Goal: Task Accomplishment & Management: Use online tool/utility

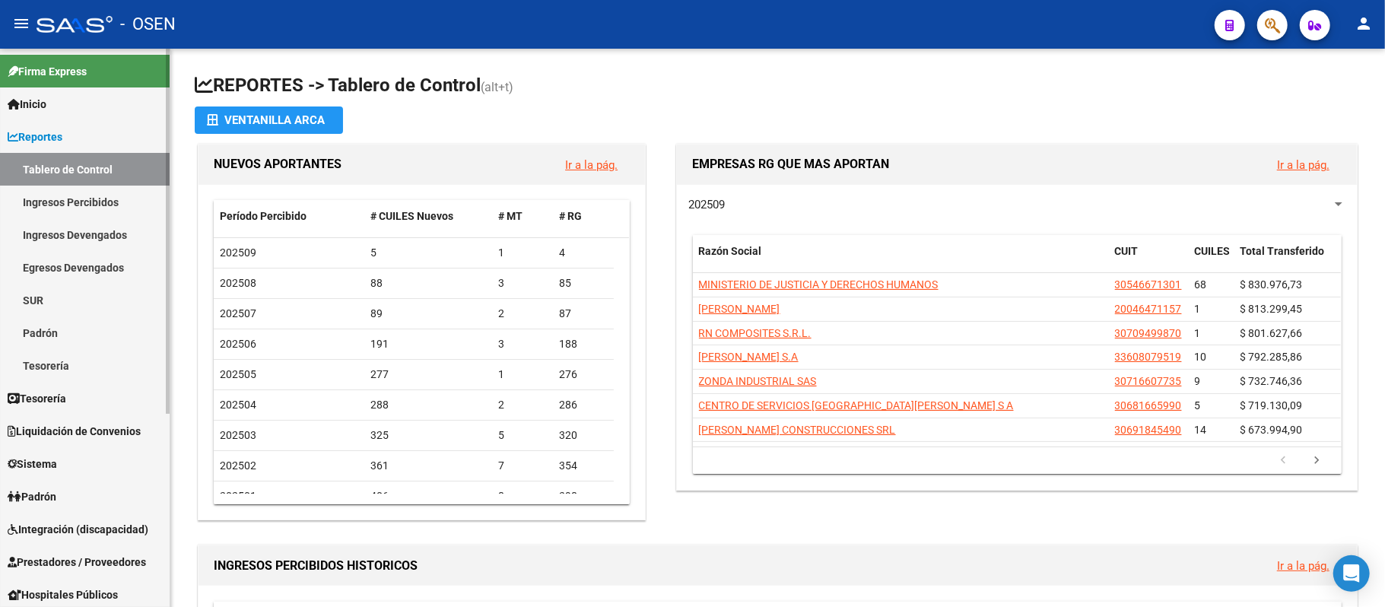
click at [86, 560] on span "Prestadores / Proveedores" at bounding box center [77, 562] width 138 height 17
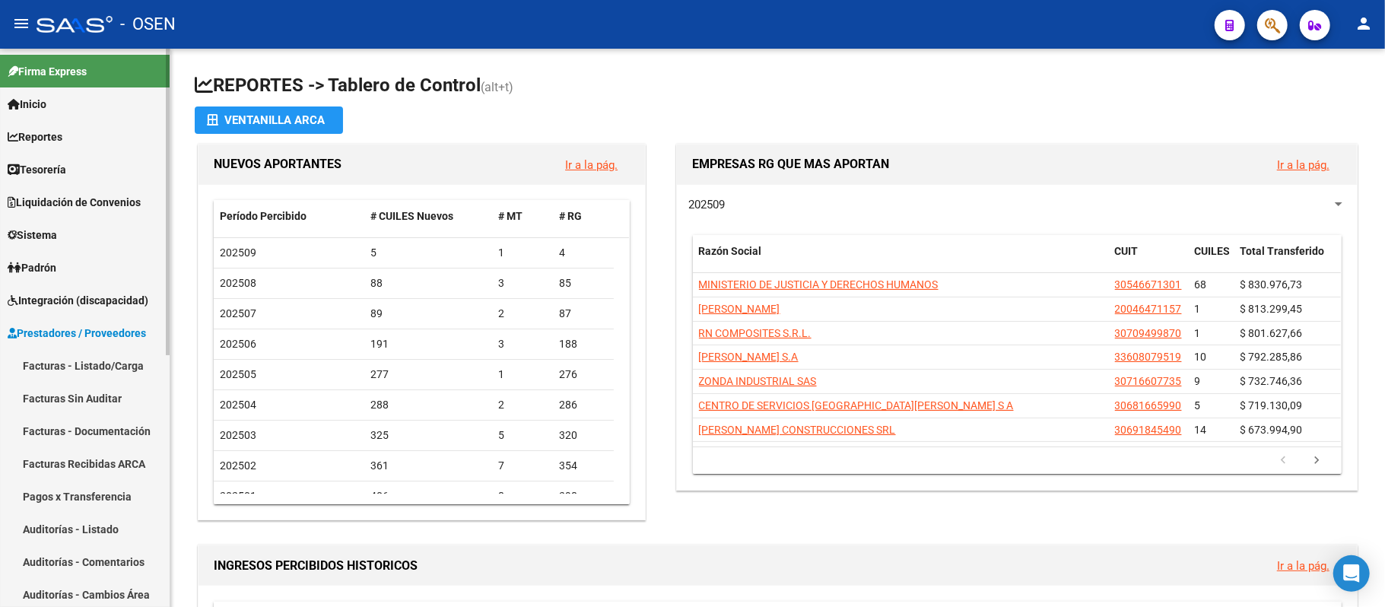
click at [93, 357] on link "Facturas - Listado/Carga" at bounding box center [85, 365] width 170 height 33
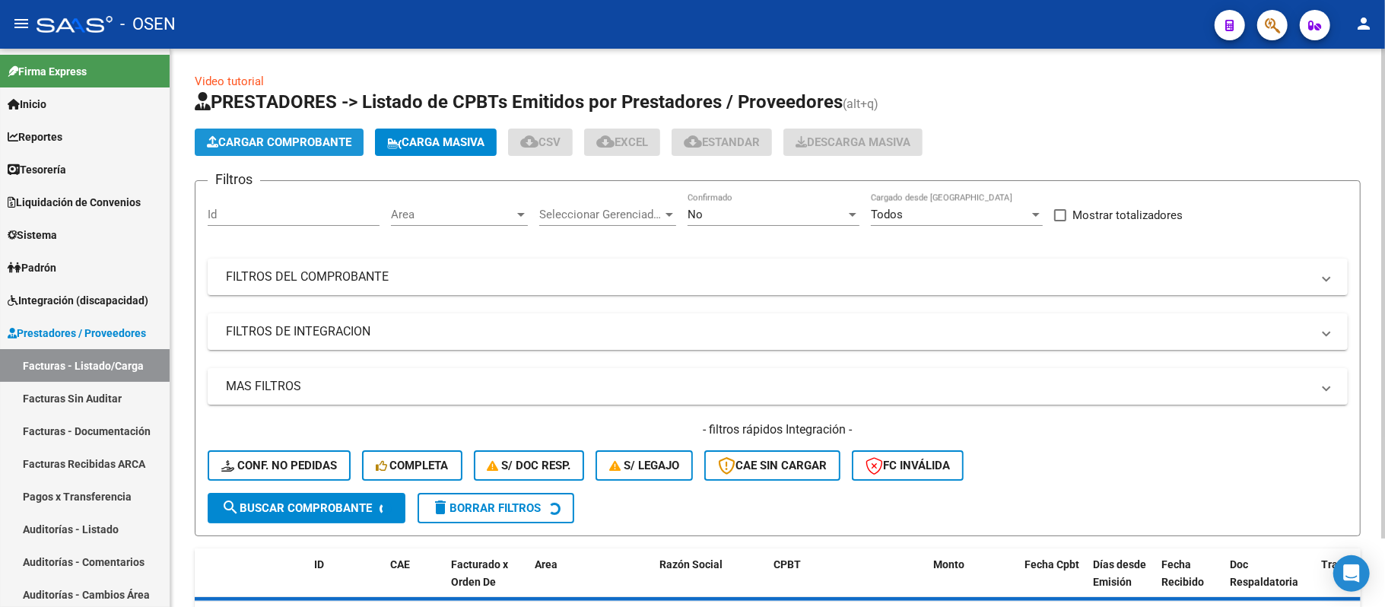
click at [259, 141] on span "Cargar Comprobante" at bounding box center [279, 142] width 144 height 14
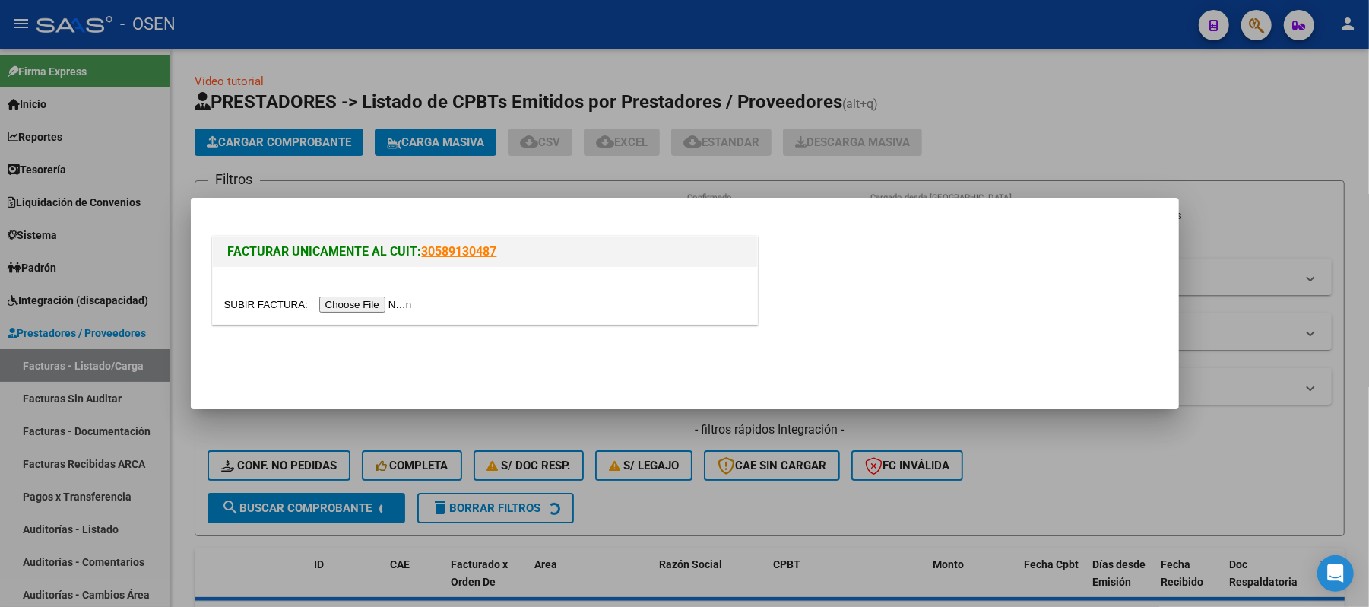
click at [368, 303] on input "file" at bounding box center [320, 305] width 192 height 16
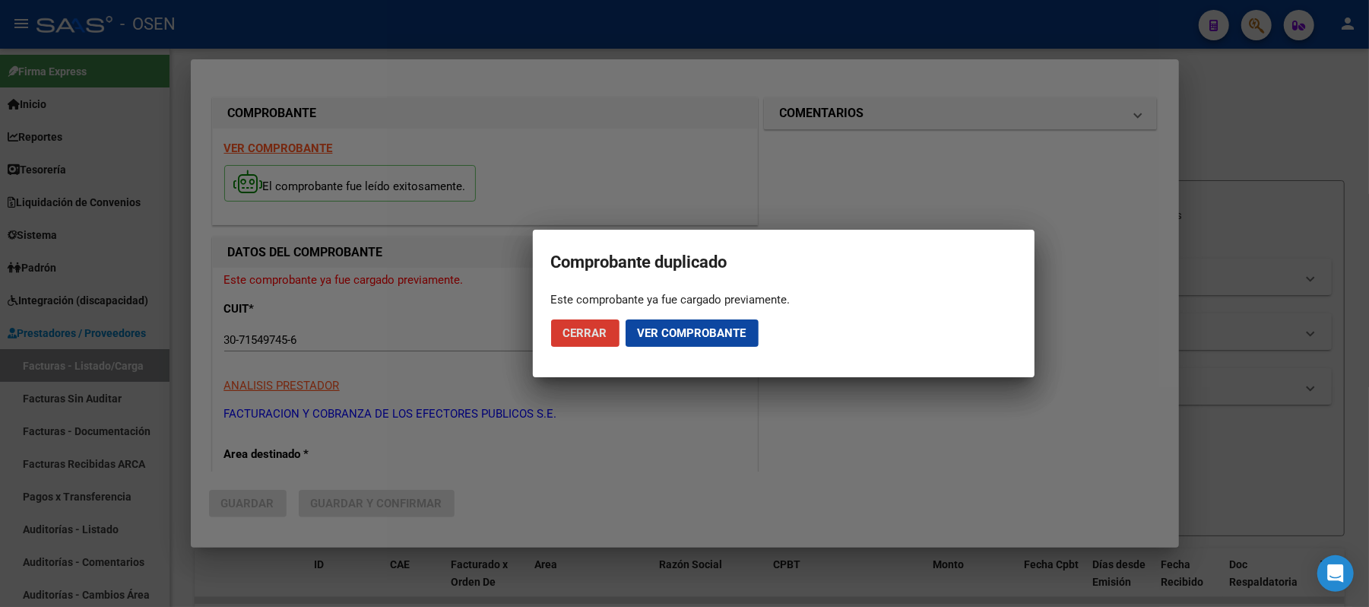
click at [575, 330] on span "Cerrar" at bounding box center [585, 333] width 44 height 14
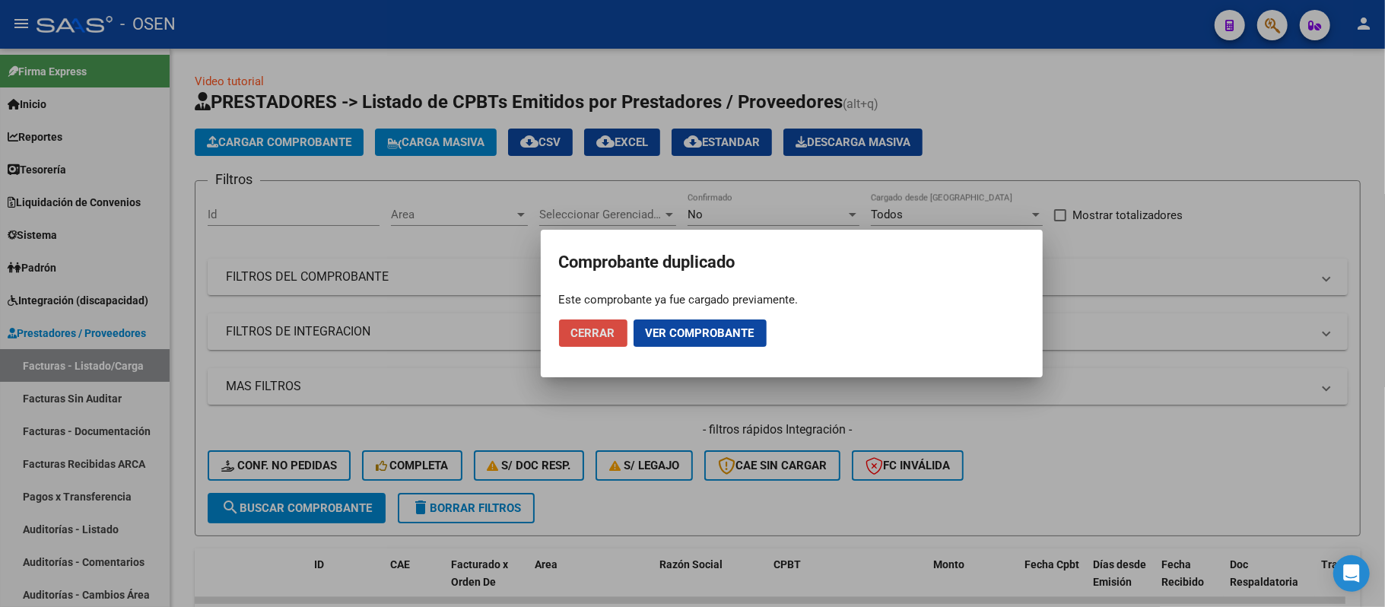
click at [591, 341] on button "Cerrar" at bounding box center [593, 332] width 68 height 27
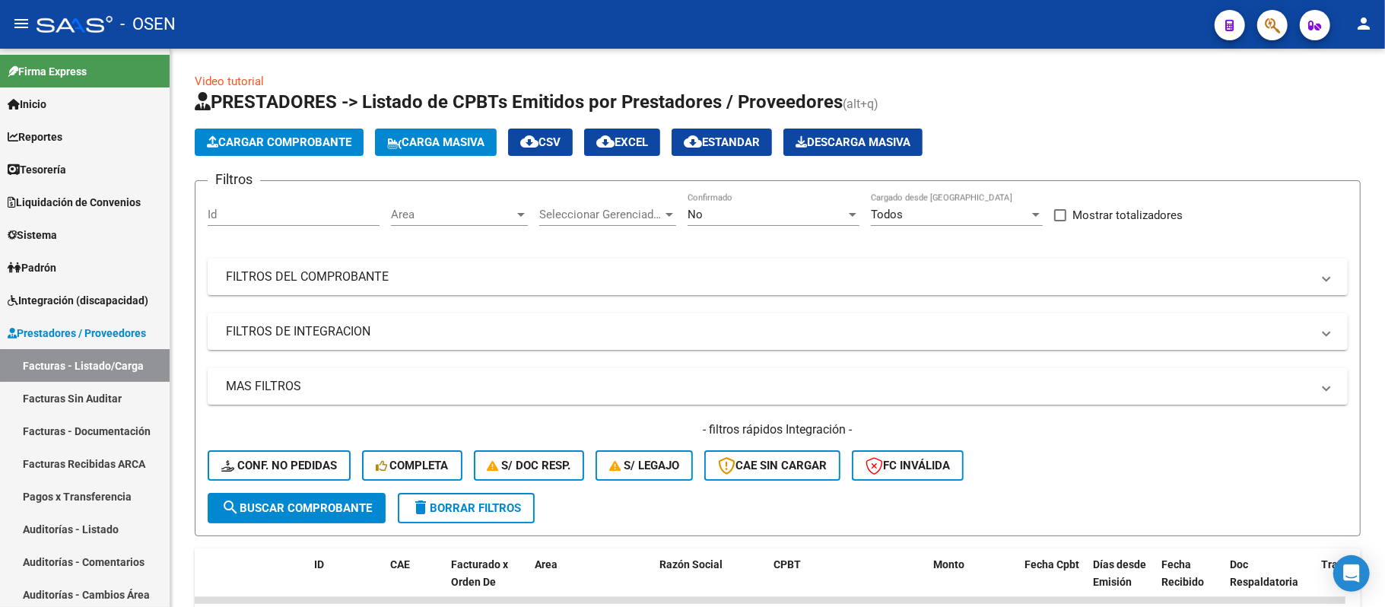
click at [529, 32] on div "- OSEN" at bounding box center [619, 24] width 1166 height 33
click at [461, 220] on span "Area" at bounding box center [452, 215] width 123 height 14
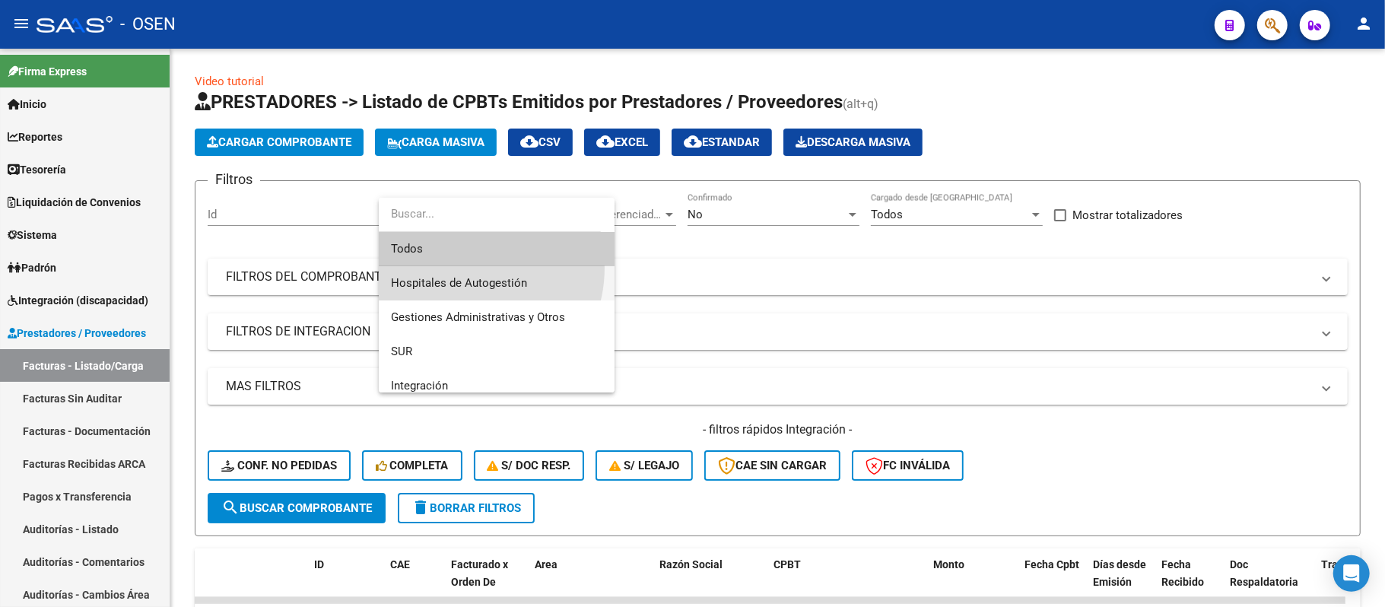
click at [461, 268] on span "Hospitales de Autogestión" at bounding box center [496, 283] width 211 height 34
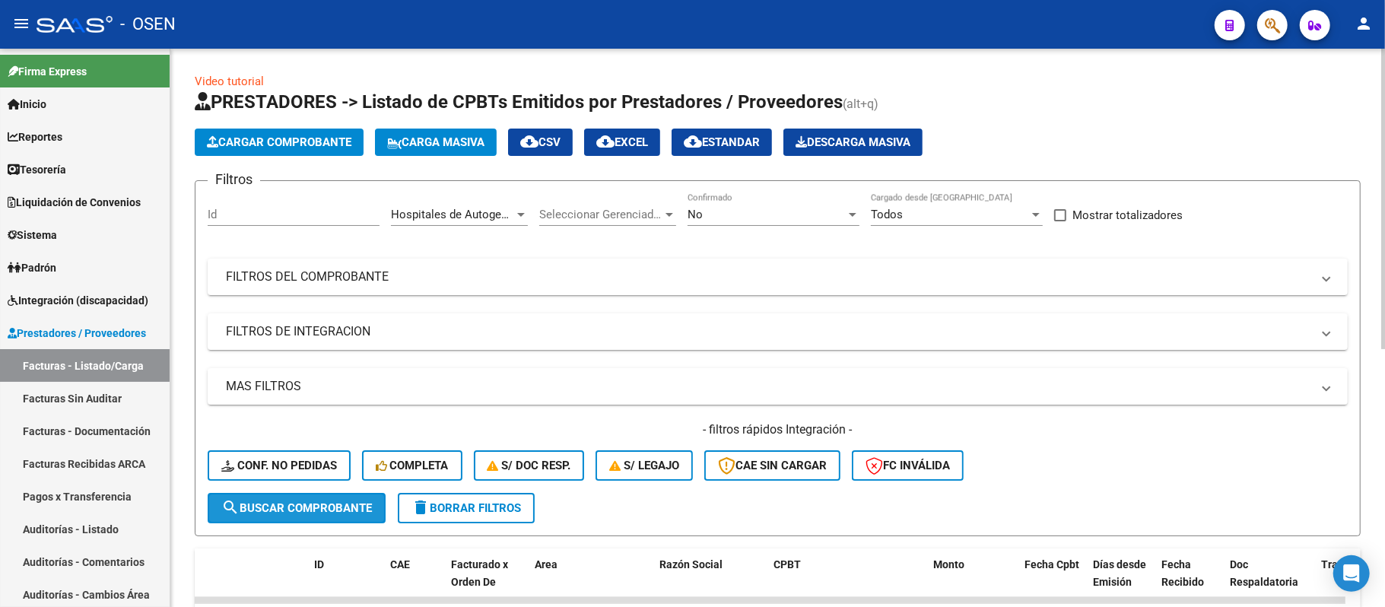
click at [332, 502] on span "search Buscar Comprobante" at bounding box center [296, 508] width 151 height 14
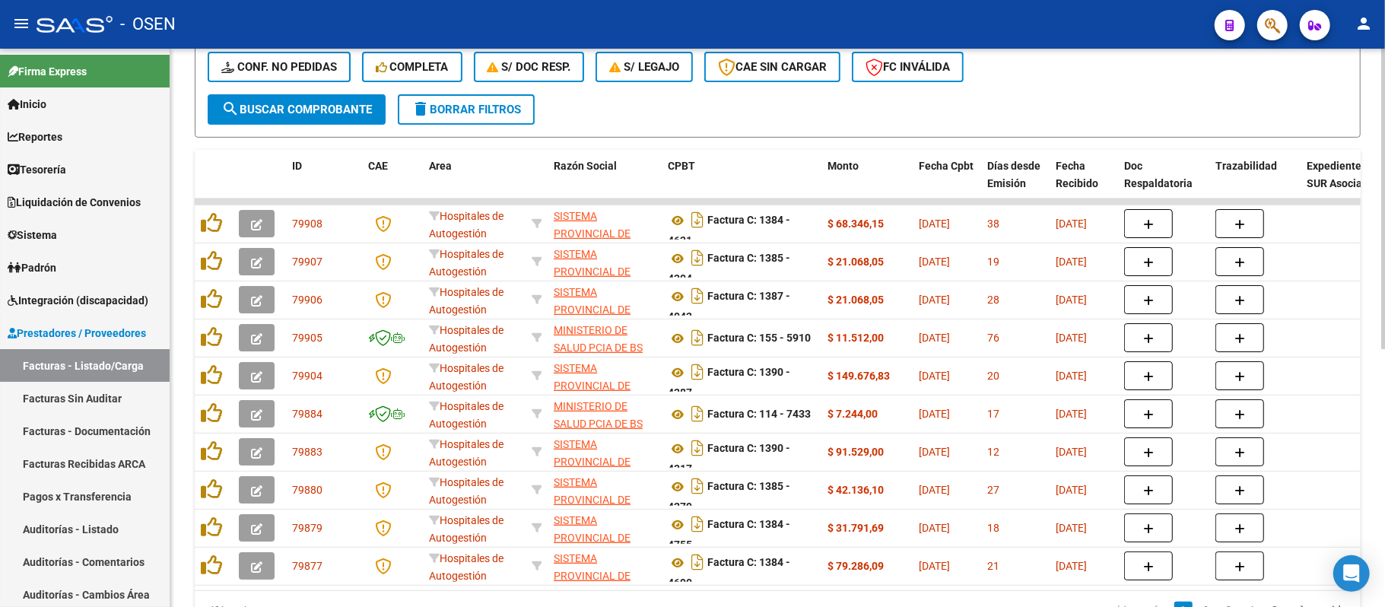
scroll to position [482, 0]
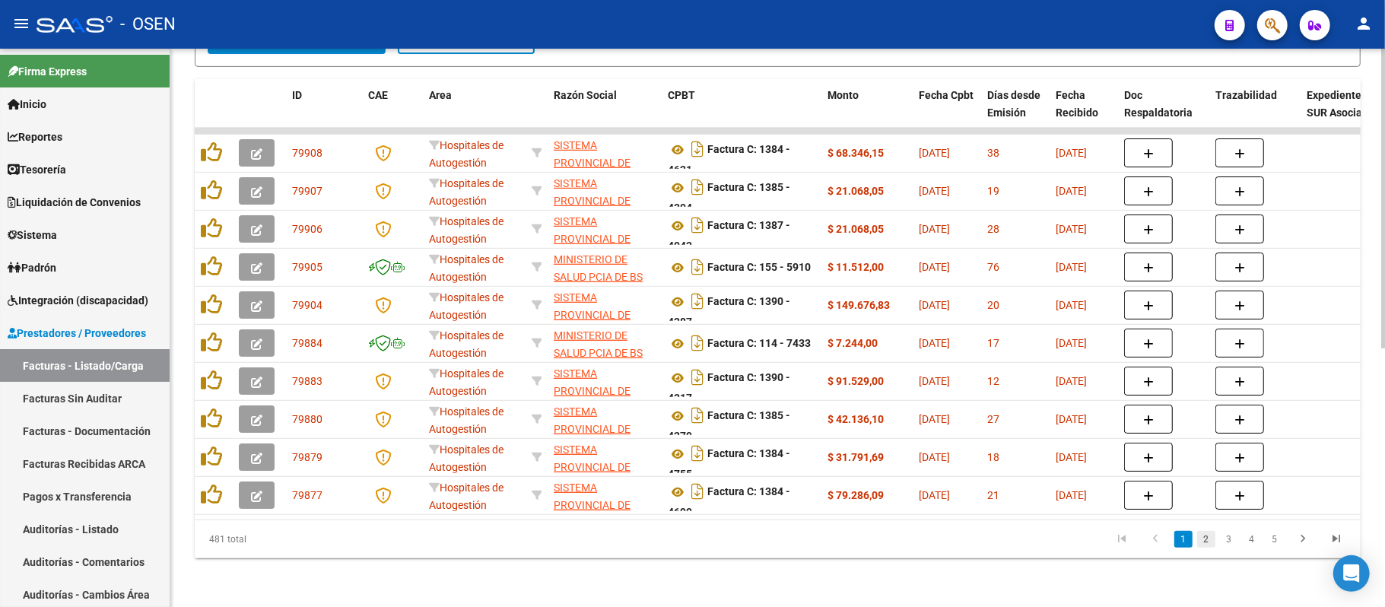
click at [1205, 542] on link "2" at bounding box center [1206, 539] width 18 height 17
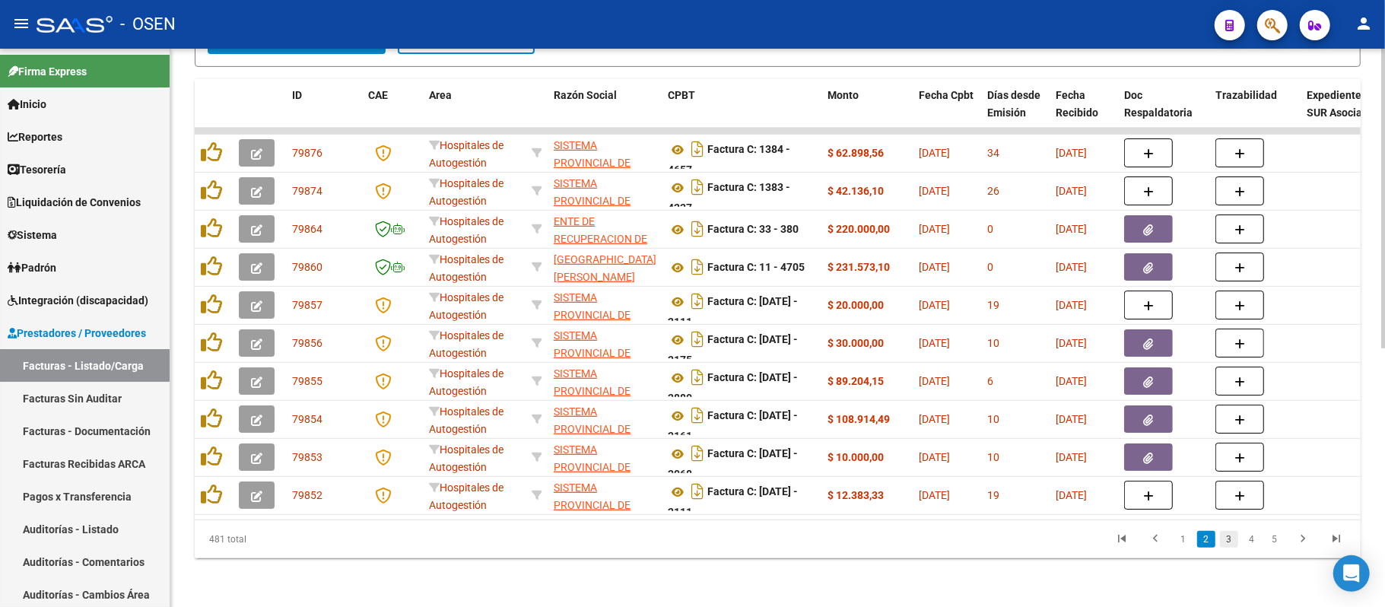
click at [1230, 541] on link "3" at bounding box center [1229, 539] width 18 height 17
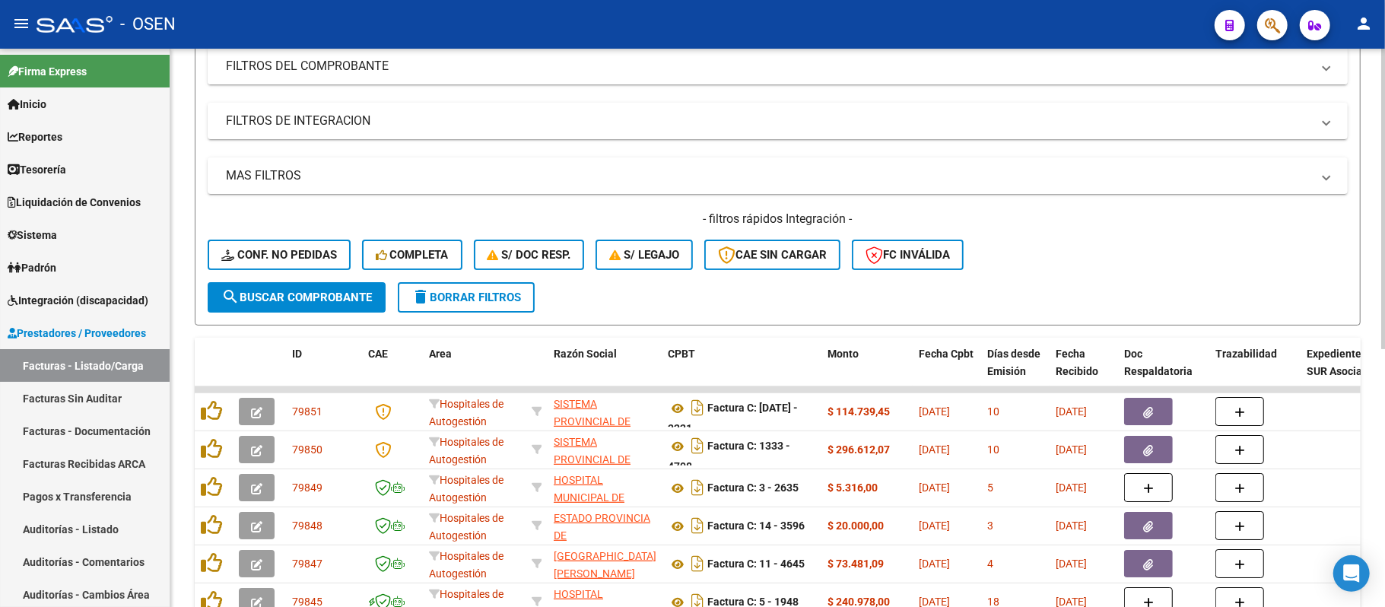
scroll to position [0, 0]
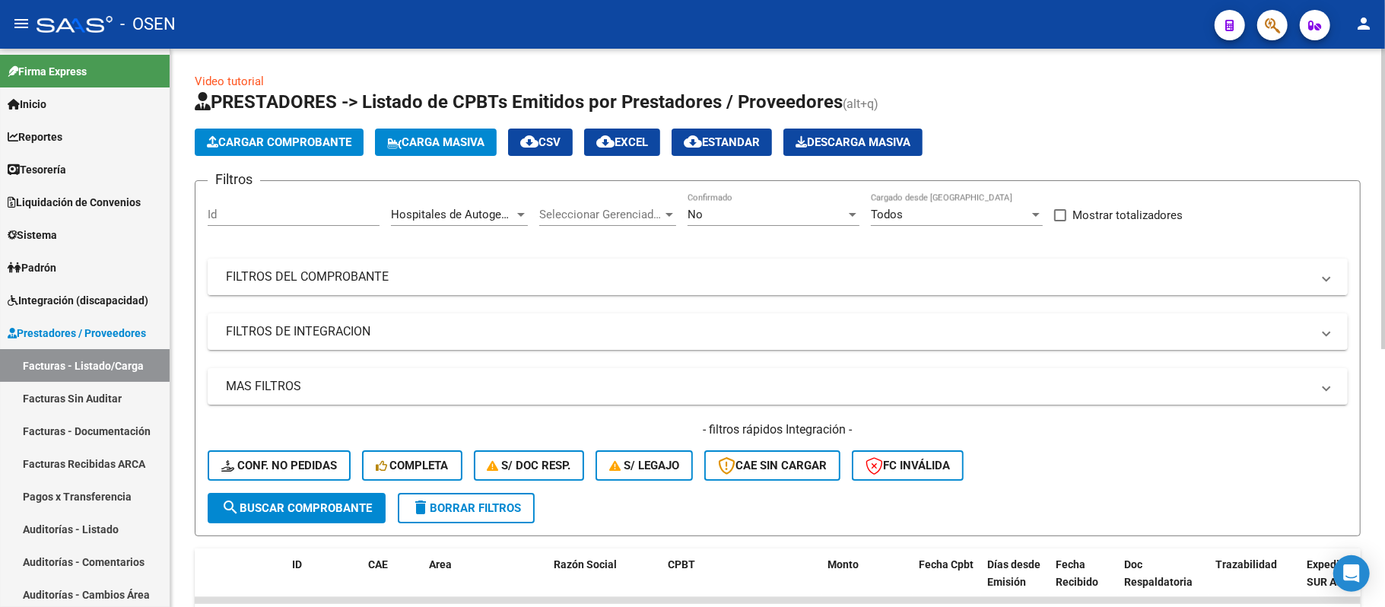
drag, startPoint x: 920, startPoint y: 281, endPoint x: 941, endPoint y: 280, distance: 20.5
click at [920, 281] on mat-panel-title "FILTROS DEL COMPROBANTE" at bounding box center [768, 276] width 1085 height 17
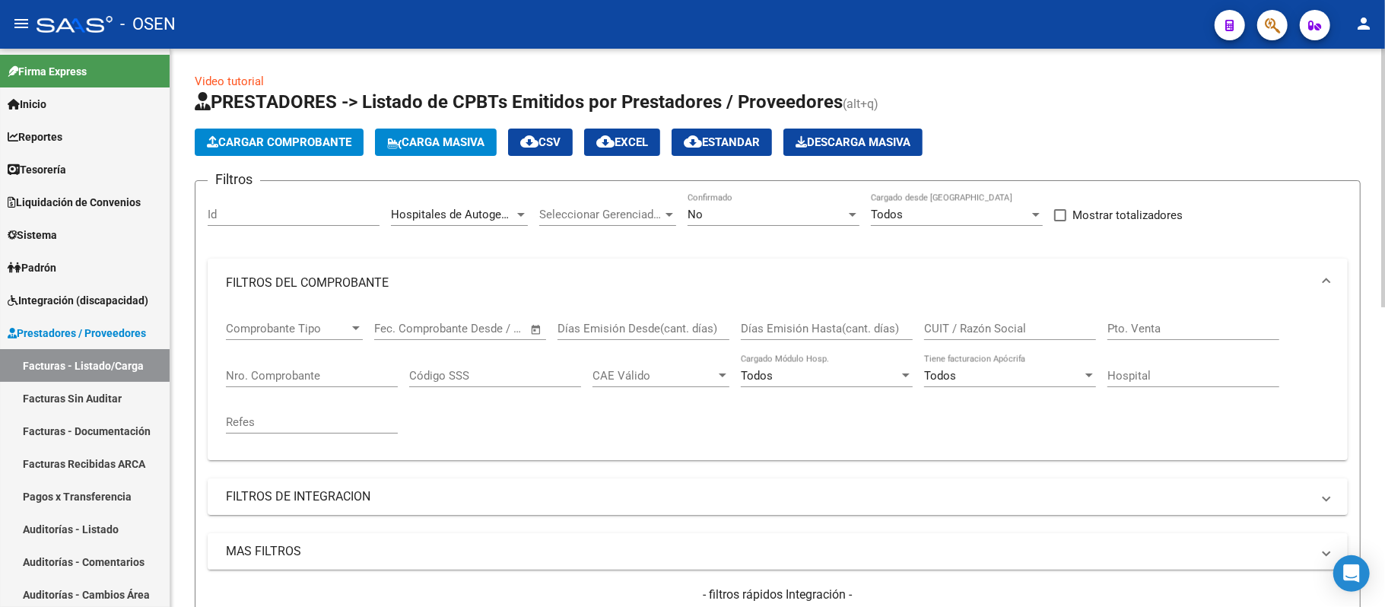
click at [357, 374] on input "Nro. Comprobante" at bounding box center [312, 376] width 172 height 14
click at [761, 205] on div "No Confirmado" at bounding box center [773, 209] width 172 height 33
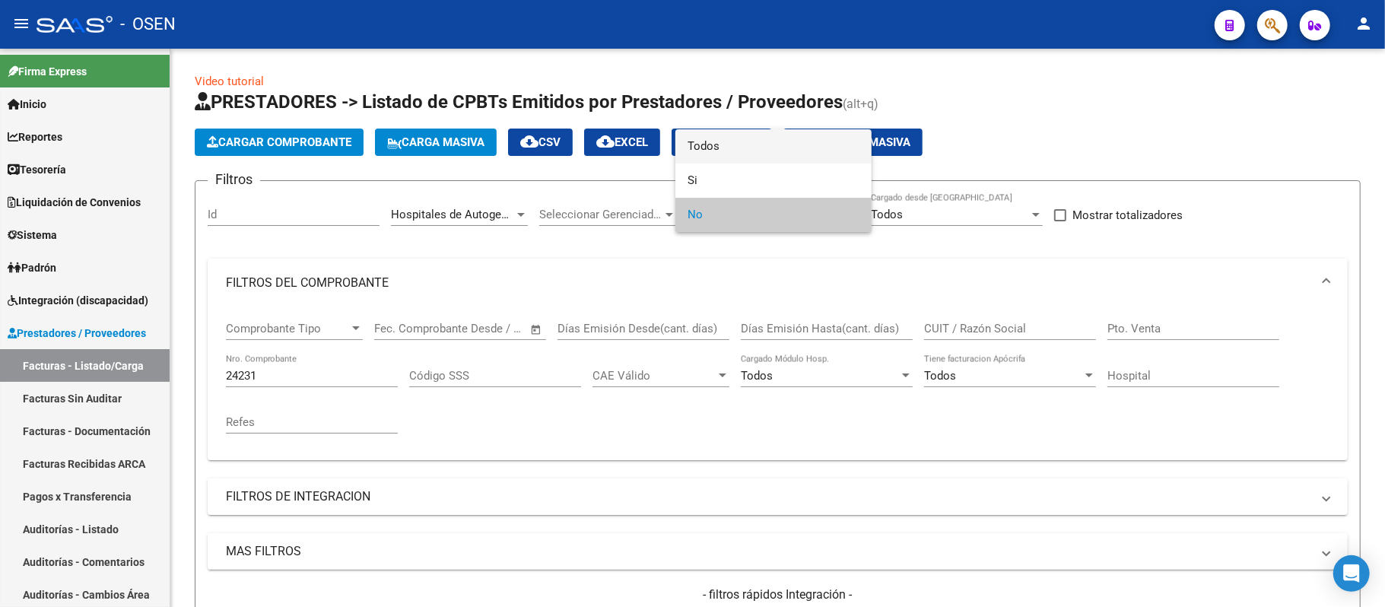
click at [741, 153] on span "Todos" at bounding box center [773, 146] width 172 height 34
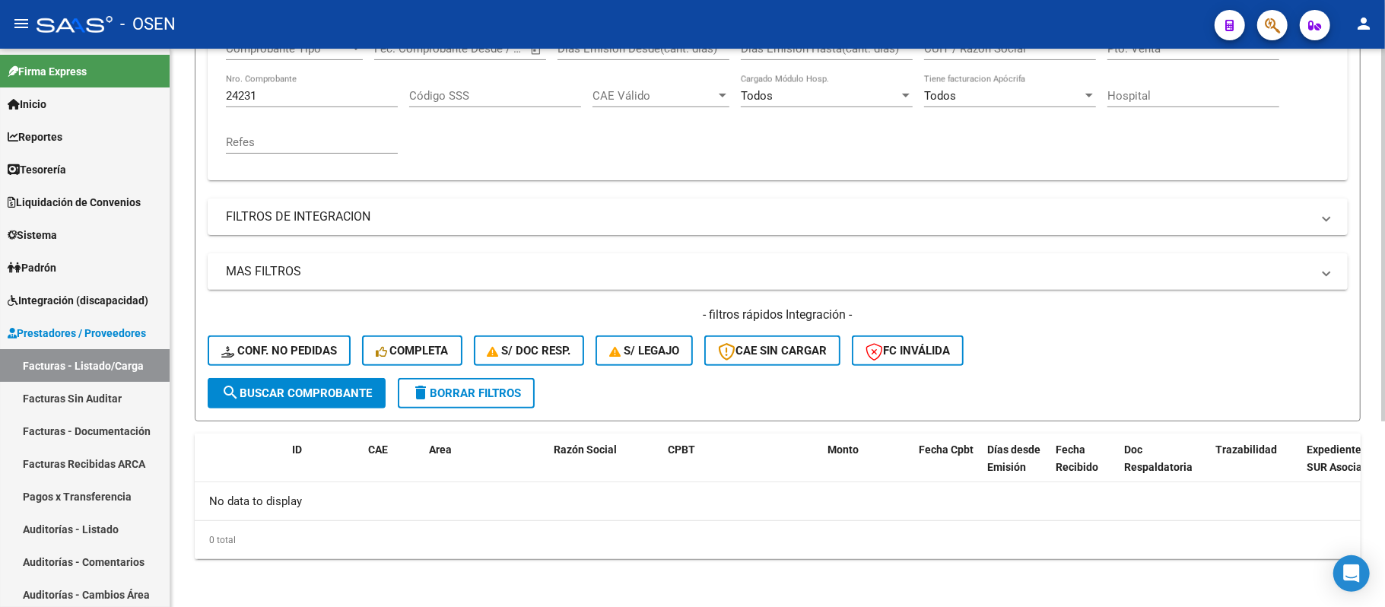
click at [278, 417] on form "Filtros Id Hospitales de Autogestión Area Seleccionar Gerenciador Seleccionar G…" at bounding box center [778, 160] width 1166 height 521
click at [280, 395] on span "search Buscar Comprobante" at bounding box center [296, 393] width 151 height 14
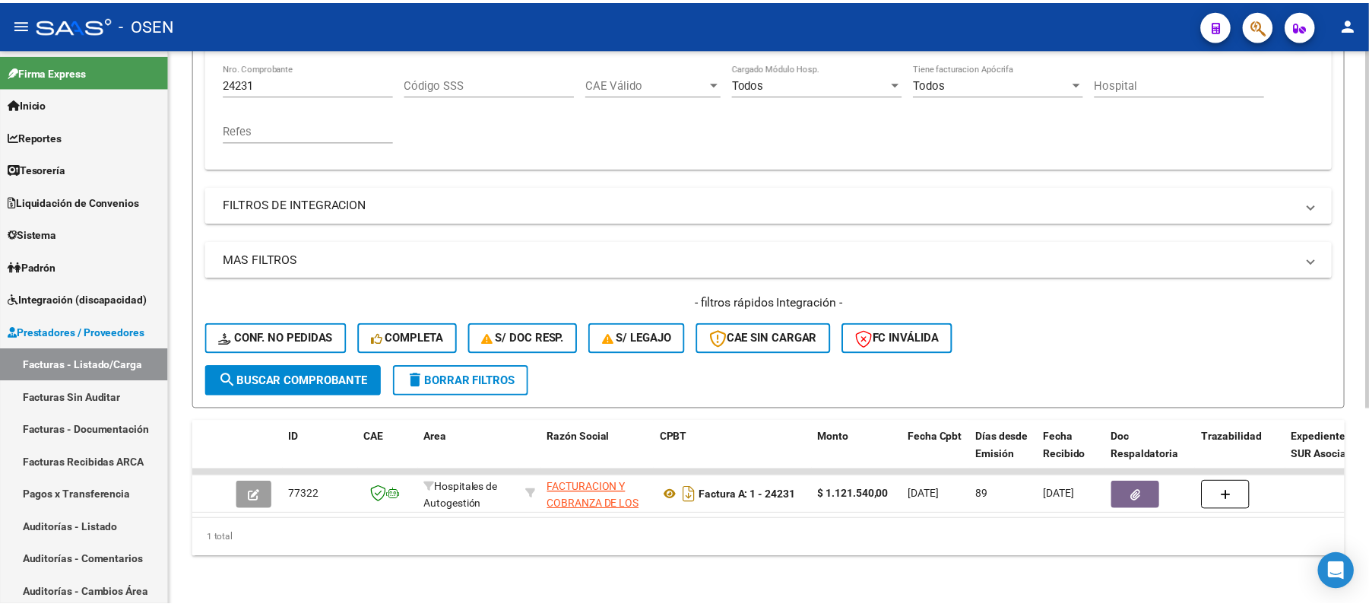
scroll to position [306, 0]
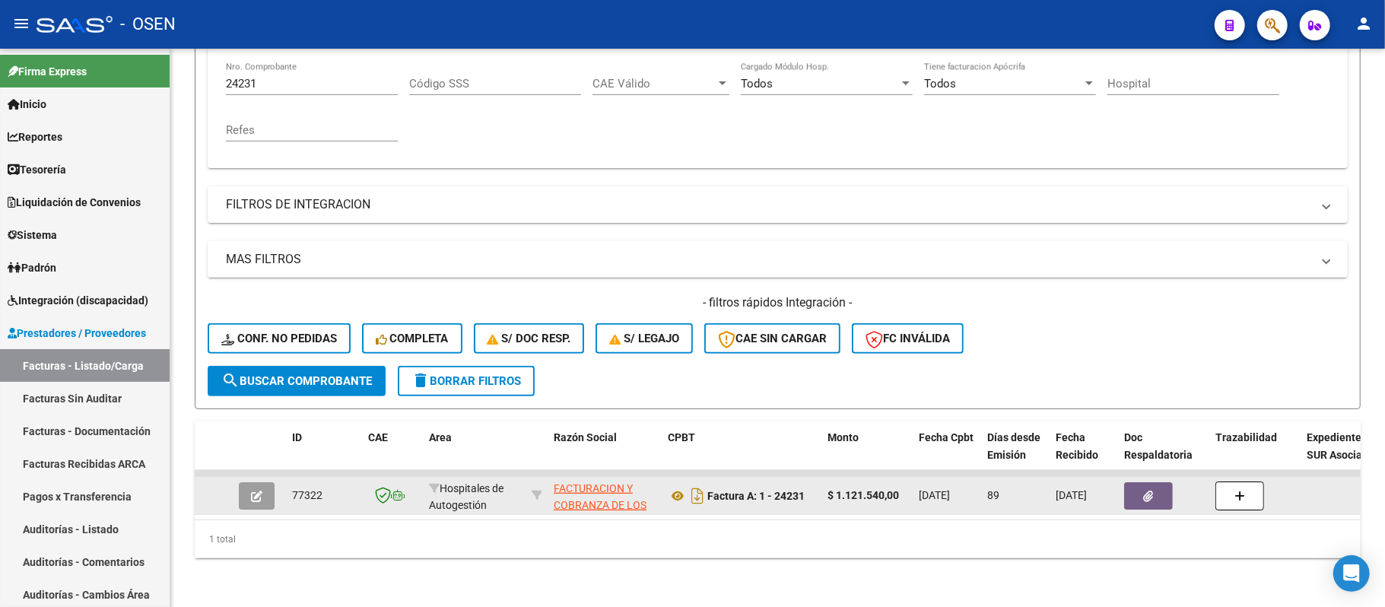
click at [1162, 482] on button "button" at bounding box center [1148, 495] width 49 height 27
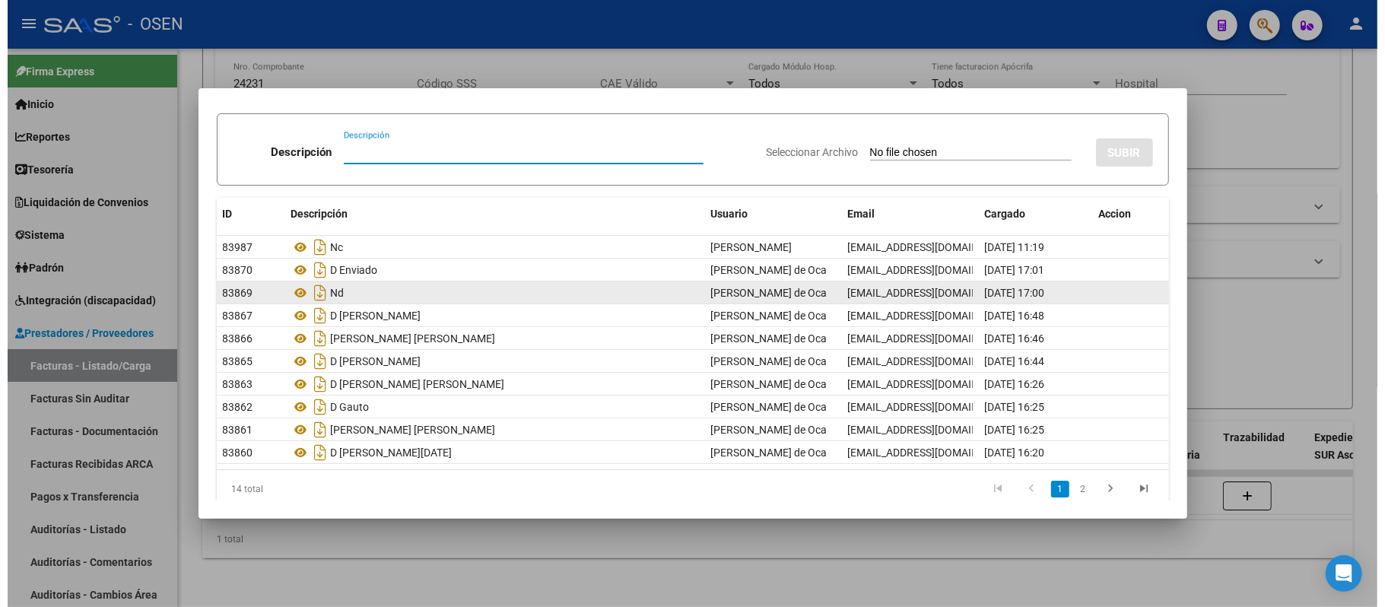
scroll to position [58, 0]
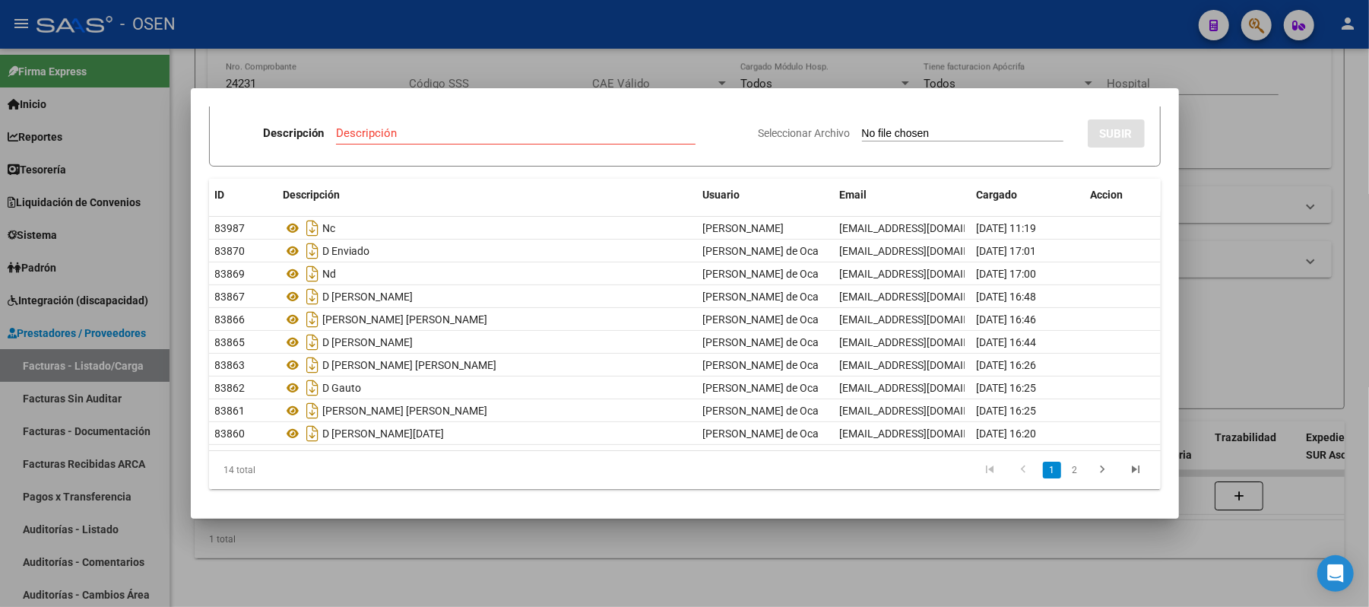
click at [570, 28] on div at bounding box center [684, 303] width 1369 height 607
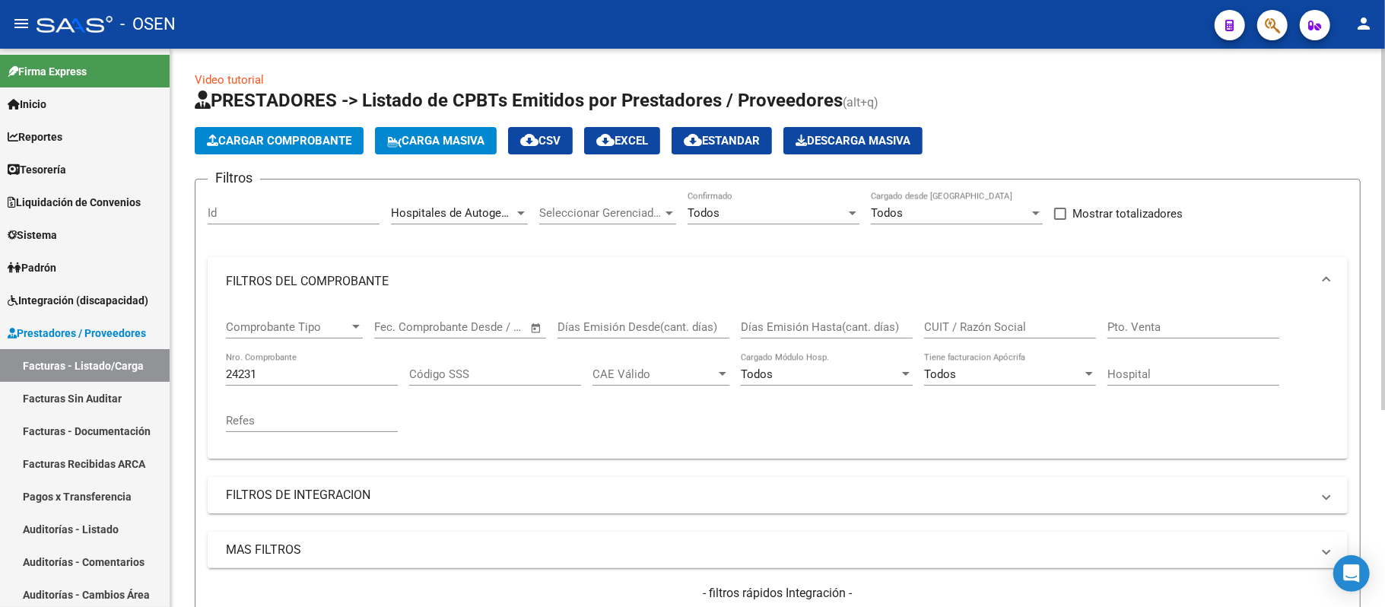
scroll to position [0, 0]
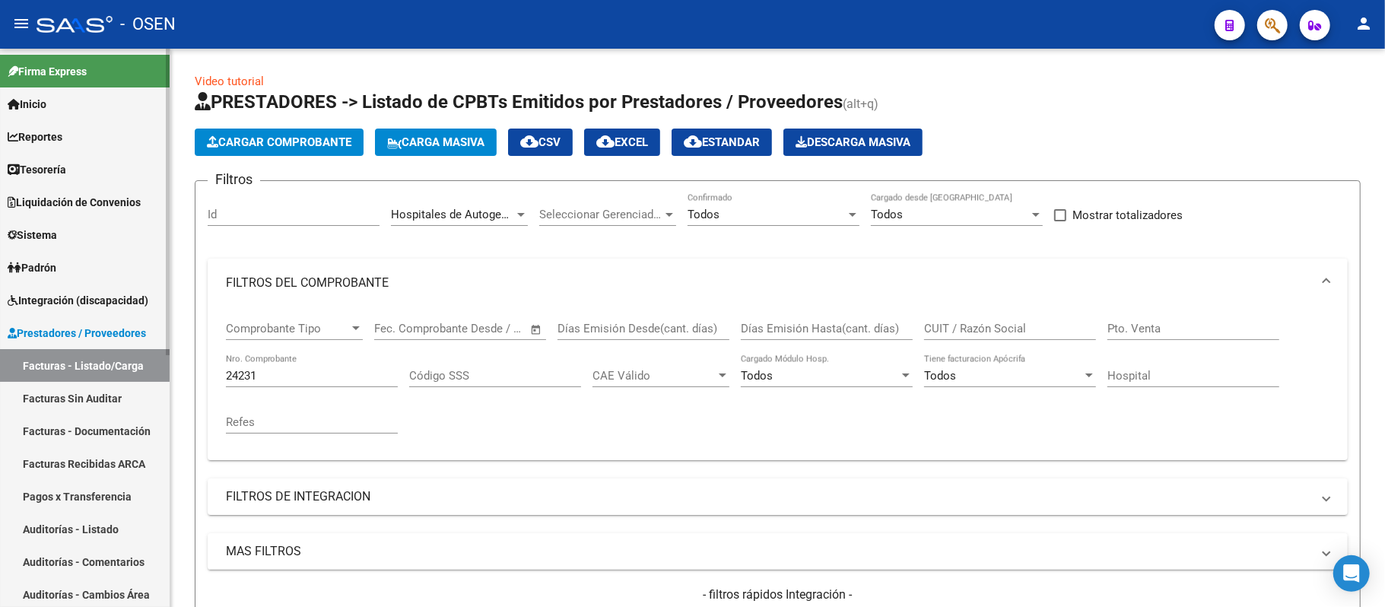
drag, startPoint x: 301, startPoint y: 370, endPoint x: 0, endPoint y: 368, distance: 301.1
click at [0, 374] on mat-sidenav-container "Firma Express Inicio Instructivos Contacto OS Reportes Tablero de Control Ingre…" at bounding box center [692, 328] width 1385 height 558
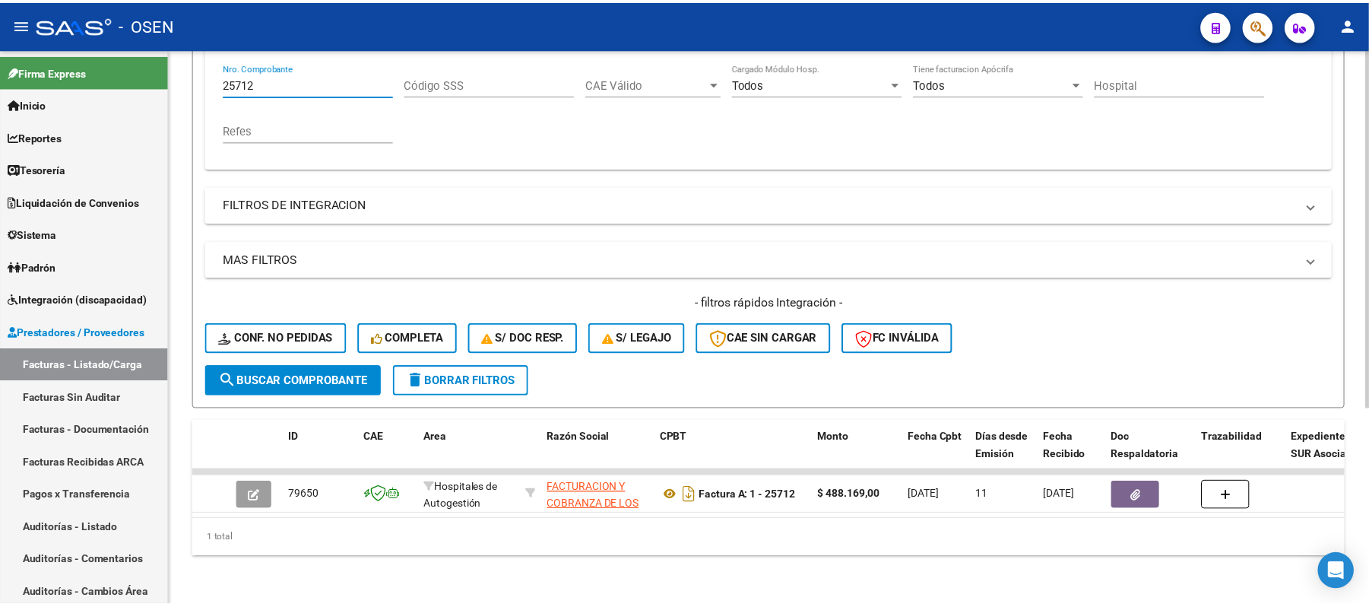
scroll to position [306, 0]
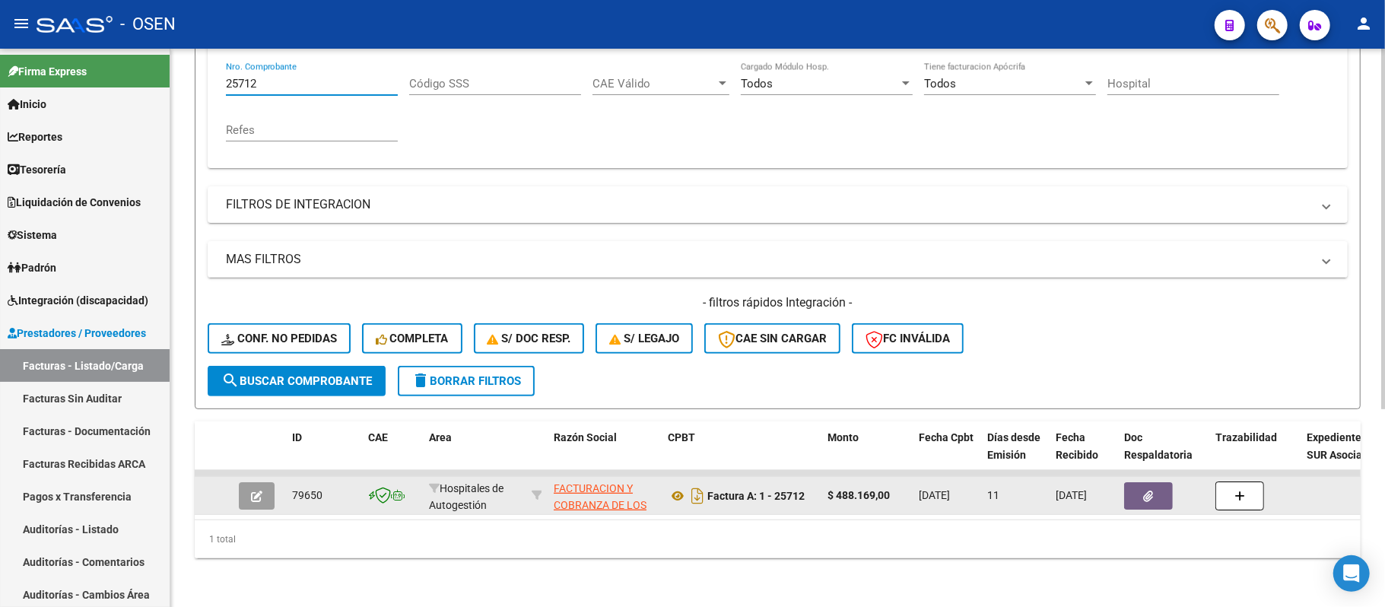
type input "25712"
click at [1173, 482] on div at bounding box center [1163, 495] width 79 height 27
click at [1171, 482] on button "button" at bounding box center [1148, 495] width 49 height 27
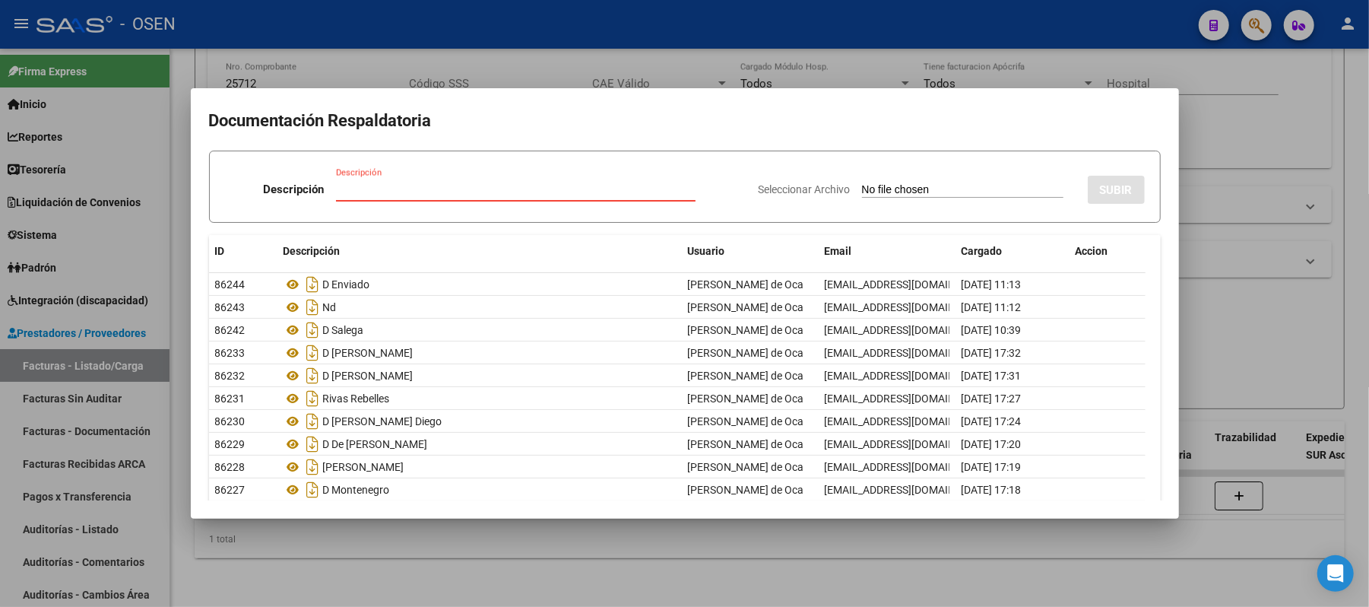
click at [911, 22] on div at bounding box center [684, 303] width 1369 height 607
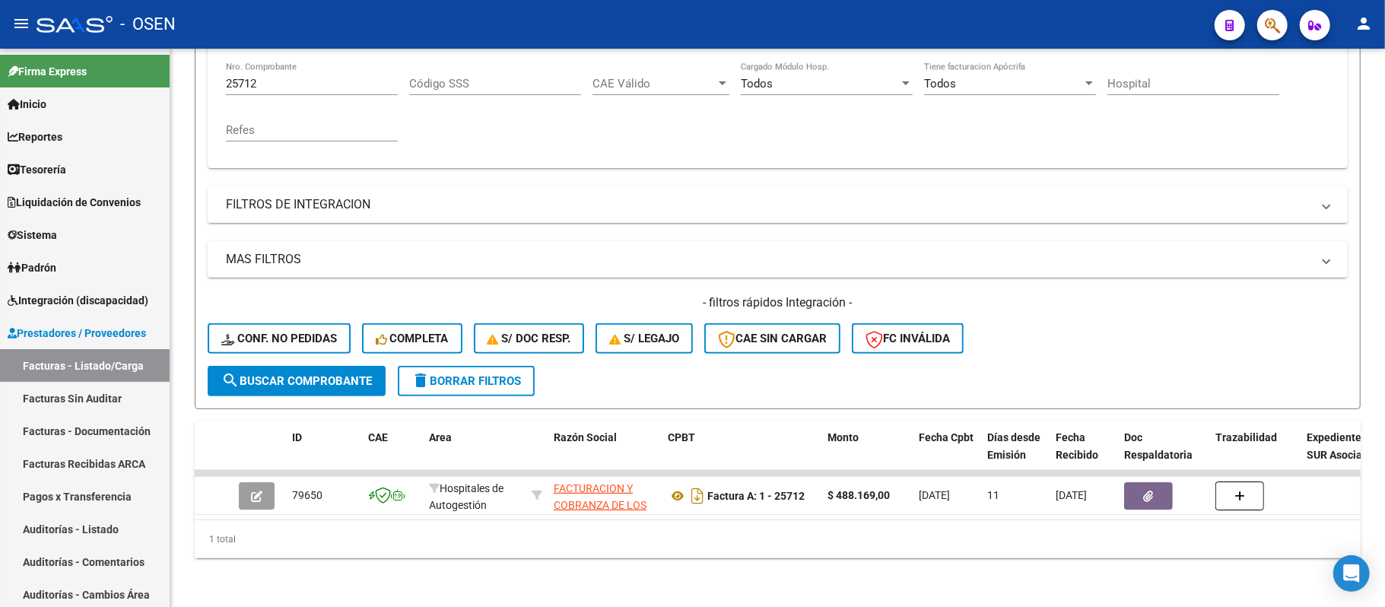
click at [1279, 20] on icon "button" at bounding box center [1272, 25] width 15 height 17
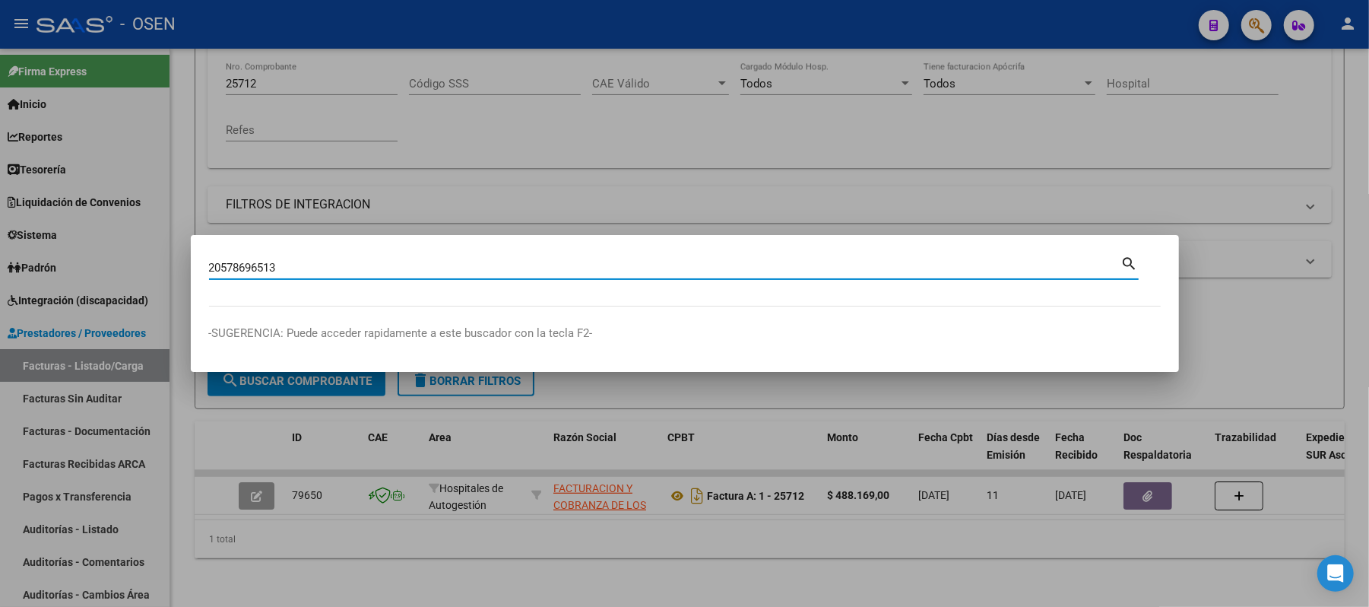
type input "20578696513"
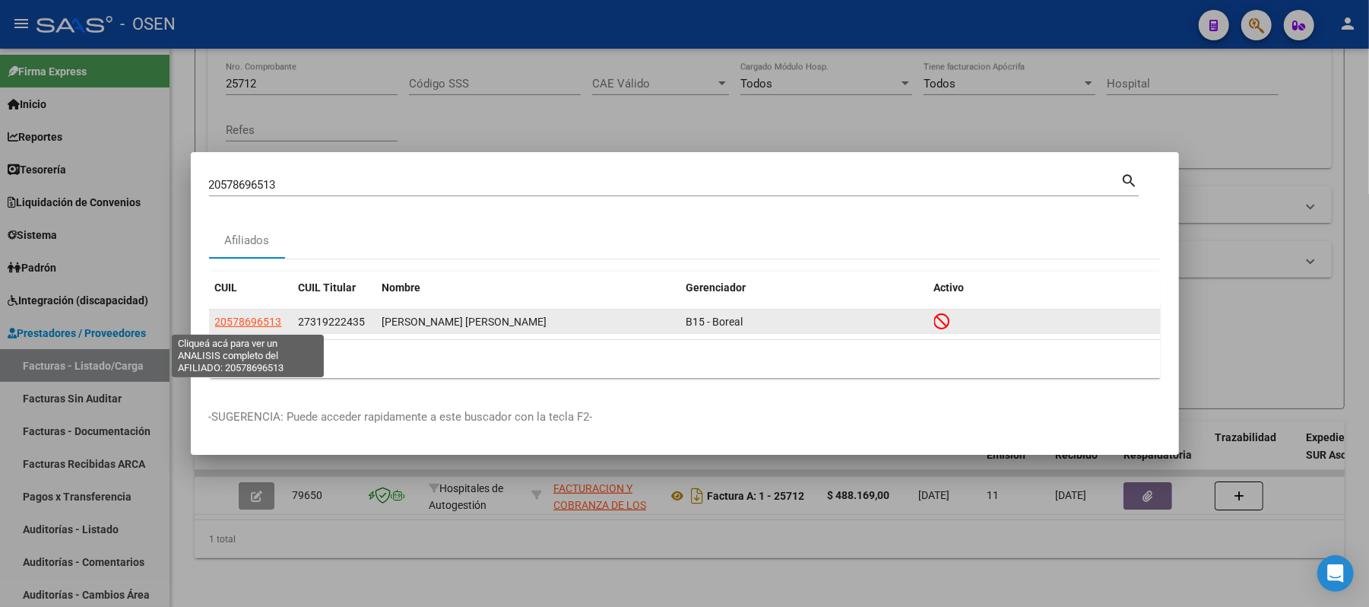
click at [225, 316] on span "20578696513" at bounding box center [248, 322] width 67 height 12
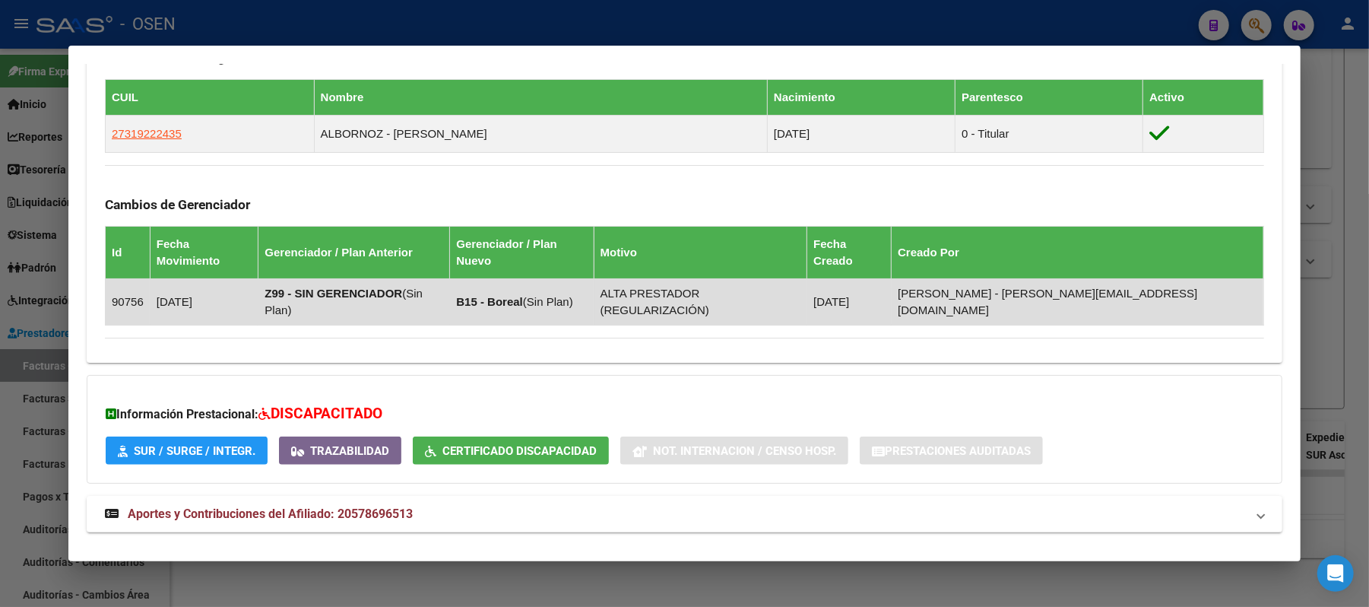
scroll to position [914, 0]
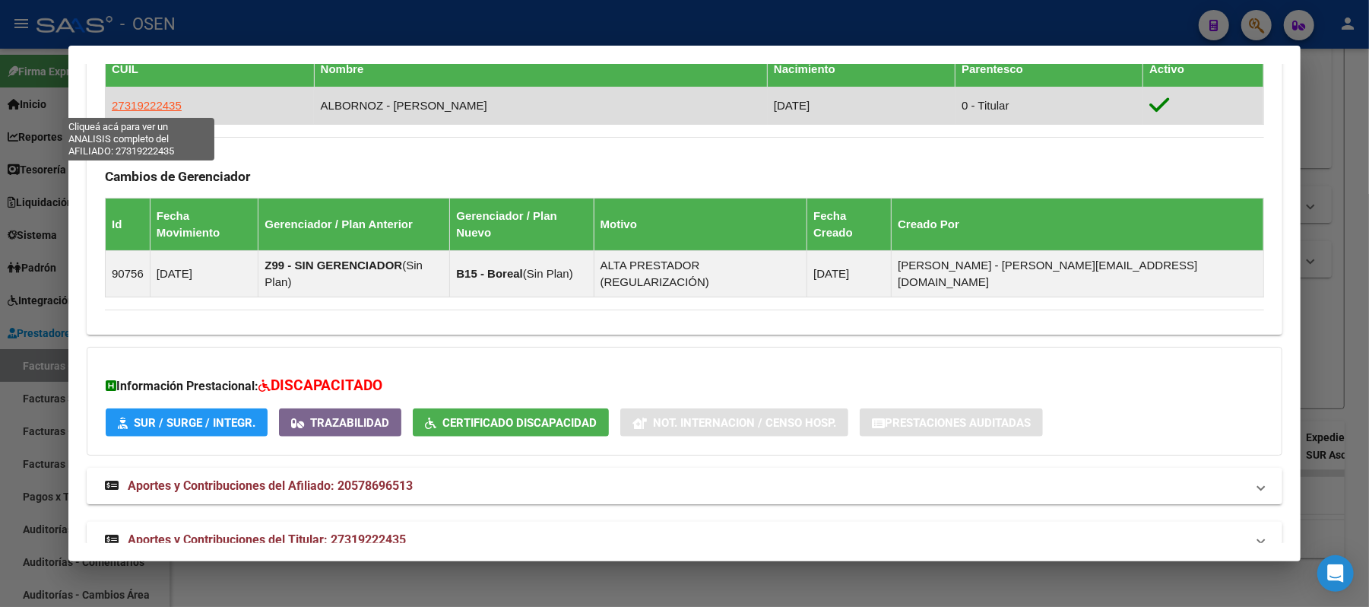
click at [132, 105] on span "27319222435" at bounding box center [147, 105] width 70 height 13
type textarea "27319222435"
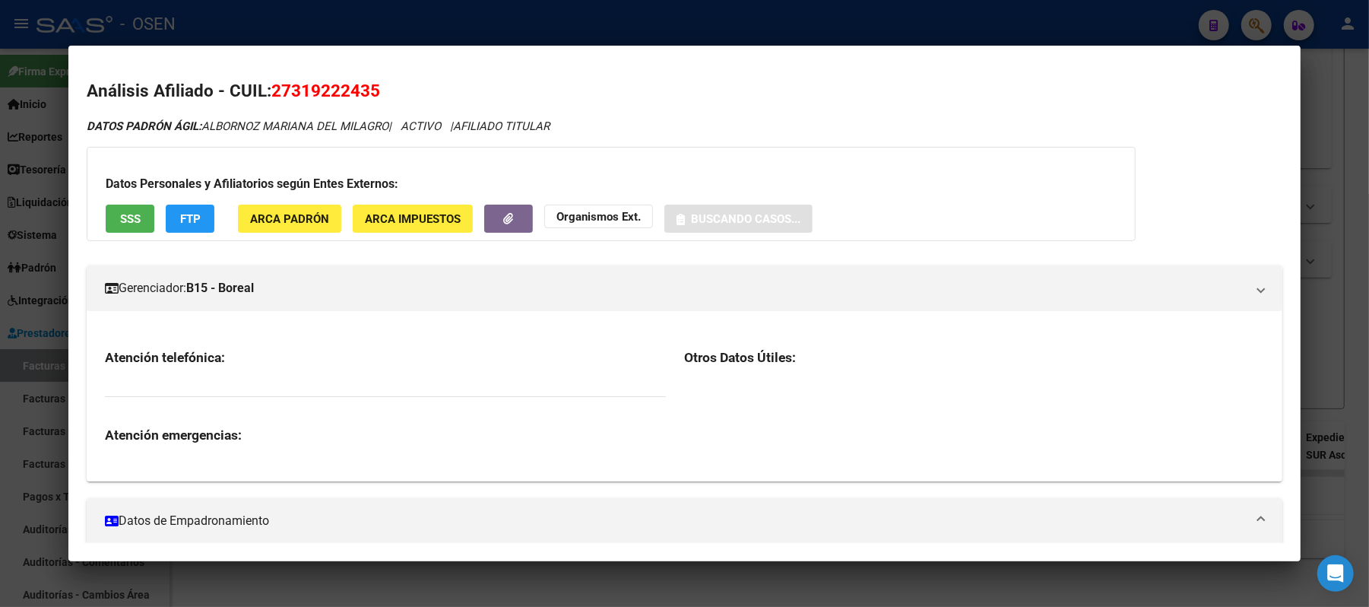
click at [406, 22] on div at bounding box center [684, 303] width 1369 height 607
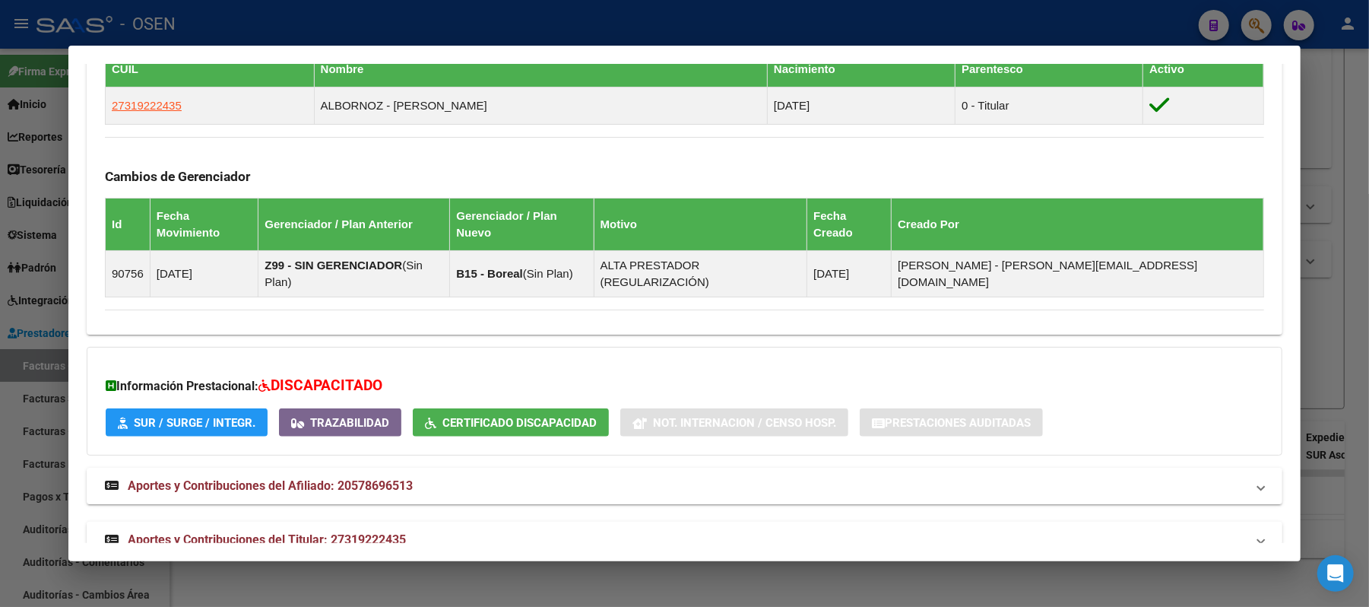
click at [566, 531] on mat-panel-title "Aportes y Contribuciones del Titular: 27319222435" at bounding box center [675, 540] width 1141 height 18
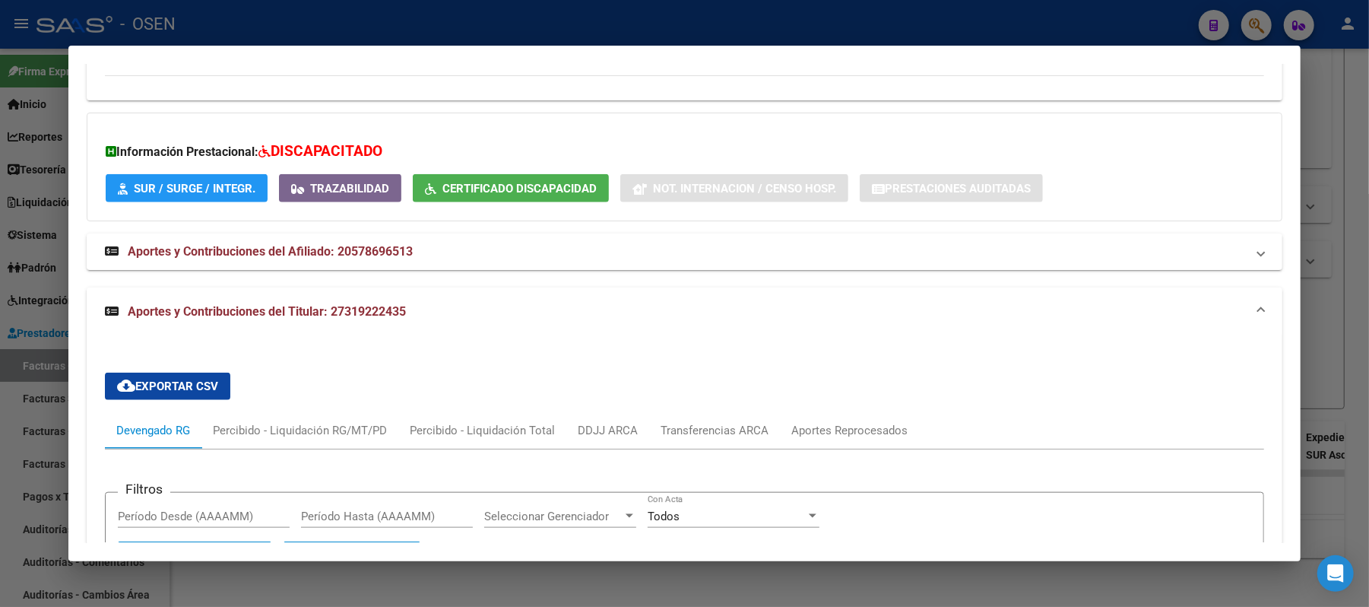
scroll to position [1194, 0]
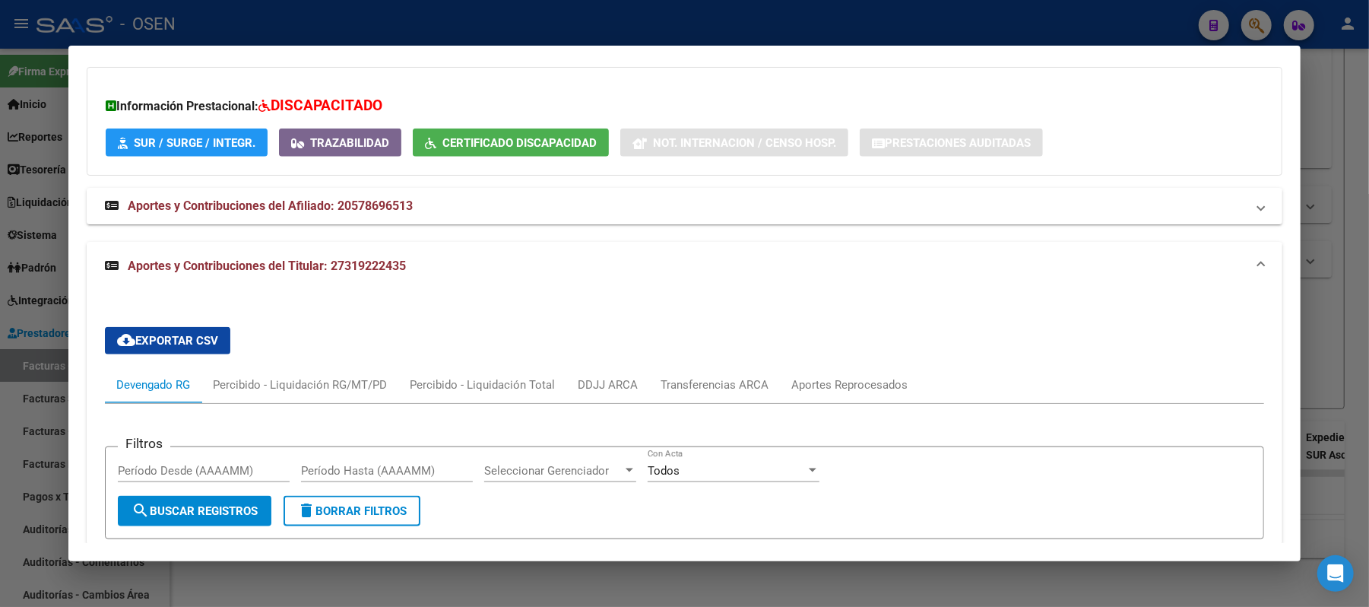
click at [493, 136] on span "Certificado Discapacidad" at bounding box center [520, 143] width 154 height 14
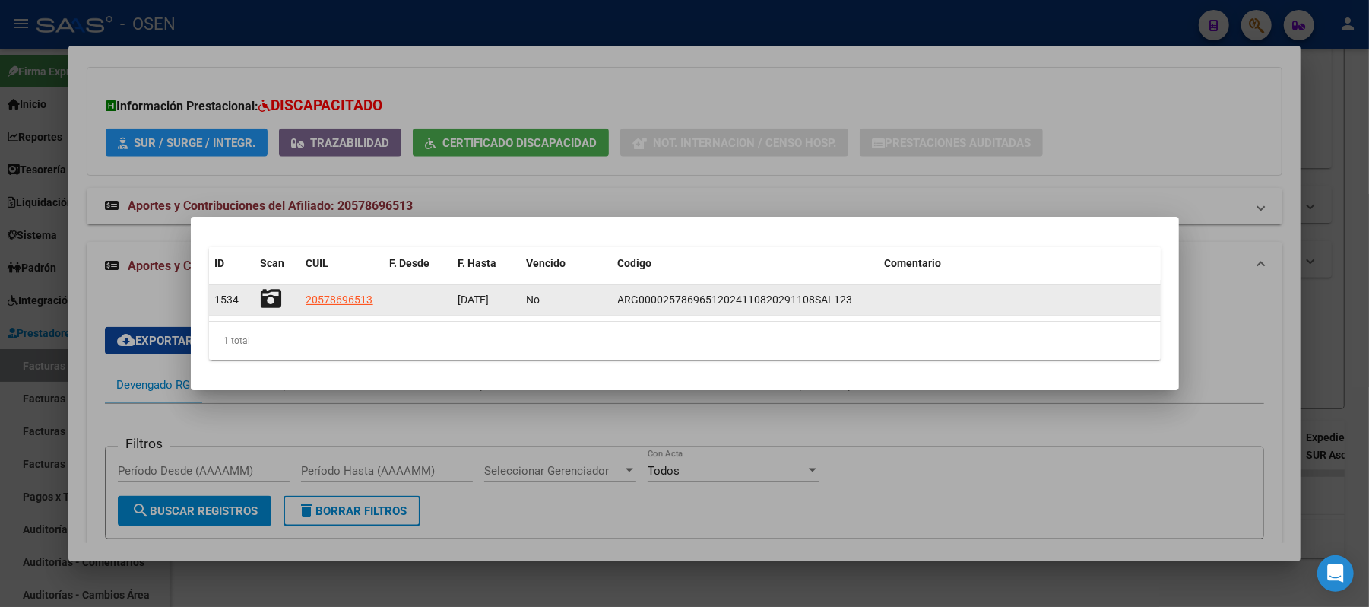
click at [275, 296] on icon at bounding box center [271, 298] width 21 height 21
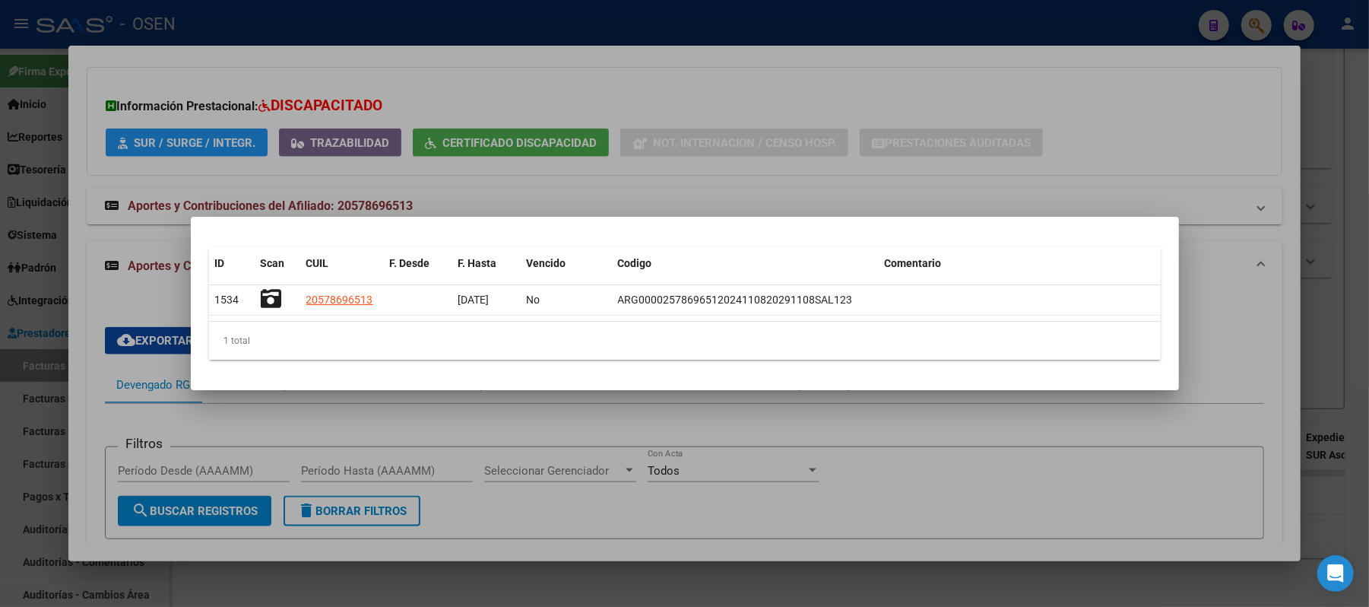
click at [774, 138] on div at bounding box center [684, 303] width 1369 height 607
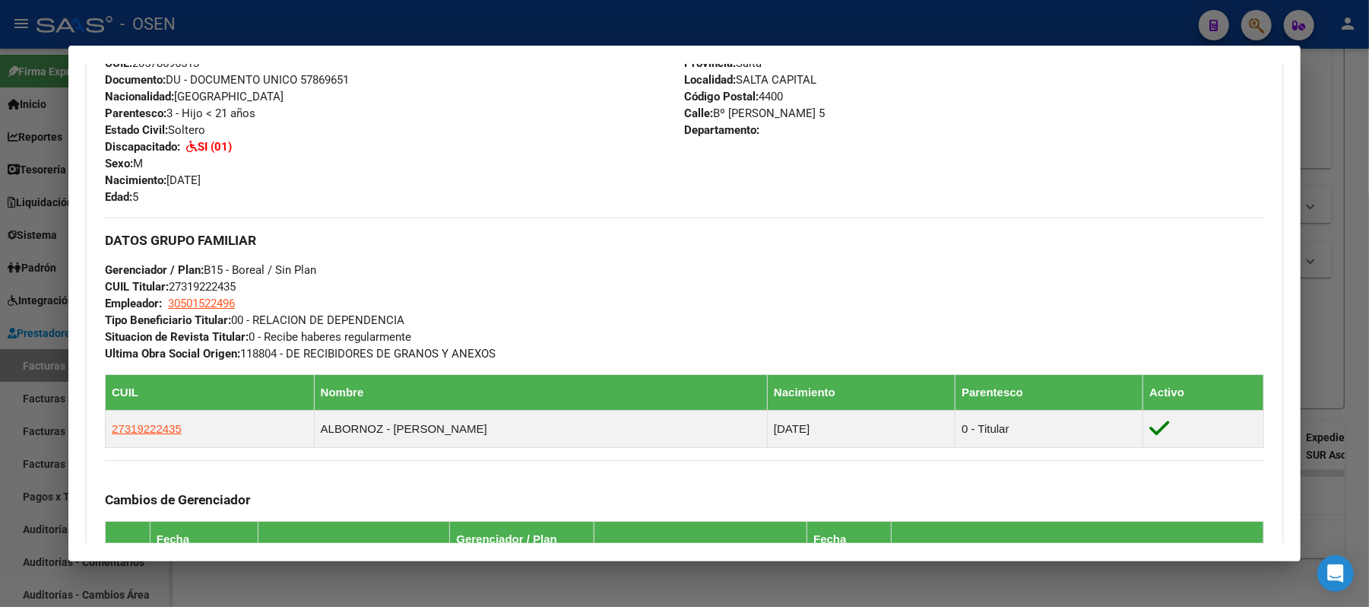
scroll to position [811, 0]
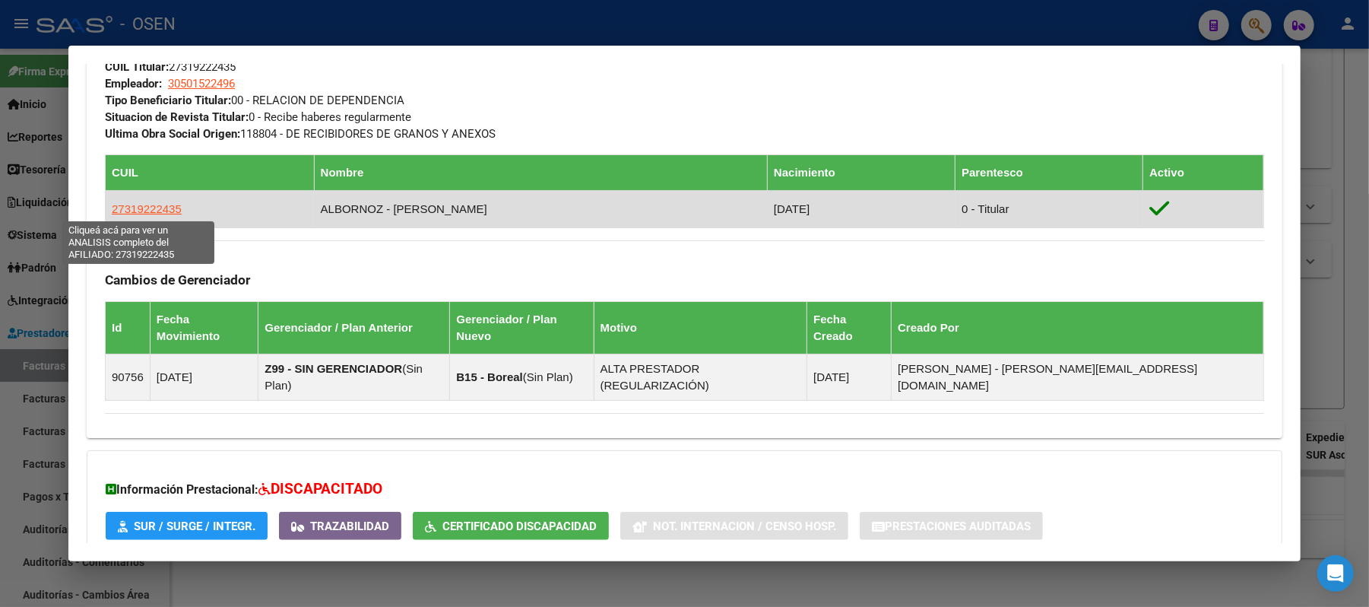
click at [144, 214] on span "27319222435" at bounding box center [147, 208] width 70 height 13
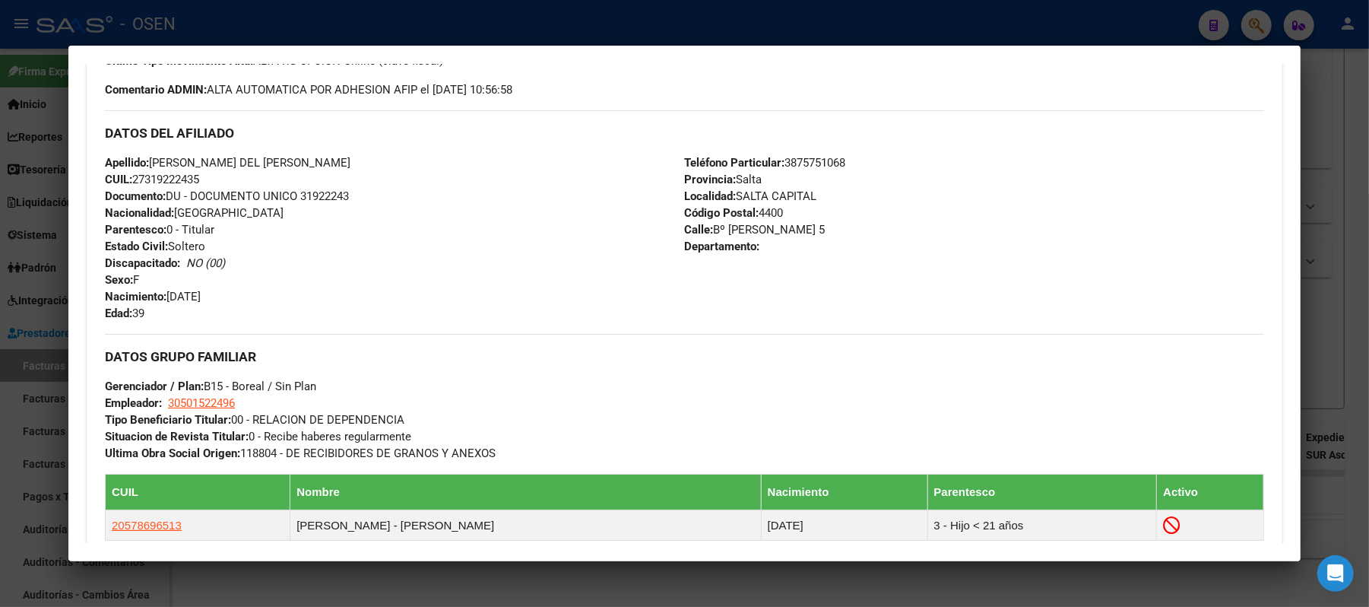
scroll to position [411, 0]
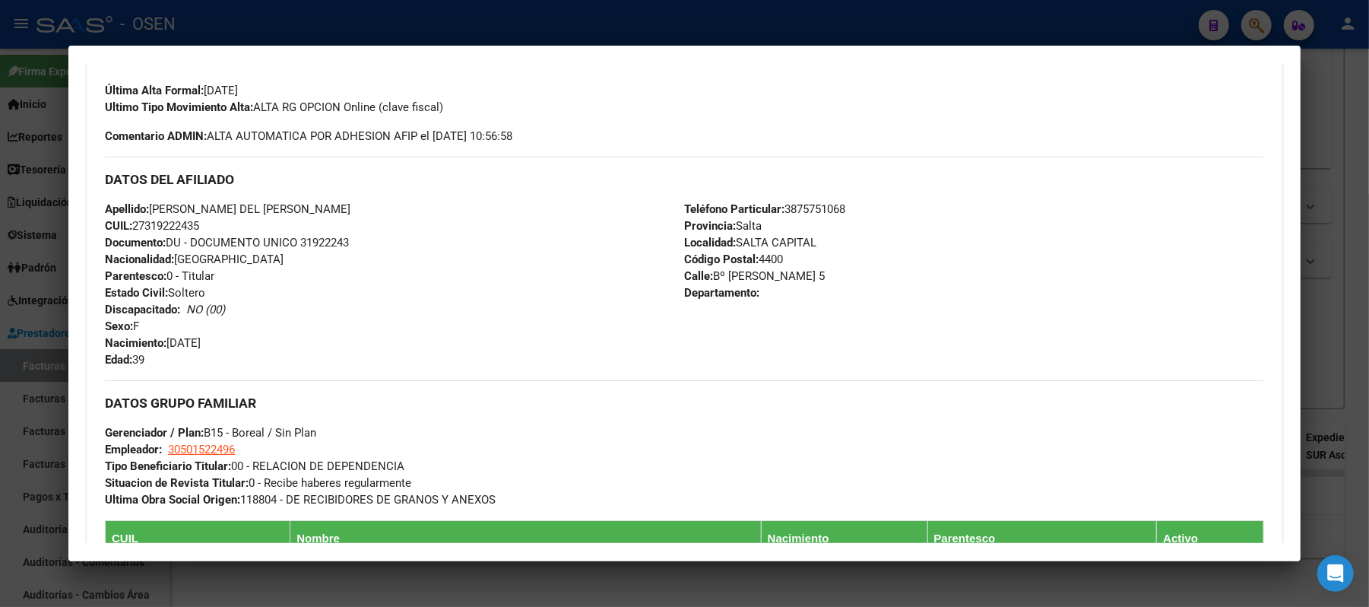
drag, startPoint x: 201, startPoint y: 228, endPoint x: 129, endPoint y: 228, distance: 71.5
click at [129, 228] on div "Apellido: MARIANA DEL MILAGRO ALBORNOZ CUIL: 27319222435 Documento: DU - DOCUME…" at bounding box center [394, 284] width 579 height 167
drag, startPoint x: 351, startPoint y: 208, endPoint x: 147, endPoint y: 214, distance: 204.6
click at [147, 214] on div "Apellido: MARIANA DEL MILAGRO ALBORNOZ CUIL: 27319222435 Documento: DU - DOCUME…" at bounding box center [394, 284] width 579 height 167
copy span "MARIANA DEL MILAGRO ALBORNOZ"
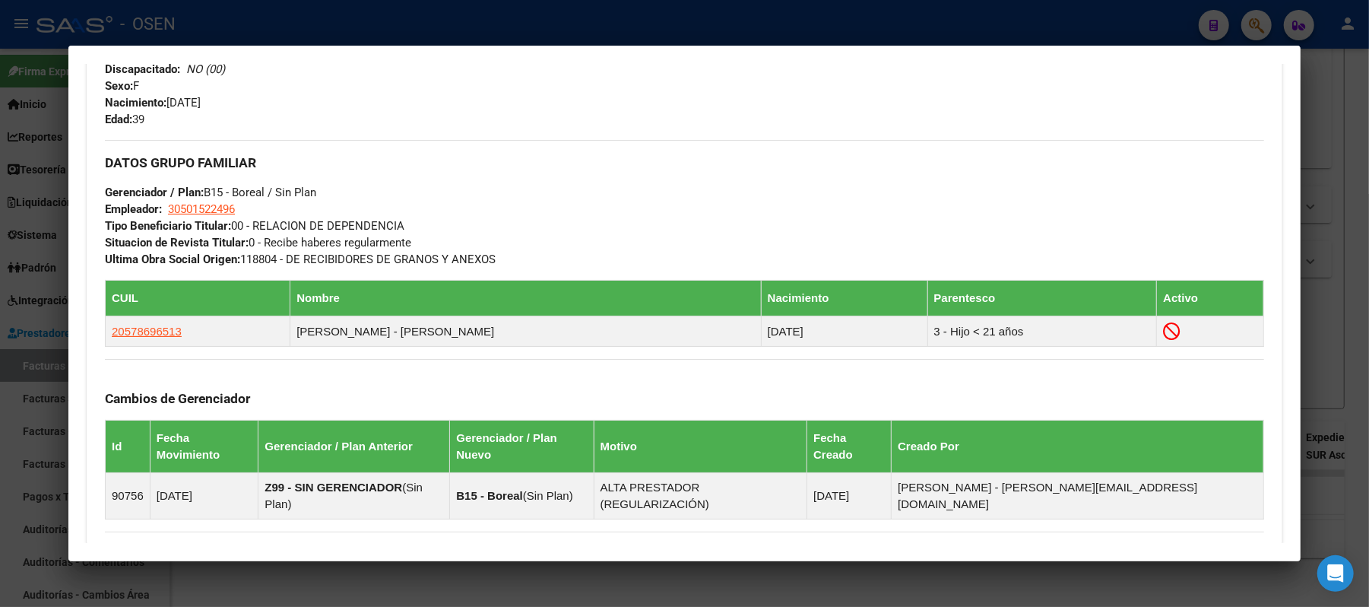
scroll to position [834, 0]
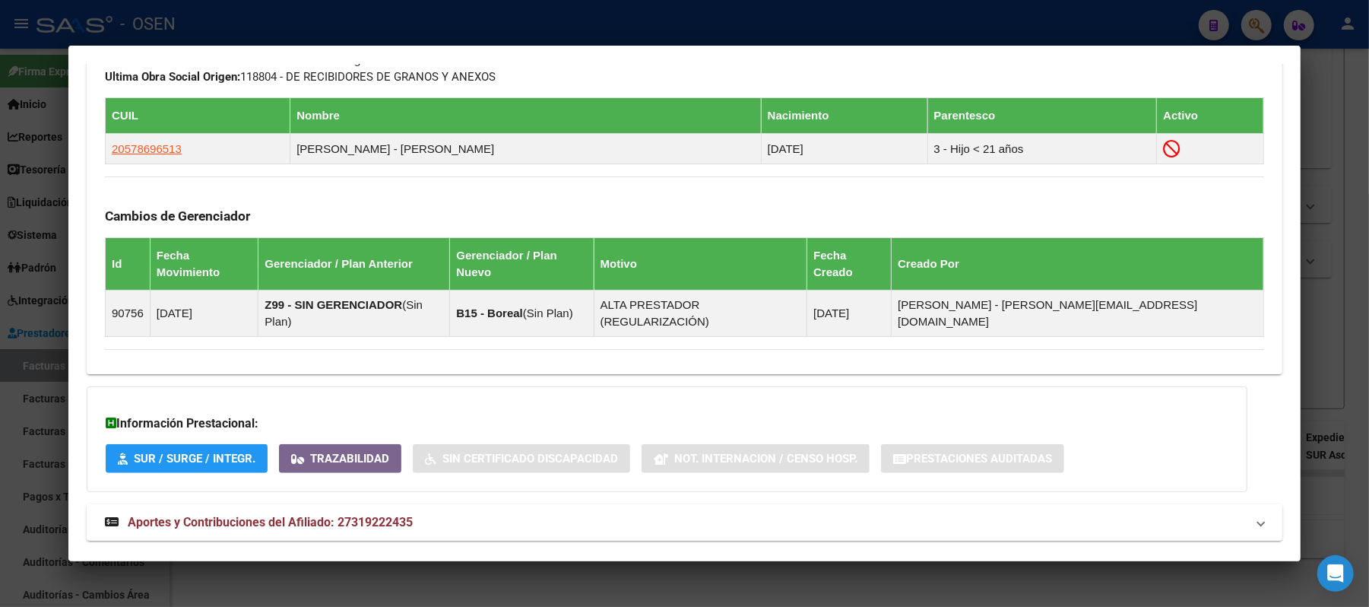
click at [881, 513] on mat-panel-title "Aportes y Contribuciones del Afiliado: 27319222435" at bounding box center [675, 522] width 1141 height 18
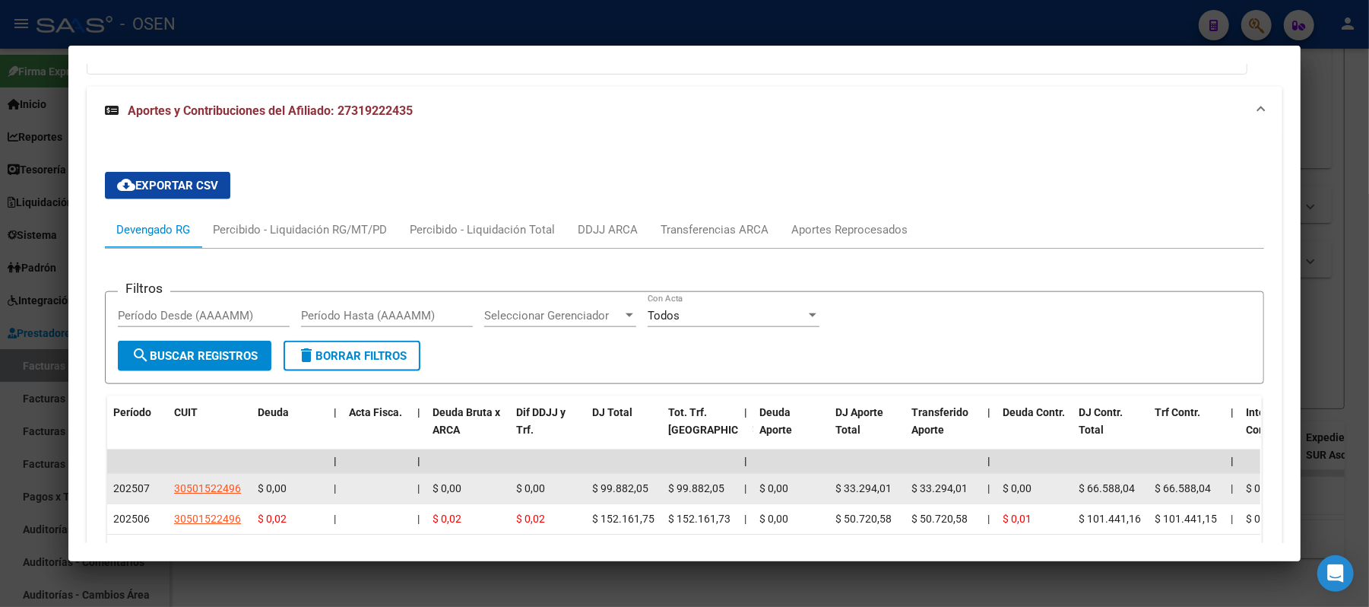
scroll to position [1419, 0]
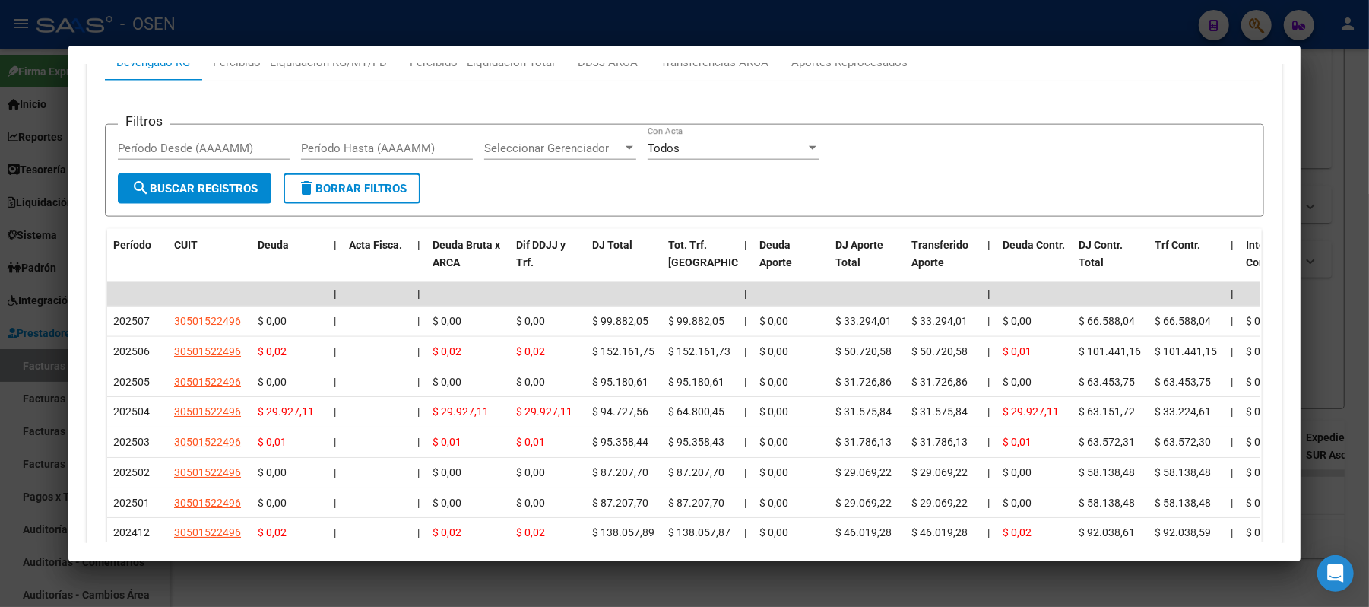
click at [689, 32] on div at bounding box center [684, 303] width 1369 height 607
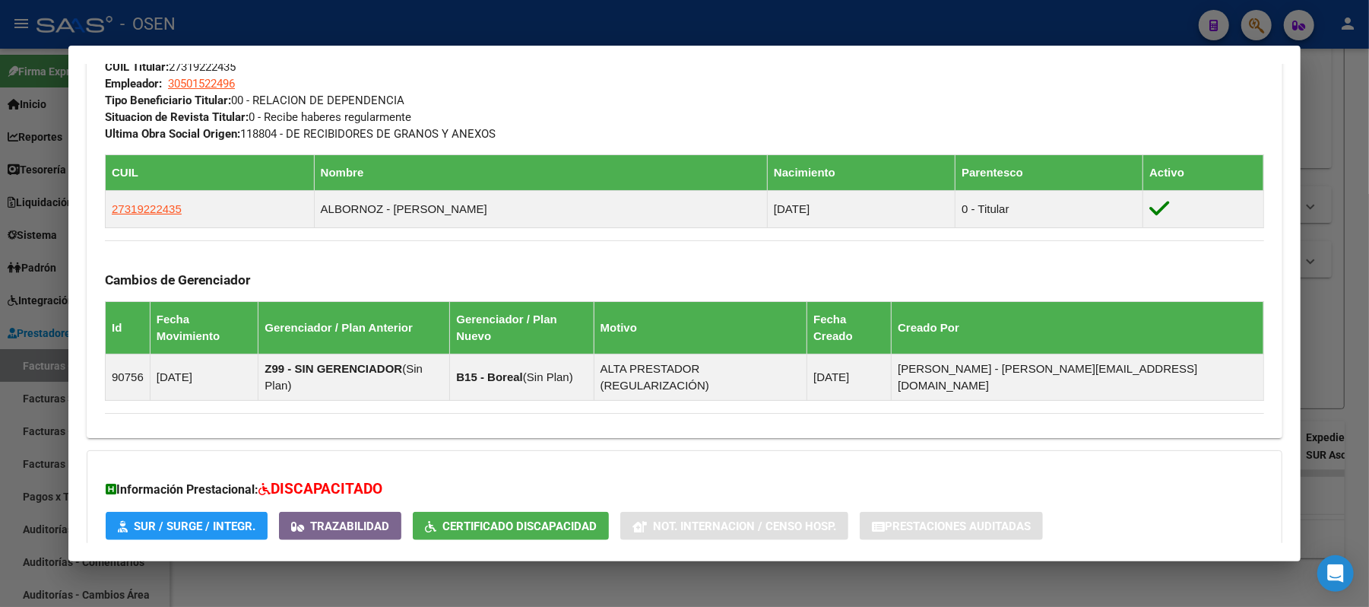
click at [347, 30] on div at bounding box center [684, 303] width 1369 height 607
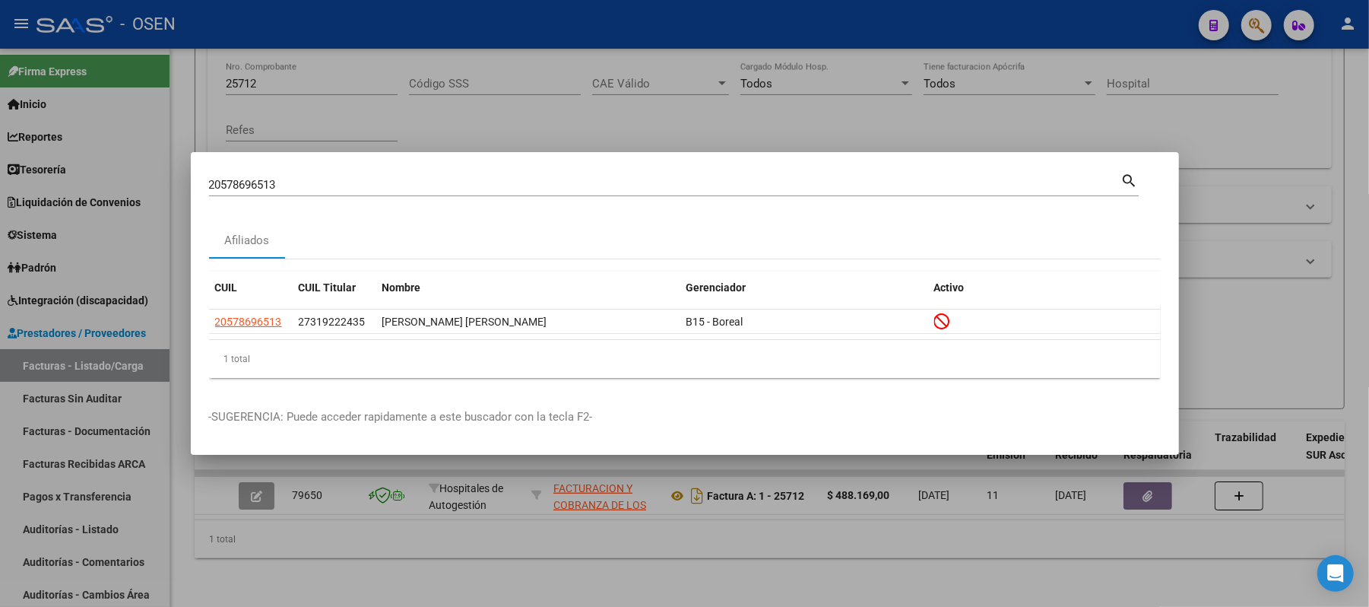
drag, startPoint x: 259, startPoint y: 177, endPoint x: 0, endPoint y: 195, distance: 259.9
click at [0, 192] on div "20578696513 Buscar (apellido, dni, cuil, nro traspaso, cuit, obra social) searc…" at bounding box center [684, 303] width 1369 height 607
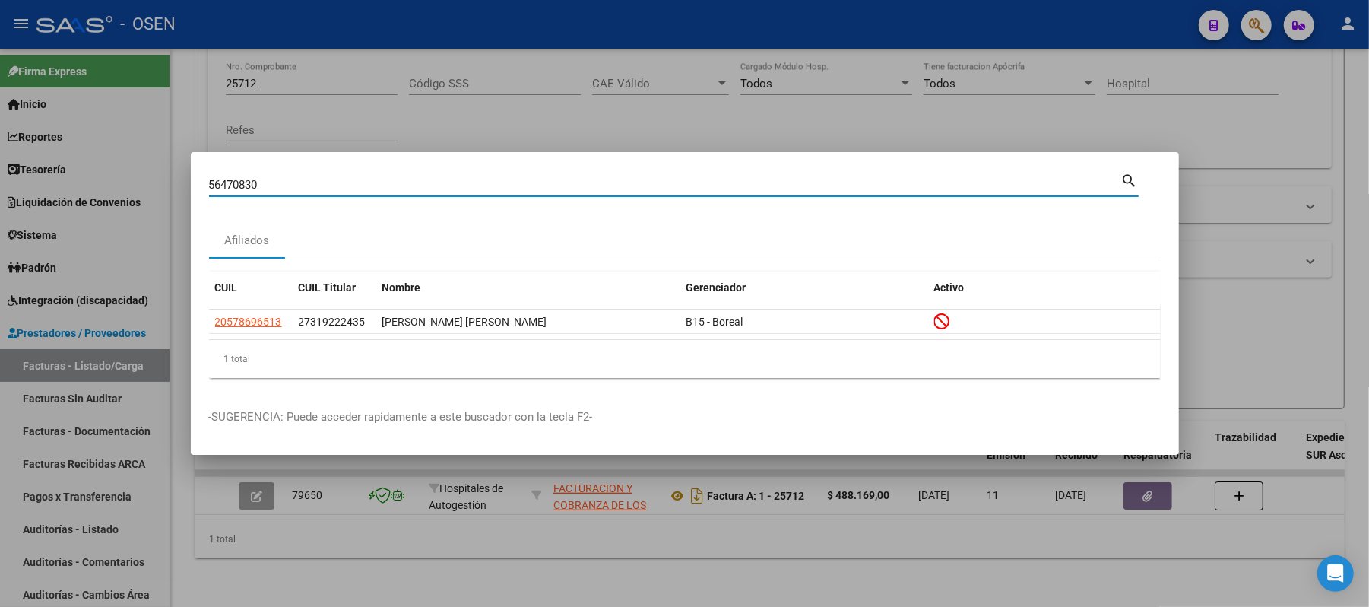
type input "56470830"
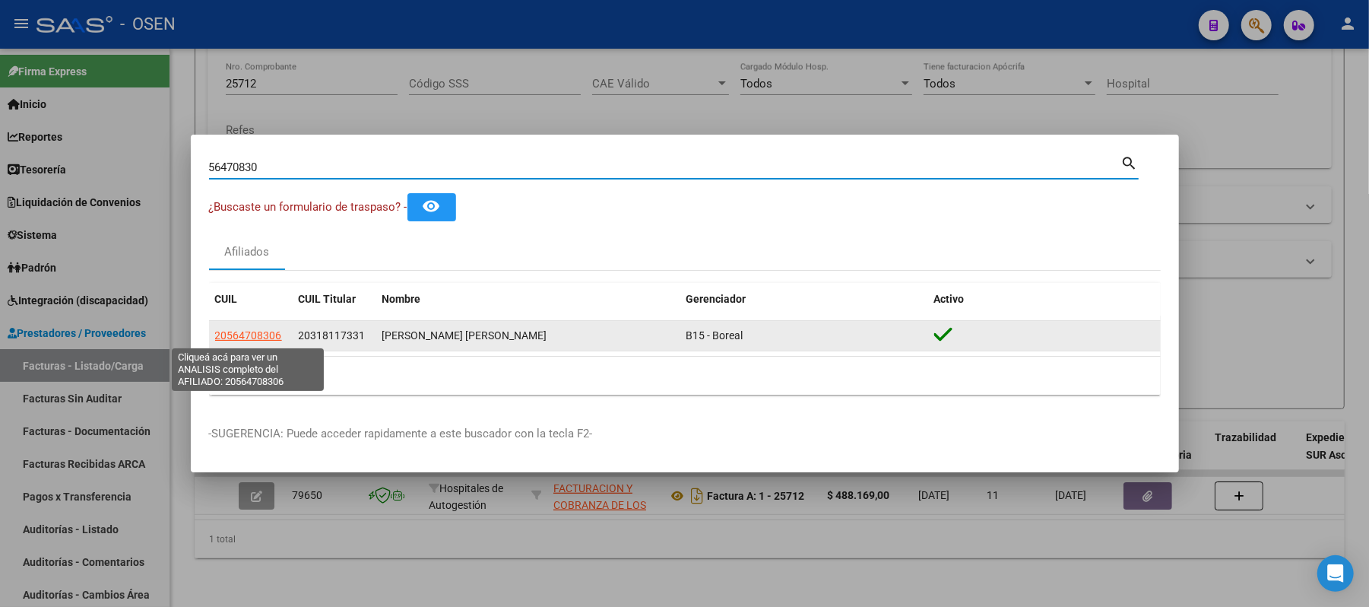
click at [245, 332] on span "20564708306" at bounding box center [248, 335] width 67 height 12
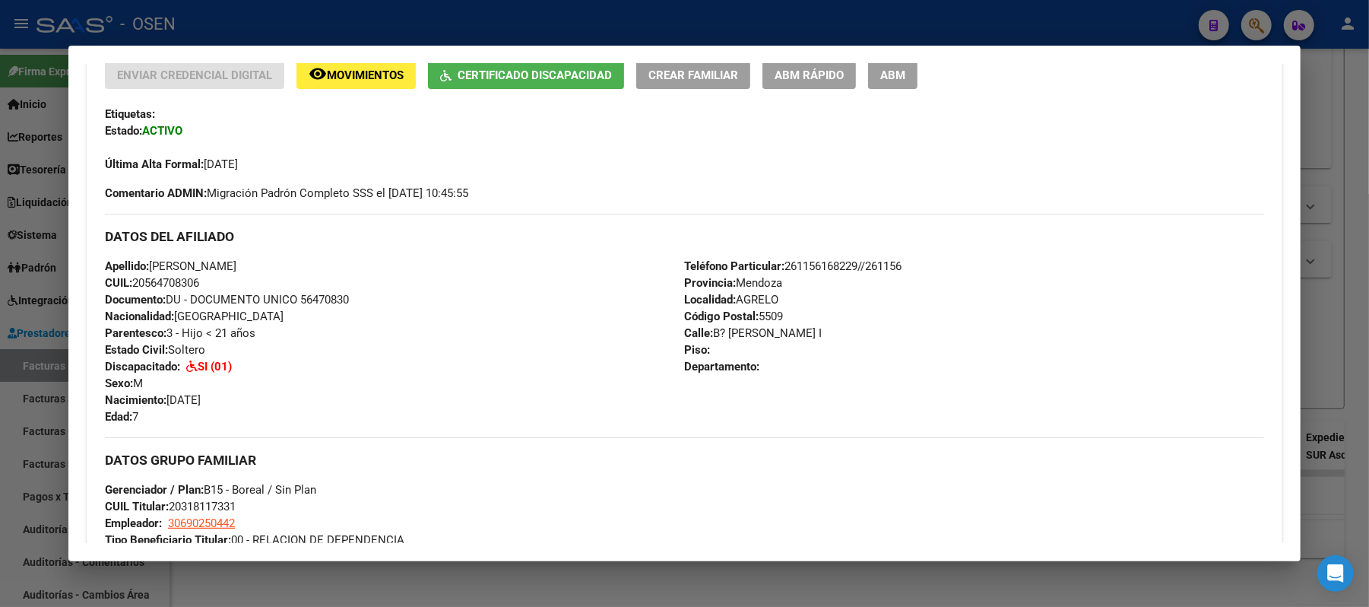
scroll to position [0, 0]
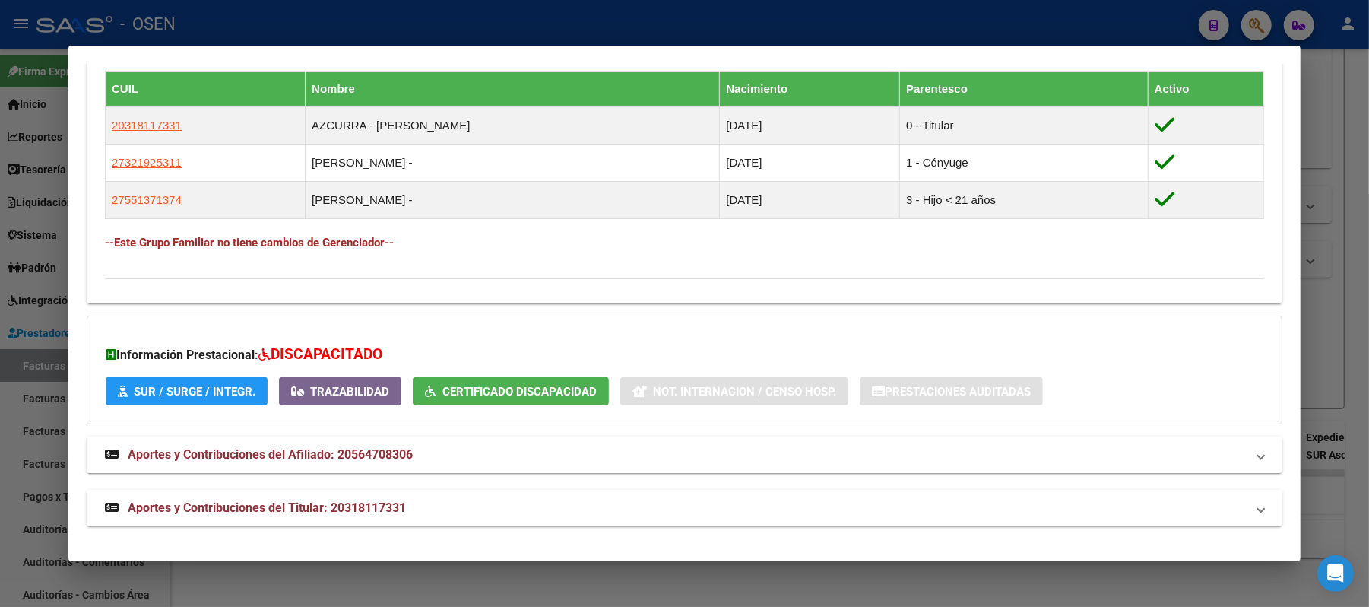
click at [749, 517] on mat-panel-title "Aportes y Contribuciones del Titular: 20318117331" at bounding box center [675, 508] width 1141 height 18
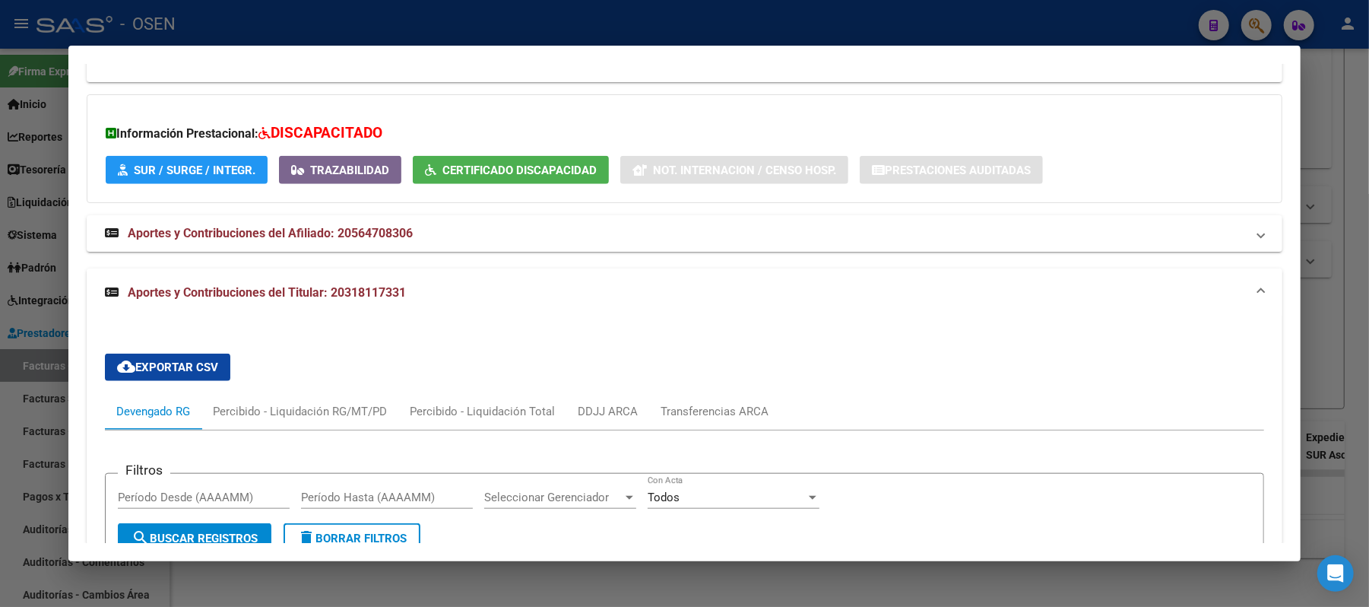
scroll to position [922, 0]
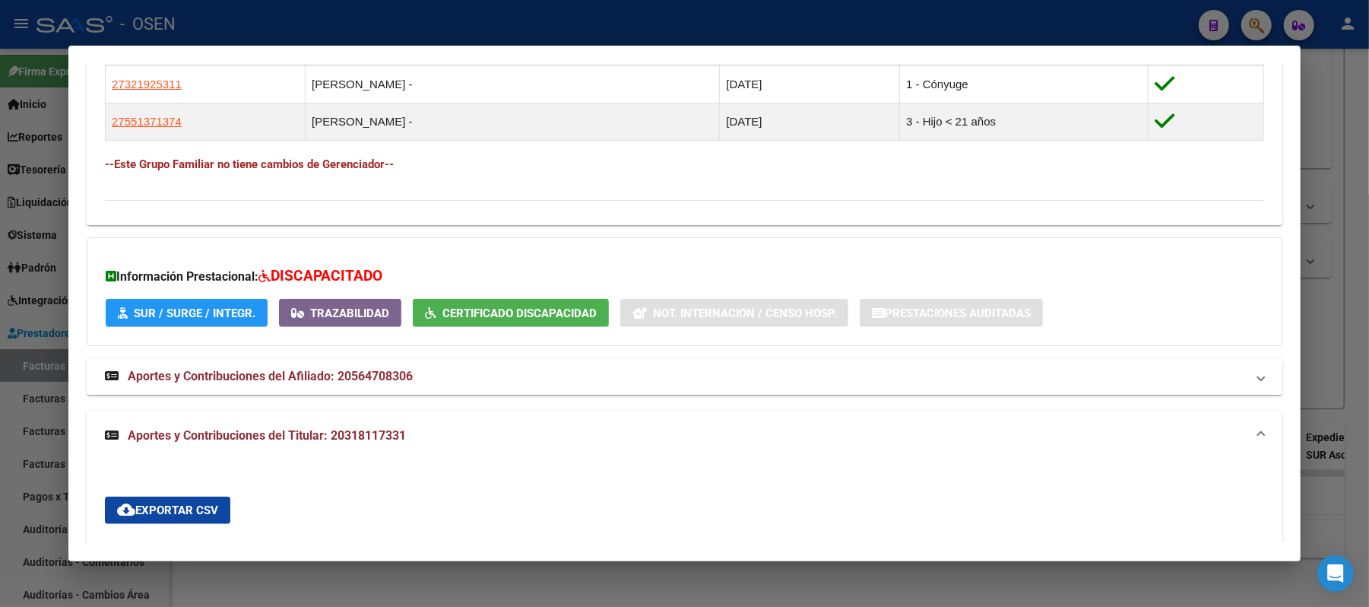
click at [516, 308] on span "Certificado Discapacidad" at bounding box center [520, 313] width 154 height 14
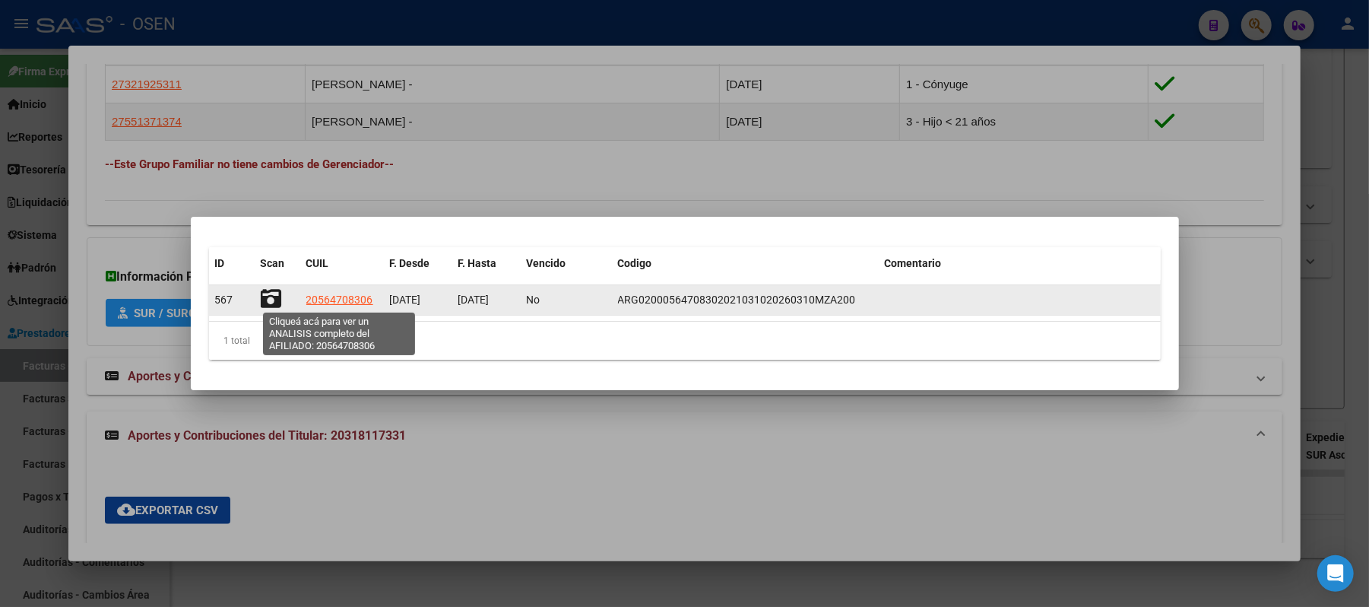
click at [319, 304] on span "20564708306" at bounding box center [339, 300] width 67 height 12
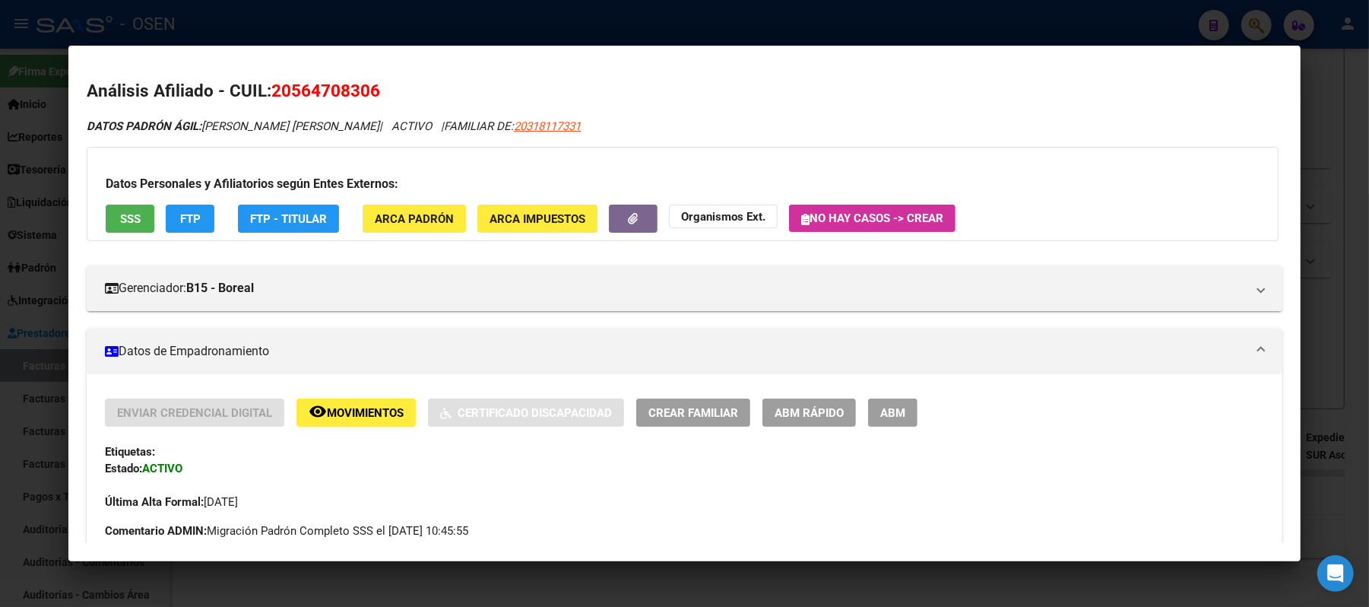
click at [308, 19] on div at bounding box center [684, 303] width 1369 height 607
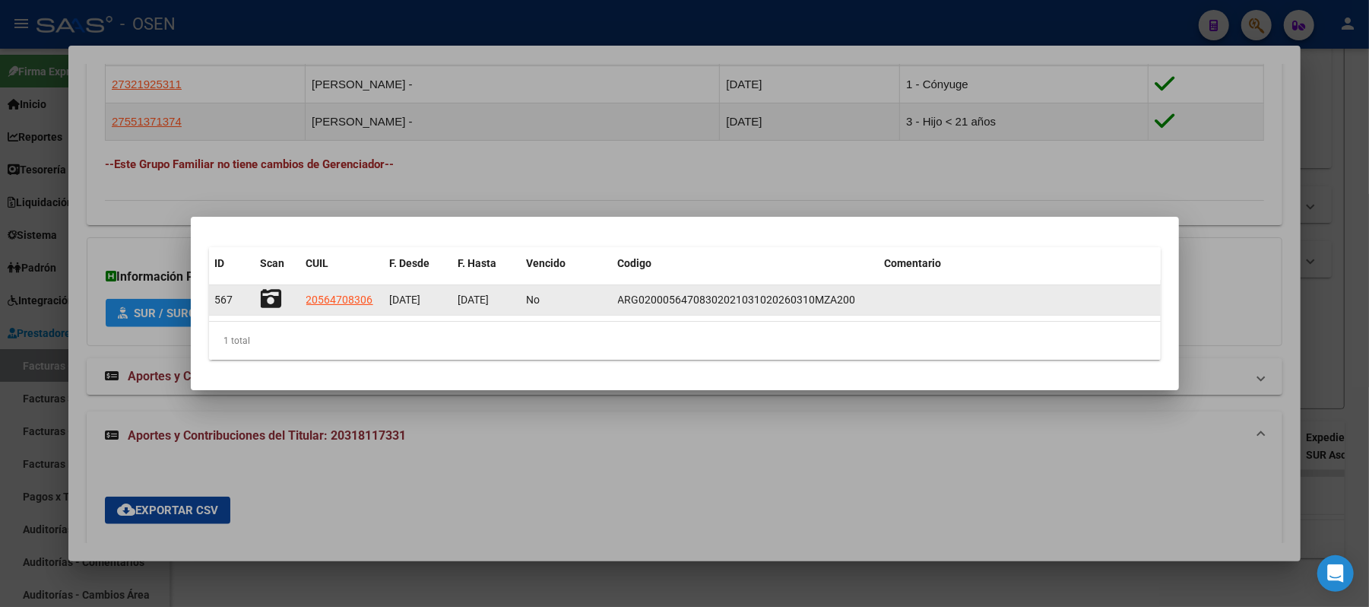
click at [284, 298] on div at bounding box center [277, 300] width 33 height 24
click at [274, 299] on icon at bounding box center [271, 298] width 21 height 21
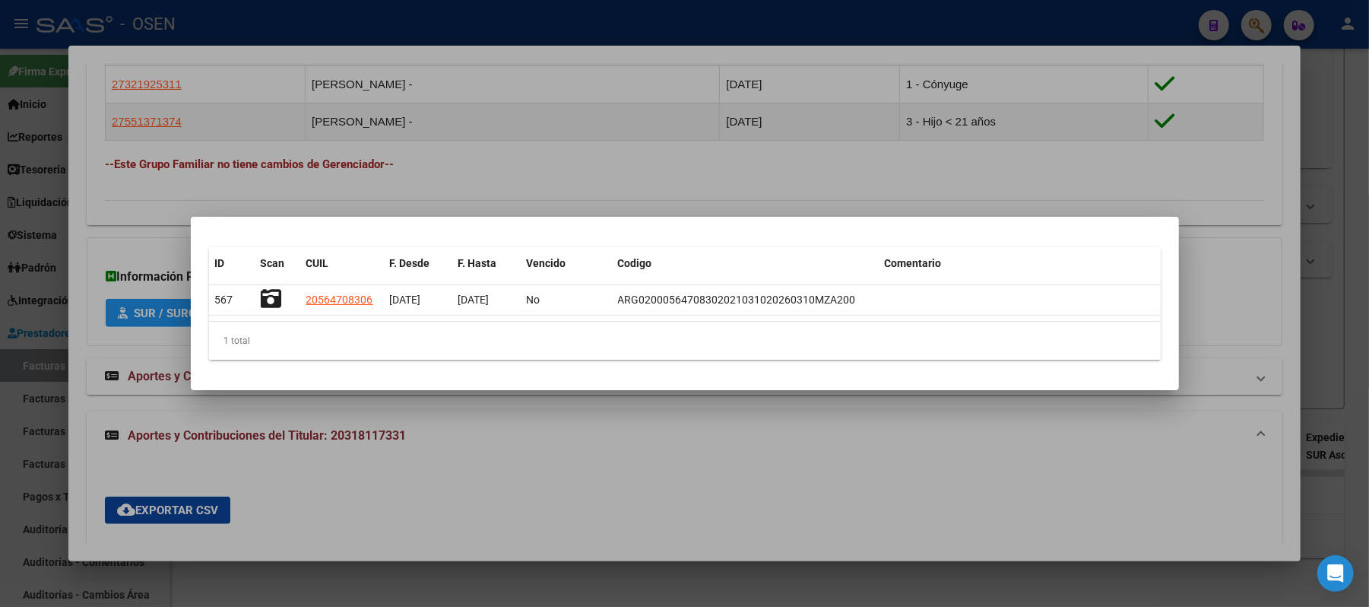
click at [782, 186] on div at bounding box center [684, 303] width 1369 height 607
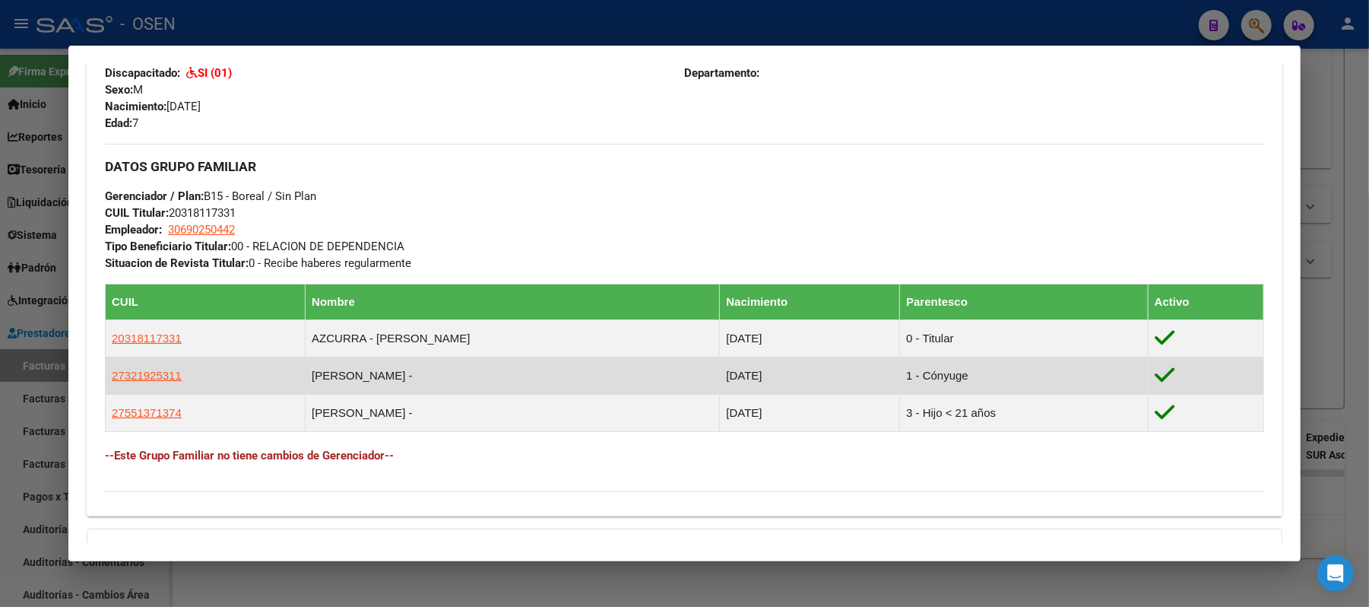
scroll to position [618, 0]
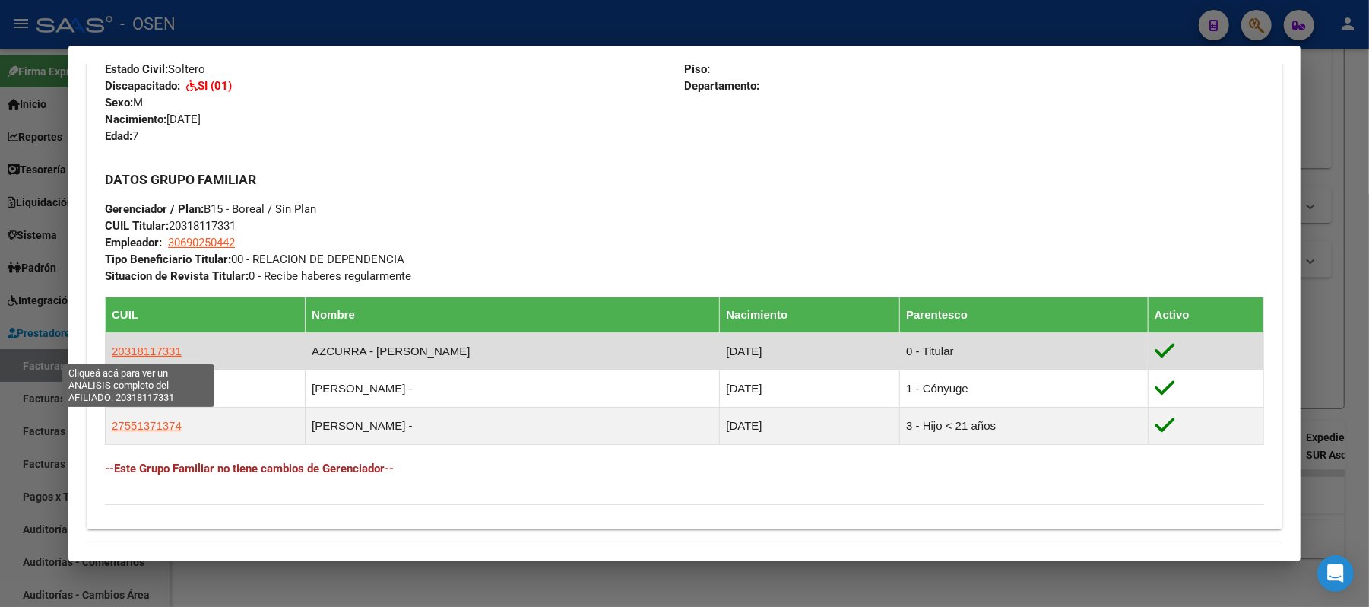
click at [129, 351] on span "20318117331" at bounding box center [147, 350] width 70 height 13
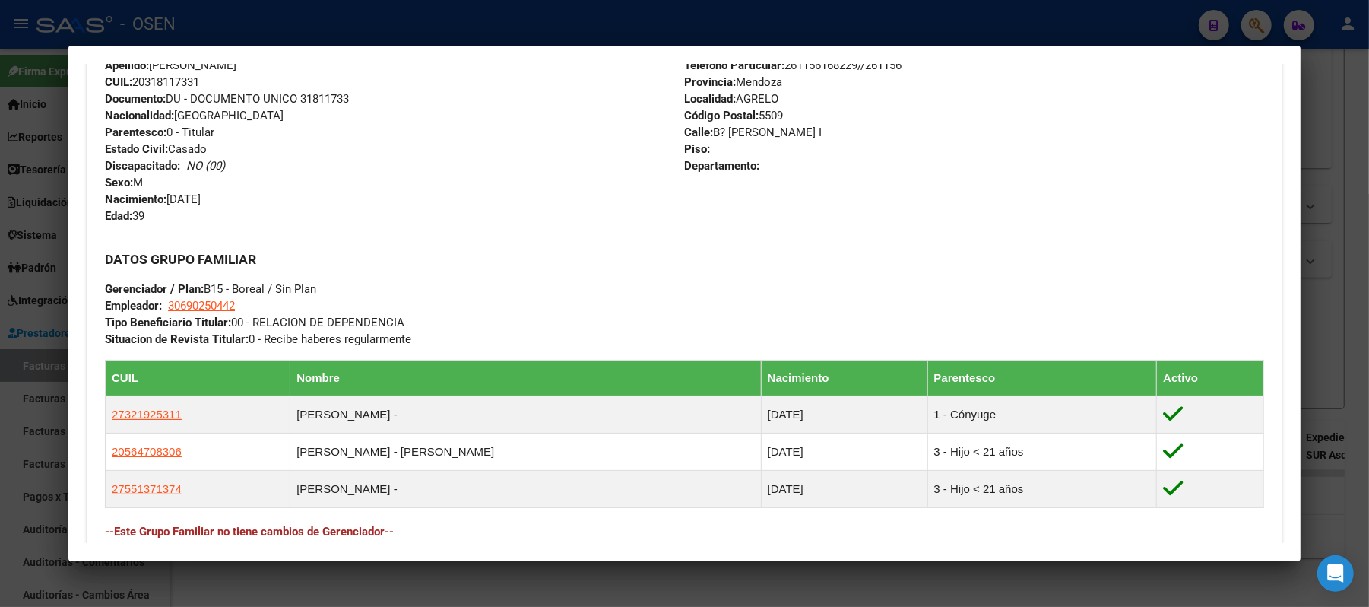
scroll to position [585, 0]
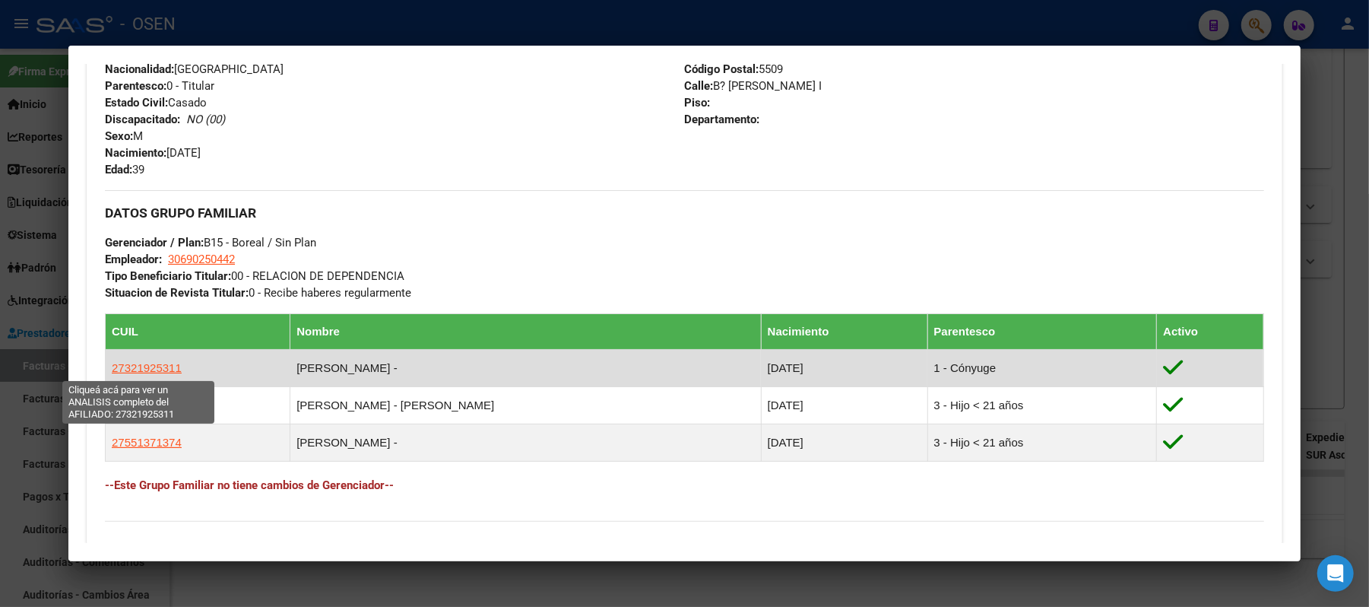
click at [138, 367] on span "27321925311" at bounding box center [147, 367] width 70 height 13
type textarea "27321925311"
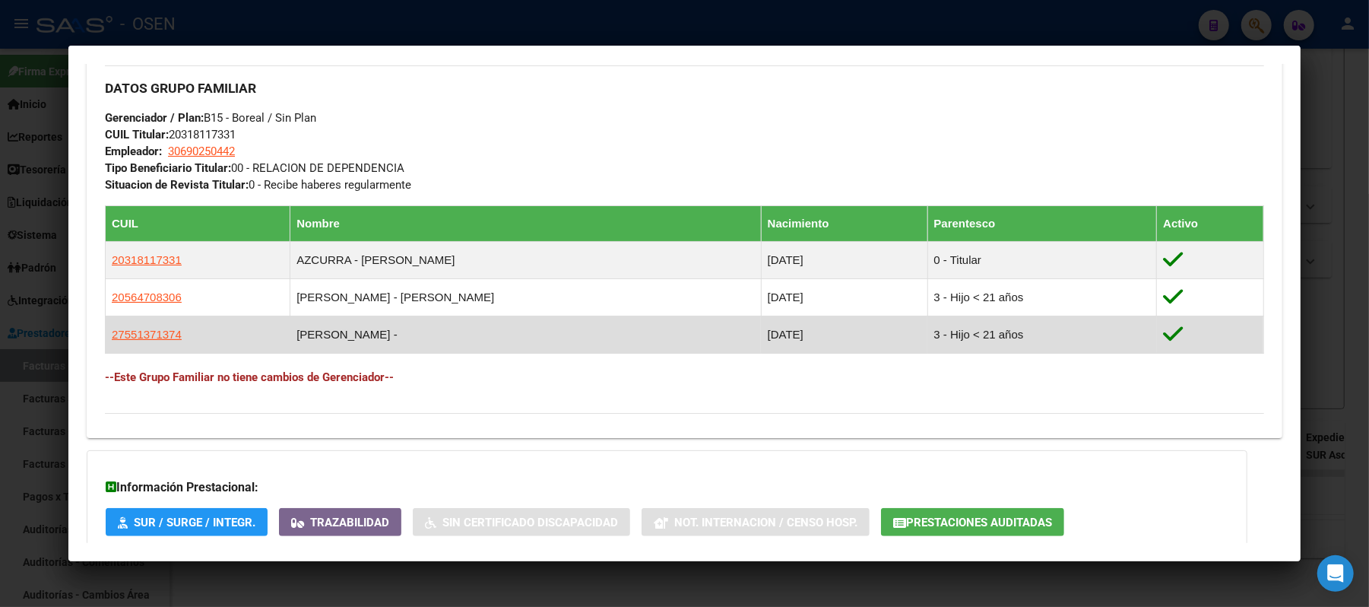
scroll to position [841, 0]
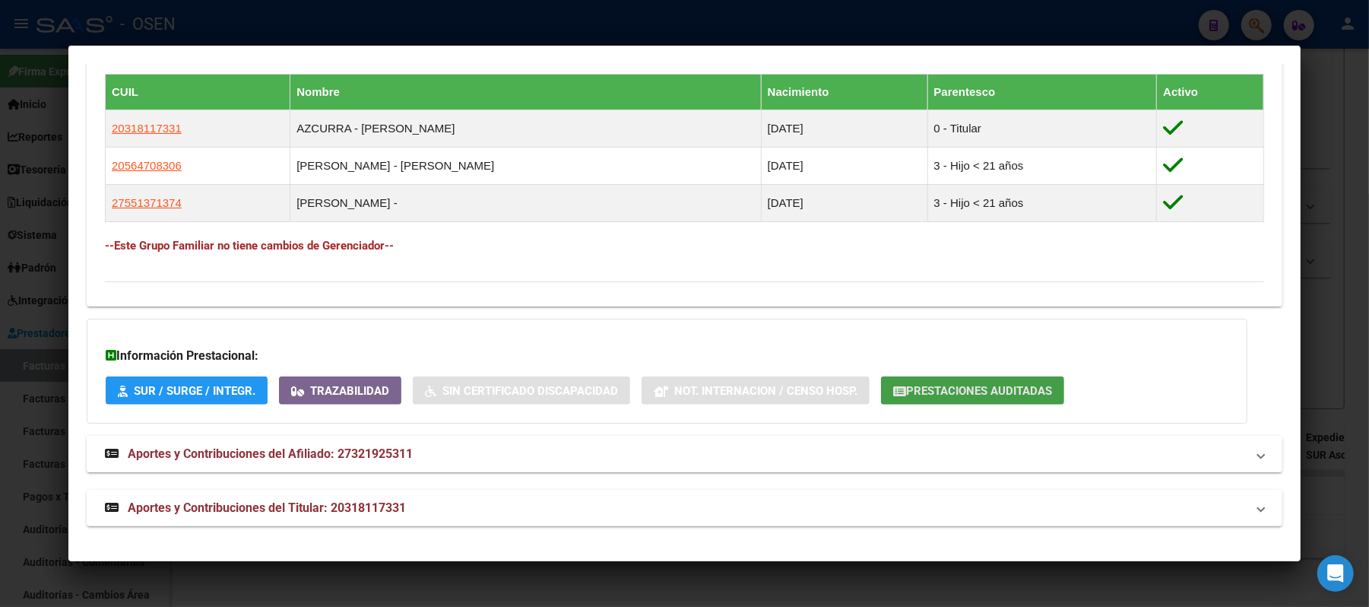
click at [1007, 391] on span "Prestaciones Auditadas" at bounding box center [979, 391] width 146 height 14
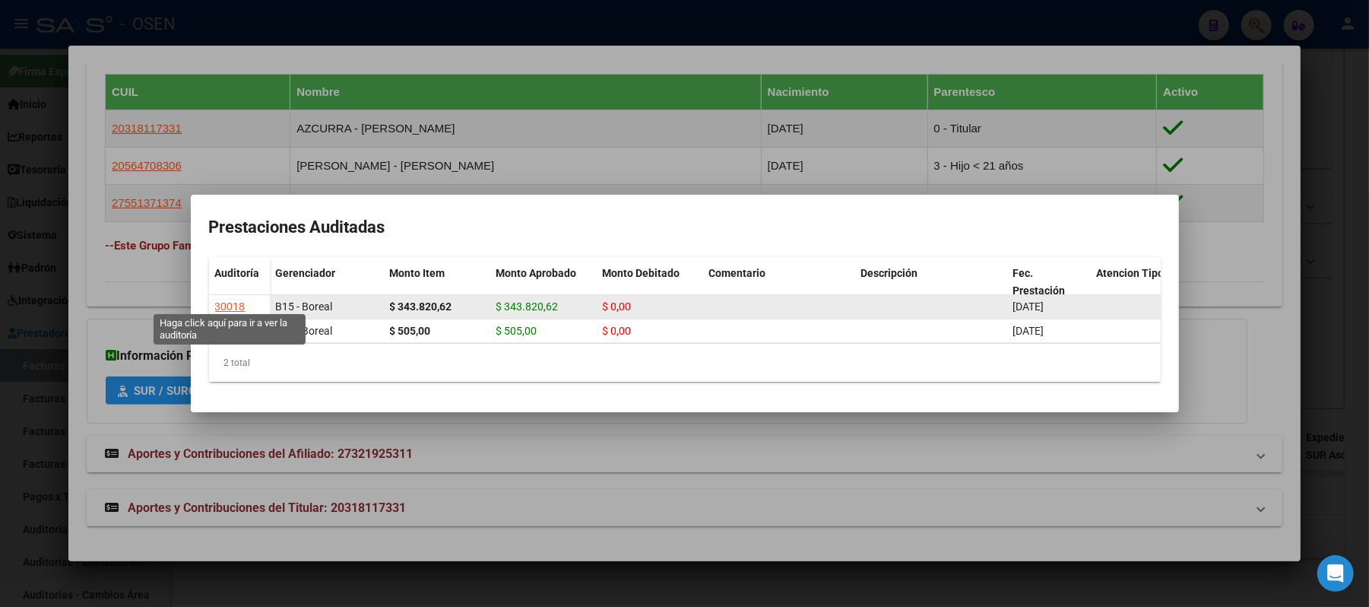
click at [229, 298] on div "30018" at bounding box center [230, 306] width 30 height 17
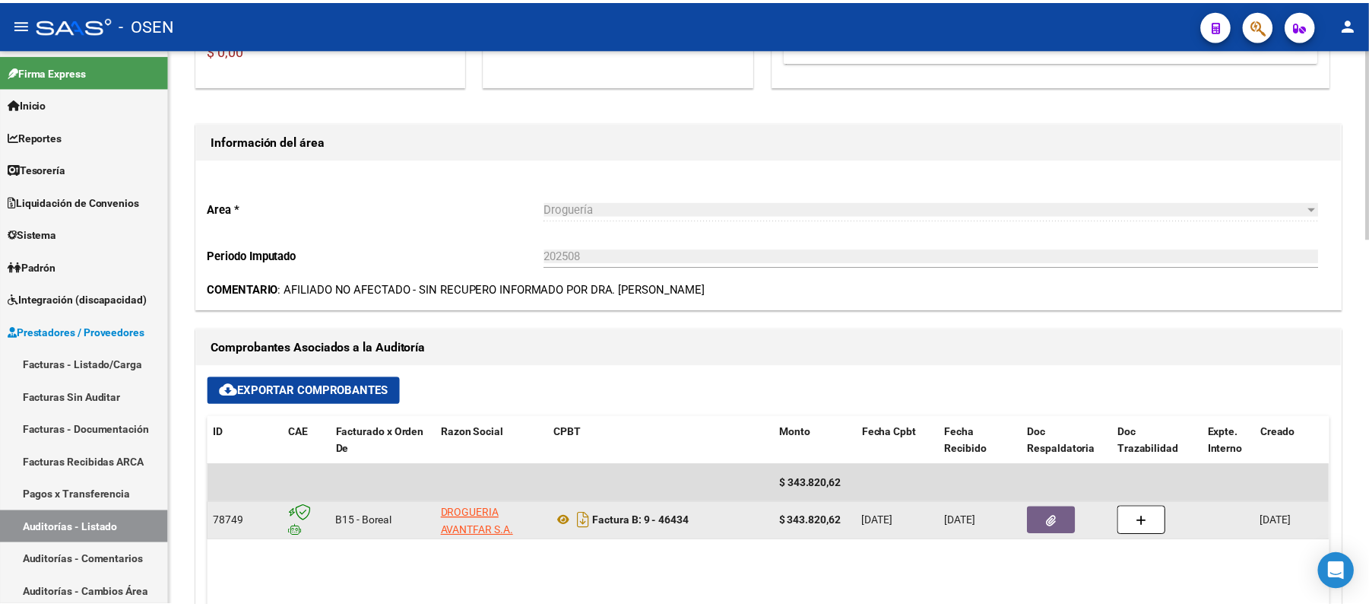
scroll to position [506, 0]
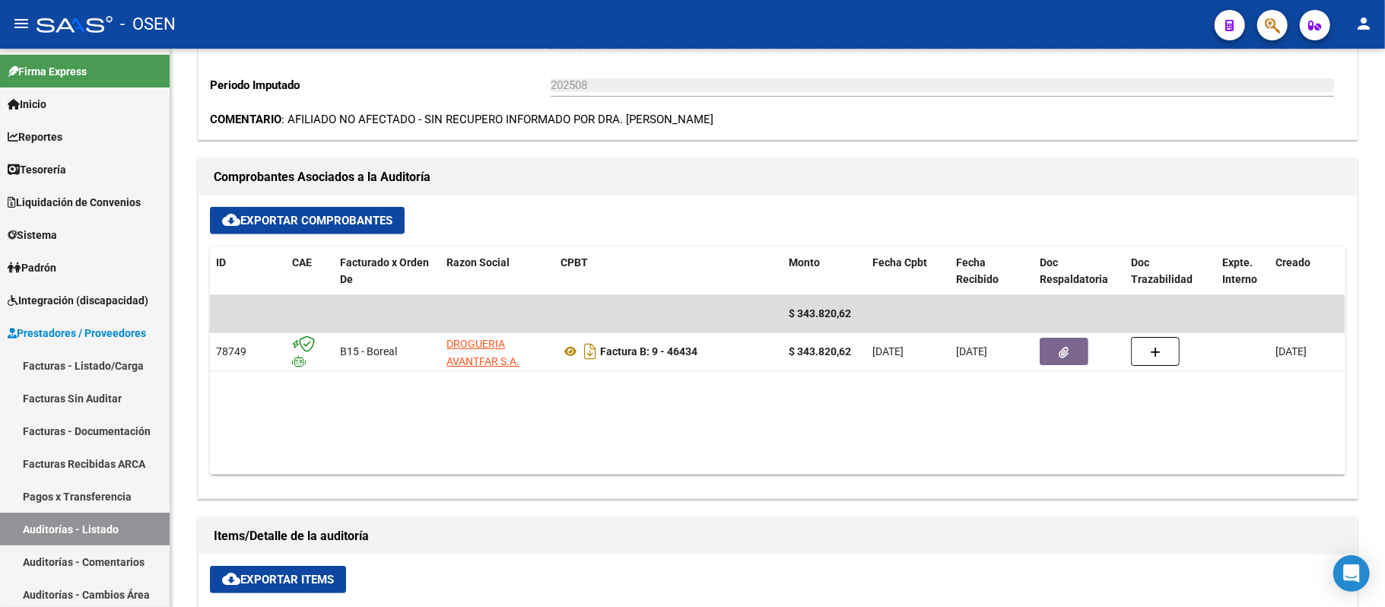
click at [1261, 14] on button "button" at bounding box center [1272, 25] width 30 height 30
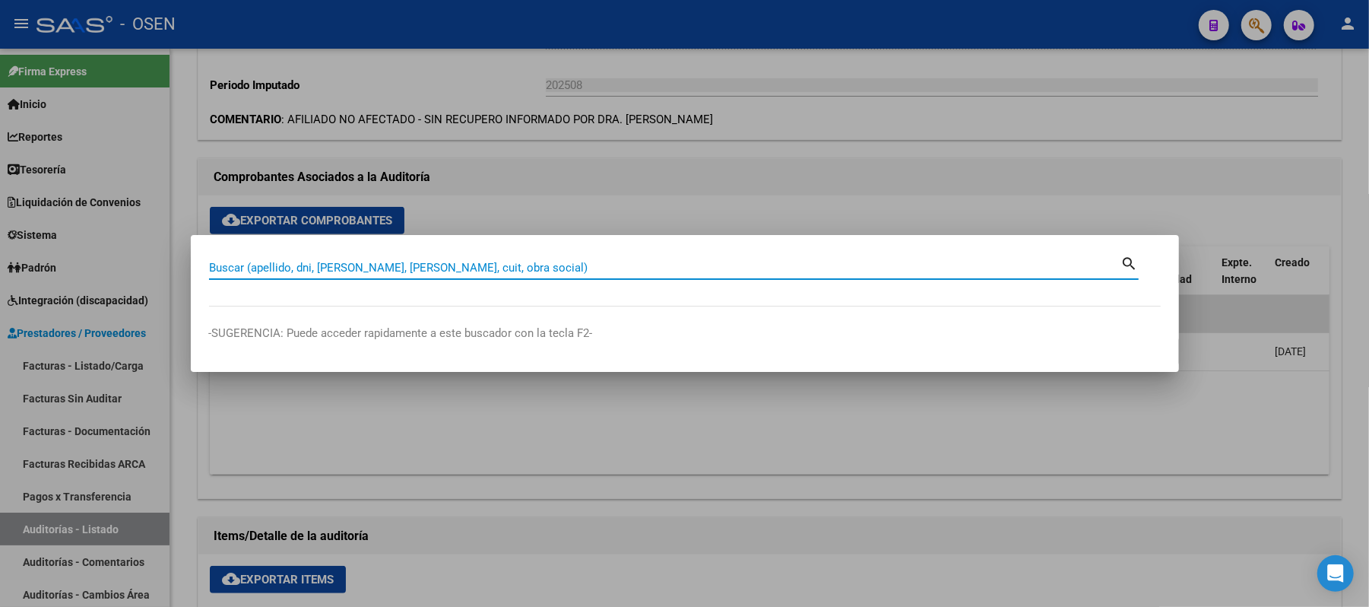
paste input "27321925311"
type input "27321925311"
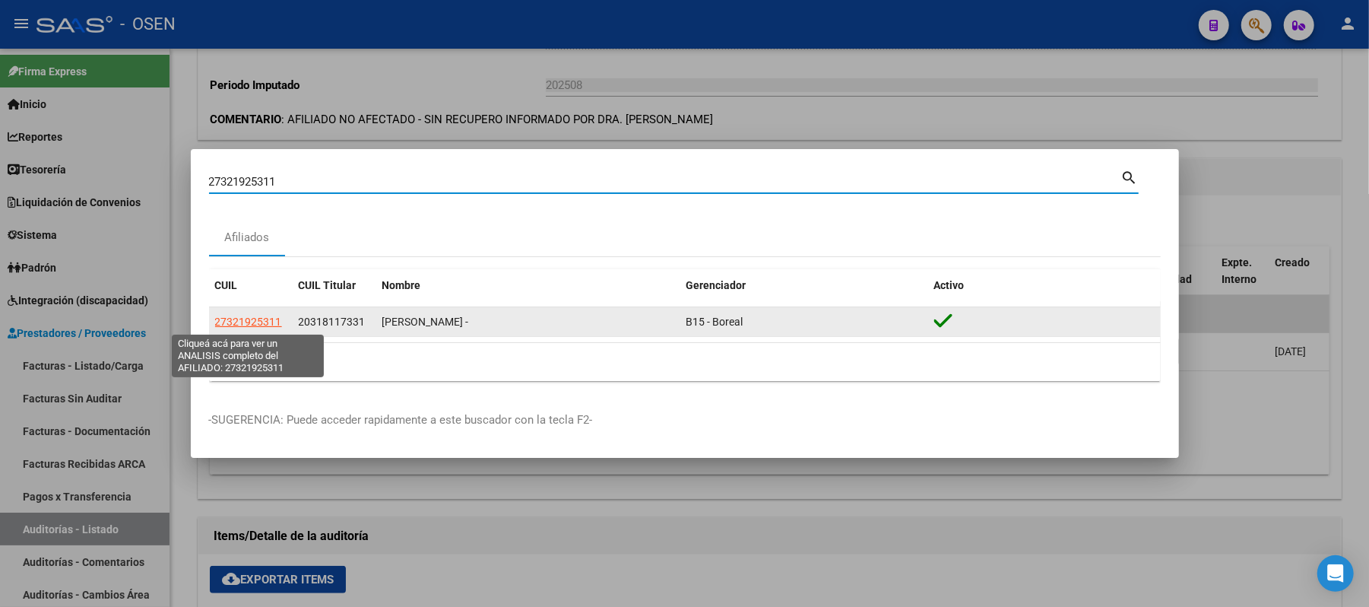
click at [271, 320] on span "27321925311" at bounding box center [248, 322] width 67 height 12
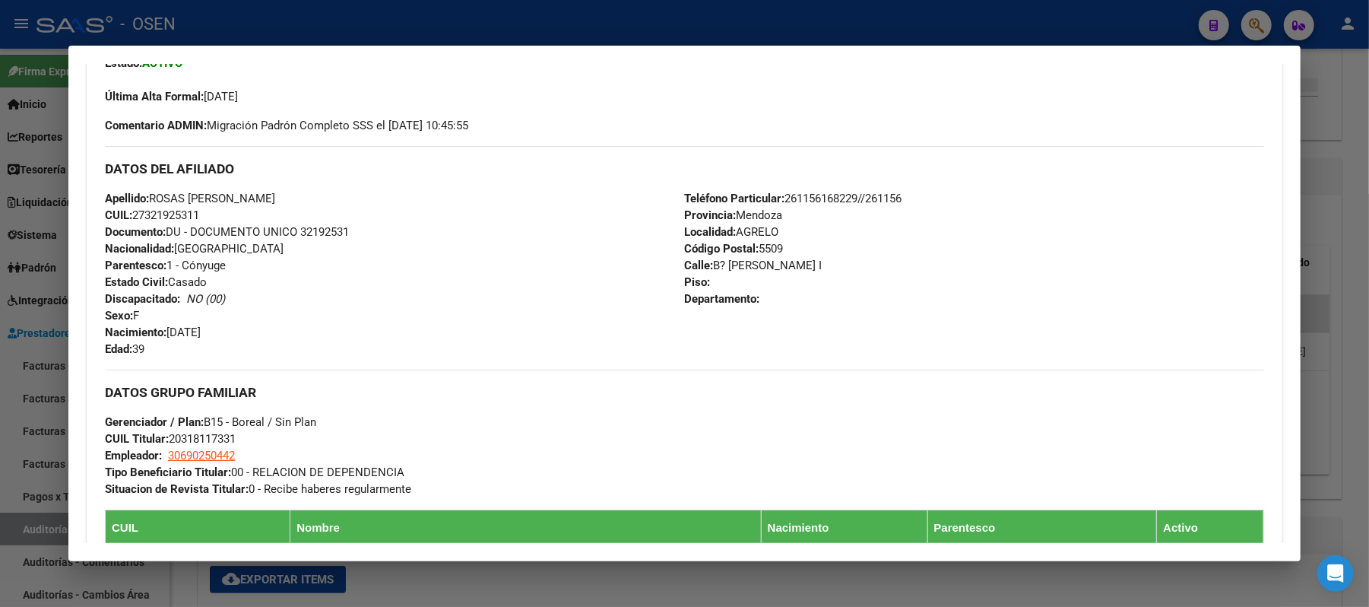
scroll to position [608, 0]
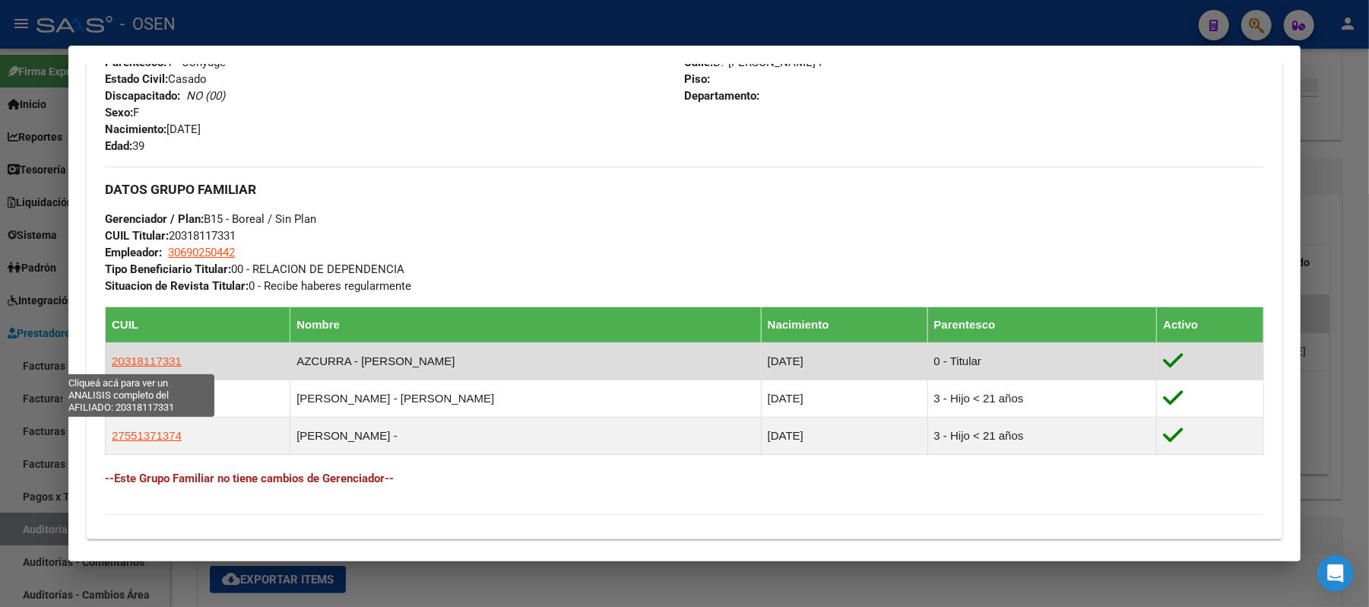
click at [160, 363] on span "20318117331" at bounding box center [147, 360] width 70 height 13
type textarea "20318117331"
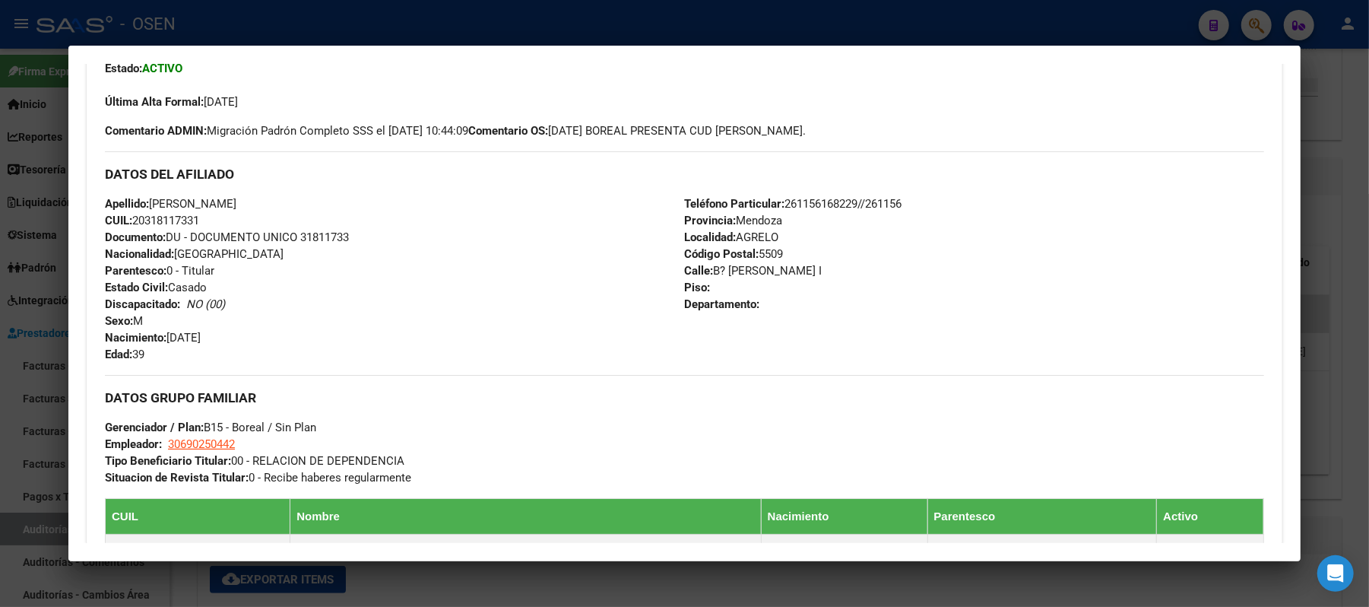
scroll to position [405, 0]
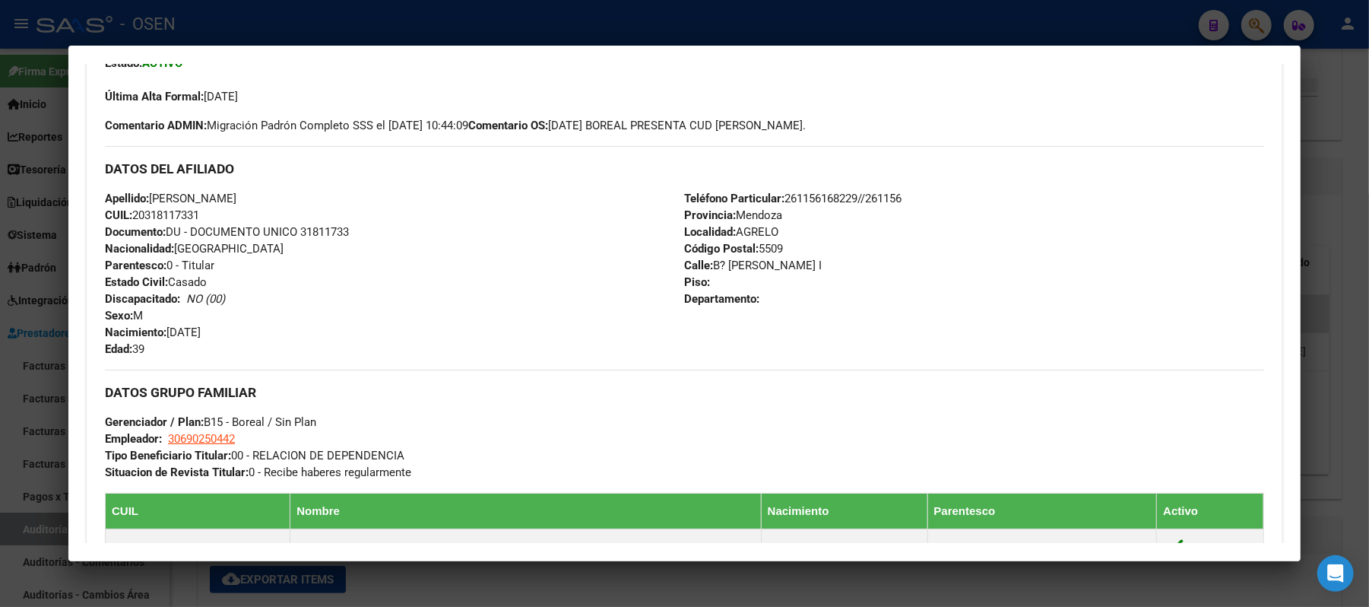
drag, startPoint x: 205, startPoint y: 211, endPoint x: 131, endPoint y: 214, distance: 73.8
click at [131, 214] on div "Apellido: LUCAS SEBASTIAN AZCURRA CUIL: 20318117331 Documento: DU - DOCUMENTO U…" at bounding box center [394, 273] width 579 height 167
copy span "20318117331"
click at [390, 211] on div "Apellido: LUCAS SEBASTIAN AZCURRA CUIL: 20318117331 Documento: DU - DOCUMENTO U…" at bounding box center [394, 273] width 579 height 167
drag, startPoint x: 311, startPoint y: 192, endPoint x: 148, endPoint y: 201, distance: 163.7
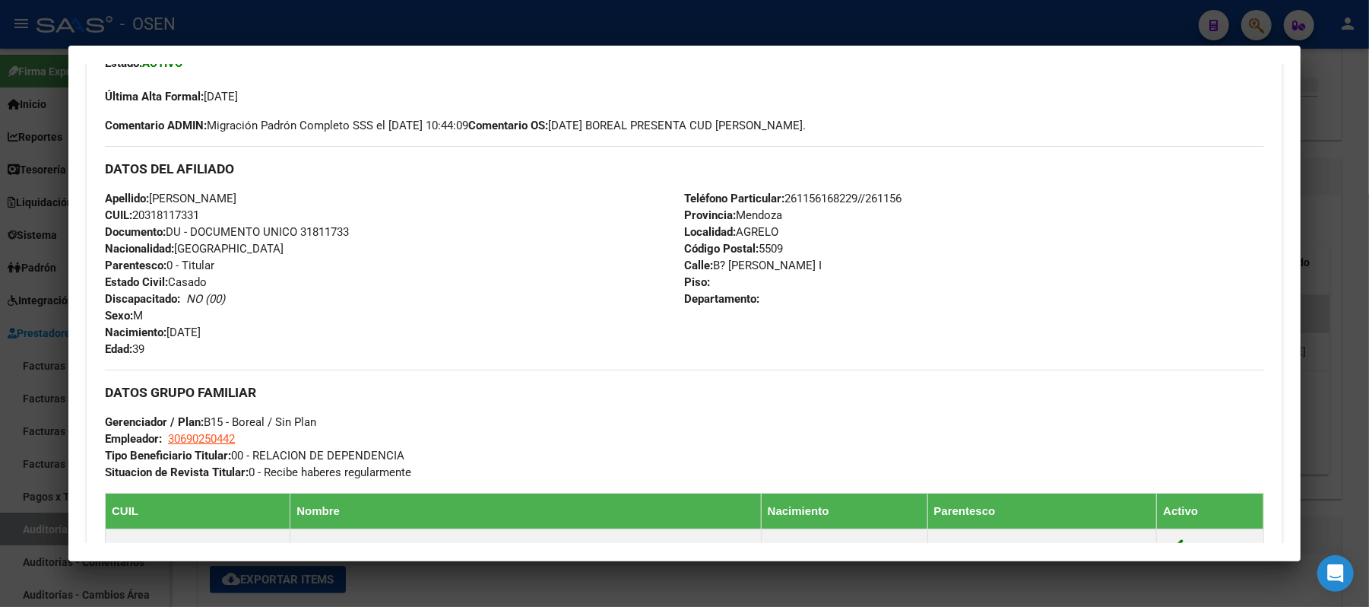
click at [148, 201] on div "Apellido: LUCAS SEBASTIAN AZCURRA CUIL: 20318117331 Documento: DU - DOCUMENTO U…" at bounding box center [394, 273] width 579 height 167
copy span "LUCAS SEBASTIAN AZCURRA"
click at [423, 46] on mat-dialog-container "Análisis Afiliado - CUIL: 20318117331 DATOS PADRÓN ÁGIL: AZCURRA LUCAS SEBASTIA…" at bounding box center [684, 304] width 1233 height 516
click at [421, 33] on div at bounding box center [684, 303] width 1369 height 607
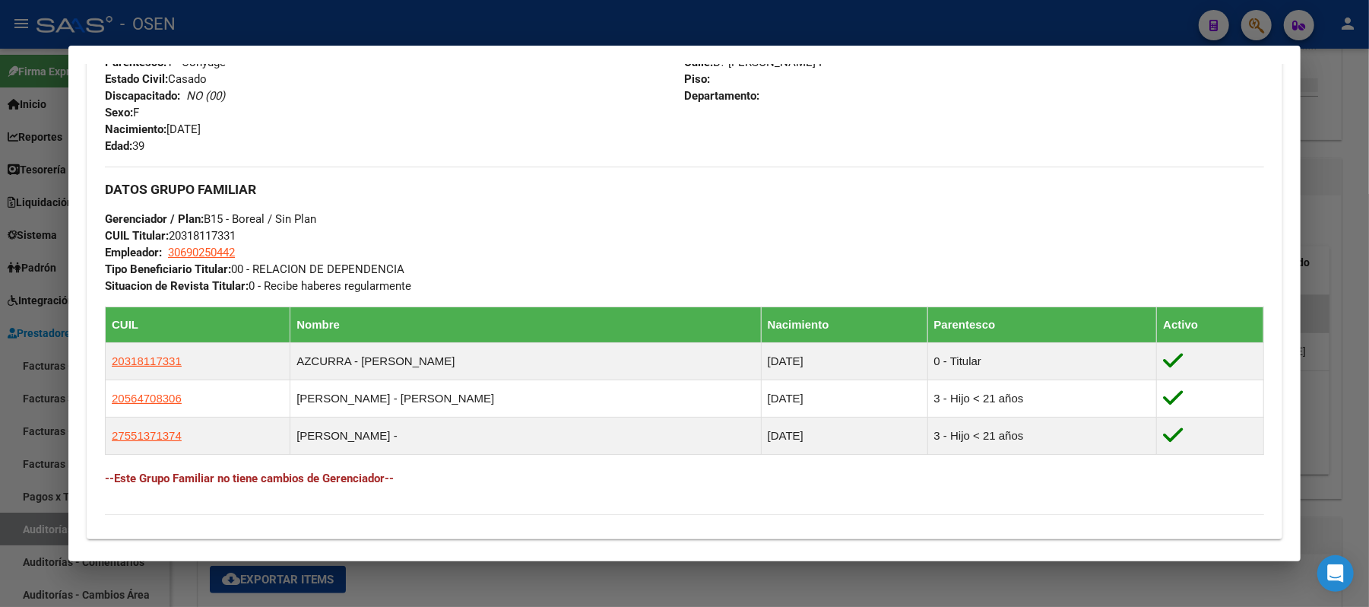
click at [345, 25] on div at bounding box center [684, 303] width 1369 height 607
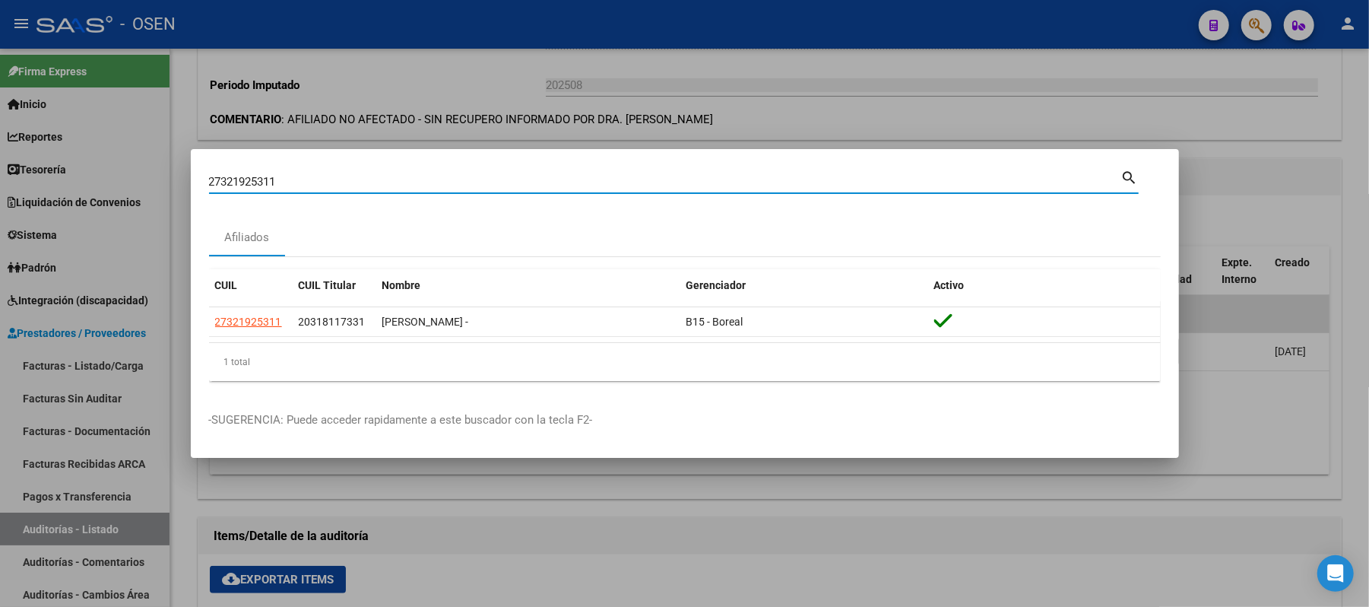
drag, startPoint x: 400, startPoint y: 179, endPoint x: 71, endPoint y: 176, distance: 329.3
click at [76, 175] on div "27321925311 Buscar (apellido, dni, cuil, nro traspaso, cuit, obra social) searc…" at bounding box center [684, 303] width 1369 height 607
type input "57703243"
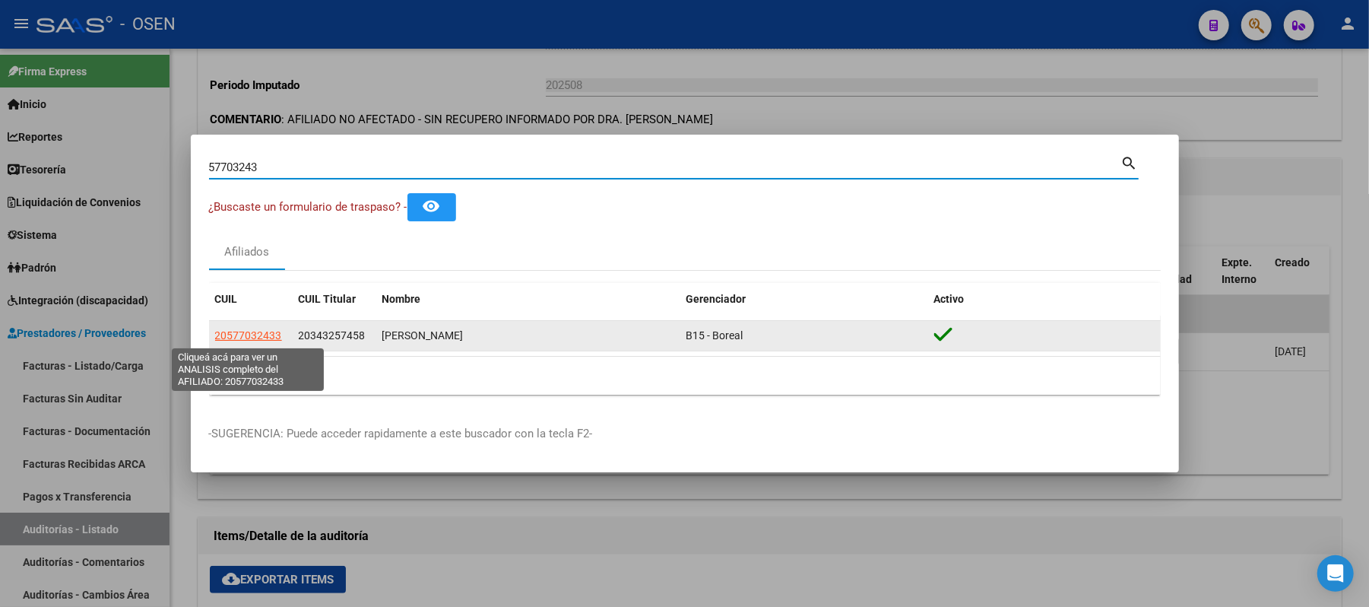
click at [247, 335] on span "20577032433" at bounding box center [248, 335] width 67 height 12
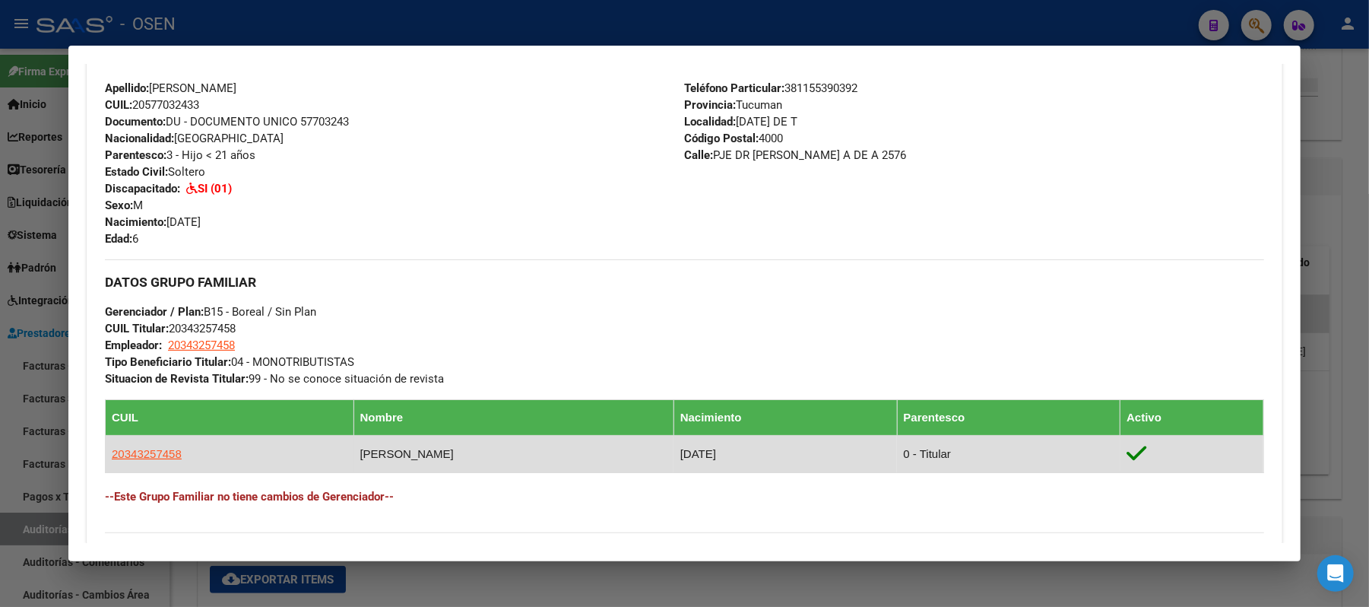
scroll to position [552, 0]
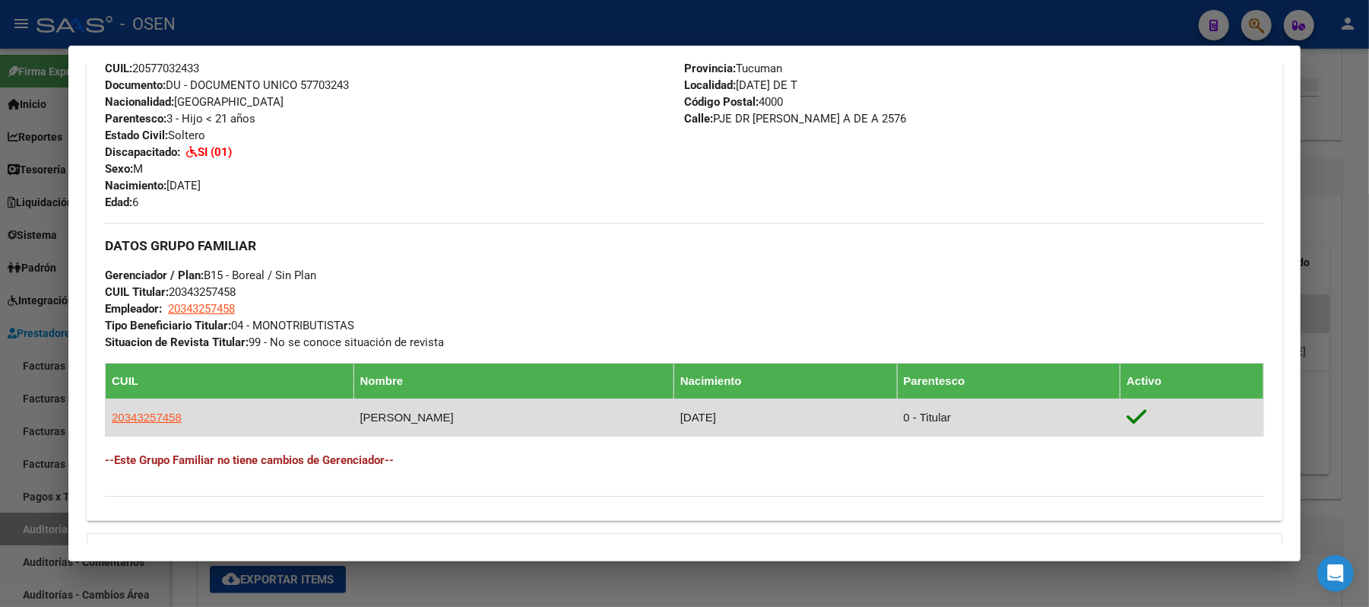
click at [149, 424] on app-link-go-to "20343257458" at bounding box center [147, 417] width 70 height 17
click at [149, 420] on span "20343257458" at bounding box center [147, 417] width 70 height 13
type textarea "20343257458"
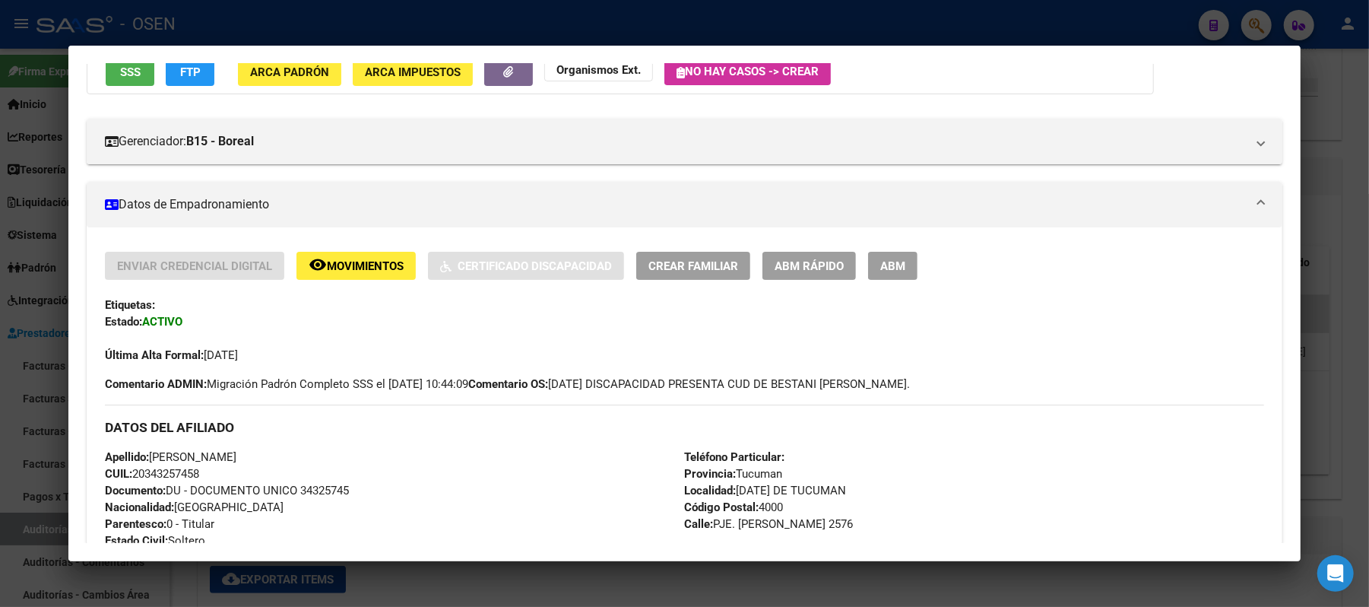
scroll to position [202, 0]
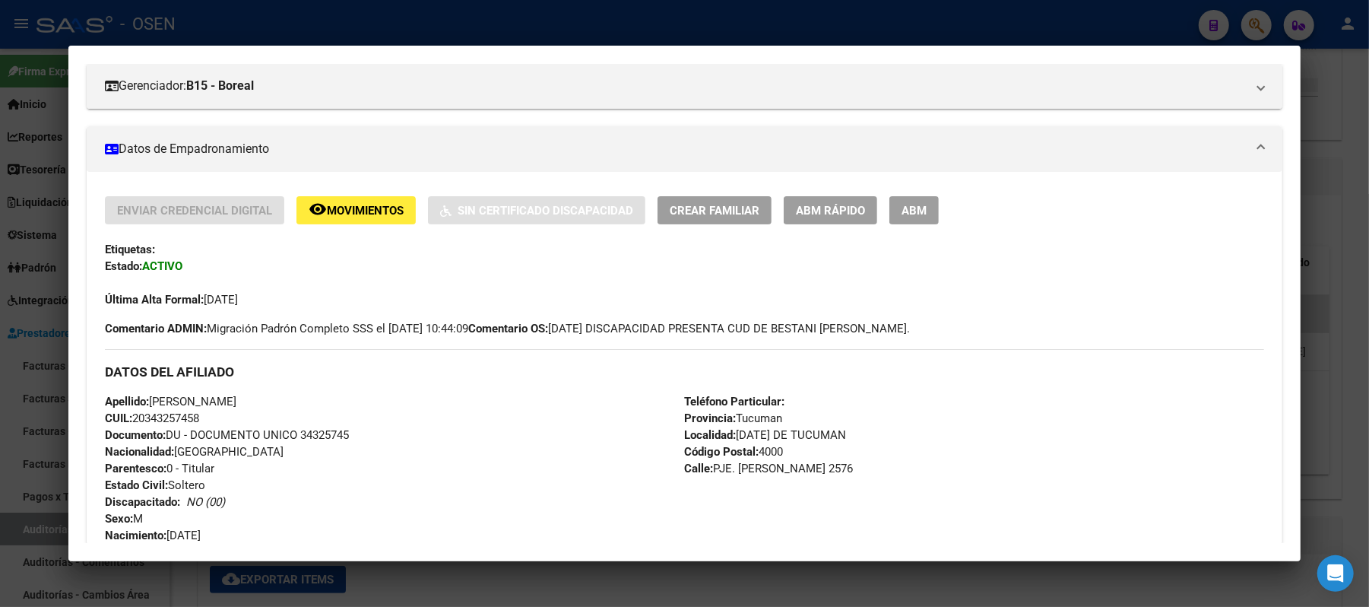
drag, startPoint x: 156, startPoint y: 418, endPoint x: 126, endPoint y: 418, distance: 29.7
click at [126, 418] on div "Apellido: MANUEL ROBERTO BESTANI CUIL: 20343257458 Documento: DU - DOCUMENTO UN…" at bounding box center [394, 476] width 579 height 167
copy span "20343257458"
click at [462, 421] on div "Apellido: MANUEL ROBERTO BESTANI CUIL: 20343257458 Documento: DU - DOCUMENTO UN…" at bounding box center [394, 476] width 579 height 167
drag, startPoint x: 298, startPoint y: 398, endPoint x: 147, endPoint y: 403, distance: 151.4
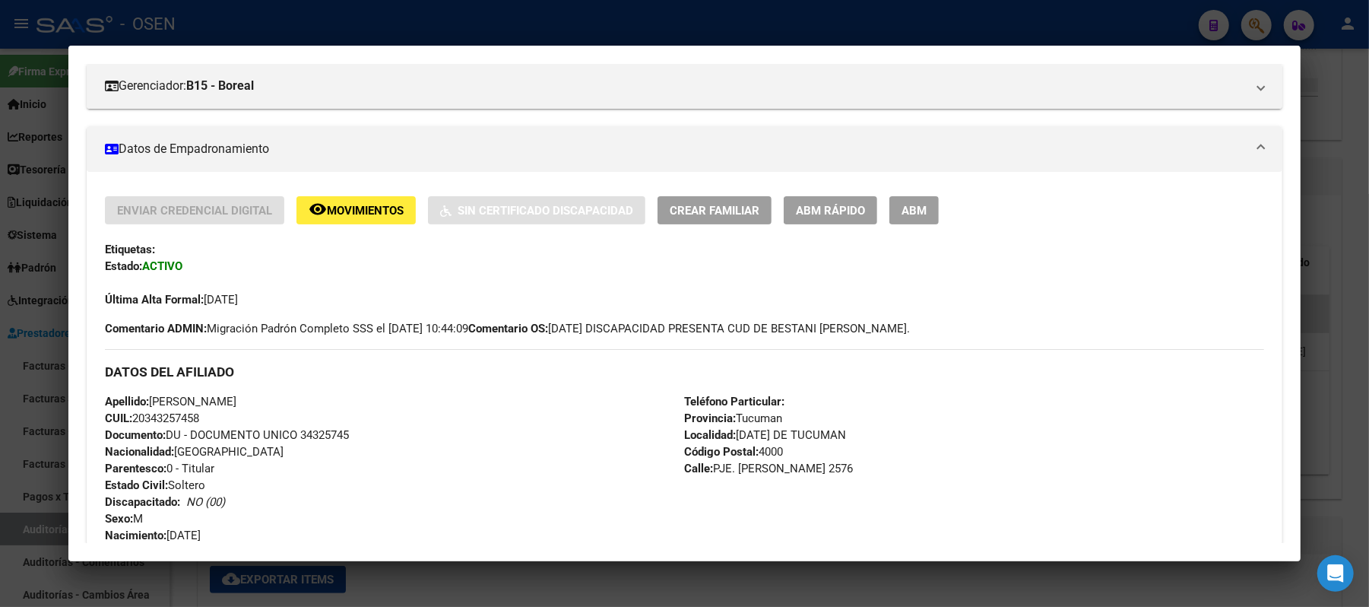
click at [147, 403] on div "Apellido: MANUEL ROBERTO BESTANI CUIL: 20343257458 Documento: DU - DOCUMENTO UN…" at bounding box center [394, 476] width 579 height 167
copy span "MANUEL ROBERTO BESTANI"
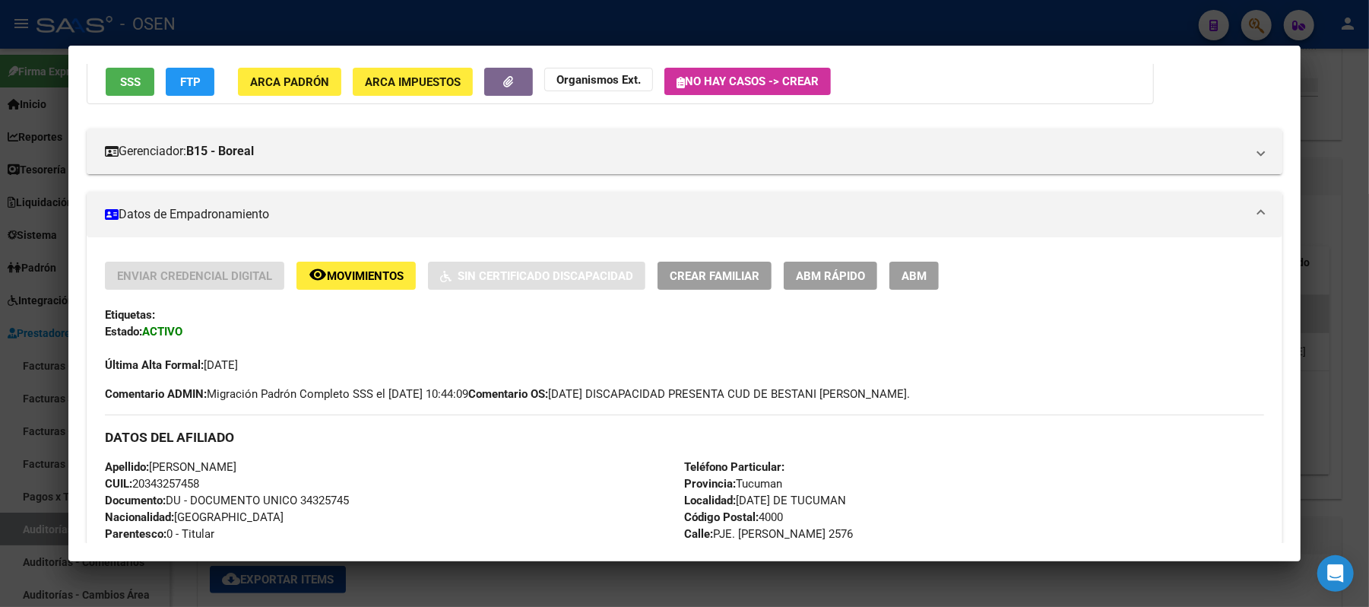
scroll to position [101, 0]
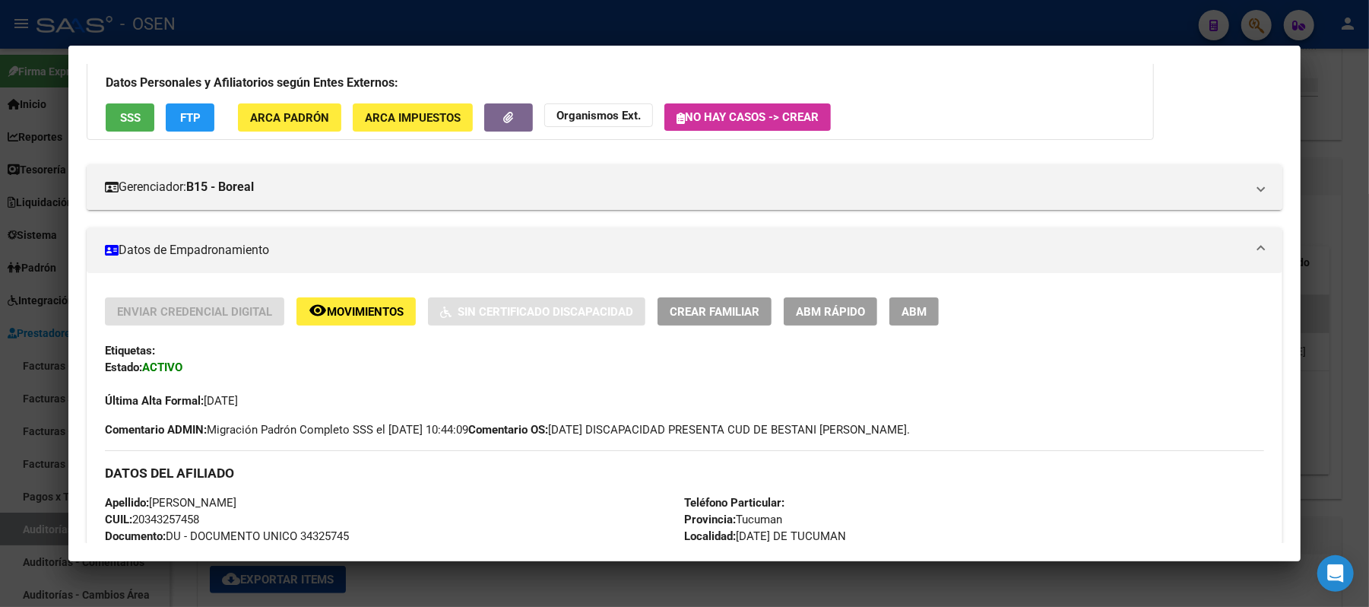
click at [462, 29] on div at bounding box center [684, 303] width 1369 height 607
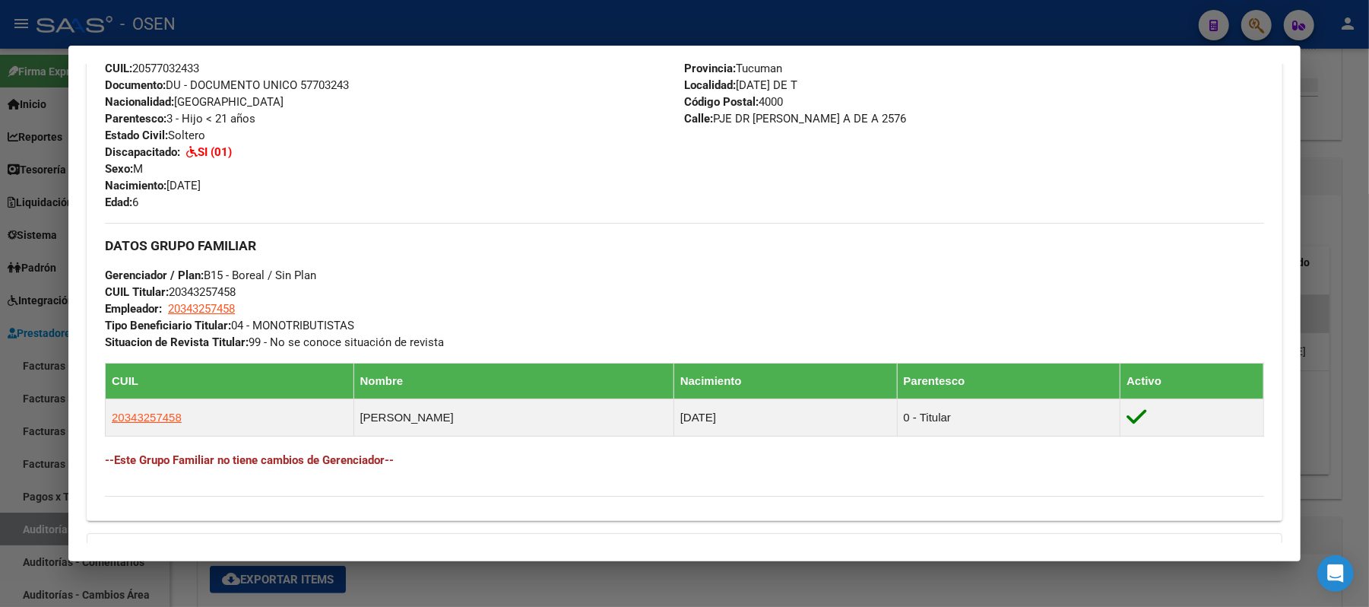
click at [325, 26] on div at bounding box center [684, 303] width 1369 height 607
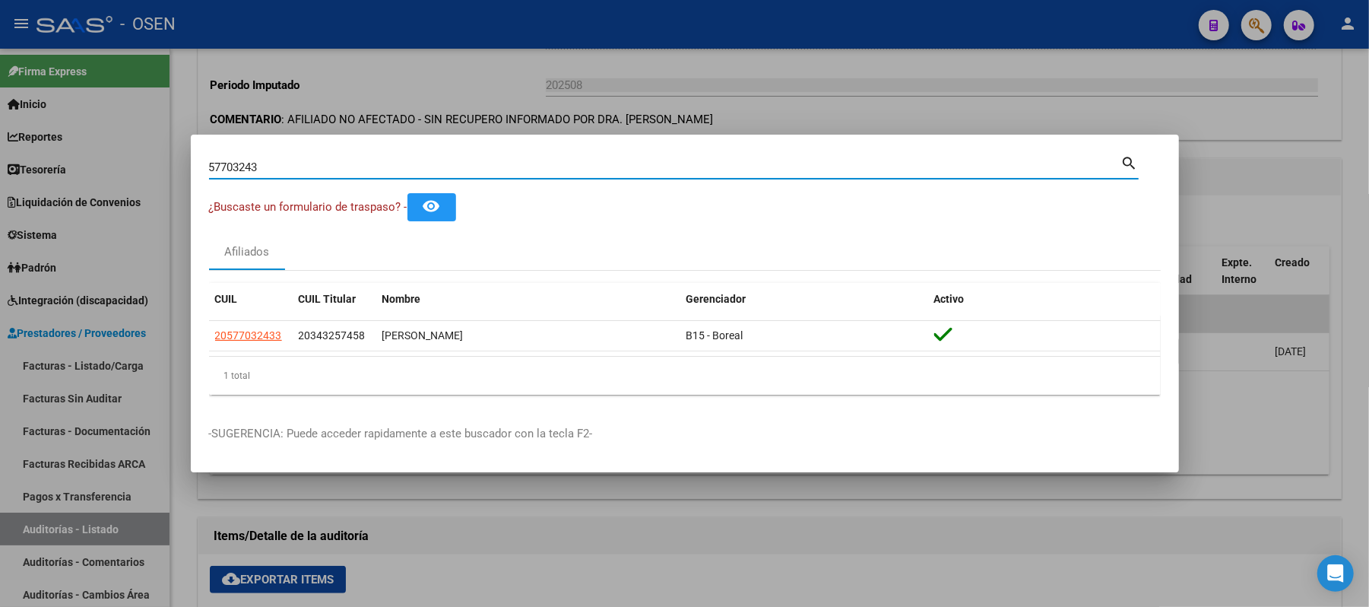
drag, startPoint x: 292, startPoint y: 161, endPoint x: 0, endPoint y: 132, distance: 293.4
click at [0, 135] on div "57703243 Buscar (apellido, dni, cuil, nro traspaso, cuit, obra social) search ¿…" at bounding box center [684, 303] width 1369 height 607
paste input "20343257458"
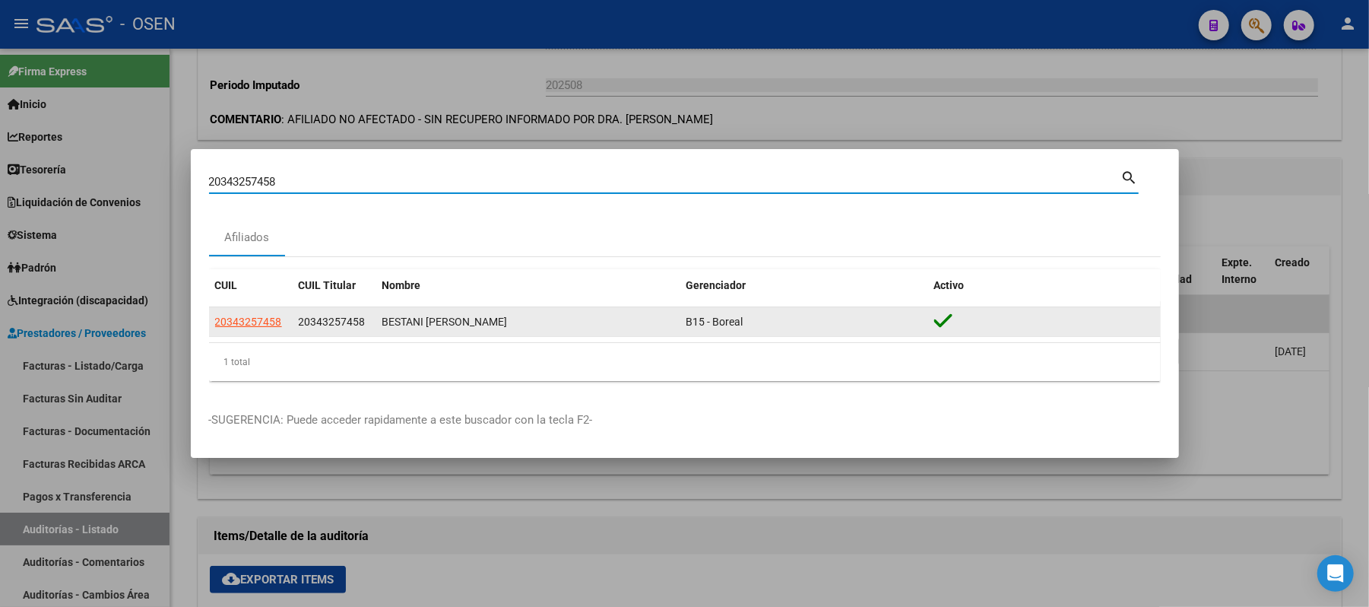
click at [235, 329] on app-link-go-to "20343257458" at bounding box center [248, 321] width 67 height 17
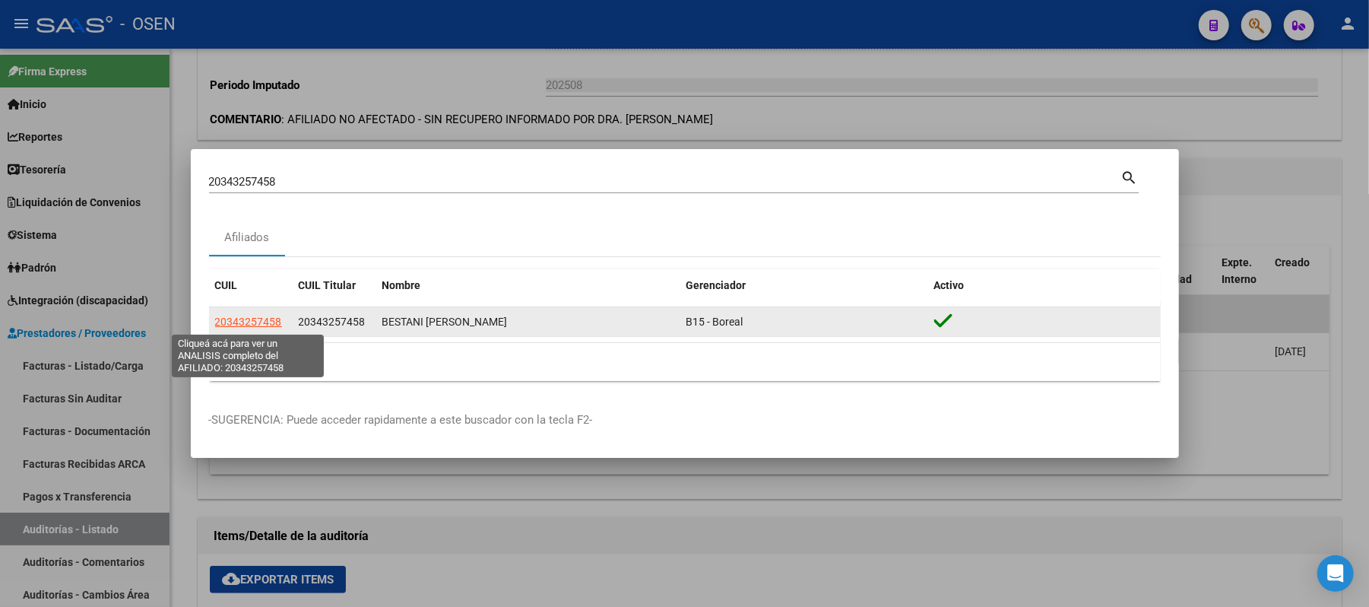
click at [238, 323] on span "20343257458" at bounding box center [248, 322] width 67 height 12
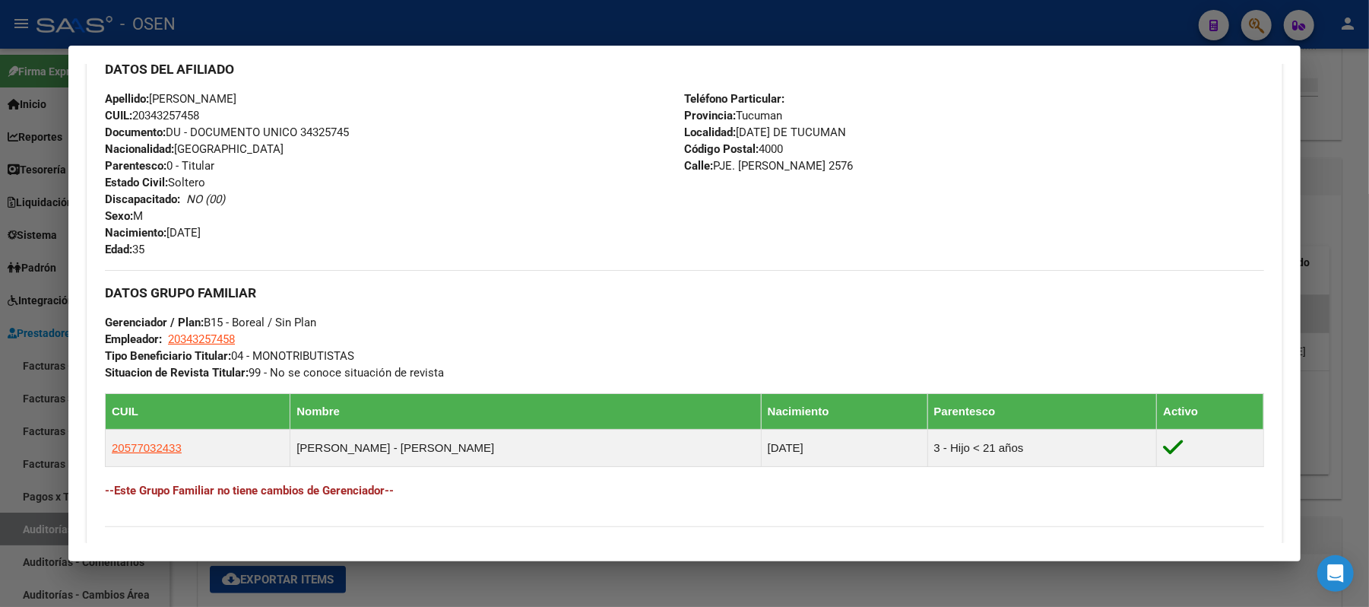
scroll to position [713, 0]
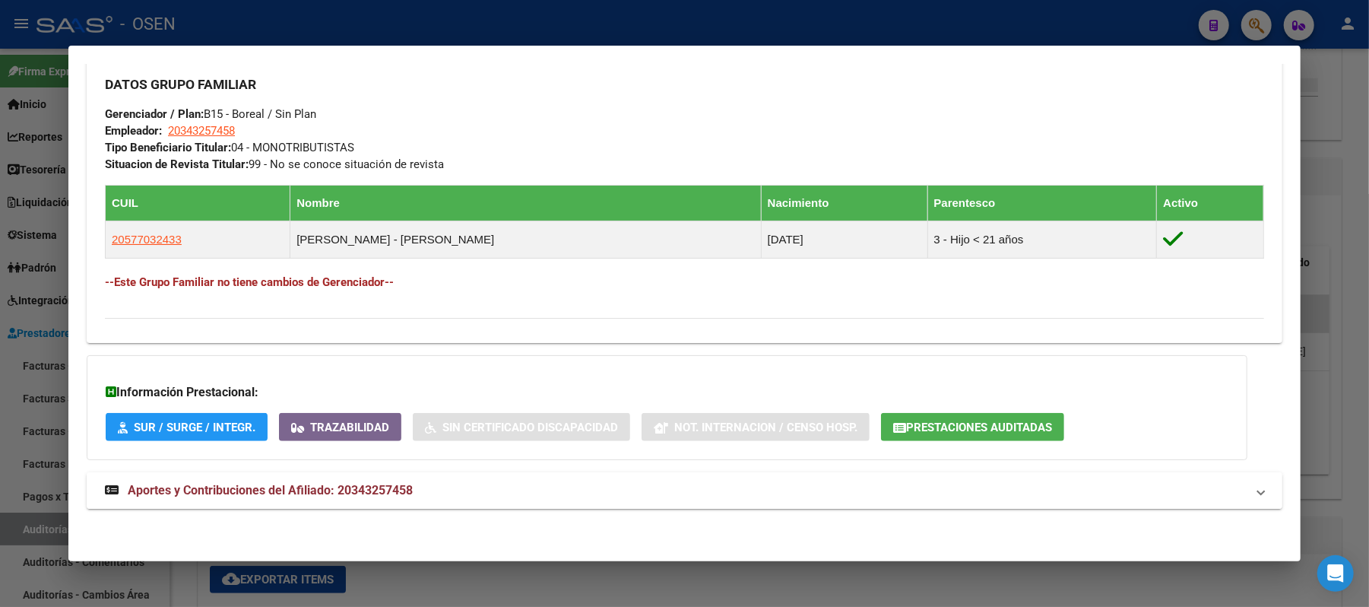
click at [540, 491] on mat-panel-title "Aportes y Contribuciones del Afiliado: 20343257458" at bounding box center [675, 490] width 1141 height 18
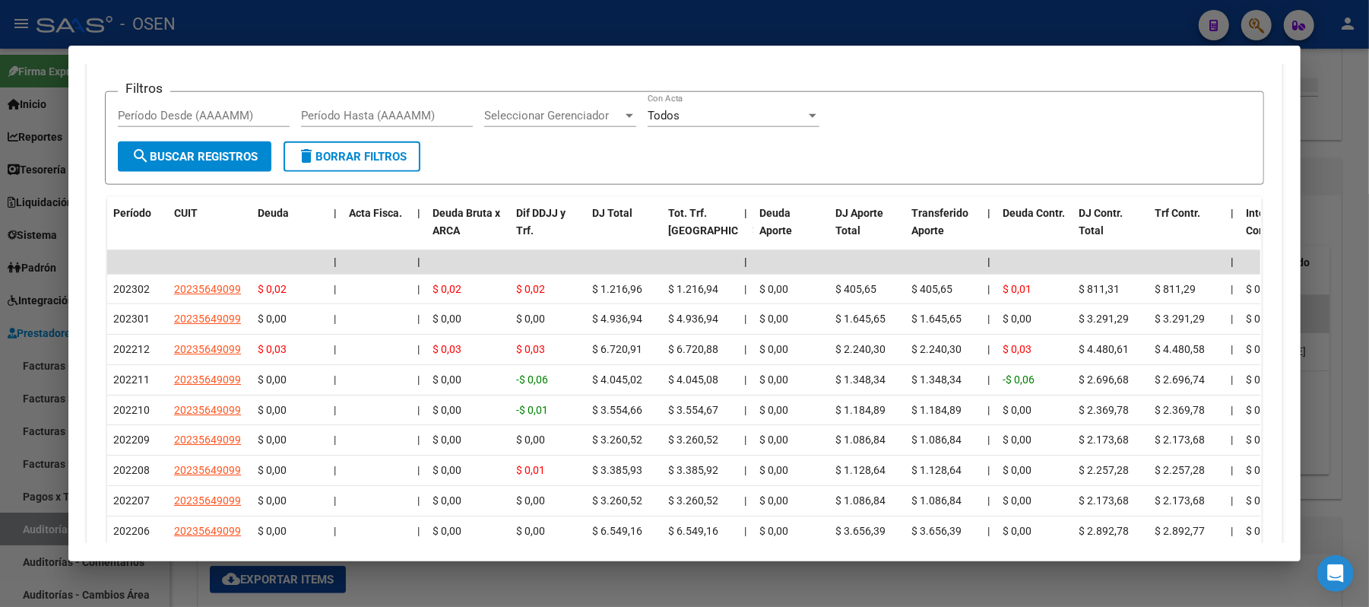
scroll to position [995, 0]
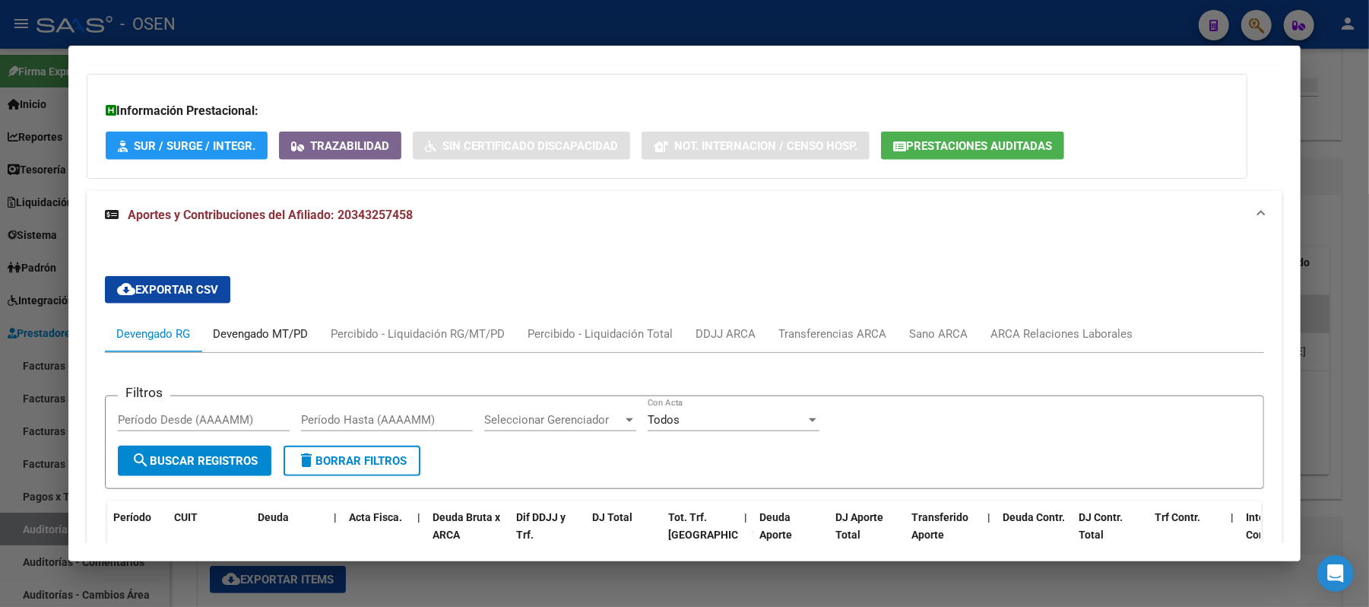
click at [220, 321] on div "Devengado MT/PD" at bounding box center [261, 334] width 118 height 36
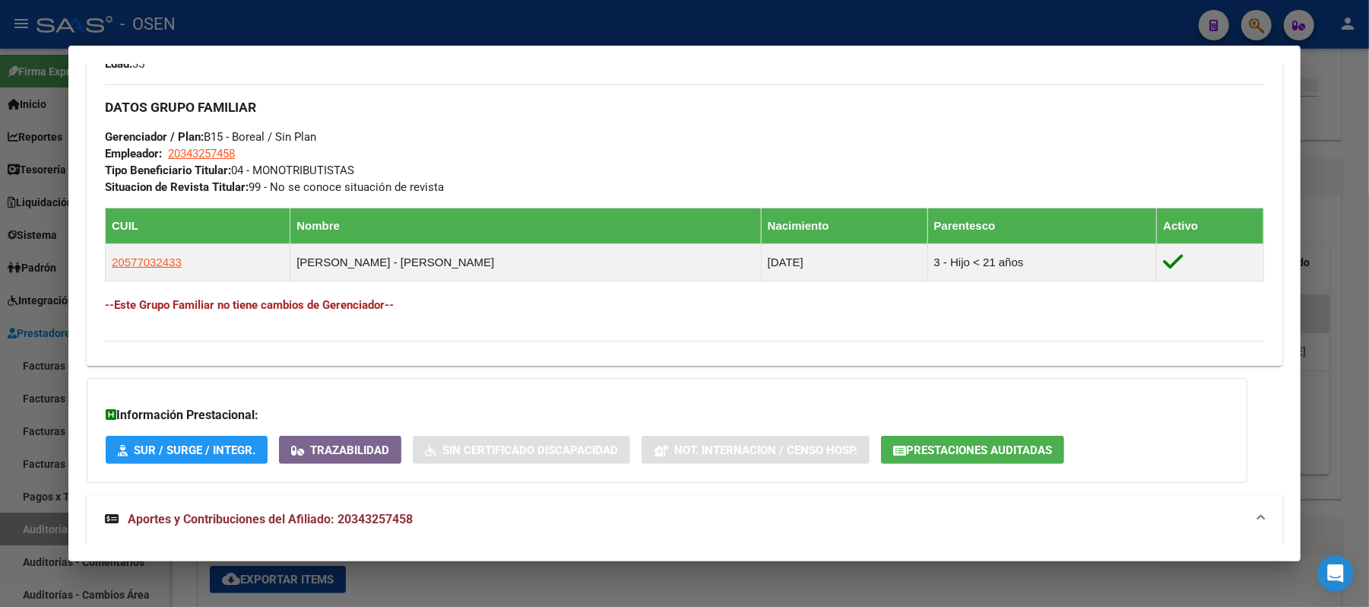
scroll to position [82, 0]
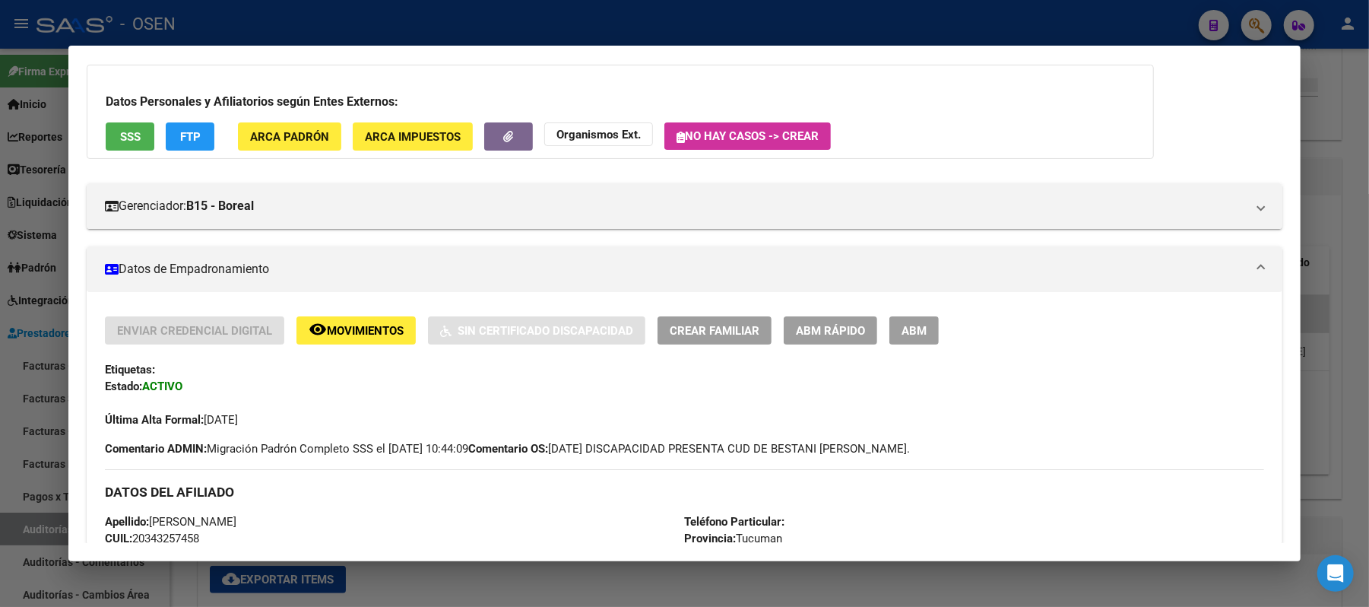
click at [560, 22] on div at bounding box center [684, 303] width 1369 height 607
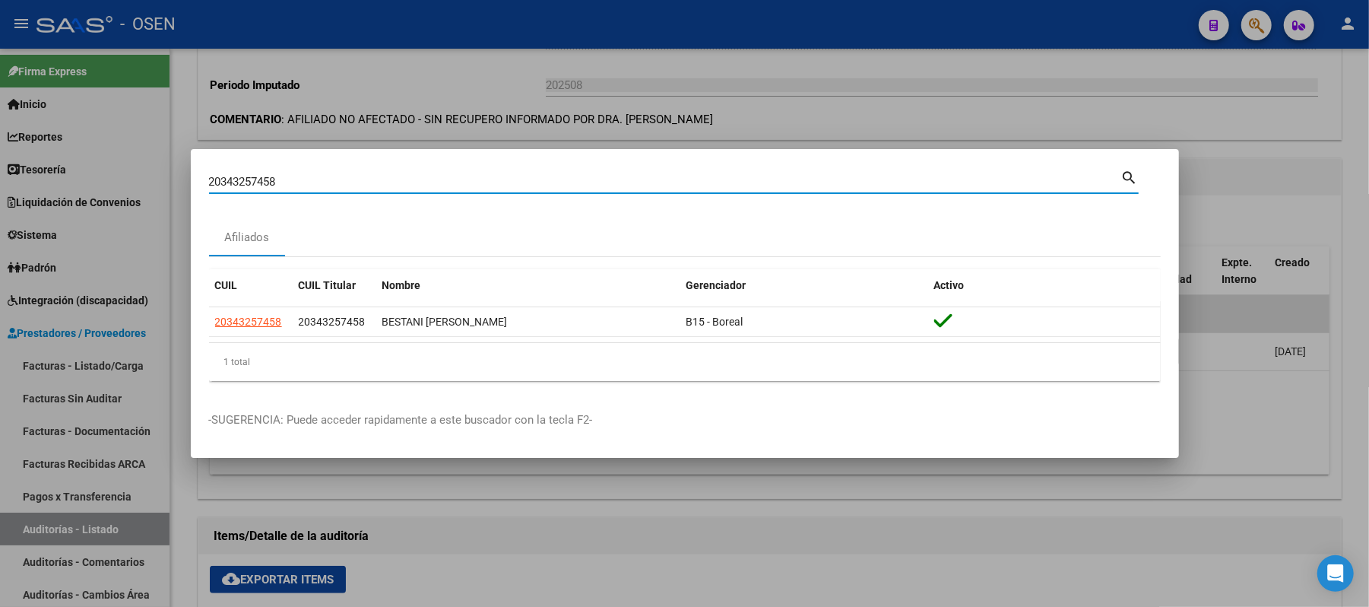
drag, startPoint x: 311, startPoint y: 177, endPoint x: 140, endPoint y: 175, distance: 171.1
click at [140, 175] on div "20343257458 Buscar (apellido, dni, cuil, nro traspaso, cuit, obra social) searc…" at bounding box center [684, 303] width 1369 height 607
type input "55315980"
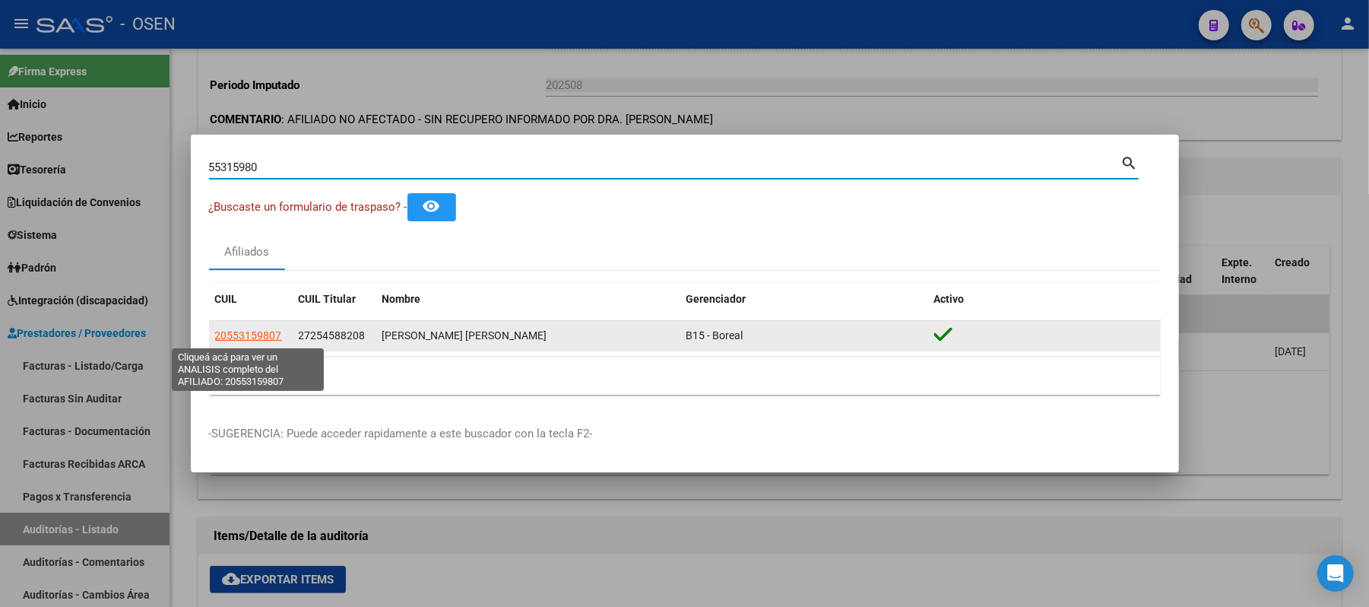
click at [243, 330] on span "20553159807" at bounding box center [248, 335] width 67 height 12
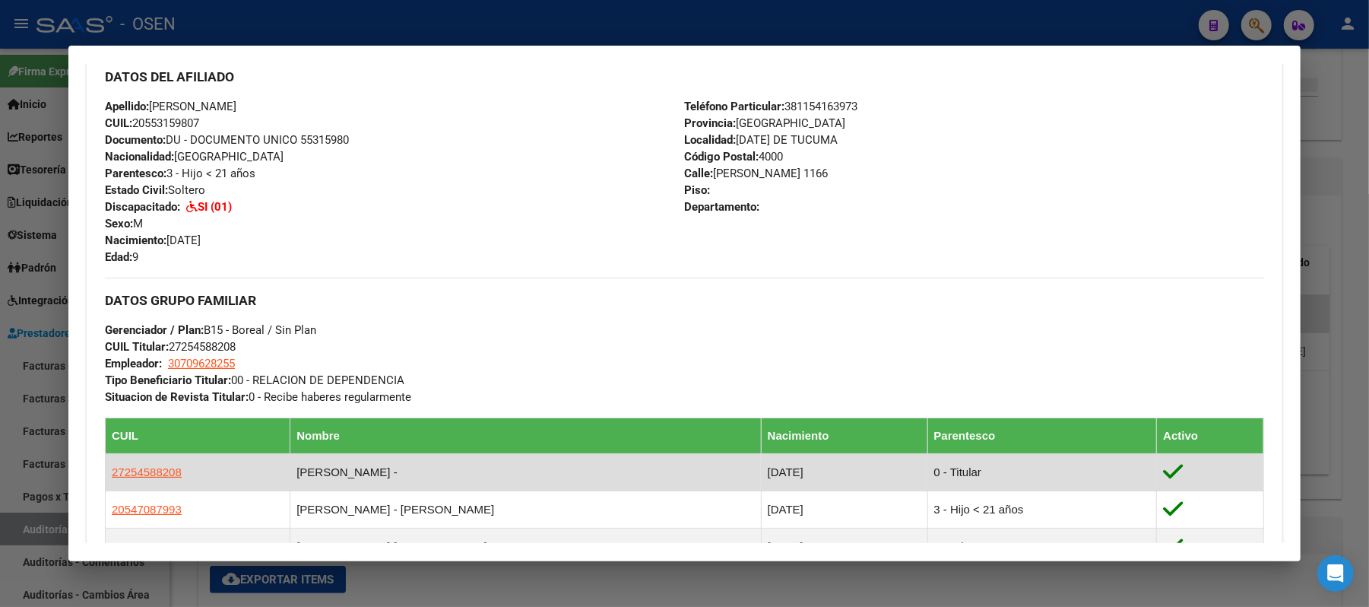
scroll to position [608, 0]
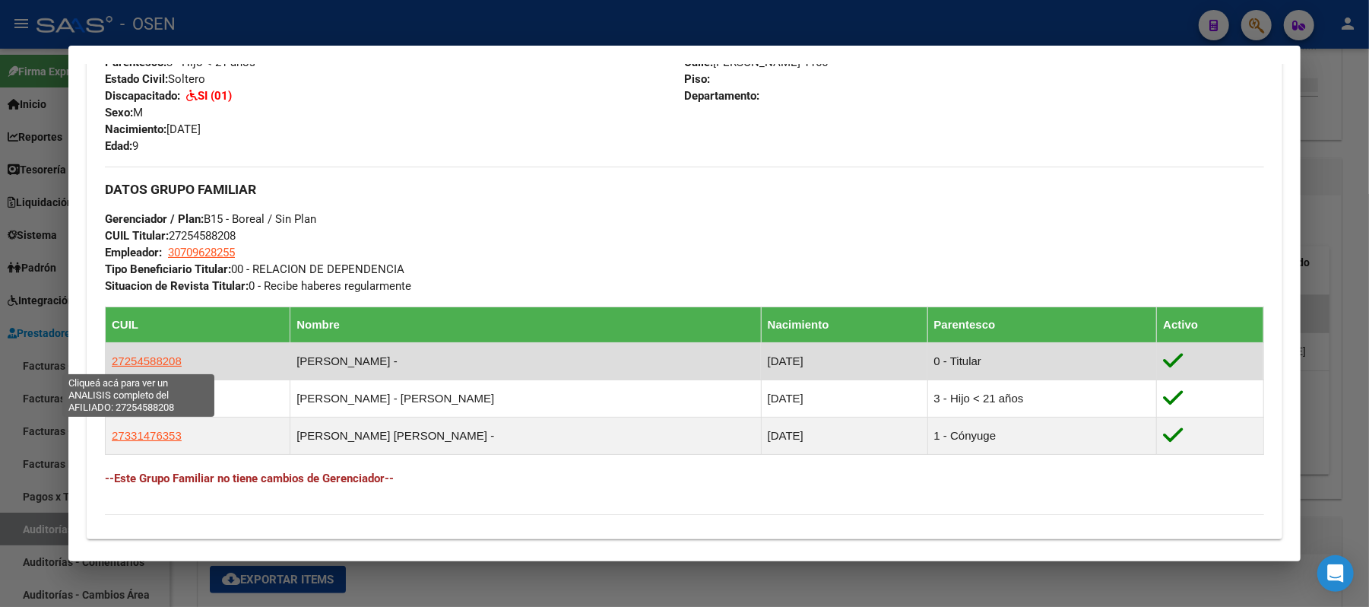
click at [164, 356] on span "27254588208" at bounding box center [147, 360] width 70 height 13
type textarea "27254588208"
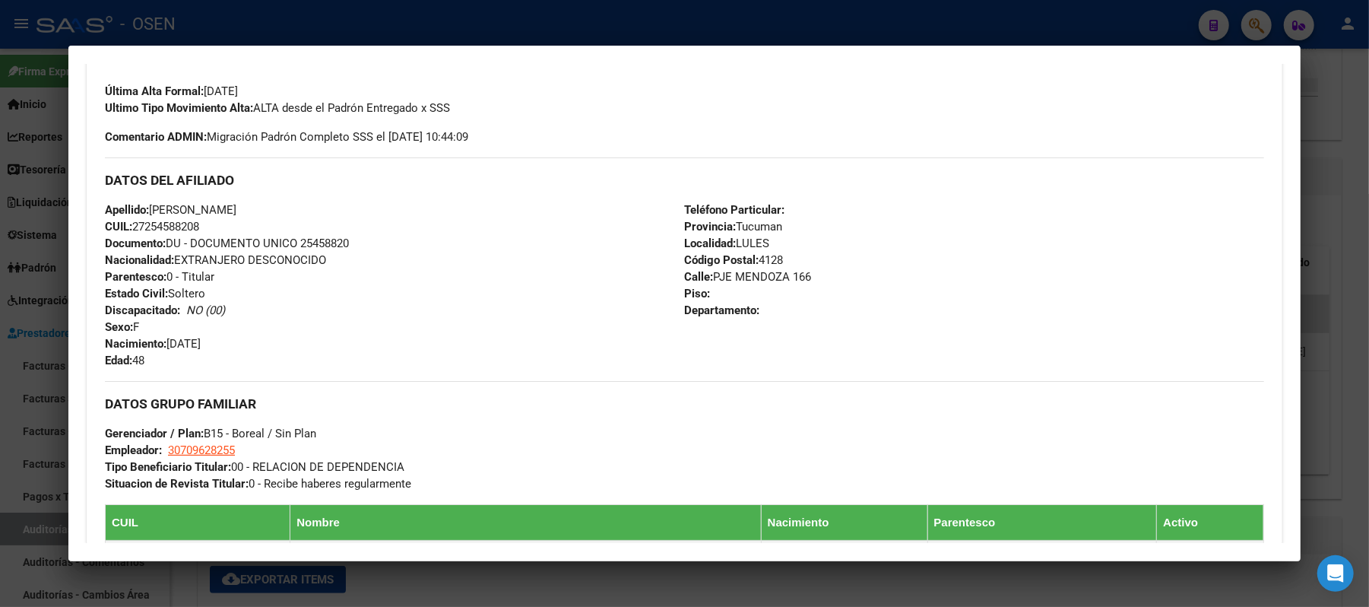
scroll to position [411, 0]
drag, startPoint x: 213, startPoint y: 222, endPoint x: 131, endPoint y: 227, distance: 82.2
click at [131, 227] on div "Apellido: DIAZ RAQUEL CRISTINA CUIL: 27254588208 Documento: DU - DOCUMENTO UNIC…" at bounding box center [394, 284] width 579 height 167
copy span "27254588208"
click at [277, 199] on div "DATOS DEL AFILIADO" at bounding box center [685, 179] width 1160 height 44
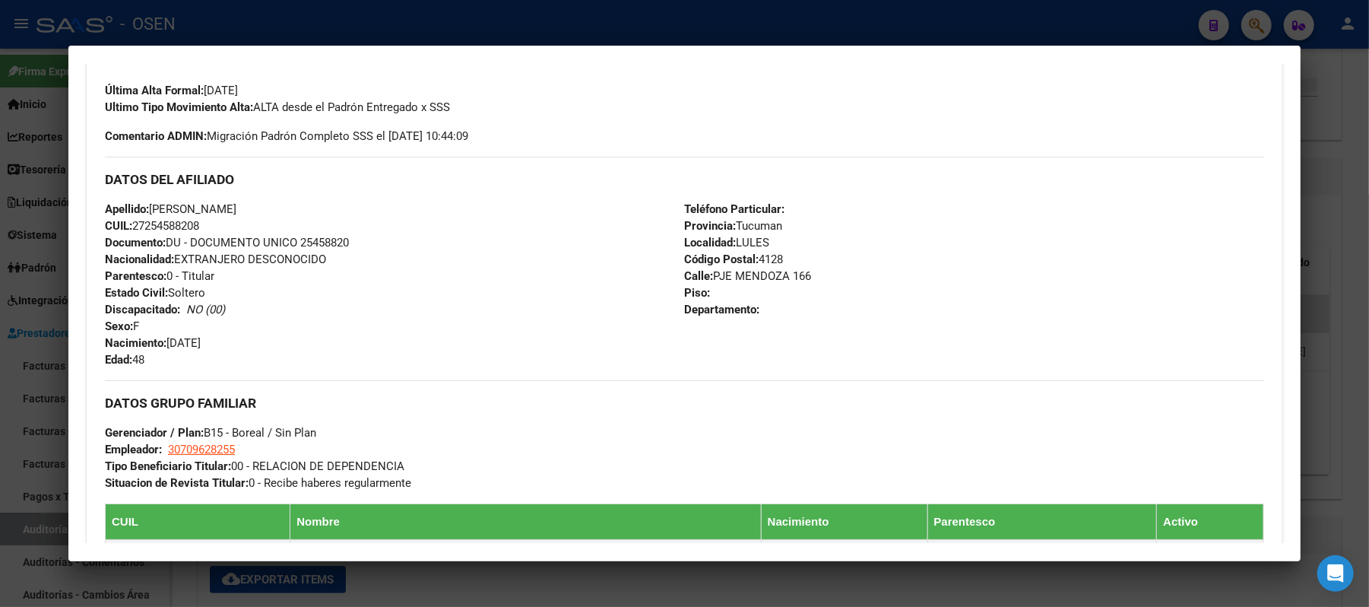
drag, startPoint x: 227, startPoint y: 208, endPoint x: 147, endPoint y: 205, distance: 79.9
click at [147, 205] on div "Apellido: DIAZ RAQUEL CRISTINA CUIL: 27254588208 Documento: DU - DOCUMENTO UNIC…" at bounding box center [394, 284] width 579 height 167
copy span "DIAZ RAQUEL CRISTINA"
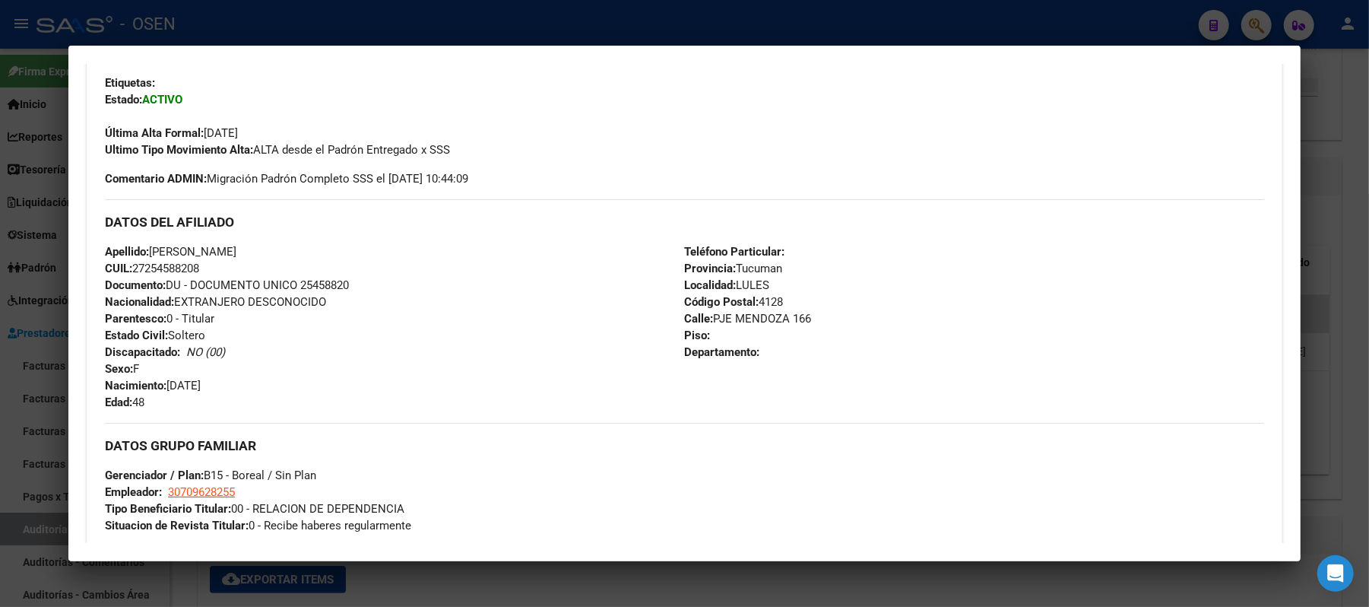
scroll to position [608, 0]
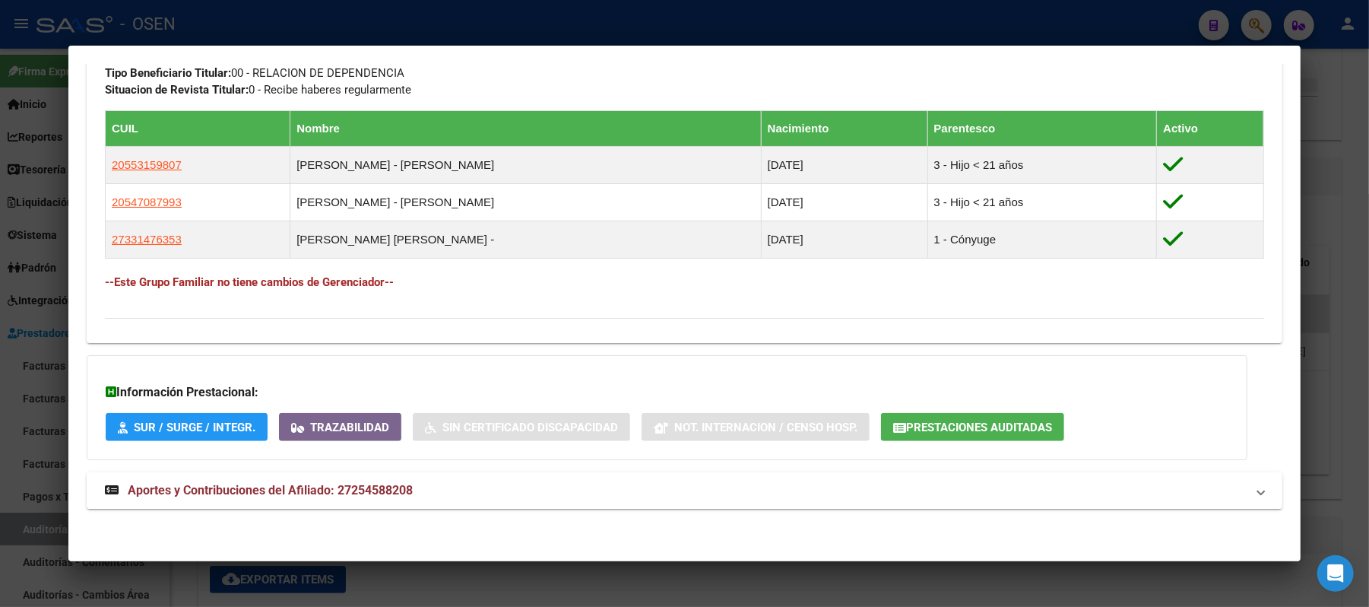
click at [531, 493] on mat-panel-title "Aportes y Contribuciones del Afiliado: 27254588208" at bounding box center [675, 490] width 1141 height 18
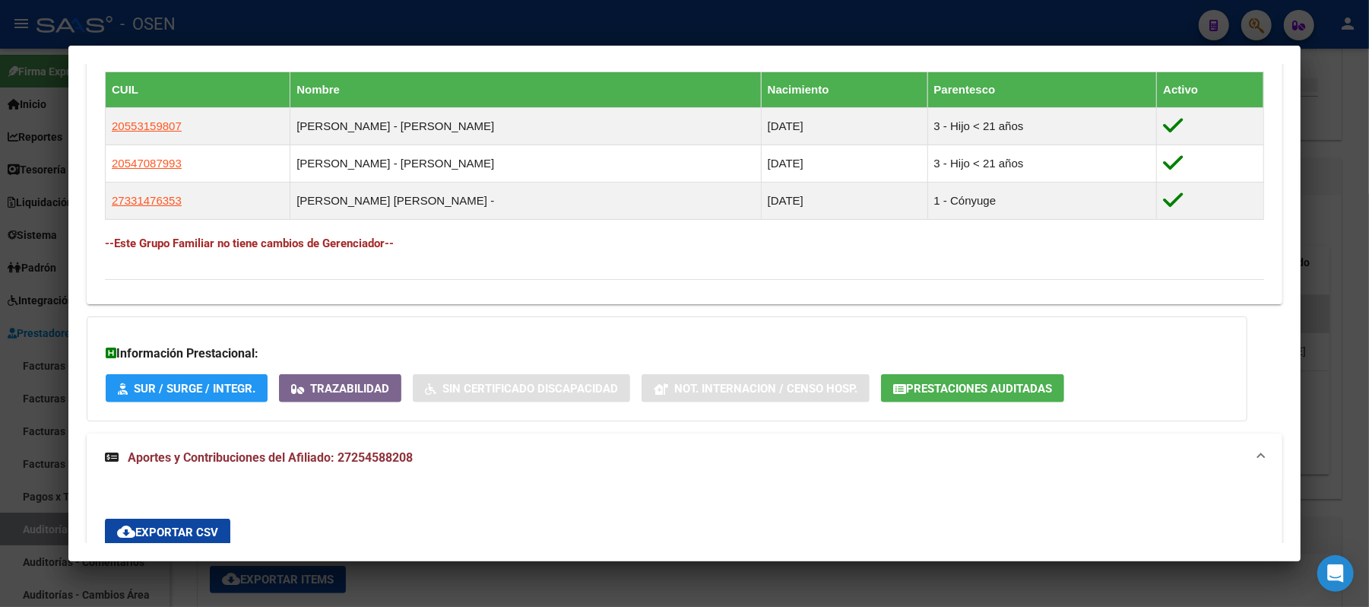
scroll to position [679, 0]
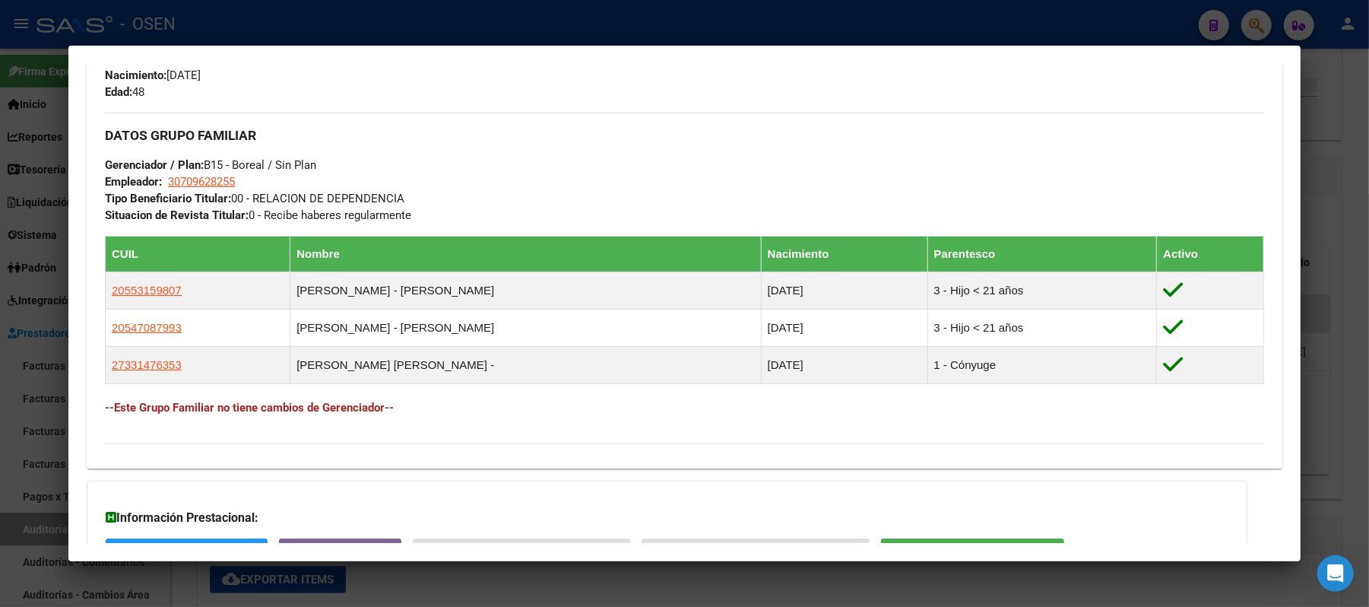
click at [426, 34] on div at bounding box center [684, 303] width 1369 height 607
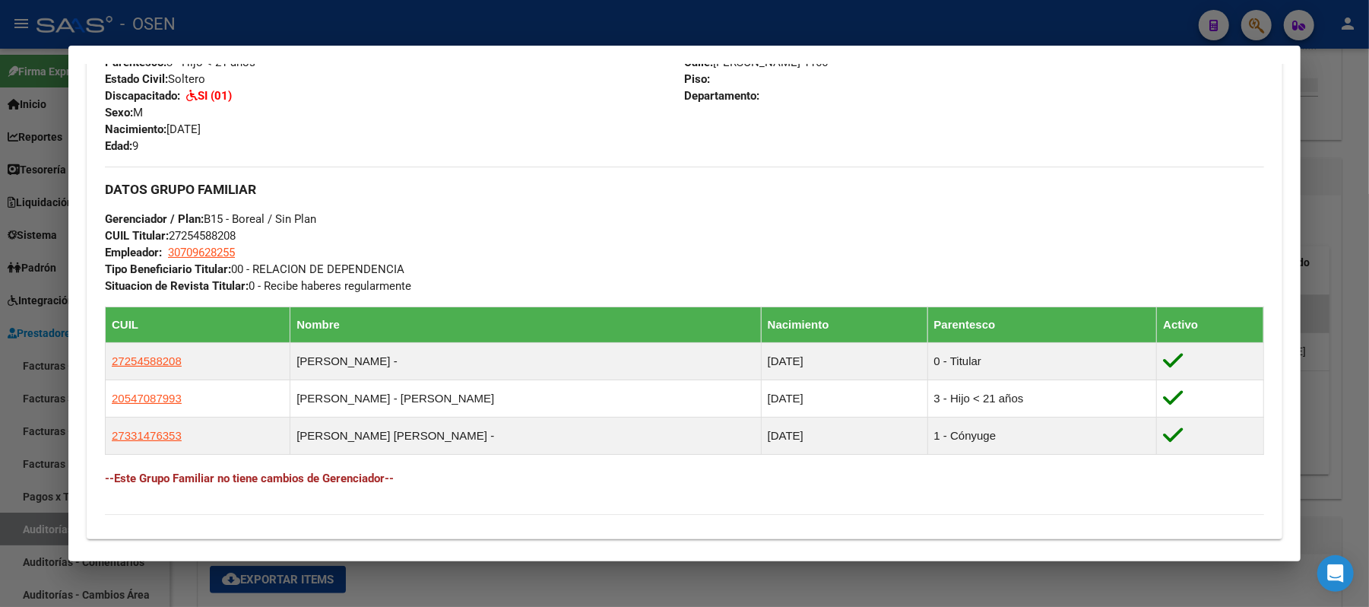
click at [485, 24] on div at bounding box center [684, 303] width 1369 height 607
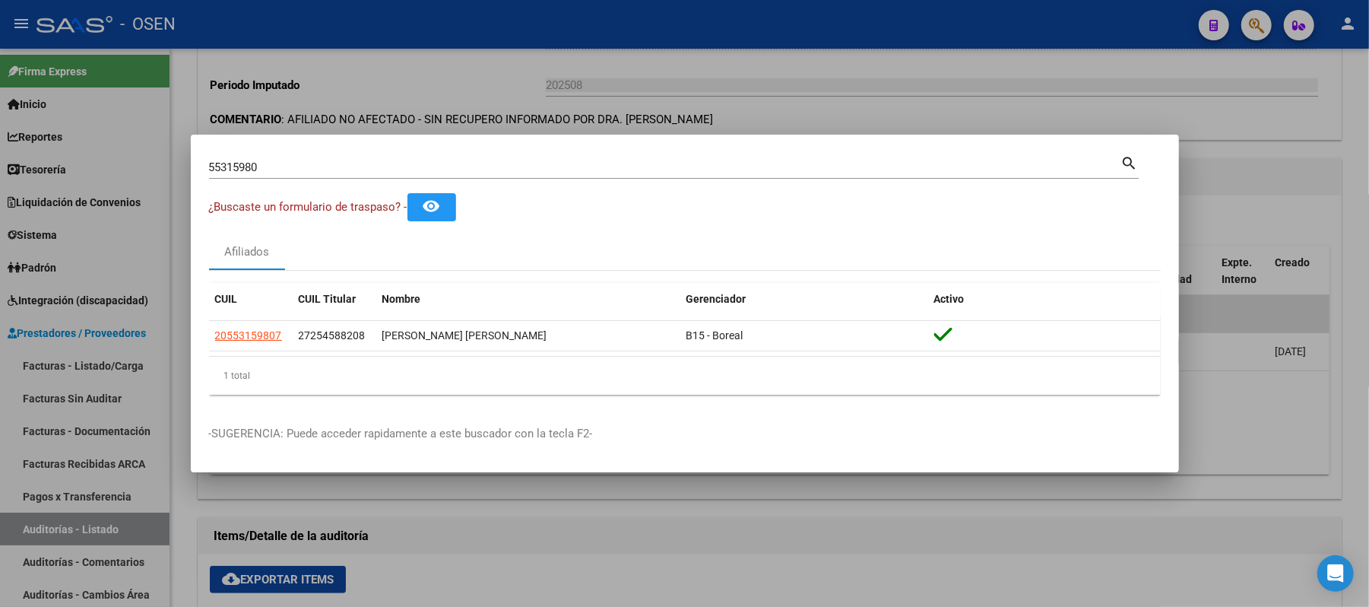
click at [0, 165] on div "55315980 Buscar (apellido, dni, cuil, nro traspaso, cuit, obra social) search ¿…" at bounding box center [684, 303] width 1369 height 607
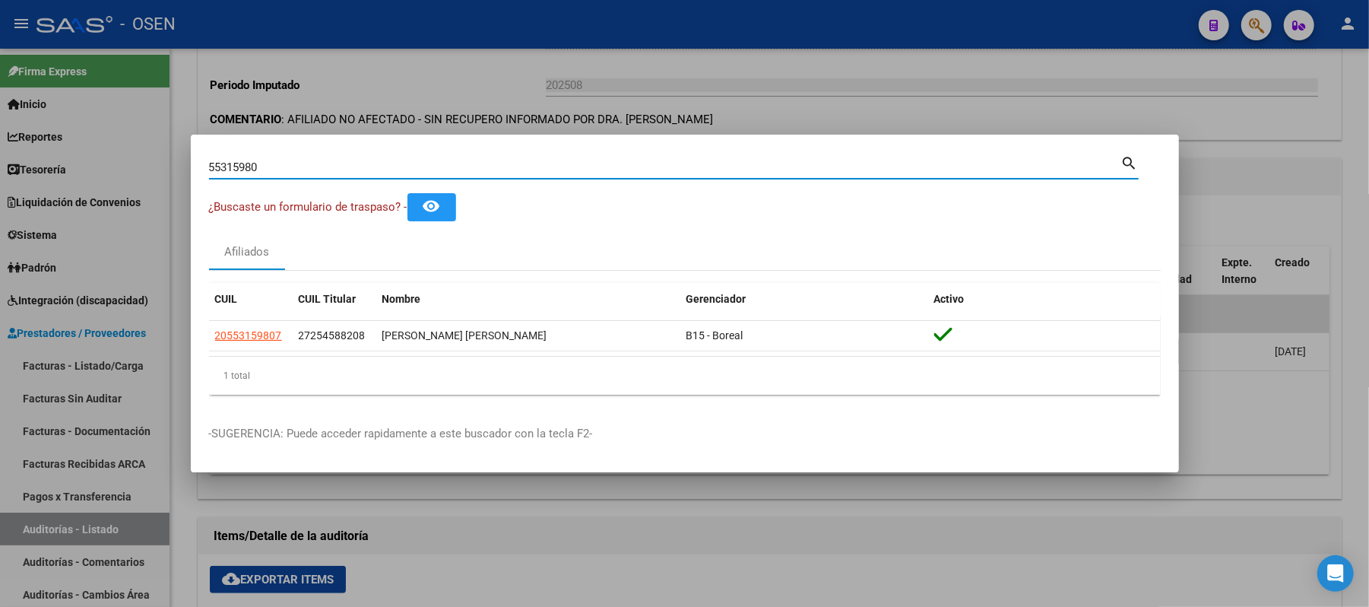
paste input "20575006265"
type input "20575006265"
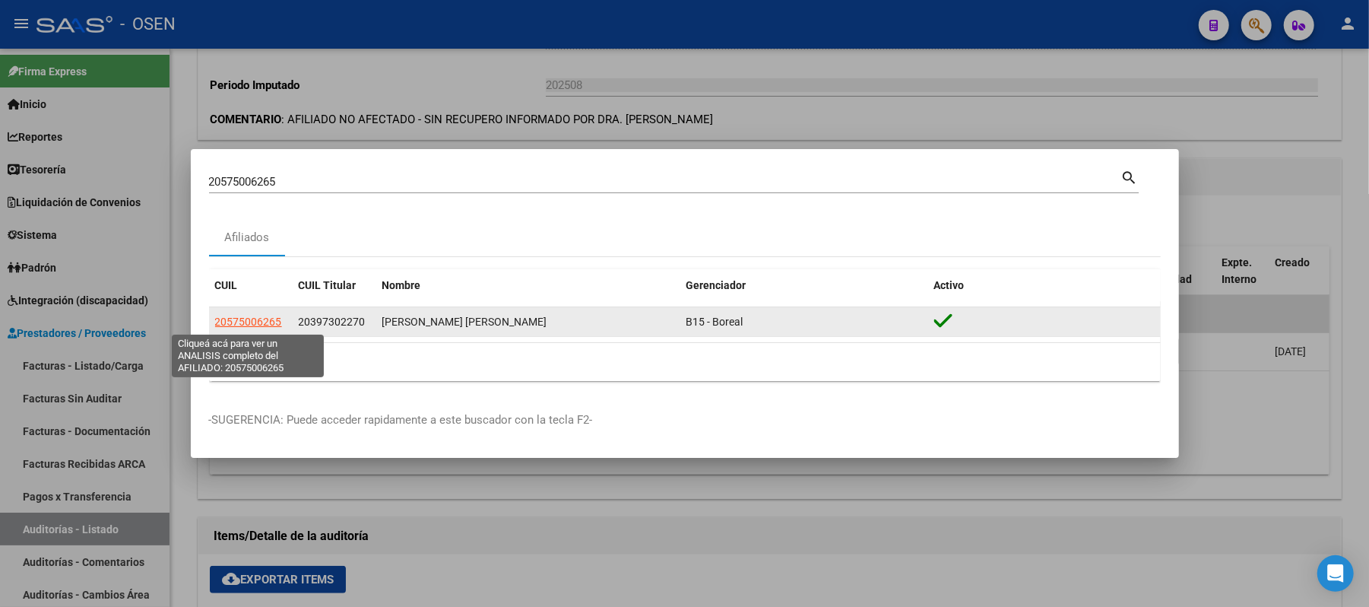
click at [246, 324] on span "20575006265" at bounding box center [248, 322] width 67 height 12
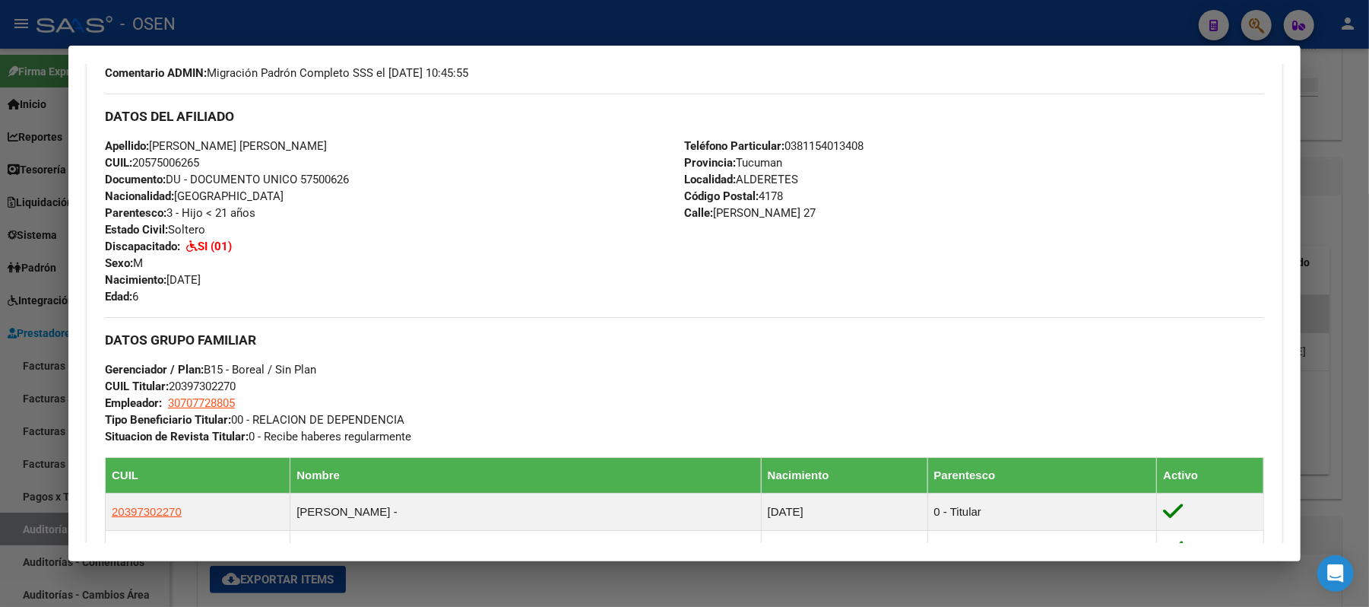
scroll to position [608, 0]
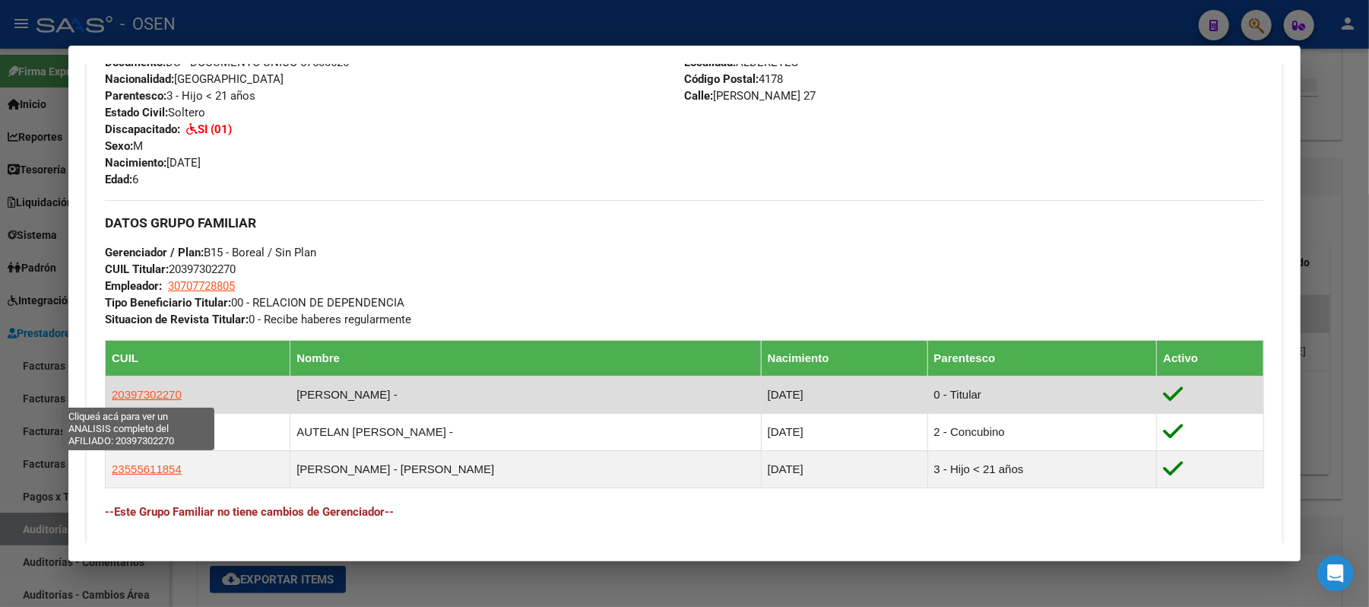
click at [146, 397] on span "20397302270" at bounding box center [147, 394] width 70 height 13
type textarea "20397302270"
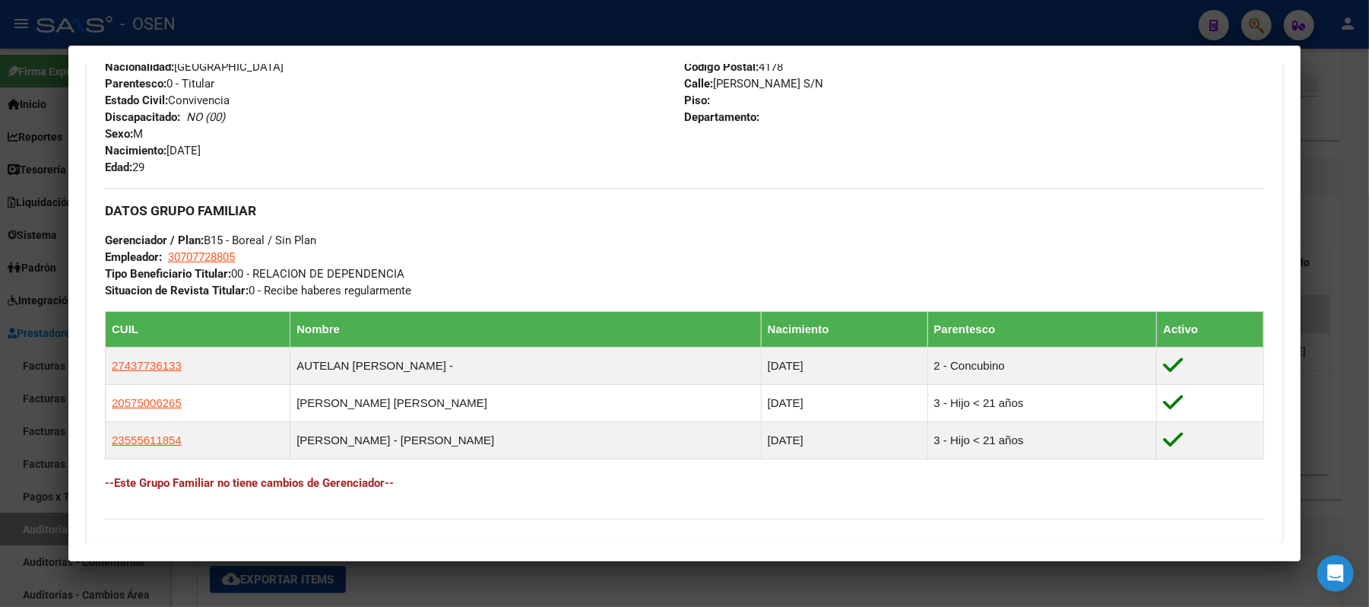
scroll to position [804, 0]
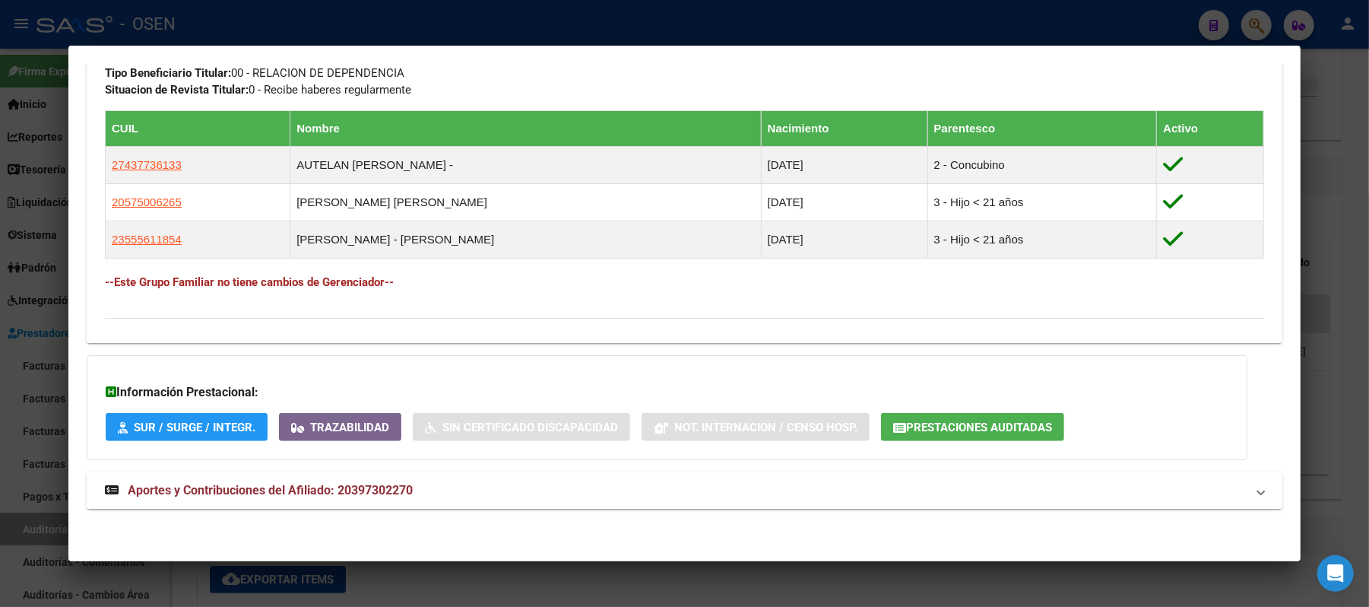
click at [774, 506] on mat-expansion-panel-header "Aportes y Contribuciones del Afiliado: 20397302270" at bounding box center [685, 490] width 1196 height 36
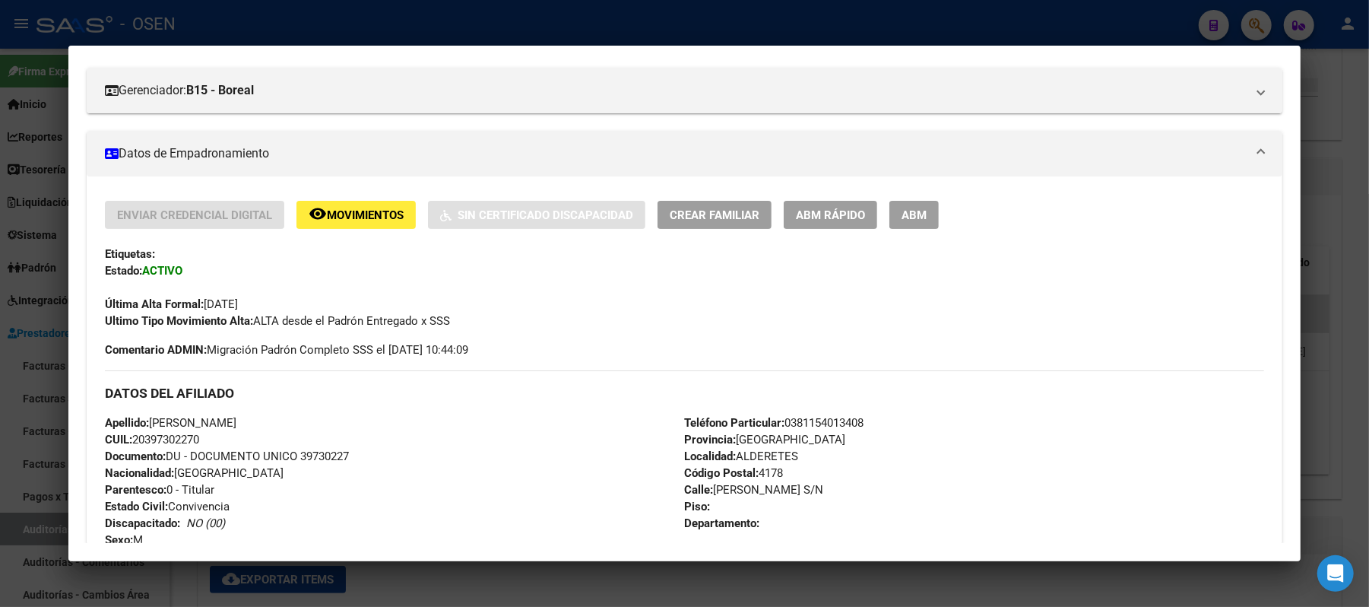
scroll to position [202, 0]
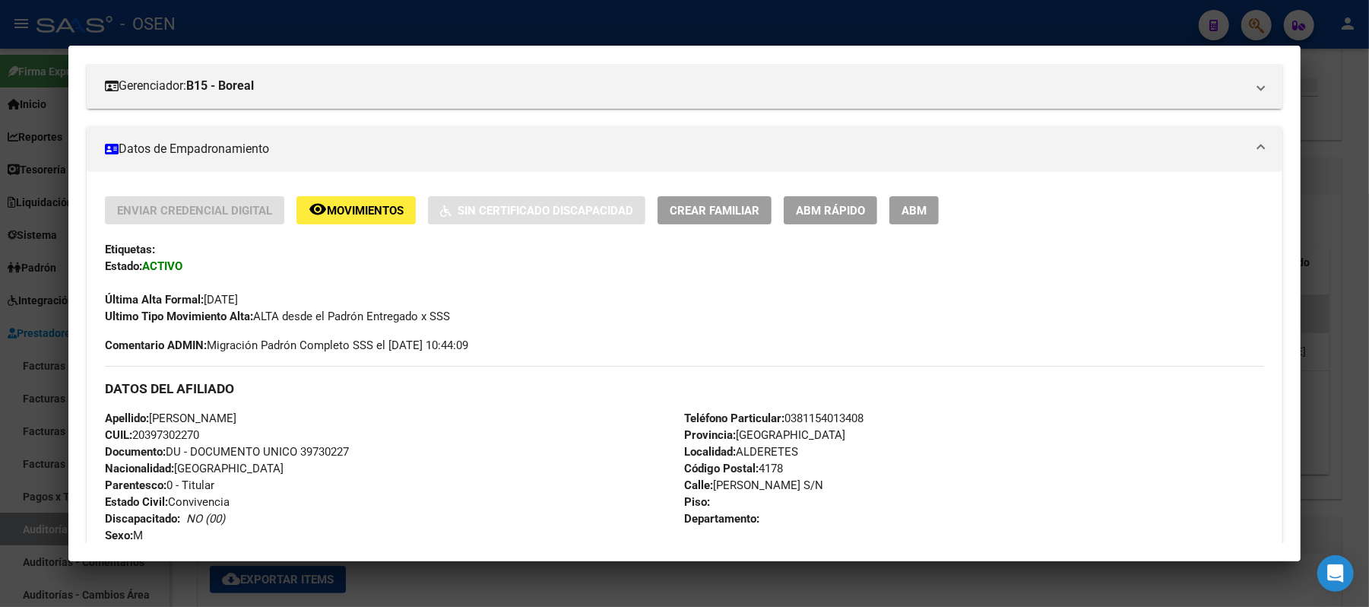
drag, startPoint x: 166, startPoint y: 440, endPoint x: 129, endPoint y: 441, distance: 37.3
click at [129, 441] on div "Apellido: FERNANDEZ RICARDO RUBEN CUIL: 20397302270 Documento: DU - DOCUMENTO U…" at bounding box center [394, 493] width 579 height 167
copy span "20397302270"
click at [247, 436] on div "Apellido: FERNANDEZ RICARDO RUBEN CUIL: 20397302270 Documento: DU - DOCUMENTO U…" at bounding box center [394, 493] width 579 height 167
drag, startPoint x: 321, startPoint y: 408, endPoint x: 182, endPoint y: 421, distance: 139.0
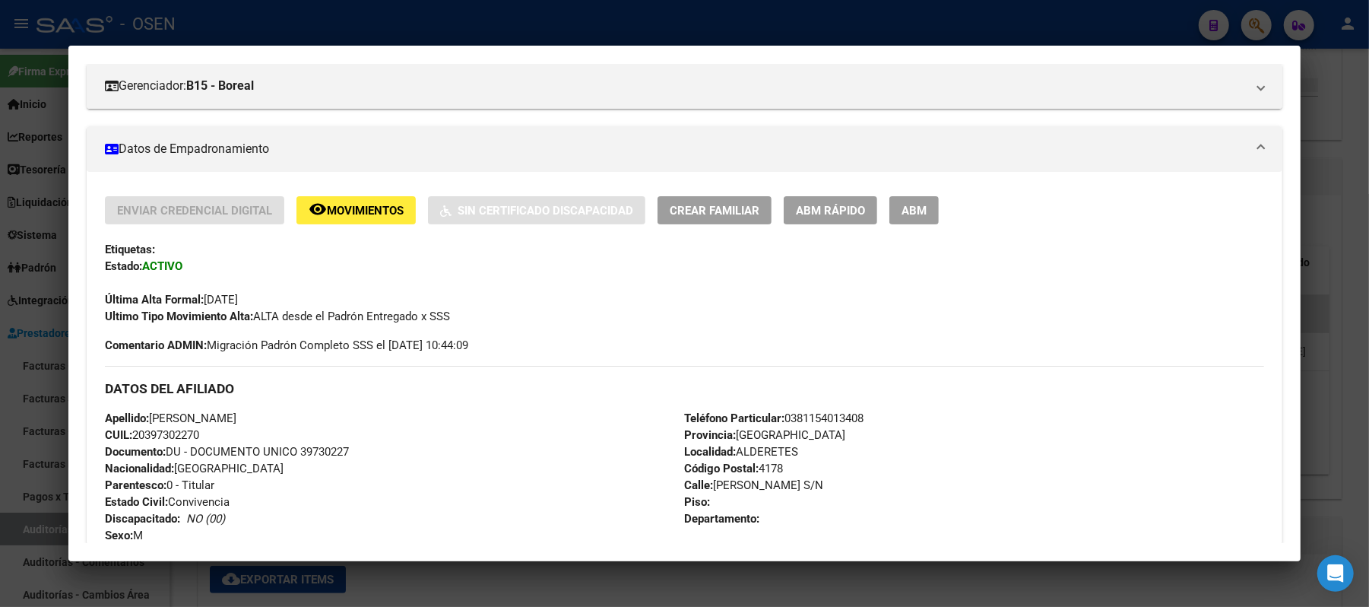
click at [180, 423] on div "DATOS DEL AFILIADO Apellido: FERNANDEZ RICARDO RUBEN CUIL: 20397302270 Document…" at bounding box center [685, 471] width 1160 height 211
click at [236, 424] on span "Apellido: FERNANDEZ RICARDO RUBEN" at bounding box center [171, 418] width 132 height 14
copy span "FERNANDEZ RICARDO RUBEN"
drag, startPoint x: 303, startPoint y: 417, endPoint x: 147, endPoint y: 420, distance: 155.9
click at [147, 420] on div "Apellido: FERNANDEZ RICARDO RUBEN CUIL: 20397302270 Documento: DU - DOCUMENTO U…" at bounding box center [394, 493] width 579 height 167
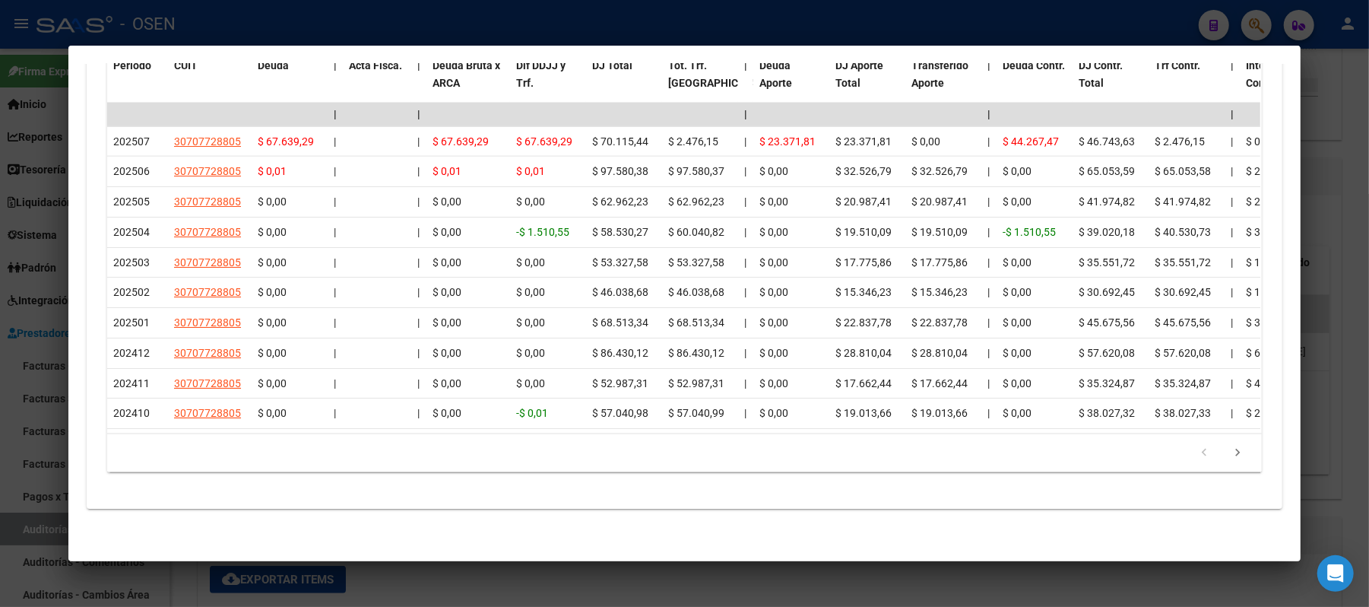
scroll to position [1556, 0]
click at [915, 18] on div at bounding box center [684, 303] width 1369 height 607
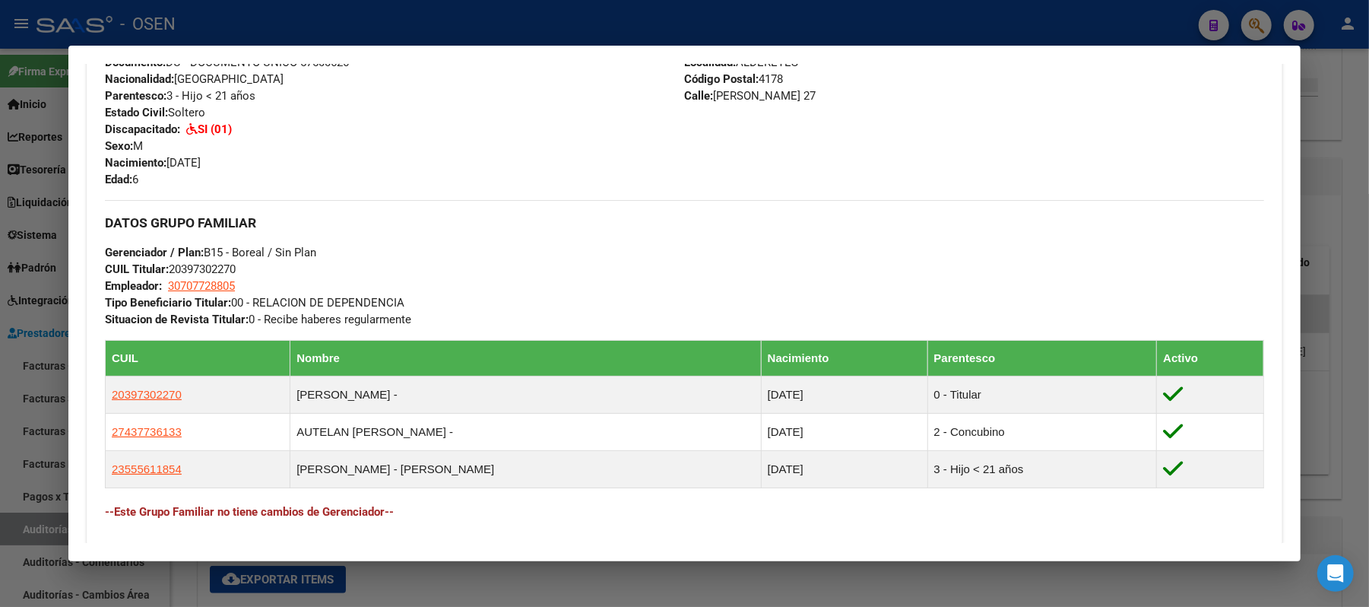
click at [342, 30] on div at bounding box center [684, 303] width 1369 height 607
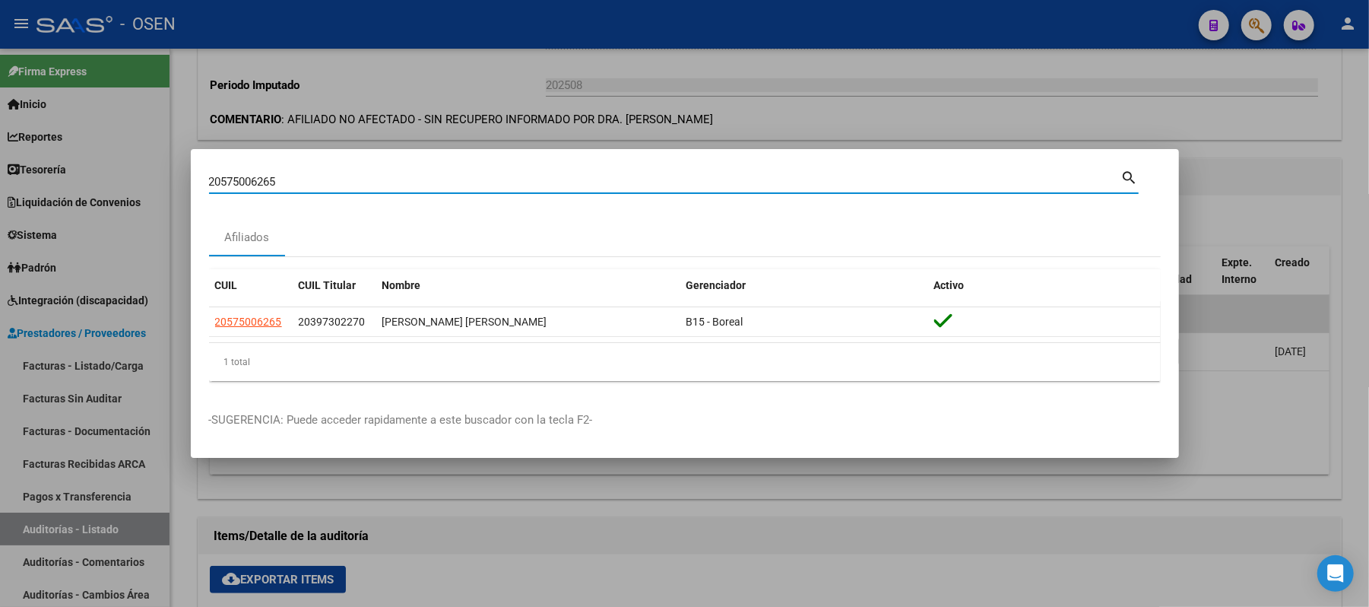
click at [350, 175] on input "20575006265" at bounding box center [665, 182] width 912 height 14
drag, startPoint x: 350, startPoint y: 182, endPoint x: 0, endPoint y: 192, distance: 349.9
click at [0, 193] on div "20575006265 Buscar (apellido, dni, cuil, nro traspaso, cuit, obra social) searc…" at bounding box center [684, 303] width 1369 height 607
paste input "7553848941"
type input "27553848941"
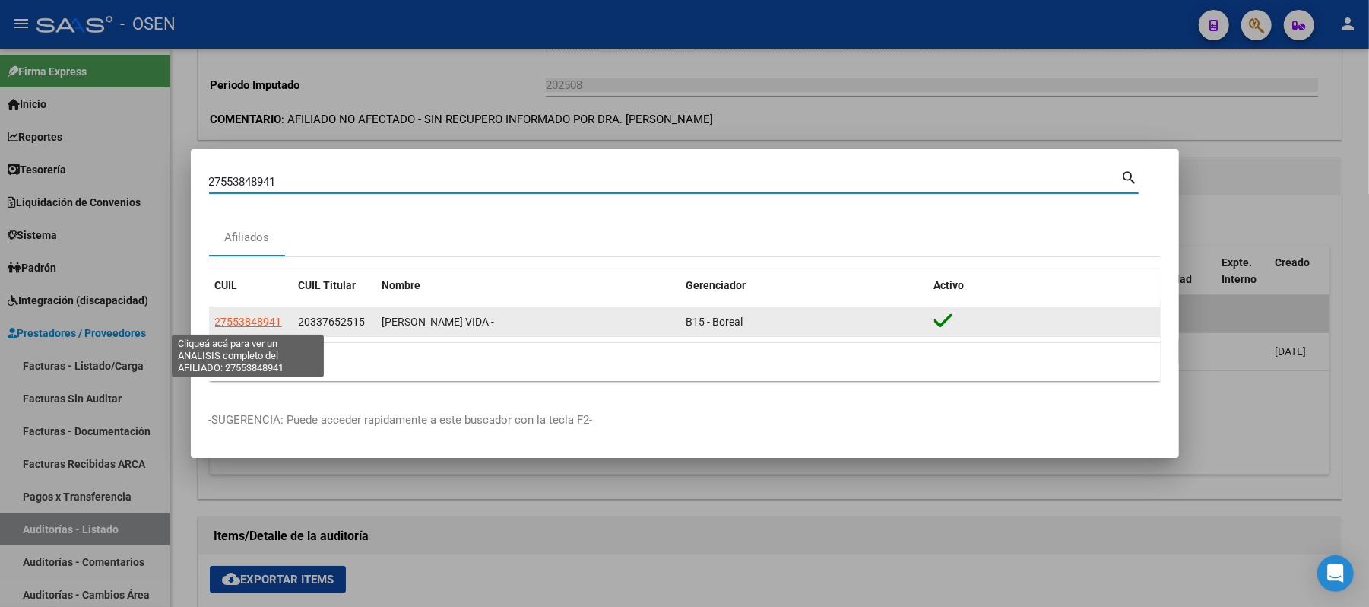
click at [236, 325] on span "27553848941" at bounding box center [248, 322] width 67 height 12
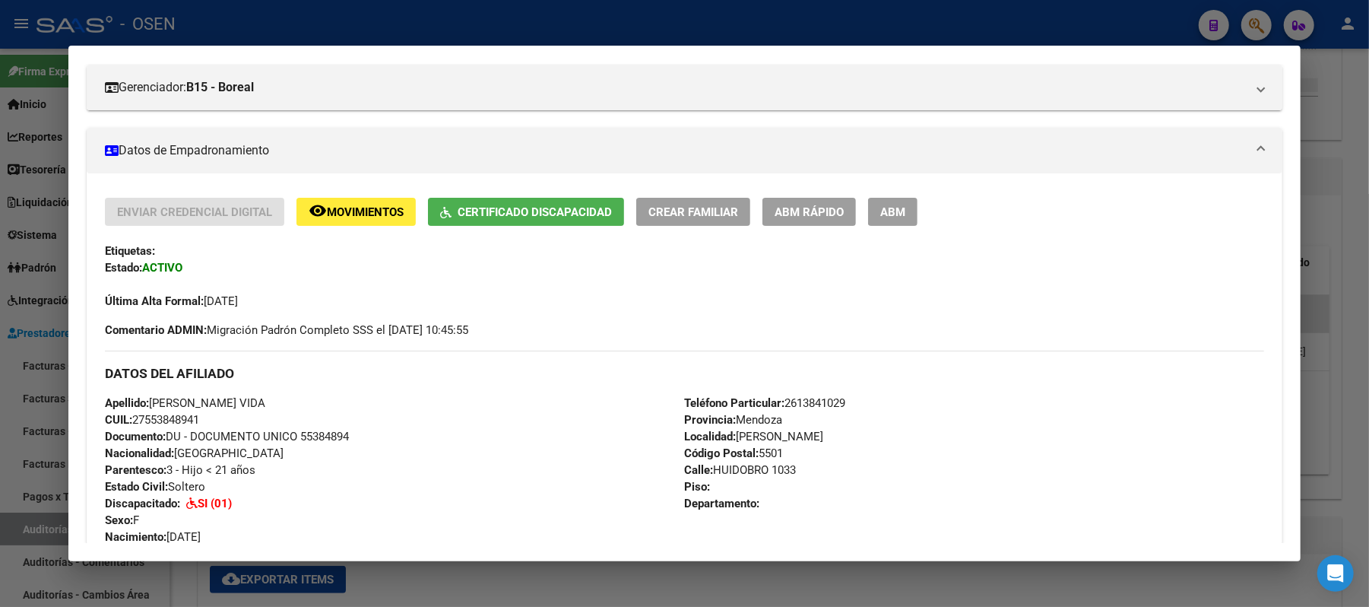
scroll to position [506, 0]
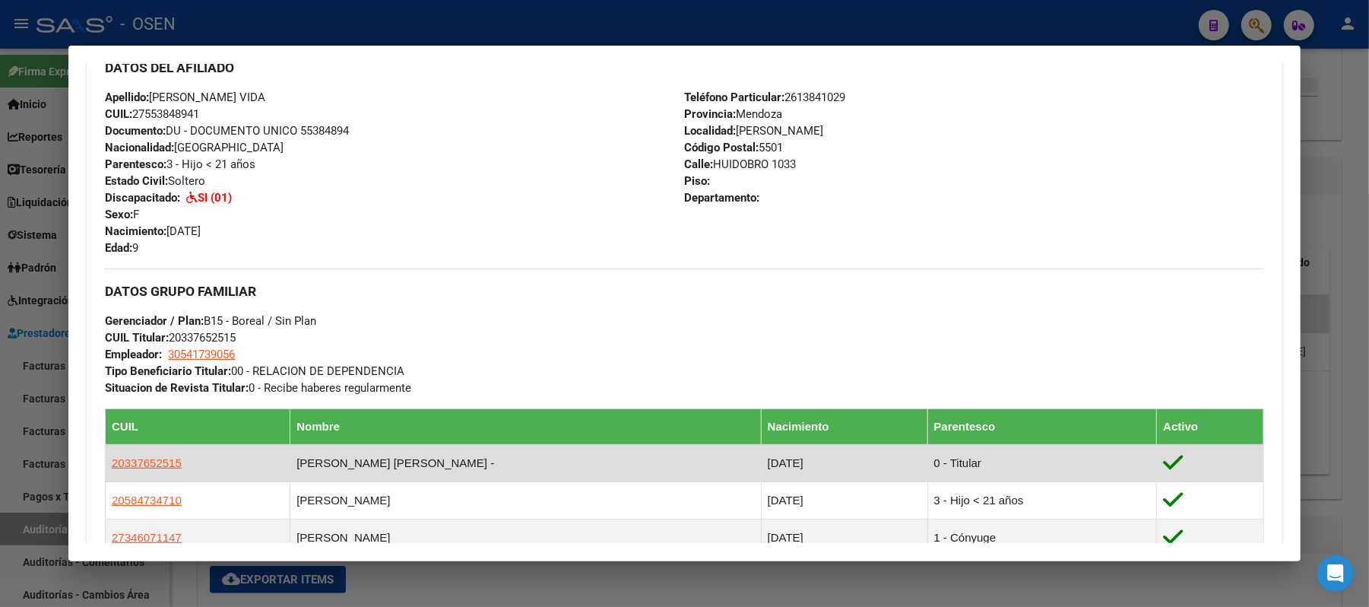
click at [163, 461] on span "20337652515" at bounding box center [147, 462] width 70 height 13
type textarea "20337652515"
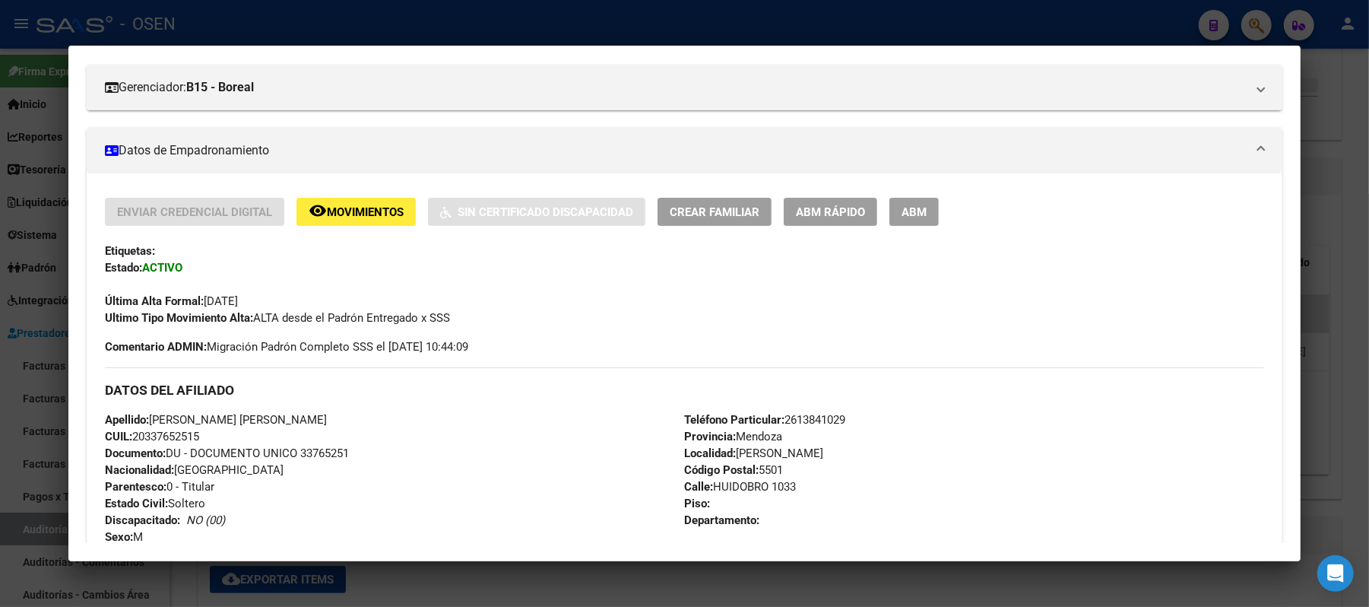
scroll to position [202, 0]
click at [222, 426] on div "Apellido: HEREDIA ERIC LEANDRO CUIL: 20337652515 Documento: DU - DOCUMENTO UNIC…" at bounding box center [394, 493] width 579 height 167
click at [202, 462] on span "Nacionalidad: ARGENTINA" at bounding box center [194, 469] width 179 height 14
drag, startPoint x: 208, startPoint y: 436, endPoint x: 129, endPoint y: 440, distance: 78.4
click at [129, 440] on div "Apellido: HEREDIA ERIC LEANDRO CUIL: 20337652515 Documento: DU - DOCUMENTO UNIC…" at bounding box center [394, 493] width 579 height 167
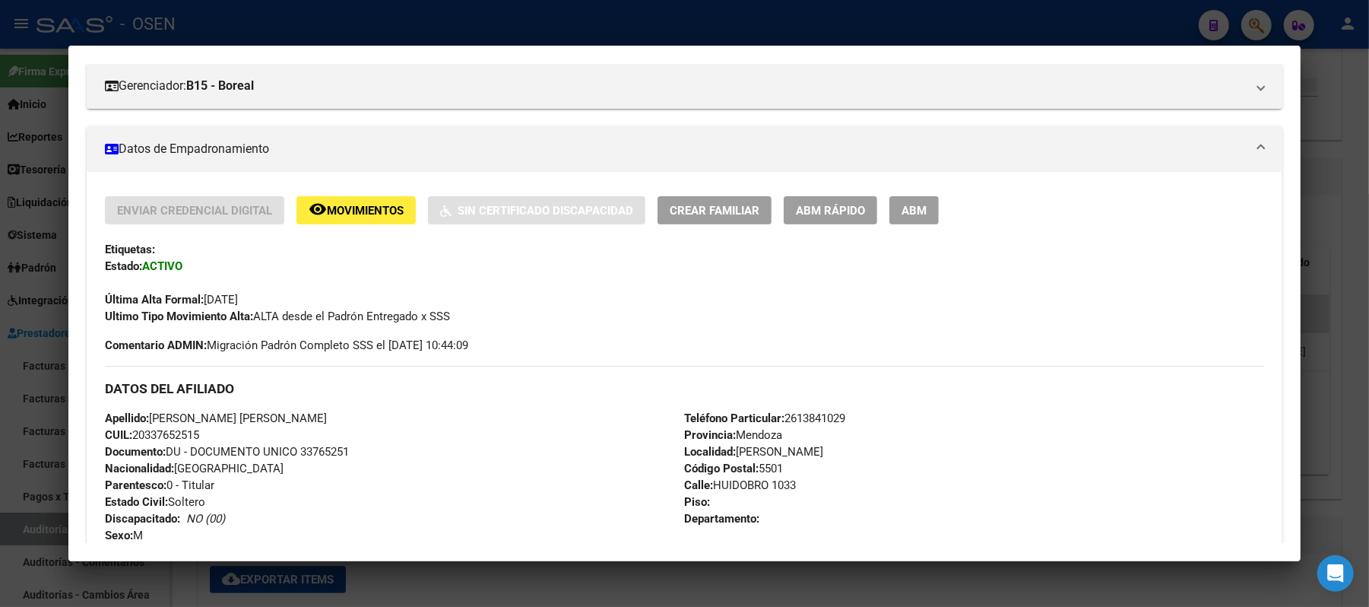
copy span "20337652515"
drag, startPoint x: 284, startPoint y: 424, endPoint x: 149, endPoint y: 414, distance: 135.0
click at [149, 414] on div "Apellido: HEREDIA ERIC LEANDRO CUIL: 20337652515 Documento: DU - DOCUMENTO UNIC…" at bounding box center [394, 493] width 579 height 167
click at [423, 30] on div at bounding box center [684, 303] width 1369 height 607
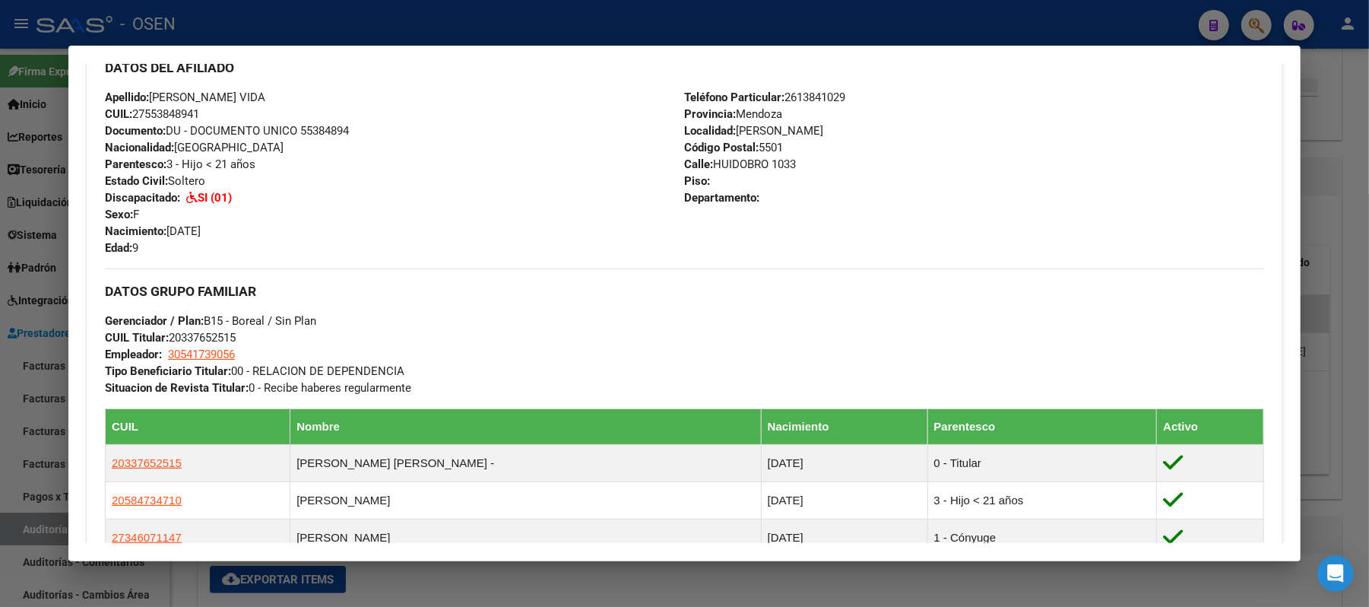
click at [259, 26] on div at bounding box center [684, 303] width 1369 height 607
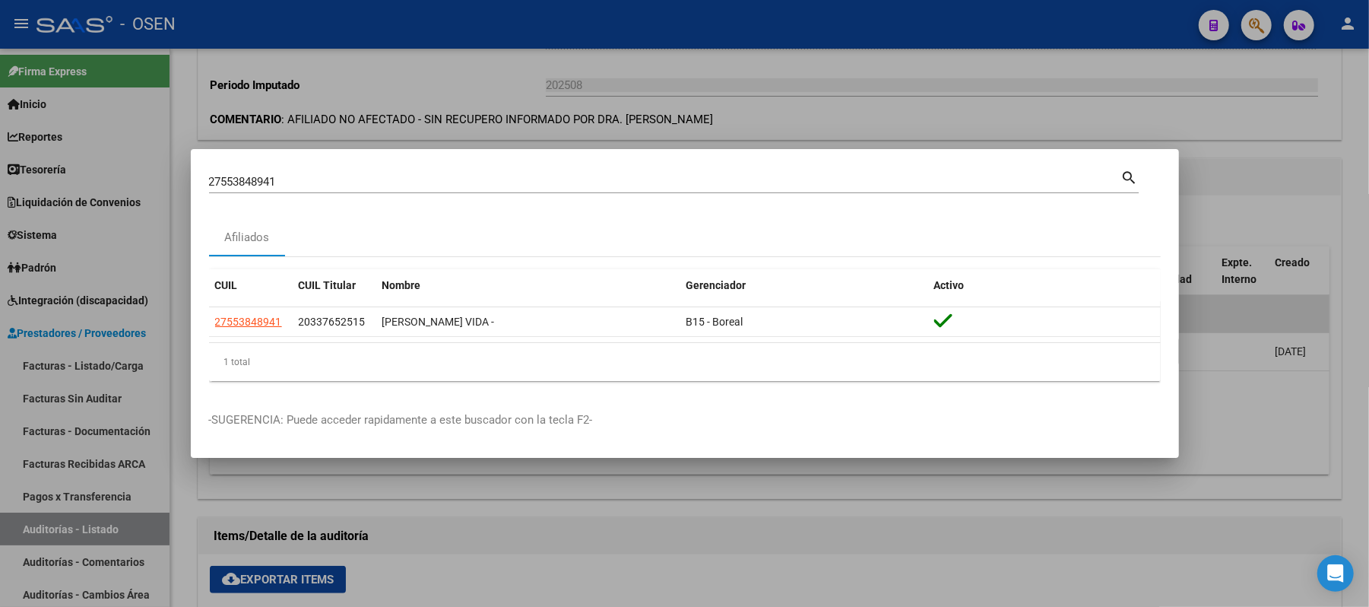
click at [314, 189] on div "27553848941 Buscar (apellido, dni, cuil, nro traspaso, cuit, obra social)" at bounding box center [665, 181] width 912 height 23
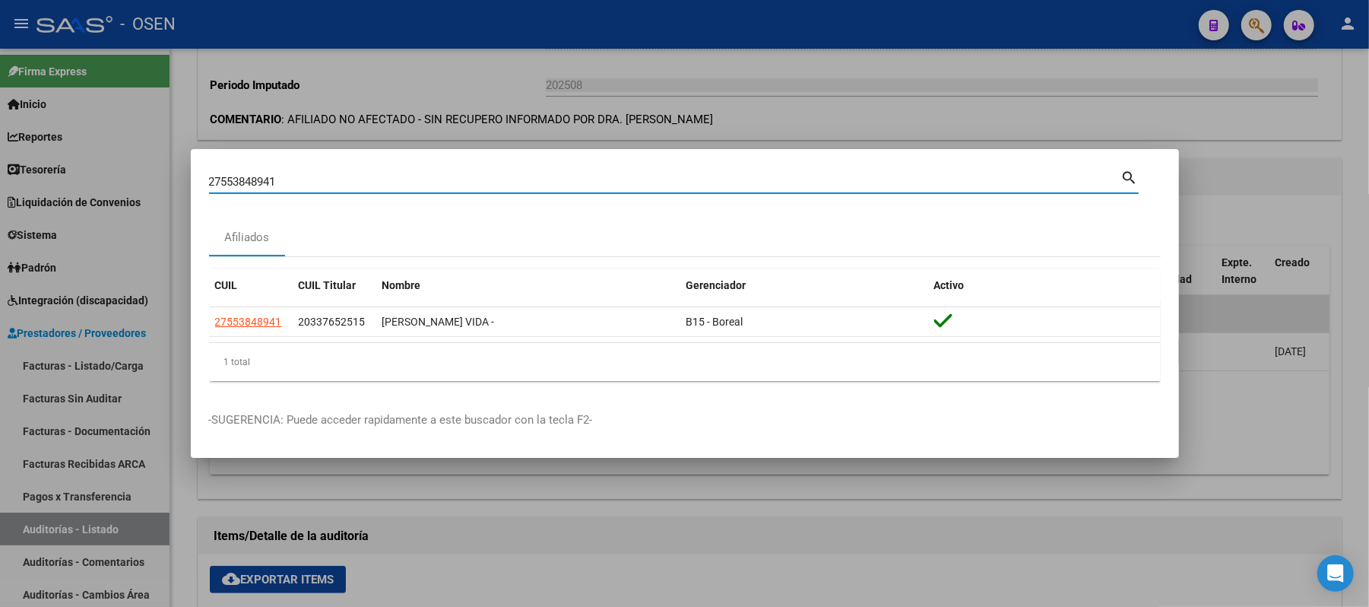
click at [43, 174] on div "27553848941 Buscar (apellido, dni, cuil, nro traspaso, cuit, obra social) searc…" at bounding box center [684, 303] width 1369 height 607
type input "55706100"
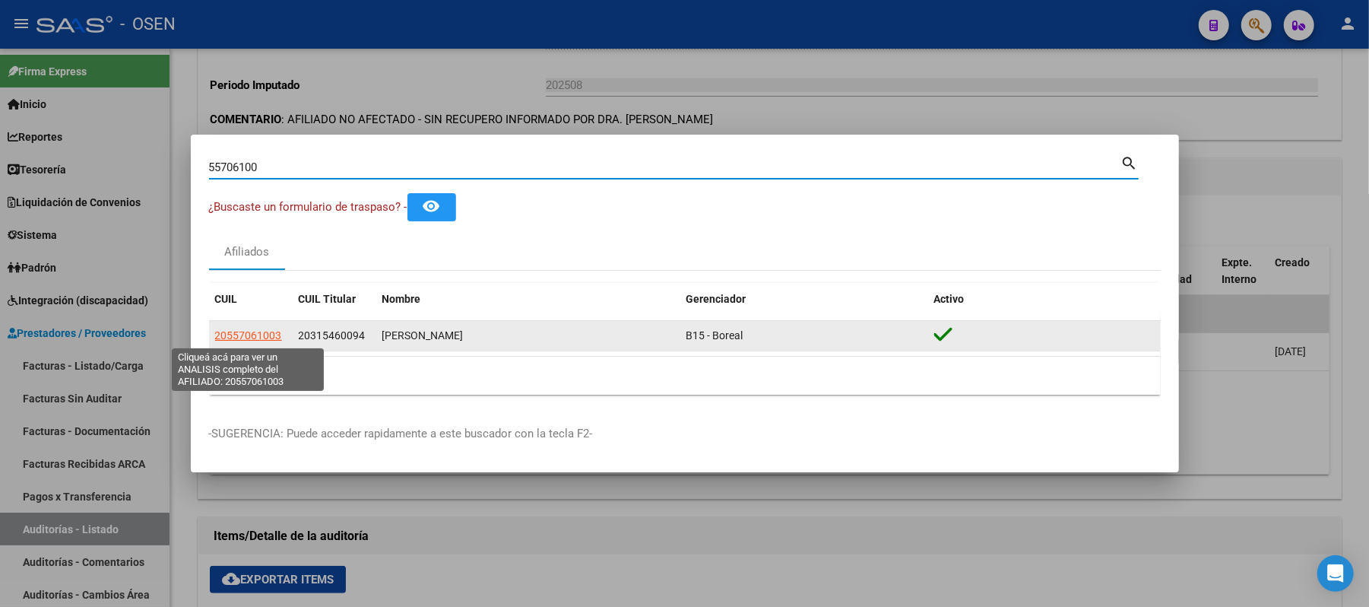
click at [259, 332] on span "20557061003" at bounding box center [248, 335] width 67 height 12
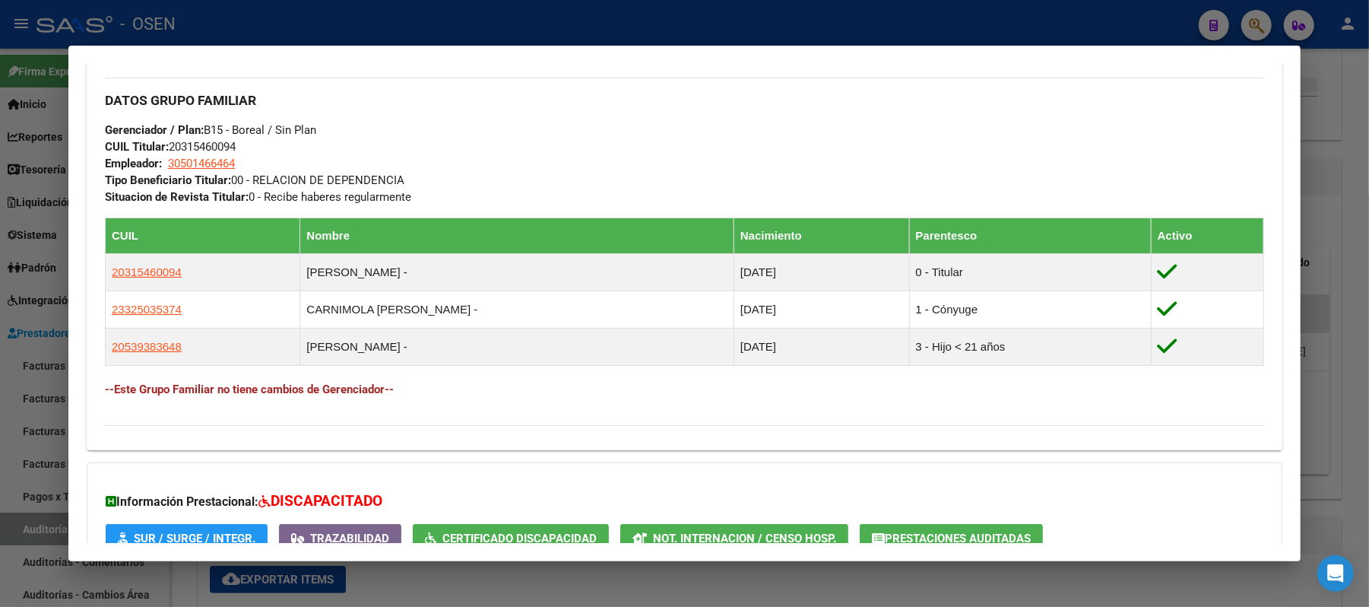
scroll to position [844, 0]
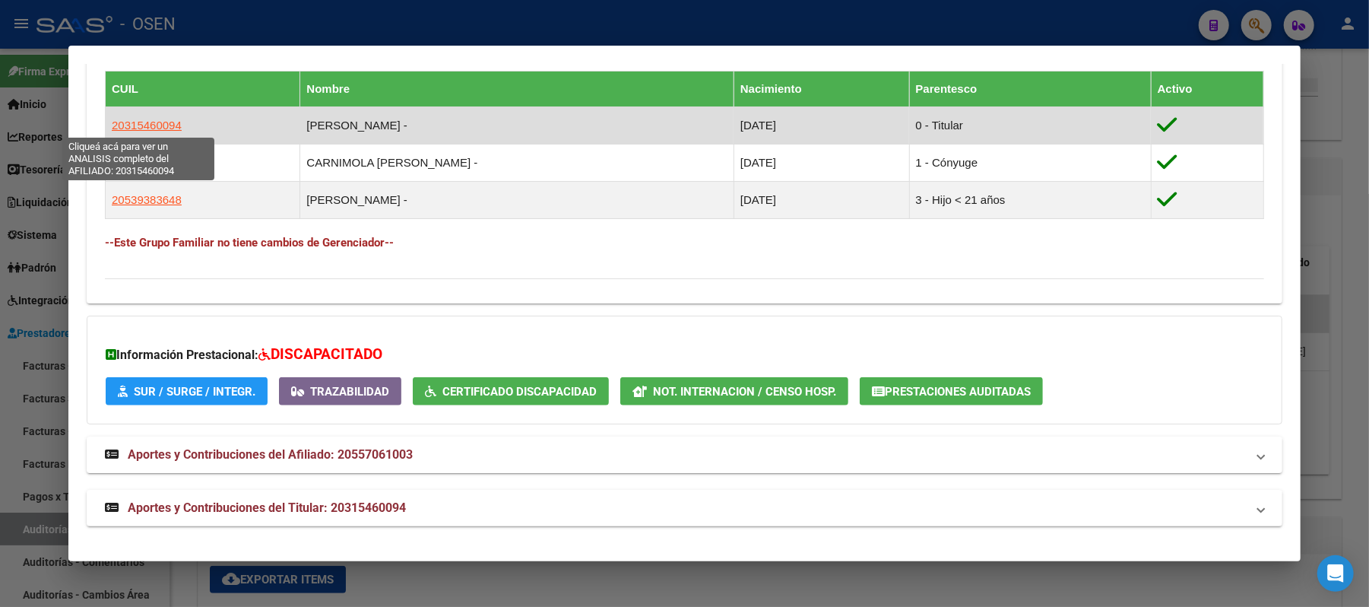
click at [143, 126] on span "20315460094" at bounding box center [147, 125] width 70 height 13
type textarea "20315460094"
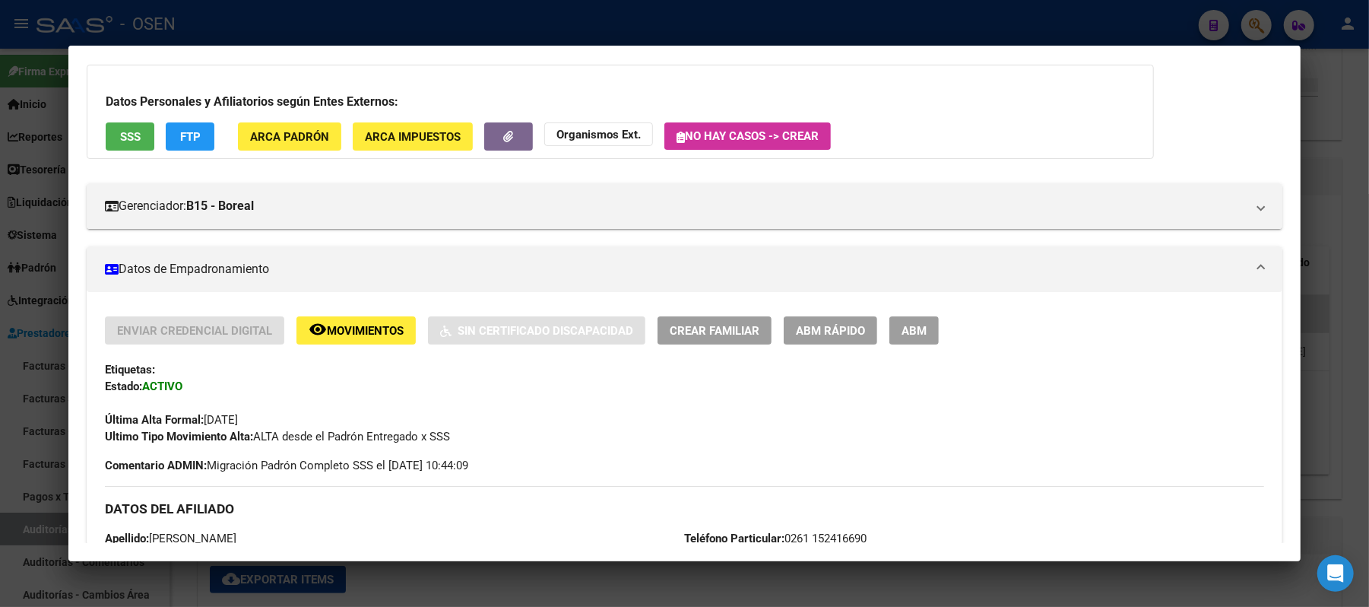
scroll to position [202, 0]
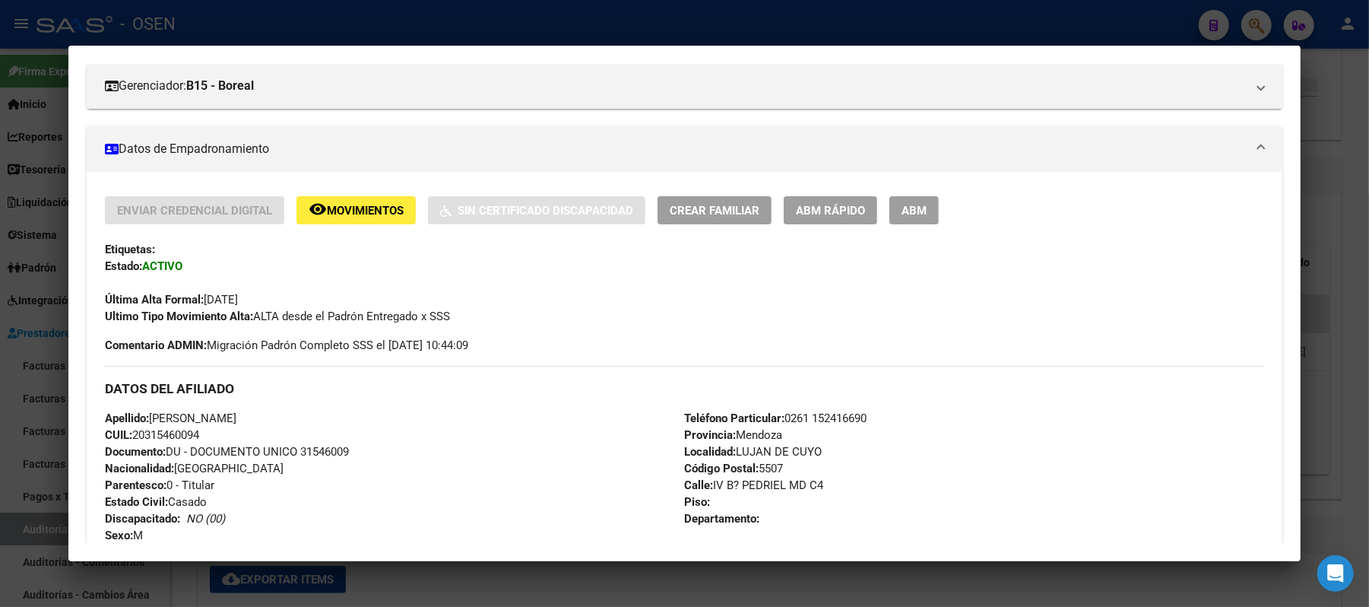
drag, startPoint x: 211, startPoint y: 436, endPoint x: 132, endPoint y: 436, distance: 79.1
click at [132, 436] on div "Apellido: MAROTO DANIEL FERNANDO CUIL: 20315460094 Documento: DU - DOCUMENTO UN…" at bounding box center [394, 493] width 579 height 167
click at [290, 410] on div "Apellido: MAROTO DANIEL FERNANDO CUIL: 20315460094 Documento: DU - DOCUMENTO UN…" at bounding box center [394, 493] width 579 height 167
drag, startPoint x: 303, startPoint y: 421, endPoint x: 147, endPoint y: 421, distance: 155.9
click at [147, 421] on div "Apellido: MAROTO DANIEL FERNANDO CUIL: 20315460094 Documento: DU - DOCUMENTO UN…" at bounding box center [394, 493] width 579 height 167
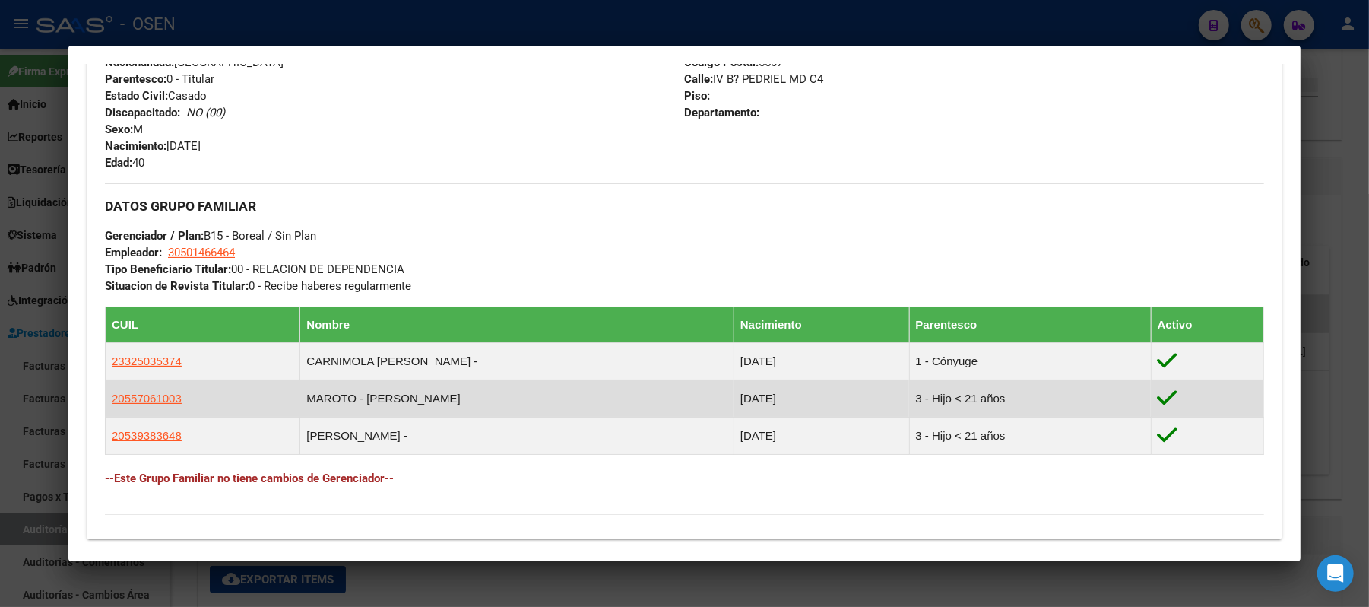
scroll to position [804, 0]
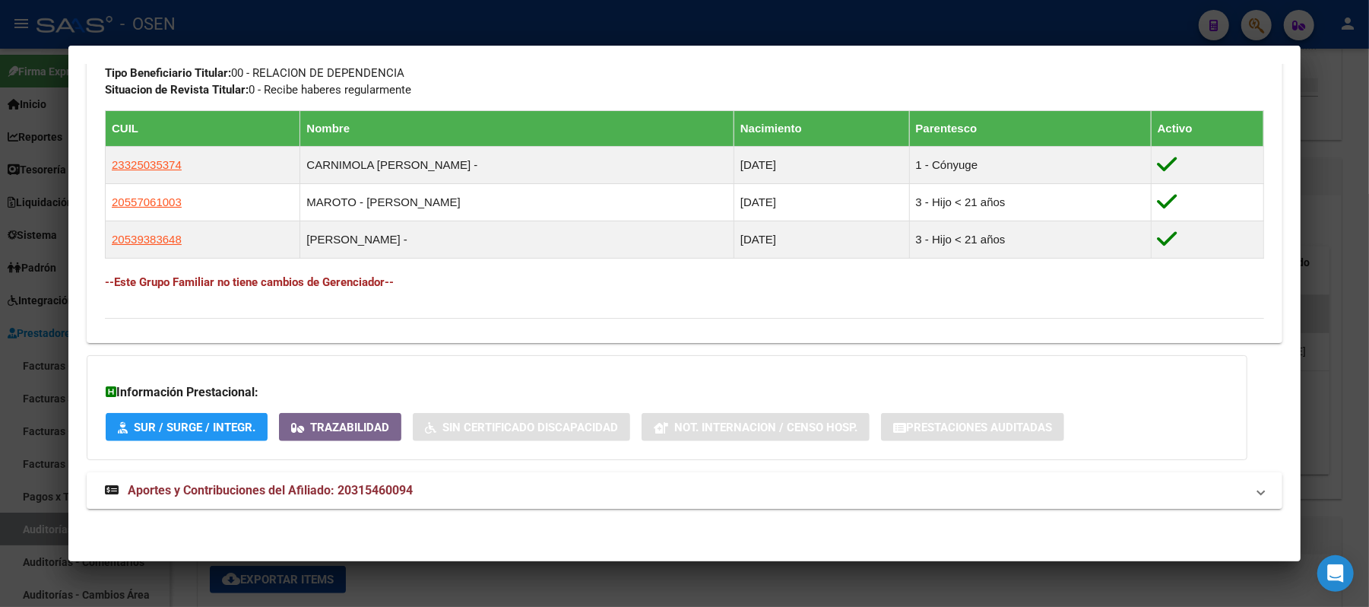
click at [443, 19] on div at bounding box center [684, 303] width 1369 height 607
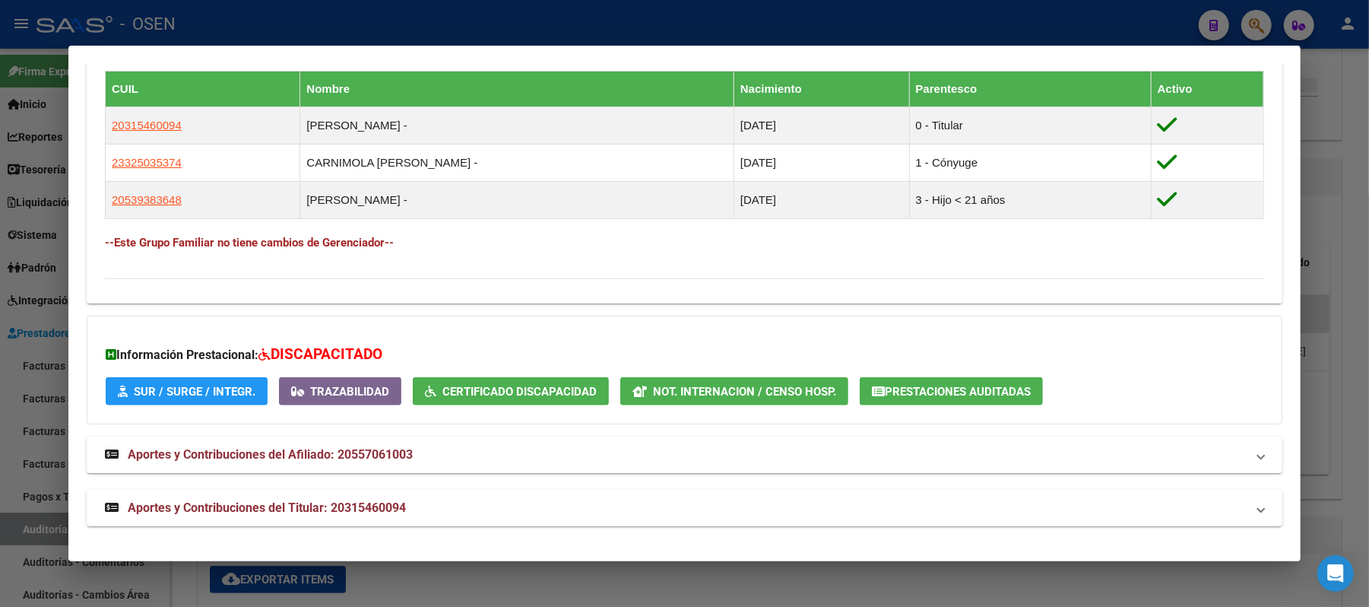
click at [442, 28] on div at bounding box center [684, 303] width 1369 height 607
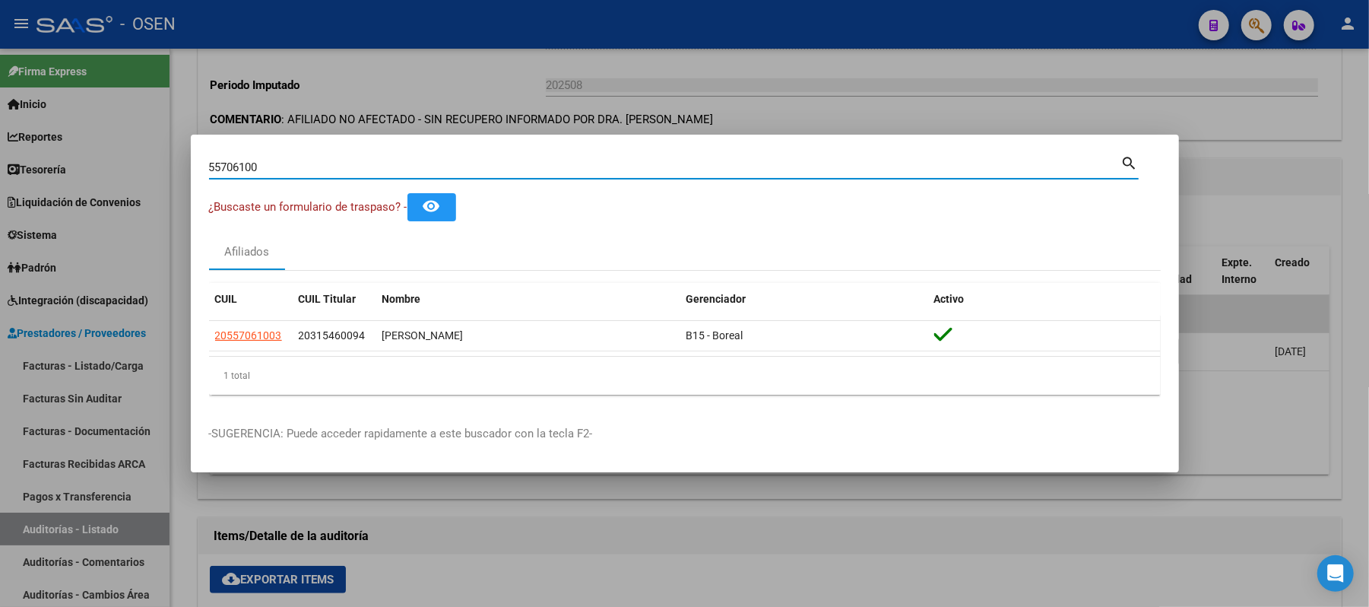
drag, startPoint x: 400, startPoint y: 172, endPoint x: 0, endPoint y: 141, distance: 401.1
click at [0, 168] on div "55706100 Buscar (apellido, dni, cuil, nro traspaso, cuit, obra social) search ¿…" at bounding box center [684, 303] width 1369 height 607
type input "50813674"
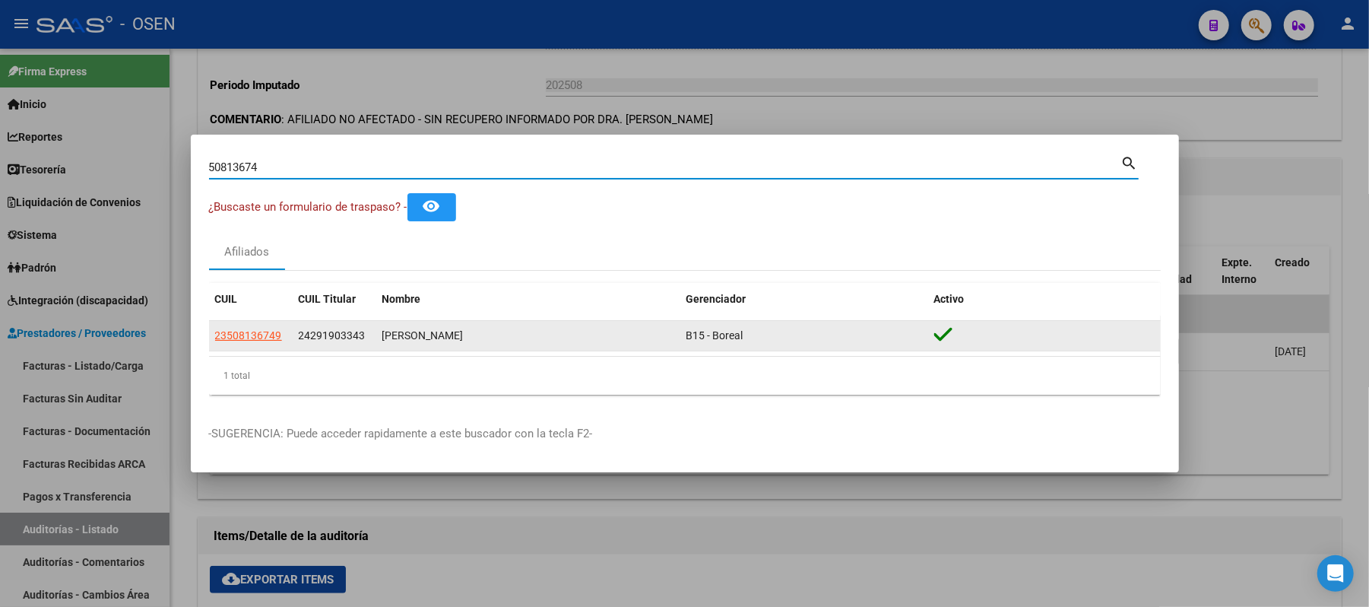
click at [249, 344] on app-link-go-to "23508136749" at bounding box center [248, 335] width 67 height 17
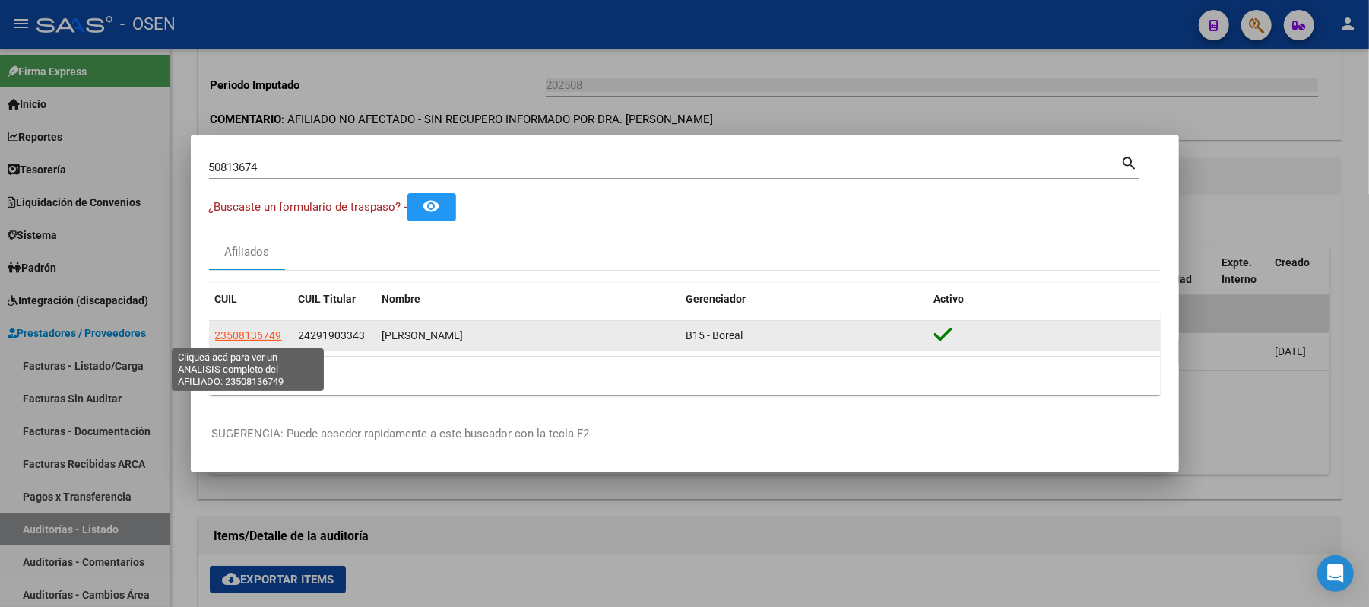
click at [260, 336] on span "23508136749" at bounding box center [248, 335] width 67 height 12
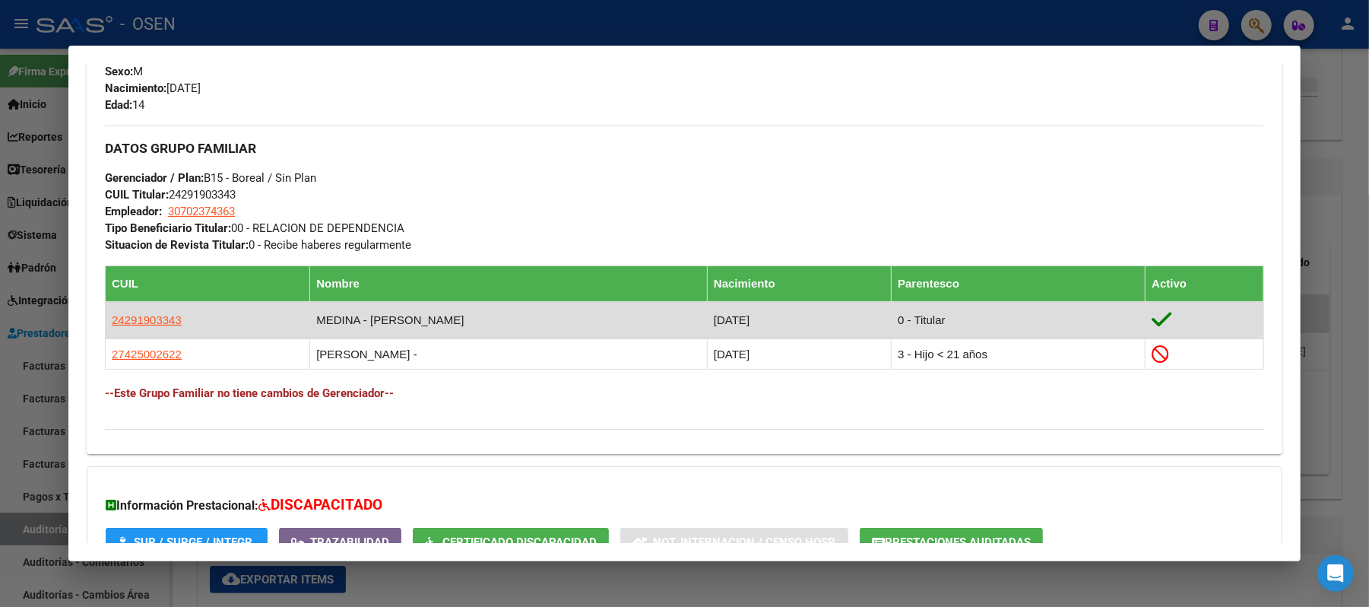
scroll to position [651, 0]
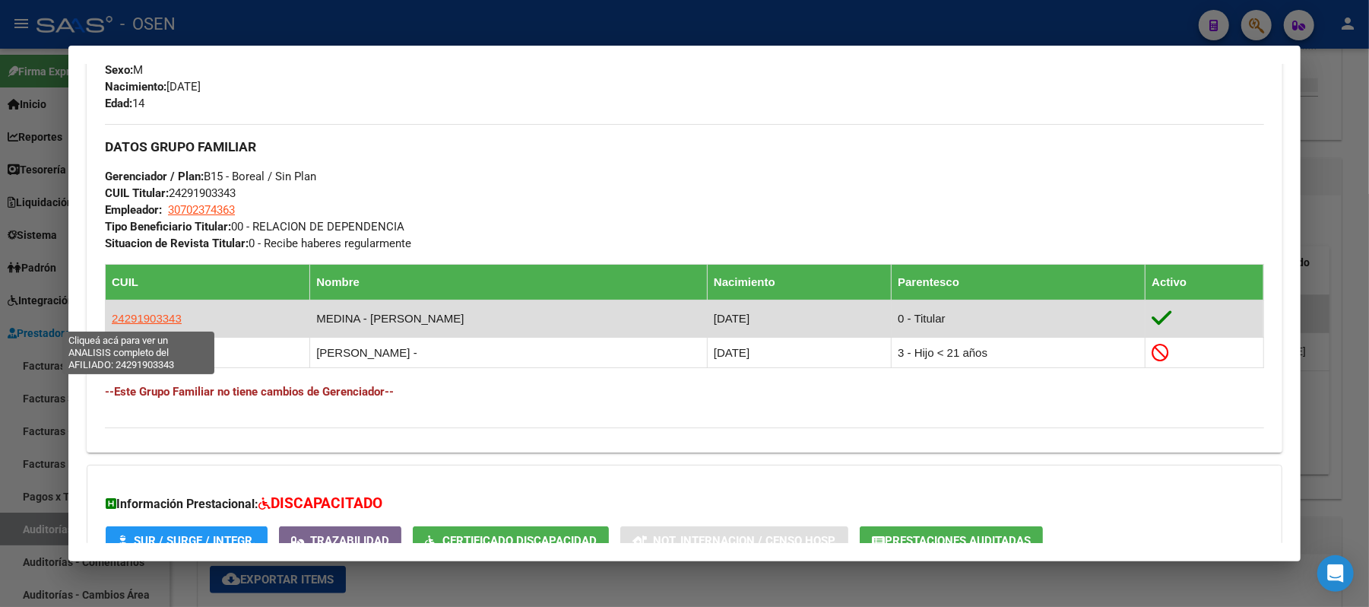
click at [141, 321] on span "24291903343" at bounding box center [147, 318] width 70 height 13
type textarea "24291903343"
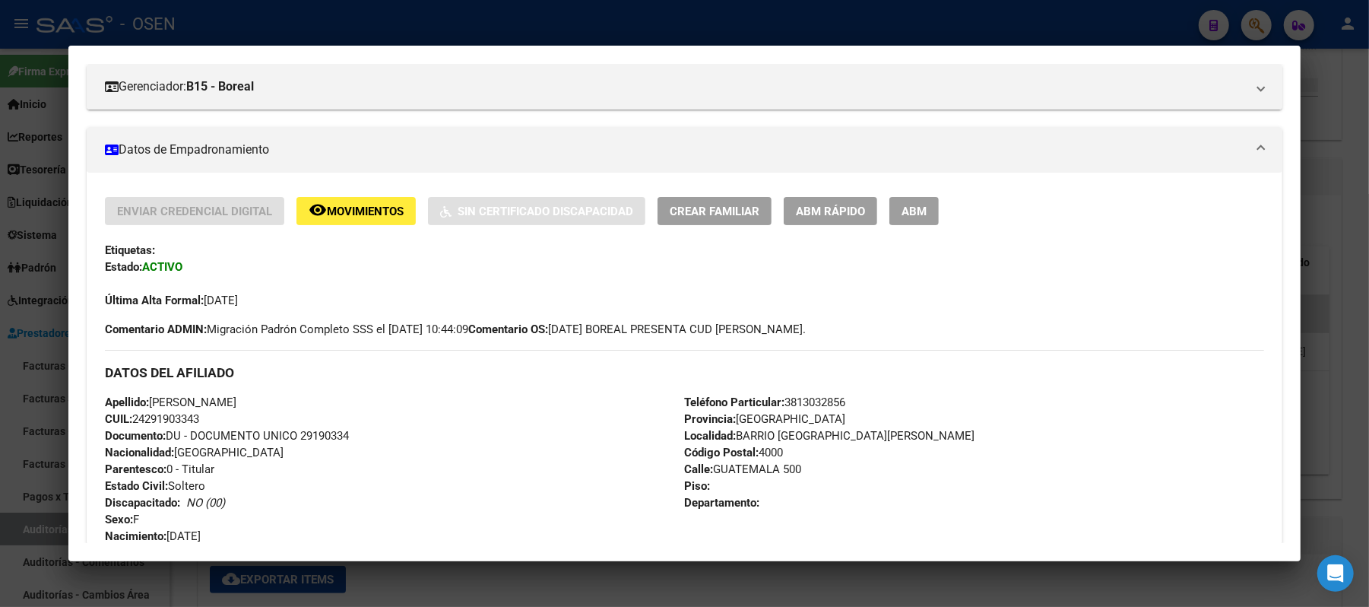
scroll to position [202, 0]
drag, startPoint x: 205, startPoint y: 418, endPoint x: 129, endPoint y: 418, distance: 75.3
click at [129, 418] on div "Apellido: EVA MARIANA MEDINA CUIL: 24291903343 Documento: DU - DOCUMENTO UNICO …" at bounding box center [394, 476] width 579 height 167
drag, startPoint x: 278, startPoint y: 398, endPoint x: 144, endPoint y: 397, distance: 133.8
click at [144, 397] on div "Apellido: EVA MARIANA MEDINA CUIL: 24291903343 Documento: DU - DOCUMENTO UNICO …" at bounding box center [394, 476] width 579 height 167
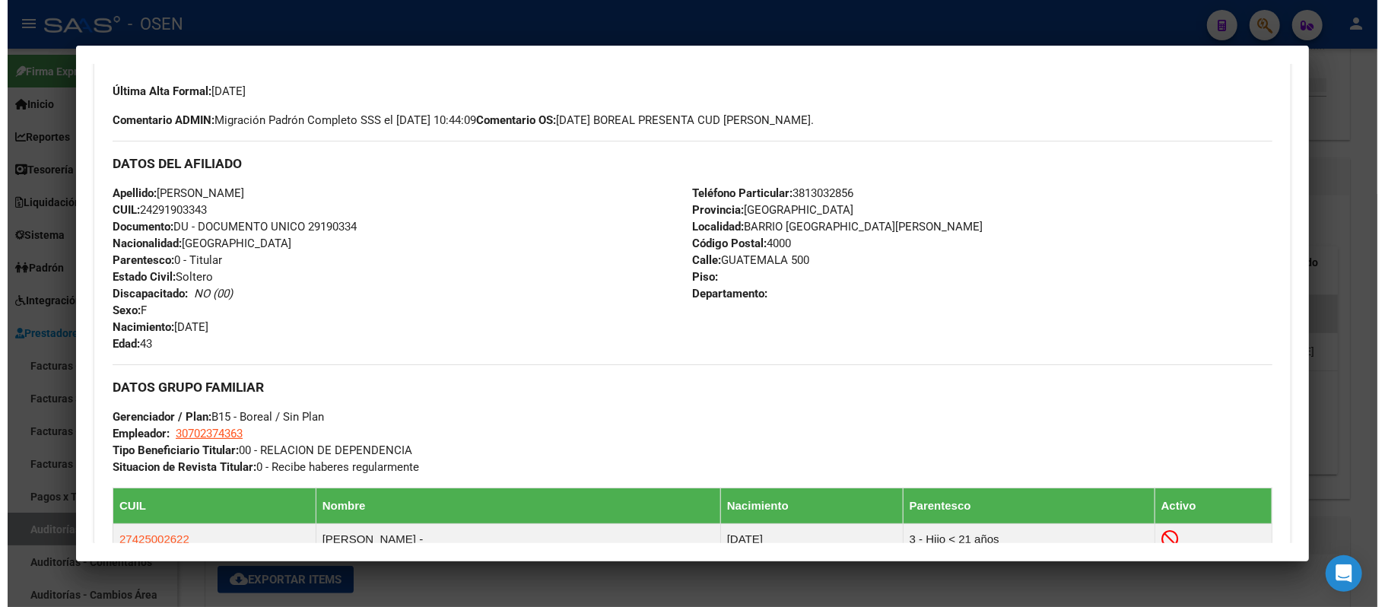
scroll to position [608, 0]
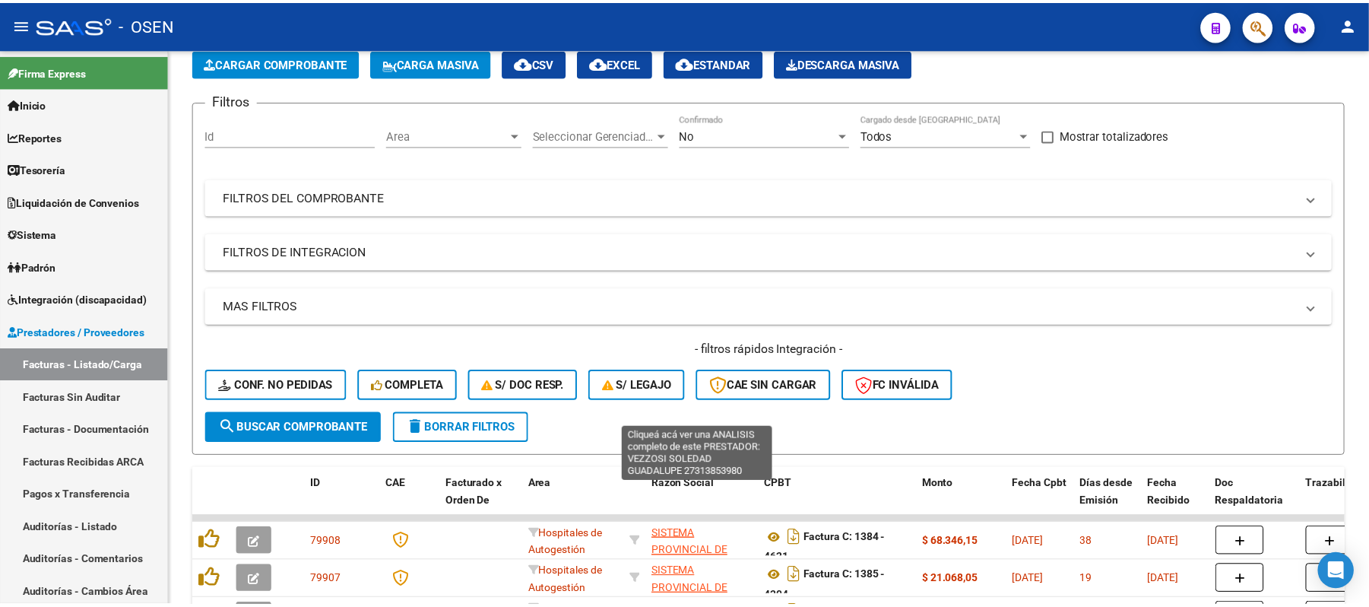
scroll to position [482, 0]
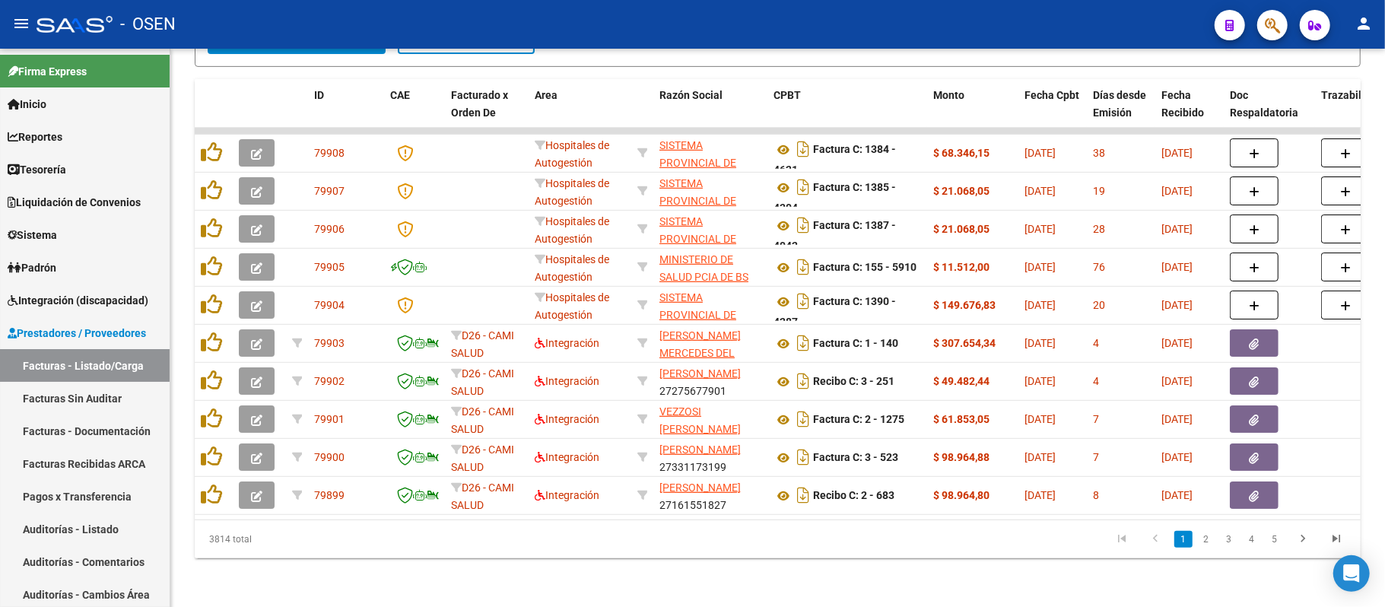
click at [1280, 23] on icon "button" at bounding box center [1272, 25] width 15 height 17
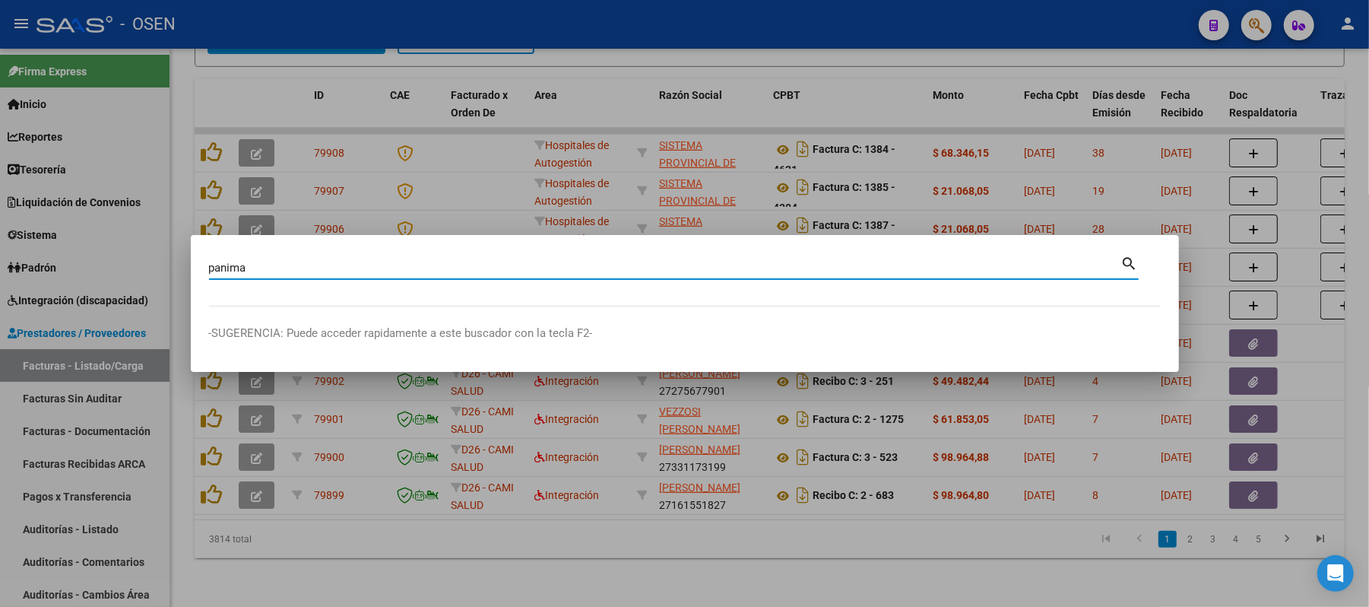
type input "panima"
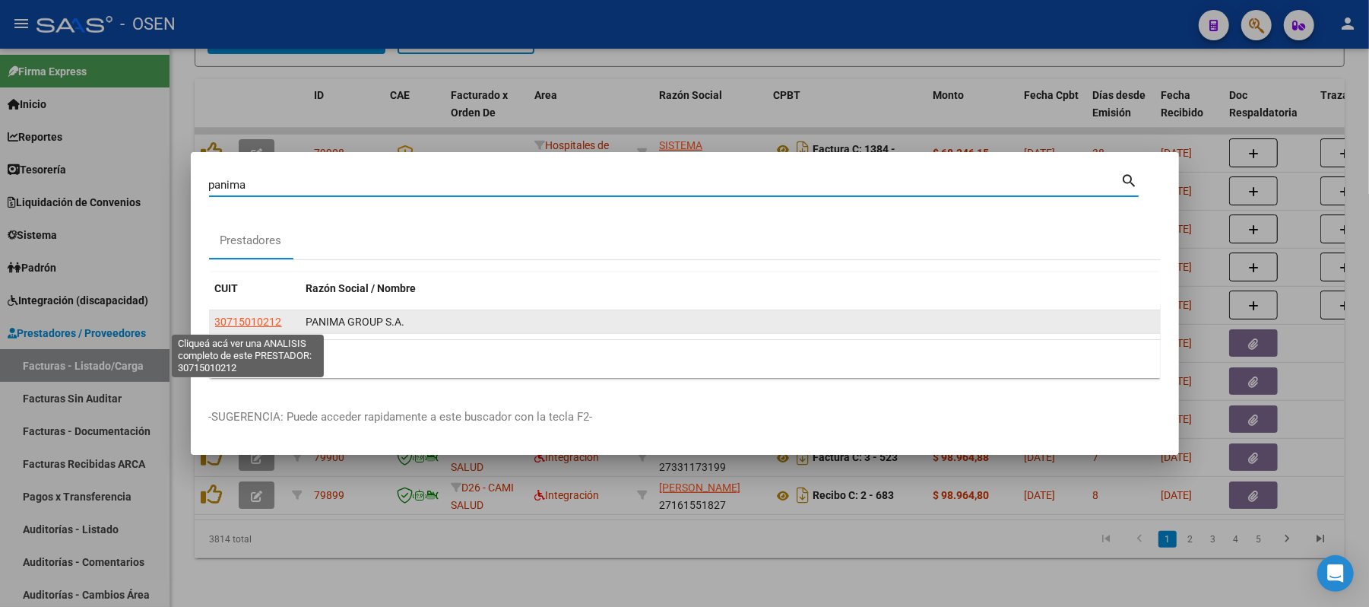
click at [229, 321] on span "30715010212" at bounding box center [248, 322] width 67 height 12
type textarea "30715010212"
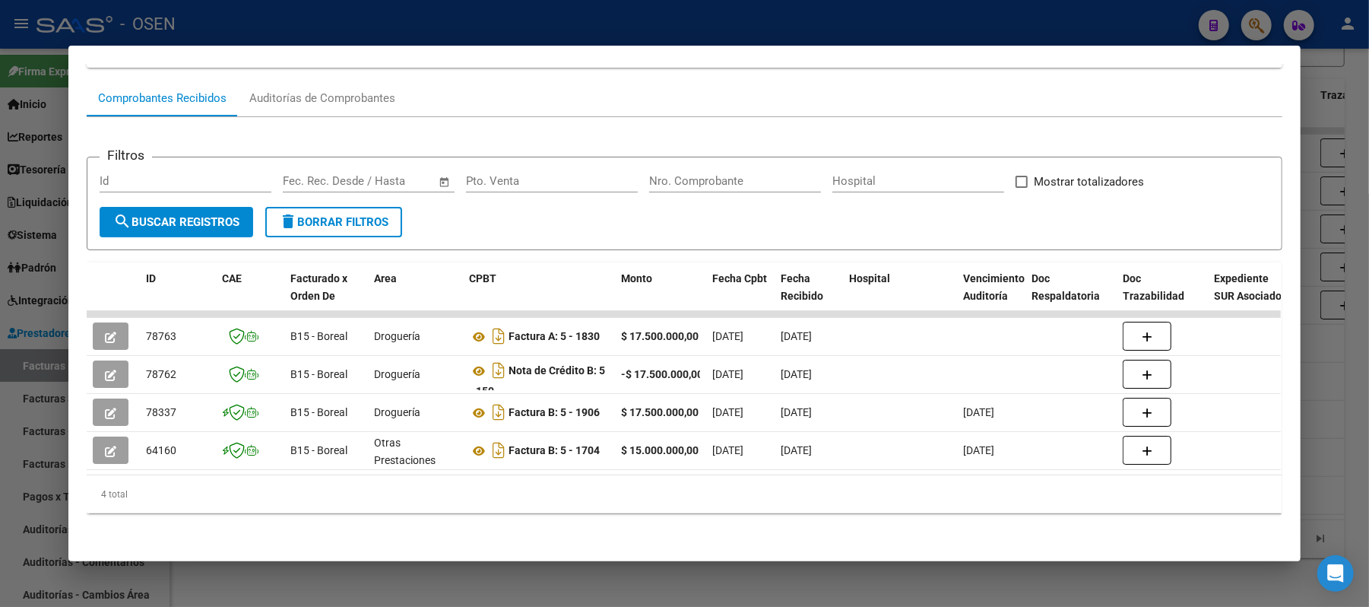
scroll to position [144, 0]
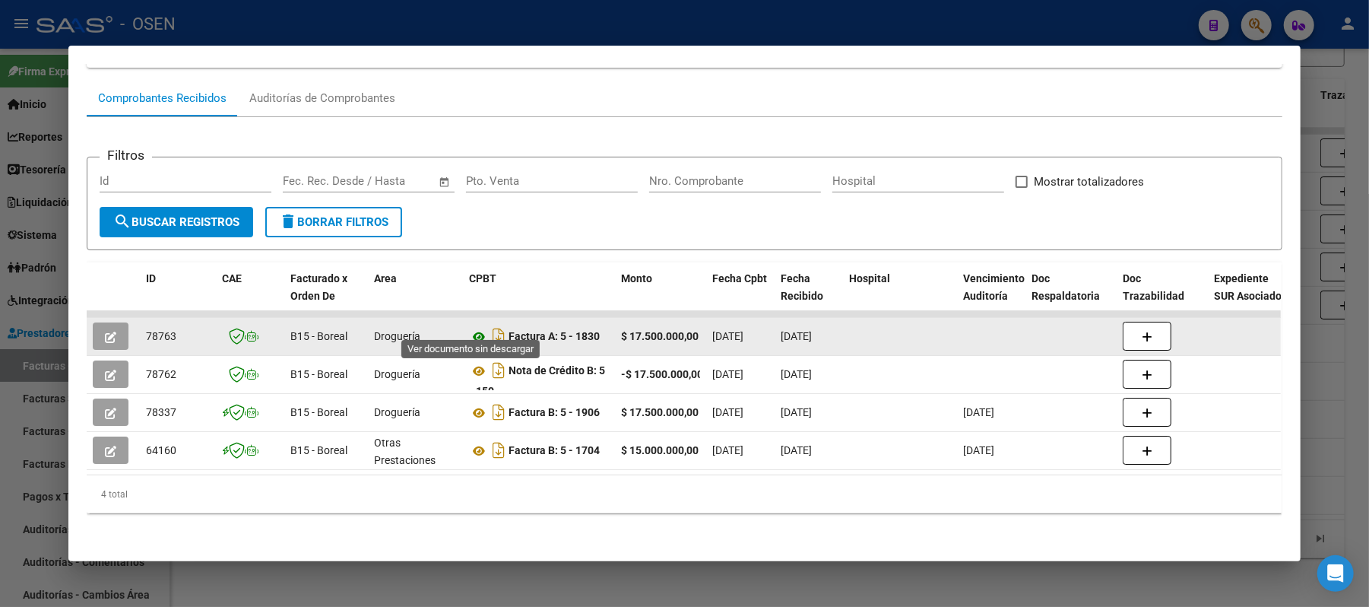
click at [474, 328] on icon at bounding box center [479, 337] width 20 height 18
click at [111, 322] on button "button" at bounding box center [111, 335] width 36 height 27
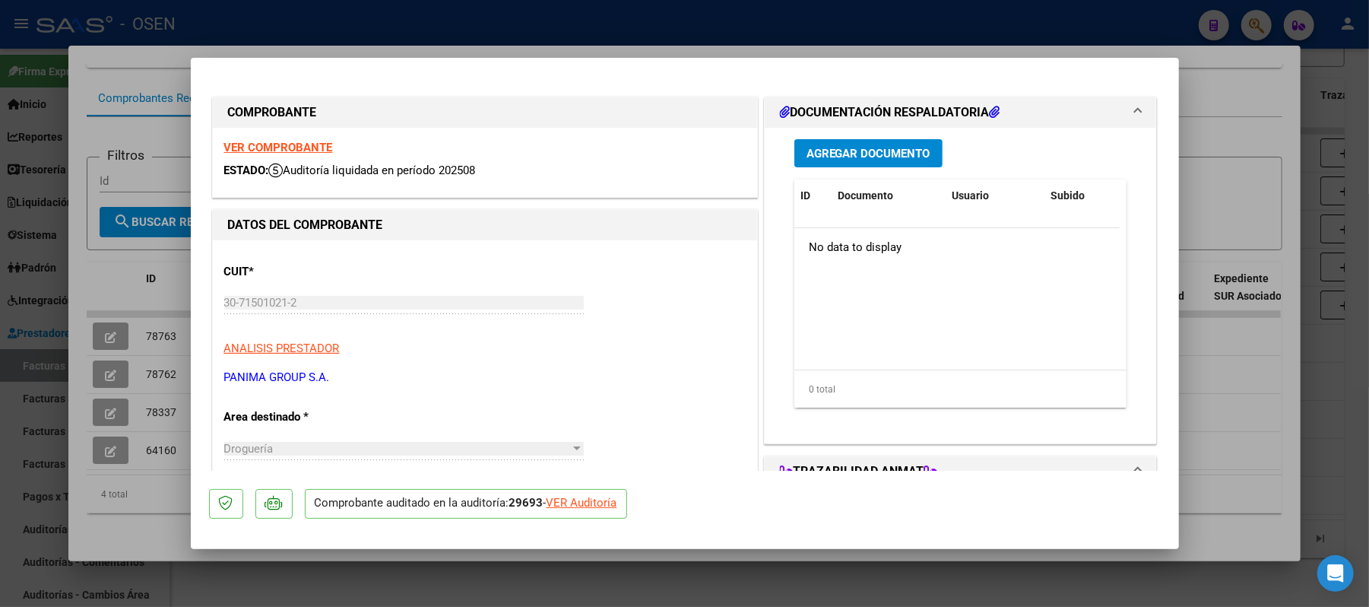
click at [590, 505] on div "VER Auditoría" at bounding box center [582, 502] width 71 height 17
type input "$ 0,00"
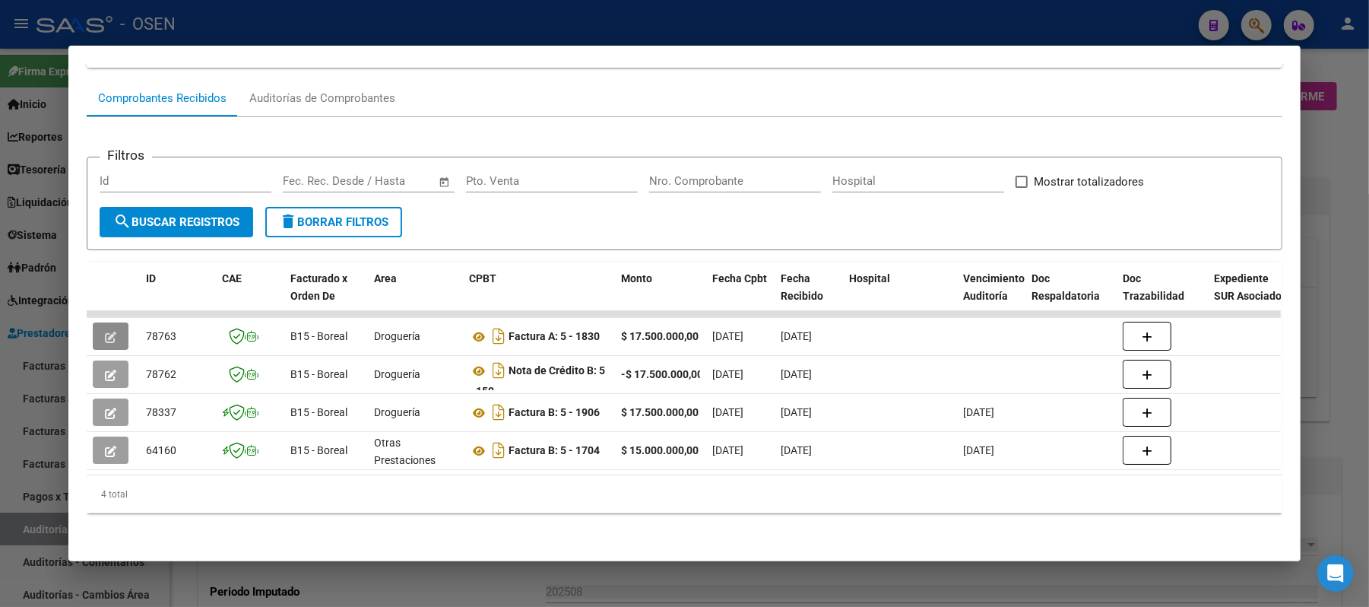
click at [698, 24] on div at bounding box center [684, 303] width 1369 height 607
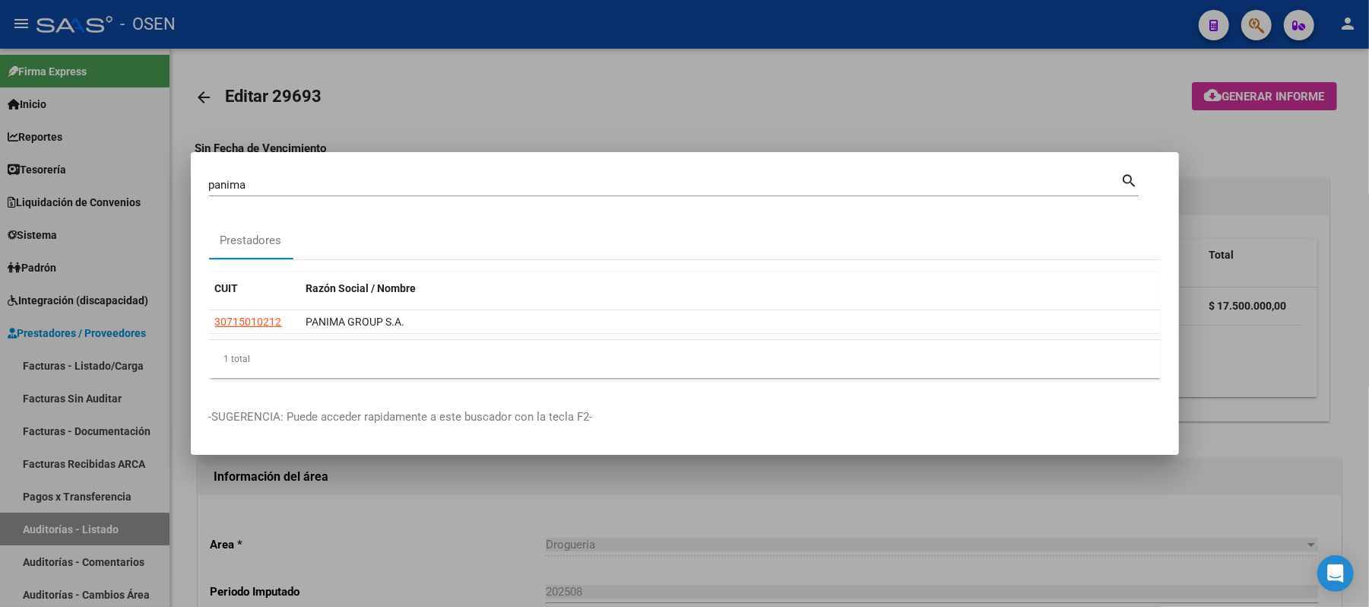
click at [746, 94] on div at bounding box center [684, 303] width 1369 height 607
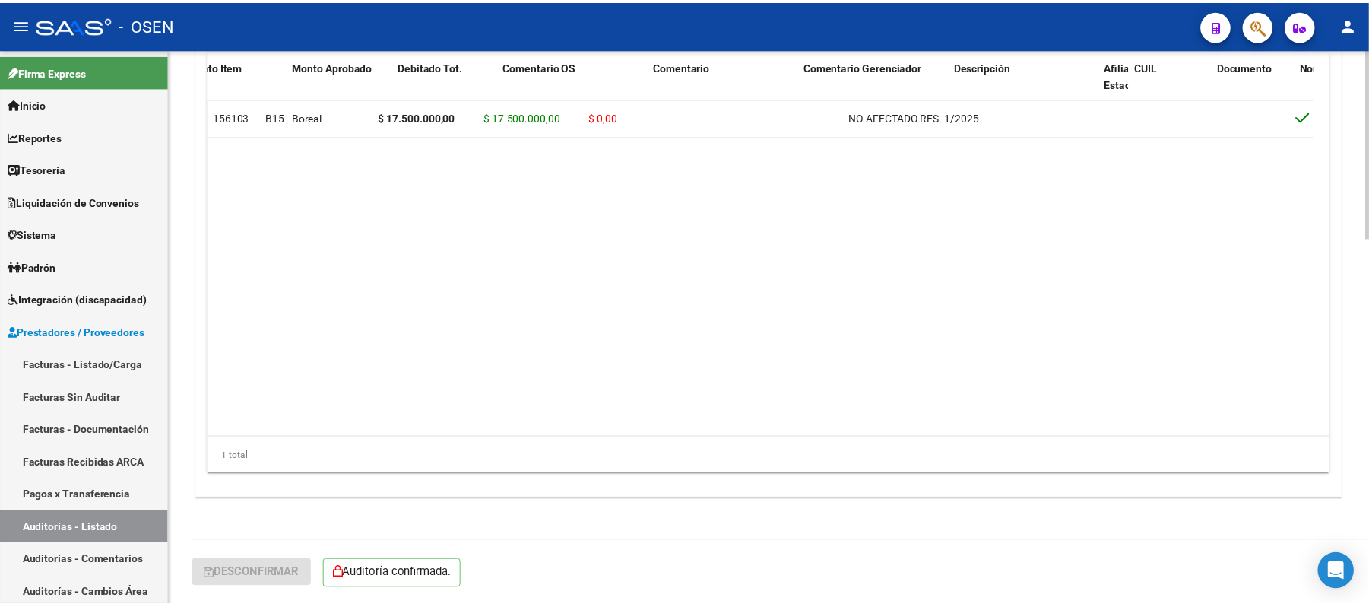
scroll to position [0, 1086]
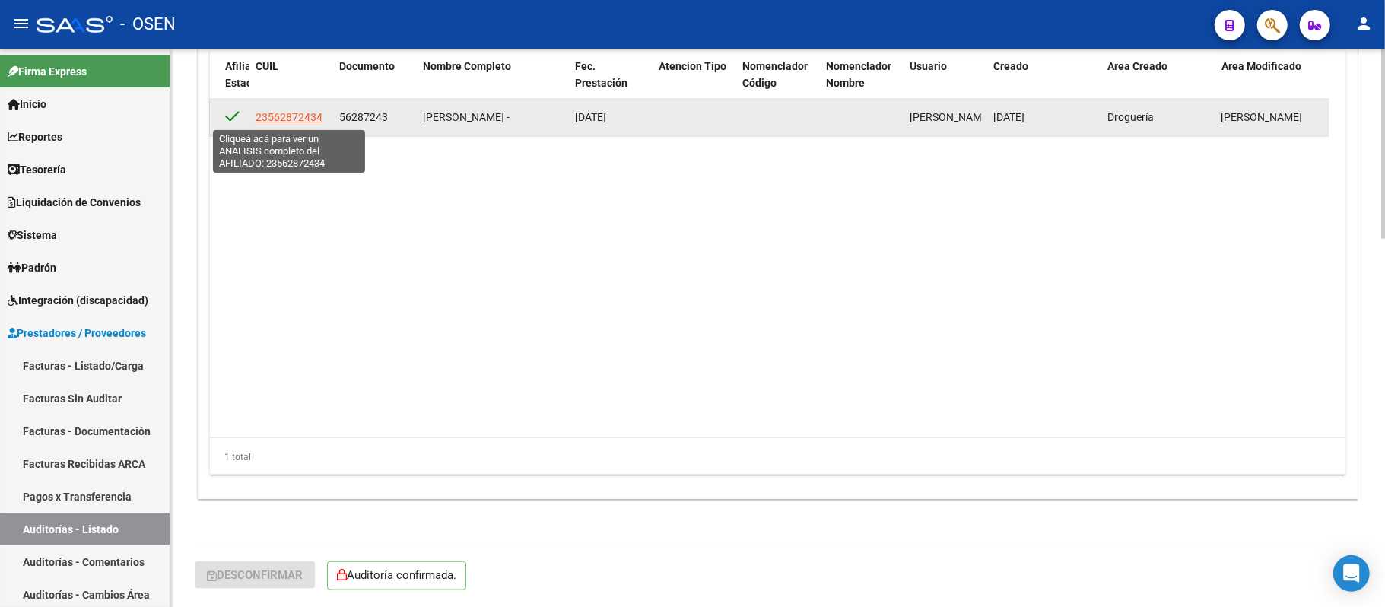
click at [290, 113] on span "23562872434" at bounding box center [288, 117] width 67 height 12
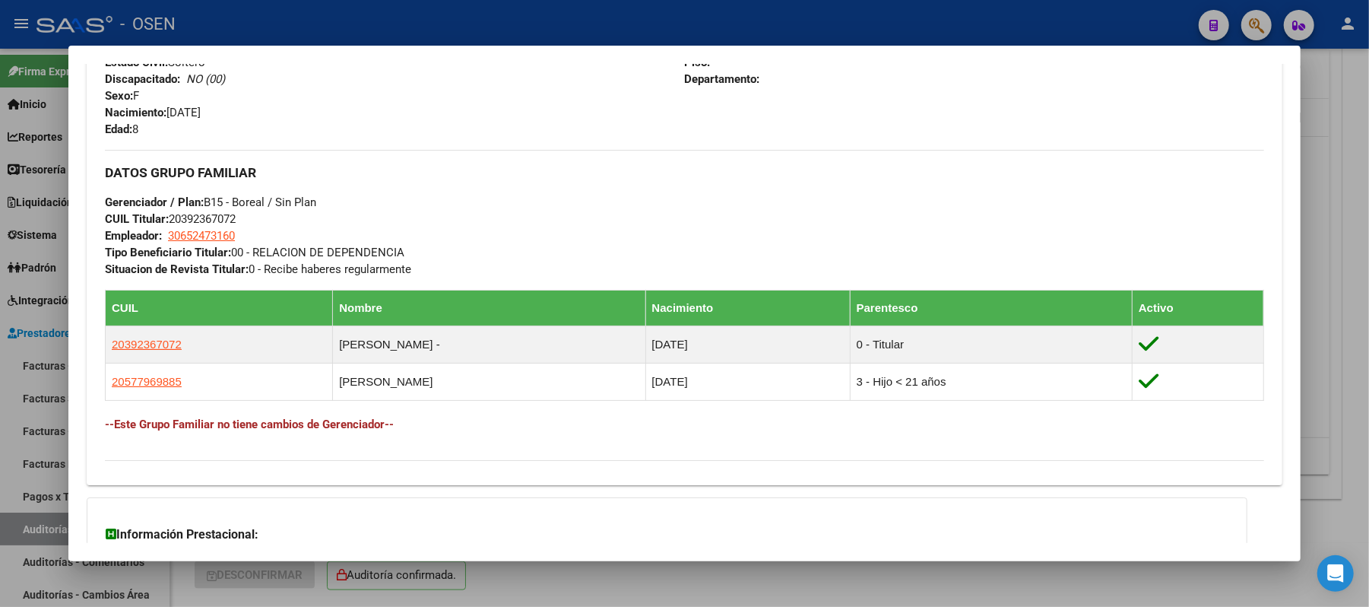
scroll to position [651, 0]
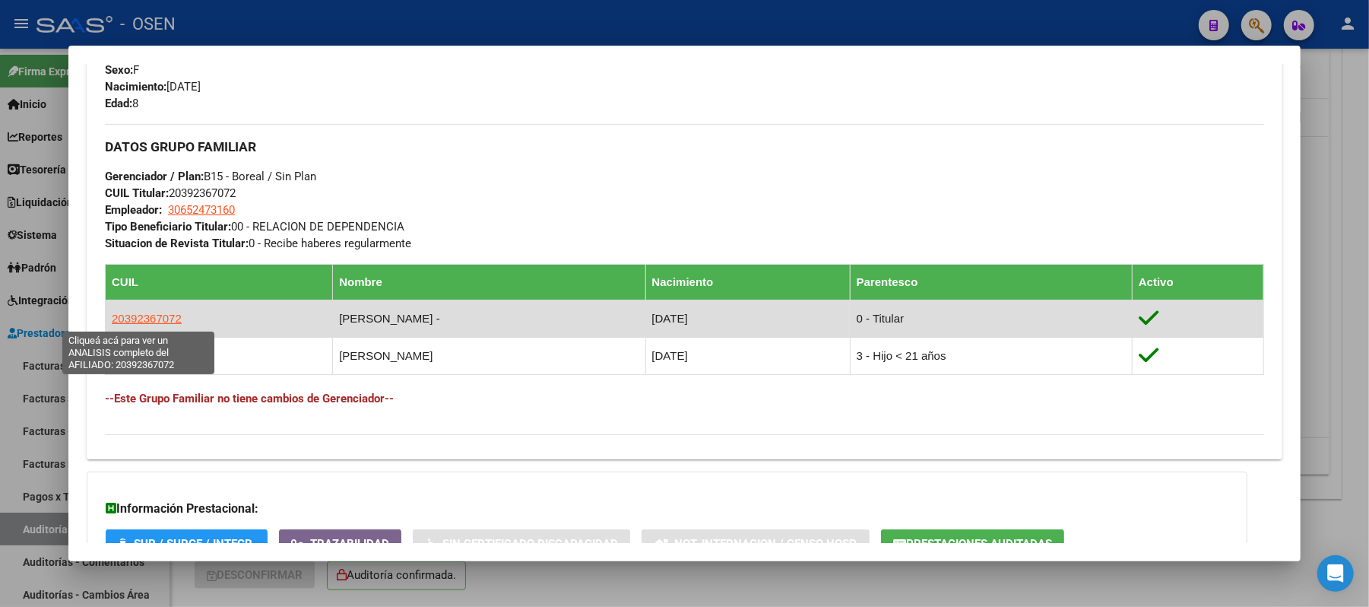
click at [149, 323] on span "20392367072" at bounding box center [147, 318] width 70 height 13
type textarea "20392367072"
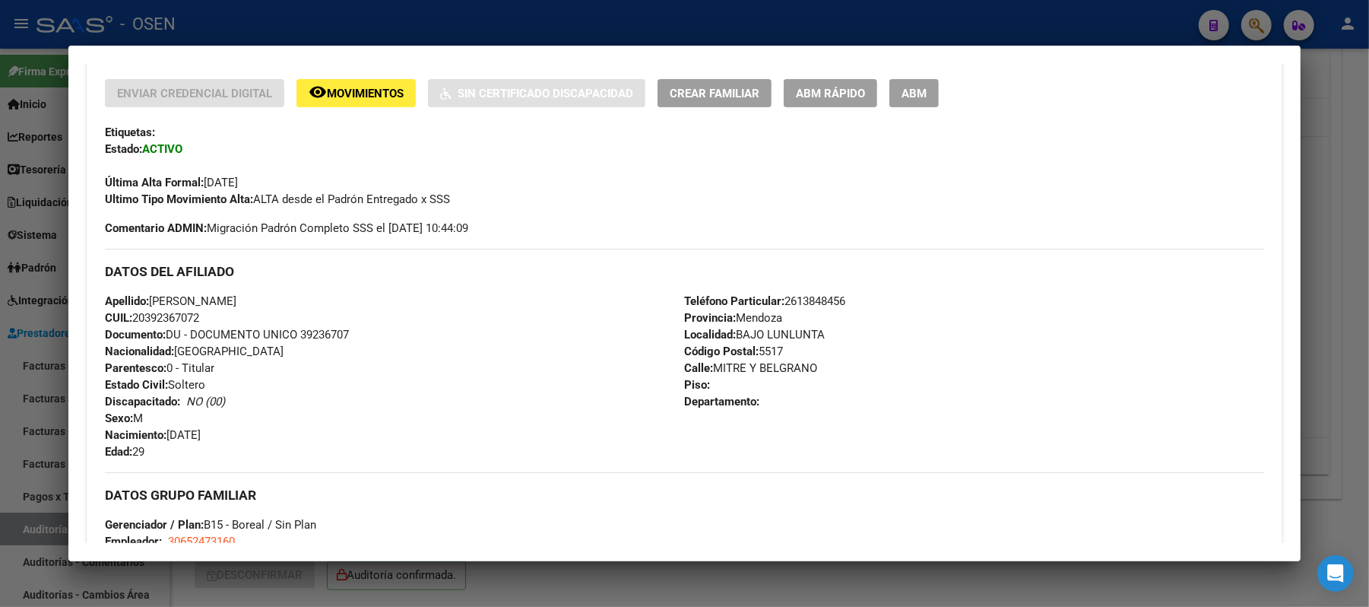
scroll to position [506, 0]
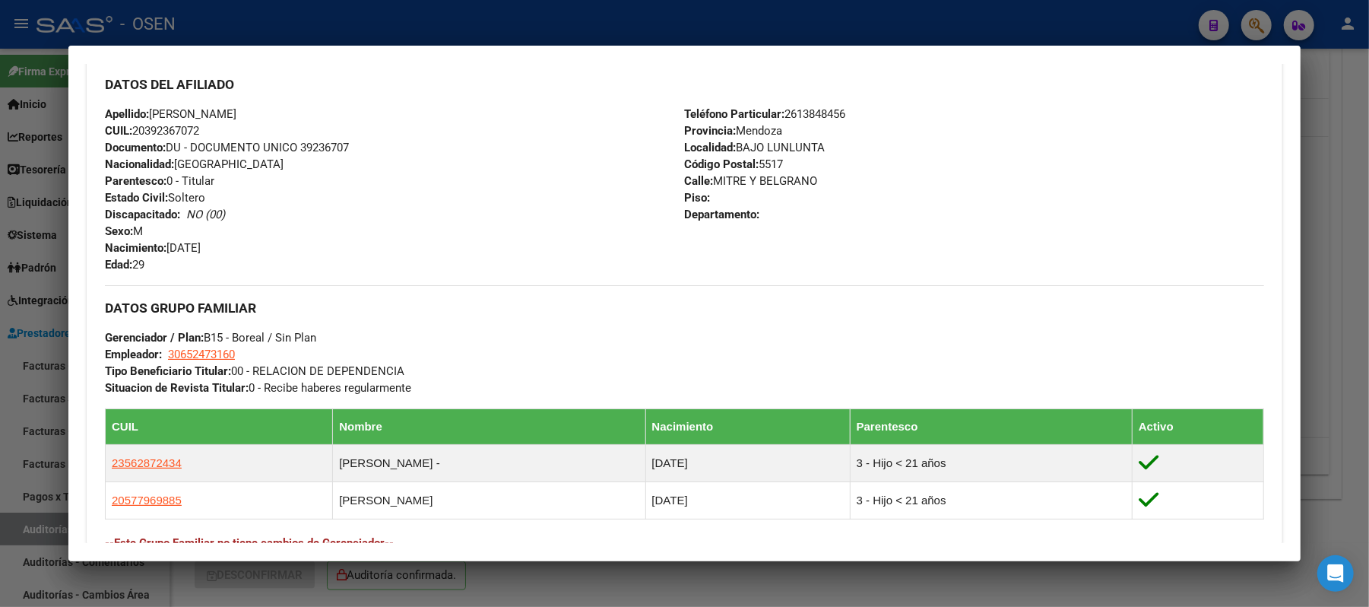
drag, startPoint x: 178, startPoint y: 134, endPoint x: 129, endPoint y: 132, distance: 48.7
click at [129, 132] on div "Apellido: VIVALDO GABRIEL ALEXIS CUIL: 20392367072 Documento: DU - DOCUMENTO UN…" at bounding box center [394, 189] width 579 height 167
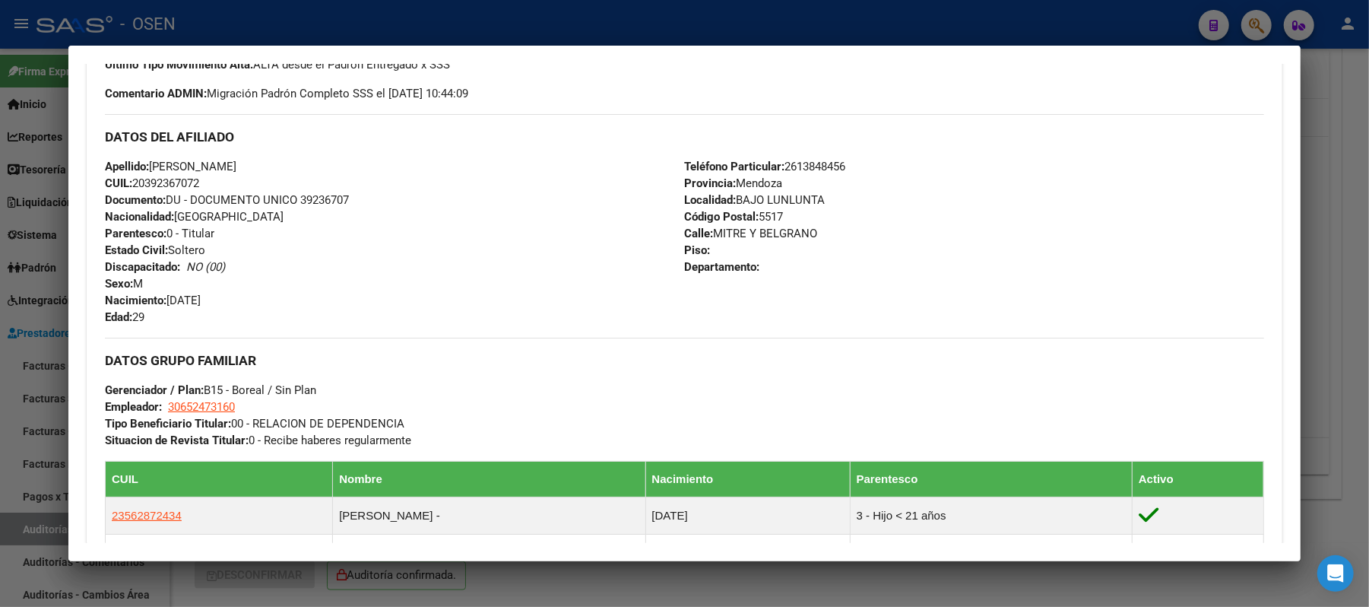
scroll to position [405, 0]
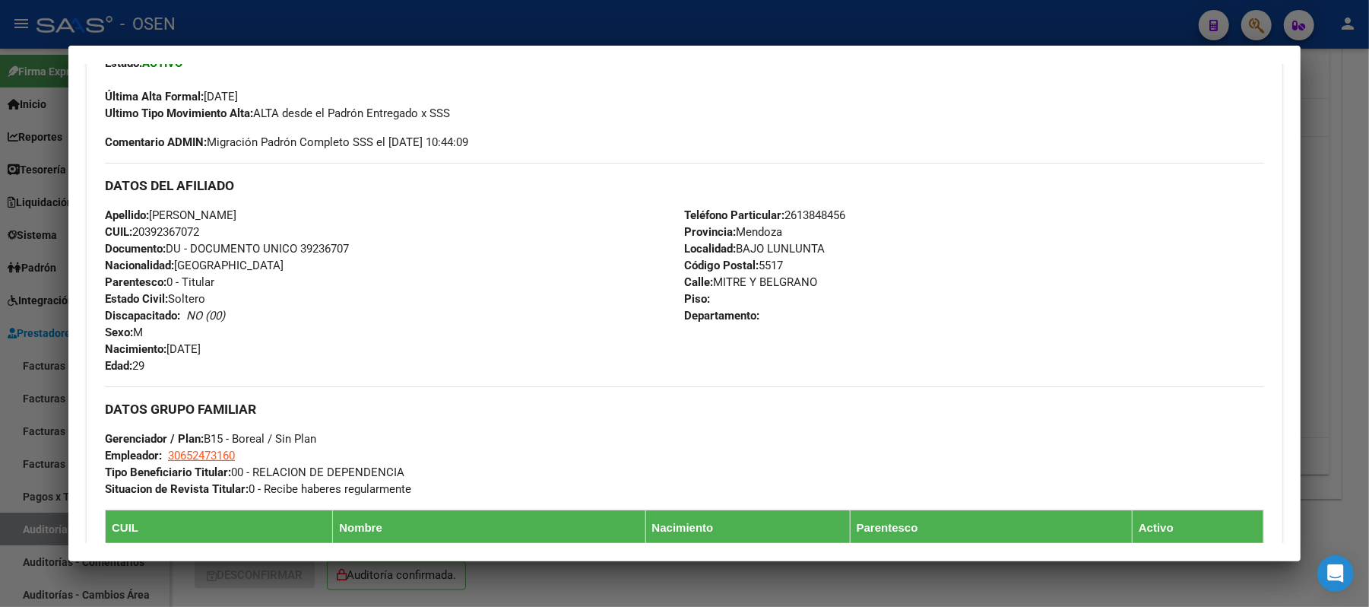
drag, startPoint x: 172, startPoint y: 217, endPoint x: 151, endPoint y: 214, distance: 21.5
click at [151, 214] on div "Apellido: VIVALDO GABRIEL ALEXIS CUIL: 20392367072 Documento: DU - DOCUMENTO UN…" at bounding box center [394, 290] width 579 height 167
drag, startPoint x: 146, startPoint y: 219, endPoint x: 278, endPoint y: 219, distance: 132.3
click at [236, 219] on span "Apellido: VIVALDO GABRIEL ALEXIS" at bounding box center [171, 215] width 132 height 14
click at [357, 23] on div at bounding box center [684, 303] width 1369 height 607
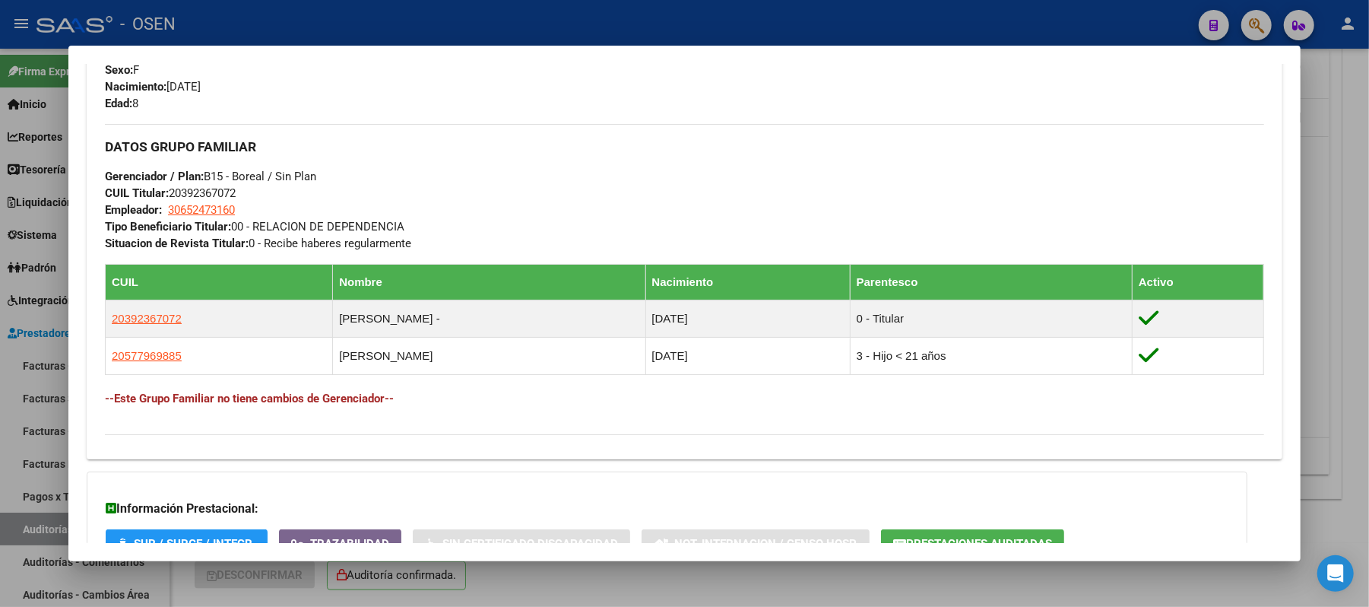
click at [368, 25] on div at bounding box center [684, 303] width 1369 height 607
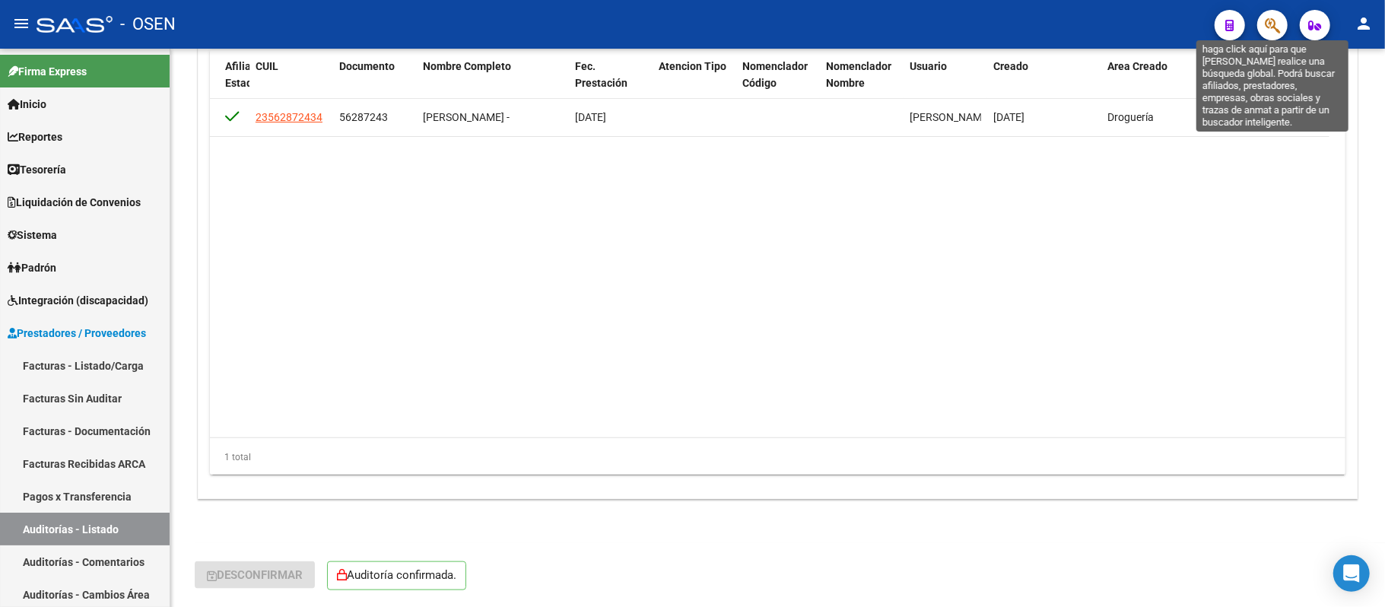
click at [1277, 26] on icon "button" at bounding box center [1272, 25] width 15 height 17
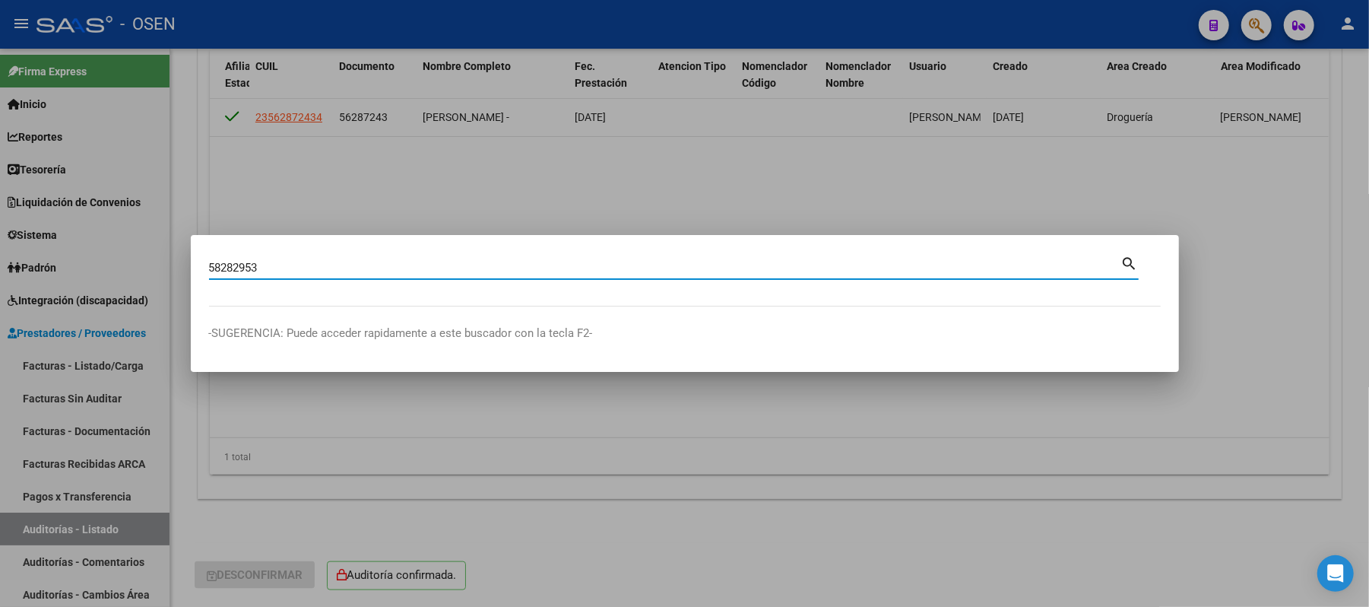
type input "58282953"
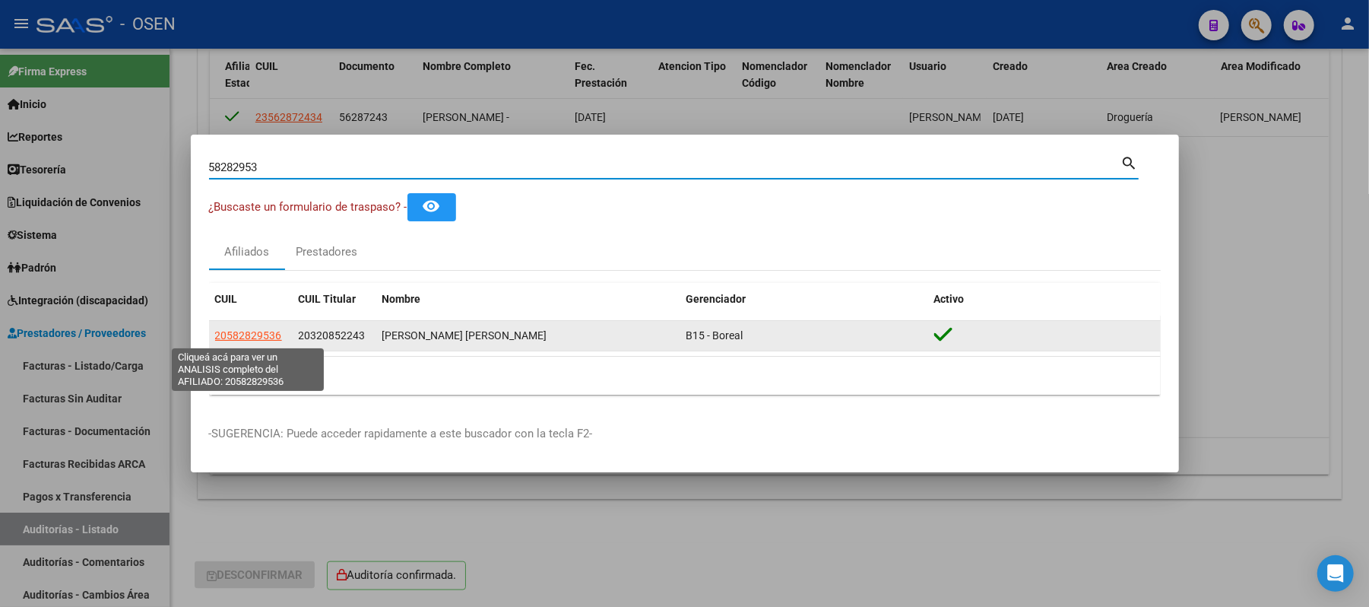
click at [249, 338] on span "20582829536" at bounding box center [248, 335] width 67 height 12
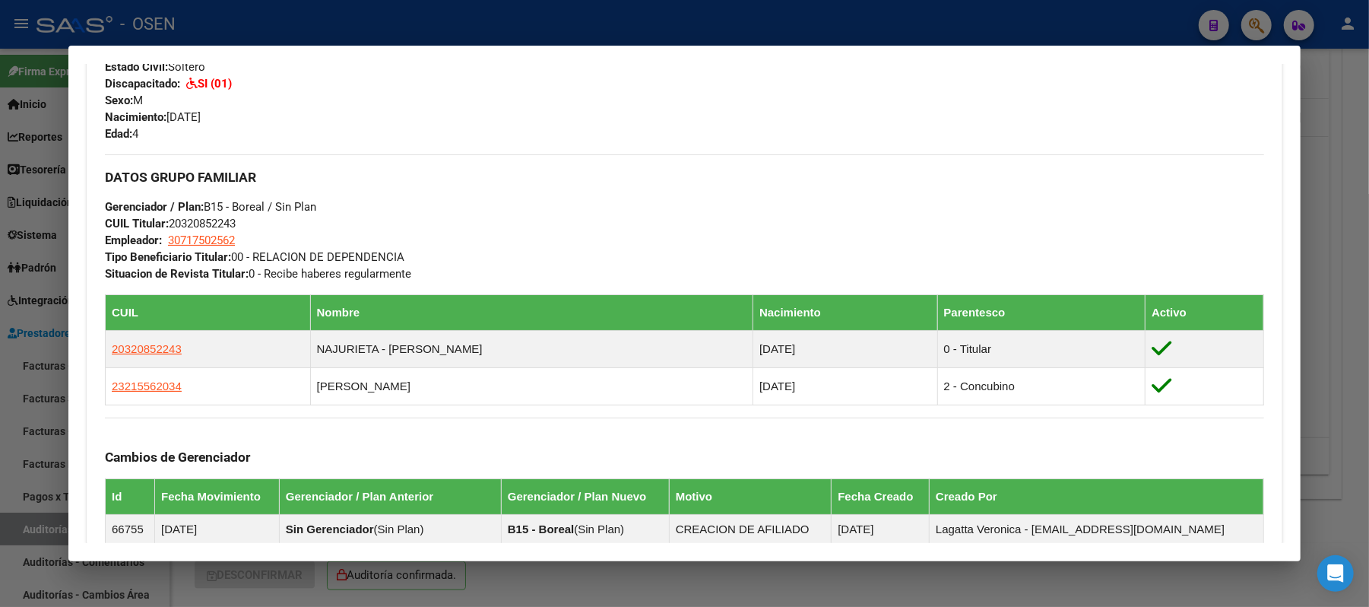
scroll to position [902, 0]
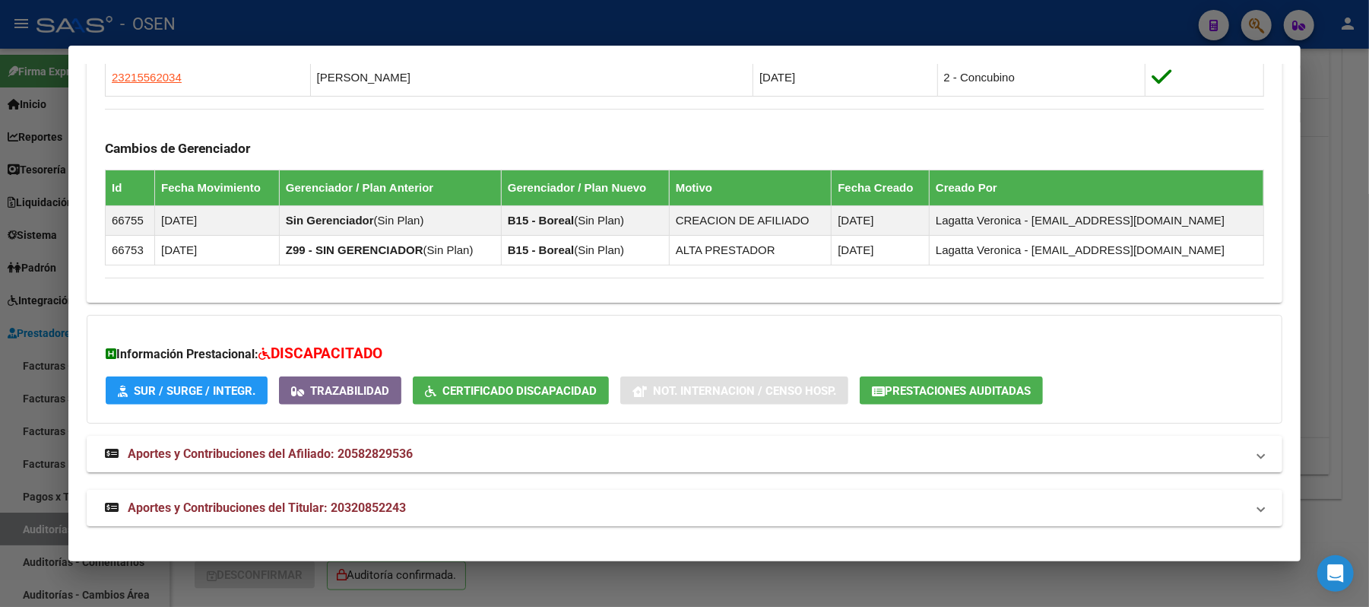
click at [596, 499] on mat-panel-title "Aportes y Contribuciones del Titular: 20320852243" at bounding box center [675, 508] width 1141 height 18
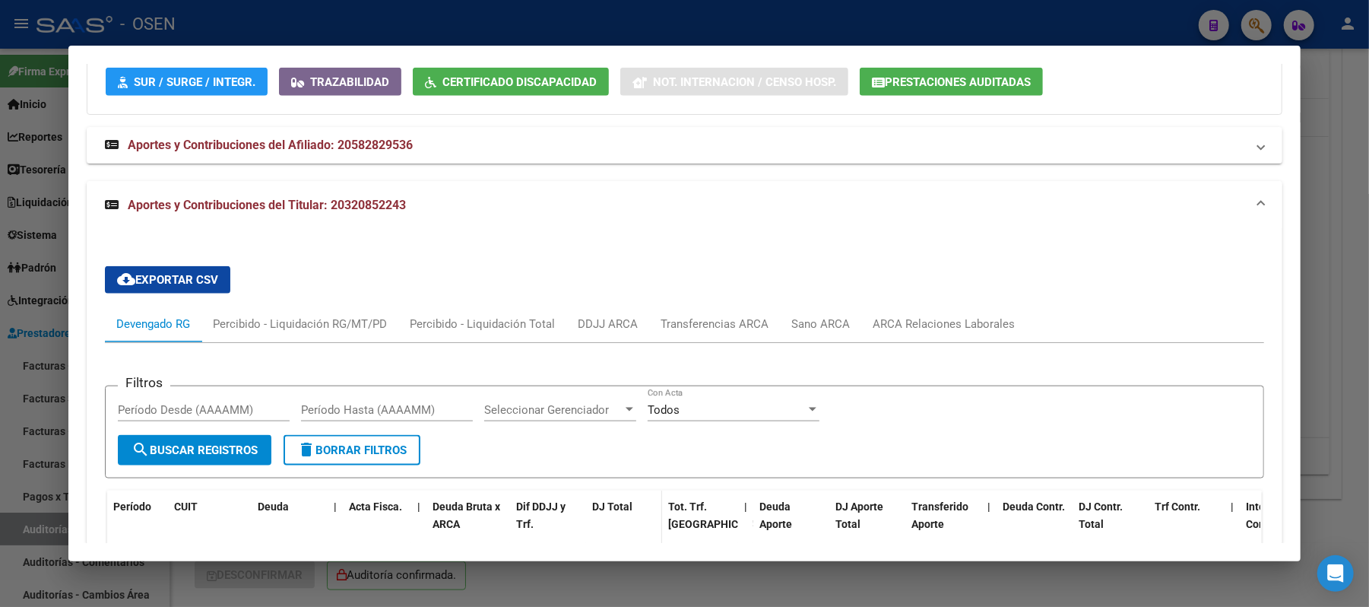
scroll to position [741, 0]
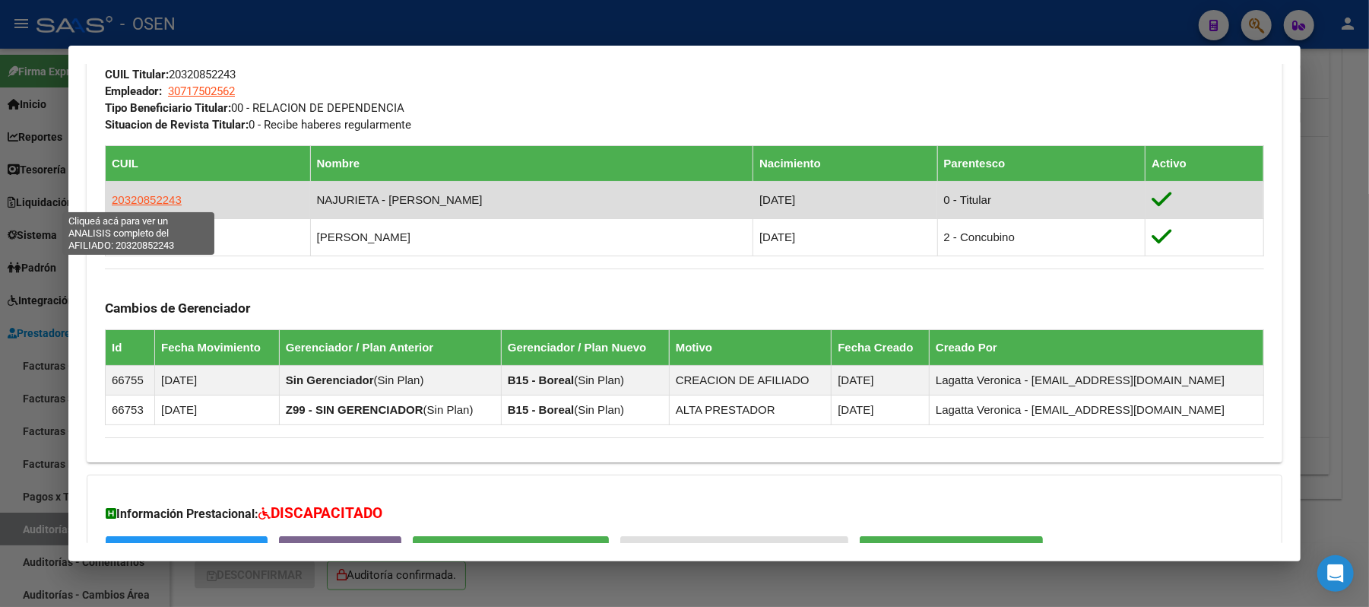
click at [160, 202] on span "20320852243" at bounding box center [147, 199] width 70 height 13
type textarea "20320852243"
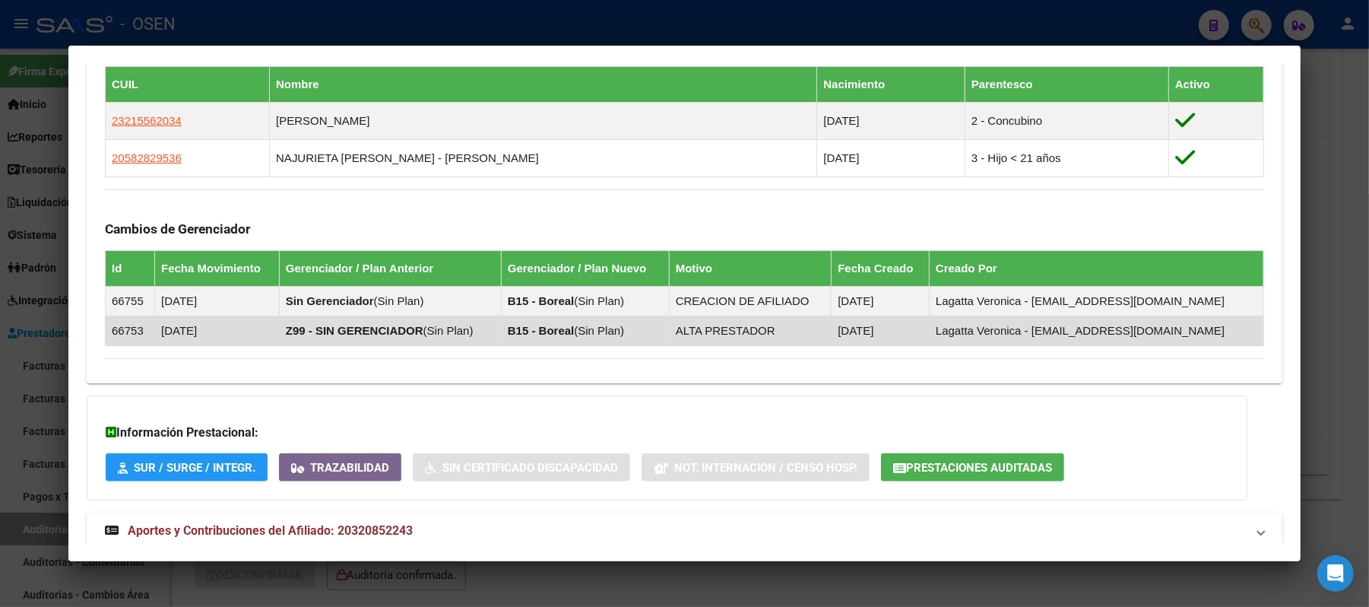
scroll to position [874, 0]
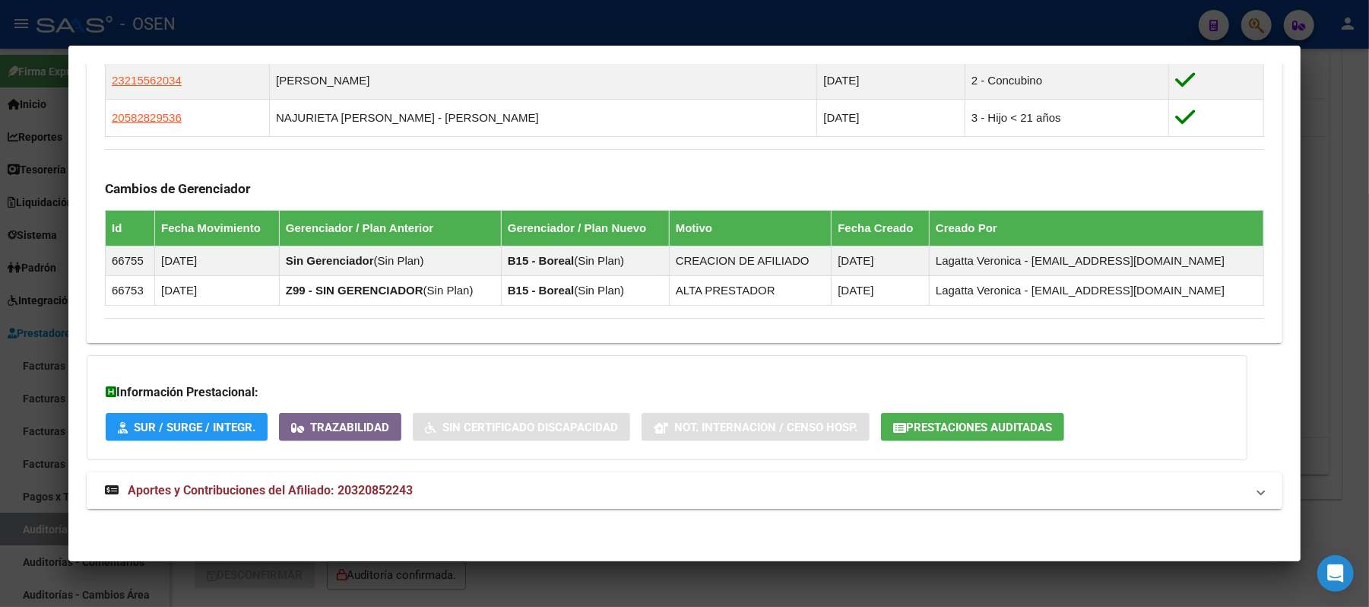
click at [885, 494] on mat-panel-title "Aportes y Contribuciones del Afiliado: 20320852243" at bounding box center [675, 490] width 1141 height 18
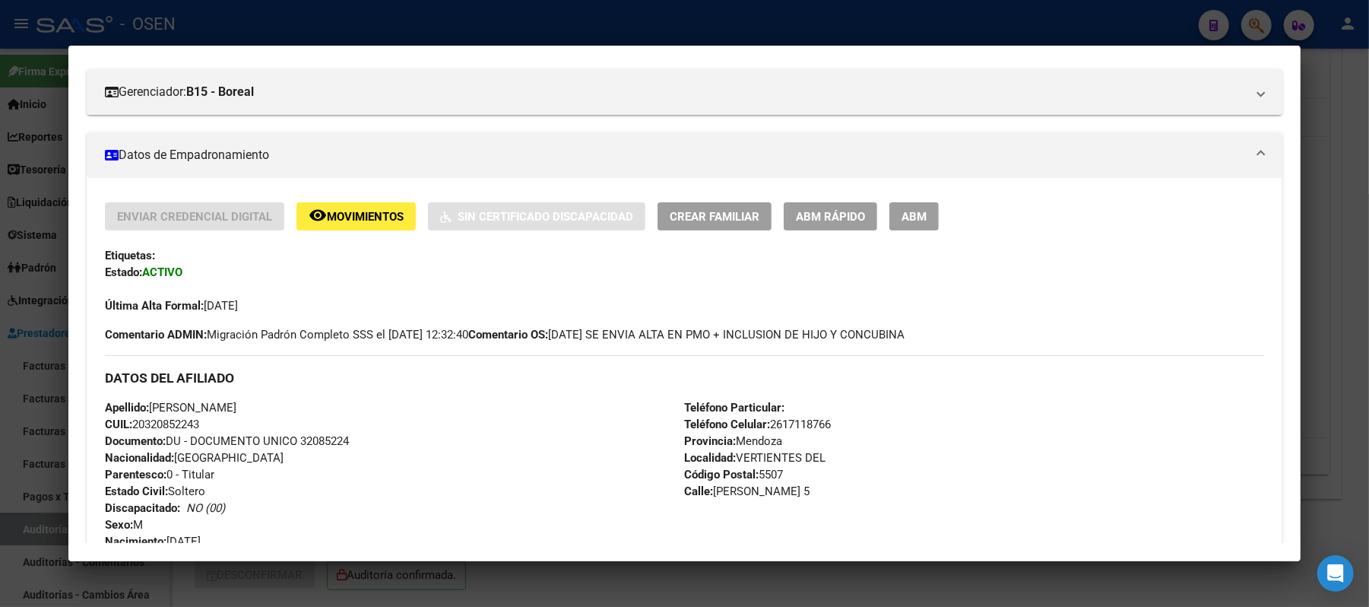
scroll to position [202, 0]
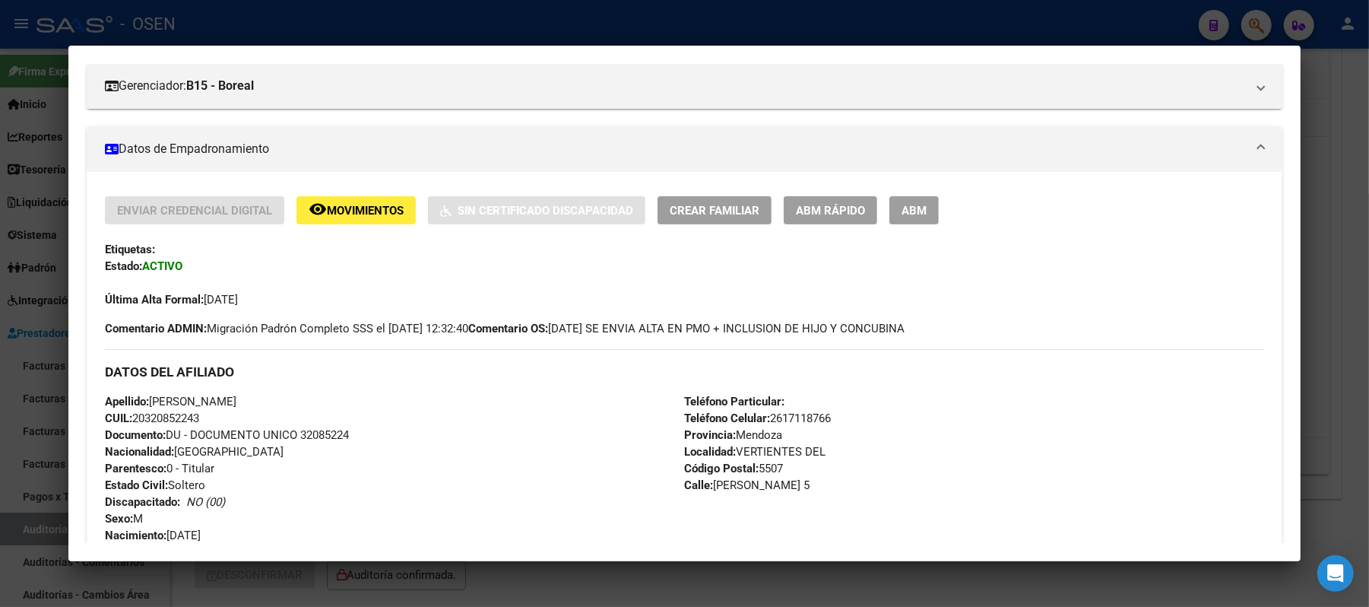
drag, startPoint x: 160, startPoint y: 420, endPoint x: 129, endPoint y: 417, distance: 31.3
click at [129, 417] on div "Apellido: JUAN MANUEL NAJURIETA CUIL: 20320852243 Documento: DU - DOCUMENTO UNI…" at bounding box center [394, 476] width 579 height 167
click at [377, 418] on div "Apellido: JUAN MANUEL NAJURIETA CUIL: 20320852243 Documento: DU - DOCUMENTO UNI…" at bounding box center [394, 476] width 579 height 167
drag, startPoint x: 255, startPoint y: 397, endPoint x: 149, endPoint y: 399, distance: 106.5
click at [149, 399] on span "Apellido: JUAN MANUEL NAJURIETA" at bounding box center [171, 402] width 132 height 14
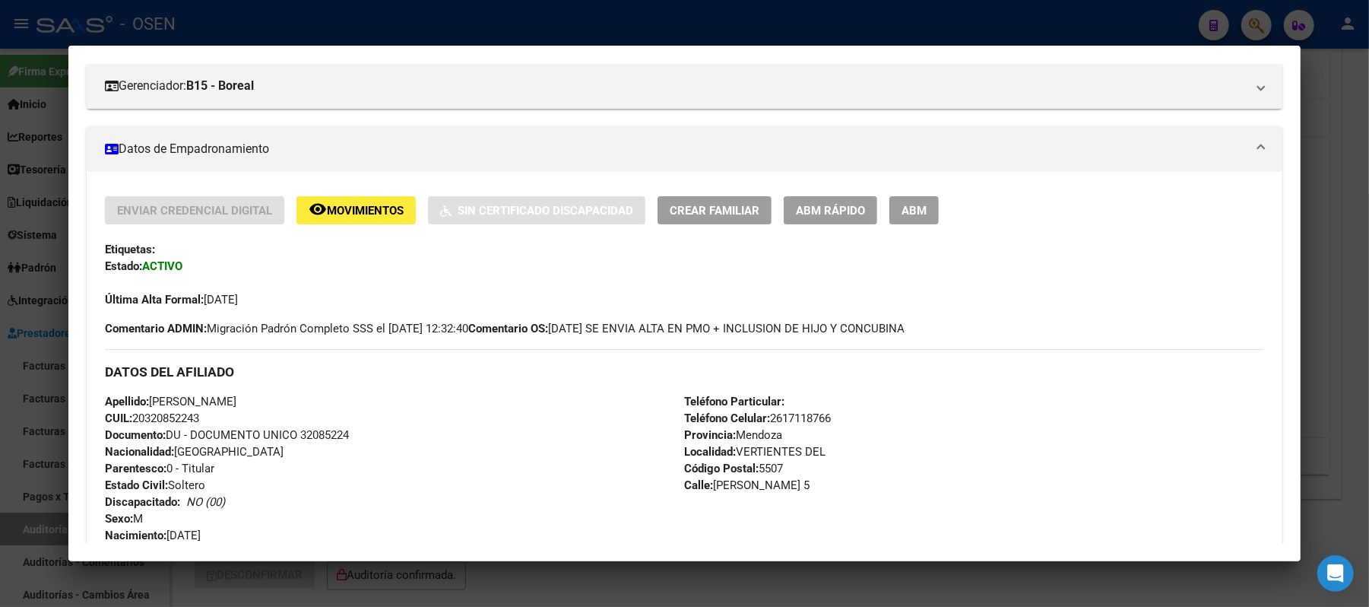
click at [302, 447] on div "Apellido: JUAN MANUEL NAJURIETA CUIL: 20320852243 Documento: DU - DOCUMENTO UNI…" at bounding box center [394, 476] width 579 height 167
click at [216, 398] on span "Apellido: JUAN MANUEL NAJURIETA" at bounding box center [171, 402] width 132 height 14
click at [221, 31] on div at bounding box center [684, 303] width 1369 height 607
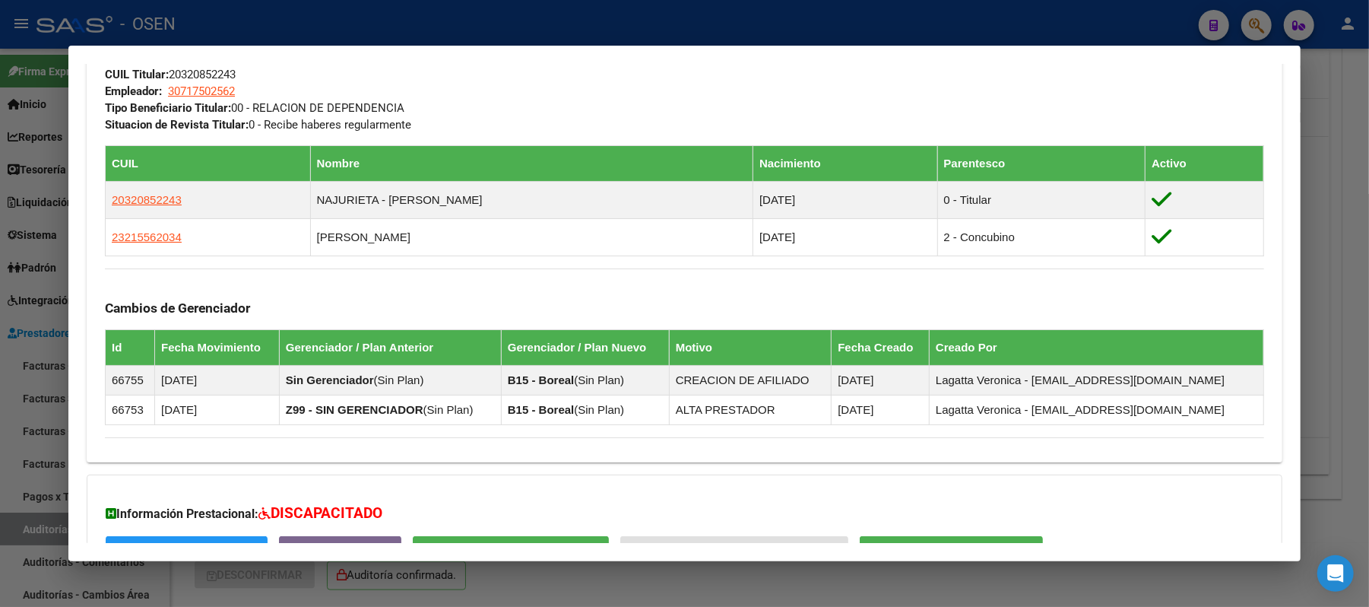
click at [323, 37] on div at bounding box center [684, 303] width 1369 height 607
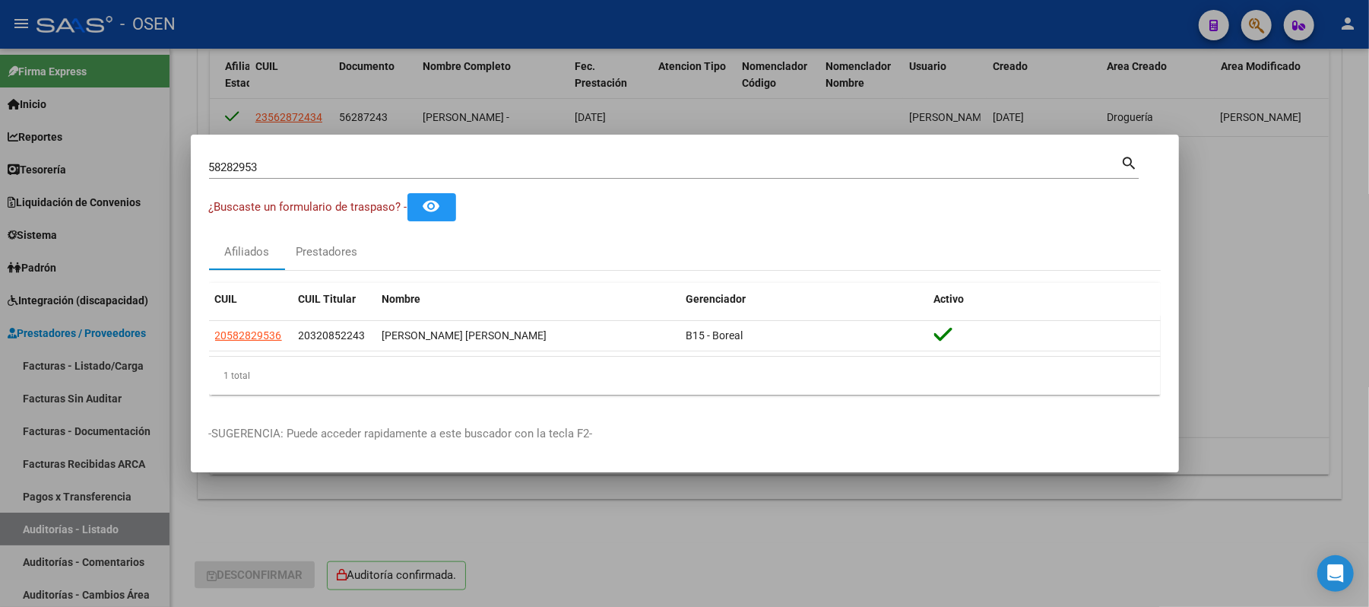
click at [298, 176] on div "58282953 Buscar (apellido, dni, cuil, nro traspaso, cuit, obra social)" at bounding box center [665, 167] width 912 height 23
drag, startPoint x: 298, startPoint y: 175, endPoint x: 164, endPoint y: 160, distance: 134.7
click at [164, 160] on div "58282953 Buscar (apellido, dni, cuil, nro traspaso, cuit, obra social) search ¿…" at bounding box center [684, 303] width 1369 height 607
click at [300, 167] on input "58282953" at bounding box center [665, 167] width 912 height 14
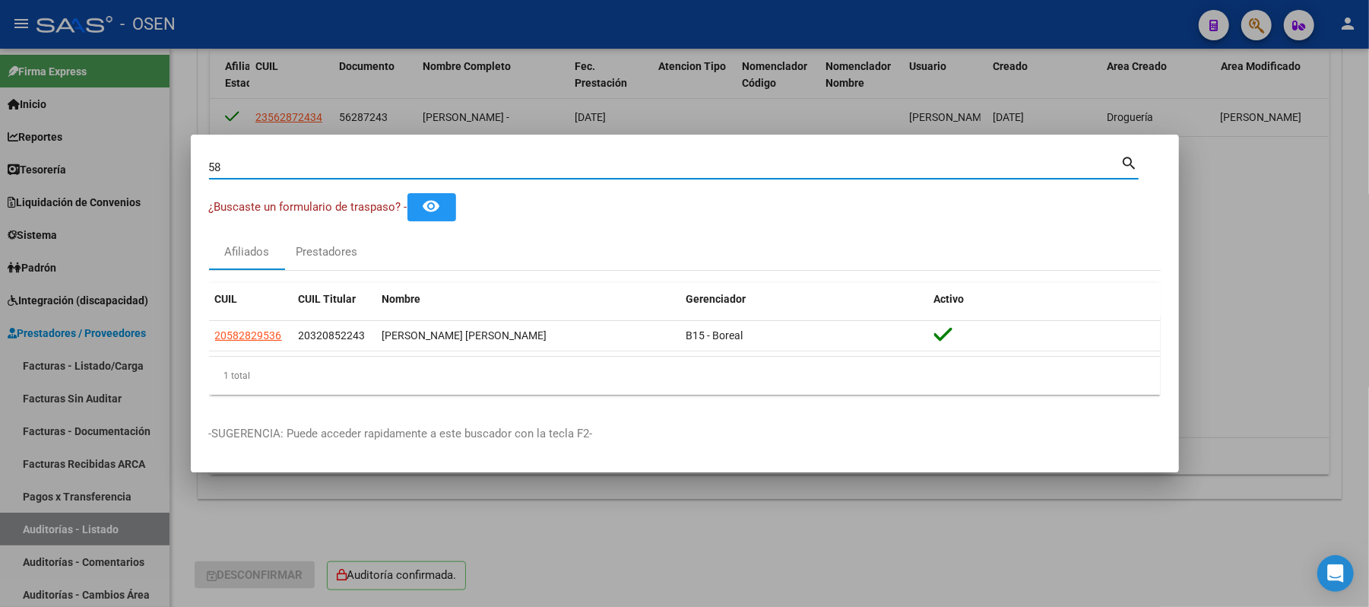
type input "5"
type input "2"
type input "50105215"
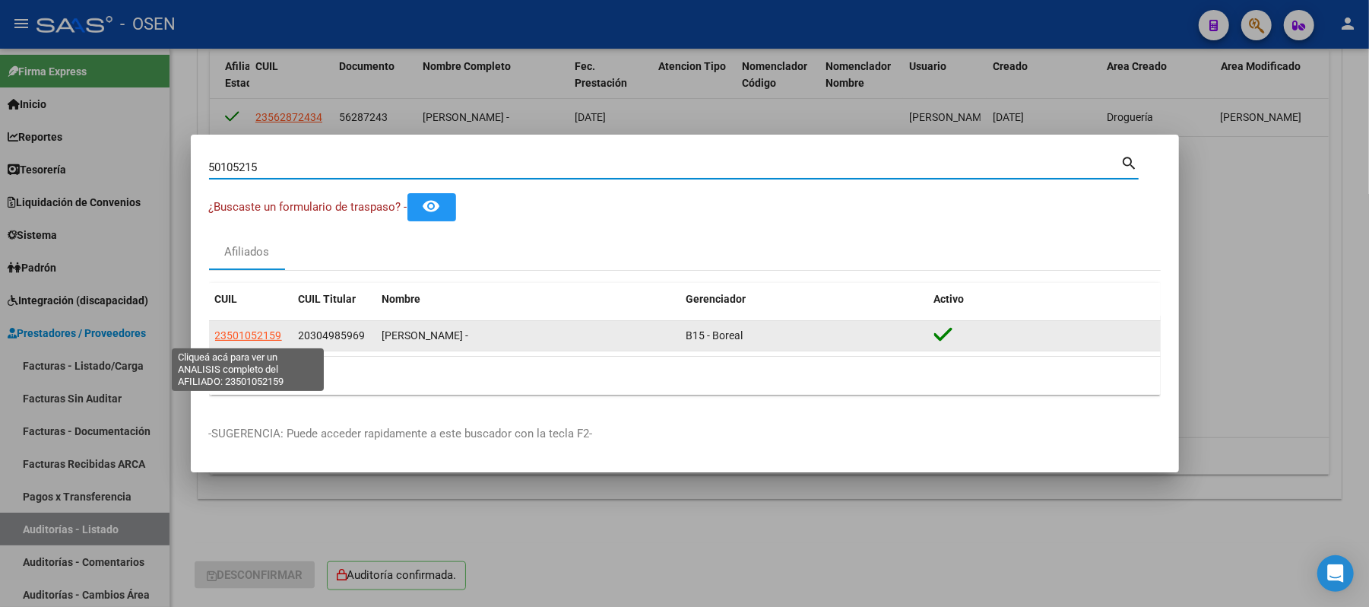
click at [243, 338] on span "23501052159" at bounding box center [248, 335] width 67 height 12
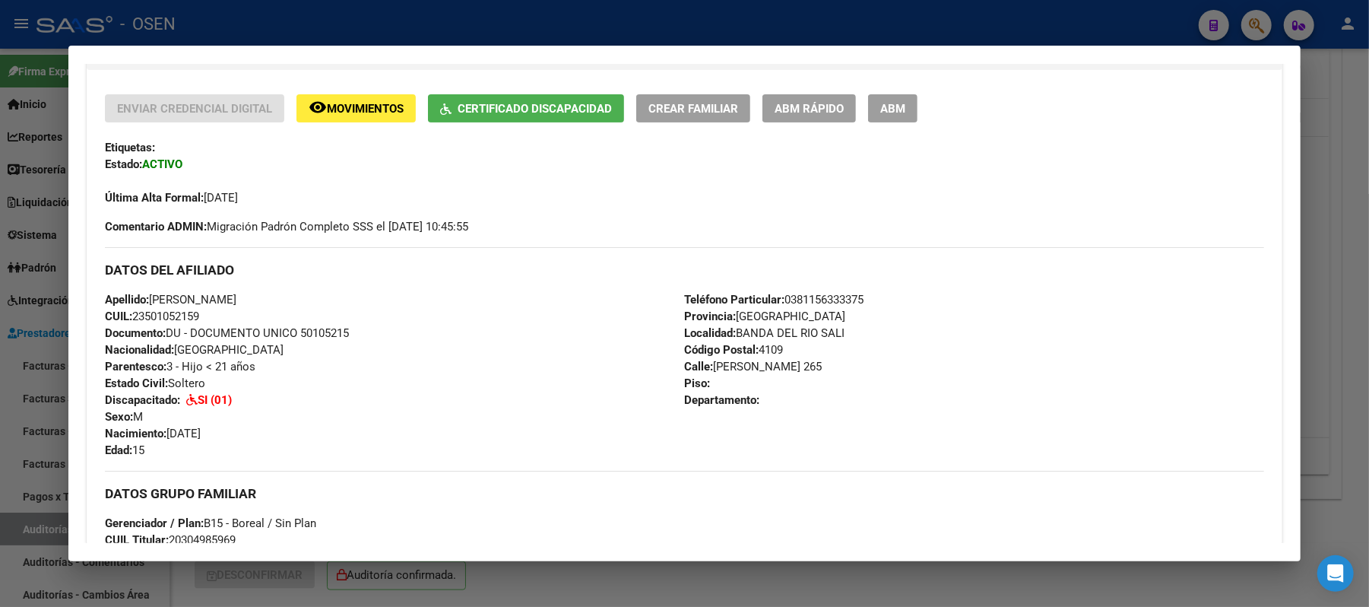
scroll to position [608, 0]
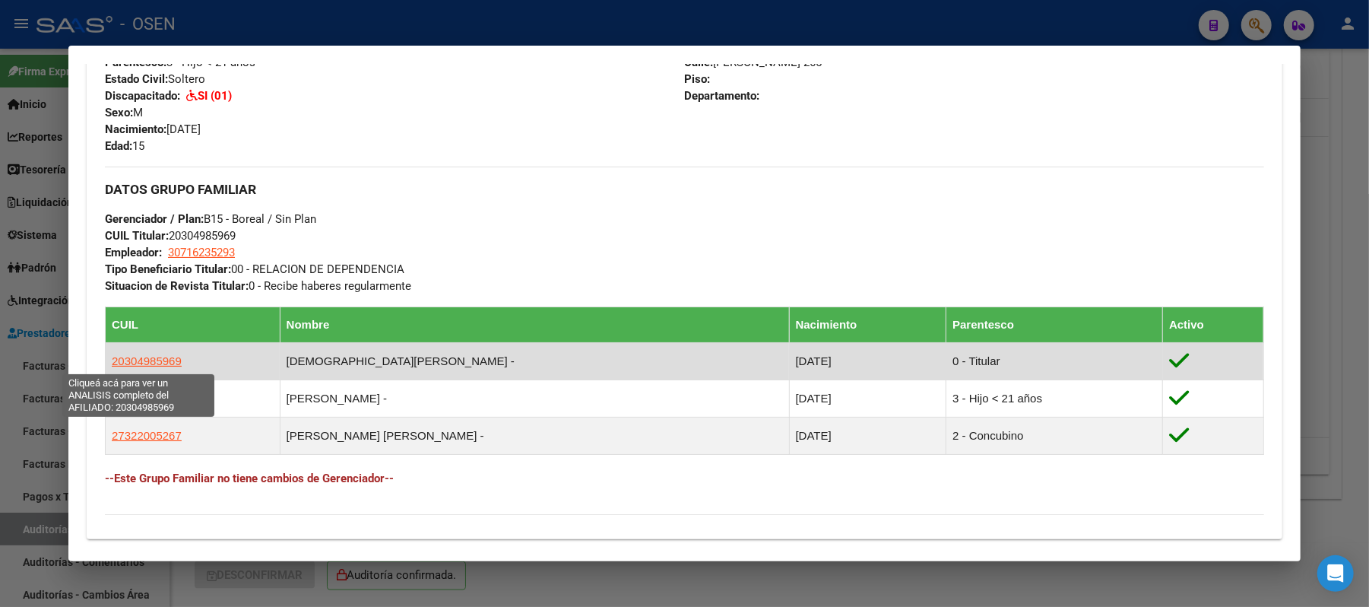
click at [158, 360] on span "20304985969" at bounding box center [147, 360] width 70 height 13
type textarea "20304985969"
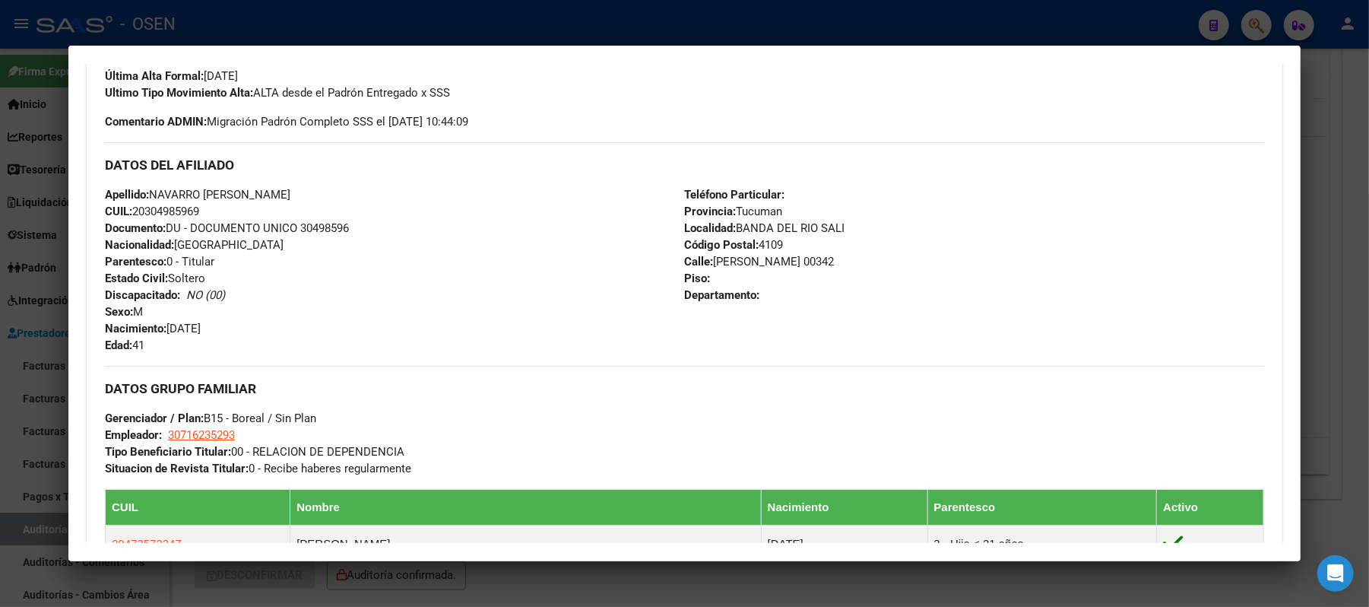
scroll to position [506, 0]
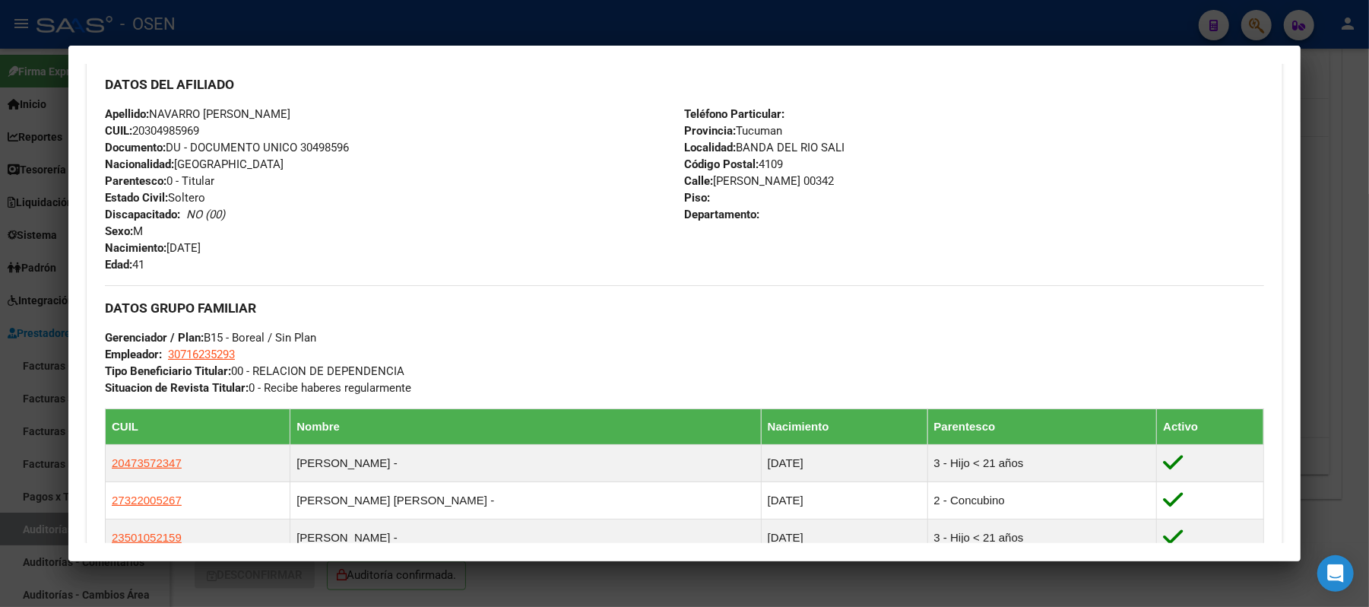
drag, startPoint x: 214, startPoint y: 141, endPoint x: 138, endPoint y: 132, distance: 76.6
click at [138, 132] on div "Apellido: NAVARRO JUAN EDUARDO CUIL: 20304985969 Documento: DU - DOCUMENTO UNIC…" at bounding box center [394, 189] width 579 height 167
click at [222, 151] on span "Documento: DU - DOCUMENTO UNICO 30498596" at bounding box center [227, 148] width 244 height 14
drag, startPoint x: 201, startPoint y: 132, endPoint x: 128, endPoint y: 132, distance: 73.0
click at [128, 132] on div "Apellido: NAVARRO JUAN EDUARDO CUIL: 20304985969 Documento: DU - DOCUMENTO UNIC…" at bounding box center [394, 189] width 579 height 167
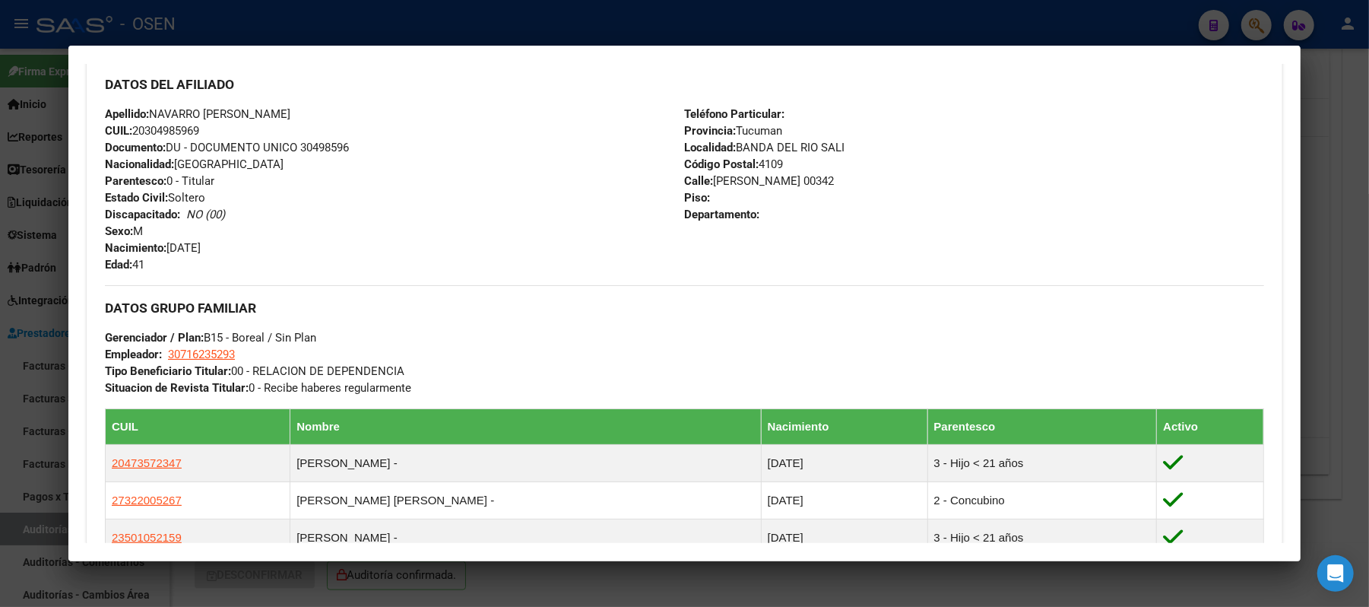
click at [221, 169] on span "Nacionalidad: ARGENTINA" at bounding box center [194, 164] width 179 height 14
drag, startPoint x: 286, startPoint y: 101, endPoint x: 239, endPoint y: 108, distance: 47.6
click at [140, 109] on div "DATOS DEL AFILIADO Apellido: NAVARRO JUAN EDUARDO CUIL: 20304985969 Documento: …" at bounding box center [685, 167] width 1160 height 211
click at [268, 108] on span "Apellido: NAVARRO JUAN EDUARDO" at bounding box center [198, 114] width 186 height 14
drag, startPoint x: 300, startPoint y: 113, endPoint x: 146, endPoint y: 114, distance: 153.6
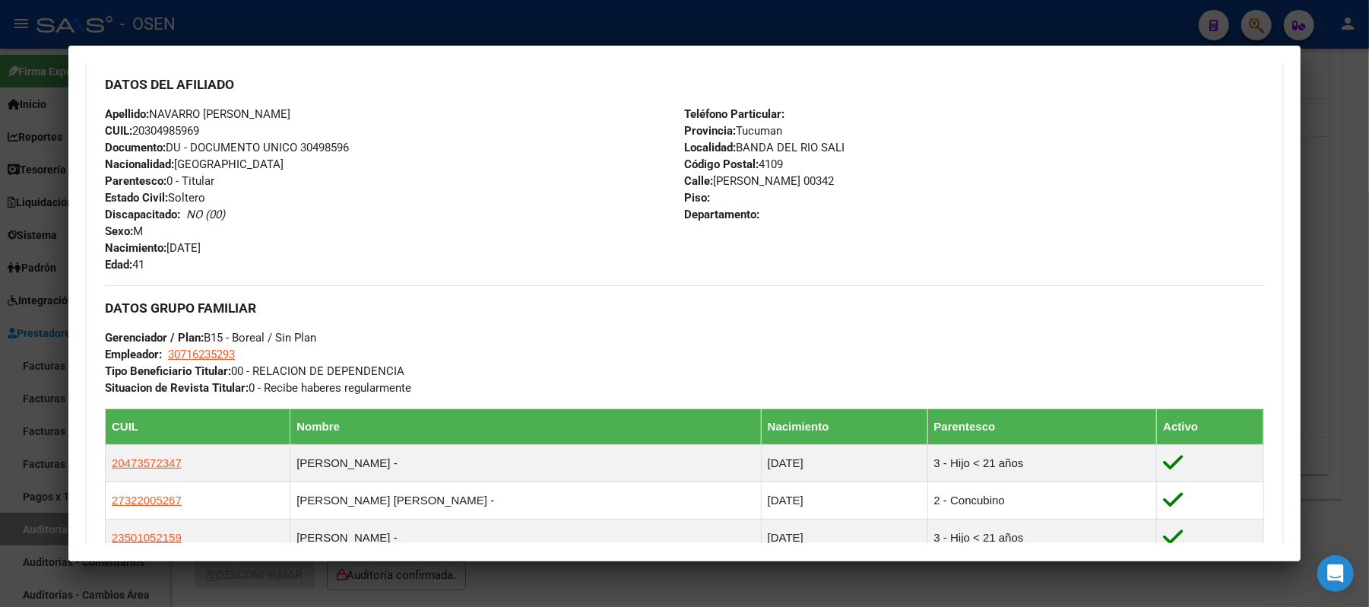
click at [146, 114] on div "Apellido: NAVARRO JUAN EDUARDO CUIL: 20304985969 Documento: DU - DOCUMENTO UNIC…" at bounding box center [394, 189] width 579 height 167
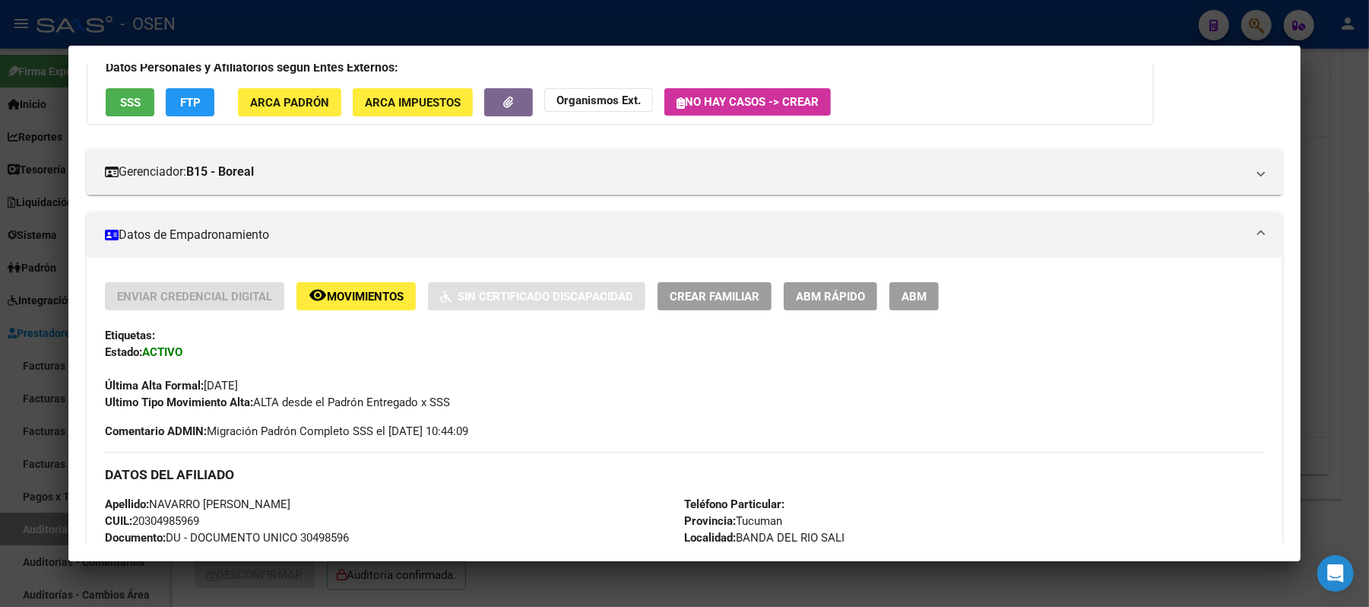
scroll to position [0, 0]
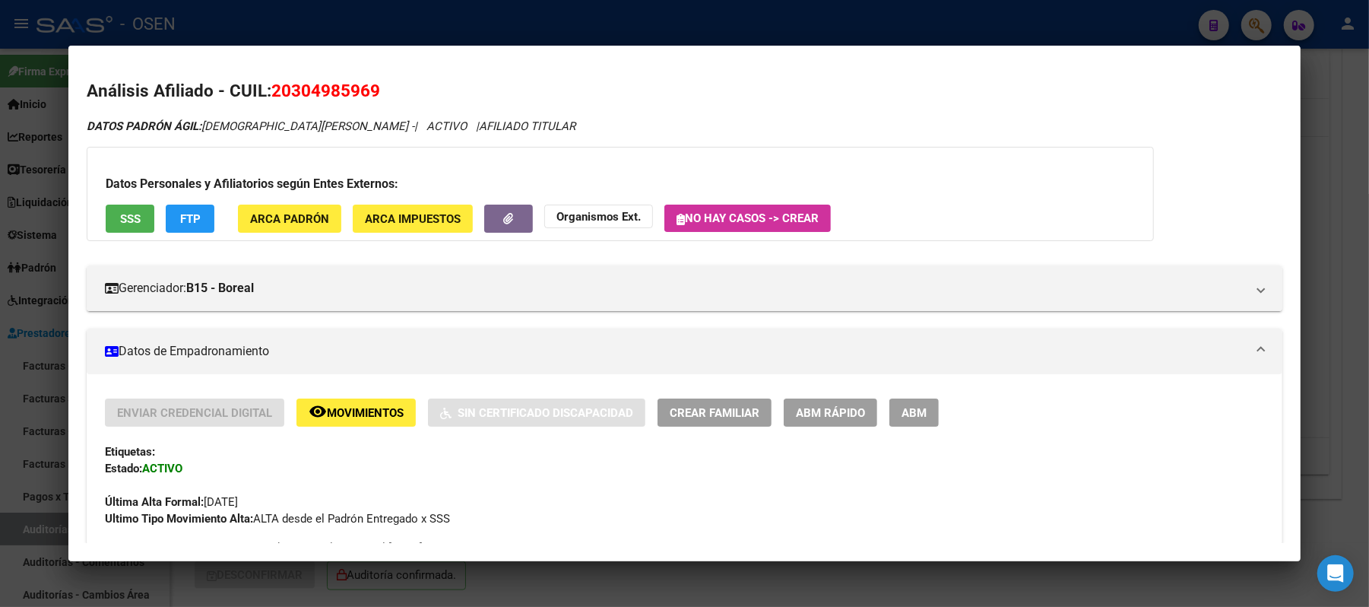
click at [519, 12] on div at bounding box center [684, 303] width 1369 height 607
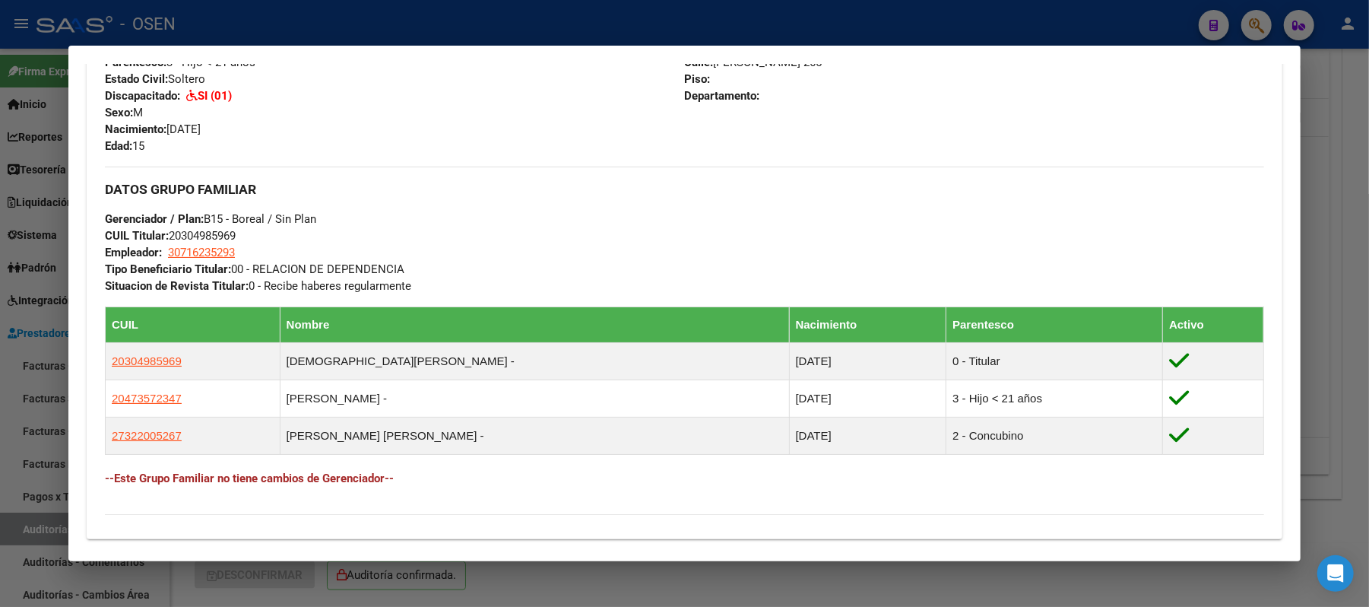
click at [332, 40] on div at bounding box center [684, 303] width 1369 height 607
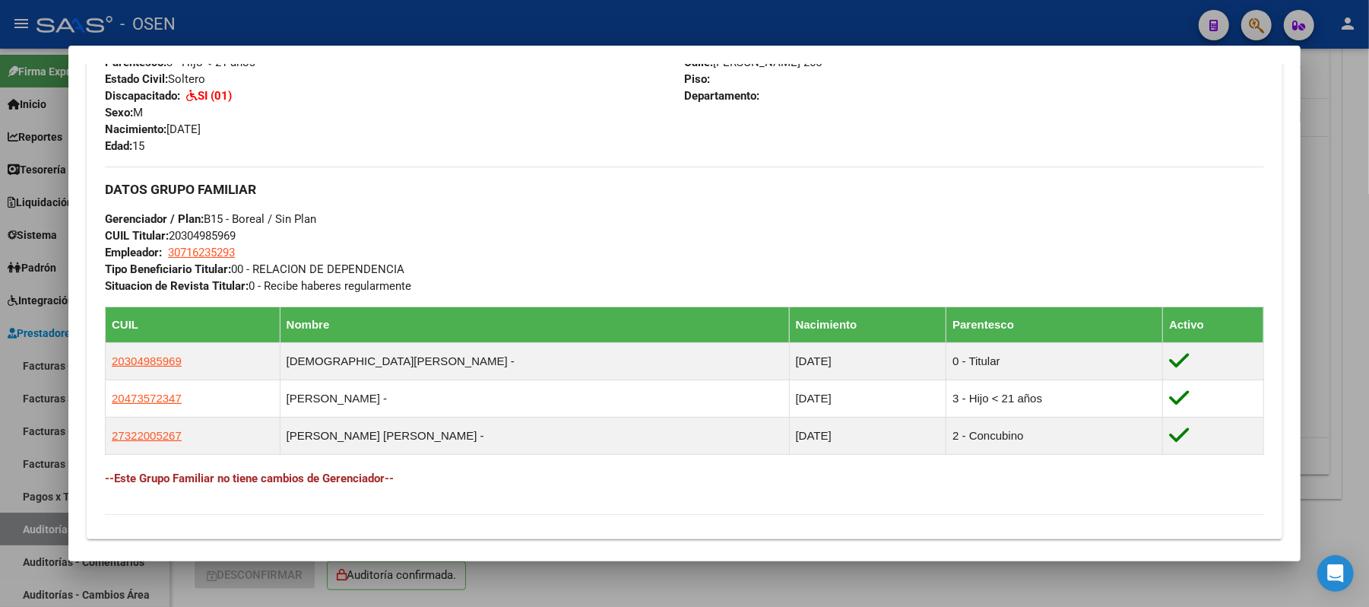
click at [332, 40] on div at bounding box center [684, 303] width 1369 height 607
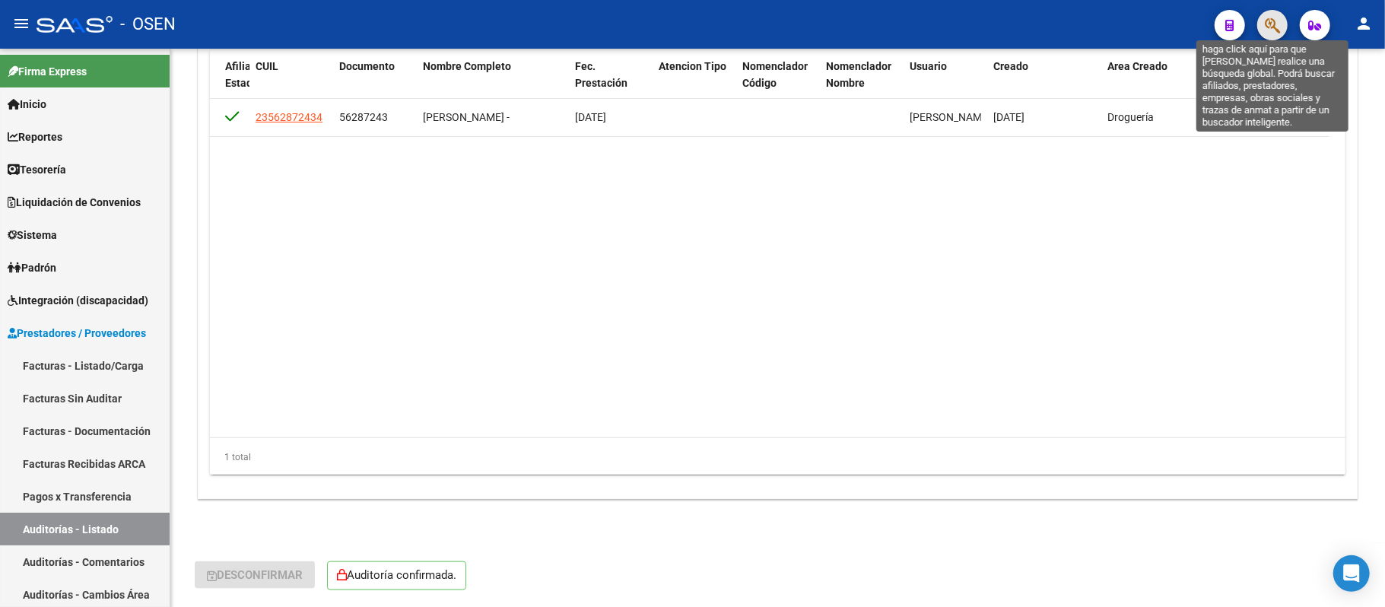
click at [1268, 23] on icon "button" at bounding box center [1272, 25] width 15 height 17
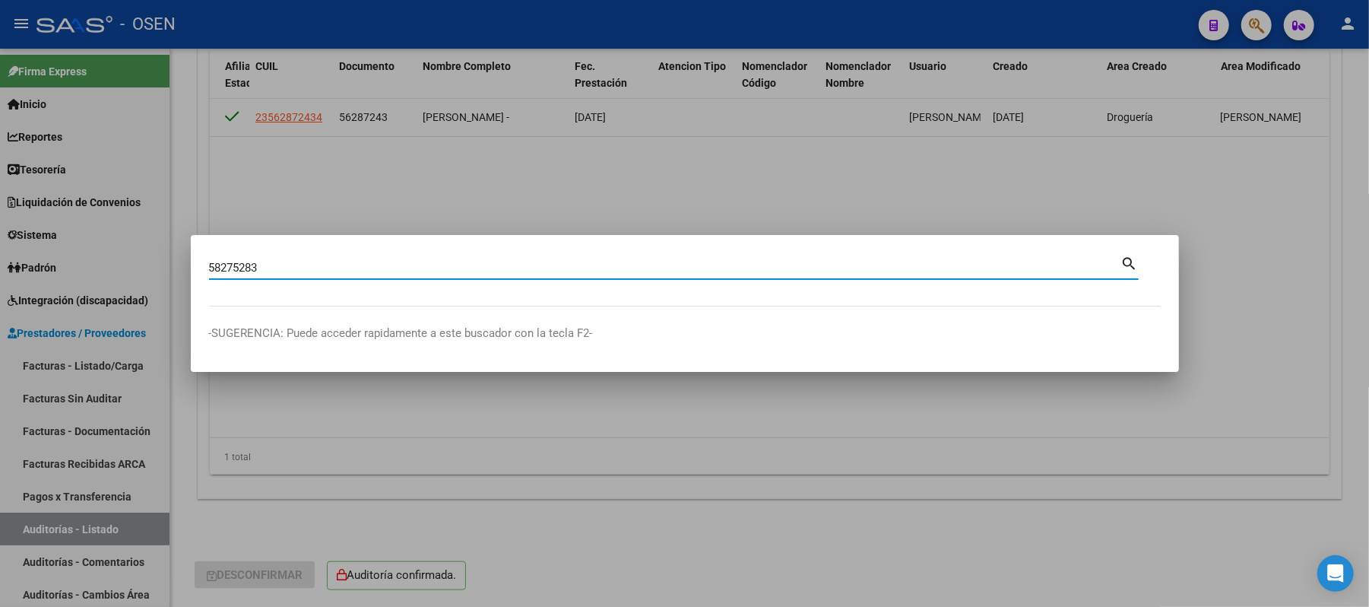
type input "58275283"
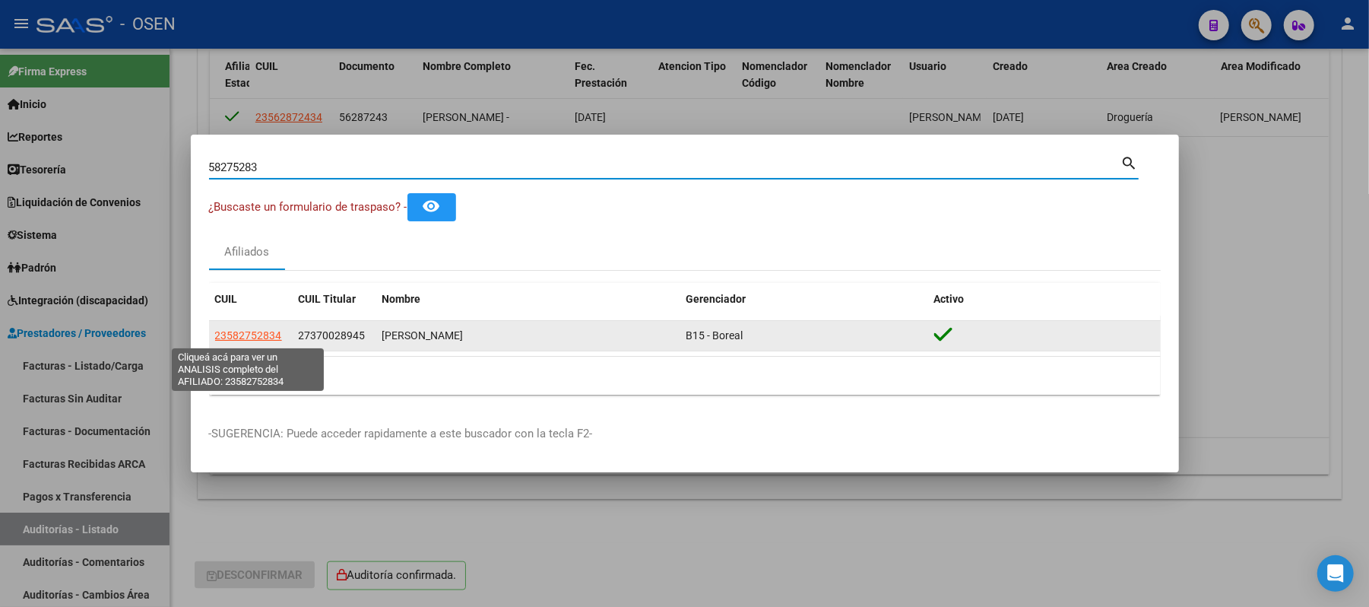
click at [233, 336] on span "23582752834" at bounding box center [248, 335] width 67 height 12
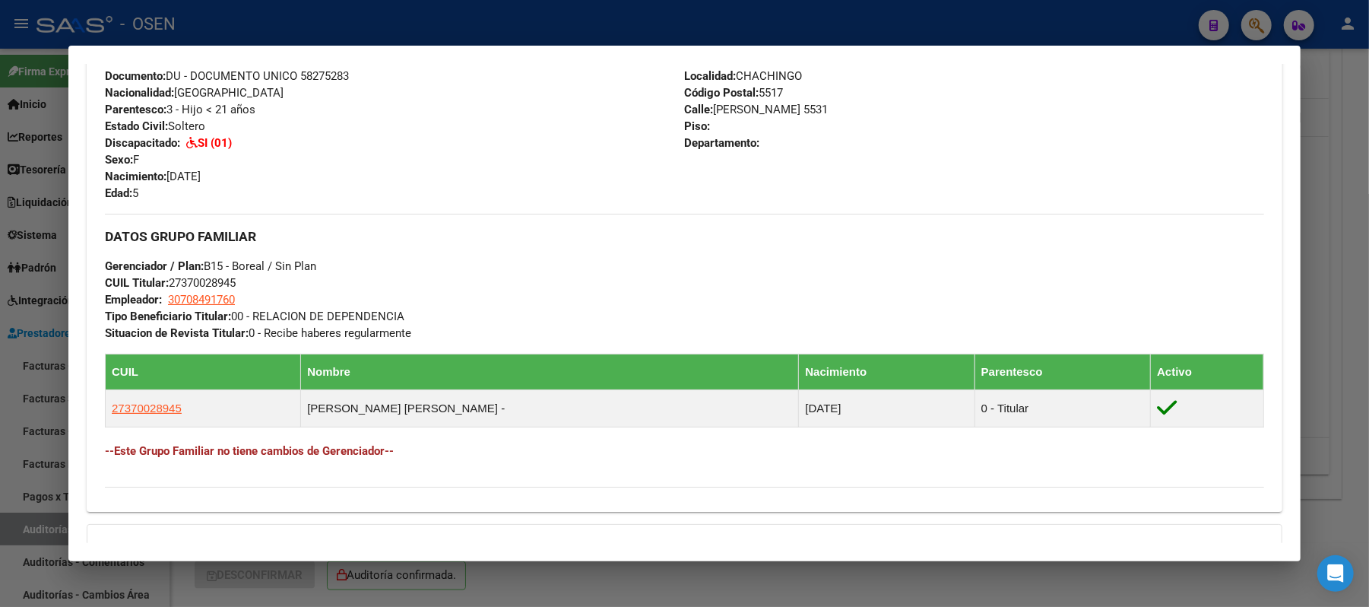
scroll to position [608, 0]
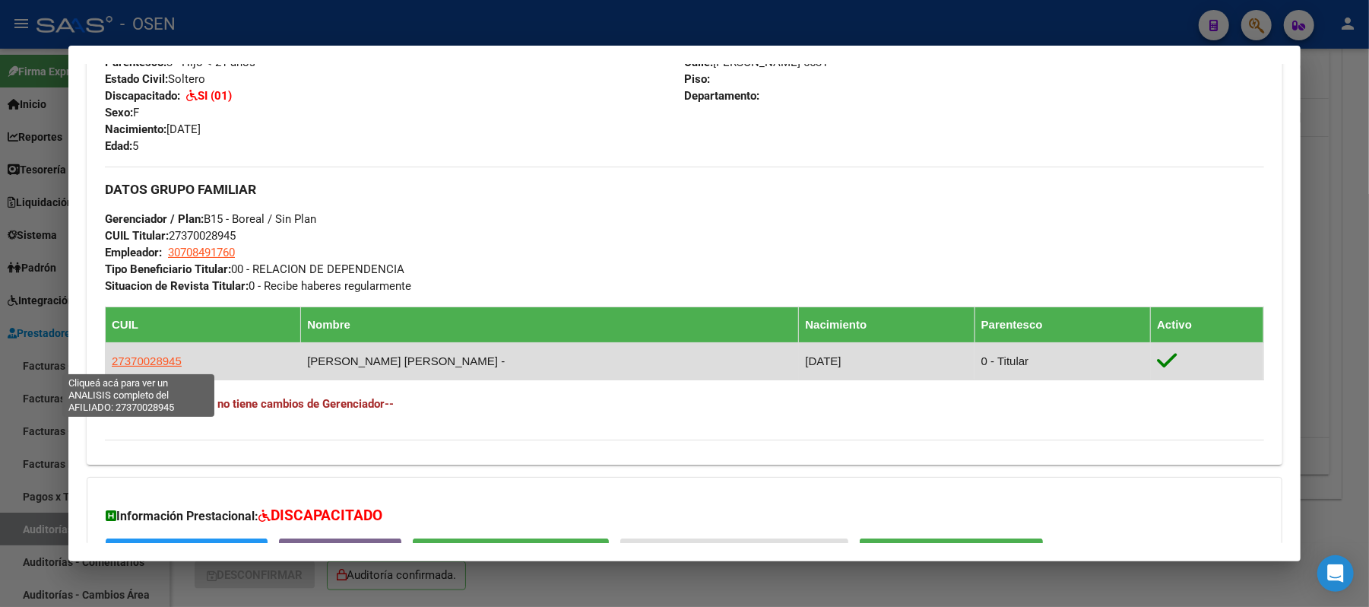
click at [144, 357] on span "27370028945" at bounding box center [147, 360] width 70 height 13
type textarea "27370028945"
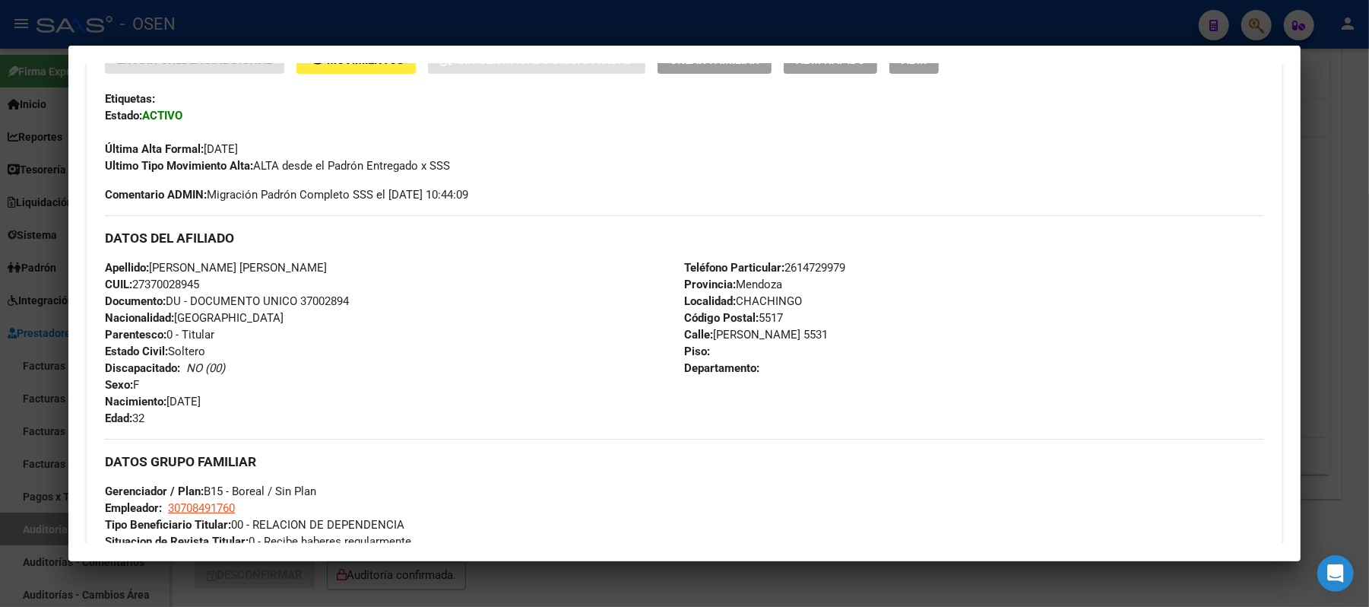
scroll to position [304, 0]
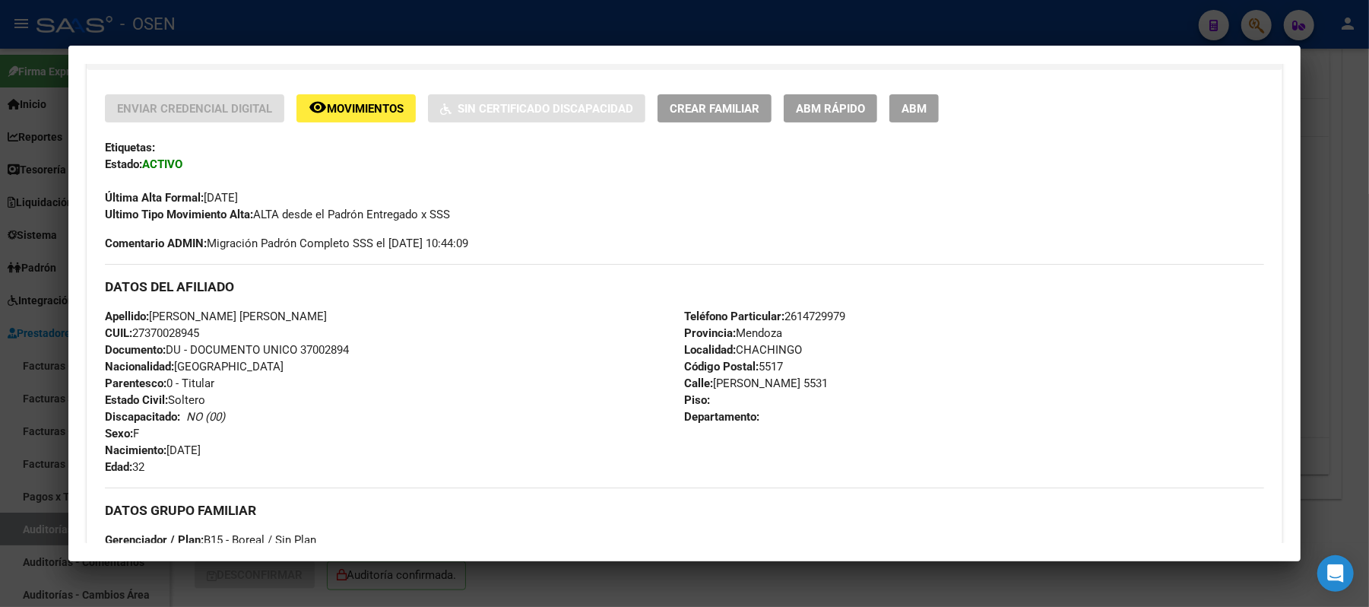
drag, startPoint x: 207, startPoint y: 330, endPoint x: 129, endPoint y: 332, distance: 77.6
click at [129, 332] on div "Apellido: OJEDA DIAMELA MARIEL CUIL: 27370028945 Documento: DU - DOCUMENTO UNIC…" at bounding box center [394, 391] width 579 height 167
drag, startPoint x: 284, startPoint y: 307, endPoint x: 160, endPoint y: 321, distance: 124.7
click at [160, 321] on div "DATOS DEL AFILIADO Apellido: OJEDA DIAMELA MARIEL CUIL: 27370028945 Documento: …" at bounding box center [685, 369] width 1160 height 211
click at [275, 338] on div "Apellido: OJEDA DIAMELA MARIEL CUIL: 27370028945 Documento: DU - DOCUMENTO UNIC…" at bounding box center [394, 391] width 579 height 167
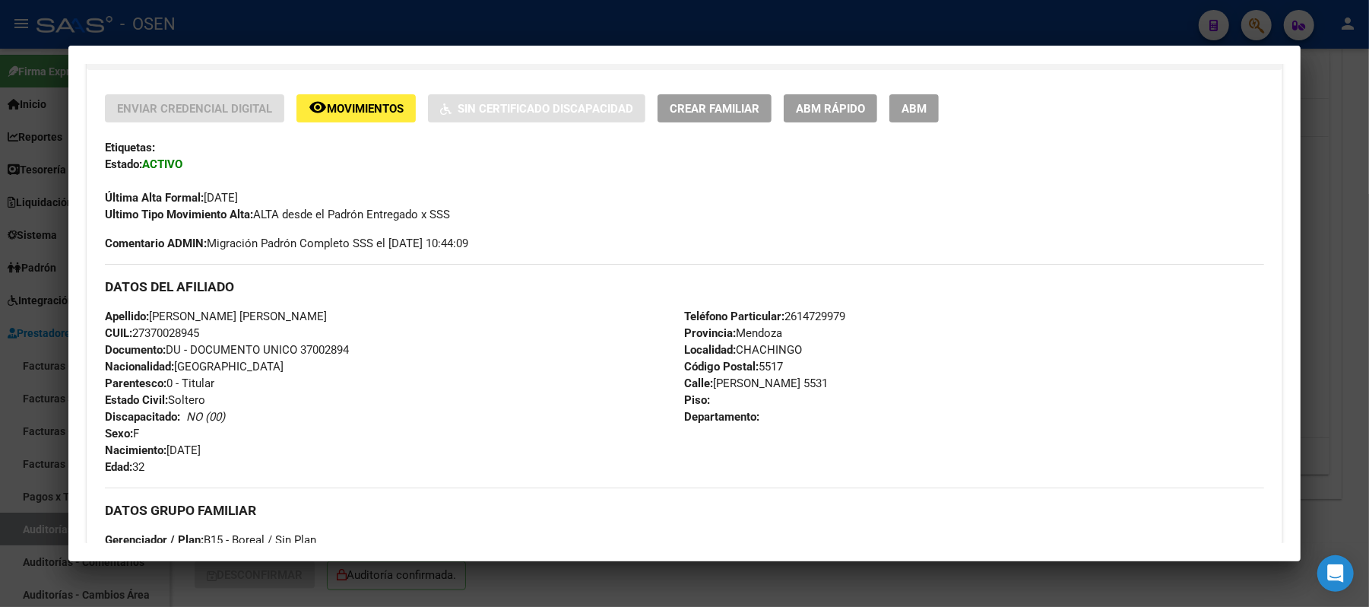
drag, startPoint x: 284, startPoint y: 311, endPoint x: 150, endPoint y: 314, distance: 134.6
click at [150, 314] on div "Apellido: OJEDA DIAMELA MARIEL CUIL: 27370028945 Documento: DU - DOCUMENTO UNIC…" at bounding box center [394, 391] width 579 height 167
click at [327, 28] on div at bounding box center [684, 303] width 1369 height 607
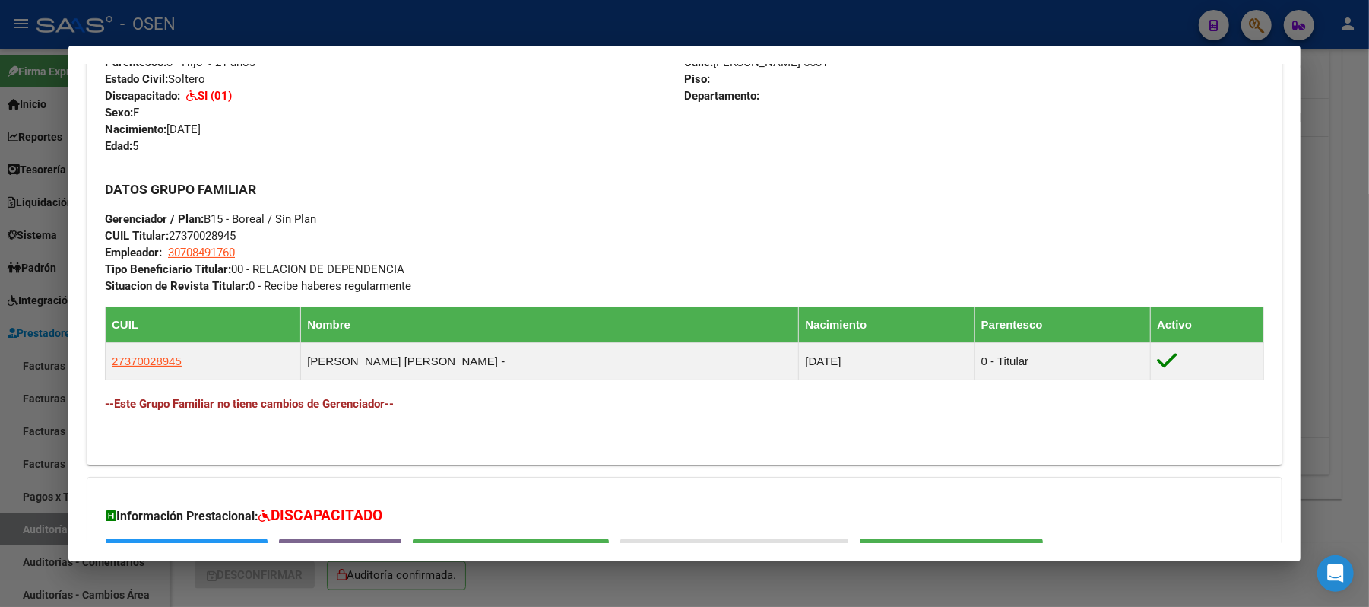
click at [308, 10] on div at bounding box center [684, 303] width 1369 height 607
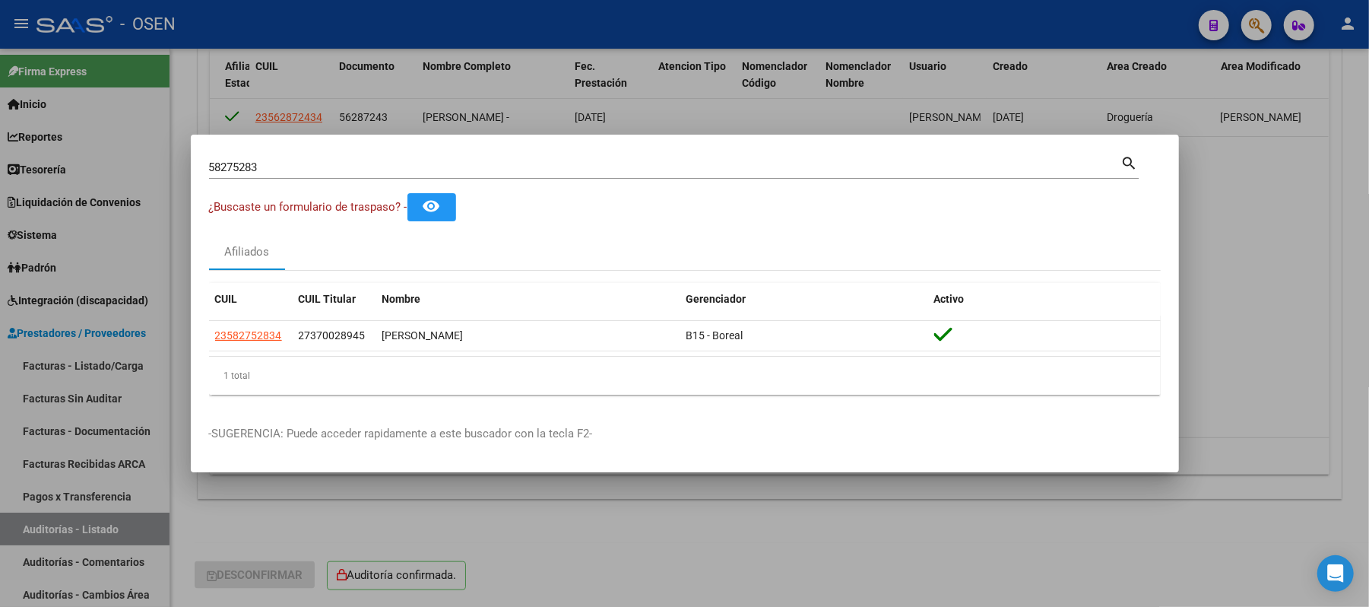
drag, startPoint x: 105, startPoint y: 177, endPoint x: 0, endPoint y: 175, distance: 105.0
click at [0, 182] on div "58275283 Buscar (apellido, dni, cuil, nro traspaso, cuit, obra social) search ¿…" at bounding box center [684, 303] width 1369 height 607
click at [295, 174] on input "58275283" at bounding box center [665, 167] width 912 height 14
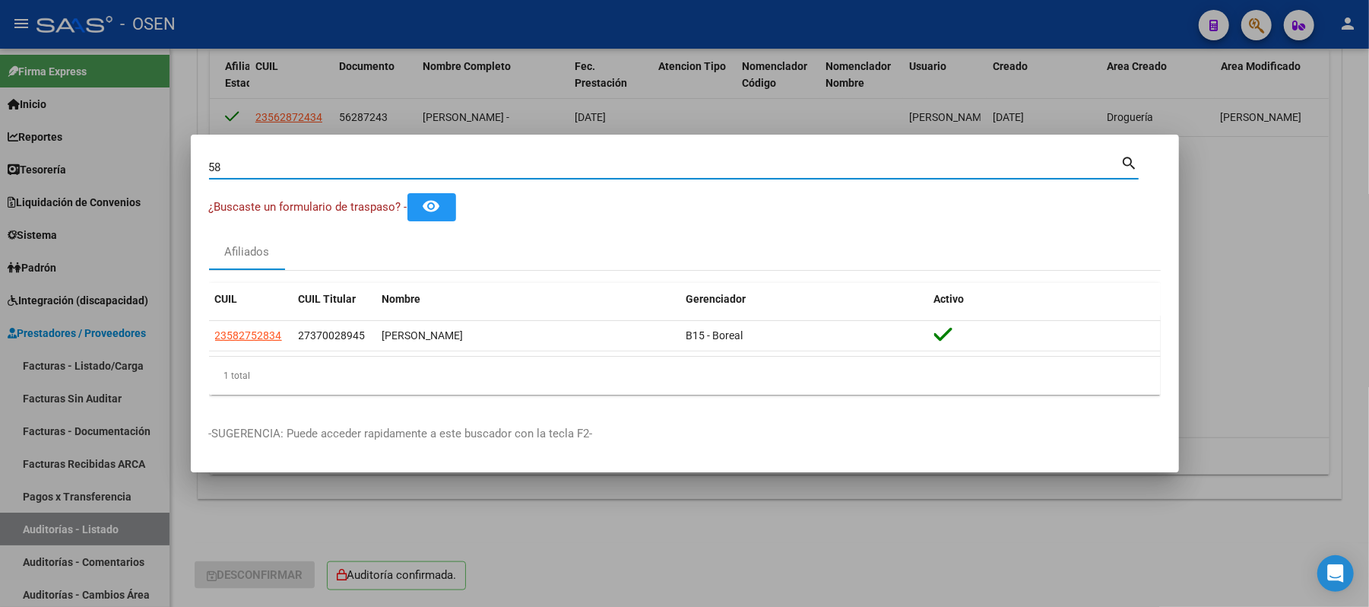
type input "5"
type input "16691689"
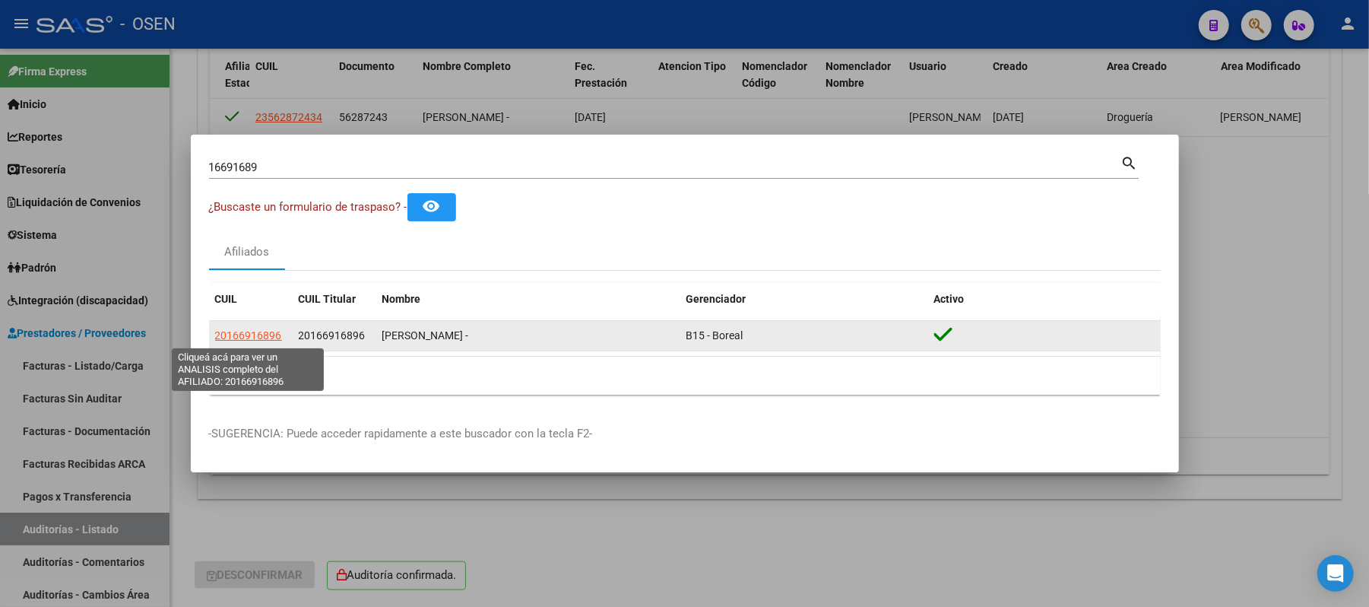
click at [235, 341] on span "20166916896" at bounding box center [248, 335] width 67 height 12
type textarea "20166916896"
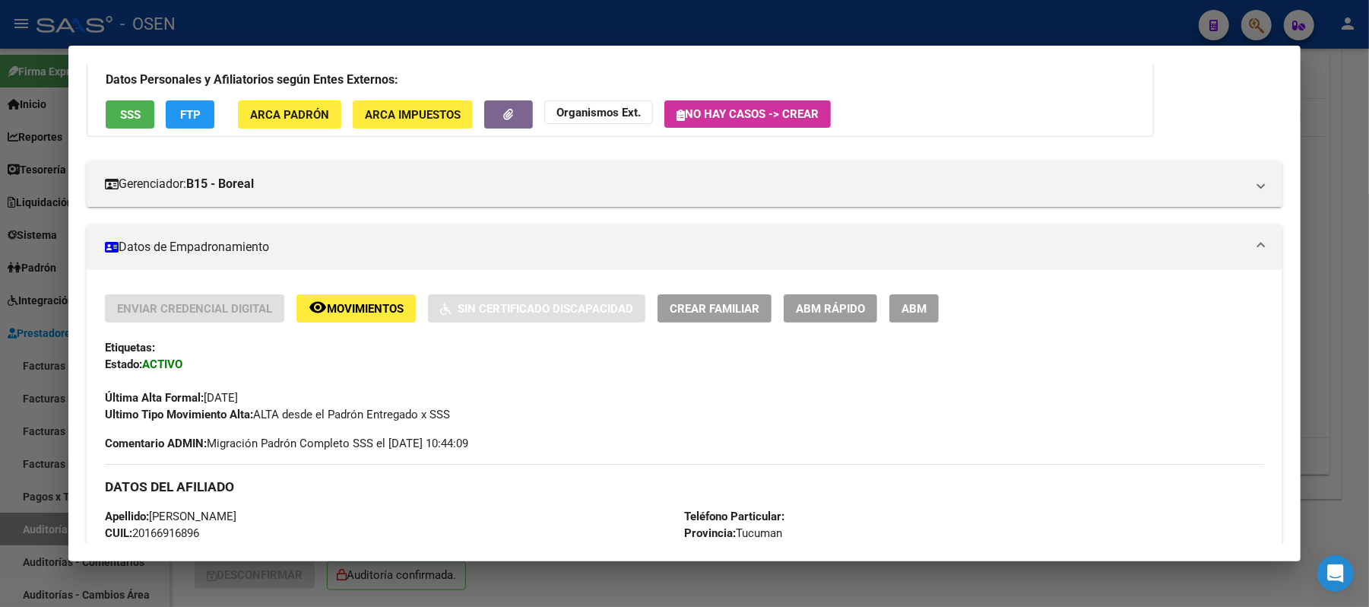
scroll to position [405, 0]
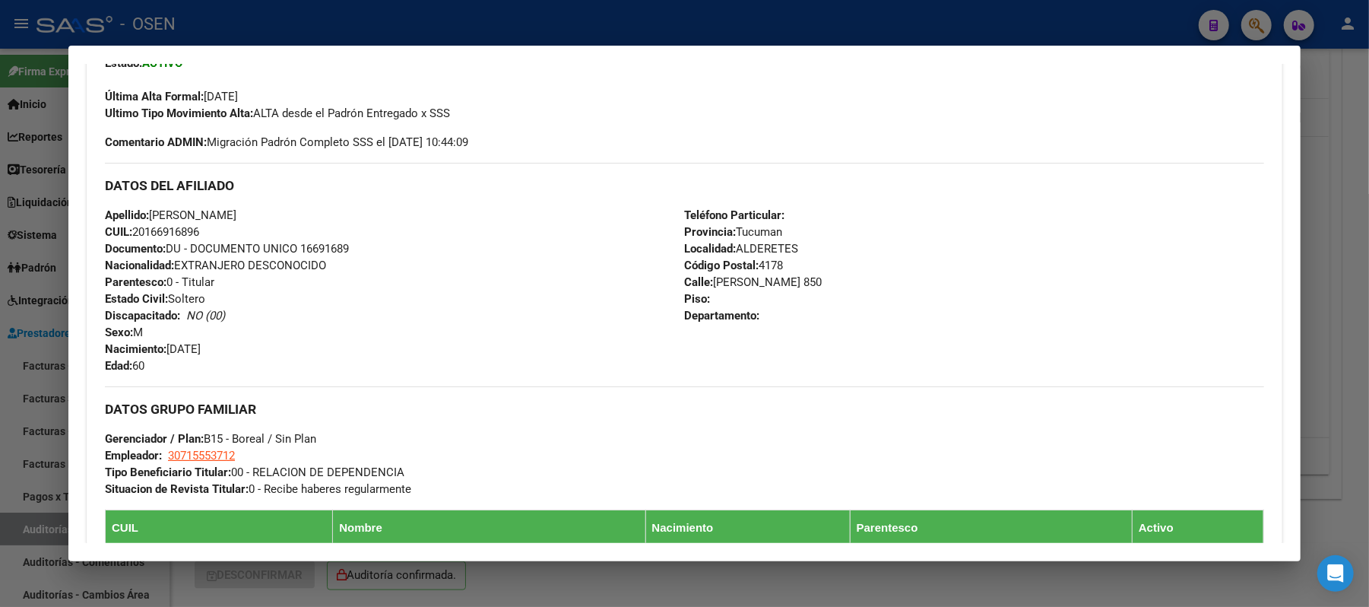
drag, startPoint x: 227, startPoint y: 233, endPoint x: 129, endPoint y: 228, distance: 98.2
click at [129, 228] on div "Apellido: PINO RAMON ALBERTO CUIL: 20166916896 Documento: DU - DOCUMENTO UNICO …" at bounding box center [394, 290] width 579 height 167
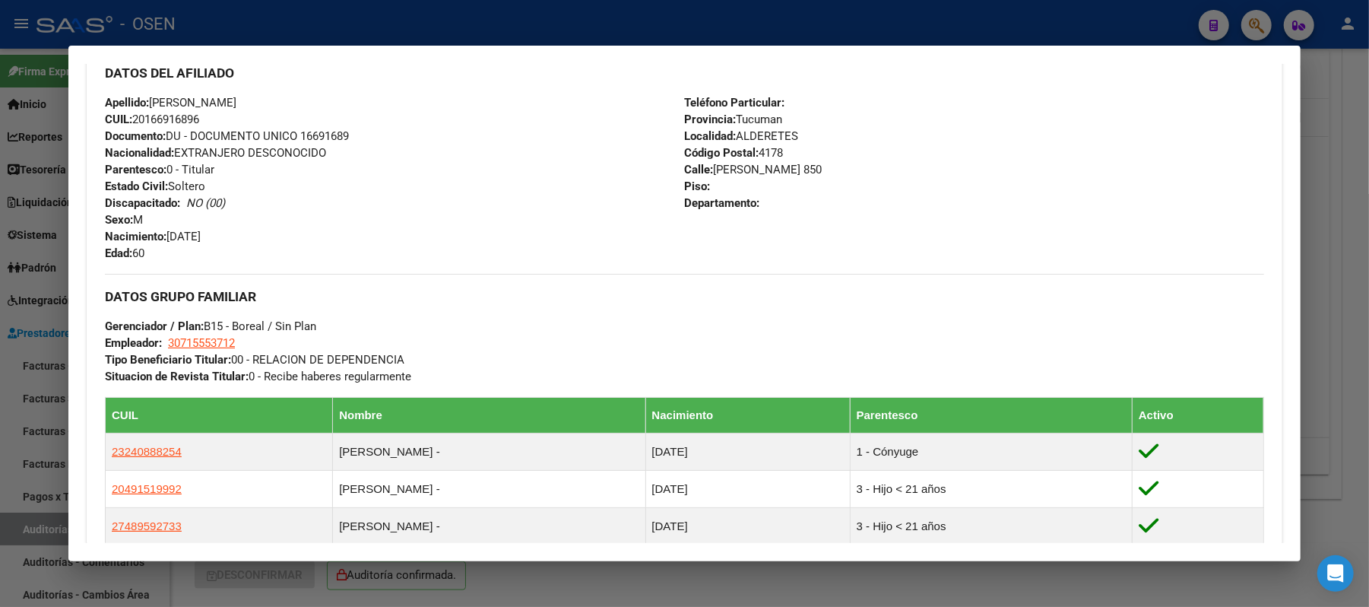
scroll to position [804, 0]
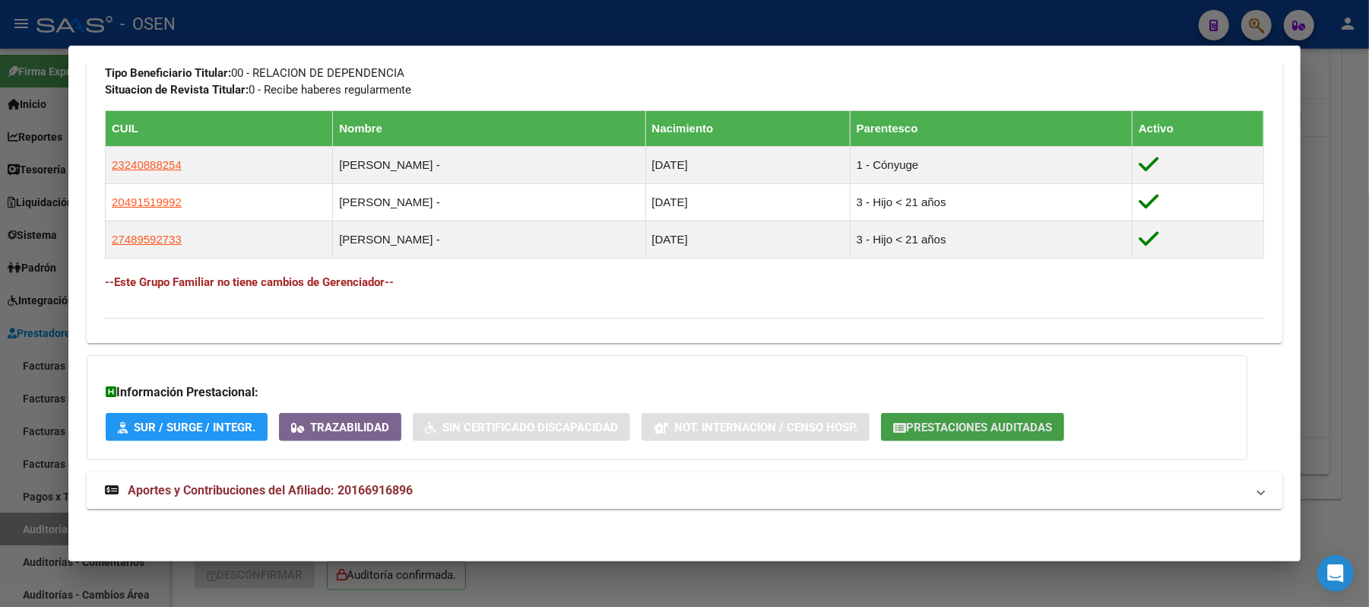
click at [988, 430] on span "Prestaciones Auditadas" at bounding box center [979, 427] width 146 height 14
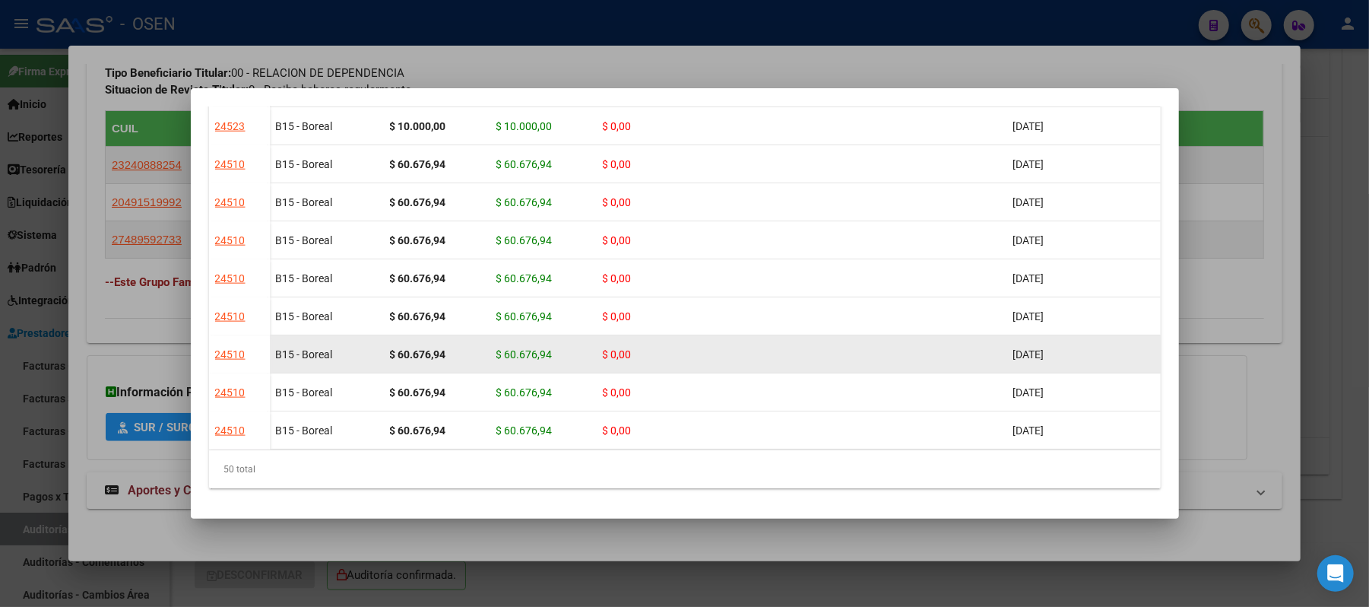
scroll to position [1451, 0]
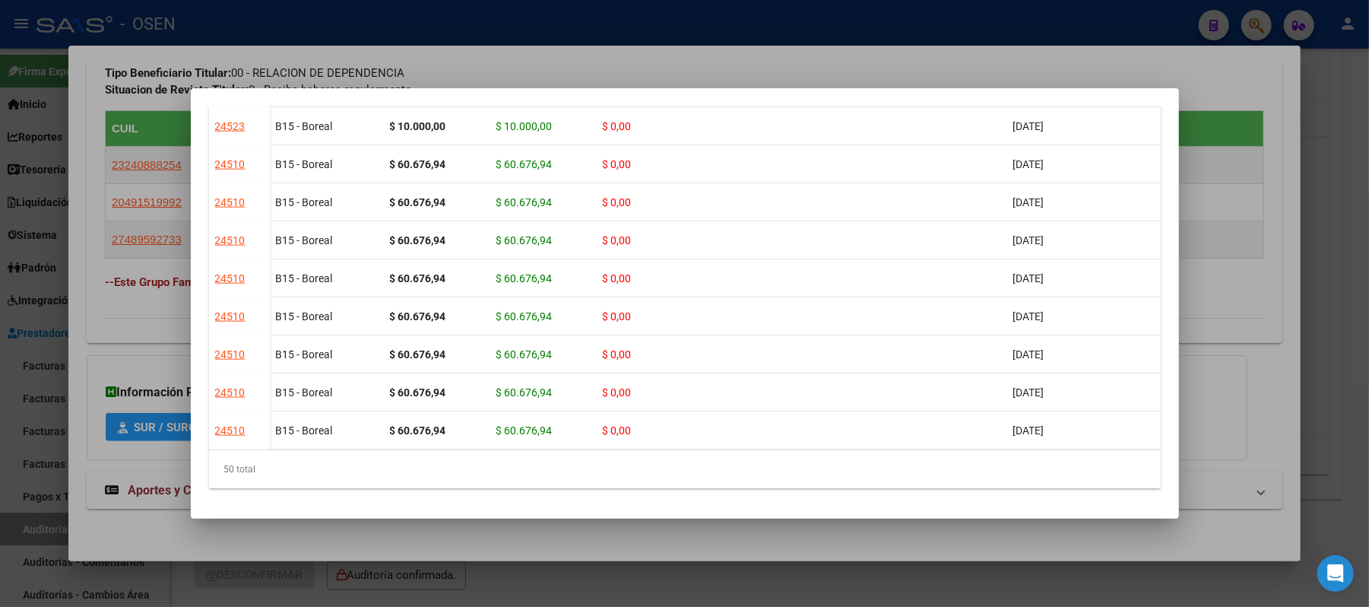
click at [643, 70] on div at bounding box center [684, 303] width 1369 height 607
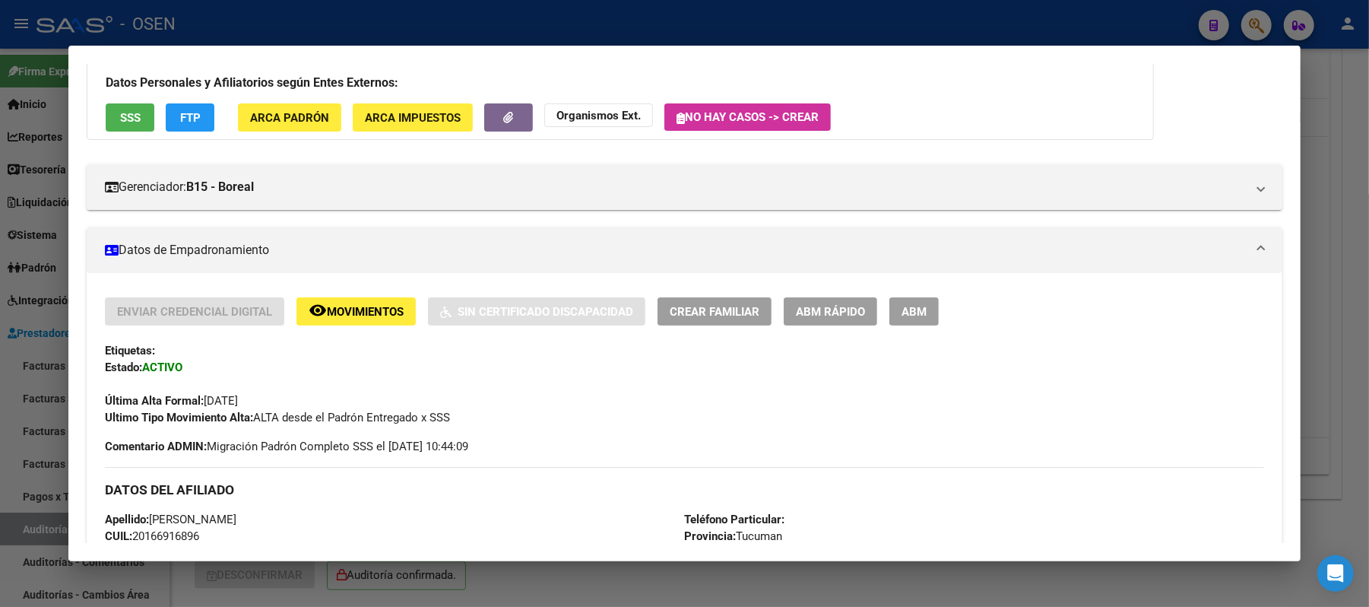
scroll to position [0, 0]
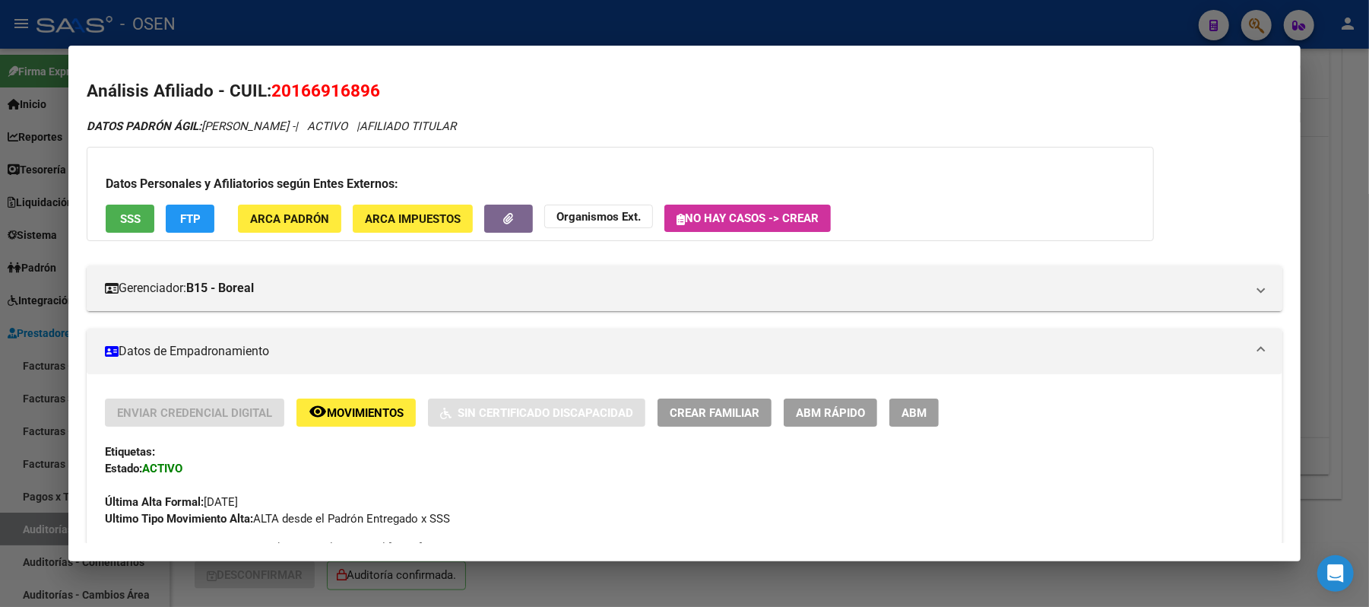
click at [263, 12] on div at bounding box center [684, 303] width 1369 height 607
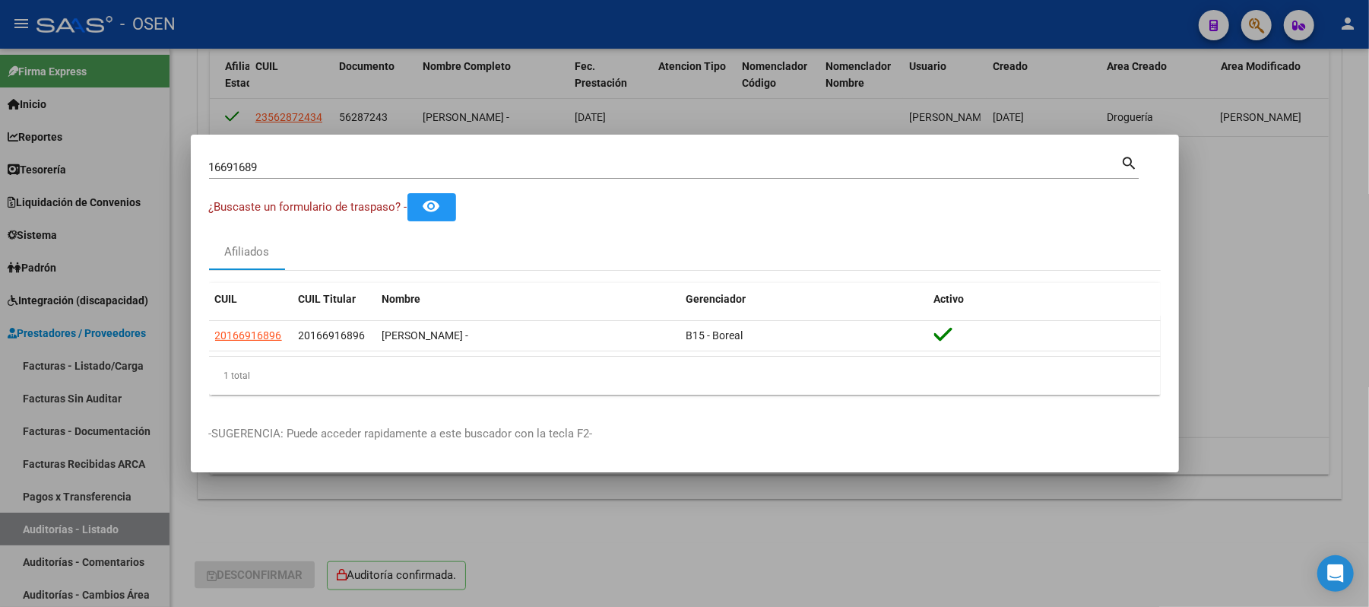
click at [287, 162] on input "16691689" at bounding box center [665, 167] width 912 height 14
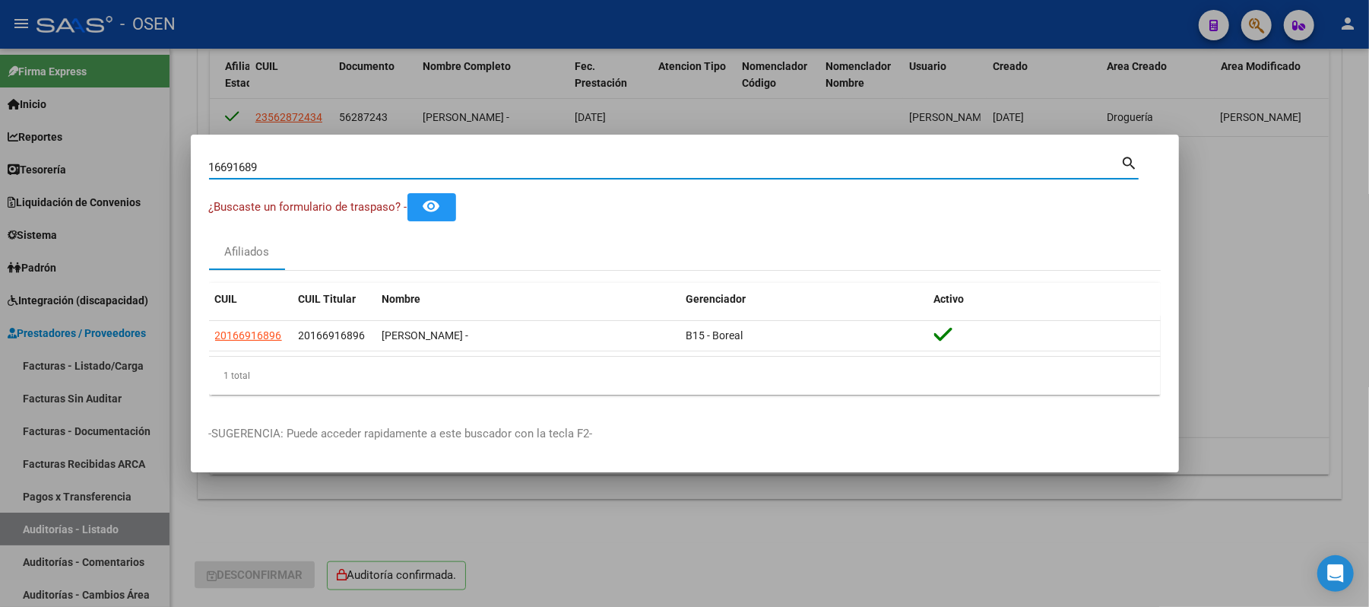
drag, startPoint x: 246, startPoint y: 169, endPoint x: 0, endPoint y: 201, distance: 248.4
click at [0, 202] on div "16691689 Buscar (apellido, dni, cuil, nro traspaso, cuit, obra social) search ¿…" at bounding box center [684, 303] width 1369 height 607
type input "16843961"
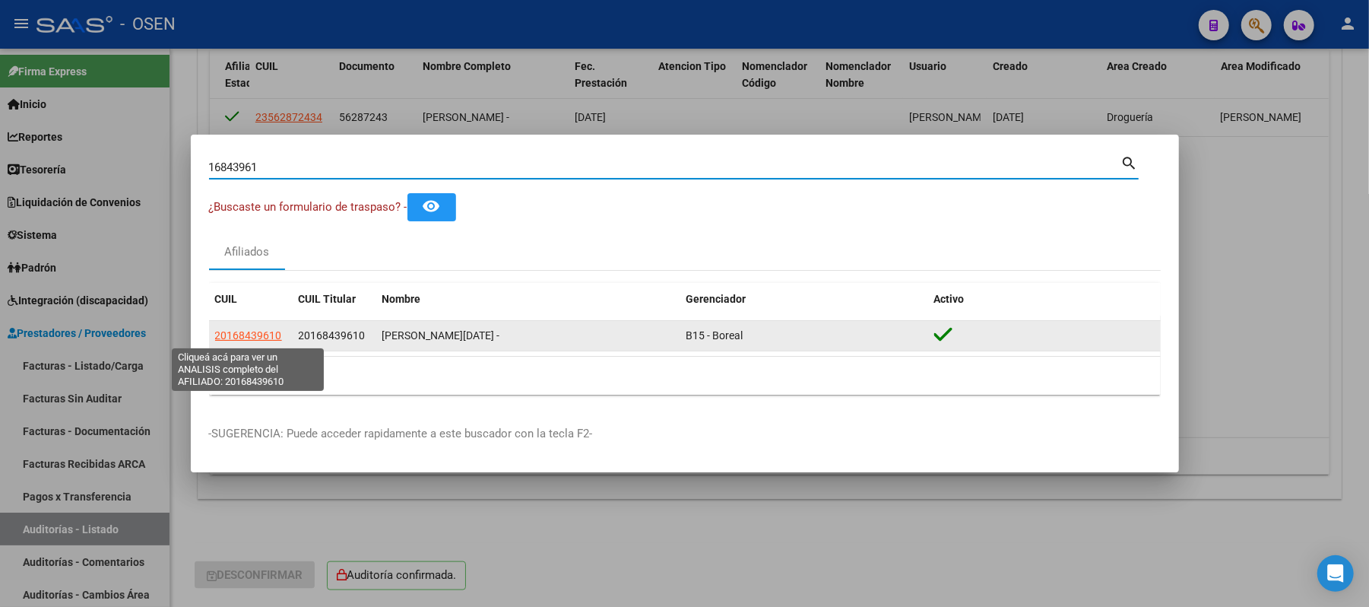
click at [235, 339] on span "20168439610" at bounding box center [248, 335] width 67 height 12
type textarea "20168439610"
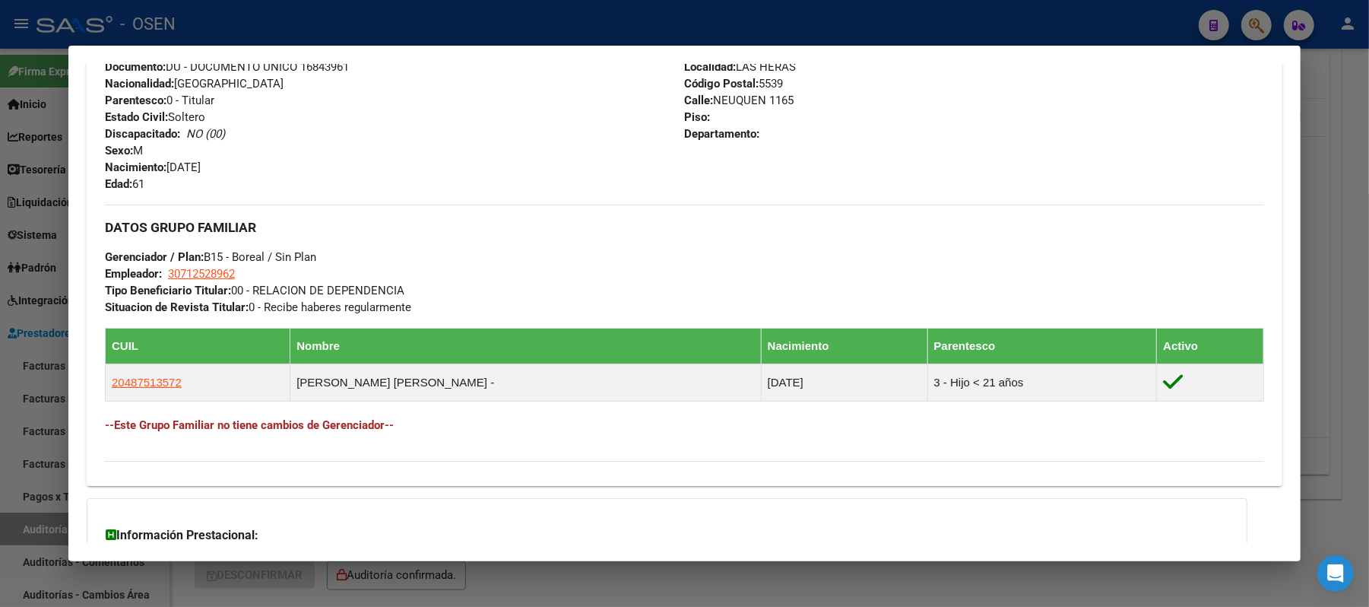
scroll to position [731, 0]
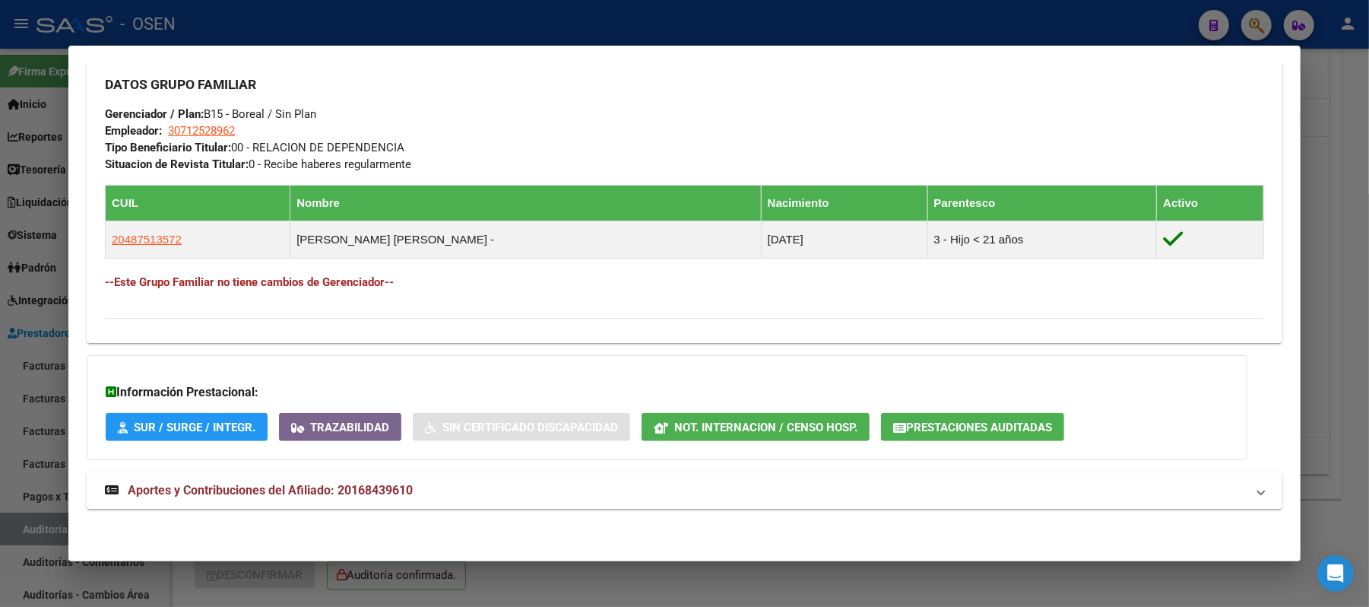
click at [1019, 441] on button "Prestaciones Auditadas" at bounding box center [972, 427] width 183 height 28
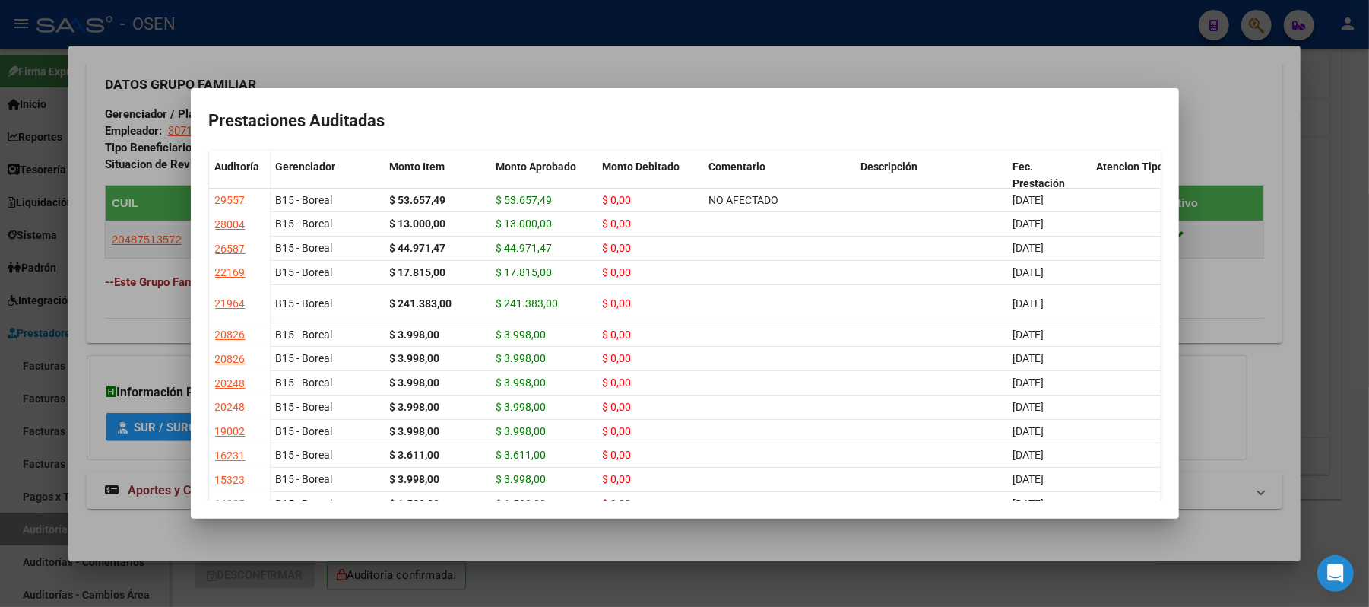
click at [584, 68] on div at bounding box center [684, 303] width 1369 height 607
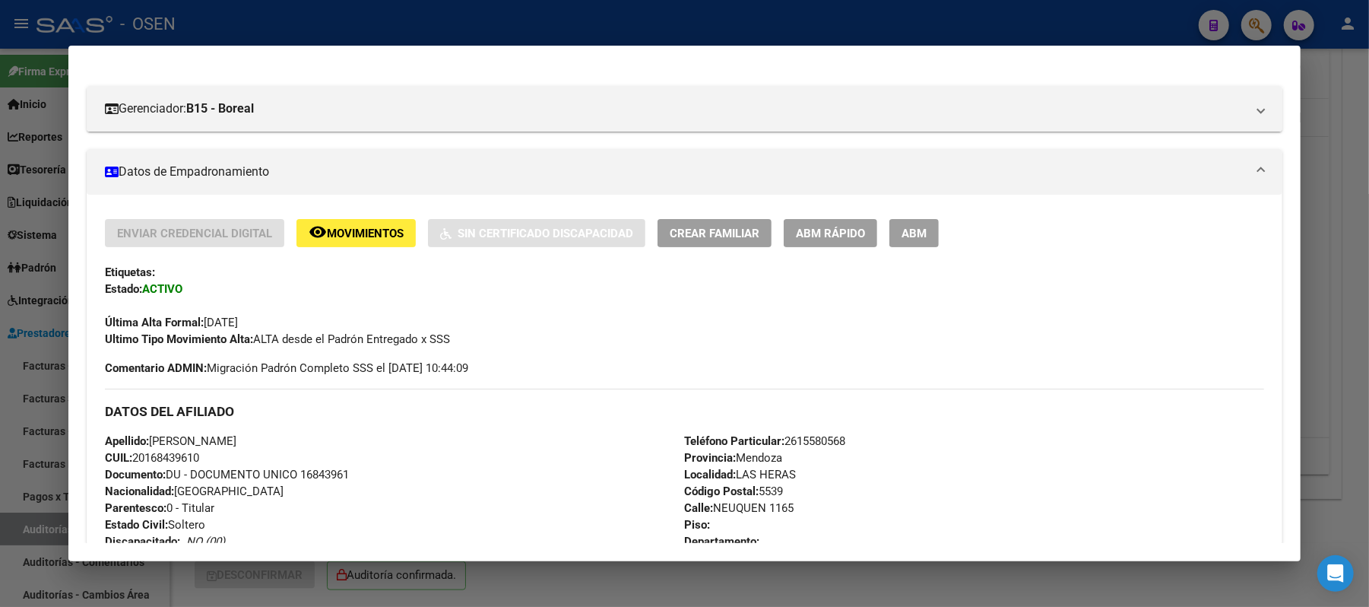
scroll to position [304, 0]
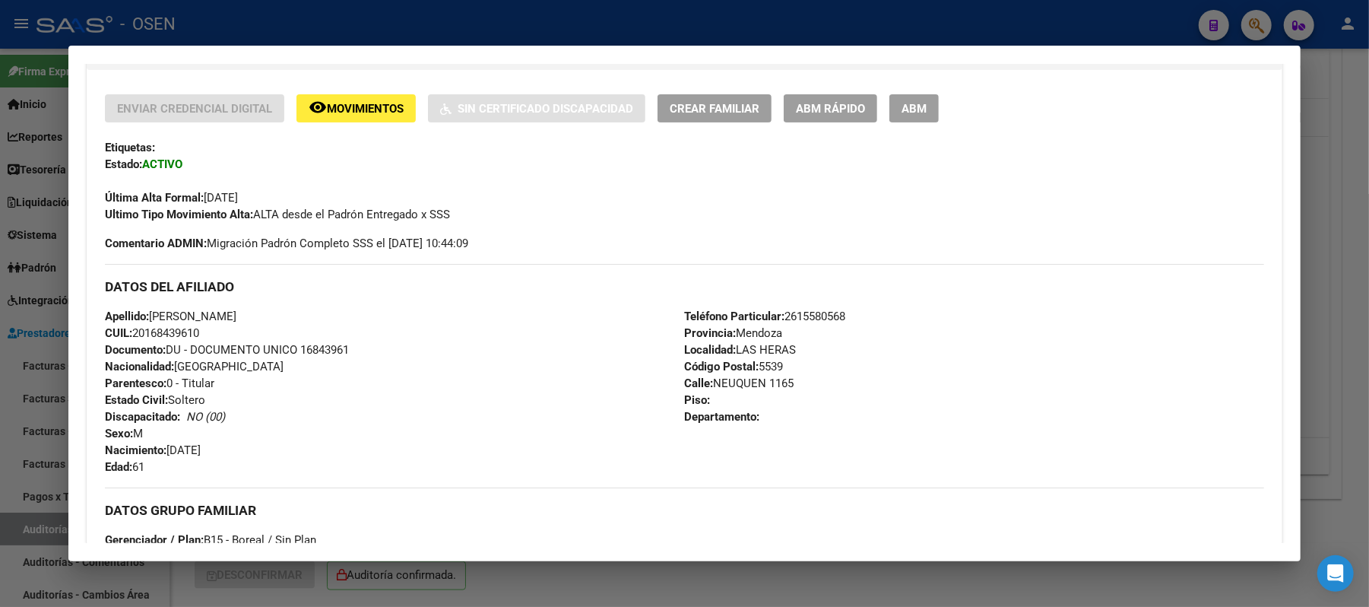
drag, startPoint x: 211, startPoint y: 335, endPoint x: 131, endPoint y: 338, distance: 80.7
click at [131, 338] on div "Apellido: RODRIGUEZ DOMINGO RAFAEL CUIL: 20168439610 Documento: DU - DOCUMENTO …" at bounding box center [394, 391] width 579 height 167
drag, startPoint x: 328, startPoint y: 315, endPoint x: 147, endPoint y: 309, distance: 181.8
click at [147, 309] on div "Apellido: RODRIGUEZ DOMINGO RAFAEL CUIL: 20168439610 Documento: DU - DOCUMENTO …" at bounding box center [394, 391] width 579 height 167
click at [303, 32] on div at bounding box center [684, 303] width 1369 height 607
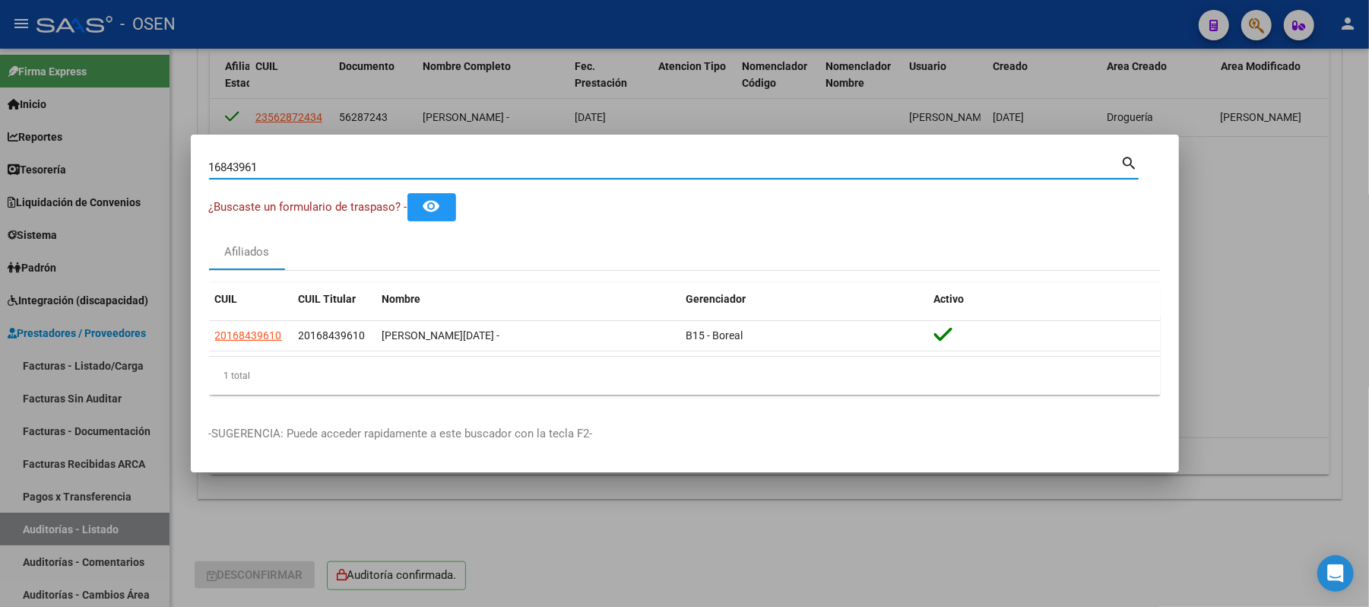
drag, startPoint x: 354, startPoint y: 166, endPoint x: 0, endPoint y: 161, distance: 354.4
click at [0, 167] on div "16843961 Buscar (apellido, dni, cuil, nro traspaso, cuit, obra social) search ¿…" at bounding box center [684, 303] width 1369 height 607
type input "16909862"
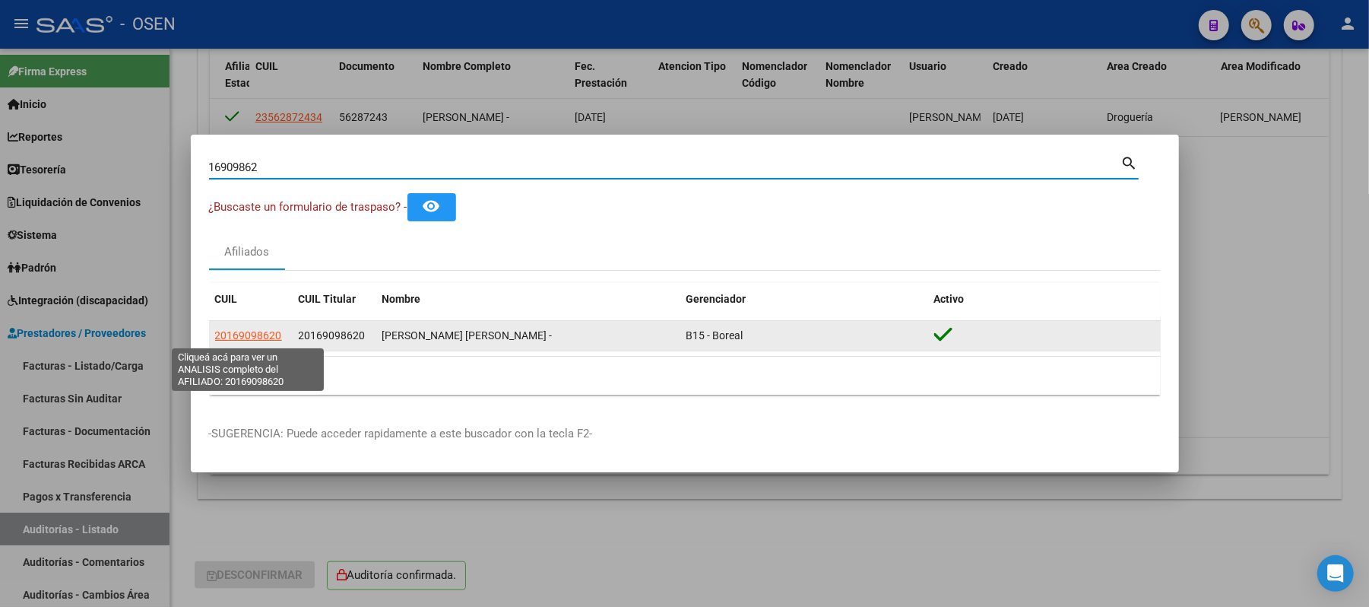
click at [266, 335] on span "20169098620" at bounding box center [248, 335] width 67 height 12
type textarea "20169098620"
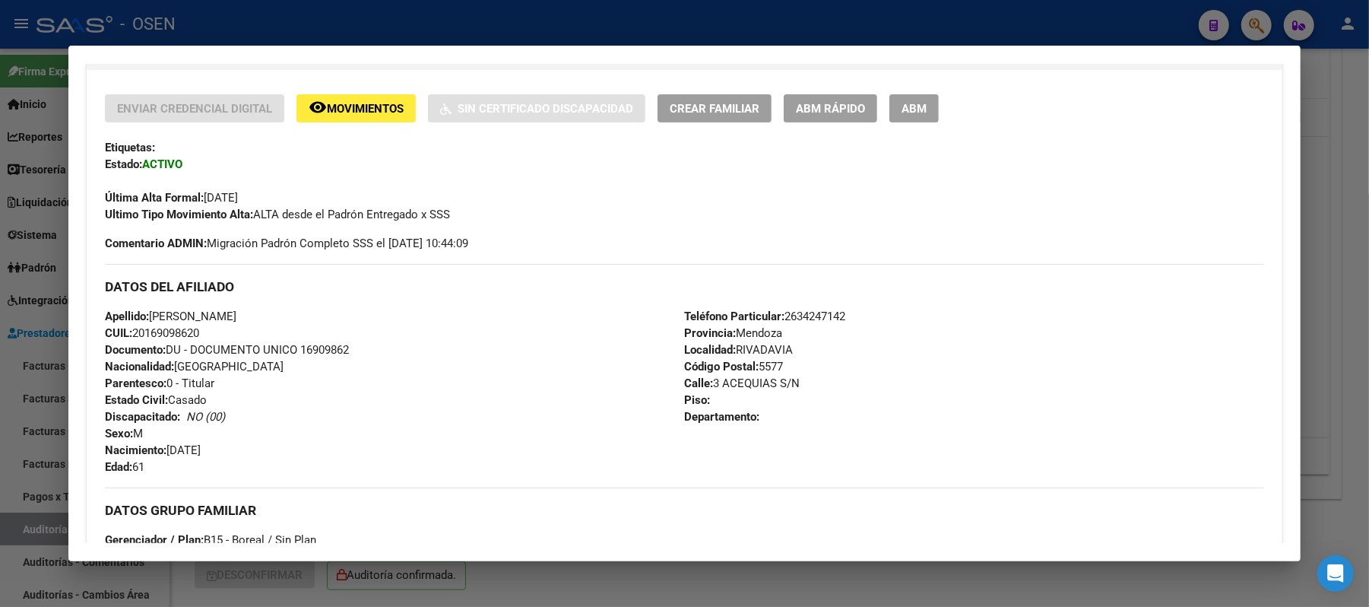
drag, startPoint x: 221, startPoint y: 327, endPoint x: 129, endPoint y: 329, distance: 91.3
click at [129, 329] on div "Apellido: PIZARRO OSCAR ENZO CUIL: 20169098620 Documento: DU - DOCUMENTO UNICO …" at bounding box center [394, 391] width 579 height 167
drag, startPoint x: 281, startPoint y: 312, endPoint x: 147, endPoint y: 312, distance: 134.6
click at [147, 312] on div "Apellido: PIZARRO OSCAR ENZO CUIL: 20169098620 Documento: DU - DOCUMENTO UNICO …" at bounding box center [394, 391] width 579 height 167
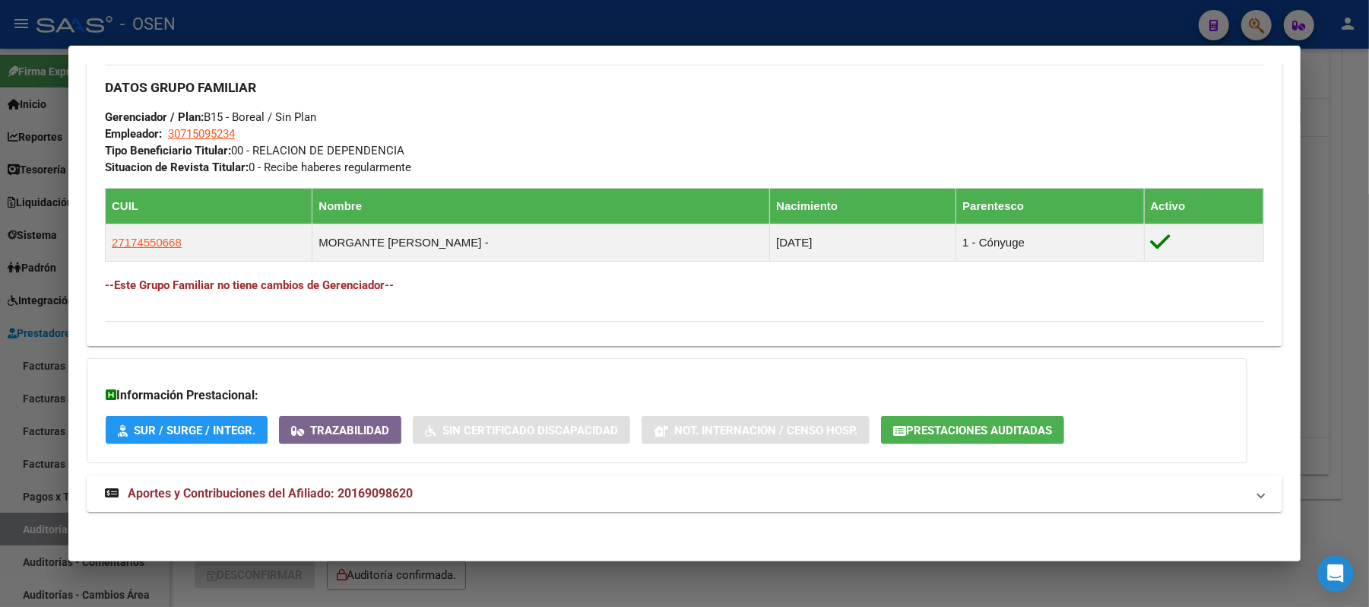
scroll to position [731, 0]
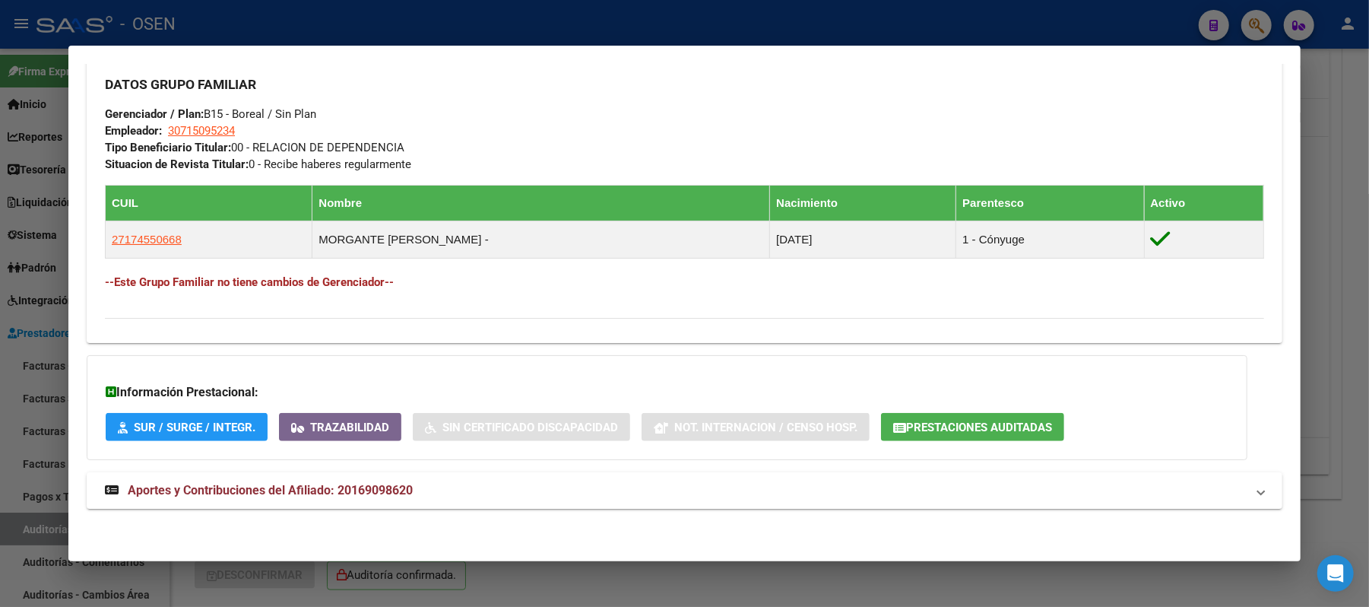
click at [323, 19] on div at bounding box center [684, 303] width 1369 height 607
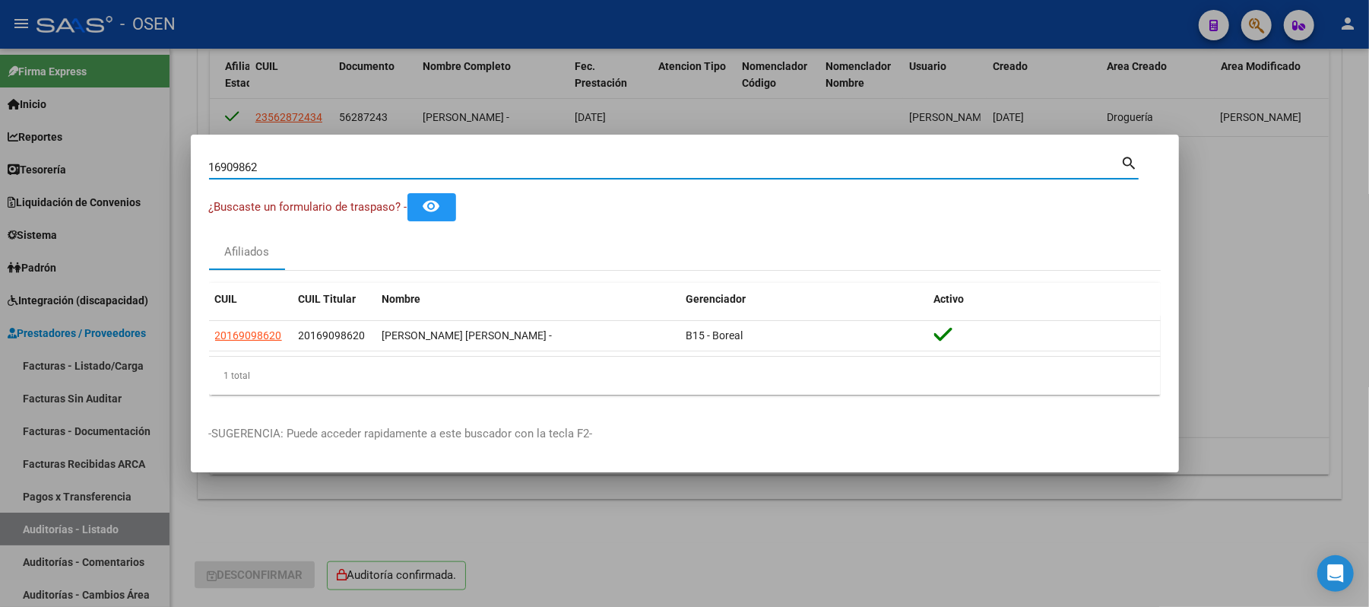
drag, startPoint x: 290, startPoint y: 166, endPoint x: 0, endPoint y: 166, distance: 289.7
click at [0, 166] on div "16909862 Buscar (apellido, dni, cuil, nro traspaso, cuit, obra social) search ¿…" at bounding box center [684, 303] width 1369 height 607
type input "17060496"
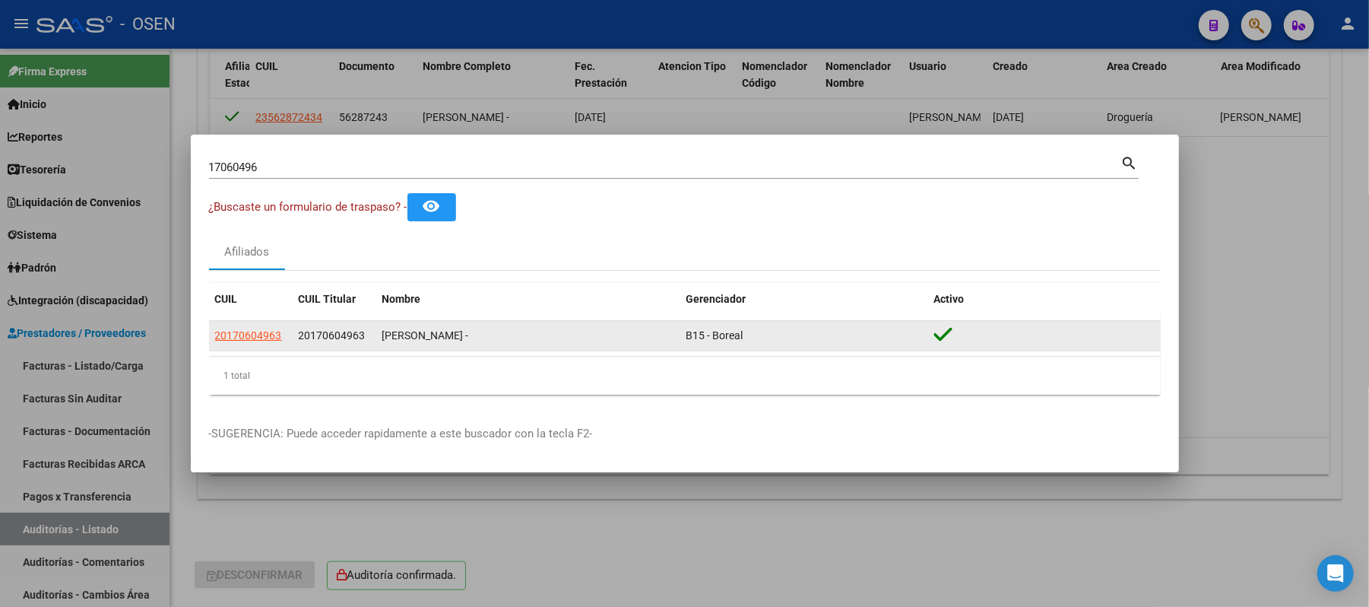
drag, startPoint x: 250, startPoint y: 319, endPoint x: 257, endPoint y: 335, distance: 17.4
click at [251, 320] on div "CUIL CUIL Titular Nombre Gerenciador Activo 20170604963 20170604963 CRUZ RAUL F…" at bounding box center [685, 339] width 952 height 112
click at [257, 338] on span "20170604963" at bounding box center [248, 335] width 67 height 12
type textarea "20170604963"
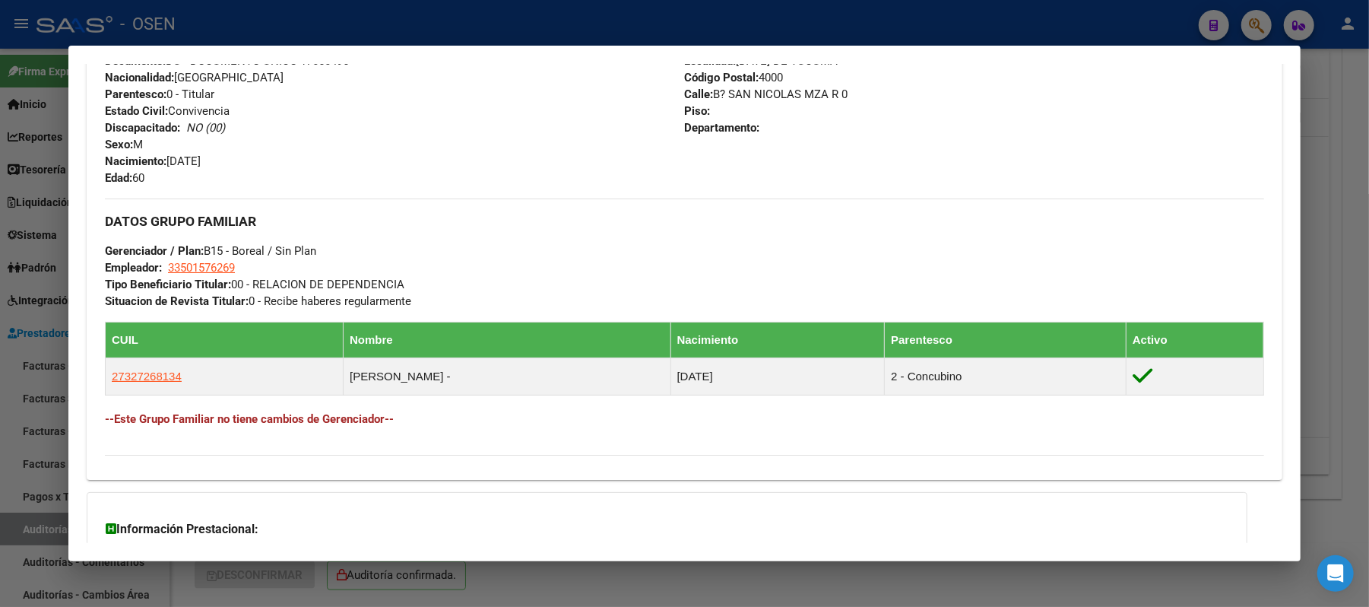
scroll to position [427, 0]
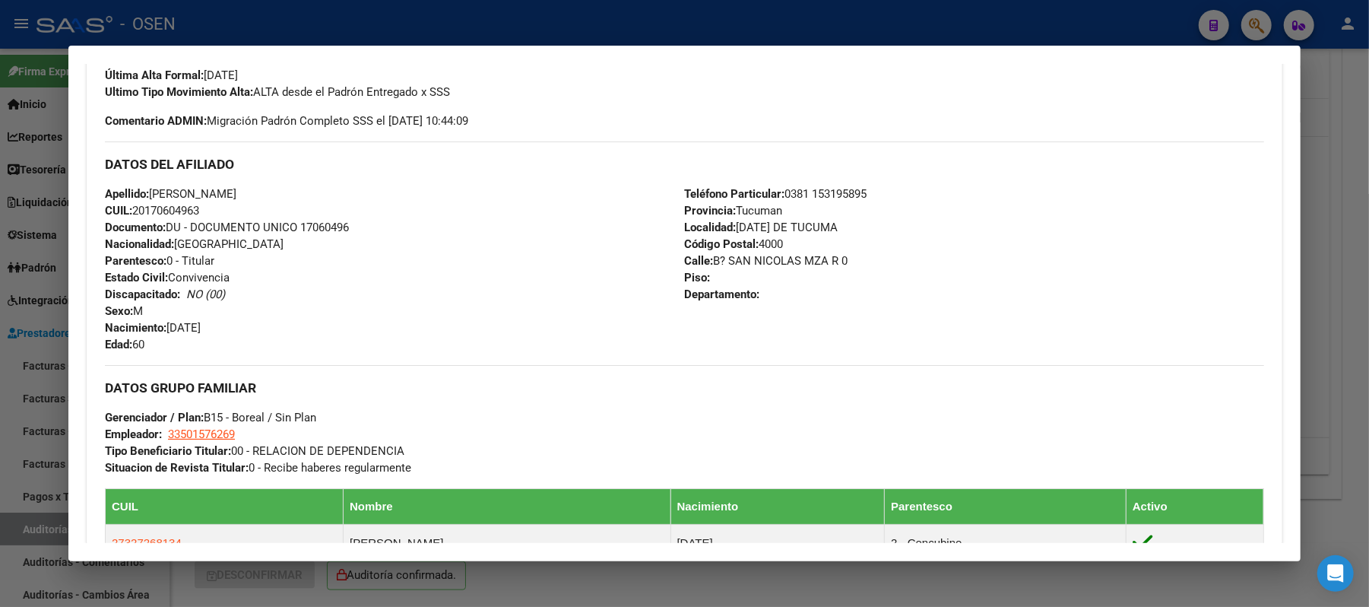
drag, startPoint x: 205, startPoint y: 214, endPoint x: 128, endPoint y: 214, distance: 76.8
click at [128, 214] on div "Apellido: CRUZ RAUL FERNANDO CUIL: 20170604963 Documento: DU - DOCUMENTO UNICO …" at bounding box center [394, 269] width 579 height 167
click at [236, 202] on div "Apellido: CRUZ RAUL FERNANDO CUIL: 20170604963 Documento: DU - DOCUMENTO UNICO …" at bounding box center [394, 269] width 579 height 167
drag, startPoint x: 266, startPoint y: 198, endPoint x: 141, endPoint y: 195, distance: 124.7
click at [141, 195] on span "Apellido: CRUZ RAUL FERNANDO" at bounding box center [171, 194] width 132 height 14
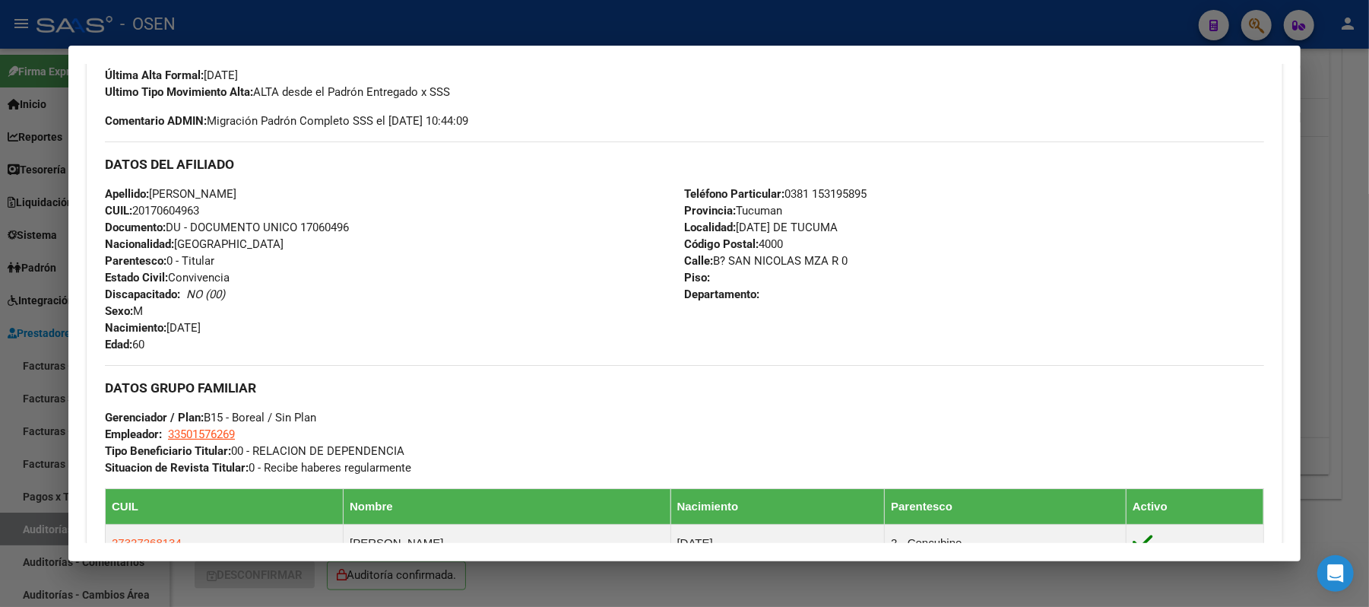
click at [319, 37] on div at bounding box center [684, 303] width 1369 height 607
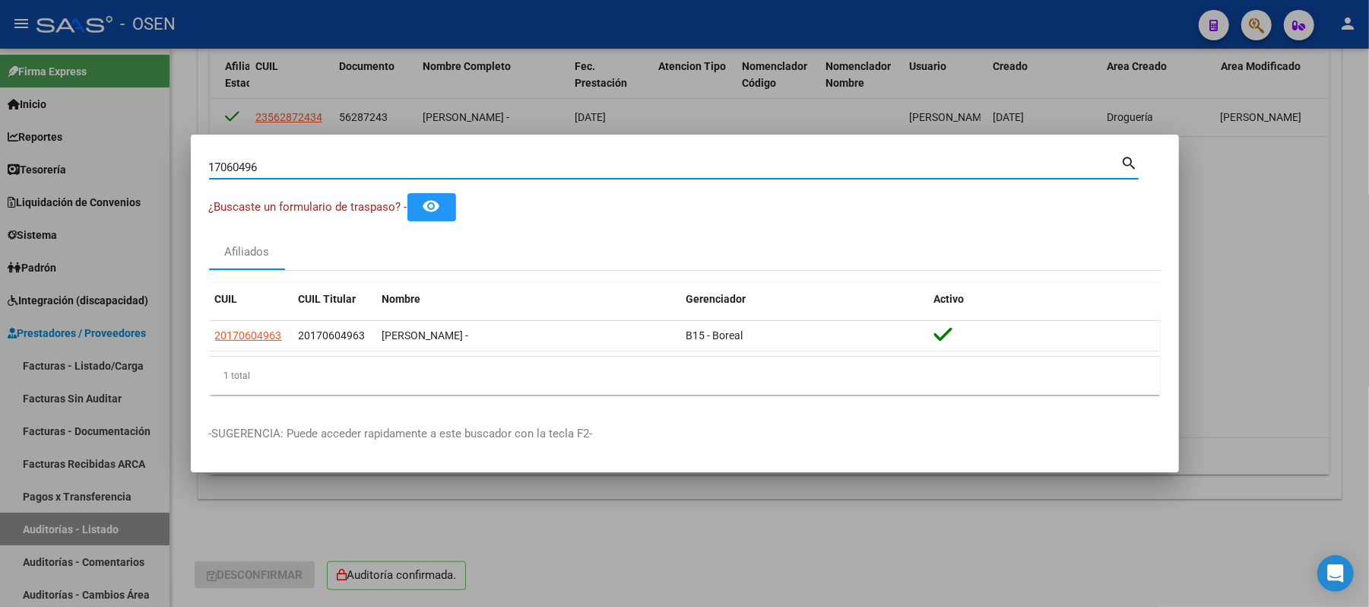
drag, startPoint x: 275, startPoint y: 164, endPoint x: 0, endPoint y: 165, distance: 275.3
click at [0, 167] on div "17060496 Buscar (apellido, dni, cuil, nro traspaso, cuit, obra social) search ¿…" at bounding box center [684, 303] width 1369 height 607
type input "17860062"
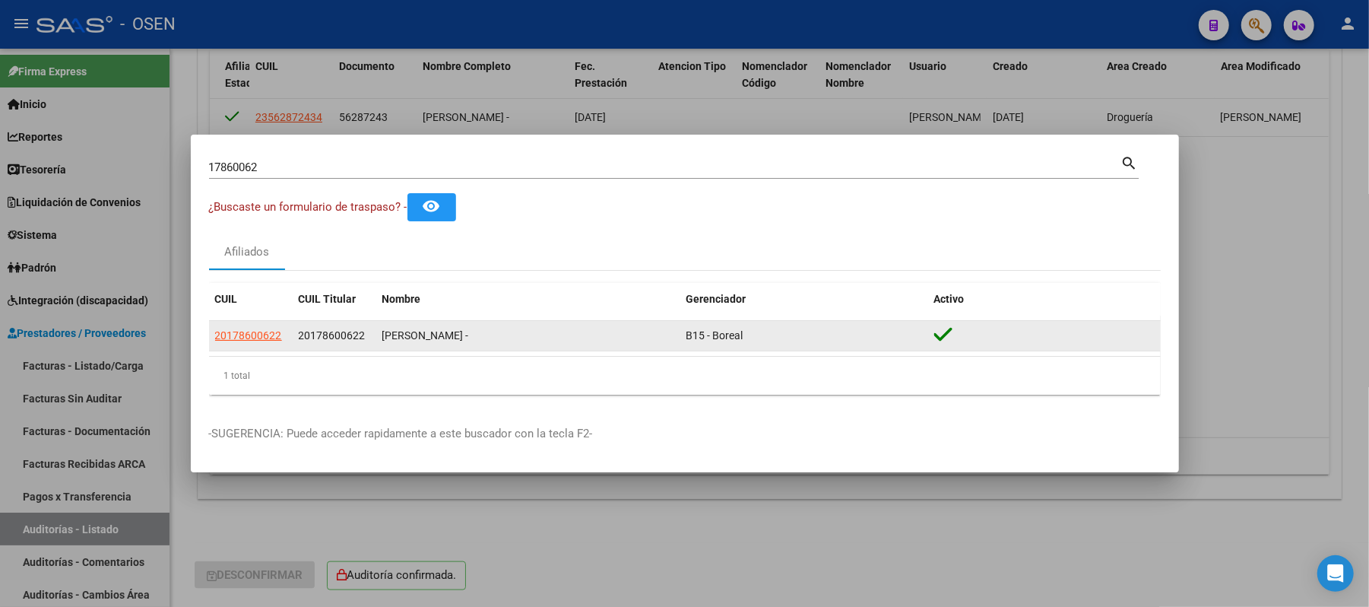
drag, startPoint x: 370, startPoint y: 332, endPoint x: 289, endPoint y: 336, distance: 80.7
click at [289, 336] on div "20178600622 20178600622 GOMEZ DANIEL ALBERTO - B15 - Boreal" at bounding box center [685, 336] width 952 height 30
drag, startPoint x: 508, startPoint y: 332, endPoint x: 380, endPoint y: 342, distance: 128.1
click at [380, 342] on datatable-body-cell "GOMEZ DANIEL ALBERTO -" at bounding box center [528, 336] width 304 height 30
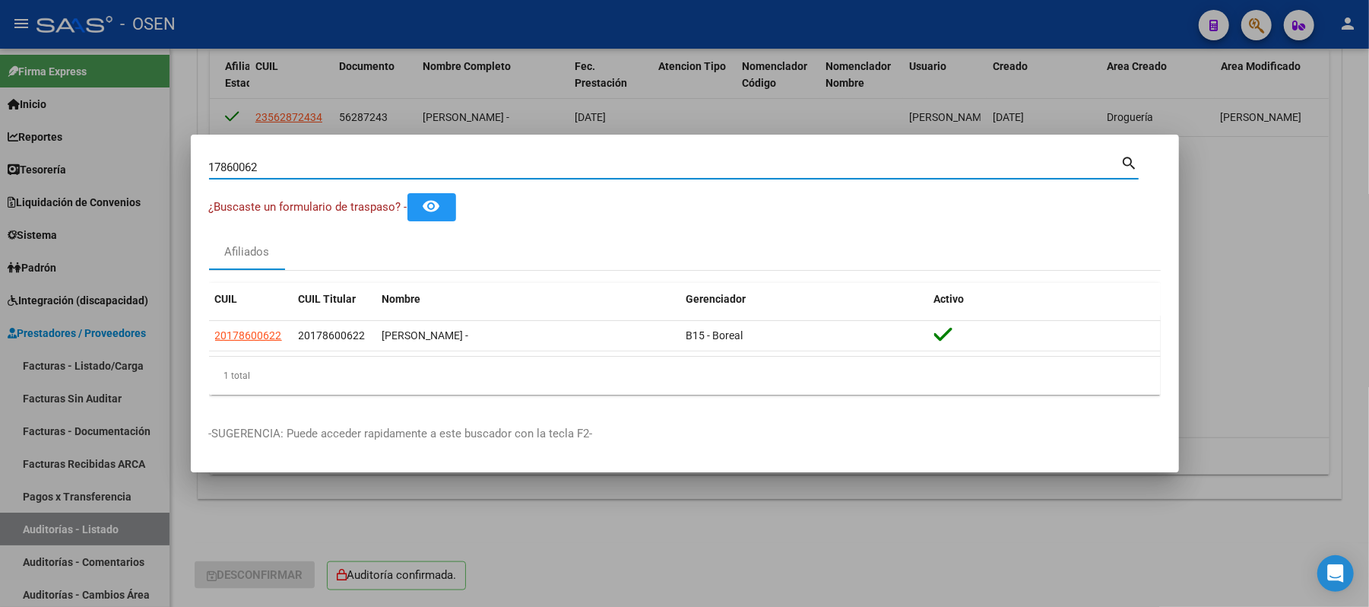
drag, startPoint x: 452, startPoint y: 167, endPoint x: 0, endPoint y: 135, distance: 452.8
click at [0, 152] on div "17860062 Buscar (apellido, dni, cuil, nro traspaso, cuit, obra social) search ¿…" at bounding box center [684, 303] width 1369 height 607
type input "18496225"
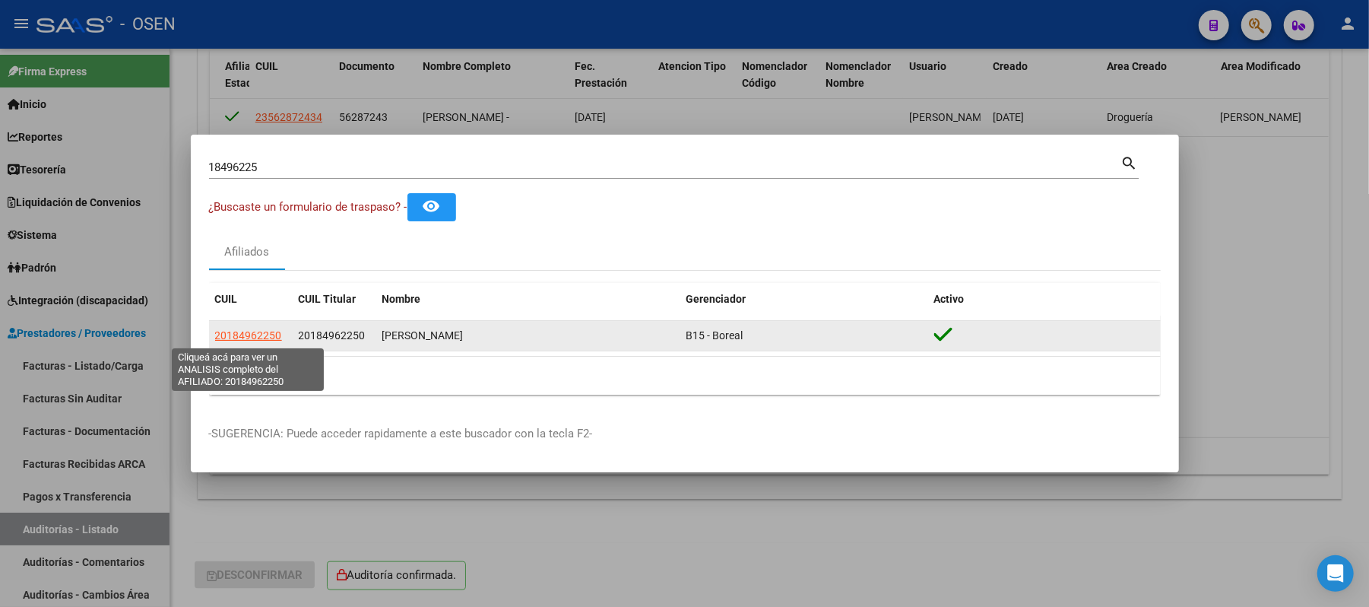
click at [259, 338] on span "20184962250" at bounding box center [248, 335] width 67 height 12
type textarea "20184962250"
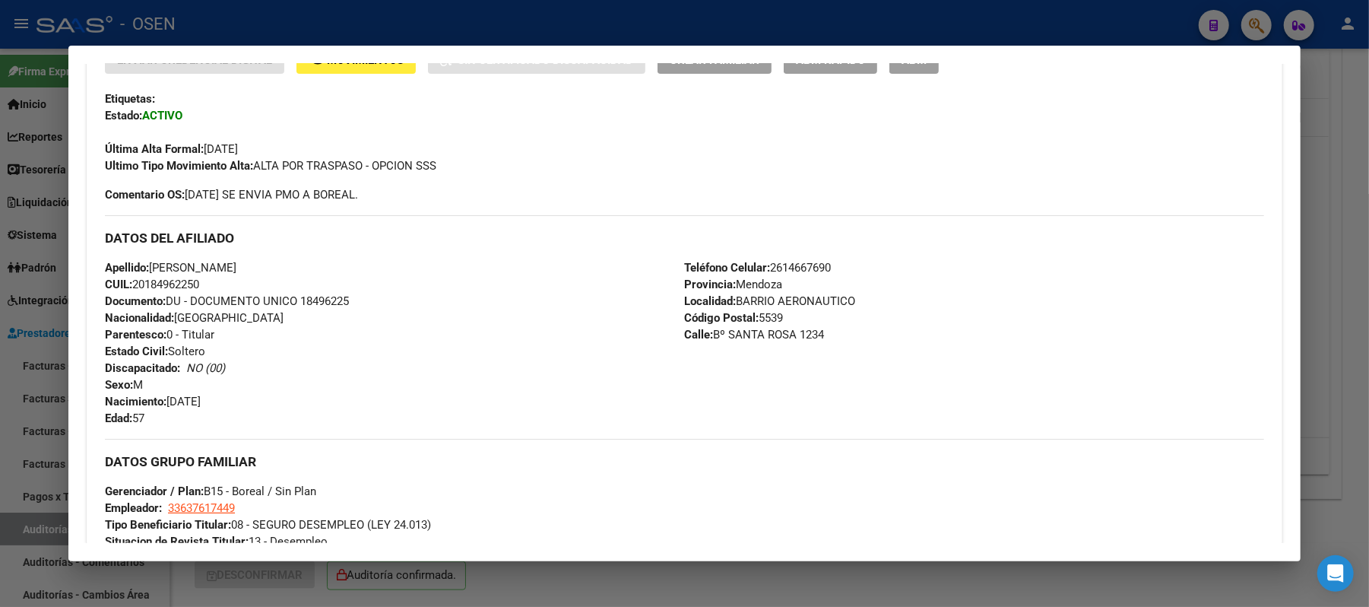
scroll to position [405, 0]
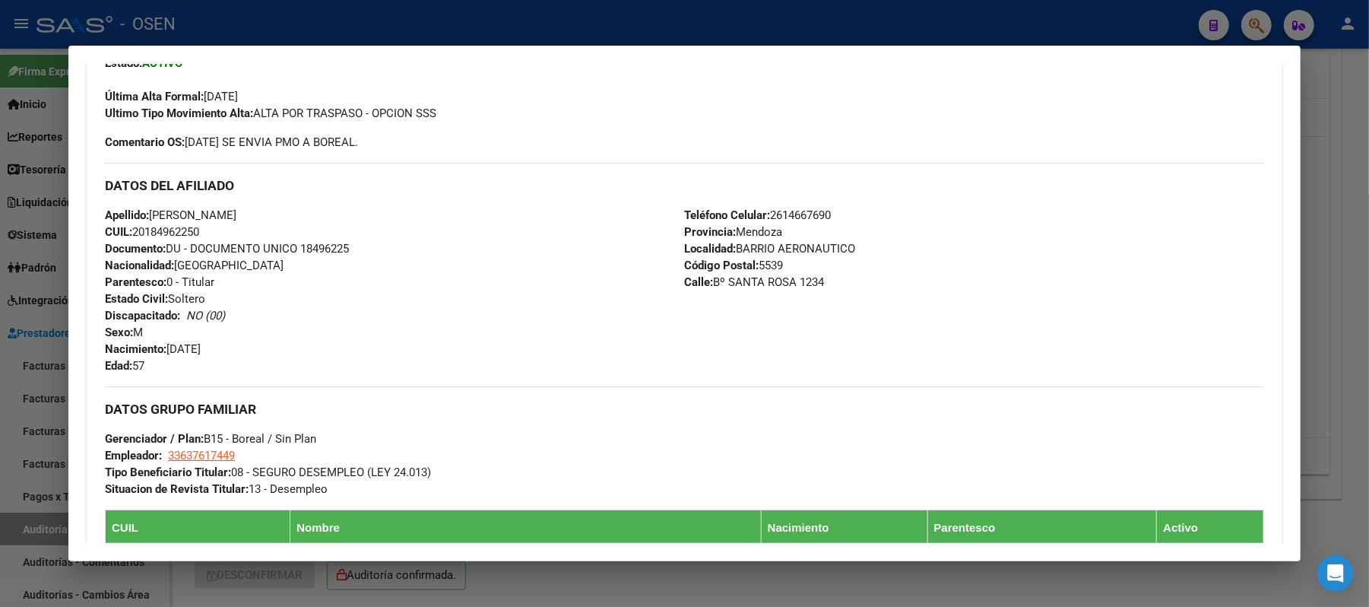
drag, startPoint x: 202, startPoint y: 229, endPoint x: 128, endPoint y: 230, distance: 74.5
click at [128, 230] on div "Apellido: DAVID WALTER ZAPATA CUIL: 20184962250 Documento: DU - DOCUMENTO UNICO…" at bounding box center [394, 290] width 579 height 167
click at [274, 232] on div "Apellido: DAVID WALTER ZAPATA CUIL: 20184962250 Documento: DU - DOCUMENTO UNICO…" at bounding box center [394, 290] width 579 height 167
drag, startPoint x: 275, startPoint y: 217, endPoint x: 147, endPoint y: 211, distance: 128.6
click at [147, 211] on div "Apellido: DAVID WALTER ZAPATA CUIL: 20184962250 Documento: DU - DOCUMENTO UNICO…" at bounding box center [394, 290] width 579 height 167
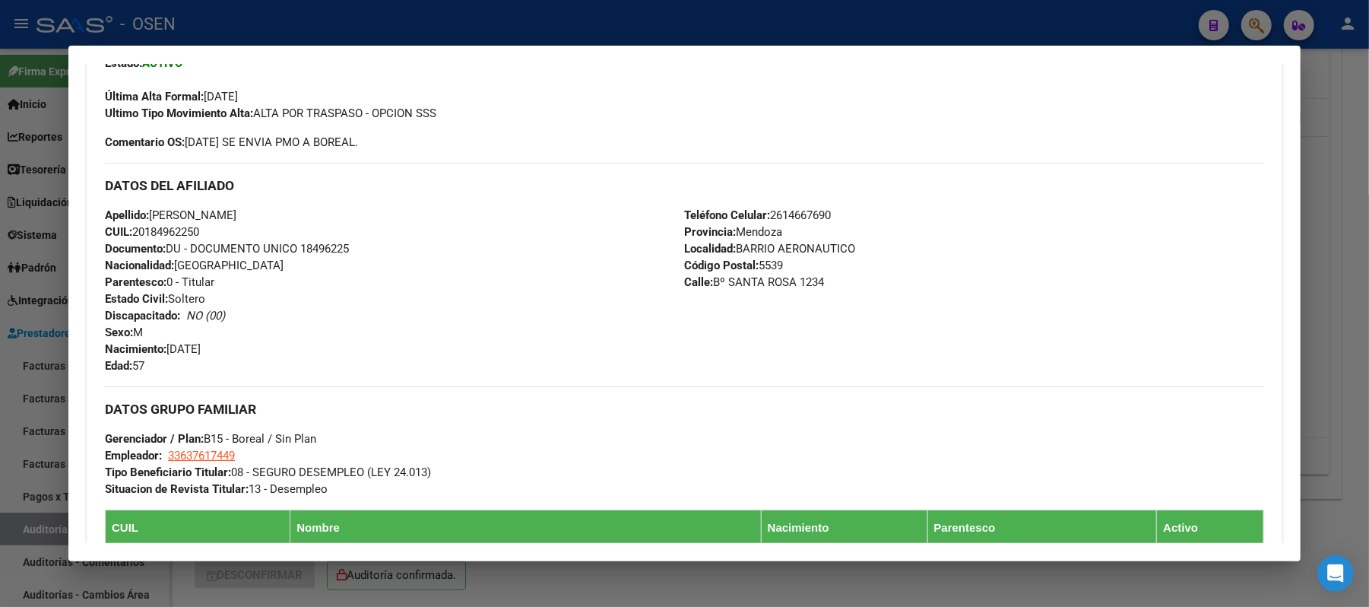
click at [324, 24] on div at bounding box center [684, 303] width 1369 height 607
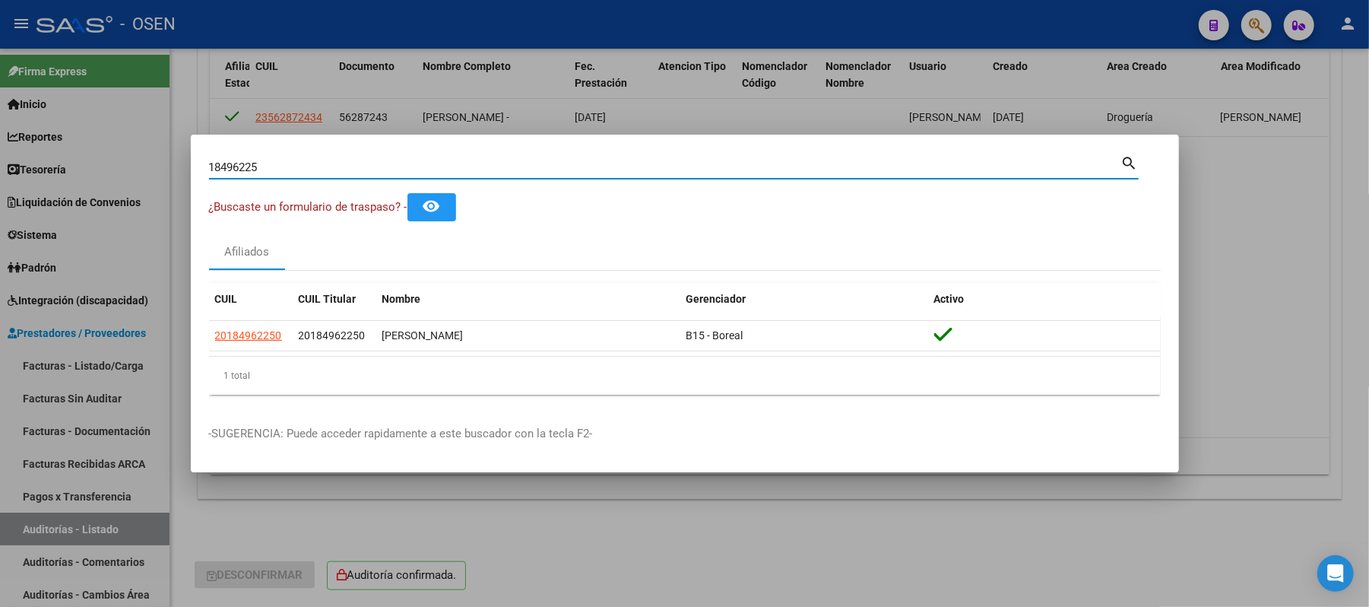
drag, startPoint x: 367, startPoint y: 160, endPoint x: 0, endPoint y: 111, distance: 369.7
click at [0, 126] on div "18496225 Buscar (apellido, dni, cuil, nro traspaso, cuit, obra social) search ¿…" at bounding box center [684, 303] width 1369 height 607
type input "2"
type input "18510269"
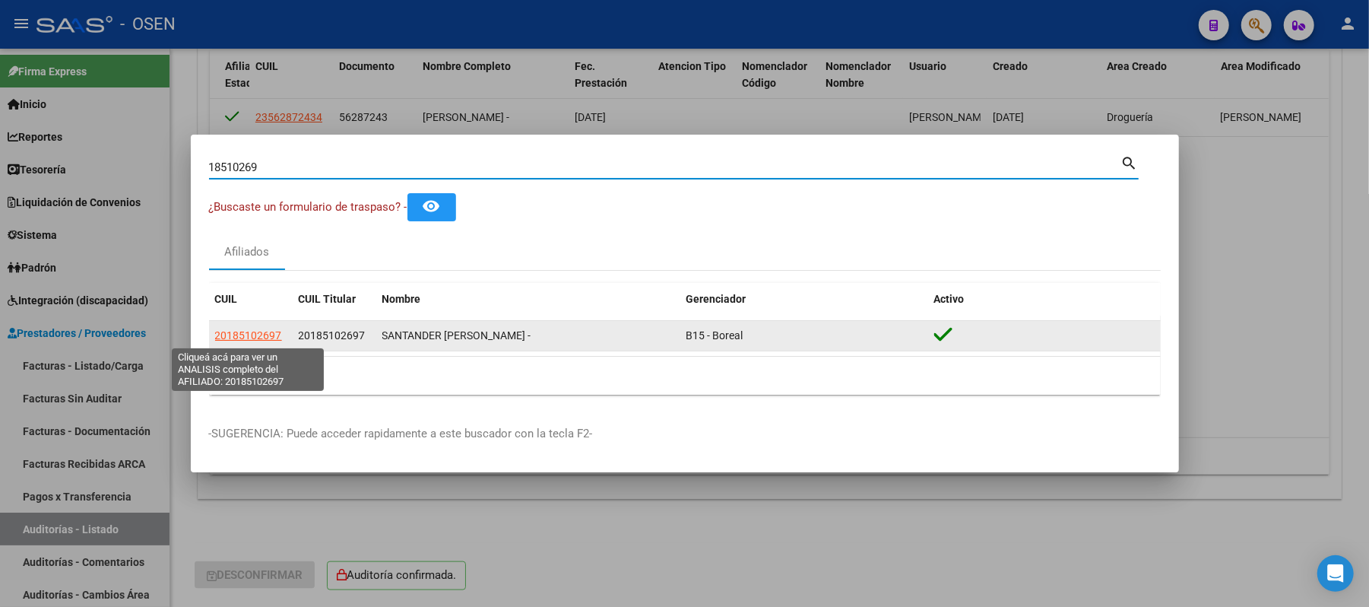
click at [272, 333] on span "20185102697" at bounding box center [248, 335] width 67 height 12
type textarea "20185102697"
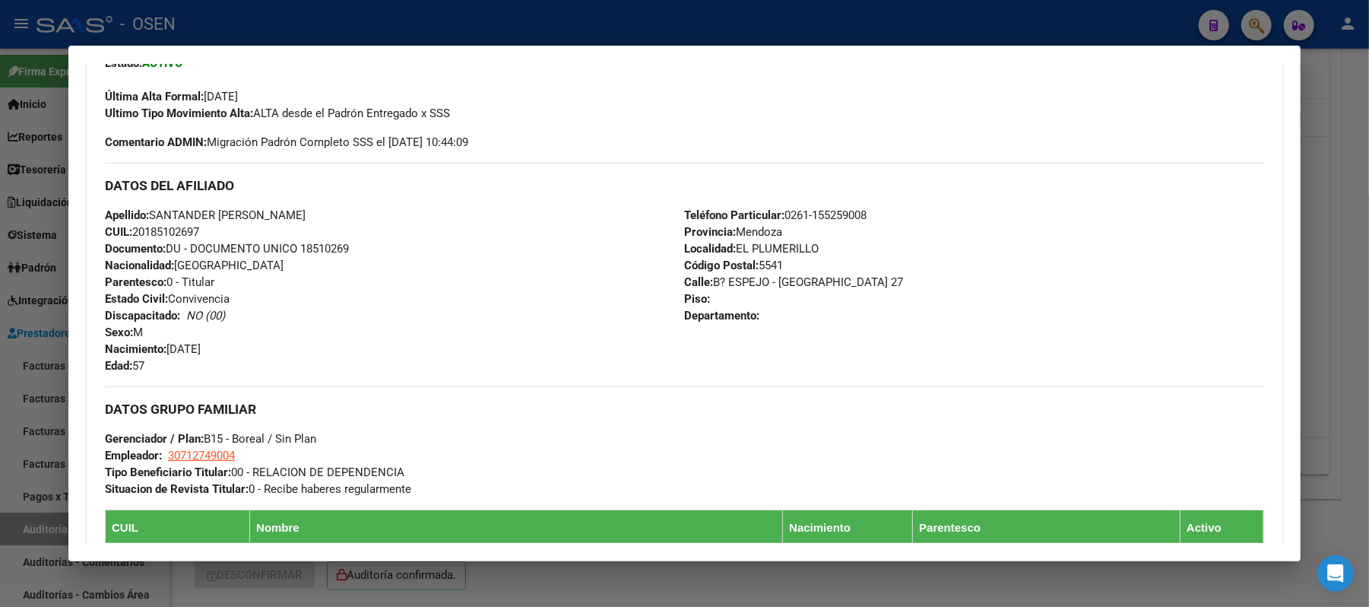
click at [192, 228] on span "CUIL: 20185102697" at bounding box center [152, 232] width 94 height 14
drag, startPoint x: 210, startPoint y: 229, endPoint x: 129, endPoint y: 237, distance: 81.8
click at [129, 237] on div "Apellido: SANTANDER CARLOS LEONARDO CUIL: 20185102697 Documento: DU - DOCUMENTO…" at bounding box center [394, 290] width 579 height 167
click at [298, 220] on span "Apellido: SANTANDER CARLOS LEONARDO" at bounding box center [205, 215] width 201 height 14
drag, startPoint x: 329, startPoint y: 214, endPoint x: 146, endPoint y: 211, distance: 183.3
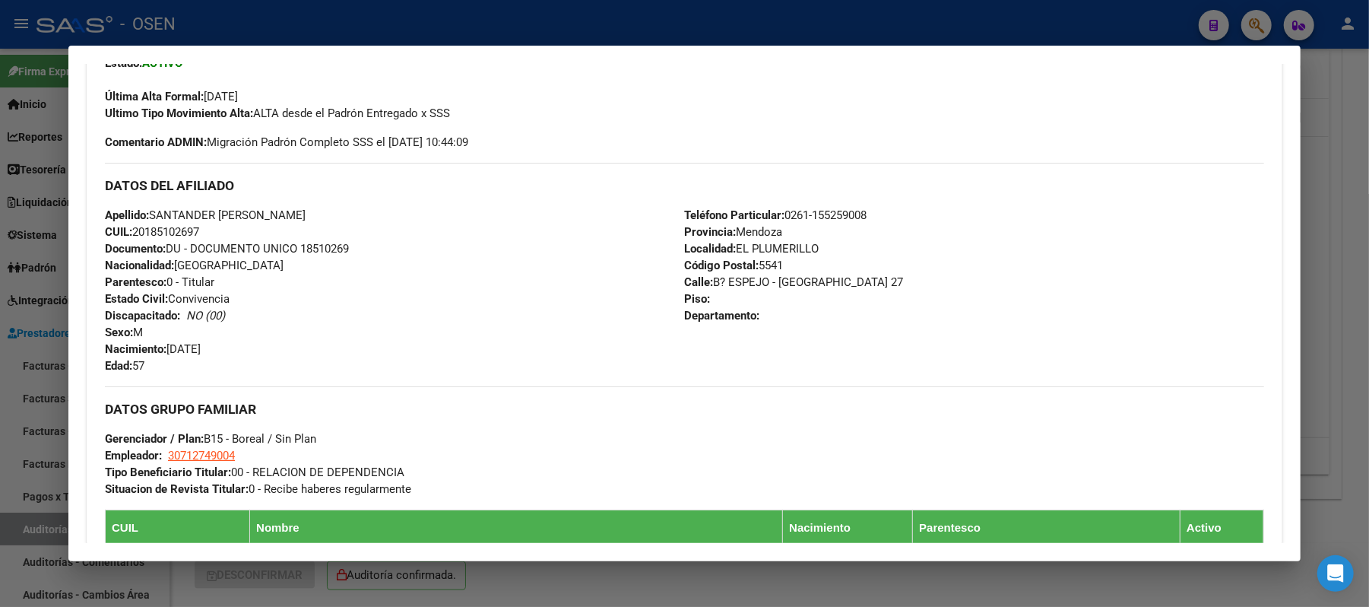
click at [146, 211] on div "Apellido: SANTANDER CARLOS LEONARDO CUIL: 20185102697 Documento: DU - DOCUMENTO…" at bounding box center [394, 290] width 579 height 167
click at [484, 15] on div at bounding box center [684, 303] width 1369 height 607
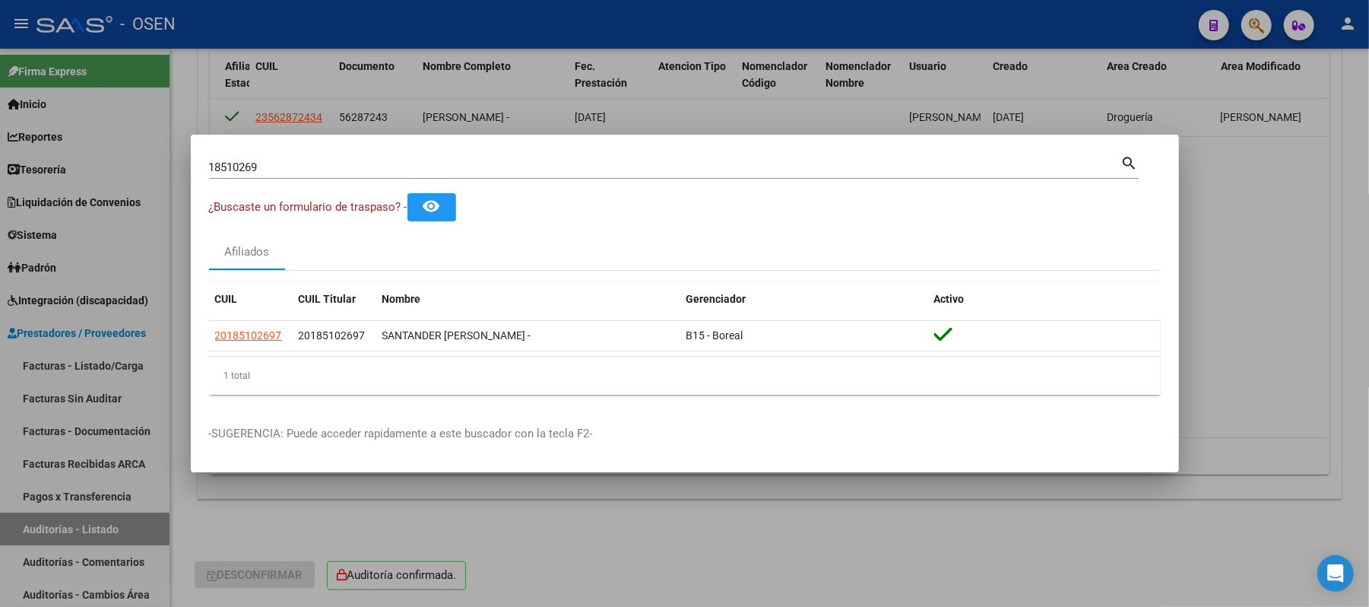
drag, startPoint x: 357, startPoint y: 172, endPoint x: 0, endPoint y: 76, distance: 370.0
click at [0, 116] on div "18510269 Buscar (apellido, dni, cuil, nro traspaso, cuit, obra social) search ¿…" at bounding box center [684, 303] width 1369 height 607
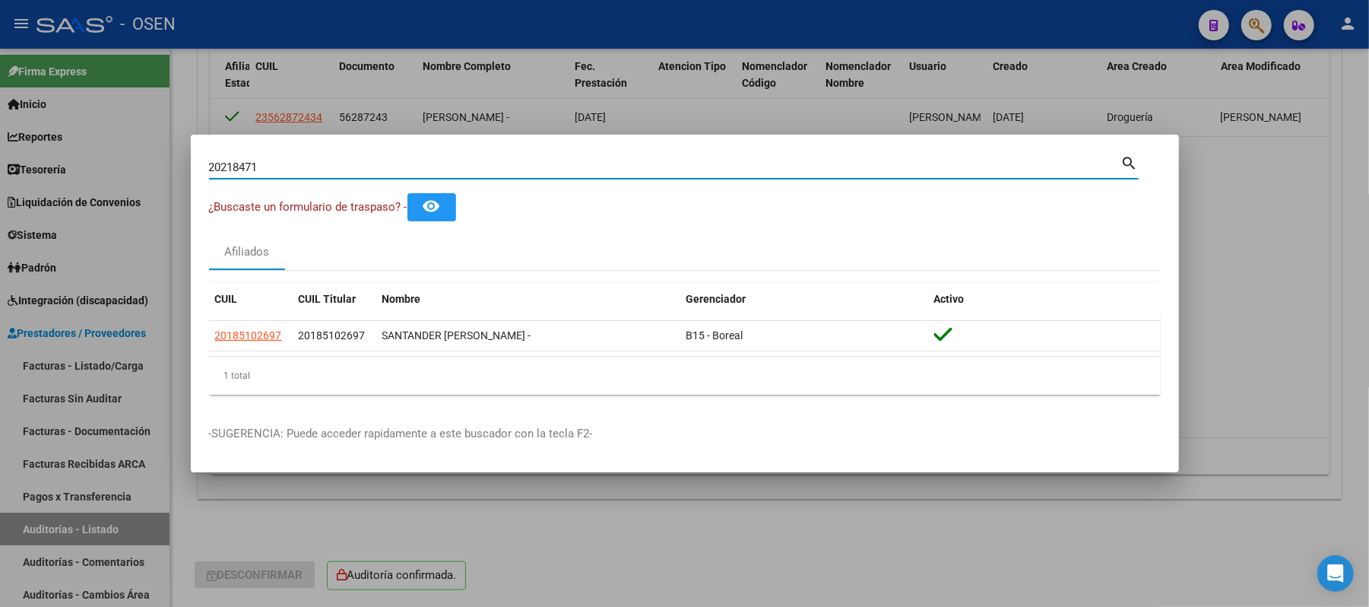
type input "20218471"
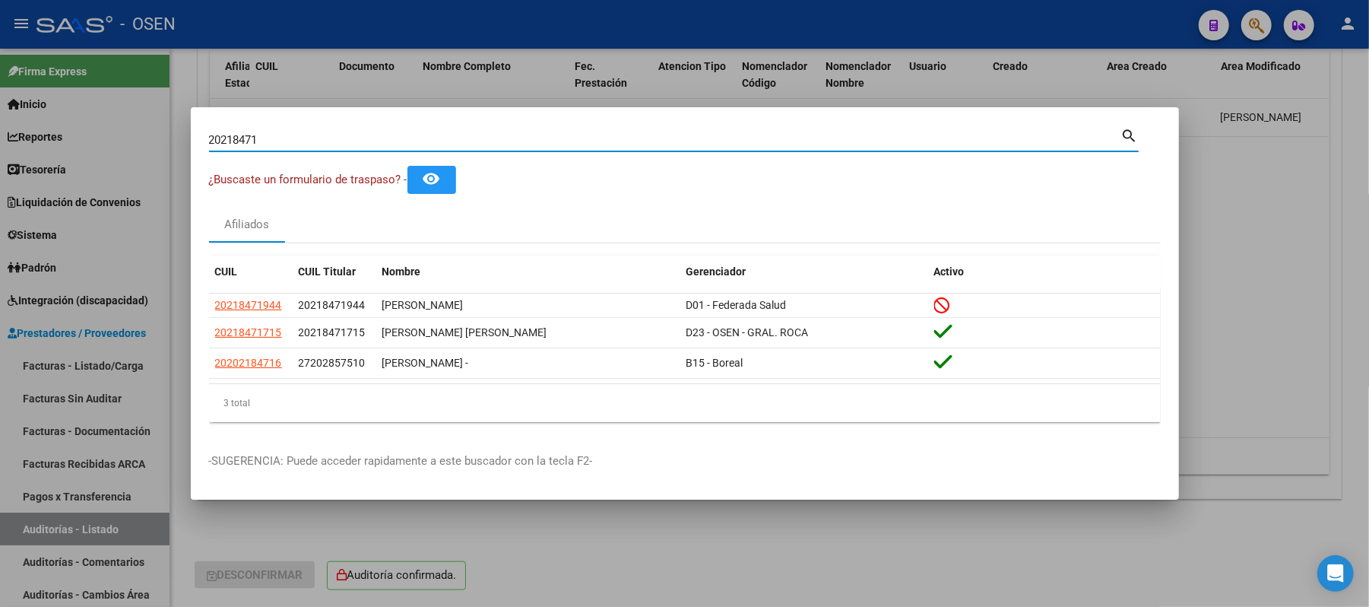
click at [281, 140] on input "20218471" at bounding box center [665, 140] width 912 height 14
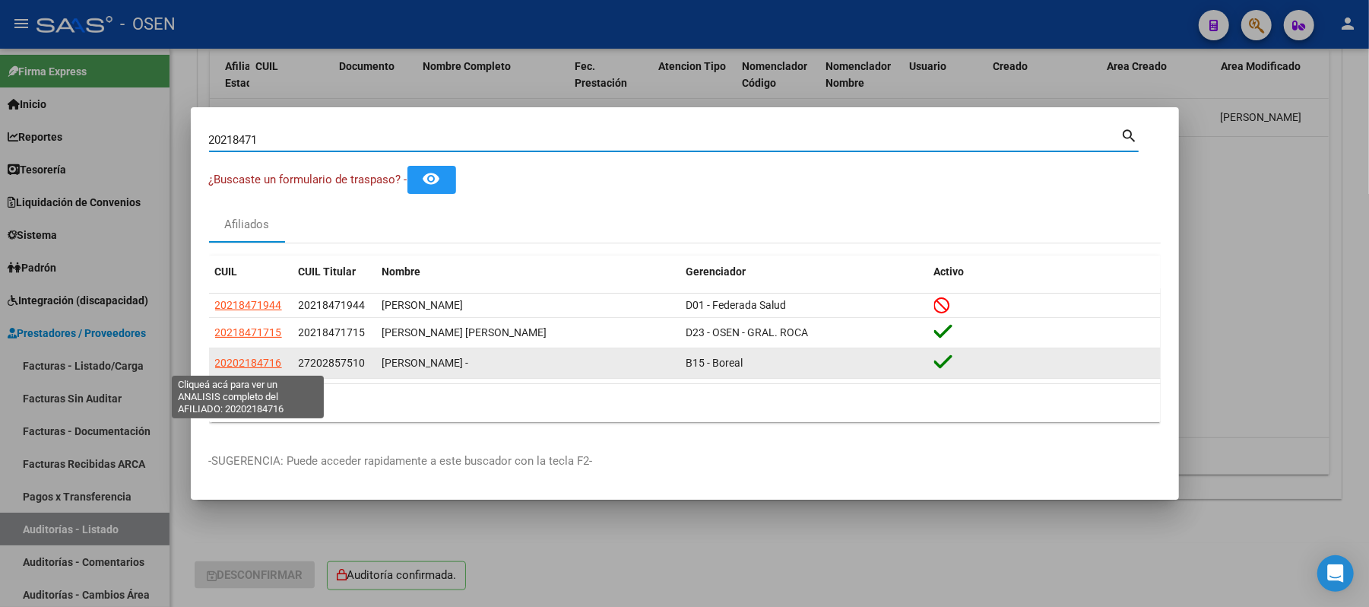
click at [255, 363] on span "20202184716" at bounding box center [248, 363] width 67 height 12
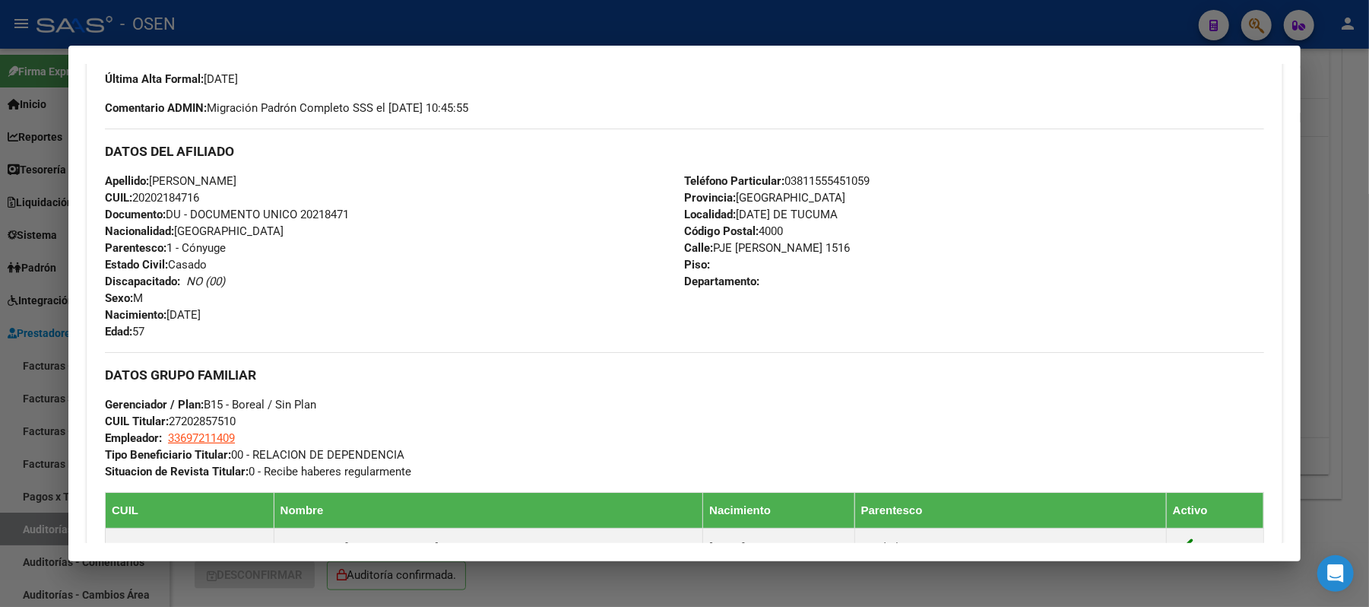
scroll to position [811, 0]
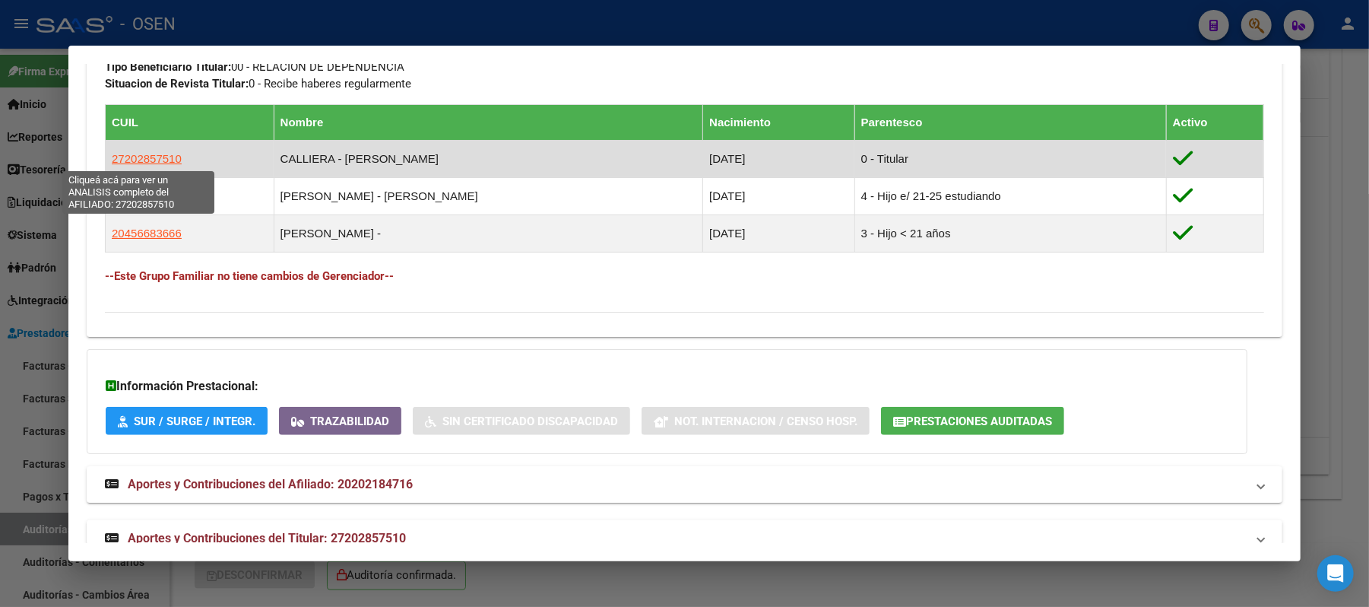
click at [149, 153] on span "27202857510" at bounding box center [147, 158] width 70 height 13
type textarea "27202857510"
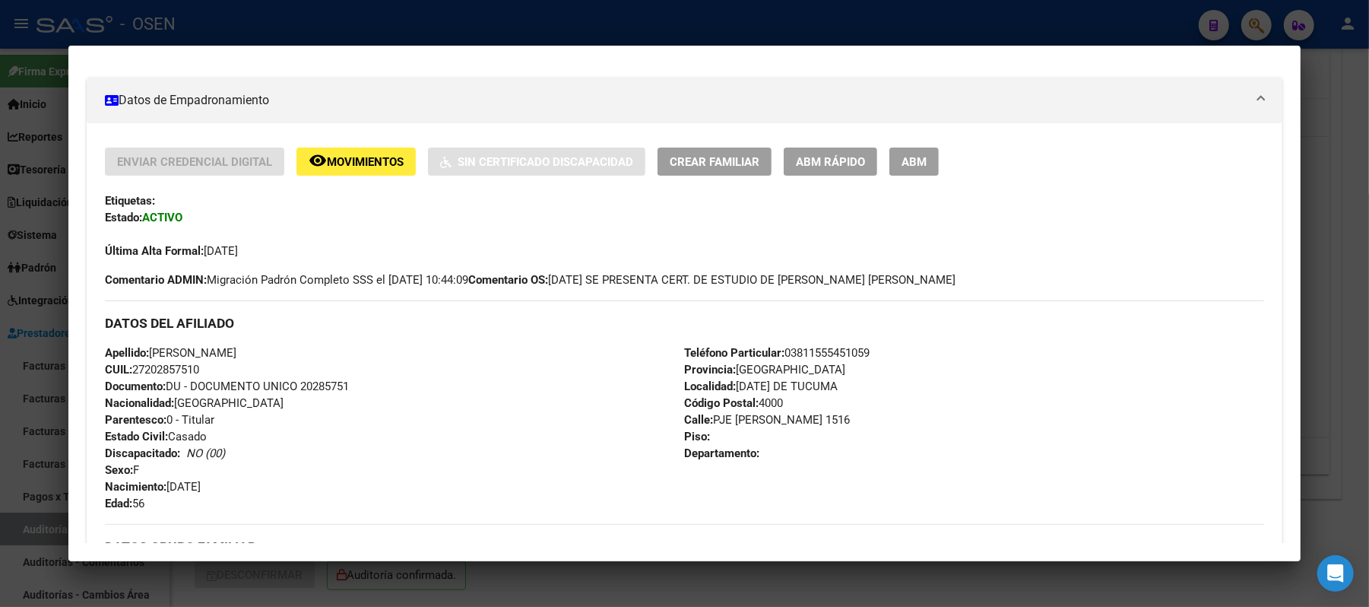
scroll to position [304, 0]
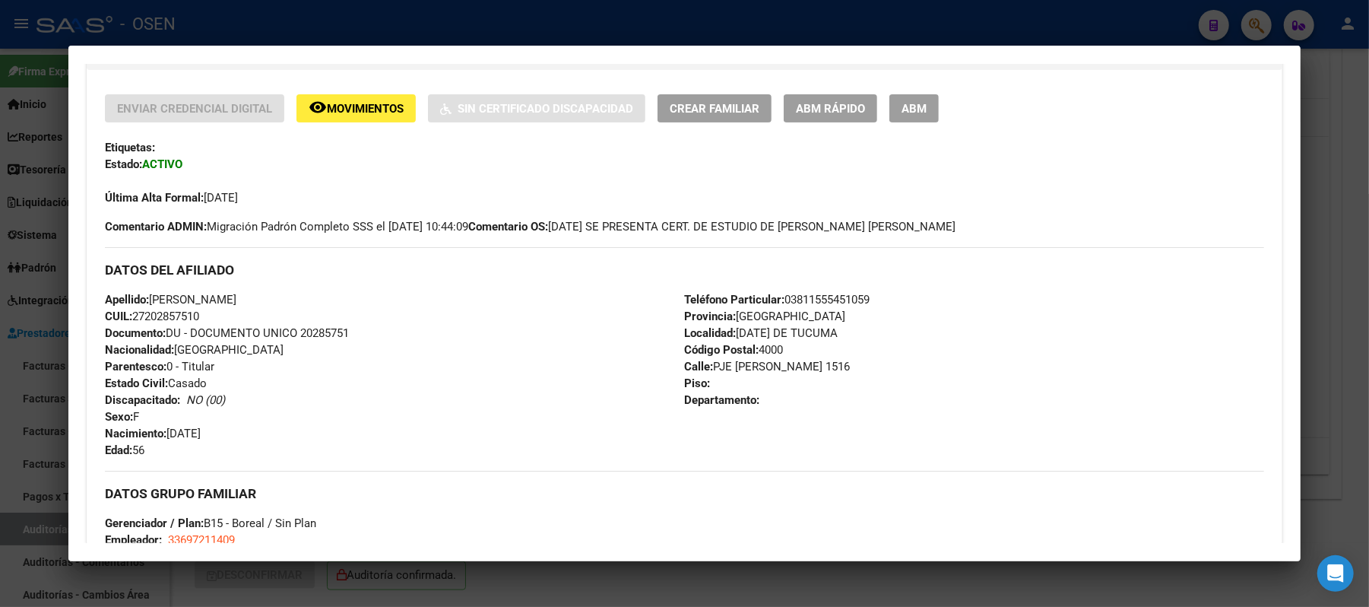
drag, startPoint x: 204, startPoint y: 318, endPoint x: 126, endPoint y: 318, distance: 77.6
click at [126, 318] on div "Apellido: MARIA DANIELA CALLIERA CUIL: 27202857510 Documento: DU - DOCUMENTO UN…" at bounding box center [394, 374] width 579 height 167
click at [354, 287] on div "DATOS DEL AFILIADO" at bounding box center [685, 269] width 1160 height 44
drag, startPoint x: 271, startPoint y: 302, endPoint x: 171, endPoint y: 300, distance: 100.4
click at [155, 299] on span "Apellido: MARIA DANIELA CALLIERA" at bounding box center [171, 300] width 132 height 14
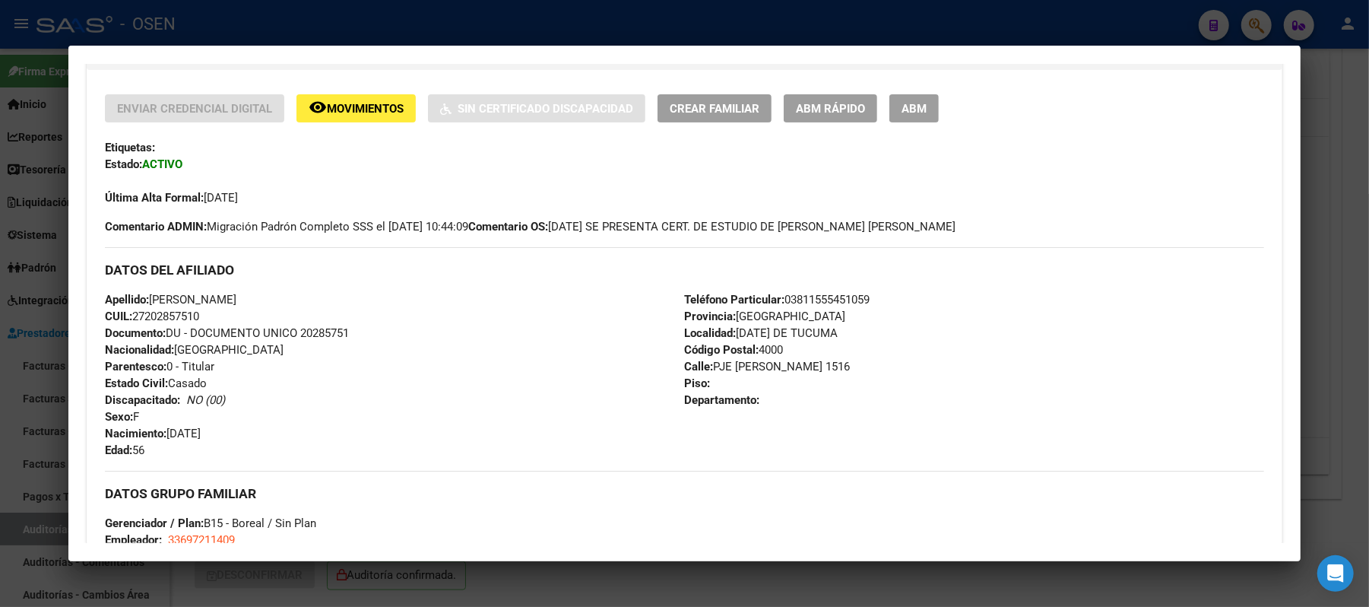
click at [310, 309] on div "Apellido: MARIA DANIELA CALLIERA CUIL: 27202857510 Documento: DU - DOCUMENTO UN…" at bounding box center [394, 374] width 579 height 167
drag, startPoint x: 296, startPoint y: 301, endPoint x: 147, endPoint y: 298, distance: 149.1
click at [147, 298] on div "Apellido: MARIA DANIELA CALLIERA CUIL: 27202857510 Documento: DU - DOCUMENTO UN…" at bounding box center [394, 374] width 579 height 167
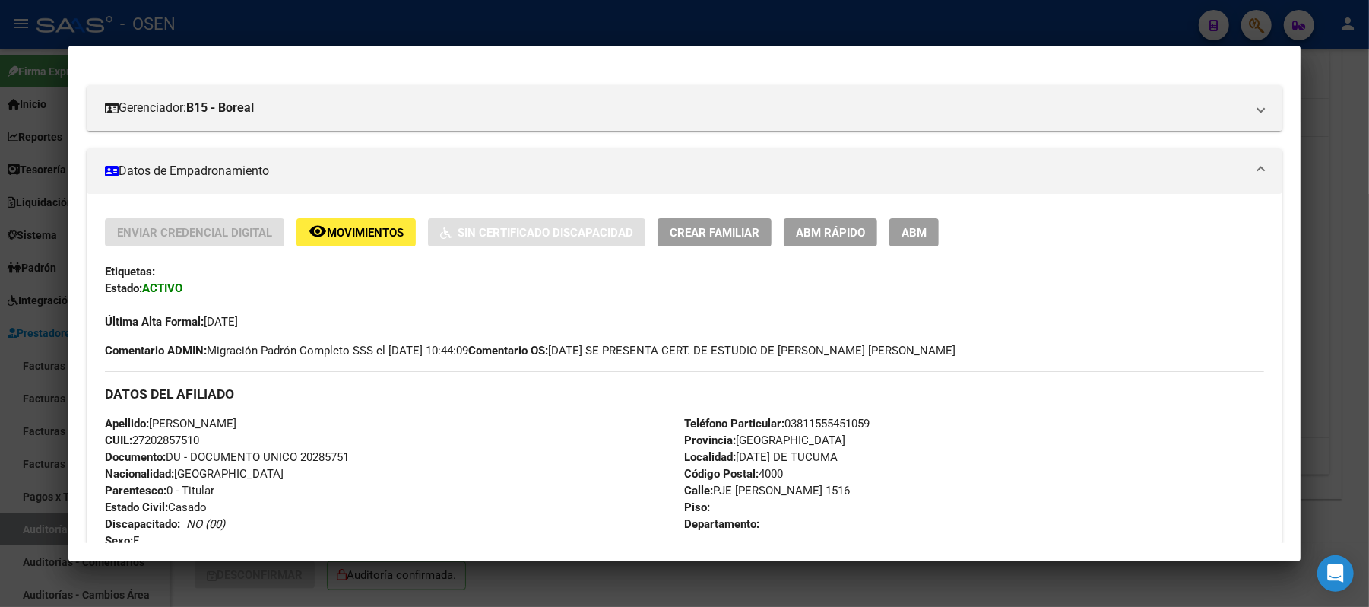
scroll to position [405, 0]
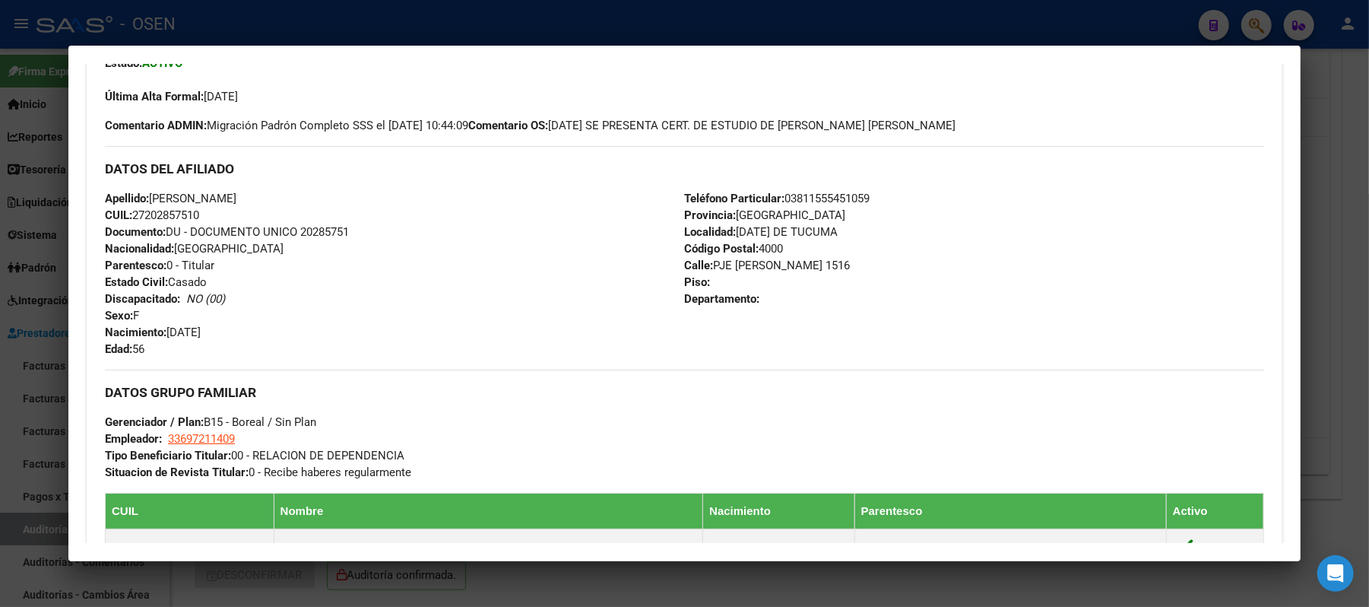
click at [560, 14] on div at bounding box center [684, 303] width 1369 height 607
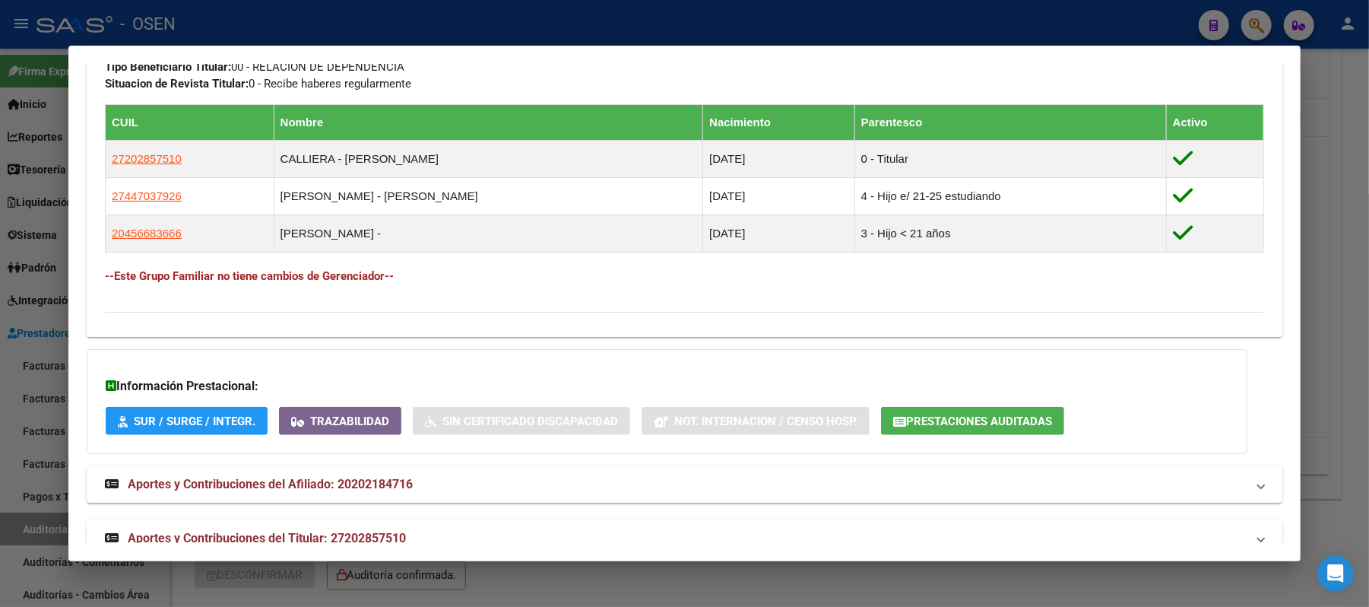
click at [865, 569] on div at bounding box center [684, 303] width 1369 height 607
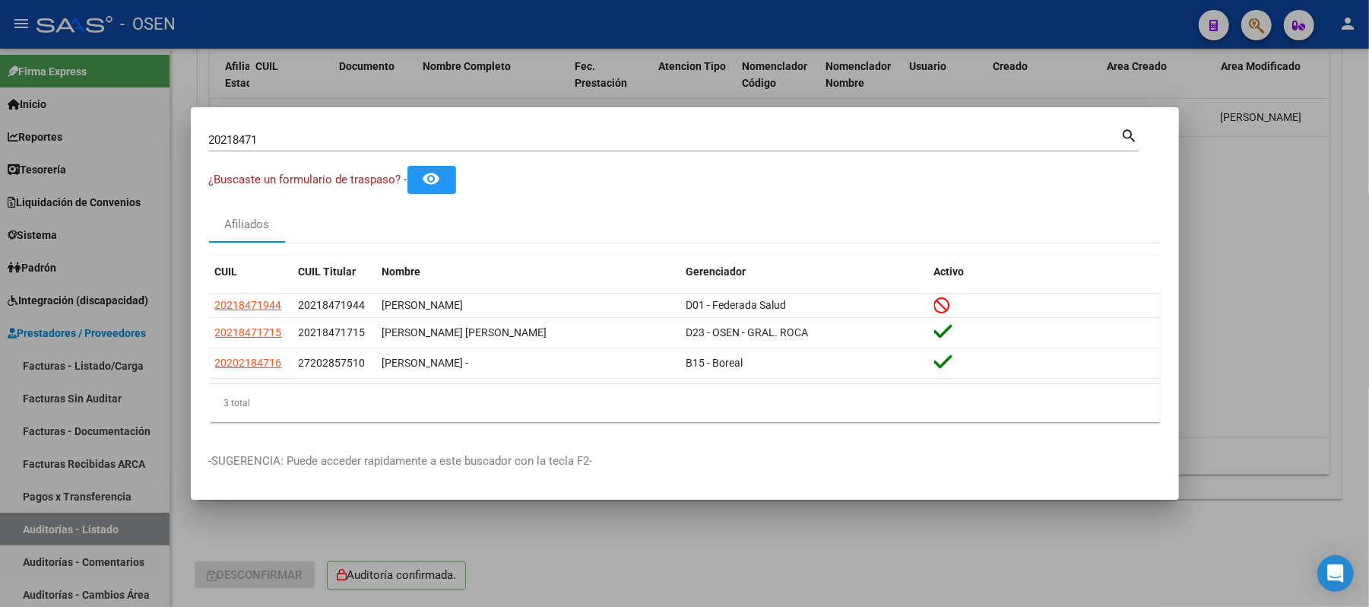
drag, startPoint x: 856, startPoint y: 138, endPoint x: 8, endPoint y: 317, distance: 867.2
click at [0, 236] on div "20218471 Buscar (apellido, dni, cuil, nro traspaso, cuit, obra social) search ¿…" at bounding box center [684, 303] width 1369 height 607
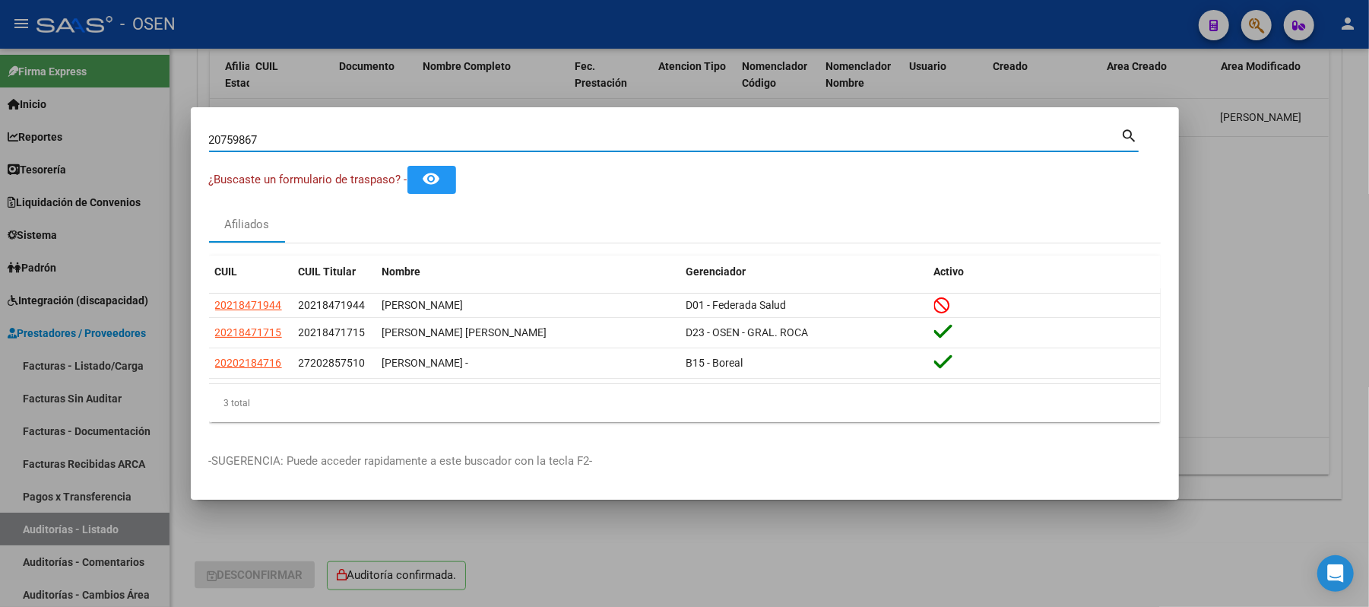
type input "20759867"
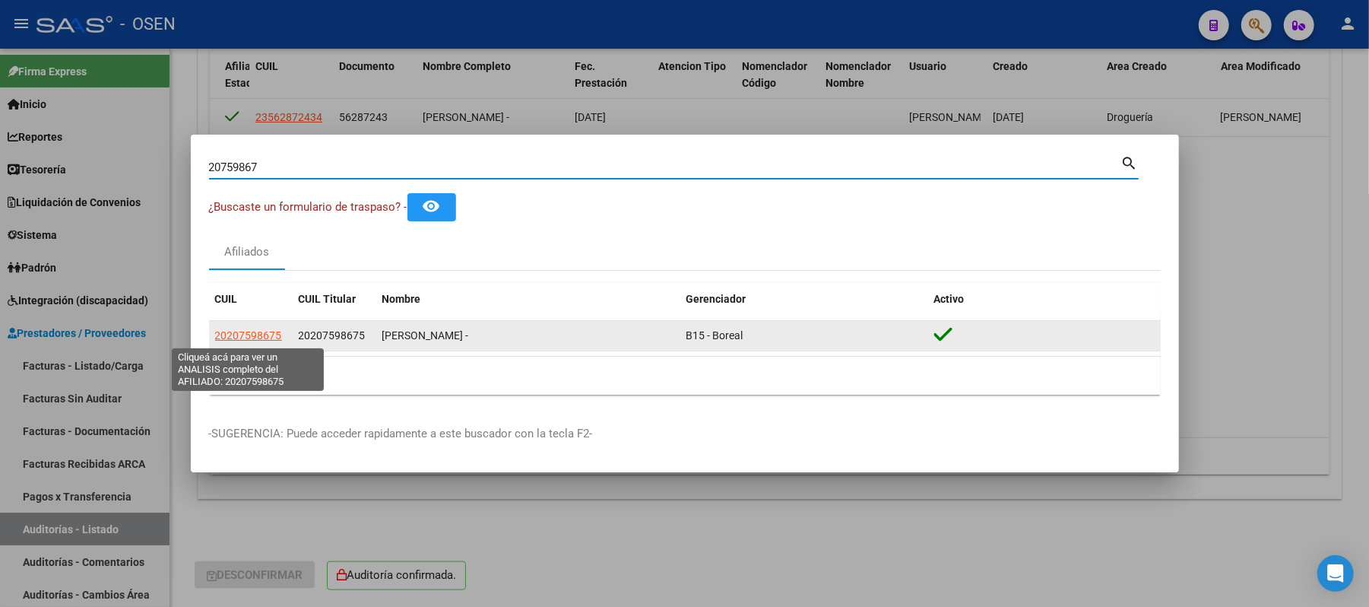
click at [269, 338] on span "20207598675" at bounding box center [248, 335] width 67 height 12
type textarea "20207598675"
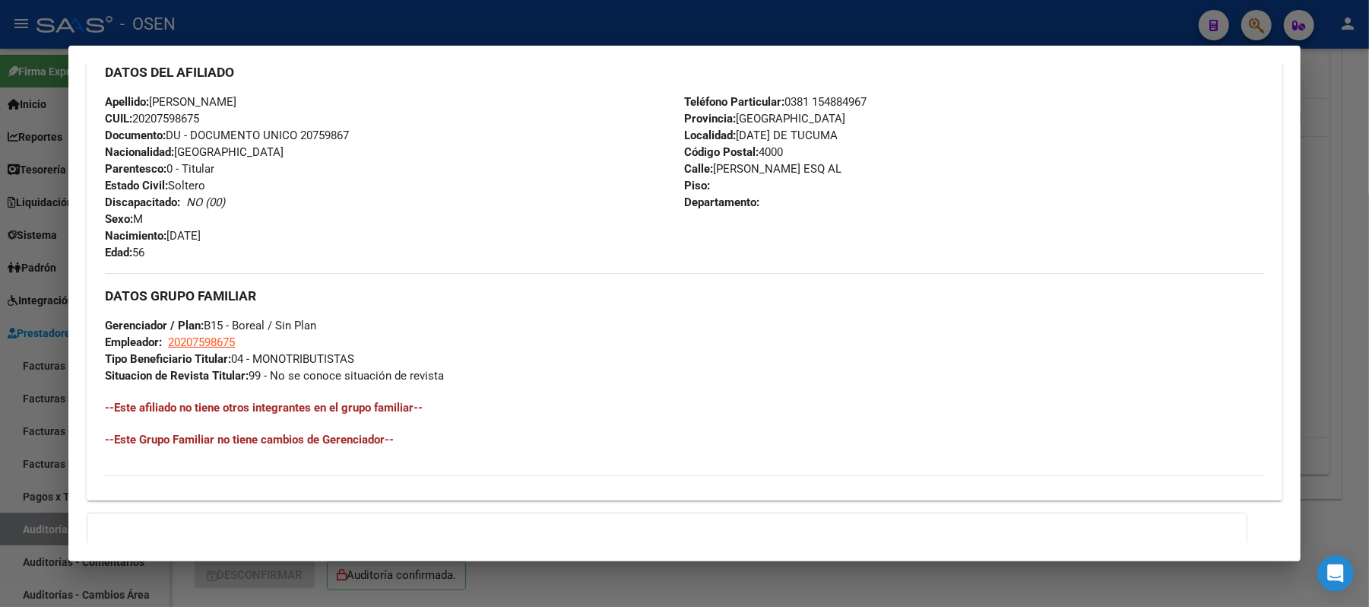
scroll to position [676, 0]
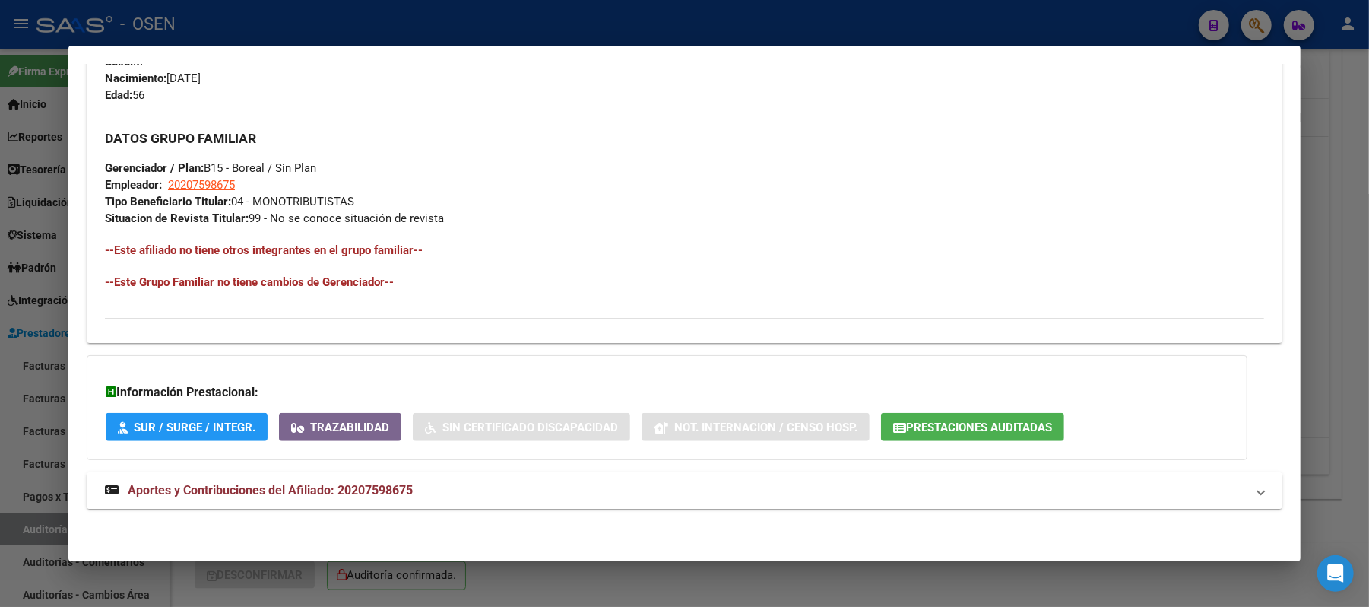
click at [560, 500] on mat-expansion-panel-header "Aportes y Contribuciones del Afiliado: 20207598675" at bounding box center [685, 490] width 1196 height 36
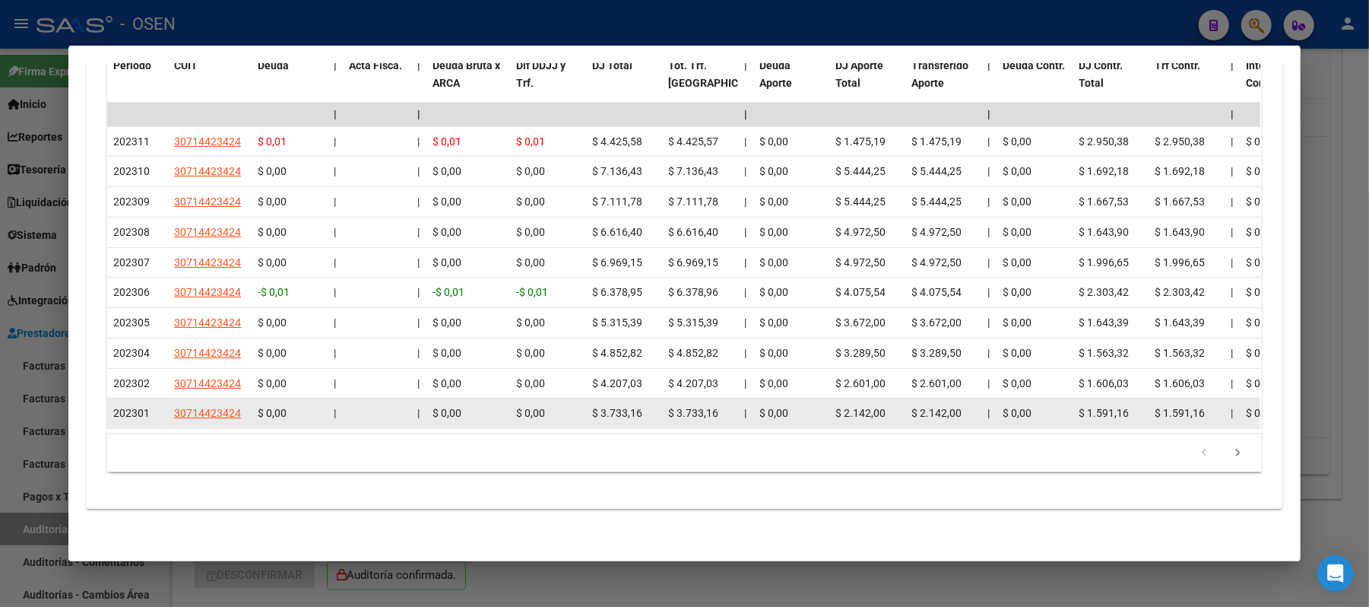
scroll to position [1224, 0]
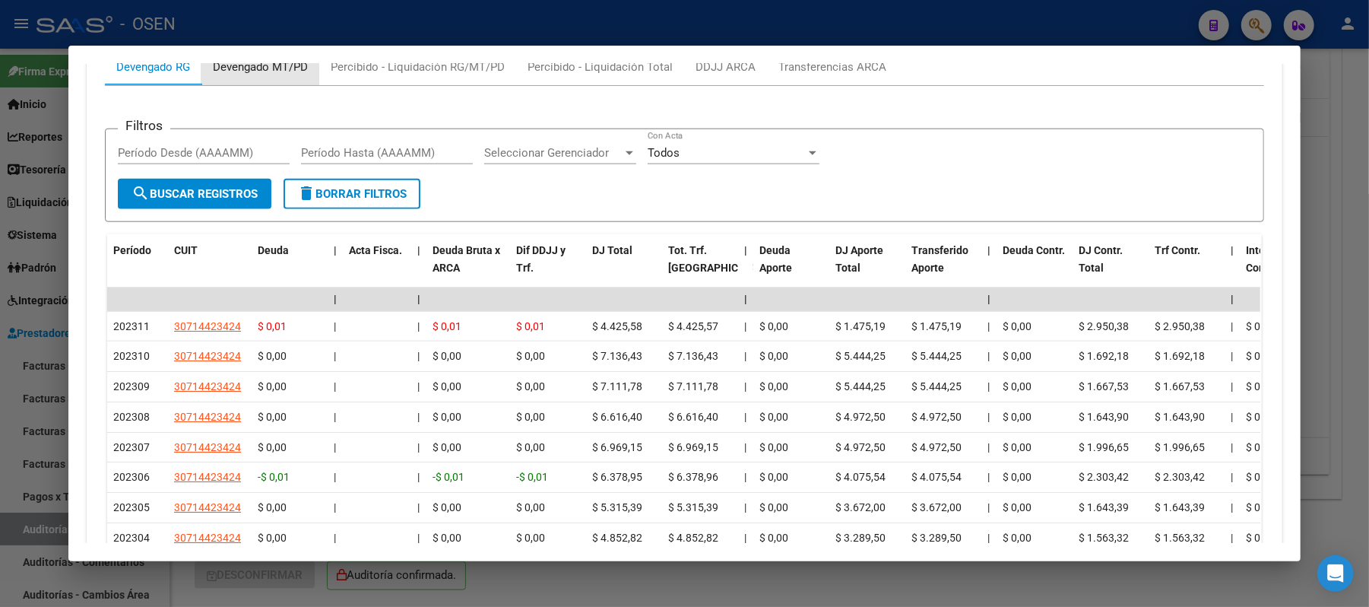
click at [227, 71] on div "Devengado MT/PD" at bounding box center [260, 67] width 95 height 17
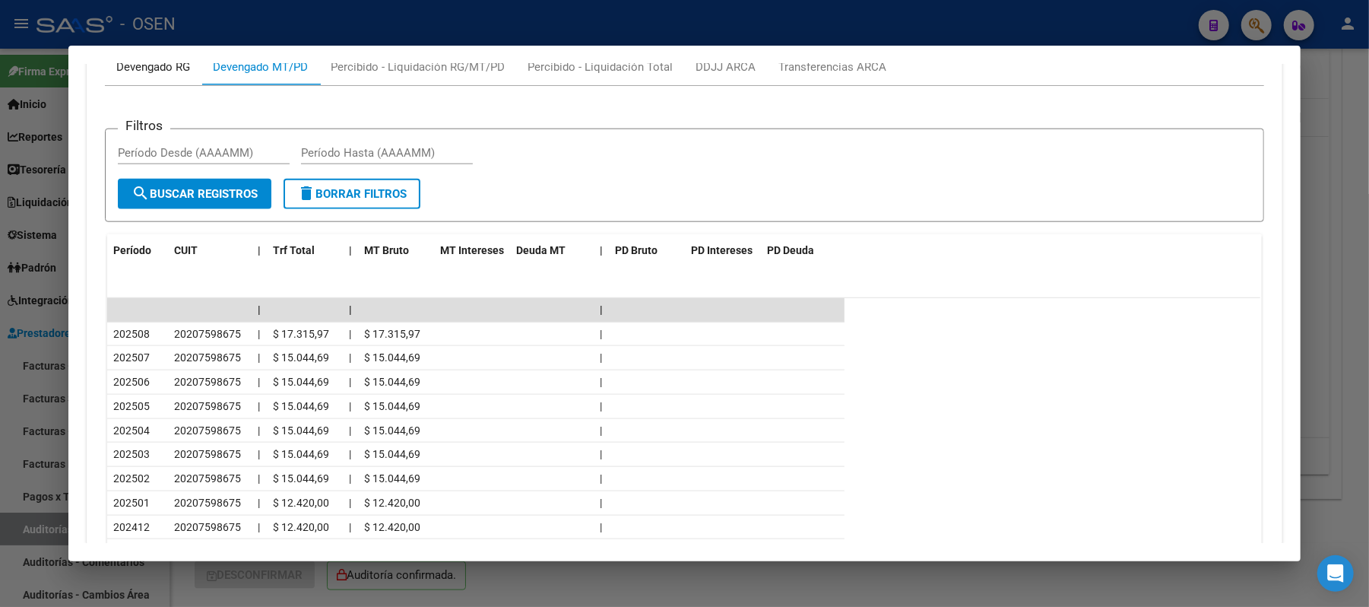
click at [158, 74] on div "Devengado RG" at bounding box center [153, 67] width 74 height 17
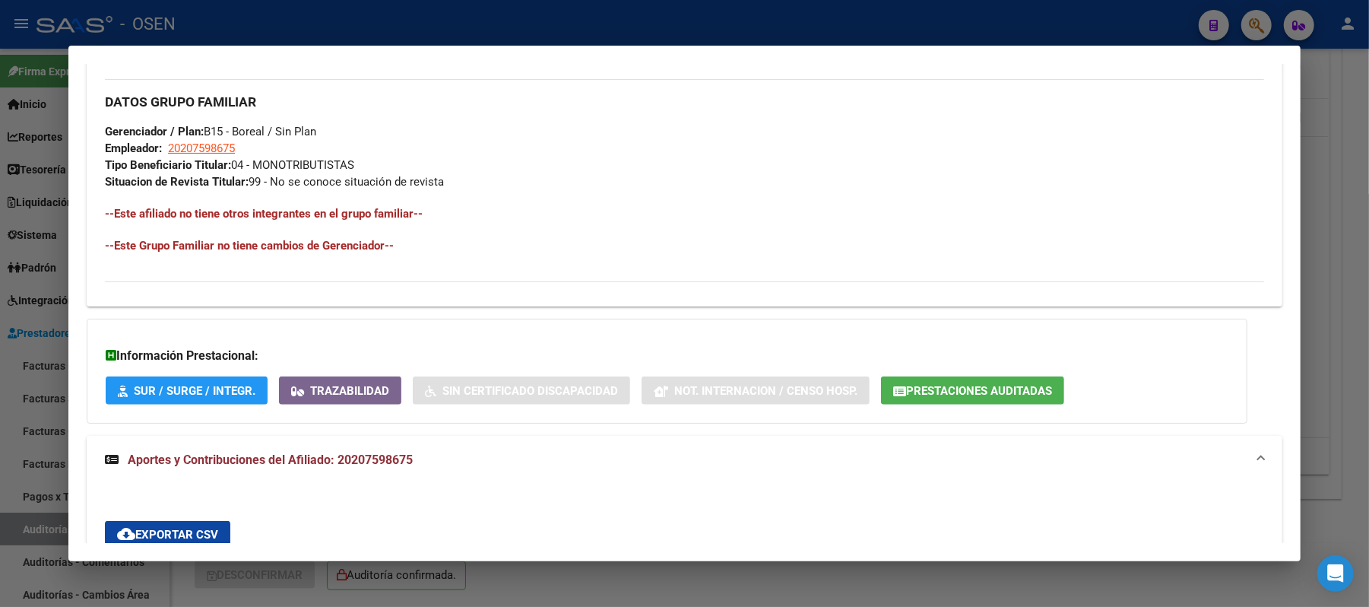
scroll to position [312, 0]
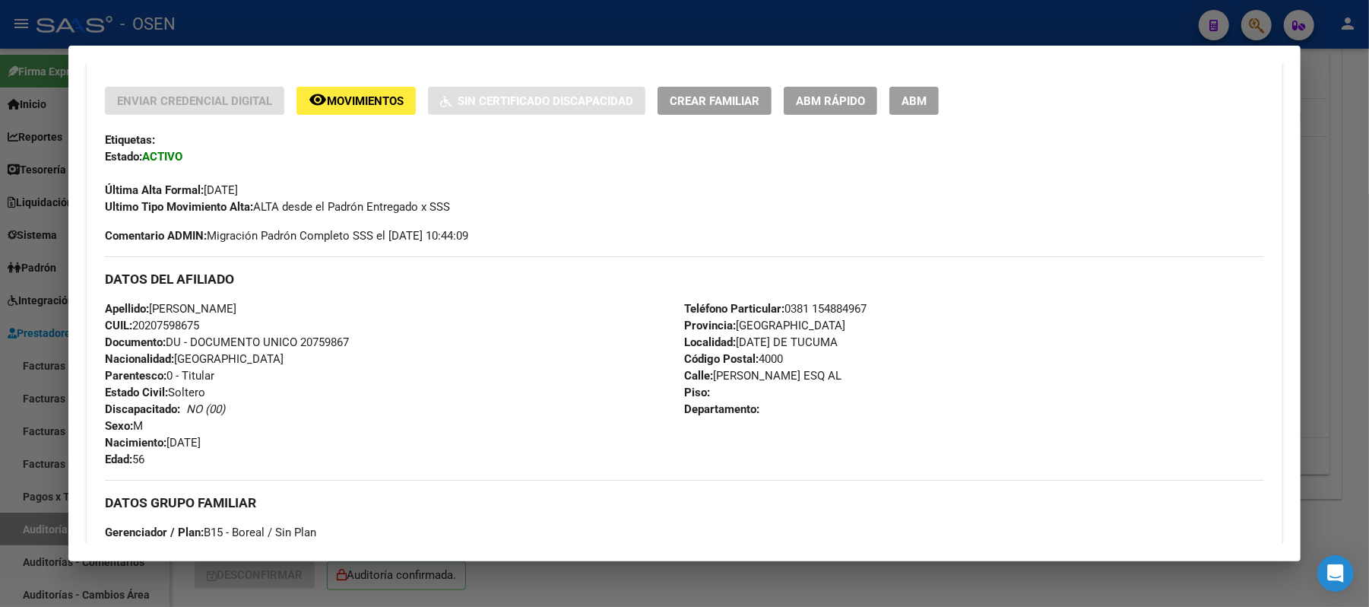
drag, startPoint x: 192, startPoint y: 327, endPoint x: 128, endPoint y: 326, distance: 63.9
click at [128, 326] on div "Apellido: LAZARTE JULIO RICARDO CUIL: 20207598675 Documento: DU - DOCUMENTO UNI…" at bounding box center [394, 383] width 579 height 167
click at [224, 308] on span "Apellido: LAZARTE JULIO RICARDO" at bounding box center [171, 309] width 132 height 14
drag, startPoint x: 303, startPoint y: 312, endPoint x: 144, endPoint y: 312, distance: 158.2
click at [144, 312] on div "Apellido: LAZARTE JULIO RICARDO CUIL: 20207598675 Documento: DU - DOCUMENTO UNI…" at bounding box center [394, 383] width 579 height 167
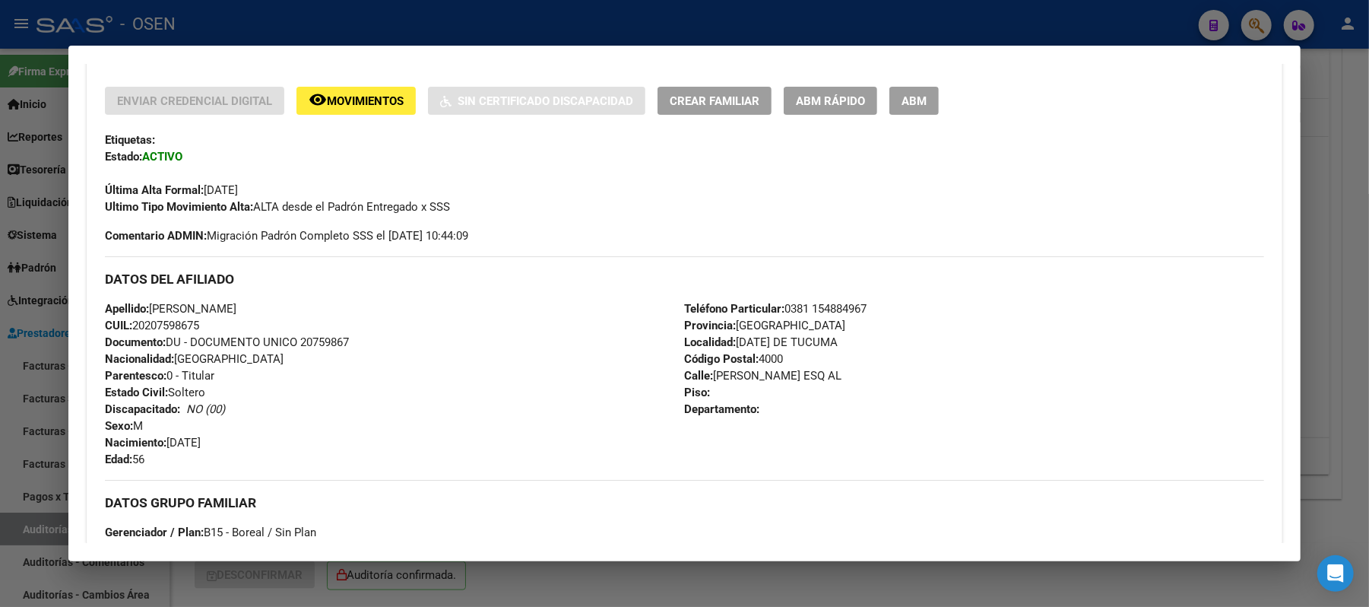
click at [435, 31] on div at bounding box center [684, 303] width 1369 height 607
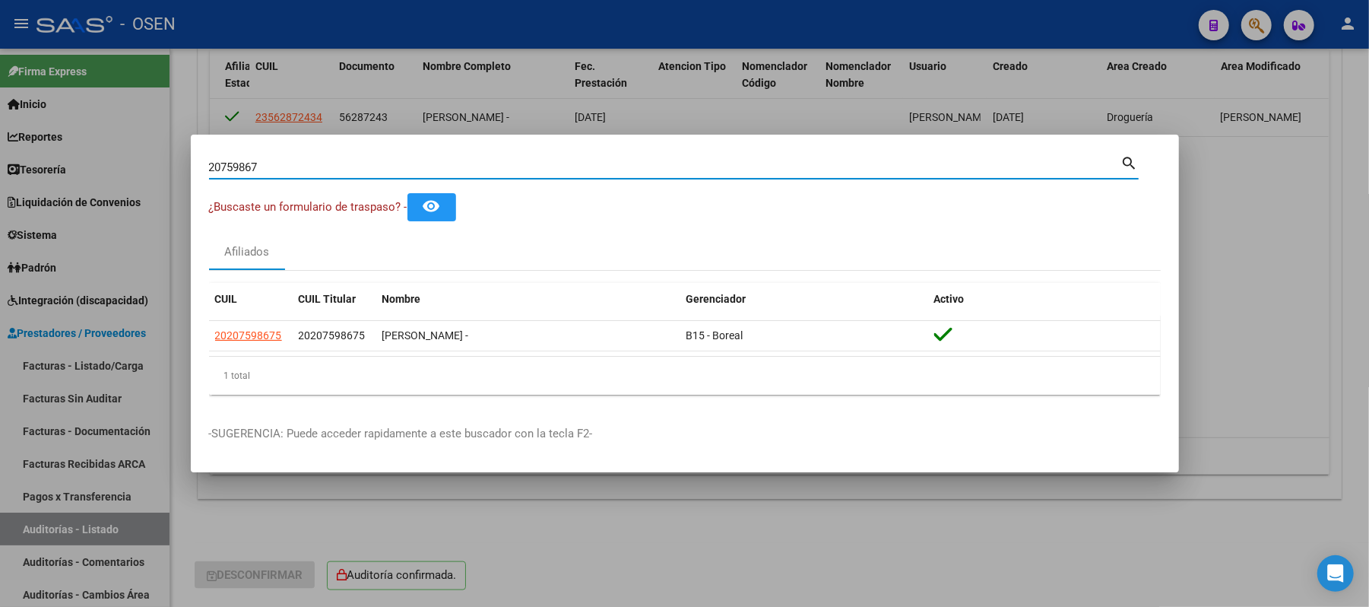
drag, startPoint x: 298, startPoint y: 169, endPoint x: 0, endPoint y: 65, distance: 315.5
click at [0, 68] on div "20759867 Buscar (apellido, dni, cuil, nro traspaso, cuit, obra social) search ¿…" at bounding box center [684, 303] width 1369 height 607
type input "21179297"
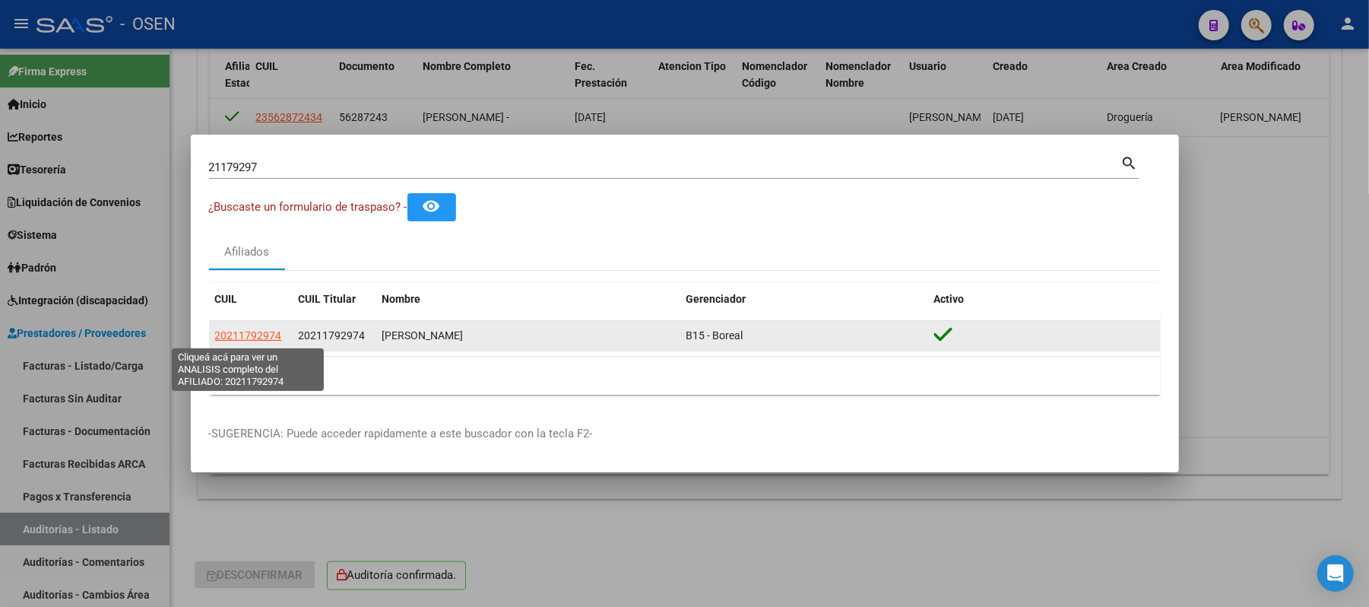
click at [236, 335] on span "20211792974" at bounding box center [248, 335] width 67 height 12
type textarea "20211792974"
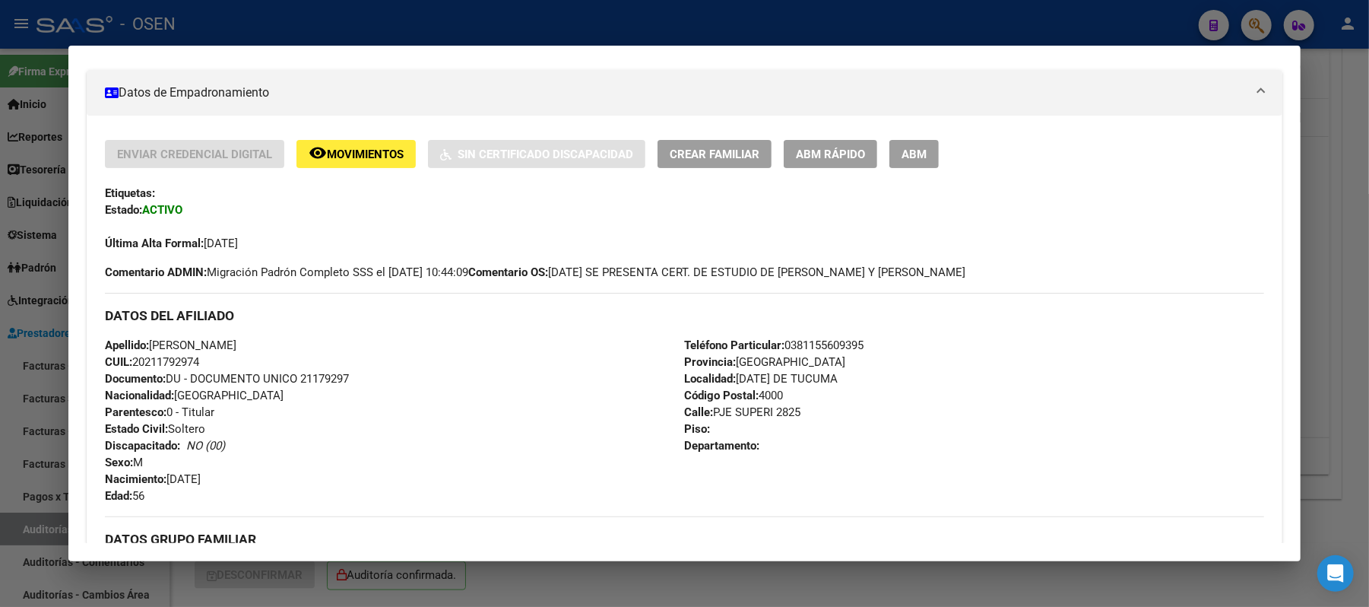
scroll to position [304, 0]
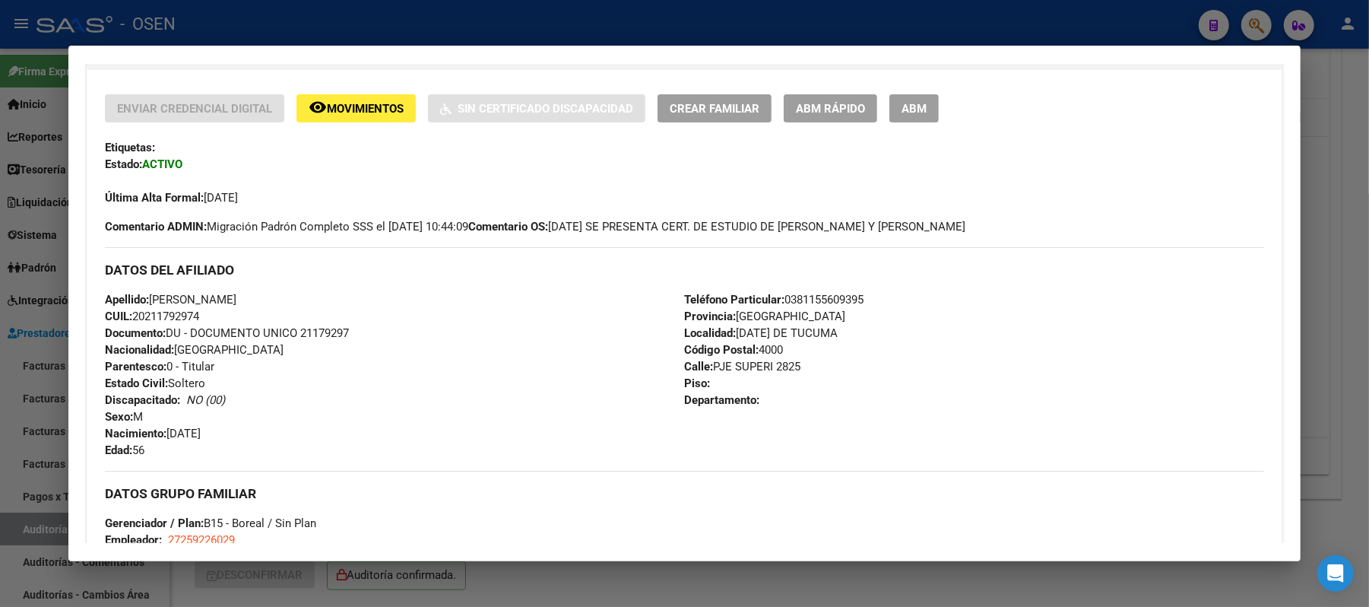
drag, startPoint x: 204, startPoint y: 313, endPoint x: 128, endPoint y: 311, distance: 76.1
click at [128, 311] on div "Apellido: ROBERTO REYES HERRERA CUIL: 20211792974 Documento: DU - DOCUMENTO UNI…" at bounding box center [394, 374] width 579 height 167
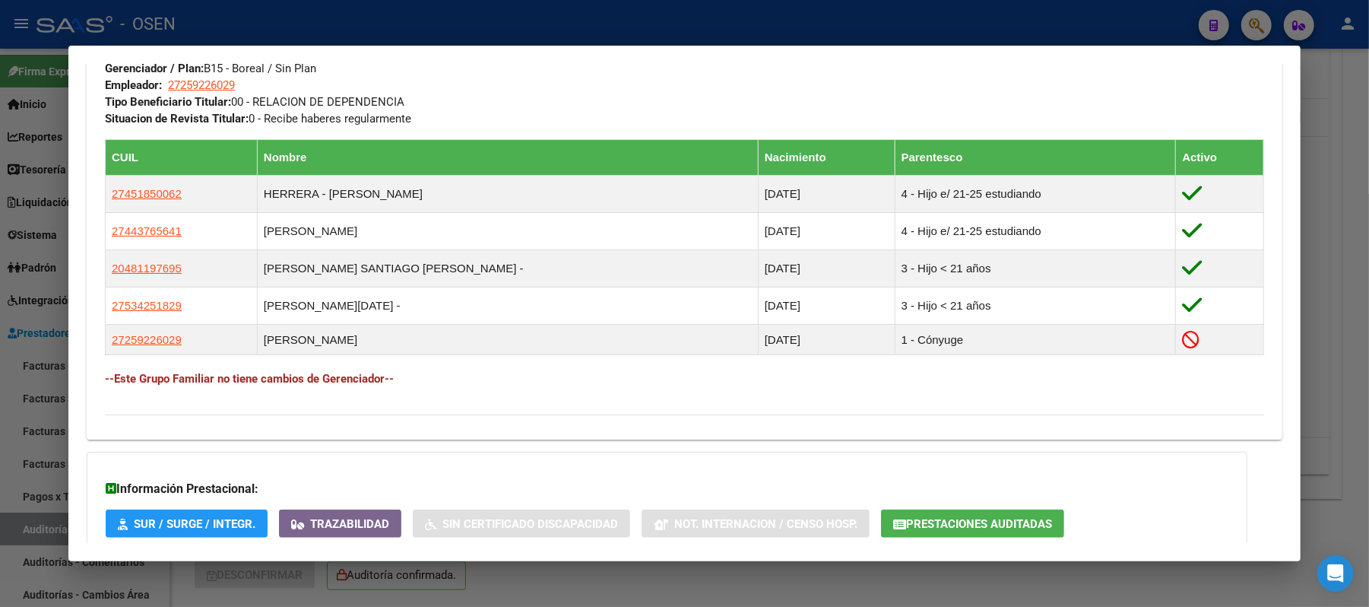
scroll to position [855, 0]
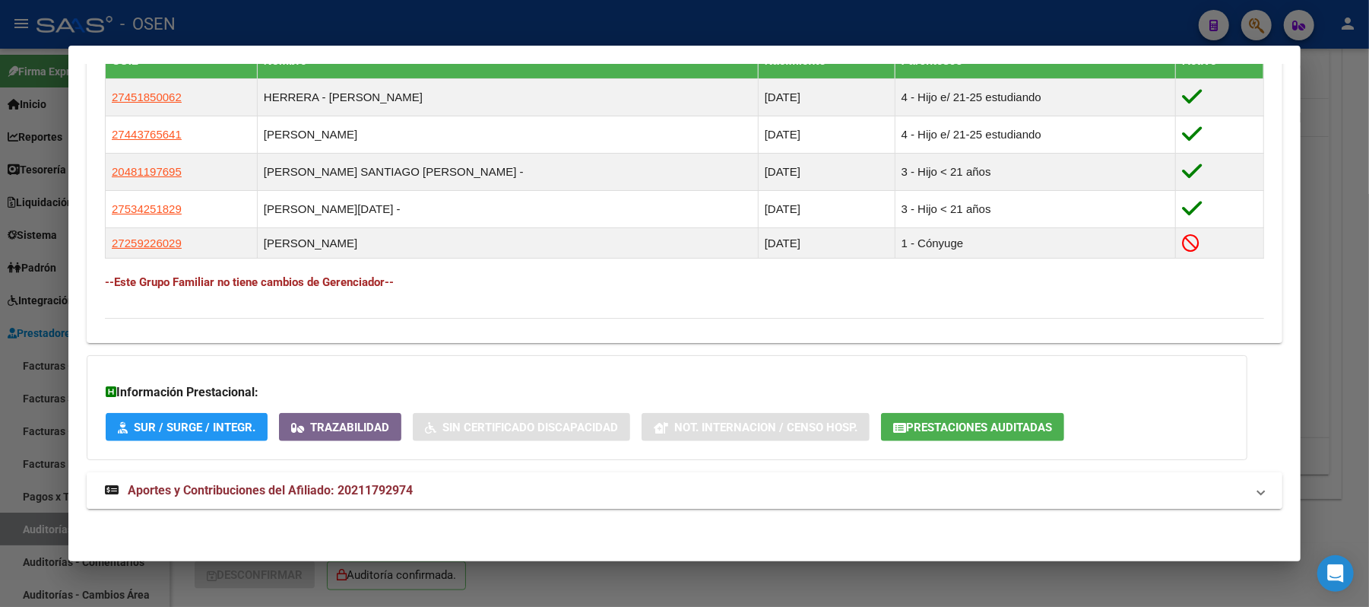
click at [885, 496] on mat-panel-title "Aportes y Contribuciones del Afiliado: 20211792974" at bounding box center [675, 490] width 1141 height 18
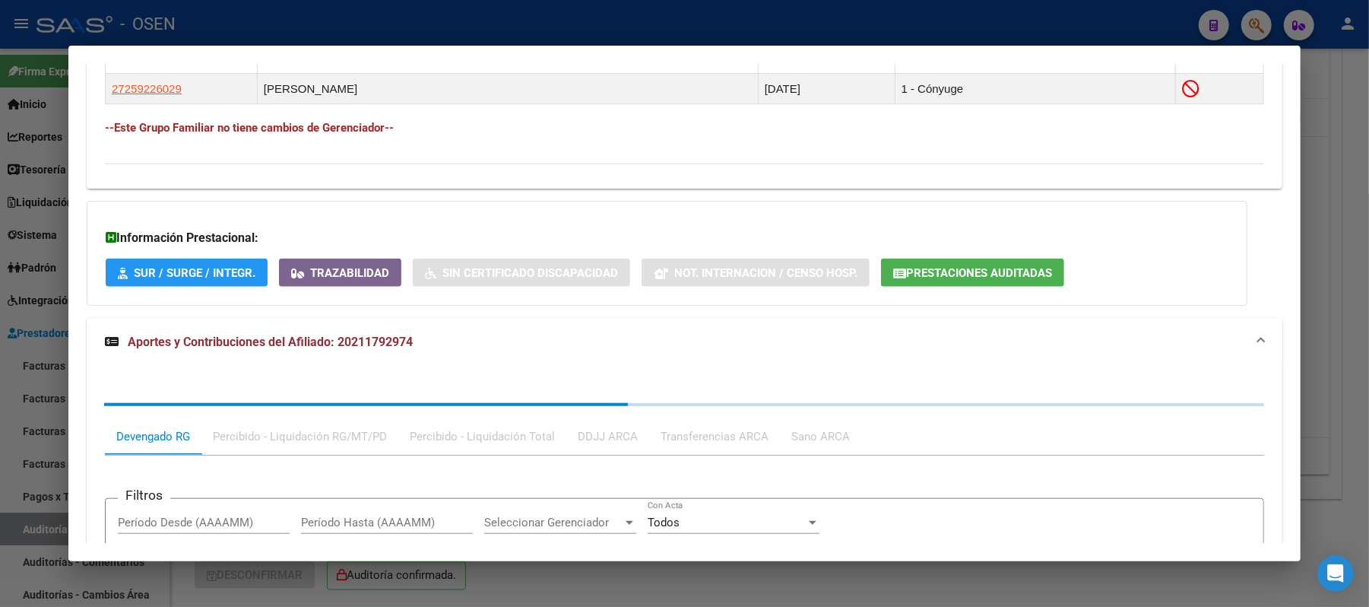
scroll to position [1238, 0]
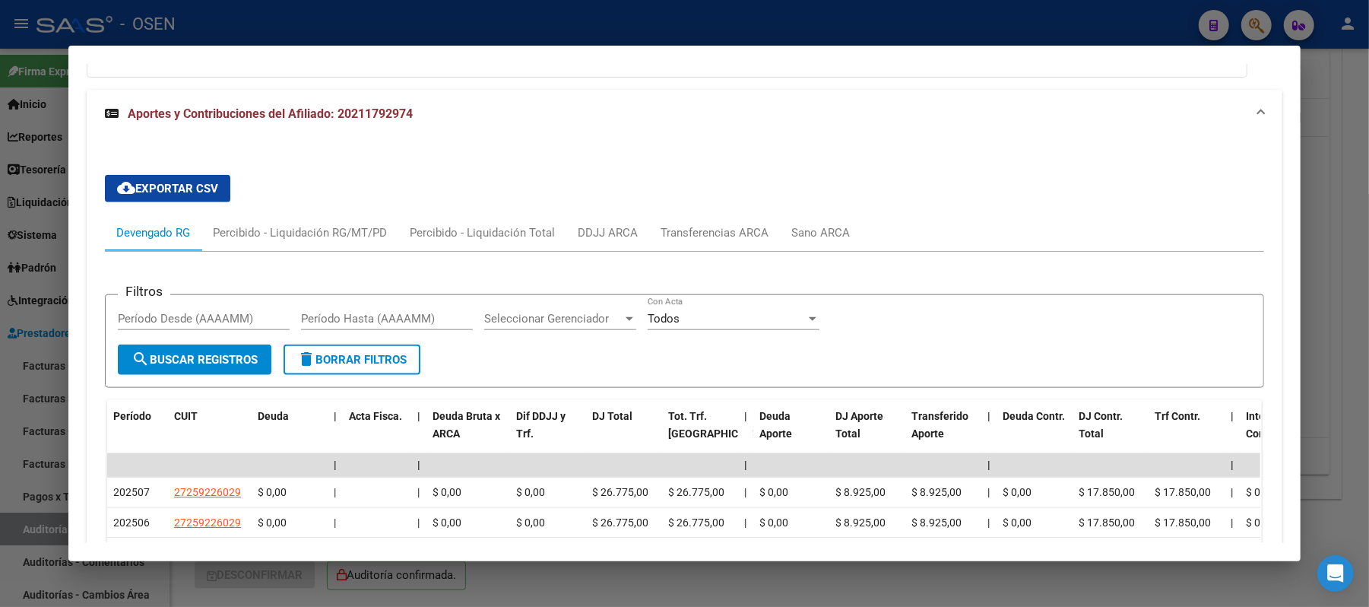
click at [469, 18] on div at bounding box center [684, 303] width 1369 height 607
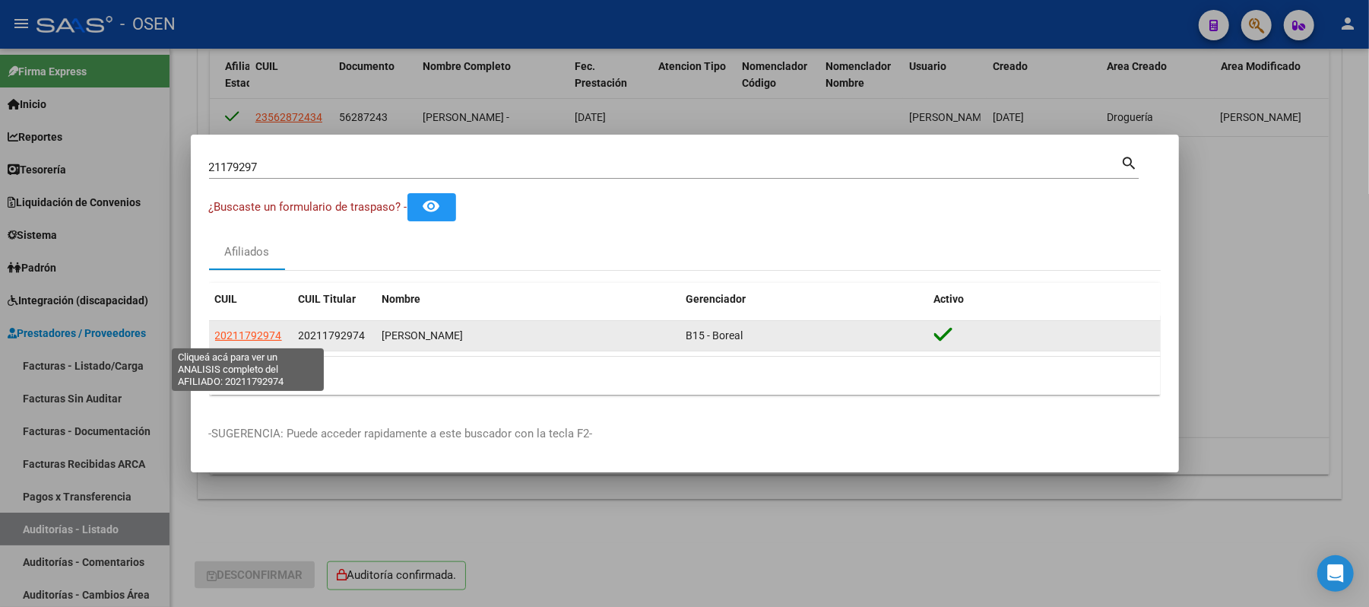
click at [217, 338] on span "20211792974" at bounding box center [248, 335] width 67 height 12
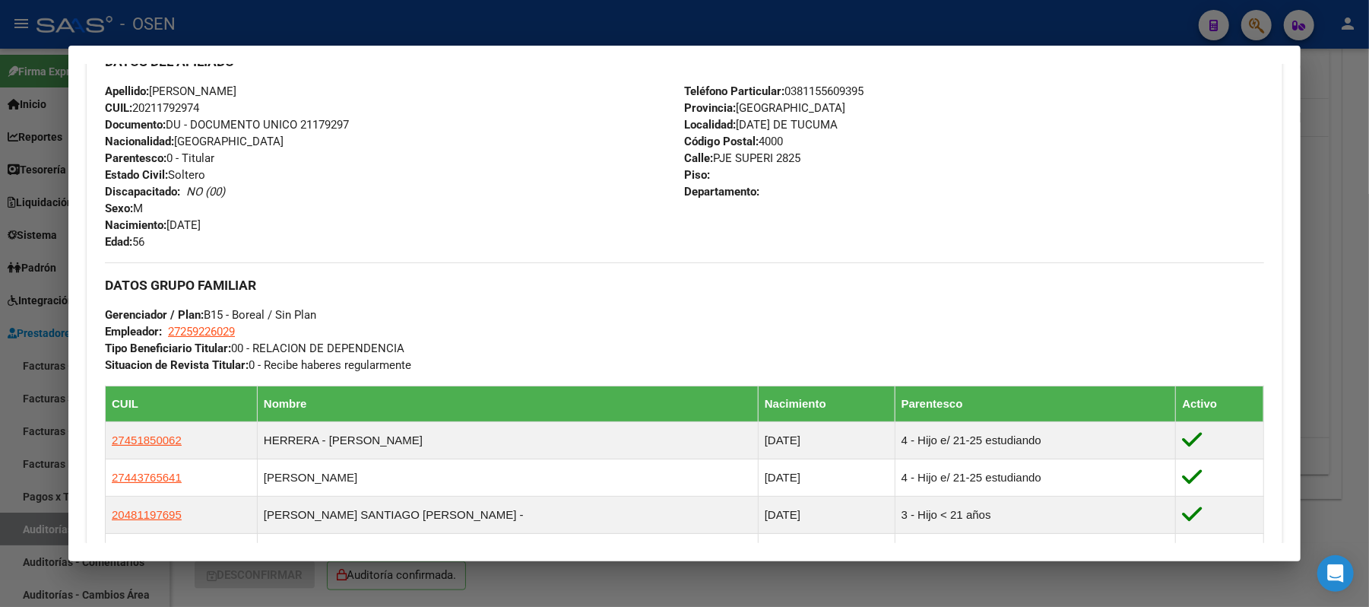
scroll to position [843, 0]
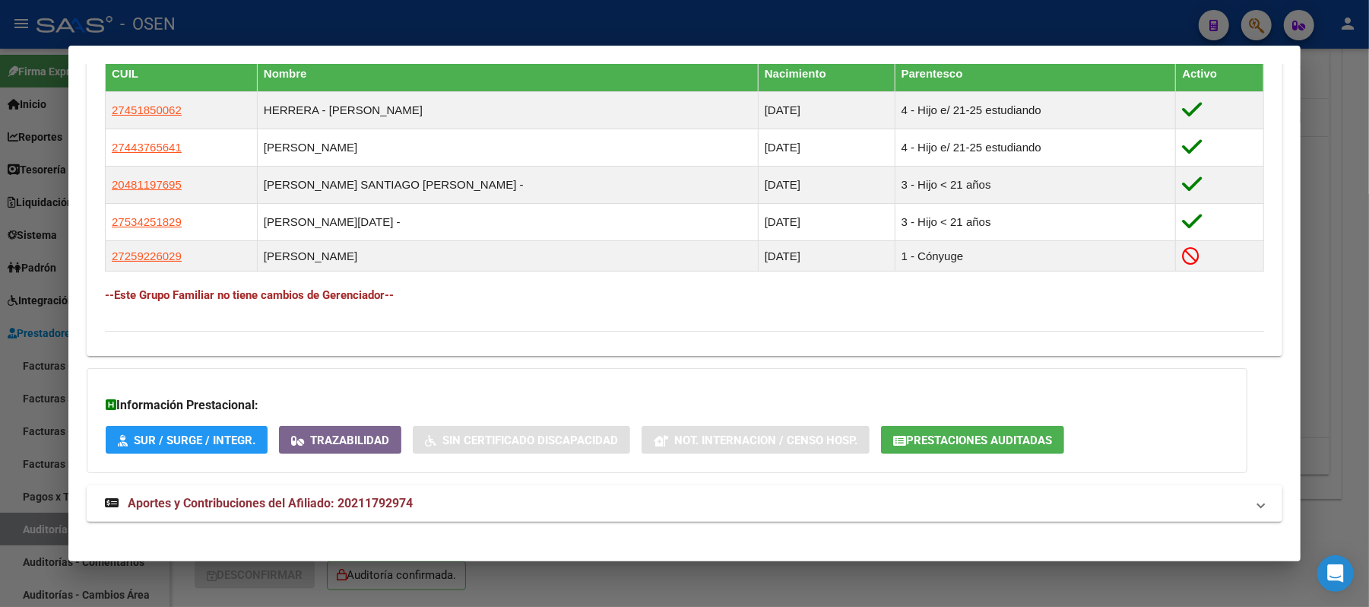
click at [937, 430] on button "Prestaciones Auditadas" at bounding box center [972, 440] width 183 height 28
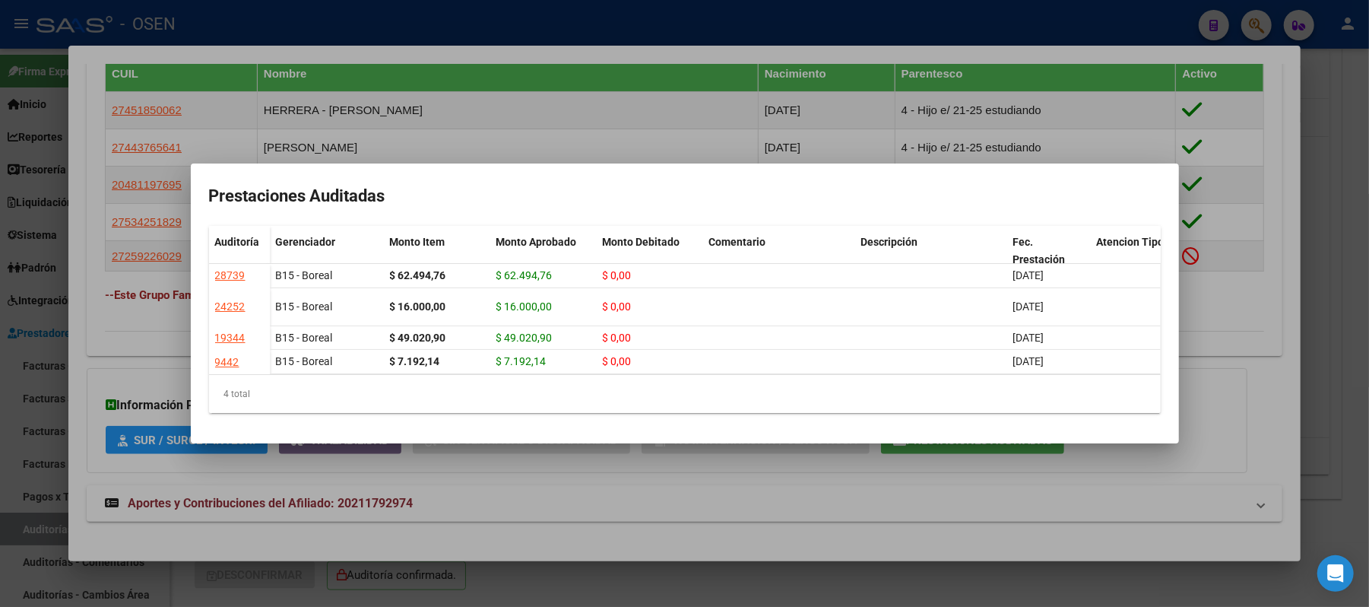
click at [770, 76] on div at bounding box center [684, 303] width 1369 height 607
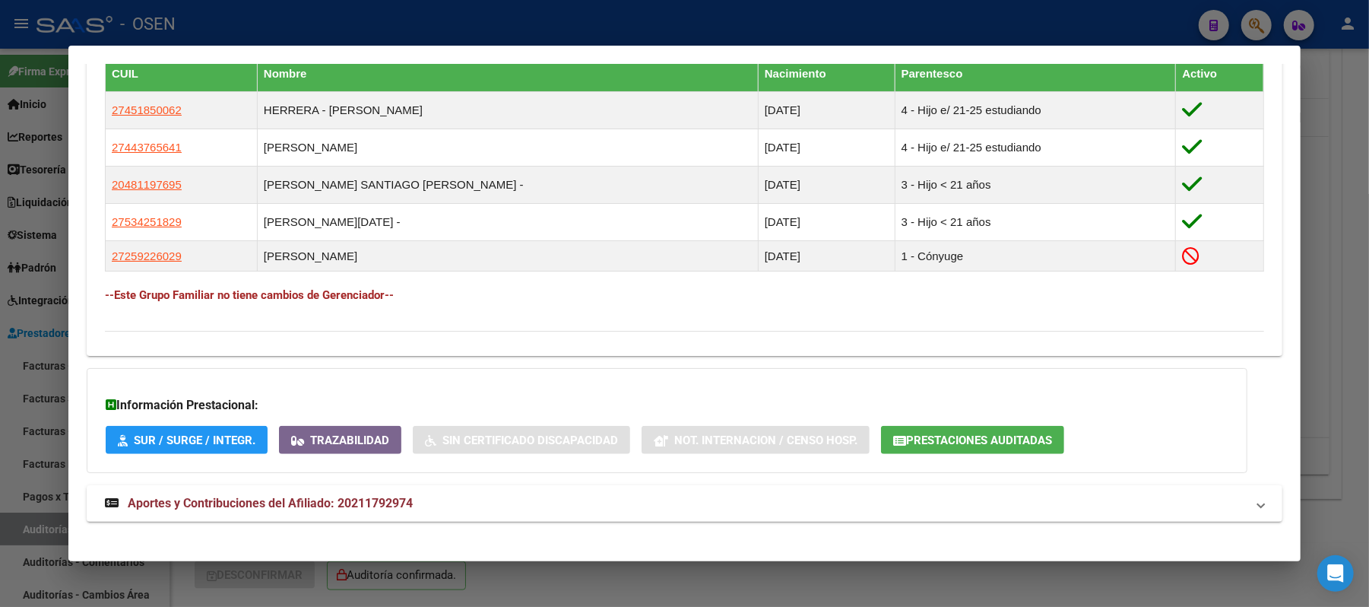
click at [735, 13] on div at bounding box center [684, 303] width 1369 height 607
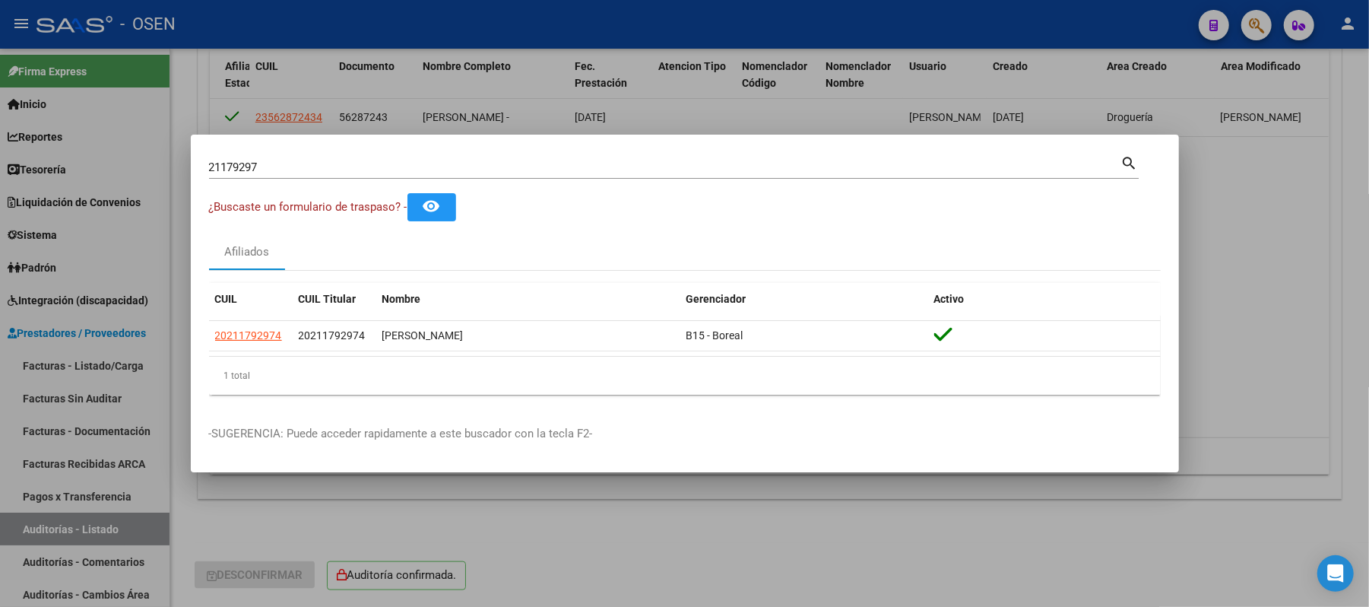
drag, startPoint x: 336, startPoint y: 172, endPoint x: 0, endPoint y: 196, distance: 337.0
click at [0, 198] on div "21179297 Buscar (apellido, dni, cuil, nro traspaso, cuit, obra social) search ¿…" at bounding box center [684, 303] width 1369 height 607
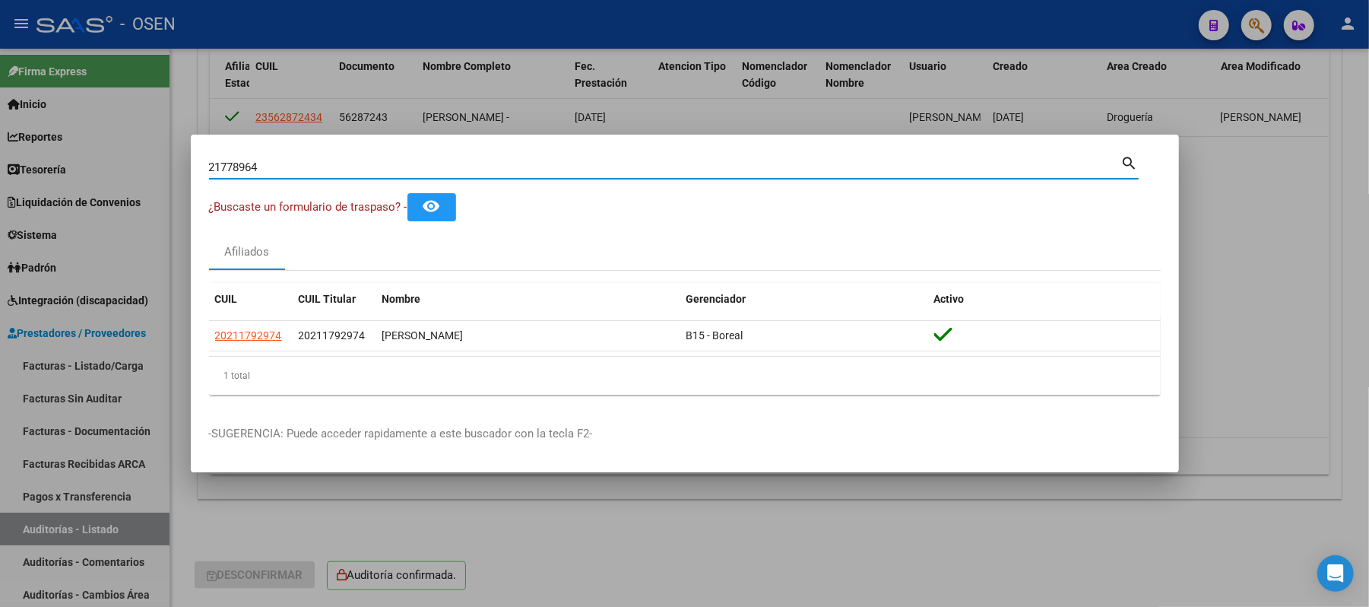
type input "21778964"
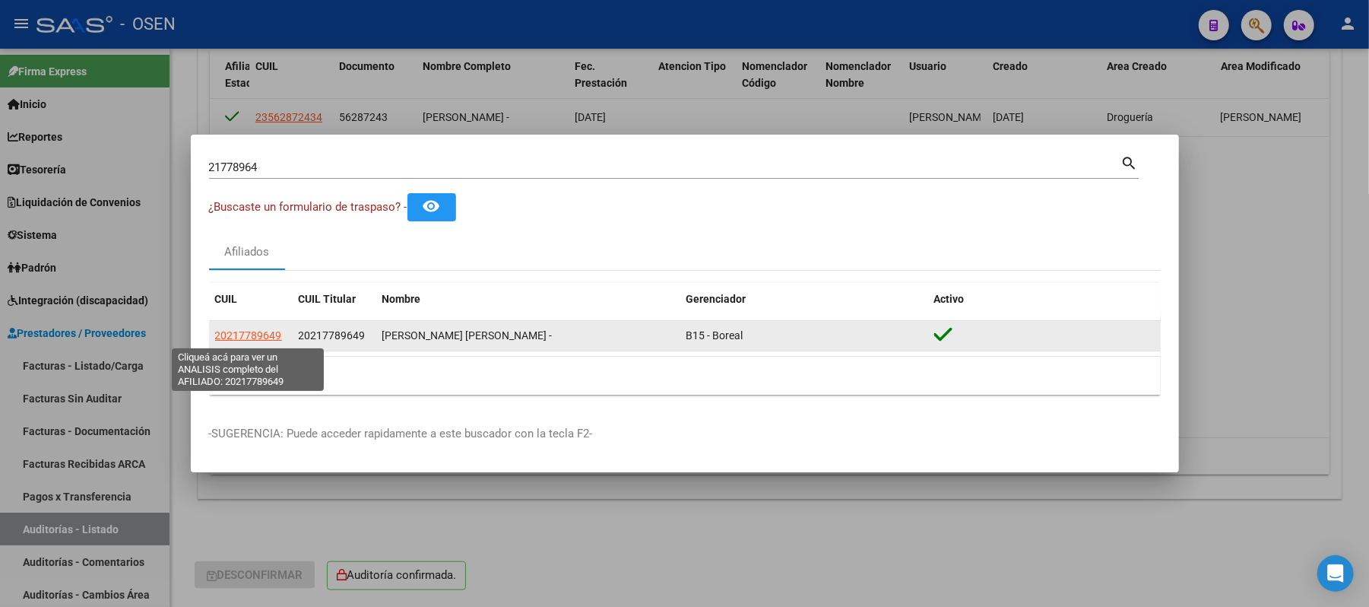
click at [251, 341] on span "20217789649" at bounding box center [248, 335] width 67 height 12
type textarea "20217789649"
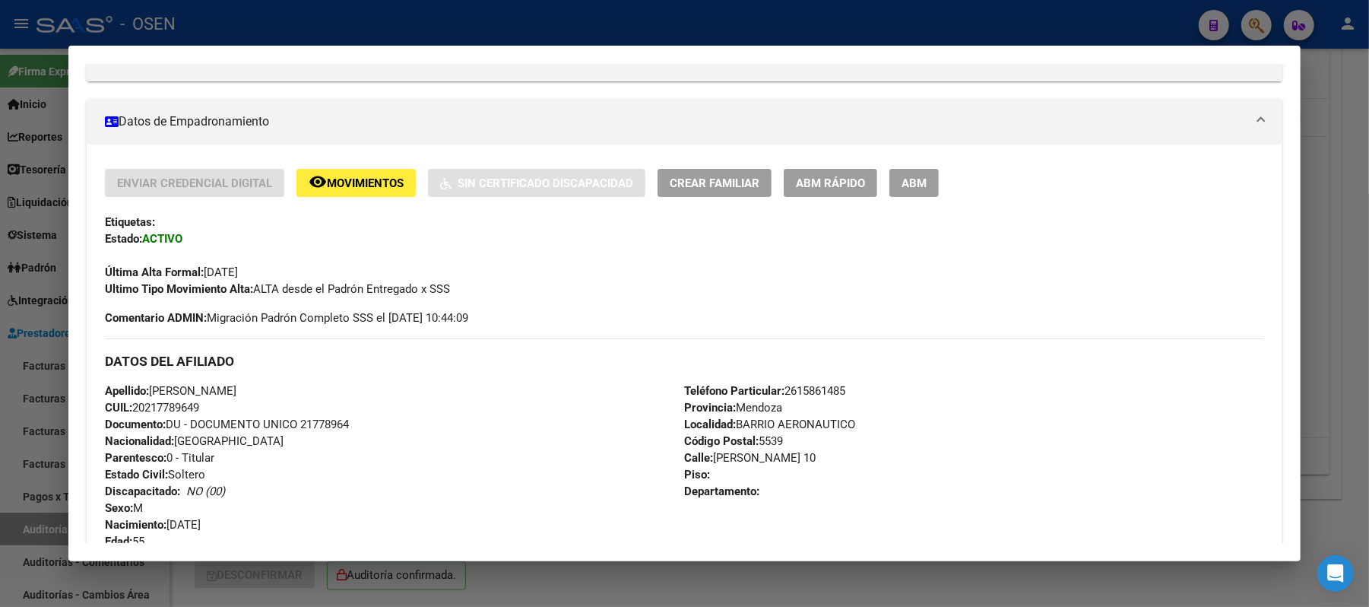
scroll to position [304, 0]
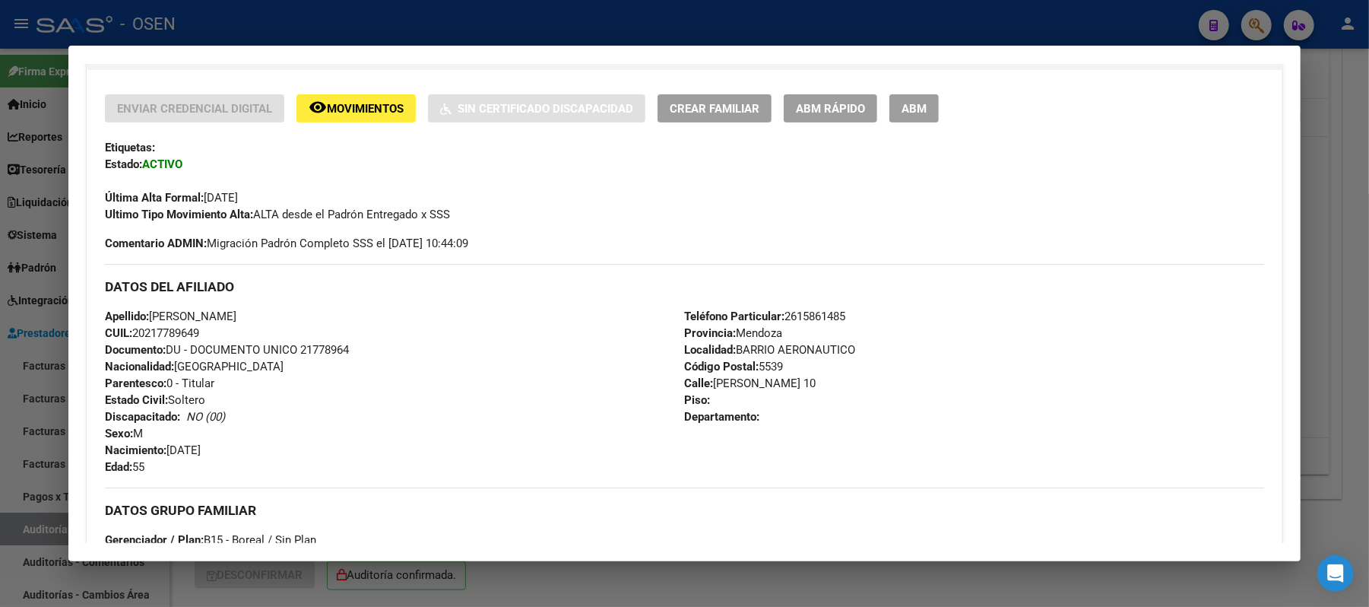
drag, startPoint x: 162, startPoint y: 333, endPoint x: 128, endPoint y: 335, distance: 34.3
click at [128, 335] on div "Apellido: ROSALES DANIEL WALTER MARTIN CUIL: 20217789649 Documento: DU - DOCUME…" at bounding box center [394, 391] width 579 height 167
drag, startPoint x: 327, startPoint y: 317, endPoint x: 144, endPoint y: 324, distance: 182.6
click at [144, 324] on div "Apellido: ROSALES DANIEL WALTER MARTIN CUIL: 20217789649 Documento: DU - DOCUME…" at bounding box center [394, 391] width 579 height 167
click at [323, 20] on div at bounding box center [684, 303] width 1369 height 607
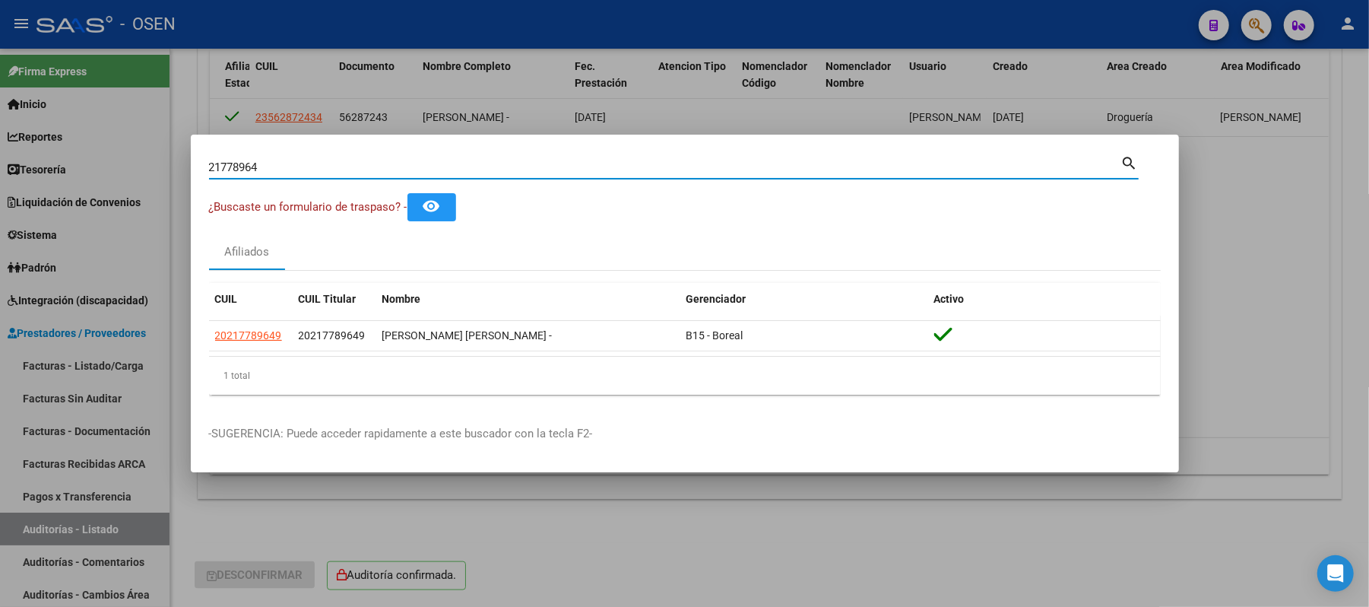
click at [265, 173] on input "21778964" at bounding box center [665, 167] width 912 height 14
drag, startPoint x: 265, startPoint y: 173, endPoint x: 0, endPoint y: 163, distance: 265.6
click at [22, 167] on div "21778964 Buscar (apellido, dni, cuil, nro traspaso, cuit, obra social) search ¿…" at bounding box center [684, 303] width 1369 height 607
type input "22331645"
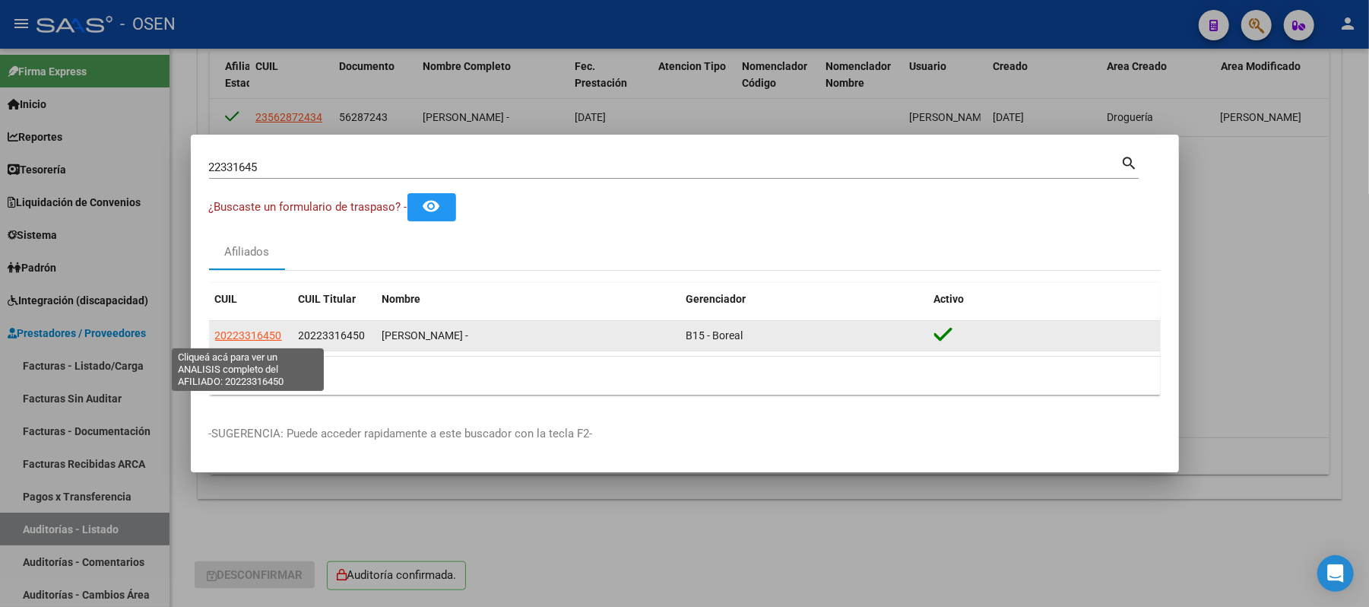
click at [235, 335] on span "20223316450" at bounding box center [248, 335] width 67 height 12
type textarea "20223316450"
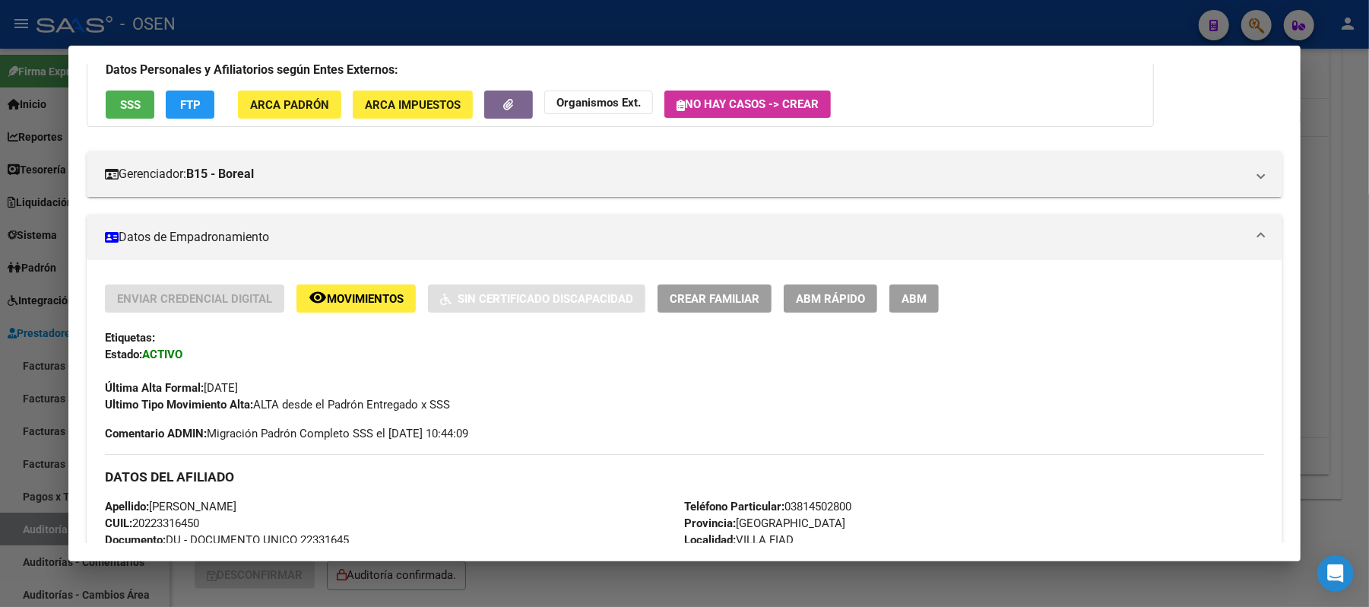
scroll to position [676, 0]
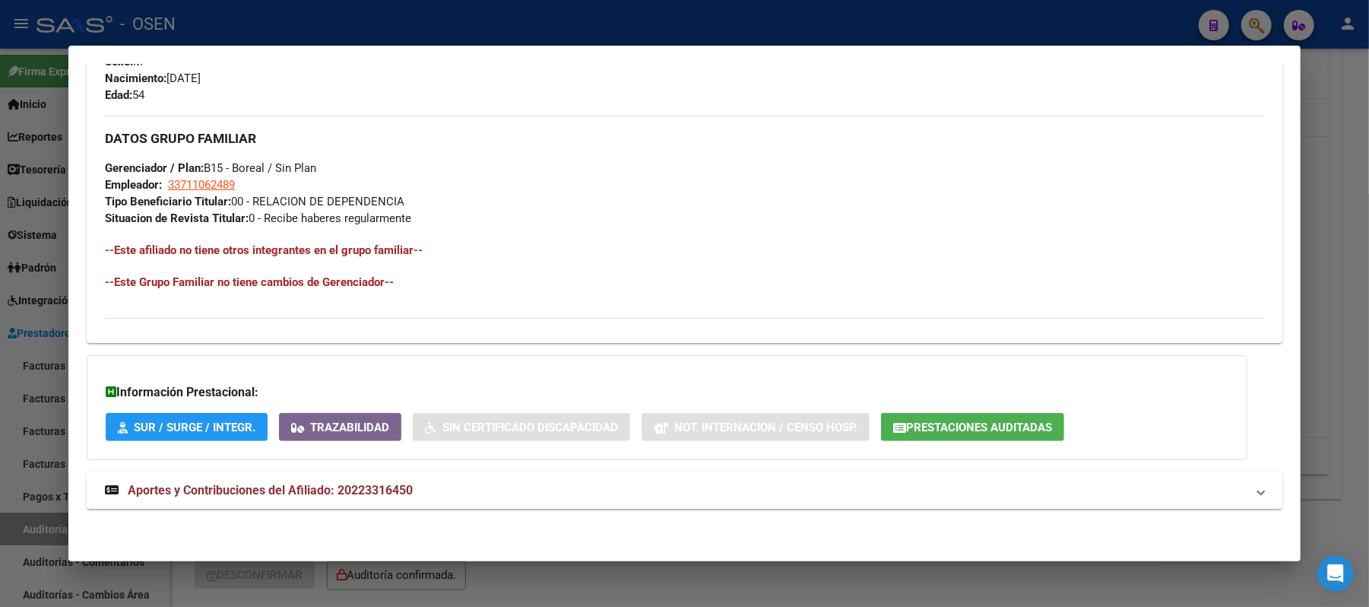
click at [762, 491] on mat-panel-title "Aportes y Contribuciones del Afiliado: 20223316450" at bounding box center [675, 490] width 1141 height 18
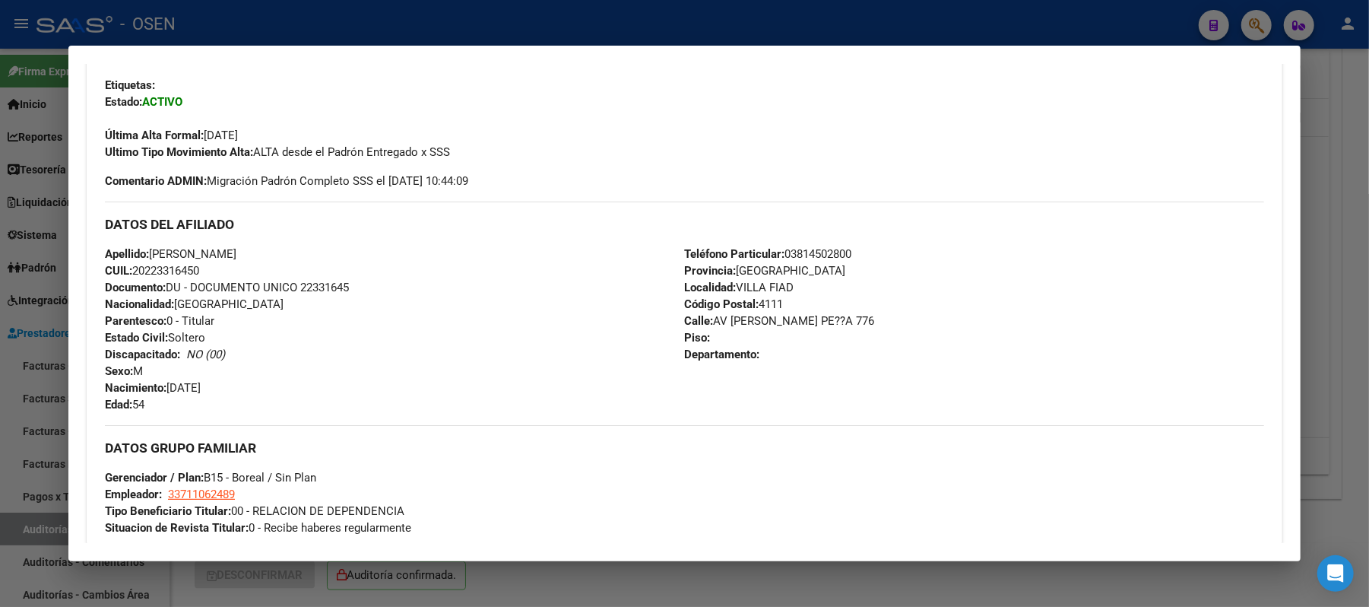
scroll to position [348, 0]
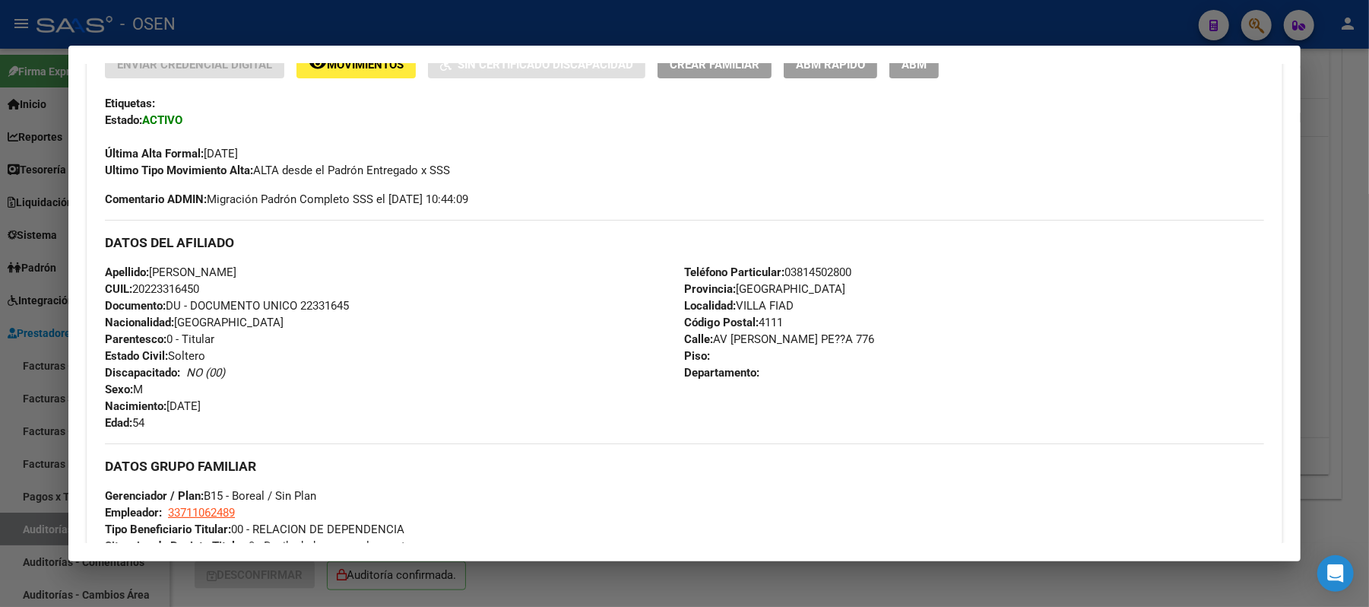
drag, startPoint x: 210, startPoint y: 287, endPoint x: 129, endPoint y: 287, distance: 80.6
click at [129, 287] on div "Apellido: SOSA HERNANDO SERGIO CUIL: 20223316450 Documento: DU - DOCUMENTO UNIC…" at bounding box center [394, 347] width 579 height 167
drag, startPoint x: 290, startPoint y: 268, endPoint x: 143, endPoint y: 274, distance: 146.9
click at [143, 274] on div "Apellido: SOSA HERNANDO SERGIO CUIL: 20223316450 Documento: DU - DOCUMENTO UNIC…" at bounding box center [394, 347] width 579 height 167
click at [487, 30] on div at bounding box center [684, 303] width 1369 height 607
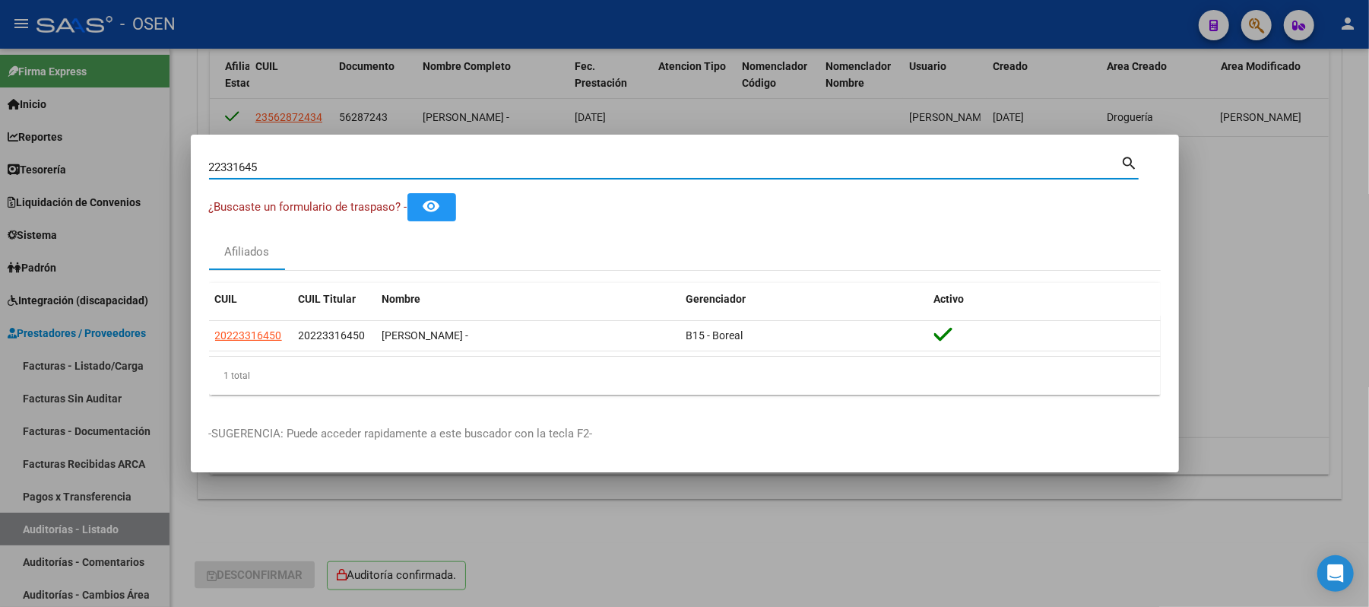
click at [0, 177] on div "22331645 Buscar (apellido, dni, cuil, nro traspaso, cuit, obra social) search ¿…" at bounding box center [684, 303] width 1369 height 607
type input "225973785"
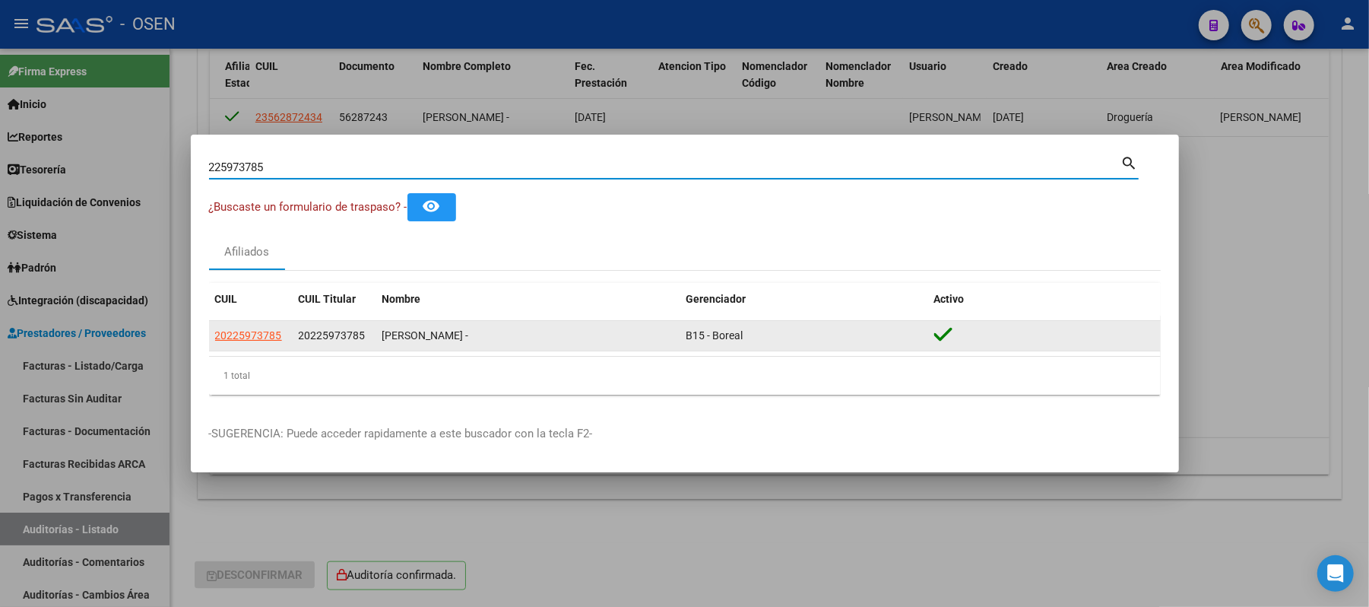
click at [239, 345] on datatable-body-cell "20225973785" at bounding box center [251, 336] width 84 height 30
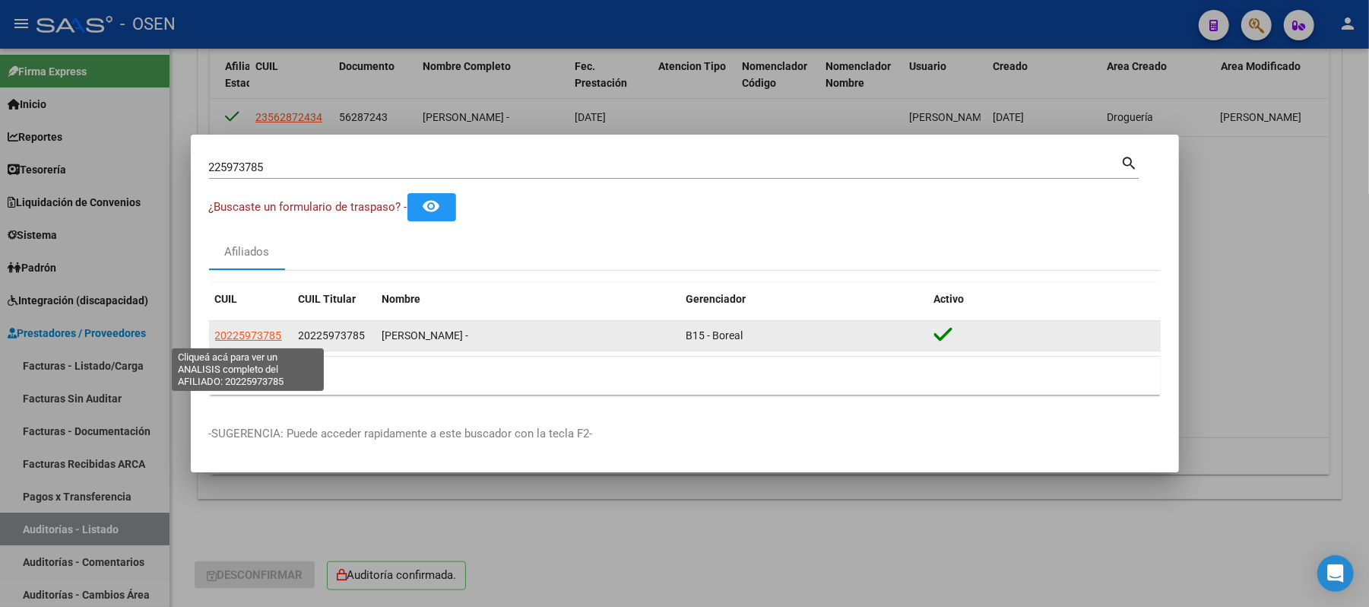
click at [246, 336] on span "20225973785" at bounding box center [248, 335] width 67 height 12
type textarea "20225973785"
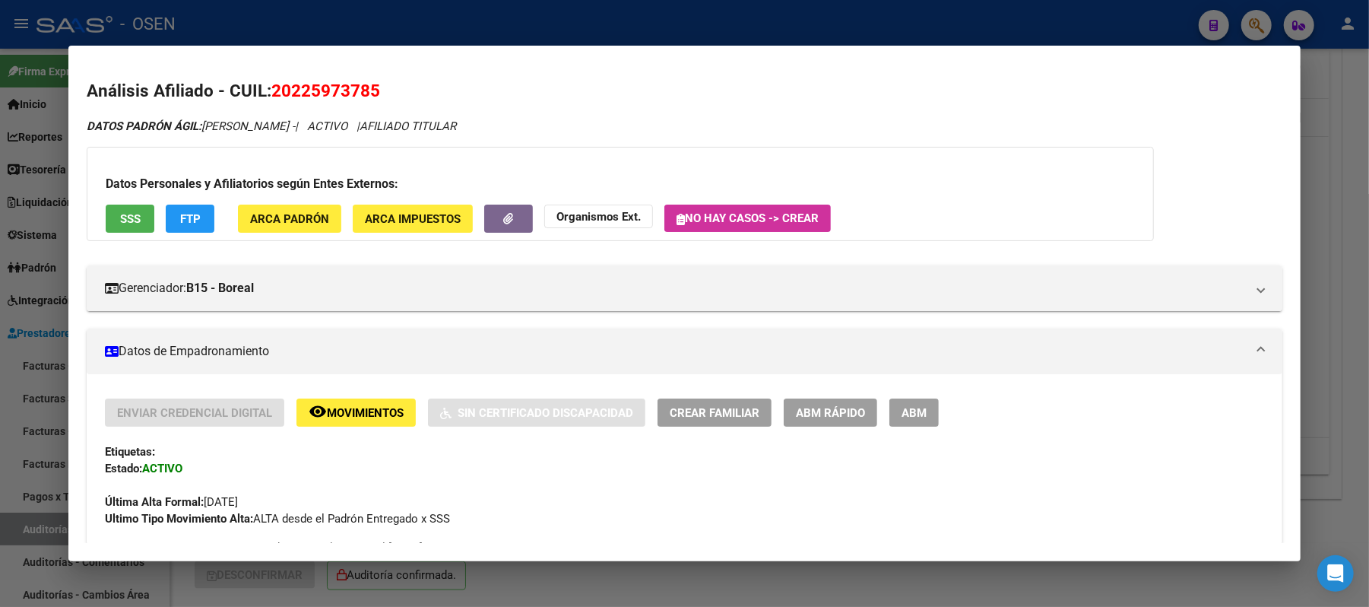
scroll to position [304, 0]
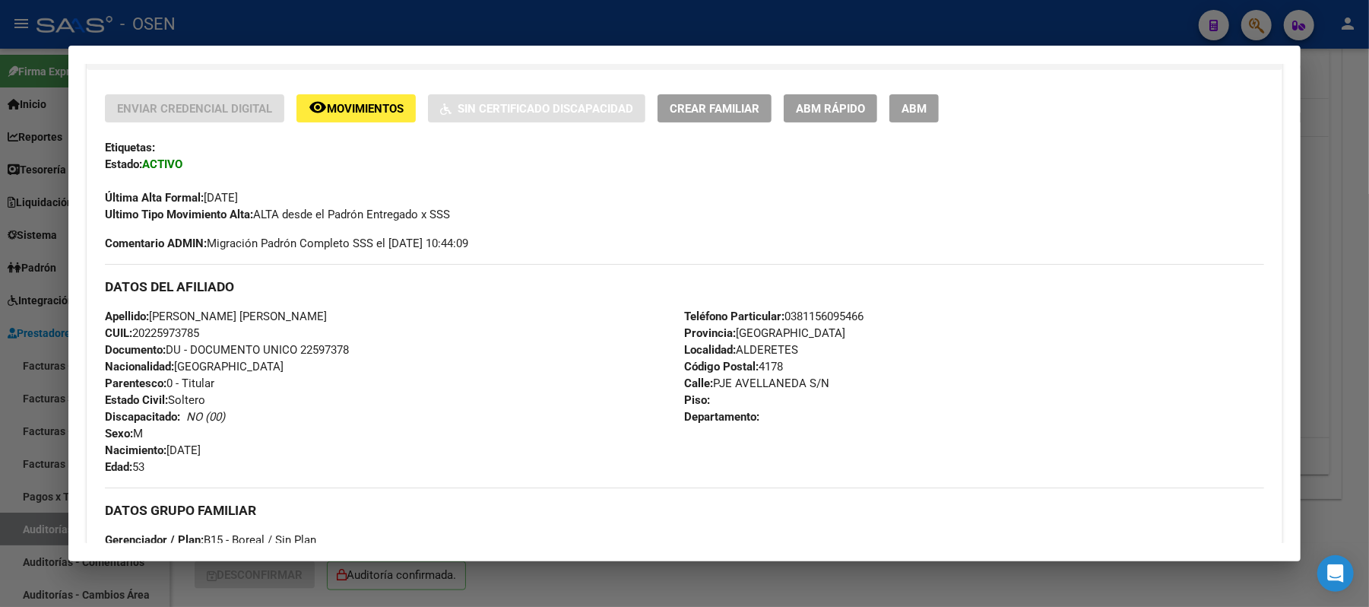
drag, startPoint x: 217, startPoint y: 341, endPoint x: 129, endPoint y: 335, distance: 89.1
click at [129, 335] on div "Apellido: DIAZ JORGE DEL VALLE CUIL: 20225973785 Documento: DU - DOCUMENTO UNIC…" at bounding box center [394, 391] width 579 height 167
click at [292, 329] on div "Apellido: DIAZ JORGE DEL VALLE CUIL: 20225973785 Documento: DU - DOCUMENTO UNIC…" at bounding box center [394, 391] width 579 height 167
drag, startPoint x: 262, startPoint y: 312, endPoint x: 144, endPoint y: 313, distance: 117.9
click at [144, 313] on div "Apellido: DIAZ JORGE DEL VALLE CUIL: 20225973785 Documento: DU - DOCUMENTO UNIC…" at bounding box center [394, 391] width 579 height 167
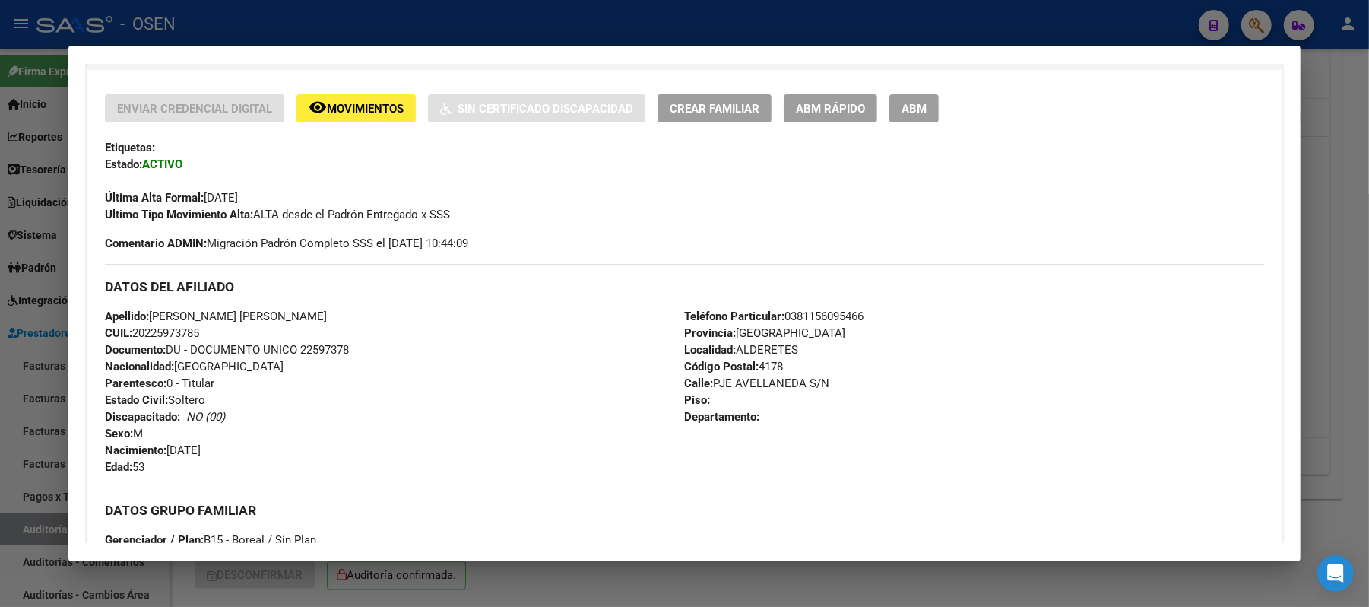
drag, startPoint x: 573, startPoint y: 28, endPoint x: 165, endPoint y: 155, distance: 427.6
click at [572, 29] on div at bounding box center [684, 303] width 1369 height 607
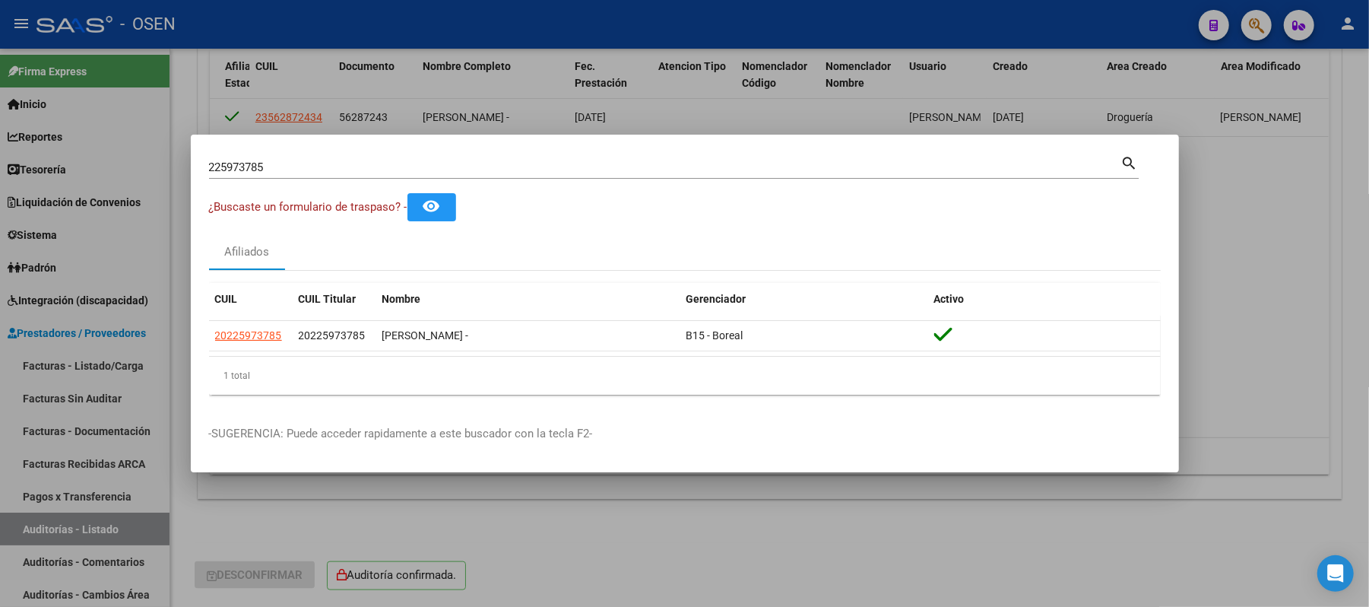
drag, startPoint x: 286, startPoint y: 161, endPoint x: 0, endPoint y: 120, distance: 288.8
click at [0, 135] on div "225973785 Buscar (apellido, dni, cuil, nro traspaso, cuit, obra social) search …" at bounding box center [684, 303] width 1369 height 607
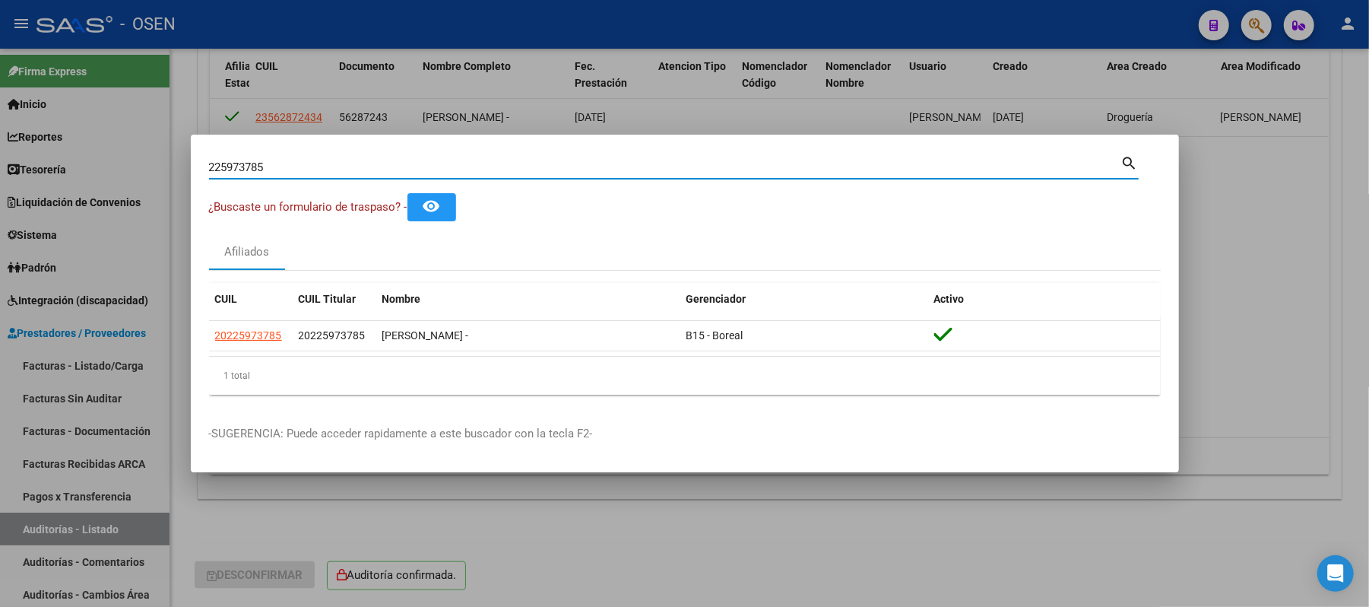
paste input "0230191337"
type input "20230191337"
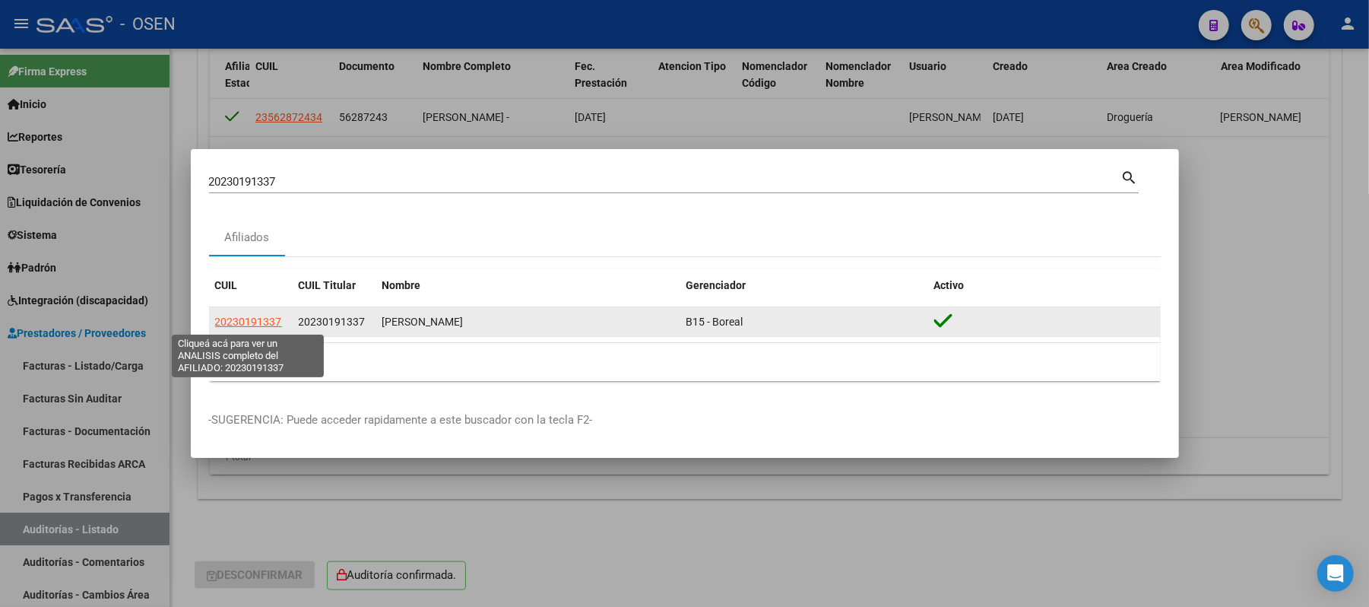
click at [249, 328] on span "20230191337" at bounding box center [248, 322] width 67 height 12
type textarea "20230191337"
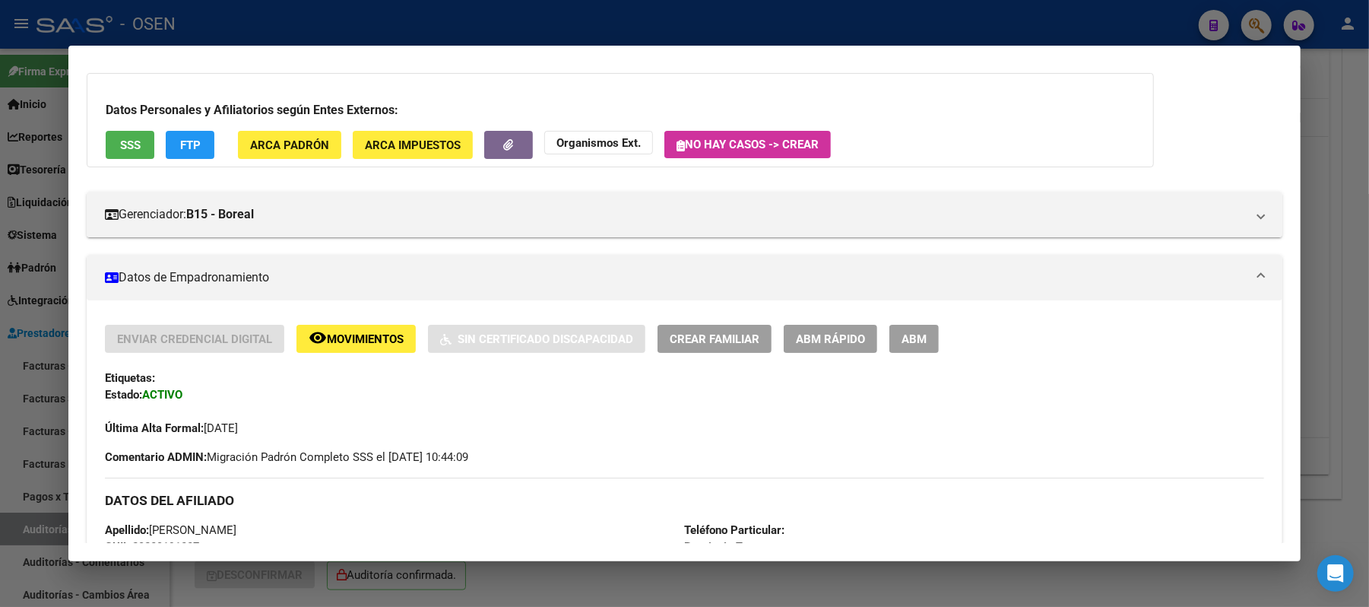
scroll to position [0, 0]
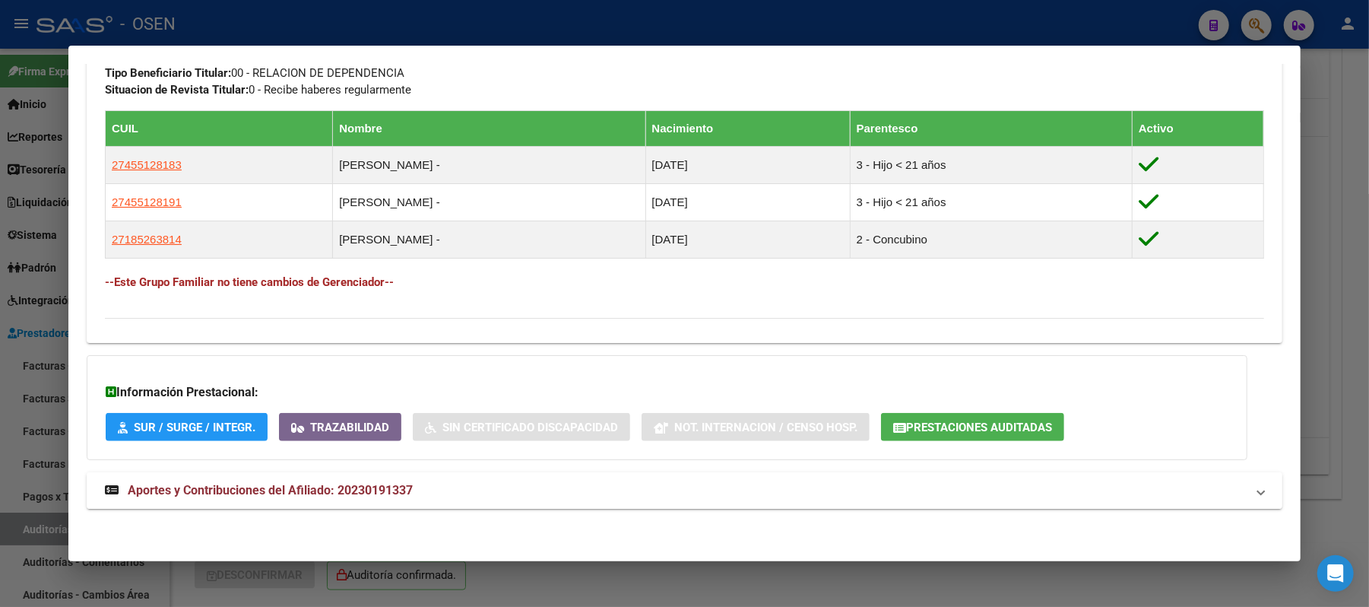
click at [666, 491] on mat-panel-title "Aportes y Contribuciones del Afiliado: 20230191337" at bounding box center [675, 490] width 1141 height 18
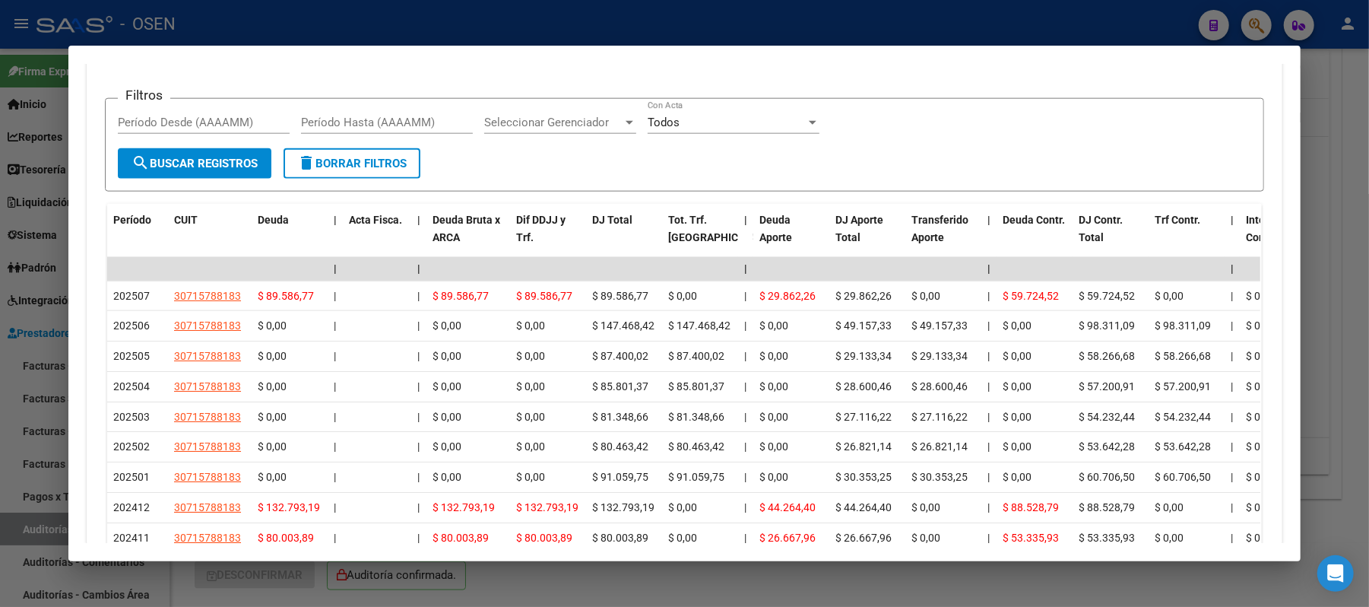
scroll to position [1372, 0]
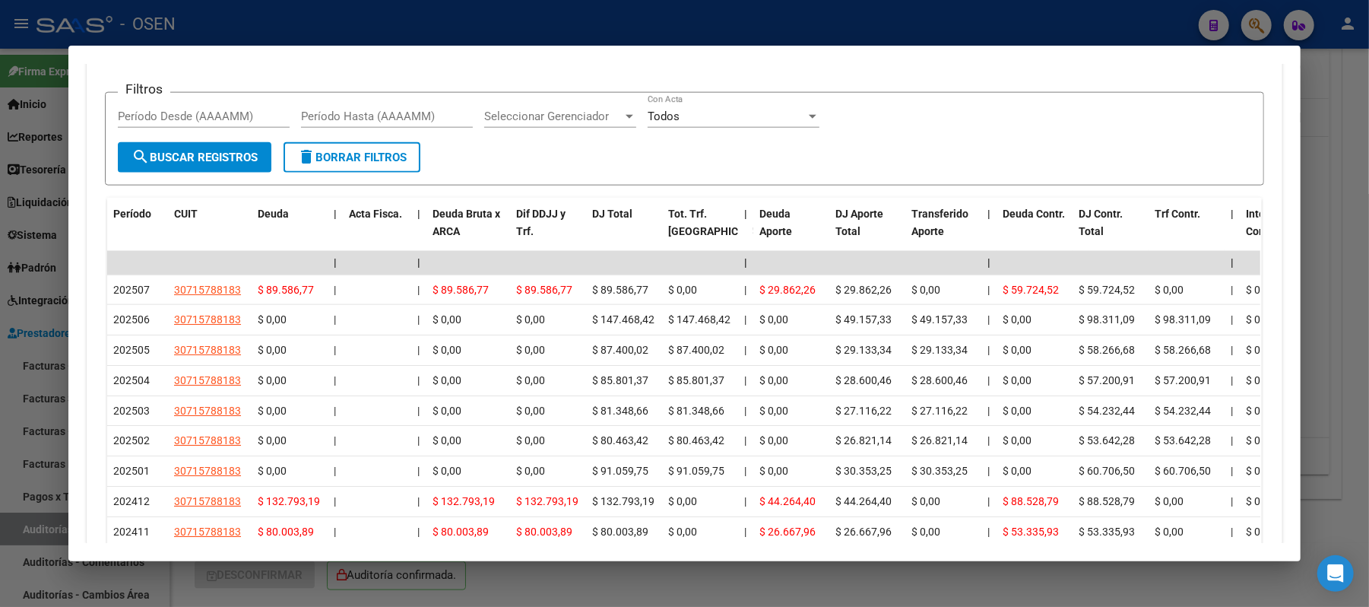
click at [616, 0] on div at bounding box center [684, 303] width 1369 height 607
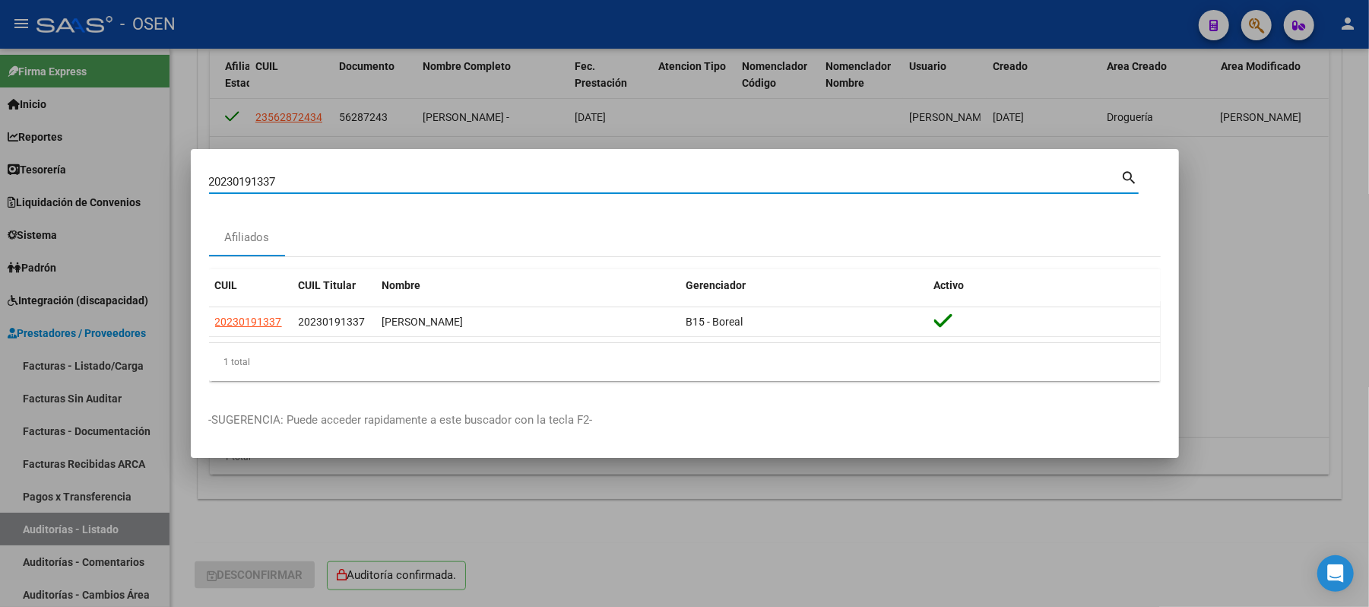
drag, startPoint x: 294, startPoint y: 176, endPoint x: 0, endPoint y: 172, distance: 293.5
click at [0, 172] on div "20230191337 Buscar (apellido, dni, cuil, nro traspaso, cuit, obra social) searc…" at bounding box center [684, 303] width 1369 height 607
type input "23564858"
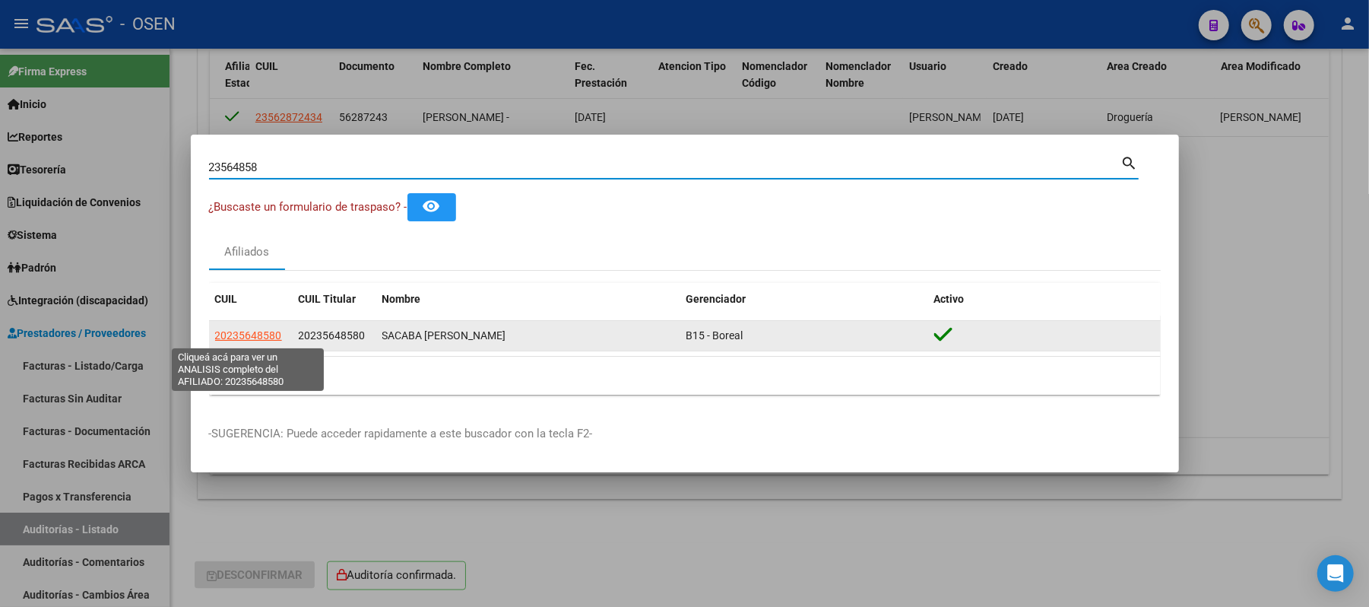
click at [255, 333] on span "20235648580" at bounding box center [248, 335] width 67 height 12
type textarea "20235648580"
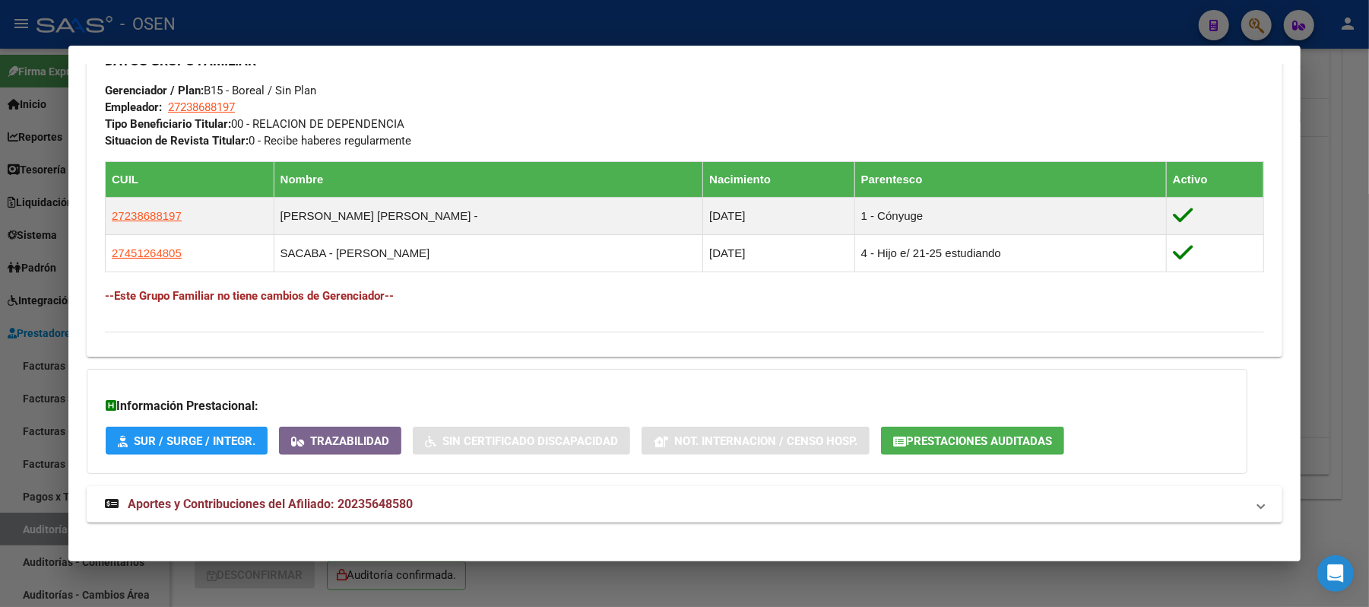
scroll to position [751, 0]
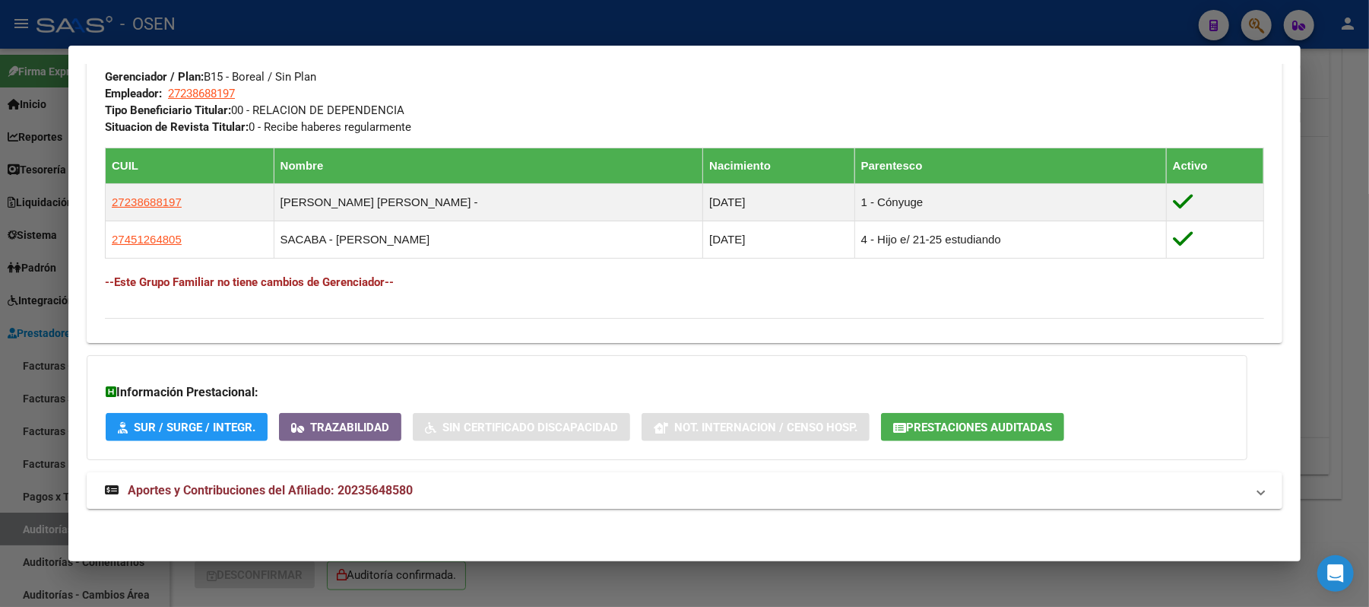
click at [788, 484] on mat-panel-title "Aportes y Contribuciones del Afiliado: 20235648580" at bounding box center [675, 490] width 1141 height 18
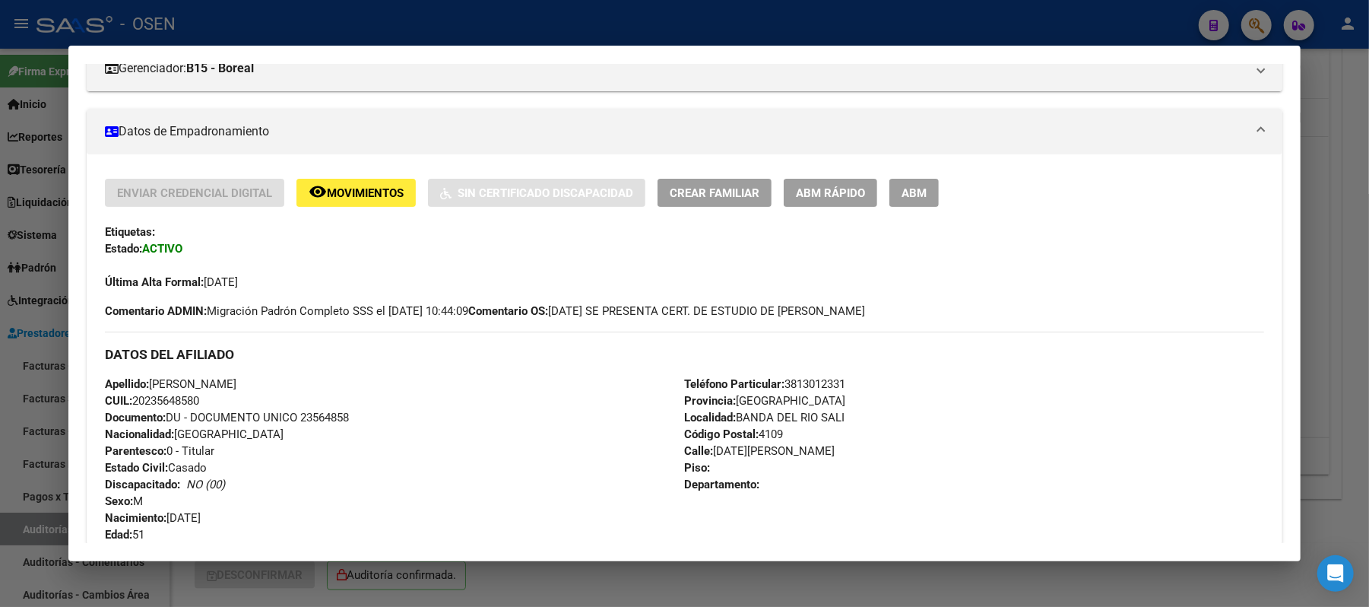
scroll to position [321, 0]
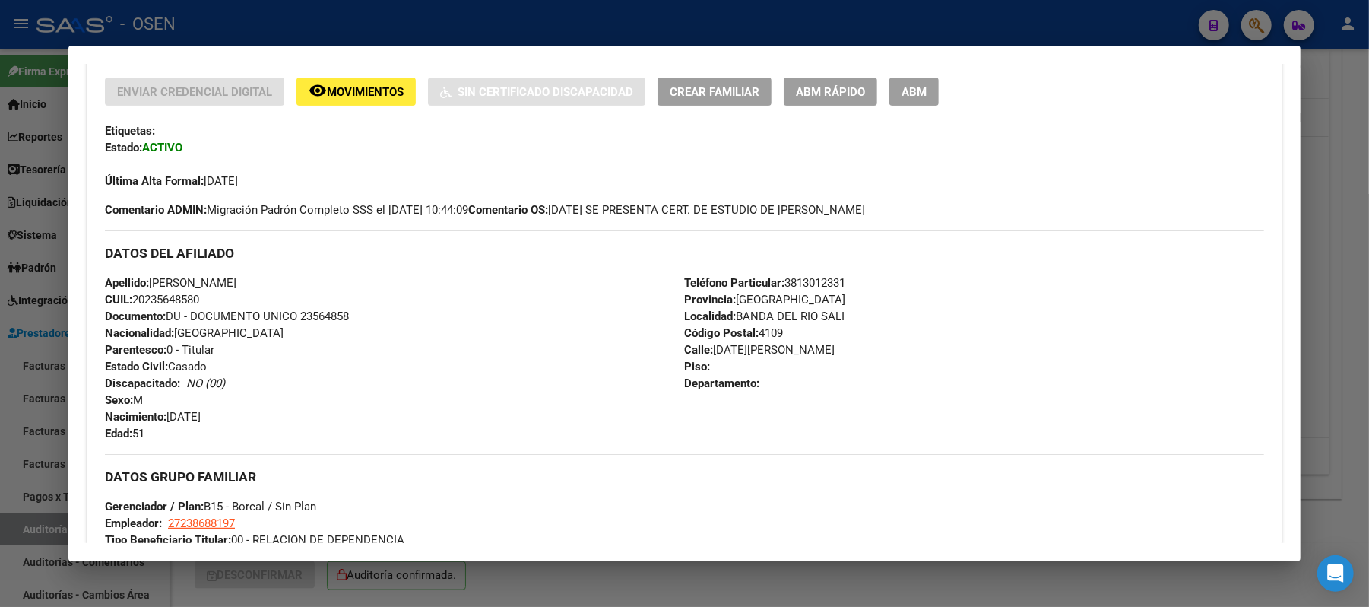
drag, startPoint x: 211, startPoint y: 299, endPoint x: 129, endPoint y: 299, distance: 81.4
click at [129, 299] on div "Apellido: LUIS ERNESTO SACABA CUIL: 20235648580 Documento: DU - DOCUMENTO UNICO…" at bounding box center [394, 357] width 579 height 167
click at [302, 284] on div "Apellido: LUIS ERNESTO SACABA CUIL: 20235648580 Documento: DU - DOCUMENTO UNICO…" at bounding box center [394, 357] width 579 height 167
drag, startPoint x: 275, startPoint y: 275, endPoint x: 149, endPoint y: 284, distance: 126.5
click at [149, 284] on div "Apellido: LUIS ERNESTO SACABA CUIL: 20235648580 Documento: DU - DOCUMENTO UNICO…" at bounding box center [394, 357] width 579 height 167
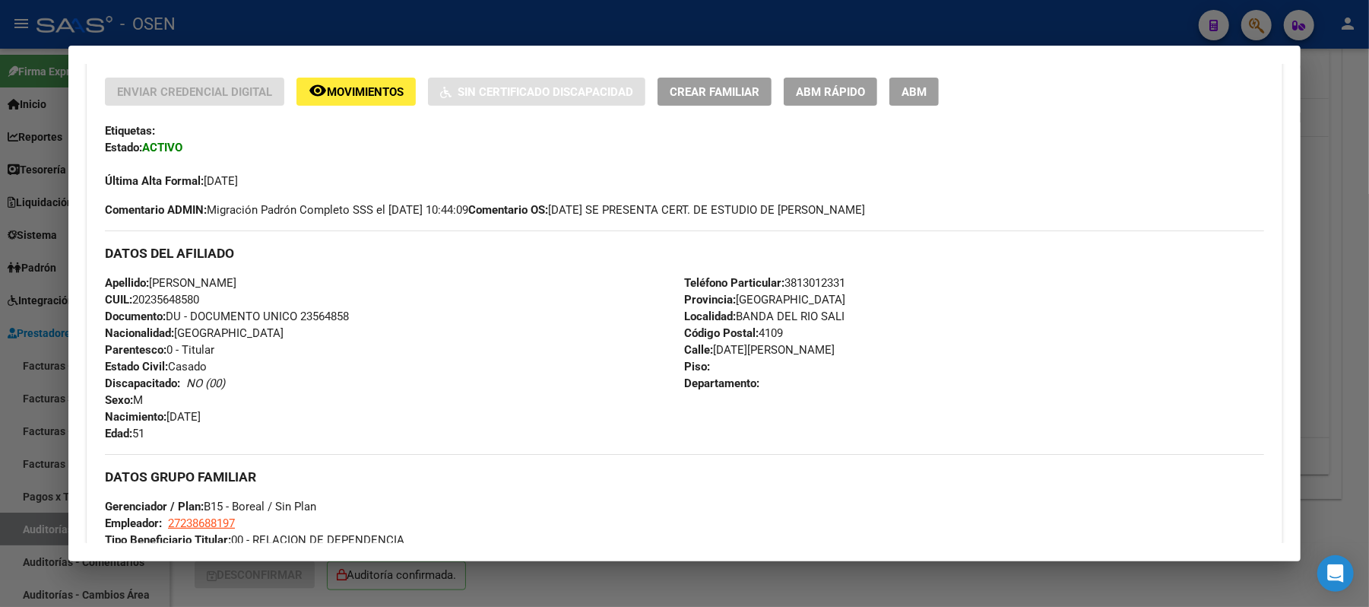
click at [436, 31] on div at bounding box center [684, 303] width 1369 height 607
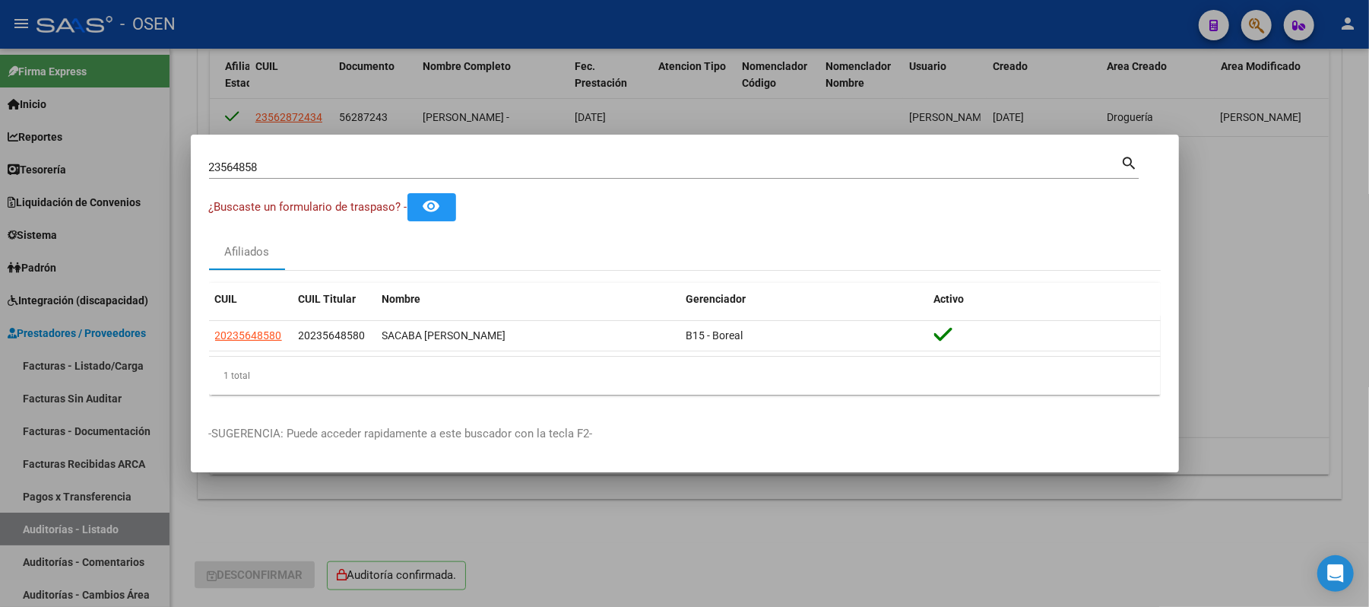
drag, startPoint x: 357, startPoint y: 170, endPoint x: 0, endPoint y: 165, distance: 356.7
click at [0, 165] on div "23564858 Buscar (apellido, dni, cuil, nro traspaso, cuit, obra social) search ¿…" at bounding box center [684, 303] width 1369 height 607
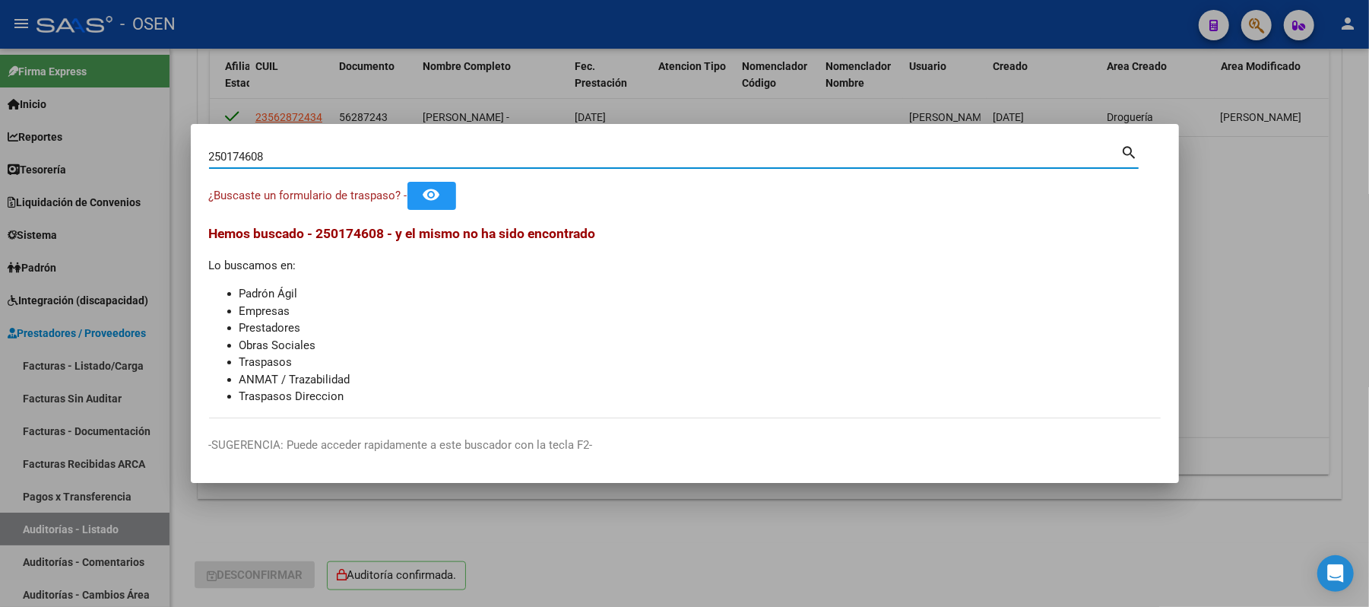
drag, startPoint x: 325, startPoint y: 153, endPoint x: 0, endPoint y: 141, distance: 325.7
click at [0, 150] on div "250174608 Buscar (apellido, dni, cuil, nro traspaso, cuit, obra social) search …" at bounding box center [684, 303] width 1369 height 607
type input "25074608"
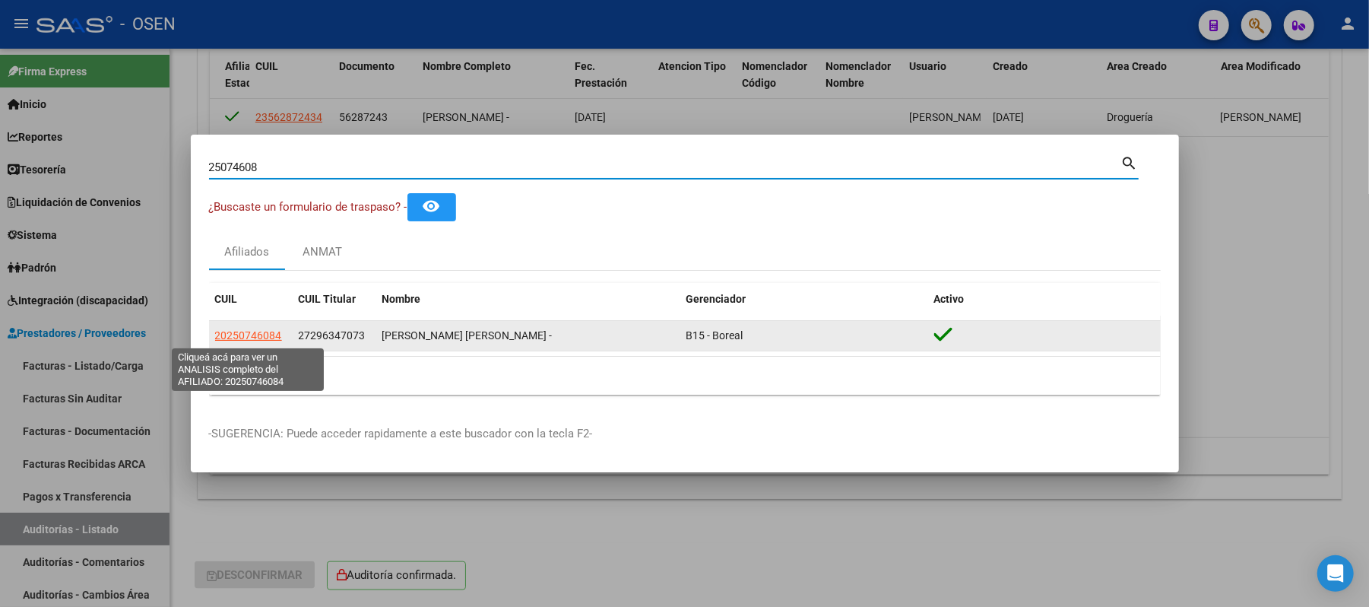
click at [271, 341] on span "20250746084" at bounding box center [248, 335] width 67 height 12
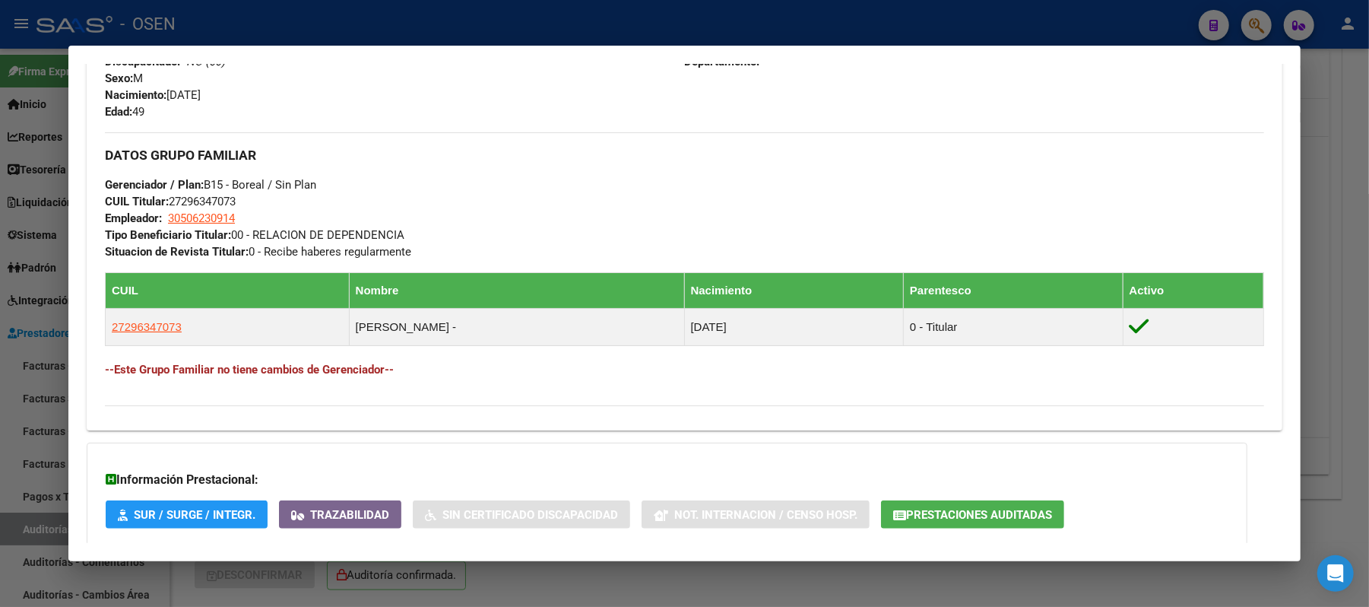
scroll to position [767, 0]
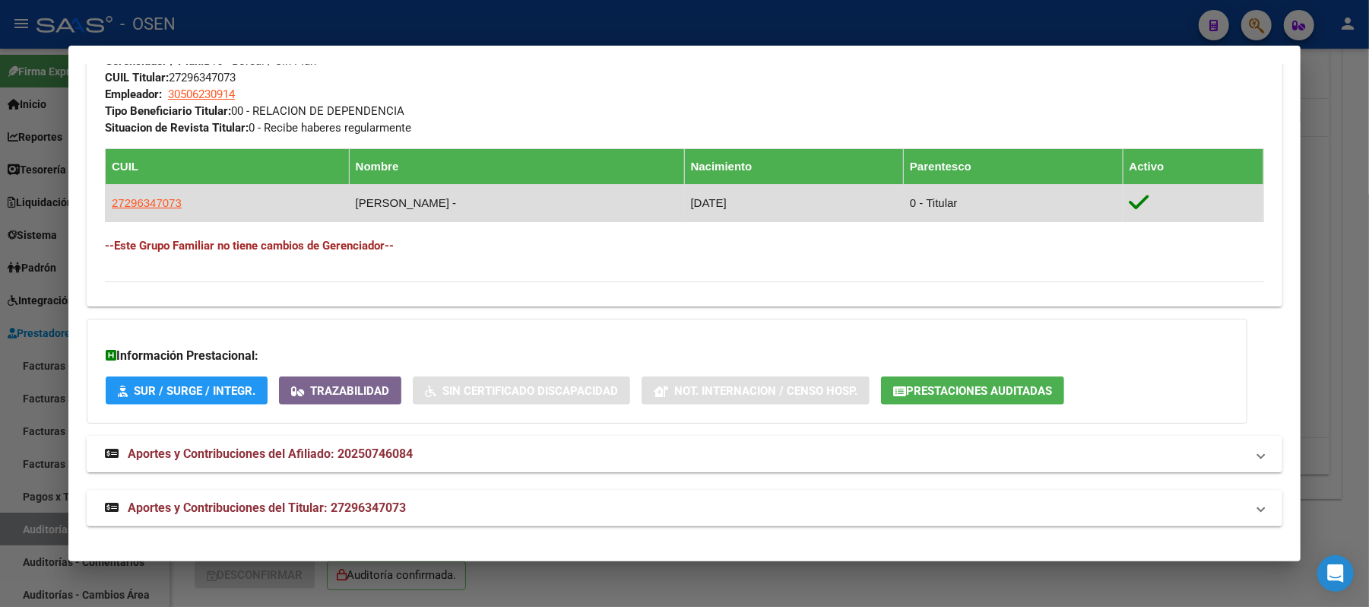
click at [146, 204] on span "27296347073" at bounding box center [147, 202] width 70 height 13
type textarea "27296347073"
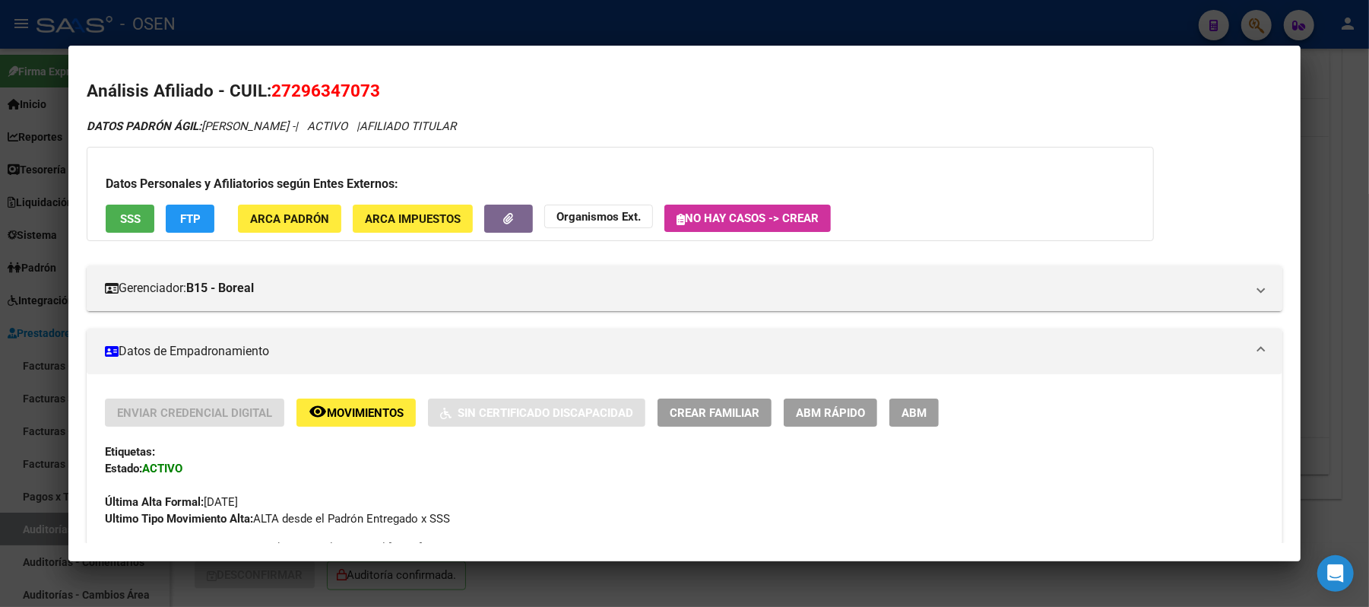
drag, startPoint x: 332, startPoint y: 17, endPoint x: 332, endPoint y: 31, distance: 14.4
click at [332, 18] on div at bounding box center [684, 303] width 1369 height 607
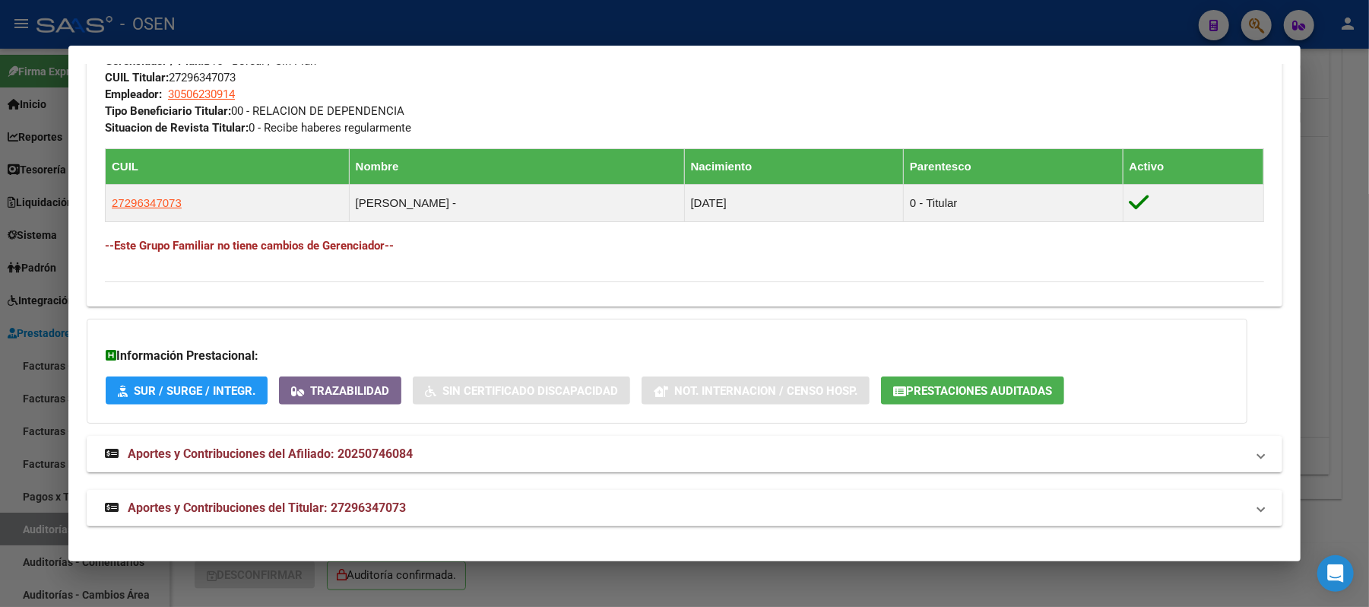
click at [309, 43] on div at bounding box center [684, 303] width 1369 height 607
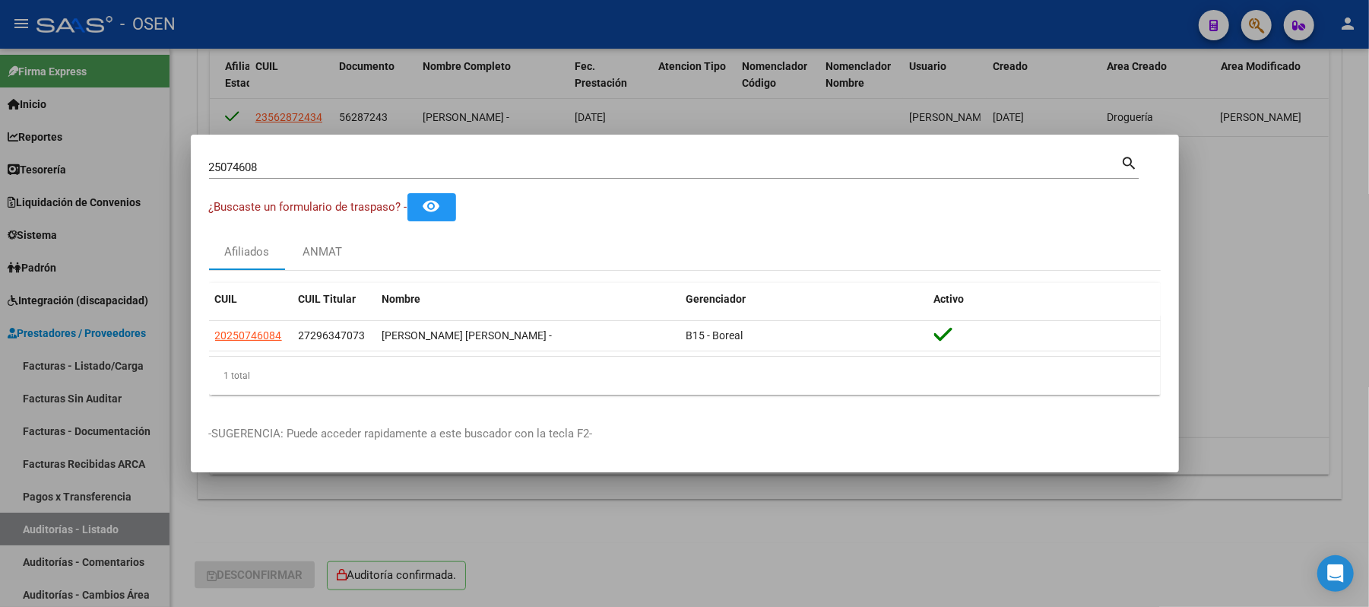
drag, startPoint x: 224, startPoint y: 163, endPoint x: 0, endPoint y: 149, distance: 224.0
click at [0, 150] on div "25074608 Buscar (apellido, dni, cuil, nro traspaso, cuit, obra social) search ¿…" at bounding box center [684, 303] width 1369 height 607
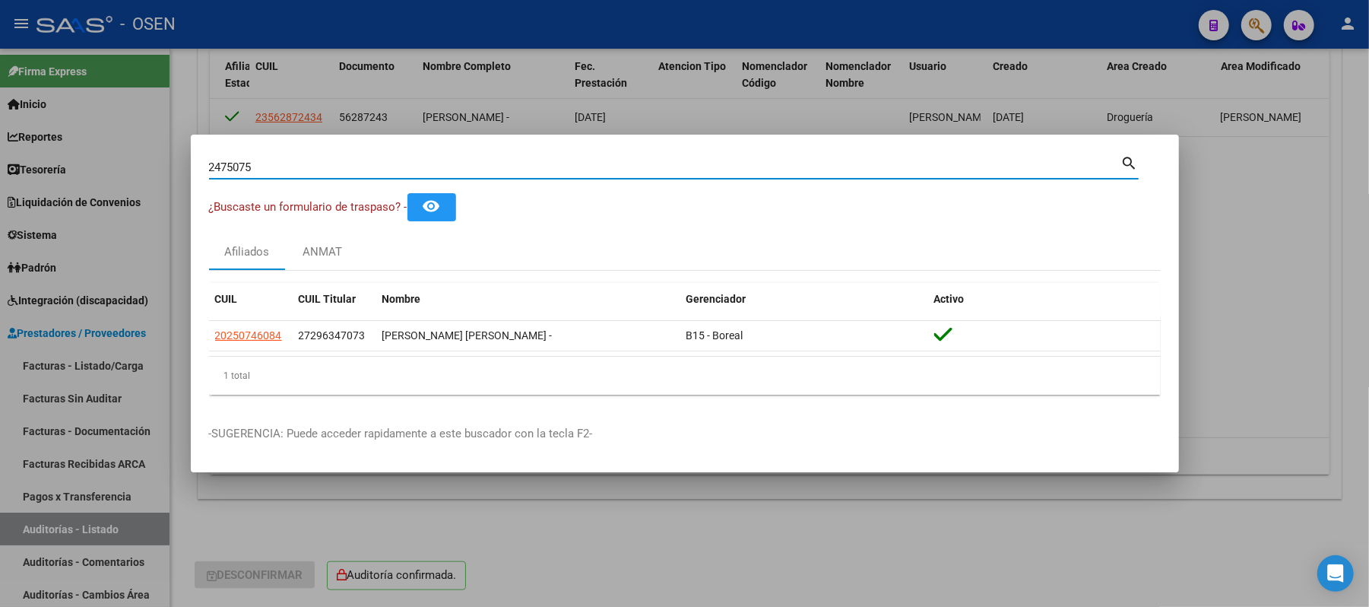
type input "2475075"
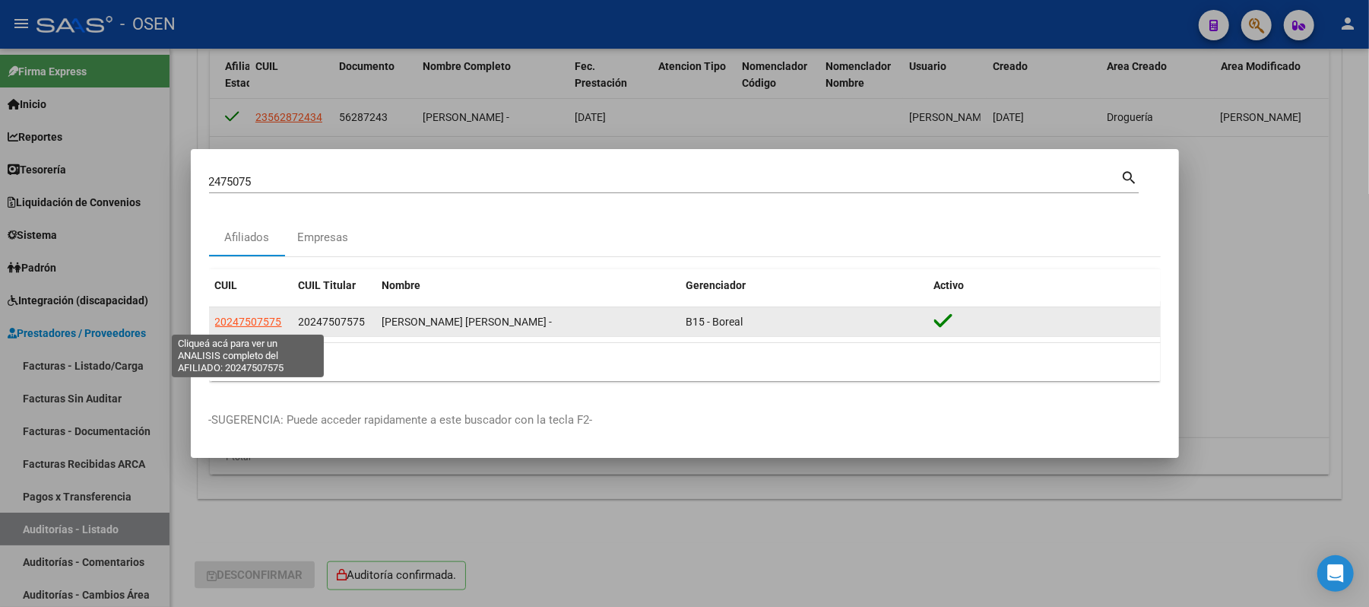
click at [239, 318] on span "20247507575" at bounding box center [248, 322] width 67 height 12
type textarea "20247507575"
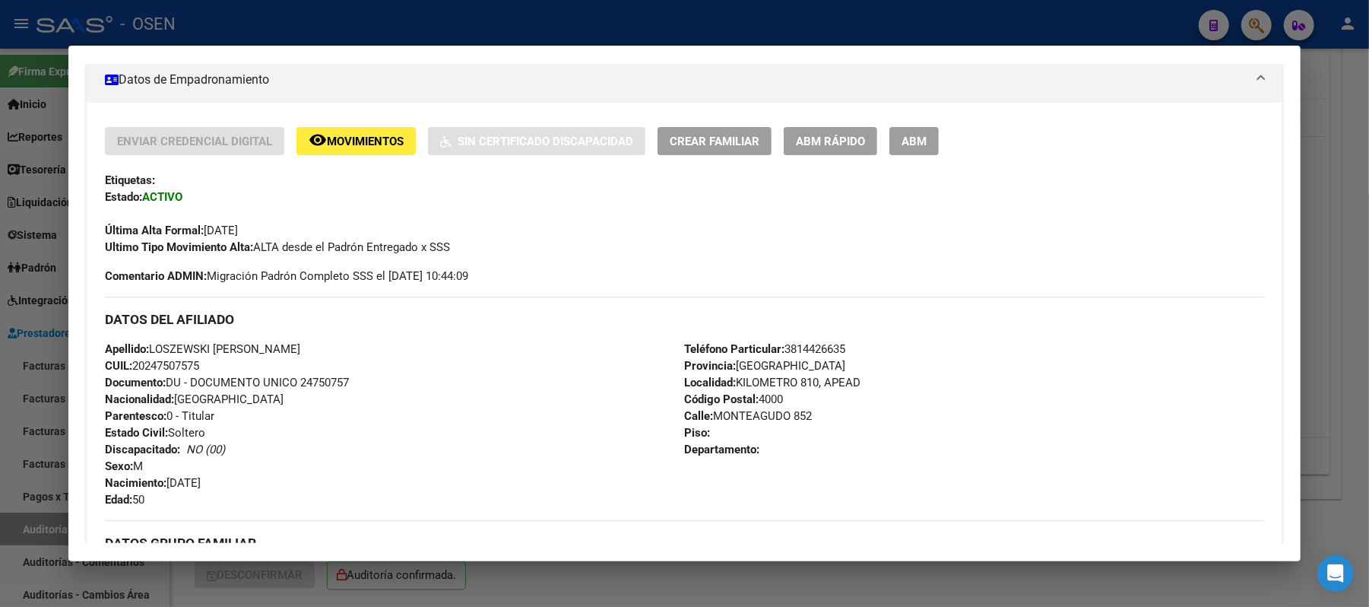
scroll to position [304, 0]
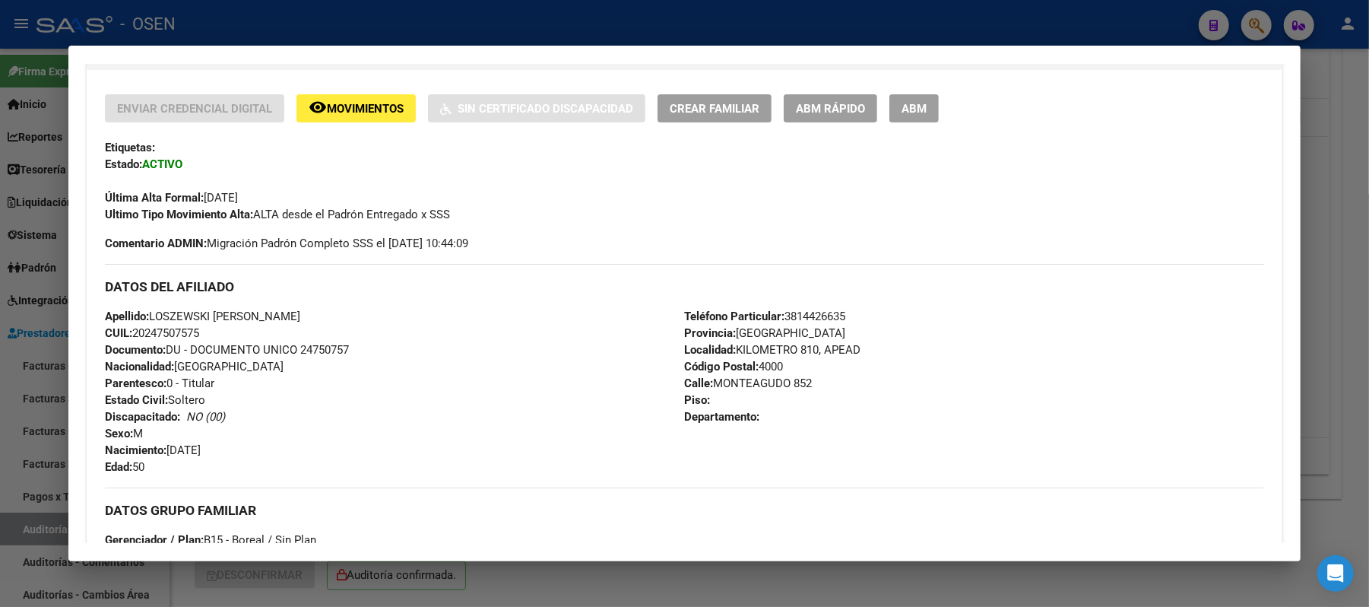
drag, startPoint x: 294, startPoint y: 307, endPoint x: 160, endPoint y: 322, distance: 134.7
click at [160, 322] on div "DATOS DEL AFILIADO Apellido: LOSZEWSKI JOSE MANUEL CUIL: 20247507575 Documento:…" at bounding box center [685, 369] width 1160 height 211
click at [341, 320] on div "Apellido: LOSZEWSKI JOSE MANUEL CUIL: 20247507575 Documento: DU - DOCUMENTO UNI…" at bounding box center [394, 391] width 579 height 167
drag, startPoint x: 283, startPoint y: 321, endPoint x: 146, endPoint y: 317, distance: 136.9
click at [146, 317] on span "Apellido: LOSZEWSKI JOSE MANUEL" at bounding box center [202, 316] width 195 height 14
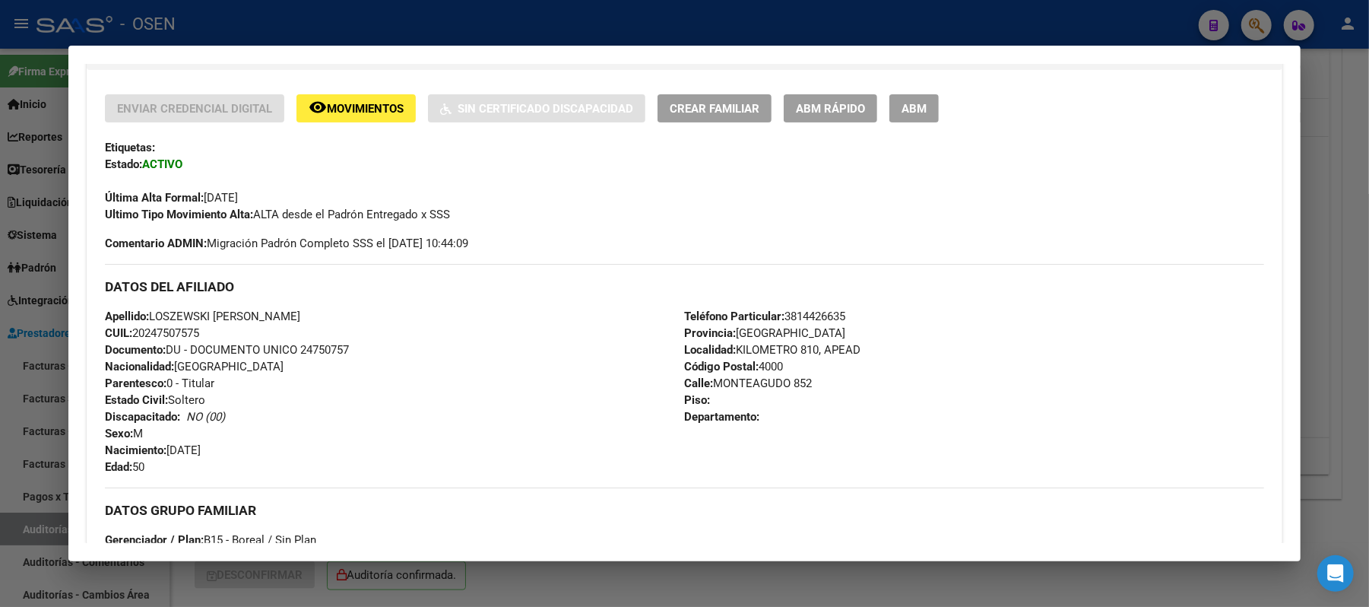
drag, startPoint x: 216, startPoint y: 332, endPoint x: 131, endPoint y: 333, distance: 85.2
click at [131, 333] on div "Apellido: LOSZEWSKI JOSE MANUEL CUIL: 20247507575 Documento: DU - DOCUMENTO UNI…" at bounding box center [394, 391] width 579 height 167
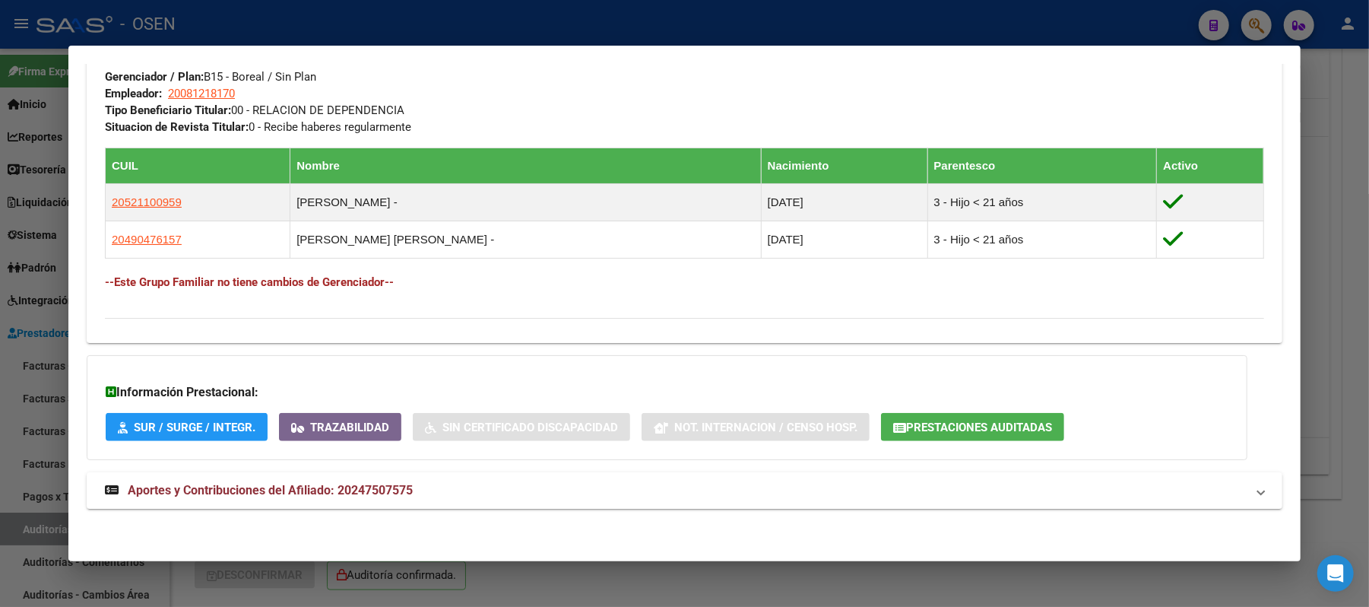
click at [1008, 414] on button "Prestaciones Auditadas" at bounding box center [972, 427] width 183 height 28
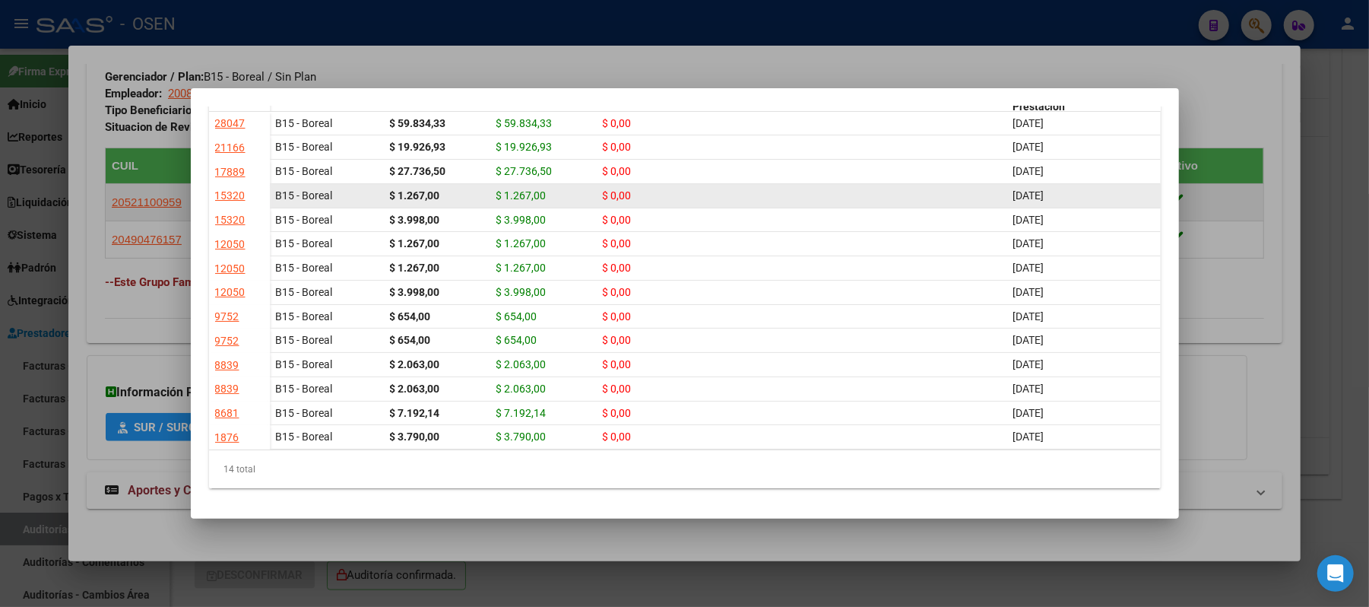
scroll to position [0, 0]
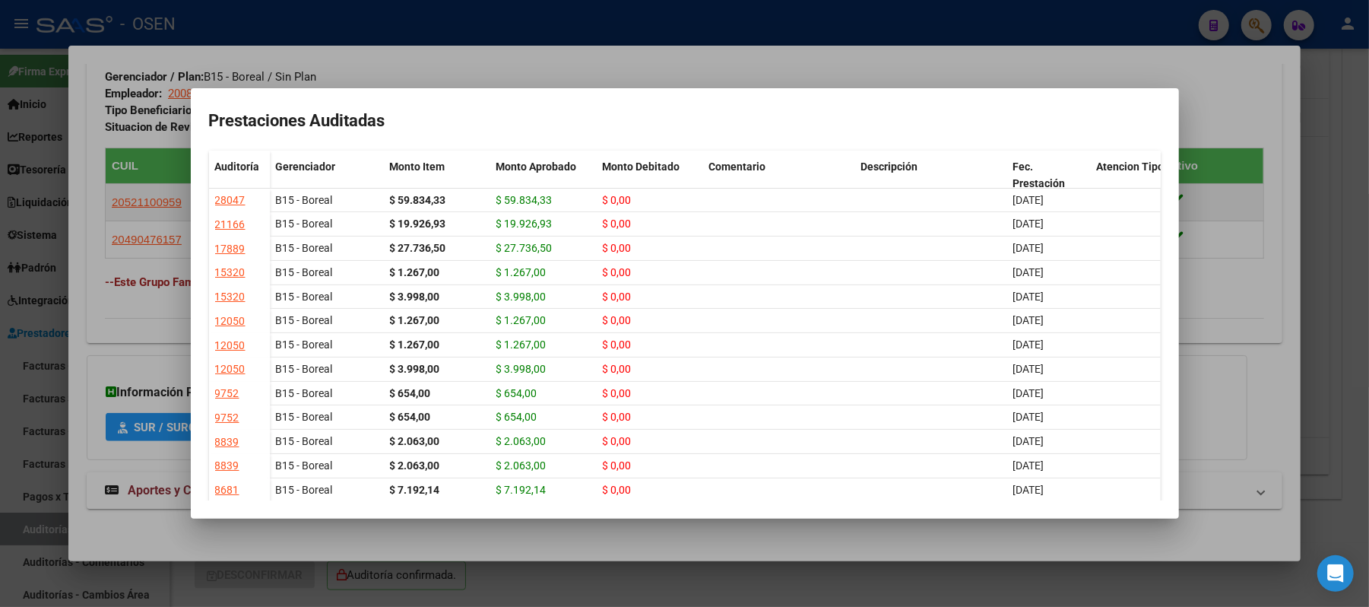
click at [519, 62] on div at bounding box center [684, 303] width 1369 height 607
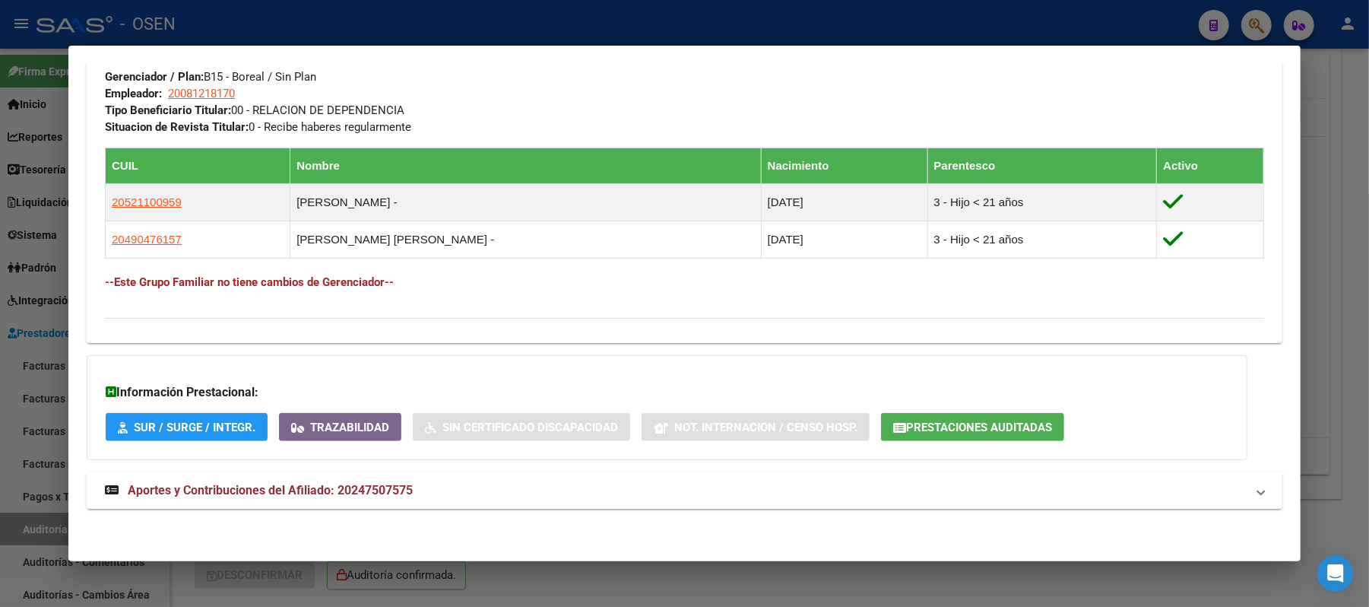
click at [572, 17] on div at bounding box center [684, 303] width 1369 height 607
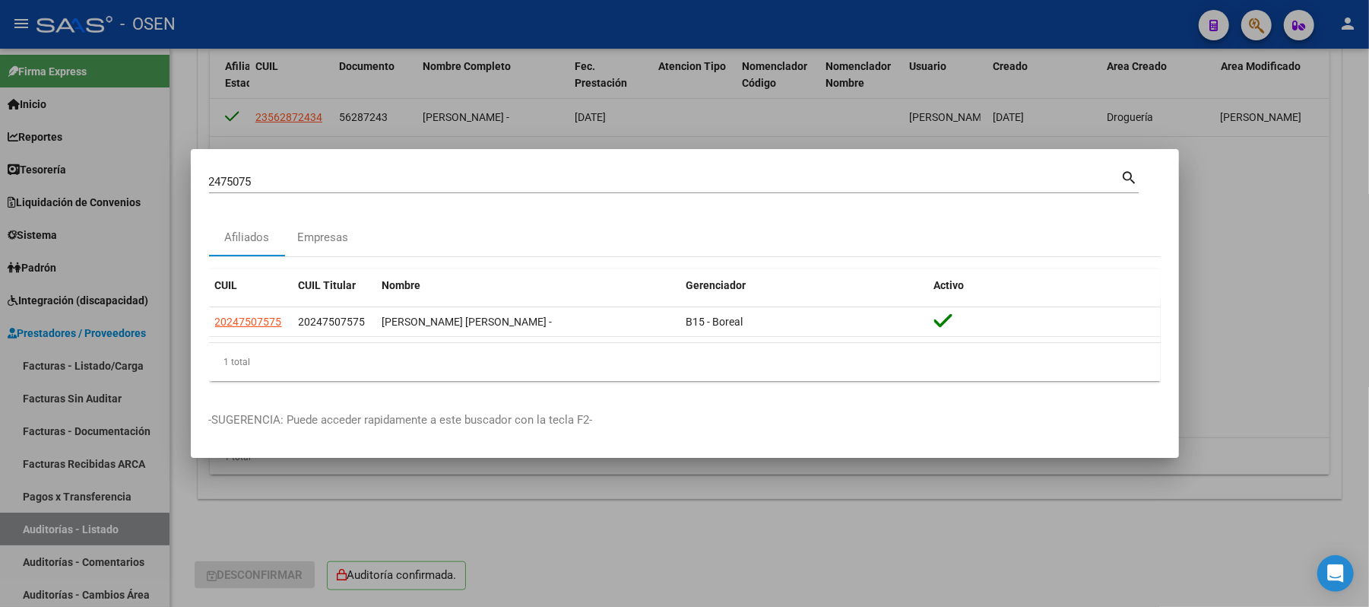
drag, startPoint x: 439, startPoint y: 177, endPoint x: 0, endPoint y: 186, distance: 438.8
click at [0, 186] on div "2475075 Buscar (apellido, dni, cuil, nro traspaso, cuit, obra social) search Af…" at bounding box center [684, 303] width 1369 height 607
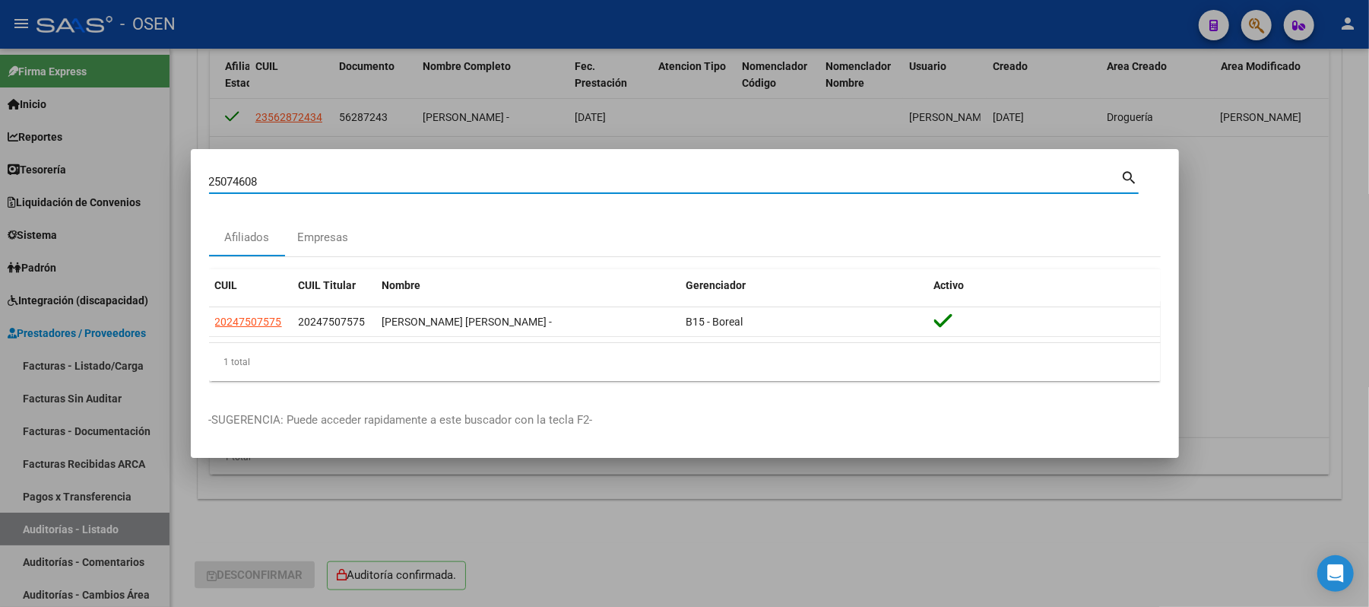
type input "25074608"
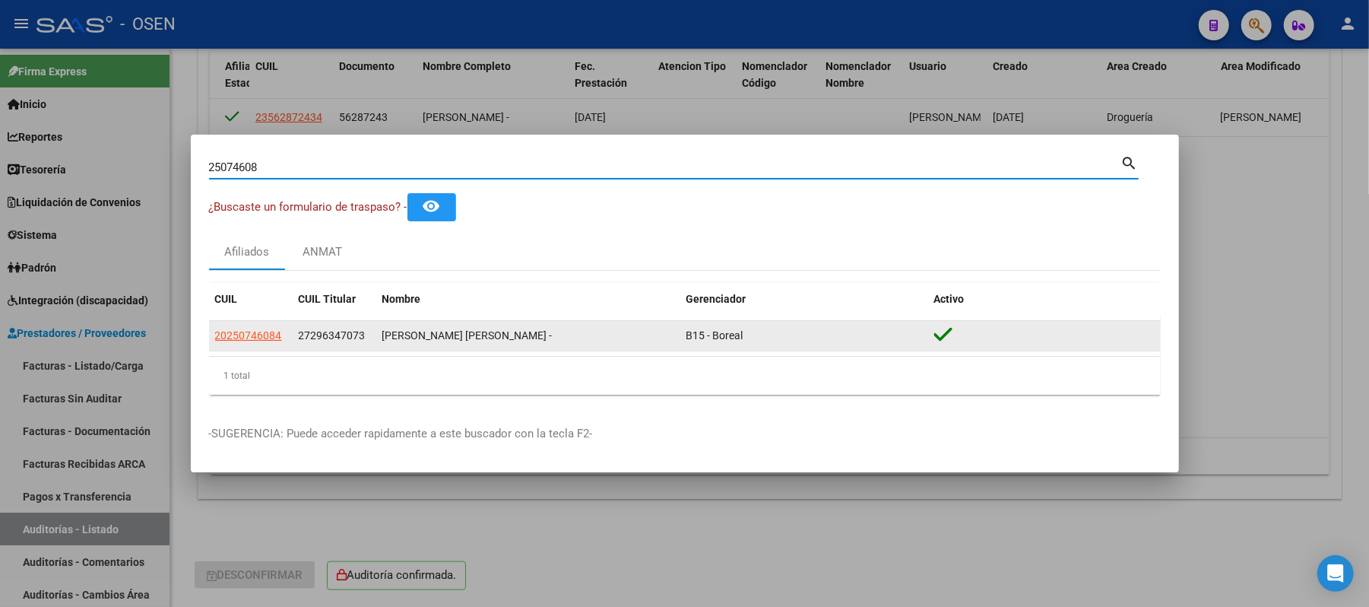
click at [233, 322] on datatable-body-cell "20250746084" at bounding box center [251, 336] width 84 height 30
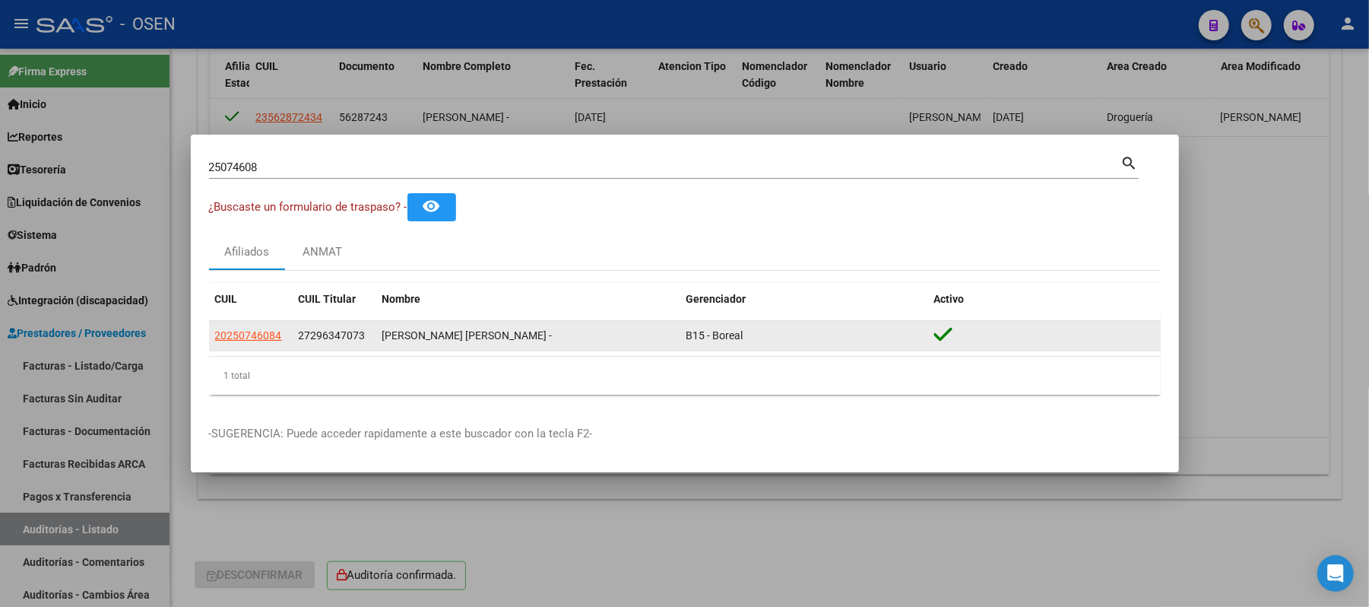
click at [232, 335] on span "20250746084" at bounding box center [248, 335] width 67 height 12
type textarea "20250746084"
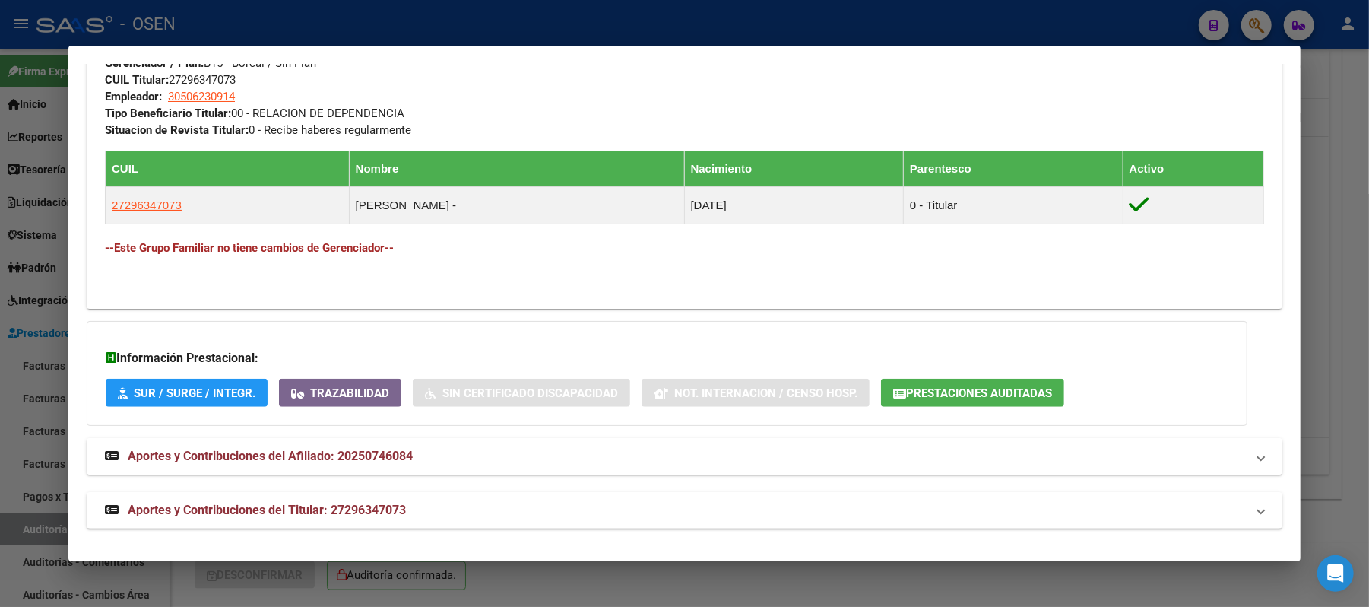
scroll to position [767, 0]
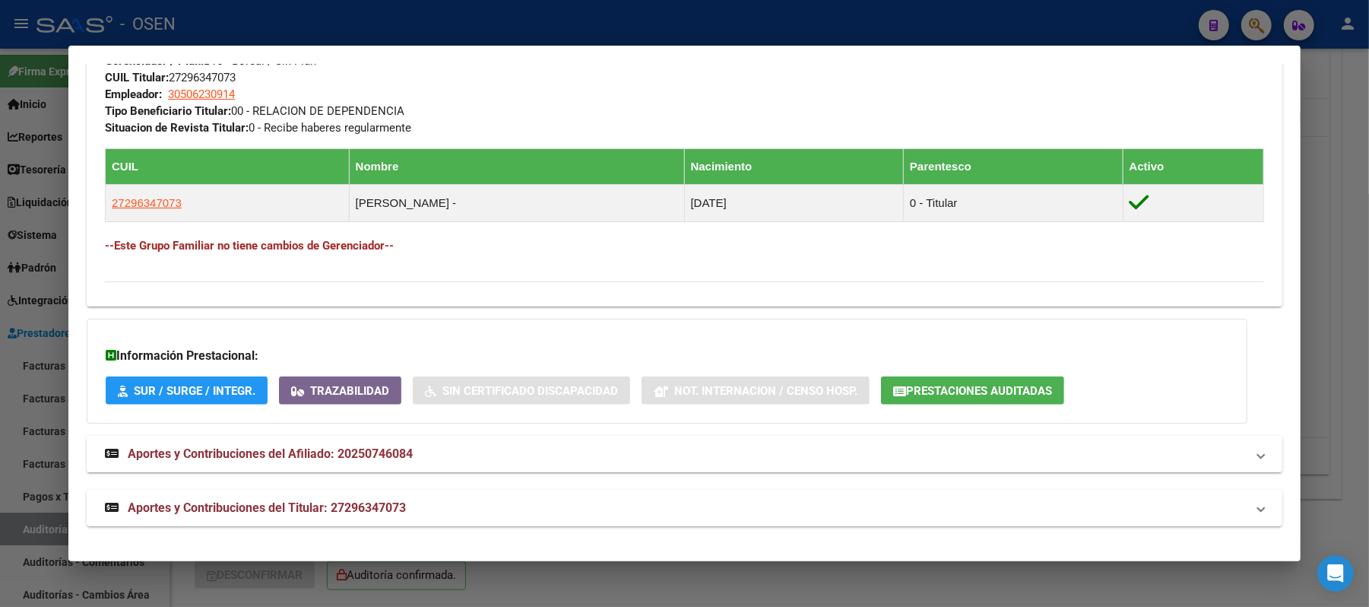
click at [642, 516] on mat-panel-title "Aportes y Contribuciones del Titular: 27296347073" at bounding box center [675, 508] width 1141 height 18
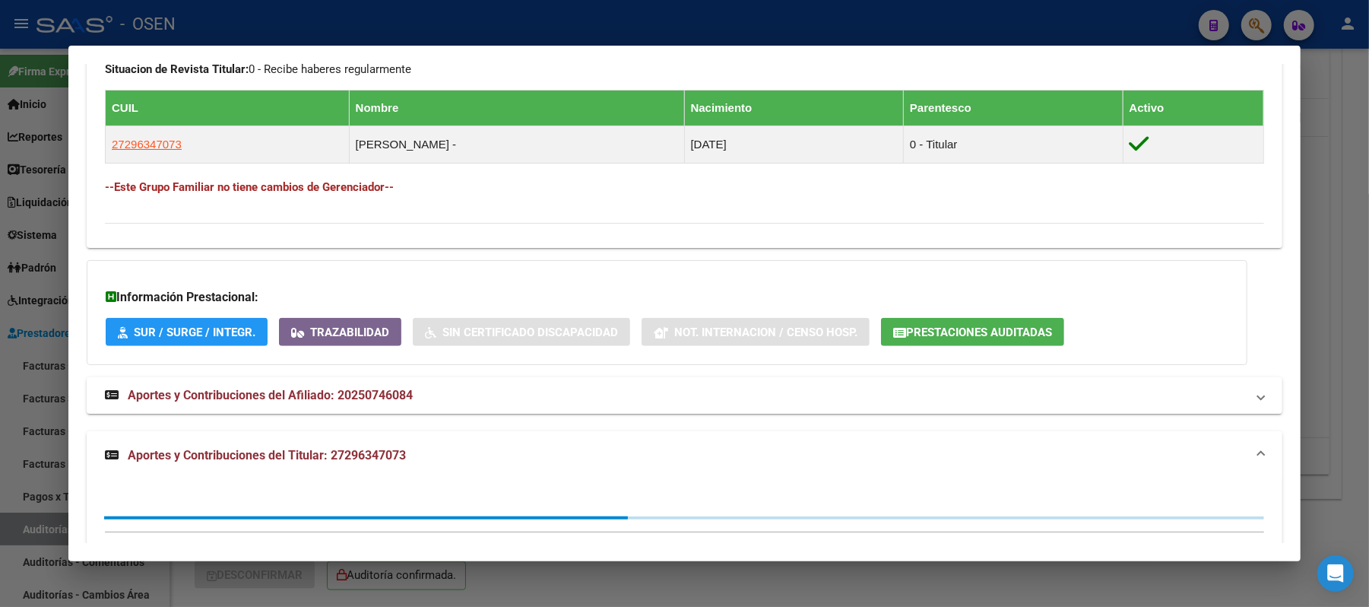
scroll to position [856, 0]
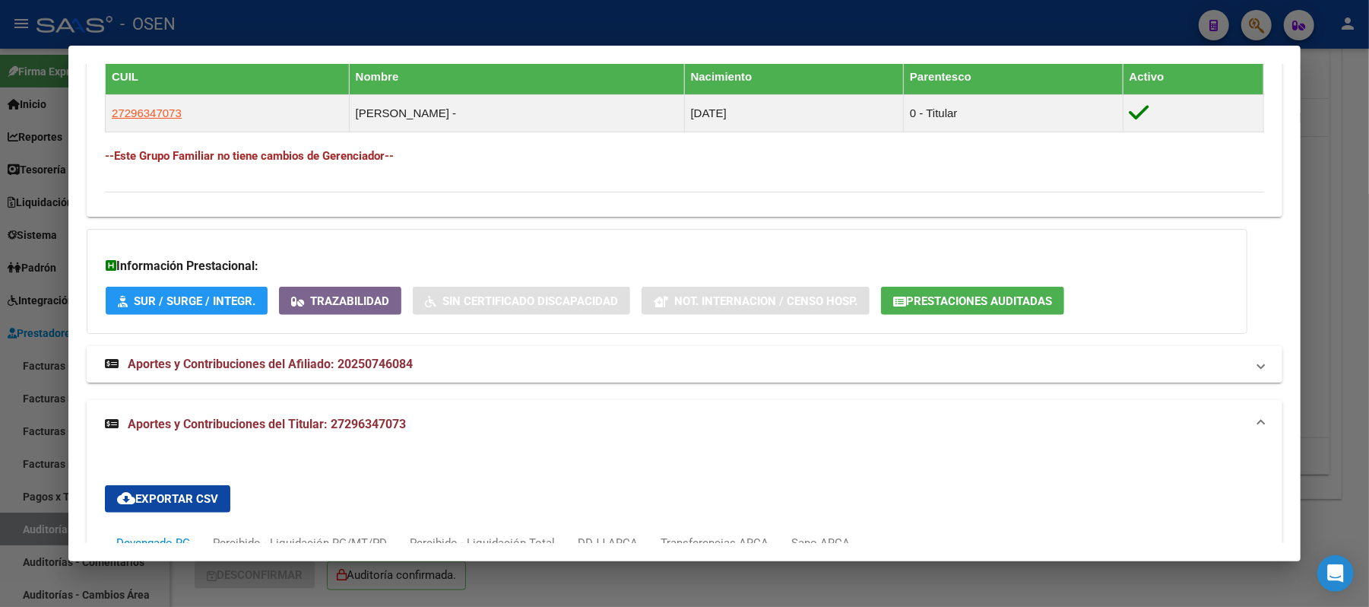
click at [423, 28] on div at bounding box center [684, 303] width 1369 height 607
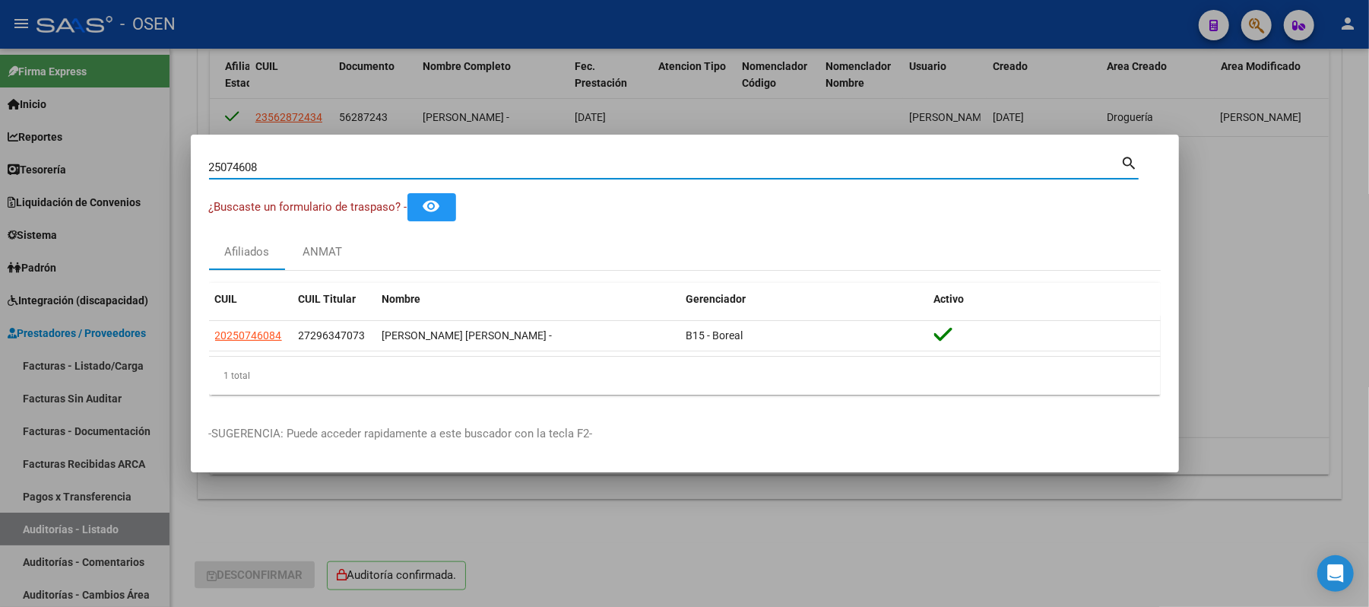
drag, startPoint x: 394, startPoint y: 165, endPoint x: 0, endPoint y: 228, distance: 398.9
click at [0, 228] on div "25074608 Buscar (apellido, dni, cuil, nro traspaso, cuit, obra social) search ¿…" at bounding box center [684, 303] width 1369 height 607
type input "26638099"
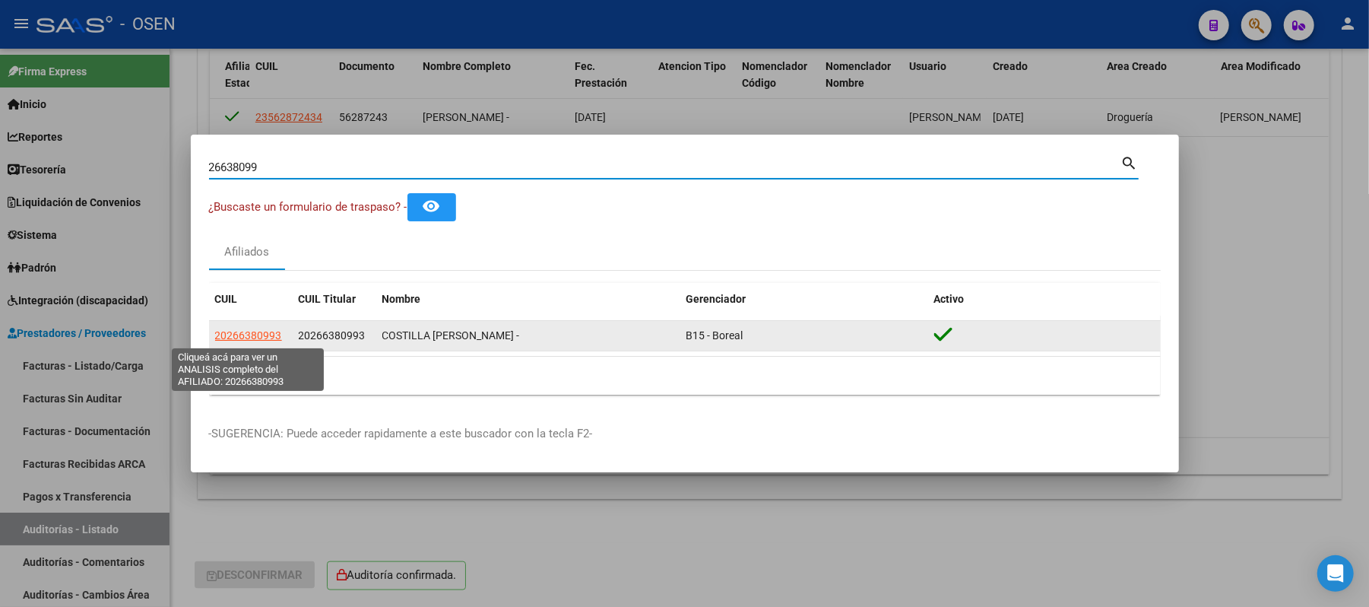
click at [262, 341] on span "20266380993" at bounding box center [248, 335] width 67 height 12
type textarea "20266380993"
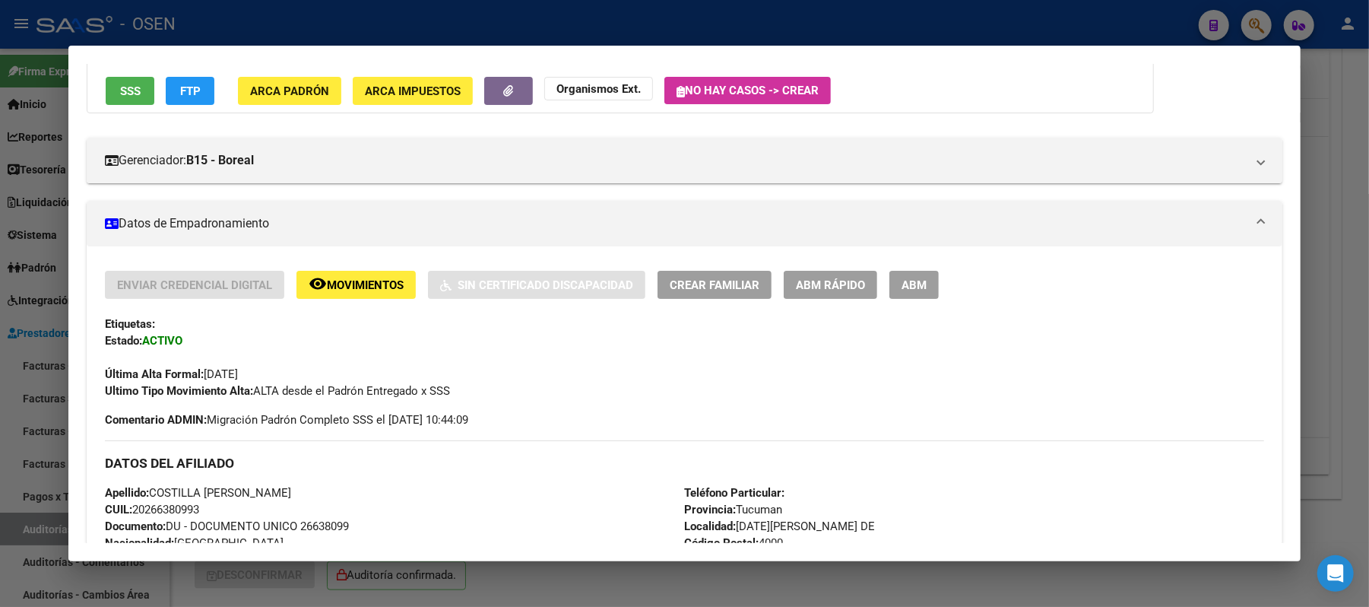
scroll to position [304, 0]
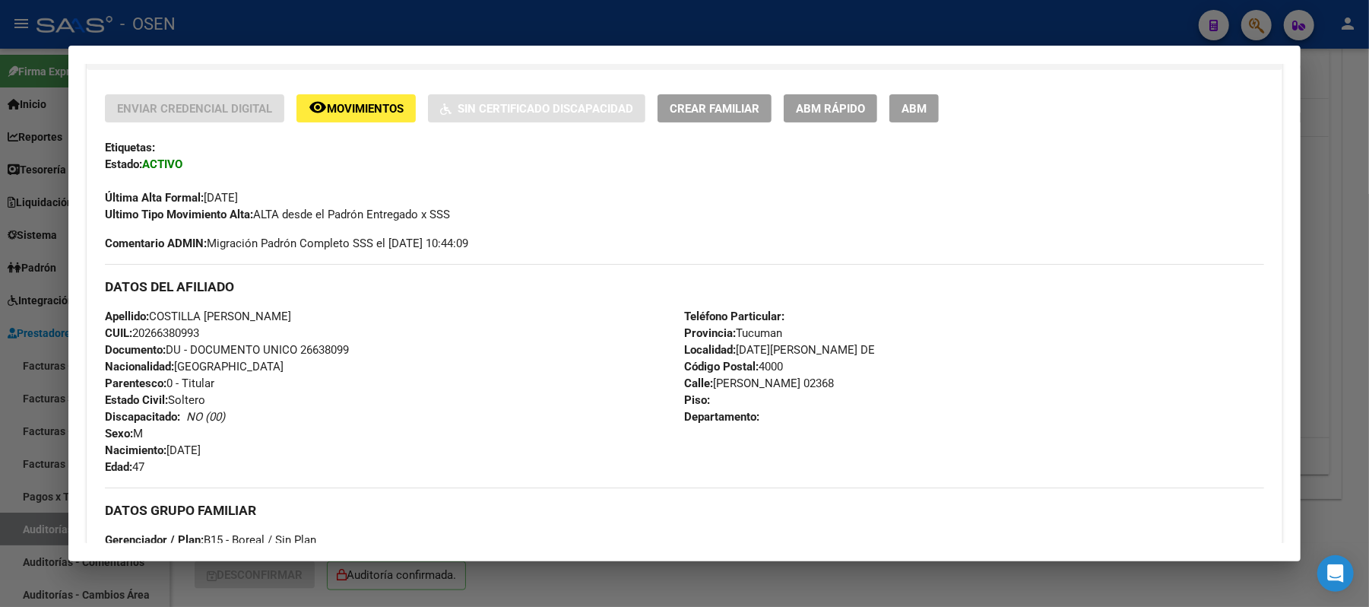
drag, startPoint x: 163, startPoint y: 336, endPoint x: 132, endPoint y: 335, distance: 31.2
click at [132, 335] on div "Apellido: COSTILLA DIEGO ESTEBAN CUIL: 20266380993 Documento: DU - DOCUMENTO UN…" at bounding box center [394, 391] width 579 height 167
drag, startPoint x: 295, startPoint y: 313, endPoint x: 146, endPoint y: 318, distance: 149.1
click at [146, 318] on div "Apellido: COSTILLA DIEGO ESTEBAN CUIL: 20266380993 Documento: DU - DOCUMENTO UN…" at bounding box center [394, 391] width 579 height 167
click at [536, 18] on div at bounding box center [684, 303] width 1369 height 607
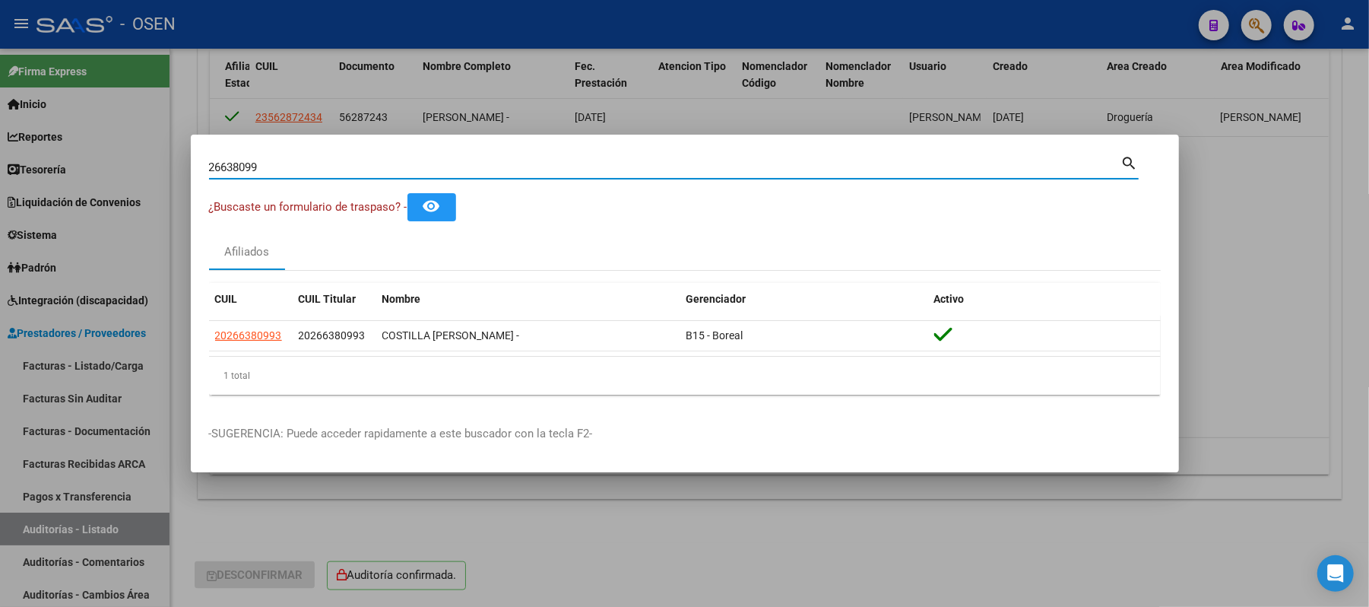
drag, startPoint x: 390, startPoint y: 163, endPoint x: 0, endPoint y: 138, distance: 390.8
click at [0, 141] on div "26638099 Buscar (apellido, dni, cuil, nro traspaso, cuit, obra social) search ¿…" at bounding box center [684, 303] width 1369 height 607
type input "27341714"
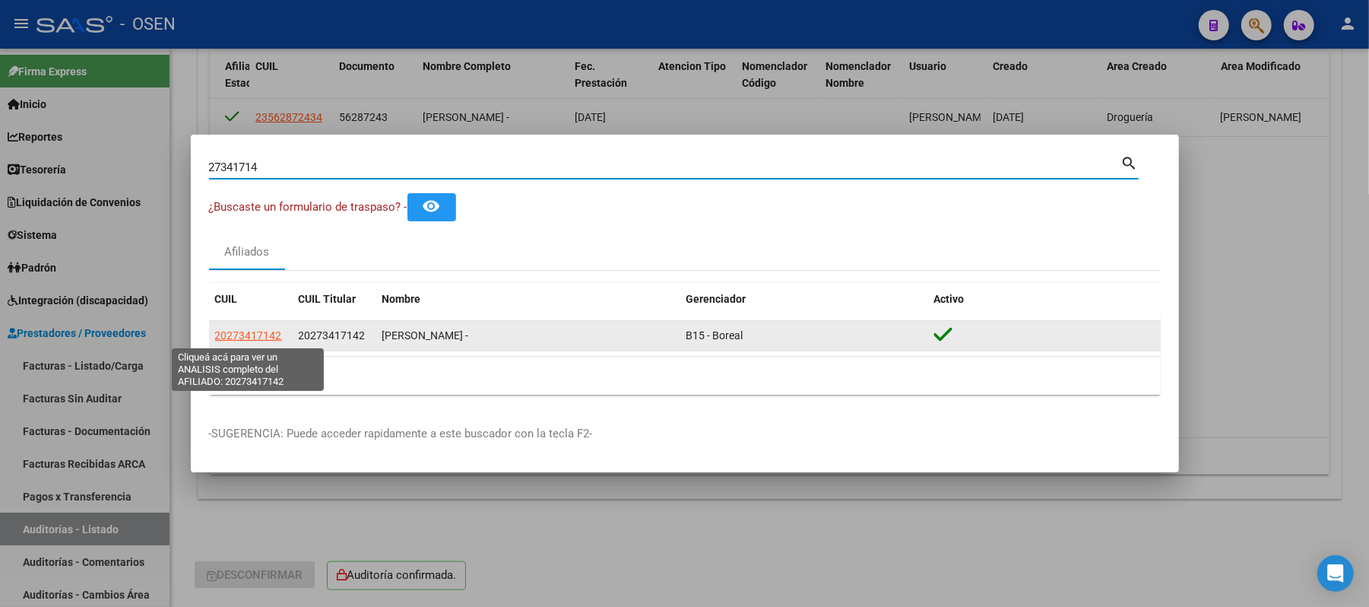
click at [241, 330] on span "20273417142" at bounding box center [248, 335] width 67 height 12
type textarea "20273417142"
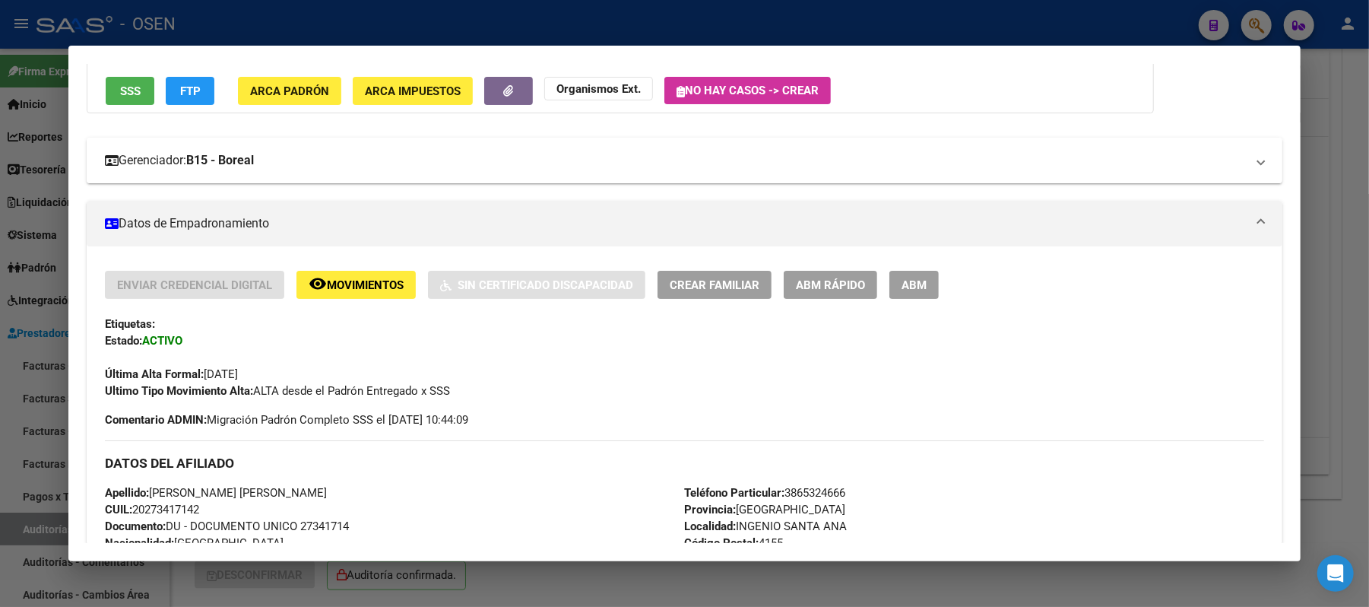
scroll to position [506, 0]
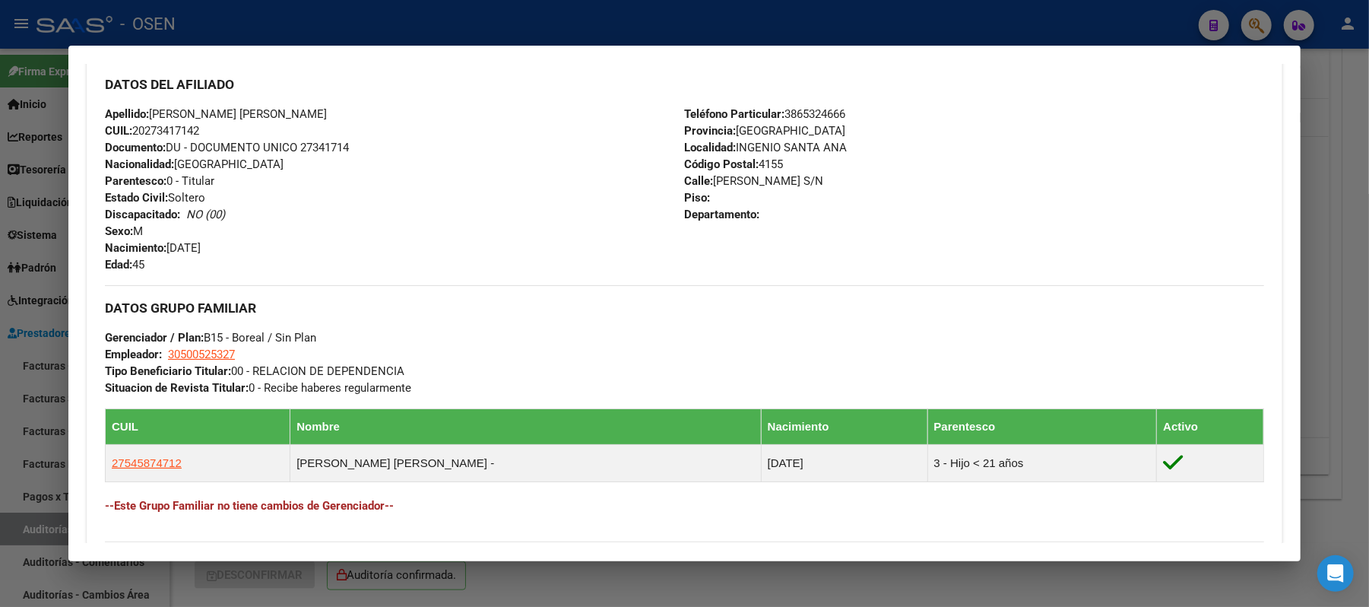
drag, startPoint x: 236, startPoint y: 129, endPoint x: 129, endPoint y: 132, distance: 107.3
click at [129, 132] on div "Apellido: PAREDEZ WALTER HORACIO CUIL: 20273417142 Documento: DU - DOCUMENTO UN…" at bounding box center [394, 189] width 579 height 167
click at [239, 231] on div "Apellido: PAREDEZ WALTER HORACIO CUIL: 20273417142 Documento: DU - DOCUMENTO UN…" at bounding box center [394, 189] width 579 height 167
drag, startPoint x: 301, startPoint y: 110, endPoint x: 144, endPoint y: 114, distance: 157.4
click at [144, 114] on div "Apellido: PAREDEZ WALTER HORACIO CUIL: 20273417142 Documento: DU - DOCUMENTO UN…" at bounding box center [394, 189] width 579 height 167
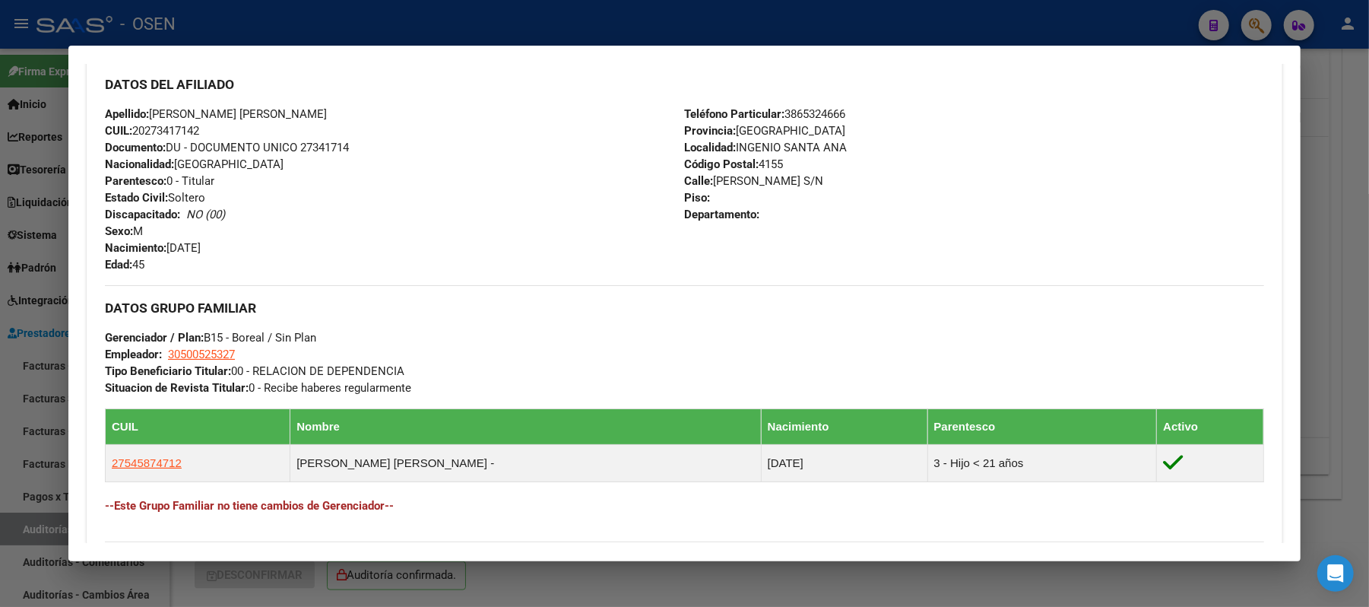
click at [329, 46] on mat-dialog-container "Análisis Afiliado - CUIL: 20273417142 DATOS PADRÓN ÁGIL: PAREDEZ WALTER HORACIO…" at bounding box center [684, 304] width 1233 height 516
click at [336, 30] on div at bounding box center [684, 303] width 1369 height 607
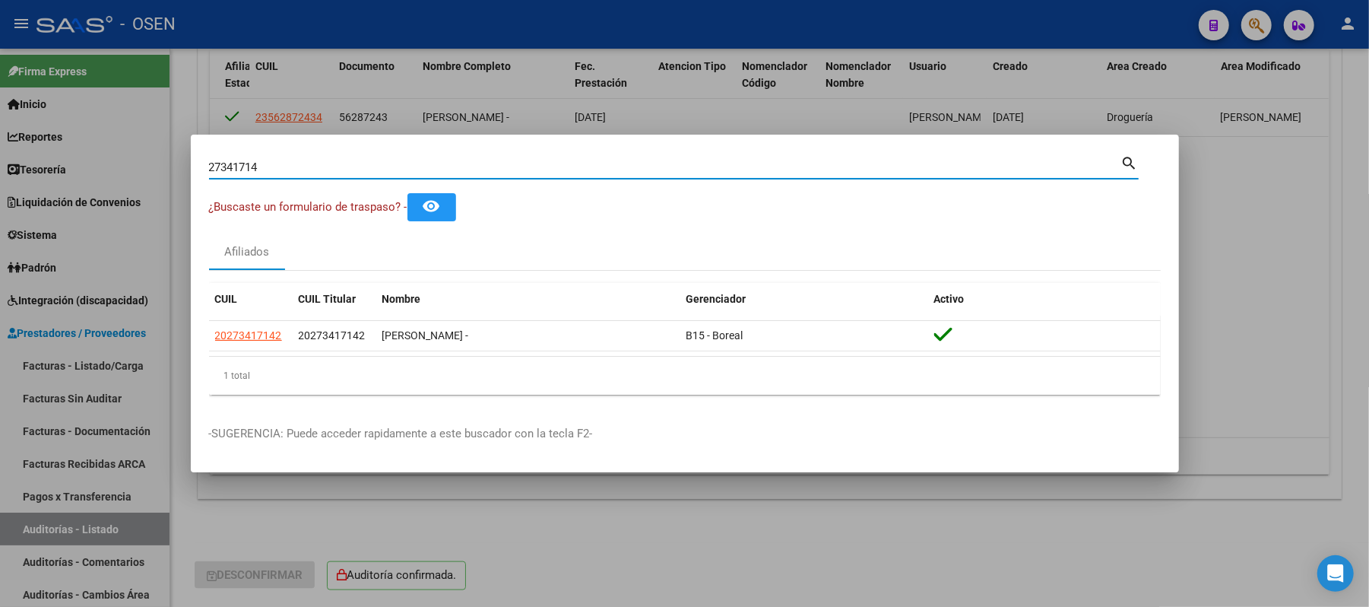
drag, startPoint x: 304, startPoint y: 166, endPoint x: 0, endPoint y: 82, distance: 315.4
click at [0, 111] on div "27341714 Buscar (apellido, dni, cuil, nro traspaso, cuit, obra social) search ¿…" at bounding box center [684, 303] width 1369 height 607
type input "27366966"
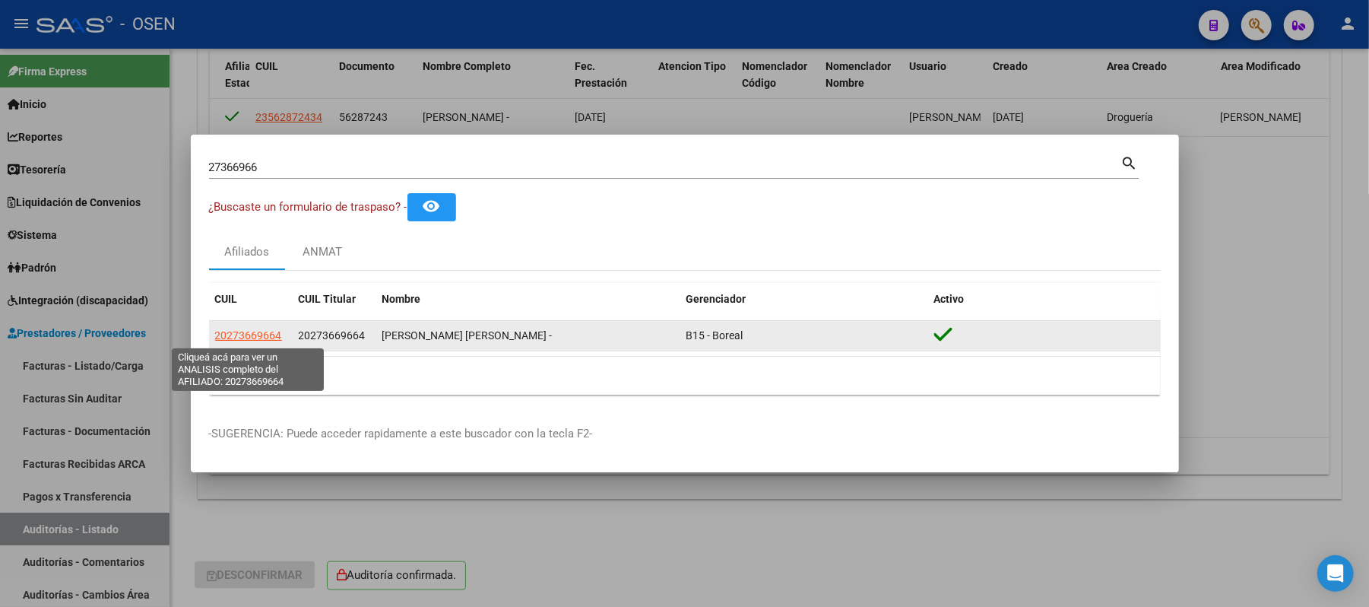
click at [245, 332] on span "20273669664" at bounding box center [248, 335] width 67 height 12
type textarea "20273669664"
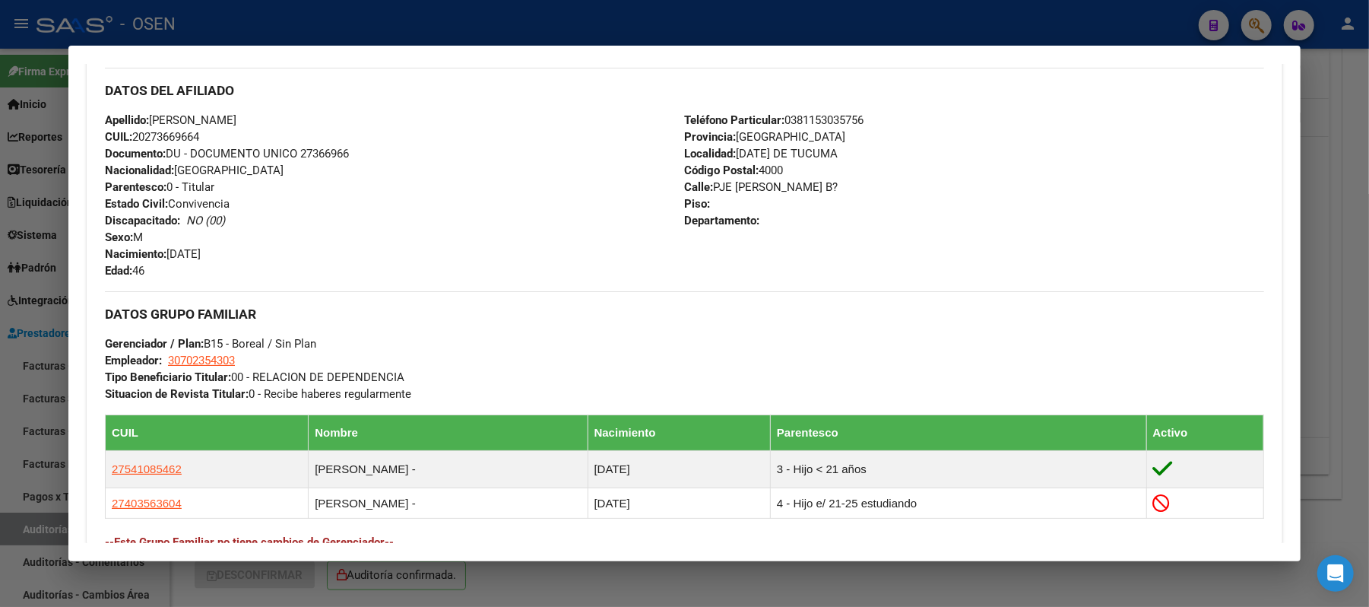
scroll to position [254, 0]
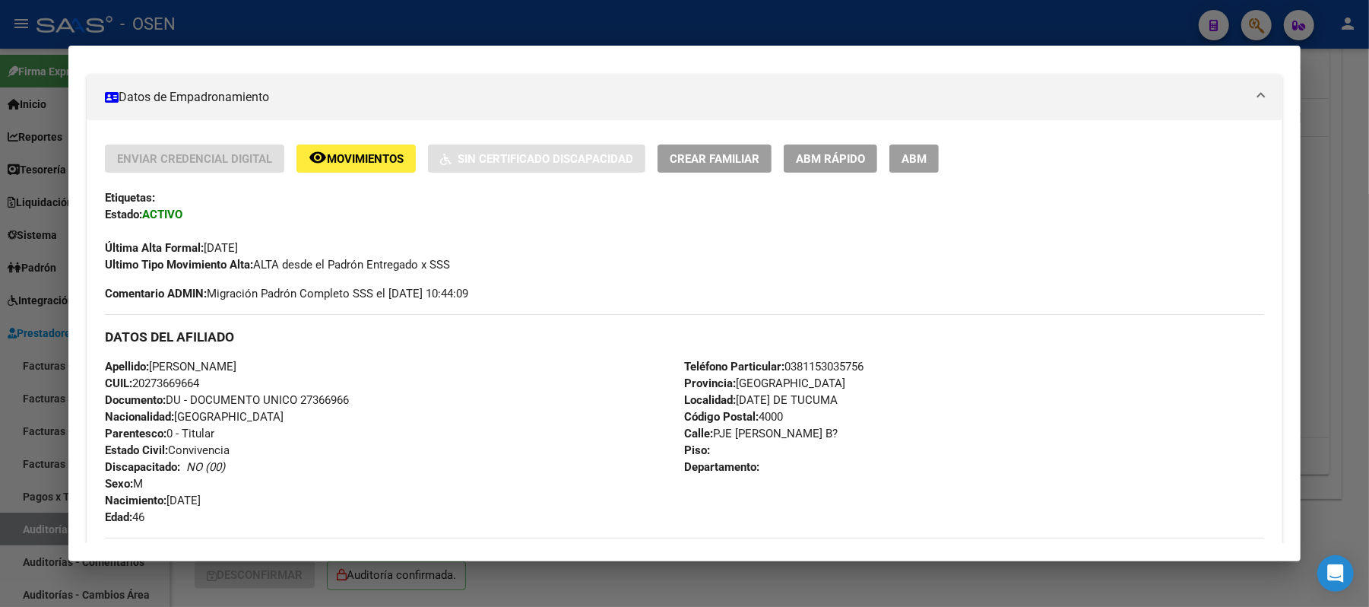
drag, startPoint x: 181, startPoint y: 379, endPoint x: 131, endPoint y: 383, distance: 50.4
click at [131, 383] on div "Apellido: ALVAREZ CRISTIAN GABRIEL CUIL: 20273669664 Documento: DU - DOCUMENTO …" at bounding box center [394, 441] width 579 height 167
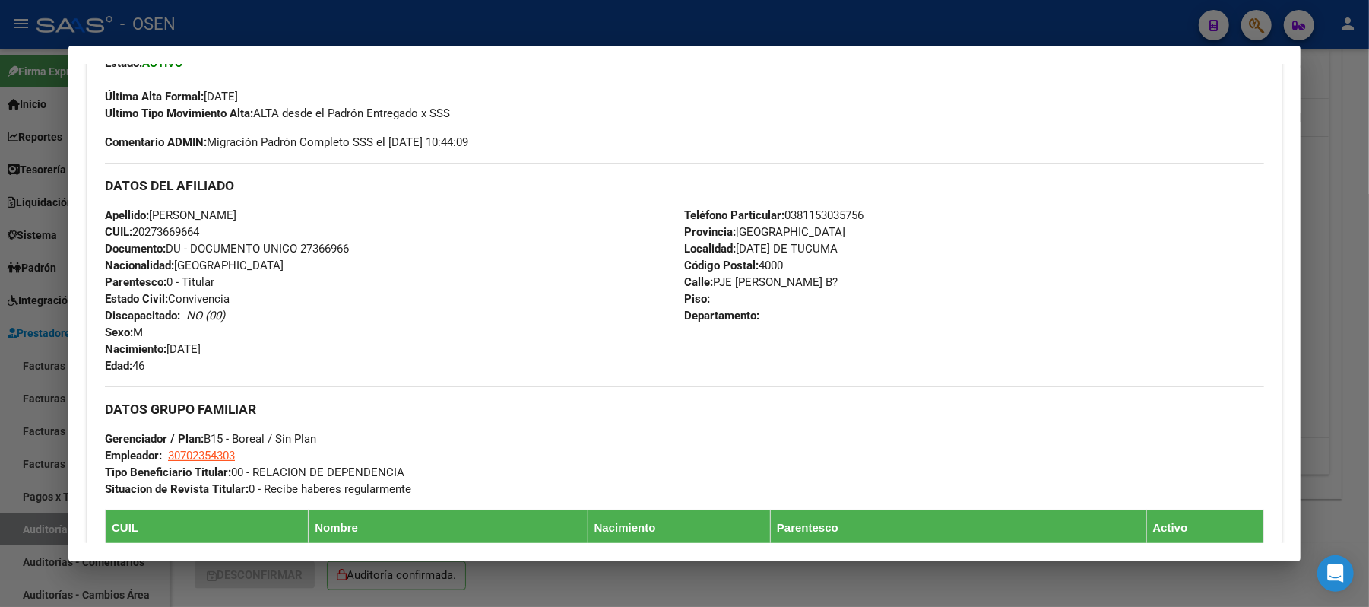
scroll to position [761, 0]
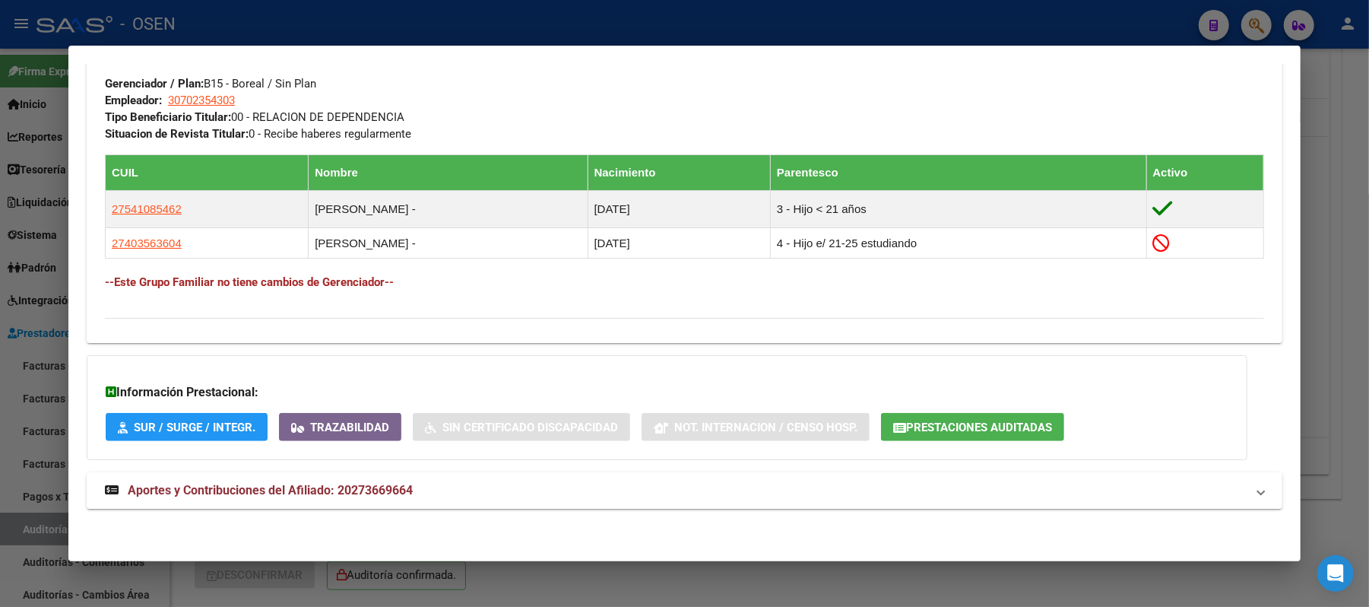
click at [450, 19] on div at bounding box center [684, 303] width 1369 height 607
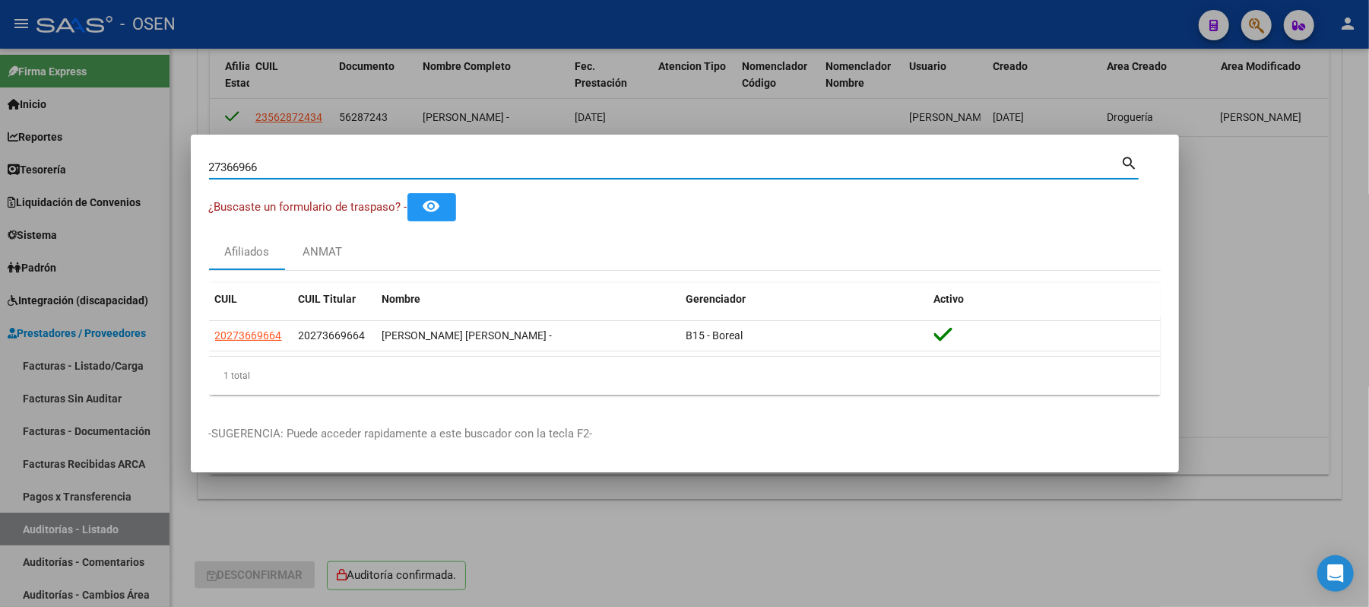
drag, startPoint x: 328, startPoint y: 171, endPoint x: 0, endPoint y: 134, distance: 330.6
click at [0, 134] on div "27366966 Buscar (apellido, dni, cuil, nro traspaso, cuit, obra social) search ¿…" at bounding box center [684, 303] width 1369 height 607
type input "27962303"
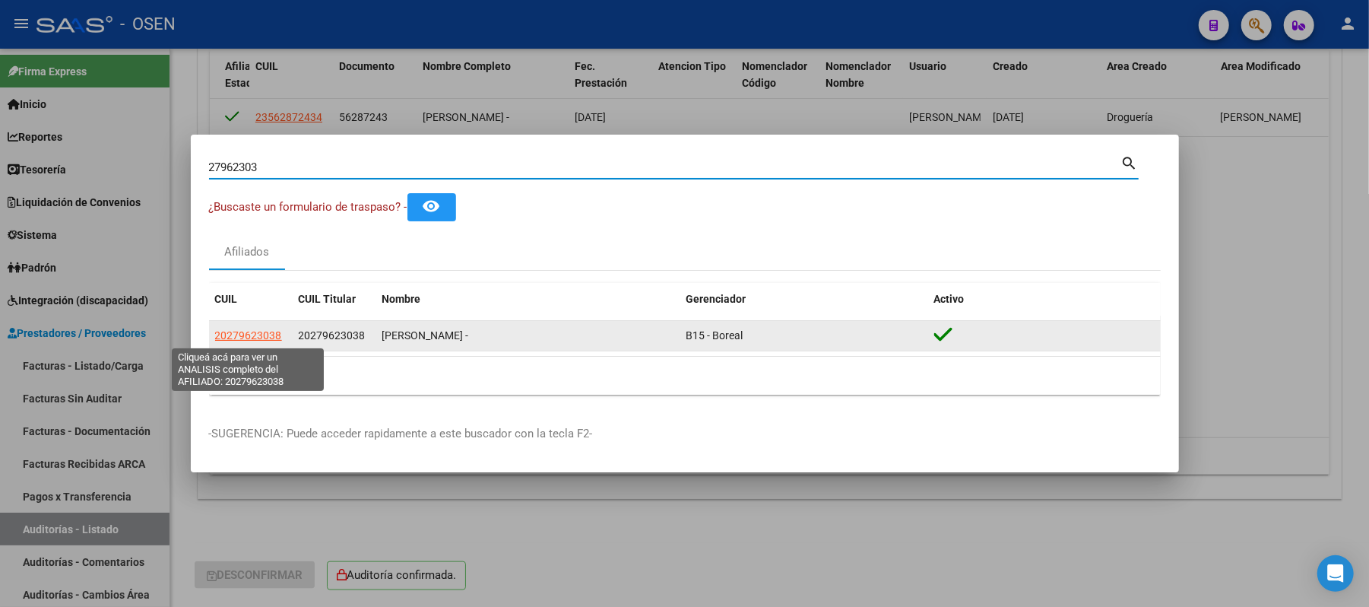
click at [241, 332] on span "20279623038" at bounding box center [248, 335] width 67 height 12
type textarea "20279623038"
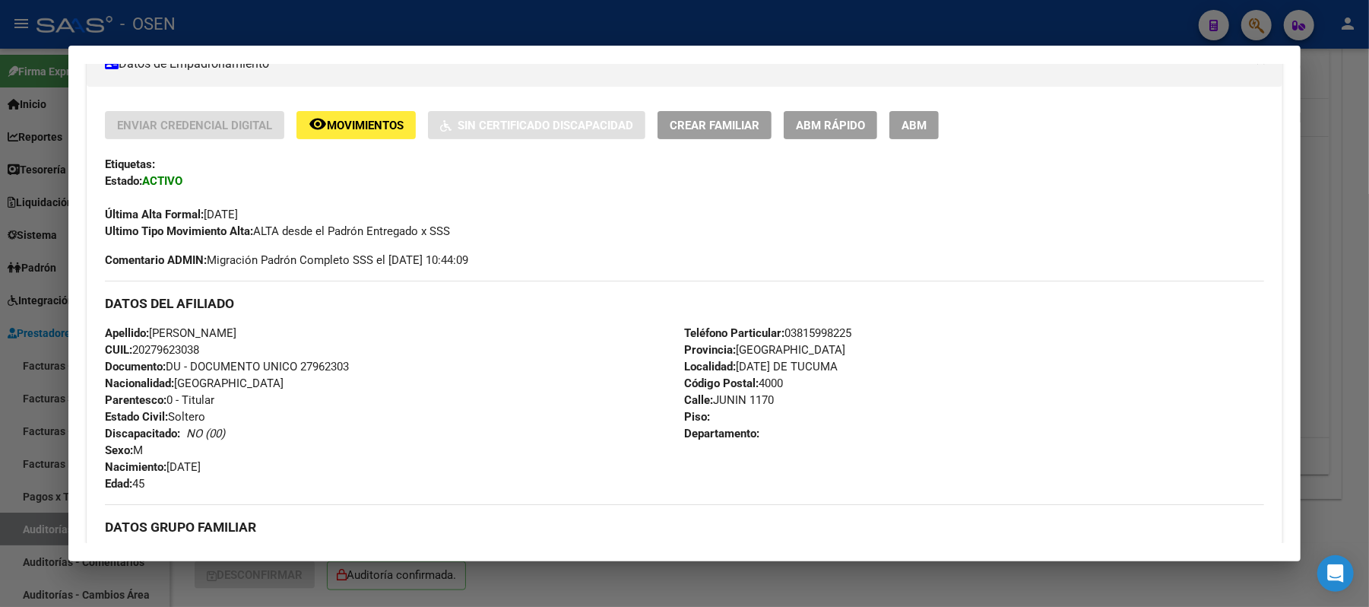
scroll to position [405, 0]
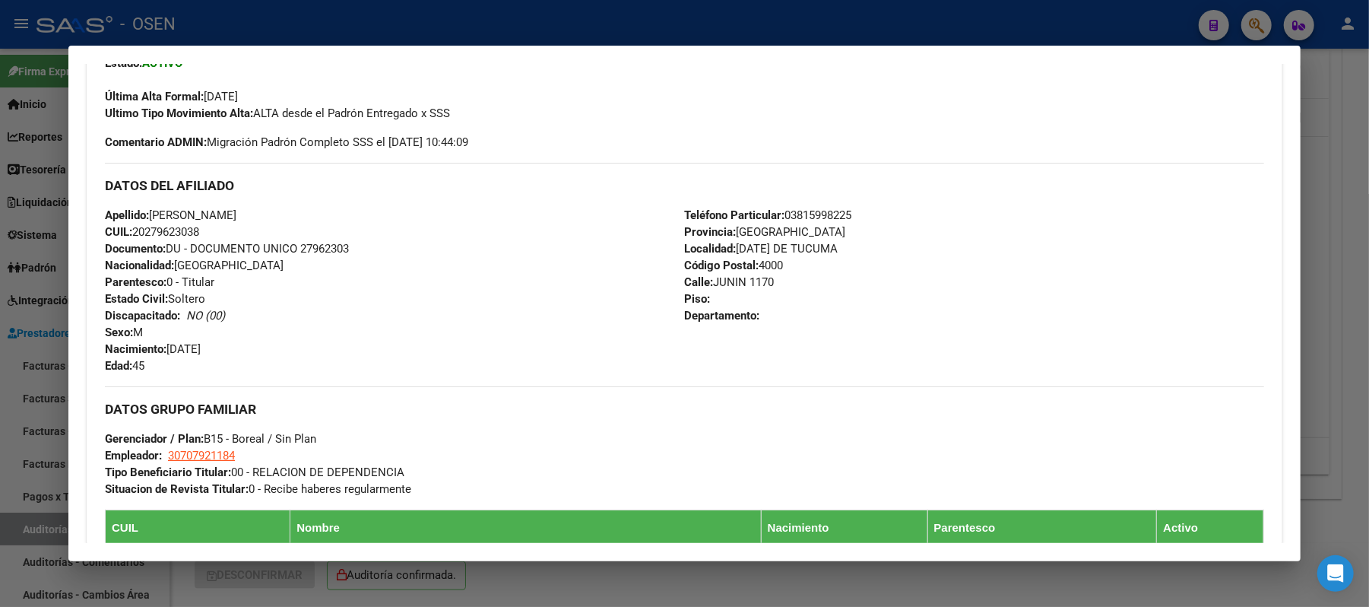
drag, startPoint x: 196, startPoint y: 229, endPoint x: 132, endPoint y: 237, distance: 65.2
click at [132, 237] on div "Apellido: VAZQUEZ PABLO DANIEL CUIL: 20279623038 Documento: DU - DOCUMENTO UNIC…" at bounding box center [394, 290] width 579 height 167
click at [283, 219] on div "Apellido: VAZQUEZ PABLO DANIEL CUIL: 20279623038 Documento: DU - DOCUMENTO UNIC…" at bounding box center [394, 290] width 579 height 167
drag, startPoint x: 245, startPoint y: 211, endPoint x: 149, endPoint y: 207, distance: 95.9
click at [149, 207] on div "Apellido: VAZQUEZ PABLO DANIEL CUIL: 20279623038 Documento: DU - DOCUMENTO UNIC…" at bounding box center [394, 290] width 579 height 167
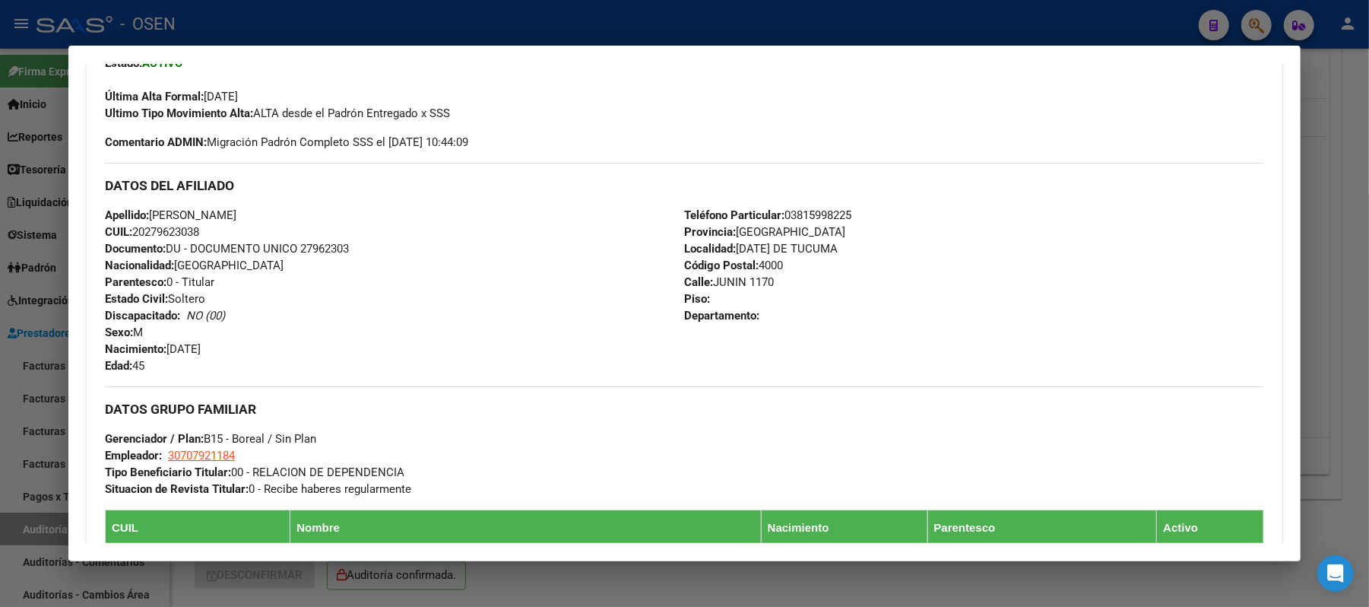
click at [497, 17] on div at bounding box center [684, 303] width 1369 height 607
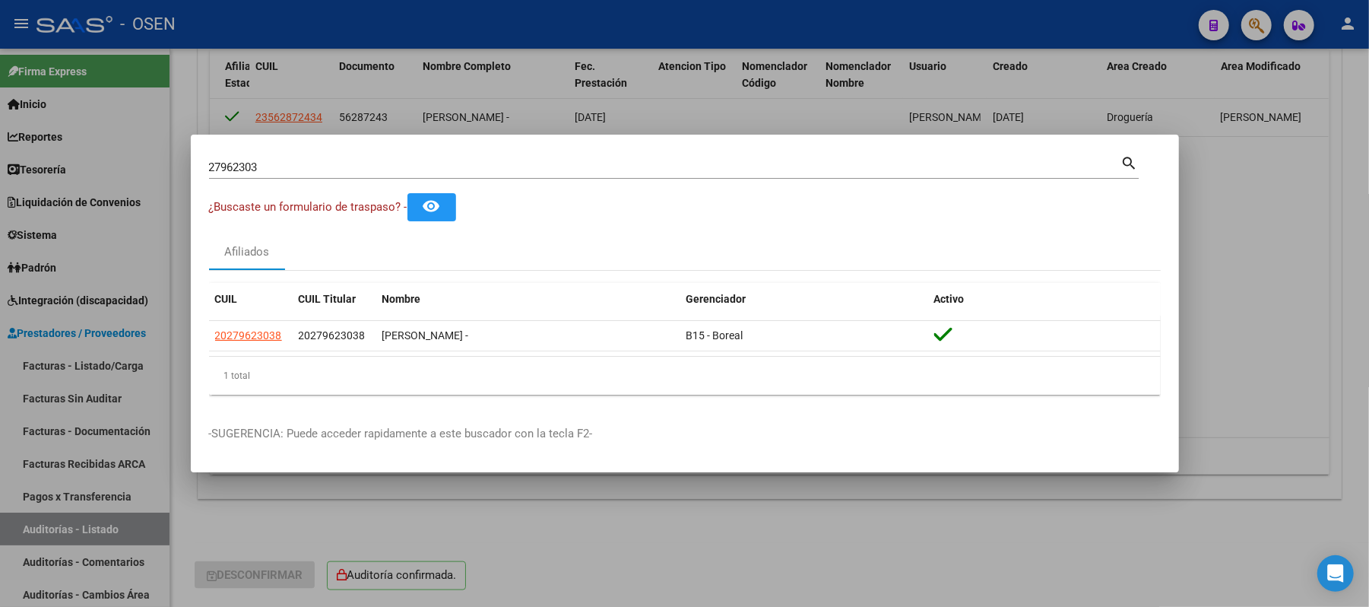
drag, startPoint x: 345, startPoint y: 171, endPoint x: 0, endPoint y: 152, distance: 345.7
click at [0, 166] on div "27962303 Buscar (apellido, dni, cuil, nro traspaso, cuit, obra social) search ¿…" at bounding box center [684, 303] width 1369 height 607
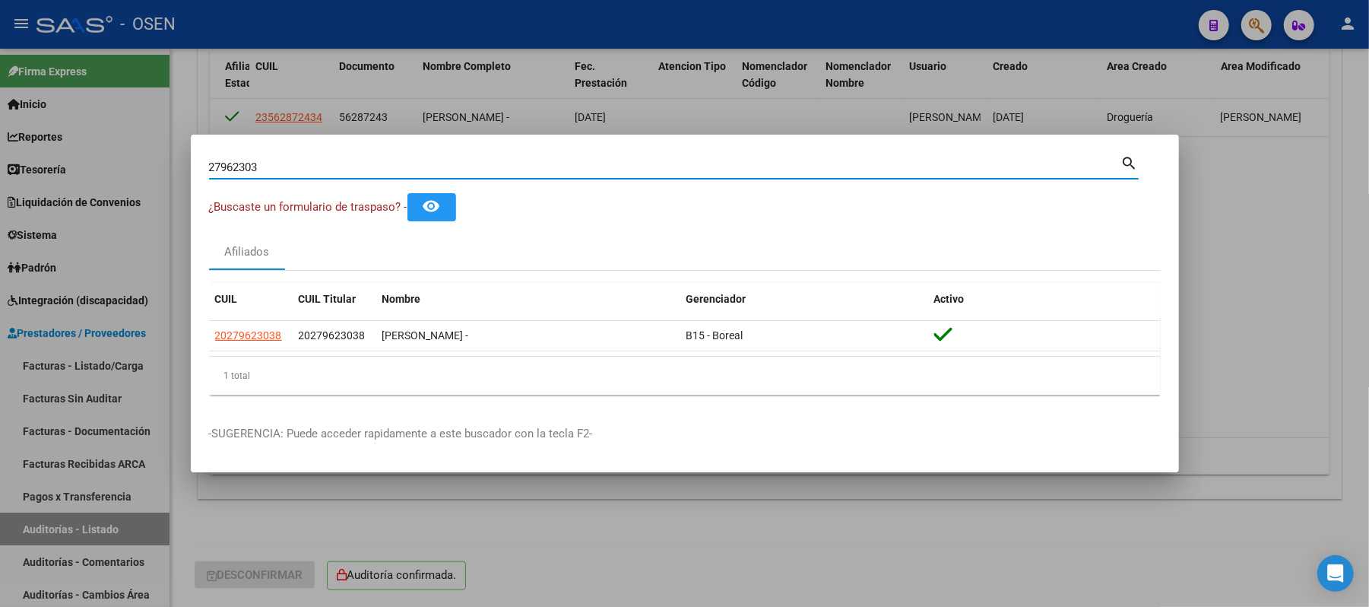
paste input "0287930357"
type input "20287930357"
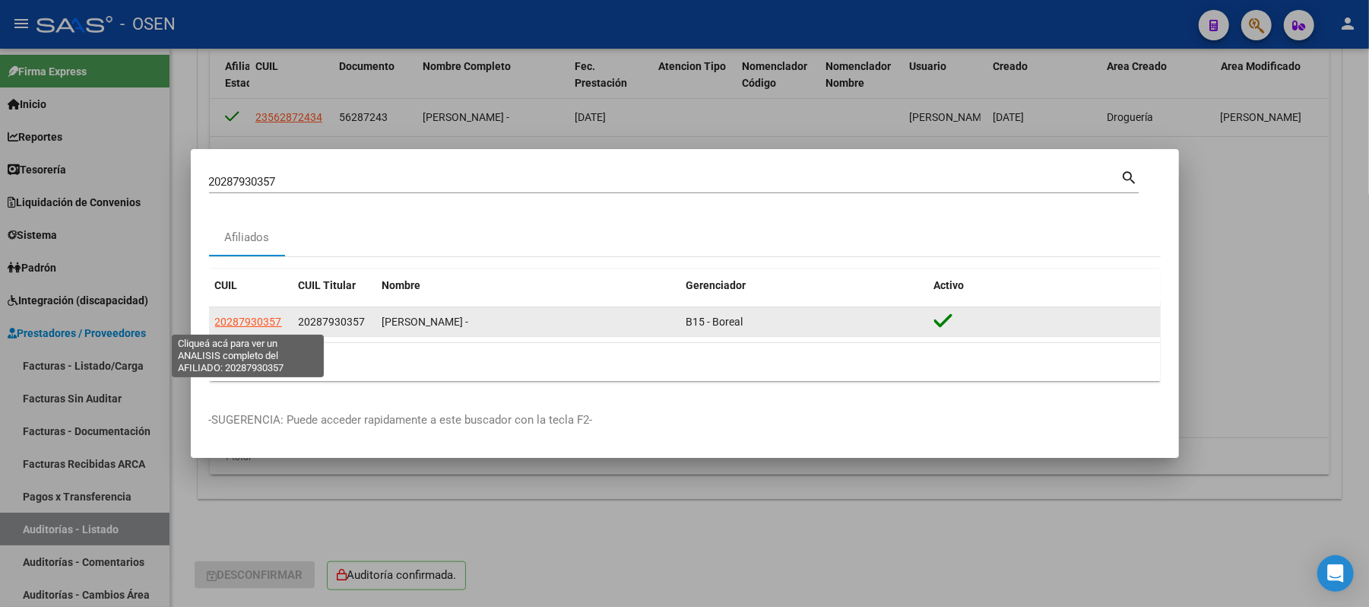
click at [246, 322] on span "20287930357" at bounding box center [248, 322] width 67 height 12
type textarea "20287930357"
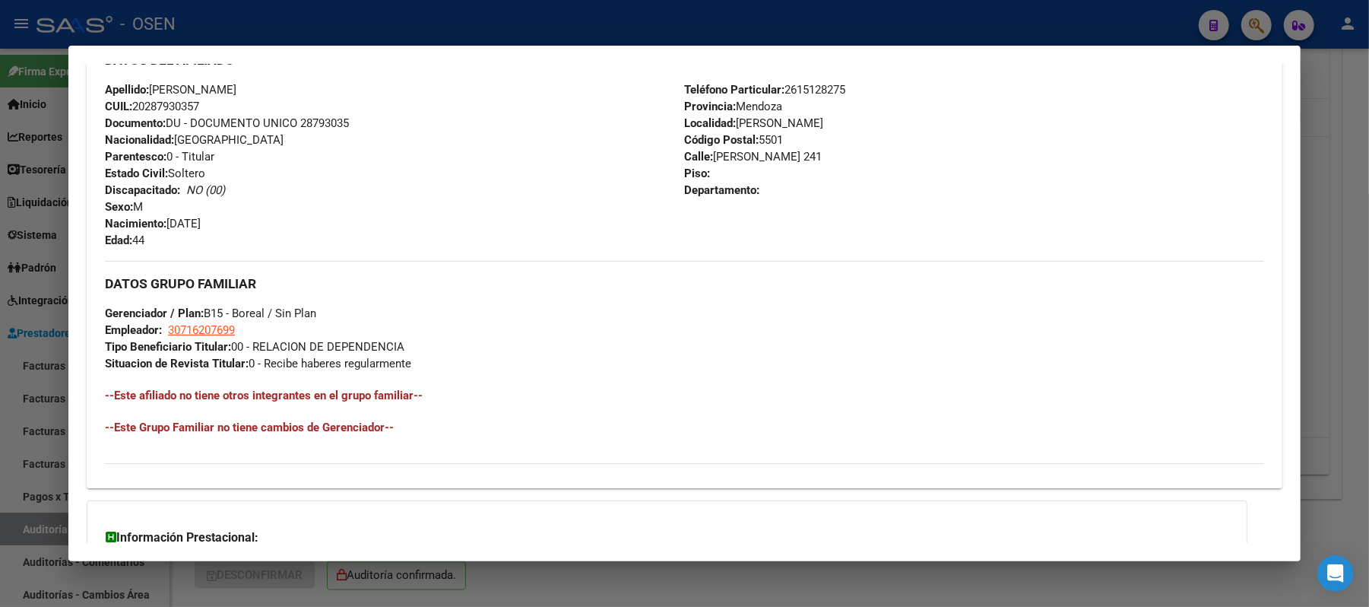
scroll to position [676, 0]
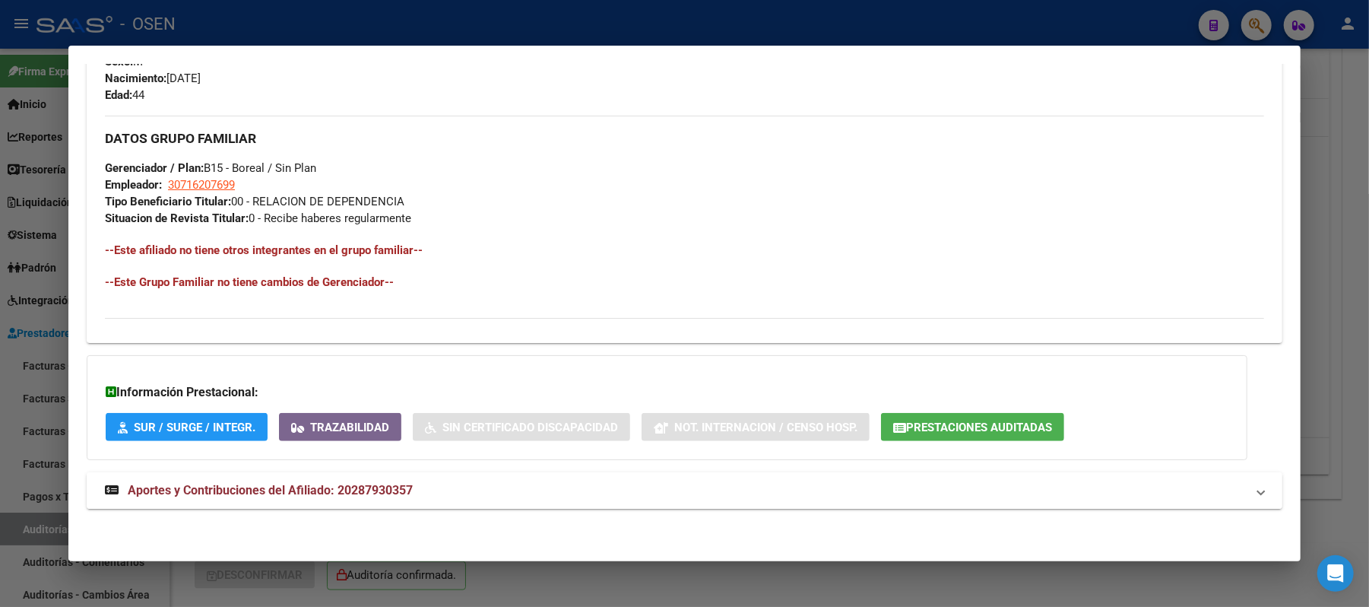
click at [897, 487] on mat-panel-title "Aportes y Contribuciones del Afiliado: 20287930357" at bounding box center [675, 490] width 1141 height 18
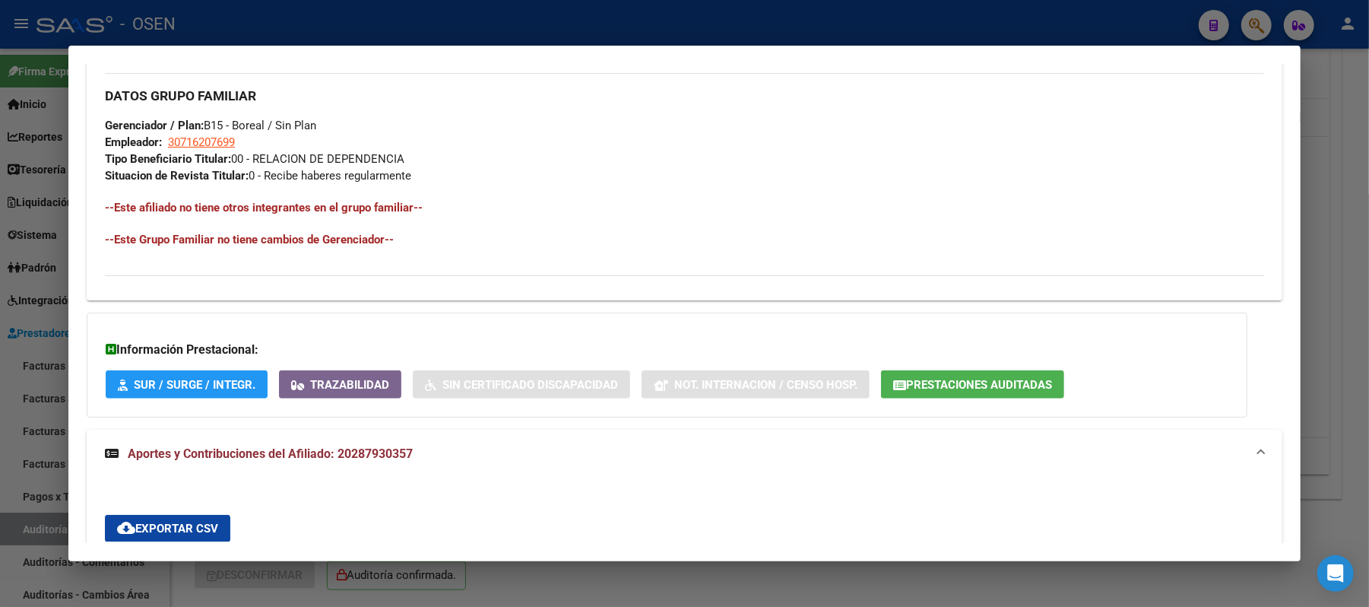
scroll to position [754, 0]
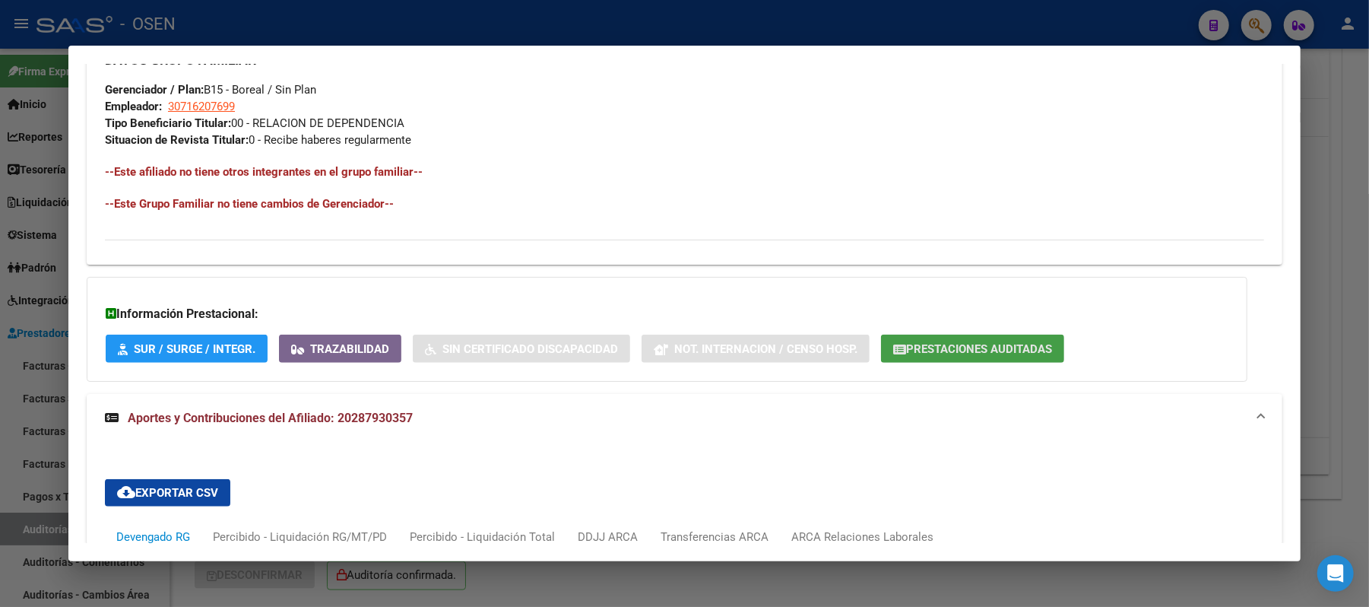
click at [988, 335] on button "Prestaciones Auditadas" at bounding box center [972, 349] width 183 height 28
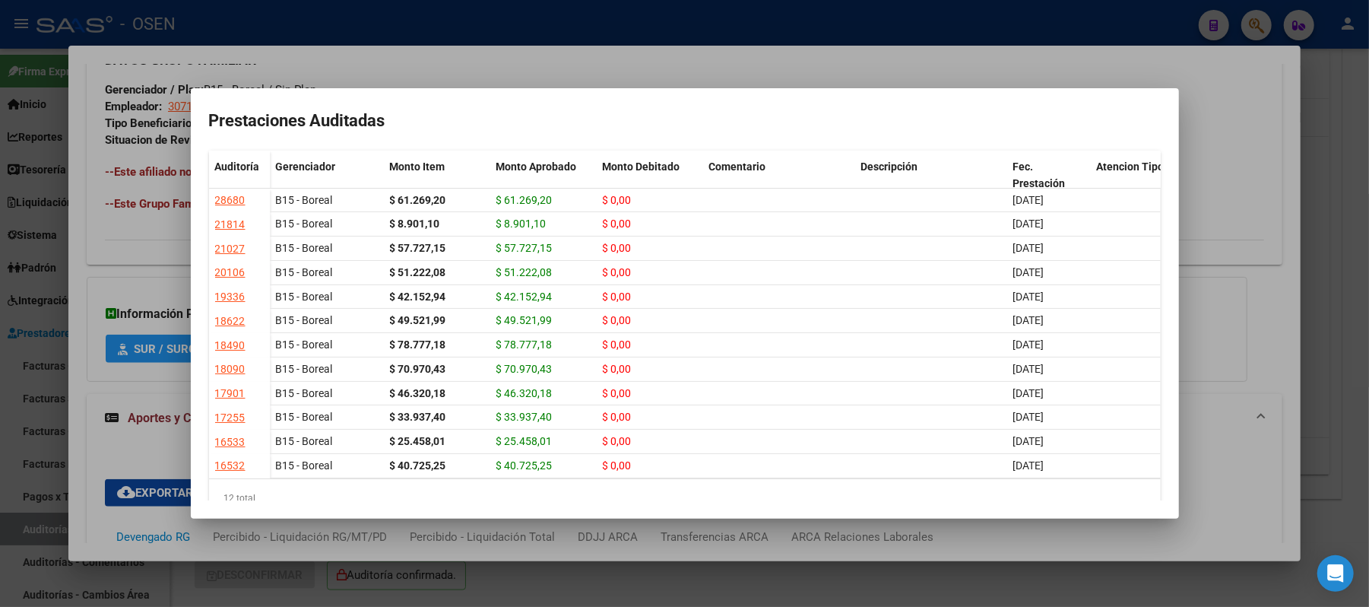
click at [735, 82] on div at bounding box center [684, 303] width 1369 height 607
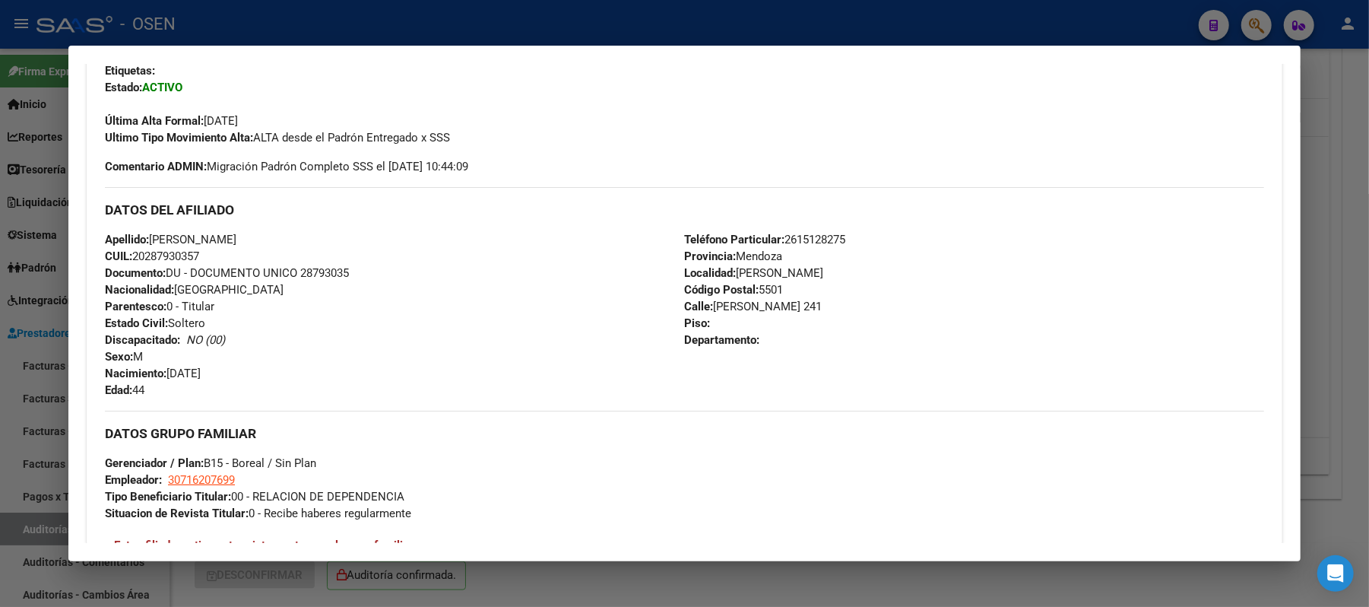
scroll to position [348, 0]
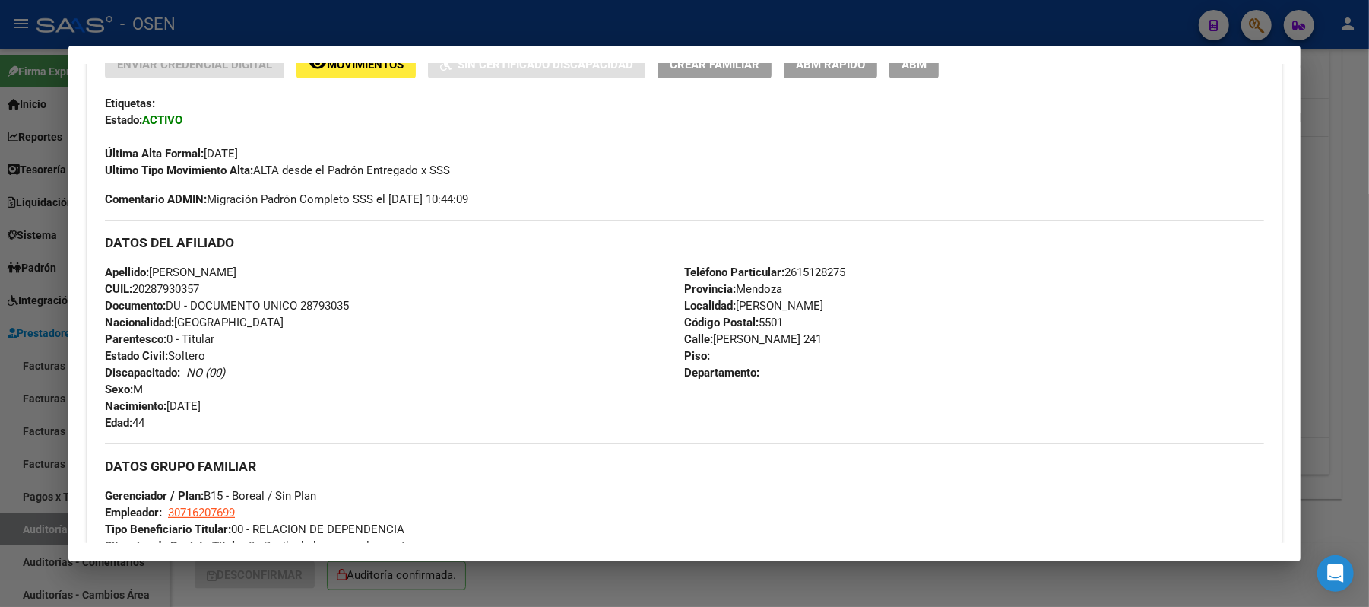
drag, startPoint x: 211, startPoint y: 292, endPoint x: 131, endPoint y: 289, distance: 80.7
click at [131, 289] on div "Apellido: LEDDA RUBEN ADRIAN CUIL: 20287930357 Documento: DU - DOCUMENTO UNICO …" at bounding box center [394, 347] width 579 height 167
click at [484, 24] on div at bounding box center [684, 303] width 1369 height 607
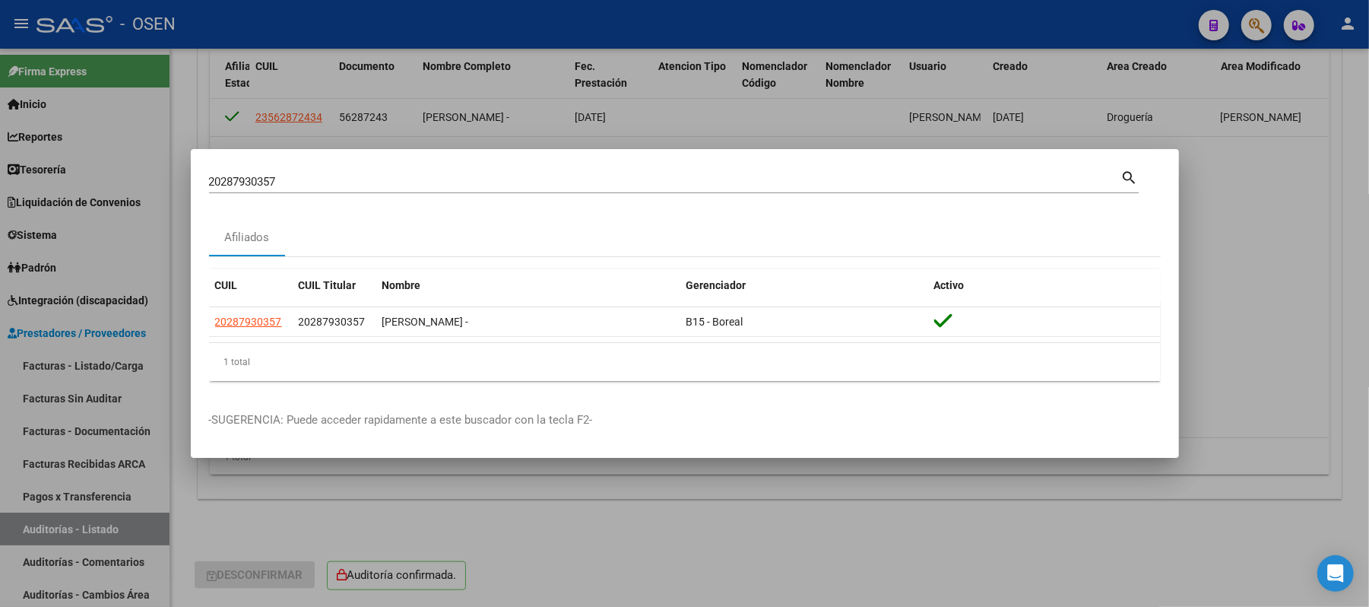
drag, startPoint x: 360, startPoint y: 184, endPoint x: 0, endPoint y: 138, distance: 363.4
click at [0, 154] on div "20287930357 Buscar (apellido, dni, cuil, nro traspaso, cuit, obra social) searc…" at bounding box center [684, 303] width 1369 height 607
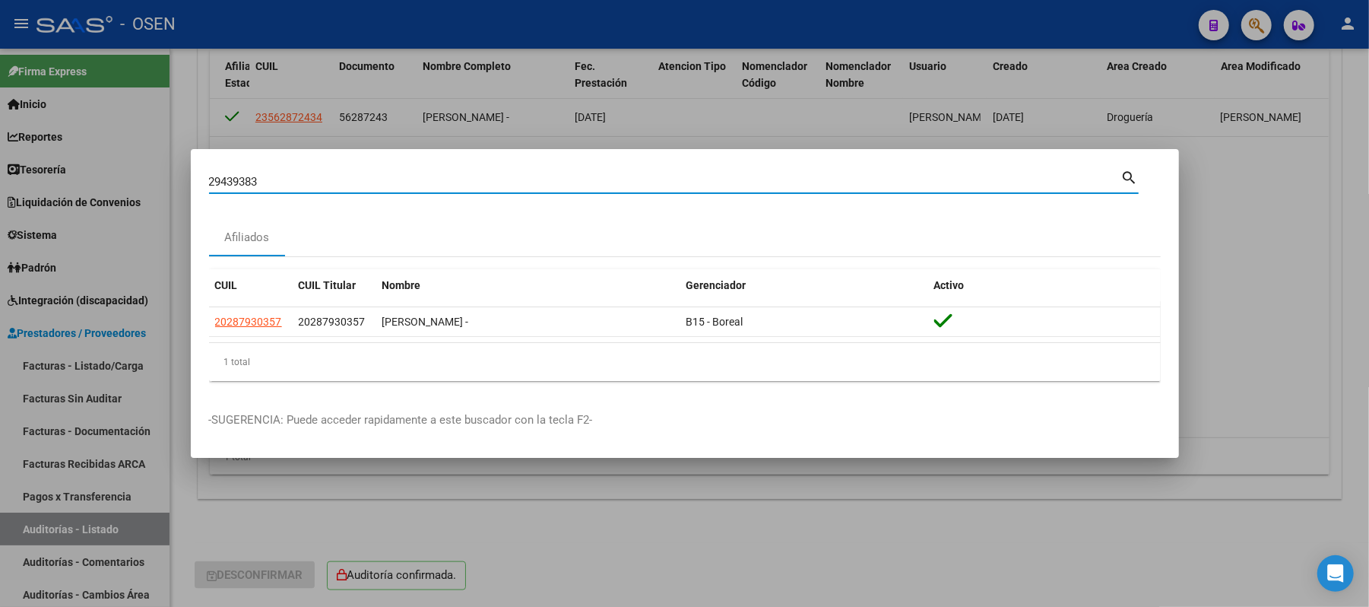
type input "29439383"
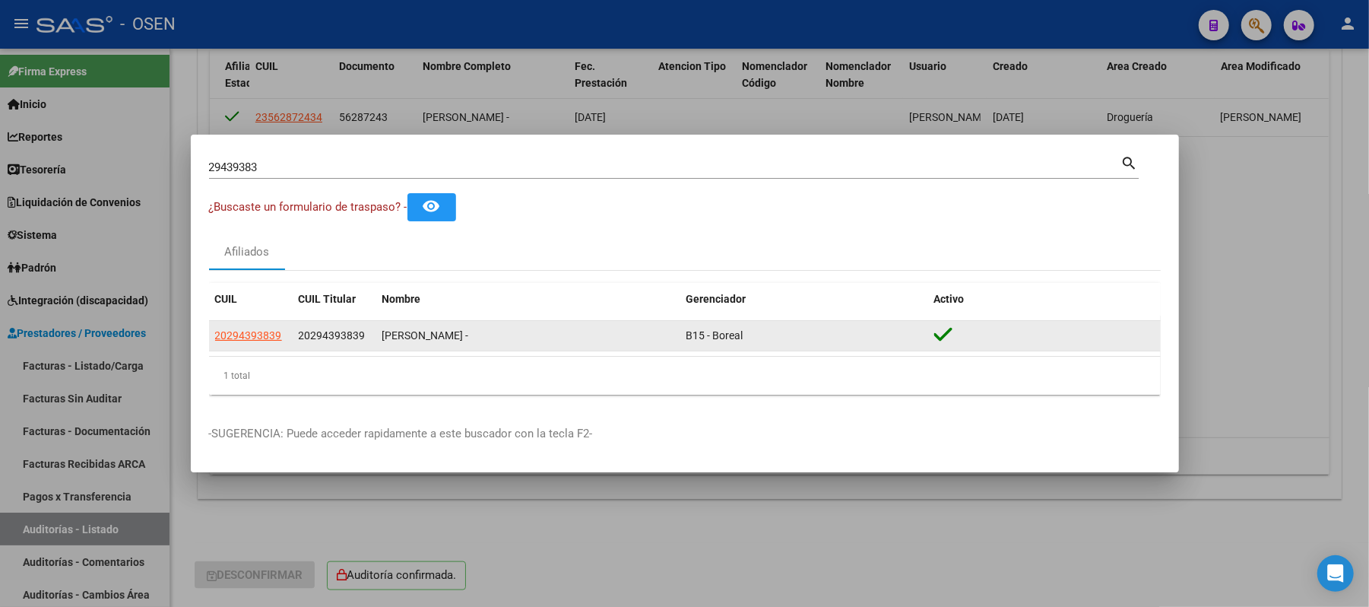
click at [278, 350] on datatable-body-cell "20294393839" at bounding box center [251, 336] width 84 height 30
click at [263, 341] on span "20294393839" at bounding box center [248, 335] width 67 height 12
type textarea "20294393839"
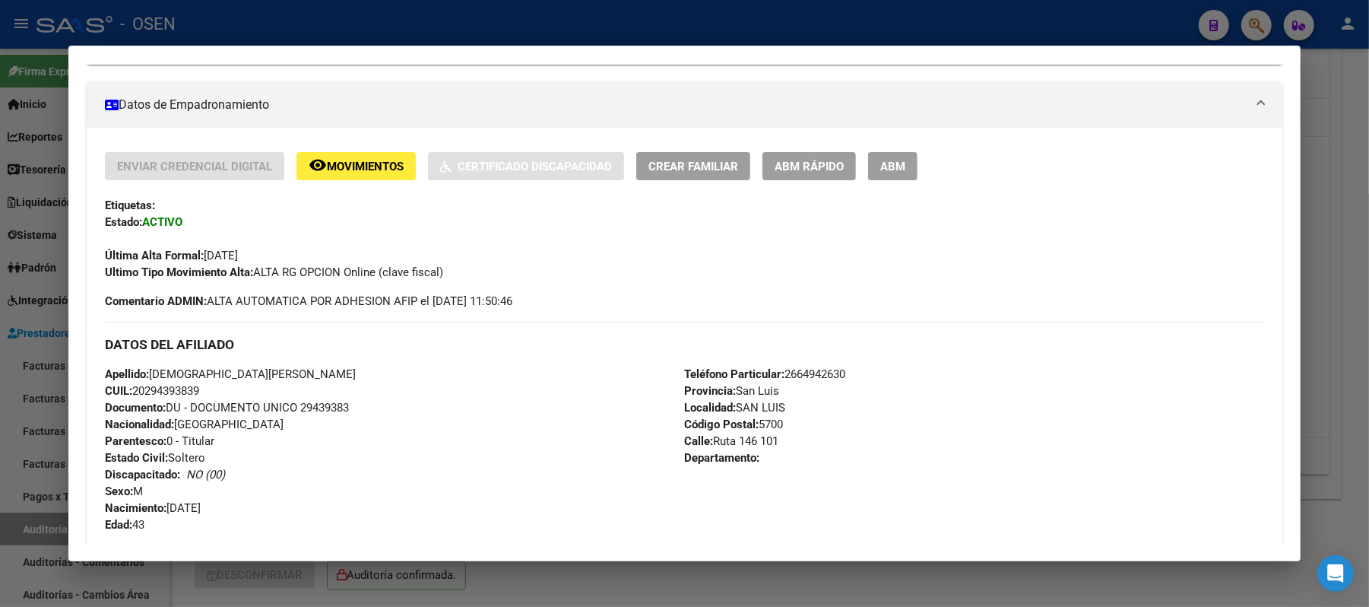
scroll to position [304, 0]
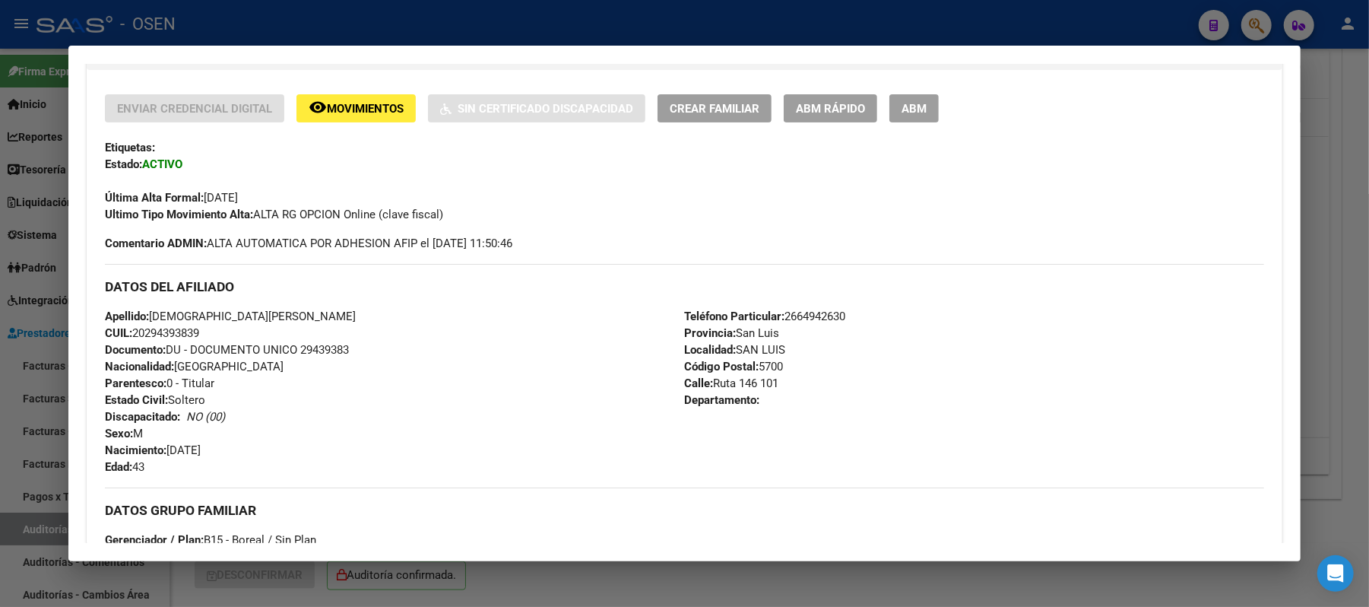
drag, startPoint x: 204, startPoint y: 336, endPoint x: 131, endPoint y: 338, distance: 73.0
click at [131, 338] on div "Apellido: CRISTIAN MAXIMILIANO BELIZAN CUIL: 20294393839 Documento: DU - DOCUME…" at bounding box center [394, 391] width 579 height 167
click at [219, 360] on span "Nacionalidad: ARGENTINA" at bounding box center [194, 367] width 179 height 14
drag, startPoint x: 283, startPoint y: 314, endPoint x: 144, endPoint y: 311, distance: 138.4
click at [144, 311] on div "Apellido: CRISTIAN MAXIMILIANO BELIZAN CUIL: 20294393839 Documento: DU - DOCUME…" at bounding box center [394, 391] width 579 height 167
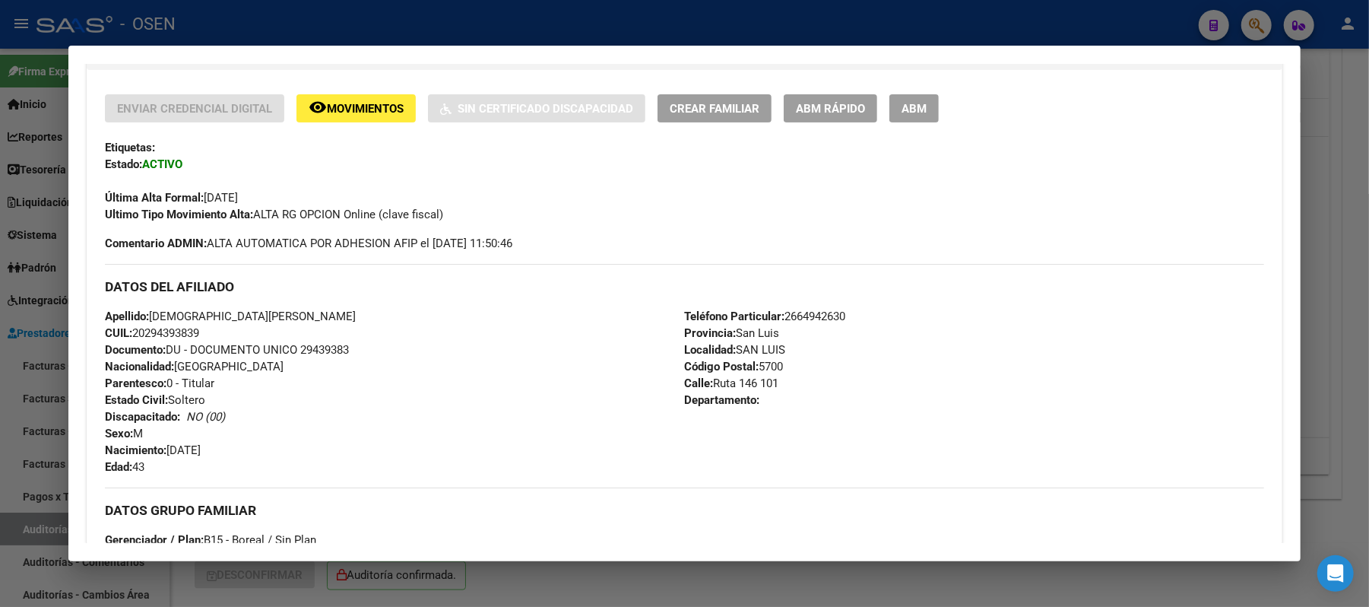
click at [329, 43] on div at bounding box center [684, 303] width 1369 height 607
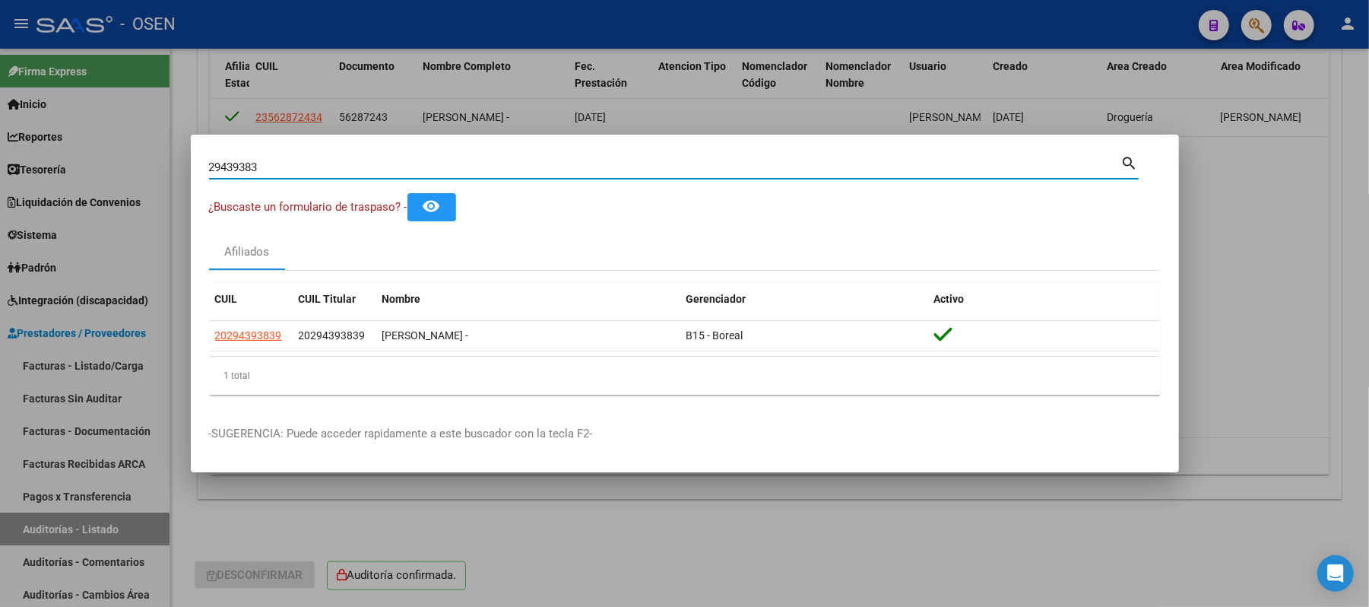
drag, startPoint x: 335, startPoint y: 169, endPoint x: 0, endPoint y: 151, distance: 335.8
click at [0, 161] on div "29439383 Buscar (apellido, dni, cuil, nro traspaso, cuit, obra social) search ¿…" at bounding box center [684, 303] width 1369 height 607
type input "29818736"
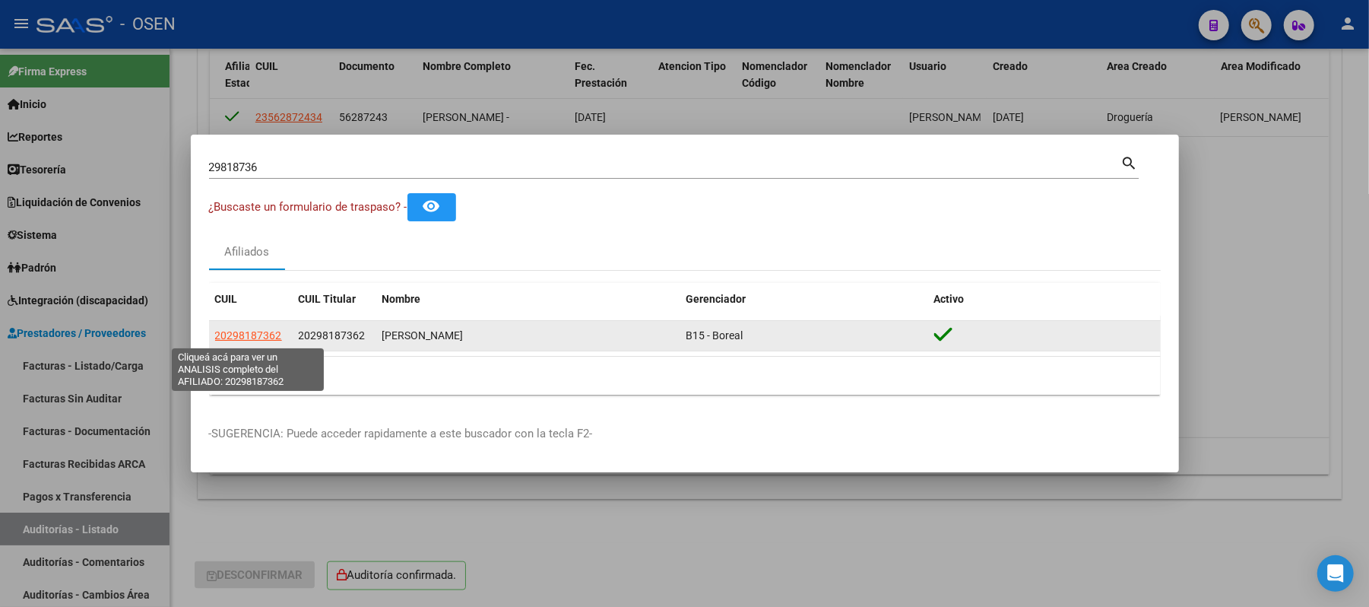
click at [262, 335] on span "20298187362" at bounding box center [248, 335] width 67 height 12
type textarea "20298187362"
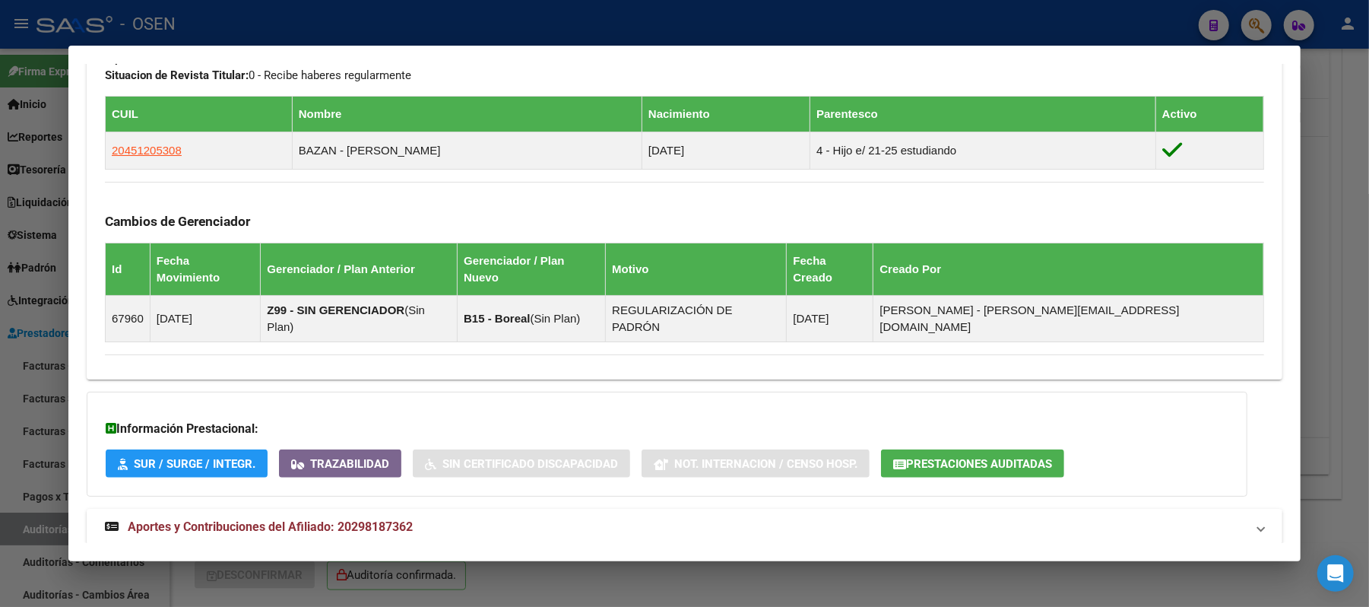
scroll to position [824, 0]
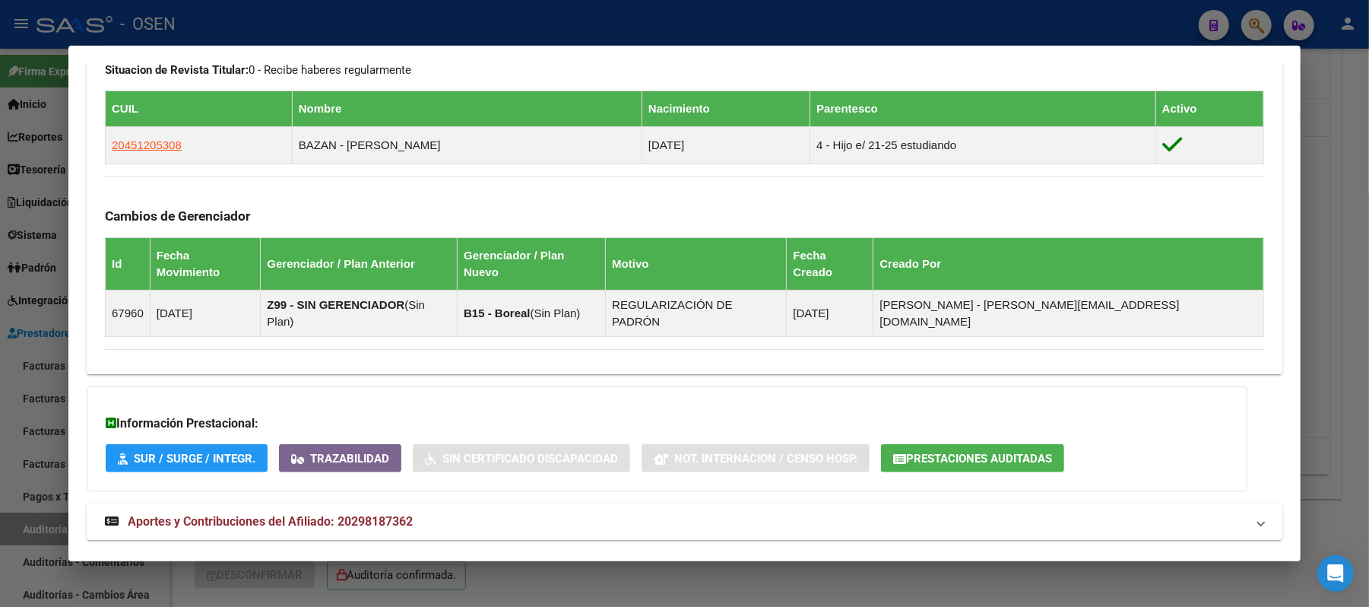
click at [465, 503] on mat-expansion-panel-header "Aportes y Contribuciones del Afiliado: 20298187362" at bounding box center [685, 521] width 1196 height 36
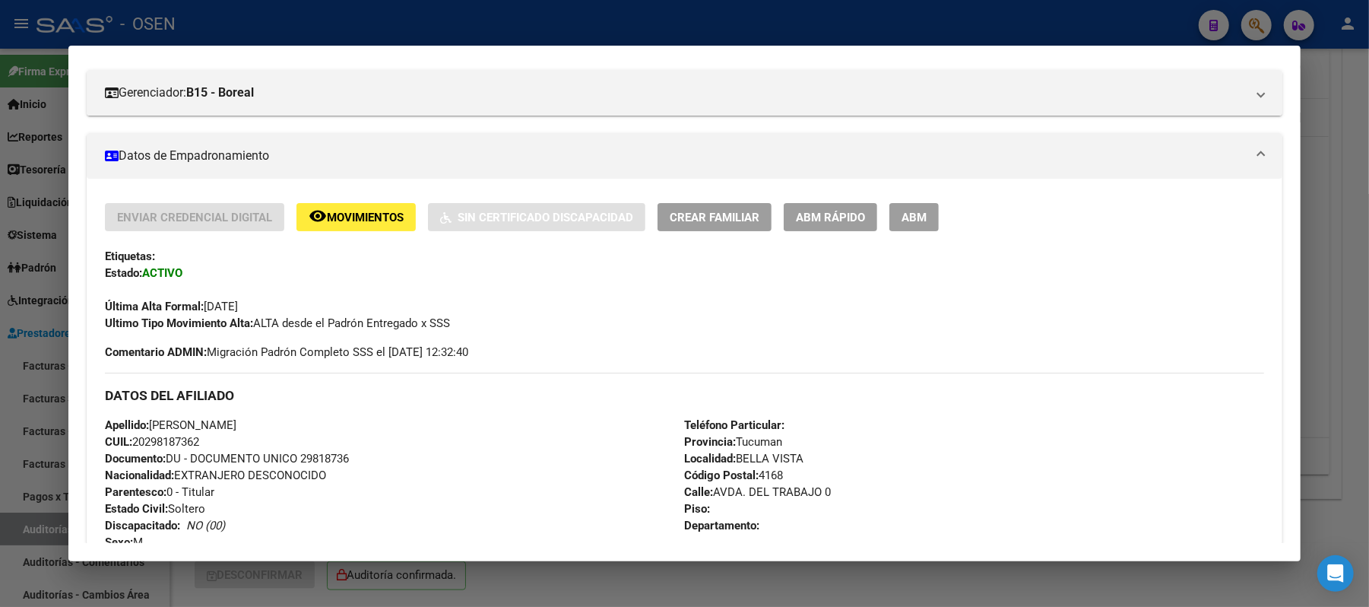
scroll to position [202, 0]
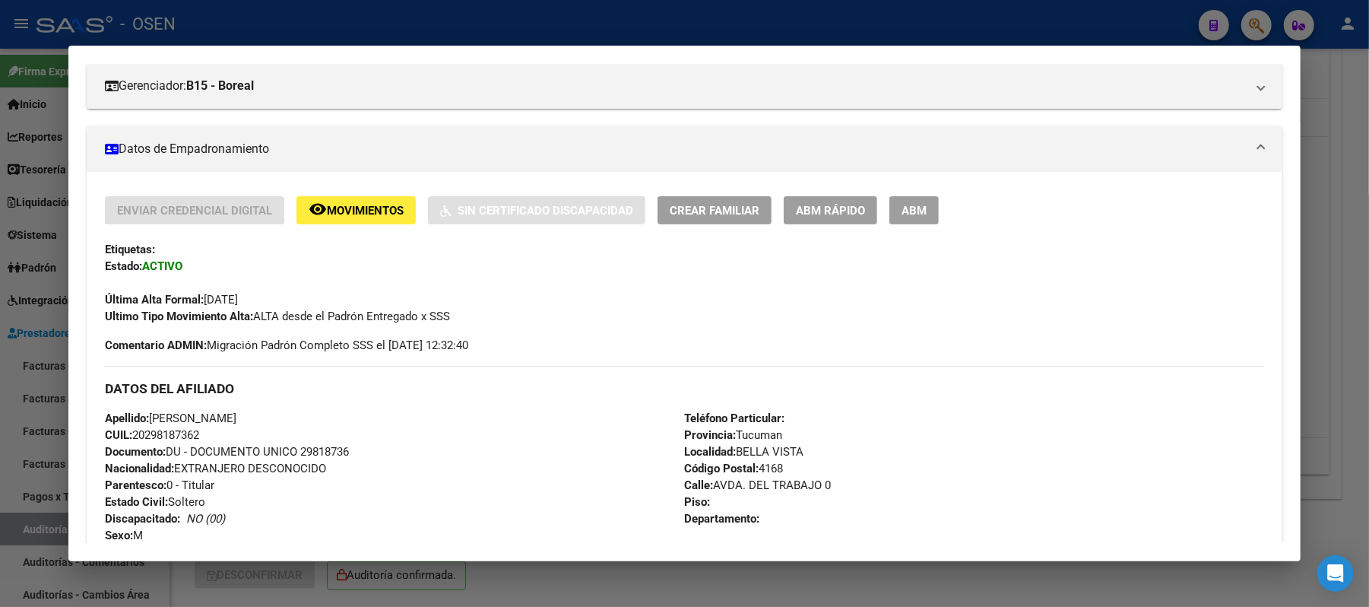
drag, startPoint x: 216, startPoint y: 432, endPoint x: 129, endPoint y: 430, distance: 87.5
click at [129, 430] on div "Apellido: BAZAN ROMAN LEONARDO CUIL: 20298187362 Documento: DU - DOCUMENTO UNIC…" at bounding box center [394, 493] width 579 height 167
click at [360, 354] on div "Enviar Credencial Digital remove_red_eye Movimientos Sin Certificado Discapacid…" at bounding box center [685, 584] width 1160 height 776
drag, startPoint x: 306, startPoint y: 417, endPoint x: 147, endPoint y: 415, distance: 158.9
click at [147, 415] on div "Apellido: BAZAN ROMAN LEONARDO CUIL: 20298187362 Documento: DU - DOCUMENTO UNIC…" at bounding box center [394, 493] width 579 height 167
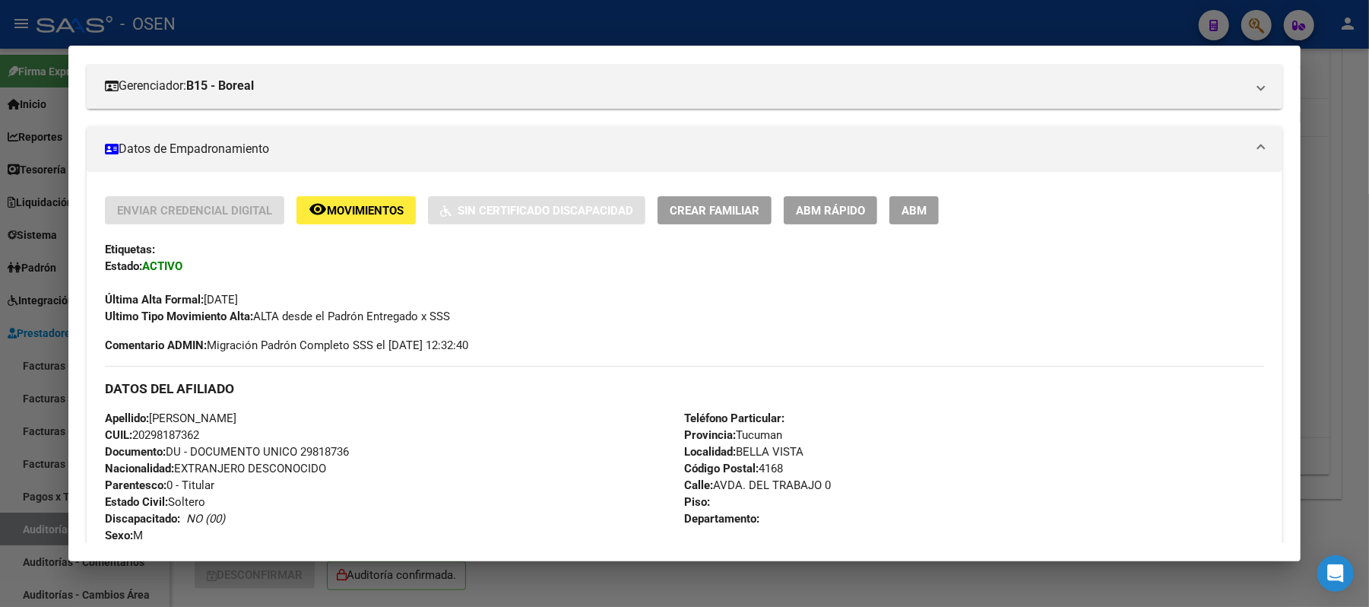
click at [351, 31] on div at bounding box center [684, 303] width 1369 height 607
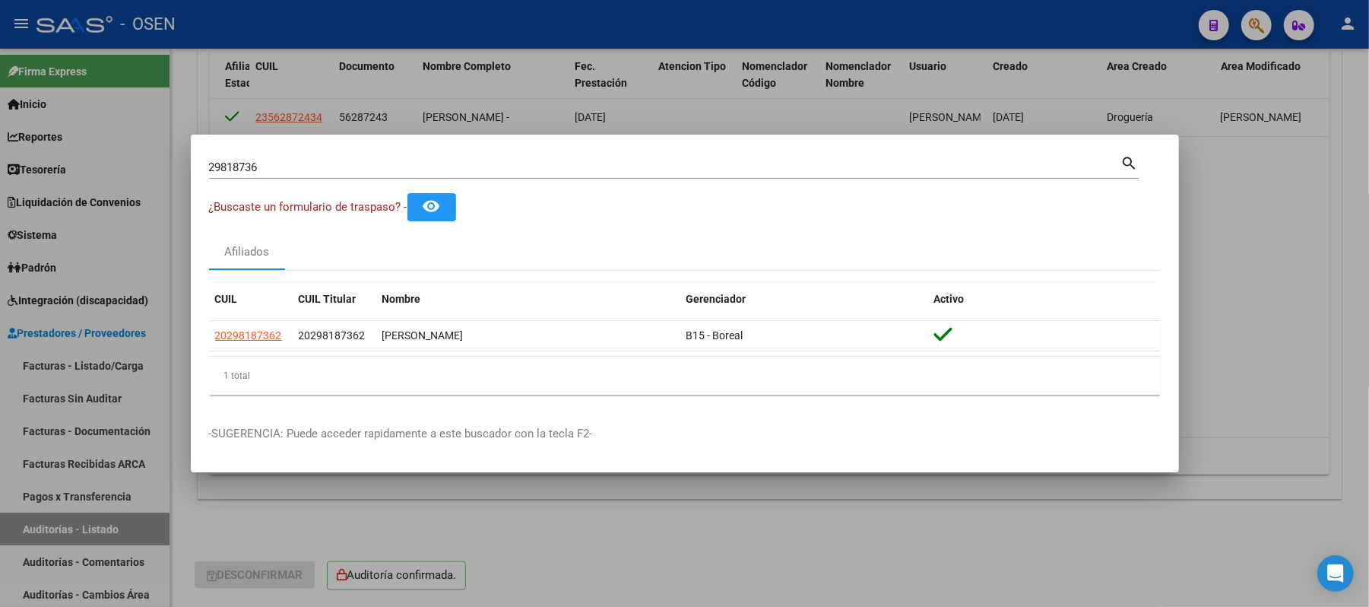
drag, startPoint x: 298, startPoint y: 165, endPoint x: 13, endPoint y: 101, distance: 292.2
click at [30, 116] on div "29818736 Buscar (apellido, dni, cuil, nro traspaso, cuit, obra social) search ¿…" at bounding box center [684, 303] width 1369 height 607
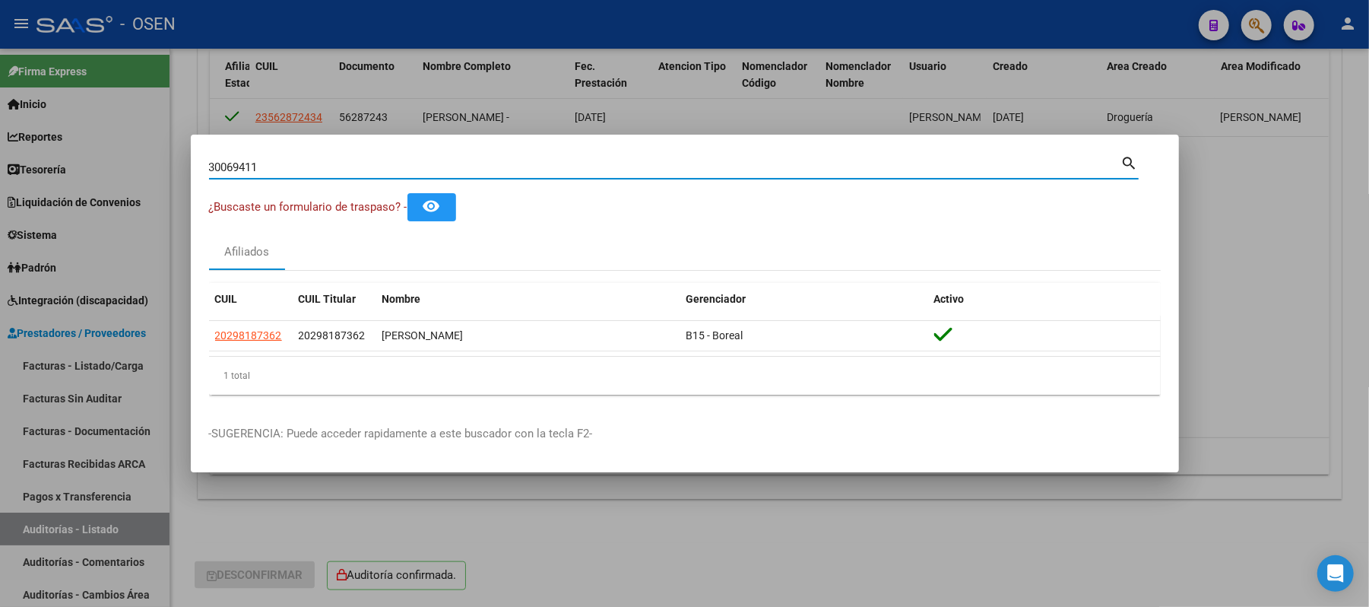
type input "30069411"
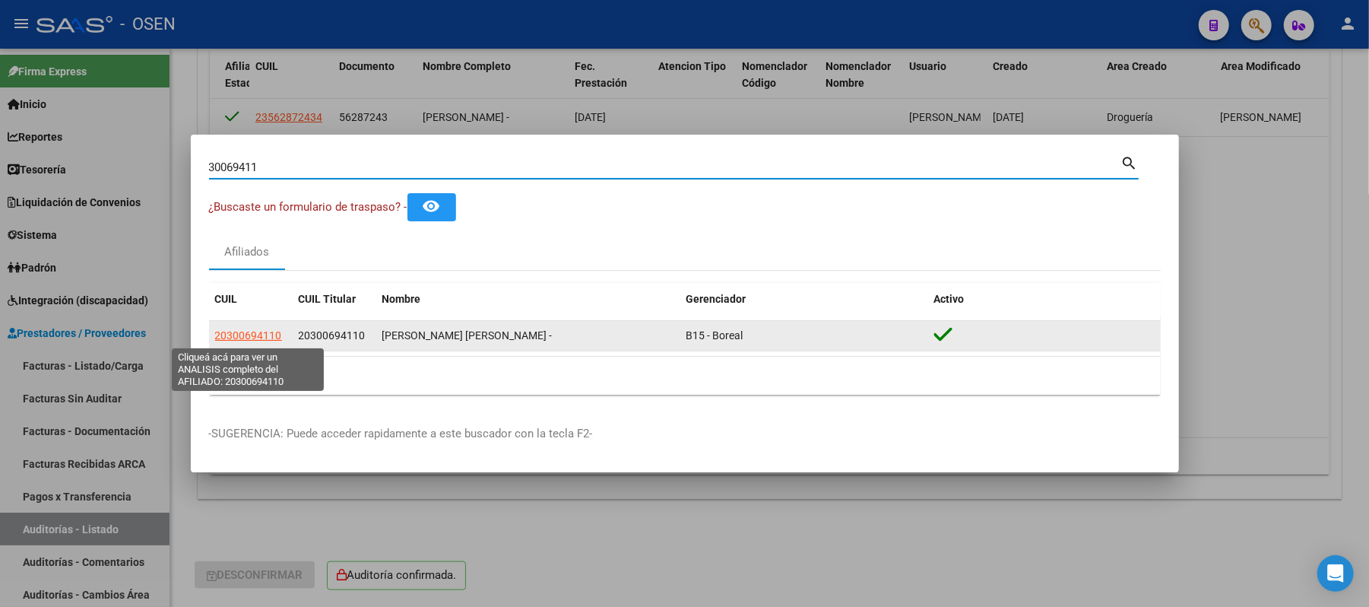
click at [271, 341] on span "20300694110" at bounding box center [248, 335] width 67 height 12
type textarea "20300694110"
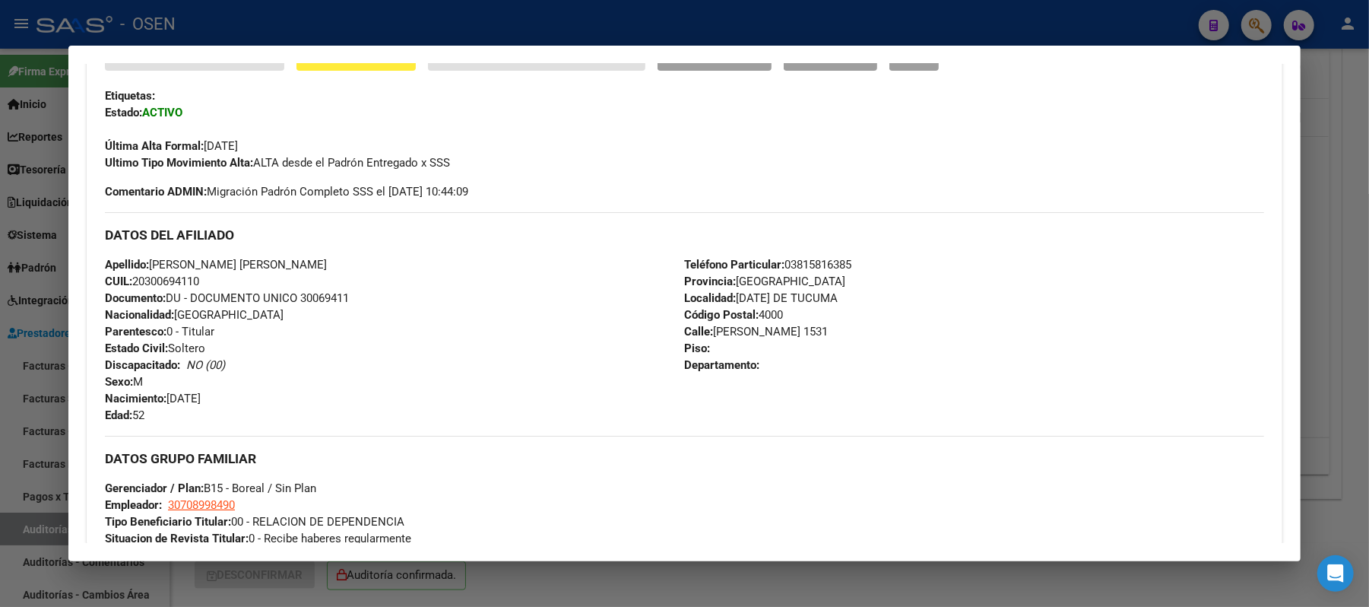
scroll to position [405, 0]
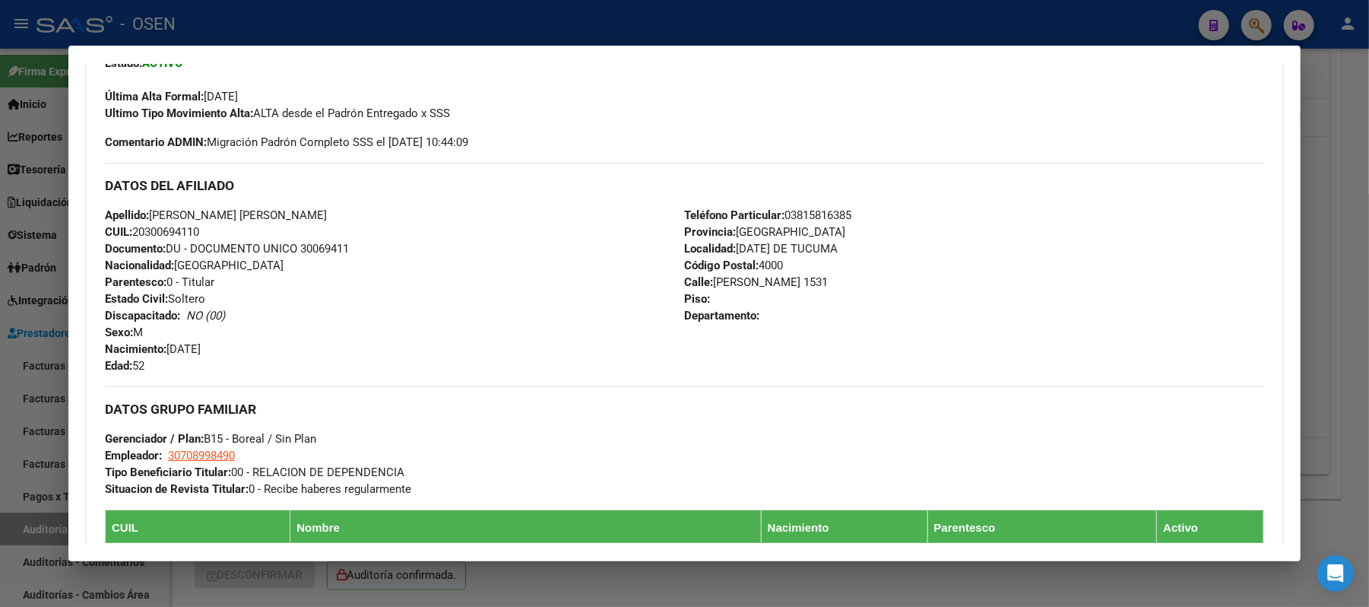
drag, startPoint x: 210, startPoint y: 230, endPoint x: 129, endPoint y: 239, distance: 81.1
click at [129, 239] on div "Apellido: GONZALEZ MIGUEL ANGEL CUIL: 20300694110 Documento: DU - DOCUMENTO UNI…" at bounding box center [394, 290] width 579 height 167
click at [192, 227] on span "CUIL: 20300694110" at bounding box center [152, 232] width 94 height 14
drag, startPoint x: 298, startPoint y: 217, endPoint x: 148, endPoint y: 208, distance: 150.8
click at [148, 208] on div "Apellido: GONZALEZ MIGUEL ANGEL CUIL: 20300694110 Documento: DU - DOCUMENTO UNI…" at bounding box center [394, 290] width 579 height 167
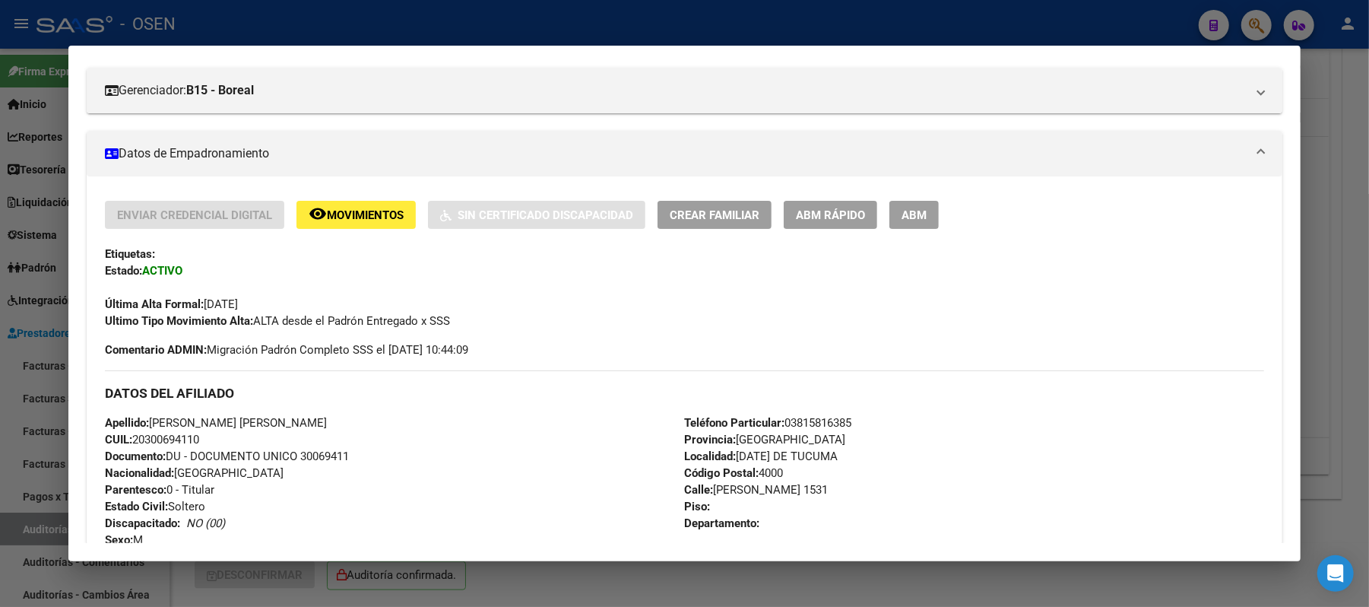
scroll to position [101, 0]
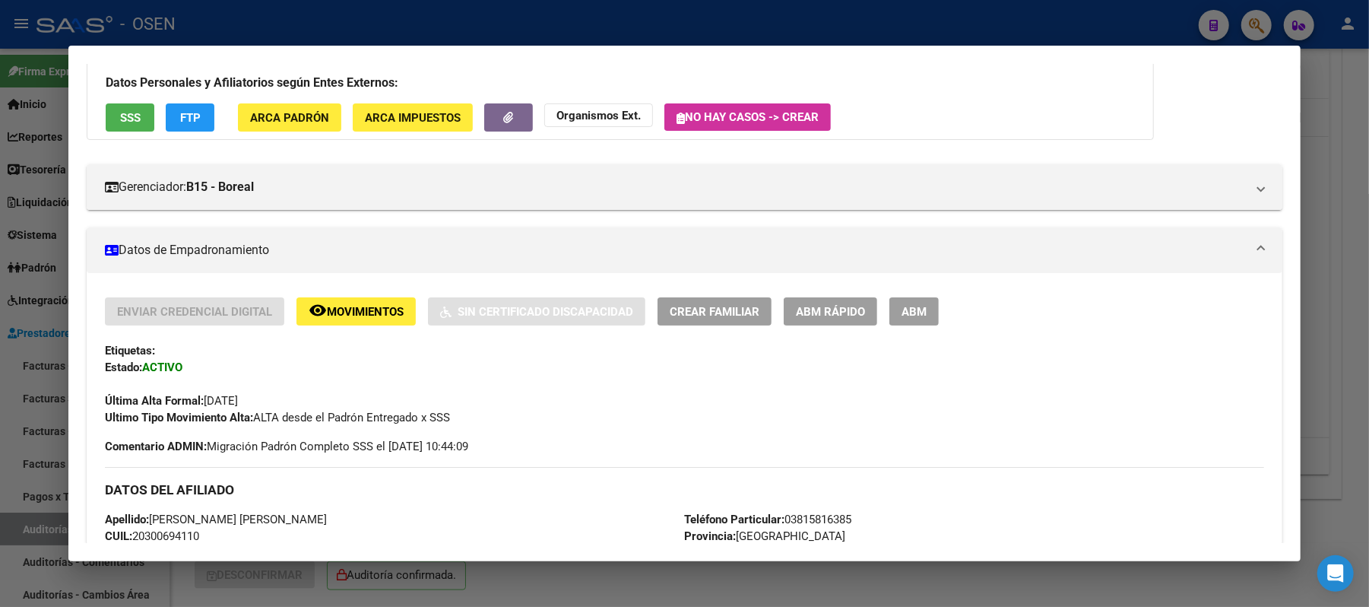
click at [373, 19] on div at bounding box center [684, 303] width 1369 height 607
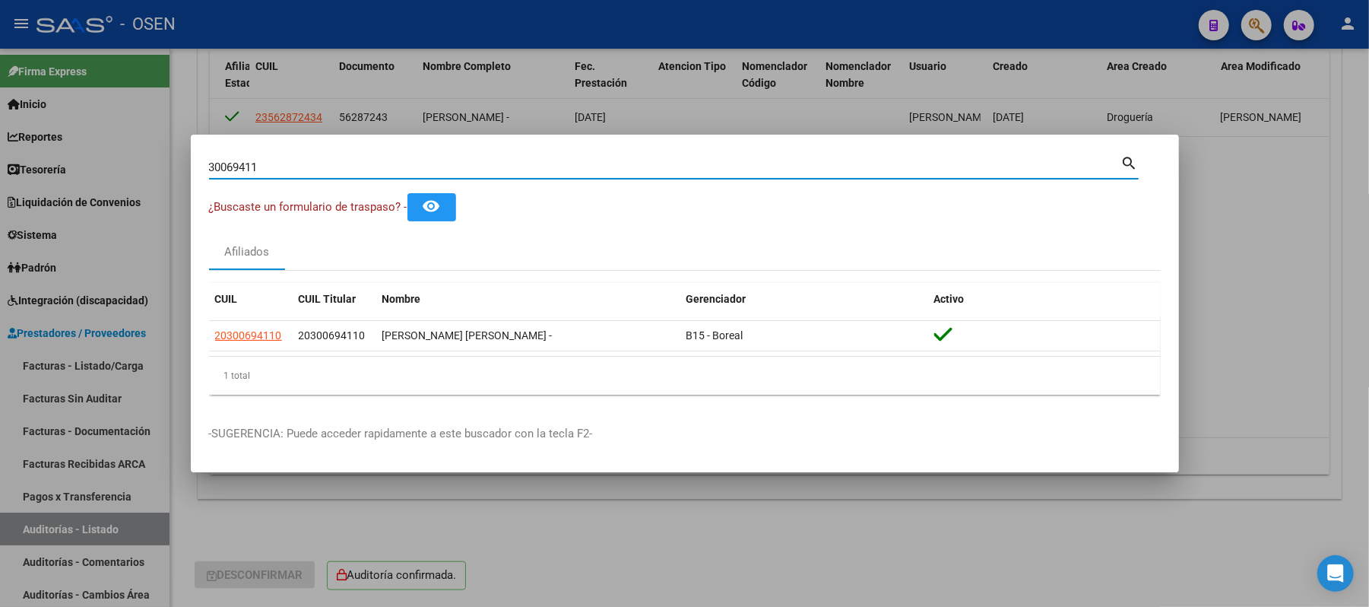
drag, startPoint x: 402, startPoint y: 166, endPoint x: 243, endPoint y: 157, distance: 159.2
click at [256, 161] on input "30069411" at bounding box center [665, 167] width 912 height 14
type input "3"
type input "30498596"
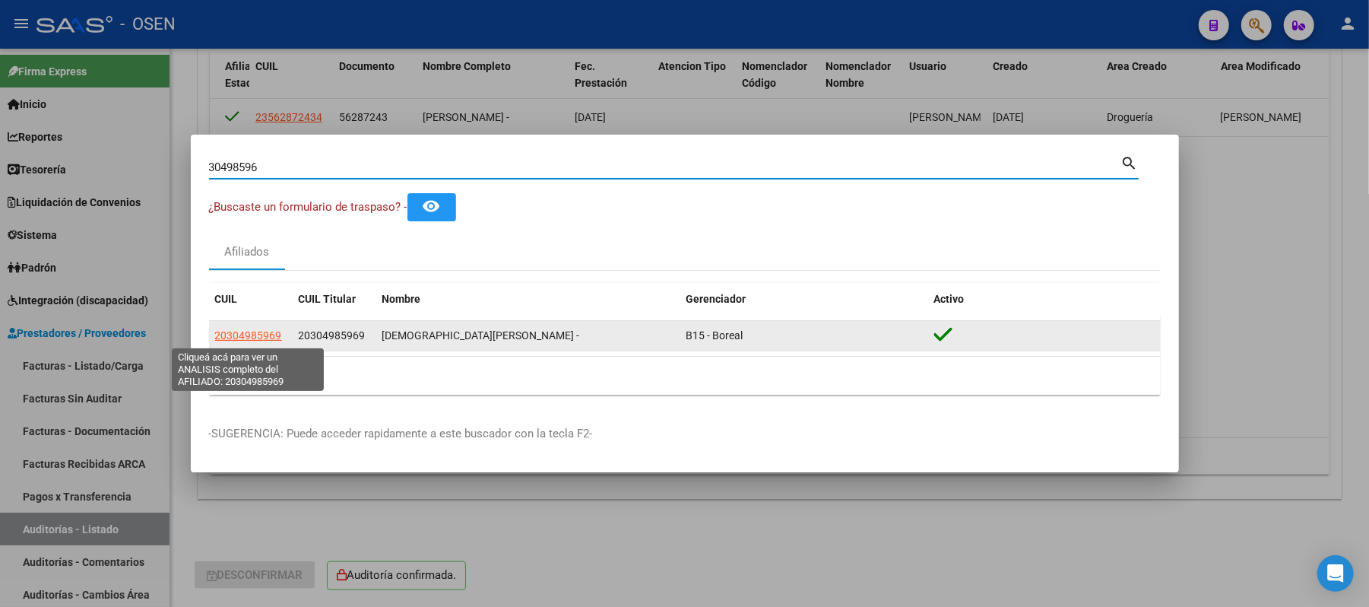
click at [241, 338] on span "20304985969" at bounding box center [248, 335] width 67 height 12
type textarea "20304985969"
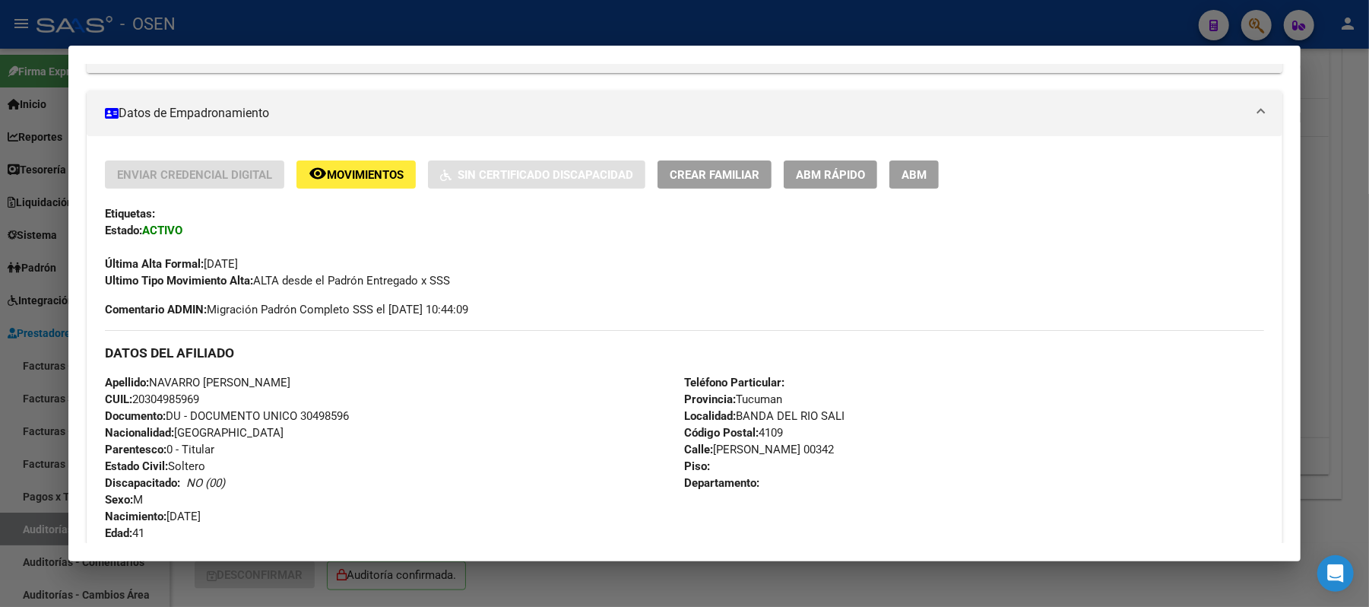
scroll to position [304, 0]
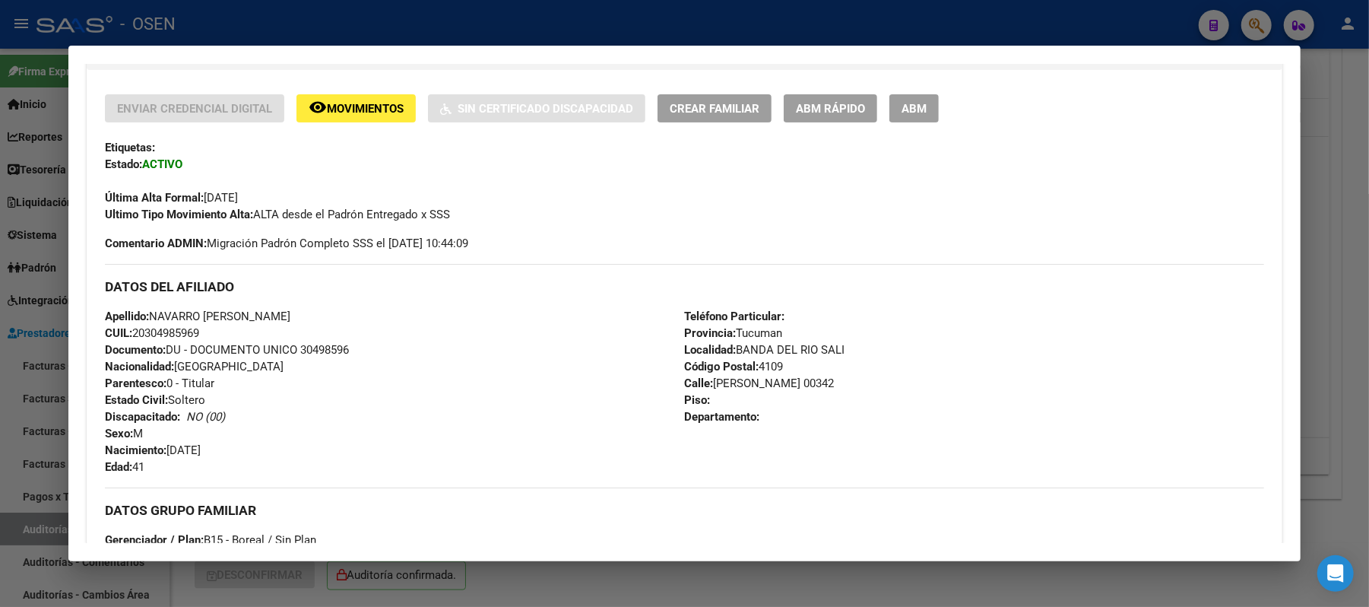
drag, startPoint x: 195, startPoint y: 332, endPoint x: 132, endPoint y: 332, distance: 63.9
click at [132, 332] on div "Apellido: NAVARRO JUAN EDUARDO CUIL: 20304985969 Documento: DU - DOCUMENTO UNIC…" at bounding box center [394, 391] width 579 height 167
click at [336, 319] on div "Apellido: NAVARRO JUAN EDUARDO CUIL: 20304985969 Documento: DU - DOCUMENTO UNIC…" at bounding box center [394, 391] width 579 height 167
drag, startPoint x: 266, startPoint y: 318, endPoint x: 289, endPoint y: 319, distance: 22.9
click at [268, 318] on span "Apellido: NAVARRO JUAN EDUARDO" at bounding box center [198, 316] width 186 height 14
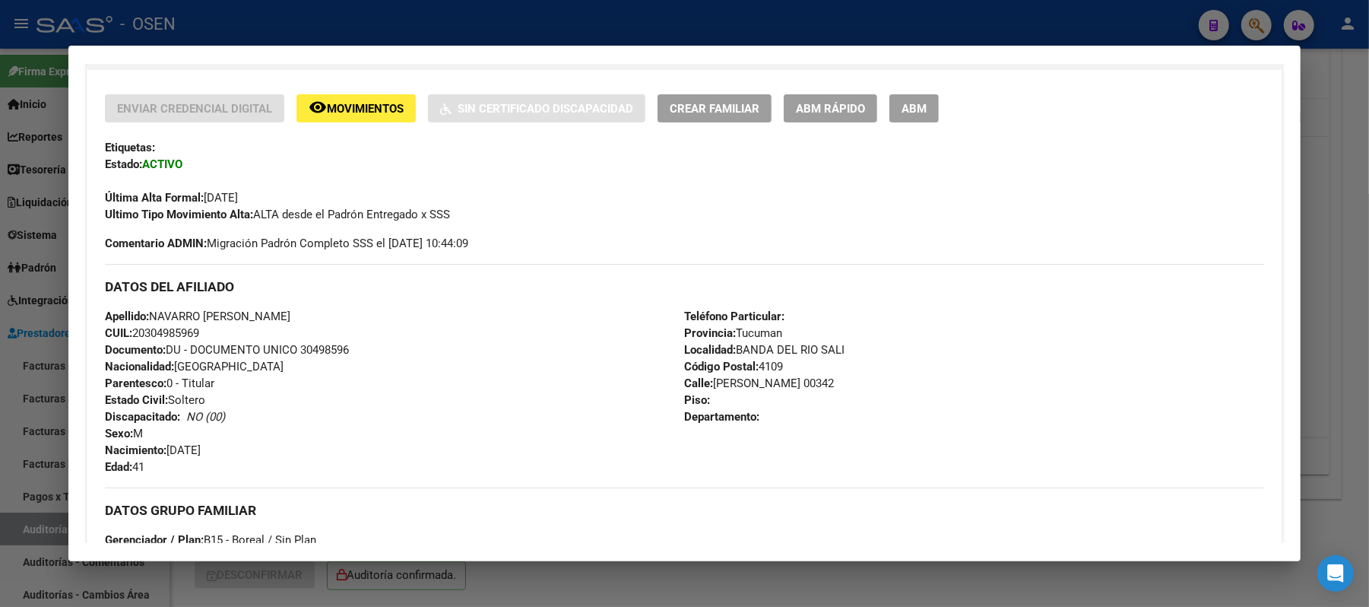
drag, startPoint x: 293, startPoint y: 318, endPoint x: 150, endPoint y: 316, distance: 143.0
click at [150, 316] on div "Apellido: NAVARRO JUAN EDUARDO CUIL: 20304985969 Documento: DU - DOCUMENTO UNIC…" at bounding box center [394, 391] width 579 height 167
click at [239, 16] on div at bounding box center [684, 303] width 1369 height 607
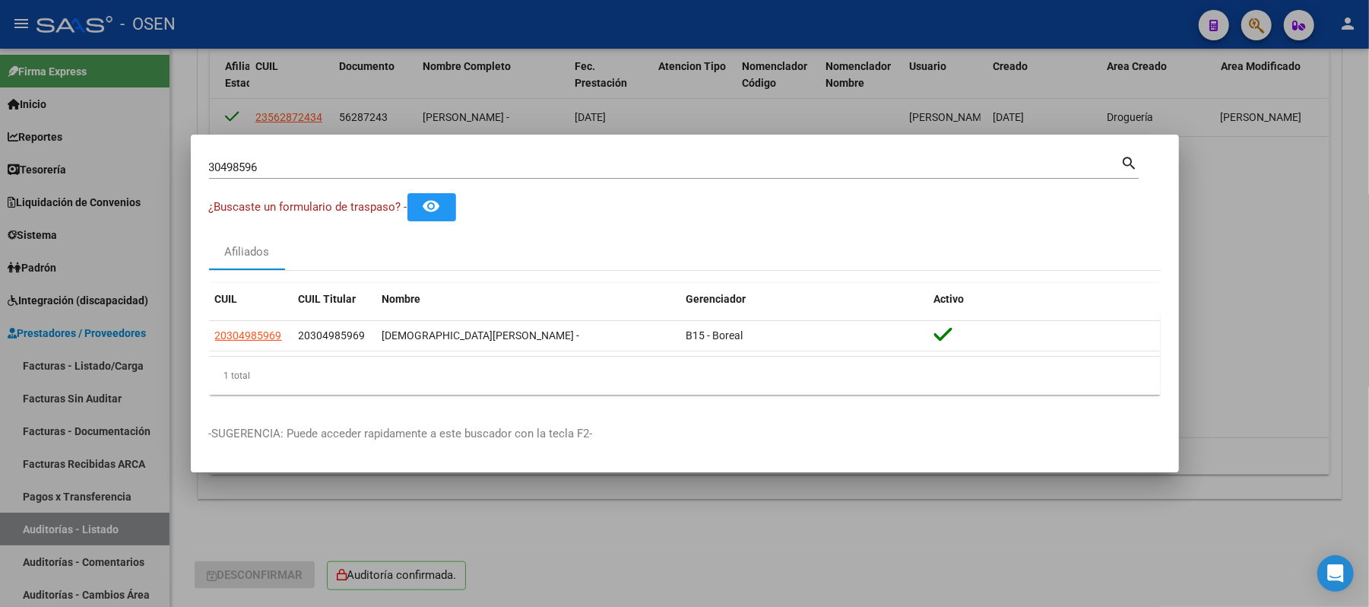
click at [293, 159] on div "30498596 Buscar (apellido, dni, cuil, nro traspaso, cuit, obra social)" at bounding box center [665, 167] width 912 height 23
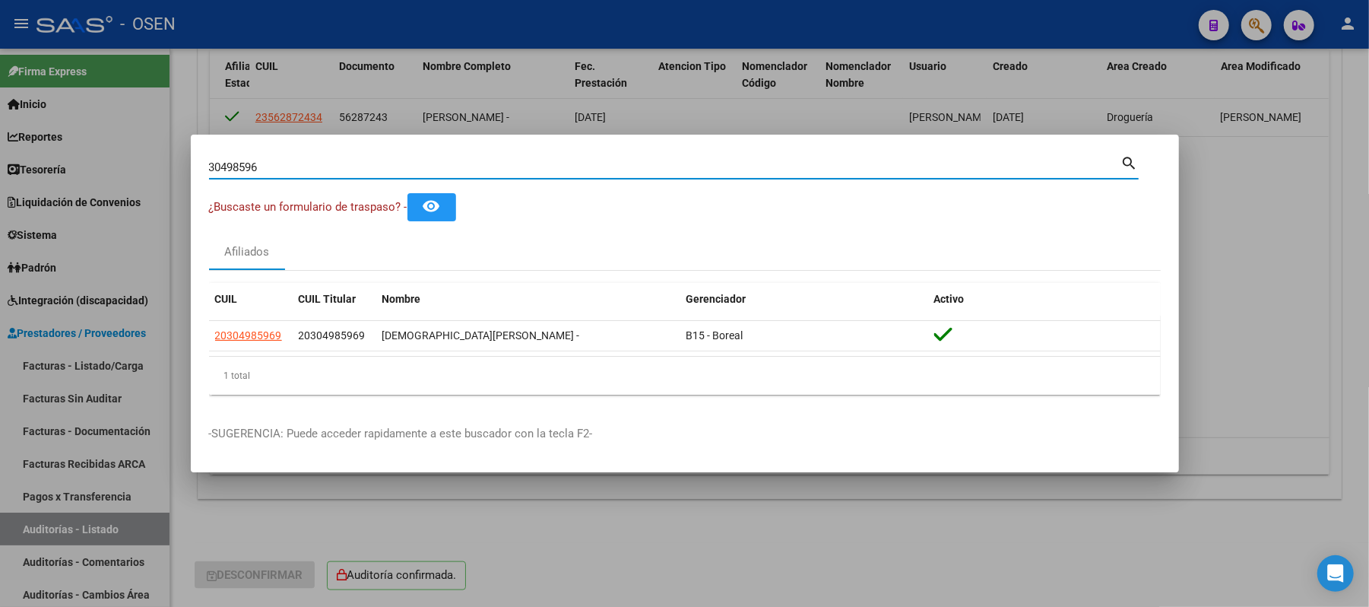
drag, startPoint x: 293, startPoint y: 167, endPoint x: 0, endPoint y: 160, distance: 292.8
click at [0, 160] on div "30498596 Buscar (apellido, dni, cuil, nro traspaso, cuit, obra social) search ¿…" at bounding box center [684, 303] width 1369 height 607
type input "."
type input "30841872"
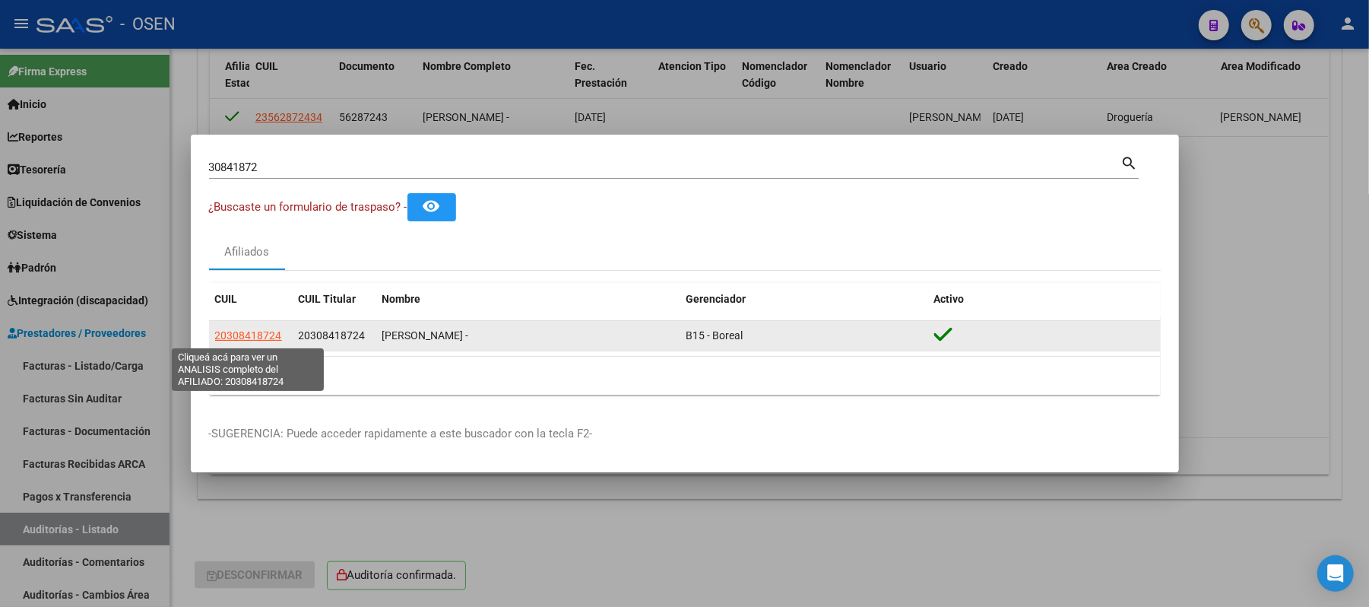
click at [253, 335] on span "20308418724" at bounding box center [248, 335] width 67 height 12
type textarea "20308418724"
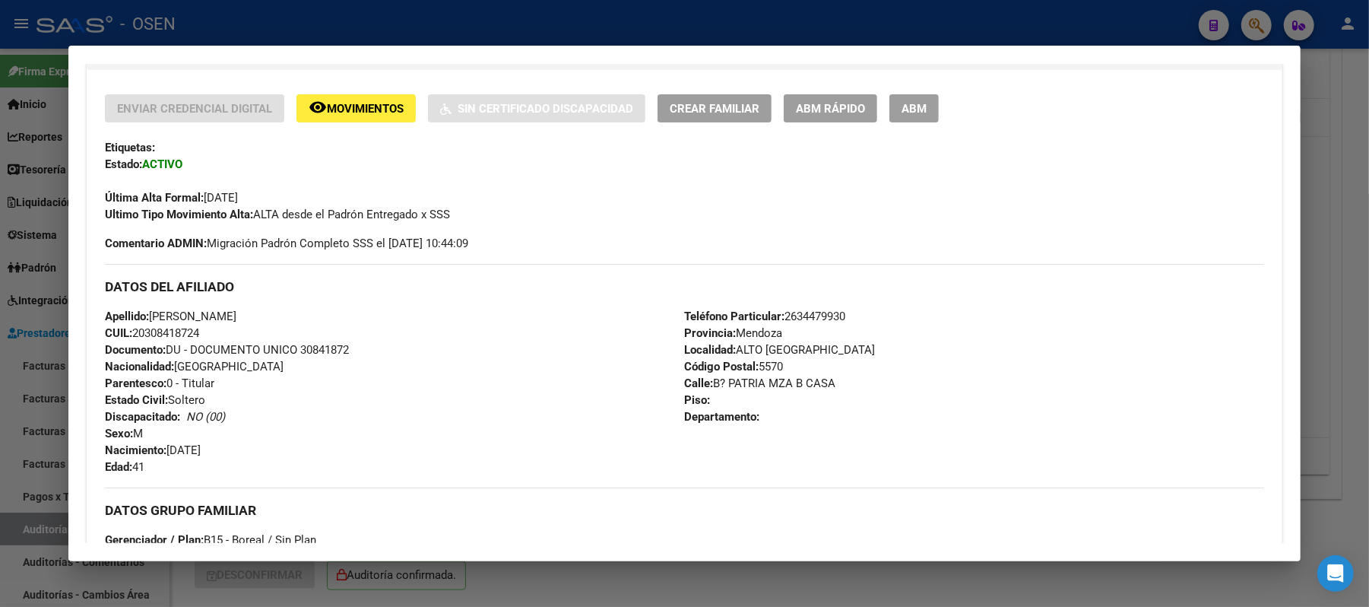
drag, startPoint x: 210, startPoint y: 333, endPoint x: 131, endPoint y: 330, distance: 79.1
click at [131, 330] on div "Apellido: SANCHEZ LEONARDO JESUS CUIL: 20308418724 Documento: DU - DOCUMENTO UN…" at bounding box center [394, 391] width 579 height 167
click at [271, 336] on div "Apellido: SANCHEZ LEONARDO JESUS CUIL: 20308418724 Documento: DU - DOCUMENTO UN…" at bounding box center [394, 391] width 579 height 167
drag, startPoint x: 295, startPoint y: 315, endPoint x: 146, endPoint y: 322, distance: 149.2
click at [146, 322] on span "Apellido: SANCHEZ LEONARDO JESUS" at bounding box center [171, 316] width 132 height 14
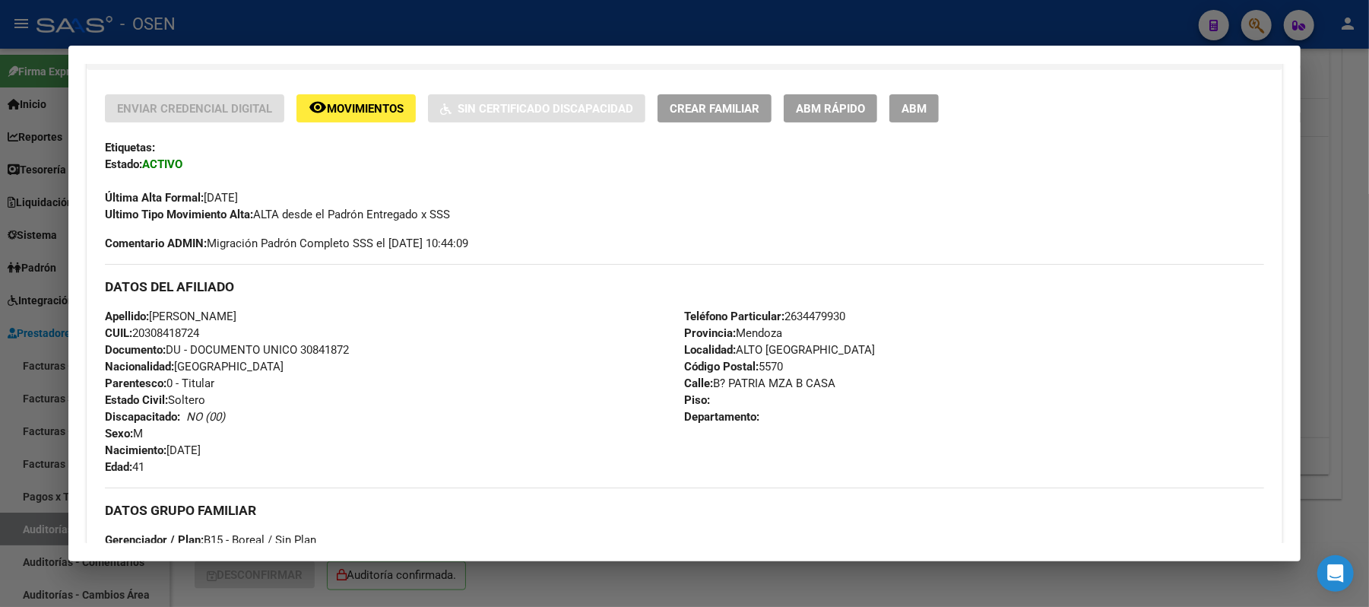
click at [297, 32] on div at bounding box center [684, 303] width 1369 height 607
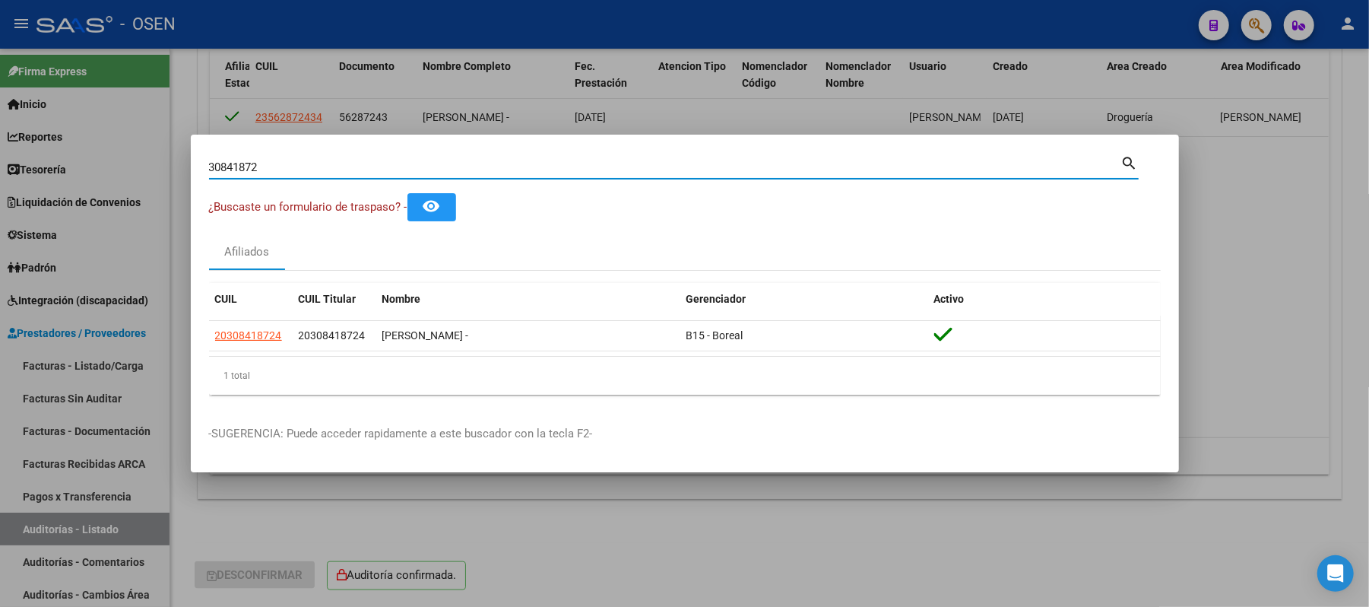
drag, startPoint x: 309, startPoint y: 168, endPoint x: 0, endPoint y: 140, distance: 310.0
click at [0, 140] on div "30841872 Buscar (apellido, dni, cuil, nro traspaso, cuit, obra social) search ¿…" at bounding box center [684, 303] width 1369 height 607
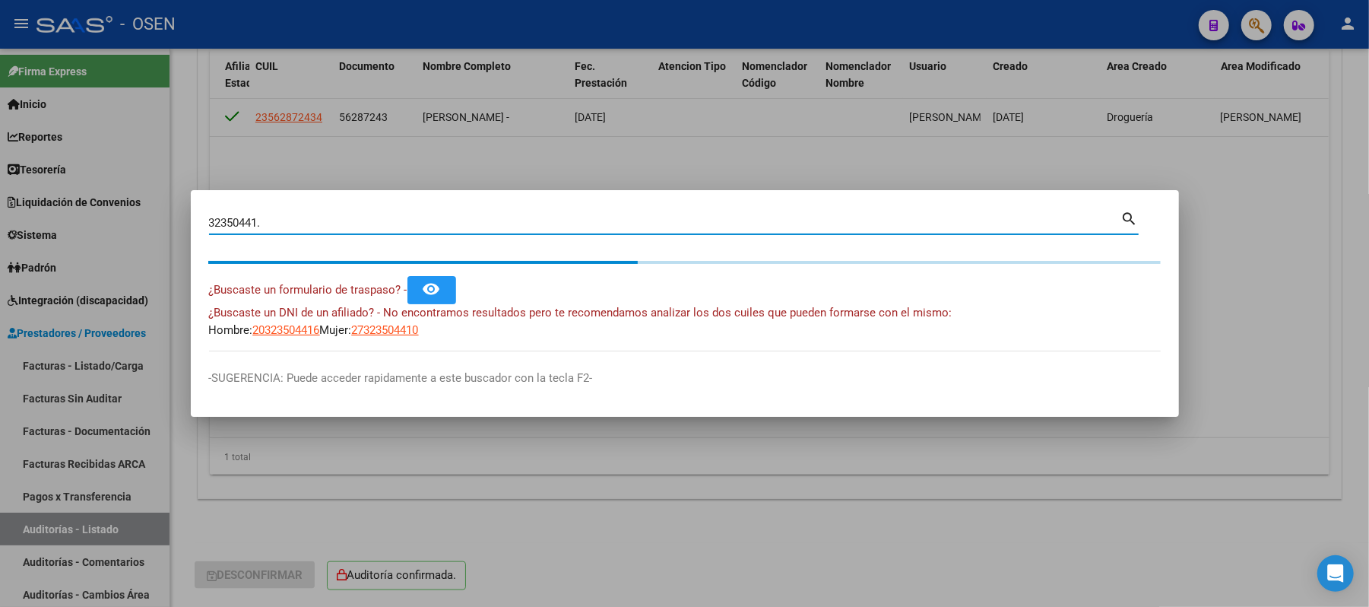
type input "32350441"
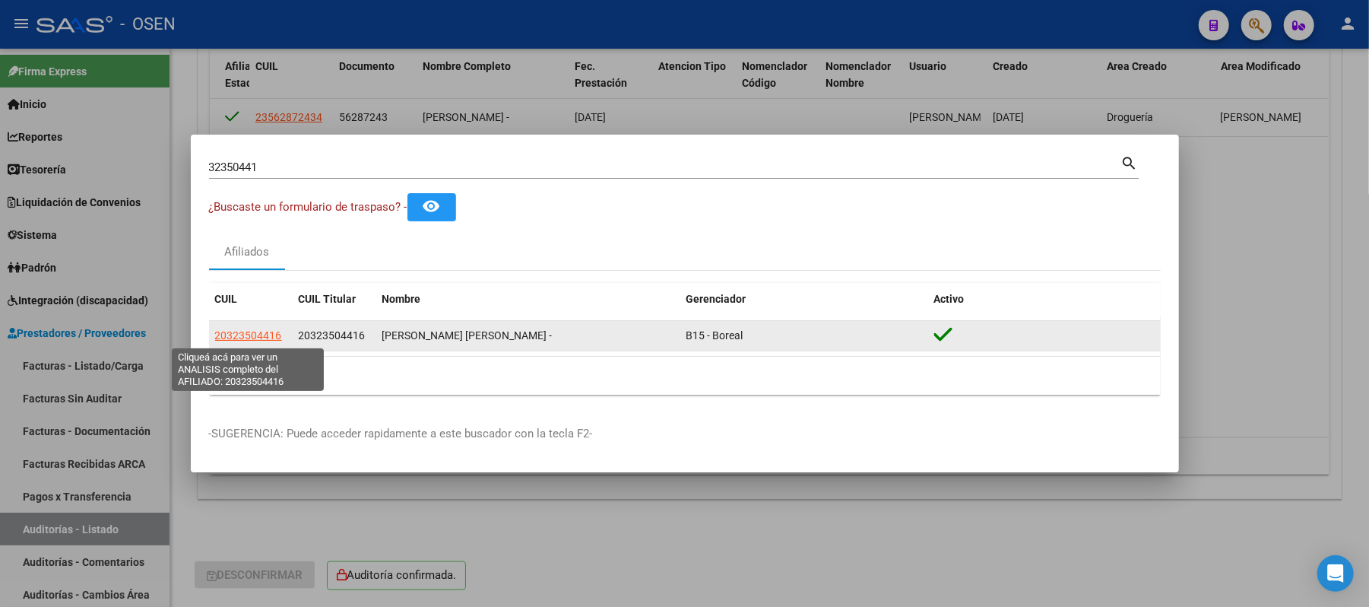
click at [240, 339] on span "20323504416" at bounding box center [248, 335] width 67 height 12
type textarea "20323504416"
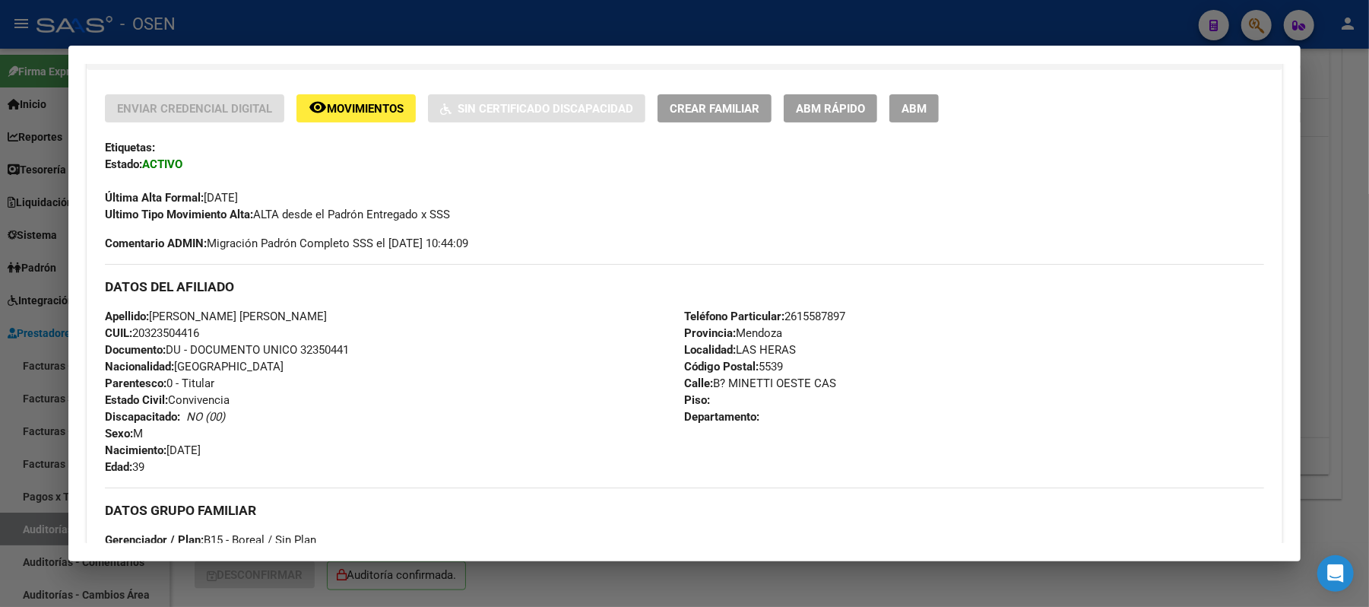
drag, startPoint x: 292, startPoint y: 315, endPoint x: 150, endPoint y: 309, distance: 142.3
click at [150, 309] on div "Apellido: QUIROGA VICTOR DANIEL CUIL: 20323504416 Documento: DU - DOCUMENTO UNI…" at bounding box center [394, 391] width 579 height 167
click at [178, 360] on span "Nacionalidad: ARGENTINA" at bounding box center [194, 367] width 179 height 14
drag, startPoint x: 202, startPoint y: 332, endPoint x: 129, endPoint y: 328, distance: 73.1
click at [129, 328] on div "Apellido: QUIROGA VICTOR DANIEL CUIL: 20323504416 Documento: DU - DOCUMENTO UNI…" at bounding box center [394, 391] width 579 height 167
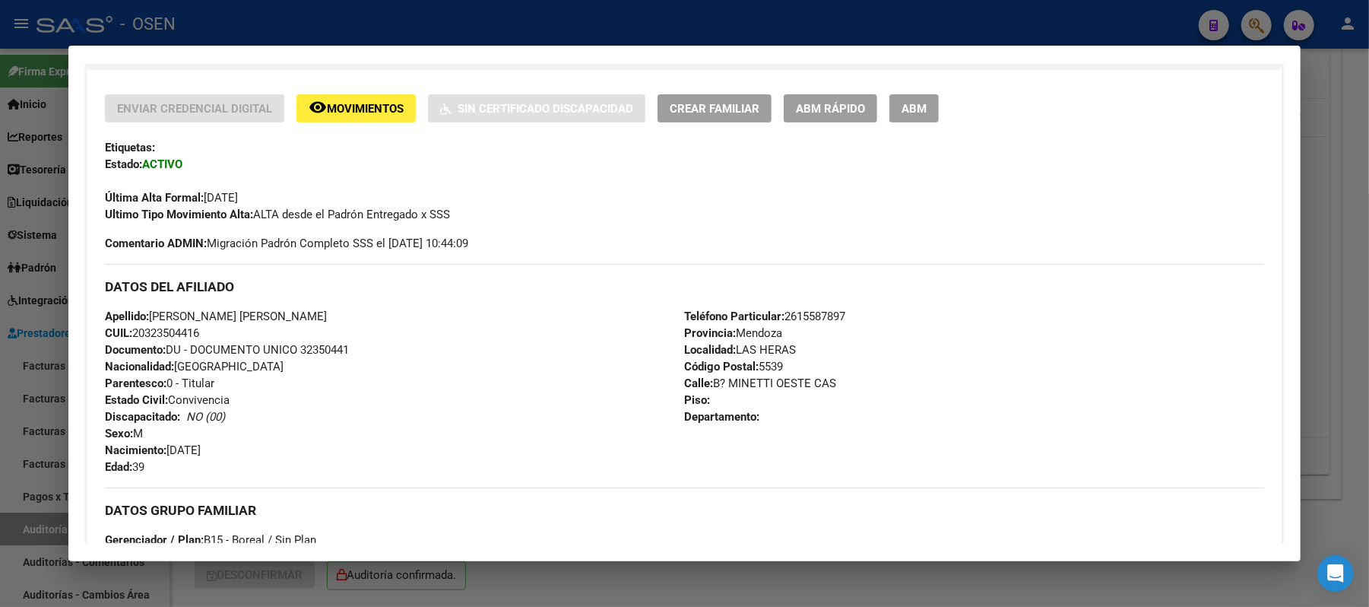
click at [493, 38] on div at bounding box center [684, 303] width 1369 height 607
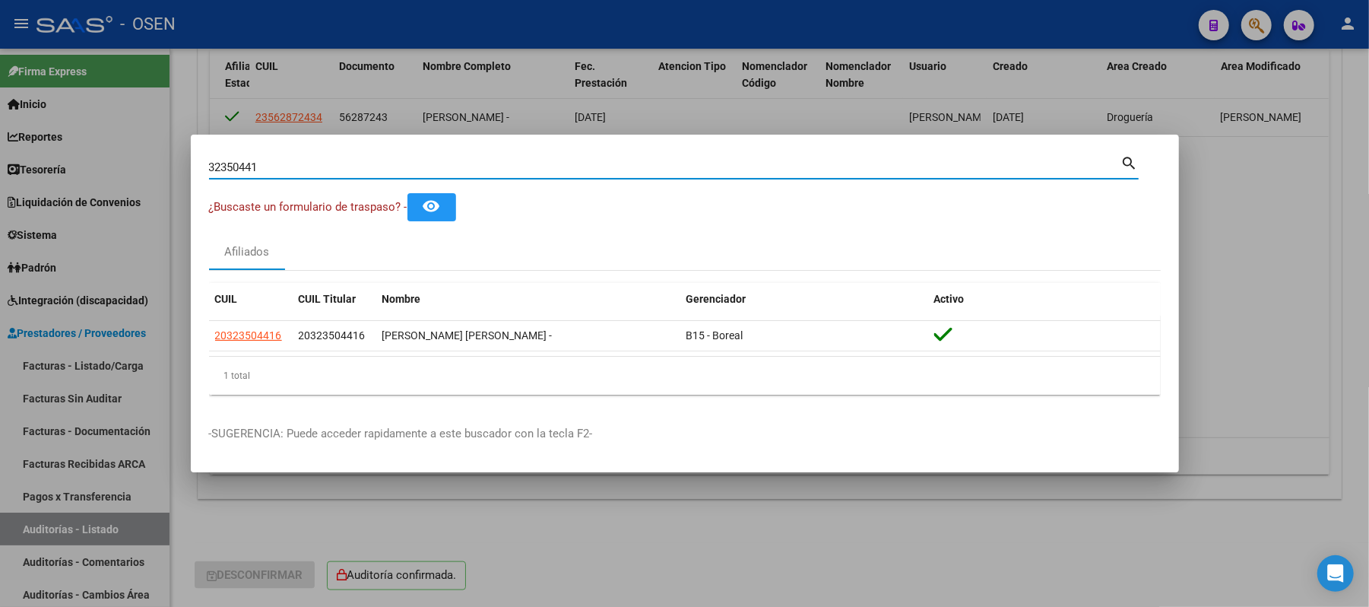
drag, startPoint x: 299, startPoint y: 166, endPoint x: 0, endPoint y: 144, distance: 299.6
click at [0, 150] on div "32350441 Buscar (apellido, dni, cuil, nro traspaso, cuit, obra social) search ¿…" at bounding box center [684, 303] width 1369 height 607
type input "35518884"
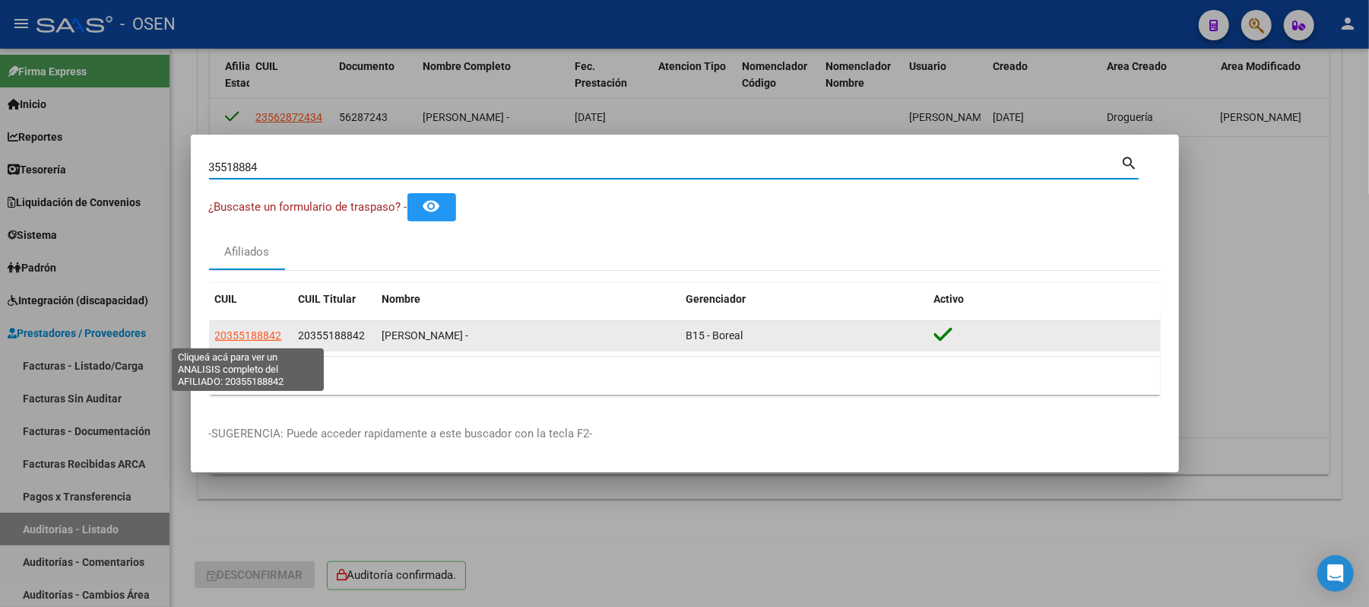
click at [269, 329] on span "20355188842" at bounding box center [248, 335] width 67 height 12
type textarea "20355188842"
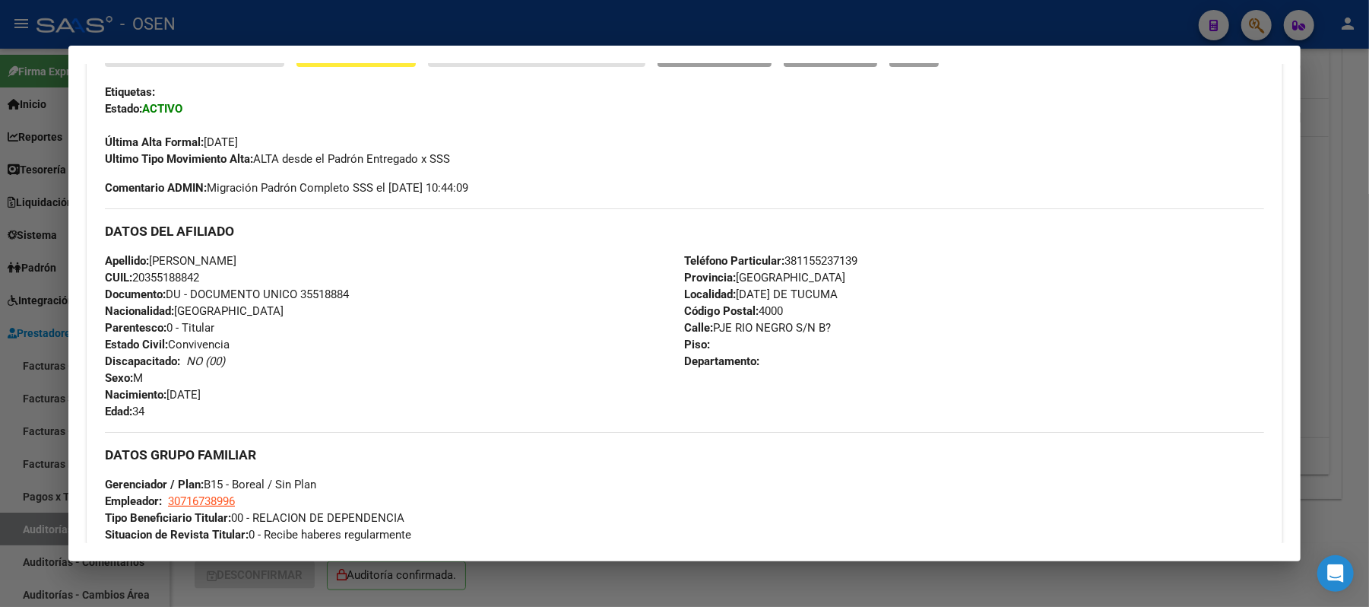
scroll to position [405, 0]
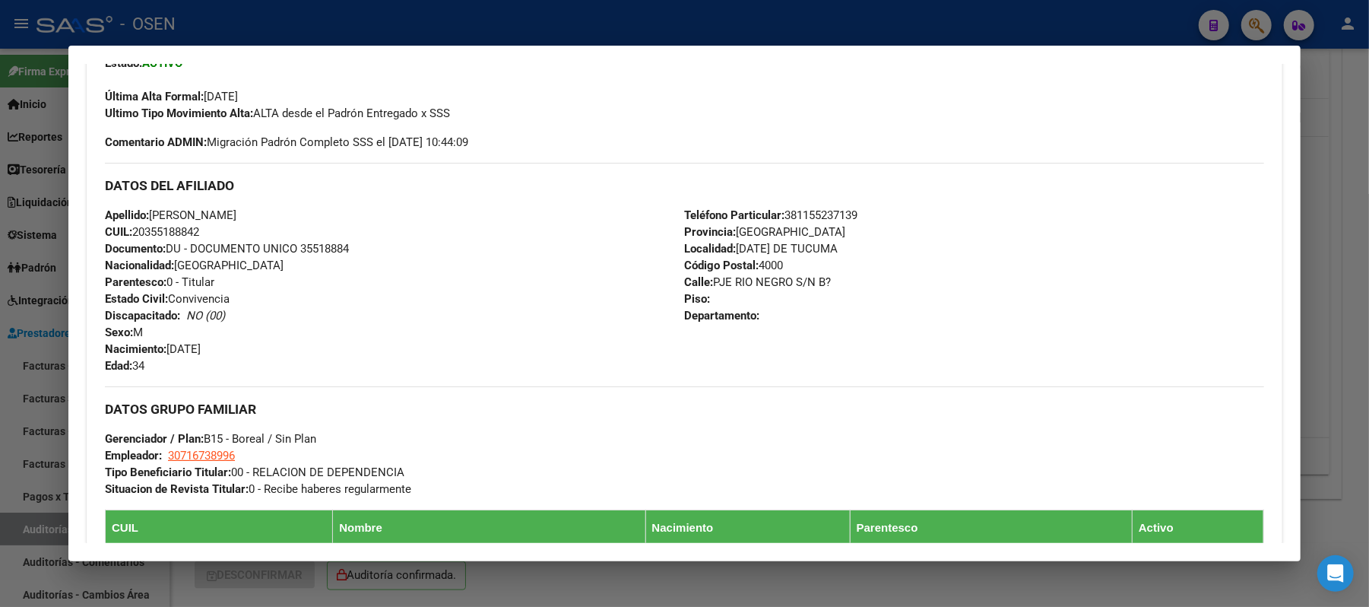
click at [214, 234] on div "Apellido: RUIZ WILLIAM MAURICIO CUIL: 20355188842 Documento: DU - DOCUMENTO UNI…" at bounding box center [394, 290] width 579 height 167
drag, startPoint x: 184, startPoint y: 231, endPoint x: 129, endPoint y: 229, distance: 54.8
click at [129, 229] on div "Apellido: RUIZ WILLIAM MAURICIO CUIL: 20355188842 Documento: DU - DOCUMENTO UNI…" at bounding box center [394, 290] width 579 height 167
click at [235, 263] on div "Apellido: RUIZ WILLIAM MAURICIO CUIL: 20355188842 Documento: DU - DOCUMENTO UNI…" at bounding box center [394, 290] width 579 height 167
drag, startPoint x: 283, startPoint y: 211, endPoint x: 147, endPoint y: 211, distance: 136.1
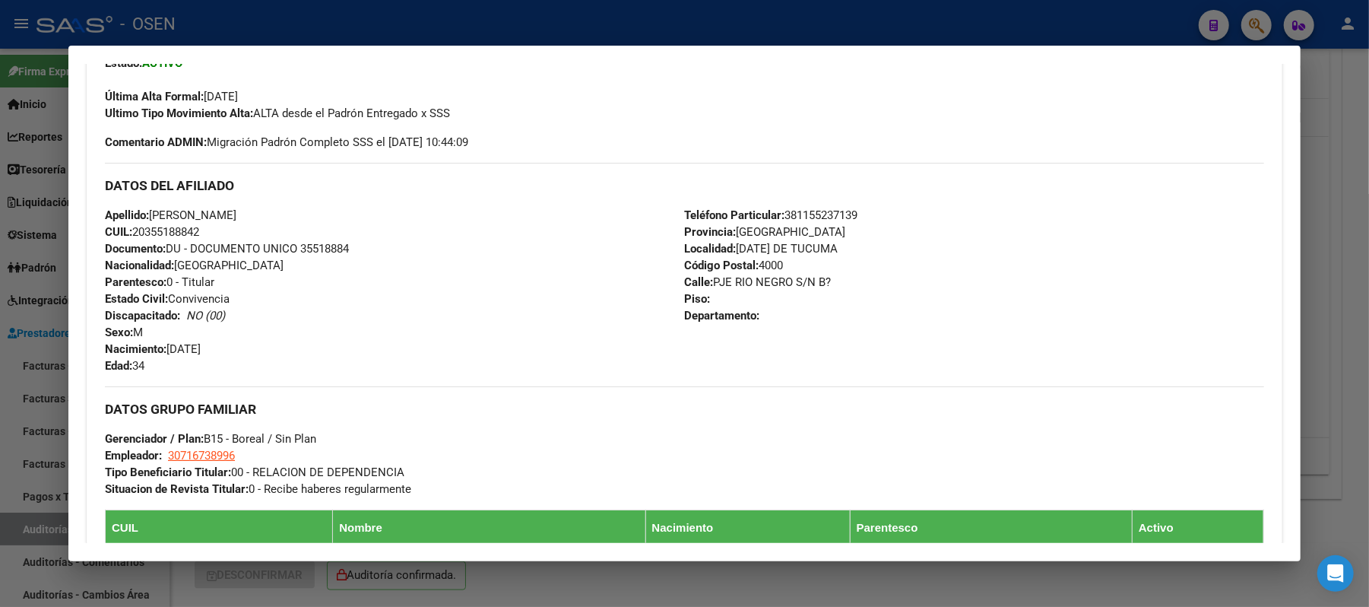
click at [147, 211] on div "Apellido: RUIZ WILLIAM MAURICIO CUIL: 20355188842 Documento: DU - DOCUMENTO UNI…" at bounding box center [394, 290] width 579 height 167
click at [386, 23] on div at bounding box center [684, 303] width 1369 height 607
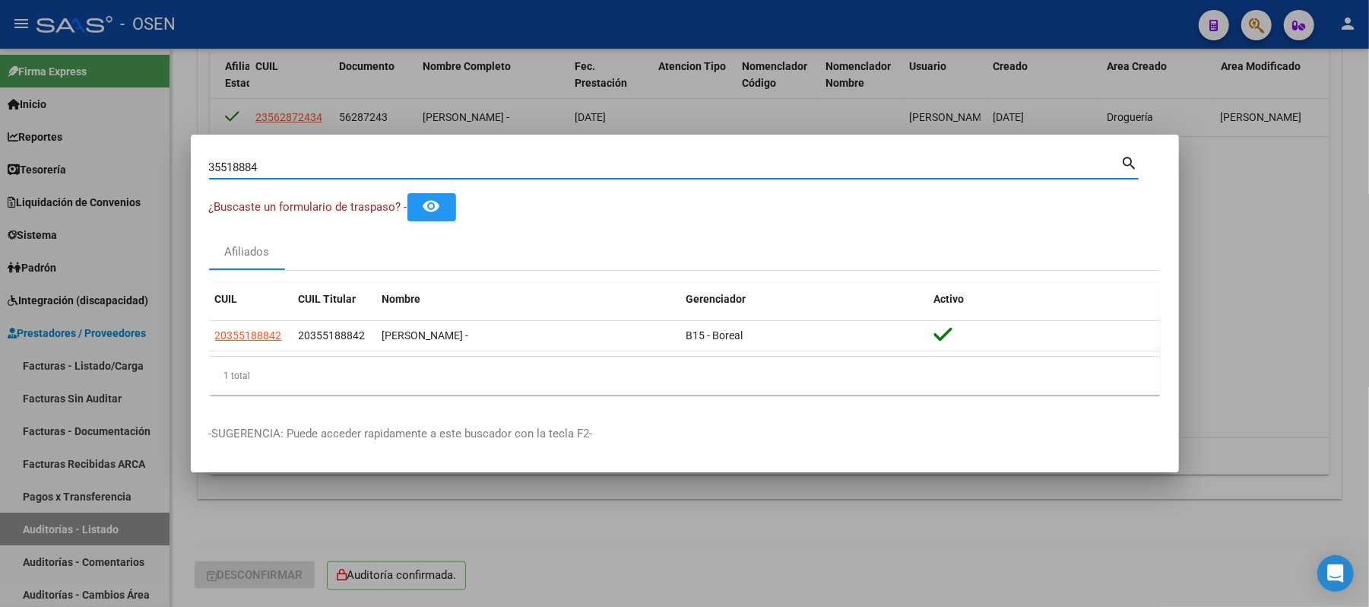
drag, startPoint x: 330, startPoint y: 166, endPoint x: 1, endPoint y: 79, distance: 340.5
click at [0, 103] on div "35518884 Buscar (apellido, dni, cuil, nro traspaso, cuit, obra social) search ¿…" at bounding box center [684, 303] width 1369 height 607
type input "38799261"
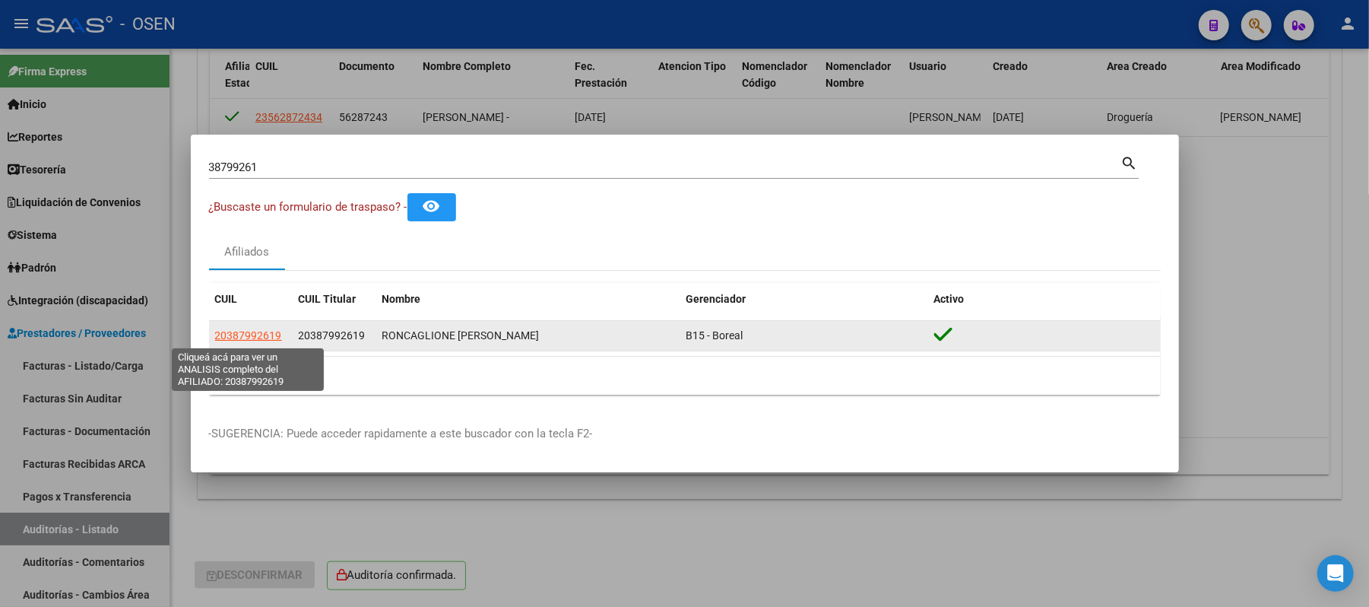
click at [227, 336] on span "20387992619" at bounding box center [248, 335] width 67 height 12
type textarea "20387992619"
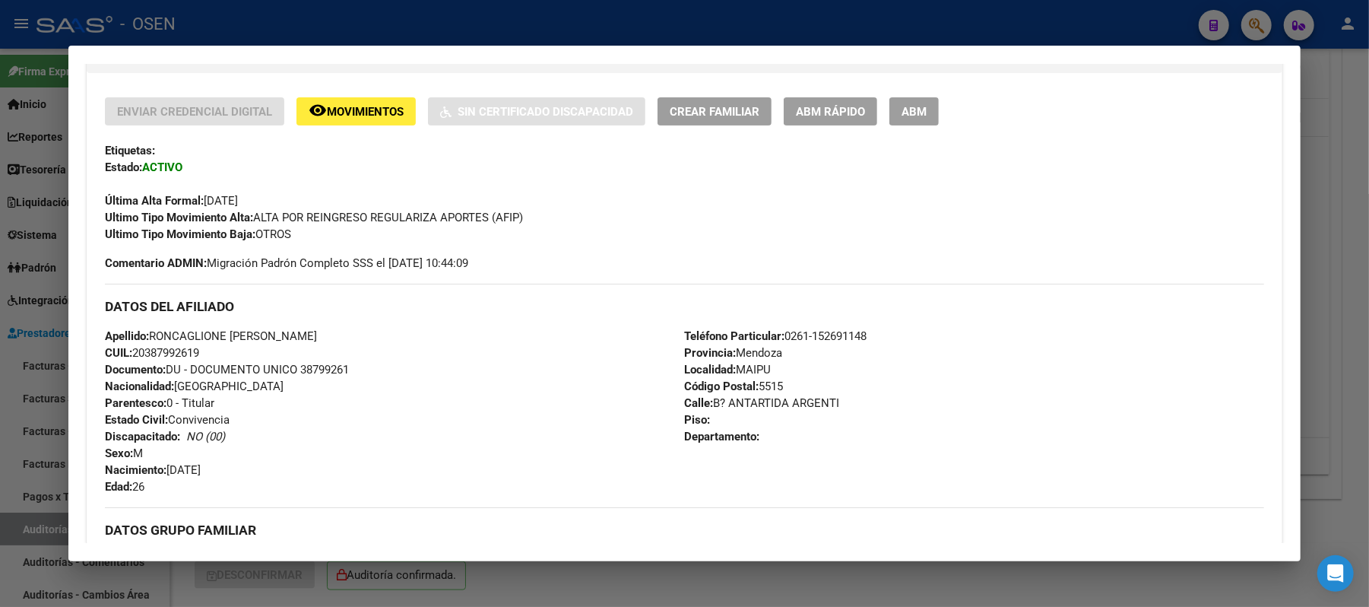
scroll to position [304, 0]
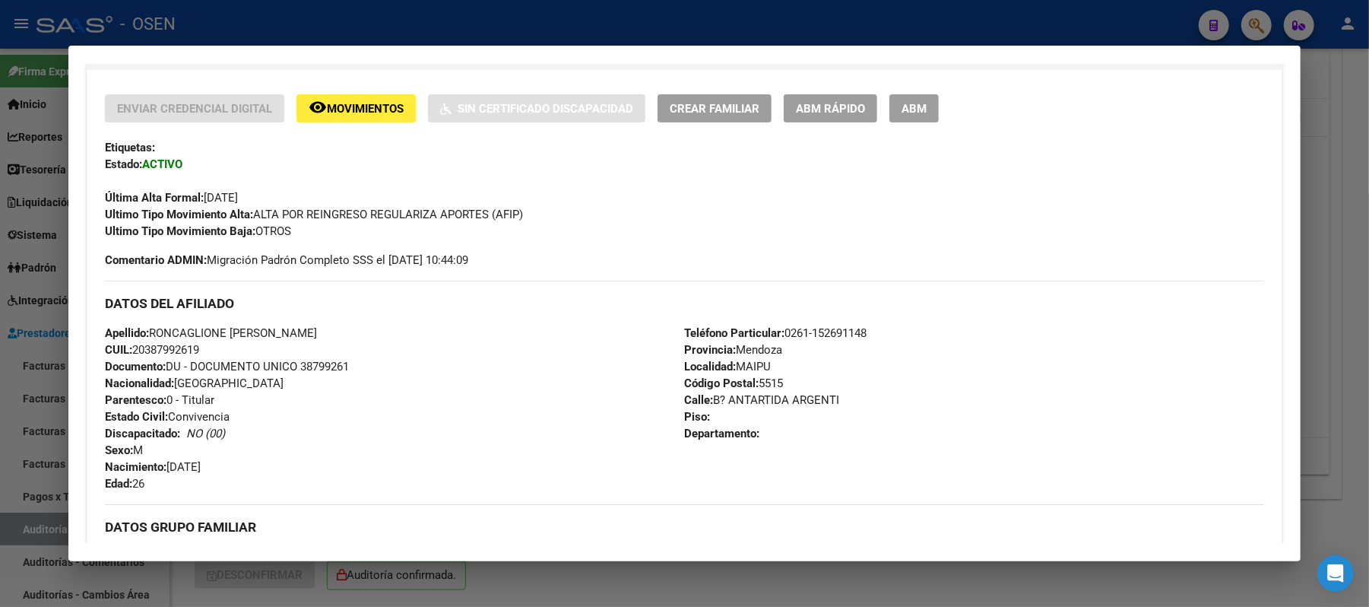
click at [217, 350] on div "Apellido: RONCAGLIONE NICOLAS FERNANDO CUIL: 20387992619 Documento: DU - DOCUME…" at bounding box center [394, 408] width 579 height 167
drag, startPoint x: 217, startPoint y: 347, endPoint x: 151, endPoint y: 347, distance: 66.9
click at [151, 347] on div "Apellido: RONCAGLIONE NICOLAS FERNANDO CUIL: 20387992619 Documento: DU - DOCUME…" at bounding box center [394, 408] width 579 height 167
click at [484, 284] on div "DATOS DEL AFILIADO" at bounding box center [685, 303] width 1160 height 44
drag, startPoint x: 366, startPoint y: 329, endPoint x: 146, endPoint y: 328, distance: 219.8
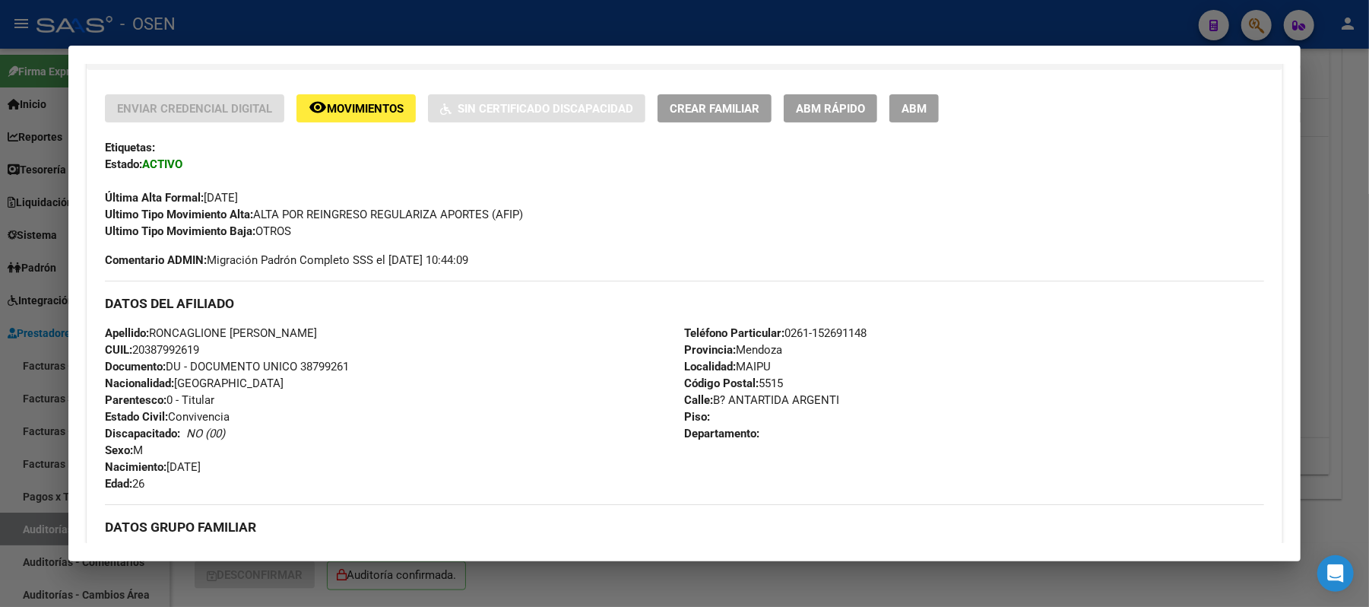
click at [146, 328] on div "Apellido: RONCAGLIONE NICOLAS FERNANDO CUIL: 20387992619 Documento: DU - DOCUME…" at bounding box center [394, 408] width 579 height 167
click at [268, 30] on div at bounding box center [684, 303] width 1369 height 607
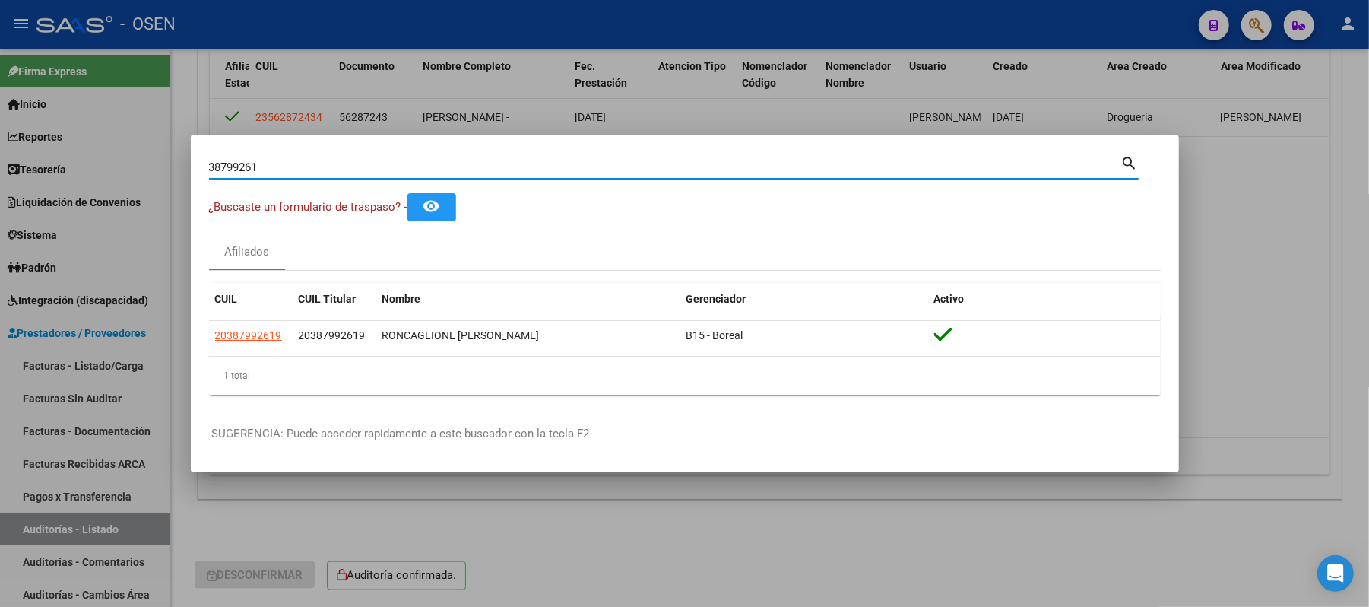
drag, startPoint x: 238, startPoint y: 165, endPoint x: 0, endPoint y: 144, distance: 238.9
click at [0, 144] on div "38799261 Buscar (apellido, dni, cuil, nro traspaso, cuit, obra social) search ¿…" at bounding box center [684, 303] width 1369 height 607
type input "39976404"
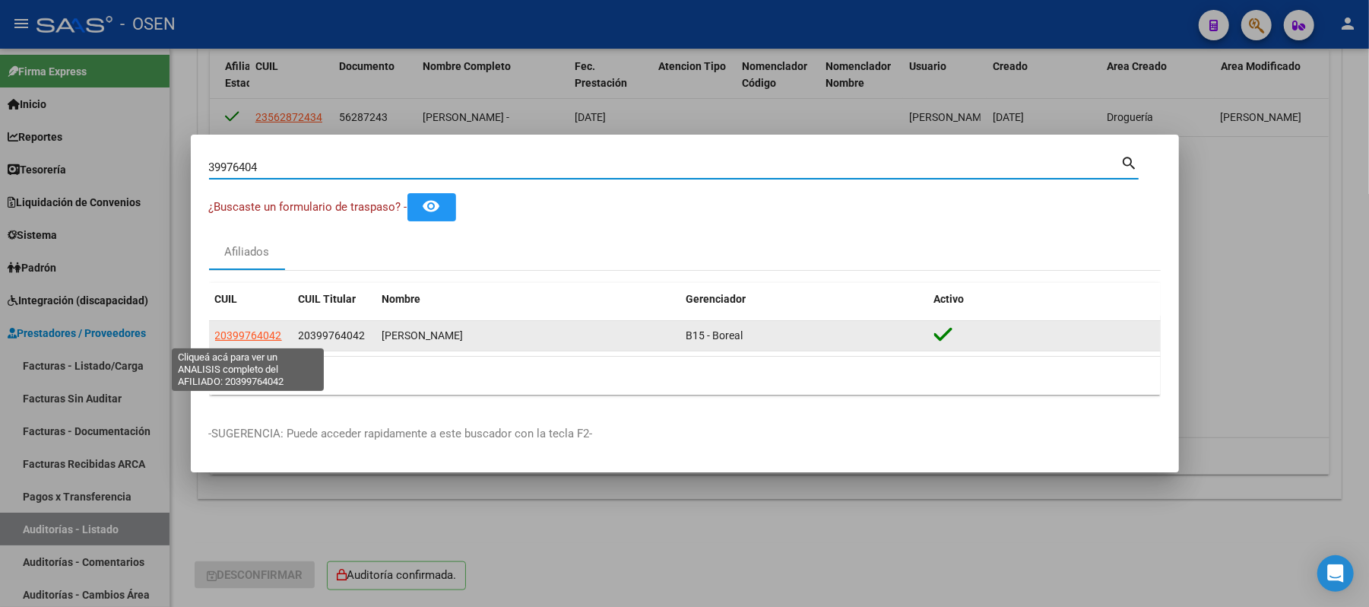
click at [252, 335] on span "20399764042" at bounding box center [248, 335] width 67 height 12
type textarea "20399764042"
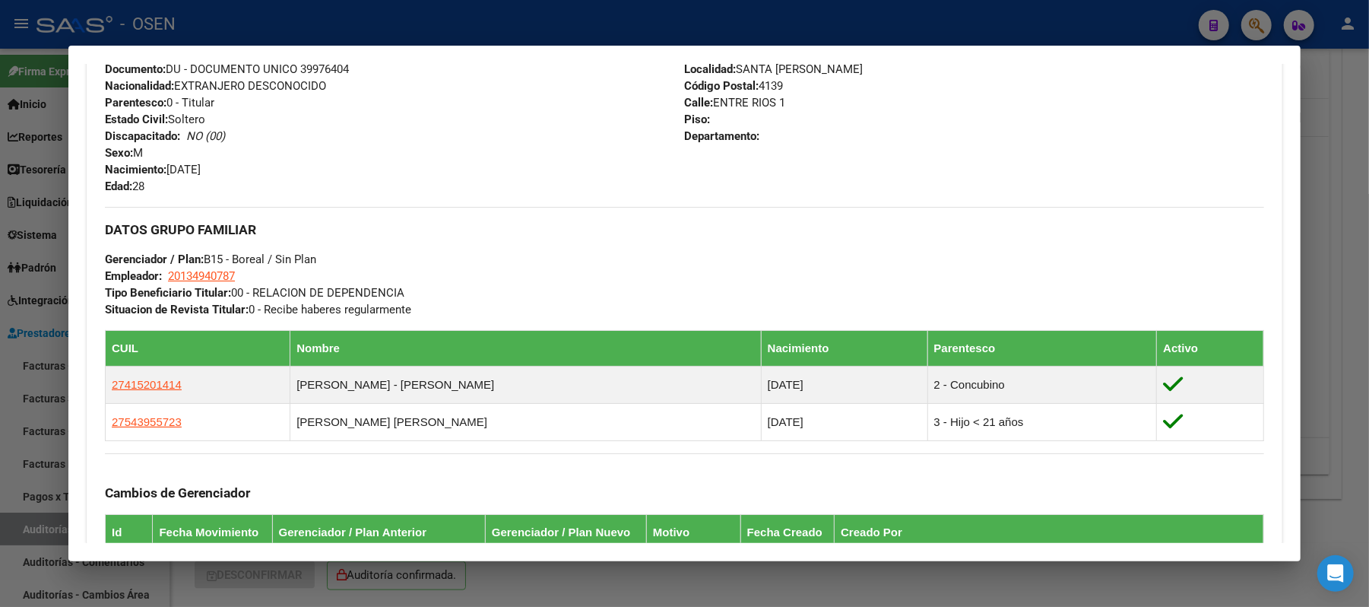
scroll to position [354, 0]
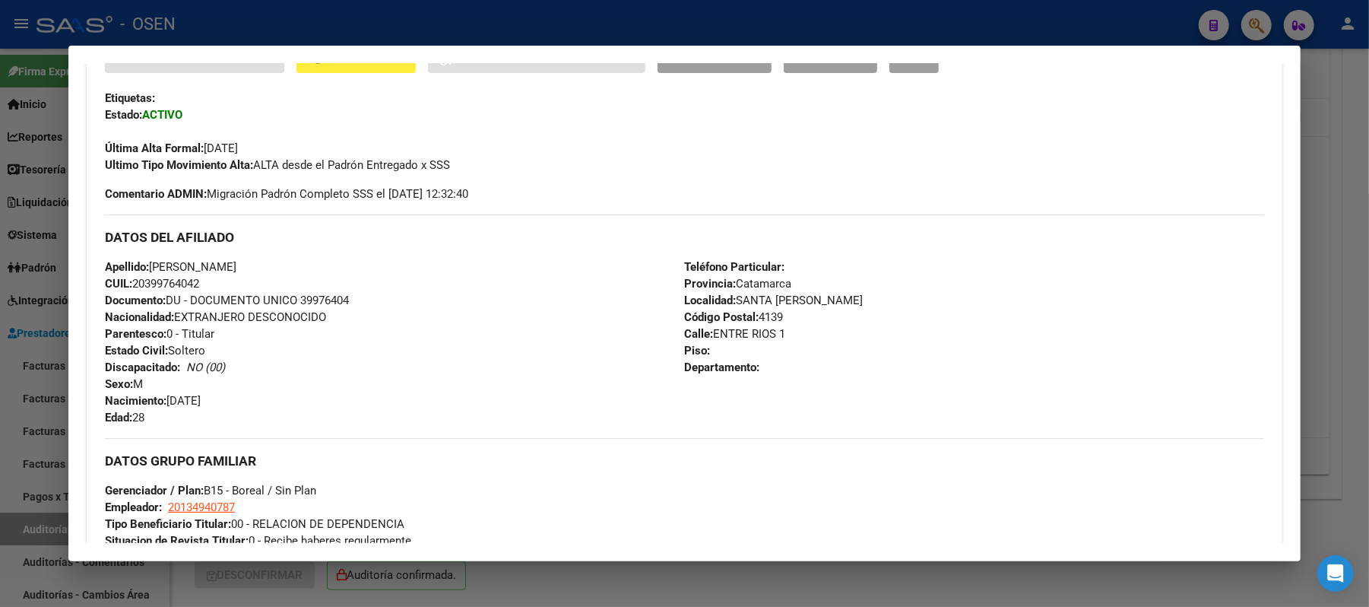
drag, startPoint x: 201, startPoint y: 284, endPoint x: 128, endPoint y: 281, distance: 73.0
click at [128, 281] on div "Apellido: ARIAS ALEXIS MIGUEL CUIL: 20399764042 Documento: DU - DOCUMENTO UNICO…" at bounding box center [394, 342] width 579 height 167
click at [695, 417] on div "Teléfono Particular: Provincia: Catamarca Localidad: SANTA MARIA Código Postal:…" at bounding box center [973, 342] width 579 height 167
click at [388, 430] on div "Enviar Credencial Digital remove_red_eye Movimientos Sin Certificado Discapacid…" at bounding box center [685, 434] width 1160 height 779
drag, startPoint x: 271, startPoint y: 272, endPoint x: 147, endPoint y: 265, distance: 124.9
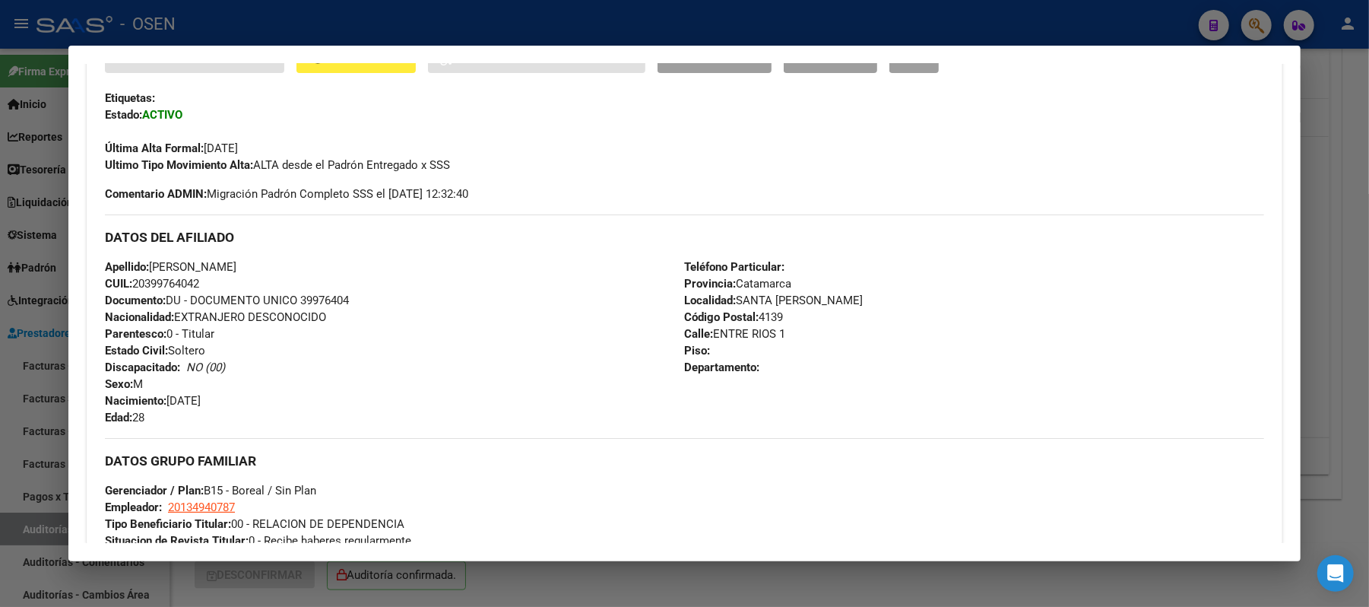
click at [147, 265] on div "Apellido: ARIAS ALEXIS MIGUEL CUIL: 20399764042 Documento: DU - DOCUMENTO UNICO…" at bounding box center [394, 342] width 579 height 167
click at [883, 491] on div "DATOS GRUPO FAMILIAR Gerenciador / Plan: B15 - Boreal / Sin Plan Empleador: 201…" at bounding box center [685, 493] width 1160 height 111
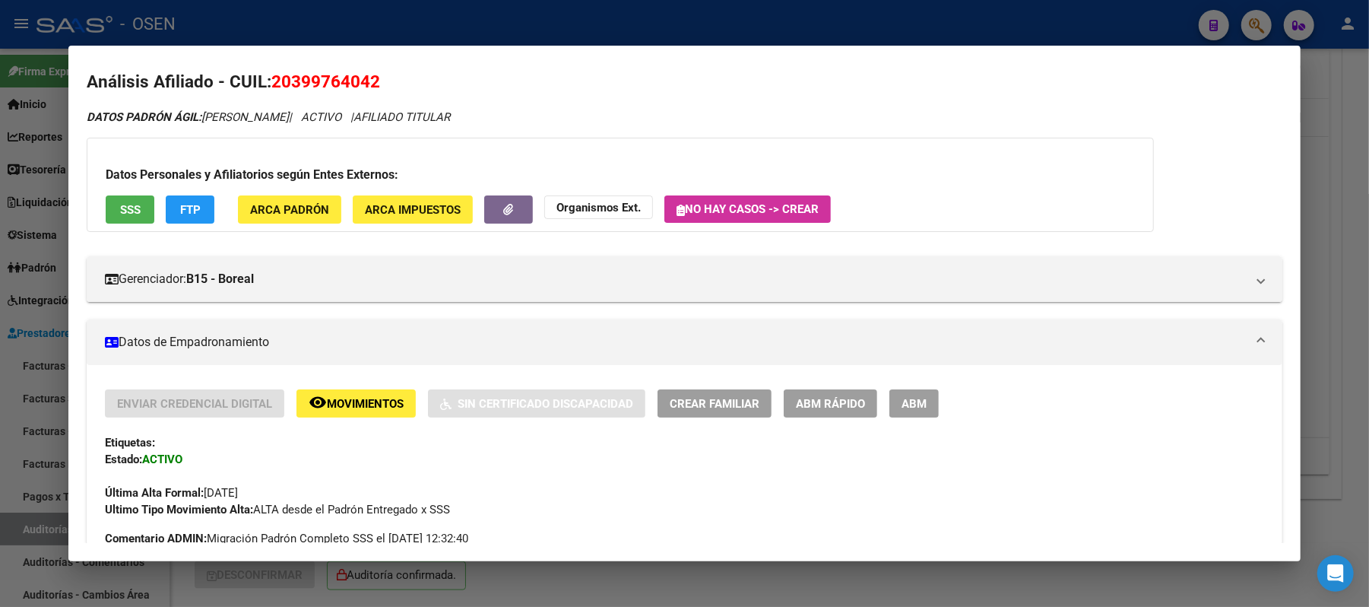
scroll to position [0, 0]
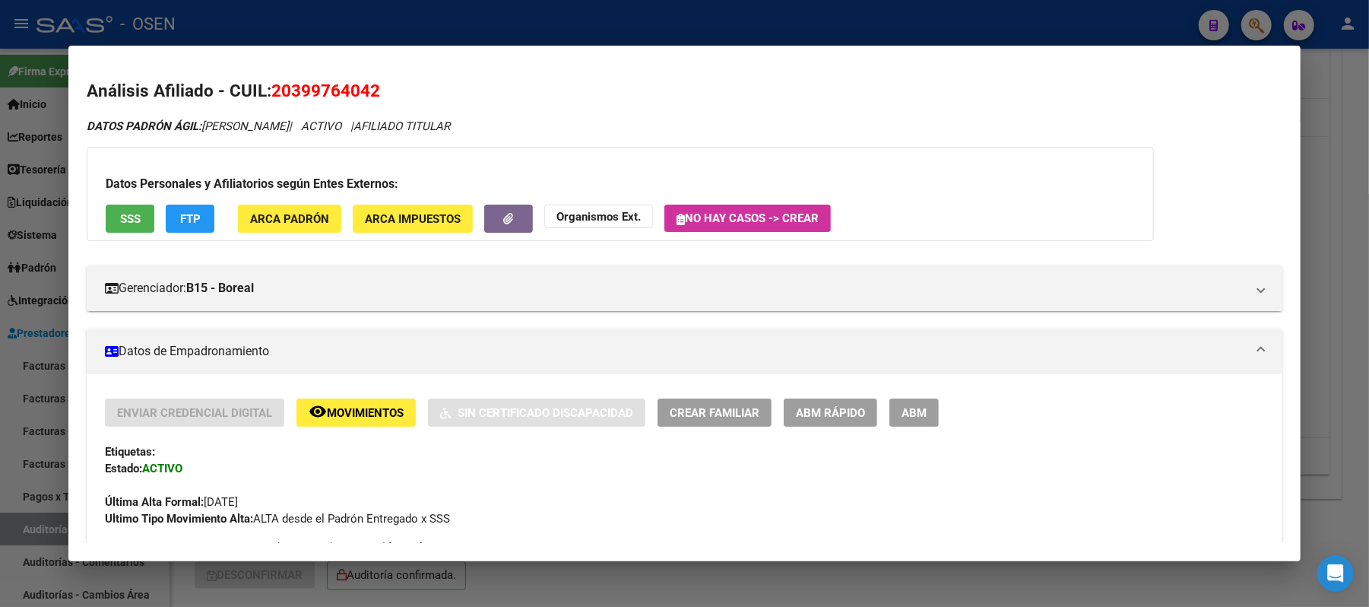
click at [269, 31] on div at bounding box center [684, 303] width 1369 height 607
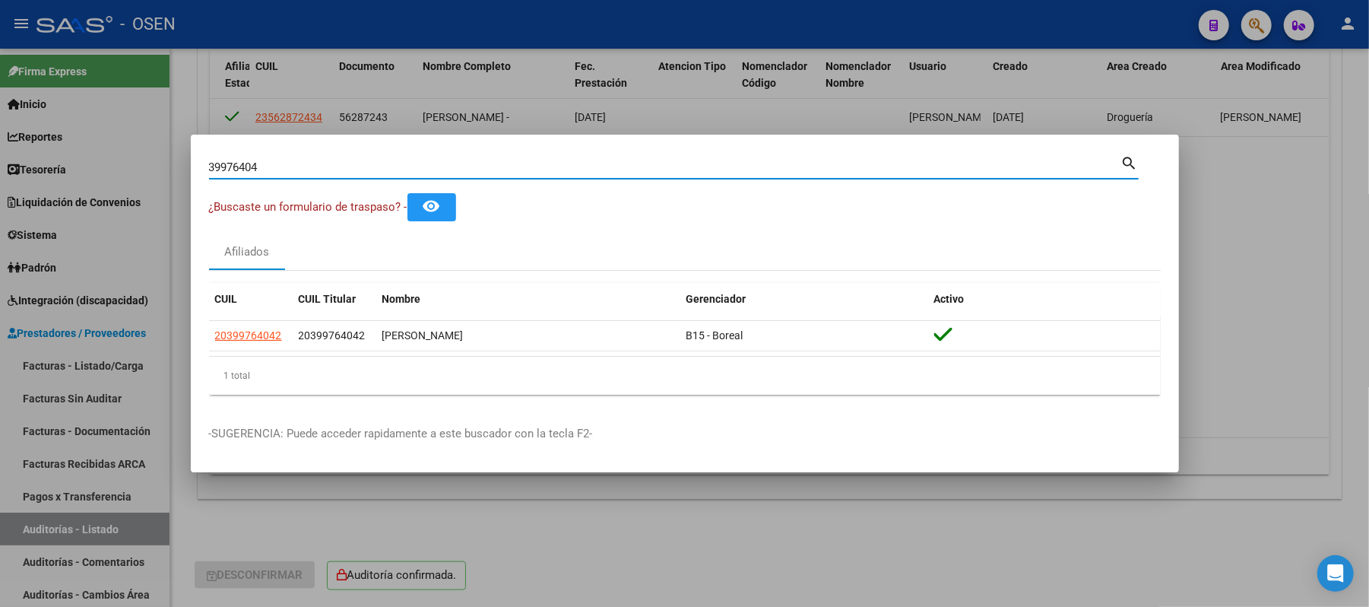
drag, startPoint x: 460, startPoint y: 164, endPoint x: 0, endPoint y: 156, distance: 460.1
click at [11, 155] on div "39976404 Buscar (apellido, dni, cuil, nro traspaso, cuit, obra social) search ¿…" at bounding box center [684, 303] width 1369 height 607
type input "40661218"
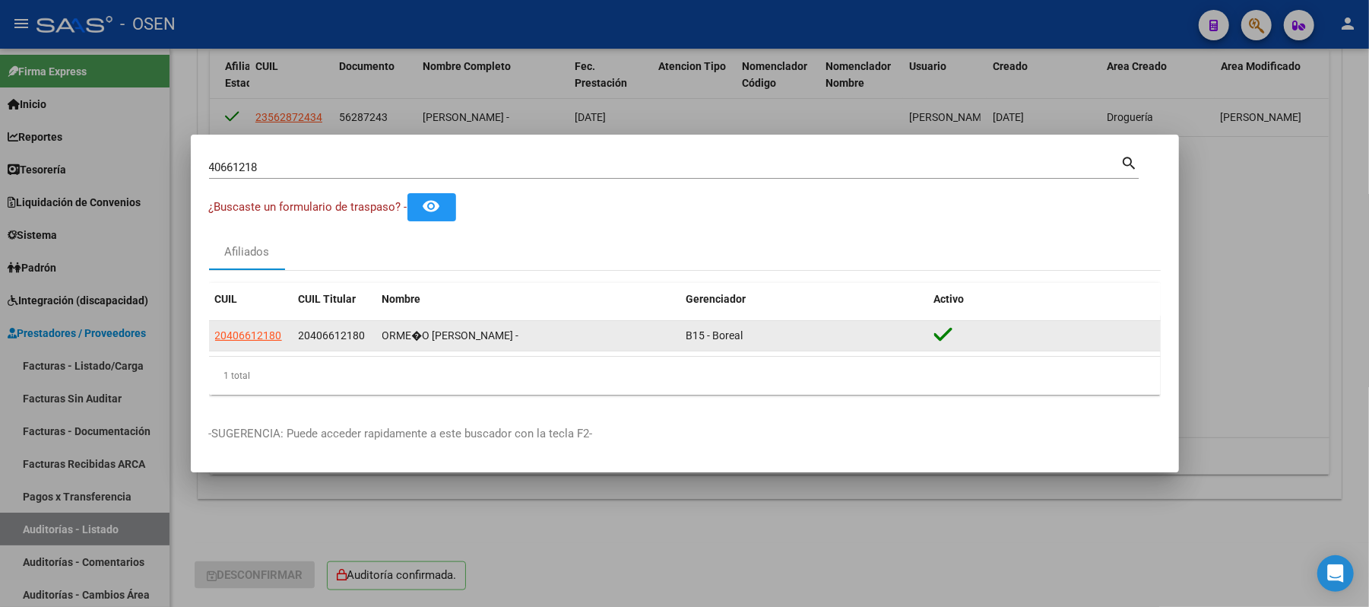
click at [248, 327] on app-link-go-to "20406612180" at bounding box center [248, 335] width 67 height 17
click at [254, 335] on span "20406612180" at bounding box center [248, 335] width 67 height 12
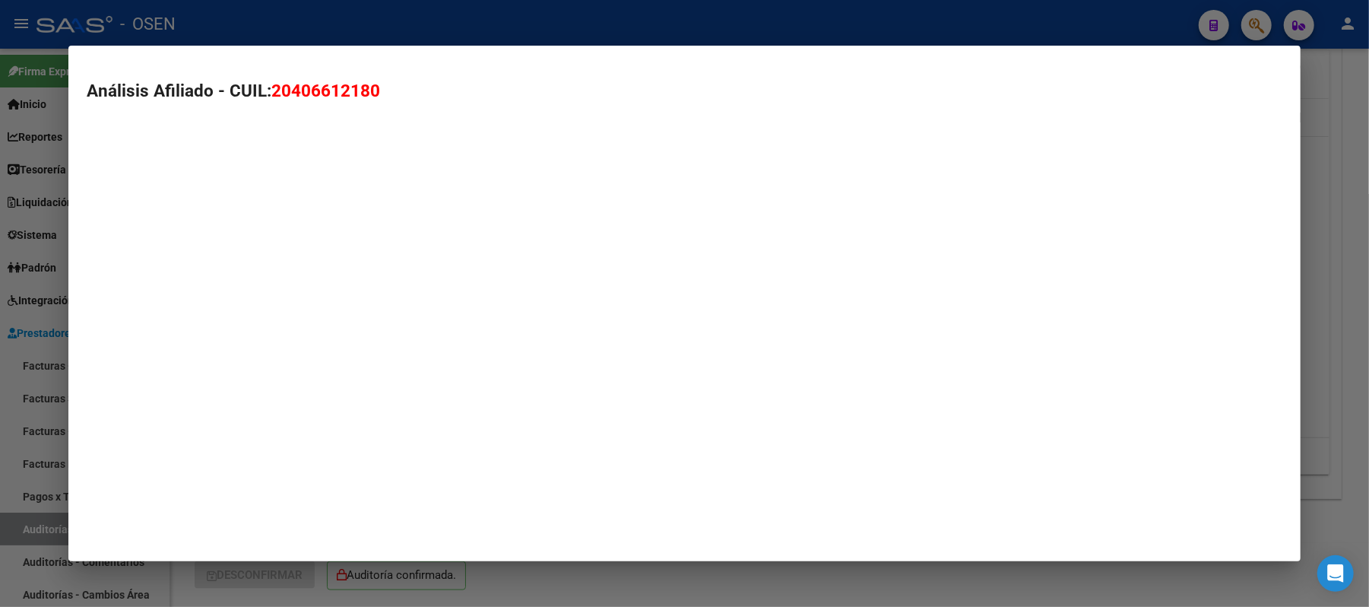
type textarea "20406612180"
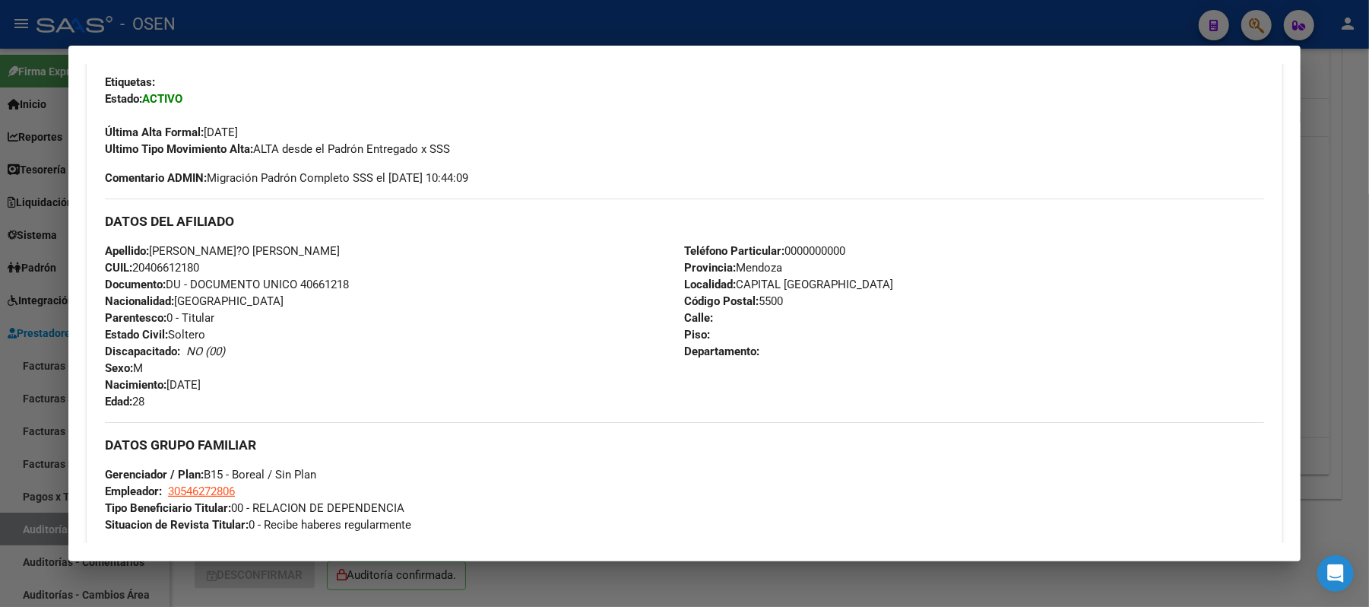
scroll to position [405, 0]
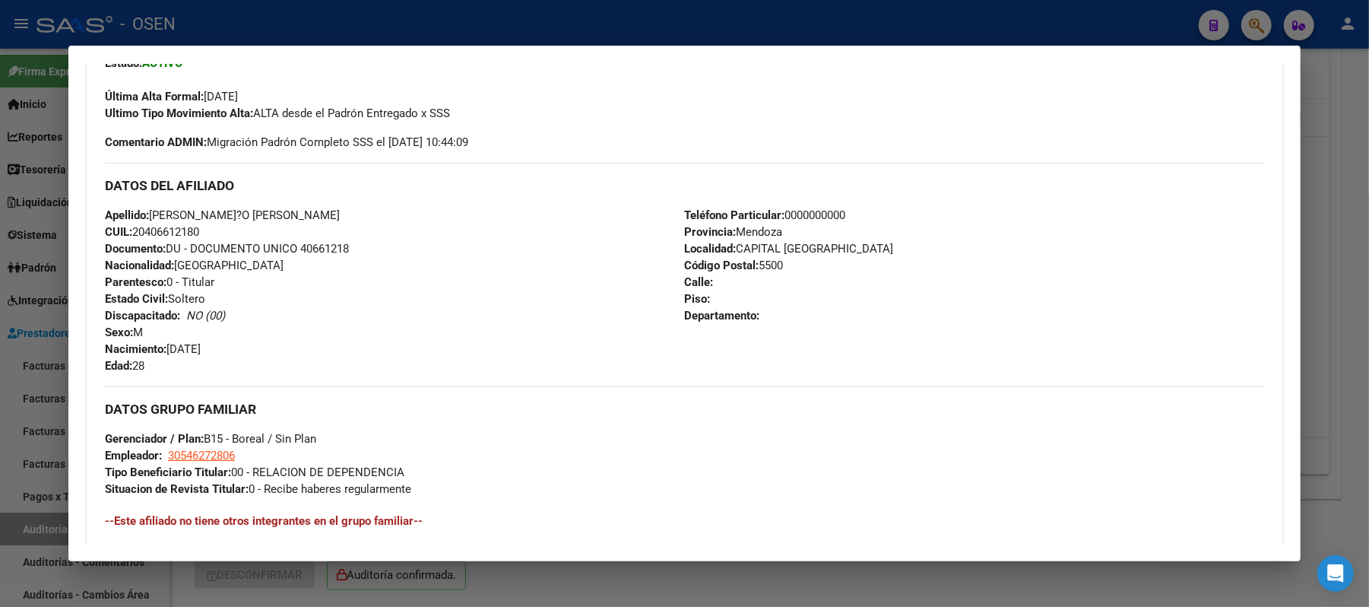
drag, startPoint x: 220, startPoint y: 232, endPoint x: 129, endPoint y: 235, distance: 90.5
click at [129, 235] on div "Apellido: ORME?O FRANCO NAHUEL CUIL: 20406612180 Documento: DU - DOCUMENTO UNIC…" at bounding box center [394, 290] width 579 height 167
click at [233, 259] on span "Nacionalidad: ARGENTINA" at bounding box center [194, 266] width 179 height 14
drag, startPoint x: 289, startPoint y: 211, endPoint x: 149, endPoint y: 213, distance: 139.9
click at [149, 213] on div "Apellido: ORME?O FRANCO NAHUEL CUIL: 20406612180 Documento: DU - DOCUMENTO UNIC…" at bounding box center [394, 290] width 579 height 167
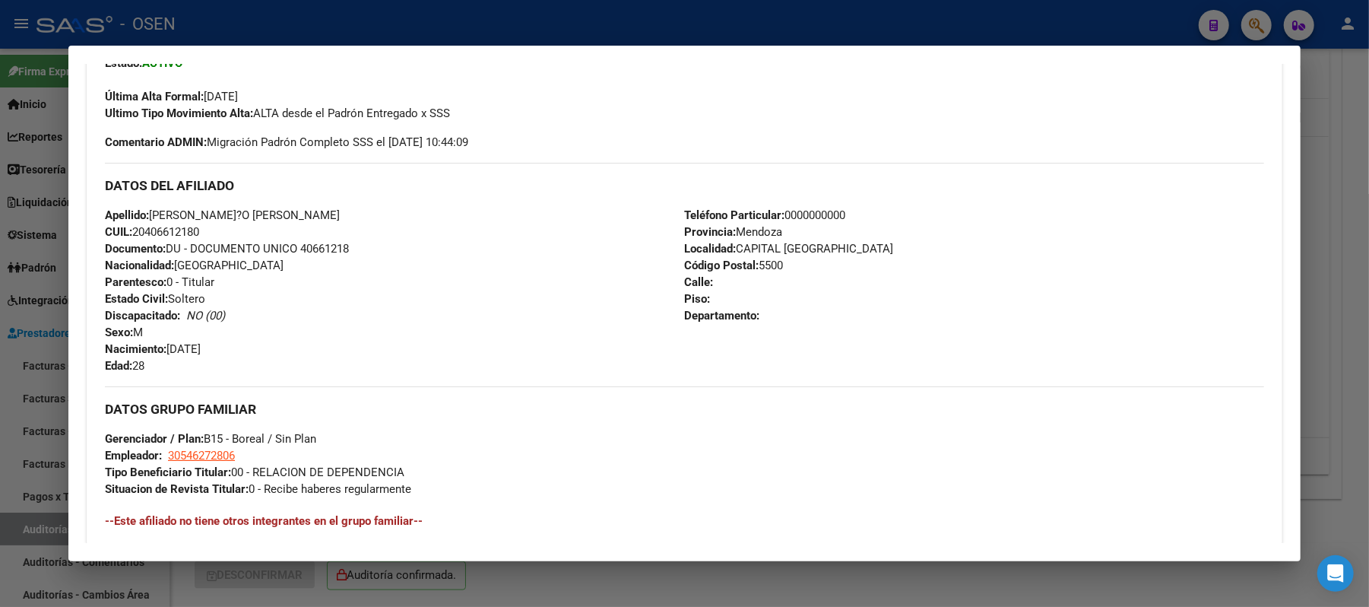
click at [652, 313] on div "Apellido: ORME?O FRANCO NAHUEL CUIL: 20406612180 Documento: DU - DOCUMENTO UNIC…" at bounding box center [394, 290] width 579 height 167
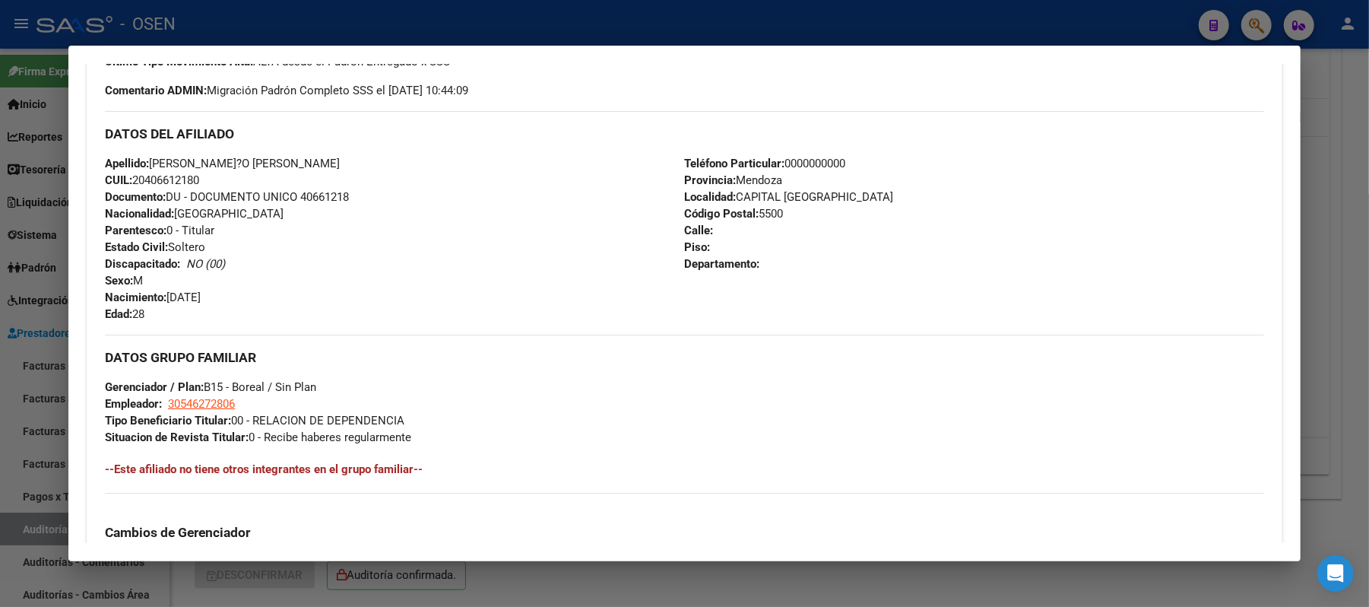
scroll to position [506, 0]
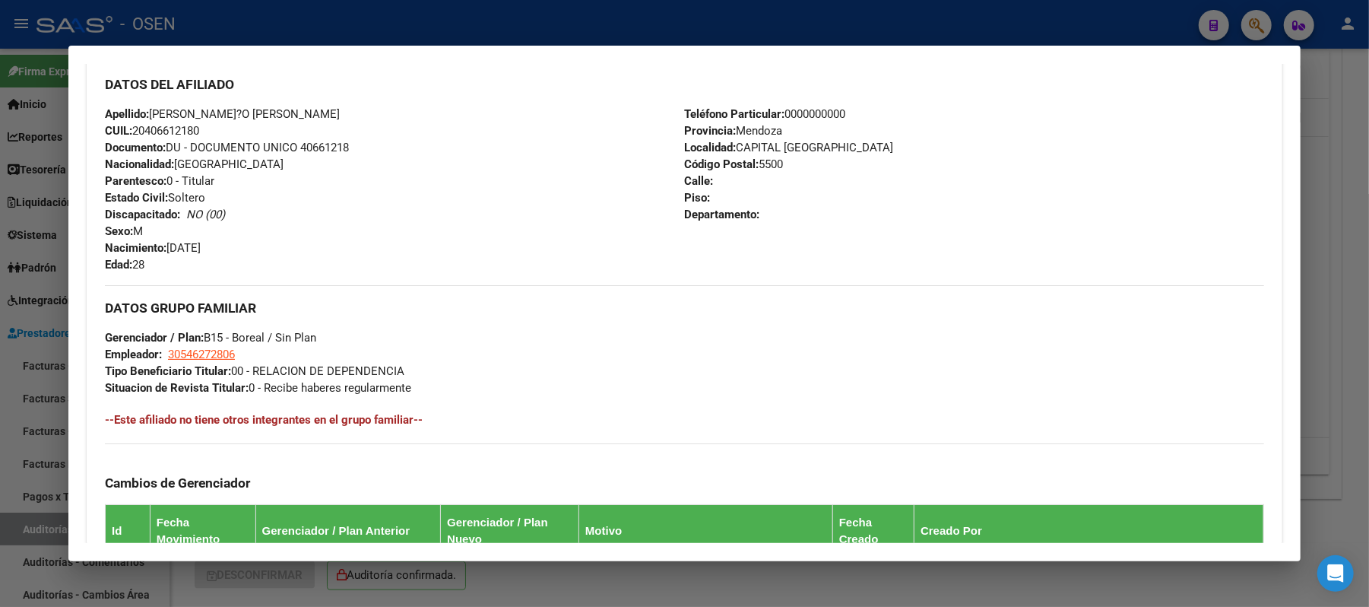
click at [278, 22] on div at bounding box center [684, 303] width 1369 height 607
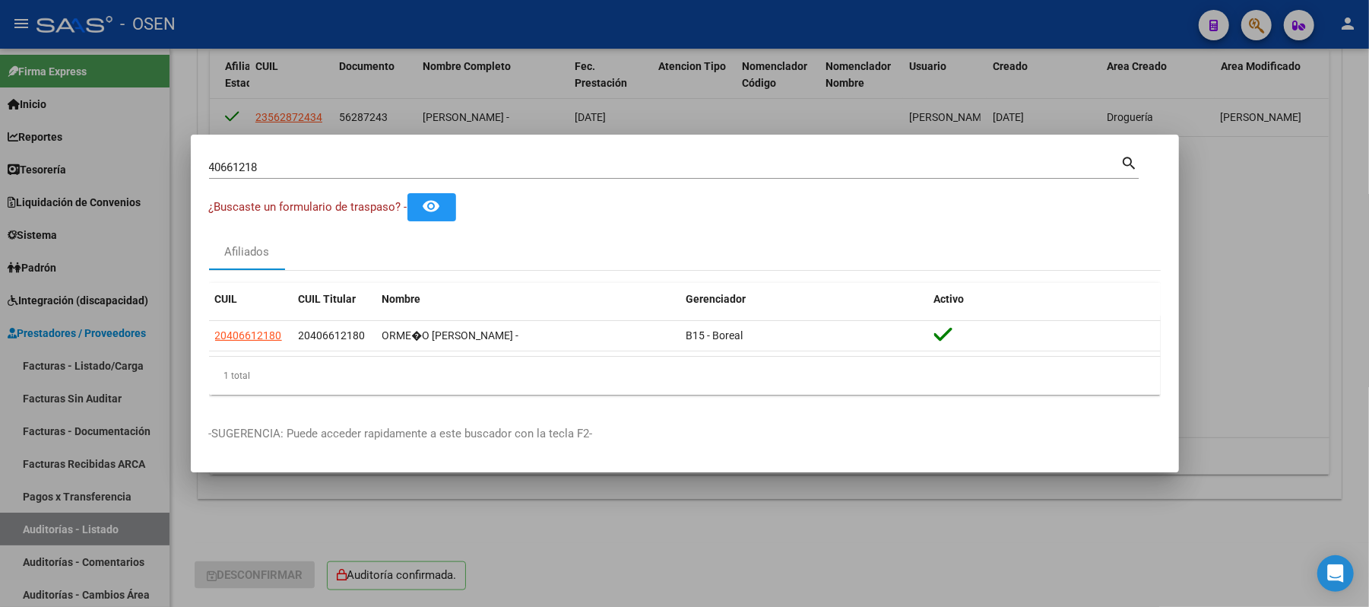
drag, startPoint x: 280, startPoint y: 166, endPoint x: 0, endPoint y: 113, distance: 284.7
click at [0, 113] on div "40661218 Buscar (apellido, dni, cuil, nro traspaso, cuit, obra social) search ¿…" at bounding box center [684, 303] width 1369 height 607
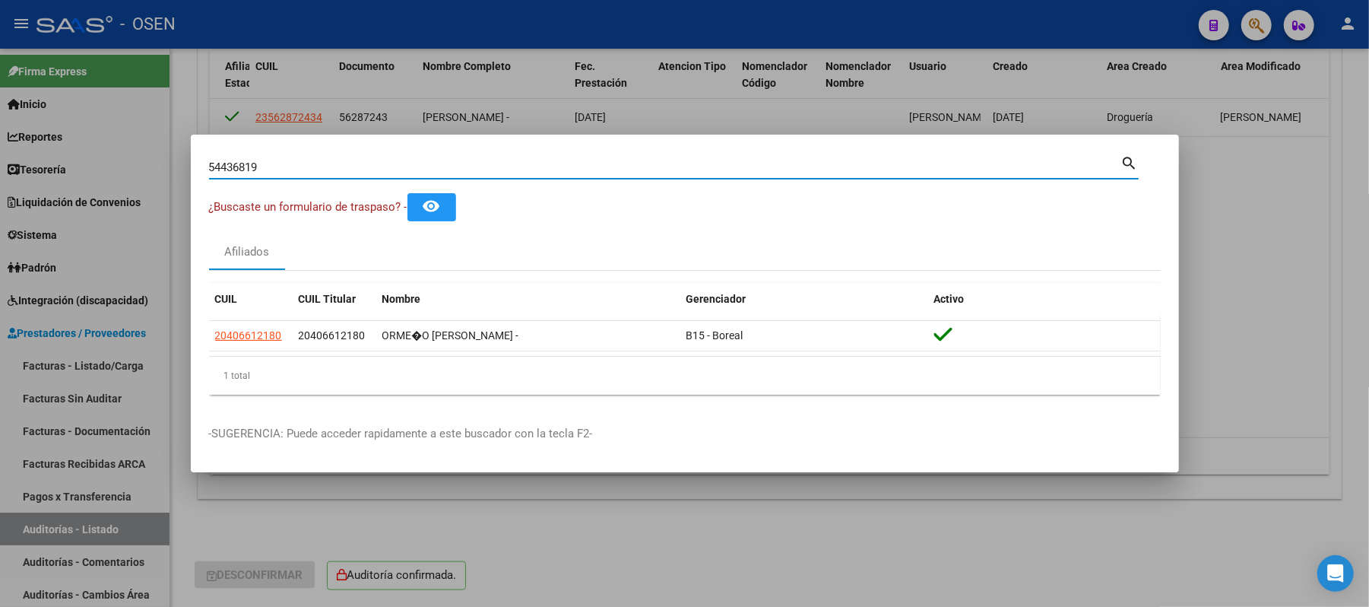
type input "54436819"
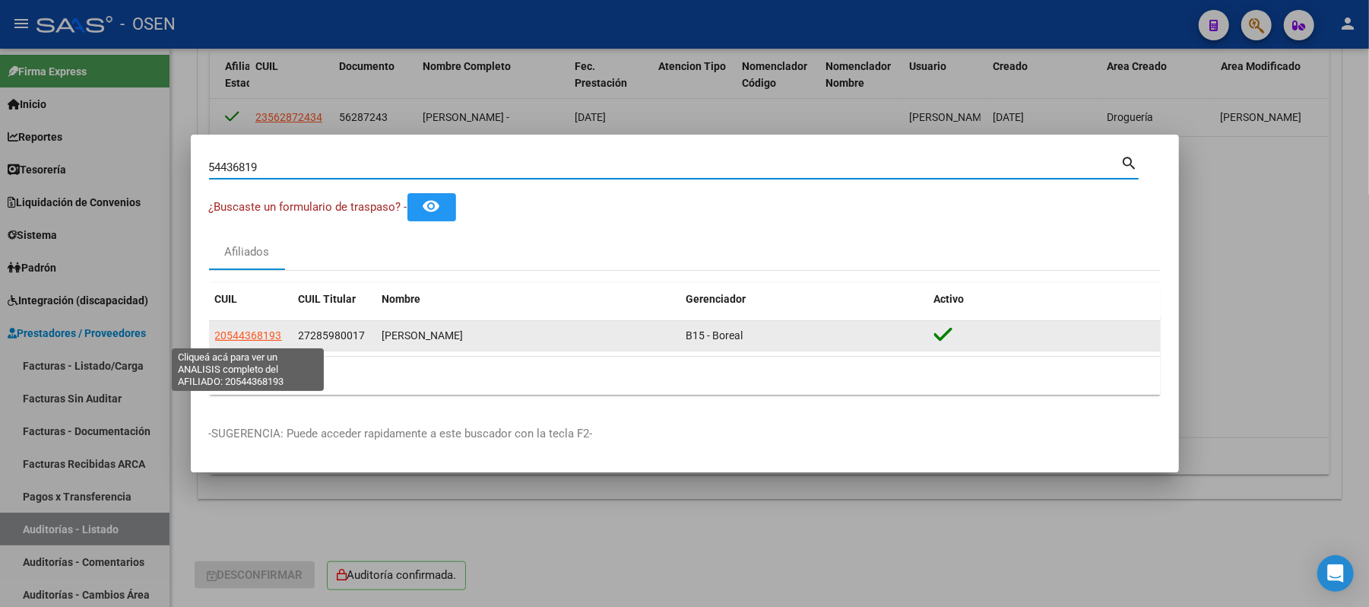
click at [265, 336] on span "20544368193" at bounding box center [248, 335] width 67 height 12
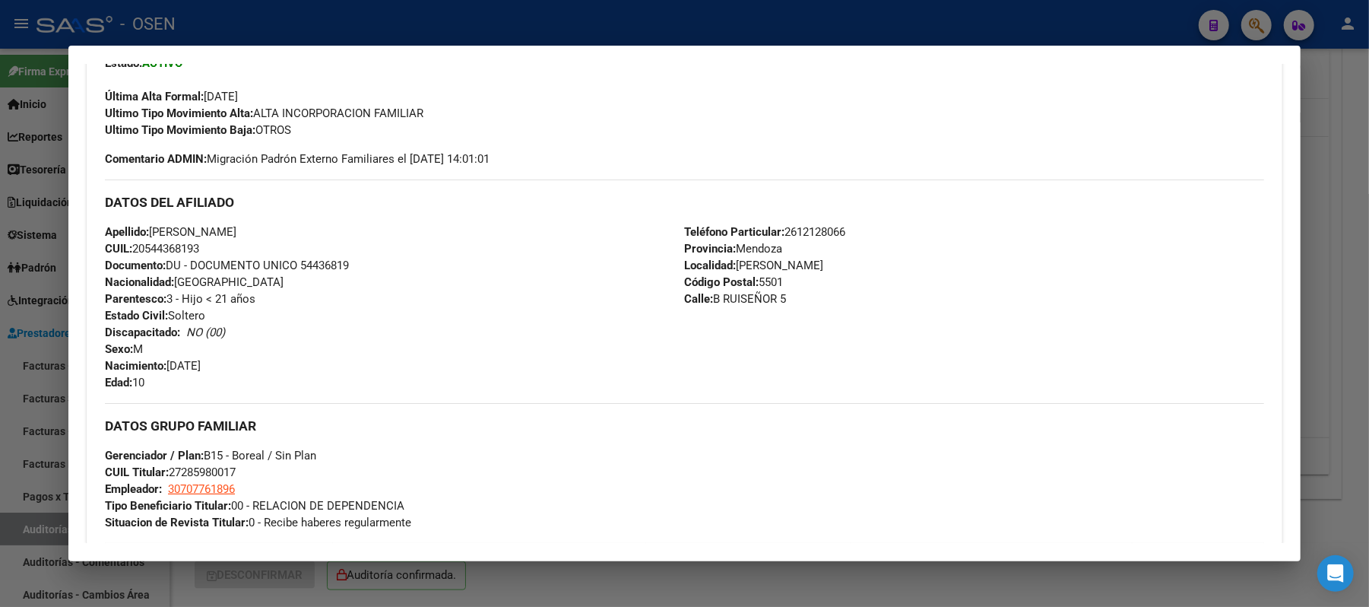
scroll to position [709, 0]
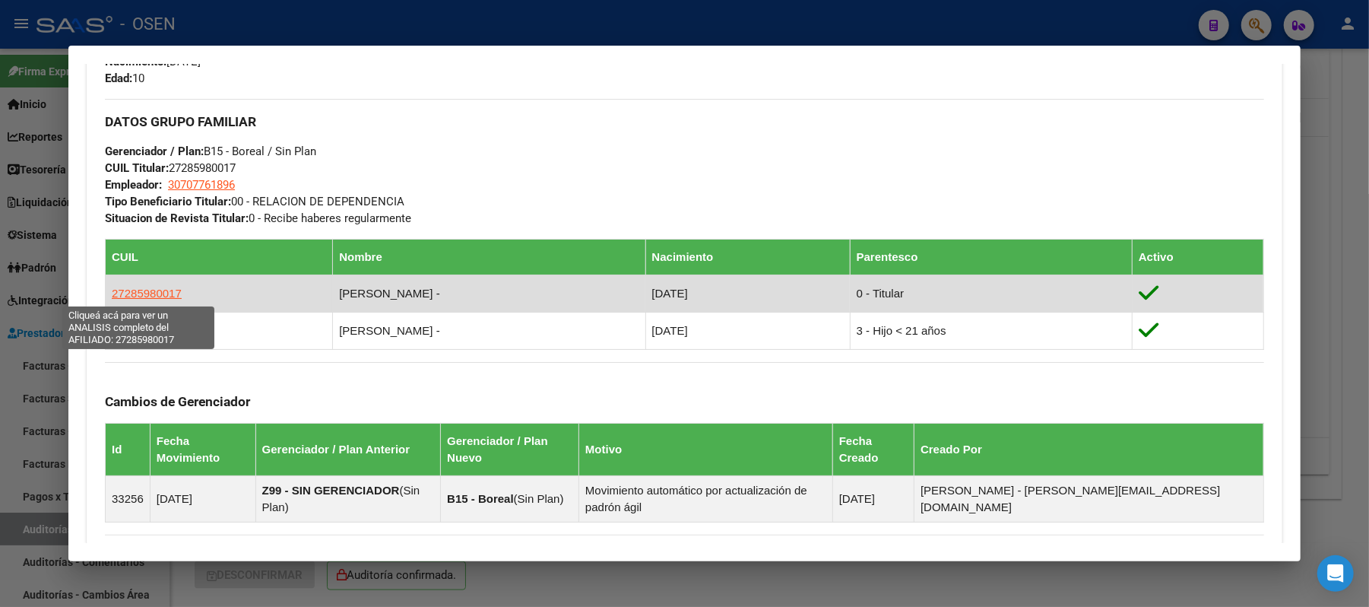
click at [138, 296] on span "27285980017" at bounding box center [147, 293] width 70 height 13
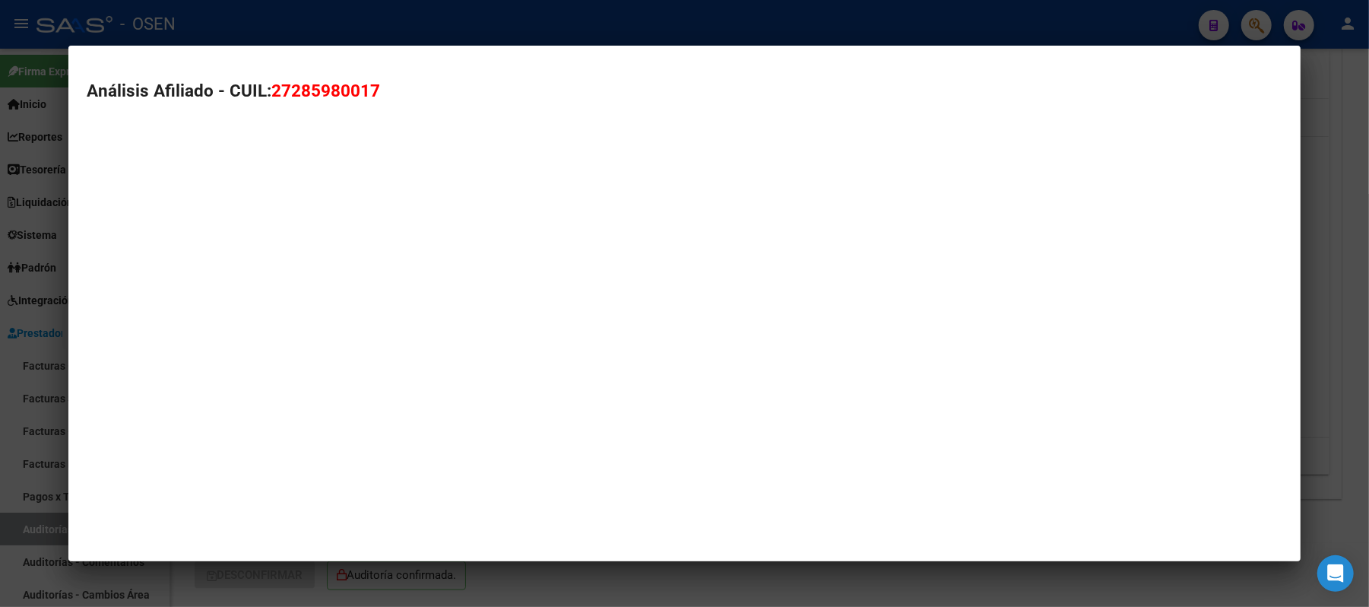
type textarea "27285980017"
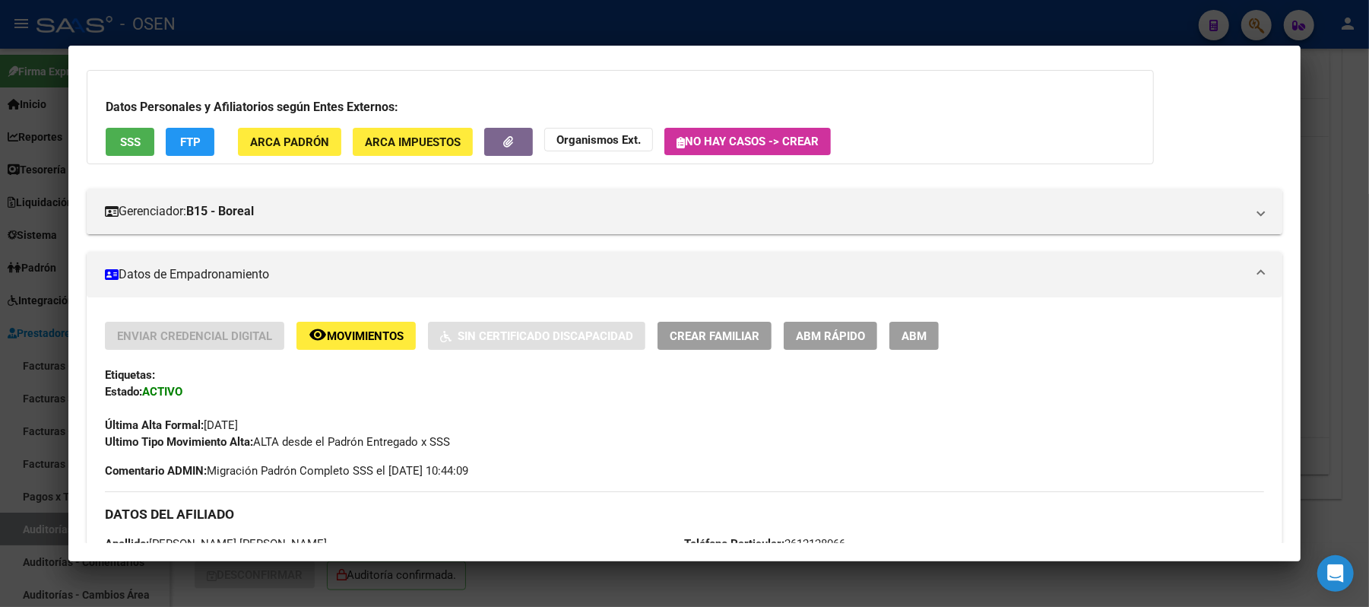
scroll to position [304, 0]
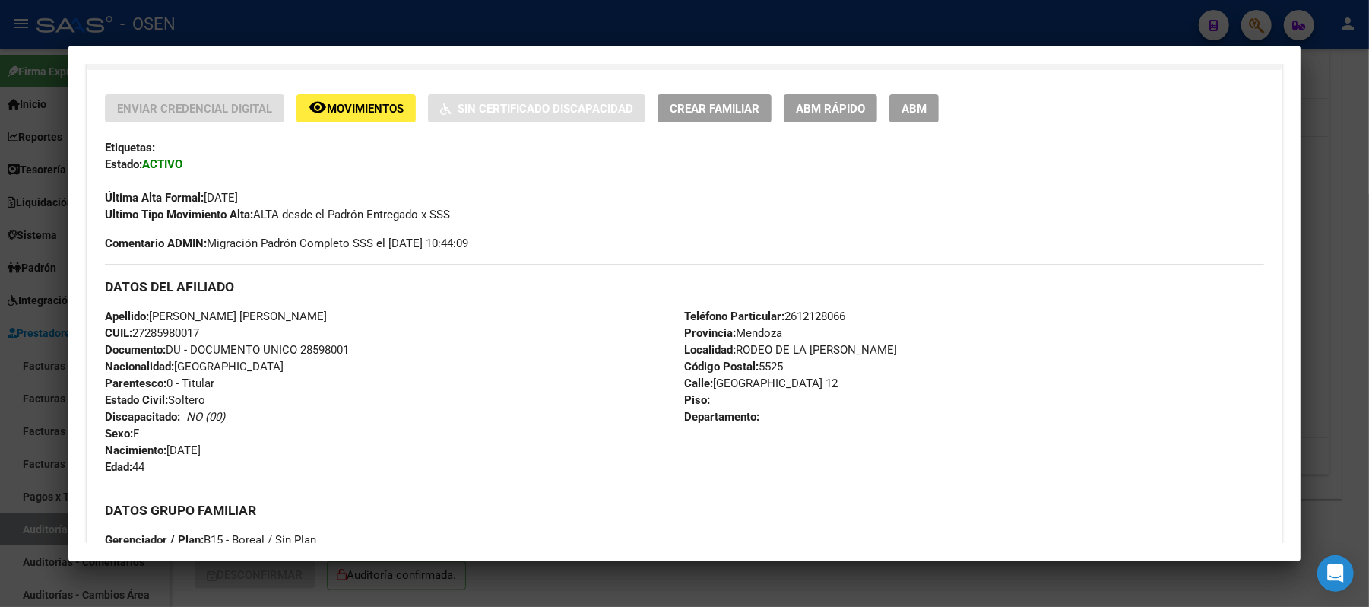
drag, startPoint x: 205, startPoint y: 330, endPoint x: 128, endPoint y: 330, distance: 77.6
click at [128, 330] on div "Apellido: QUIROGA MARIA CINTIA CUIL: 27285980017 Documento: DU - DOCUMENTO UNIC…" at bounding box center [394, 391] width 579 height 167
click at [227, 347] on span "Documento: DU - DOCUMENTO UNICO 28598001" at bounding box center [227, 350] width 244 height 14
drag, startPoint x: 303, startPoint y: 314, endPoint x: 144, endPoint y: 317, distance: 158.2
click at [144, 317] on div "Apellido: QUIROGA MARIA CINTIA CUIL: 27285980017 Documento: DU - DOCUMENTO UNIC…" at bounding box center [394, 391] width 579 height 167
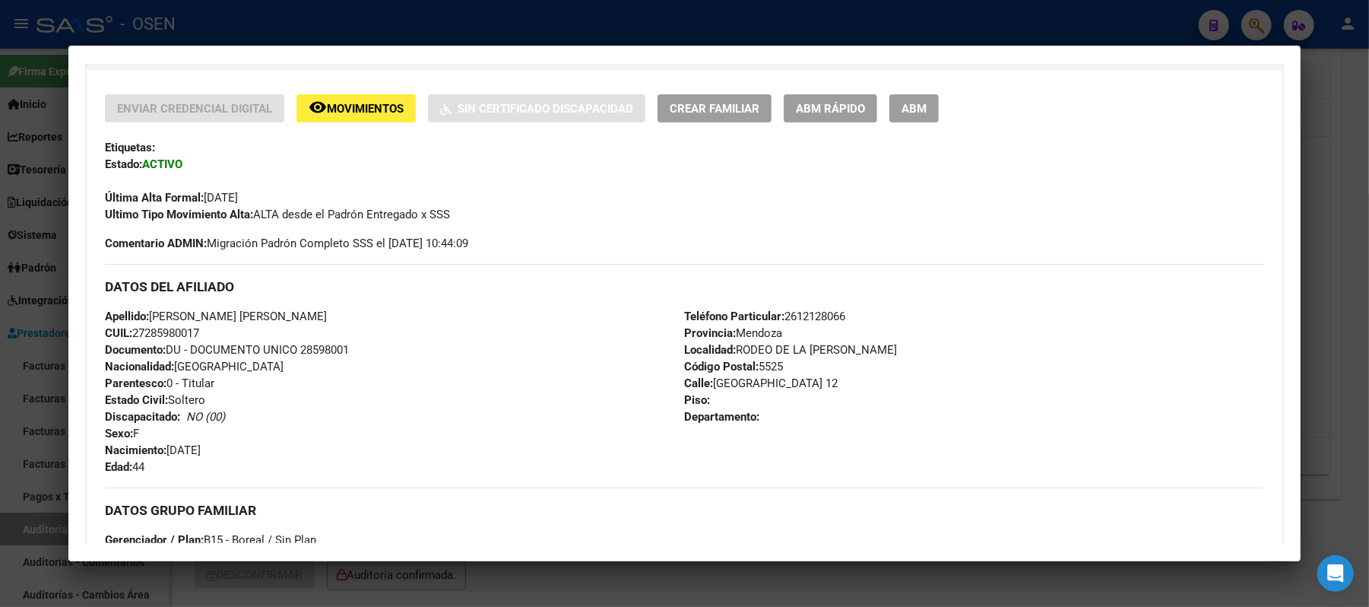
click at [379, 27] on div at bounding box center [684, 303] width 1369 height 607
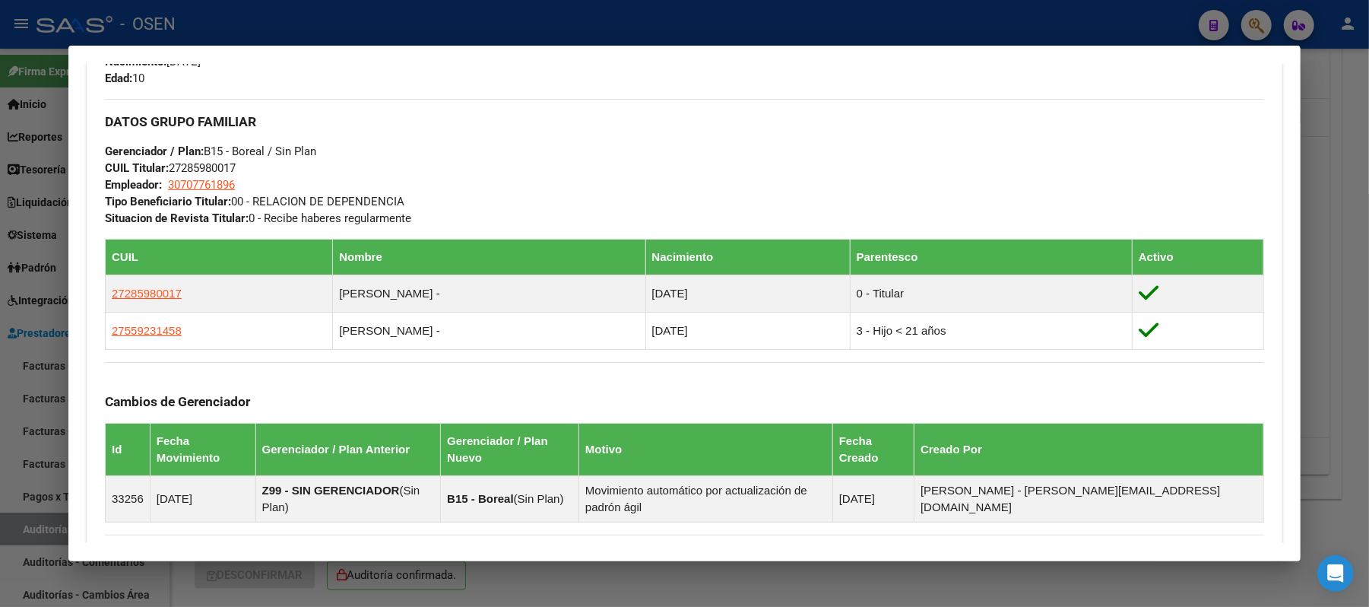
click at [378, 27] on div at bounding box center [684, 303] width 1369 height 607
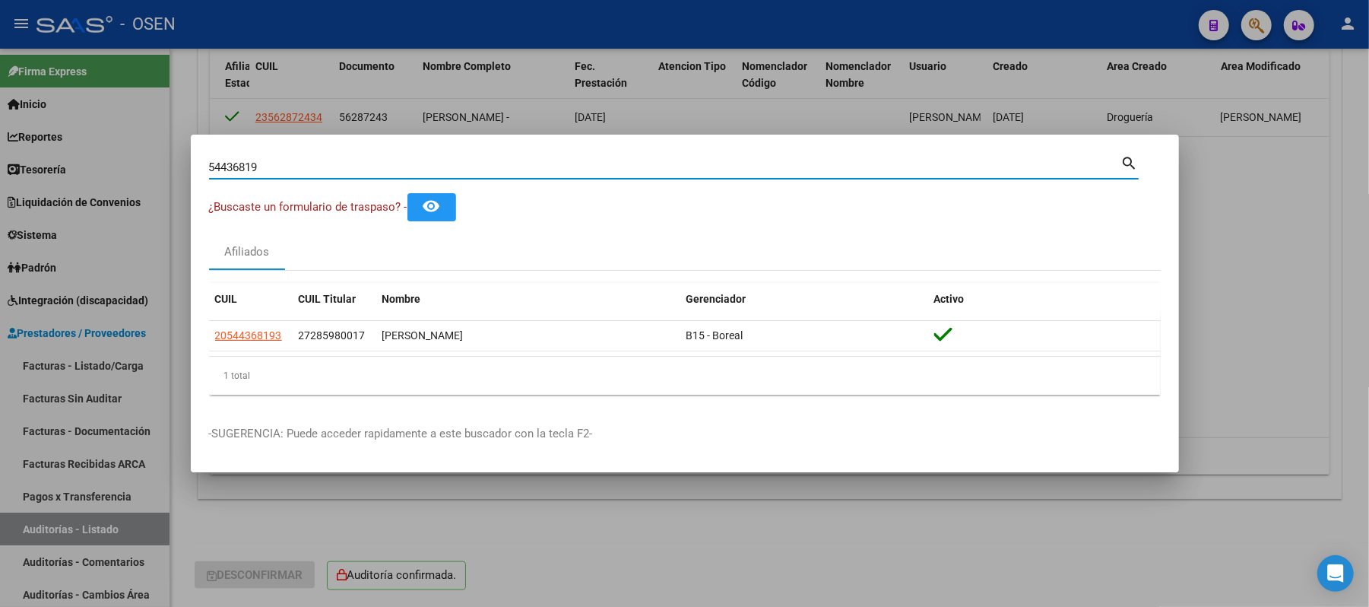
drag, startPoint x: 318, startPoint y: 163, endPoint x: 0, endPoint y: 149, distance: 318.1
click at [0, 152] on div "54436819 Buscar (apellido, dni, cuil, nro traspaso, cuit, obra social) search ¿…" at bounding box center [684, 303] width 1369 height 607
type input "14706644"
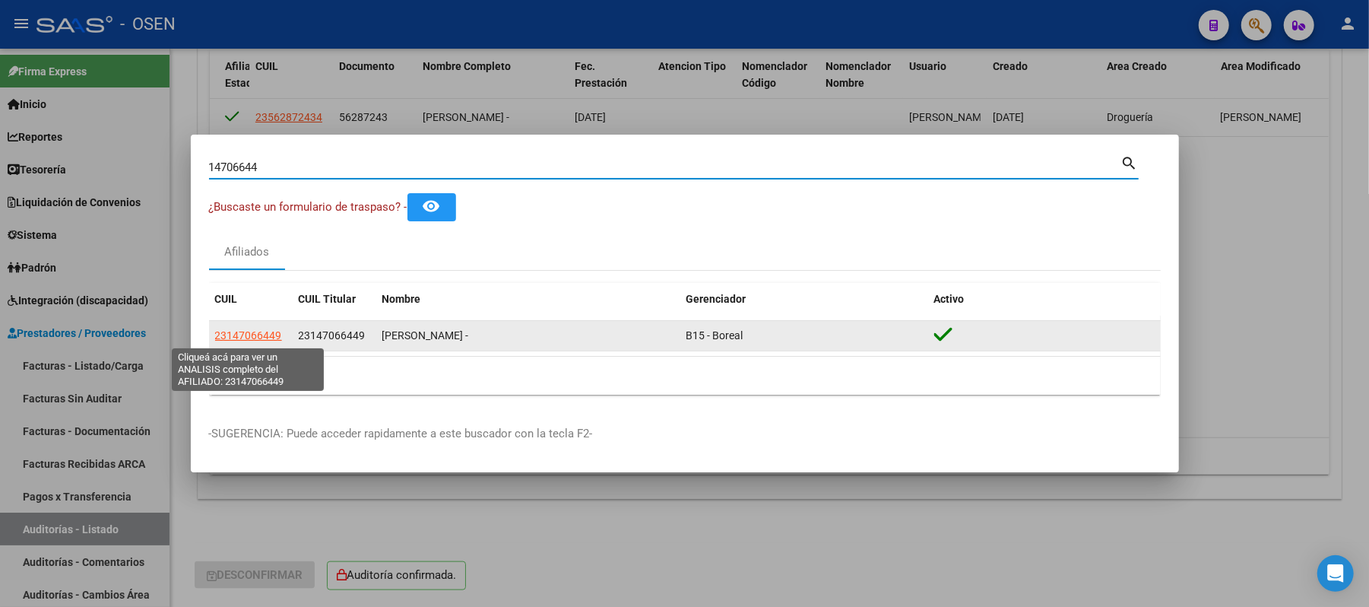
click at [259, 330] on span "23147066449" at bounding box center [248, 335] width 67 height 12
type textarea "23147066449"
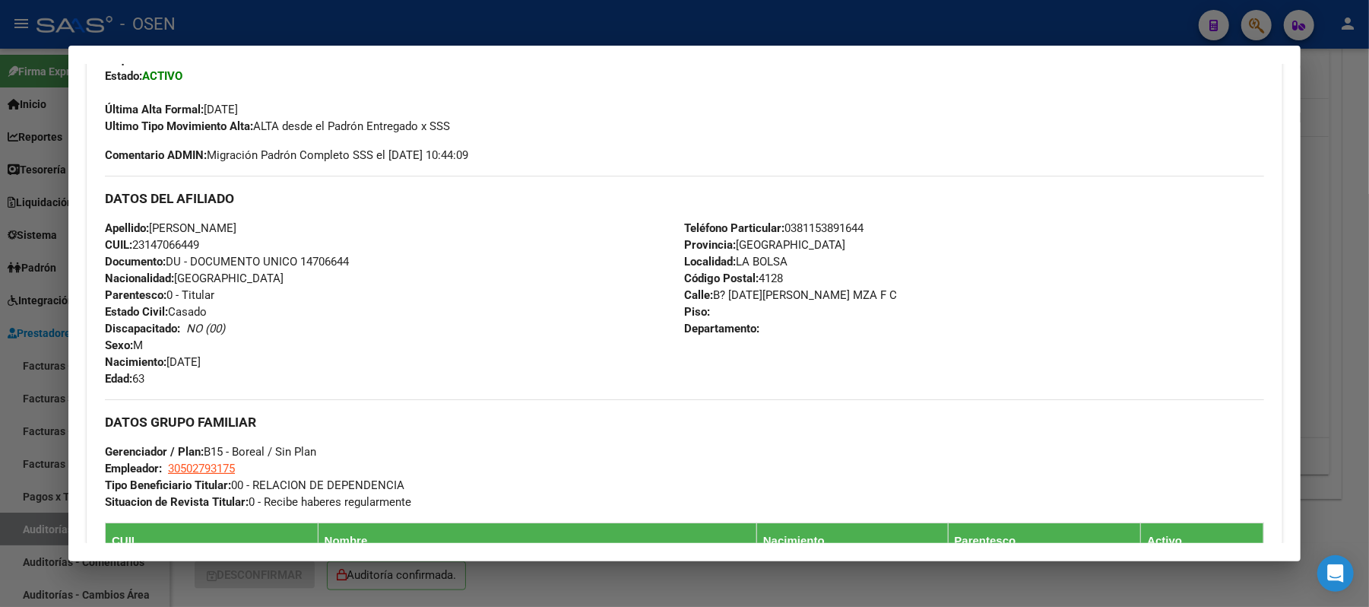
scroll to position [405, 0]
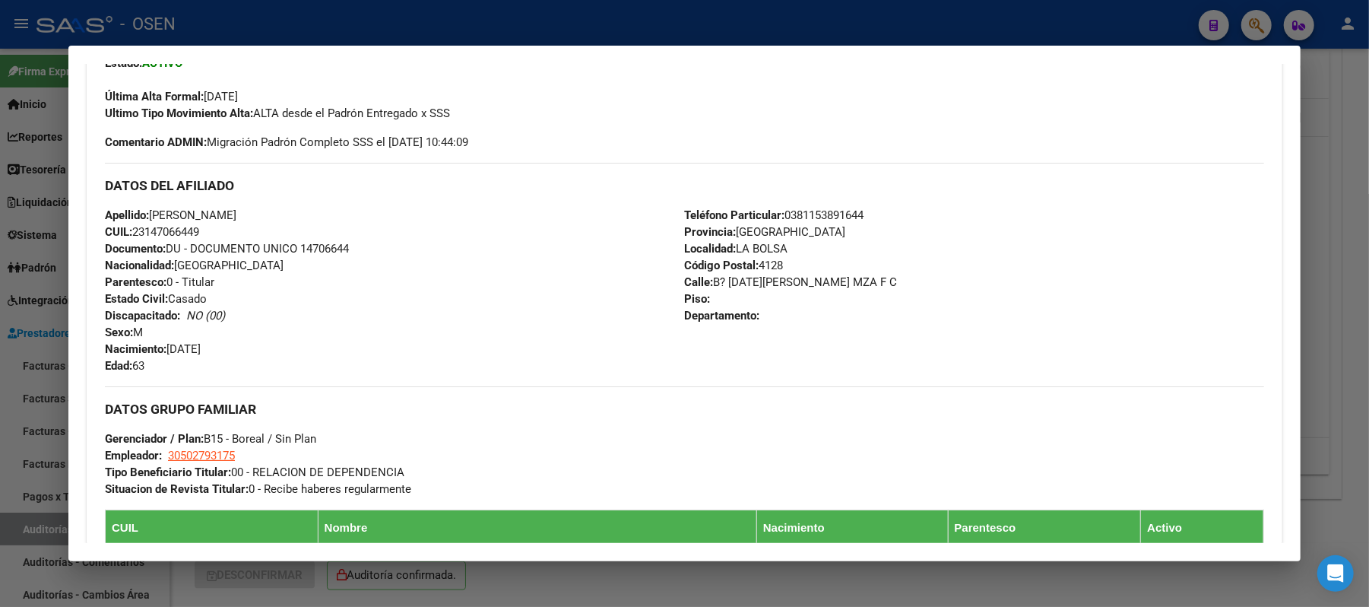
drag, startPoint x: 174, startPoint y: 229, endPoint x: 131, endPoint y: 229, distance: 43.3
click at [131, 229] on div "Apellido: LEGUIZAMON JUAN CARLOS CUIL: 23147066449 Documento: DU - DOCUMENTO UN…" at bounding box center [394, 290] width 579 height 167
click at [292, 227] on div "Apellido: LEGUIZAMON JUAN CARLOS CUIL: 23147066449 Documento: DU - DOCUMENTO UN…" at bounding box center [394, 290] width 579 height 167
drag, startPoint x: 298, startPoint y: 221, endPoint x: 146, endPoint y: 220, distance: 152.1
click at [146, 220] on div "Apellido: LEGUIZAMON JUAN CARLOS CUIL: 23147066449 Documento: DU - DOCUMENTO UN…" at bounding box center [394, 290] width 579 height 167
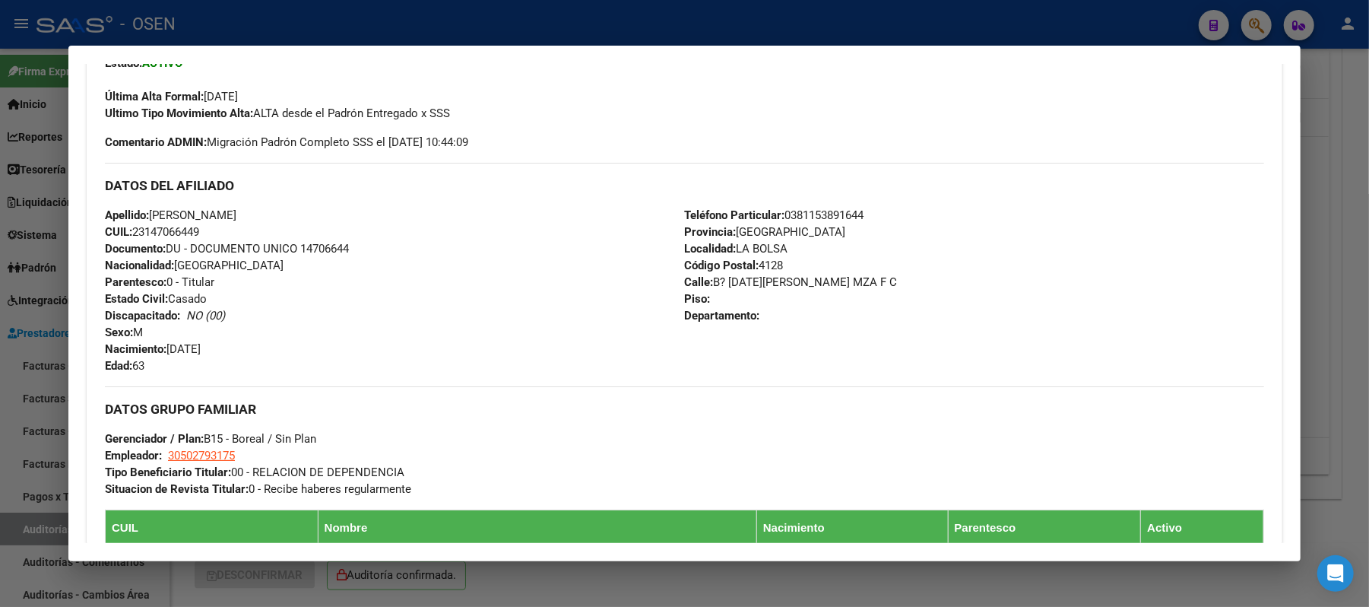
click at [408, 29] on div at bounding box center [684, 303] width 1369 height 607
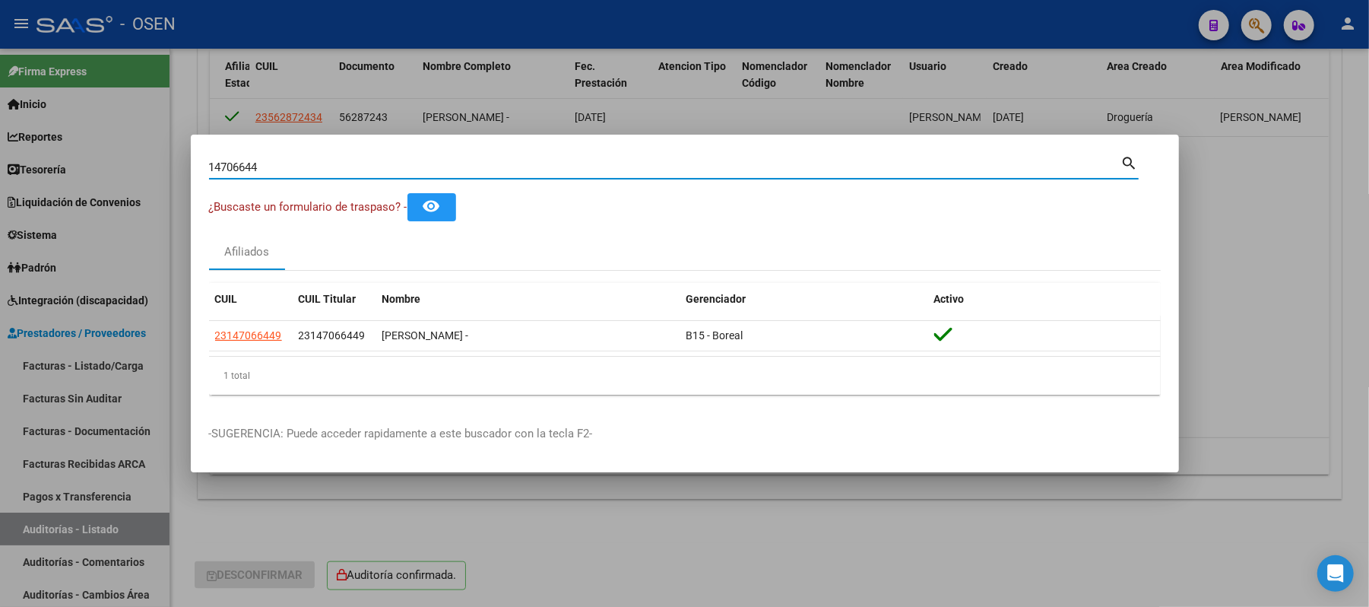
drag, startPoint x: 253, startPoint y: 164, endPoint x: 0, endPoint y: 189, distance: 254.4
click at [0, 174] on div "14706644 Buscar (apellido, dni, cuil, nro traspaso, cuit, obra social) search ¿…" at bounding box center [684, 303] width 1369 height 607
drag, startPoint x: 304, startPoint y: 166, endPoint x: 0, endPoint y: 97, distance: 311.8
click at [0, 125] on div "14706644 Buscar (apellido, dni, cuil, nro traspaso, cuit, obra social) search ¿…" at bounding box center [684, 303] width 1369 height 607
type input "18617747"
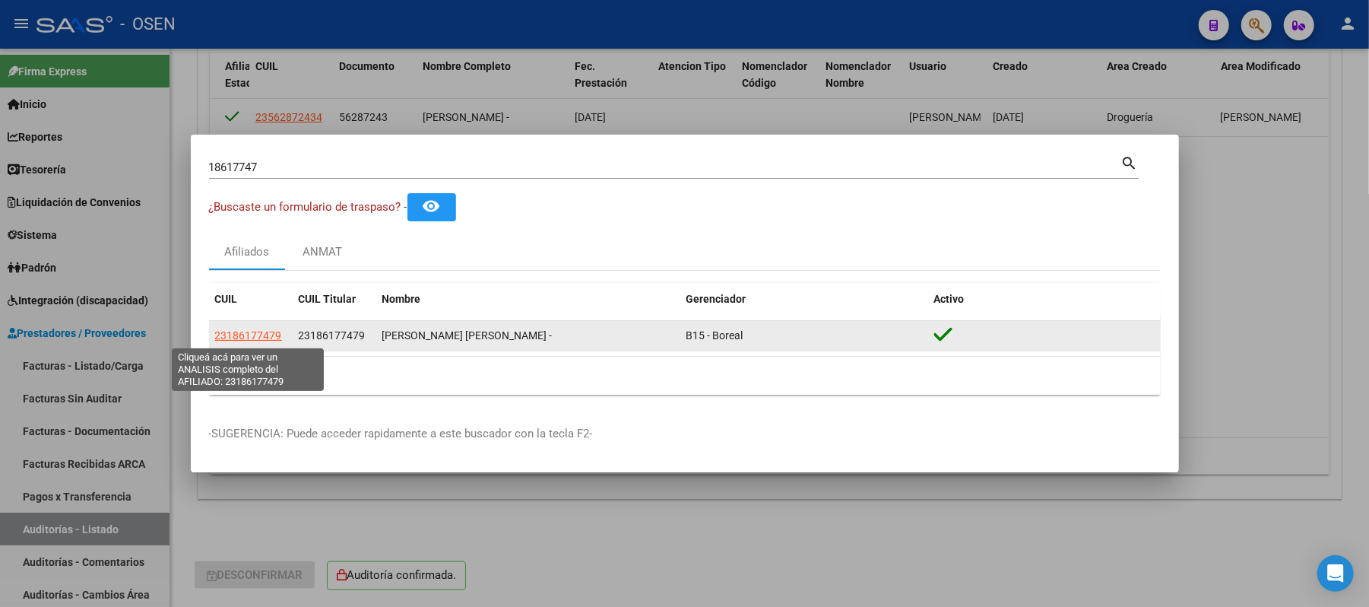
click at [249, 335] on span "23186177479" at bounding box center [248, 335] width 67 height 12
type textarea "23186177479"
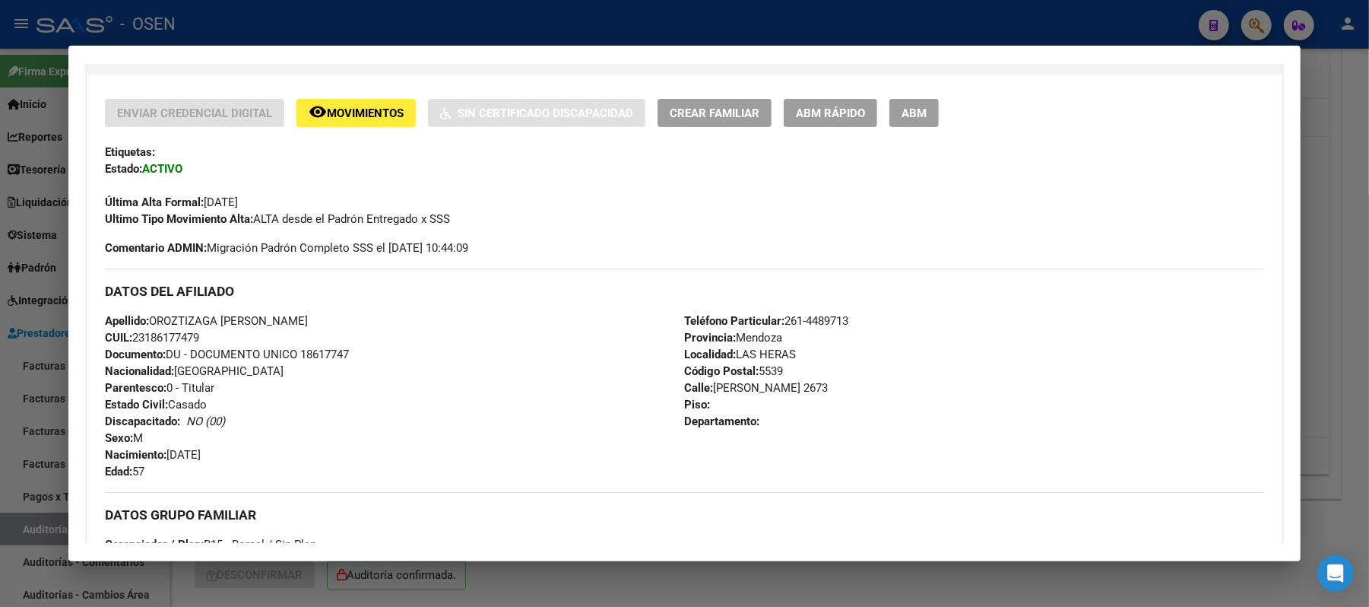
scroll to position [304, 0]
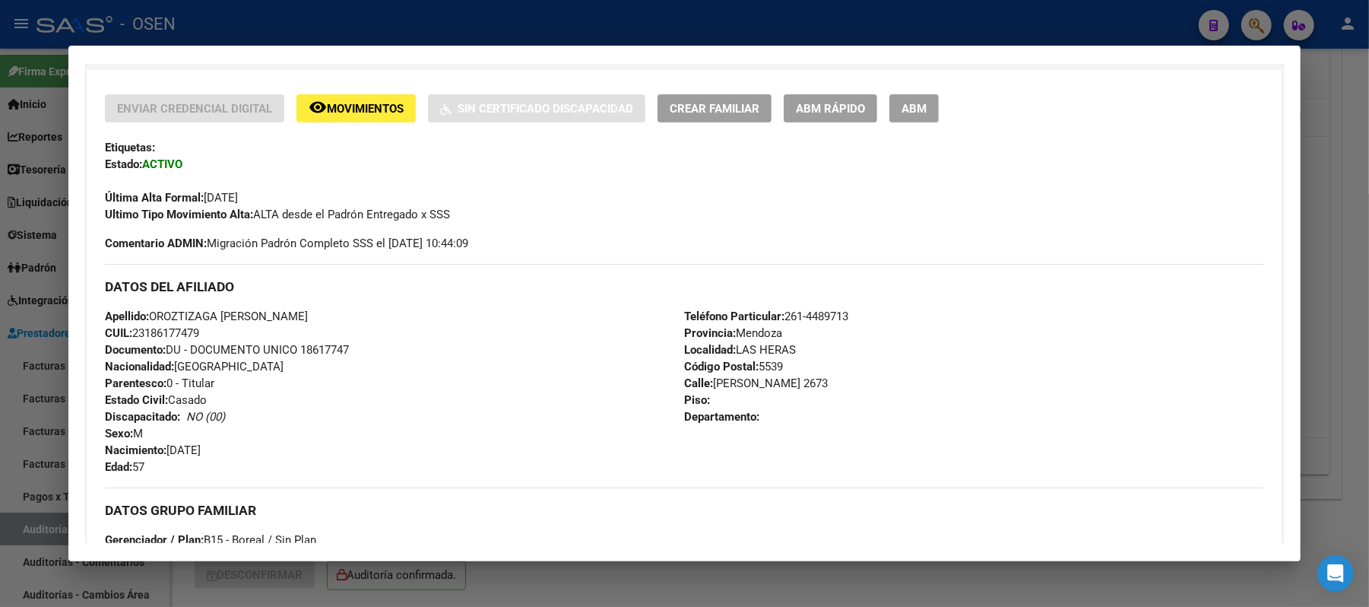
drag, startPoint x: 211, startPoint y: 335, endPoint x: 129, endPoint y: 336, distance: 81.4
click at [129, 336] on div "Apellido: OROZTIZAGA JUAN ANTONIO CUIL: 23186177479 Documento: DU - DOCUMENTO U…" at bounding box center [394, 391] width 579 height 167
click at [362, 409] on div "Apellido: OROZTIZAGA JUAN ANTONIO CUIL: 23186177479 Documento: DU - DOCUMENTO U…" at bounding box center [394, 391] width 579 height 167
drag, startPoint x: 305, startPoint y: 309, endPoint x: 147, endPoint y: 321, distance: 158.6
click at [147, 321] on div "Apellido: OROZTIZAGA JUAN ANTONIO CUIL: 23186177479 Documento: DU - DOCUMENTO U…" at bounding box center [394, 391] width 579 height 167
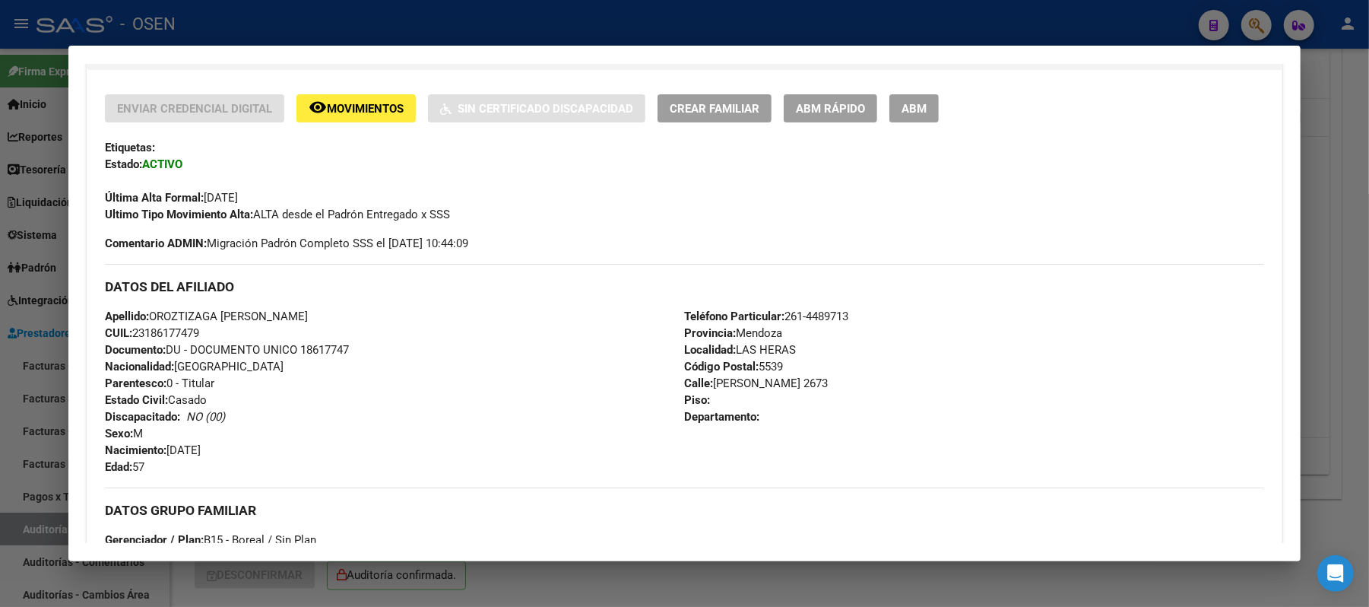
click at [600, 436] on div "Apellido: OROZTIZAGA JUAN ANTONIO CUIL: 23186177479 Documento: DU - DOCUMENTO U…" at bounding box center [394, 391] width 579 height 167
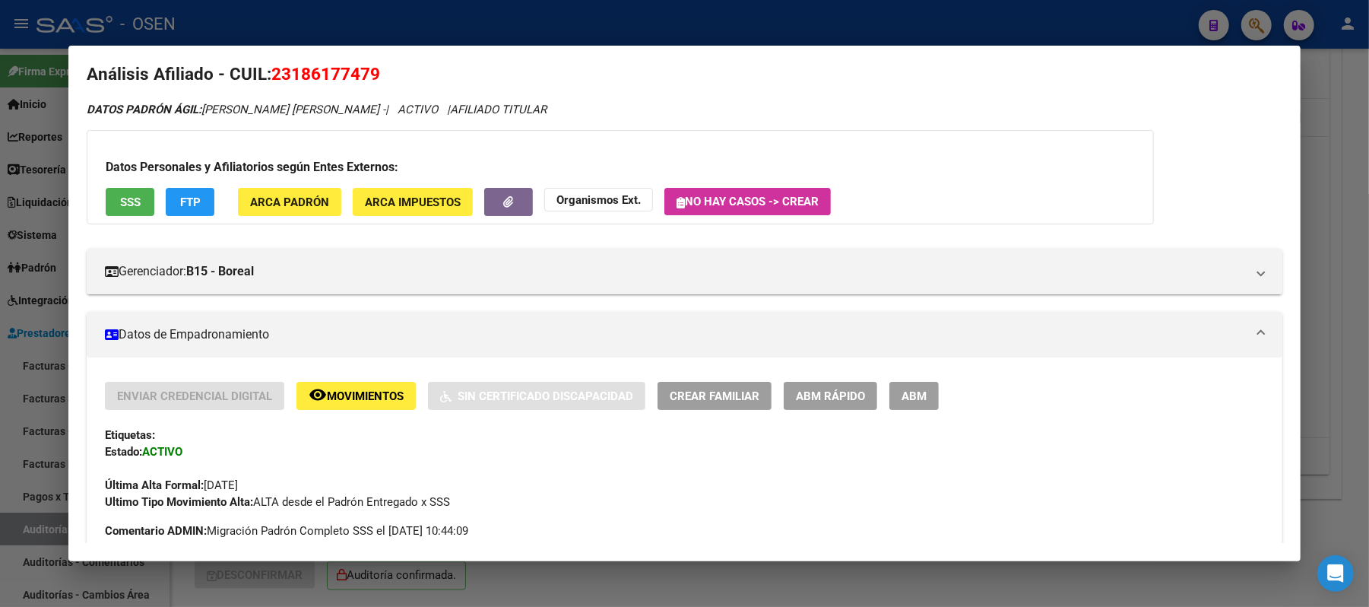
scroll to position [0, 0]
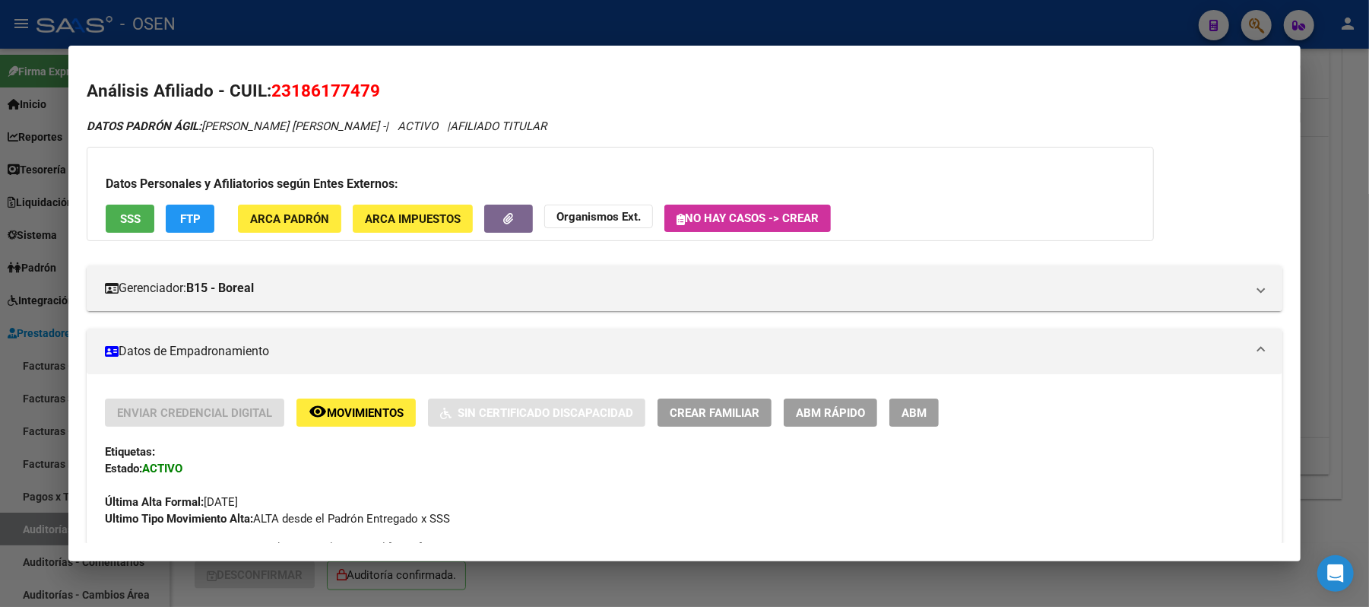
click at [453, 27] on div at bounding box center [684, 303] width 1369 height 607
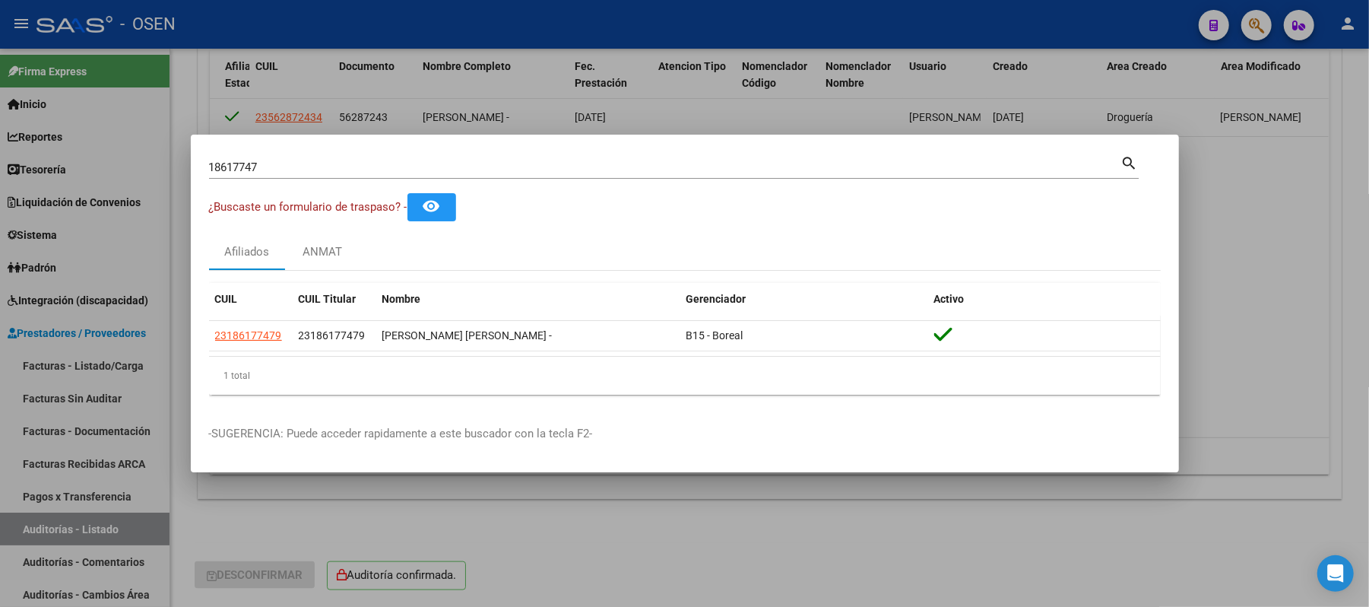
drag, startPoint x: 329, startPoint y: 175, endPoint x: 319, endPoint y: 169, distance: 11.6
click at [319, 169] on div "18617747 Buscar (apellido, dni, cuil, nro traspaso, cuit, obra social)" at bounding box center [665, 167] width 912 height 23
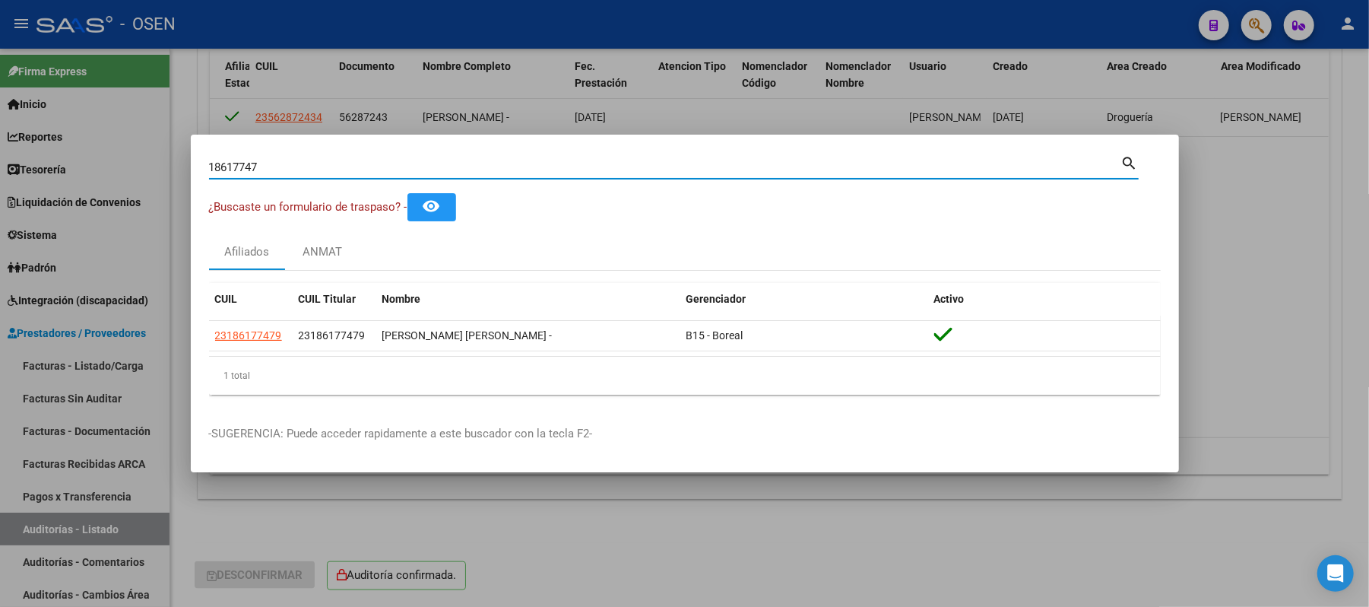
click at [0, 149] on div "18617747 Buscar (apellido, dni, cuil, nro traspaso, cuit, obra social) search ¿…" at bounding box center [684, 303] width 1369 height 607
type input "22664738"
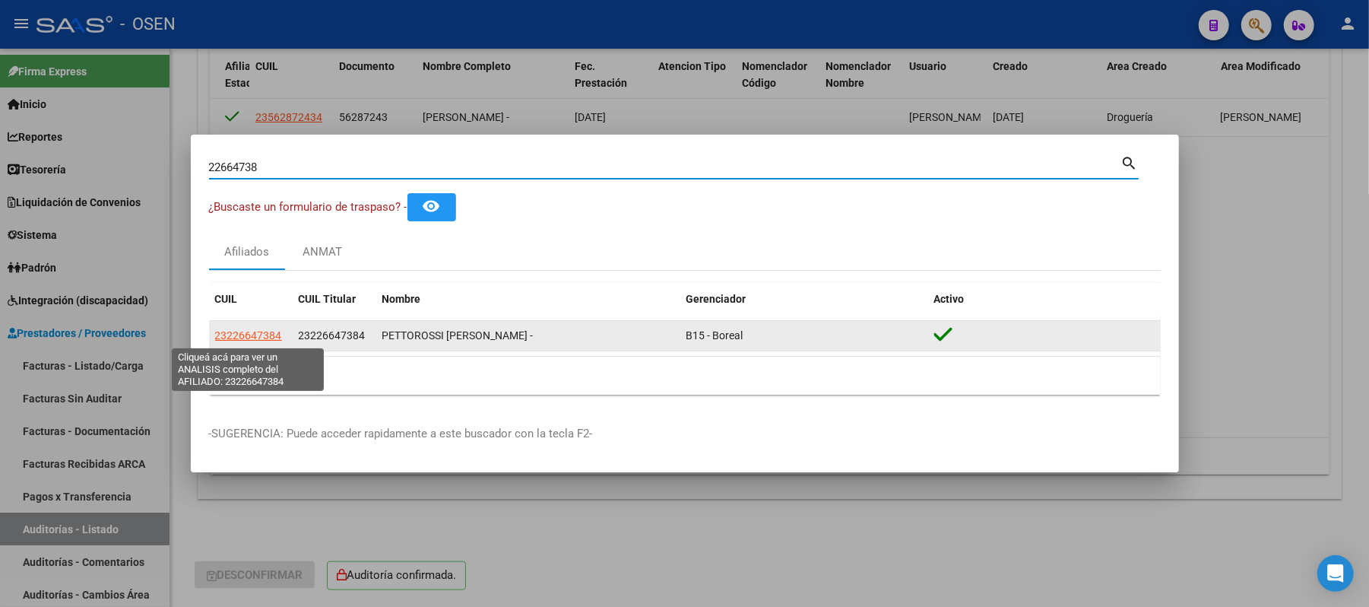
click at [259, 333] on span "23226647384" at bounding box center [248, 335] width 67 height 12
type textarea "23226647384"
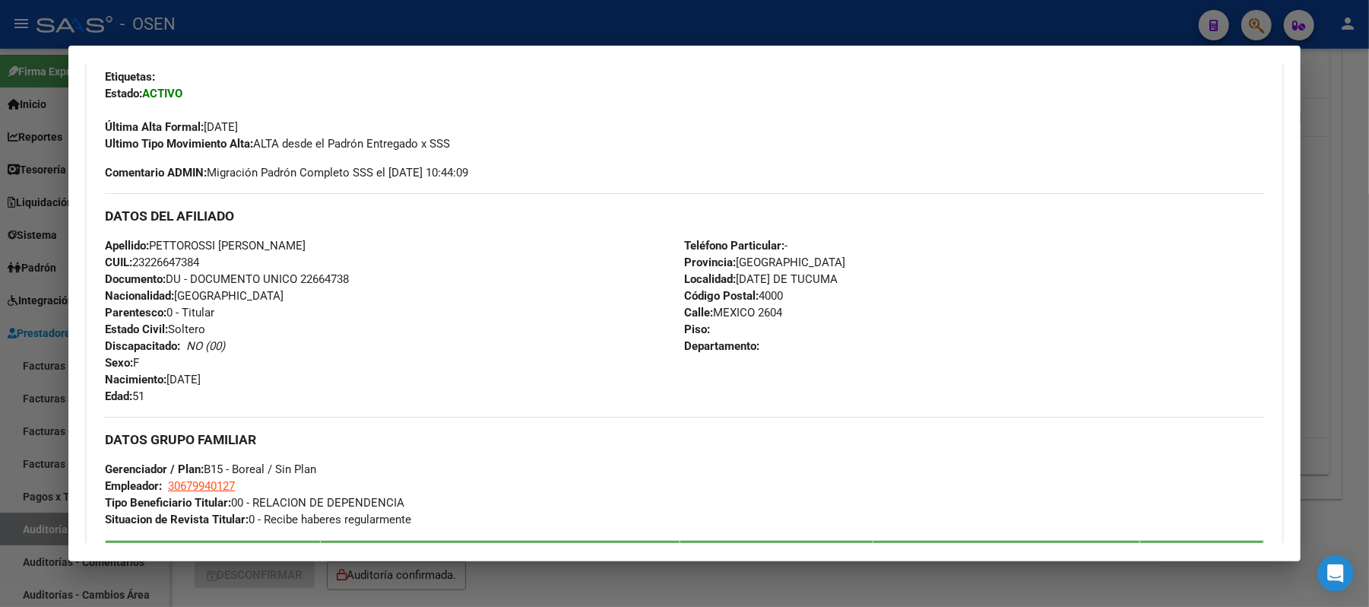
scroll to position [405, 0]
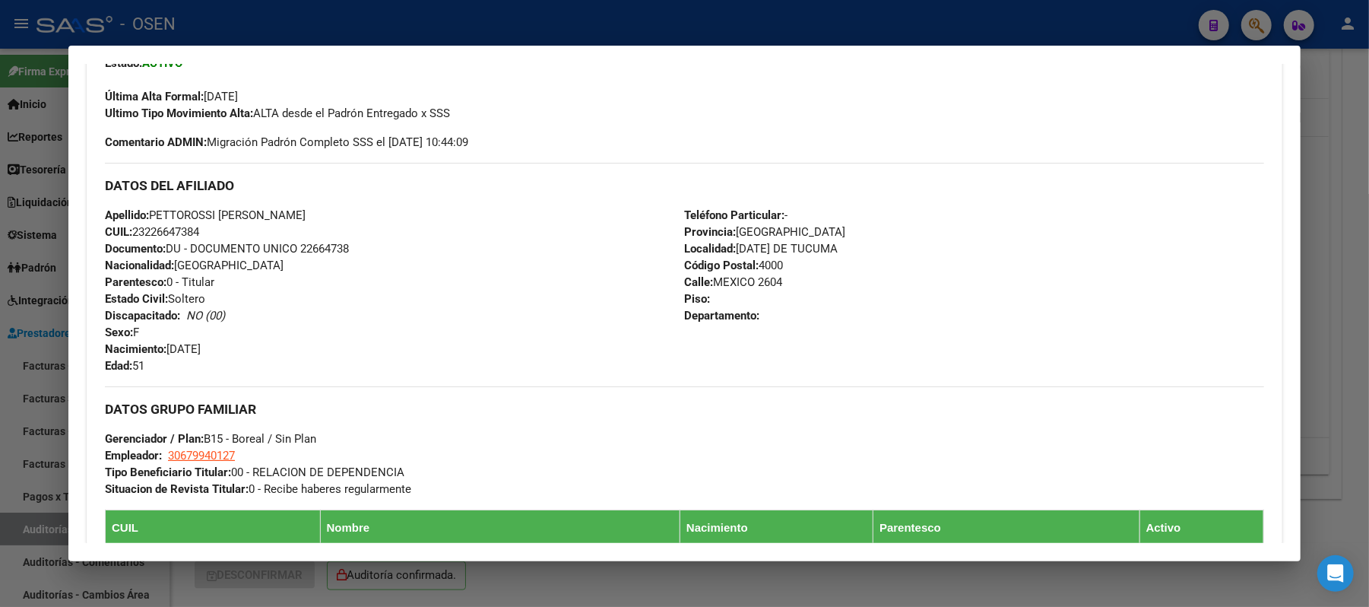
drag, startPoint x: 205, startPoint y: 229, endPoint x: 128, endPoint y: 235, distance: 77.8
click at [128, 235] on div "Apellido: PETTOROSSI CLAUDIA VERONICA CUIL: 23226647384 Documento: DU - DOCUMEN…" at bounding box center [394, 290] width 579 height 167
click at [307, 230] on div "Apellido: PETTOROSSI CLAUDIA VERONICA CUIL: 23226647384 Documento: DU - DOCUMEN…" at bounding box center [394, 290] width 579 height 167
drag, startPoint x: 332, startPoint y: 220, endPoint x: 147, endPoint y: 217, distance: 184.8
click at [147, 217] on div "Apellido: PETTOROSSI CLAUDIA VERONICA CUIL: 23226647384 Documento: DU - DOCUMEN…" at bounding box center [394, 290] width 579 height 167
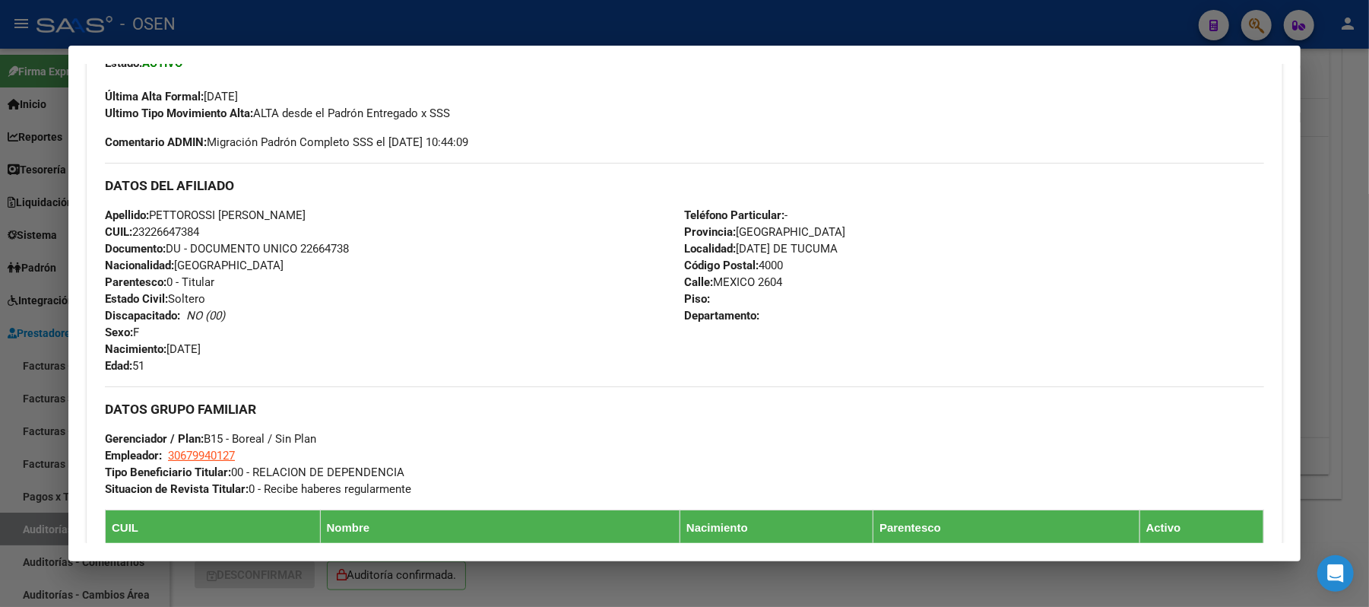
click at [427, 8] on div at bounding box center [684, 303] width 1369 height 607
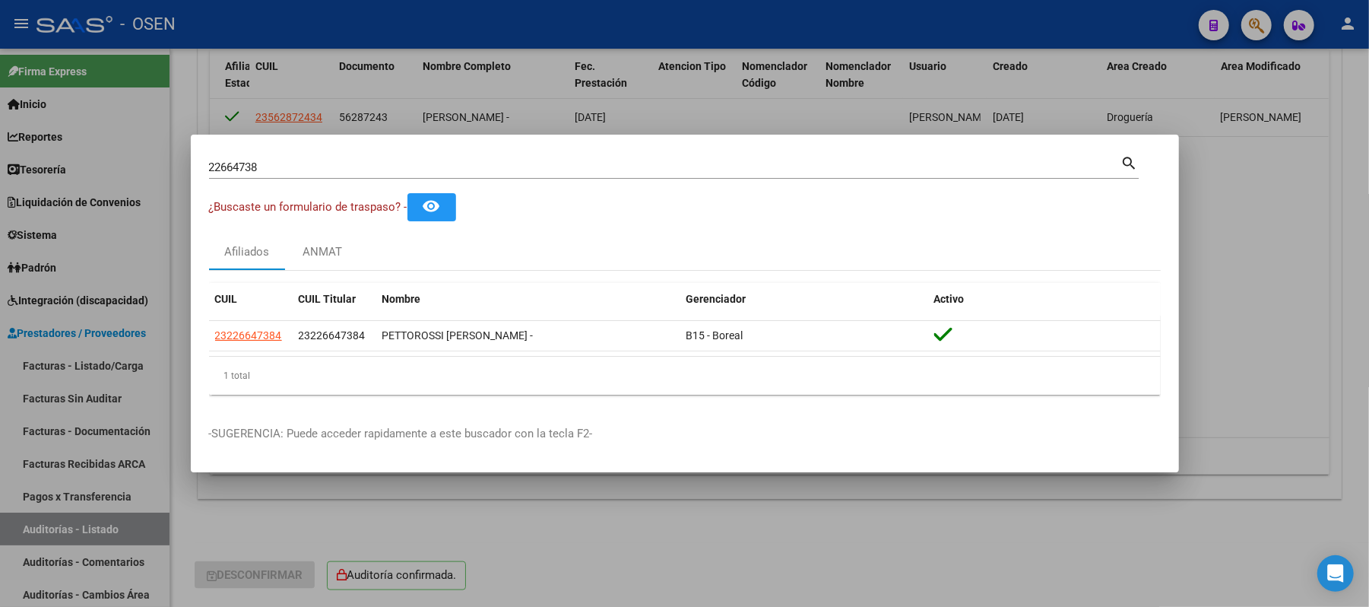
drag, startPoint x: 357, startPoint y: 163, endPoint x: 0, endPoint y: 178, distance: 356.9
click at [5, 181] on div "22664738 Buscar (apellido, dni, cuil, nro traspaso, cuit, obra social) search ¿…" at bounding box center [684, 303] width 1369 height 607
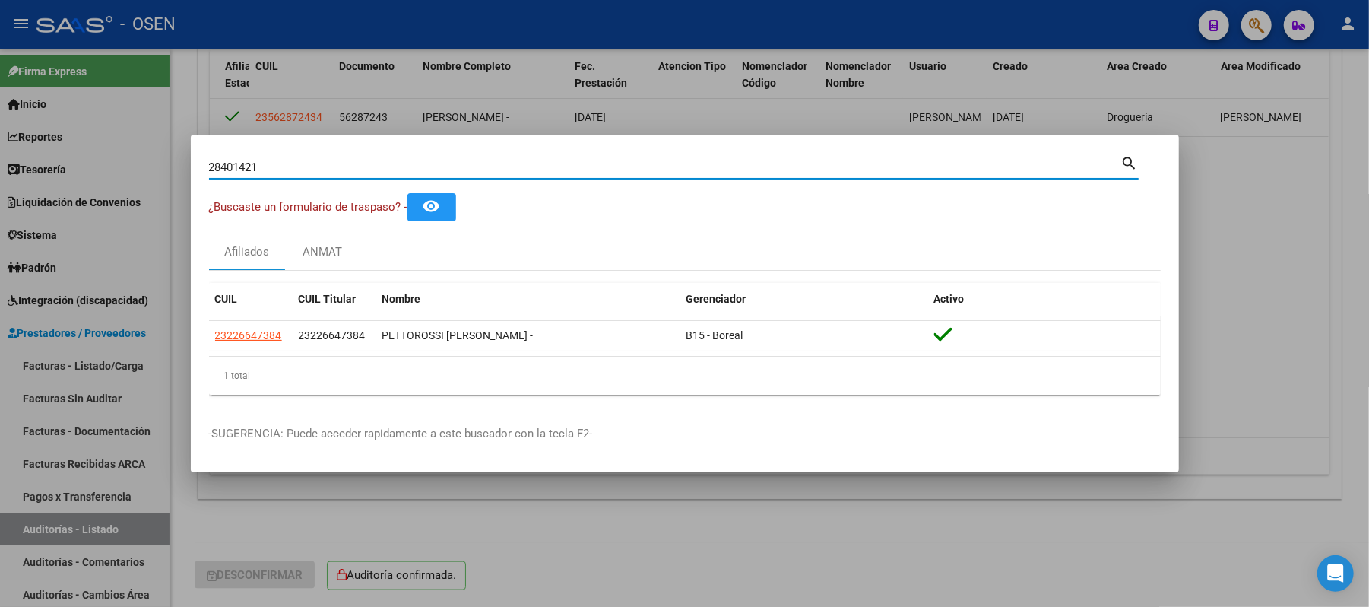
type input "28401421"
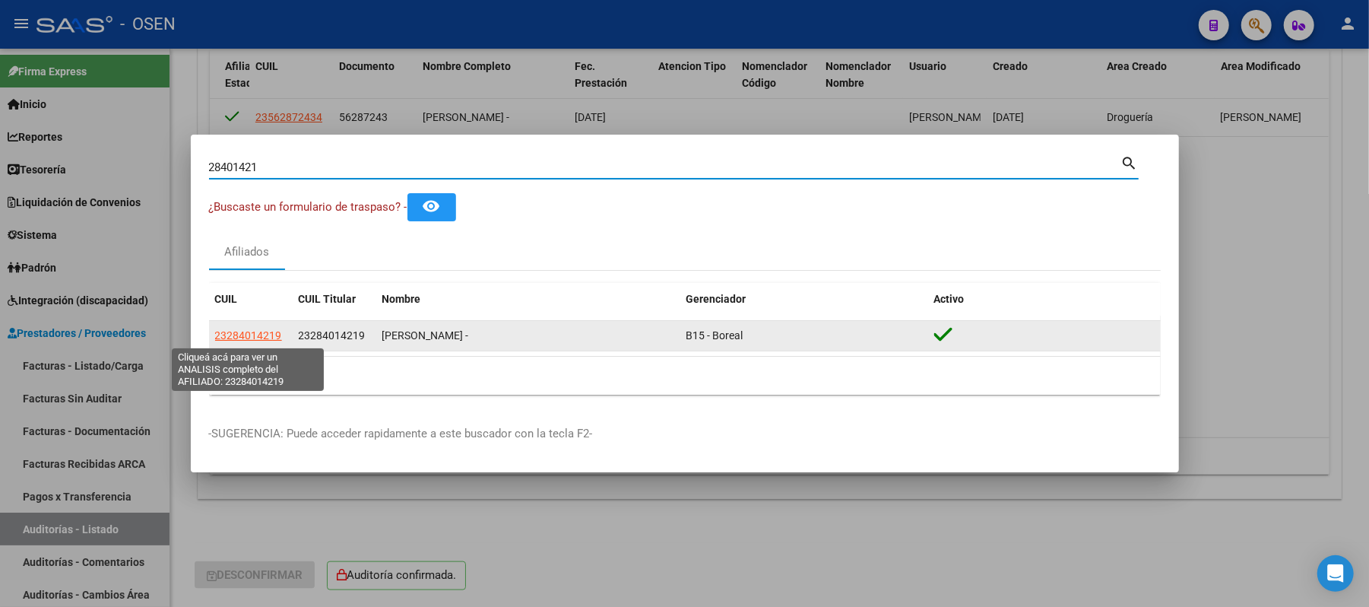
click at [232, 332] on span "23284014219" at bounding box center [248, 335] width 67 height 12
type textarea "23284014219"
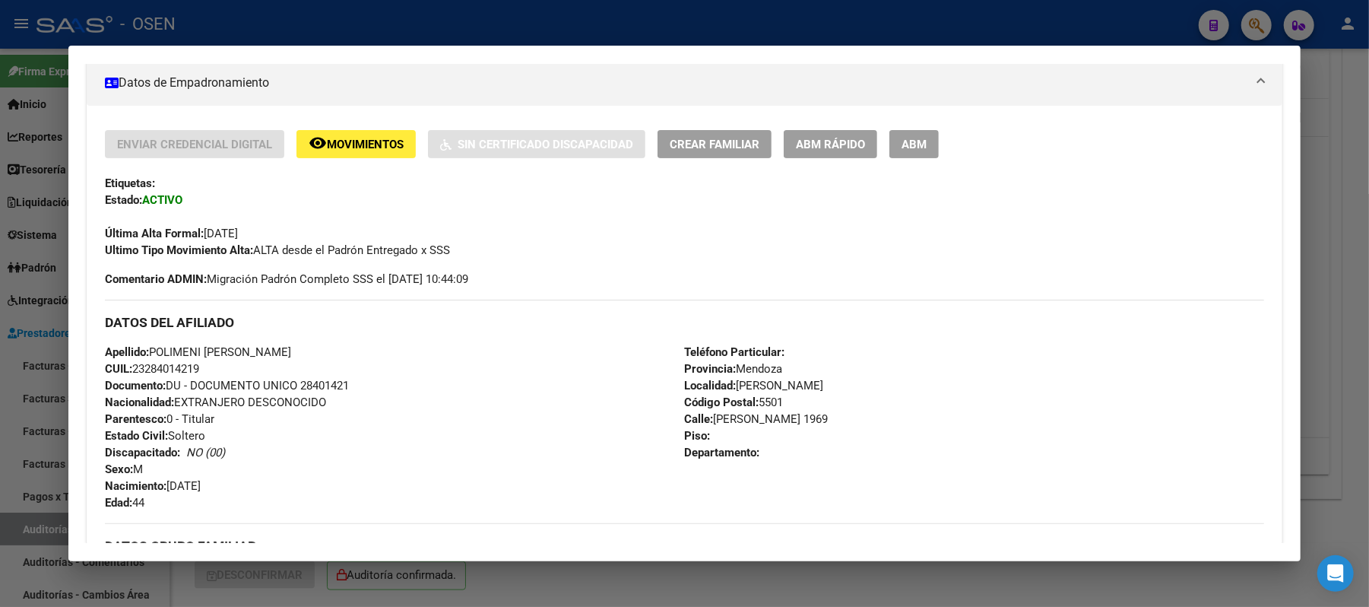
scroll to position [304, 0]
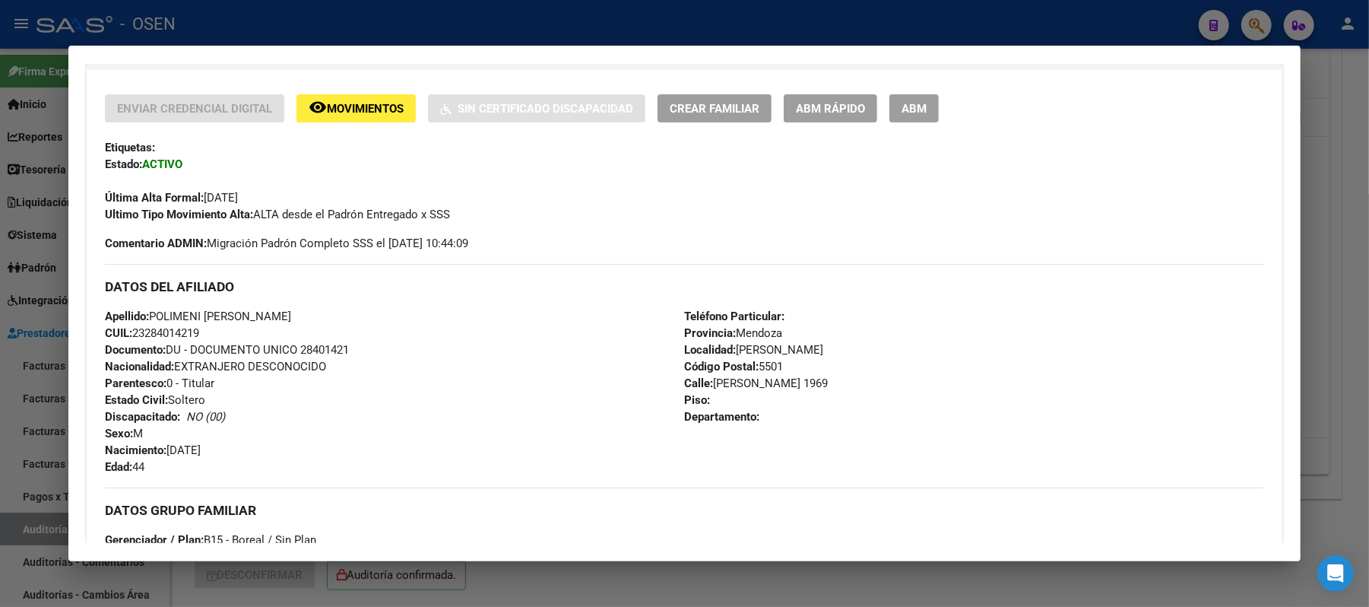
drag, startPoint x: 213, startPoint y: 344, endPoint x: 183, endPoint y: 336, distance: 30.6
click at [183, 336] on div "Apellido: POLIMENI MARIANO RAUL CUIL: 23284014219 Documento: DU - DOCUMENTO UNI…" at bounding box center [394, 391] width 579 height 167
click at [248, 343] on span "Documento: DU - DOCUMENTO UNICO 28401421" at bounding box center [227, 350] width 244 height 14
drag, startPoint x: 193, startPoint y: 333, endPoint x: 129, endPoint y: 336, distance: 63.9
click at [129, 336] on div "Apellido: POLIMENI MARIANO RAUL CUIL: 23284014219 Documento: DU - DOCUMENTO UNI…" at bounding box center [394, 391] width 579 height 167
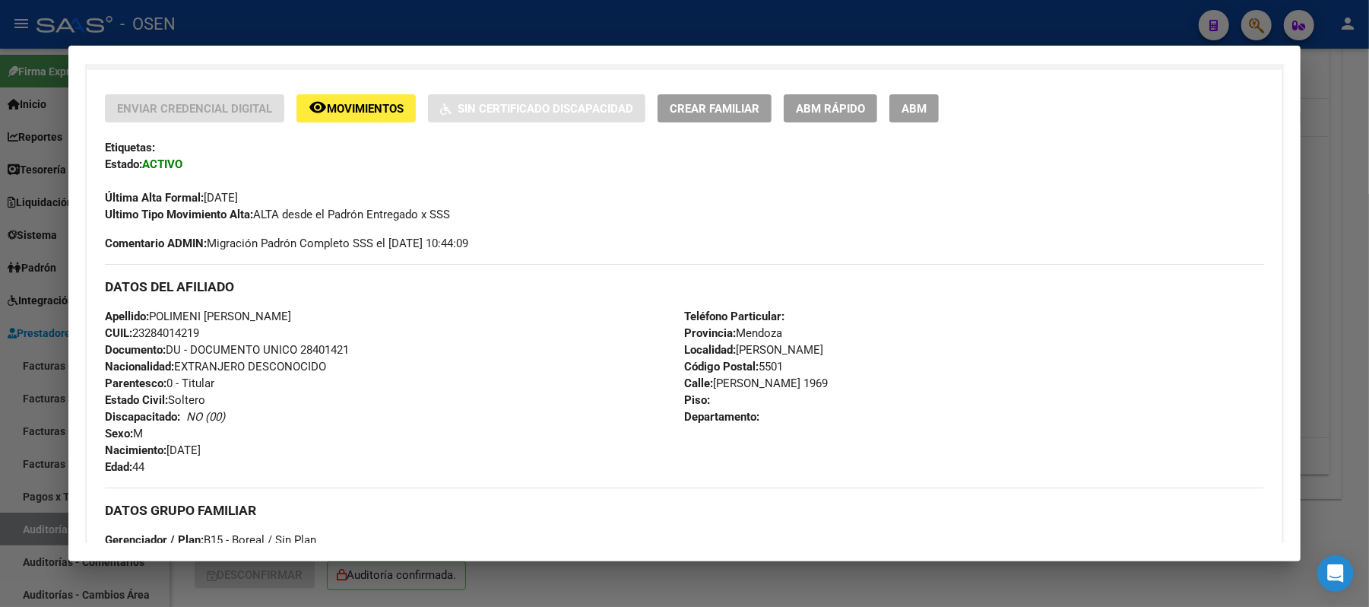
click at [231, 310] on span "Apellido: POLIMENI MARIANO RAUL" at bounding box center [198, 316] width 186 height 14
drag, startPoint x: 297, startPoint y: 322, endPoint x: 144, endPoint y: 317, distance: 152.2
click at [144, 317] on div "Apellido: POLIMENI MARIANO RAUL CUIL: 23284014219 Documento: DU - DOCUMENTO UNI…" at bounding box center [394, 391] width 579 height 167
click at [347, 10] on div at bounding box center [684, 303] width 1369 height 607
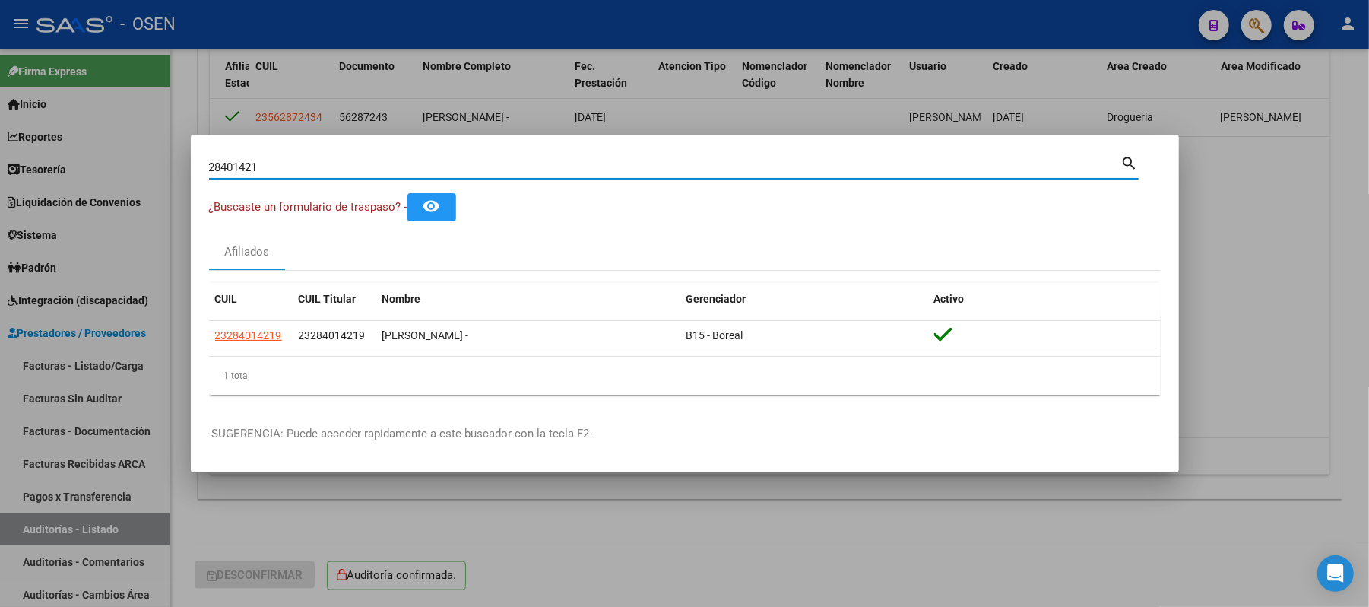
drag, startPoint x: 328, startPoint y: 163, endPoint x: 0, endPoint y: 103, distance: 333.8
click at [0, 113] on div "28401421 Buscar (apellido, dni, cuil, nro traspaso, cuit, obra social) search ¿…" at bounding box center [684, 303] width 1369 height 607
type input "29100968"
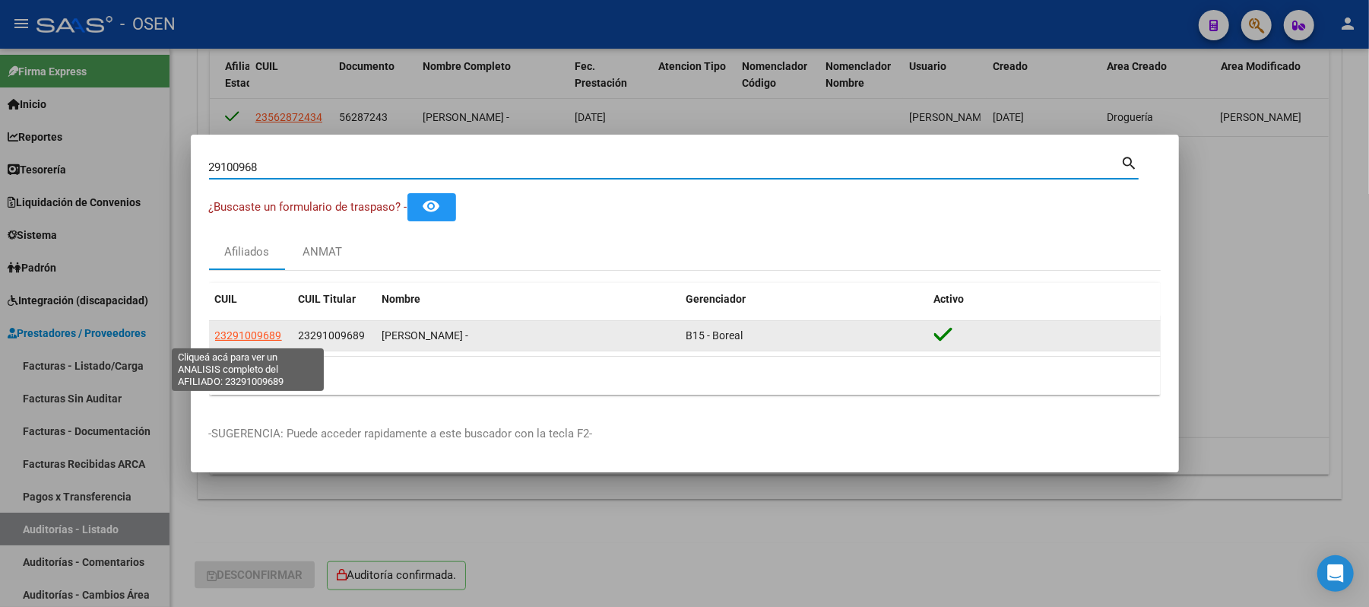
click at [251, 333] on span "23291009689" at bounding box center [248, 335] width 67 height 12
type textarea "23291009689"
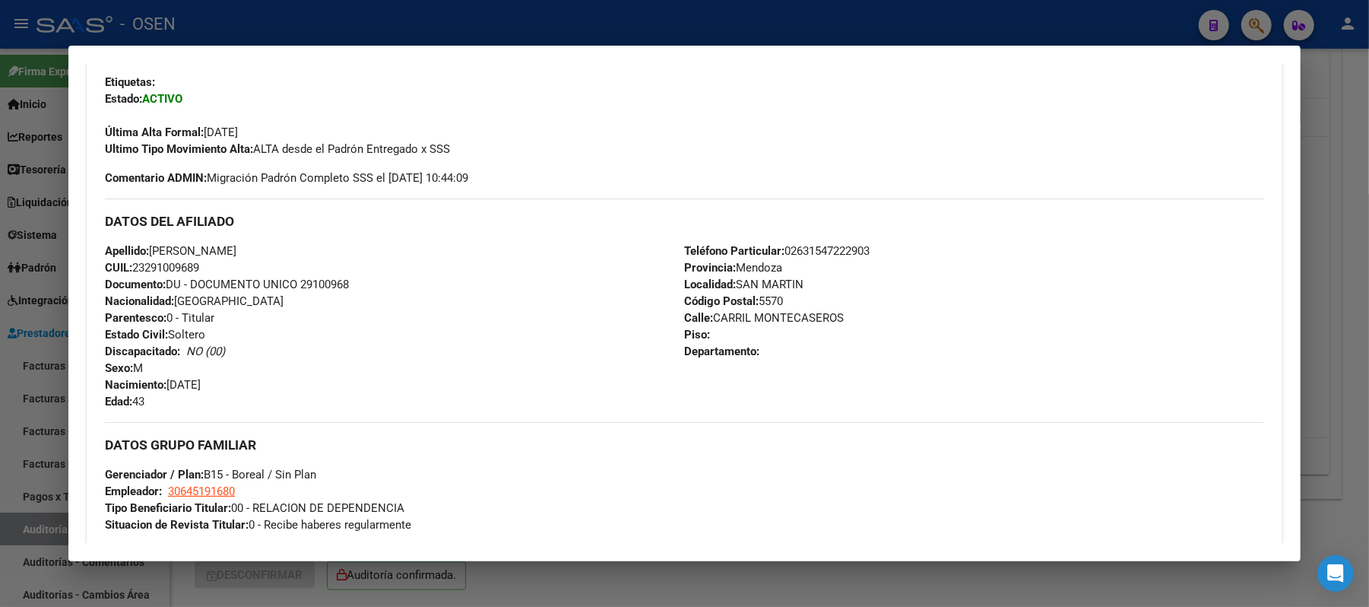
scroll to position [405, 0]
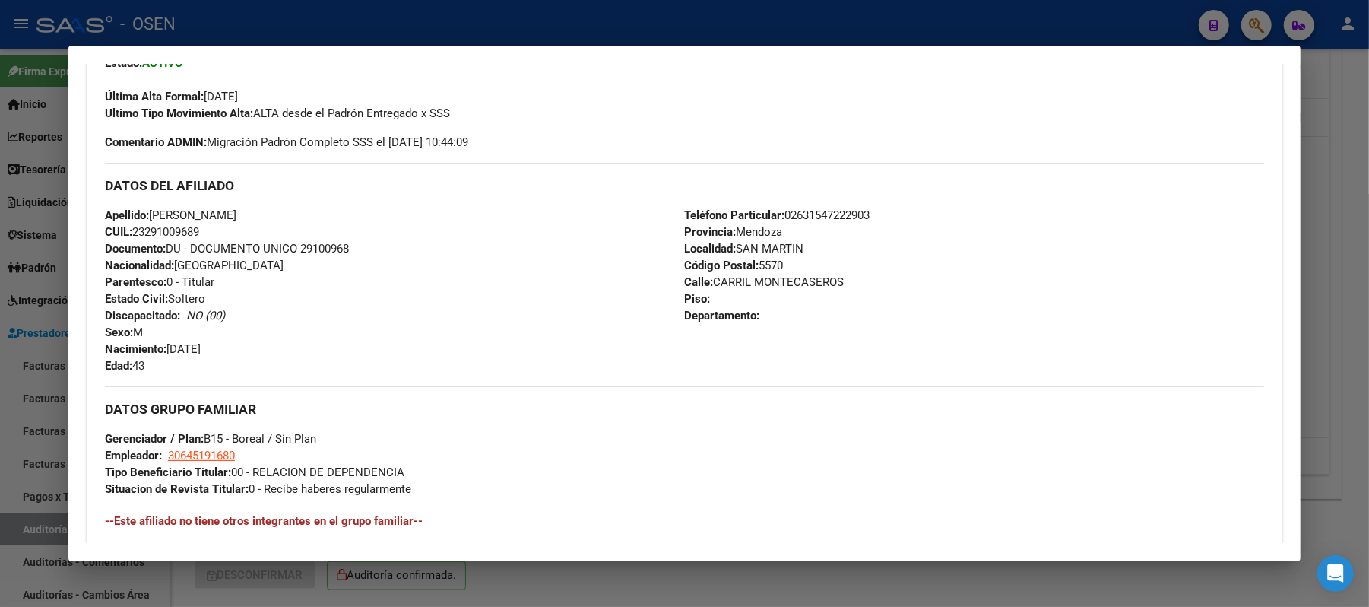
drag, startPoint x: 204, startPoint y: 228, endPoint x: 129, endPoint y: 234, distance: 75.5
click at [129, 234] on div "Apellido: LUCERO JAVIER PEDRO CUIL: 23291009689 Documento: DU - DOCUMENTO UNICO…" at bounding box center [394, 290] width 579 height 167
click at [342, 272] on div "Apellido: LUCERO JAVIER PEDRO CUIL: 23291009689 Documento: DU - DOCUMENTO UNICO…" at bounding box center [394, 290] width 579 height 167
drag, startPoint x: 295, startPoint y: 213, endPoint x: 147, endPoint y: 213, distance: 148.3
click at [147, 213] on div "Apellido: LUCERO JAVIER PEDRO CUIL: 23291009689 Documento: DU - DOCUMENTO UNICO…" at bounding box center [394, 290] width 579 height 167
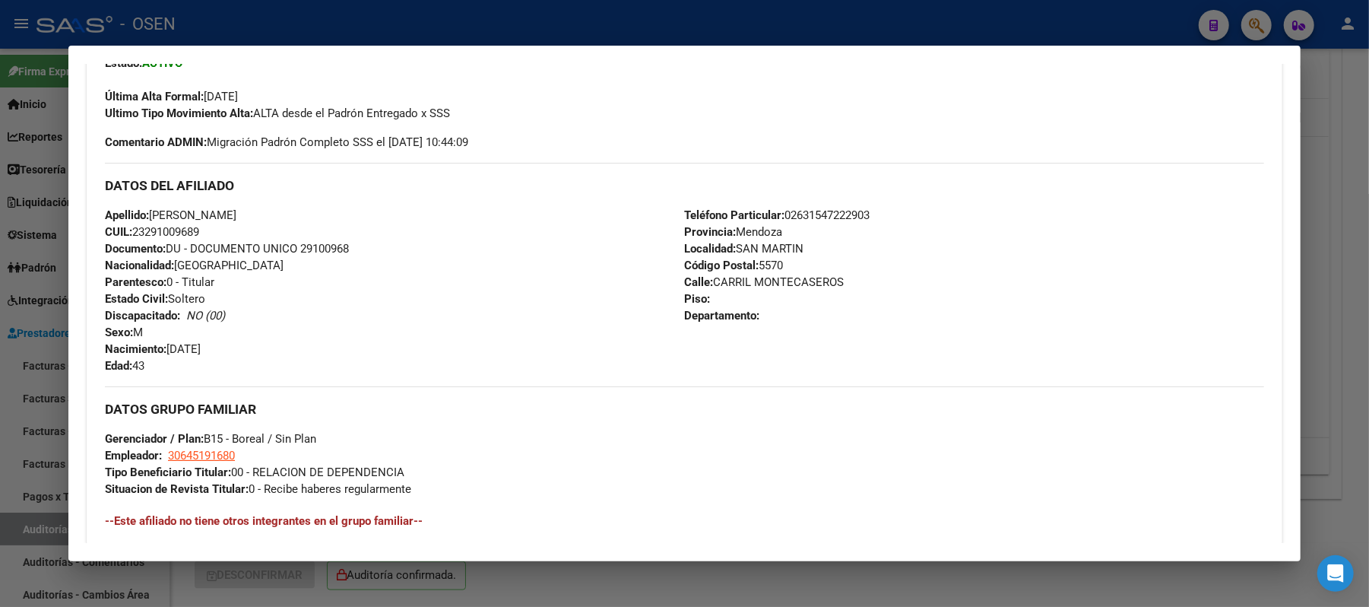
click at [427, 27] on div at bounding box center [684, 303] width 1369 height 607
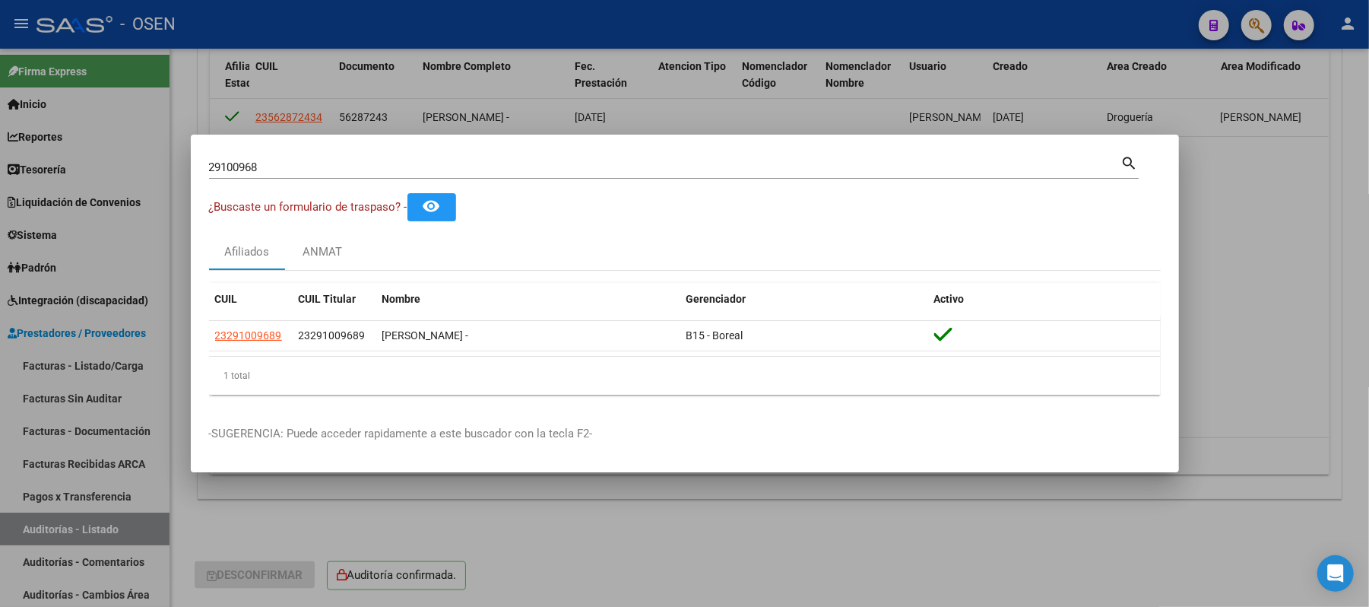
drag, startPoint x: 287, startPoint y: 170, endPoint x: 0, endPoint y: 155, distance: 287.8
click at [0, 157] on div "29100968 Buscar (apellido, dni, cuil, nro traspaso, cuit, obra social) search ¿…" at bounding box center [684, 303] width 1369 height 607
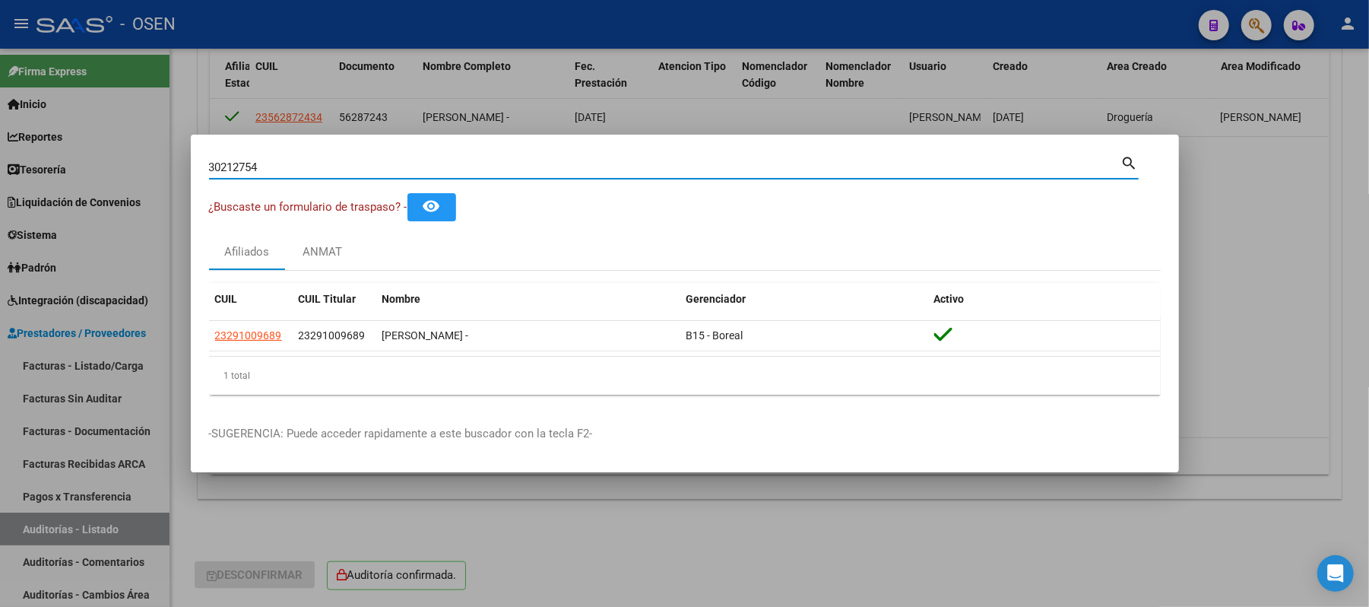
type input "30212754"
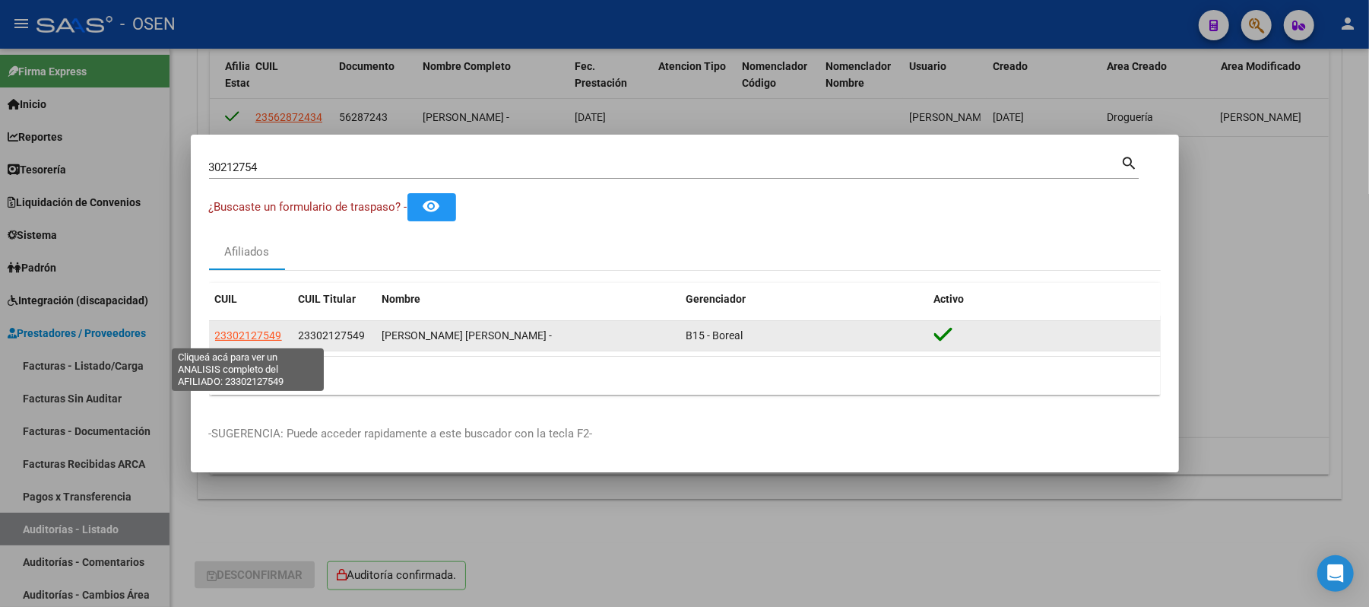
click at [255, 329] on span "23302127549" at bounding box center [248, 335] width 67 height 12
type textarea "23302127549"
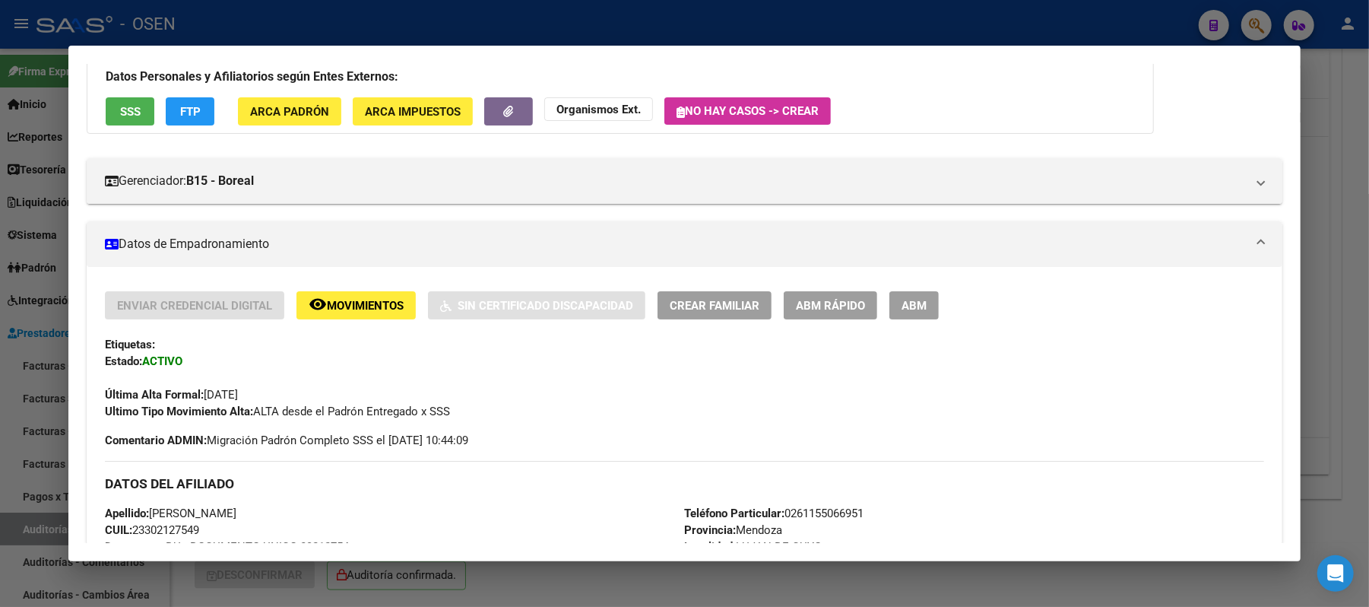
scroll to position [310, 0]
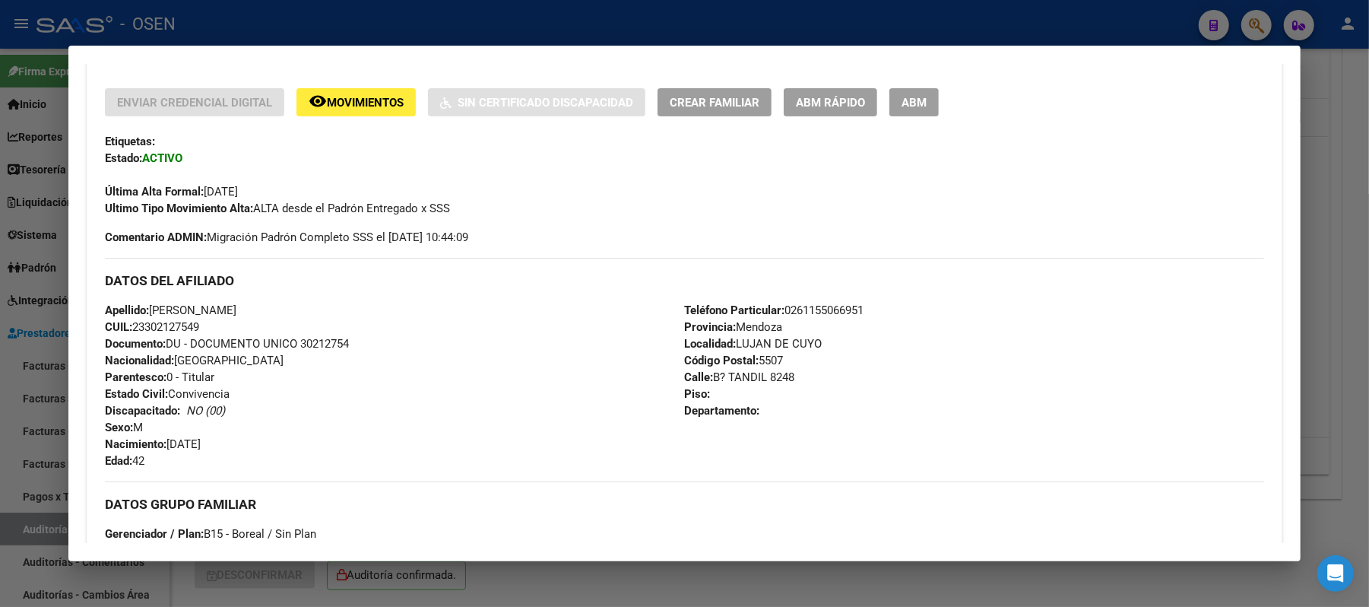
drag, startPoint x: 328, startPoint y: 310, endPoint x: 149, endPoint y: 310, distance: 179.5
click at [149, 310] on div "Apellido: MORENO JESUS IVAN DANIEL CUIL: 23302127549 Documento: DU - DOCUMENTO …" at bounding box center [394, 385] width 579 height 167
click at [369, 290] on div "DATOS DEL AFILIADO" at bounding box center [685, 280] width 1160 height 44
drag, startPoint x: 214, startPoint y: 325, endPoint x: 129, endPoint y: 327, distance: 85.2
click at [129, 327] on div "Apellido: MORENO JESUS IVAN DANIEL CUIL: 23302127549 Documento: DU - DOCUMENTO …" at bounding box center [394, 385] width 579 height 167
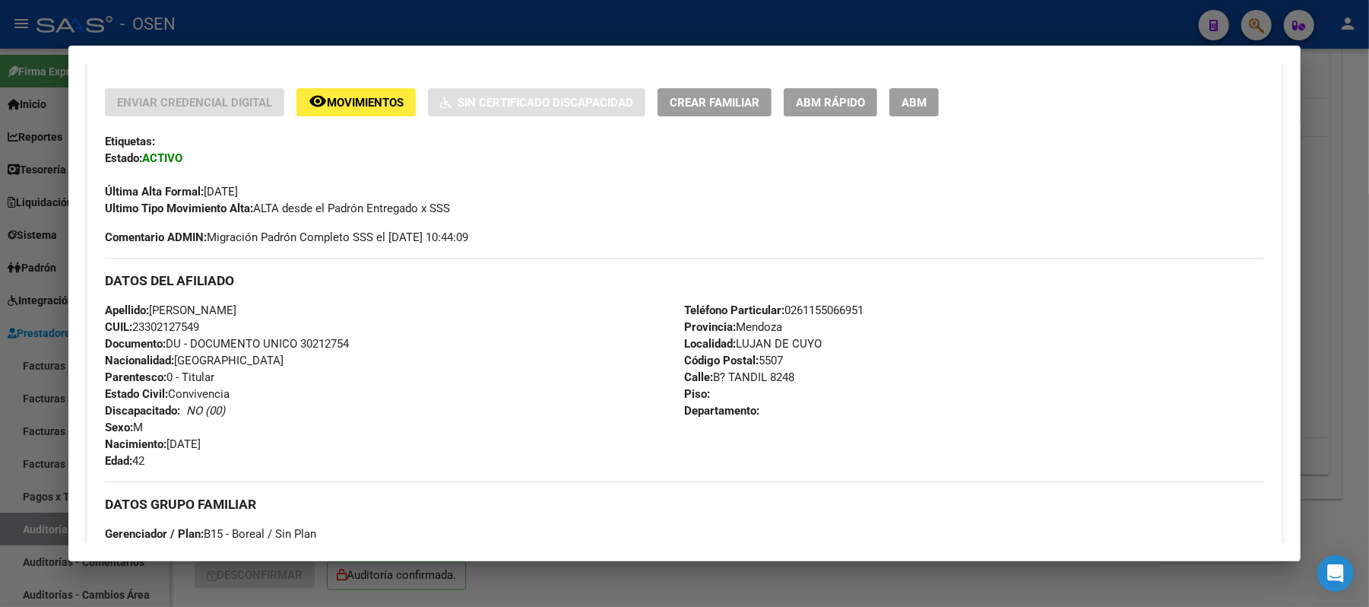
click at [392, 15] on div at bounding box center [684, 303] width 1369 height 607
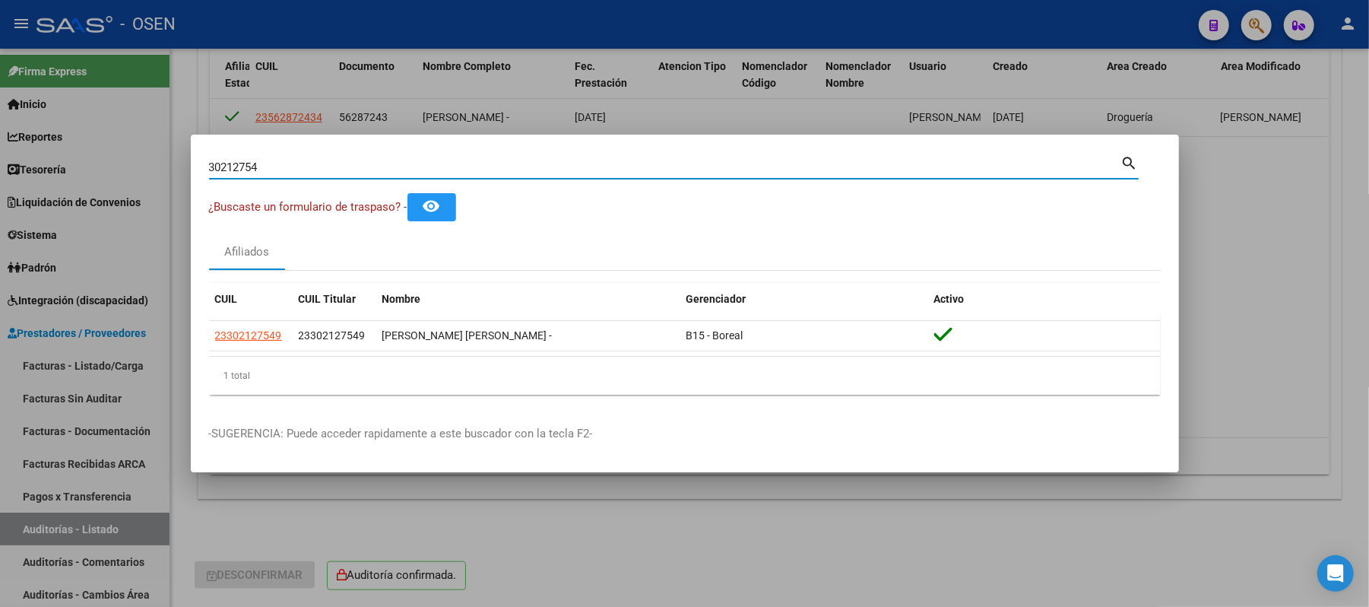
drag, startPoint x: 356, startPoint y: 170, endPoint x: 0, endPoint y: 152, distance: 356.3
click at [37, 169] on div "30212754 Buscar (apellido, dni, cuil, nro traspaso, cuit, obra social) search ¿…" at bounding box center [684, 303] width 1369 height 607
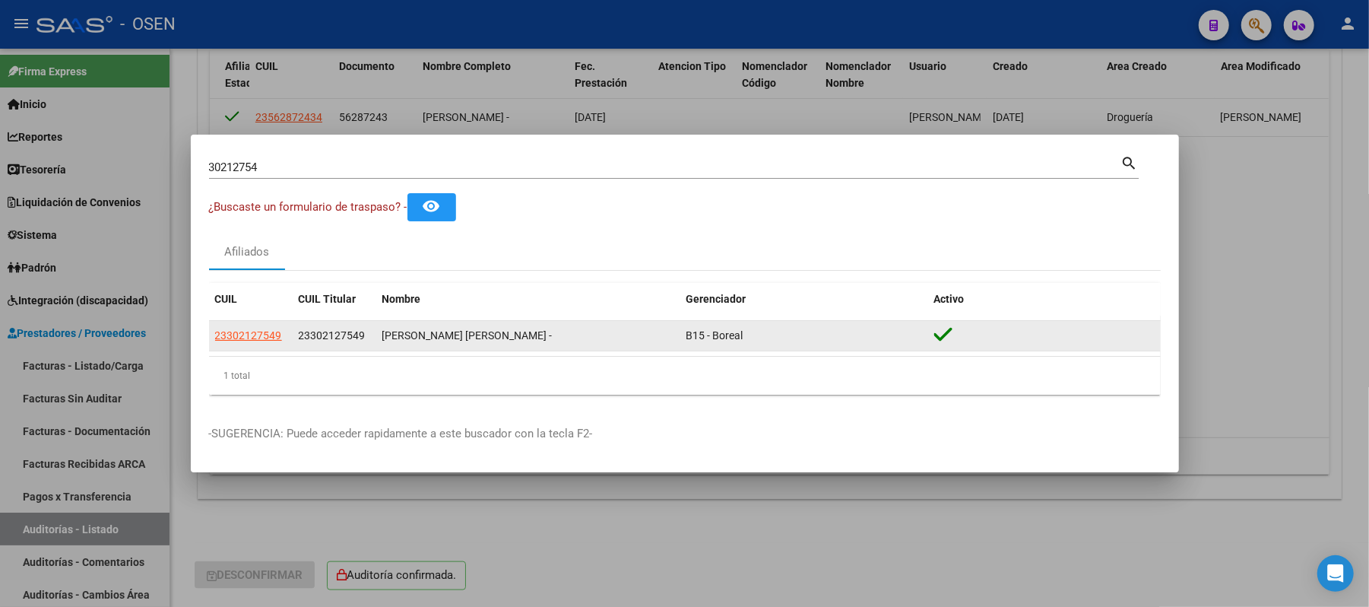
click at [237, 327] on app-link-go-to "23302127549" at bounding box center [248, 335] width 67 height 17
click at [237, 335] on span "23302127549" at bounding box center [248, 335] width 67 height 12
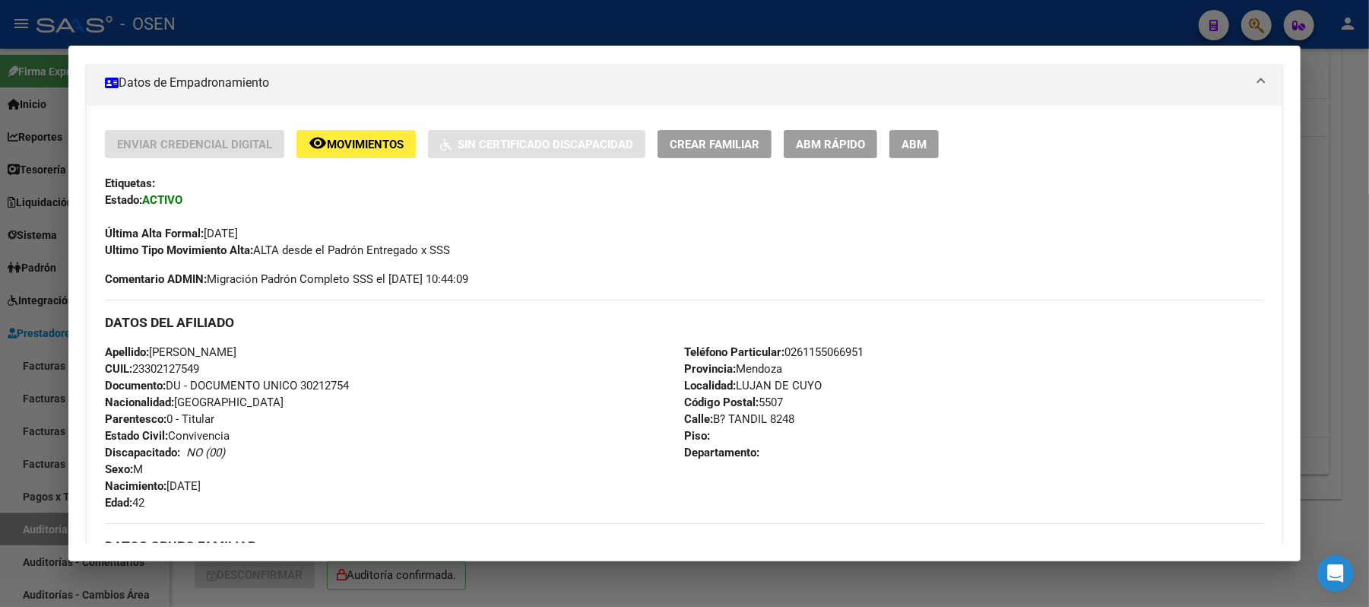
scroll to position [304, 0]
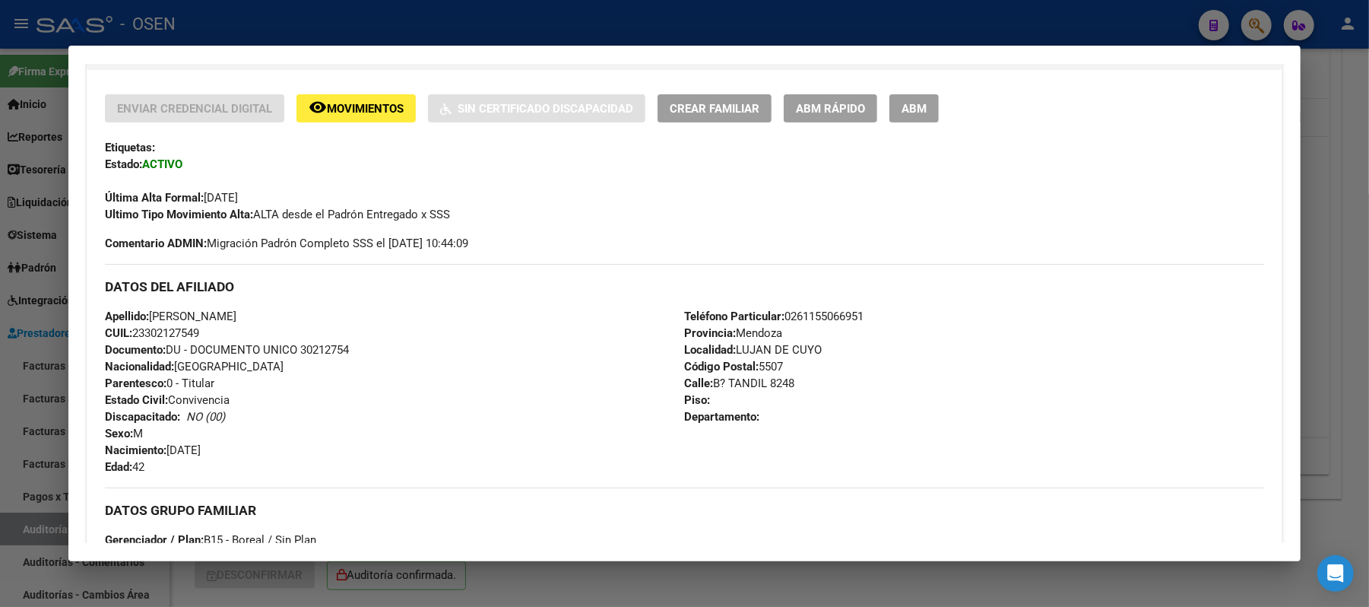
click at [418, 43] on div at bounding box center [684, 303] width 1369 height 607
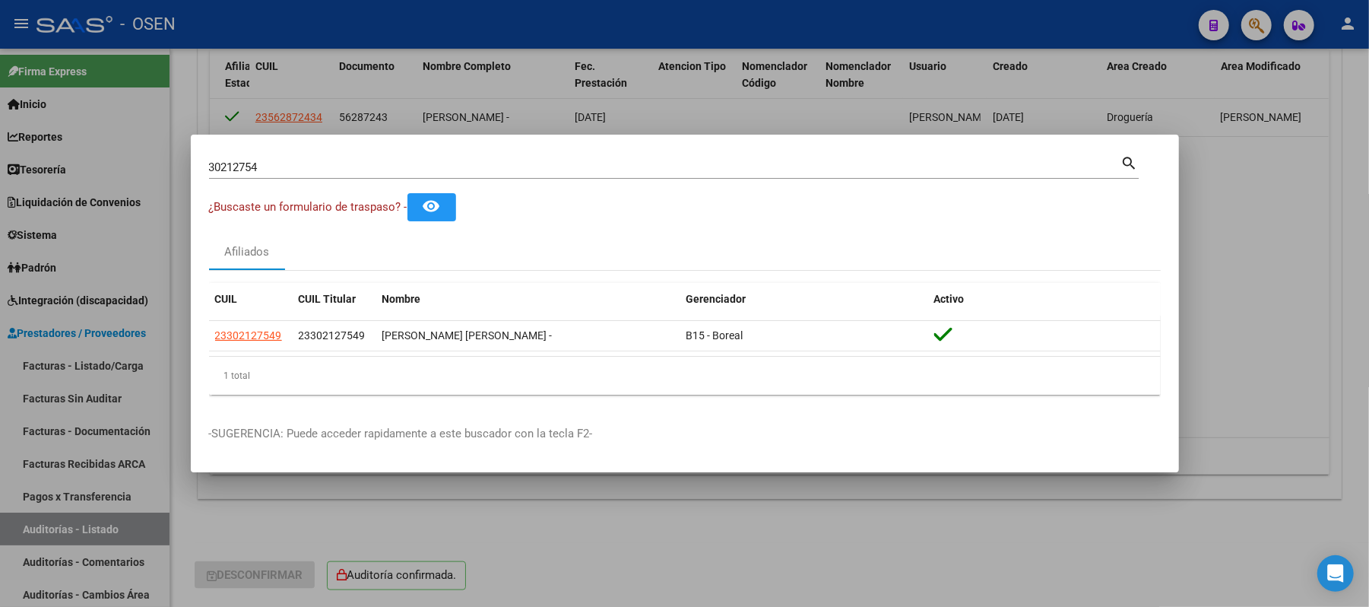
click at [283, 159] on div "30212754 Buscar (apellido, dni, cuil, nro traspaso, cuit, obra social)" at bounding box center [665, 167] width 912 height 23
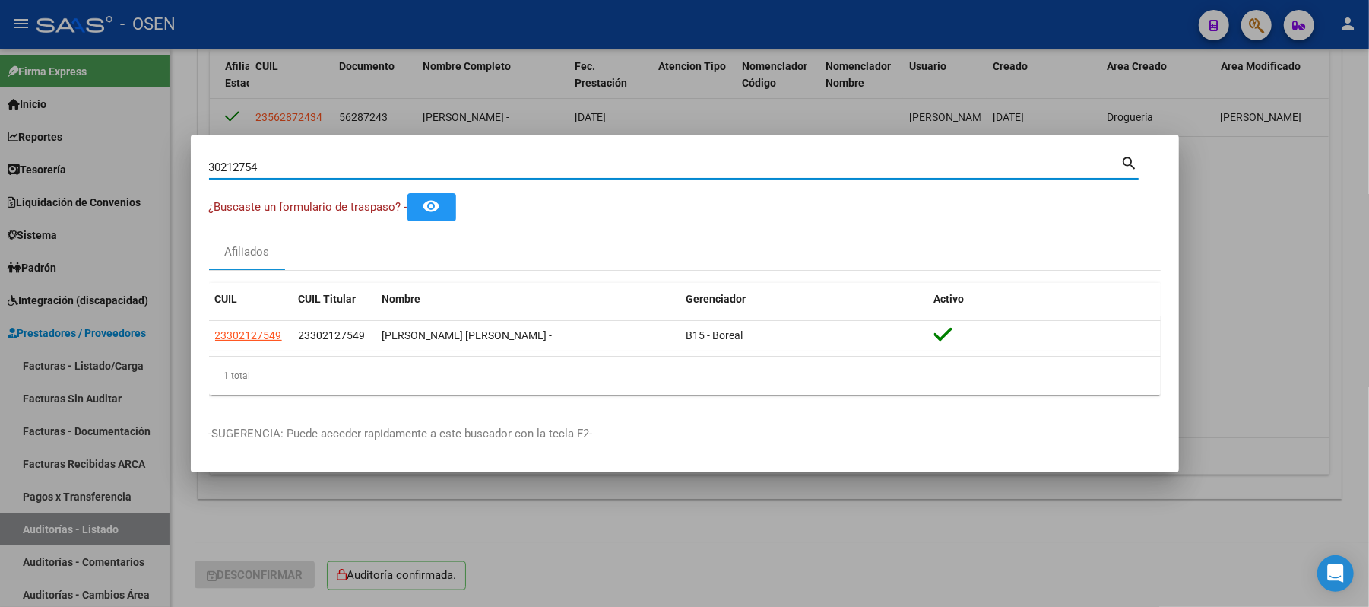
drag, startPoint x: 283, startPoint y: 161, endPoint x: 144, endPoint y: 116, distance: 146.2
click at [149, 120] on div "30212754 Buscar (apellido, dni, cuil, nro traspaso, cuit, obra social) search ¿…" at bounding box center [684, 303] width 1369 height 607
type input "23075784"
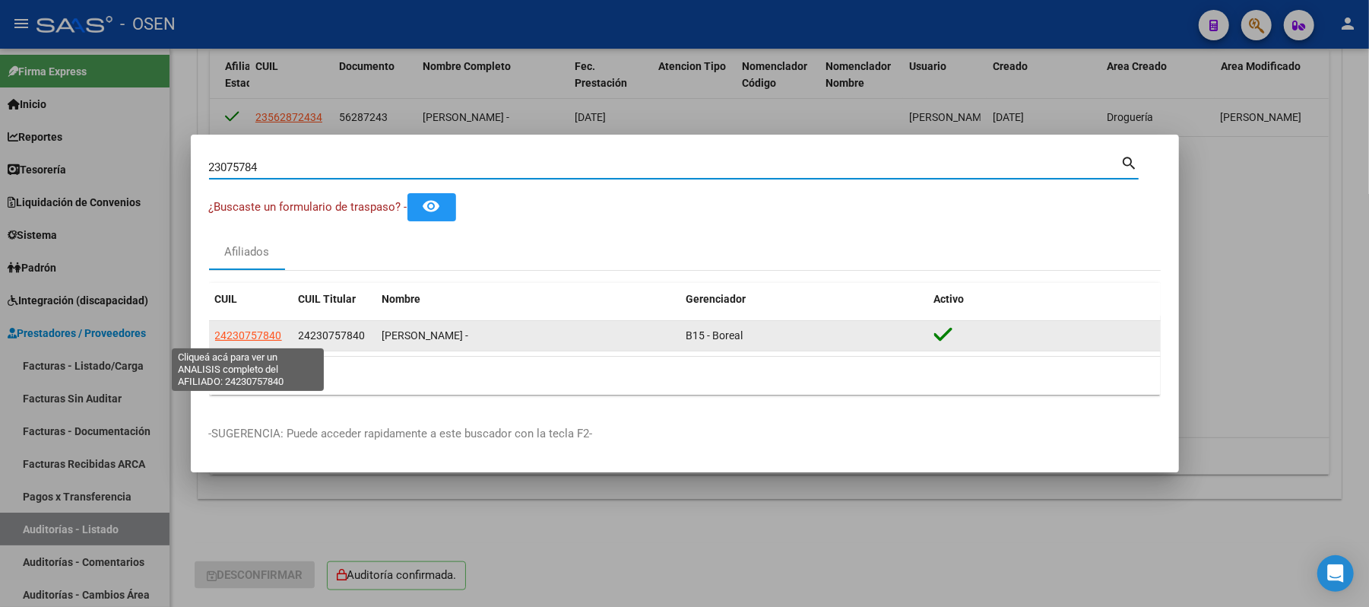
click at [238, 341] on span "24230757840" at bounding box center [248, 335] width 67 height 12
type textarea "24230757840"
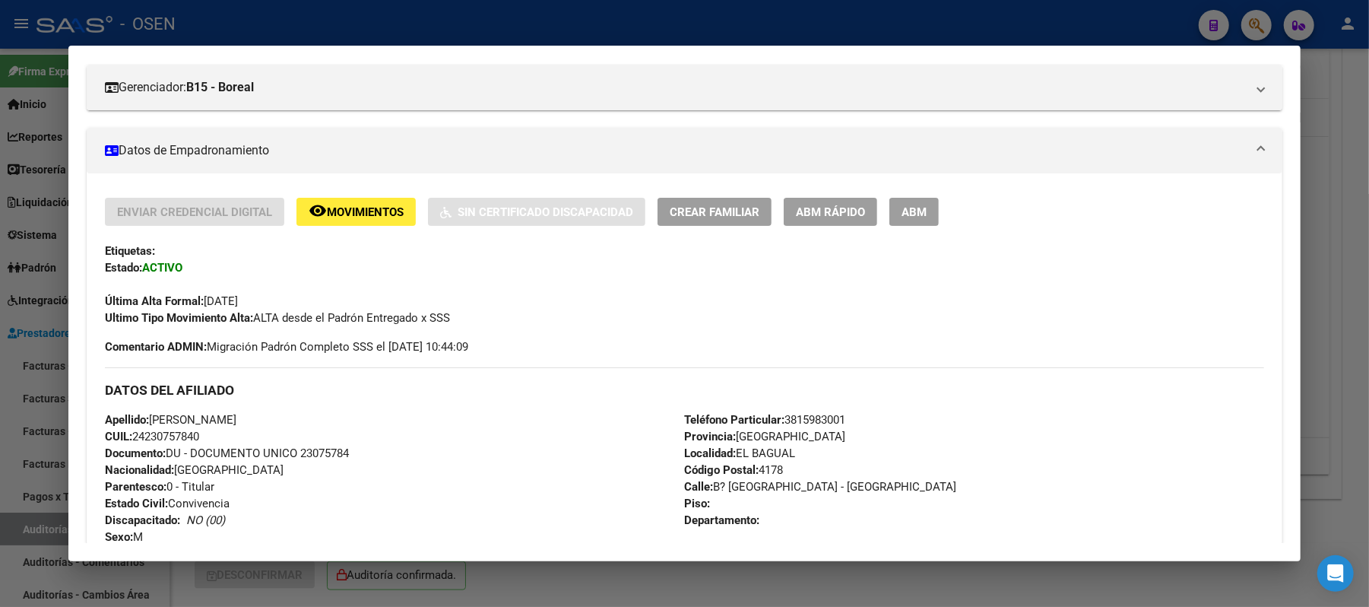
scroll to position [202, 0]
drag, startPoint x: 454, startPoint y: 391, endPoint x: 409, endPoint y: 395, distance: 45.1
click at [452, 391] on h3 "DATOS DEL AFILIADO" at bounding box center [685, 388] width 1160 height 17
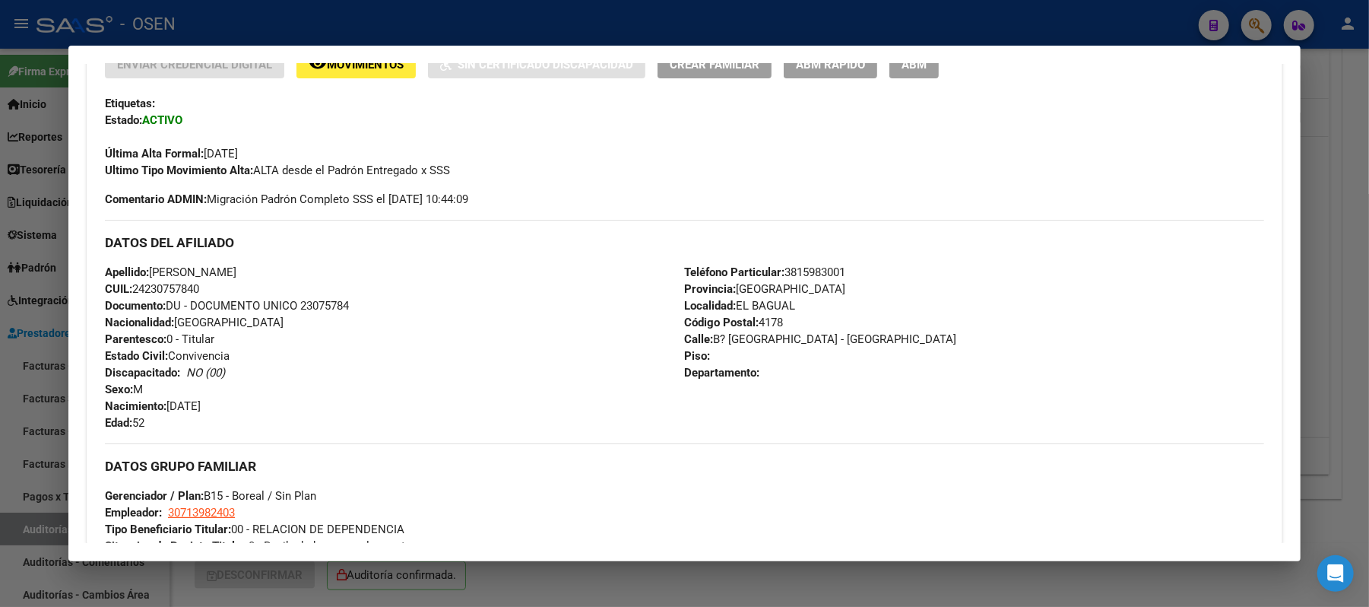
scroll to position [304, 0]
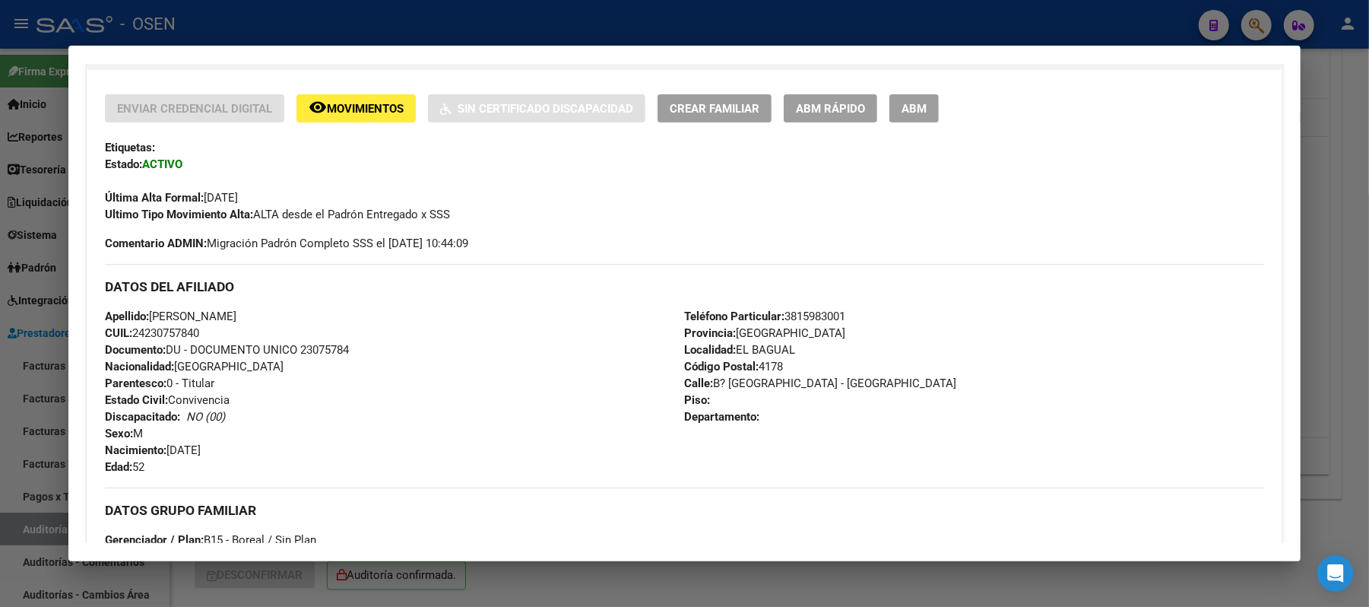
click at [271, 412] on div "Apellido: ROLDAN DANIEL GERMAN CUIL: 24230757840 Documento: DU - DOCUMENTO UNIC…" at bounding box center [394, 391] width 579 height 167
click at [211, 335] on div "Apellido: ROLDAN DANIEL GERMAN CUIL: 24230757840 Documento: DU - DOCUMENTO UNIC…" at bounding box center [394, 391] width 579 height 167
drag, startPoint x: 221, startPoint y: 330, endPoint x: 125, endPoint y: 335, distance: 95.2
click at [125, 335] on div "Apellido: ROLDAN DANIEL GERMAN CUIL: 24230757840 Documento: DU - DOCUMENTO UNIC…" at bounding box center [394, 391] width 579 height 167
drag, startPoint x: 424, startPoint y: 297, endPoint x: 409, endPoint y: 300, distance: 14.8
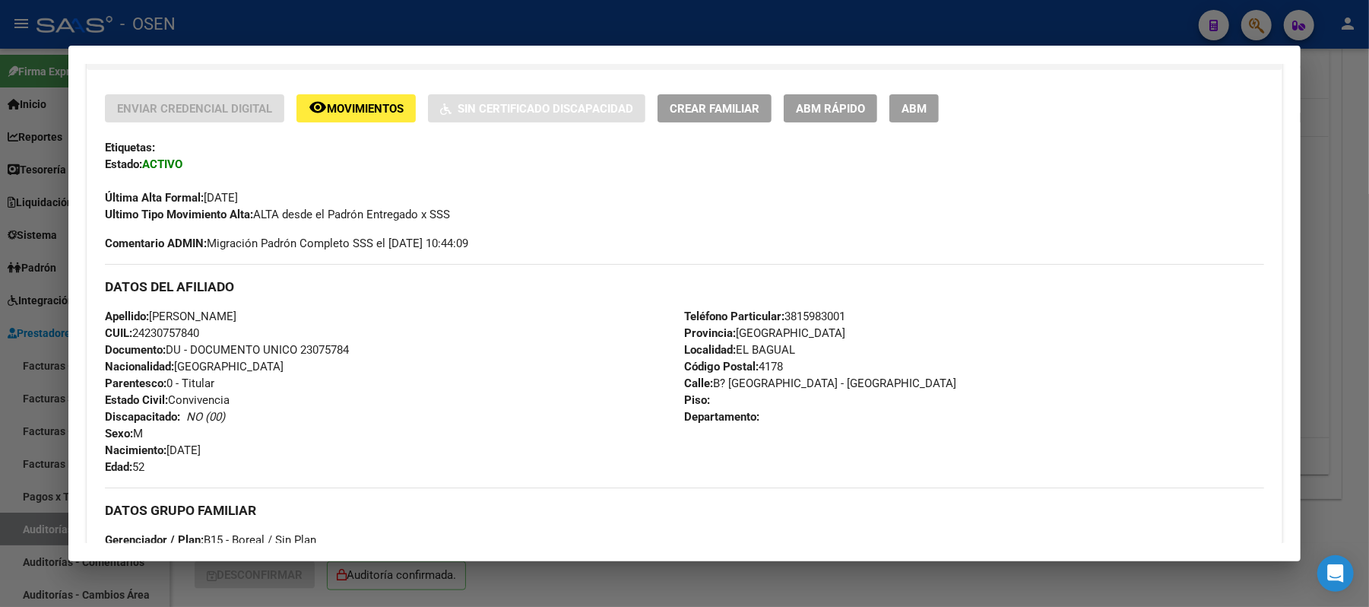
click at [423, 297] on div "DATOS DEL AFILIADO" at bounding box center [685, 286] width 1160 height 44
drag, startPoint x: 280, startPoint y: 320, endPoint x: 146, endPoint y: 320, distance: 133.8
click at [146, 320] on span "Apellido: ROLDAN DANIEL GERMAN" at bounding box center [171, 316] width 132 height 14
click at [387, 20] on div at bounding box center [684, 303] width 1369 height 607
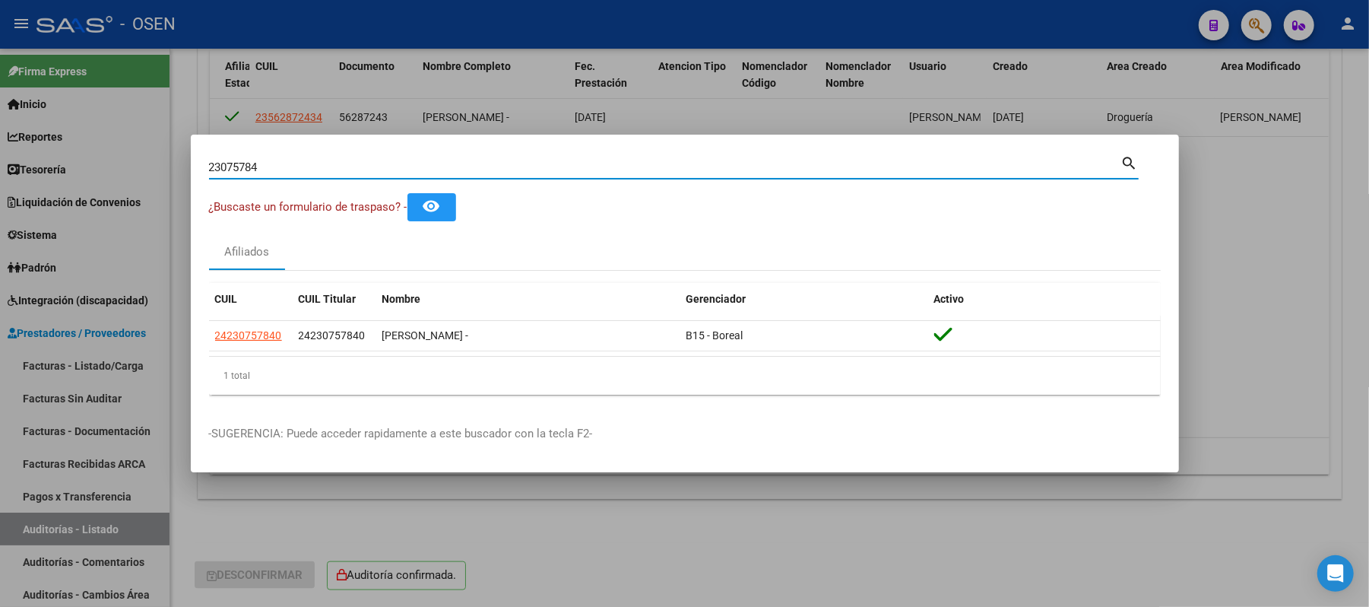
drag, startPoint x: 294, startPoint y: 171, endPoint x: 0, endPoint y: 149, distance: 294.3
click at [0, 168] on div "23075784 Buscar (apellido, dni, cuil, nro traspaso, cuit, obra social) search ¿…" at bounding box center [684, 303] width 1369 height 607
type input "17455066"
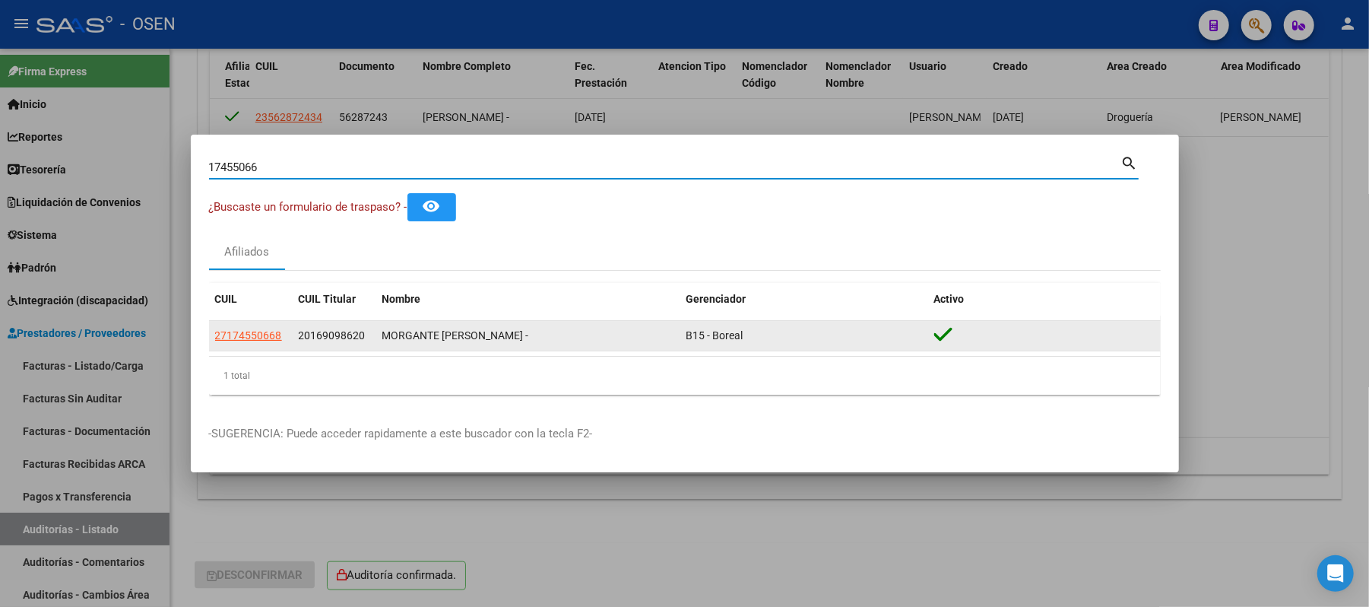
click at [271, 330] on span "27174550668" at bounding box center [248, 335] width 67 height 12
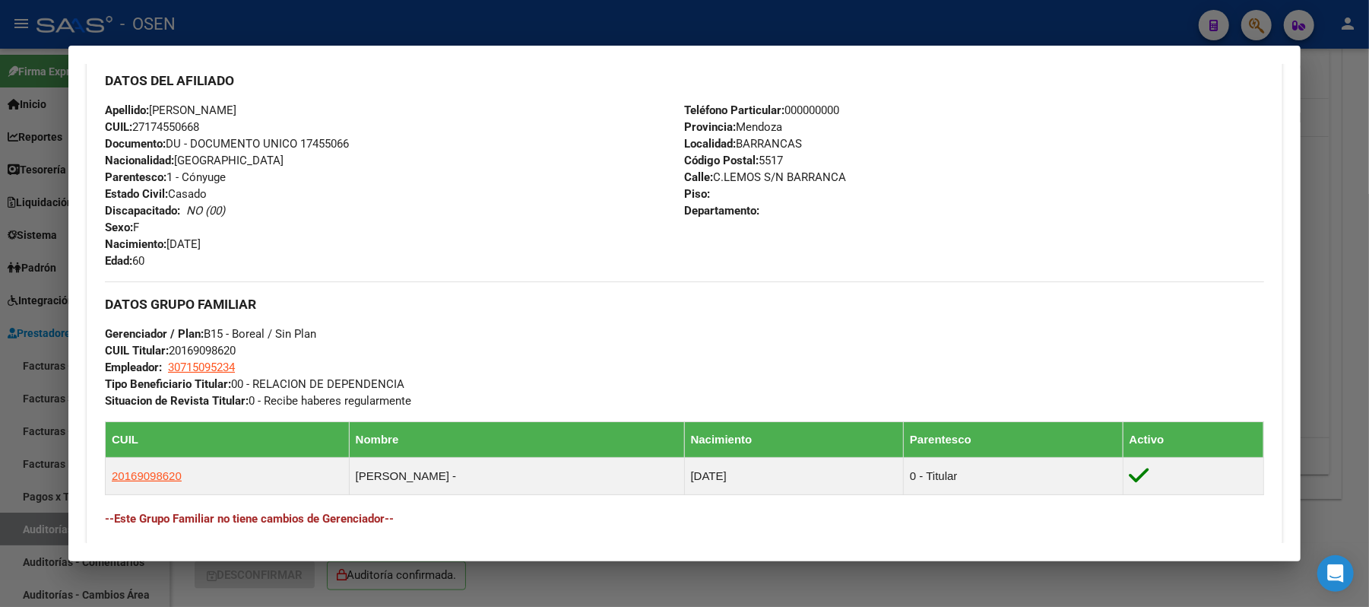
scroll to position [608, 0]
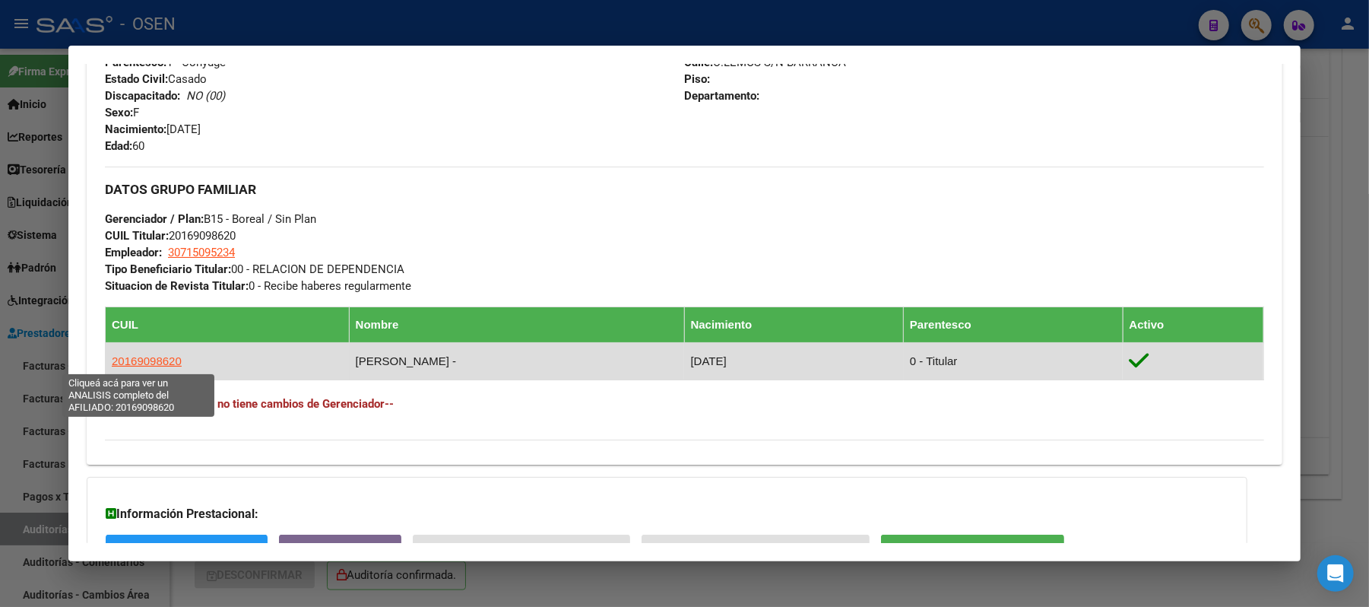
click at [144, 356] on span "20169098620" at bounding box center [147, 360] width 70 height 13
type textarea "20169098620"
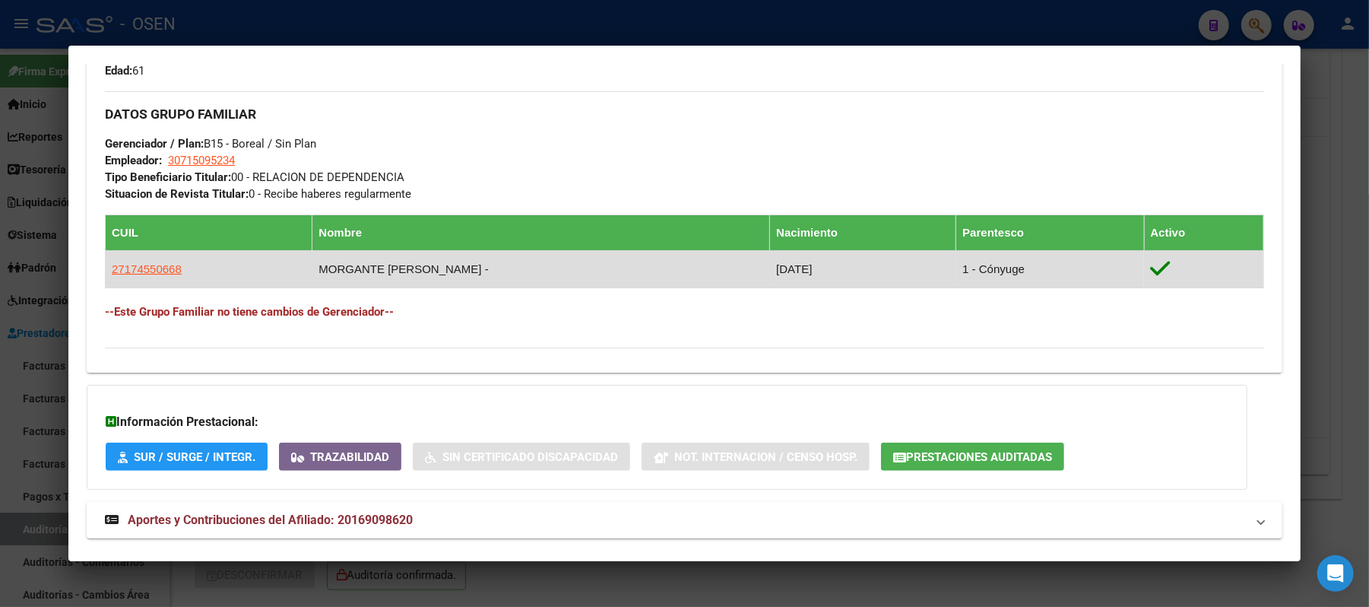
scroll to position [731, 0]
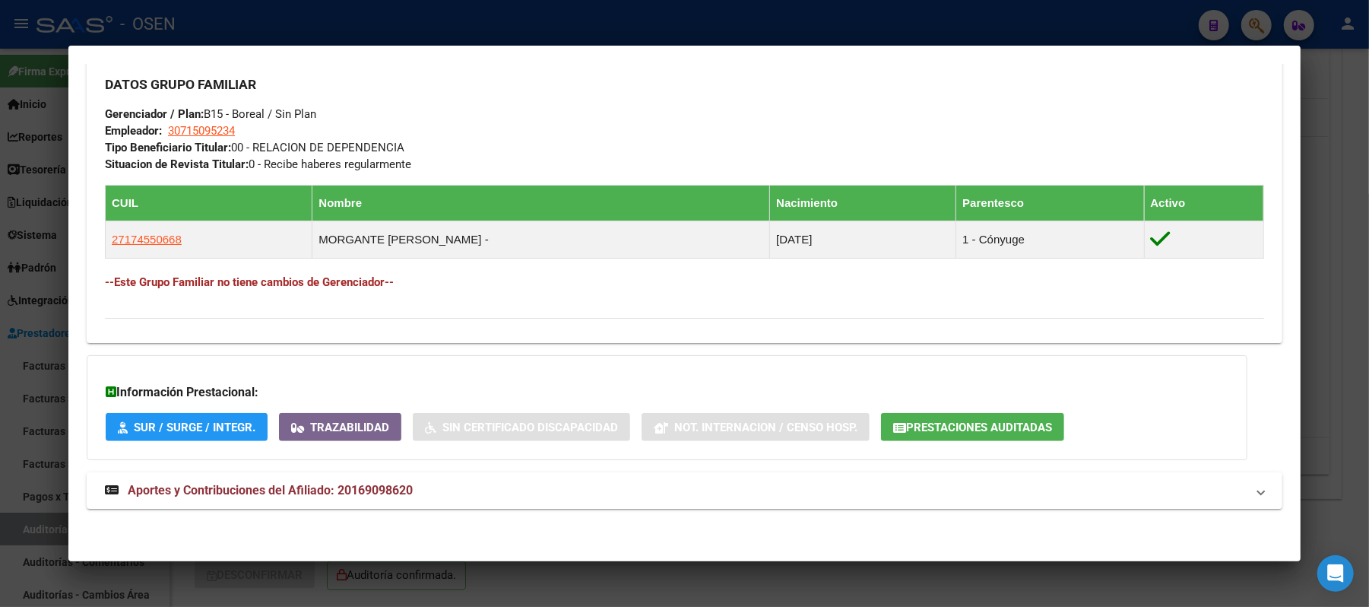
click at [503, 30] on div at bounding box center [684, 303] width 1369 height 607
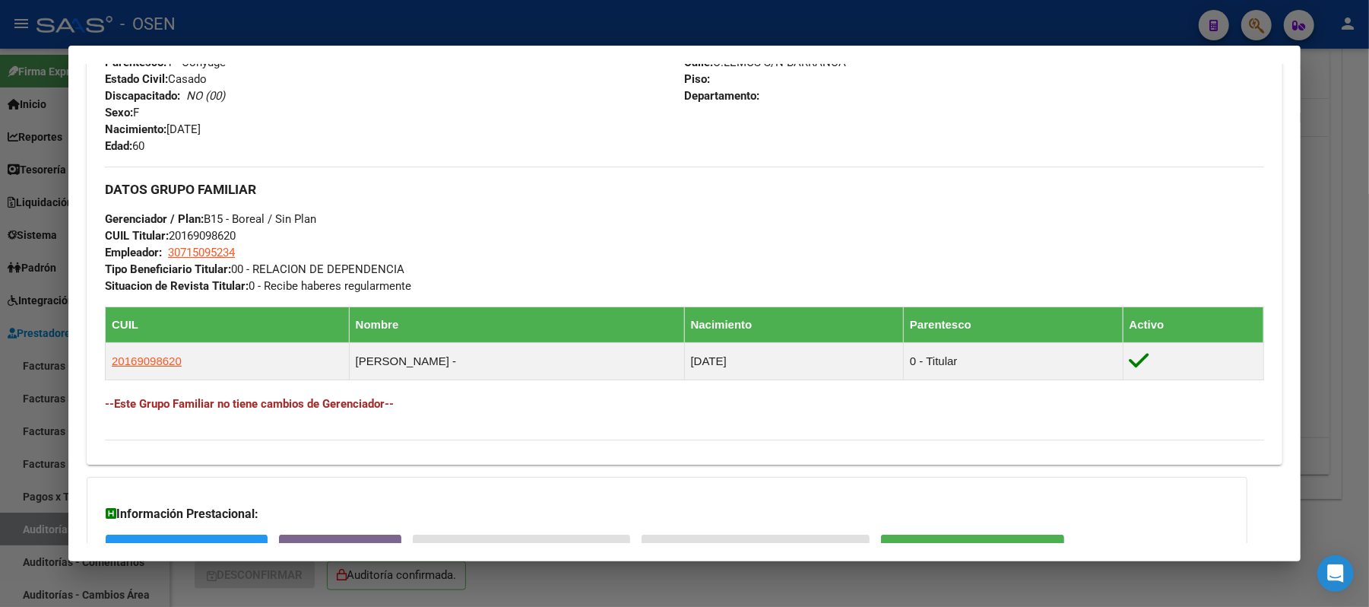
click at [287, 26] on div at bounding box center [684, 303] width 1369 height 607
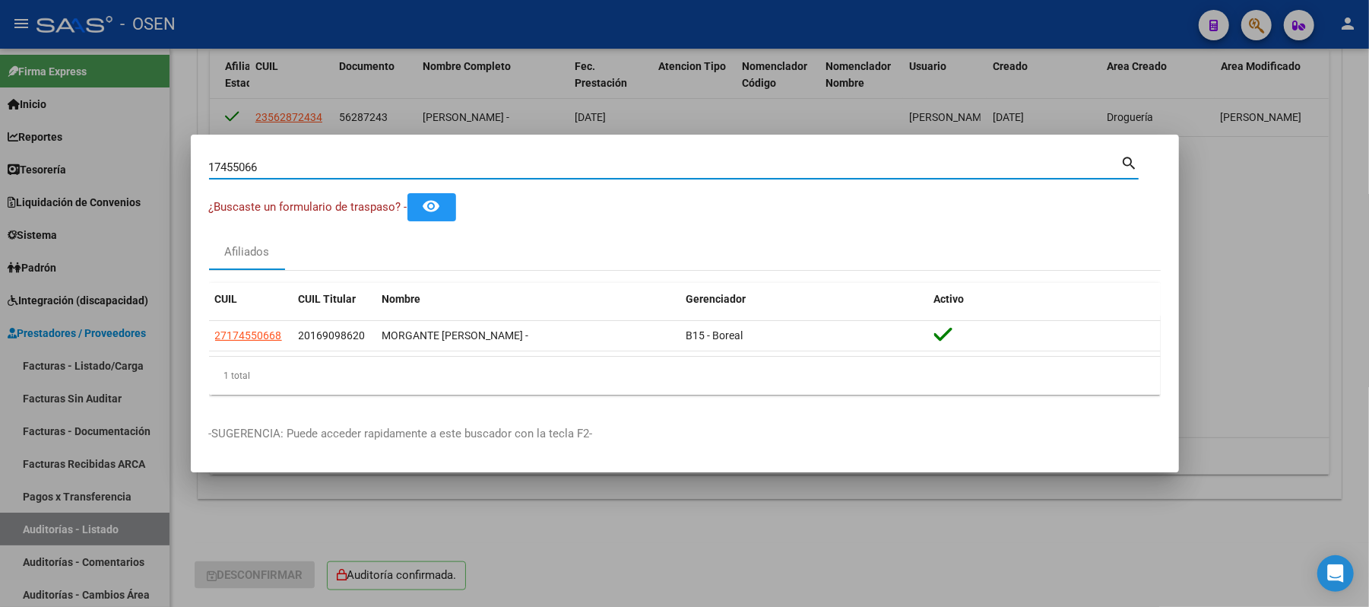
drag, startPoint x: 281, startPoint y: 165, endPoint x: 0, endPoint y: 146, distance: 282.0
click at [0, 154] on div "17455066 Buscar (apellido, dni, cuil, nro traspaso, cuit, obra social) search ¿…" at bounding box center [684, 303] width 1369 height 607
type input "17505456"
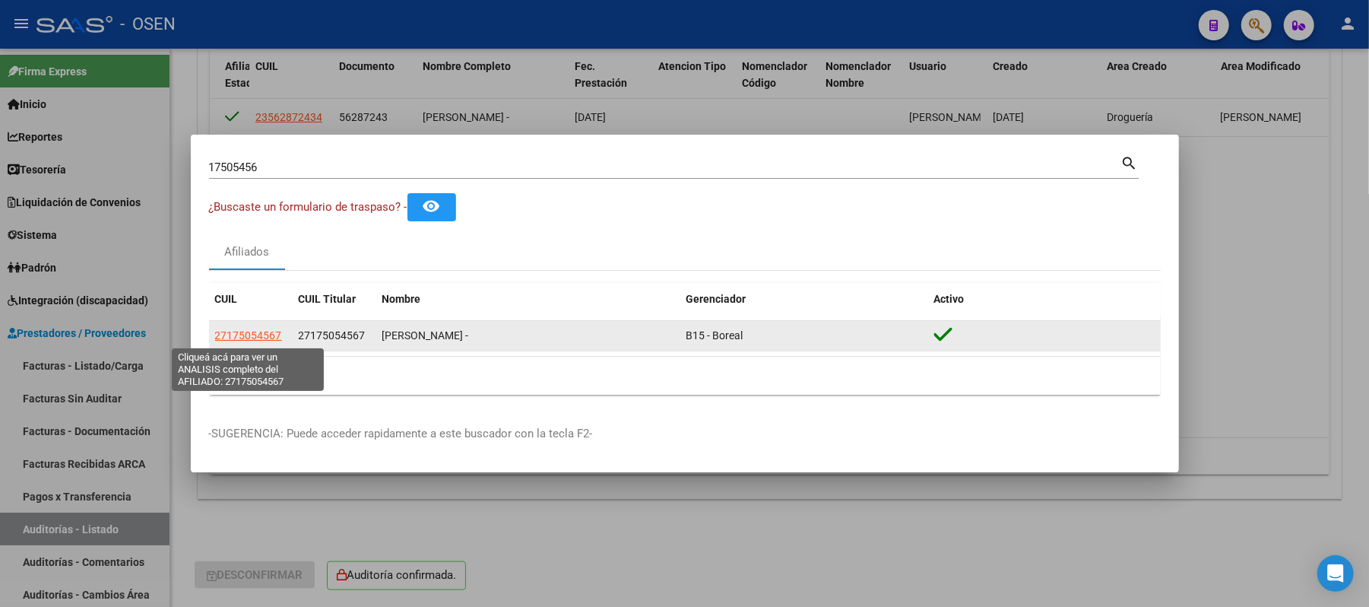
click at [227, 338] on span "27175054567" at bounding box center [248, 335] width 67 height 12
type textarea "27175054567"
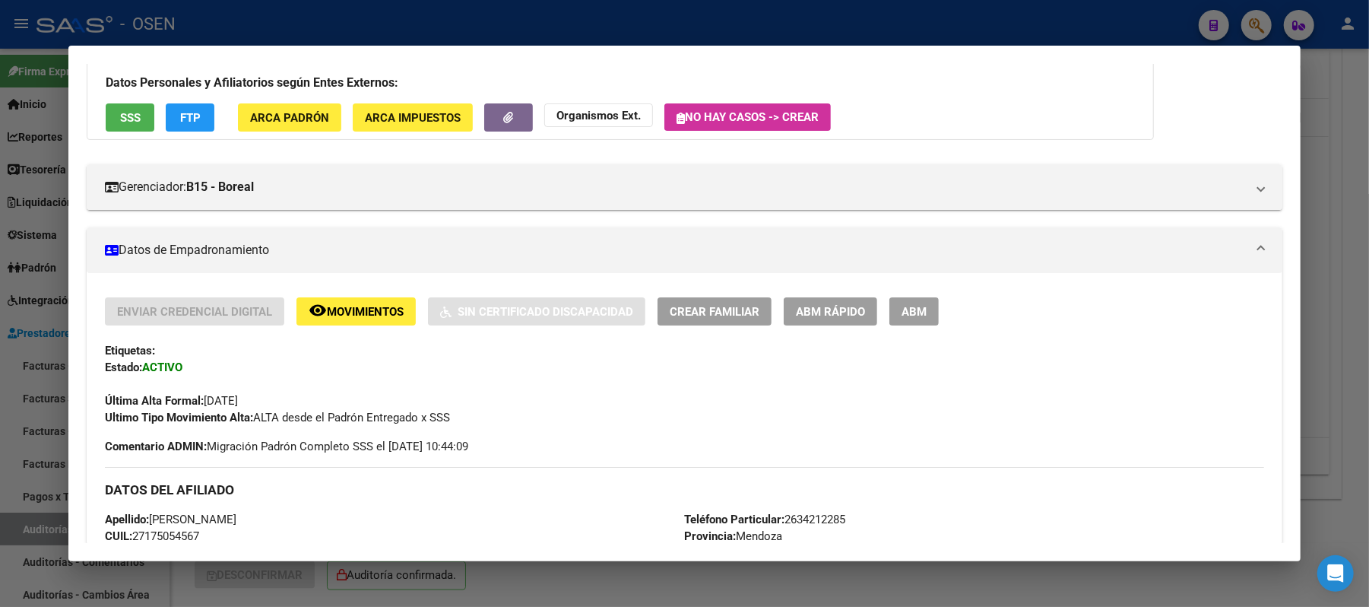
scroll to position [405, 0]
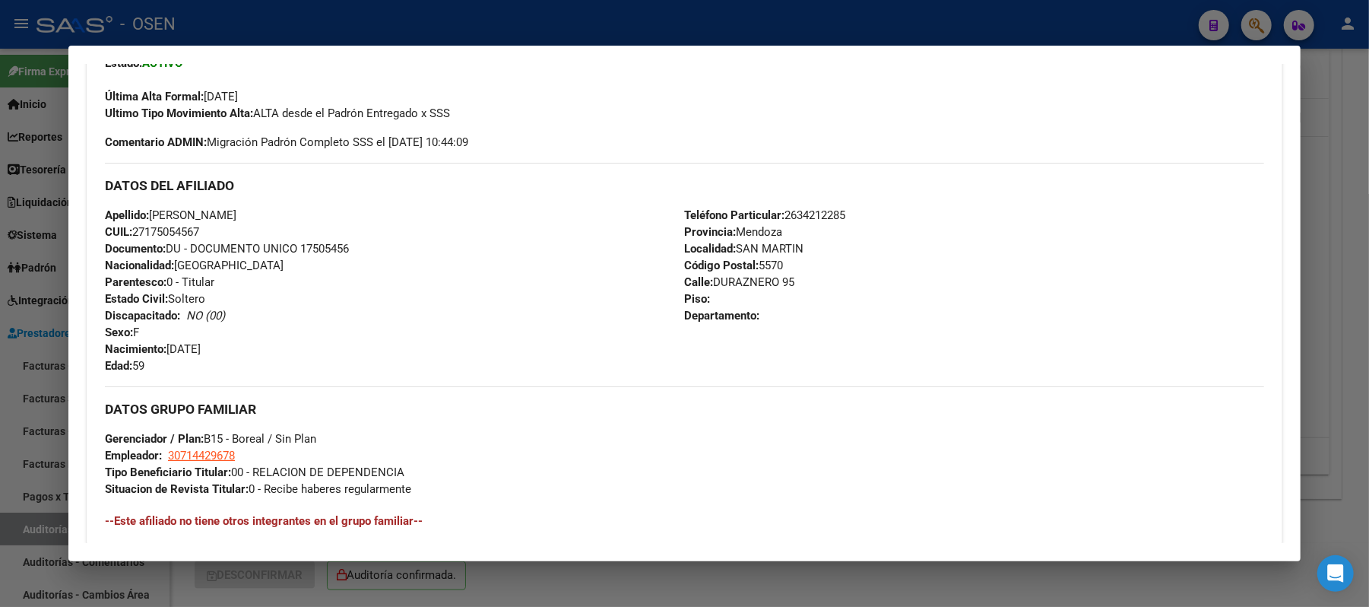
drag, startPoint x: 219, startPoint y: 230, endPoint x: 131, endPoint y: 230, distance: 88.2
click at [131, 230] on div "Apellido: GENNA MARIA ROSARIO CUIL: 27175054567 Documento: DU - DOCUMENTO UNICO…" at bounding box center [394, 290] width 579 height 167
click at [217, 278] on div "Apellido: GENNA MARIA ROSARIO CUIL: 27175054567 Documento: DU - DOCUMENTO UNICO…" at bounding box center [394, 290] width 579 height 167
drag, startPoint x: 290, startPoint y: 211, endPoint x: 149, endPoint y: 211, distance: 141.4
click at [149, 211] on div "Apellido: GENNA MARIA ROSARIO CUIL: 27175054567 Documento: DU - DOCUMENTO UNICO…" at bounding box center [394, 290] width 579 height 167
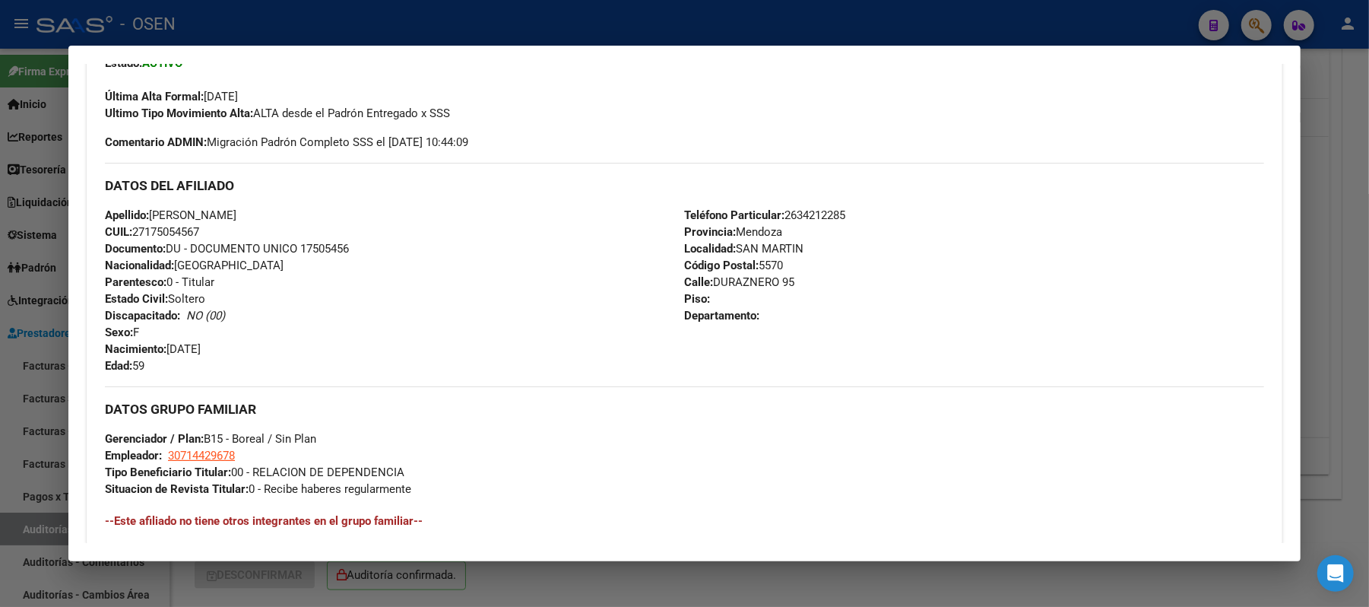
drag, startPoint x: 436, startPoint y: 408, endPoint x: 455, endPoint y: 414, distance: 20.0
click at [439, 408] on h3 "DATOS GRUPO FAMILIAR" at bounding box center [685, 409] width 1160 height 17
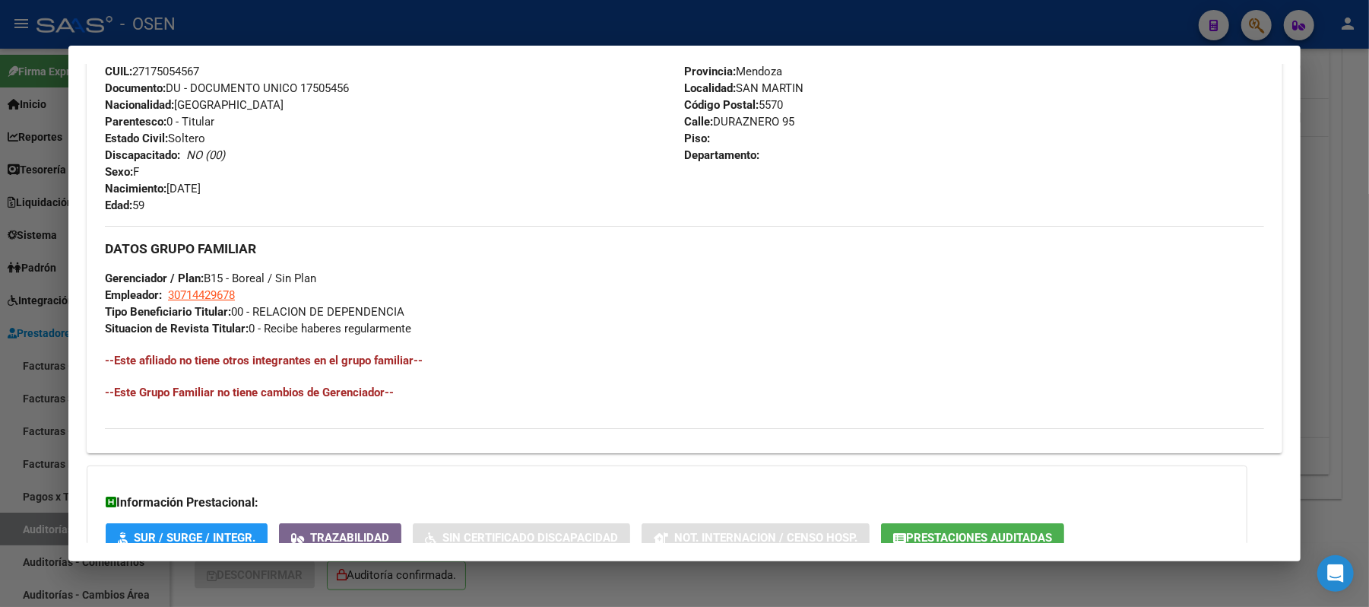
scroll to position [676, 0]
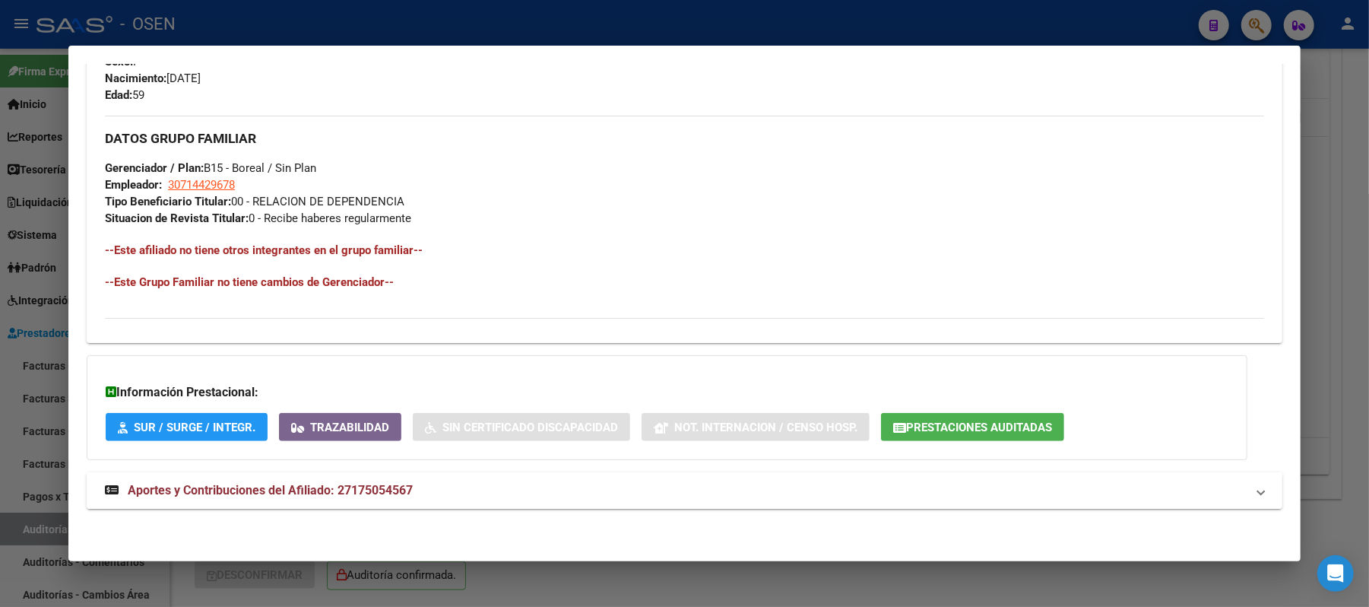
click at [538, 494] on mat-panel-title "Aportes y Contribuciones del Afiliado: 27175054567" at bounding box center [675, 490] width 1141 height 18
click at [500, 14] on div at bounding box center [684, 303] width 1369 height 607
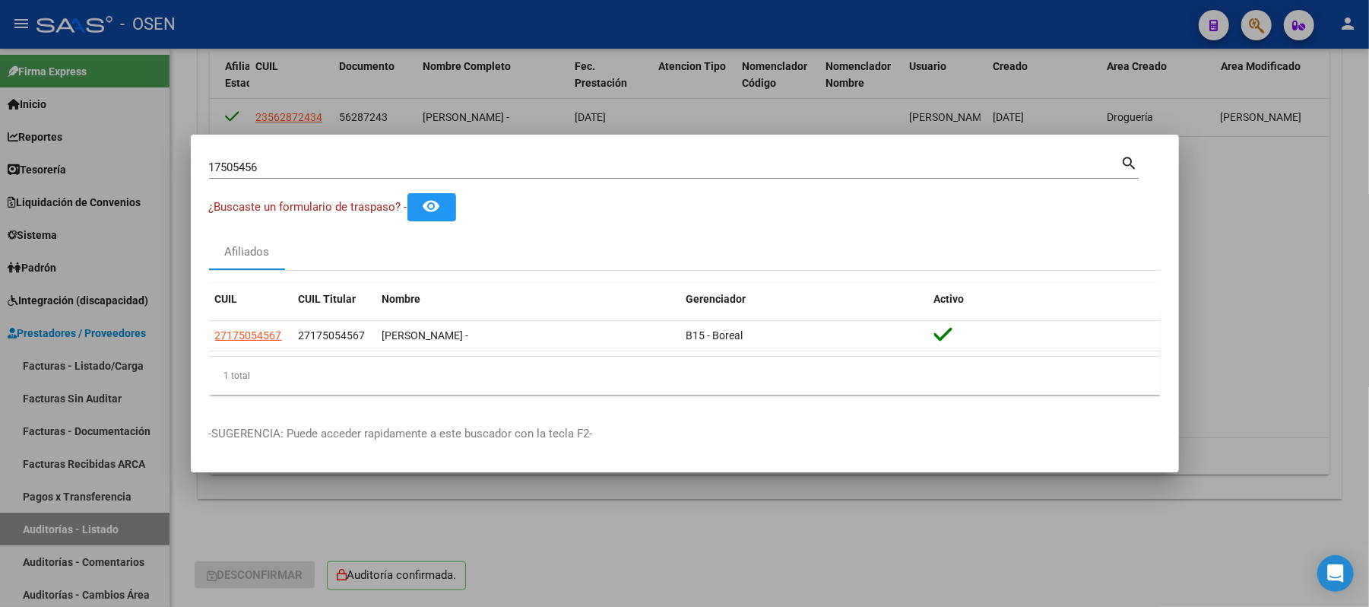
drag, startPoint x: 272, startPoint y: 163, endPoint x: 0, endPoint y: 101, distance: 279.1
click at [0, 154] on div "17505456 Buscar (apellido, dni, cuil, nro traspaso, cuit, obra social) search ¿…" at bounding box center [684, 303] width 1369 height 607
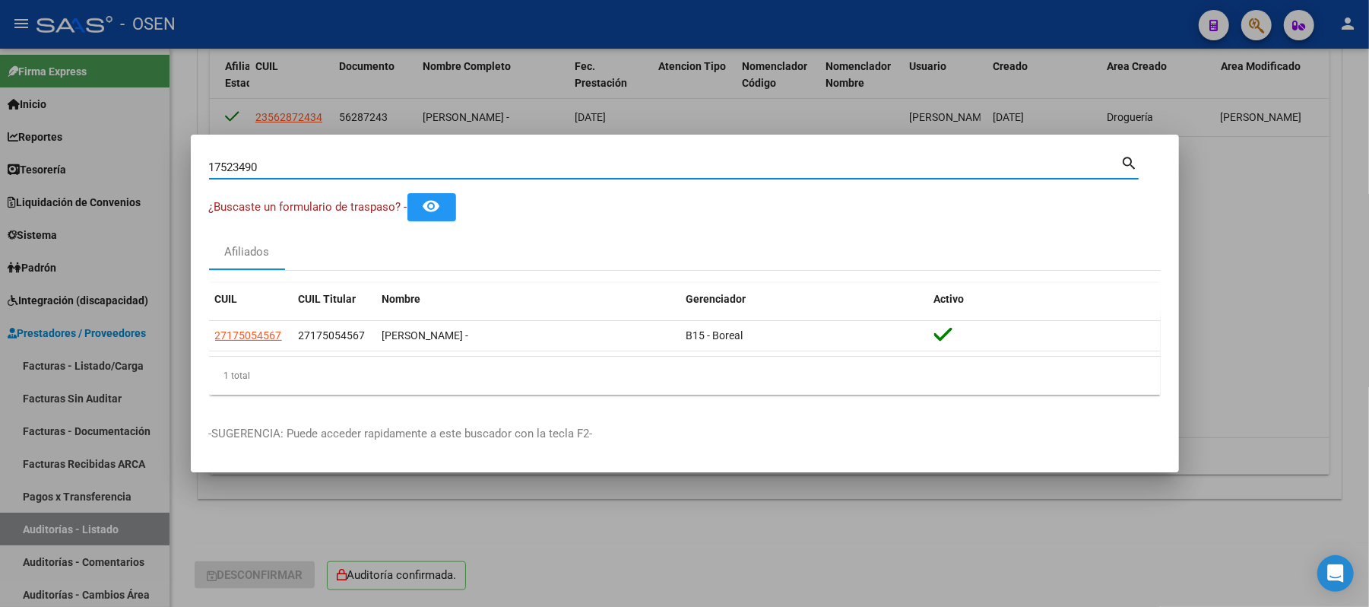
type input "17523490"
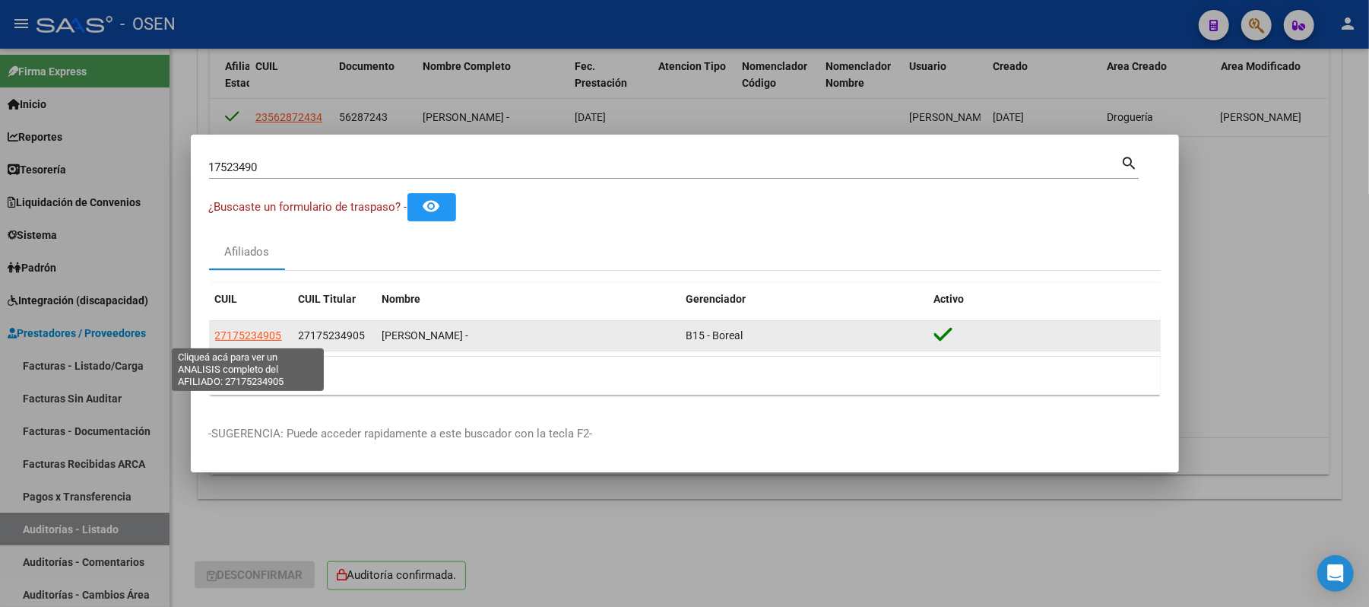
click at [250, 338] on span "27175234905" at bounding box center [248, 335] width 67 height 12
type textarea "27175234905"
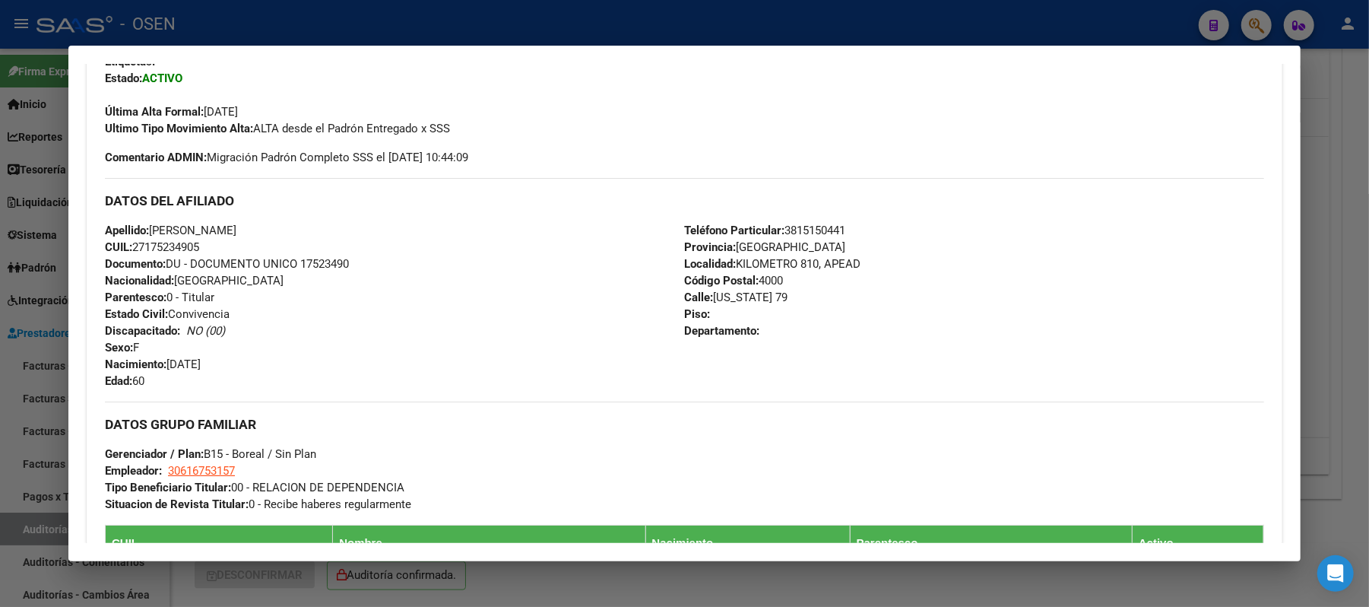
scroll to position [405, 0]
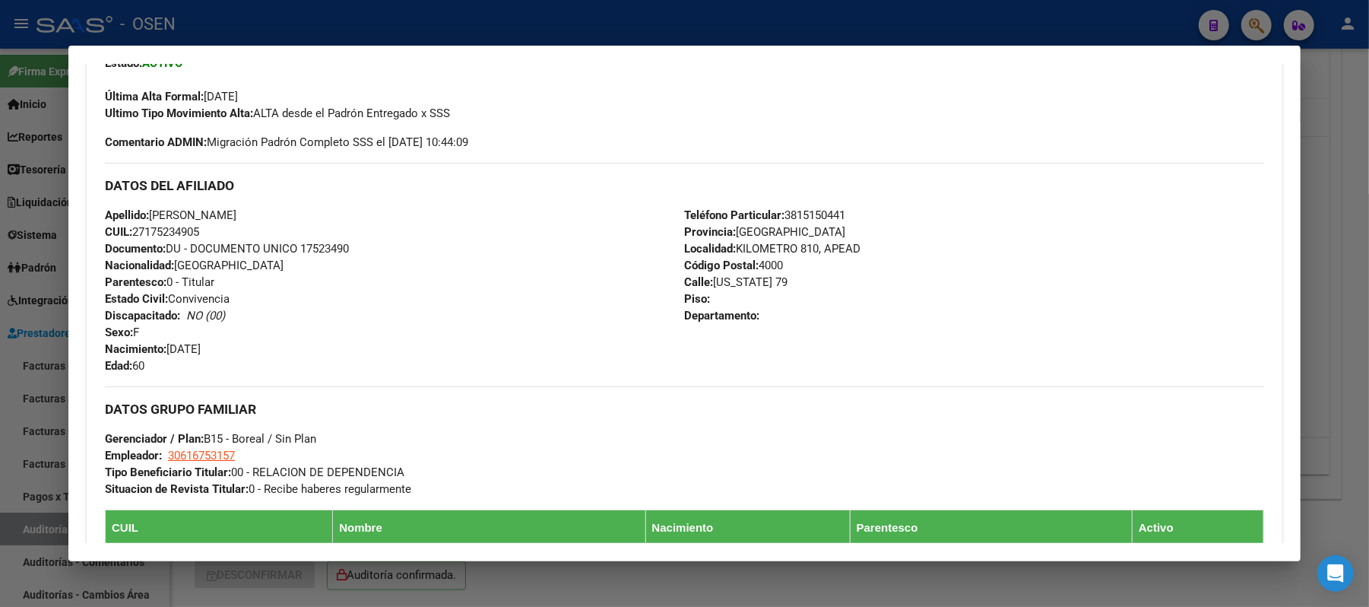
drag, startPoint x: 217, startPoint y: 233, endPoint x: 131, endPoint y: 236, distance: 86.7
click at [131, 236] on div "Apellido: OJEDA GRACIELA DEL VALLE CUIL: 27175234905 Documento: DU - DOCUMENTO …" at bounding box center [394, 290] width 579 height 167
click at [377, 362] on div "Apellido: OJEDA GRACIELA DEL VALLE CUIL: 27175234905 Documento: DU - DOCUMENTO …" at bounding box center [394, 290] width 579 height 167
drag, startPoint x: 305, startPoint y: 220, endPoint x: 148, endPoint y: 217, distance: 157.4
click at [148, 217] on div "Apellido: OJEDA GRACIELA DEL VALLE CUIL: 27175234905 Documento: DU - DOCUMENTO …" at bounding box center [394, 290] width 579 height 167
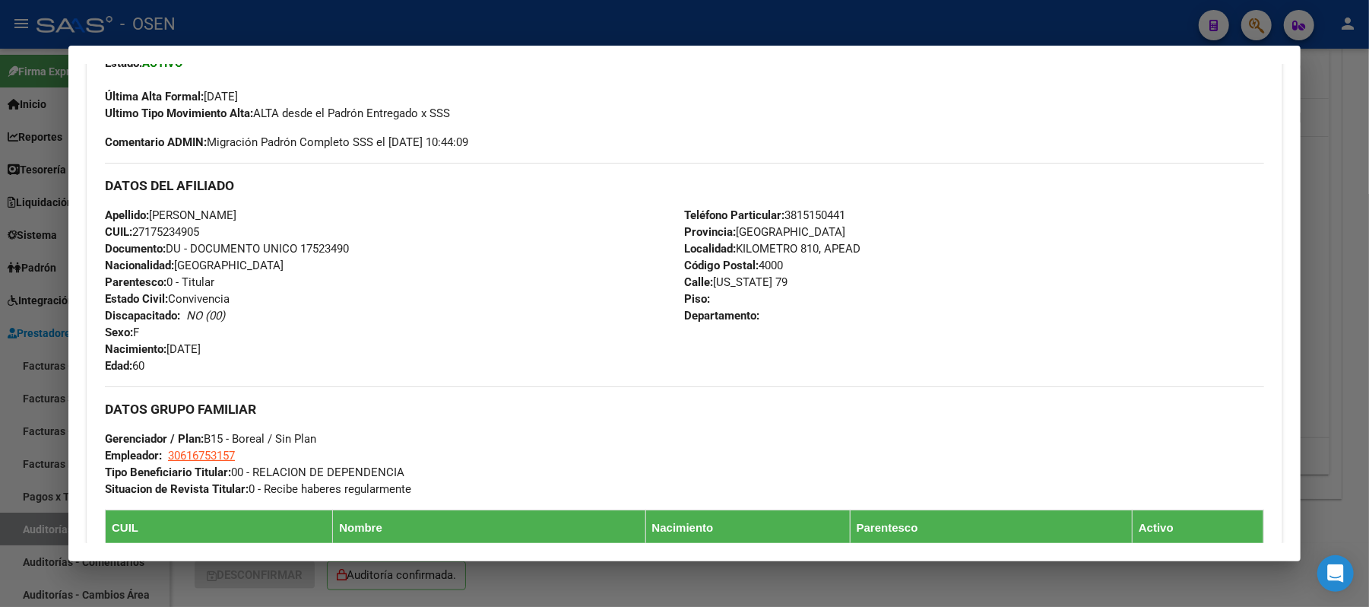
click at [320, 25] on div at bounding box center [684, 303] width 1369 height 607
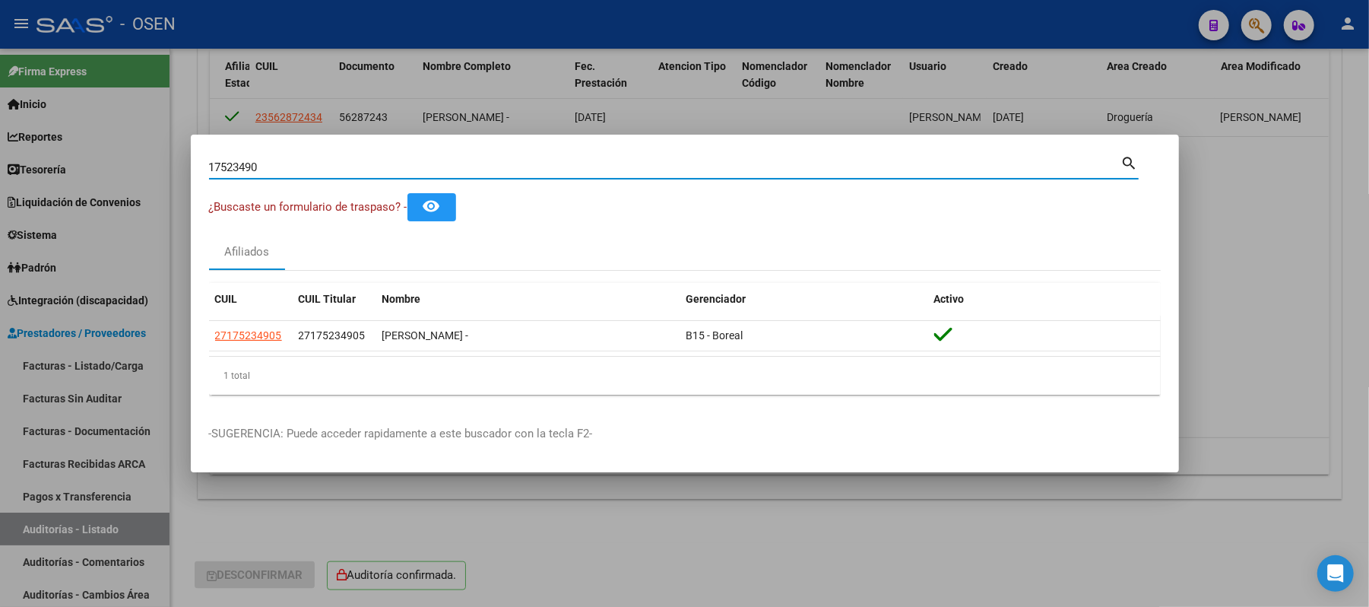
drag, startPoint x: 280, startPoint y: 170, endPoint x: 73, endPoint y: 149, distance: 207.9
click at [137, 168] on div "17523490 Buscar (apellido, dni, cuil, nro traspaso, cuit, obra social) search ¿…" at bounding box center [684, 303] width 1369 height 607
type input "18083947"
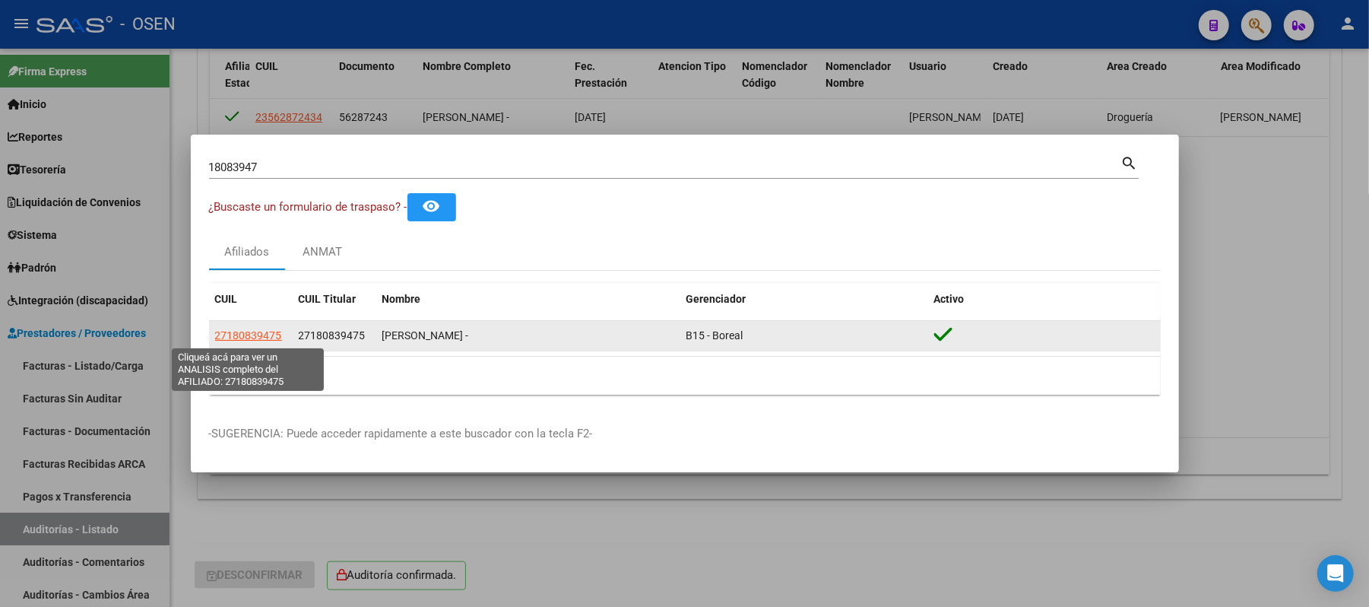
click at [259, 333] on span "27180839475" at bounding box center [248, 335] width 67 height 12
type textarea "27180839475"
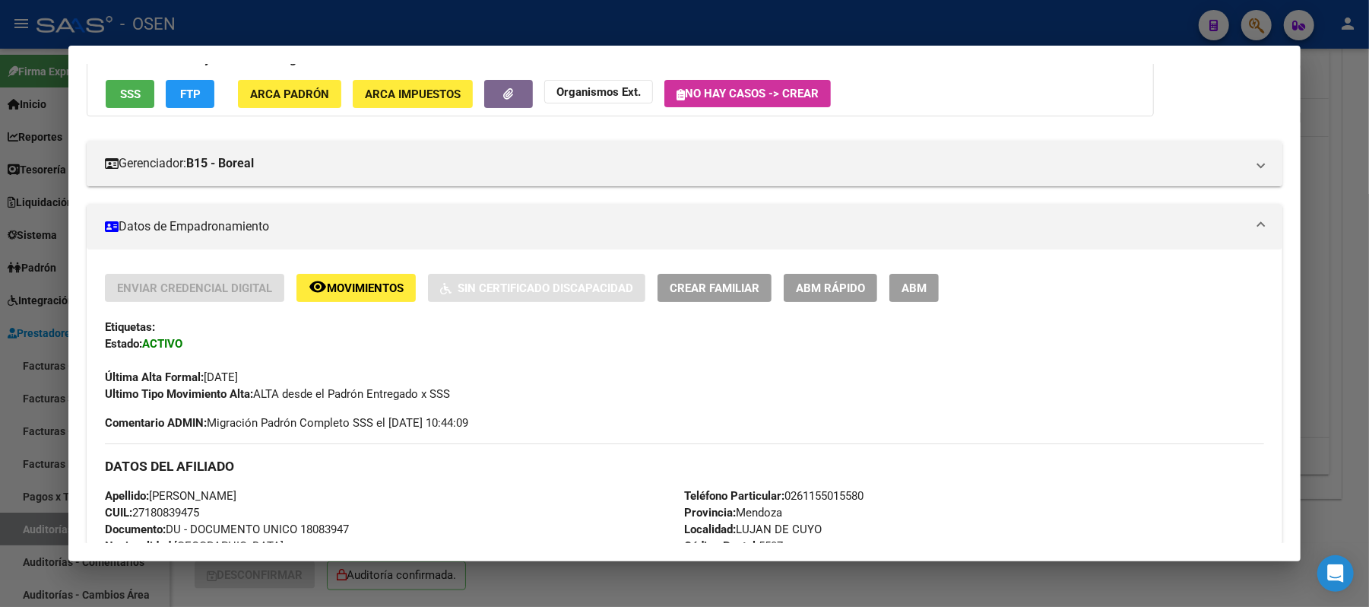
scroll to position [304, 0]
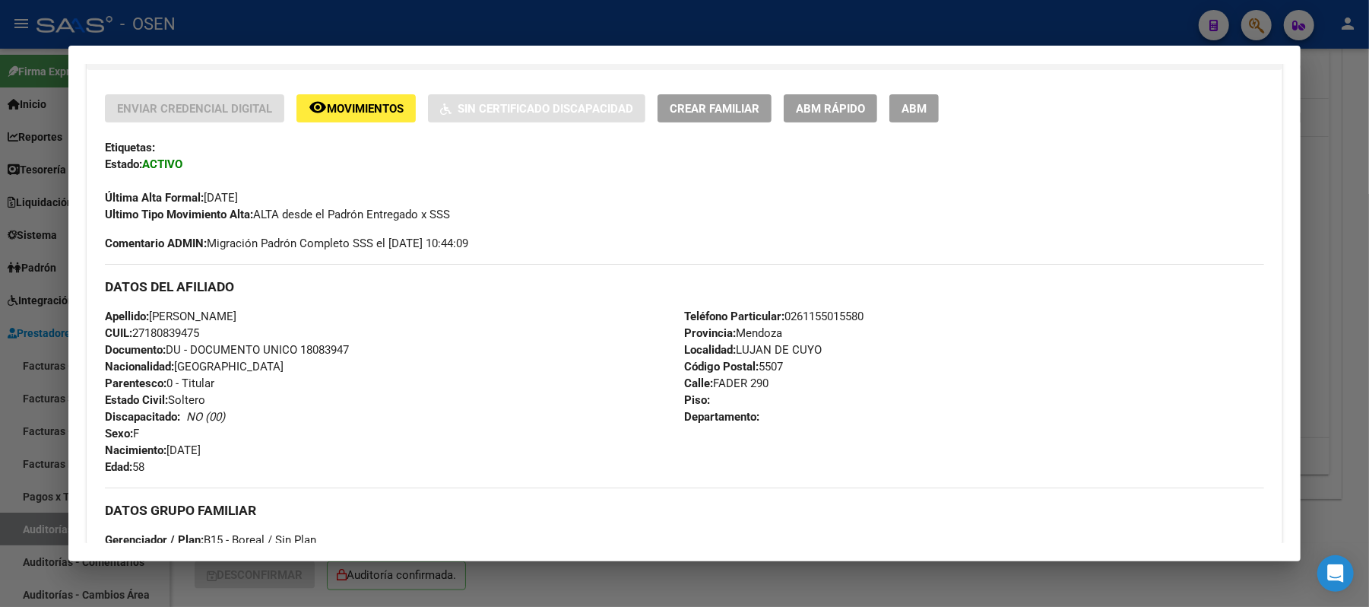
drag, startPoint x: 208, startPoint y: 330, endPoint x: 129, endPoint y: 339, distance: 79.6
click at [129, 339] on div "Apellido: OLMEDO PATRICIA ALEJANDRA CUIL: 27180839475 Documento: DU - DOCUMENTO…" at bounding box center [394, 391] width 579 height 167
click at [363, 308] on div "Apellido: OLMEDO PATRICIA ALEJANDRA CUIL: 27180839475 Documento: DU - DOCUMENTO…" at bounding box center [394, 391] width 579 height 167
drag, startPoint x: 329, startPoint y: 320, endPoint x: 147, endPoint y: 316, distance: 182.5
click at [147, 316] on div "Apellido: OLMEDO PATRICIA ALEJANDRA CUIL: 27180839475 Documento: DU - DOCUMENTO…" at bounding box center [394, 391] width 579 height 167
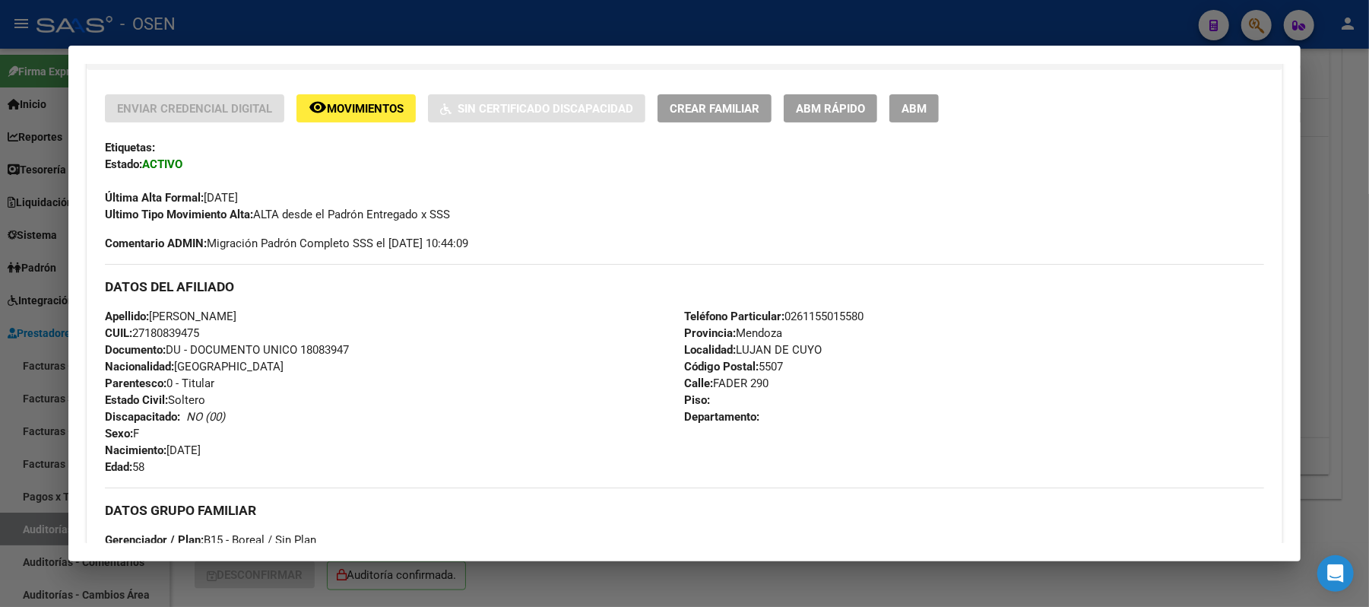
click at [290, 27] on div at bounding box center [684, 303] width 1369 height 607
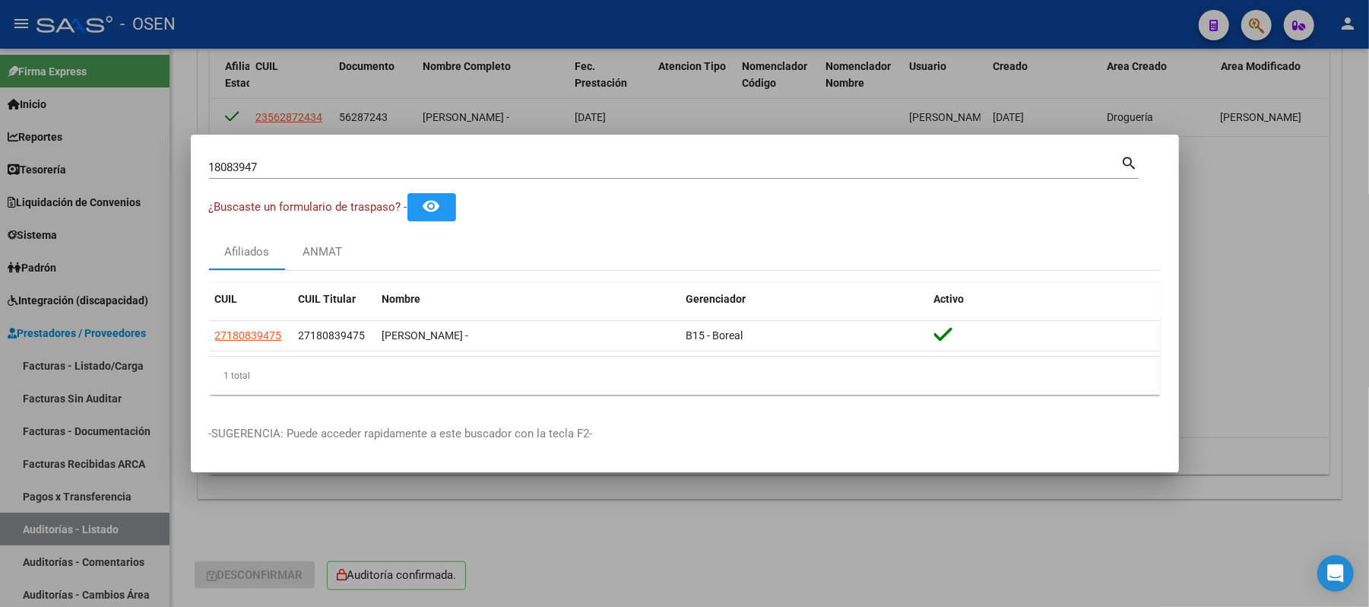
drag, startPoint x: 262, startPoint y: 168, endPoint x: 0, endPoint y: 8, distance: 307.5
click at [0, 170] on div "18083947 Buscar (apellido, dni, cuil, nro traspaso, cuit, obra social) search ¿…" at bounding box center [684, 303] width 1369 height 607
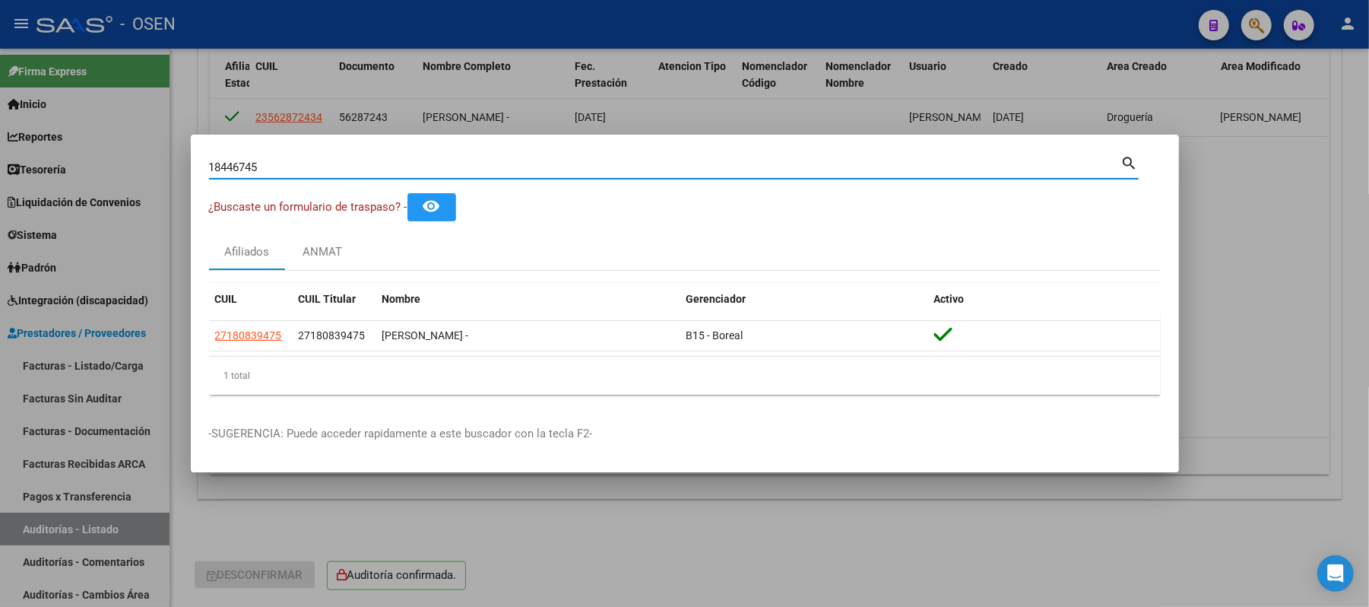
type input "18446745"
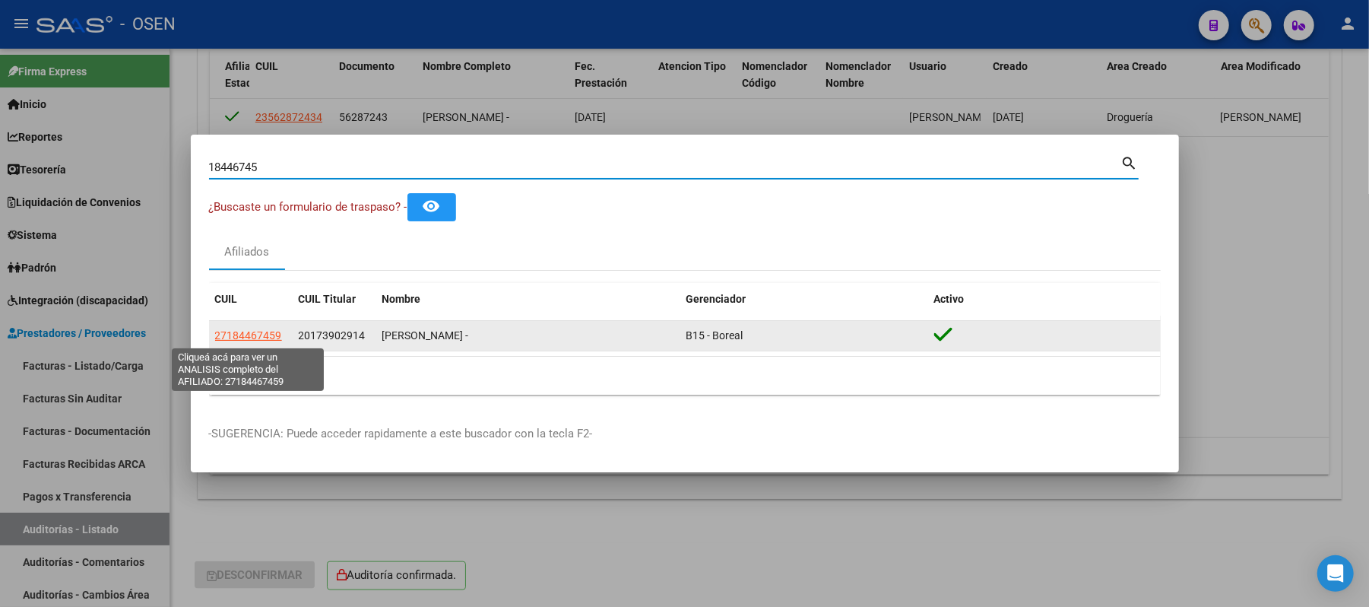
click at [238, 336] on span "27184467459" at bounding box center [248, 335] width 67 height 12
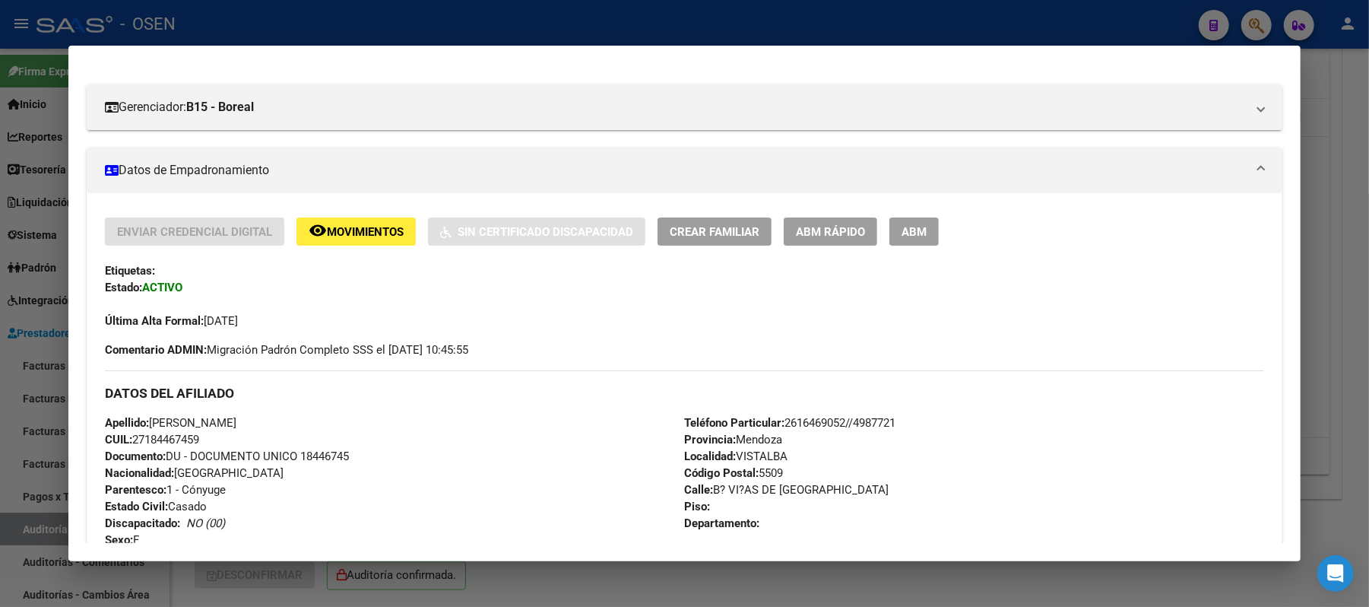
scroll to position [245, 0]
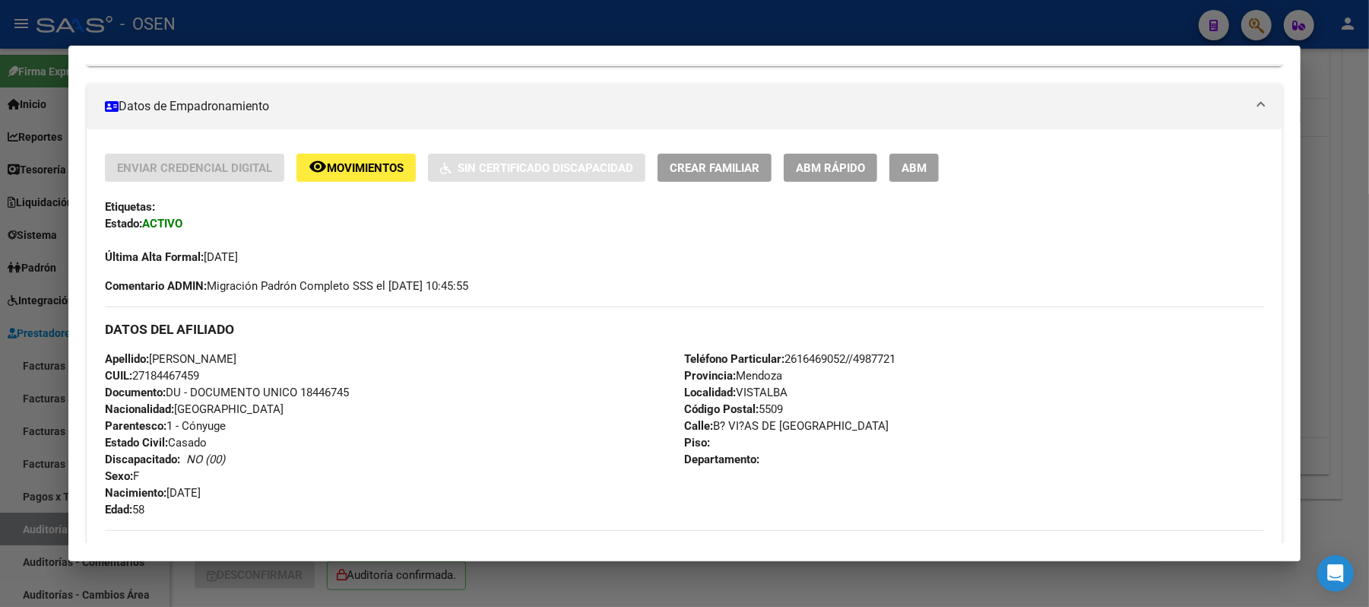
drag, startPoint x: 299, startPoint y: 357, endPoint x: 199, endPoint y: 357, distance: 99.6
click at [199, 357] on div "Apellido: VELAZQUEZ NANCY EDITH CUIL: 27184467459 Documento: DU - DOCUMENTO UNI…" at bounding box center [394, 434] width 579 height 167
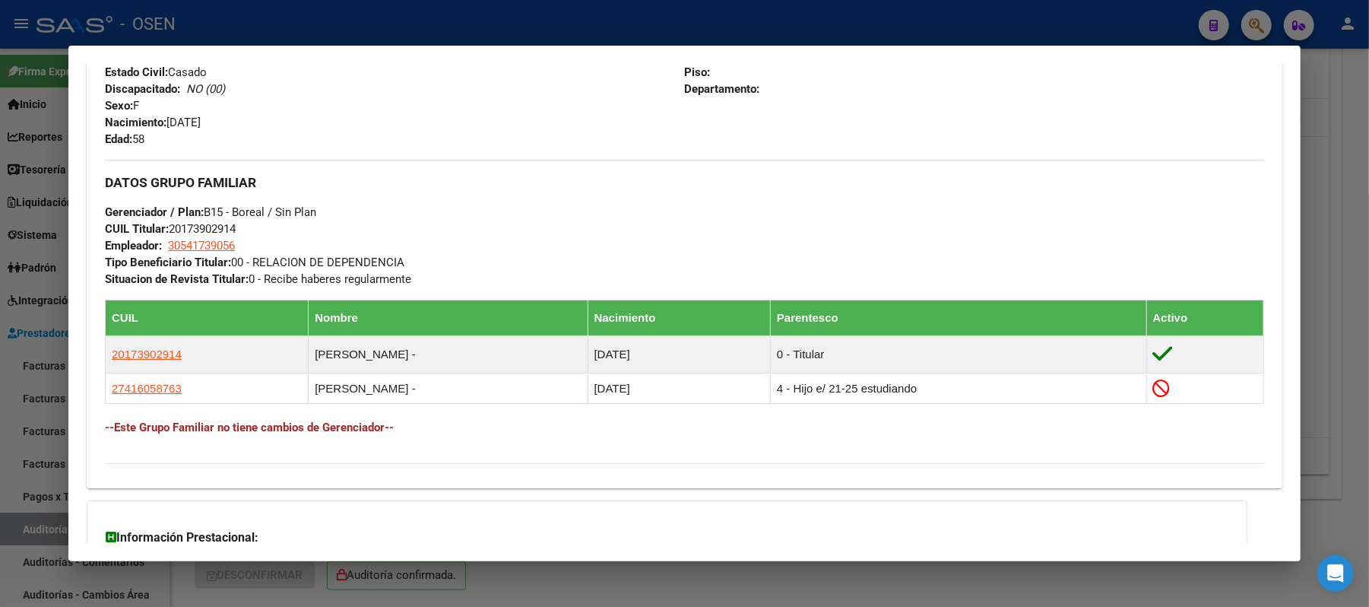
scroll to position [651, 0]
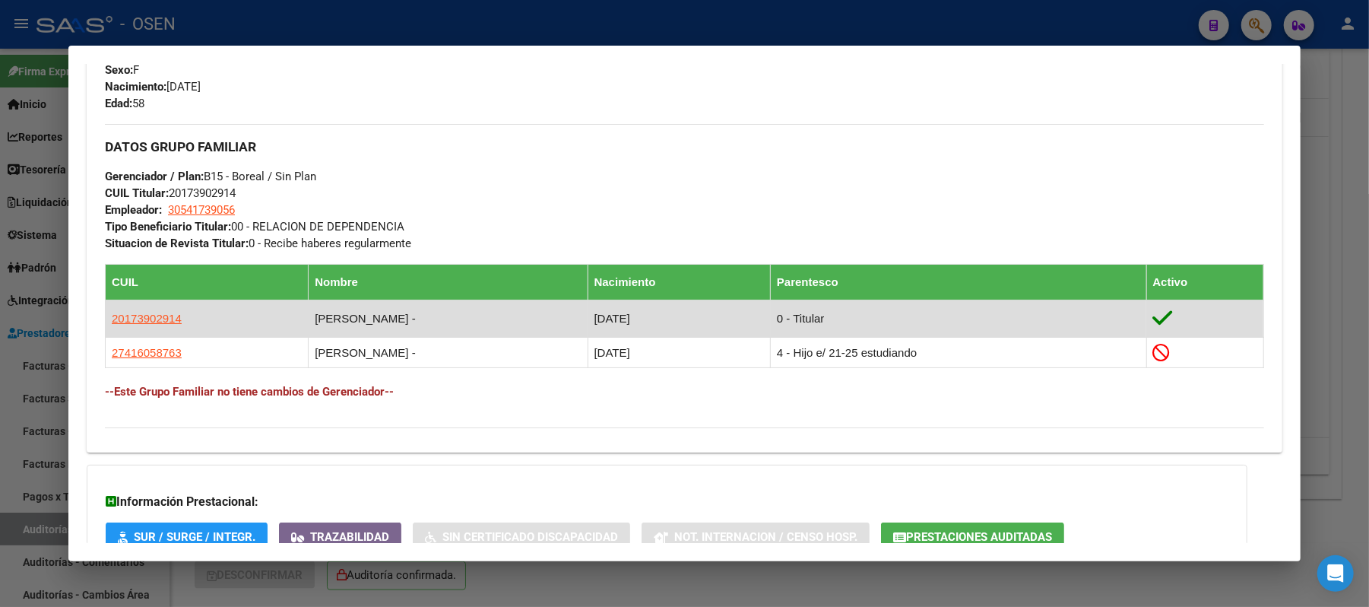
click at [138, 329] on td "20173902914" at bounding box center [207, 318] width 203 height 37
click at [128, 313] on span "20173902914" at bounding box center [147, 318] width 70 height 13
type textarea "20173902914"
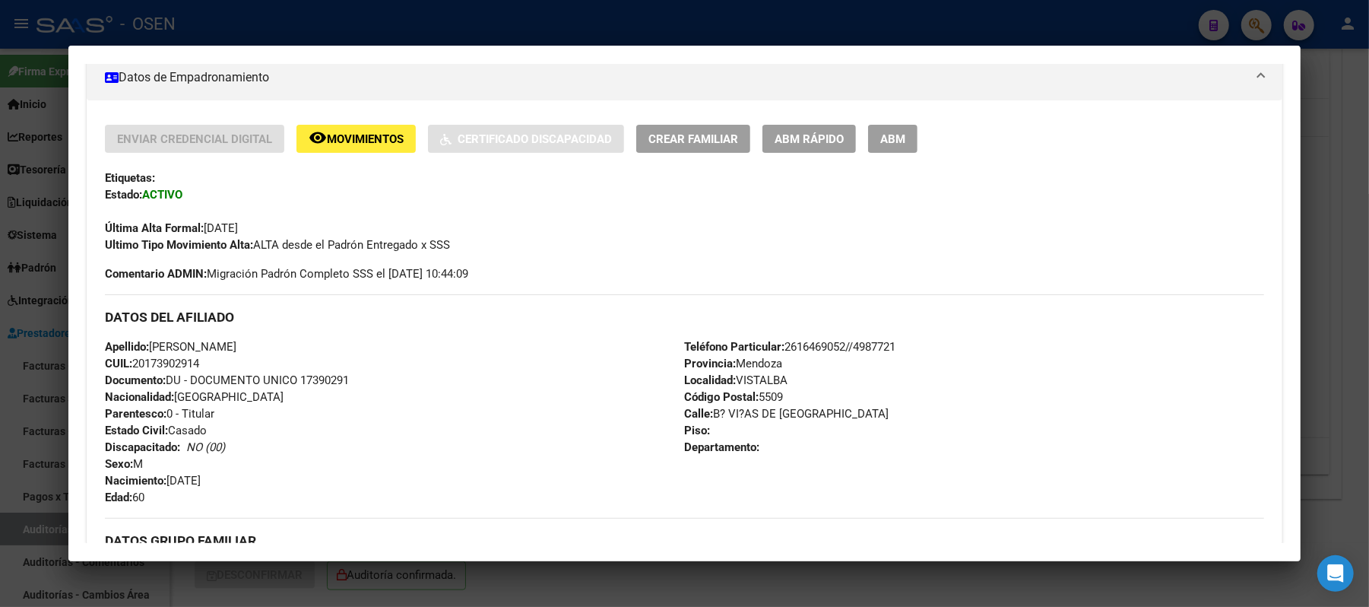
scroll to position [304, 0]
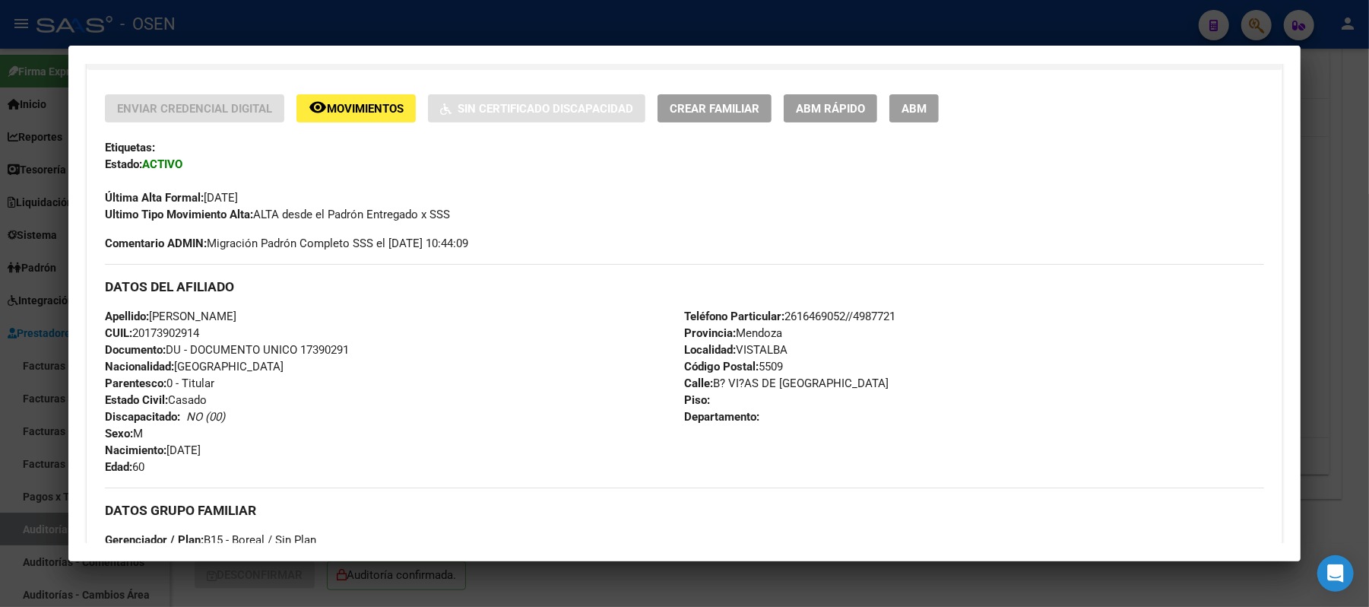
drag, startPoint x: 220, startPoint y: 332, endPoint x: 126, endPoint y: 330, distance: 93.6
click at [126, 330] on div "Apellido: VARGAS OMAR ENRIQUE CUIL: 20173902914 Documento: DU - DOCUMENTO UNICO…" at bounding box center [394, 391] width 579 height 167
click at [395, 395] on div "Apellido: VARGAS OMAR ENRIQUE CUIL: 20173902914 Documento: DU - DOCUMENTO UNICO…" at bounding box center [394, 391] width 579 height 167
drag, startPoint x: 284, startPoint y: 307, endPoint x: 177, endPoint y: 319, distance: 107.1
click at [177, 319] on div "DATOS DEL AFILIADO Apellido: VARGAS OMAR ENRIQUE CUIL: 20173902914 Documento: D…" at bounding box center [685, 369] width 1160 height 211
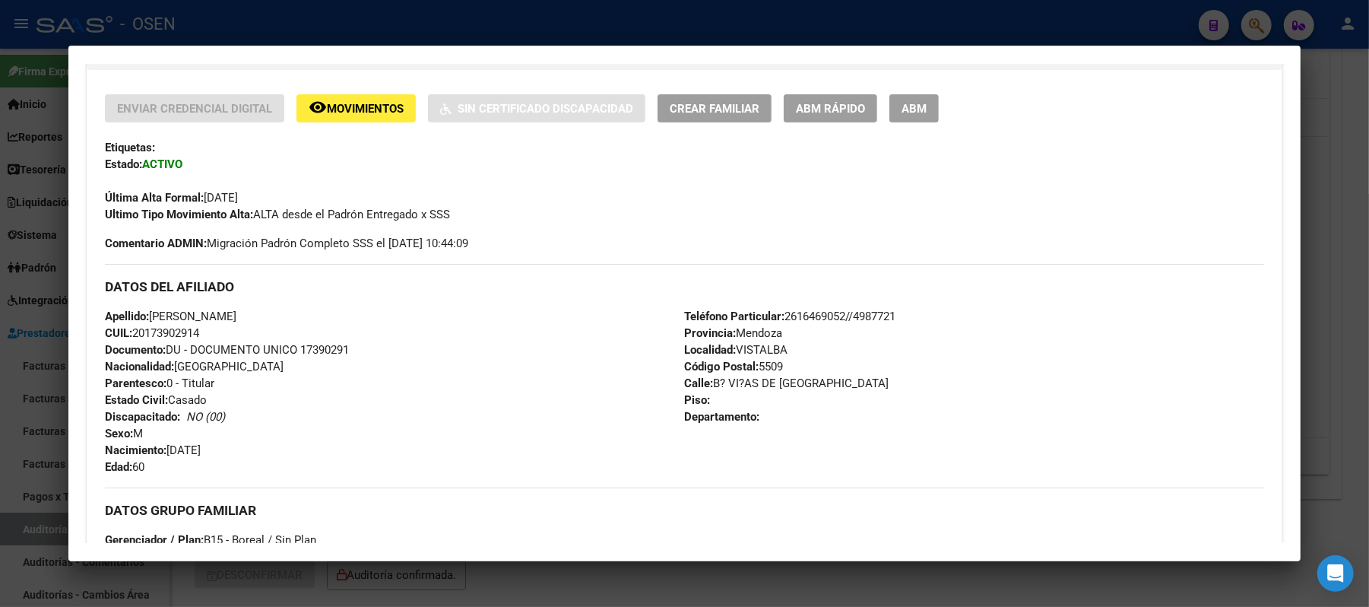
click at [304, 323] on div "Apellido: VARGAS OMAR ENRIQUE CUIL: 20173902914 Documento: DU - DOCUMENTO UNICO…" at bounding box center [394, 391] width 579 height 167
drag, startPoint x: 280, startPoint y: 314, endPoint x: 149, endPoint y: 314, distance: 130.8
click at [149, 314] on div "Apellido: VARGAS OMAR ENRIQUE CUIL: 20173902914 Documento: DU - DOCUMENTO UNICO…" at bounding box center [394, 391] width 579 height 167
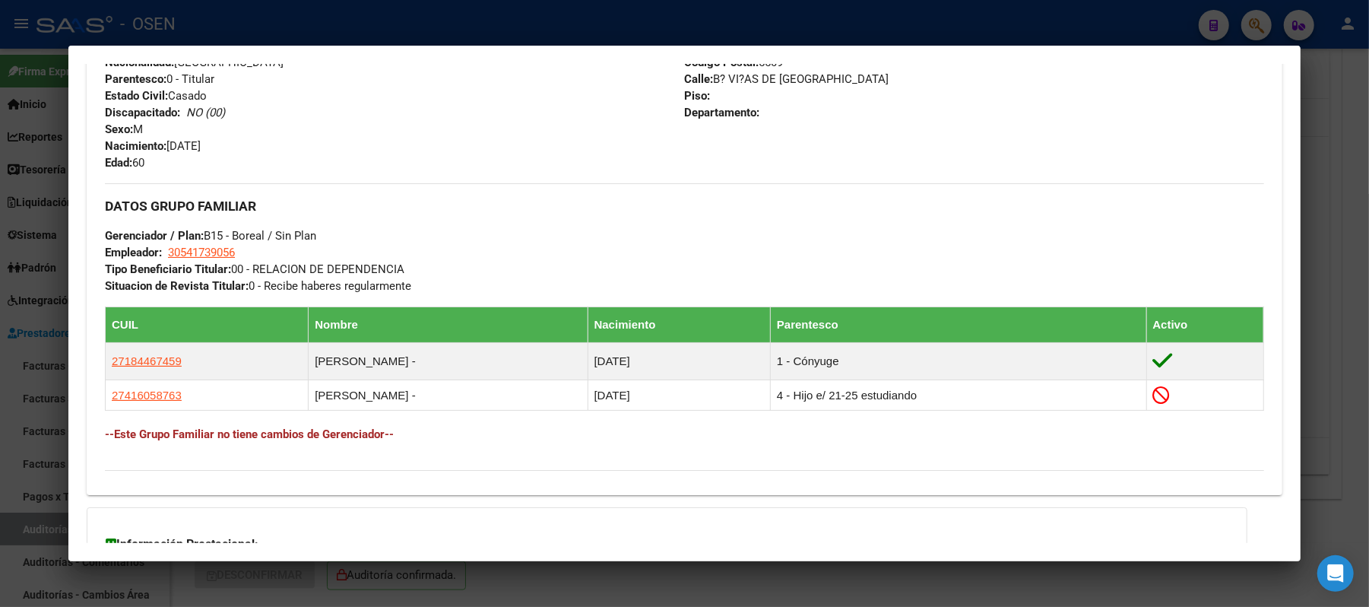
scroll to position [709, 0]
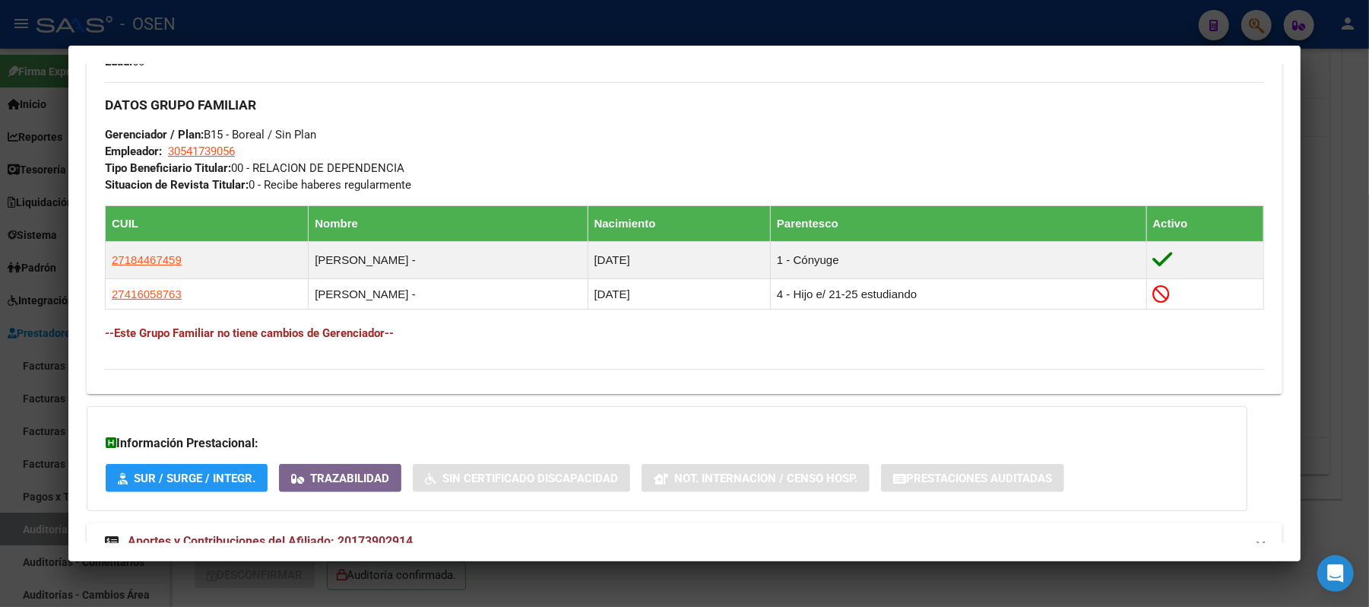
click at [566, 40] on div at bounding box center [684, 303] width 1369 height 607
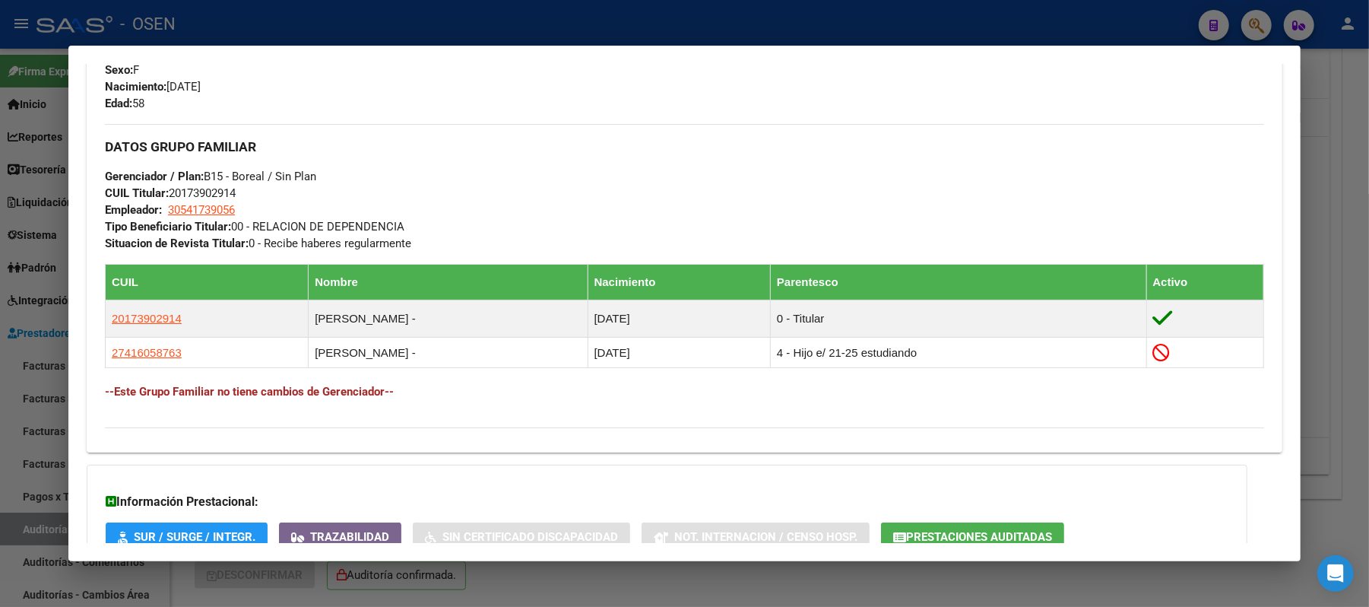
click at [292, 18] on div at bounding box center [684, 303] width 1369 height 607
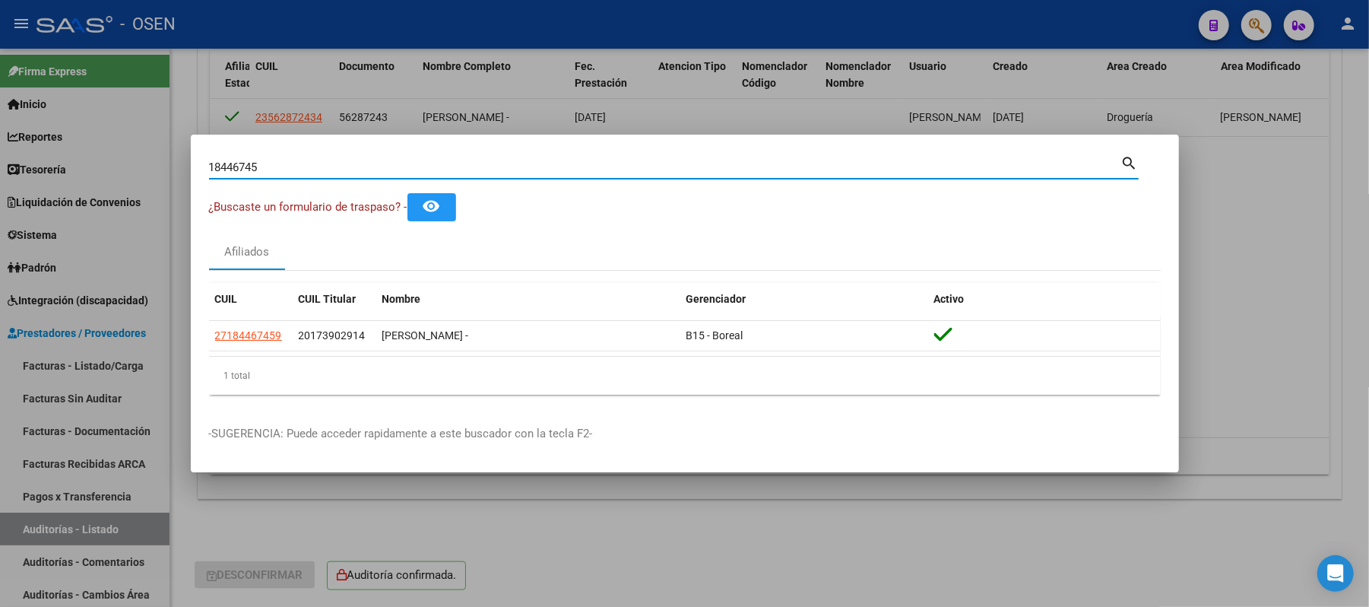
drag, startPoint x: 307, startPoint y: 164, endPoint x: 0, endPoint y: 102, distance: 313.5
click at [0, 128] on div "18446745 Buscar (apellido, dni, cuil, nro traspaso, cuit, obra social) search ¿…" at bounding box center [684, 303] width 1369 height 607
type input "20626429"
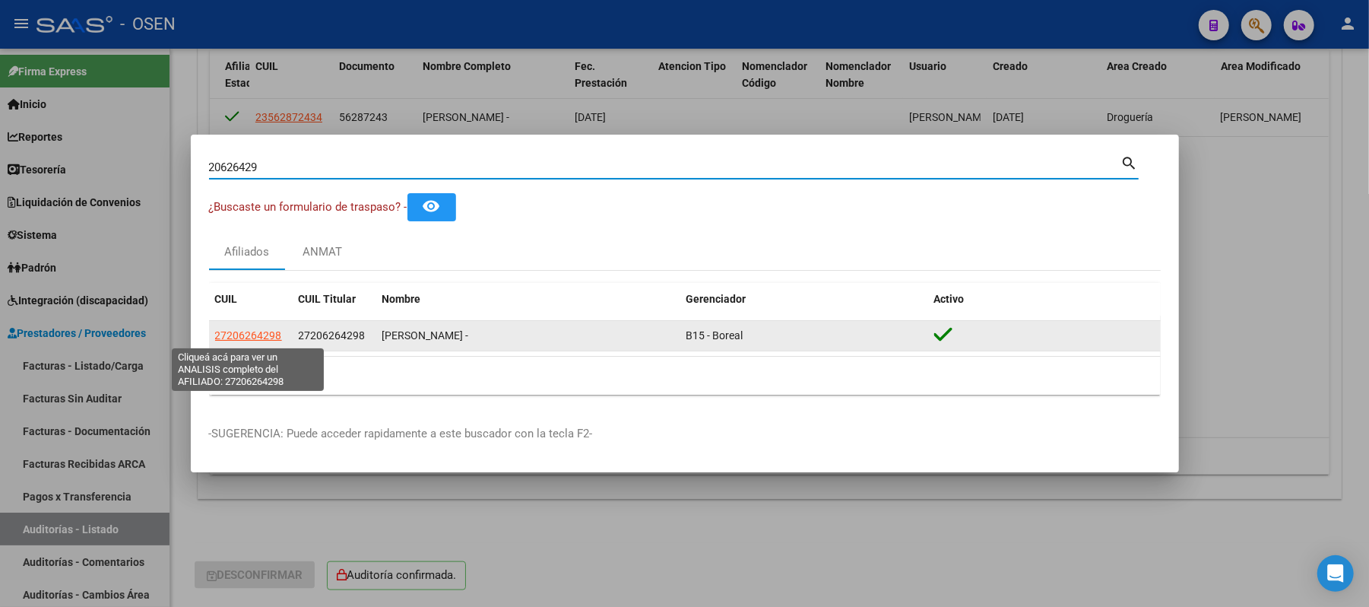
click at [229, 333] on span "27206264298" at bounding box center [248, 335] width 67 height 12
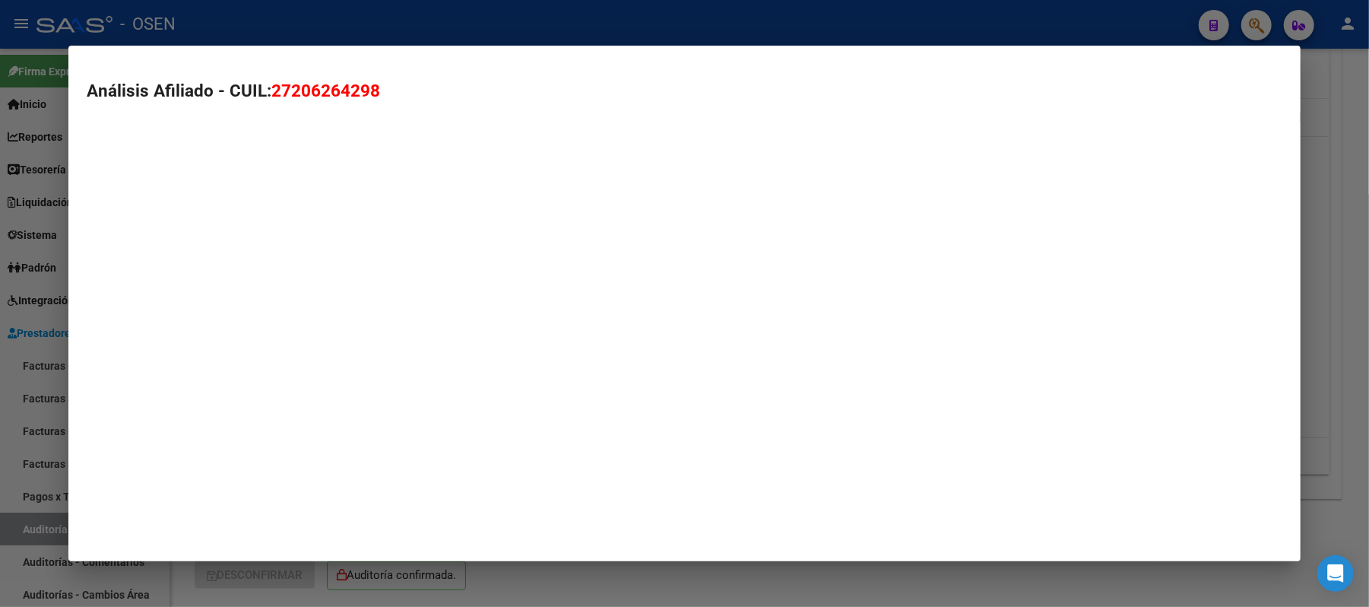
type textarea "27206264298"
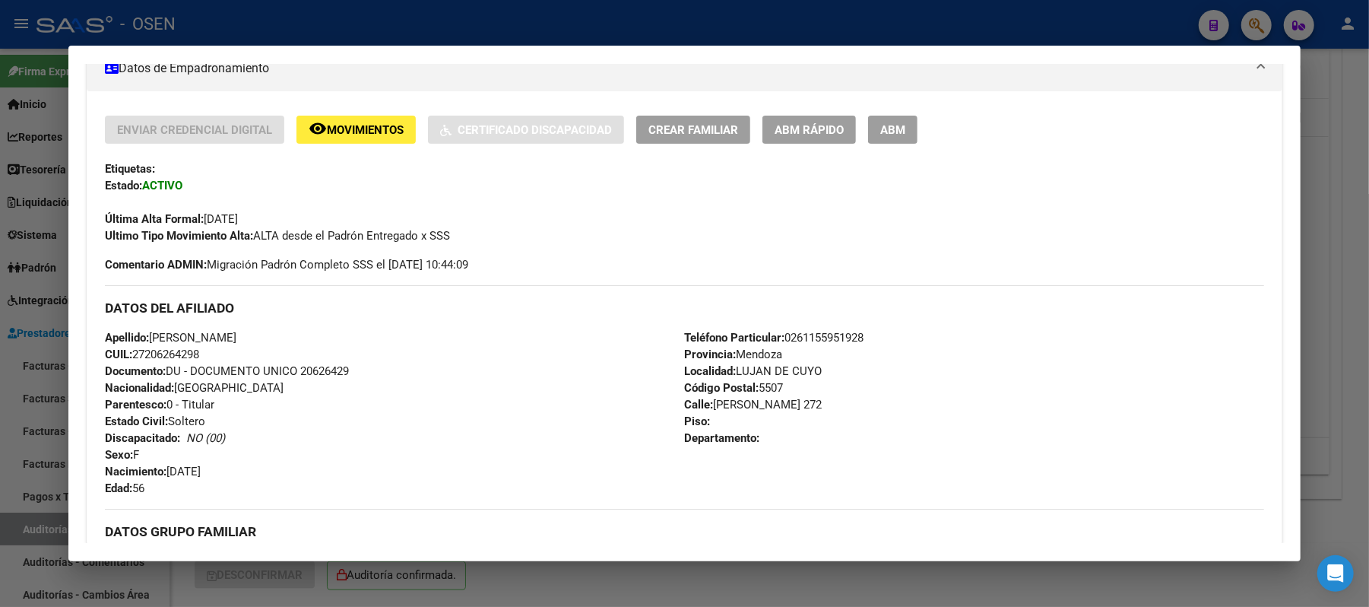
scroll to position [310, 0]
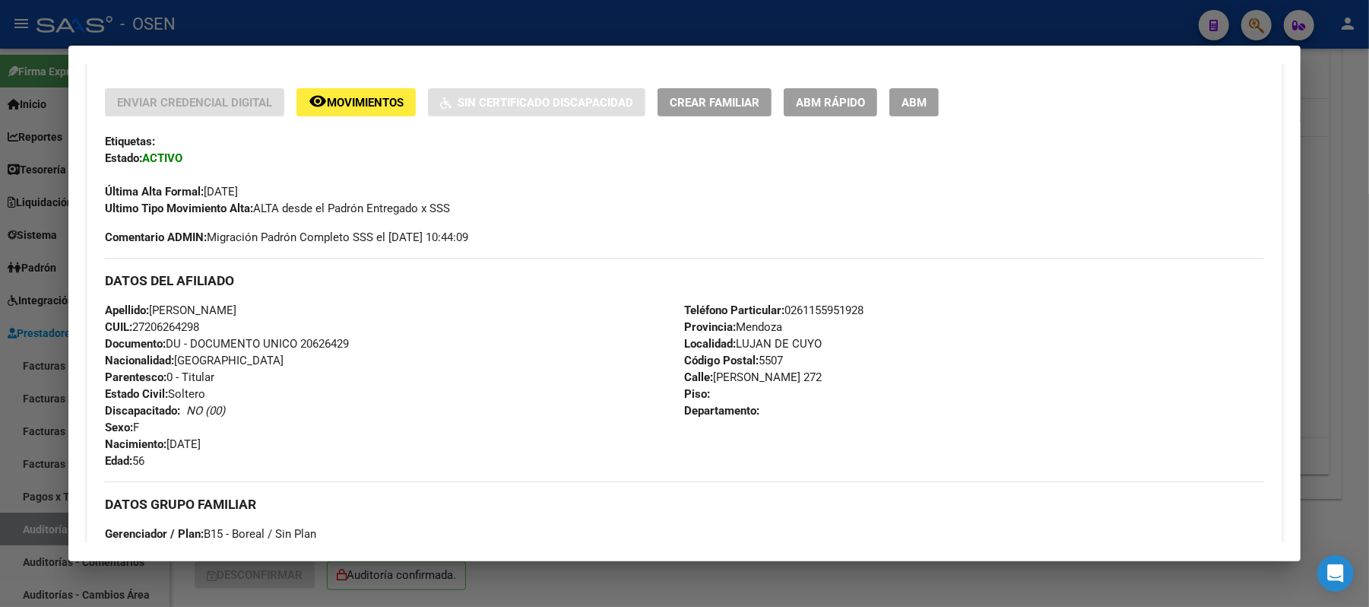
drag, startPoint x: 186, startPoint y: 326, endPoint x: 129, endPoint y: 328, distance: 56.3
click at [129, 328] on div "Apellido: MARI CLAUDIA ANAHI CUIL: 27206264298 Documento: DU - DOCUMENTO UNICO …" at bounding box center [394, 385] width 579 height 167
click at [415, 27] on div at bounding box center [684, 303] width 1369 height 607
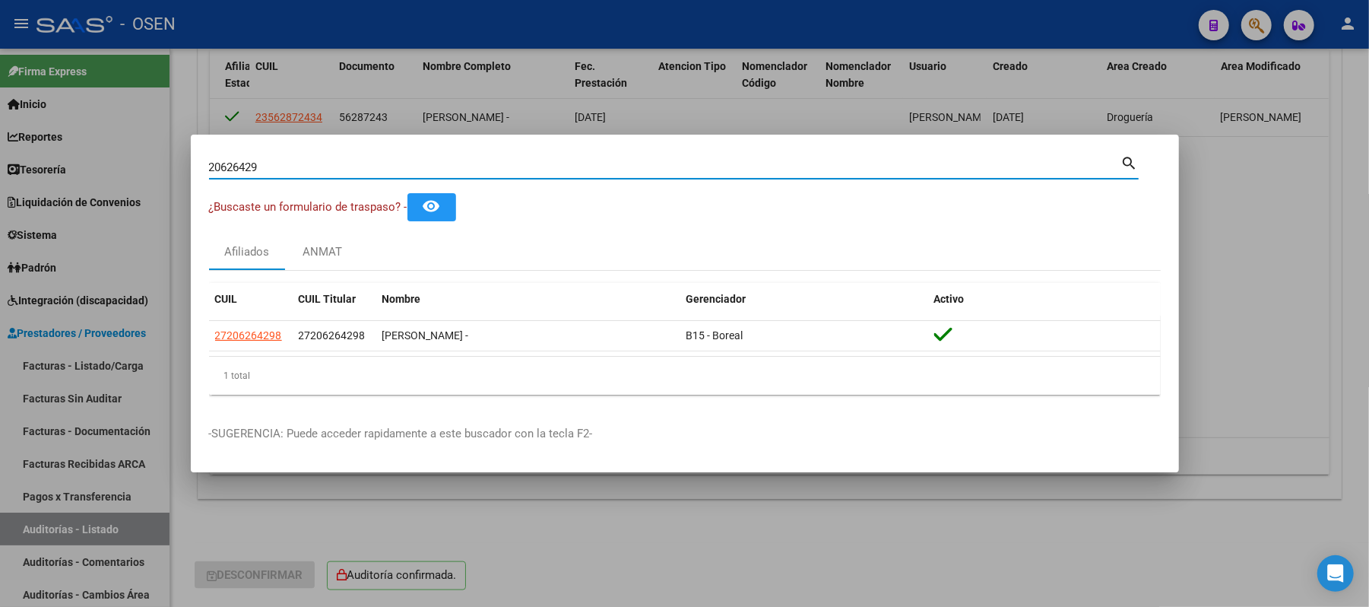
drag, startPoint x: 329, startPoint y: 169, endPoint x: 0, endPoint y: 159, distance: 329.4
click at [0, 159] on div "20626429 Buscar (apellido, dni, cuil, nro traspaso, cuit, obra social) search ¿…" at bounding box center [684, 303] width 1369 height 607
type input "21335282"
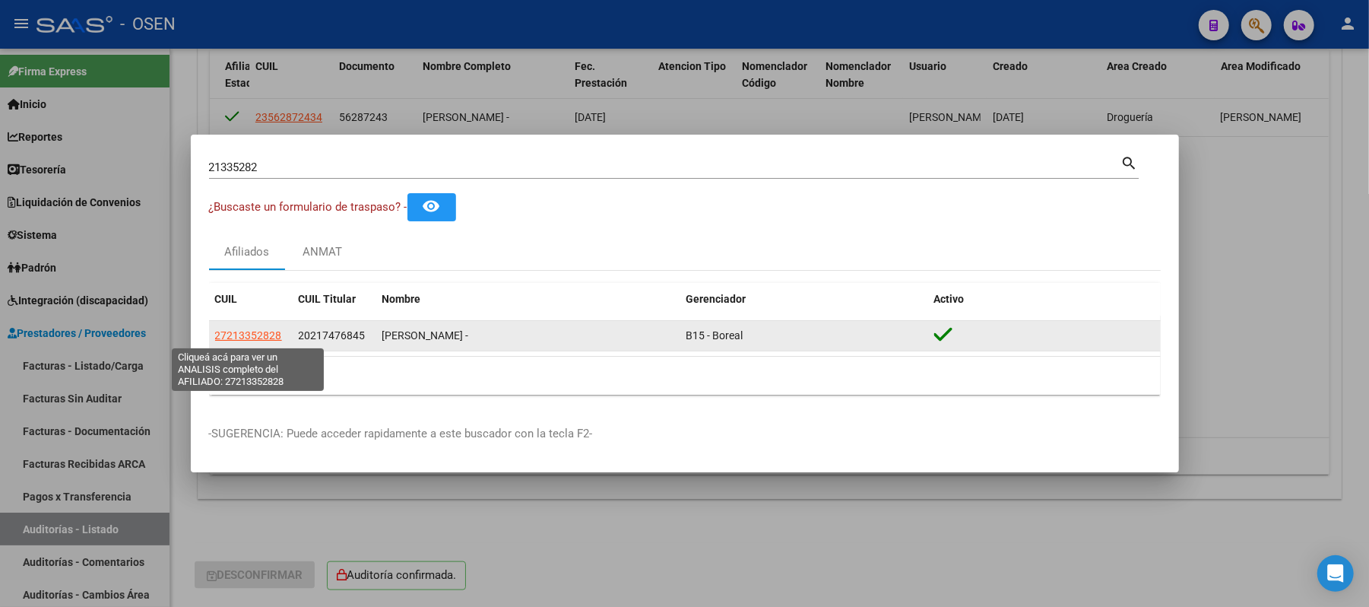
click at [266, 341] on span "27213352828" at bounding box center [248, 335] width 67 height 12
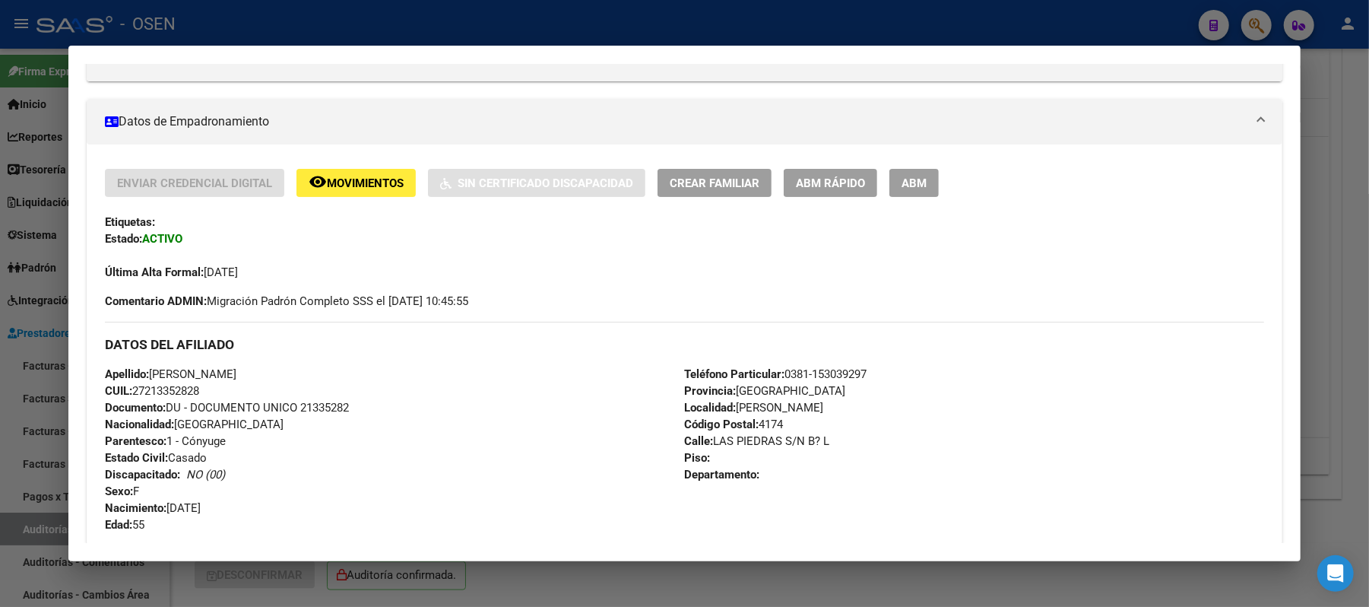
scroll to position [347, 0]
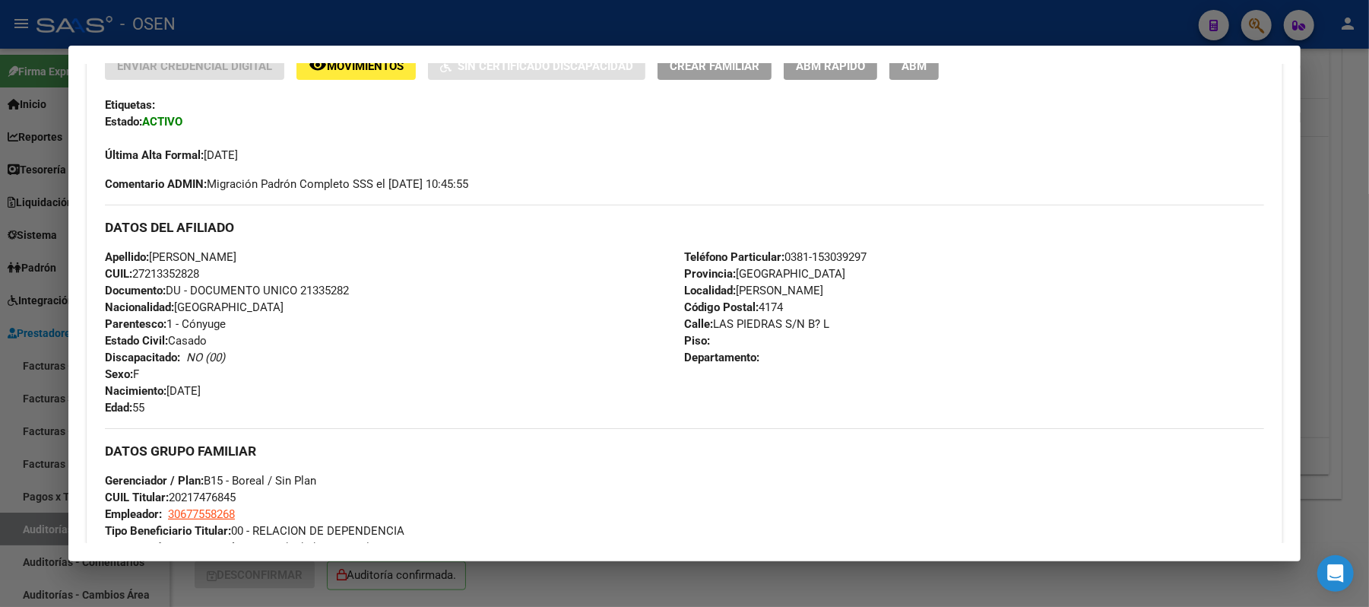
click at [350, 317] on div "Apellido: LUNA NELIDA MERCEDES CUIL: 27213352828 Documento: DU - DOCUMENTO UNIC…" at bounding box center [394, 332] width 579 height 167
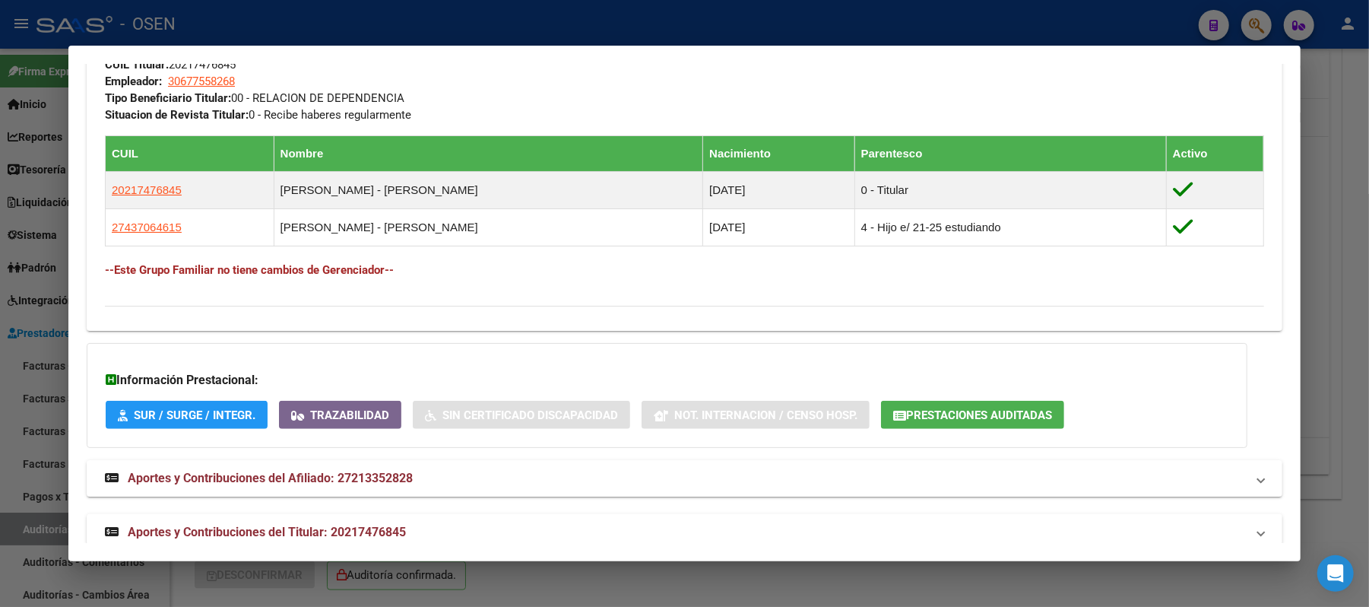
scroll to position [804, 0]
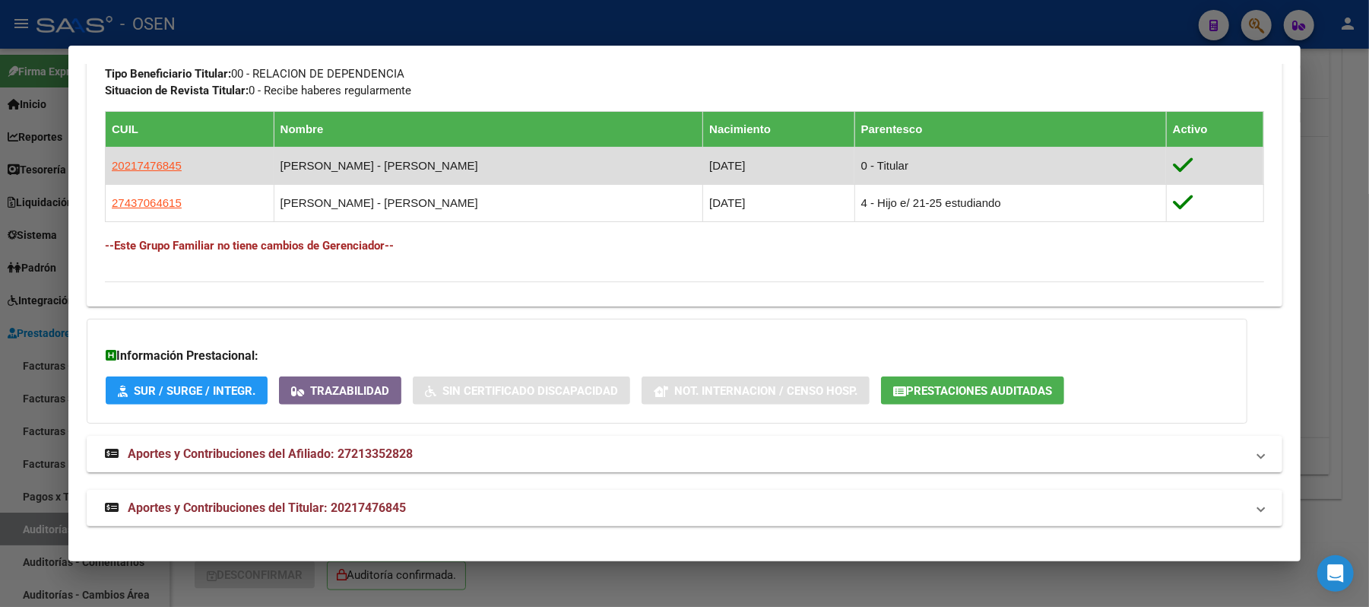
click at [168, 167] on span "20217476845" at bounding box center [147, 165] width 70 height 13
type textarea "20217476845"
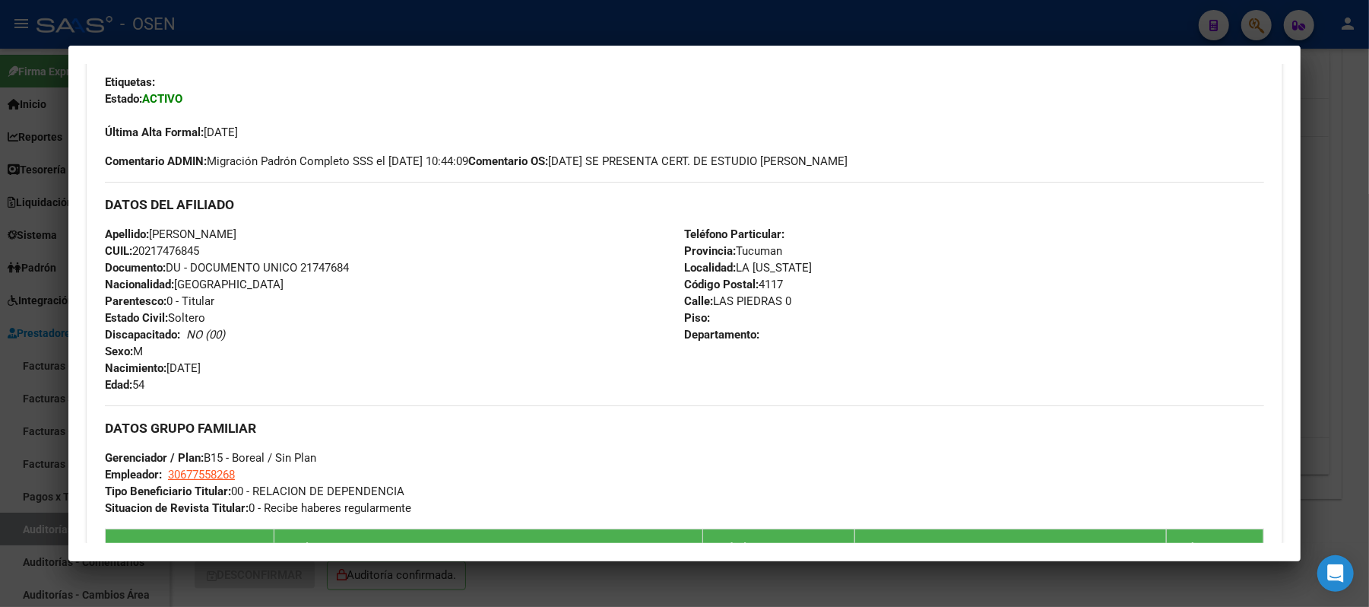
scroll to position [405, 0]
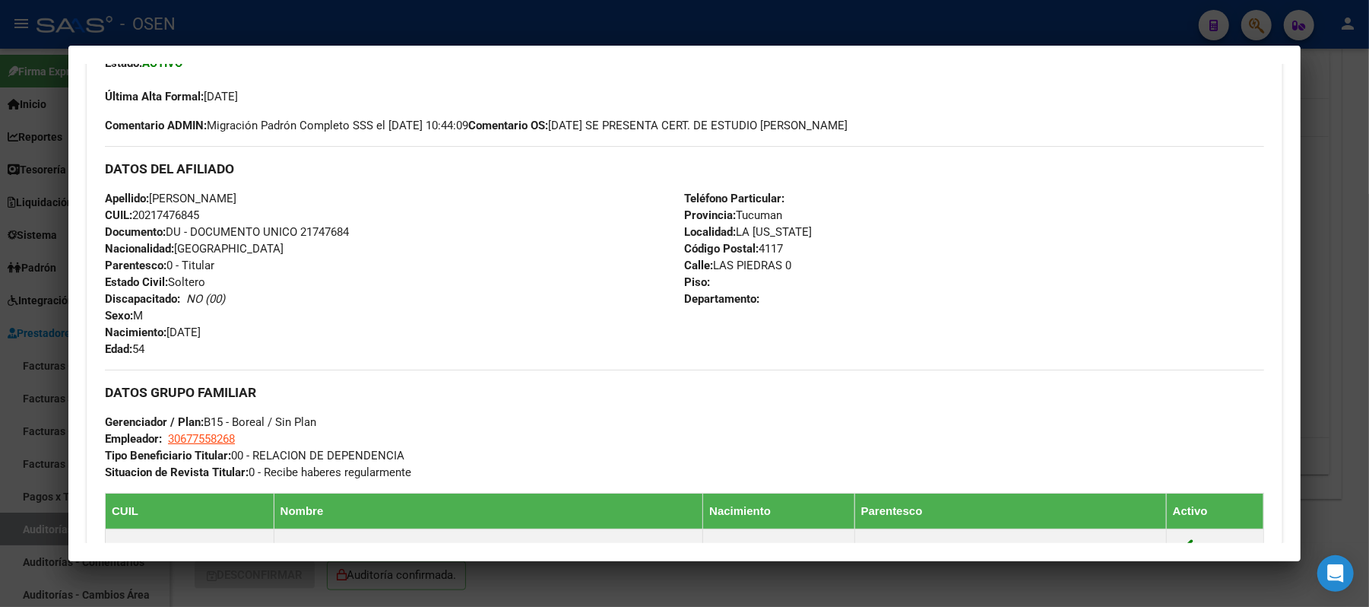
drag, startPoint x: 205, startPoint y: 221, endPoint x: 128, endPoint y: 217, distance: 76.9
click at [128, 217] on div "Apellido: JOSE ALFREDO CHAVARRIA CUIL: 20217476845 Documento: DU - DOCUMENTO UN…" at bounding box center [394, 273] width 579 height 167
drag, startPoint x: 411, startPoint y: 257, endPoint x: 318, endPoint y: 225, distance: 98.1
click at [409, 257] on div "Apellido: JOSE ALFREDO CHAVARRIA CUIL: 20217476845 Documento: DU - DOCUMENTO UN…" at bounding box center [394, 273] width 579 height 167
drag, startPoint x: 277, startPoint y: 201, endPoint x: 148, endPoint y: 198, distance: 129.3
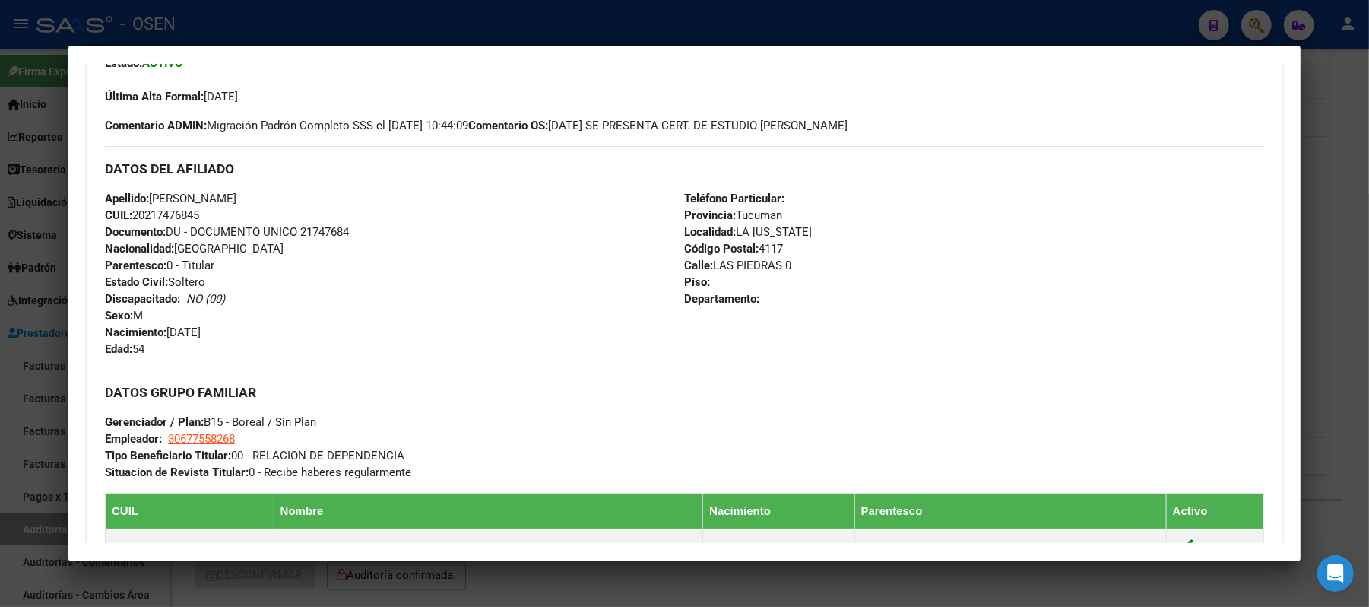
click at [148, 198] on div "Apellido: JOSE ALFREDO CHAVARRIA CUIL: 20217476845 Documento: DU - DOCUMENTO UN…" at bounding box center [394, 273] width 579 height 167
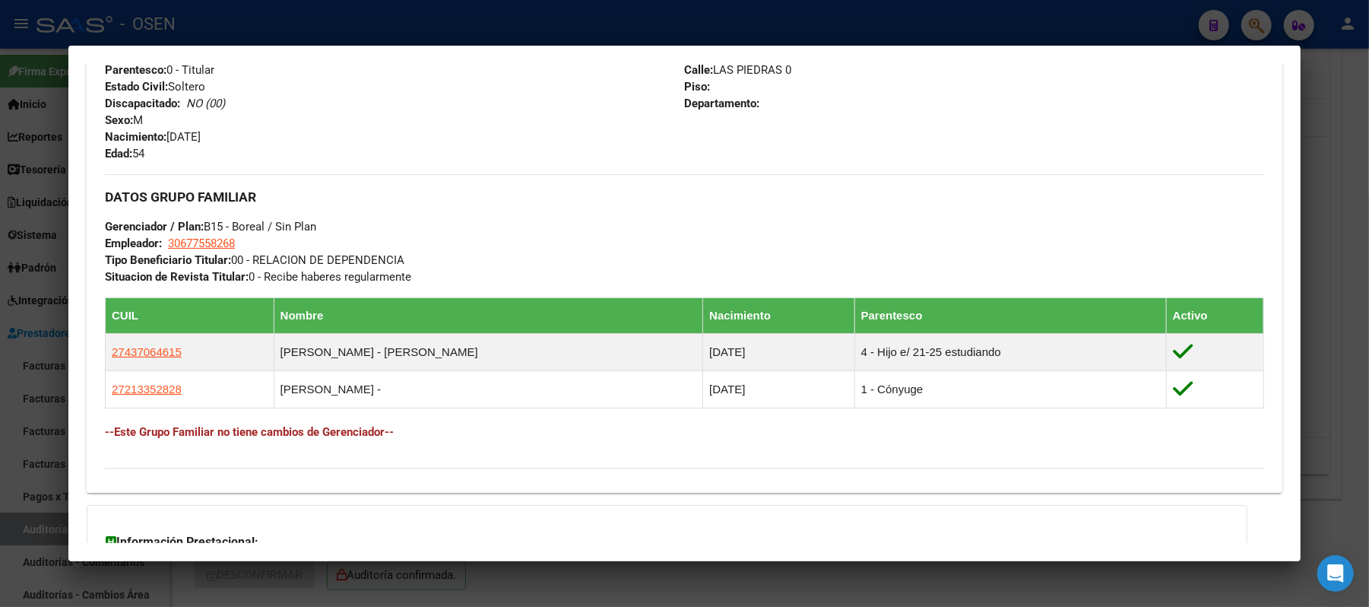
scroll to position [608, 0]
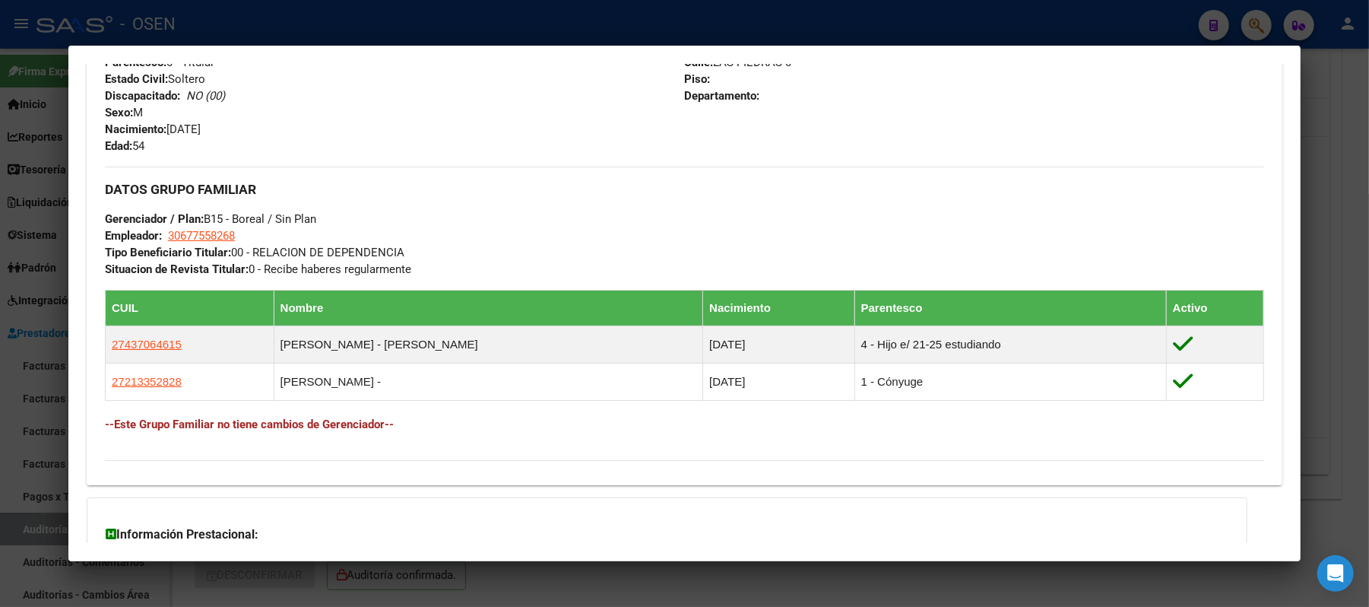
drag, startPoint x: 529, startPoint y: 24, endPoint x: 456, endPoint y: 86, distance: 95.5
click at [528, 24] on div at bounding box center [684, 303] width 1369 height 607
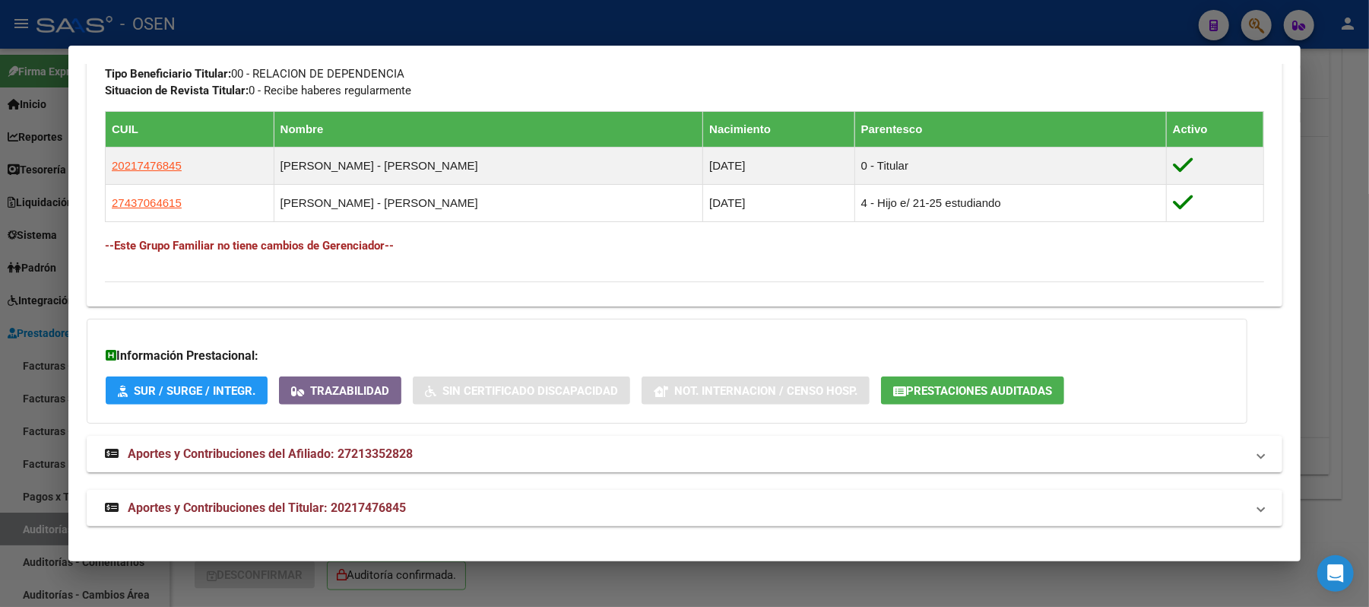
click at [298, 36] on div at bounding box center [684, 303] width 1369 height 607
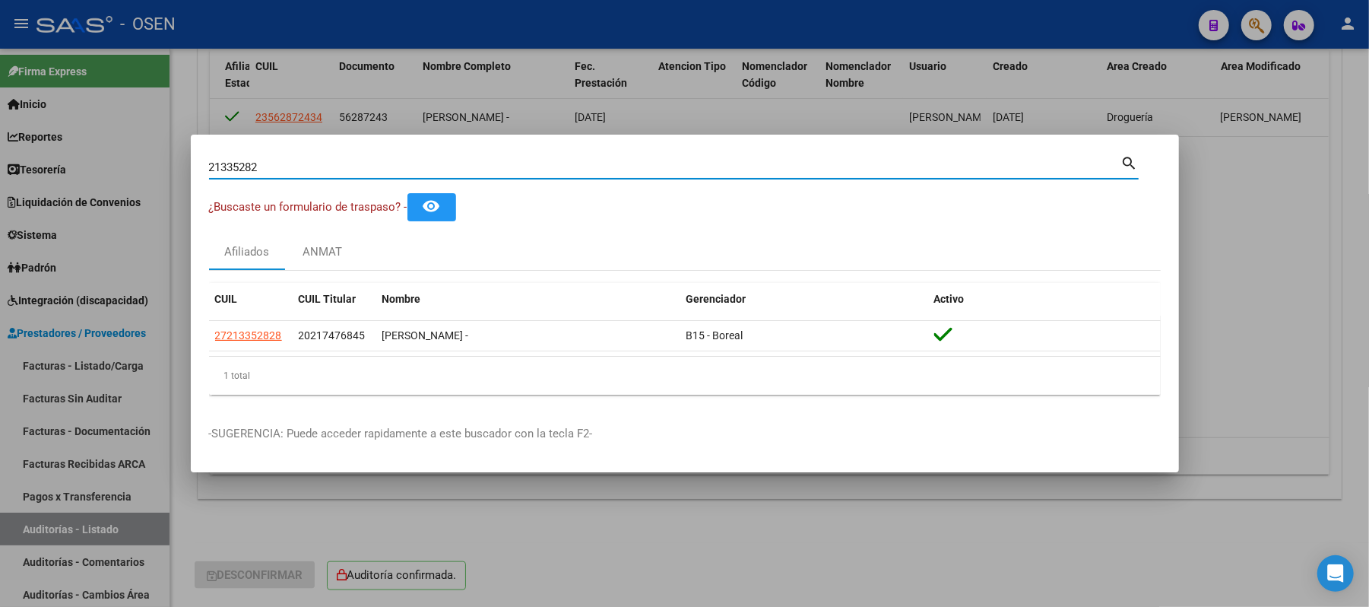
drag, startPoint x: 217, startPoint y: 164, endPoint x: 0, endPoint y: 166, distance: 216.7
click at [0, 174] on div "21335282 Buscar (apellido, dni, cuil, nro traspaso, cuit, obra social) search ¿…" at bounding box center [684, 303] width 1369 height 607
type input "21344055"
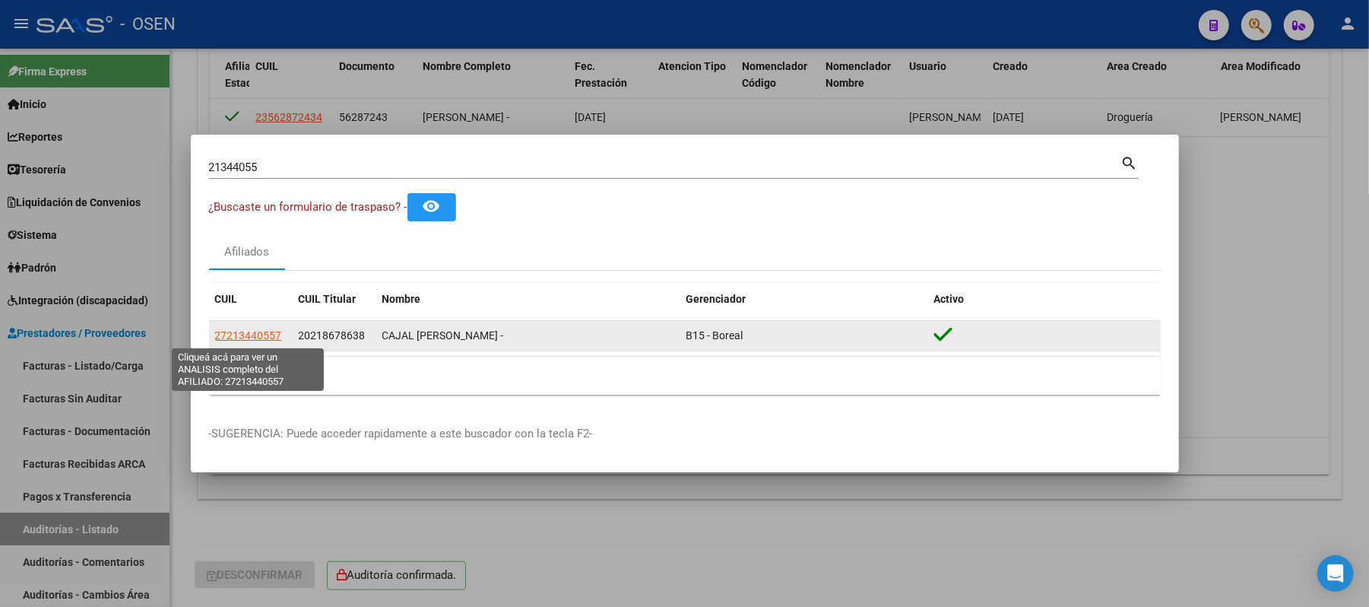
click at [265, 341] on span "27213440557" at bounding box center [248, 335] width 67 height 12
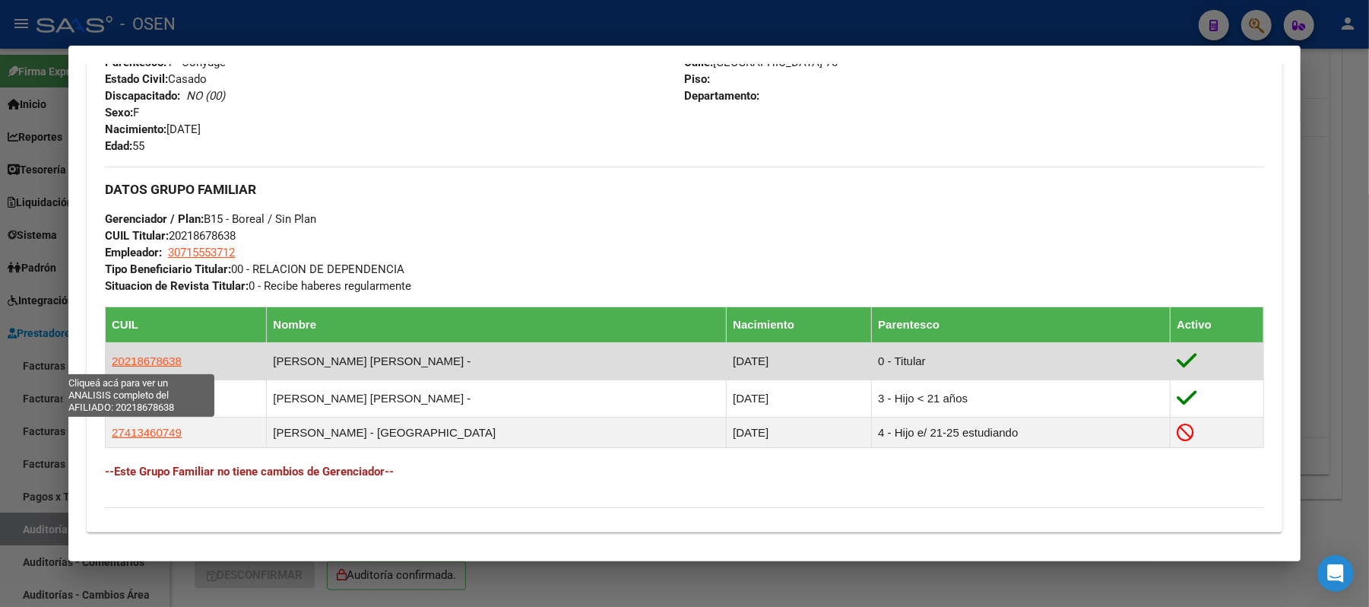
click at [153, 360] on span "20218678638" at bounding box center [147, 360] width 70 height 13
type textarea "20218678638"
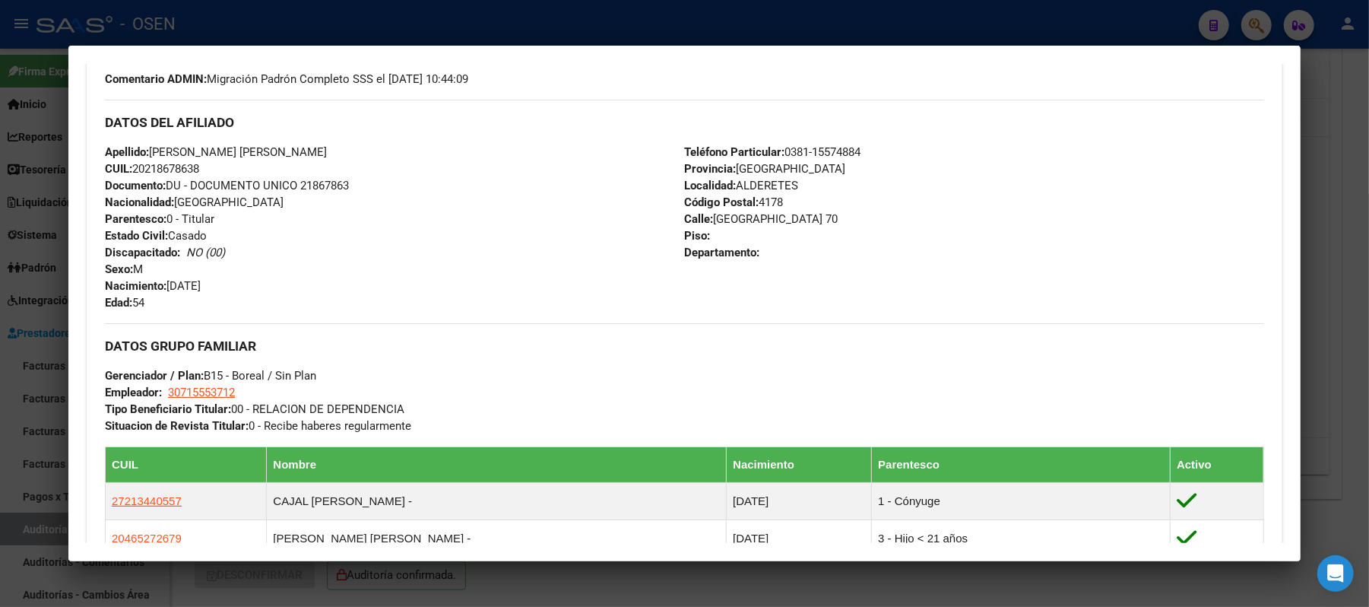
scroll to position [506, 0]
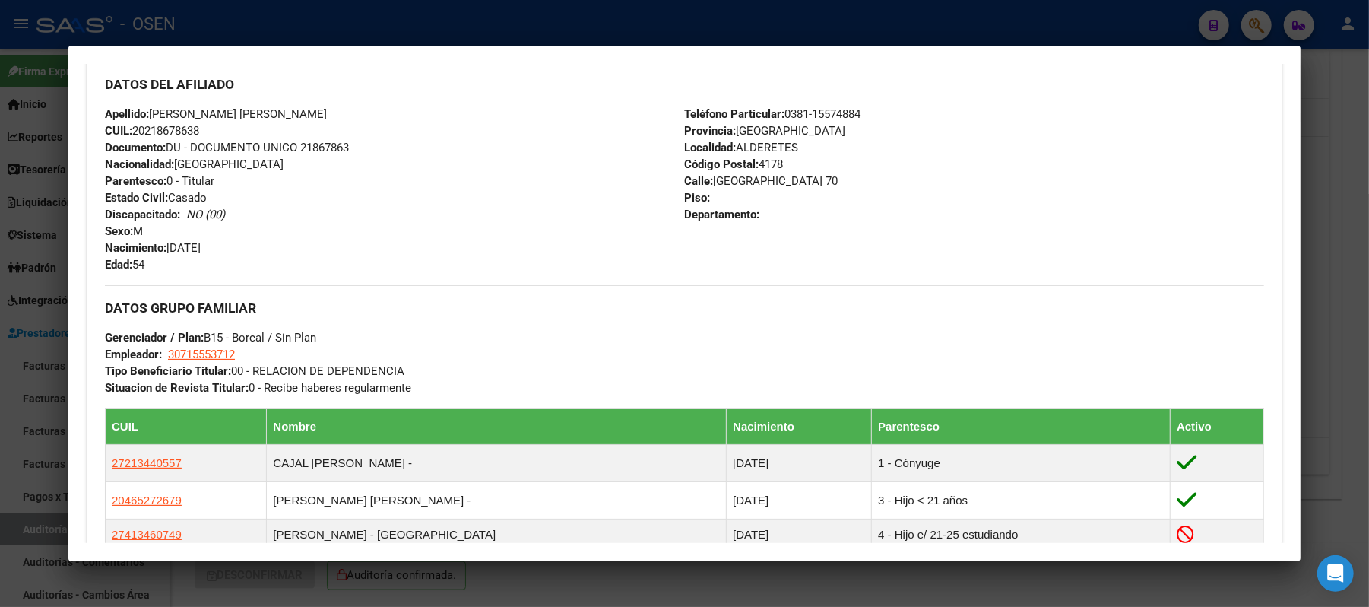
drag, startPoint x: 189, startPoint y: 132, endPoint x: 131, endPoint y: 132, distance: 57.8
click at [131, 132] on div "Apellido: RODRIGUEZ JUAN CARLOS CUIL: 20218678638 Documento: DU - DOCUMENTO UNI…" at bounding box center [394, 189] width 579 height 167
click at [205, 161] on span "Nacionalidad: ARGENTINA" at bounding box center [194, 164] width 179 height 14
drag, startPoint x: 292, startPoint y: 113, endPoint x: 147, endPoint y: 113, distance: 145.2
click at [147, 113] on div "Apellido: RODRIGUEZ JUAN CARLOS CUIL: 20218678638 Documento: DU - DOCUMENTO UNI…" at bounding box center [394, 189] width 579 height 167
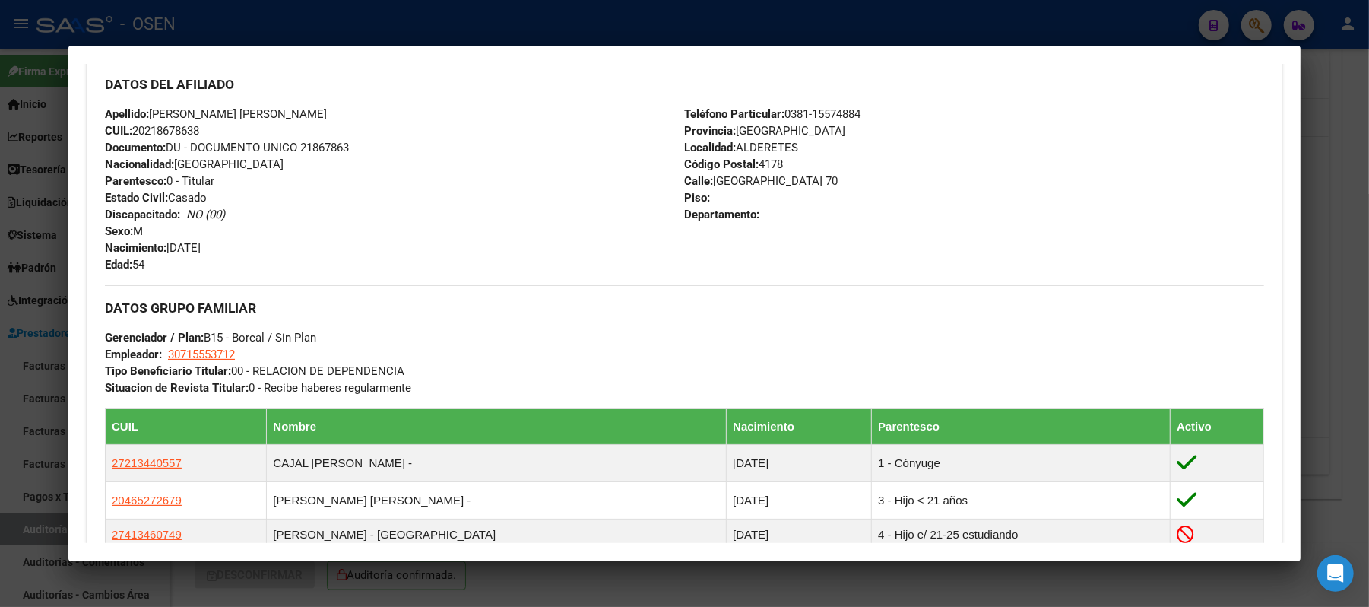
click at [447, 27] on div at bounding box center [684, 303] width 1369 height 607
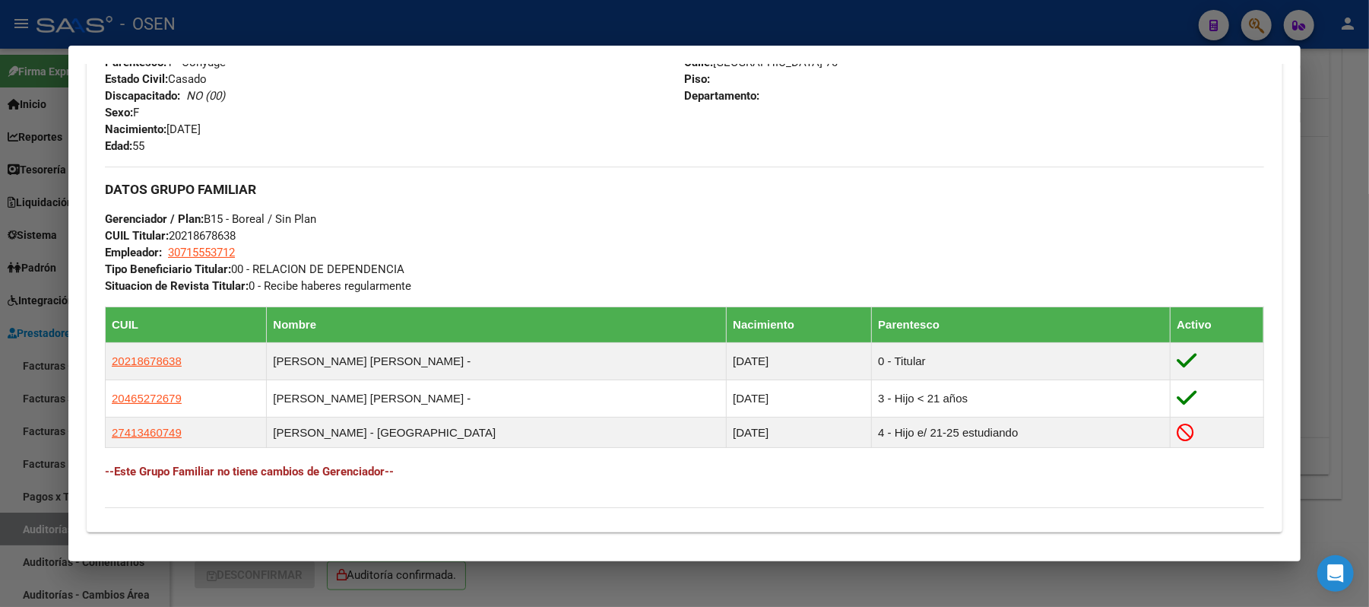
click at [297, 22] on div at bounding box center [684, 303] width 1369 height 607
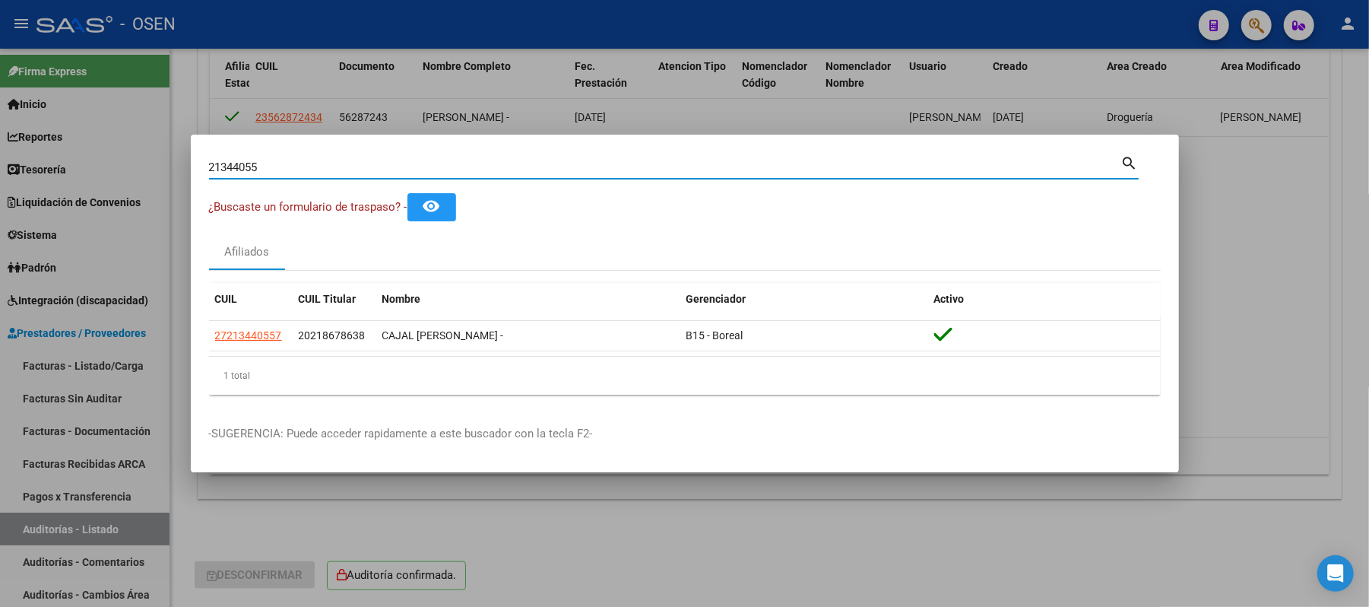
drag, startPoint x: 284, startPoint y: 170, endPoint x: 0, endPoint y: 106, distance: 291.5
click at [0, 113] on div "21344055 Buscar (apellido, dni, cuil, nro traspaso, cuit, obra social) search ¿…" at bounding box center [684, 303] width 1369 height 607
type input "21370626"
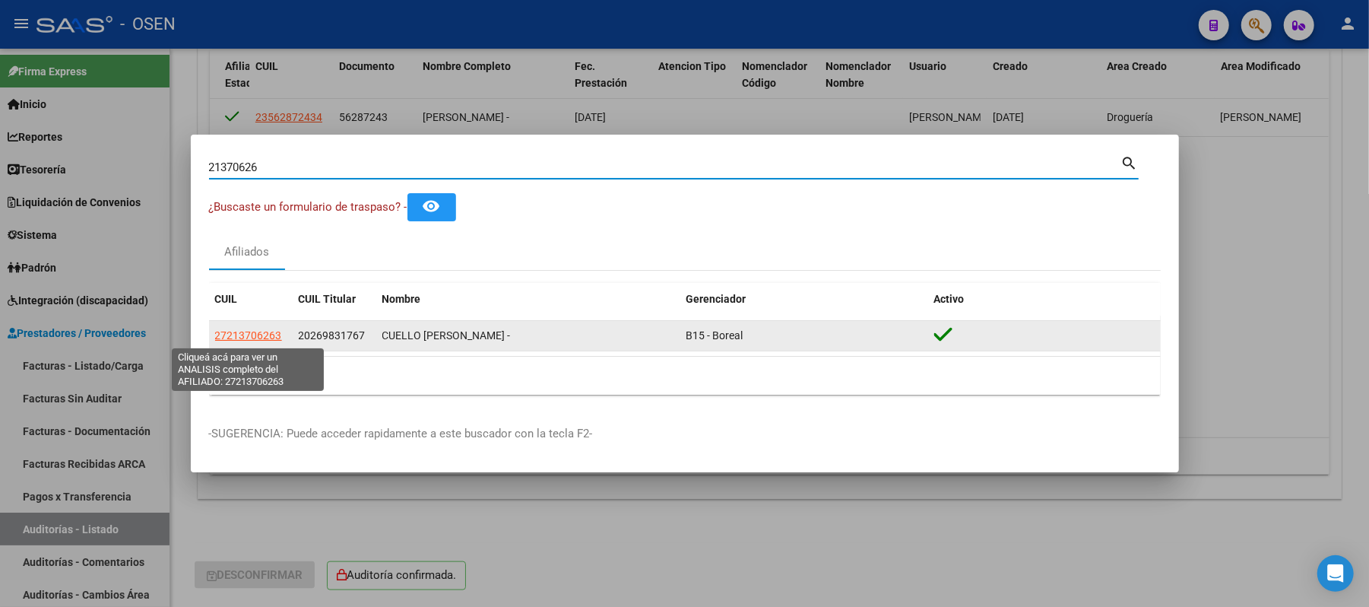
click at [249, 330] on span "27213706263" at bounding box center [248, 335] width 67 height 12
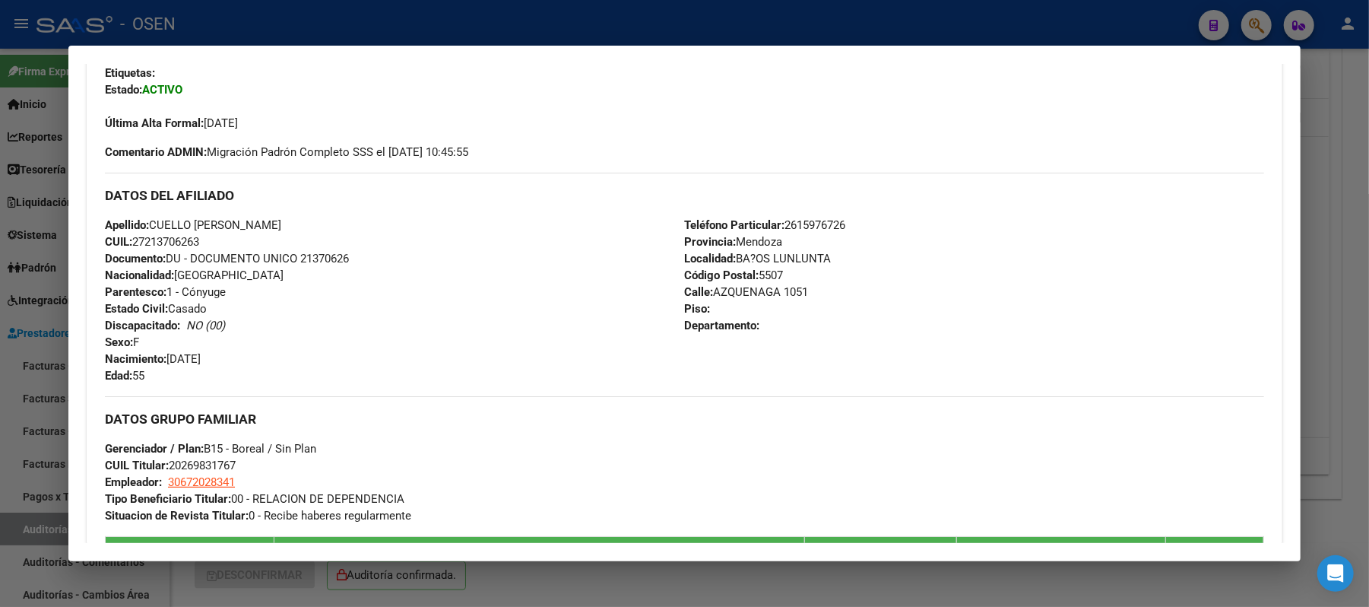
scroll to position [549, 0]
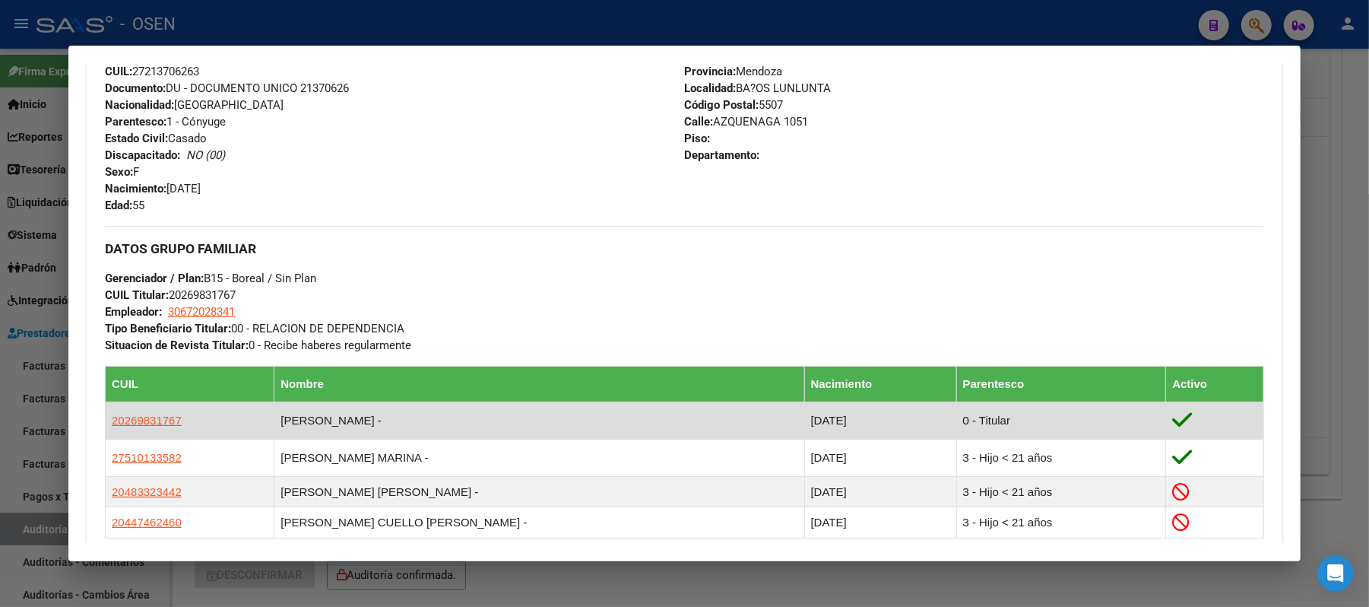
click at [123, 430] on td "20269831767" at bounding box center [190, 420] width 169 height 37
click at [128, 424] on span "20269831767" at bounding box center [147, 420] width 70 height 13
type textarea "20269831767"
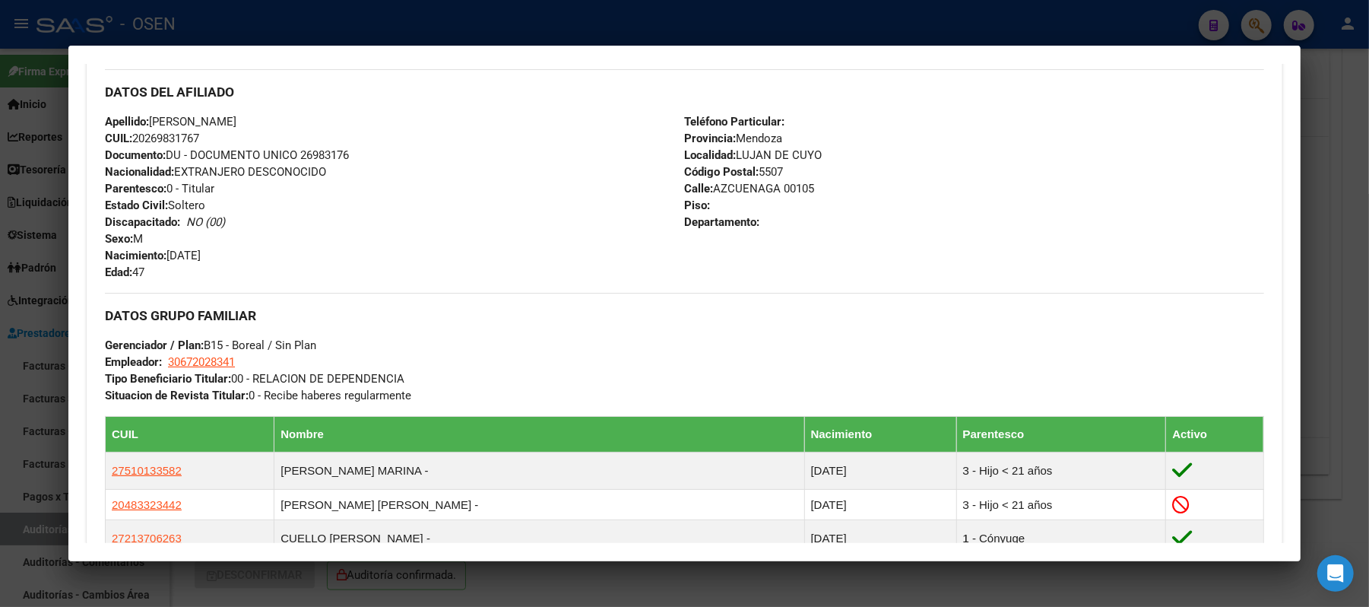
scroll to position [506, 0]
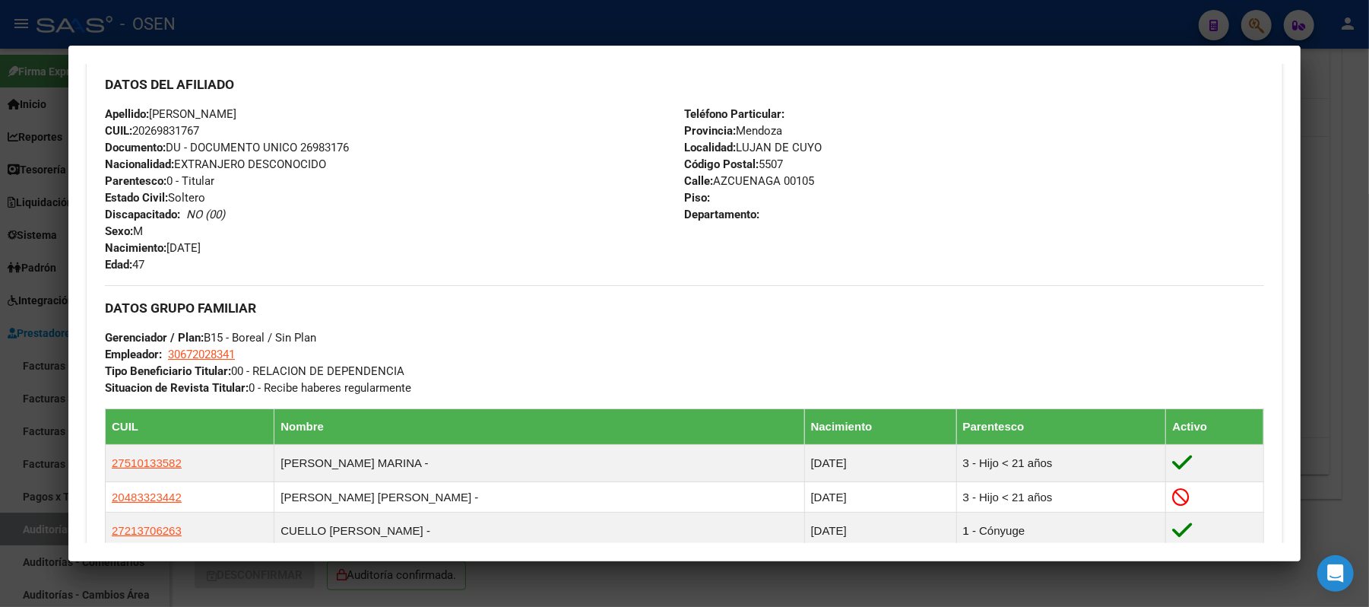
drag, startPoint x: 221, startPoint y: 125, endPoint x: 129, endPoint y: 131, distance: 91.4
click at [129, 131] on div "Apellido: PEPA ERNESTO JAVIER CUIL: 20269831767 Documento: DU - DOCUMENTO UNICO…" at bounding box center [394, 189] width 579 height 167
click at [179, 196] on span "Estado Civil: Soltero" at bounding box center [155, 198] width 100 height 14
drag, startPoint x: 290, startPoint y: 109, endPoint x: 147, endPoint y: 116, distance: 143.1
click at [147, 116] on div "Apellido: PEPA ERNESTO JAVIER CUIL: 20269831767 Documento: DU - DOCUMENTO UNICO…" at bounding box center [394, 189] width 579 height 167
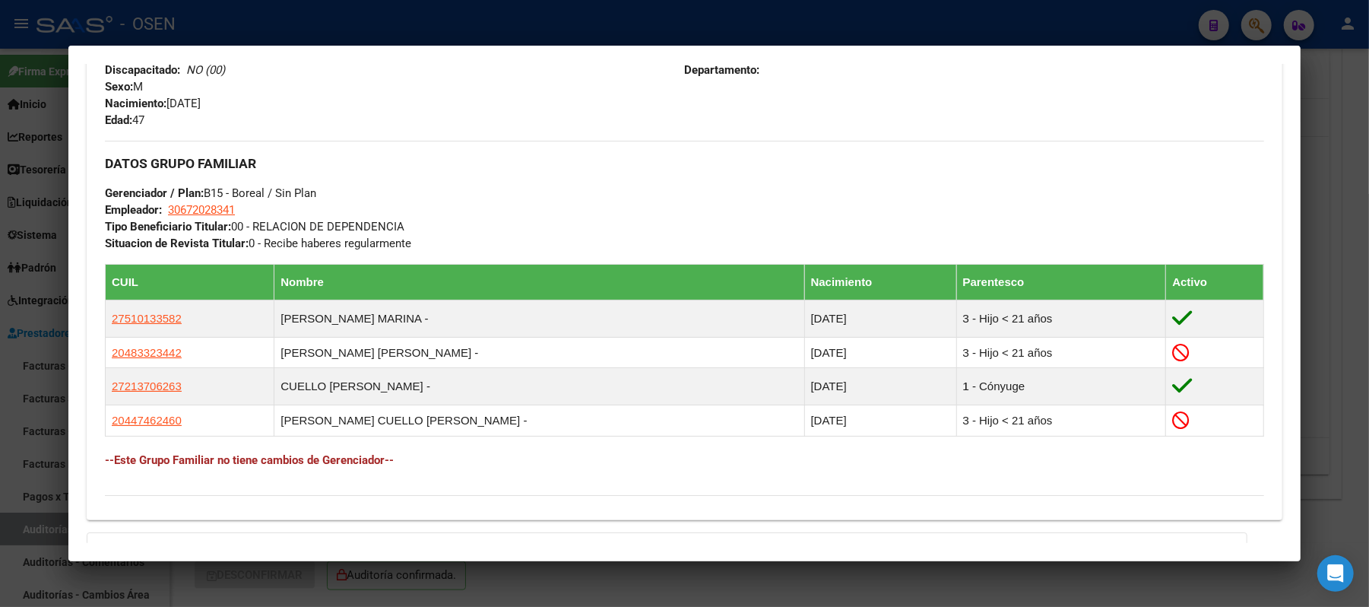
scroll to position [709, 0]
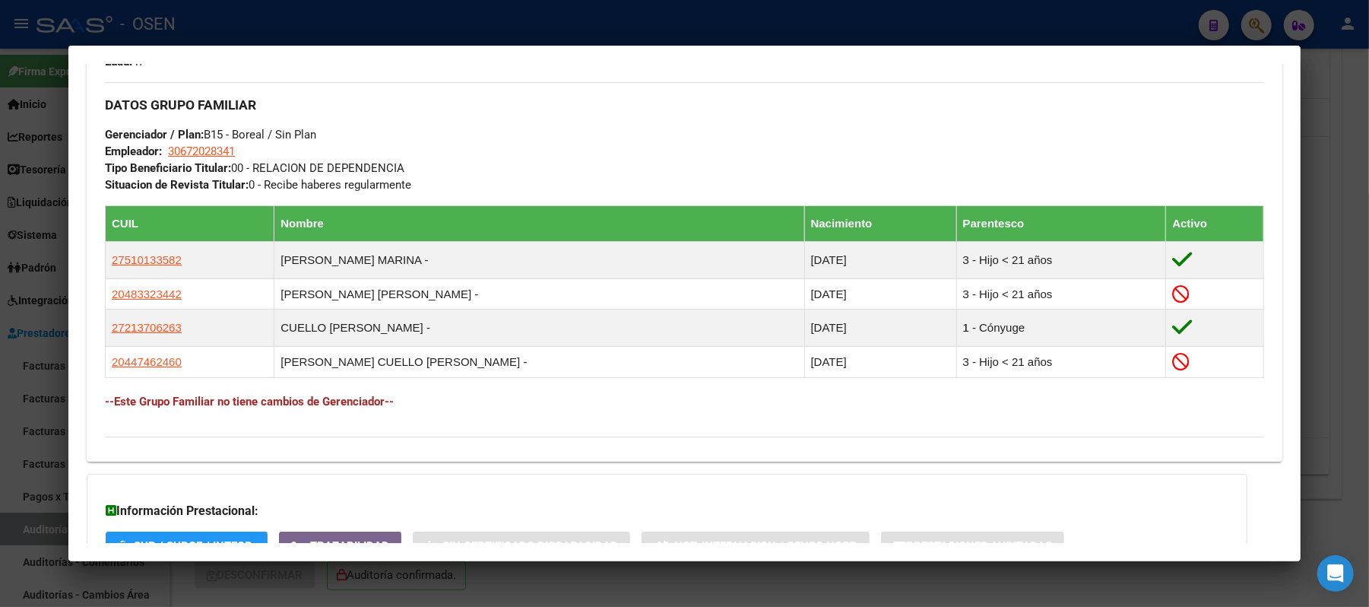
click at [304, 22] on div at bounding box center [684, 303] width 1369 height 607
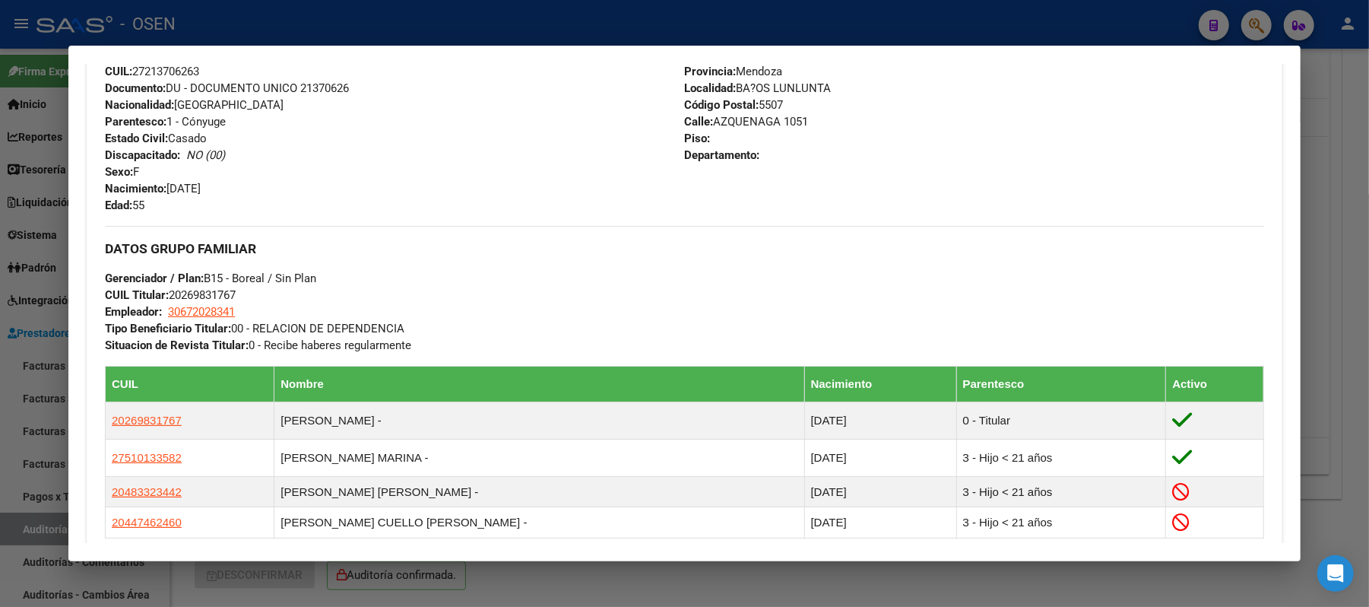
click at [301, 21] on div at bounding box center [684, 303] width 1369 height 607
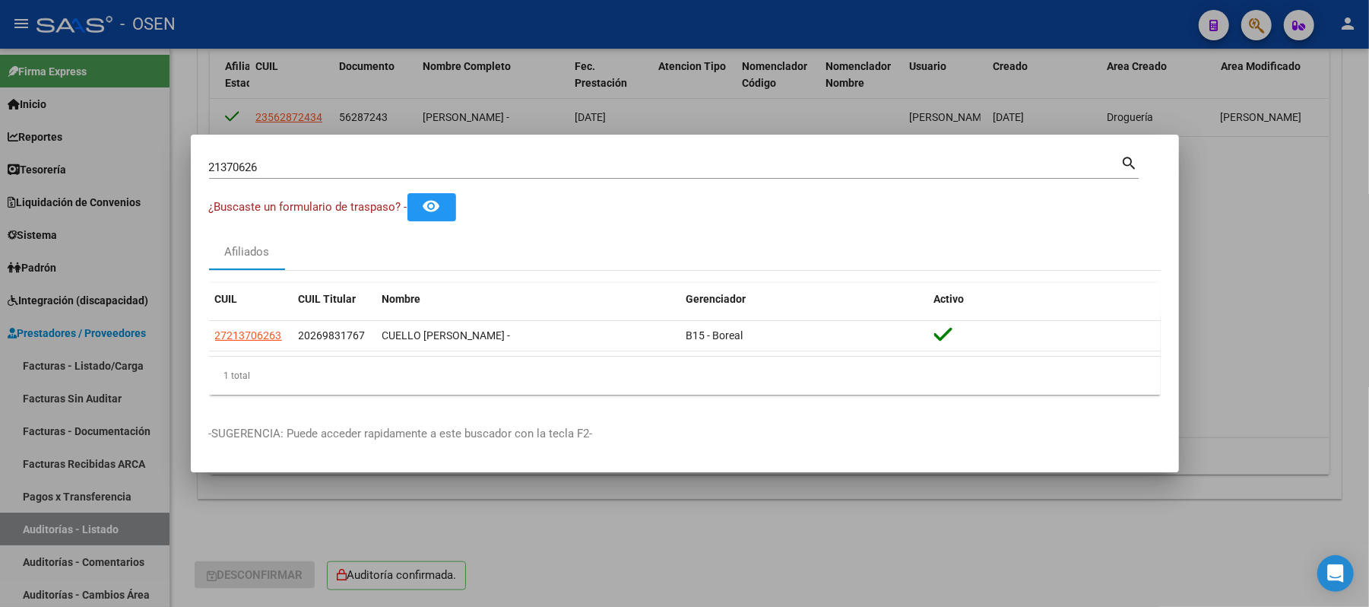
drag, startPoint x: 274, startPoint y: 168, endPoint x: 0, endPoint y: 161, distance: 274.6
click at [0, 213] on div "21370626 Buscar (apellido, dni, cuil, nro traspaso, cuit, obra social) search ¿…" at bounding box center [684, 303] width 1369 height 607
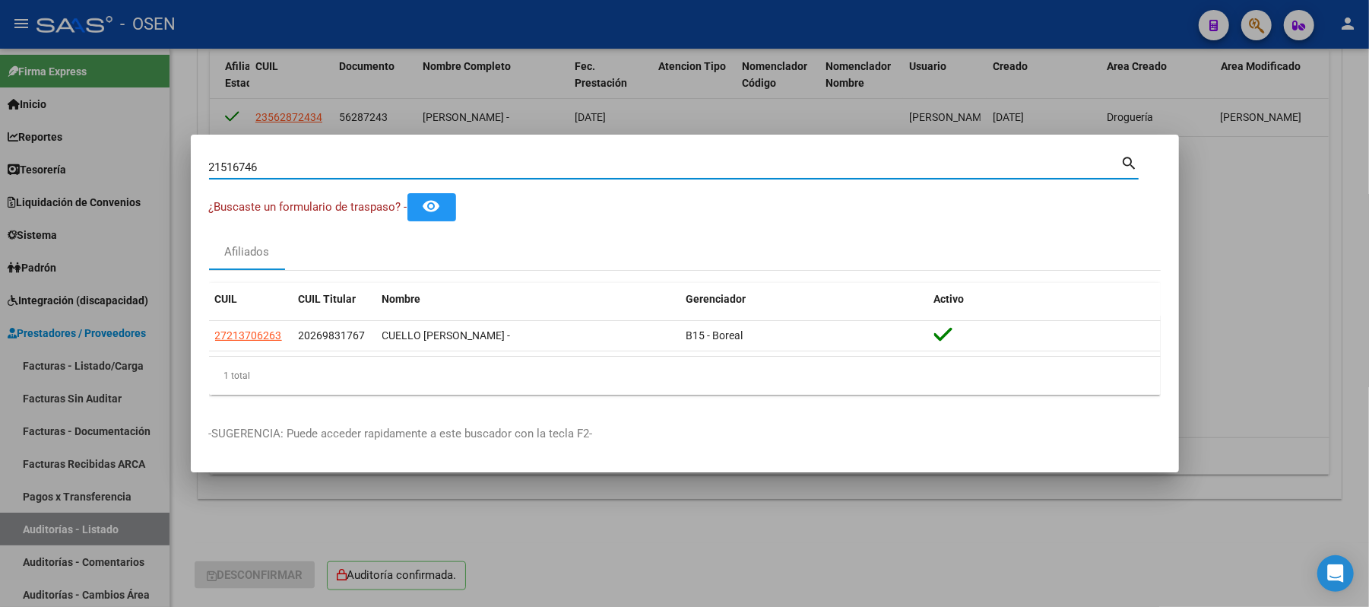
type input "21516746"
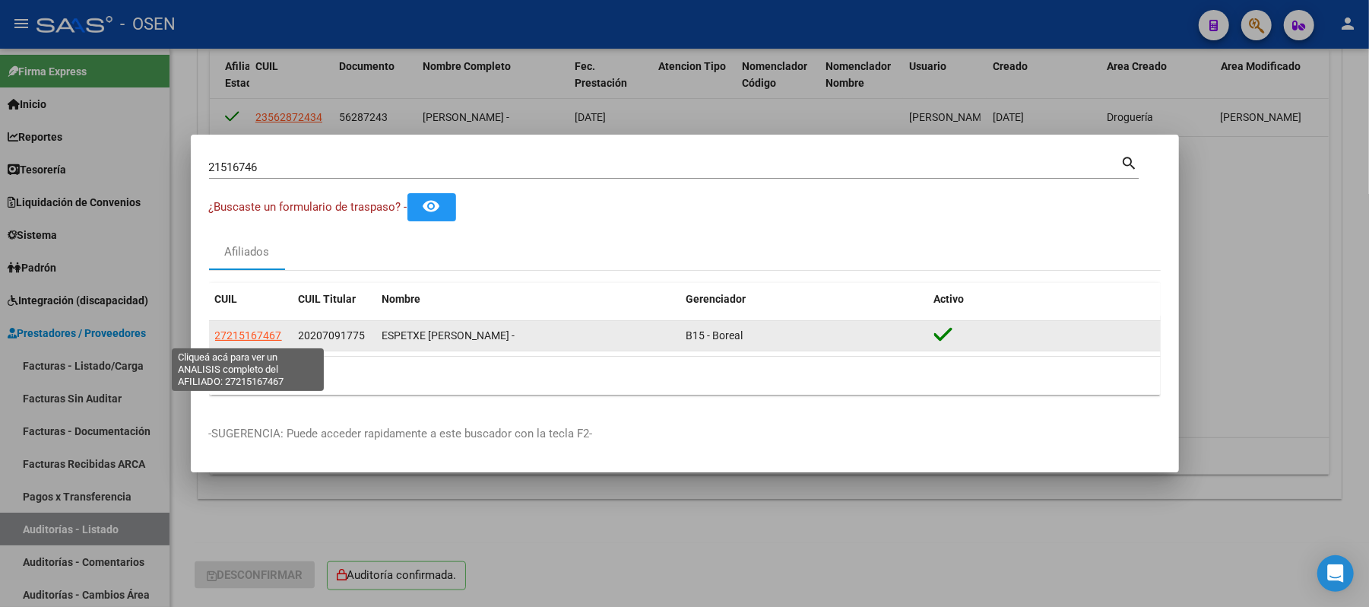
click at [231, 332] on span "27215167467" at bounding box center [248, 335] width 67 height 12
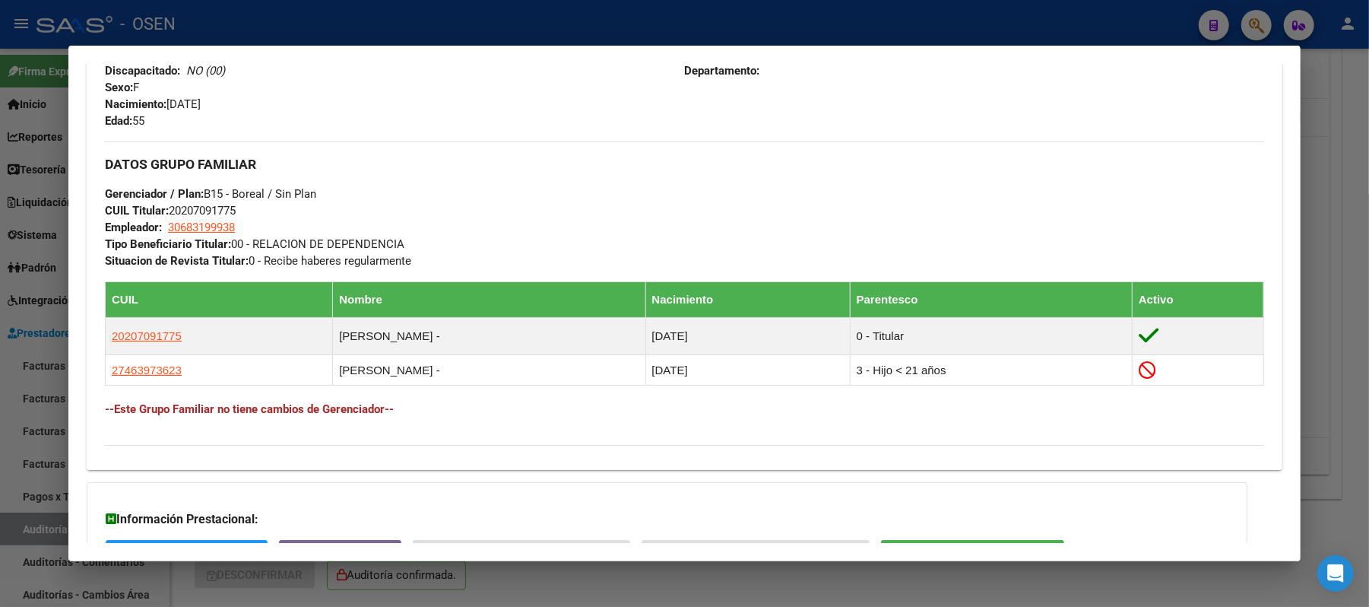
scroll to position [651, 0]
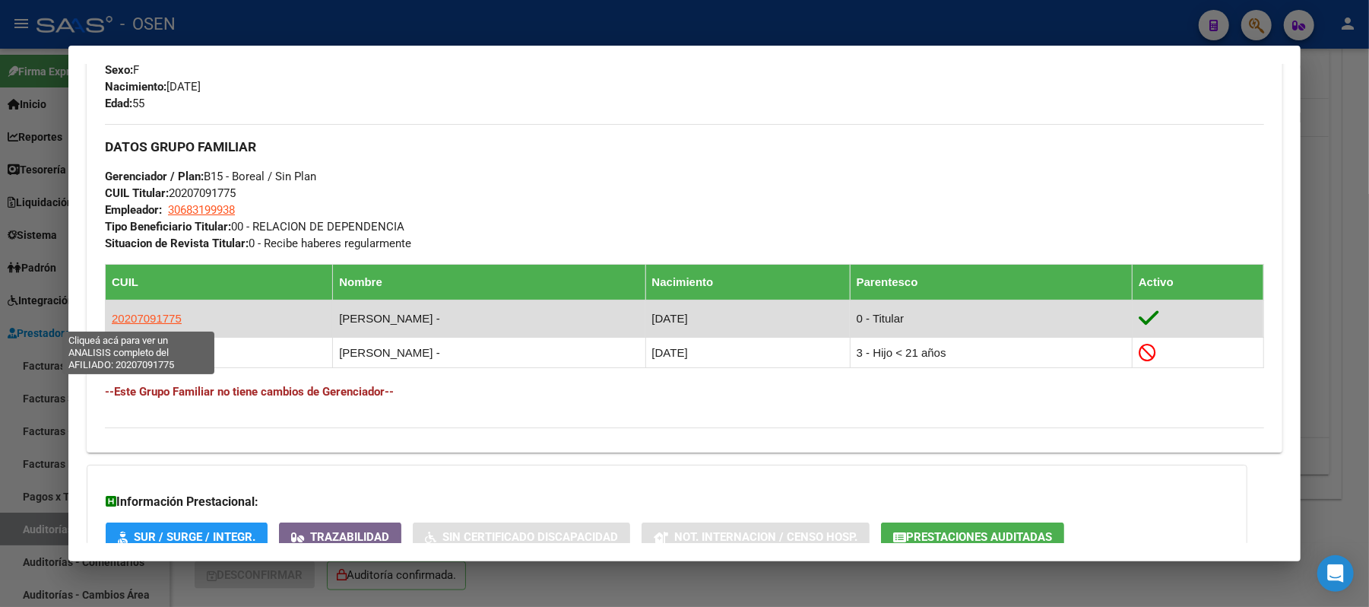
click at [135, 312] on span "20207091775" at bounding box center [147, 318] width 70 height 13
type textarea "20207091775"
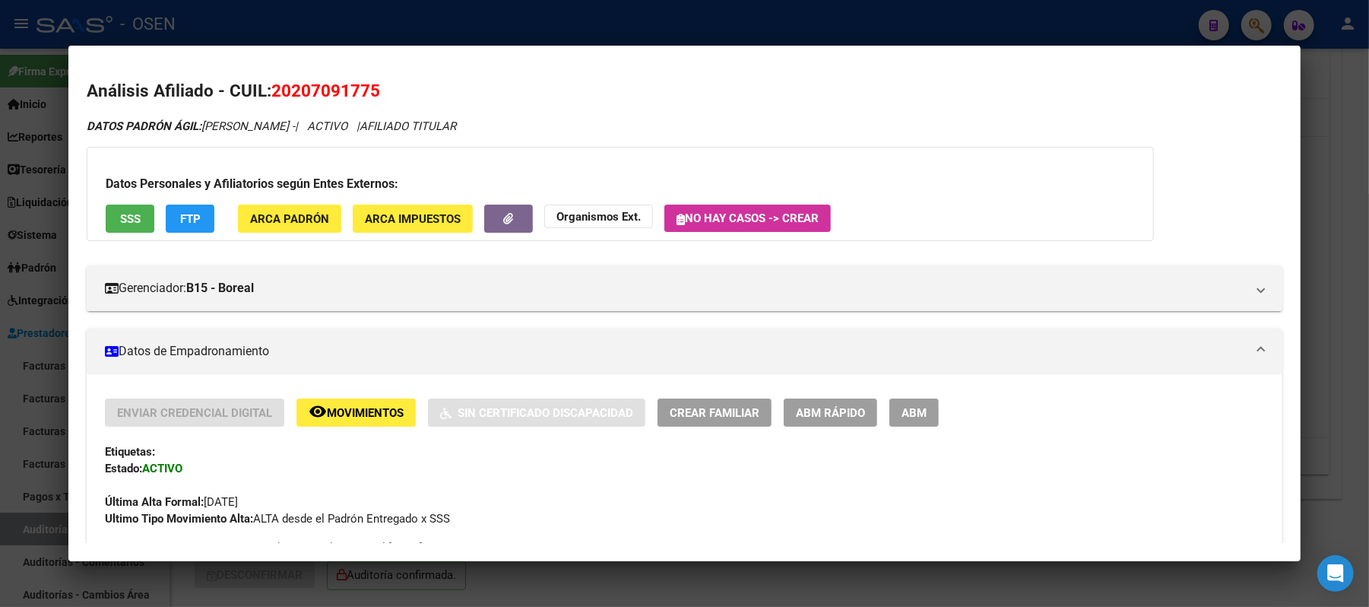
scroll to position [506, 0]
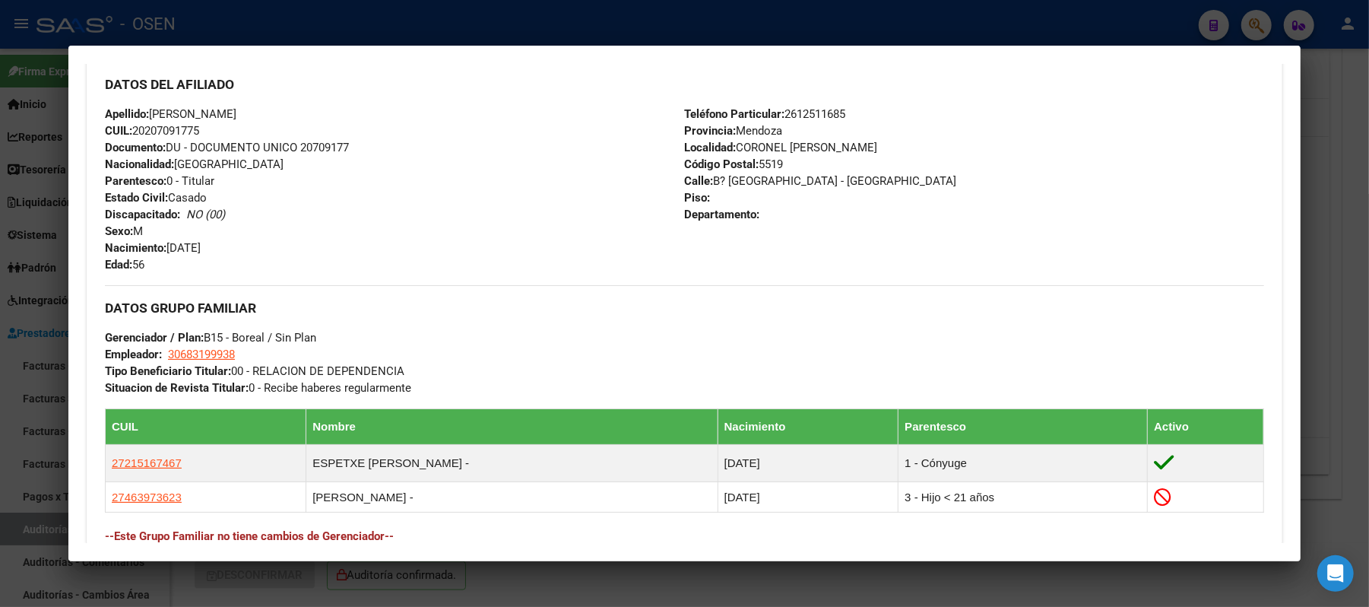
click at [199, 138] on div "Apellido: BENITEZ GUSTAVO OSCAR CUIL: 20207091775 Documento: DU - DOCUMENTO UNI…" at bounding box center [394, 189] width 579 height 167
drag, startPoint x: 202, startPoint y: 132, endPoint x: 131, endPoint y: 132, distance: 71.5
click at [131, 132] on div "Apellido: BENITEZ GUSTAVO OSCAR CUIL: 20207091775 Documento: DU - DOCUMENTO UNI…" at bounding box center [394, 189] width 579 height 167
drag, startPoint x: 293, startPoint y: 111, endPoint x: 146, endPoint y: 111, distance: 146.8
click at [146, 111] on div "Apellido: BENITEZ GUSTAVO OSCAR CUIL: 20207091775 Documento: DU - DOCUMENTO UNI…" at bounding box center [394, 189] width 579 height 167
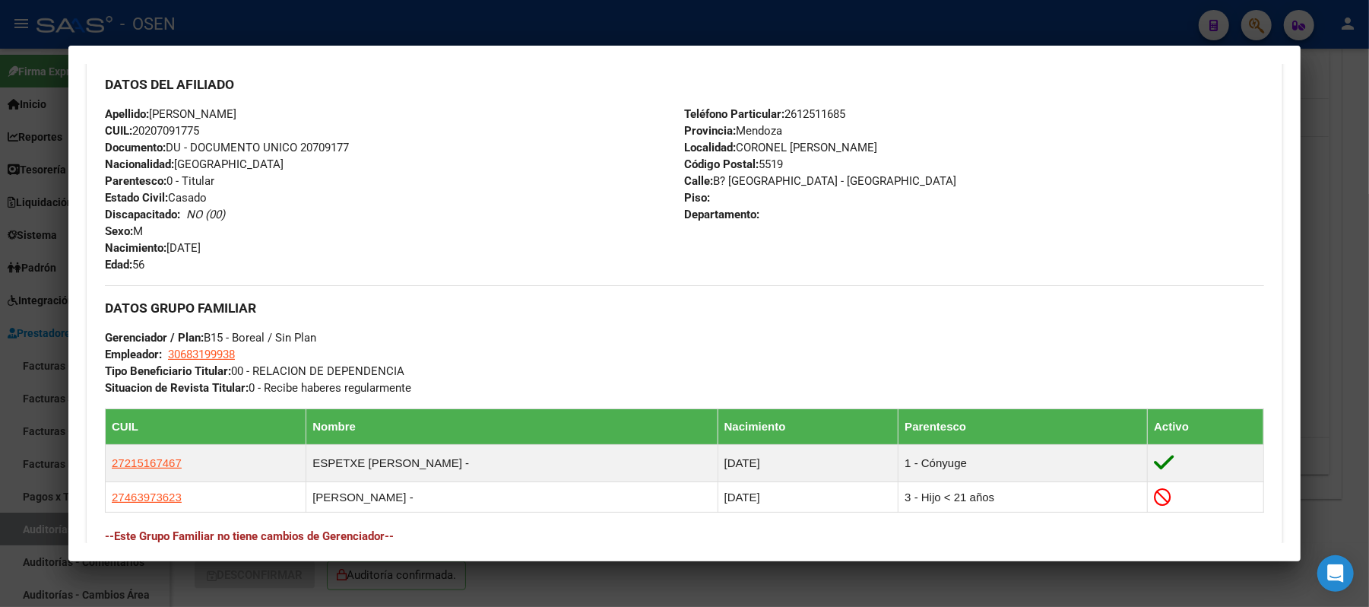
click at [460, 8] on div at bounding box center [684, 303] width 1369 height 607
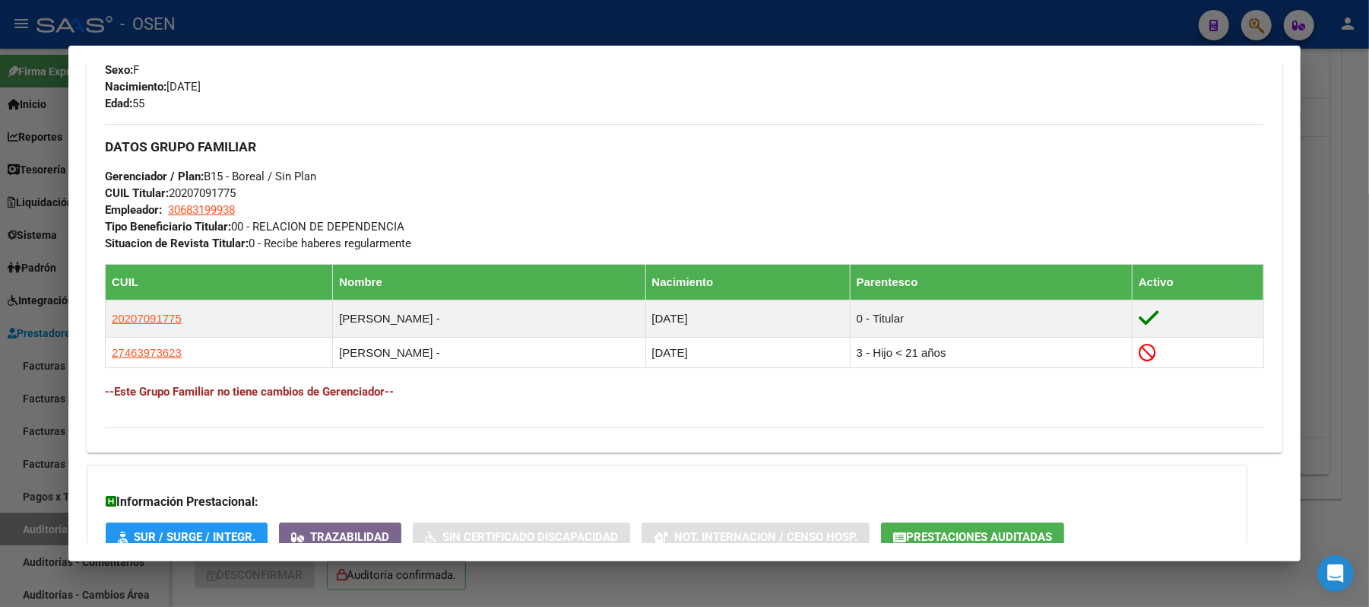
click at [338, 33] on div at bounding box center [684, 303] width 1369 height 607
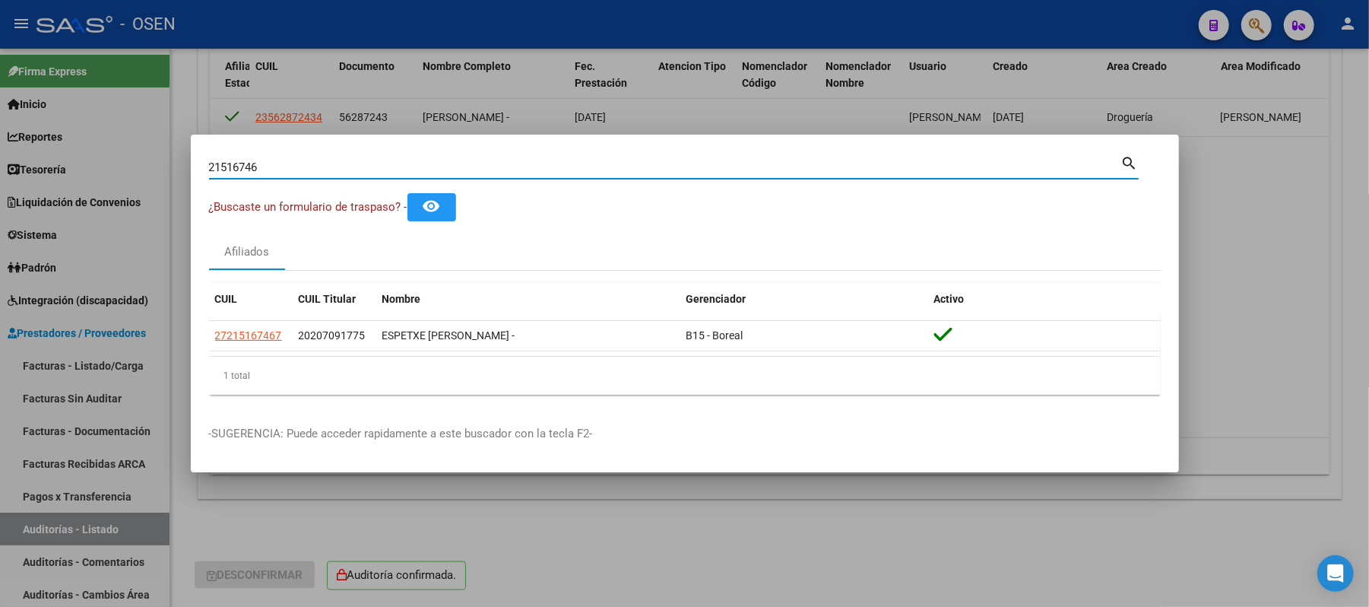
drag, startPoint x: 312, startPoint y: 169, endPoint x: 0, endPoint y: 173, distance: 311.8
click at [0, 173] on div "21516746 Buscar (apellido, dni, cuil, nro traspaso, cuit, obra social) search ¿…" at bounding box center [684, 303] width 1369 height 607
type input "21857631"
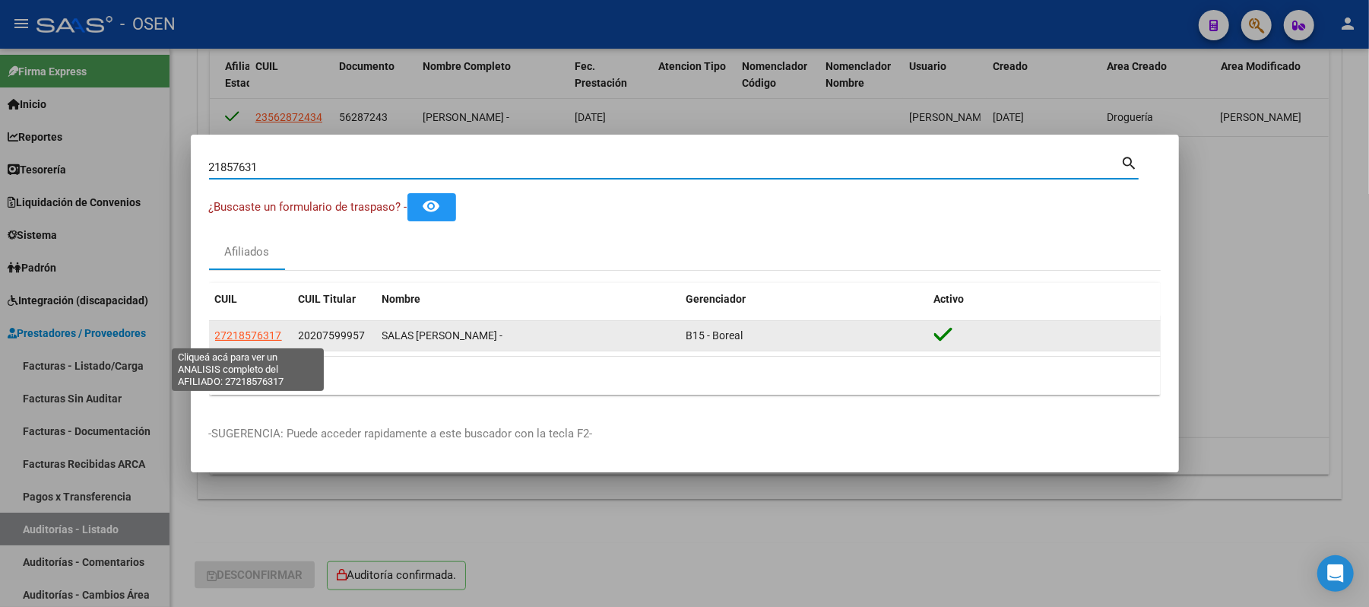
click at [235, 332] on span "27218576317" at bounding box center [248, 335] width 67 height 12
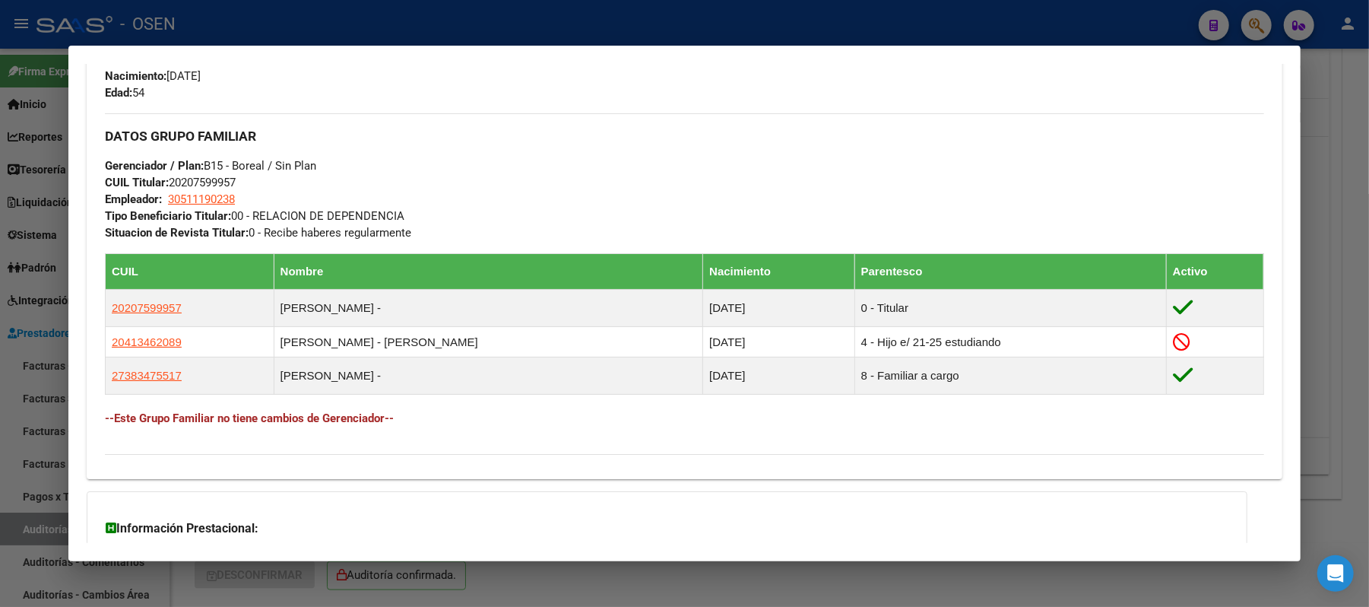
scroll to position [709, 0]
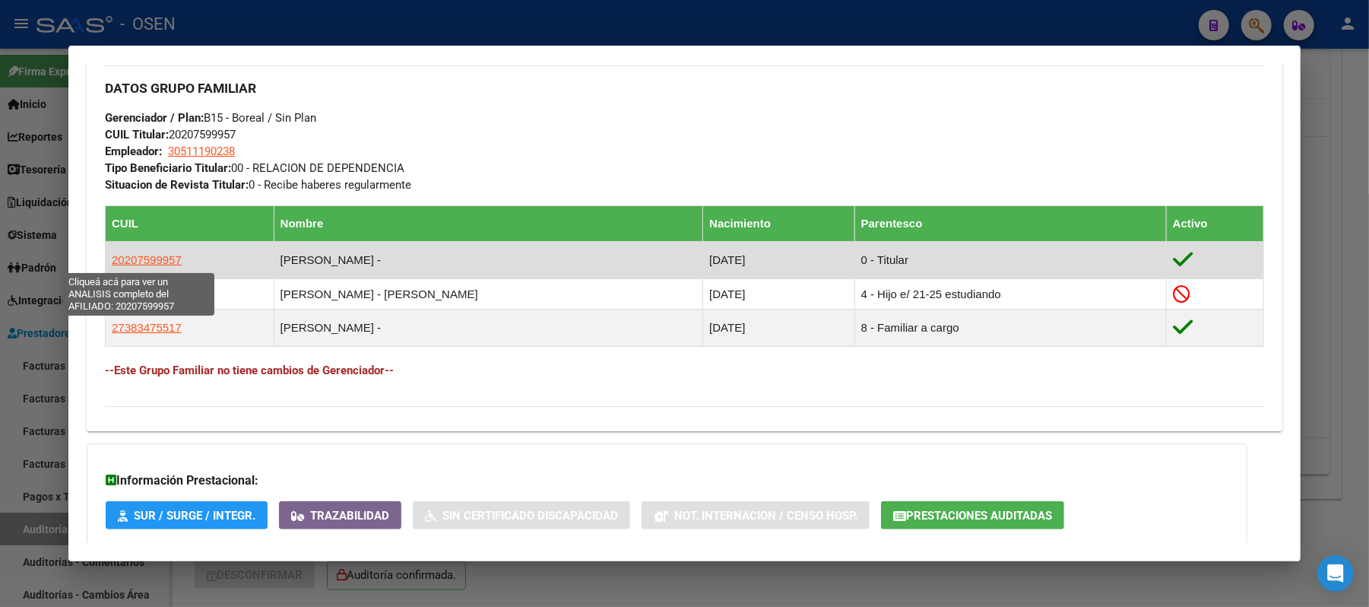
click at [126, 265] on span "20207599957" at bounding box center [147, 259] width 70 height 13
type textarea "20207599957"
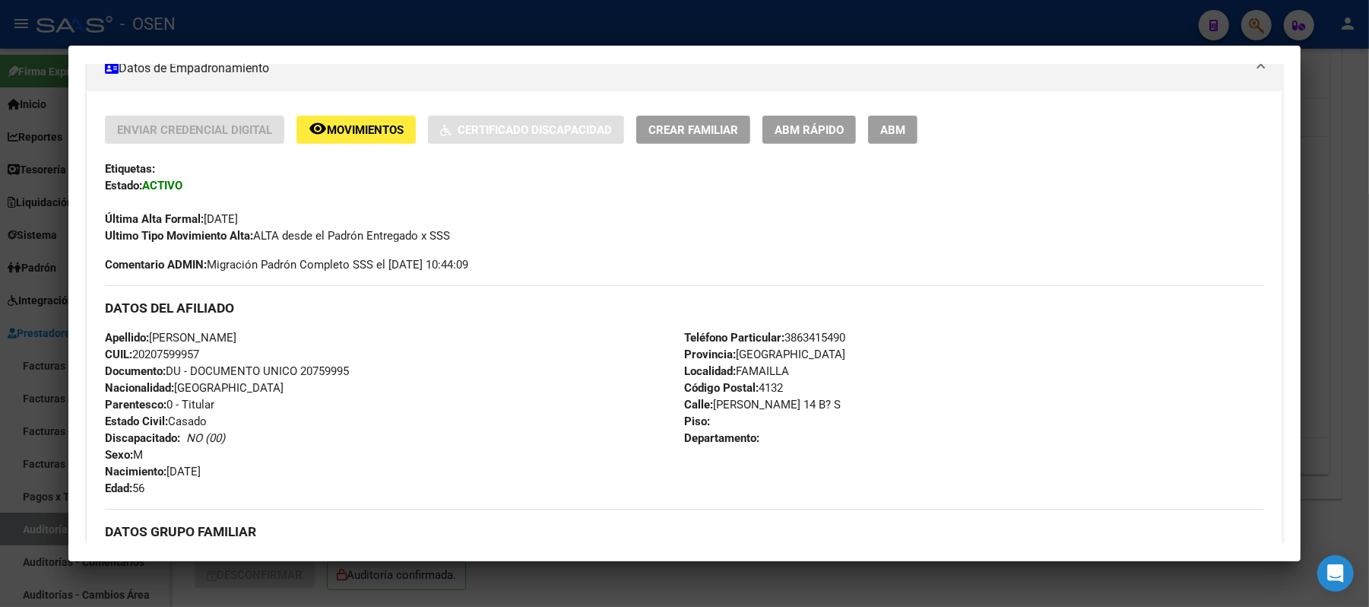
scroll to position [310, 0]
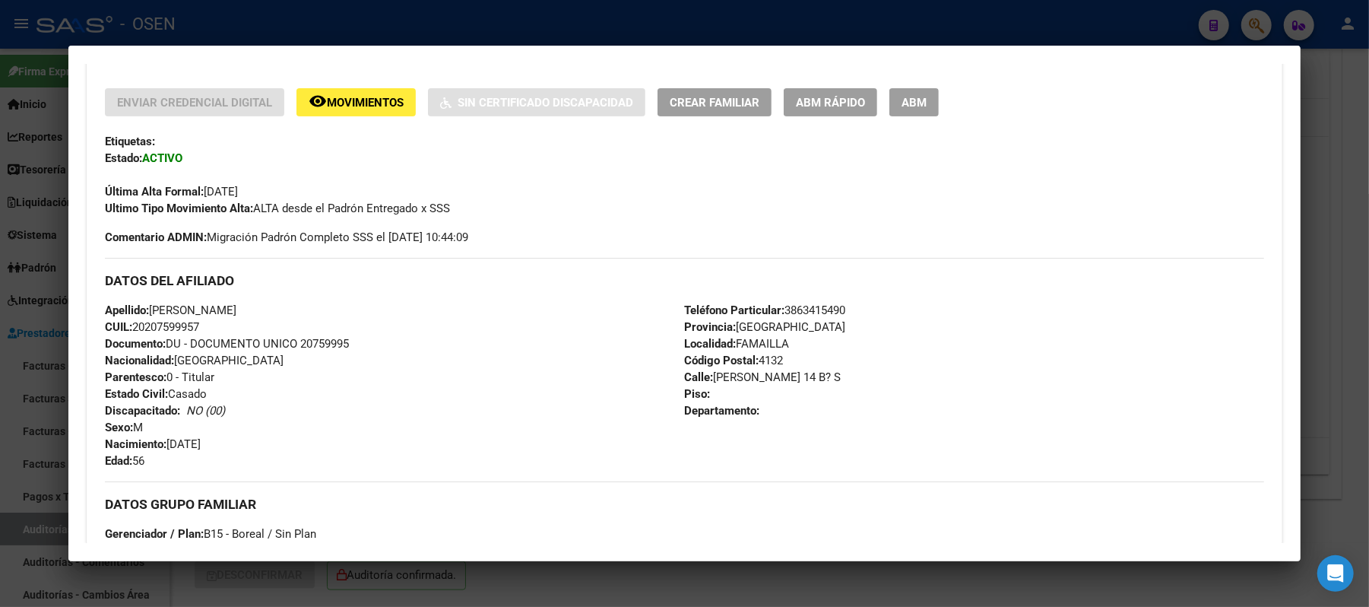
drag, startPoint x: 189, startPoint y: 326, endPoint x: 125, endPoint y: 327, distance: 63.1
click at [125, 327] on div "Apellido: VARELA MIGUEL GERARDO CUIL: 20207599957 Documento: DU - DOCUMENTO UNI…" at bounding box center [394, 385] width 579 height 167
drag, startPoint x: 289, startPoint y: 308, endPoint x: 146, endPoint y: 309, distance: 143.0
click at [146, 309] on div "Apellido: VARELA MIGUEL GERARDO CUIL: 20207599957 Documento: DU - DOCUMENTO UNI…" at bounding box center [394, 385] width 579 height 167
click at [596, 40] on div at bounding box center [684, 303] width 1369 height 607
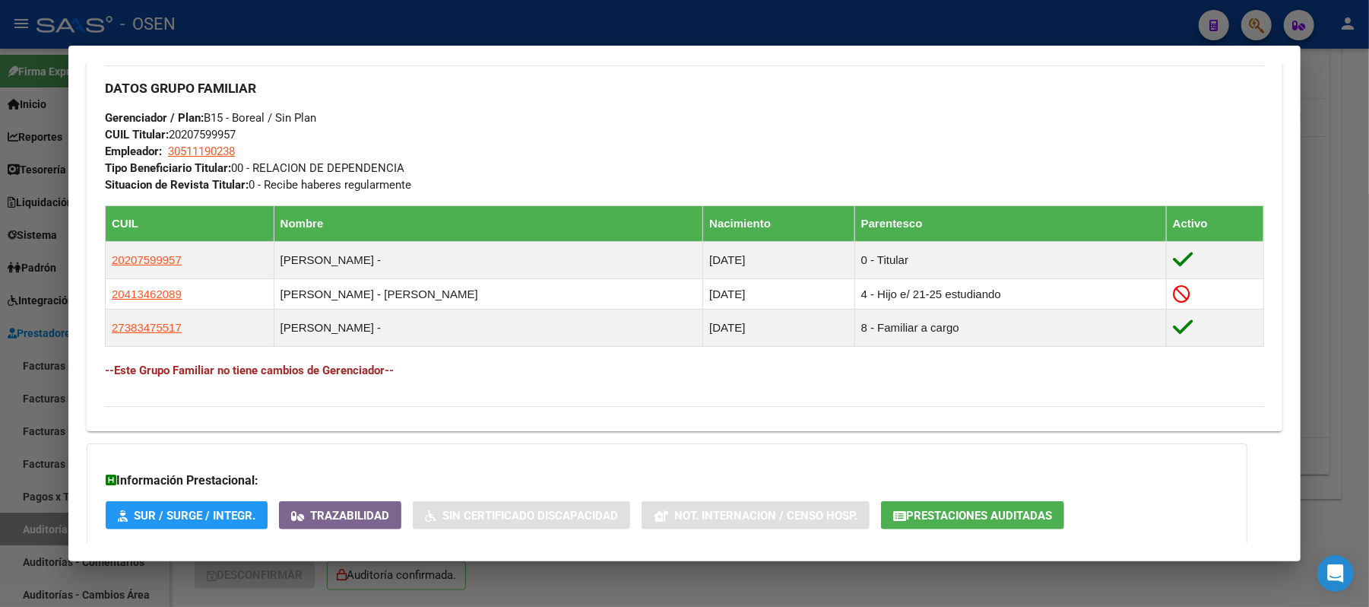
click at [394, 26] on div at bounding box center [684, 303] width 1369 height 607
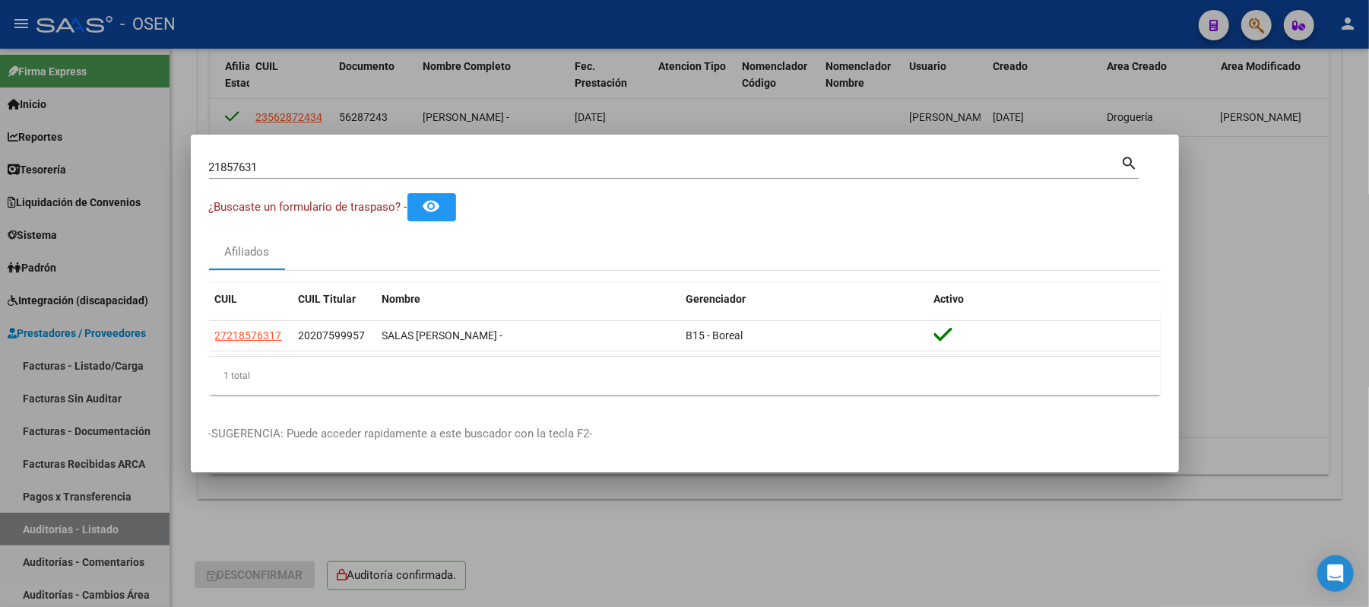
drag, startPoint x: 332, startPoint y: 177, endPoint x: 229, endPoint y: 177, distance: 102.7
click at [229, 177] on div "21857631 Buscar (apellido, dni, cuil, nro traspaso, cuit, obra social)" at bounding box center [665, 167] width 912 height 23
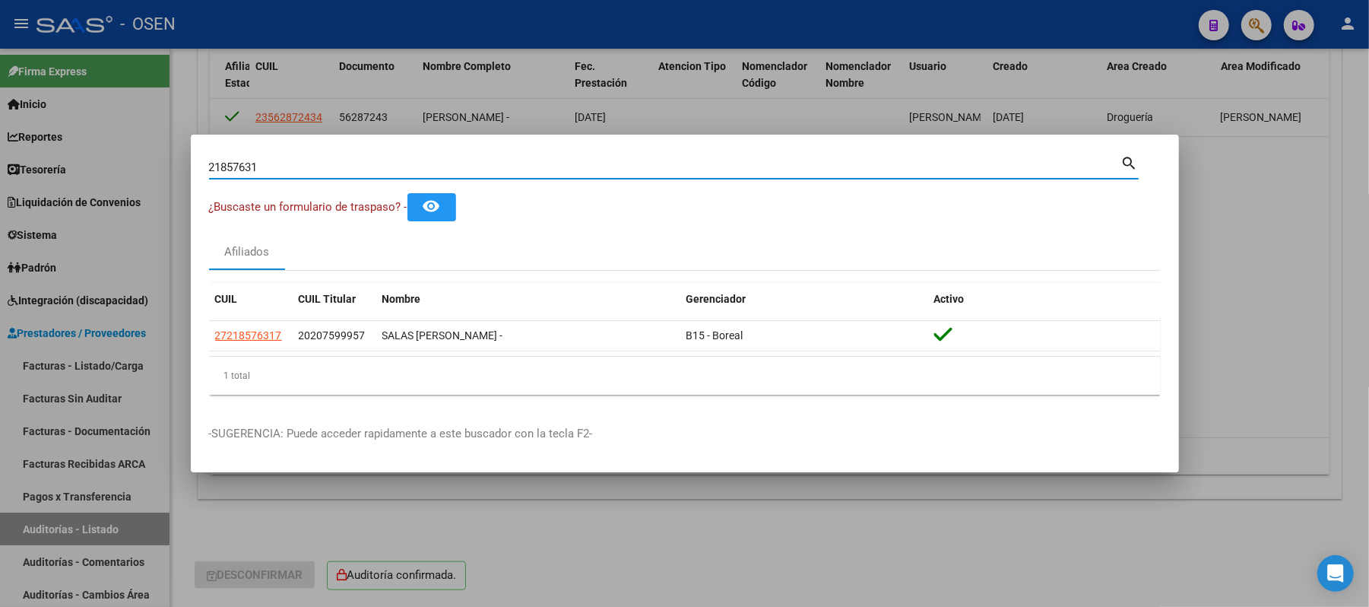
drag, startPoint x: 289, startPoint y: 161, endPoint x: 0, endPoint y: 173, distance: 289.2
click at [0, 173] on div "21857631 Buscar (apellido, dni, cuil, nro traspaso, cuit, obra social) search ¿…" at bounding box center [684, 303] width 1369 height 607
type input "3"
type input "24381360"
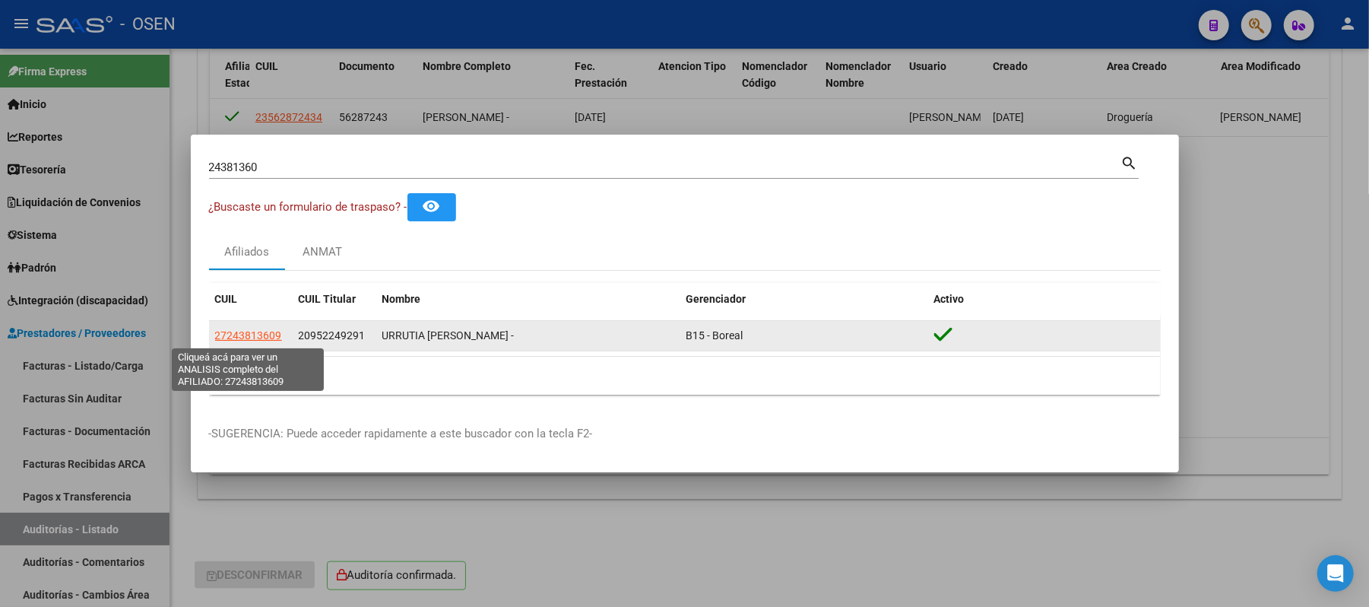
click at [256, 338] on span "27243813609" at bounding box center [248, 335] width 67 height 12
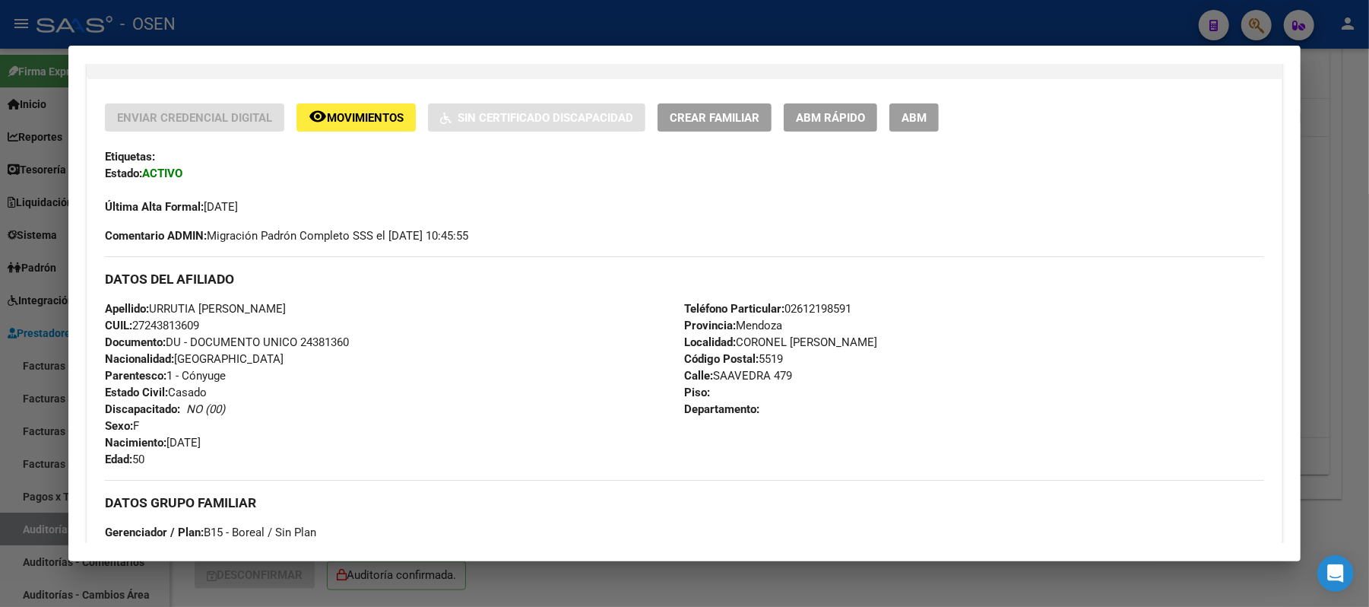
scroll to position [506, 0]
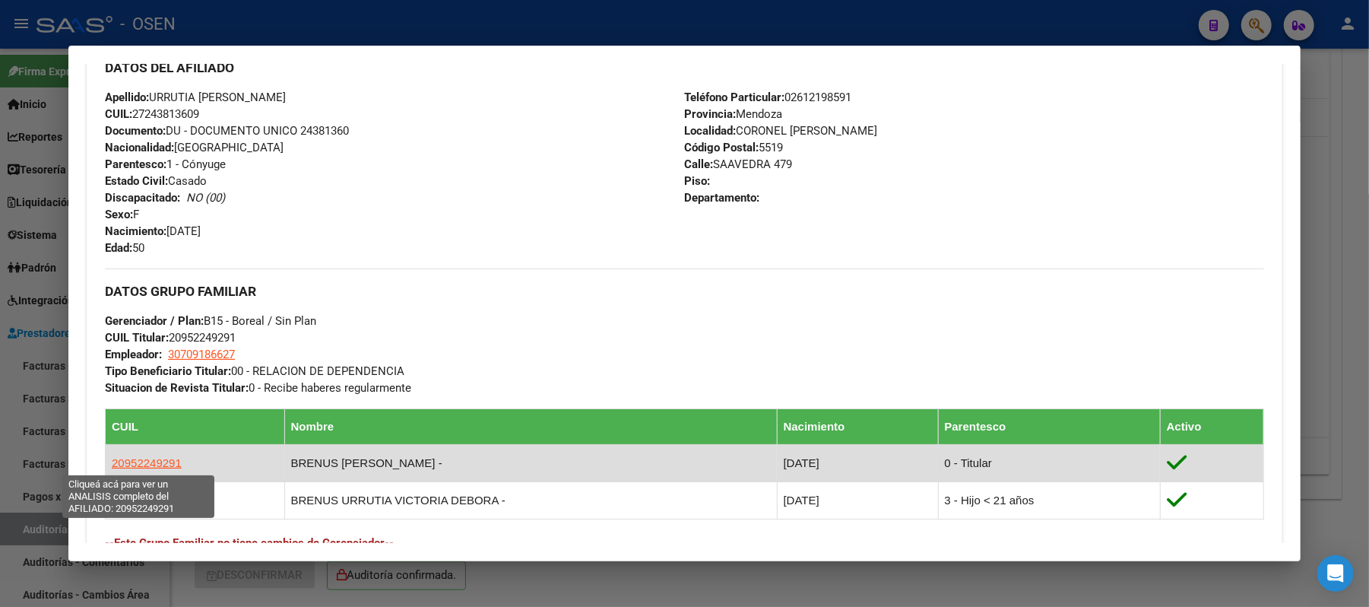
click at [154, 456] on span "20952249291" at bounding box center [147, 462] width 70 height 13
type textarea "20952249291"
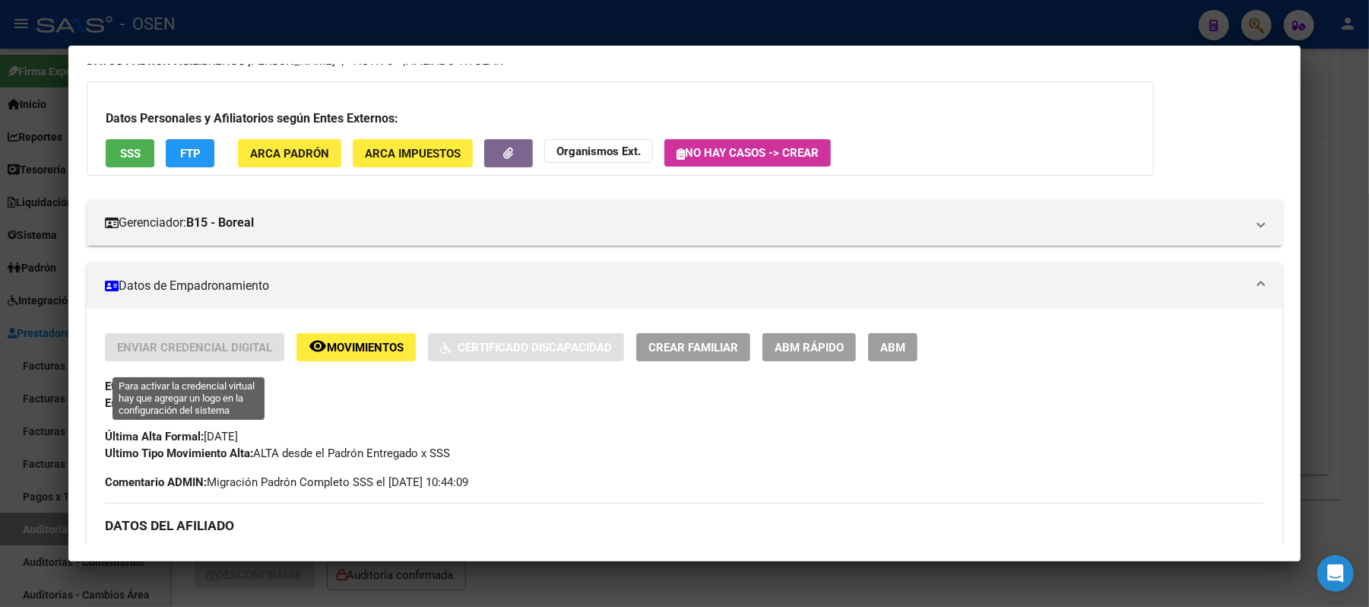
scroll to position [208, 0]
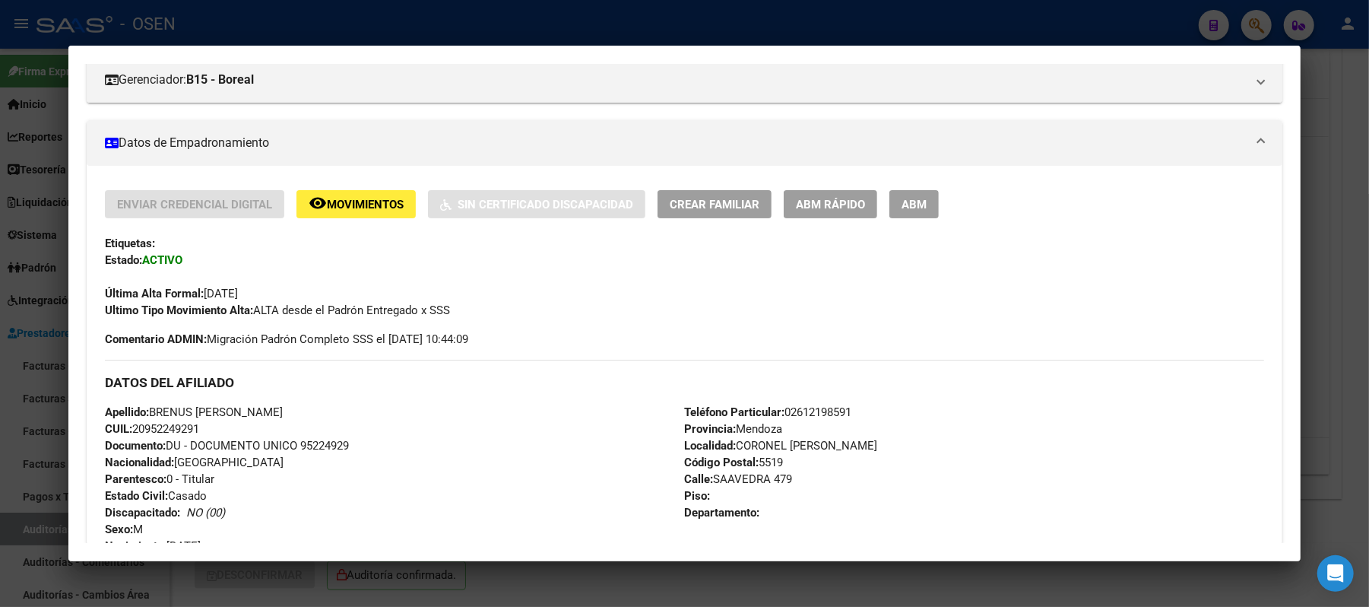
drag, startPoint x: 208, startPoint y: 429, endPoint x: 129, endPoint y: 429, distance: 79.8
click at [129, 429] on div "Apellido: BRENUS JEAN HITLER CUIL: 20952249291 Documento: DU - DOCUMENTO UNICO …" at bounding box center [394, 487] width 579 height 167
click at [210, 420] on div "Apellido: BRENUS JEAN HITLER CUIL: 20952249291 Documento: DU - DOCUMENTO UNICO …" at bounding box center [394, 487] width 579 height 167
drag, startPoint x: 284, startPoint y: 405, endPoint x: 147, endPoint y: 412, distance: 137.8
click at [147, 412] on div "Apellido: BRENUS JEAN HITLER CUIL: 20952249291 Documento: DU - DOCUMENTO UNICO …" at bounding box center [394, 487] width 579 height 167
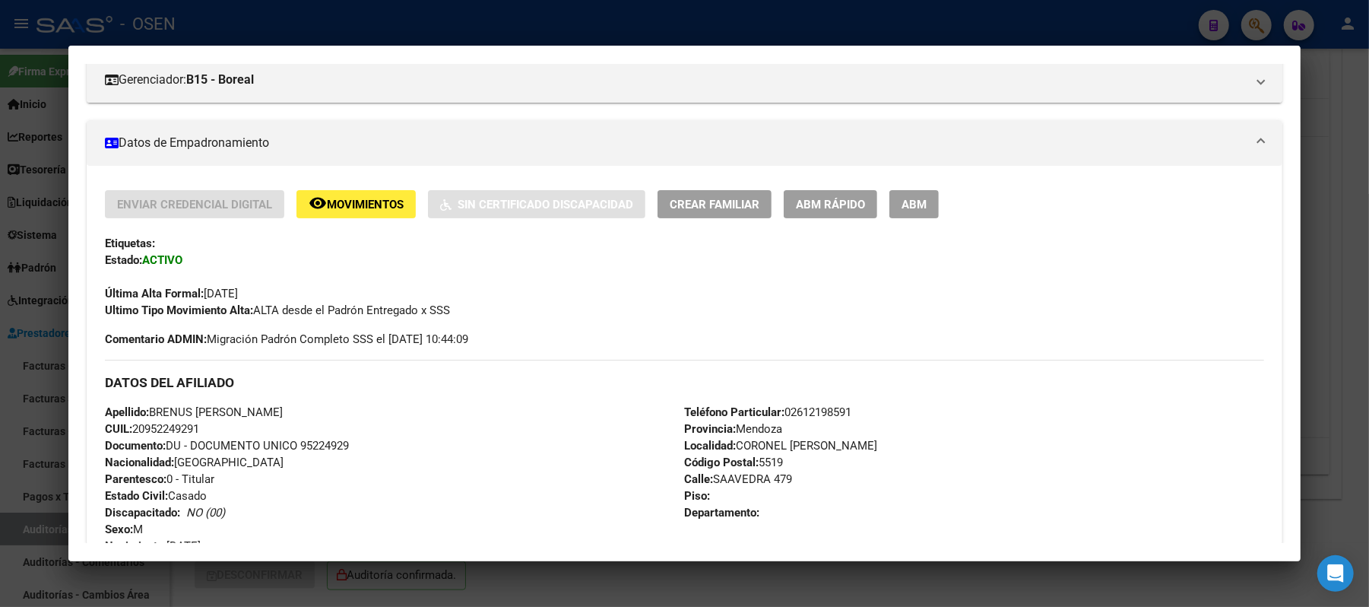
click at [387, 23] on div at bounding box center [684, 303] width 1369 height 607
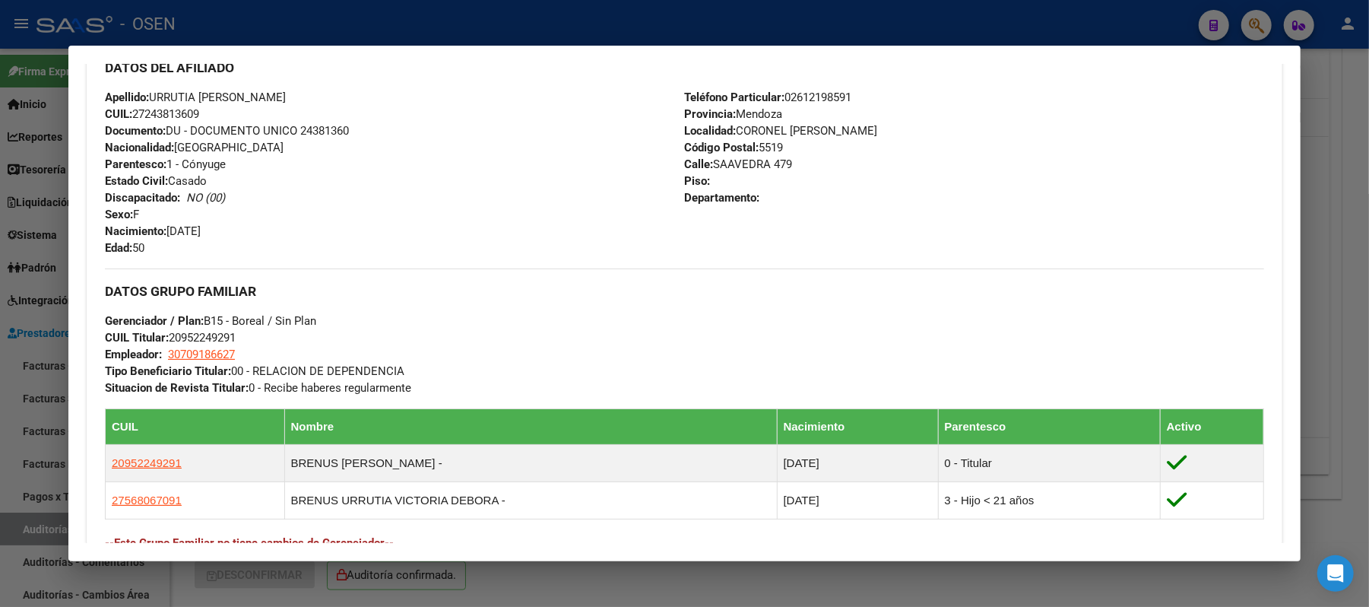
click at [363, 30] on div at bounding box center [684, 303] width 1369 height 607
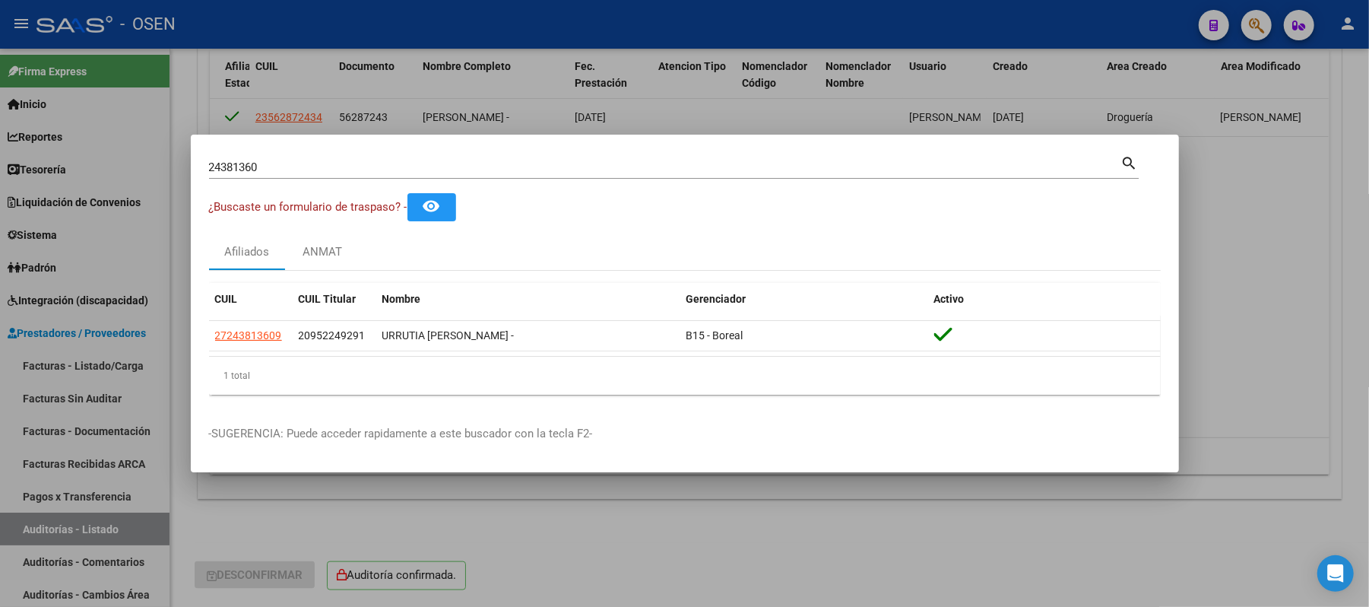
drag, startPoint x: 341, startPoint y: 166, endPoint x: 0, endPoint y: 190, distance: 341.5
click at [0, 190] on div "24381360 Buscar (apellido, dni, cuil, nro traspaso, cuit, obra social) search ¿…" at bounding box center [684, 303] width 1369 height 607
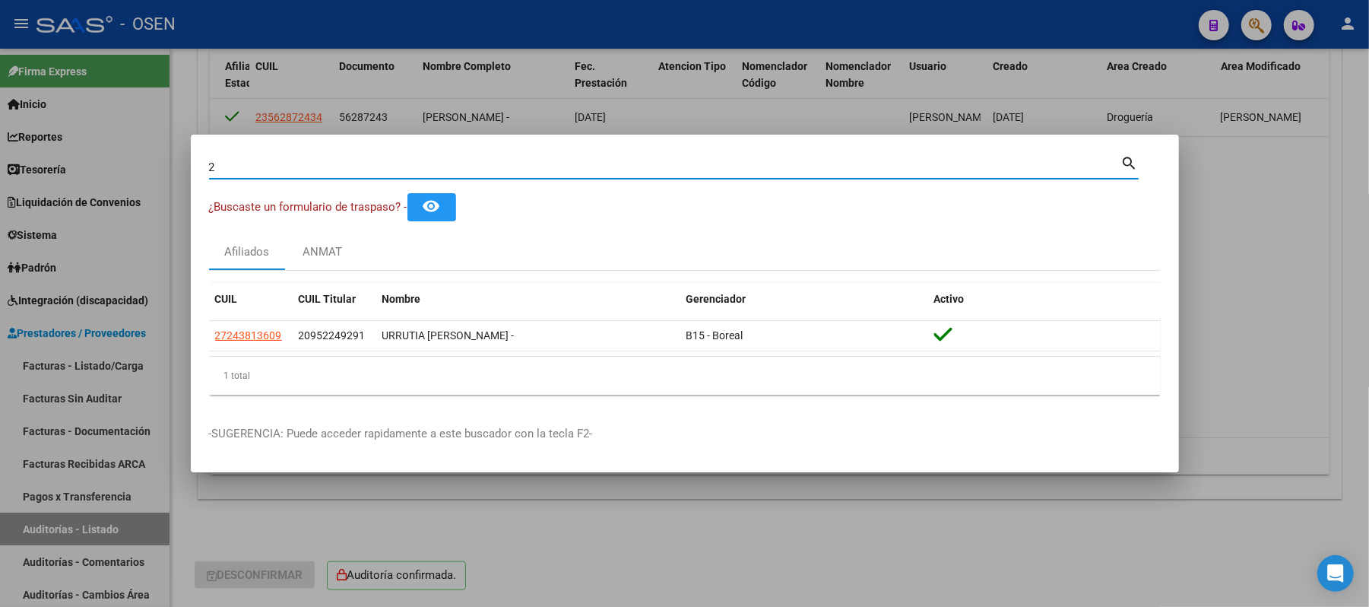
type input "25"
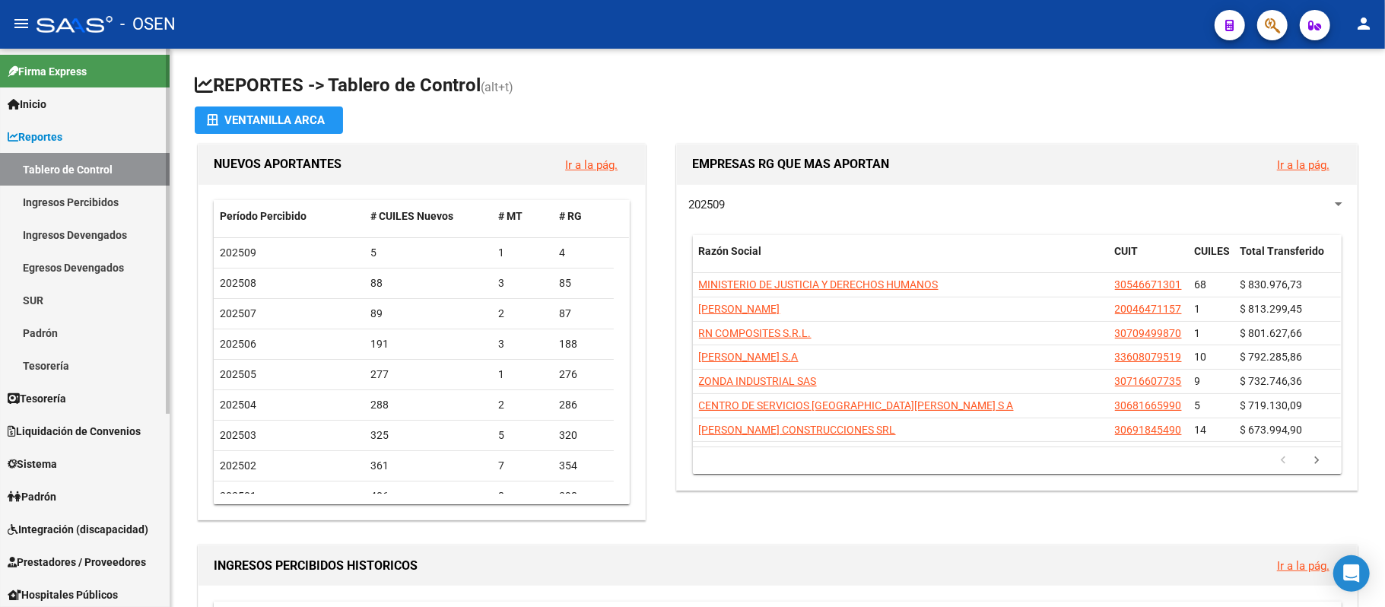
click at [68, 554] on span "Prestadores / Proveedores" at bounding box center [77, 562] width 138 height 17
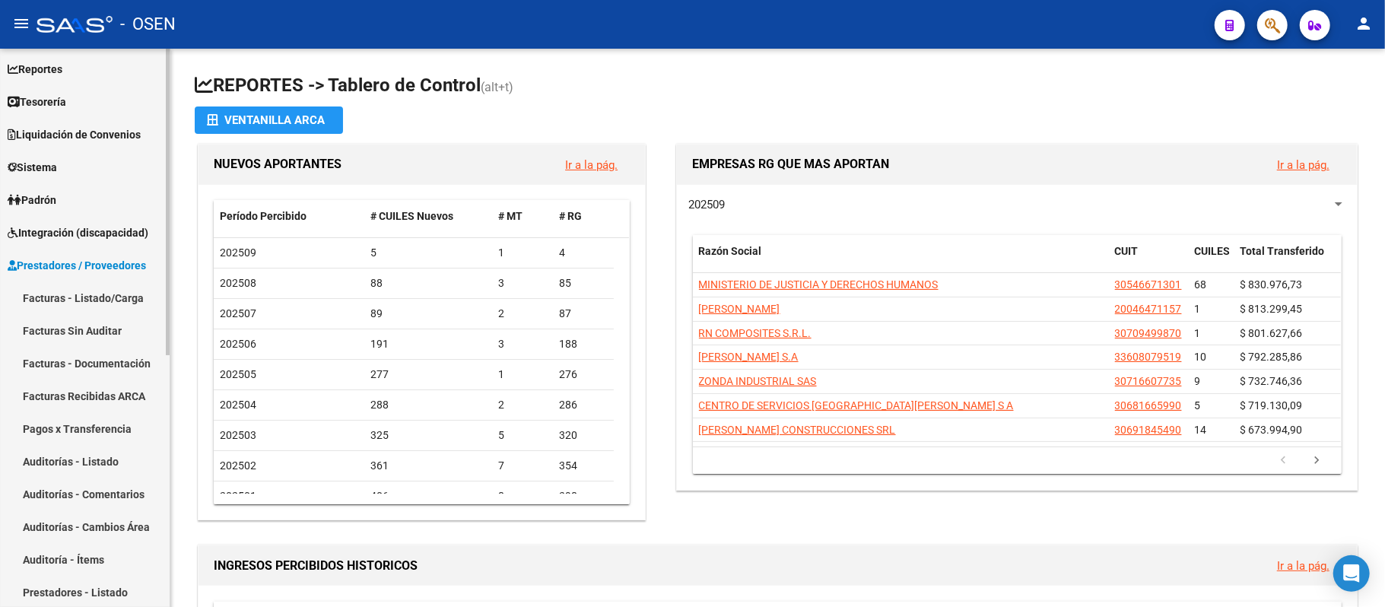
scroll to position [101, 0]
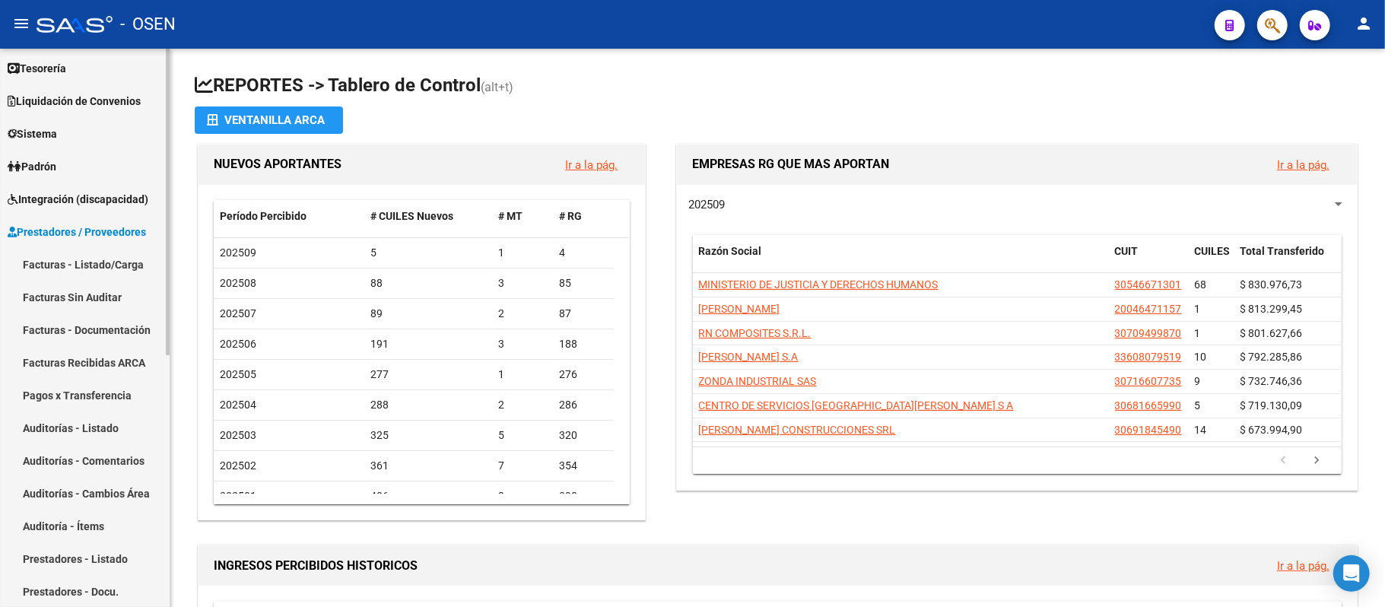
click at [70, 424] on link "Auditorías - Listado" at bounding box center [85, 427] width 170 height 33
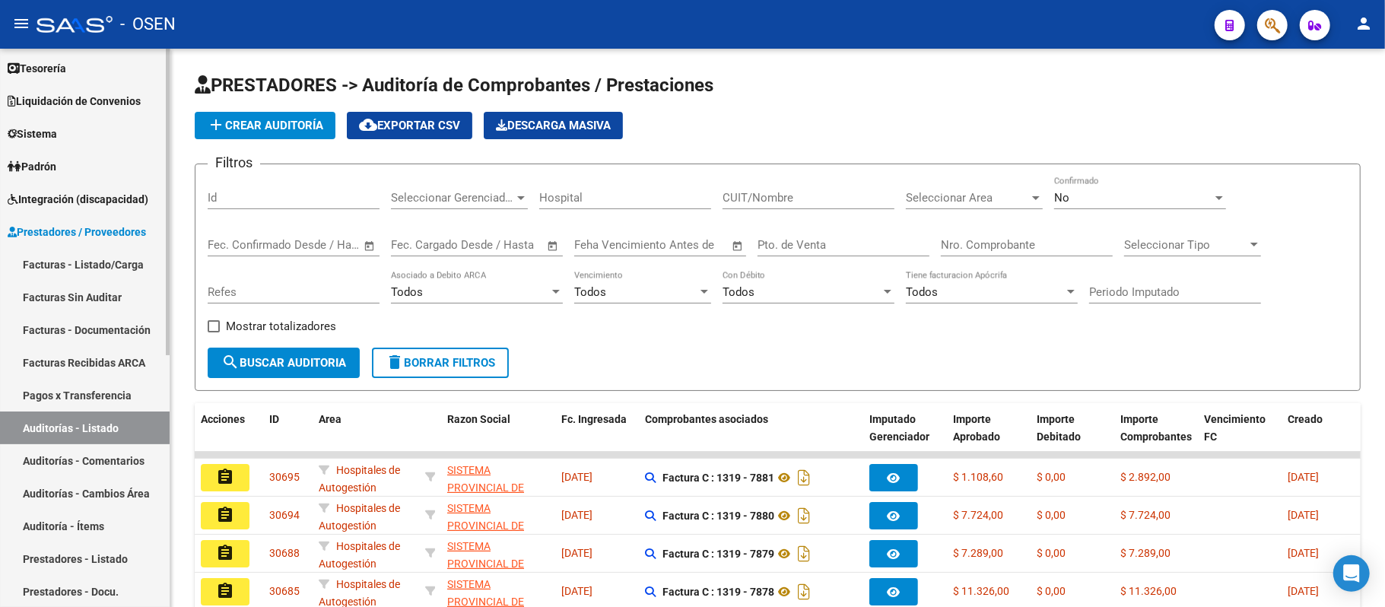
click at [113, 259] on link "Facturas - Listado/Carga" at bounding box center [85, 264] width 170 height 33
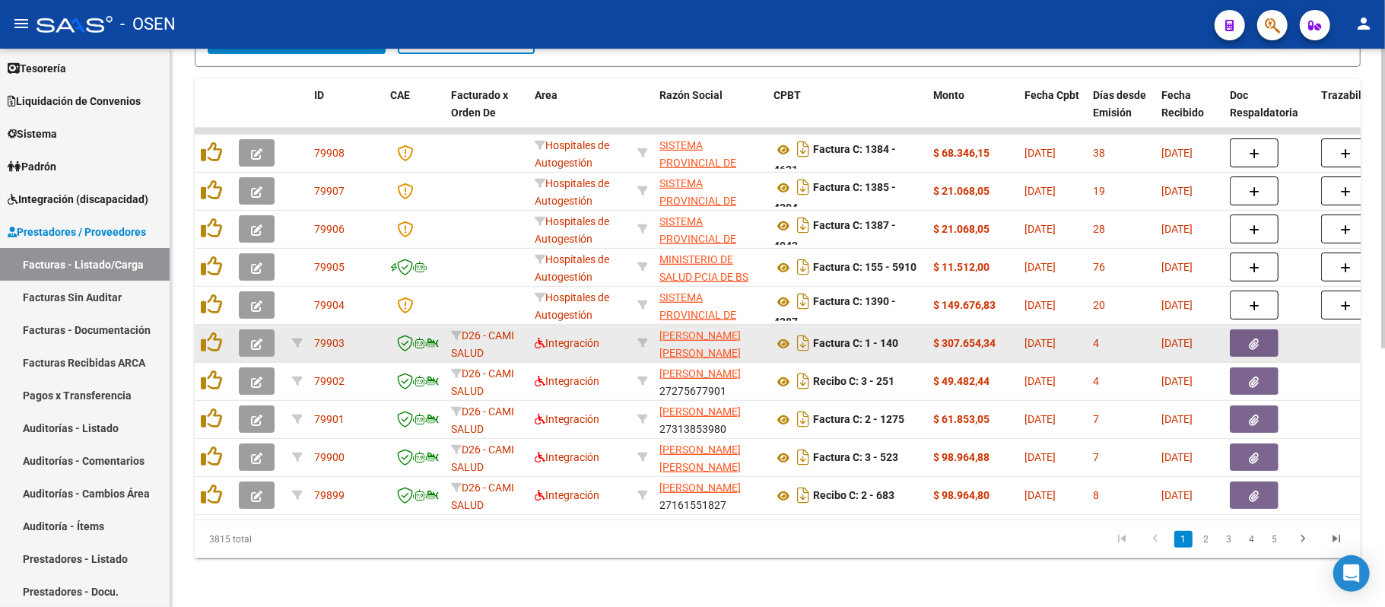
scroll to position [77, 0]
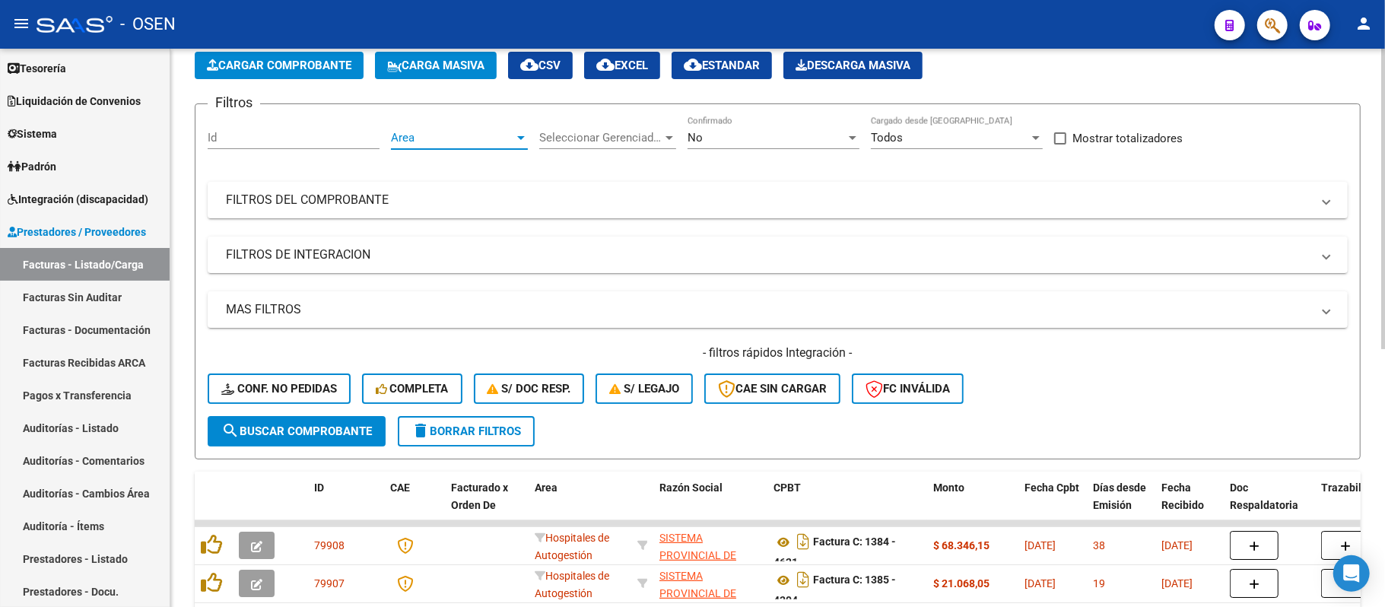
click at [440, 137] on span "Area" at bounding box center [452, 138] width 123 height 14
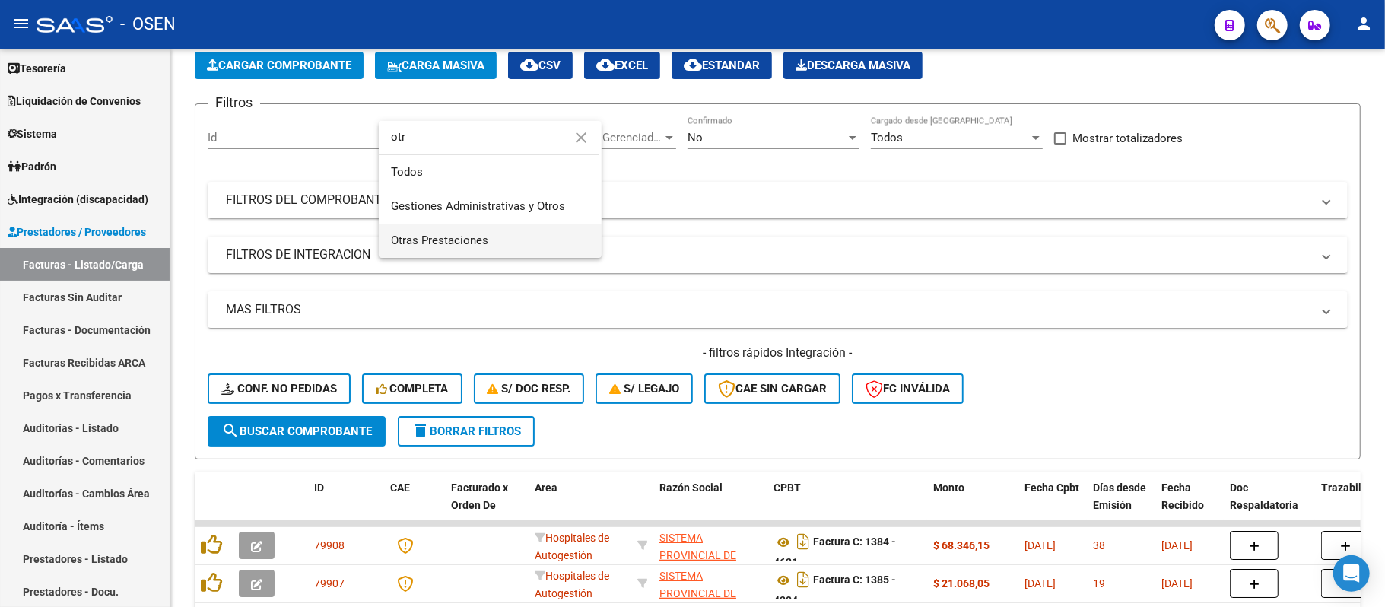
type input "otr"
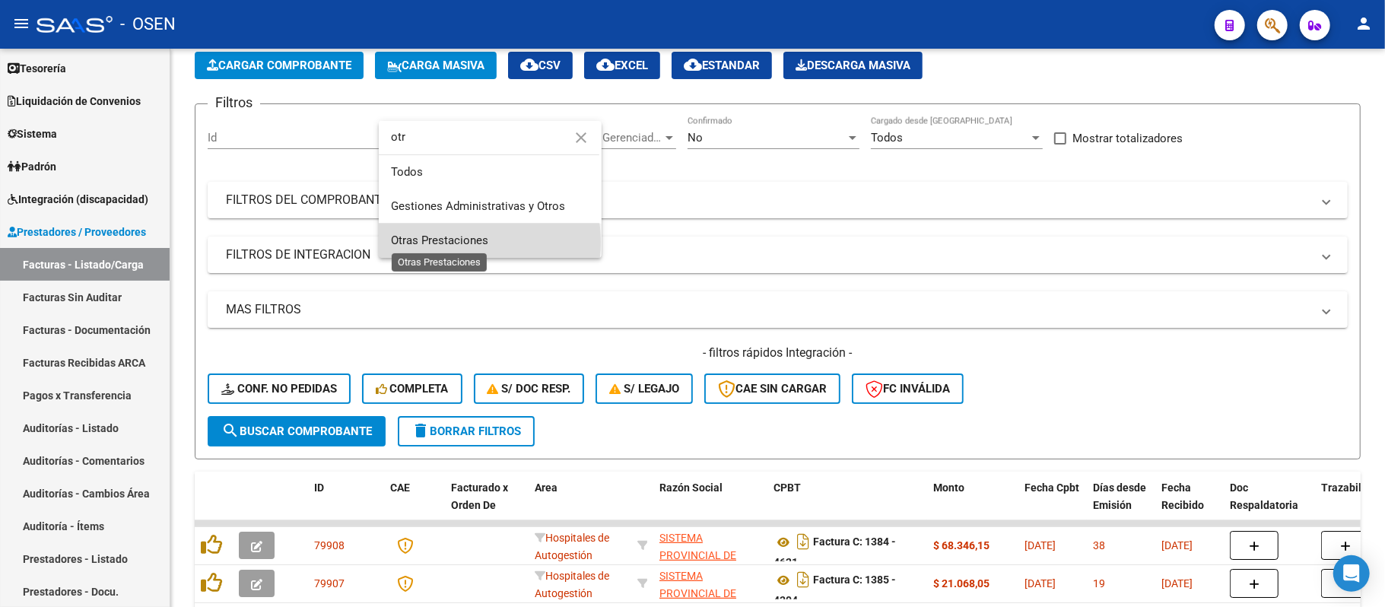
click at [456, 242] on span "Otras Prestaciones" at bounding box center [439, 240] width 97 height 14
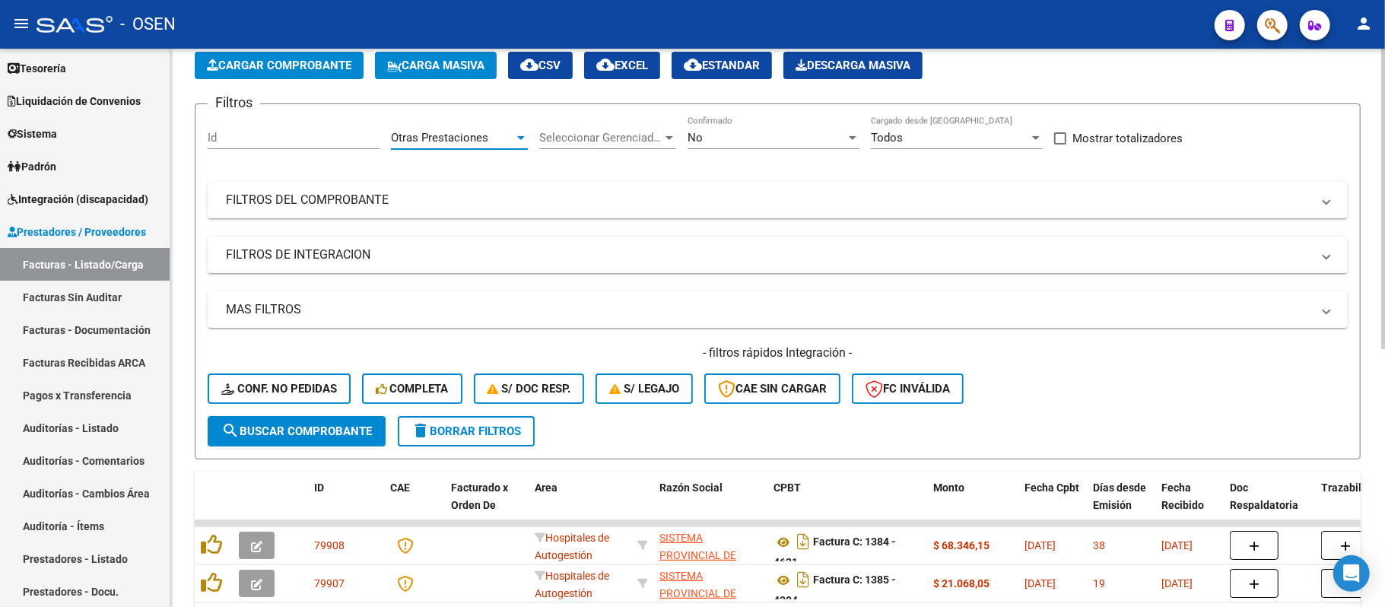
click at [307, 424] on span "search Buscar Comprobante" at bounding box center [296, 431] width 151 height 14
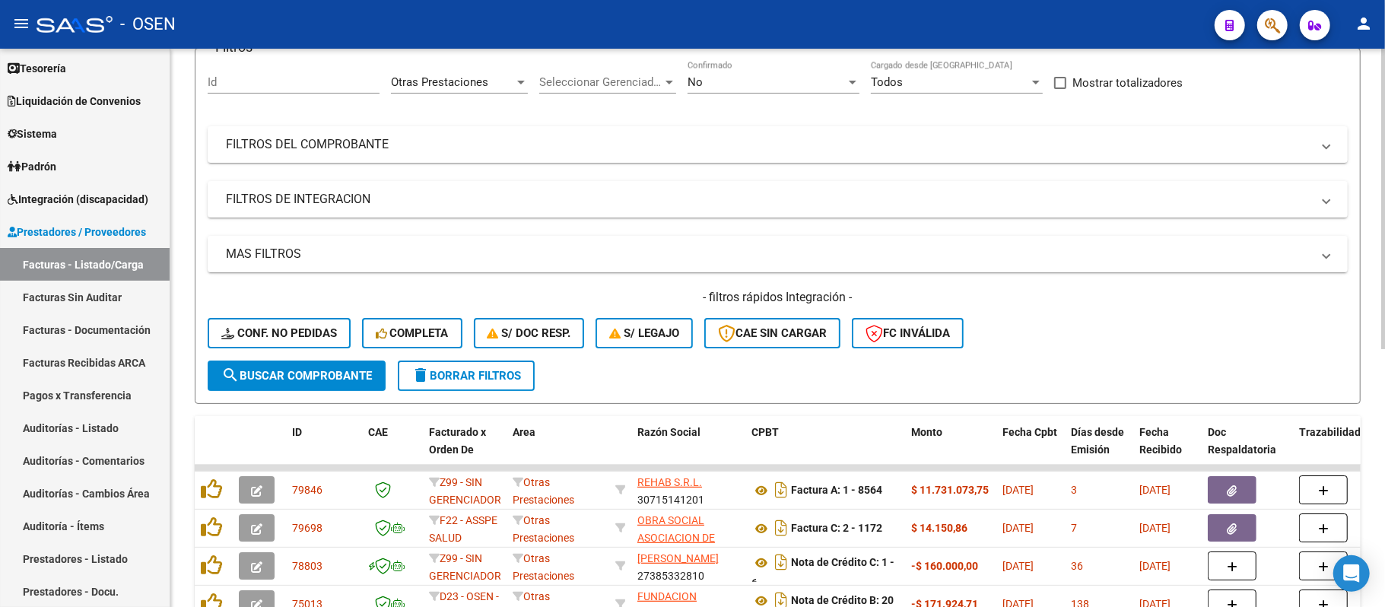
scroll to position [178, 0]
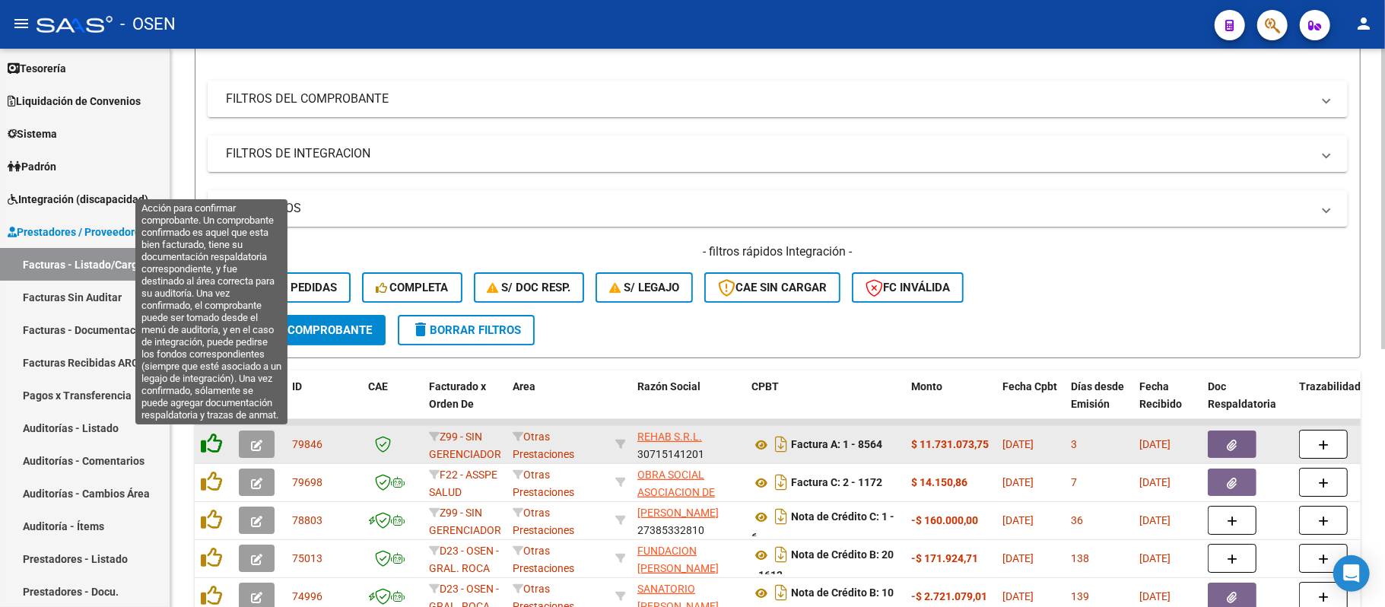
click at [214, 441] on icon at bounding box center [211, 443] width 21 height 21
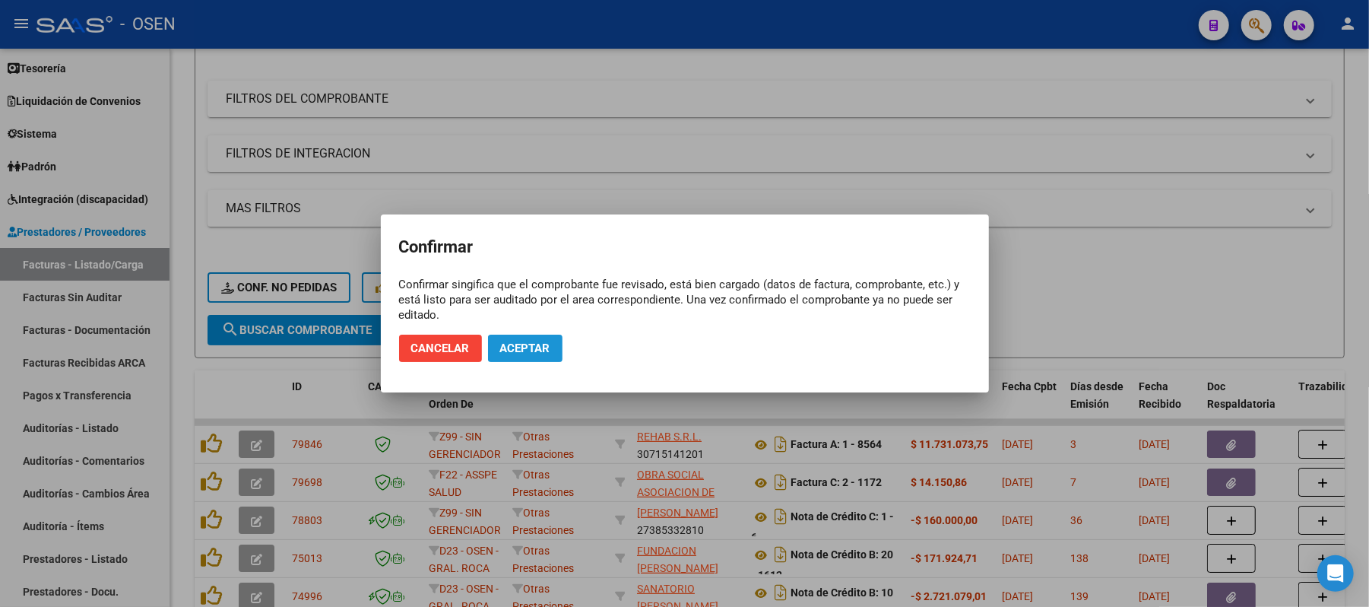
click at [529, 347] on span "Aceptar" at bounding box center [525, 348] width 50 height 14
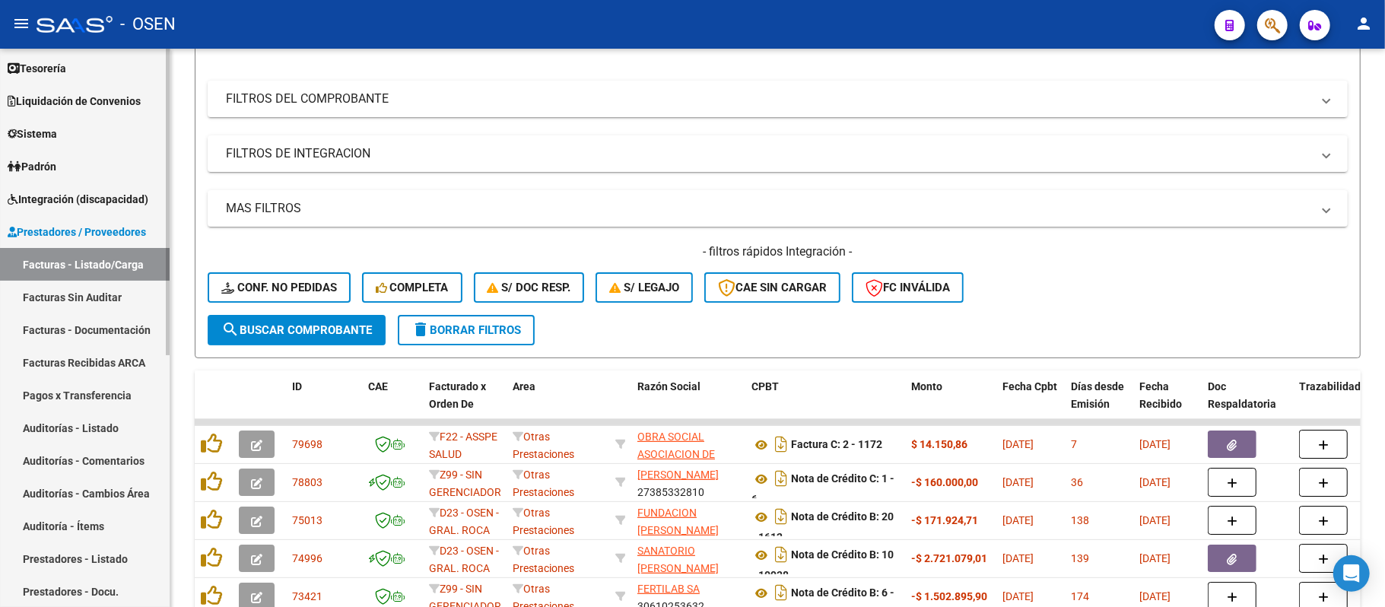
click at [58, 430] on link "Auditorías - Listado" at bounding box center [85, 427] width 170 height 33
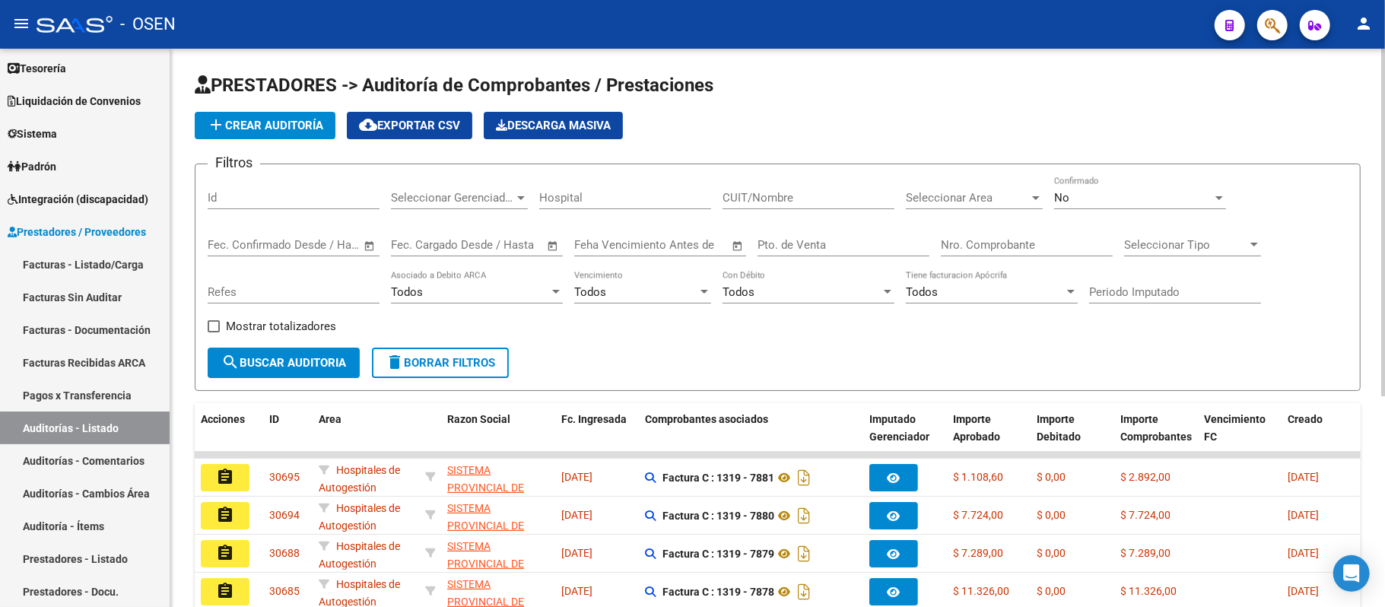
click at [262, 101] on app-list-header "PRESTADORES -> Auditoría de Comprobantes / Prestaciones add Crear Auditoría clo…" at bounding box center [778, 232] width 1166 height 318
click at [259, 123] on span "add Crear Auditoría" at bounding box center [265, 126] width 116 height 14
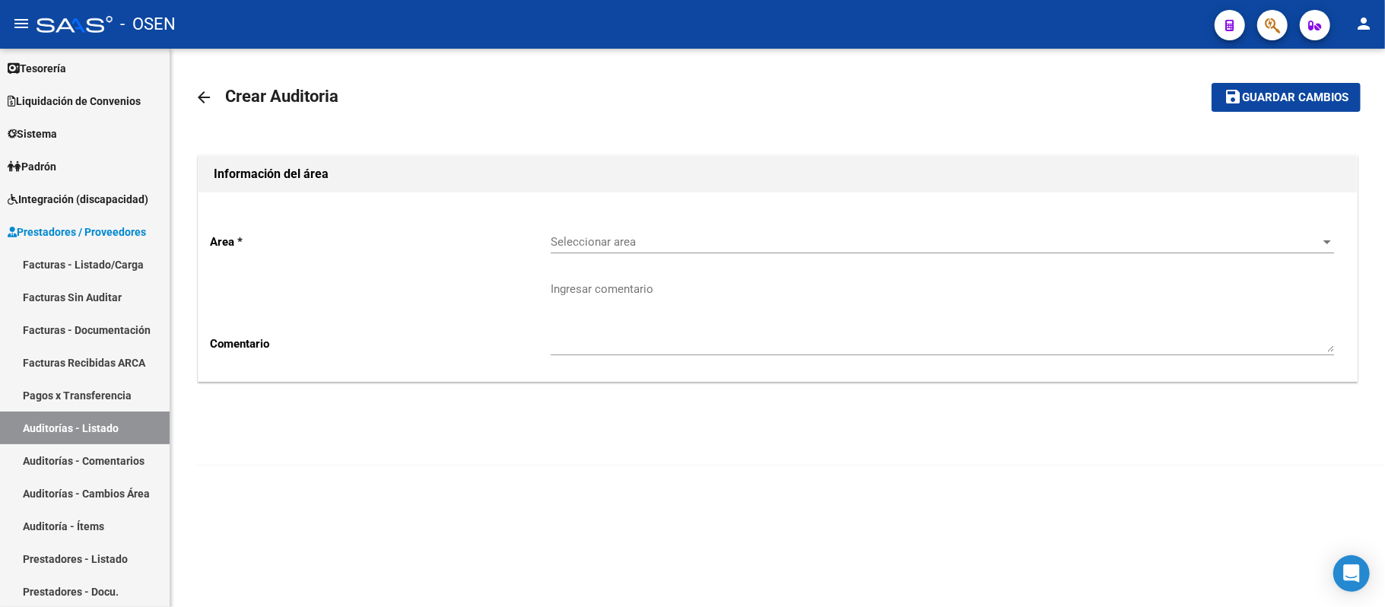
click at [587, 241] on span "Seleccionar area" at bounding box center [936, 242] width 770 height 14
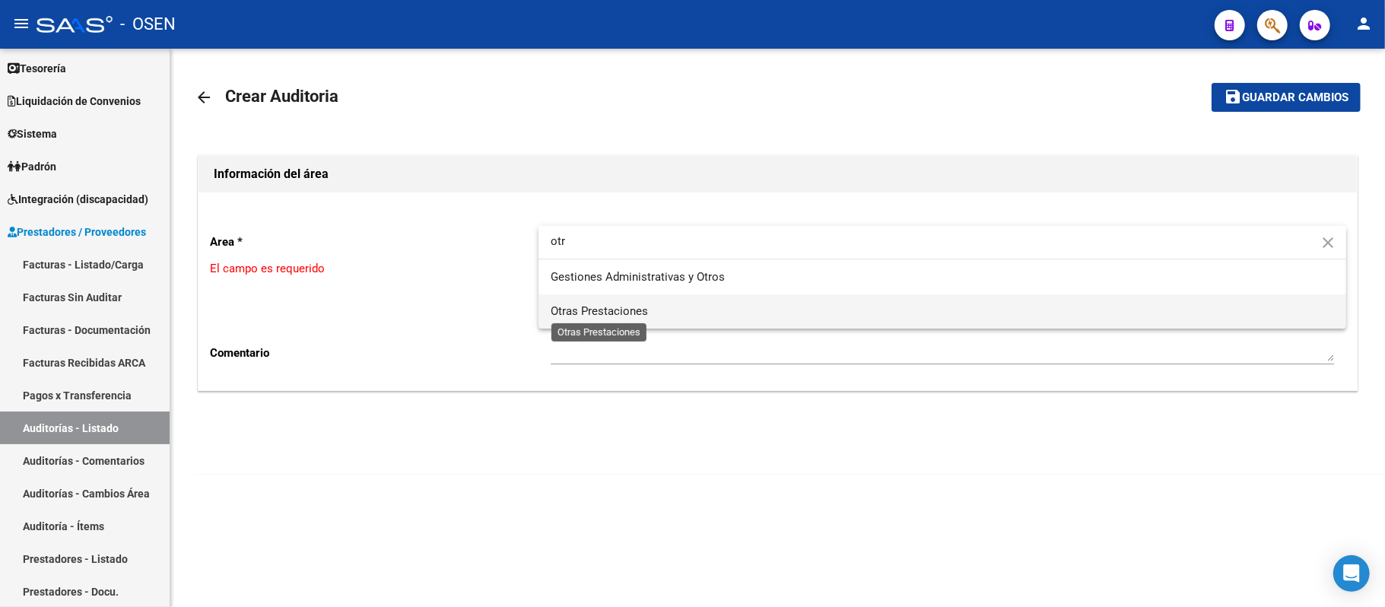
type input "otr"
click at [590, 314] on span "Otras Prestaciones" at bounding box center [599, 311] width 97 height 14
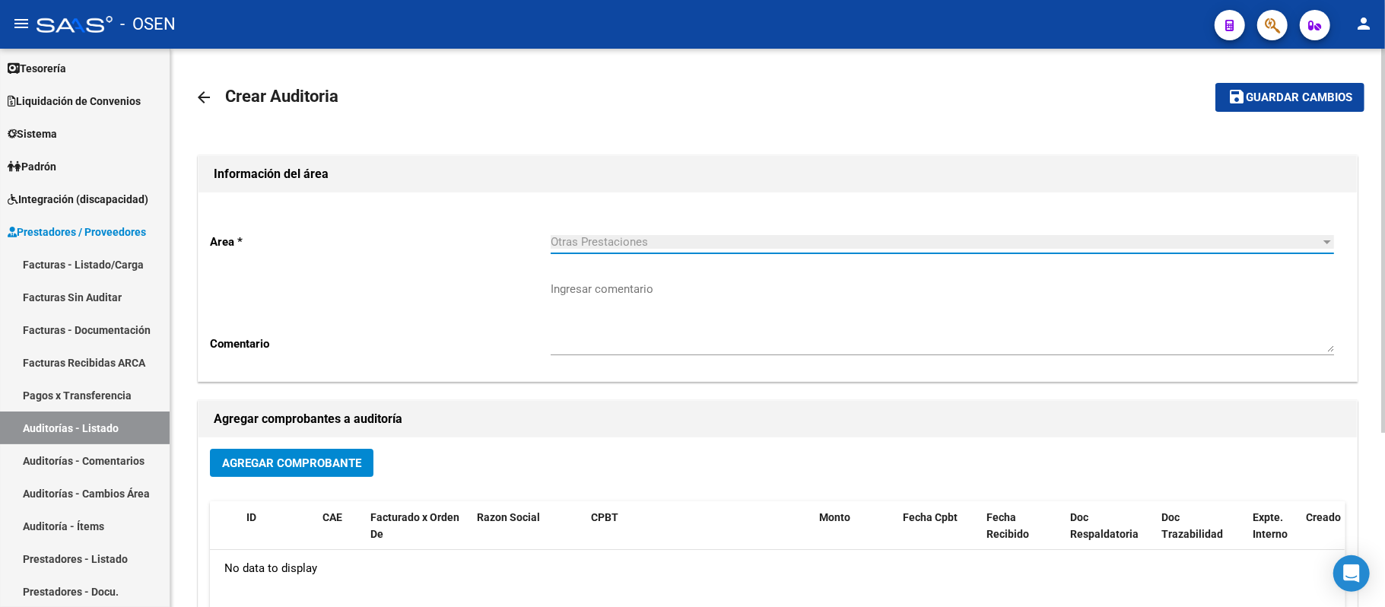
click at [290, 462] on span "Agregar Comprobante" at bounding box center [291, 463] width 139 height 14
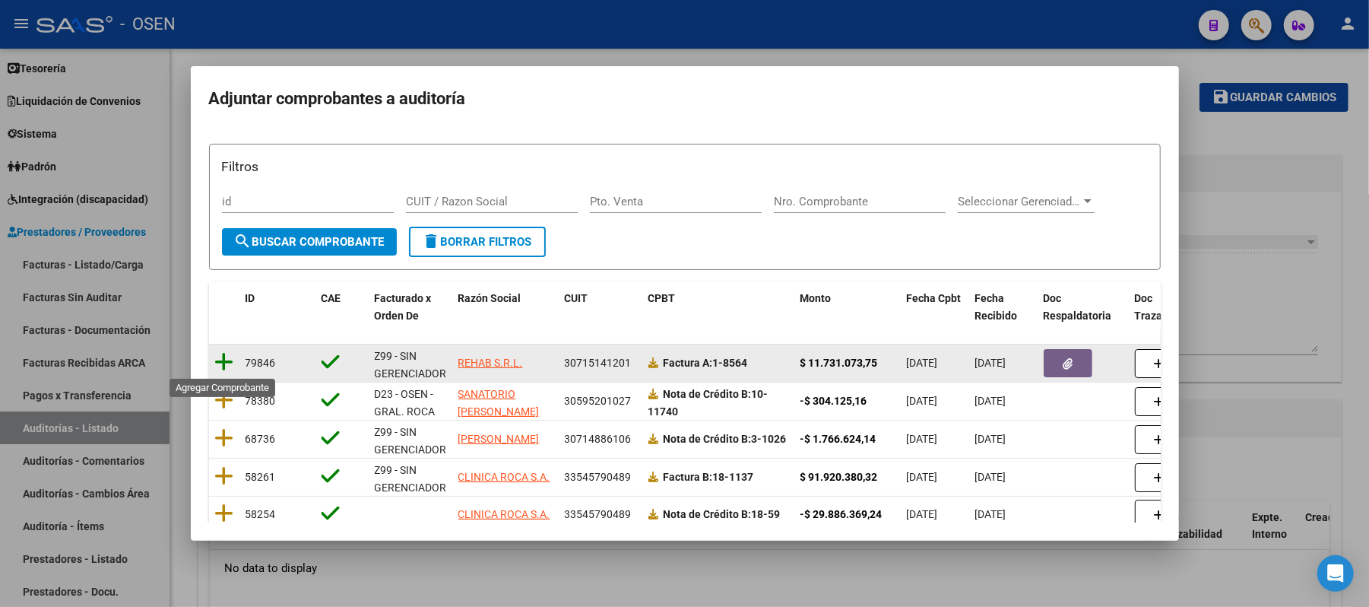
click at [223, 362] on icon at bounding box center [224, 361] width 19 height 21
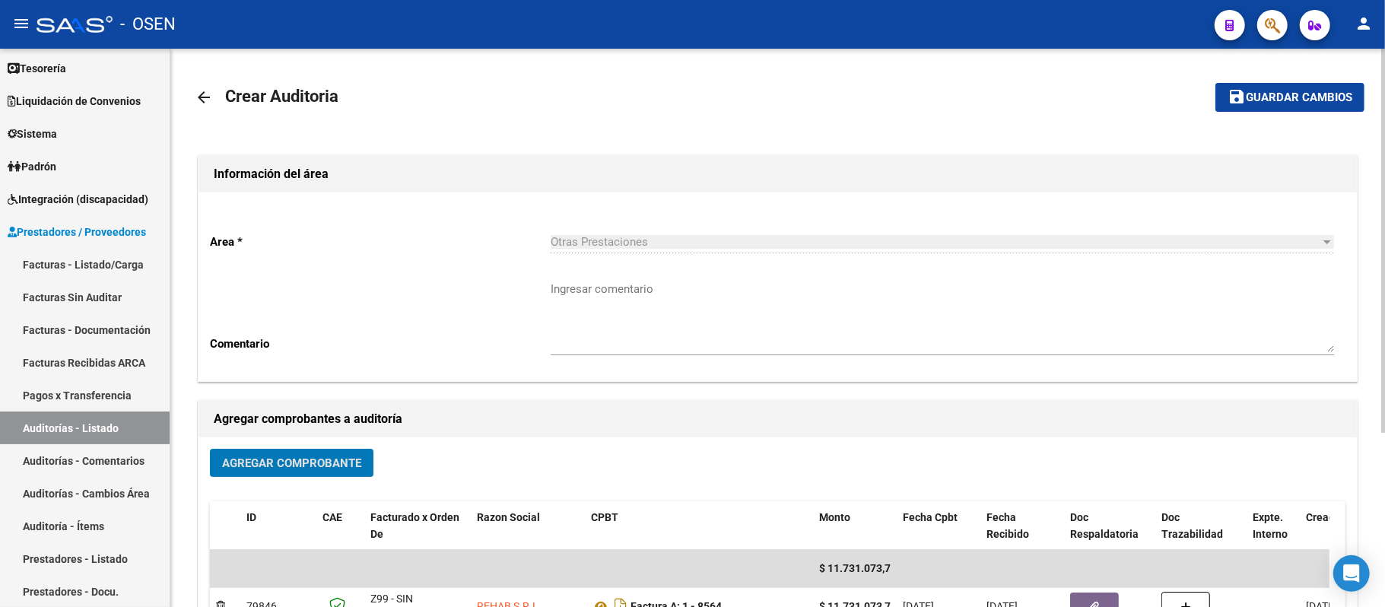
click at [1261, 96] on span "Guardar cambios" at bounding box center [1299, 98] width 106 height 14
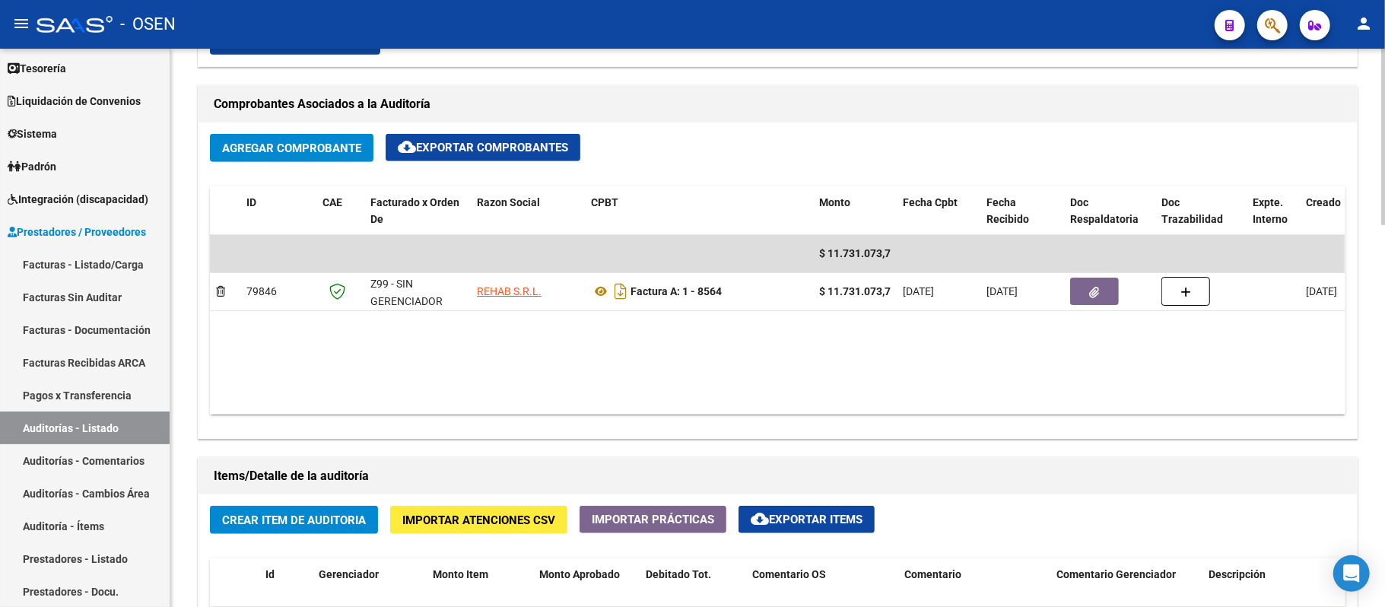
scroll to position [709, 0]
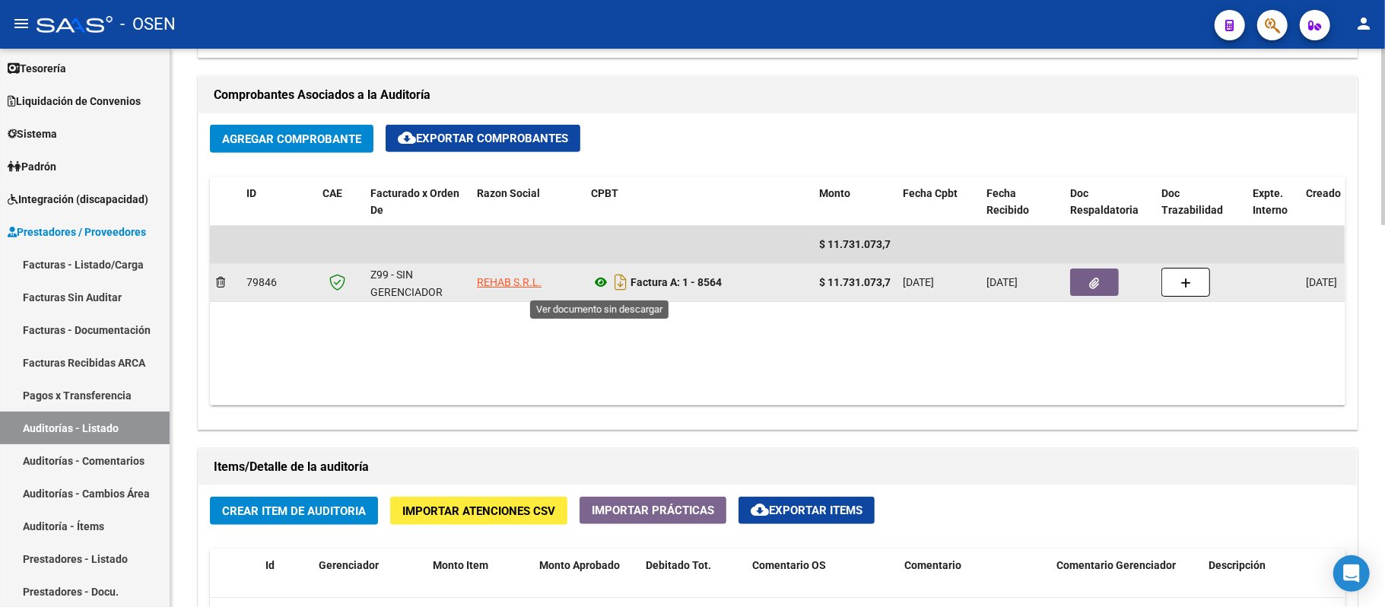
click at [606, 281] on icon at bounding box center [601, 282] width 20 height 18
click at [1087, 281] on button "button" at bounding box center [1094, 281] width 49 height 27
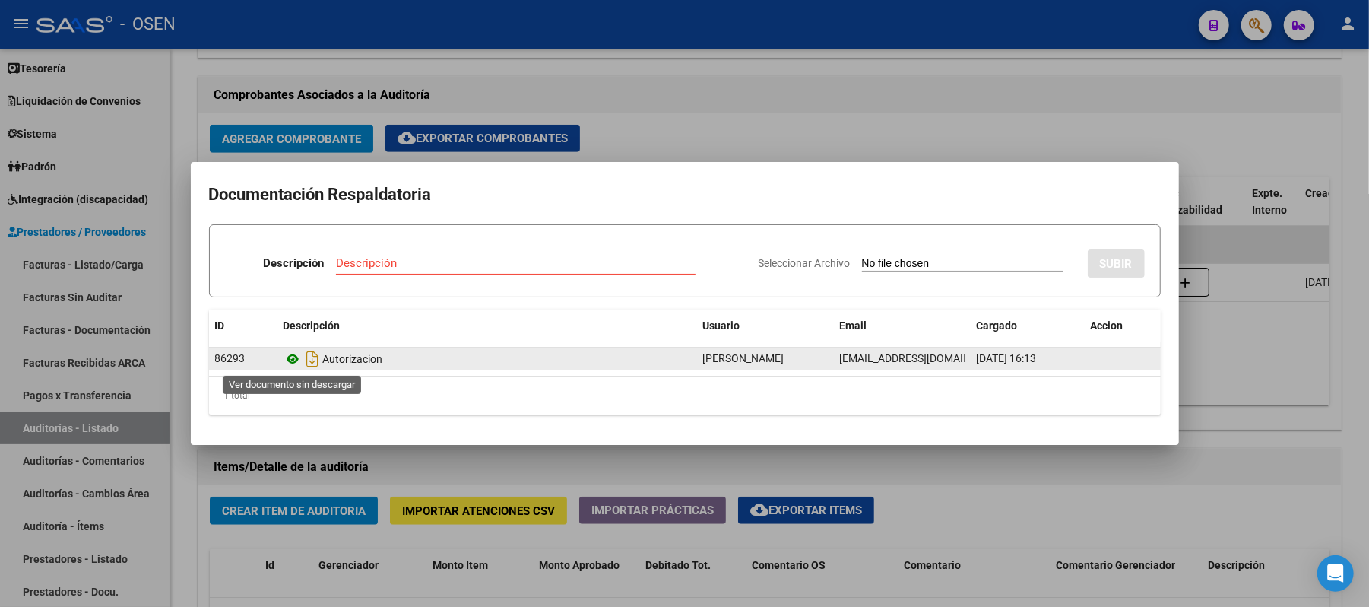
click at [289, 360] on icon at bounding box center [294, 359] width 20 height 18
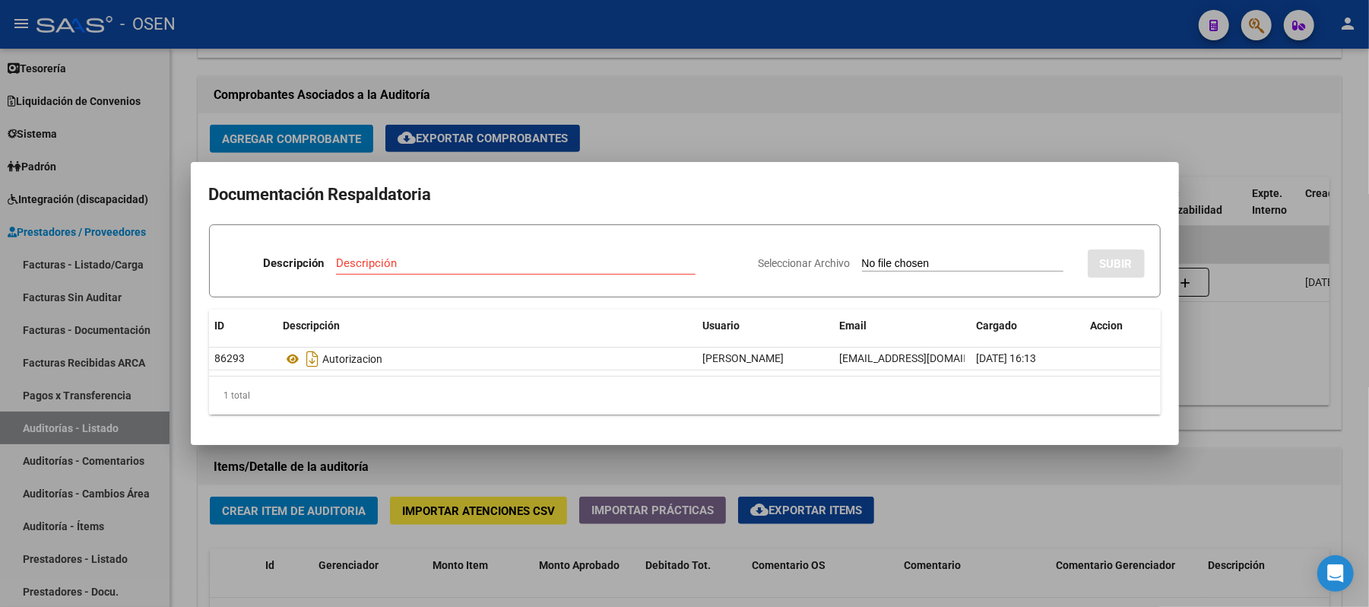
click at [759, 147] on div at bounding box center [684, 303] width 1369 height 607
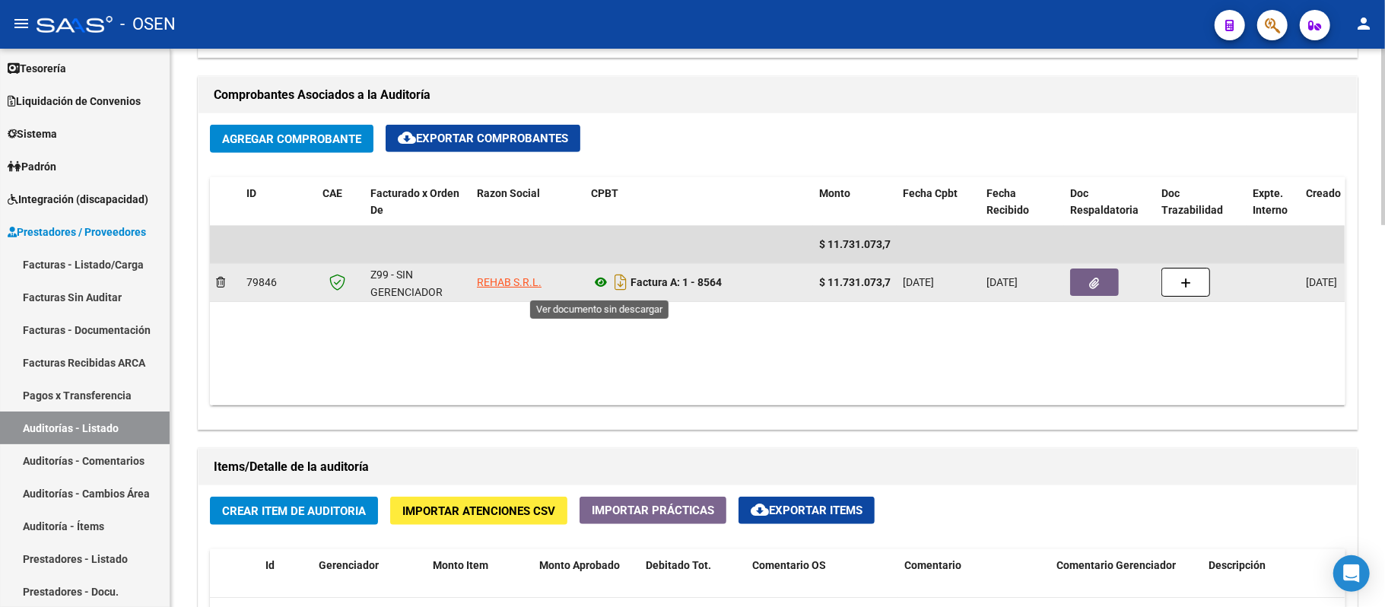
click at [600, 277] on icon at bounding box center [601, 282] width 20 height 18
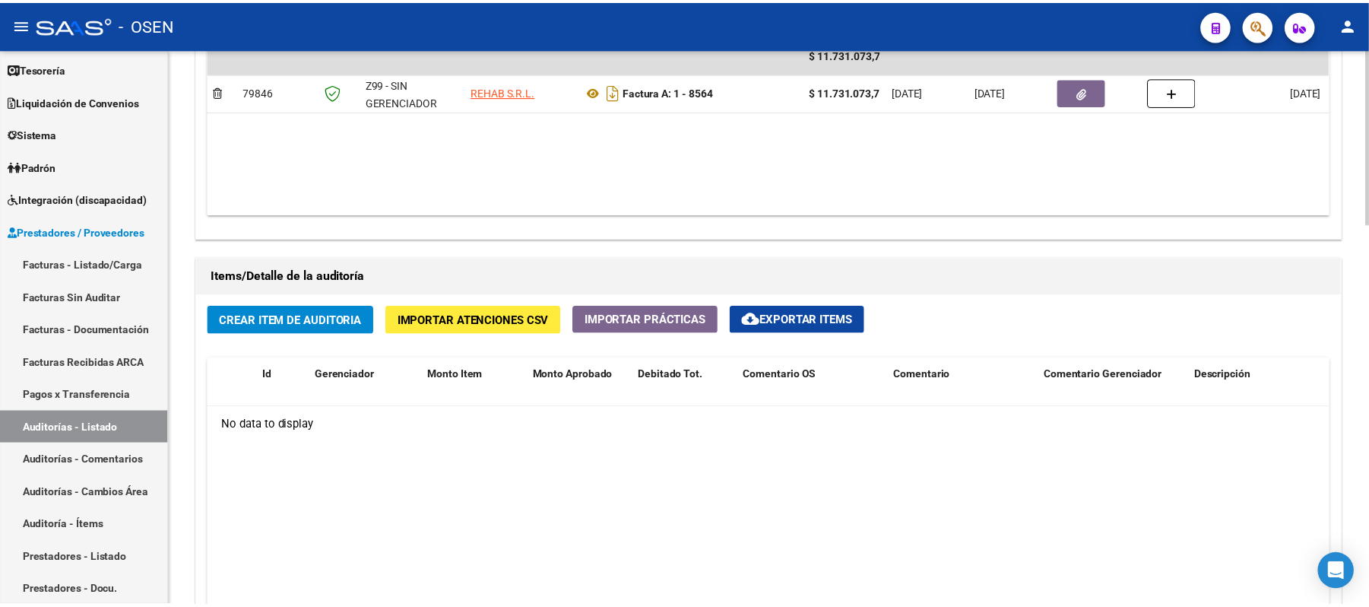
scroll to position [912, 0]
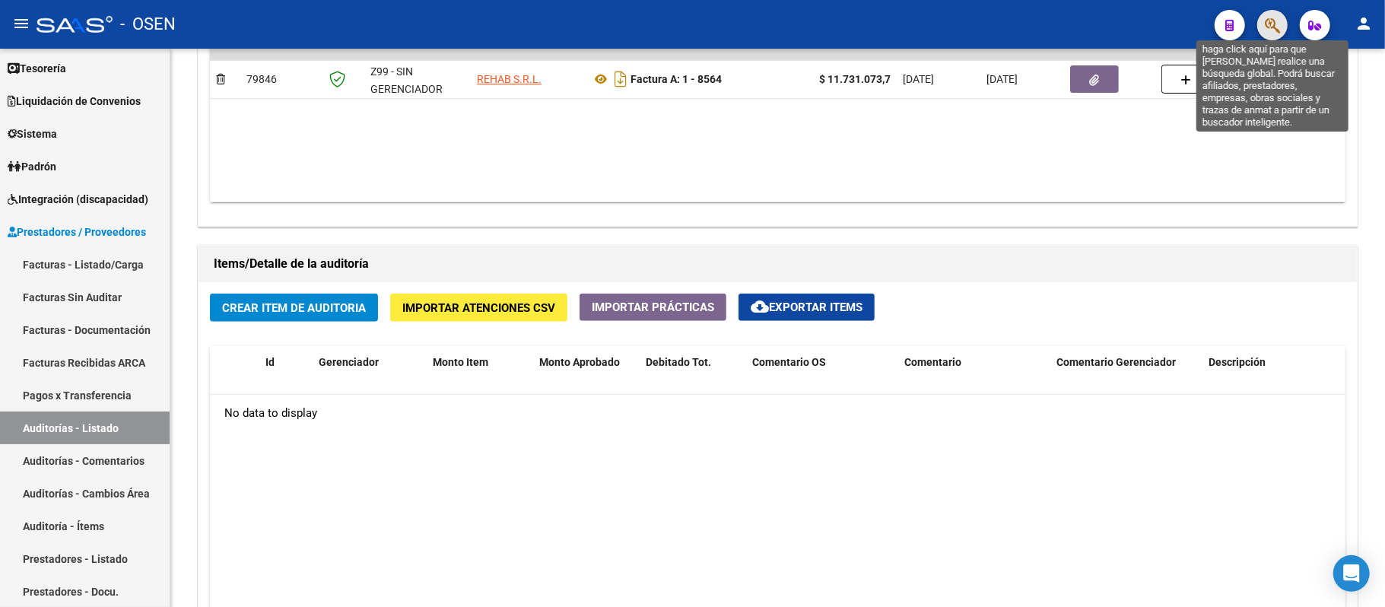
click at [1273, 25] on icon "button" at bounding box center [1272, 25] width 15 height 17
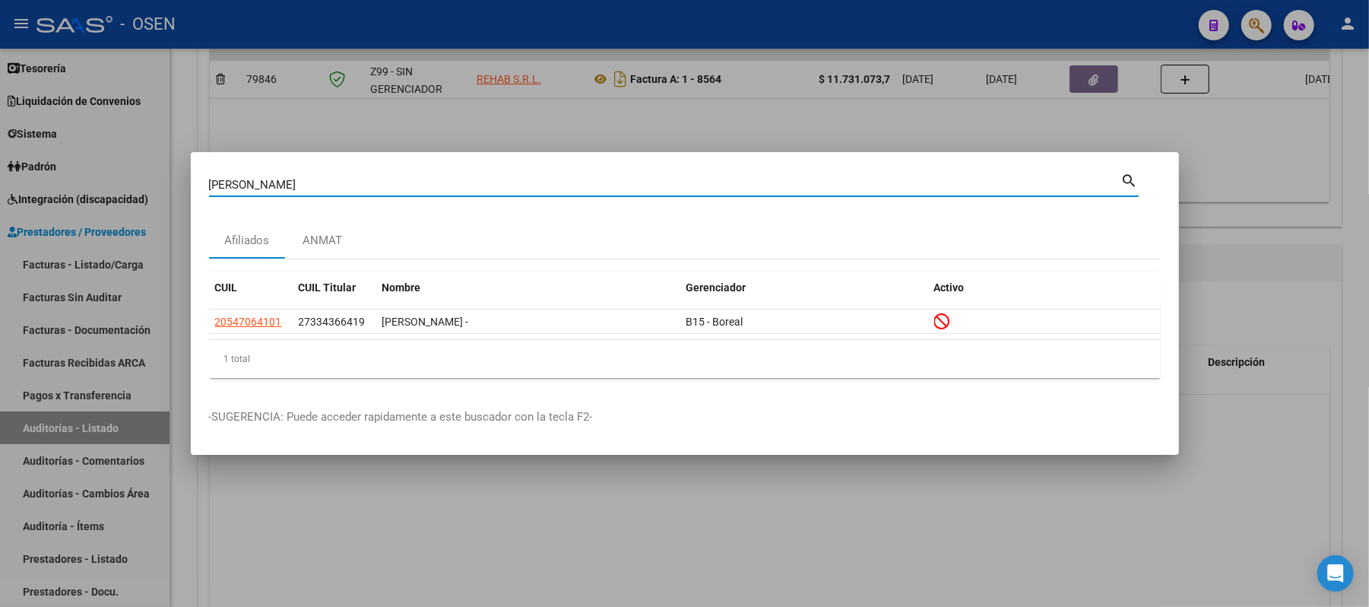
drag, startPoint x: 321, startPoint y: 183, endPoint x: 252, endPoint y: 183, distance: 68.4
click at [252, 183] on input "[PERSON_NAME]" at bounding box center [665, 185] width 912 height 14
type input "[PERSON_NAME]"
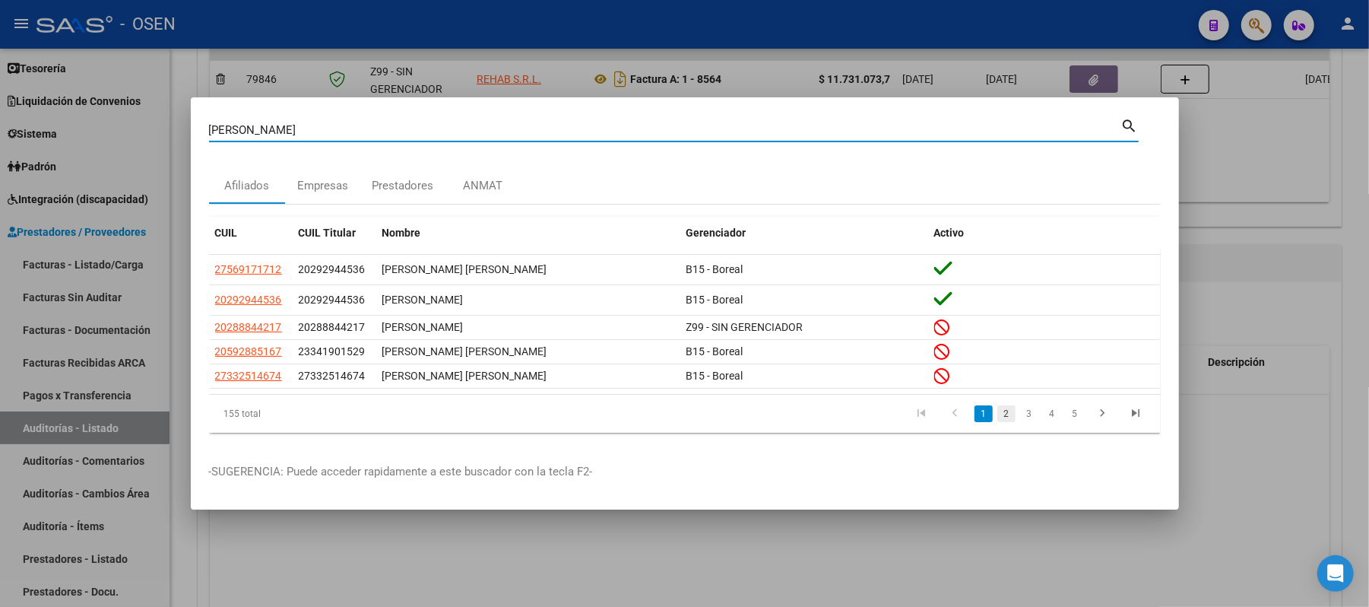
click at [1002, 417] on link "2" at bounding box center [1007, 413] width 18 height 17
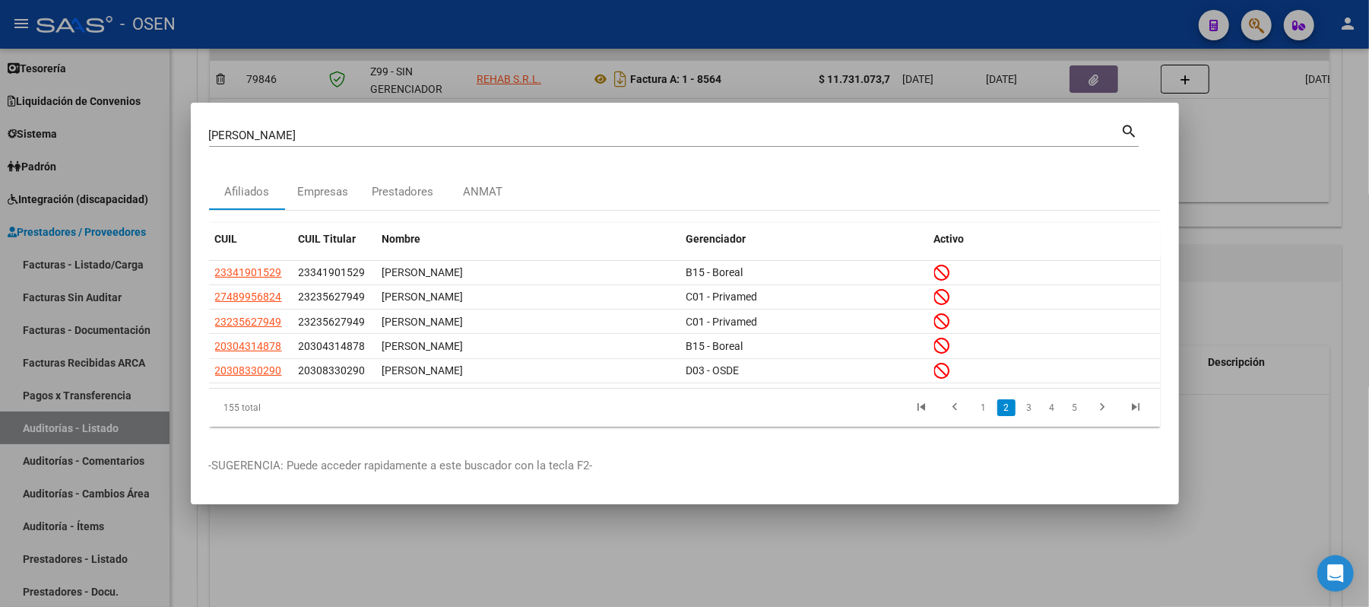
click at [1029, 401] on link "3" at bounding box center [1029, 407] width 18 height 17
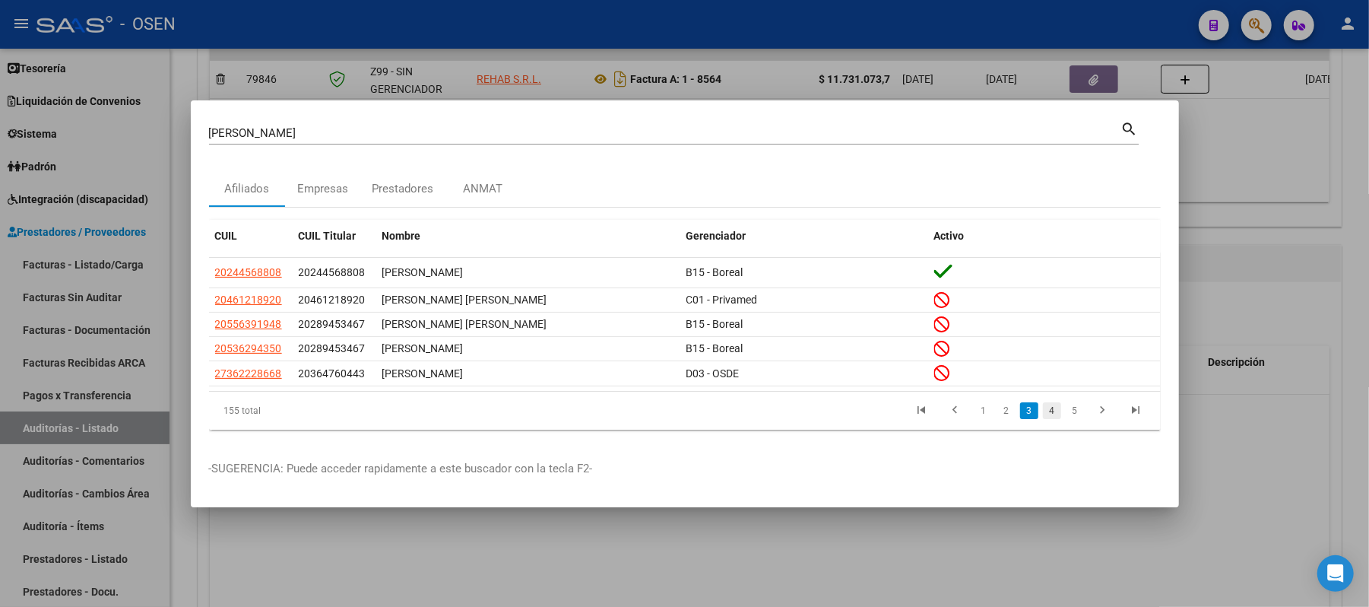
click at [1045, 408] on link "4" at bounding box center [1052, 410] width 18 height 17
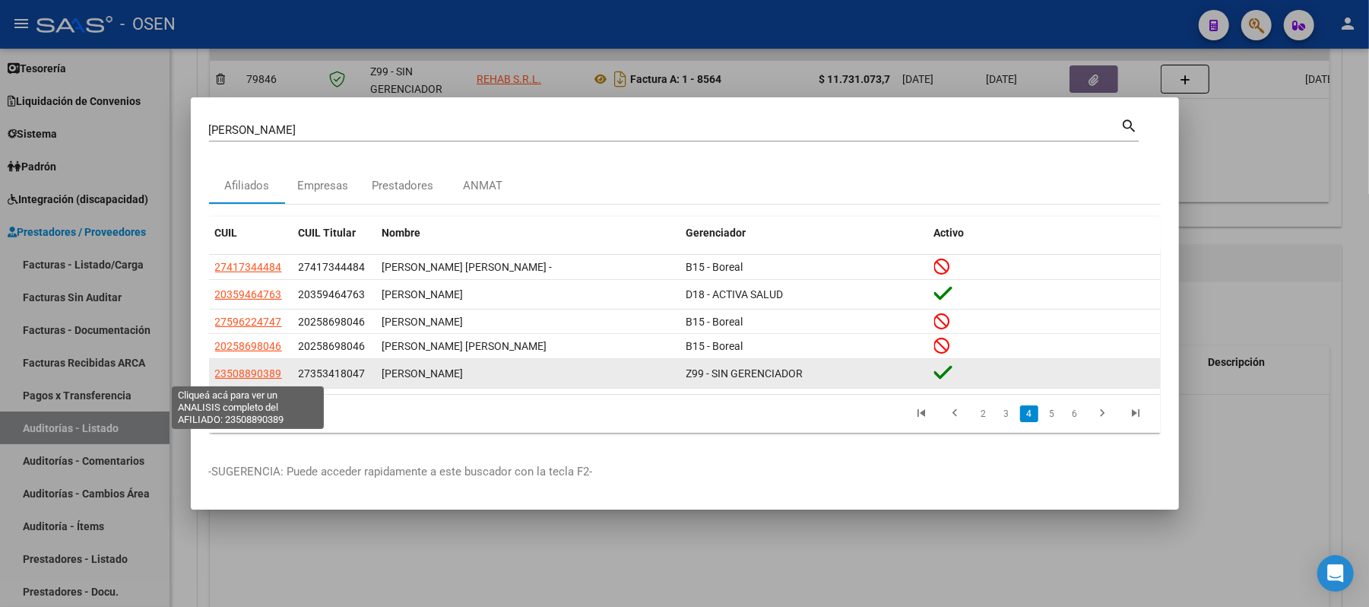
click at [239, 371] on span "23508890389" at bounding box center [248, 373] width 67 height 12
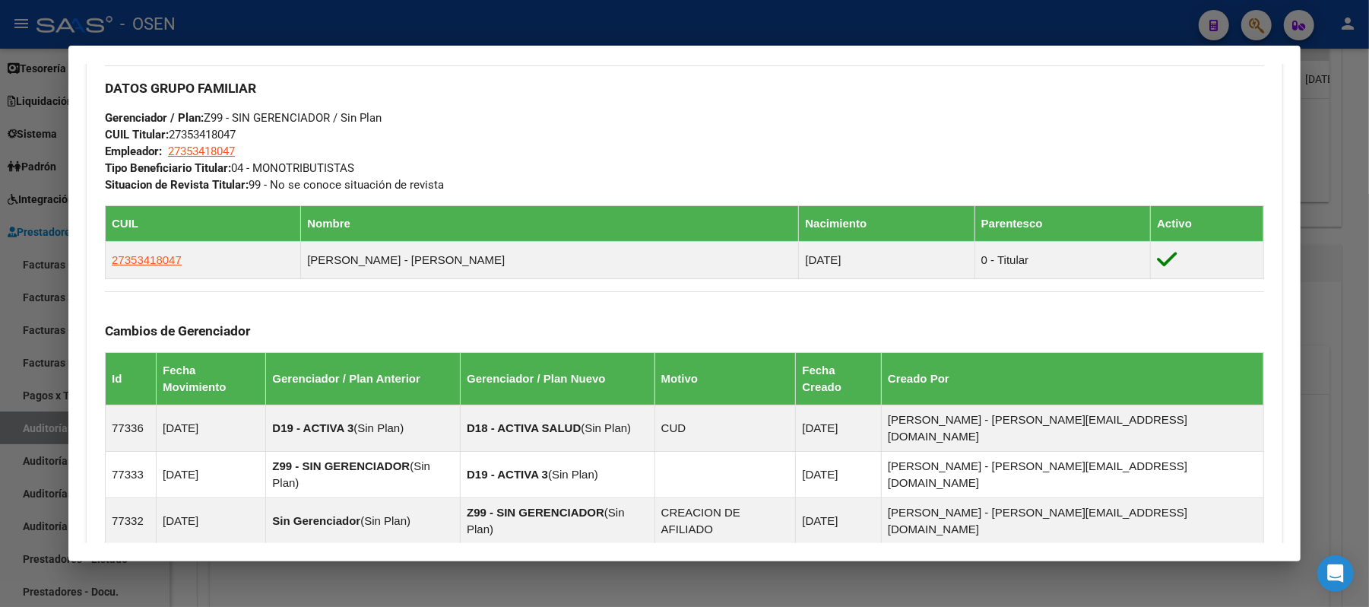
scroll to position [405, 0]
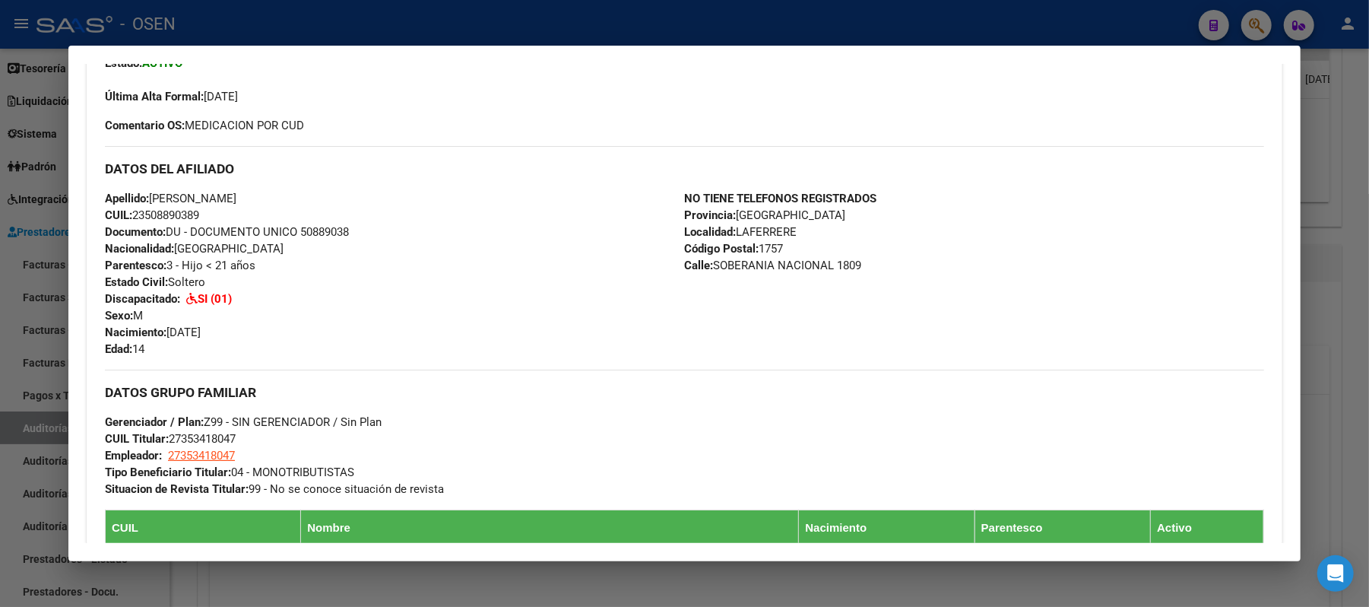
drag, startPoint x: 193, startPoint y: 219, endPoint x: 140, endPoint y: 217, distance: 53.2
click at [140, 217] on span "CUIL: 23508890389" at bounding box center [152, 215] width 94 height 14
copy span "50889038"
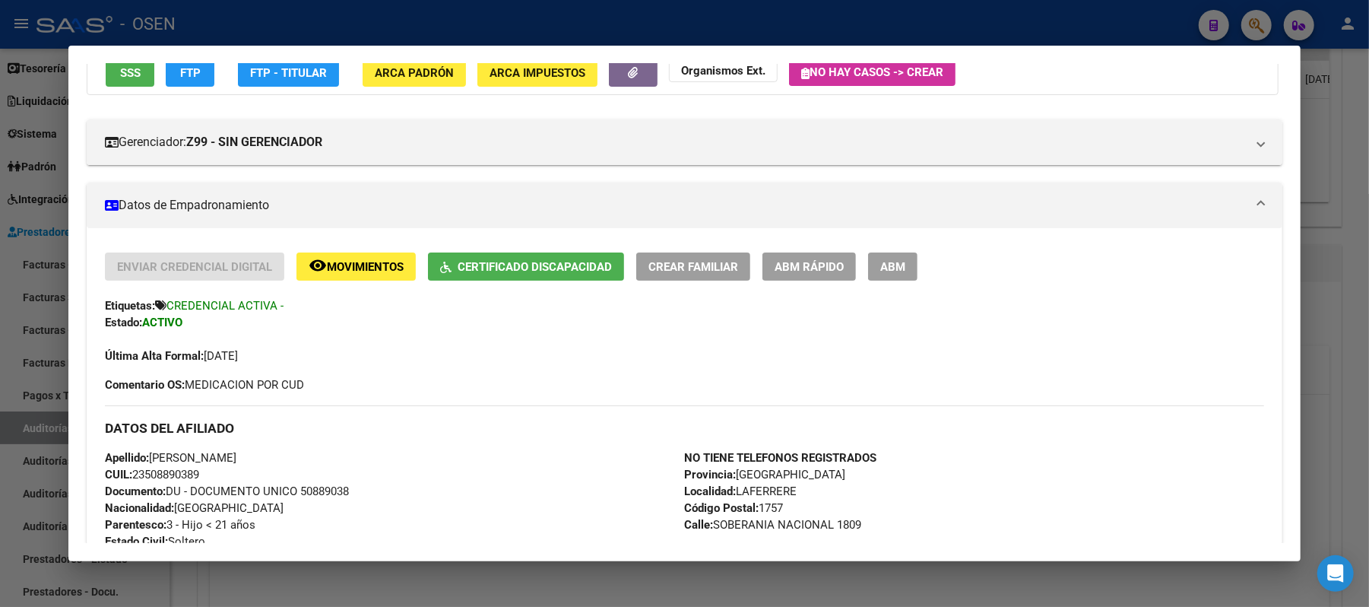
scroll to position [0, 0]
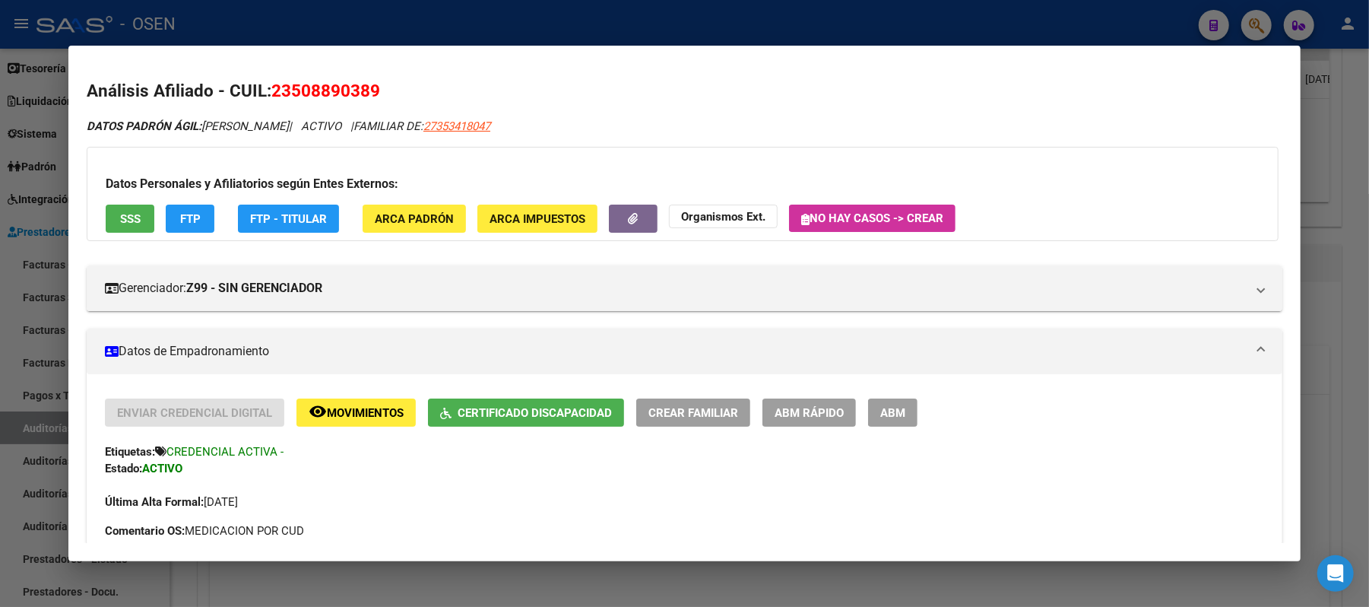
click at [838, 10] on div at bounding box center [684, 303] width 1369 height 607
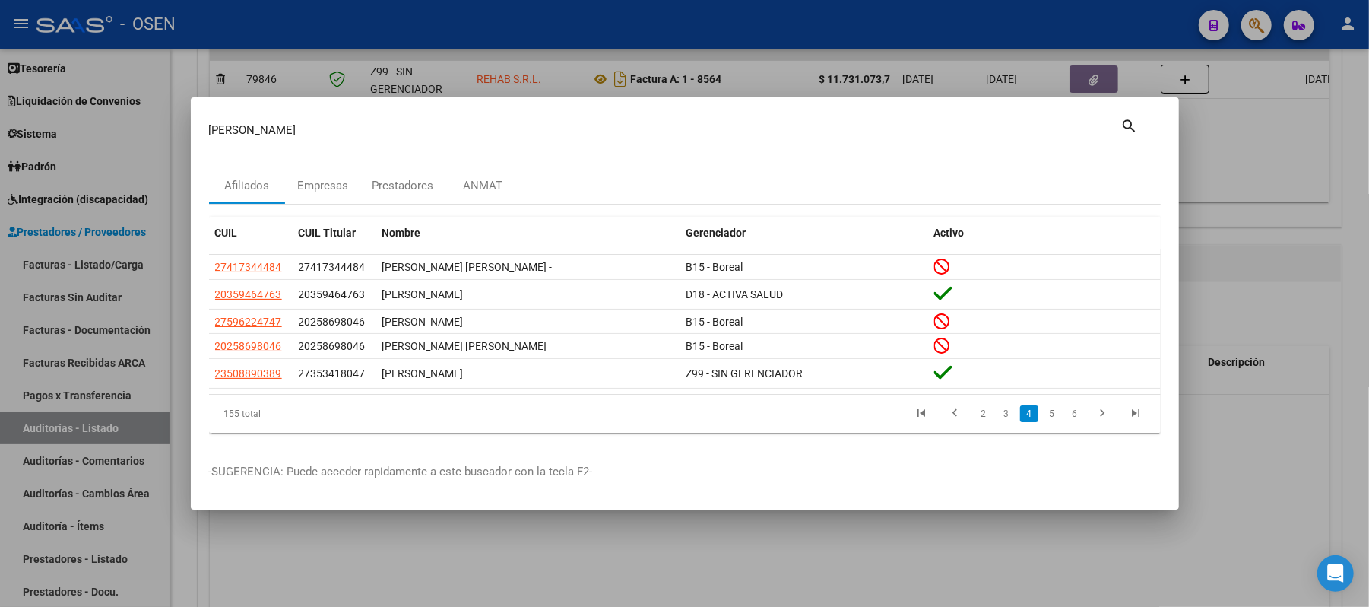
click at [676, 52] on div at bounding box center [684, 303] width 1369 height 607
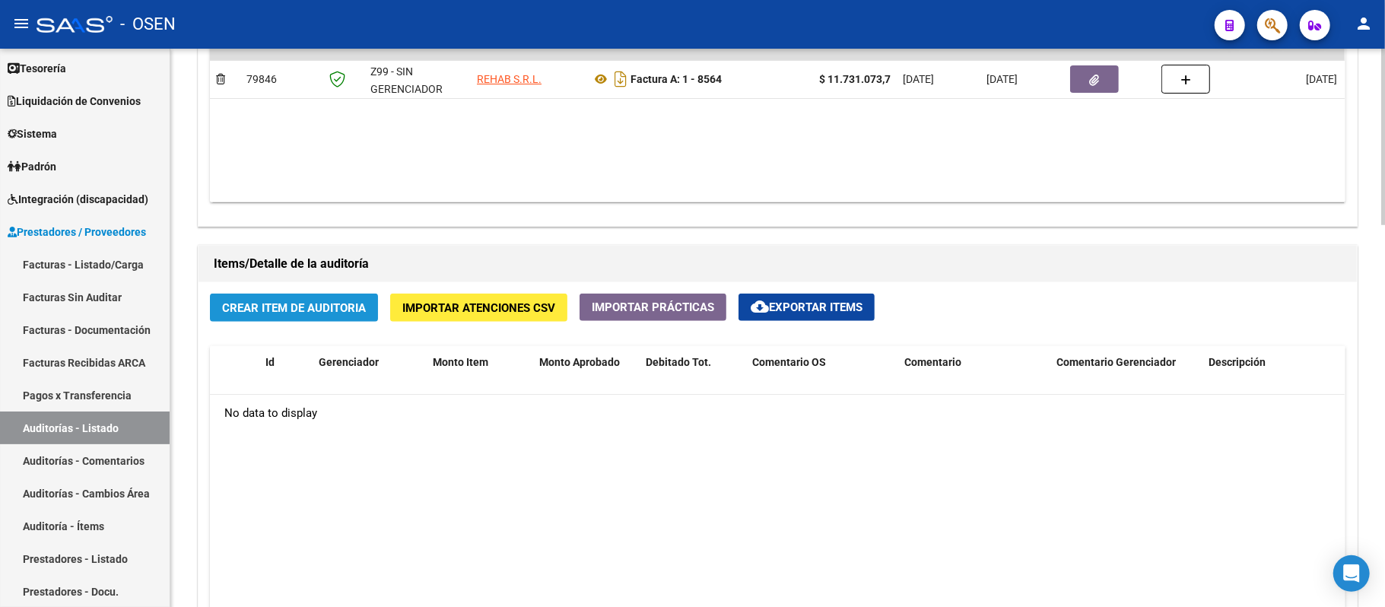
click at [309, 315] on span "Crear Item de Auditoria" at bounding box center [294, 308] width 144 height 14
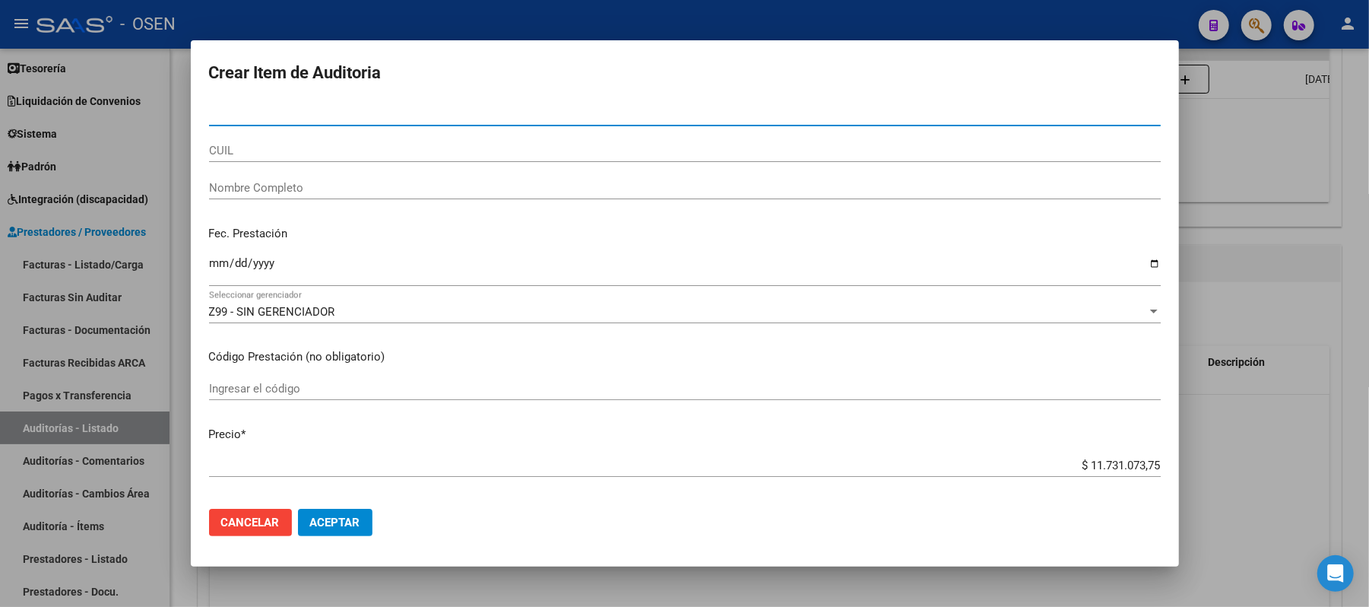
paste input "50889038"
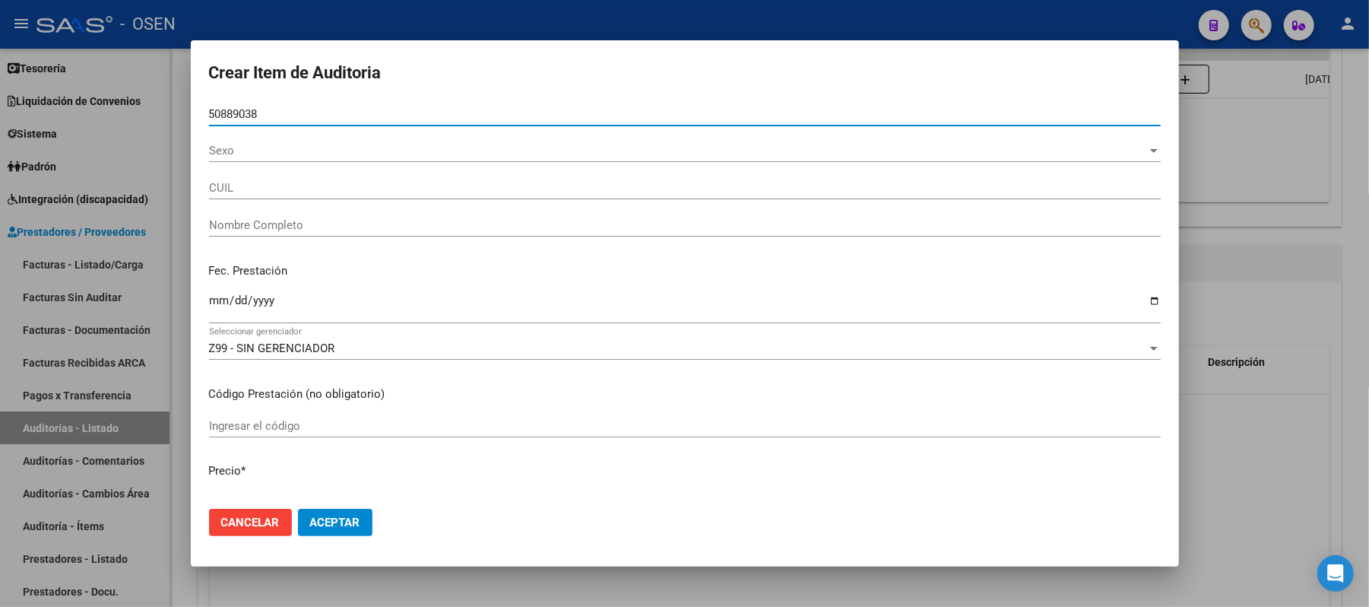
type input "50889038"
type input "23508890389"
type input "[PERSON_NAME]"
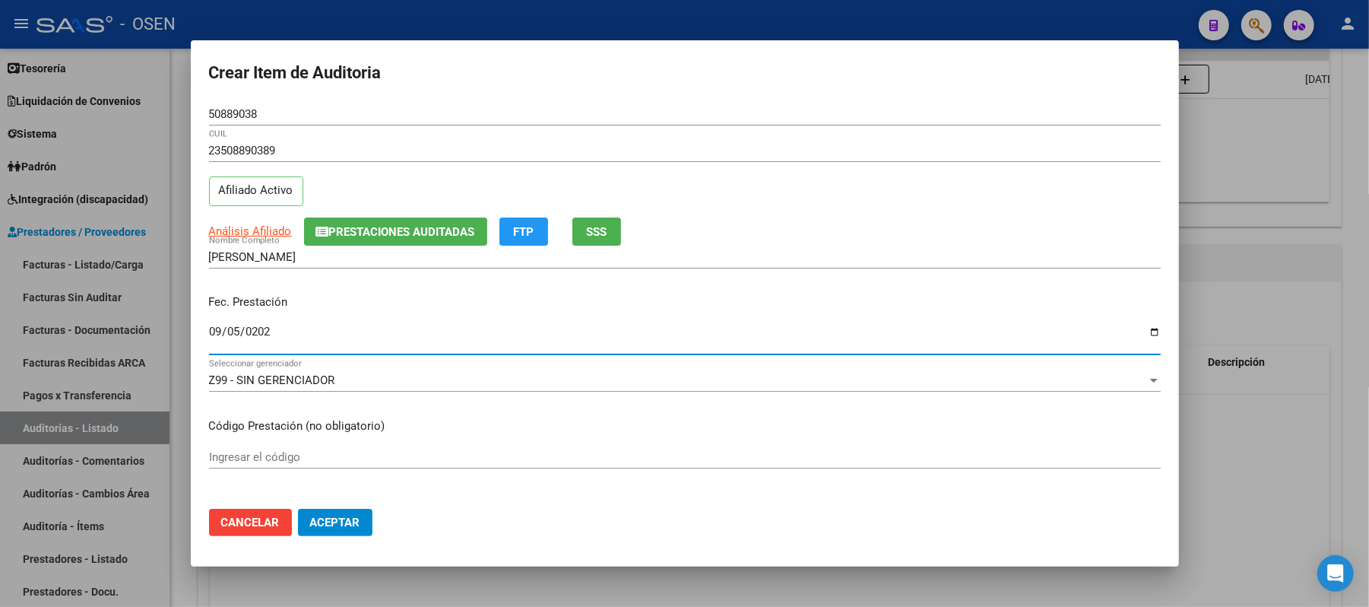
type input "[DATE]"
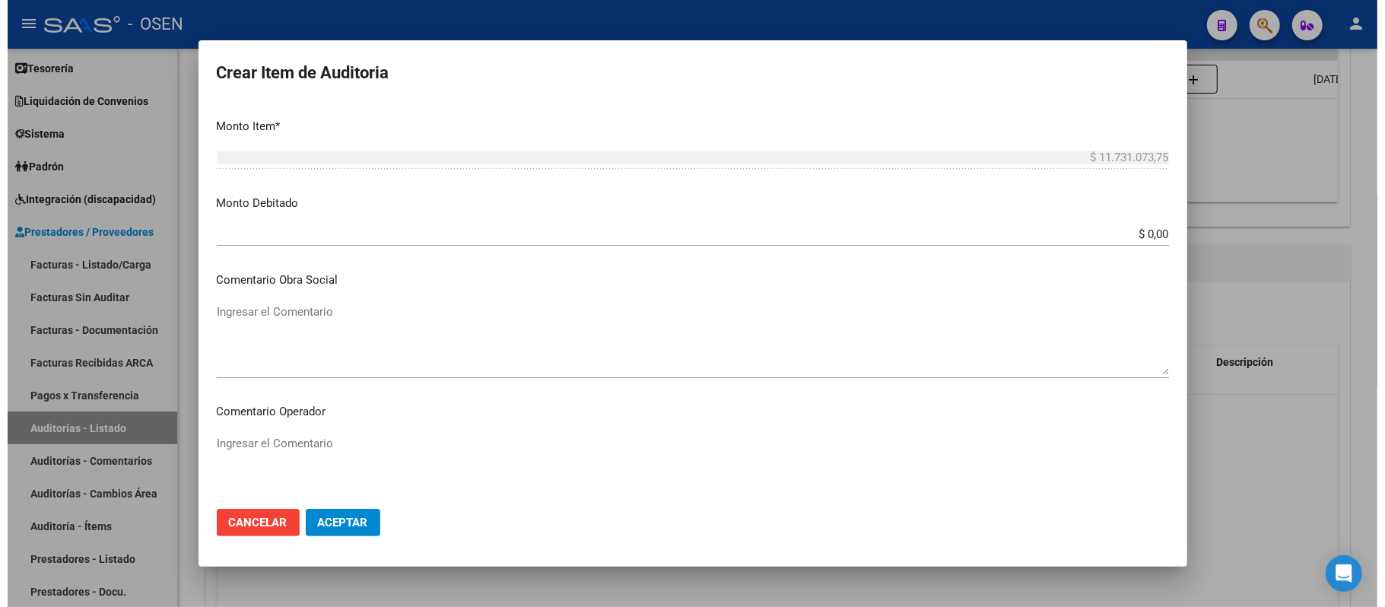
scroll to position [539, 0]
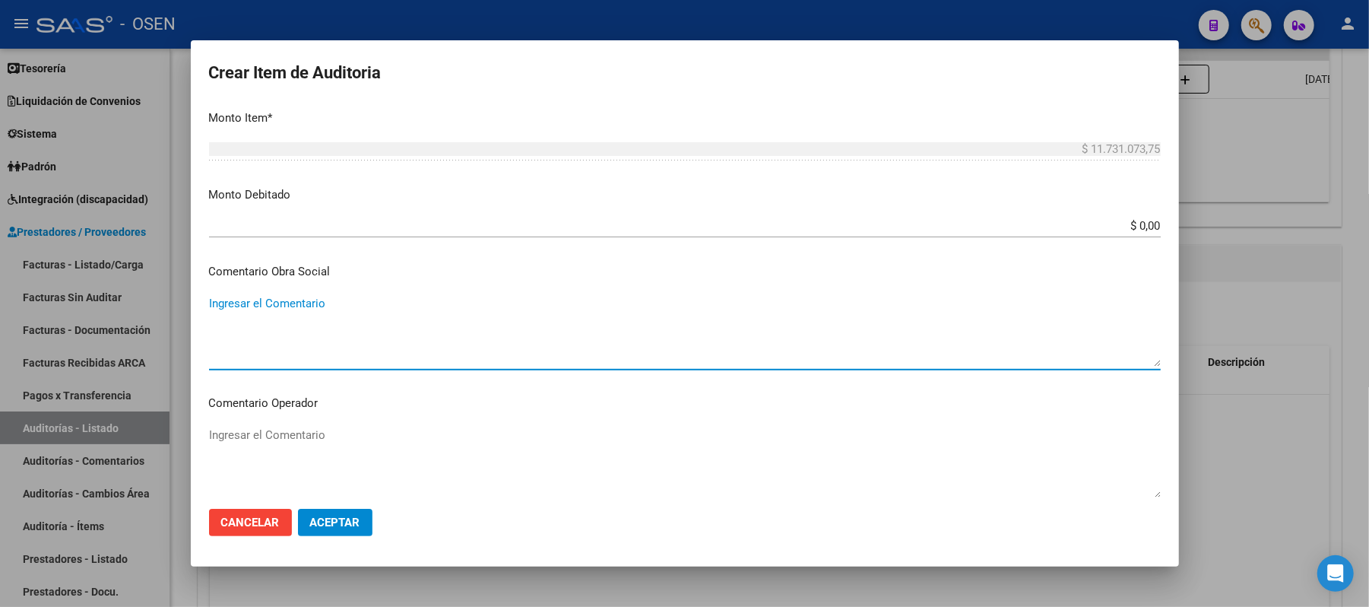
click at [301, 318] on textarea "Ingresar el Comentario" at bounding box center [685, 330] width 952 height 71
type textarea "s"
type textarea "SILLA POSTURAL"
click at [354, 514] on button "Aceptar" at bounding box center [335, 522] width 75 height 27
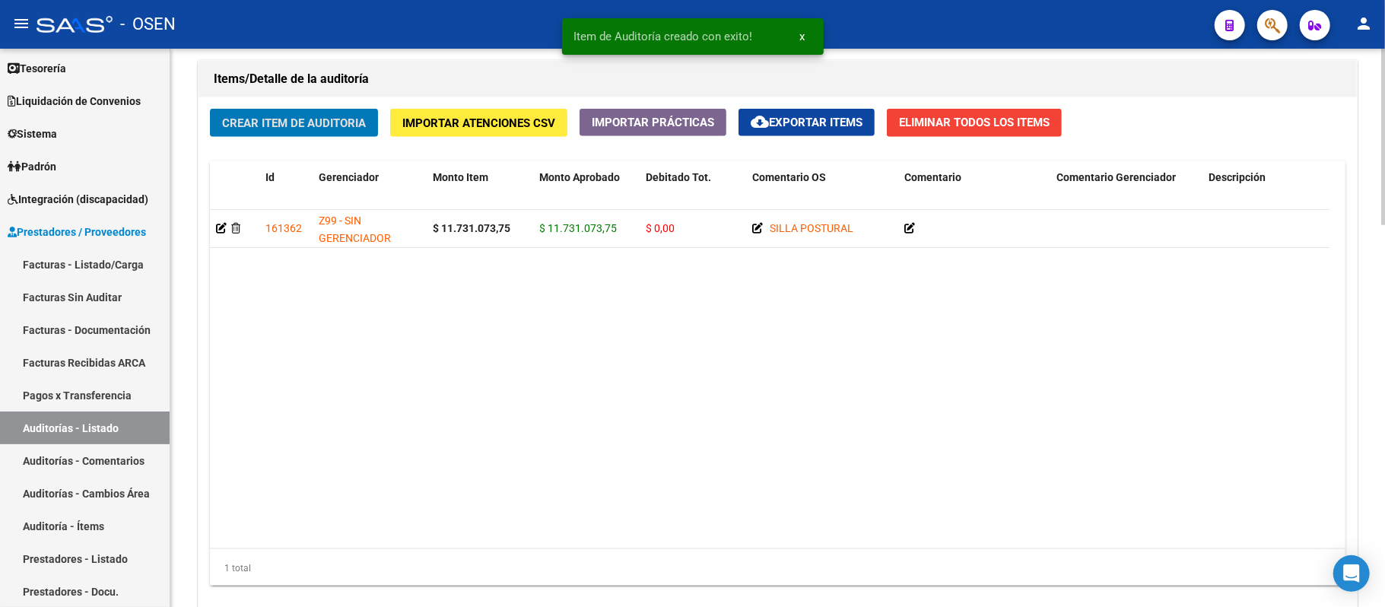
scroll to position [1211, 0]
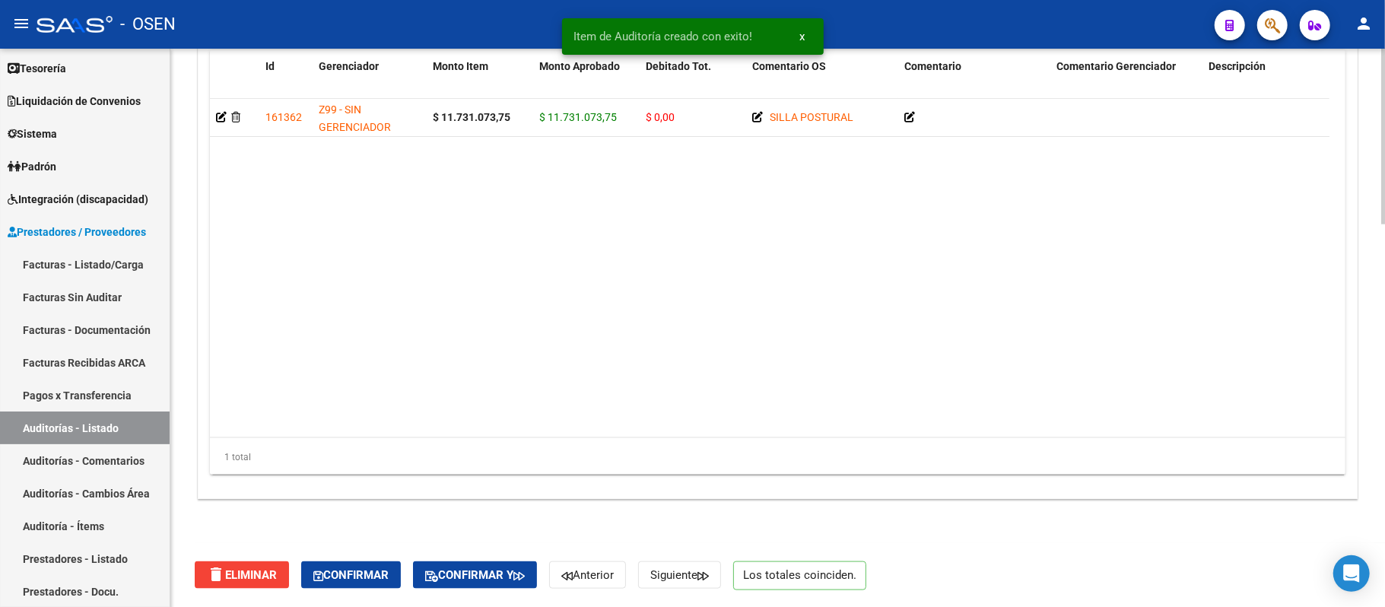
click at [651, 417] on datatable-body "161362 Z99 - SIN GERENCIADOR $ 11.731.073,75 $ 11.731.073,75 $ 0,00 SILLA POSTU…" at bounding box center [769, 268] width 1119 height 338
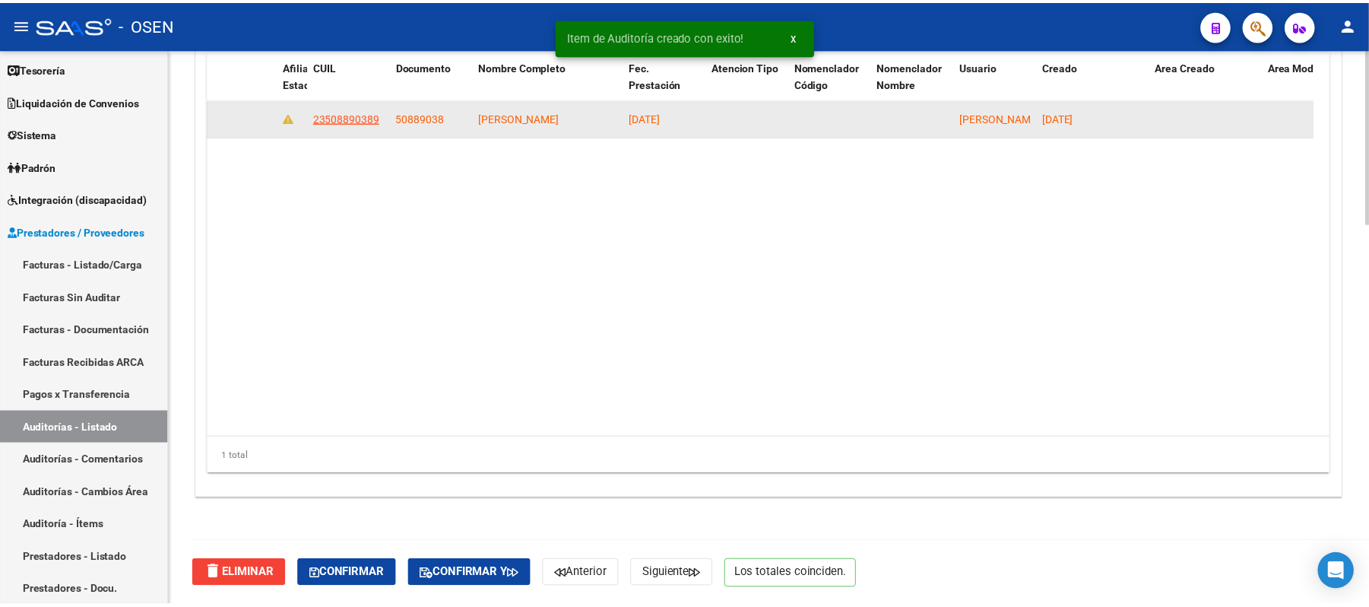
scroll to position [0, 1074]
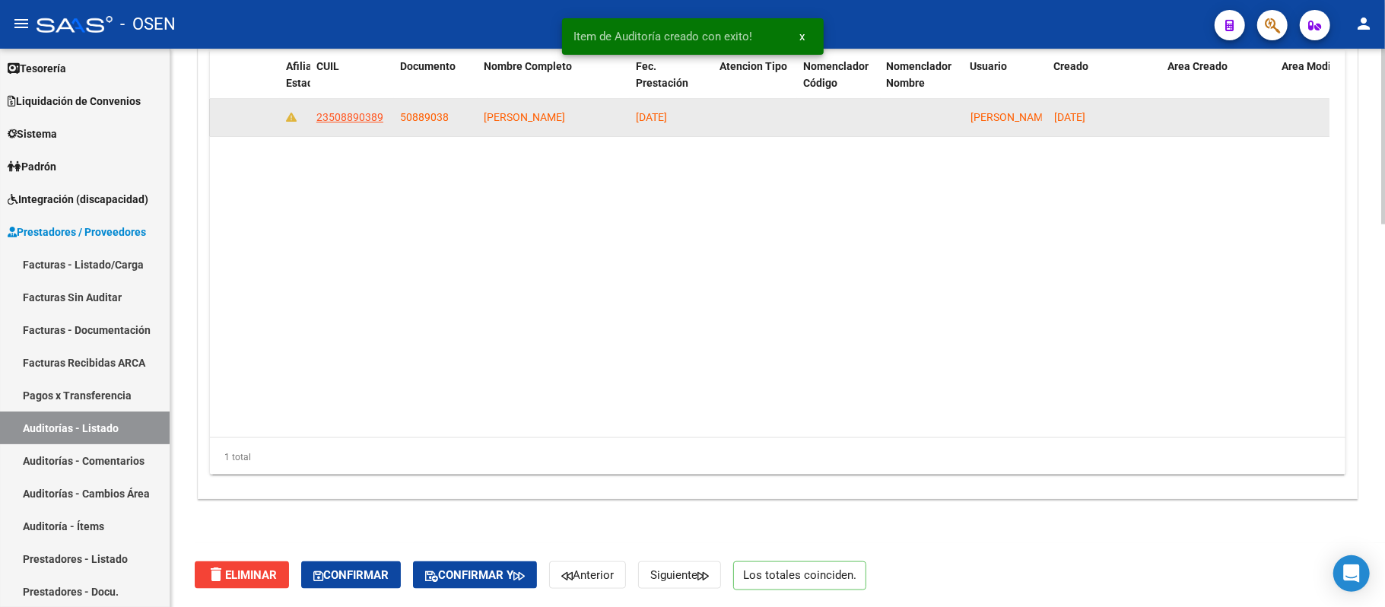
click at [327, 123] on app-link-go-to "23508890389" at bounding box center [349, 117] width 67 height 17
click at [332, 113] on span "23508890389" at bounding box center [349, 117] width 67 height 12
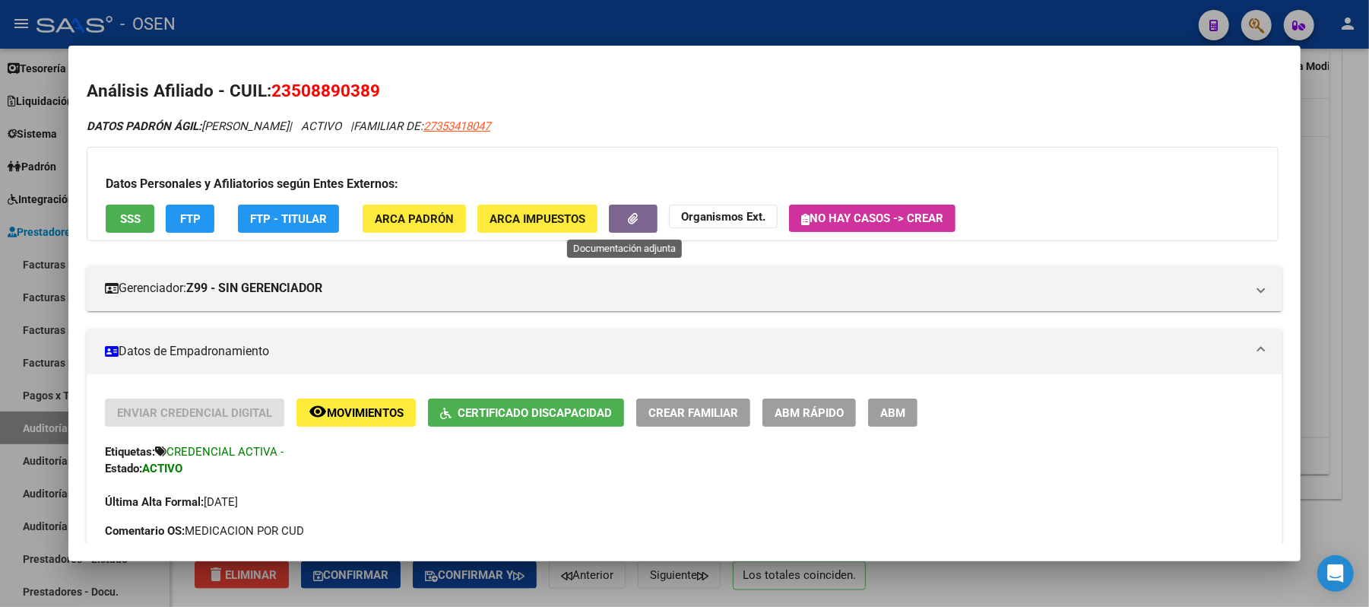
click at [629, 217] on icon "button" at bounding box center [634, 218] width 10 height 11
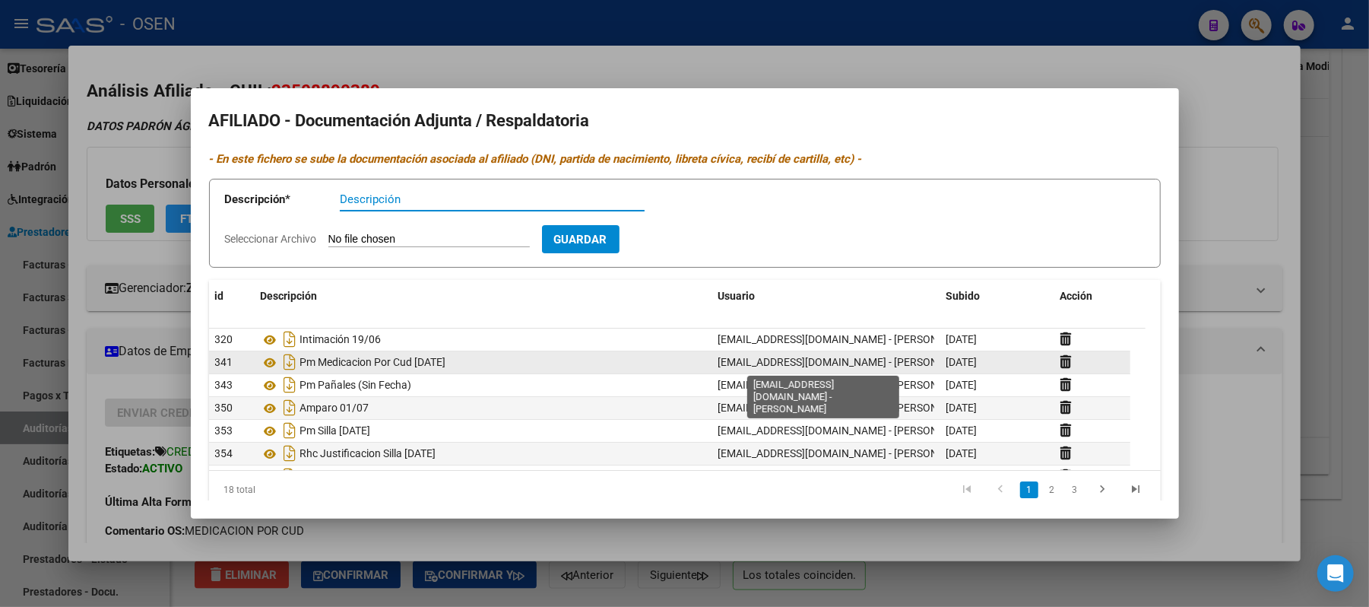
scroll to position [101, 0]
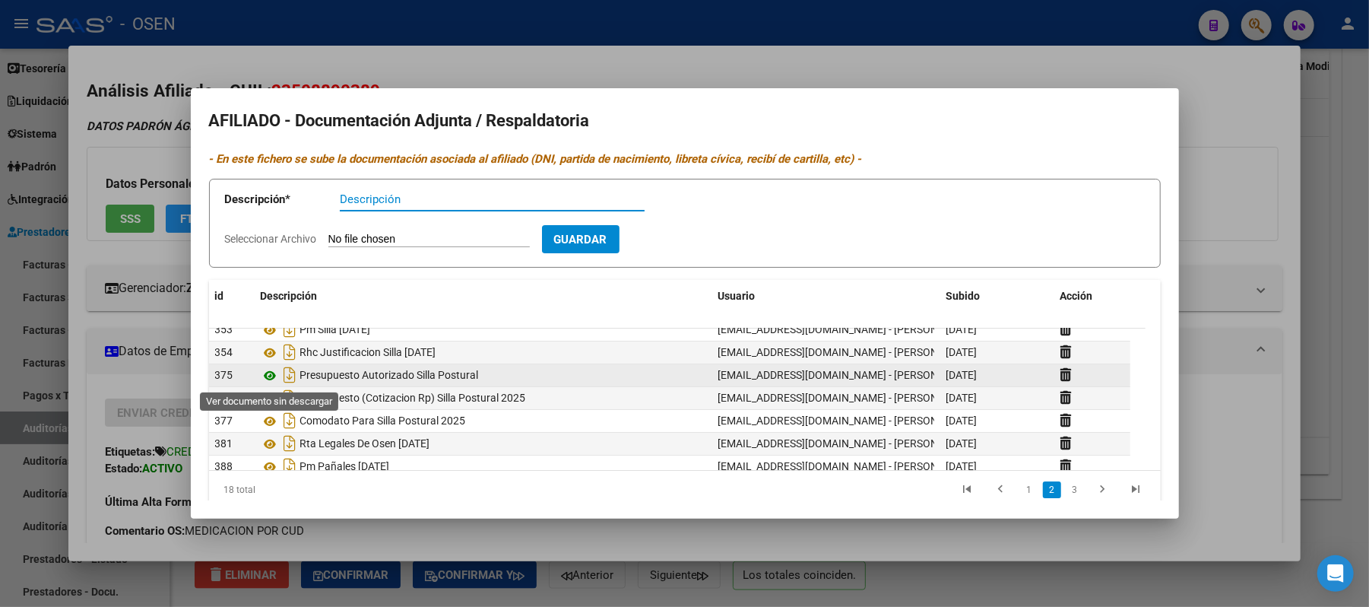
click at [271, 375] on icon at bounding box center [271, 376] width 20 height 18
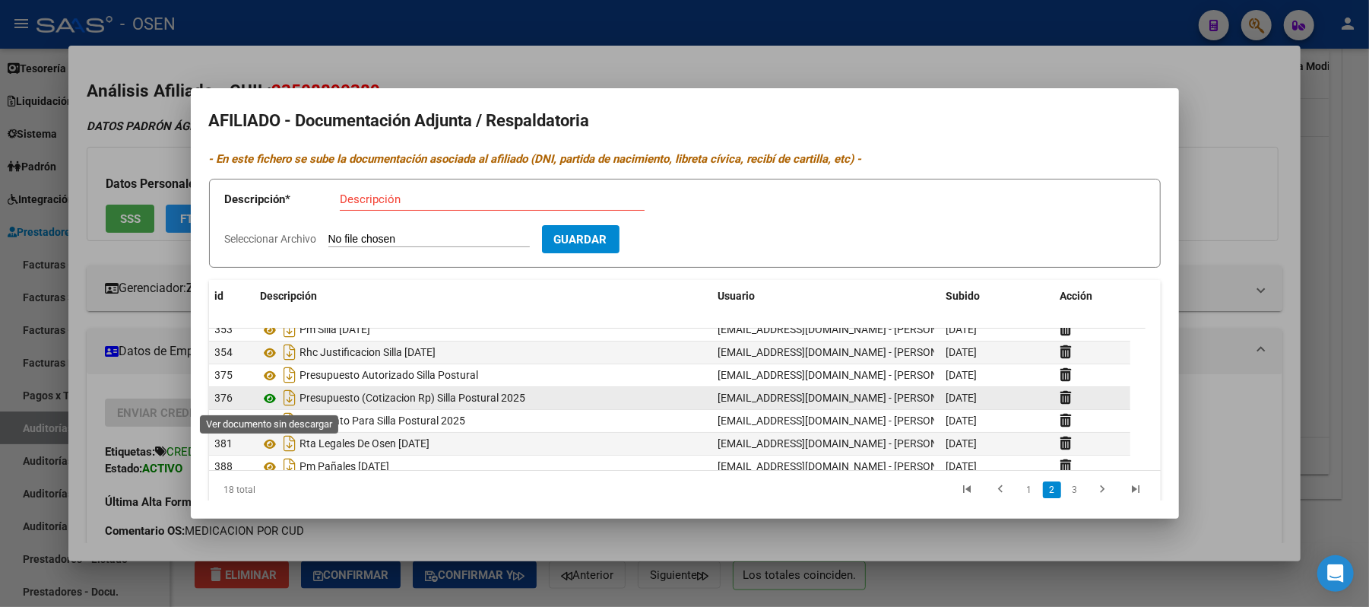
click at [274, 405] on icon at bounding box center [271, 398] width 20 height 18
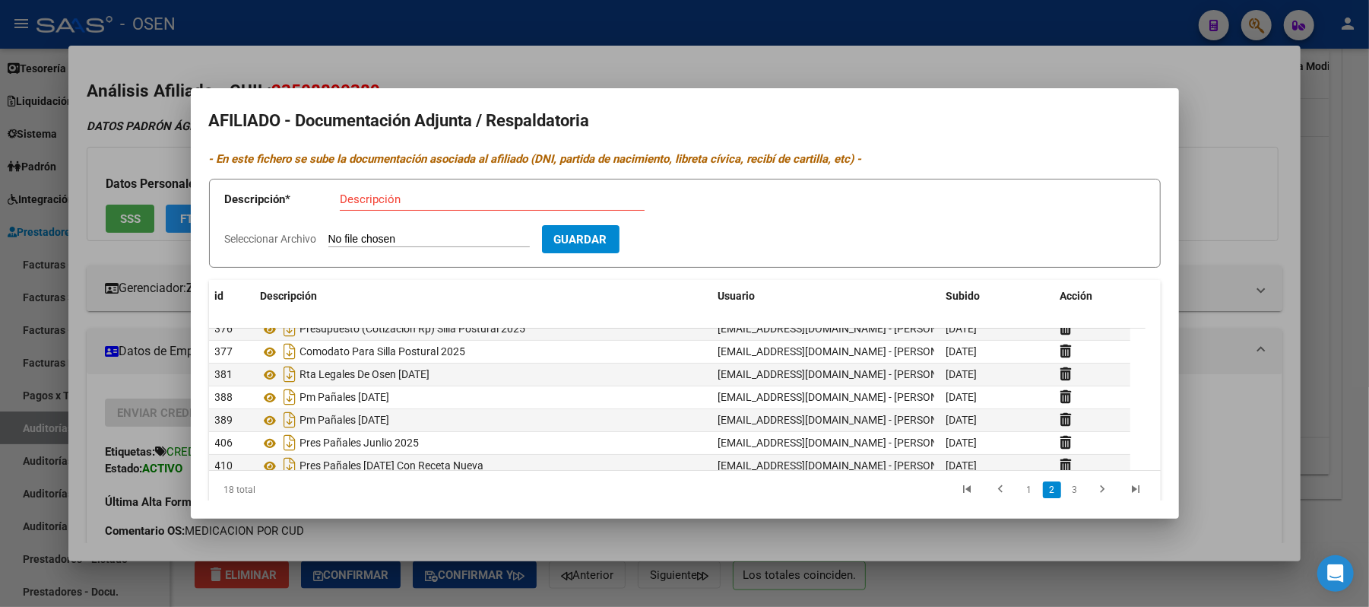
scroll to position [174, 0]
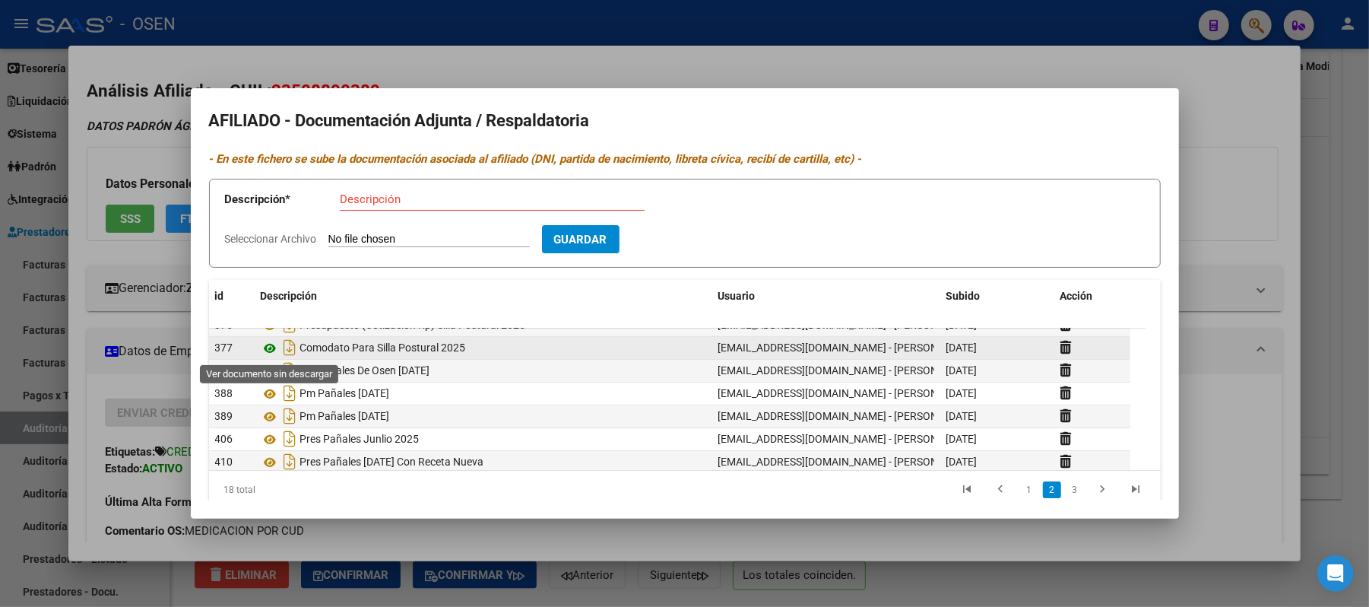
click at [275, 347] on icon at bounding box center [271, 348] width 20 height 18
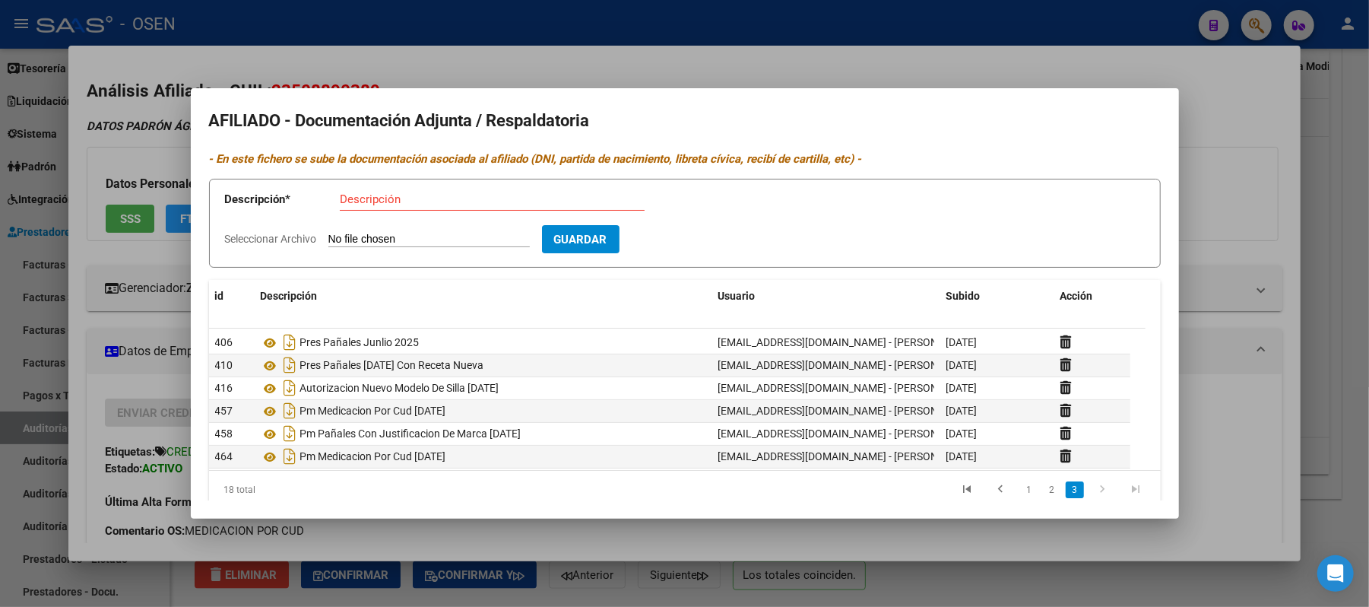
scroll to position [274, 0]
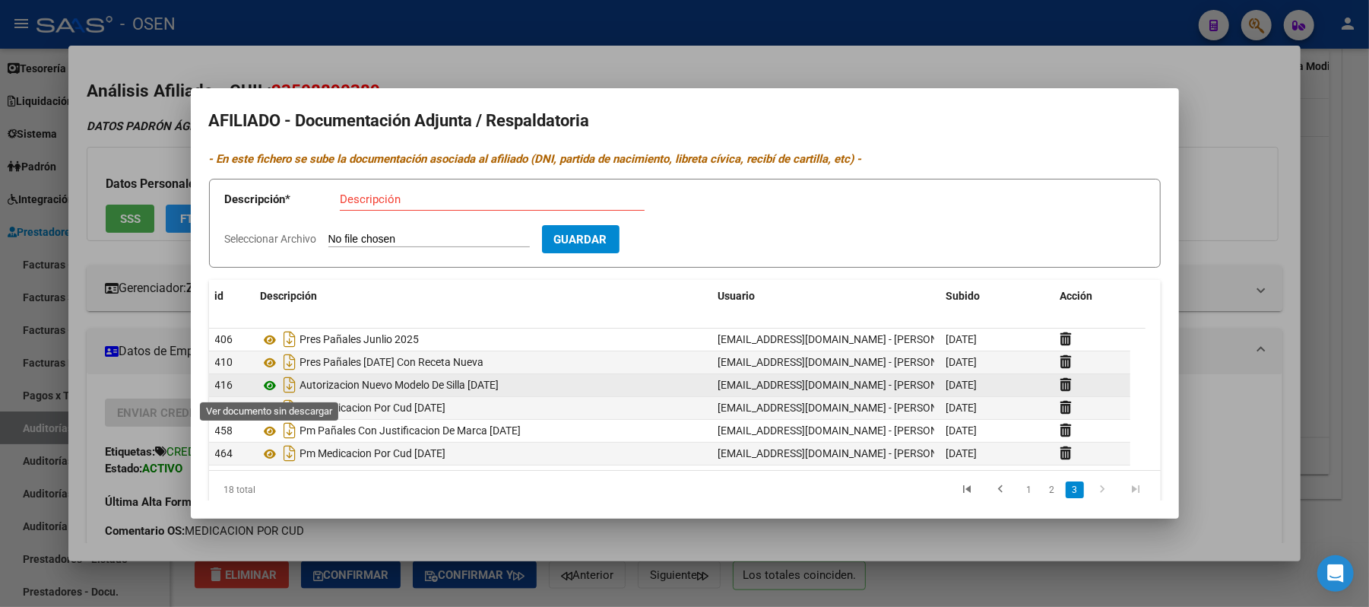
click at [271, 385] on icon at bounding box center [271, 385] width 20 height 18
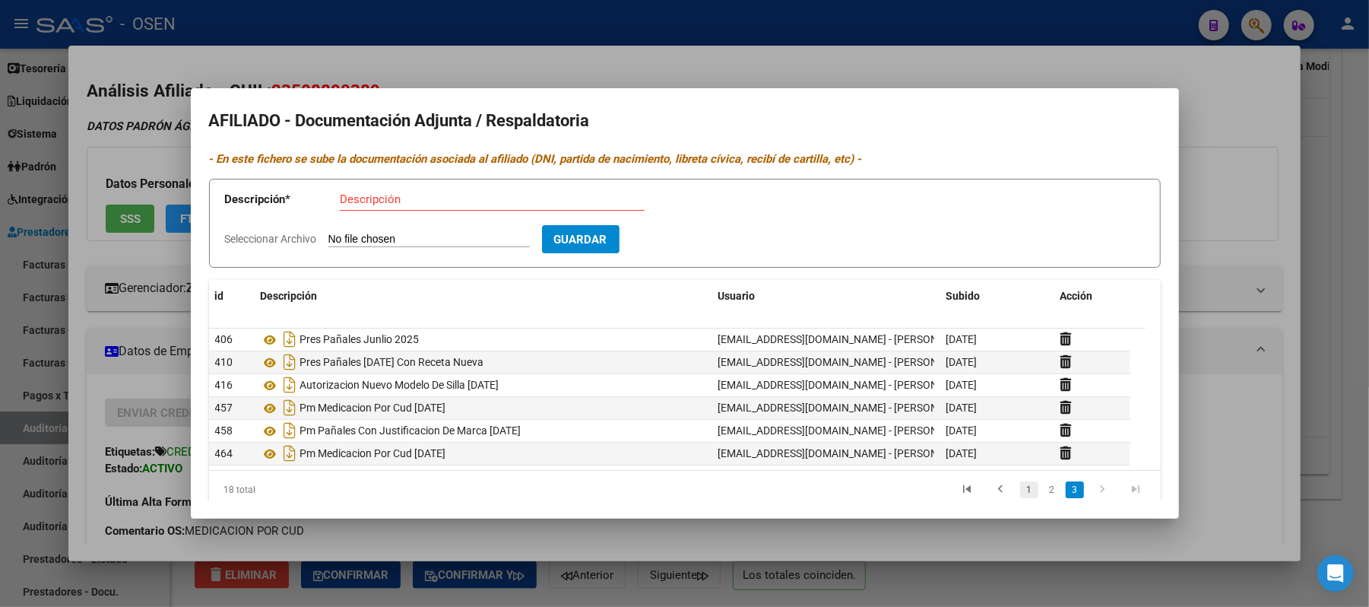
click at [1020, 487] on link "1" at bounding box center [1029, 489] width 18 height 17
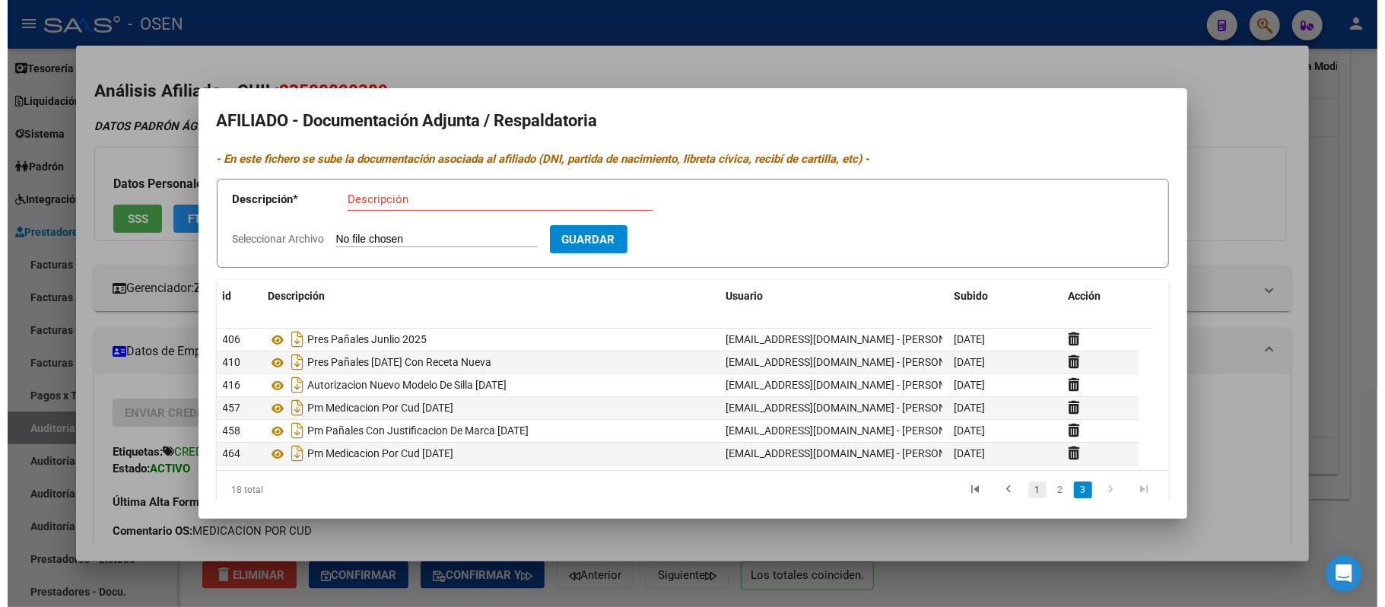
scroll to position [0, 0]
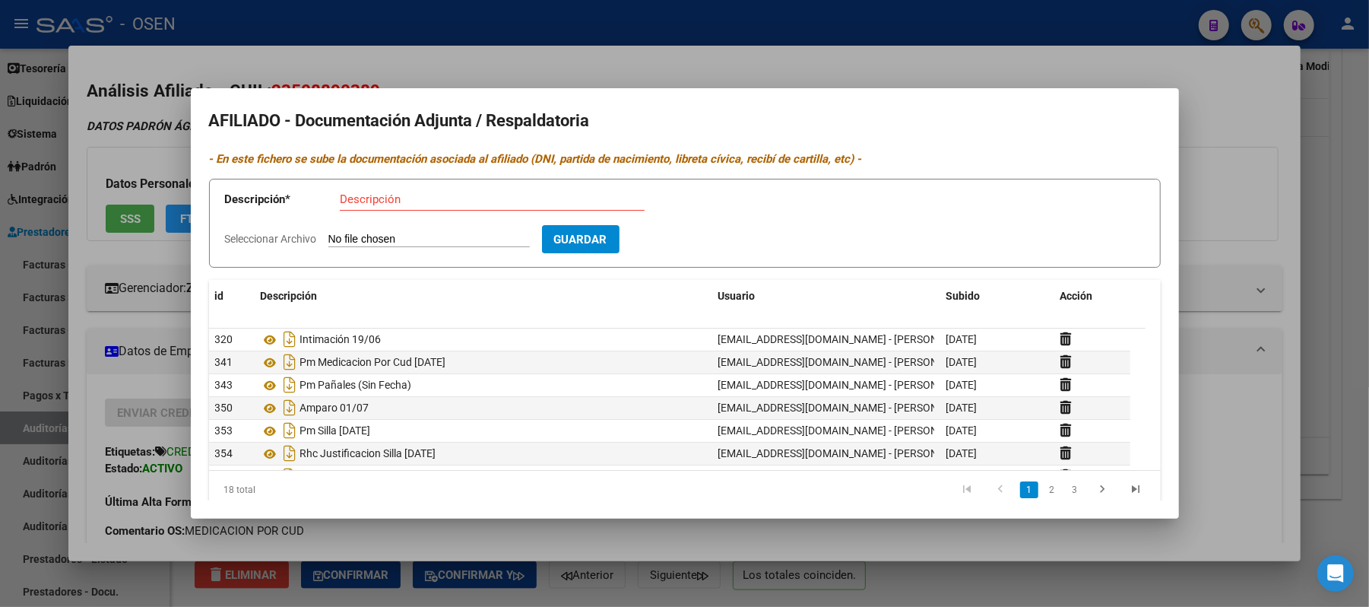
click at [476, 44] on div at bounding box center [684, 303] width 1369 height 607
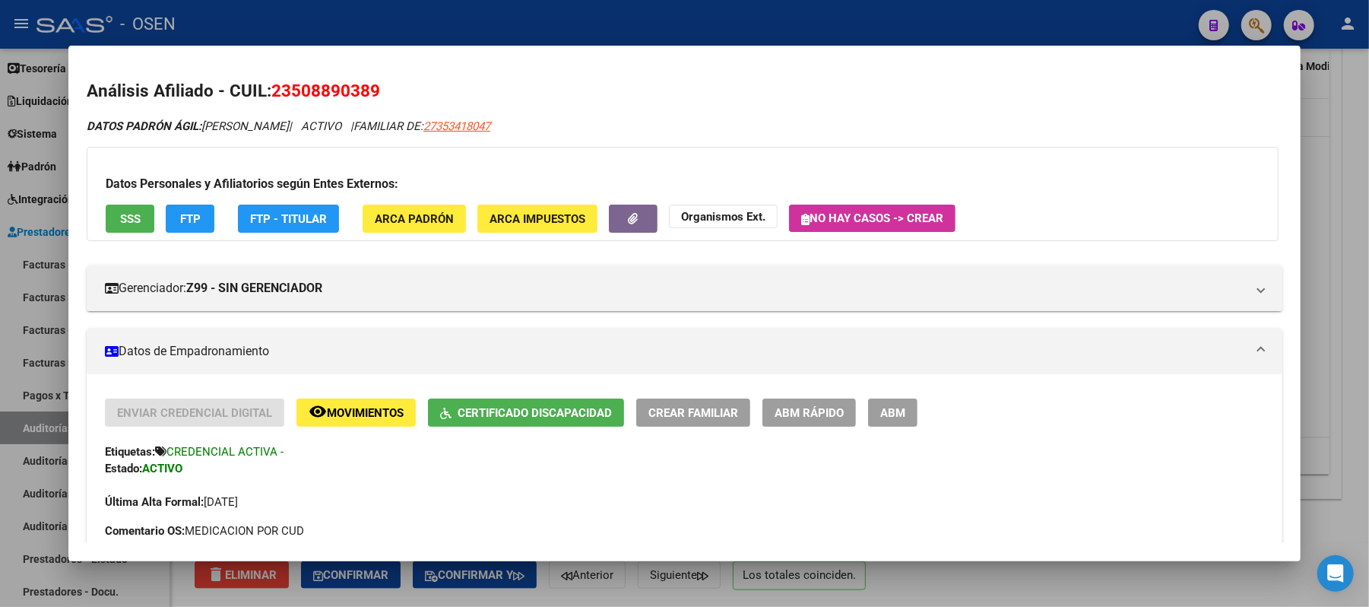
click at [544, 20] on div at bounding box center [684, 303] width 1369 height 607
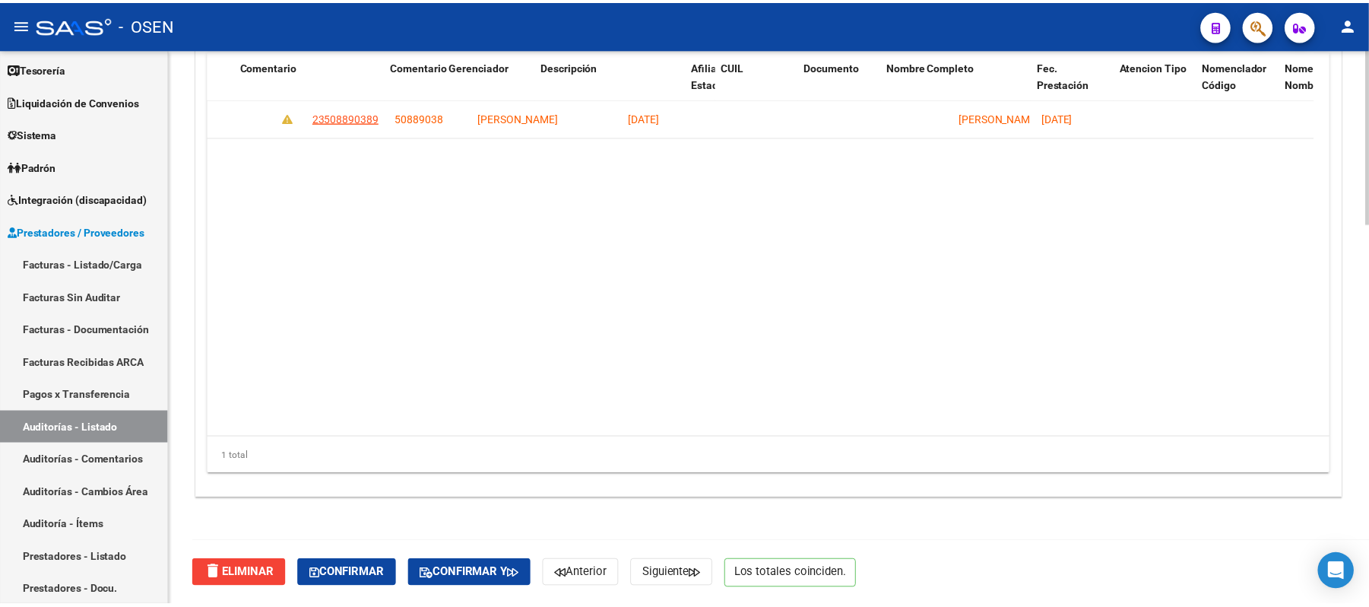
scroll to position [0, 246]
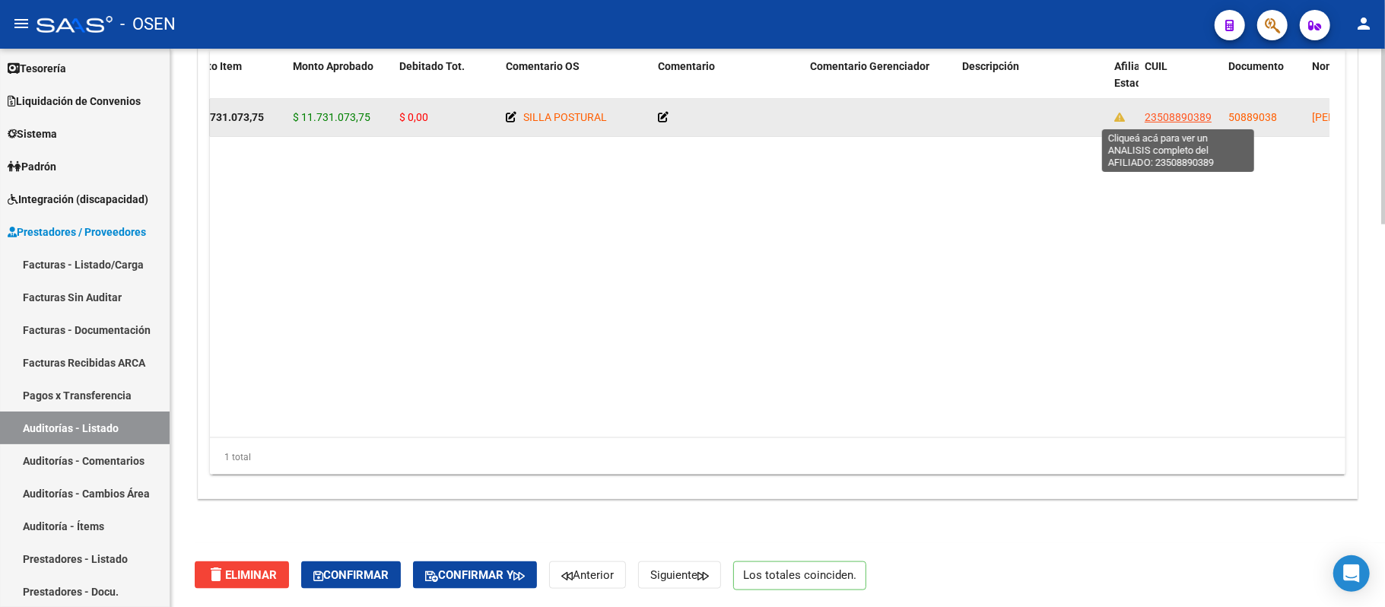
click at [1177, 117] on span "23508890389" at bounding box center [1177, 117] width 67 height 12
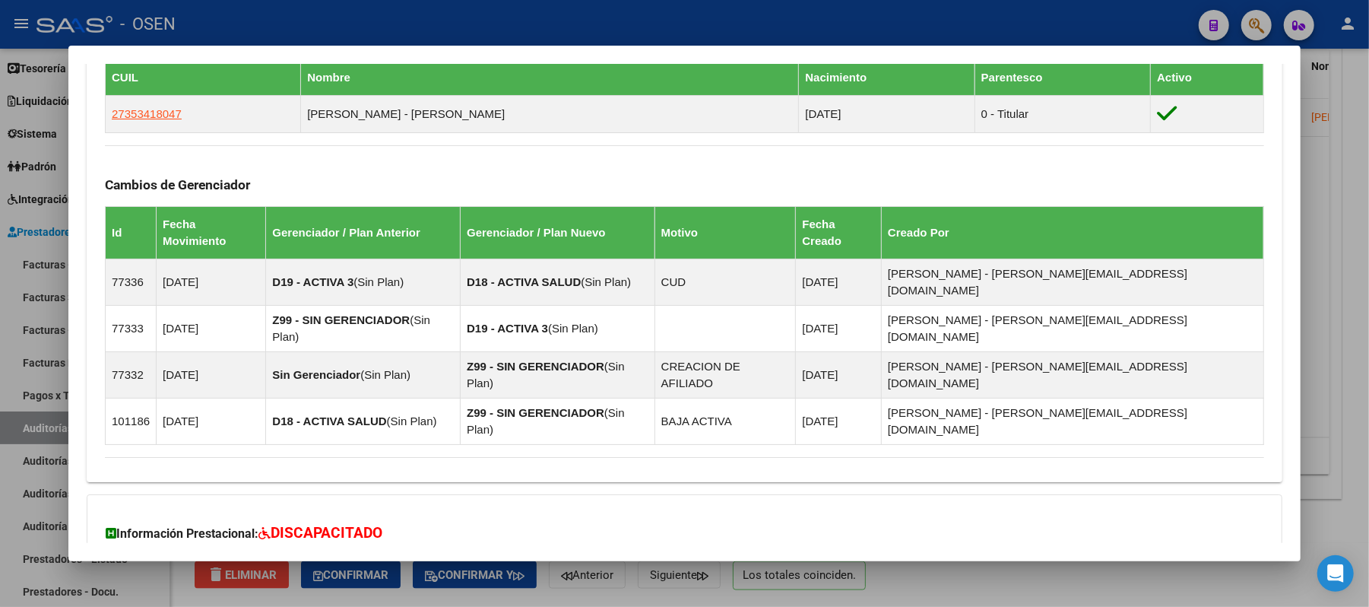
scroll to position [954, 0]
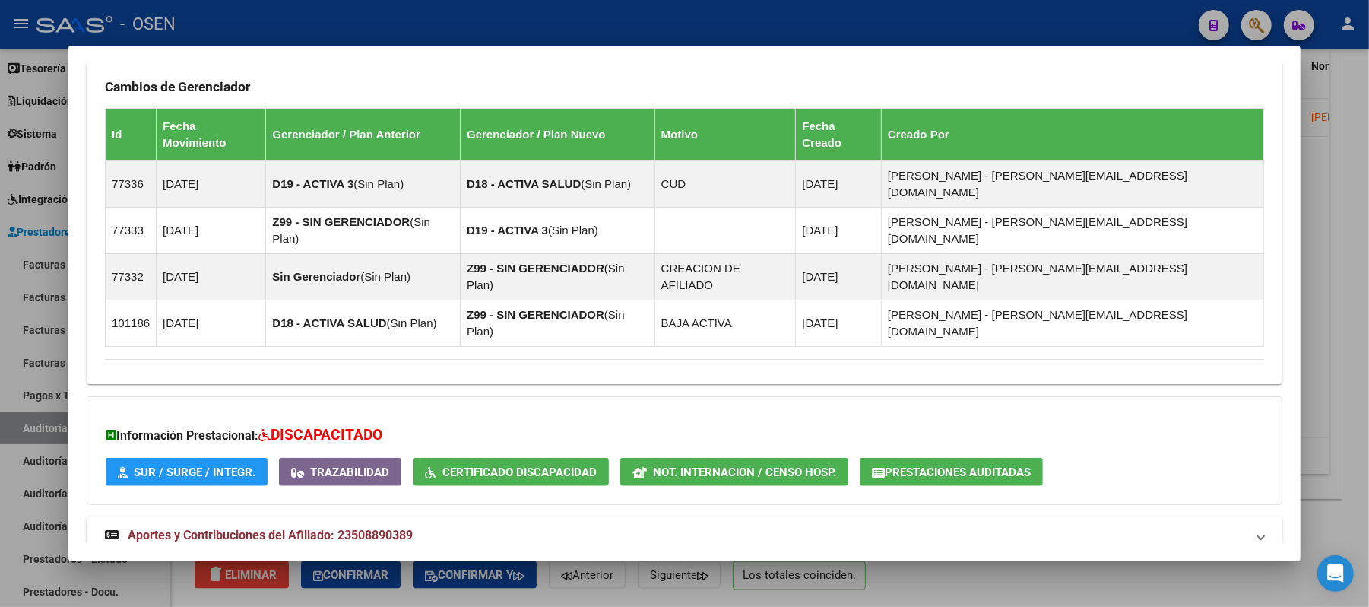
click at [654, 580] on mat-panel-title "Aportes y Contribuciones del Titular: 27353418047" at bounding box center [675, 589] width 1141 height 18
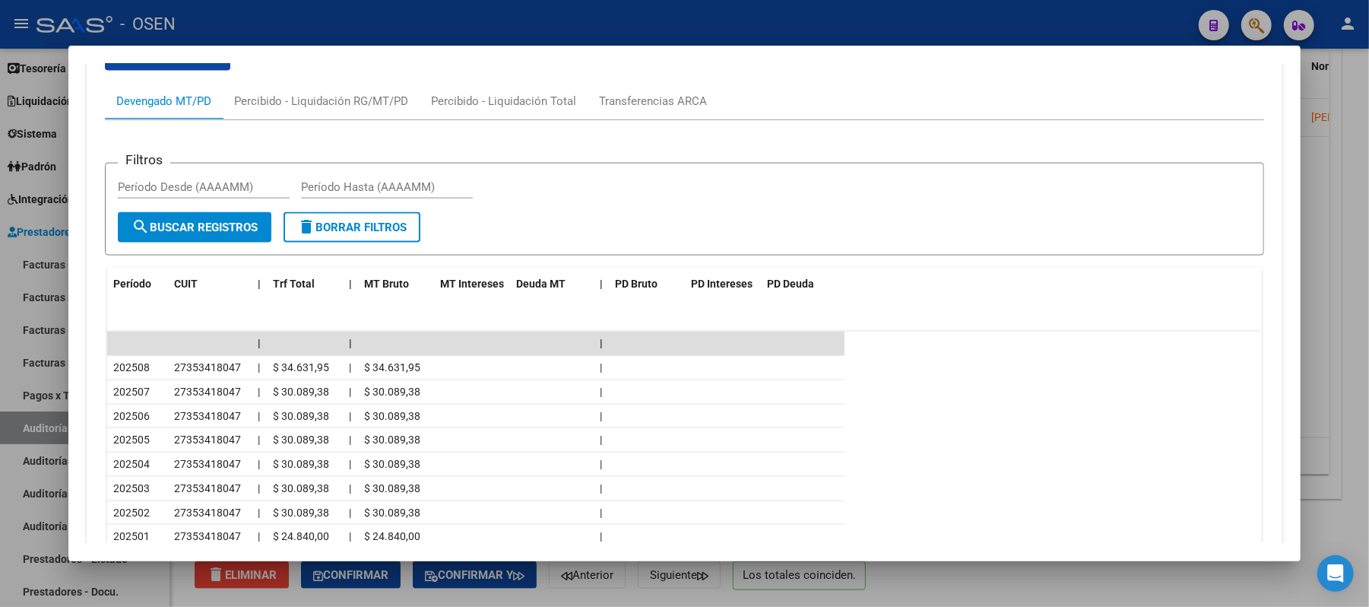
scroll to position [1639, 0]
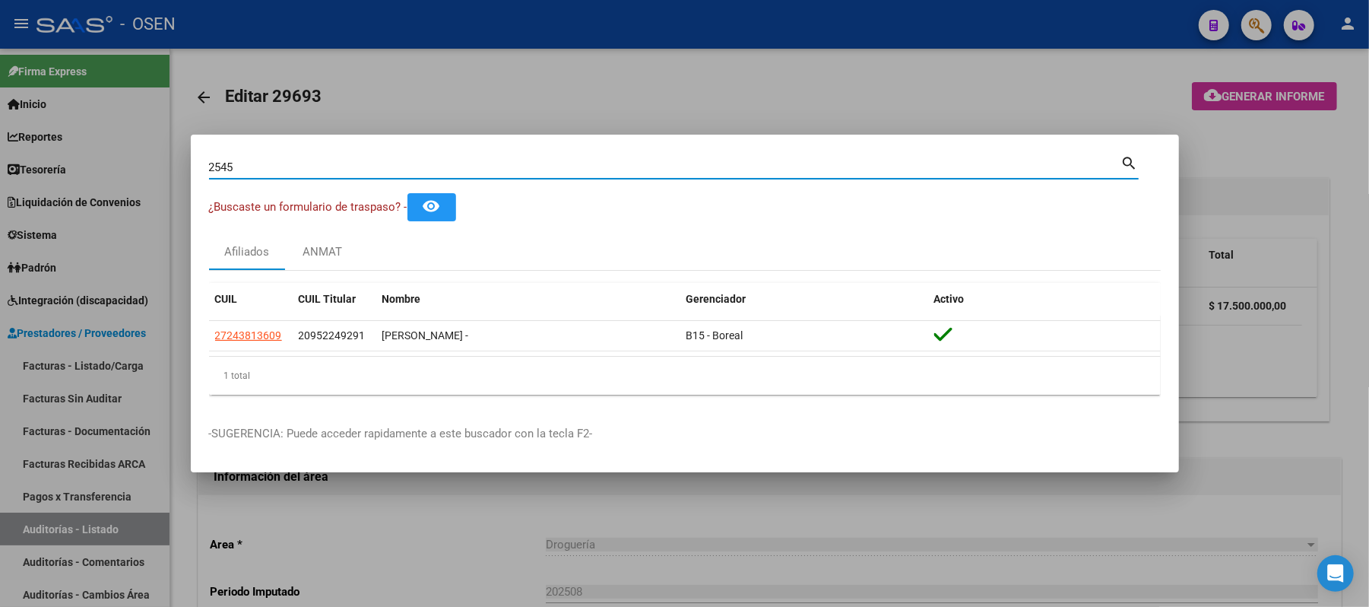
scroll to position [0, 1086]
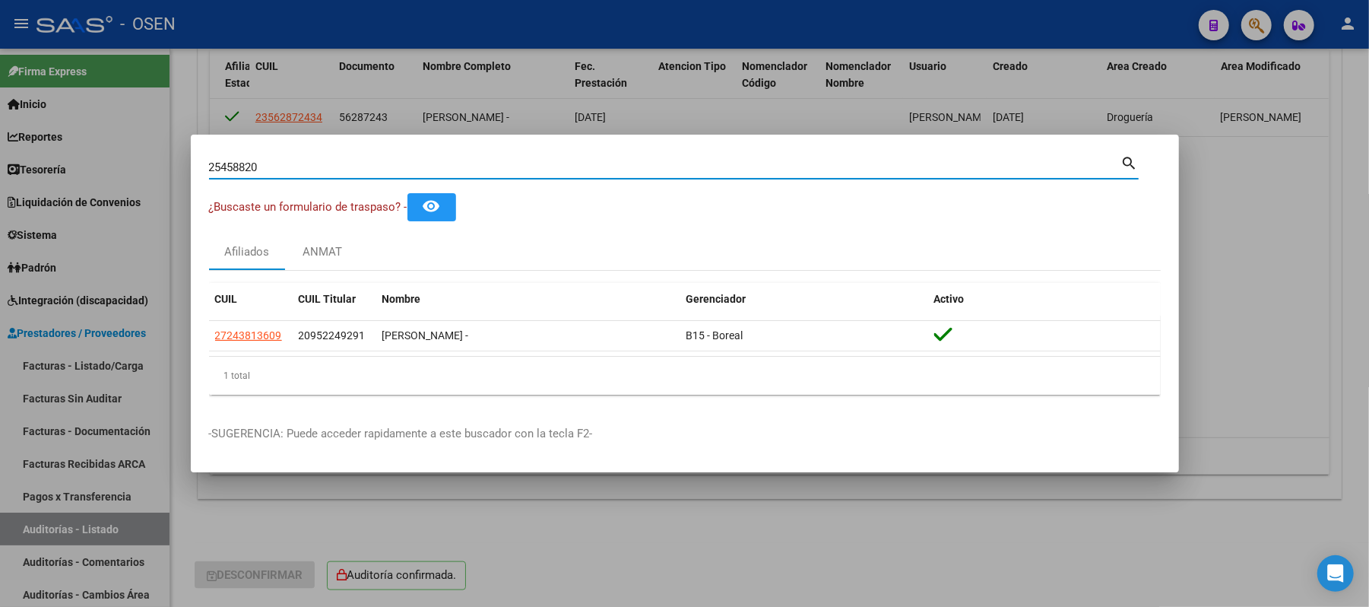
type input "25458820"
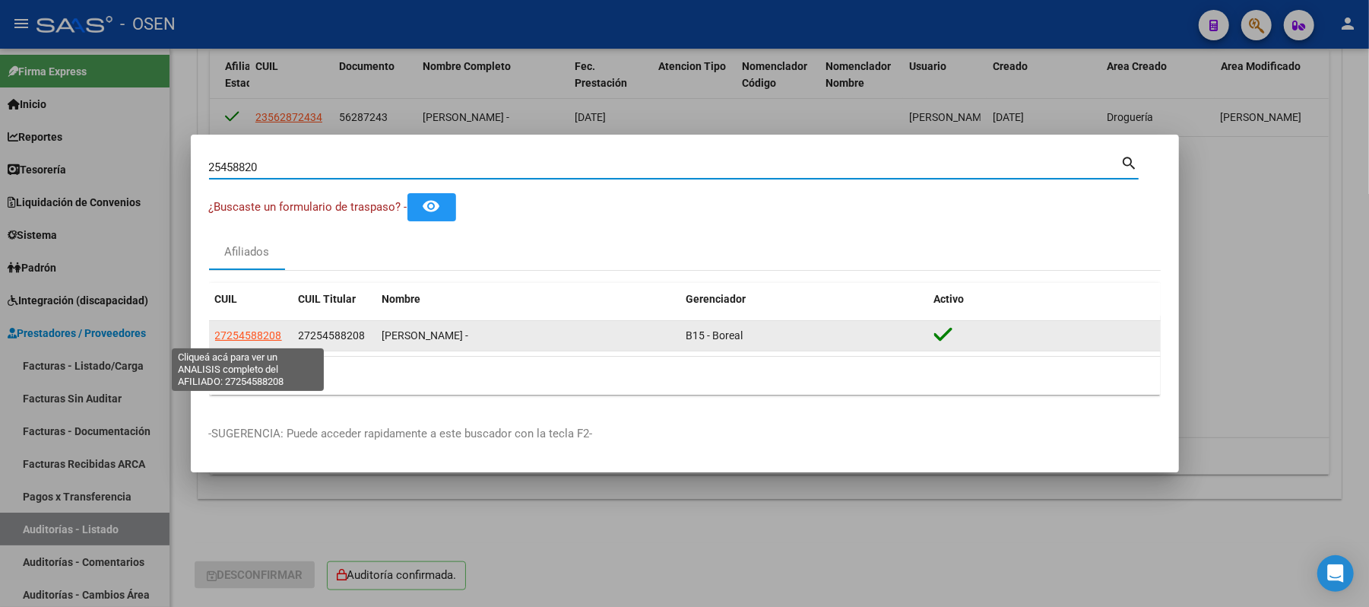
click at [252, 335] on span "27254588208" at bounding box center [248, 335] width 67 height 12
type textarea "27254588208"
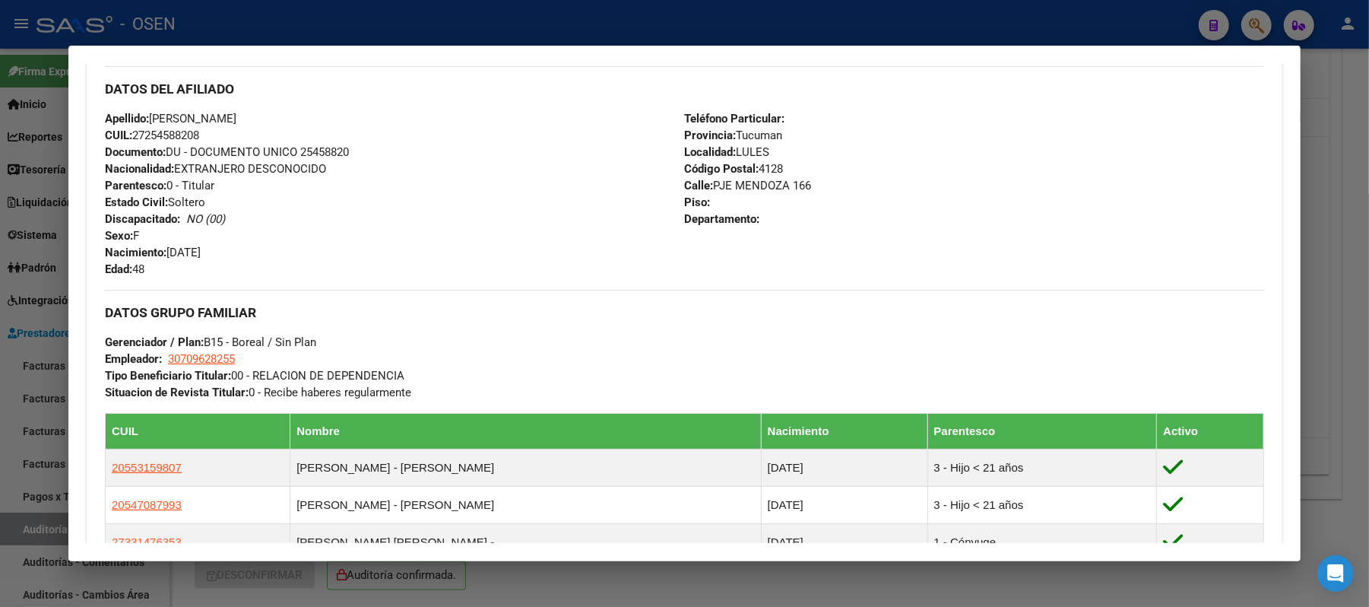
scroll to position [405, 0]
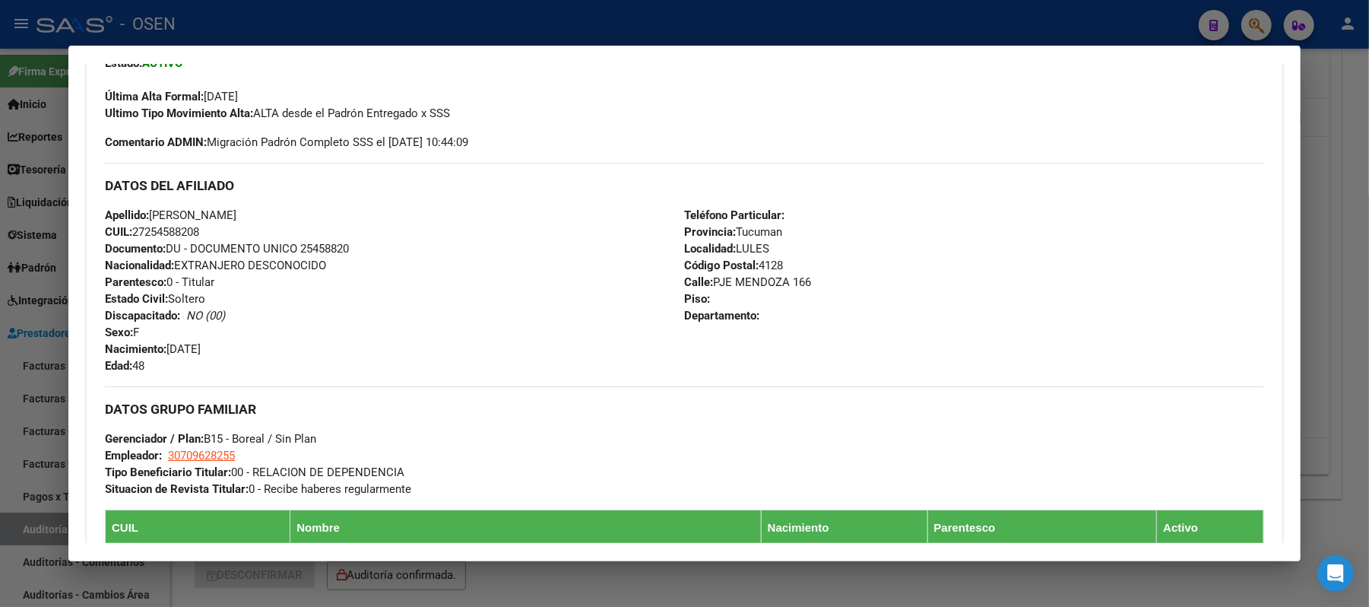
drag, startPoint x: 199, startPoint y: 230, endPoint x: 131, endPoint y: 233, distance: 68.5
click at [131, 233] on div "Apellido: DIAZ RAQUEL CRISTINA CUIL: 27254588208 Documento: DU - DOCUMENTO UNIC…" at bounding box center [394, 290] width 579 height 167
copy span "27254588208"
click at [497, 29] on div at bounding box center [684, 303] width 1369 height 607
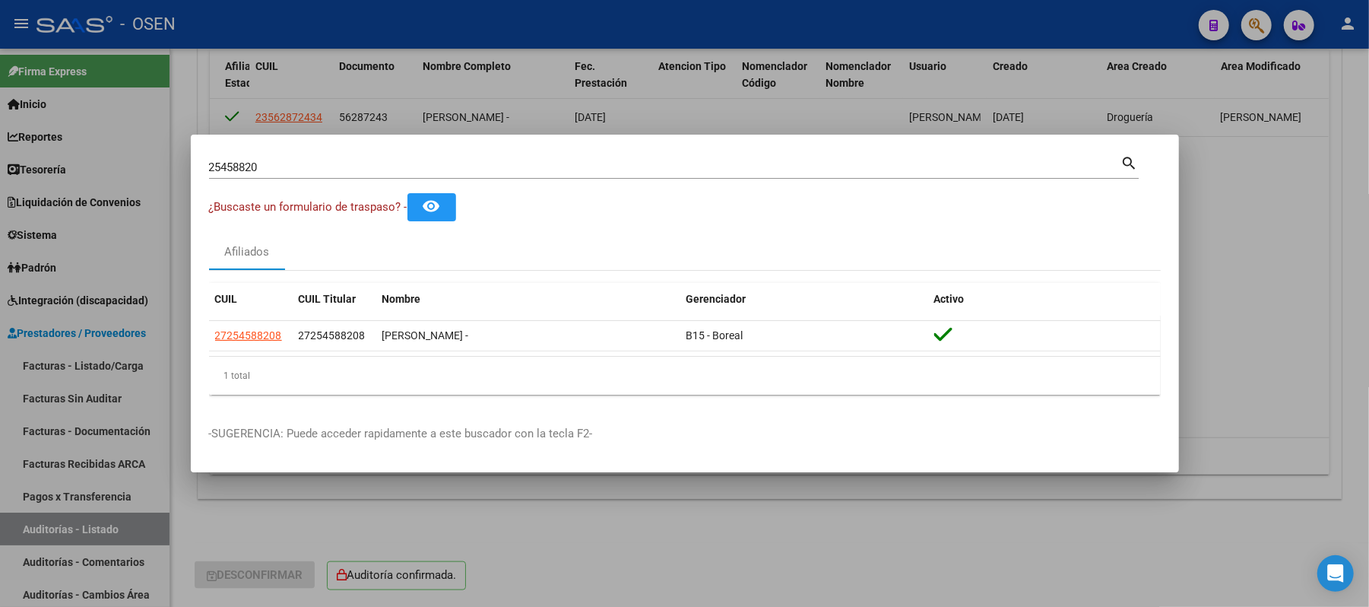
drag, startPoint x: 325, startPoint y: 168, endPoint x: 0, endPoint y: 168, distance: 325.4
click at [0, 168] on div "25458820 Buscar (apellido, dni, cuil, nro traspaso, cuit, obra social) search ¿…" at bounding box center [684, 303] width 1369 height 607
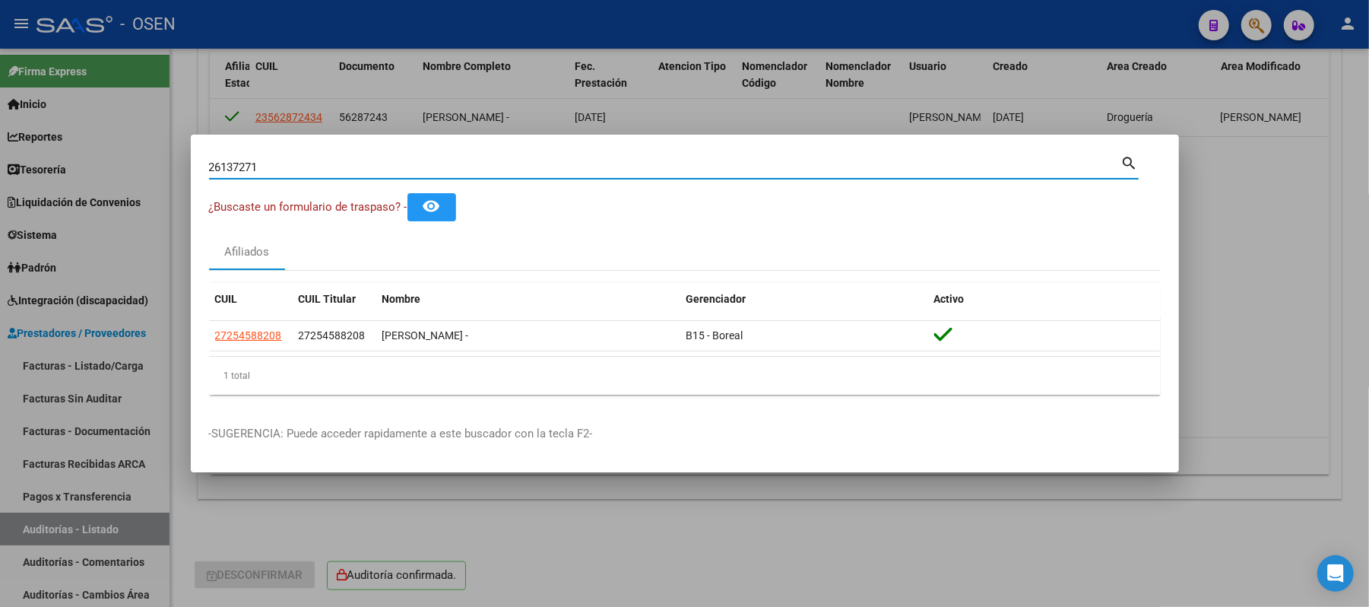
type input "26137271"
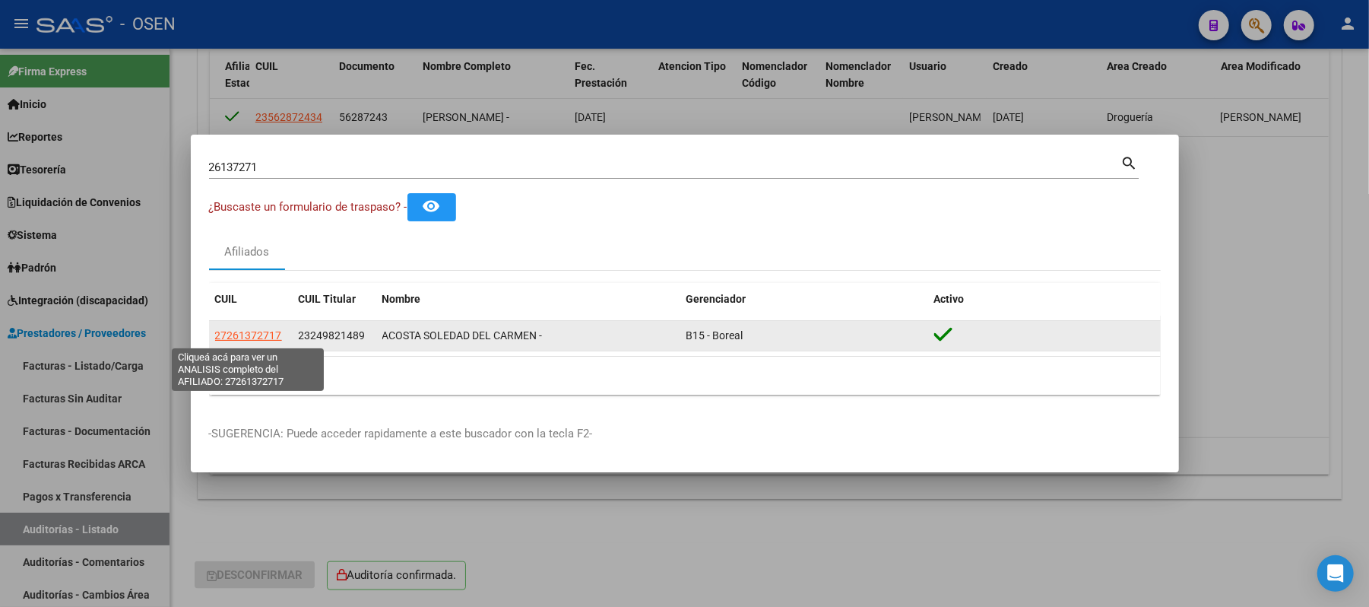
click at [274, 335] on span "27261372717" at bounding box center [248, 335] width 67 height 12
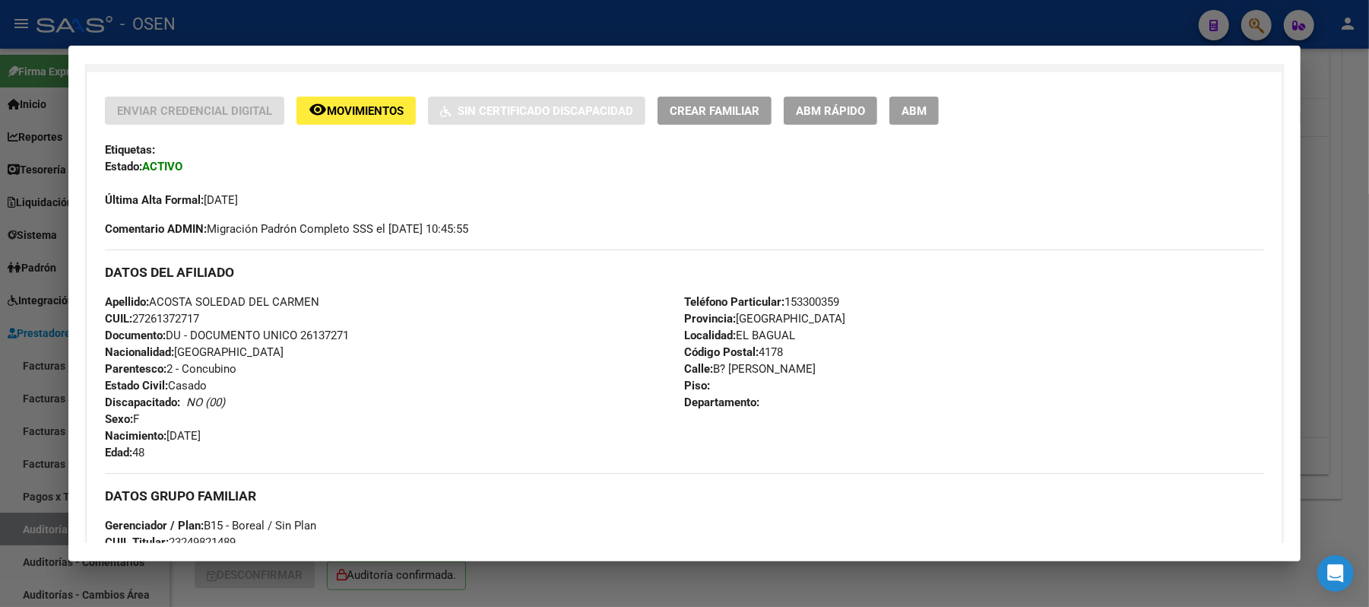
scroll to position [651, 0]
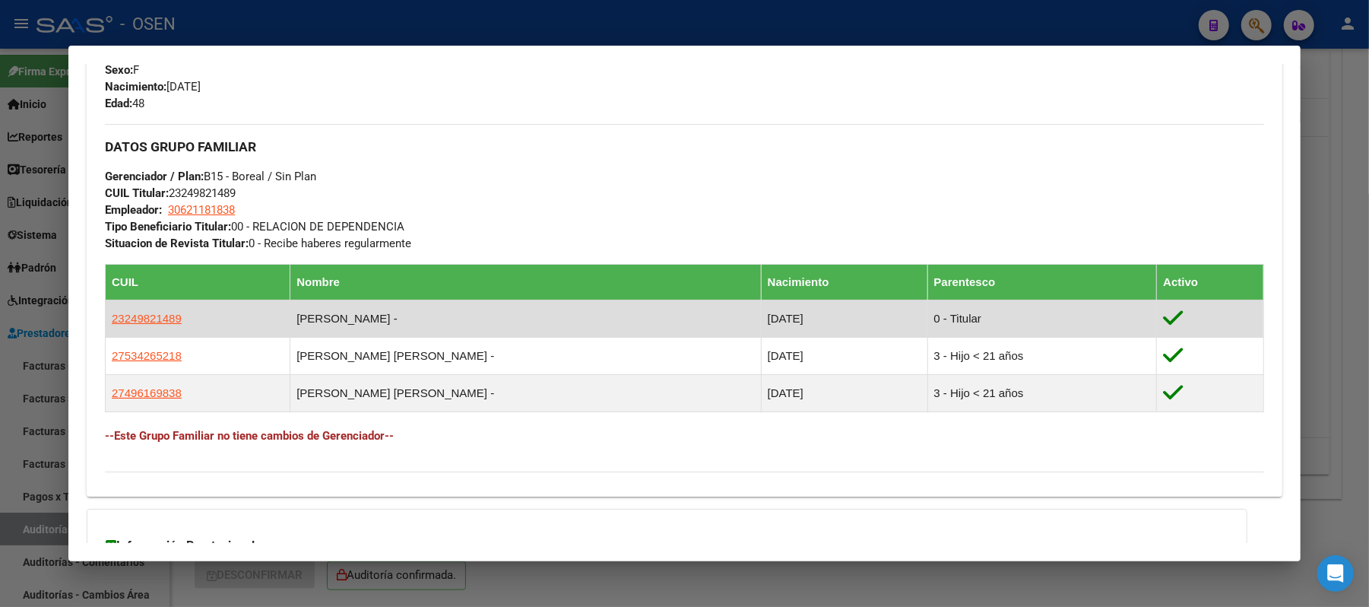
click at [177, 322] on td "23249821489" at bounding box center [198, 318] width 185 height 37
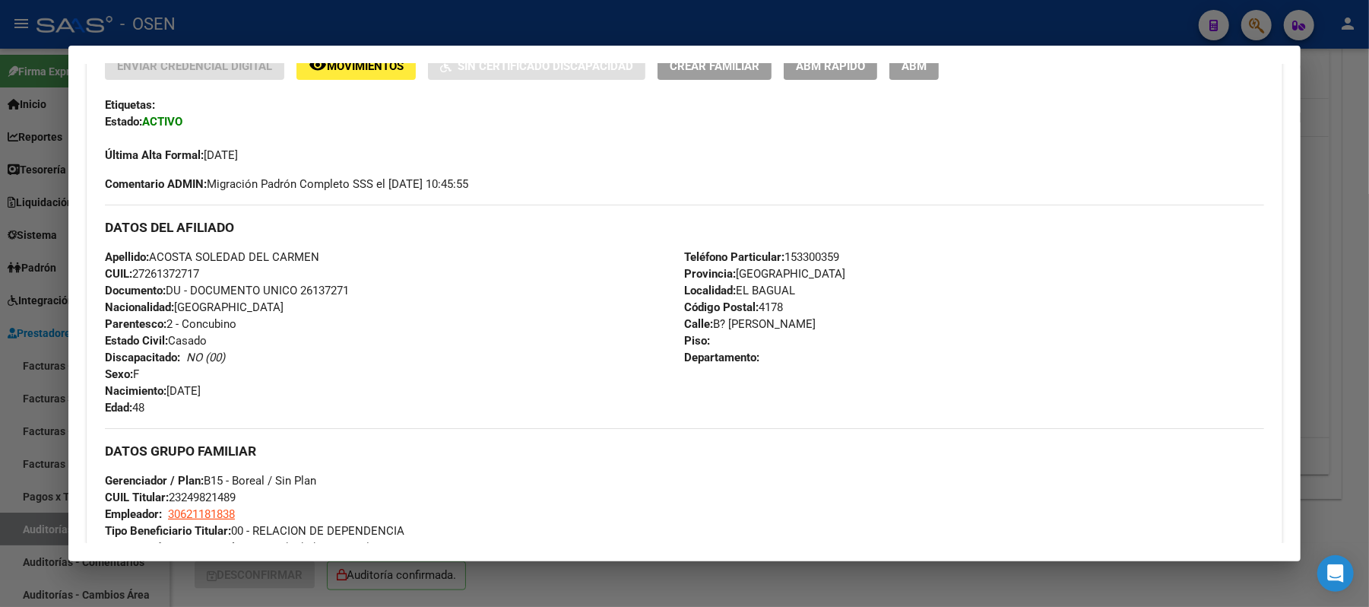
scroll to position [245, 0]
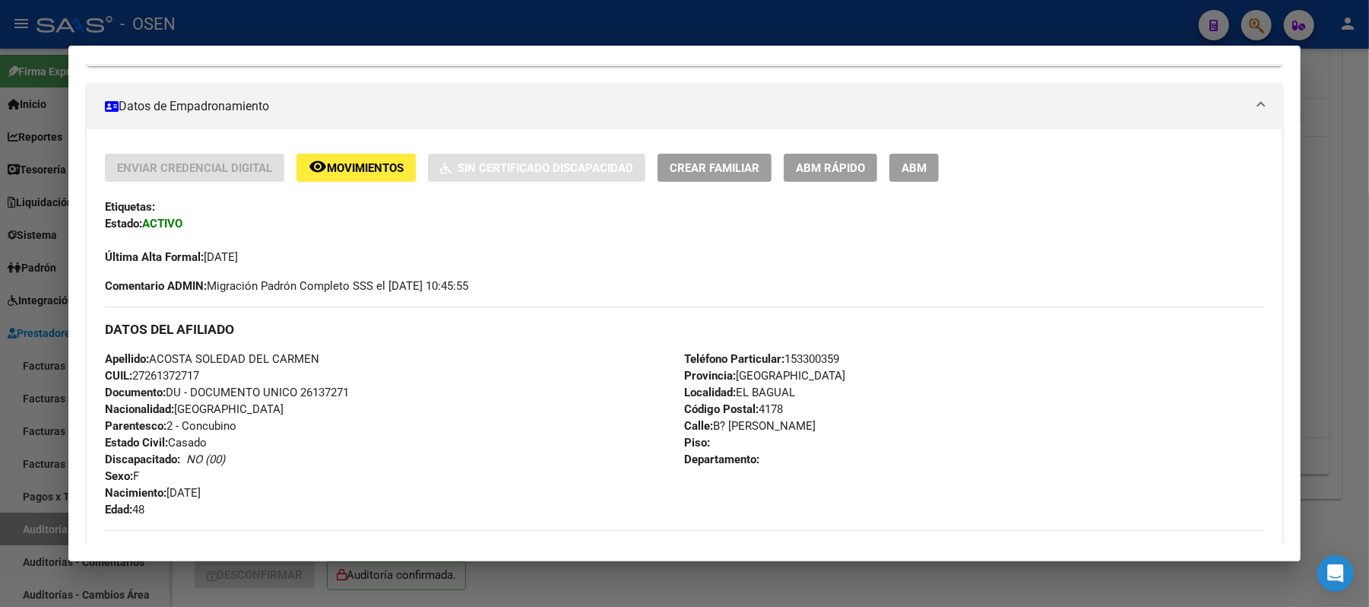
drag, startPoint x: 259, startPoint y: 363, endPoint x: 225, endPoint y: 362, distance: 33.5
click at [225, 362] on div "Apellido: ACOSTA SOLEDAD DEL CARMEN CUIL: 27261372717 Documento: DU - DOCUMENTO…" at bounding box center [394, 434] width 579 height 167
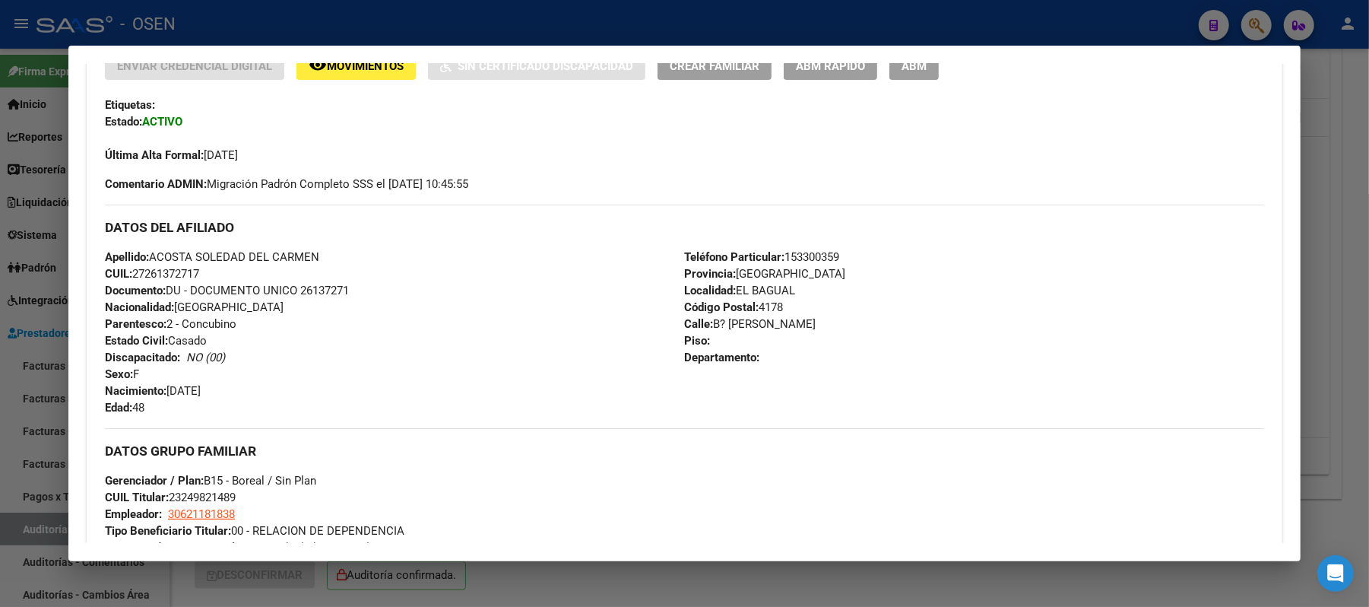
scroll to position [549, 0]
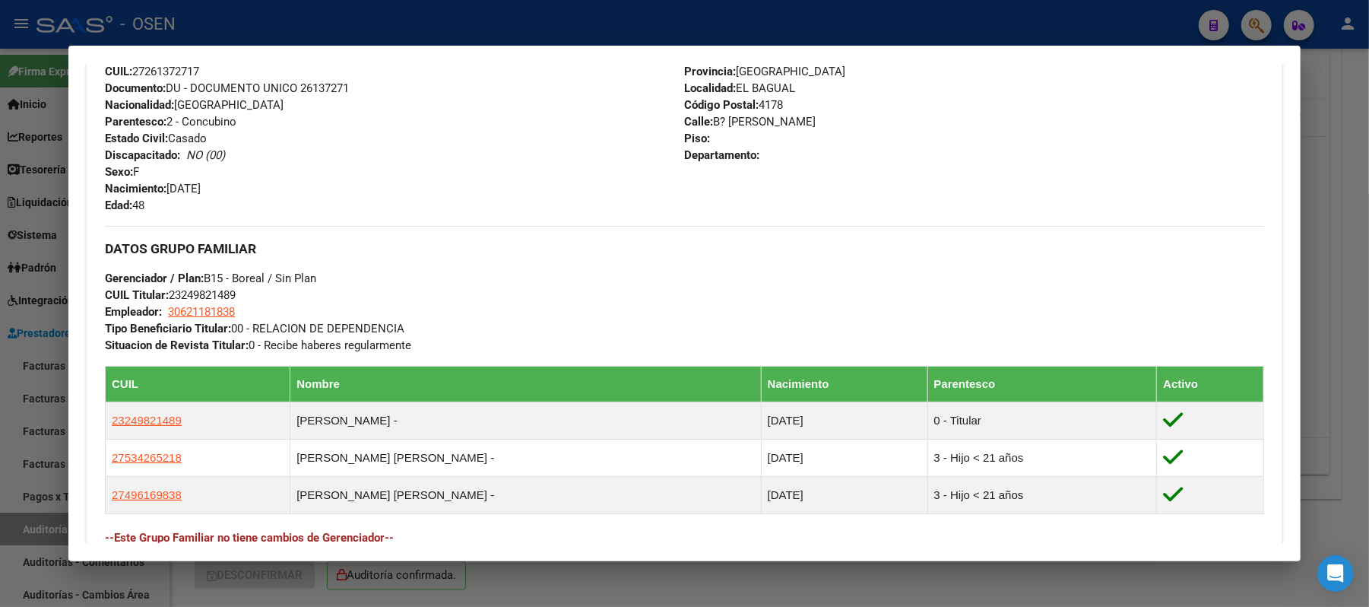
click at [161, 399] on th "CUIL" at bounding box center [198, 385] width 185 height 36
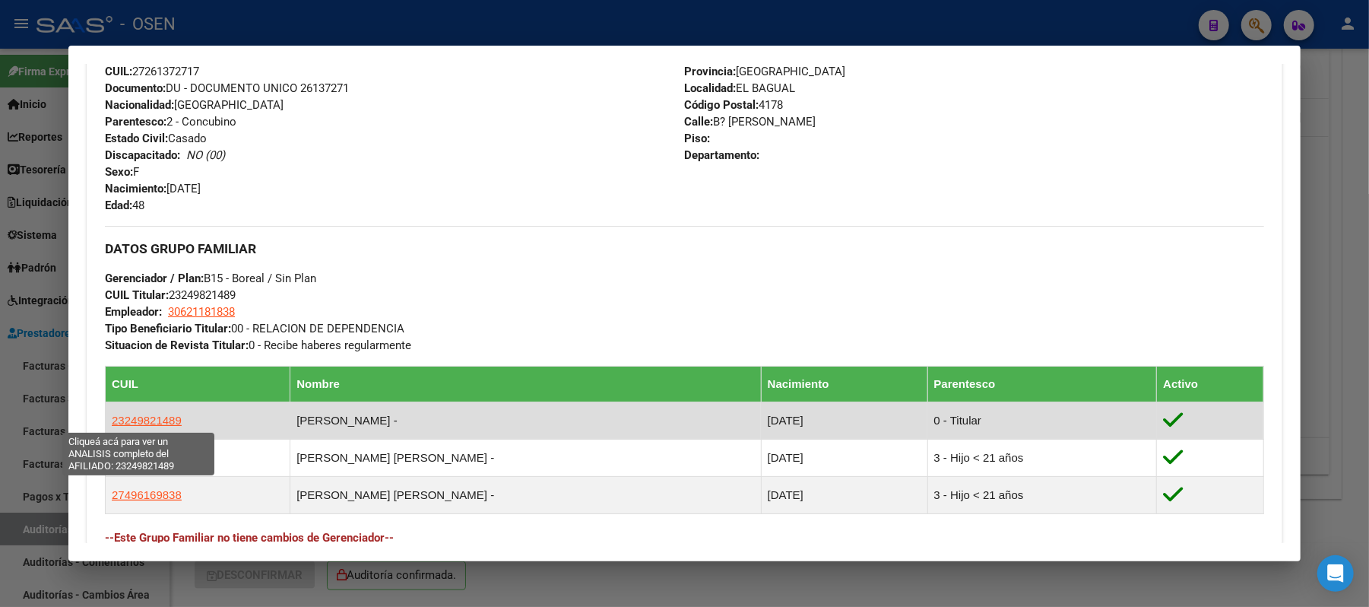
click at [163, 414] on span "23249821489" at bounding box center [147, 420] width 70 height 13
type textarea "23249821489"
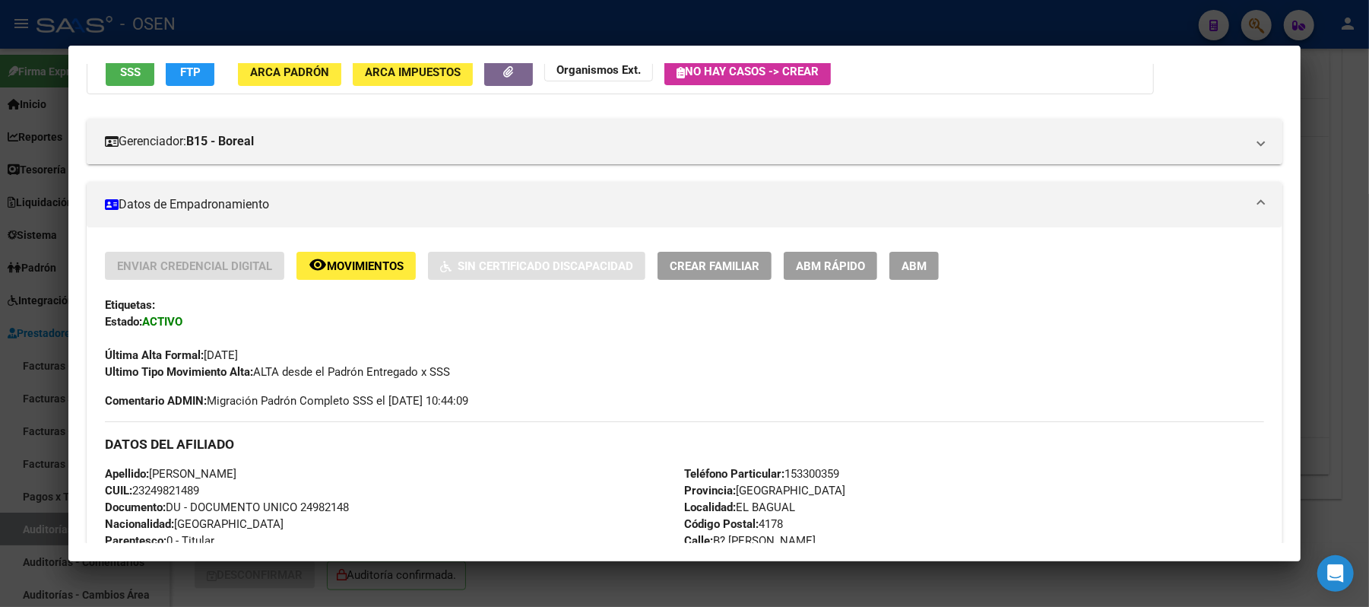
scroll to position [304, 0]
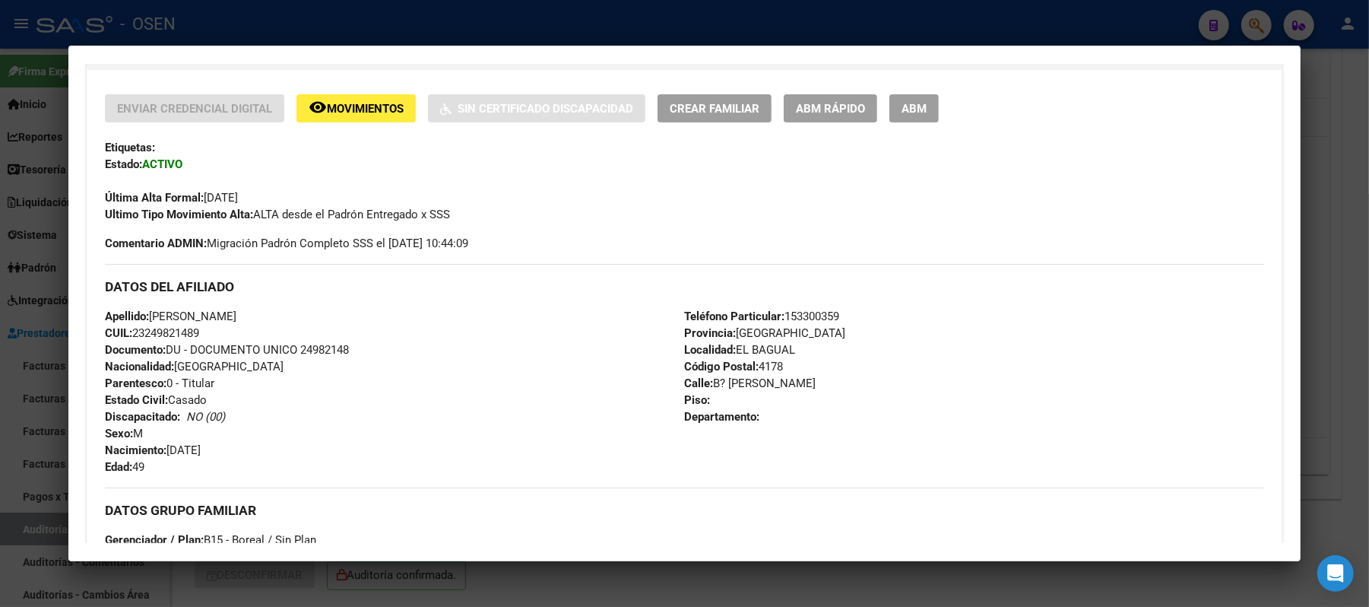
drag, startPoint x: 198, startPoint y: 338, endPoint x: 128, endPoint y: 338, distance: 70.7
click at [128, 338] on span "CUIL: 23249821489" at bounding box center [152, 333] width 94 height 14
copy span "23249821489"
click at [557, 30] on div at bounding box center [684, 303] width 1369 height 607
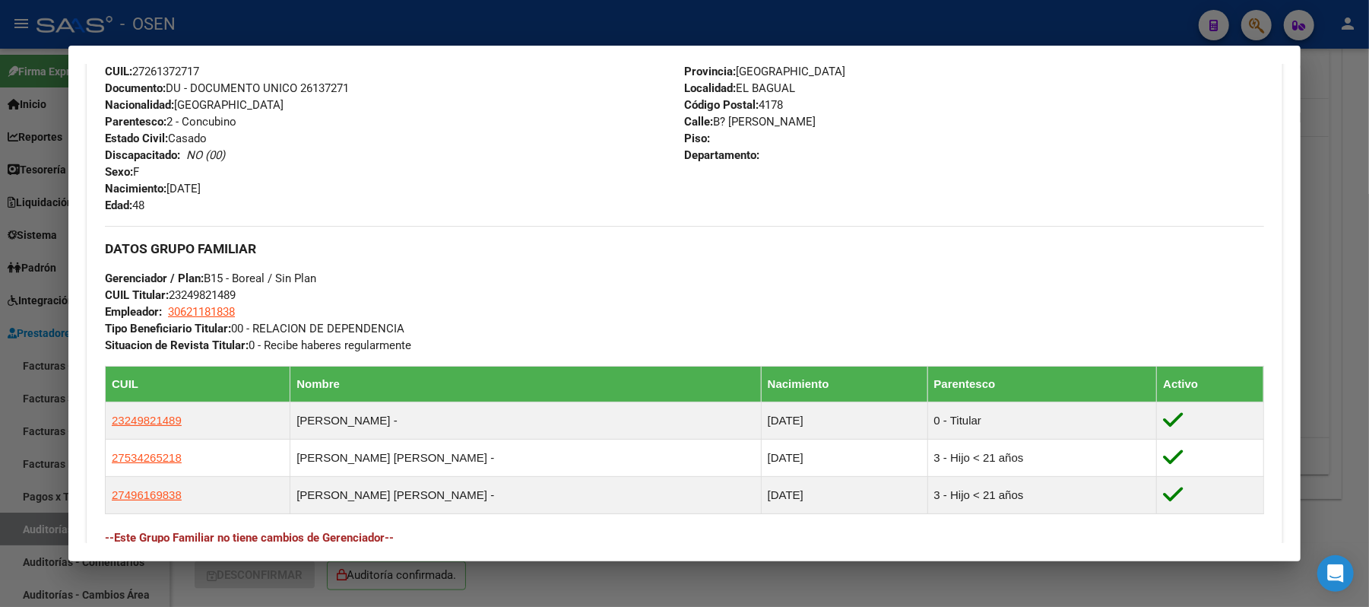
click at [357, 14] on div at bounding box center [684, 303] width 1369 height 607
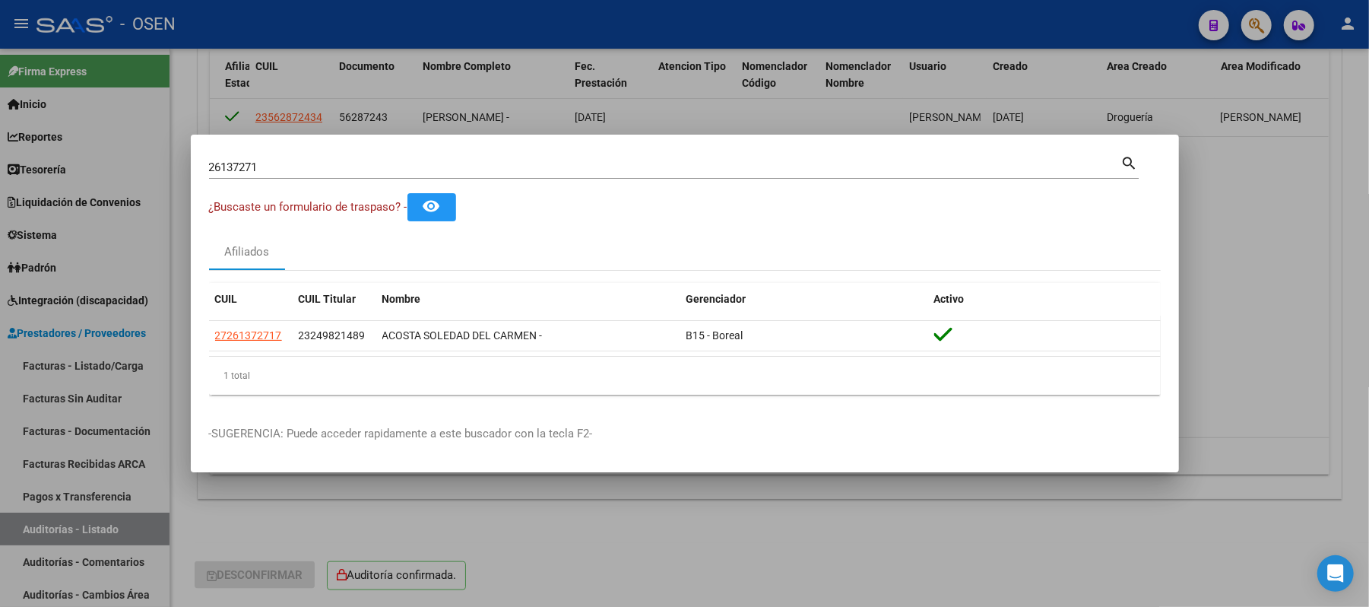
drag, startPoint x: 290, startPoint y: 171, endPoint x: 88, endPoint y: 179, distance: 202.4
click at [88, 179] on div "26137271 Buscar (apellido, dni, cuil, nro traspaso, cuit, obra social) search ¿…" at bounding box center [684, 303] width 1369 height 607
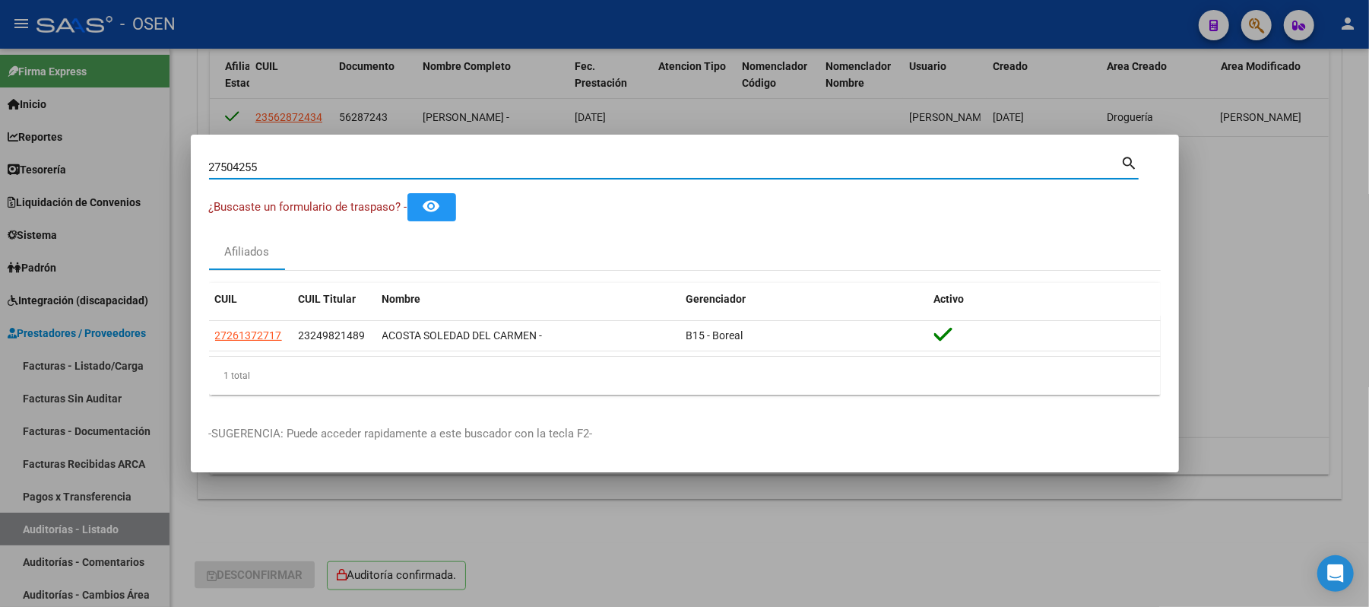
type input "27504255"
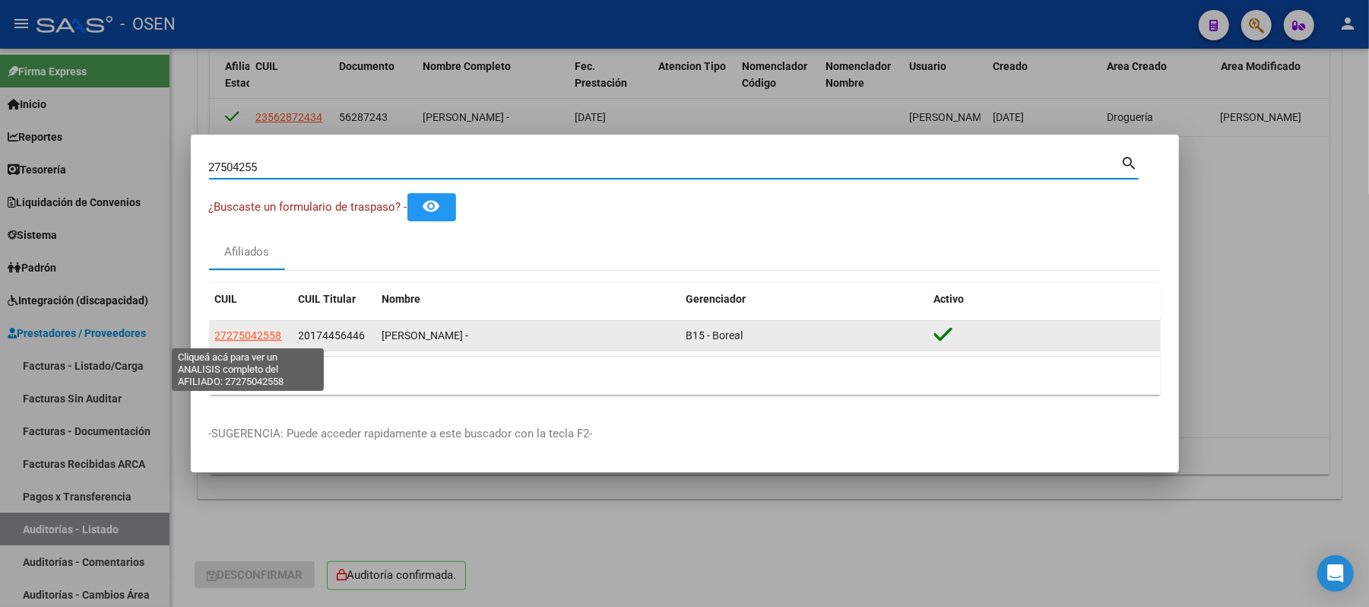
click at [259, 338] on span "27275042558" at bounding box center [248, 335] width 67 height 12
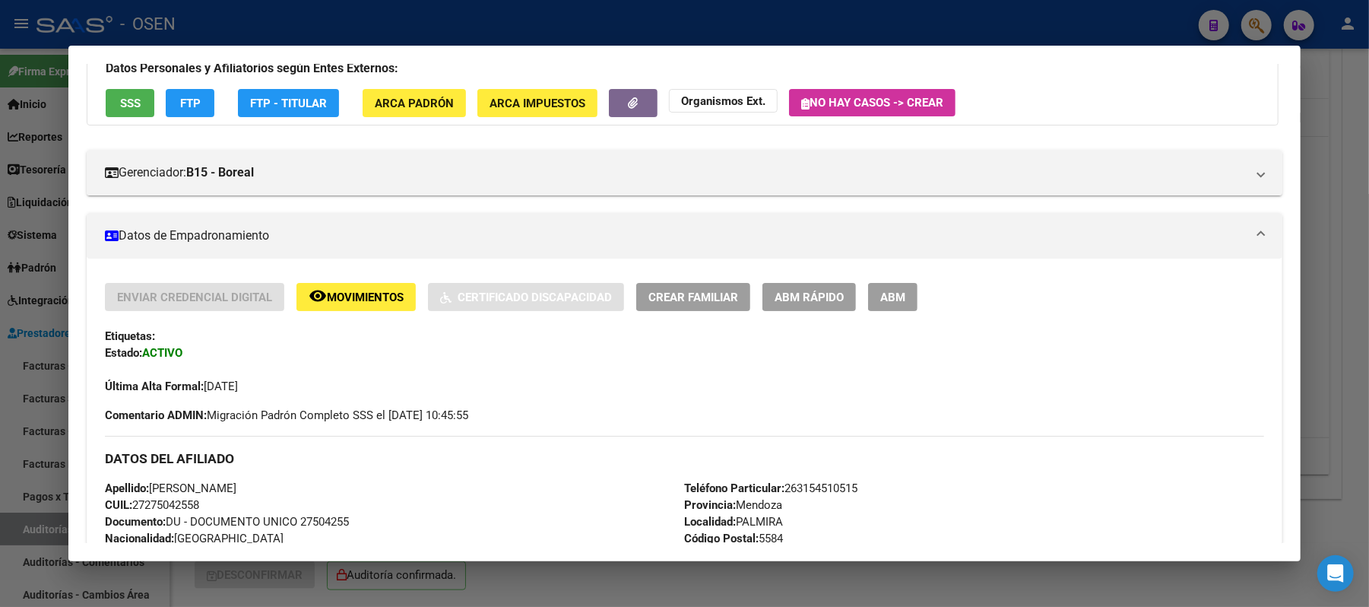
scroll to position [506, 0]
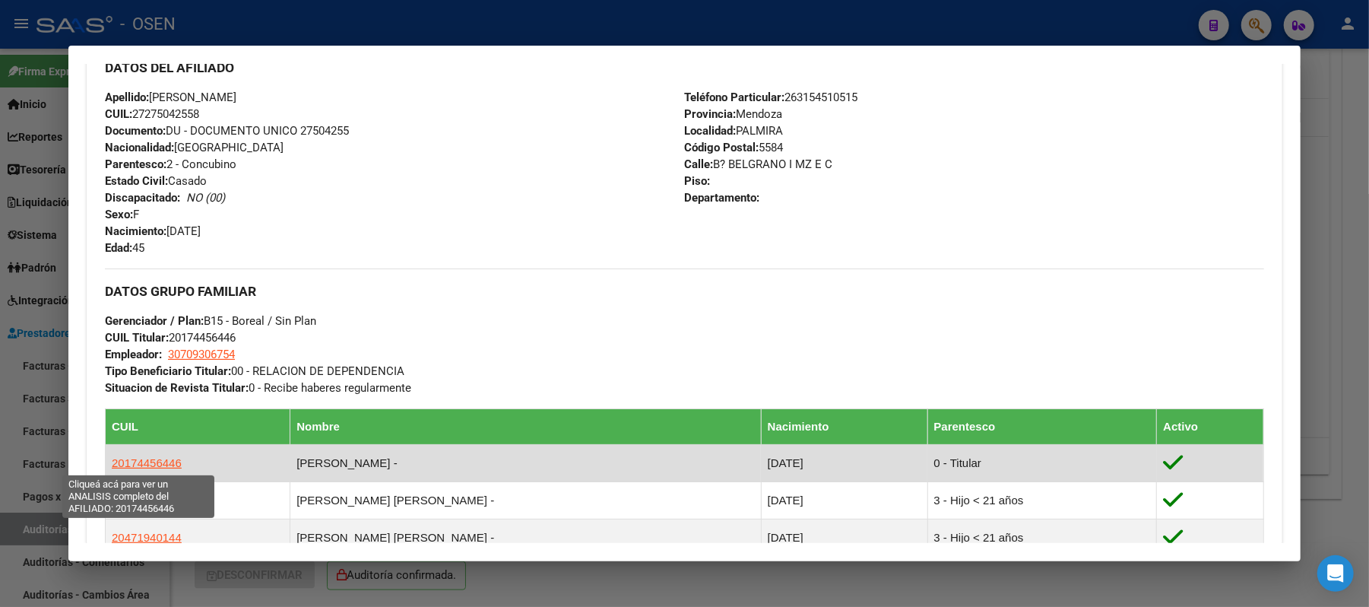
click at [161, 463] on span "20174456446" at bounding box center [147, 462] width 70 height 13
type textarea "20174456446"
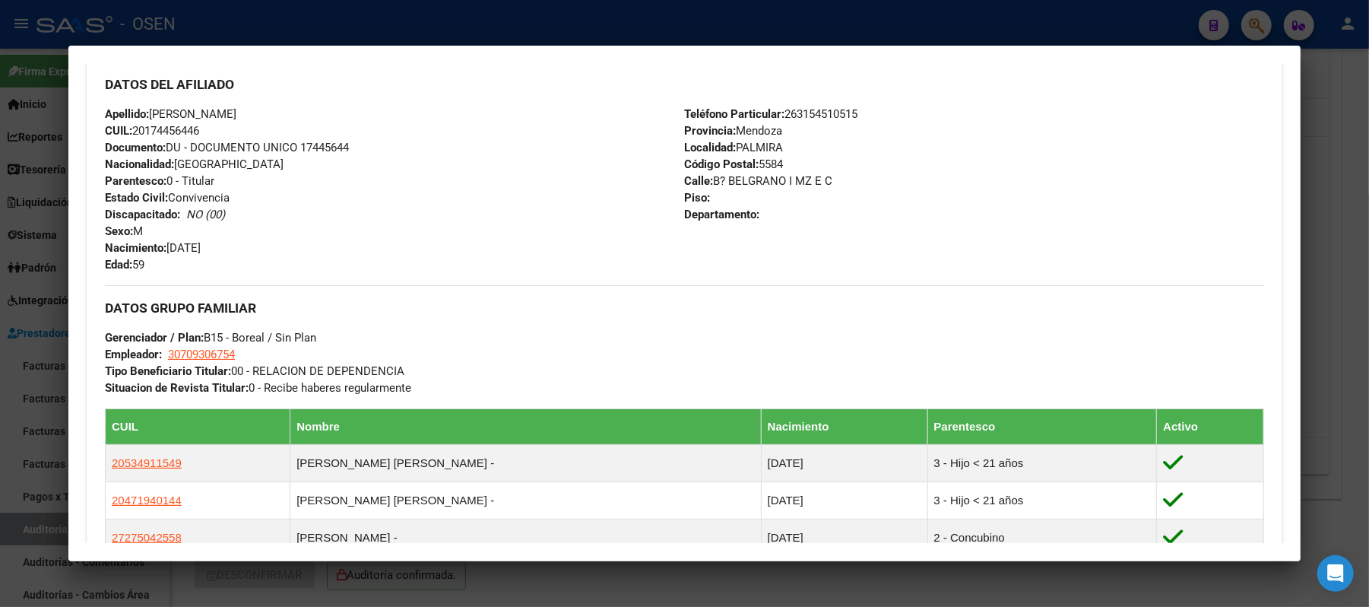
drag, startPoint x: 242, startPoint y: 113, endPoint x: 144, endPoint y: 113, distance: 97.3
click at [146, 113] on div "Apellido: RIVERO ROBERTO CUIL: 20174456446 Documento: DU - DOCUMENTO UNICO 1744…" at bounding box center [394, 189] width 579 height 167
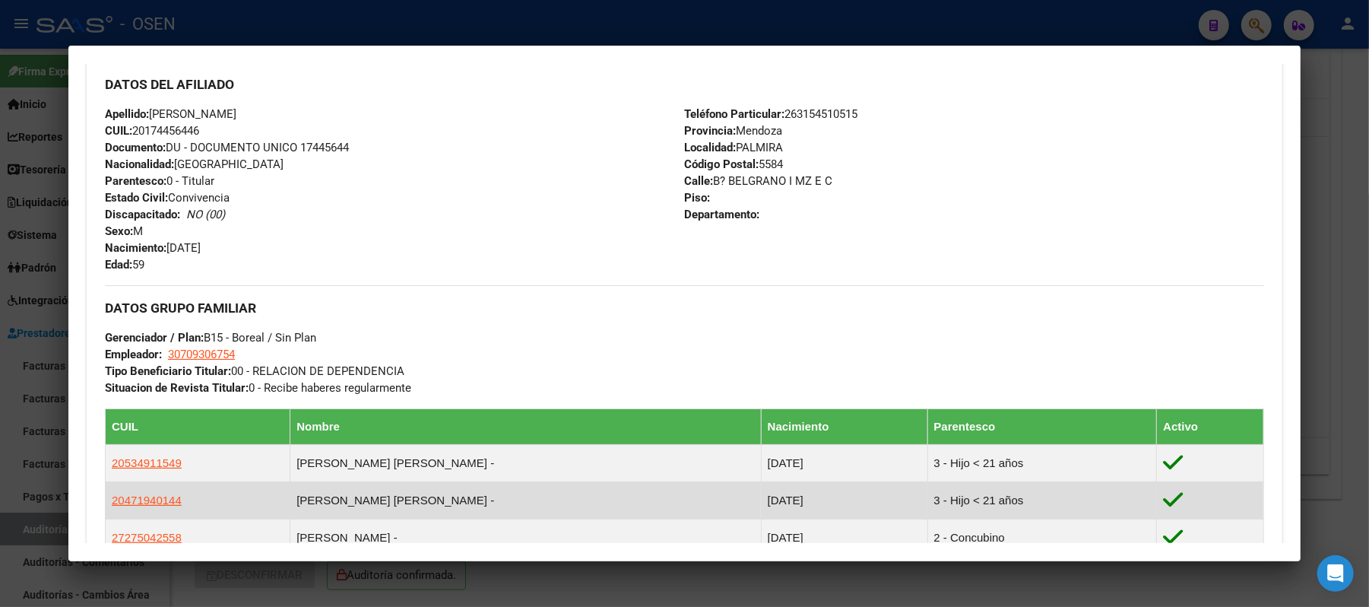
copy span "RIVERO ROBERTO"
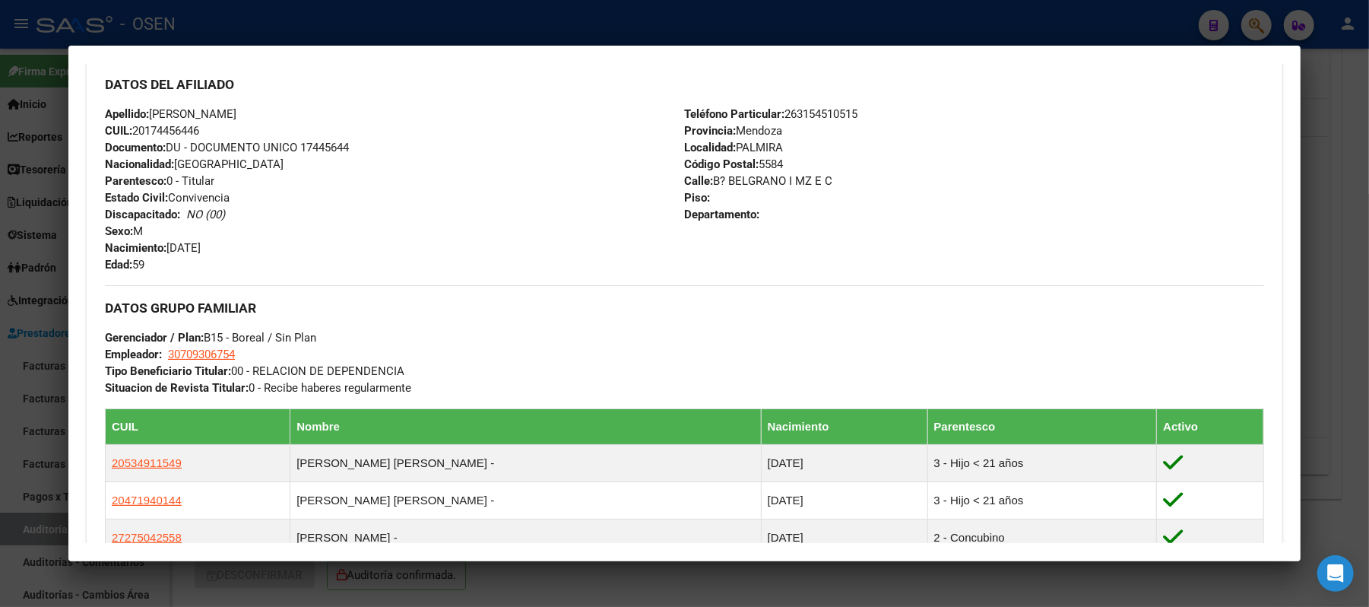
click at [205, 125] on div "Apellido: RIVERO ROBERTO CUIL: 20174456446 Documento: DU - DOCUMENTO UNICO 1744…" at bounding box center [394, 189] width 579 height 167
drag, startPoint x: 208, startPoint y: 126, endPoint x: 129, endPoint y: 126, distance: 79.1
click at [129, 126] on div "Apellido: RIVERO ROBERTO CUIL: 20174456446 Documento: DU - DOCUMENTO UNICO 1744…" at bounding box center [394, 189] width 579 height 167
copy span "20174456446"
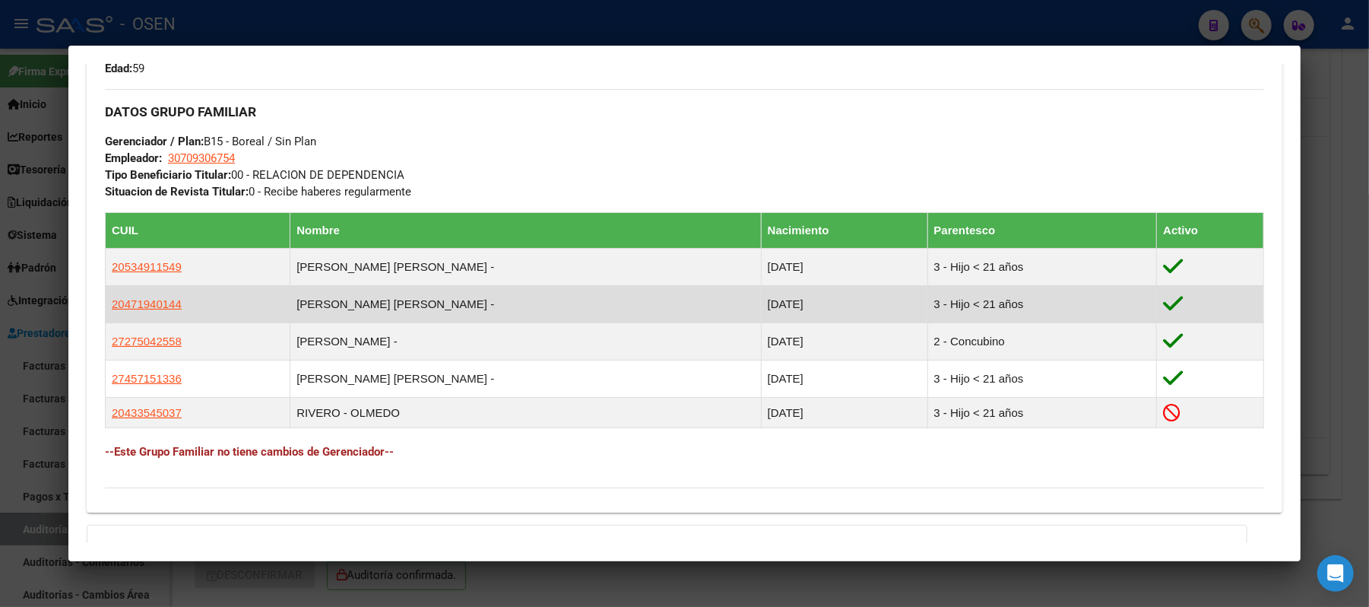
scroll to position [709, 0]
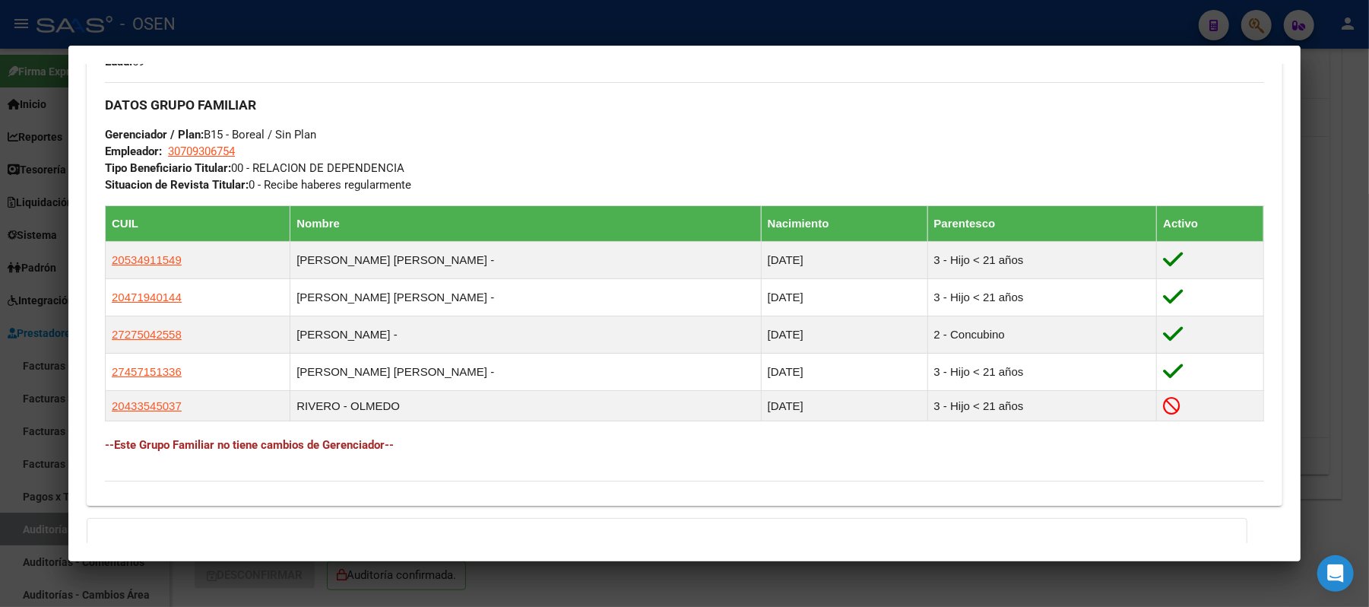
click at [505, 15] on div at bounding box center [684, 303] width 1369 height 607
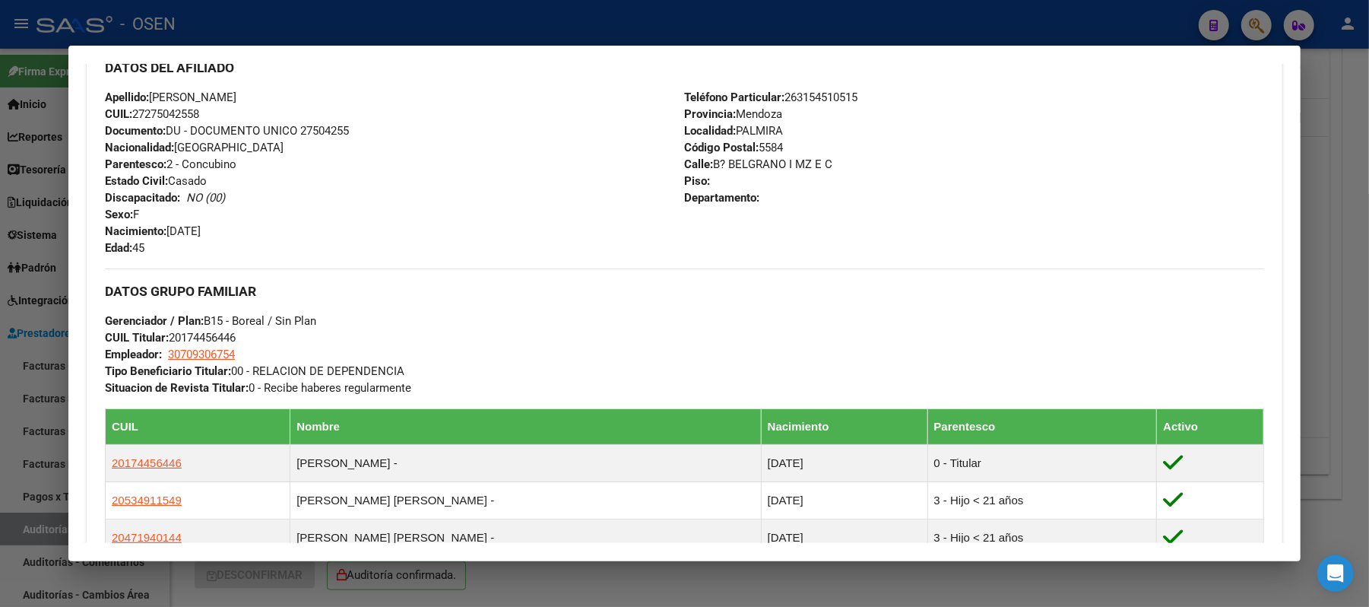
click at [385, 29] on div at bounding box center [684, 303] width 1369 height 607
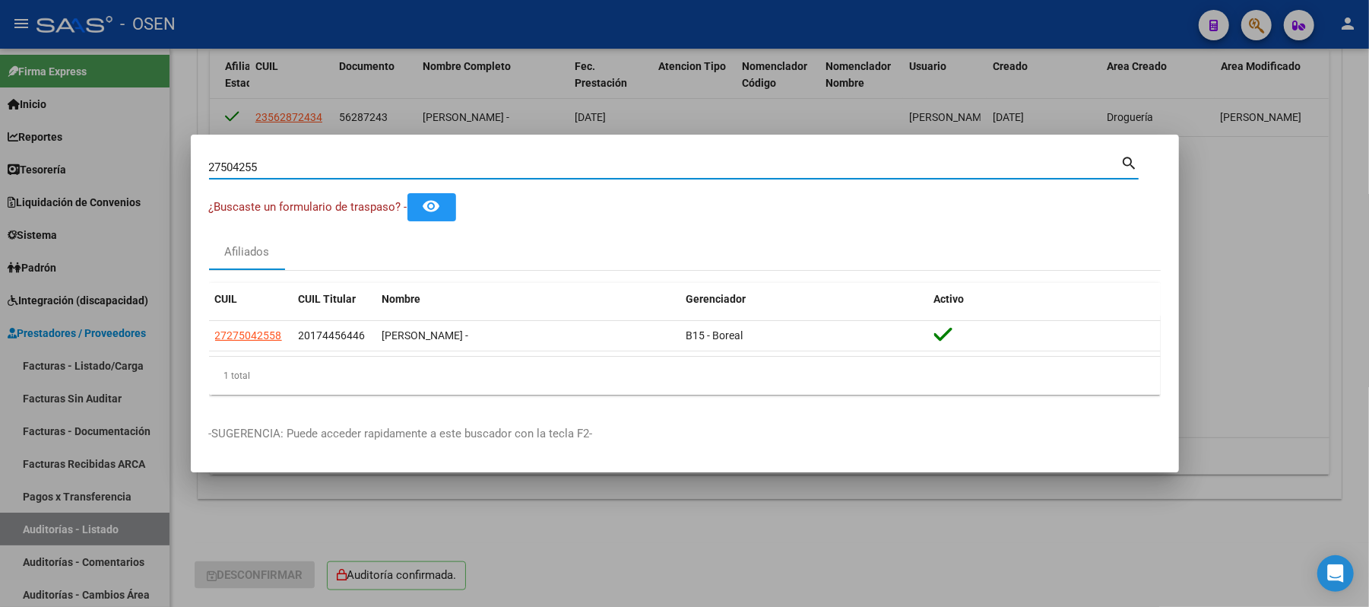
drag, startPoint x: 320, startPoint y: 166, endPoint x: 0, endPoint y: 214, distance: 323.7
click at [0, 214] on div "27504255 Buscar (apellido, dni, cuil, nro traspaso, cuit, obra social) search ¿…" at bounding box center [684, 303] width 1369 height 607
type input "28152807"
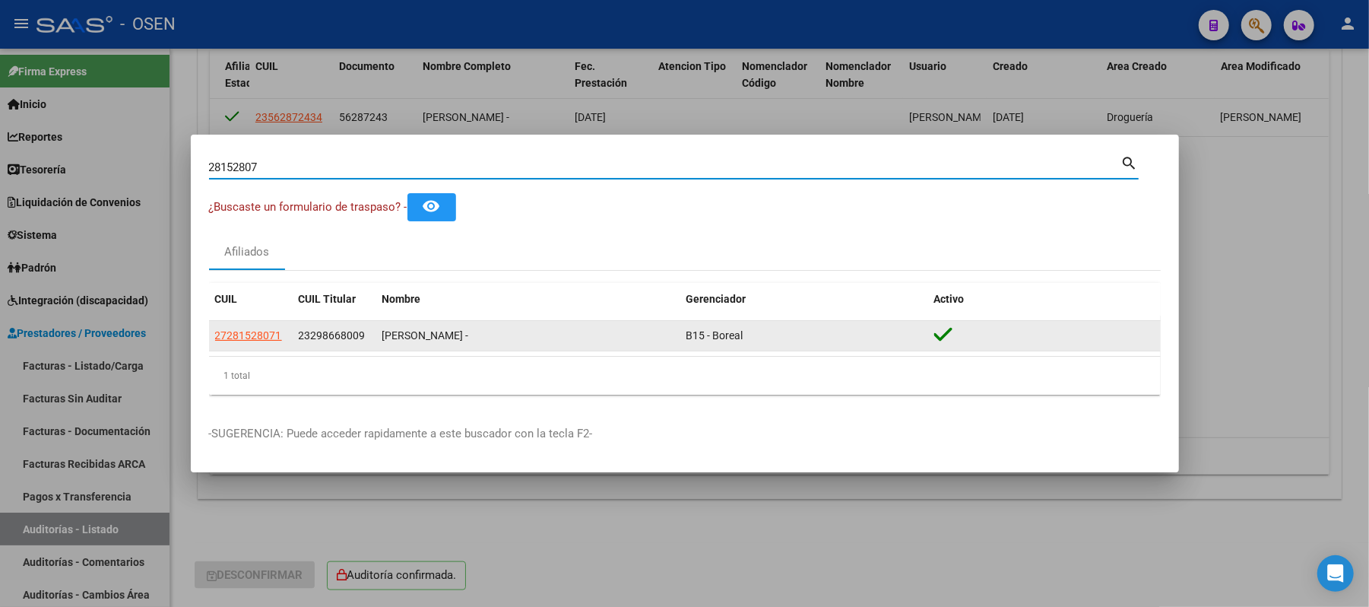
click at [263, 344] on app-link-go-to "27281528071" at bounding box center [248, 335] width 67 height 17
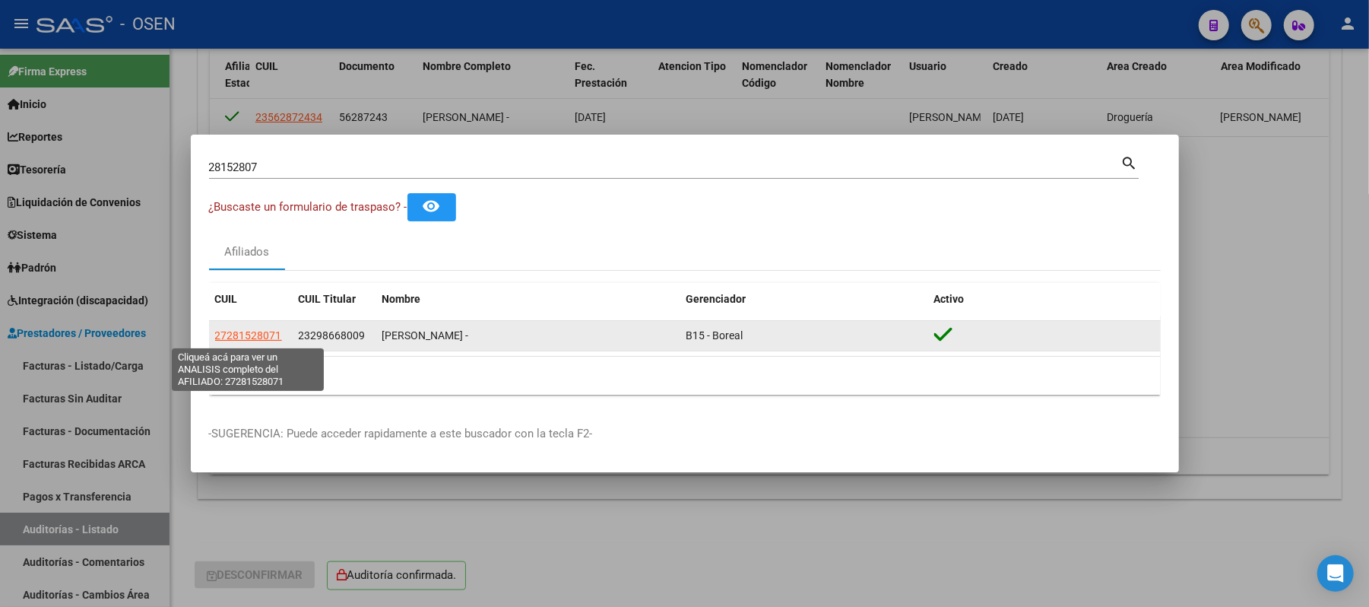
click at [255, 338] on span "27281528071" at bounding box center [248, 335] width 67 height 12
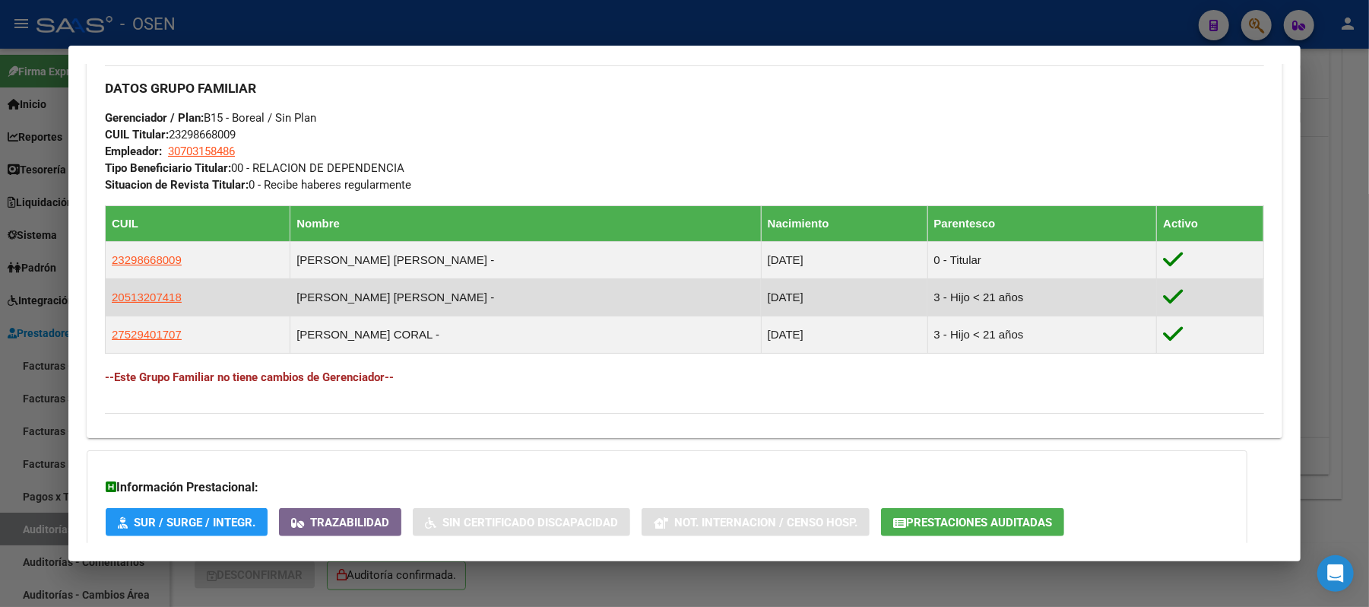
click at [155, 281] on td "20513207418" at bounding box center [198, 297] width 185 height 37
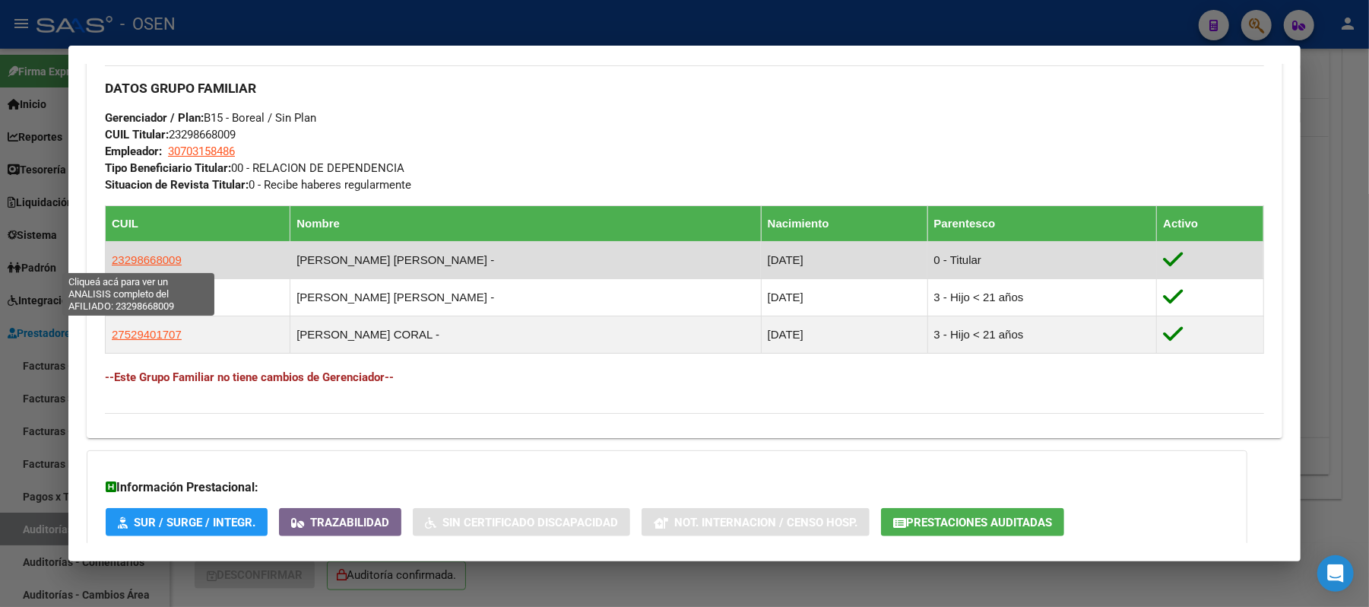
click at [150, 262] on span "23298668009" at bounding box center [147, 259] width 70 height 13
type textarea "23298668009"
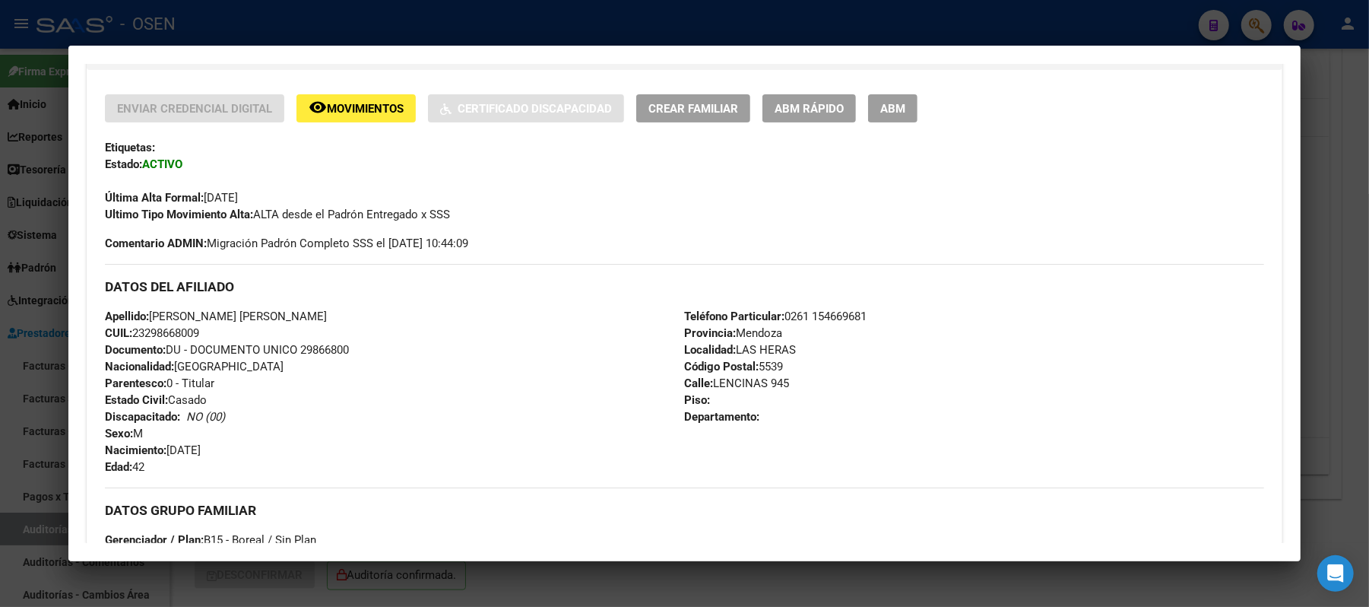
scroll to position [405, 0]
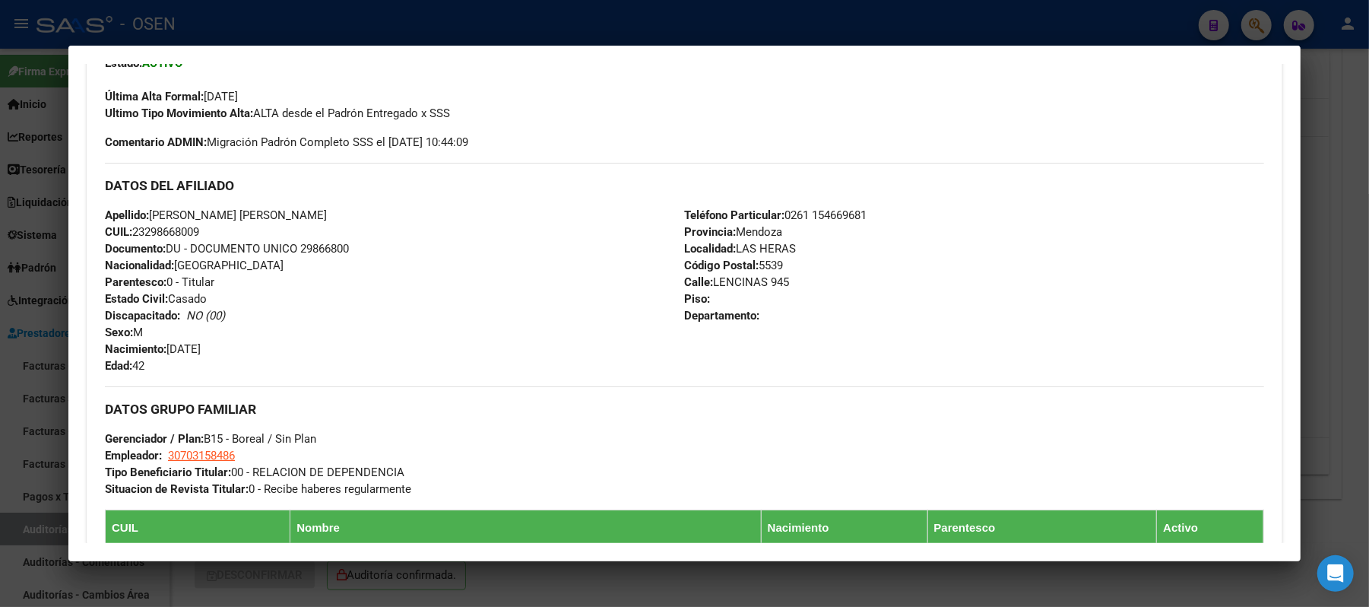
click at [208, 238] on div "Apellido: SALINAS PEDRO ANDRES CUIL: 23298668009 Documento: DU - DOCUMENTO UNIC…" at bounding box center [394, 290] width 579 height 167
drag, startPoint x: 204, startPoint y: 227, endPoint x: 131, endPoint y: 231, distance: 73.1
click at [131, 231] on div "Apellido: SALINAS PEDRO ANDRES CUIL: 23298668009 Documento: DU - DOCUMENTO UNIC…" at bounding box center [394, 290] width 579 height 167
copy span "23298668009"
drag, startPoint x: 289, startPoint y: 214, endPoint x: 146, endPoint y: 214, distance: 143.0
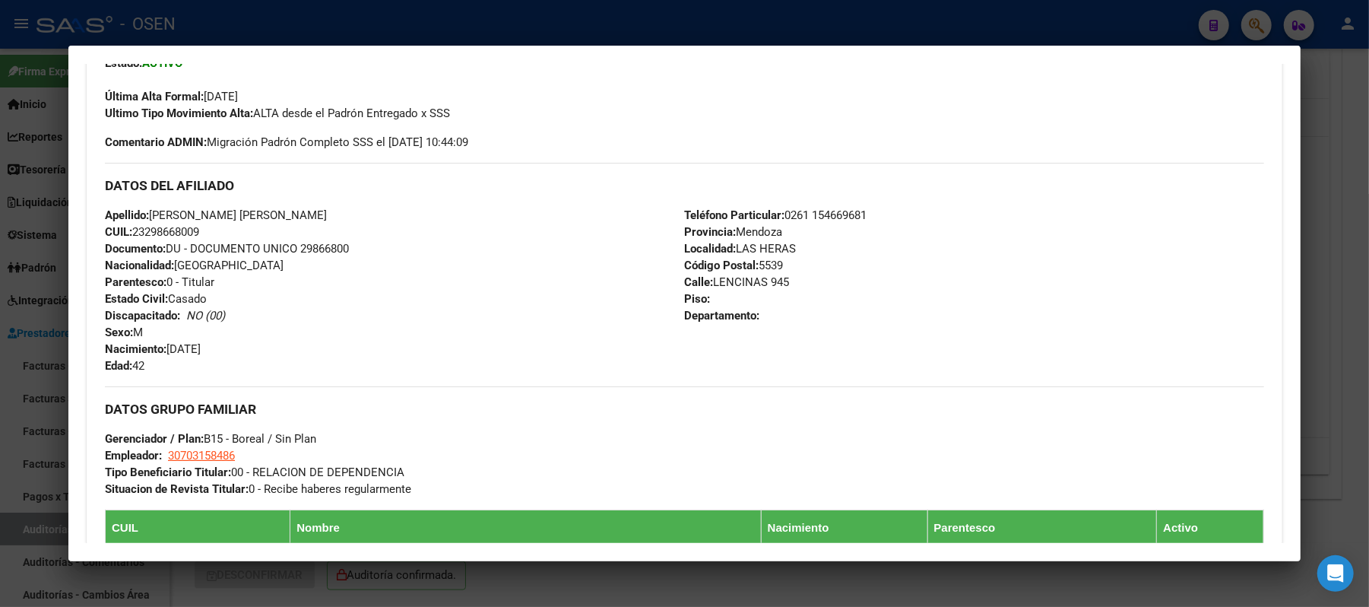
click at [146, 214] on div "Apellido: SALINAS PEDRO ANDRES CUIL: 23298668009 Documento: DU - DOCUMENTO UNIC…" at bounding box center [394, 290] width 579 height 167
copy span "SALINAS PEDRO ANDRES"
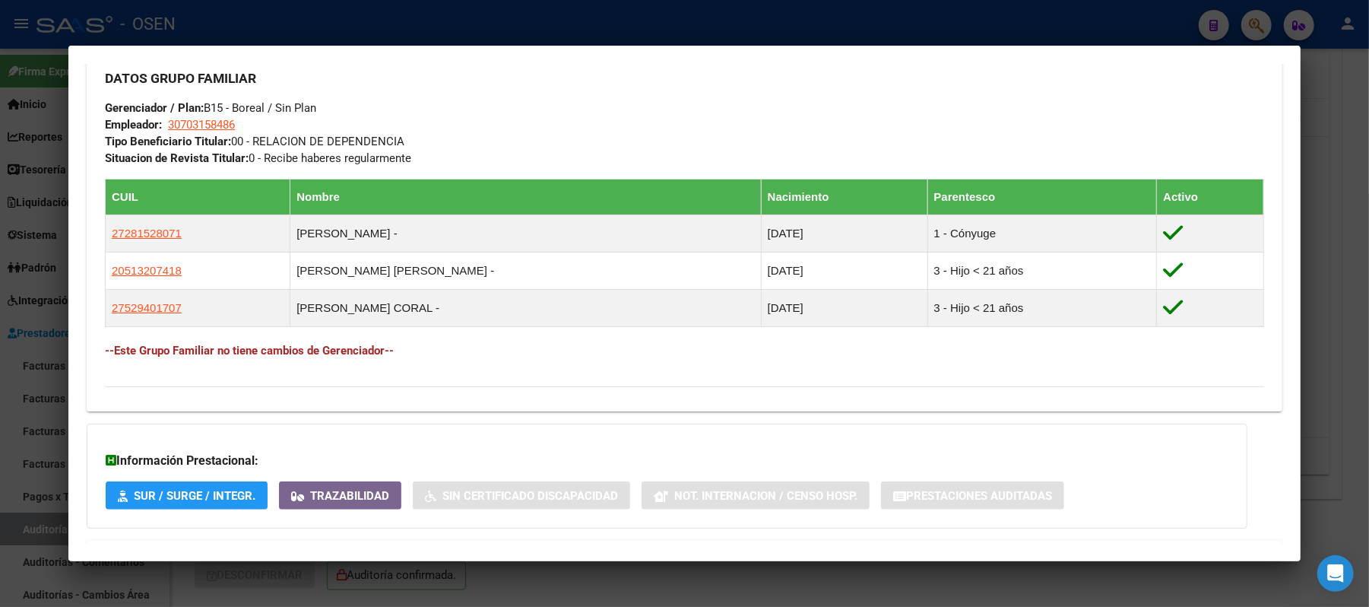
scroll to position [804, 0]
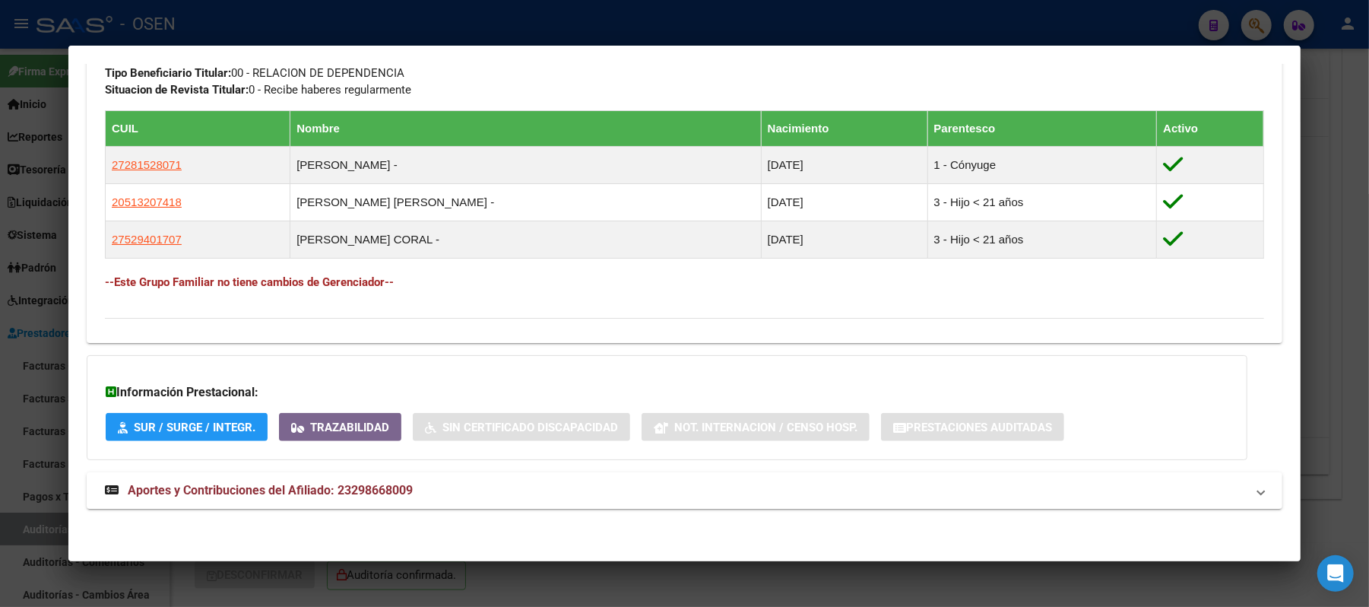
click at [377, 19] on div at bounding box center [684, 303] width 1369 height 607
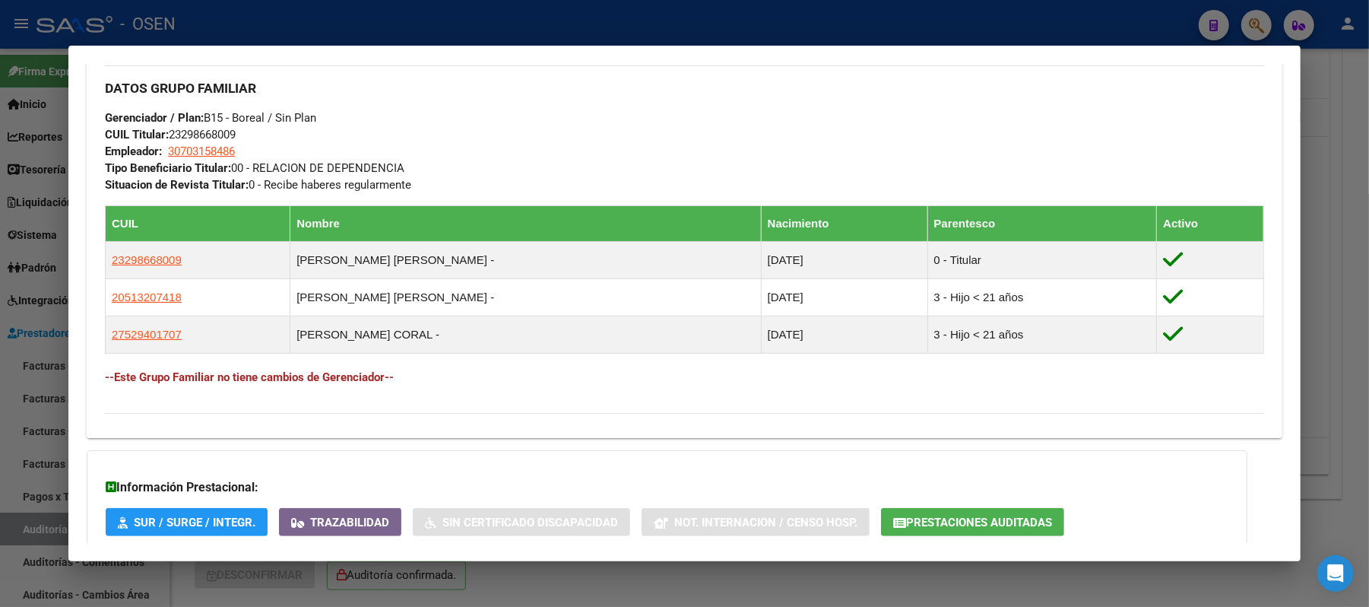
click at [240, 26] on div at bounding box center [684, 303] width 1369 height 607
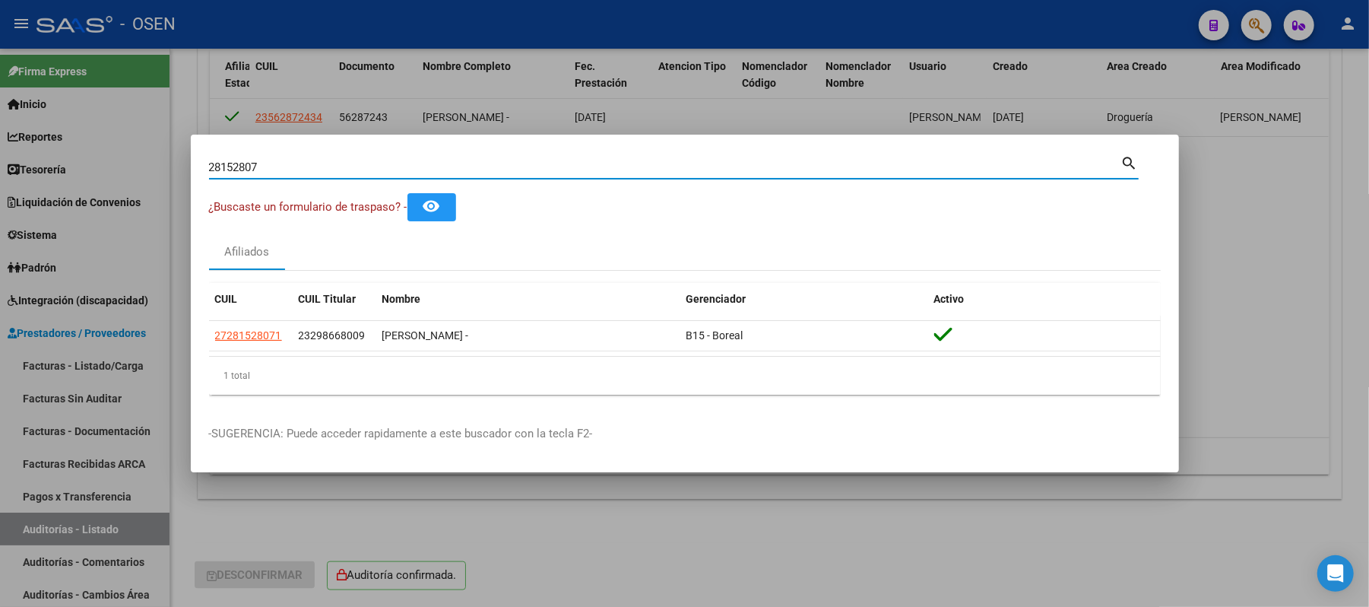
drag, startPoint x: 275, startPoint y: 162, endPoint x: 0, endPoint y: 119, distance: 278.5
click at [22, 140] on div "28152807 Buscar (apellido, dni, cuil, nro traspaso, cuit, obra social) search ¿…" at bounding box center [684, 303] width 1369 height 607
type input "29357793"
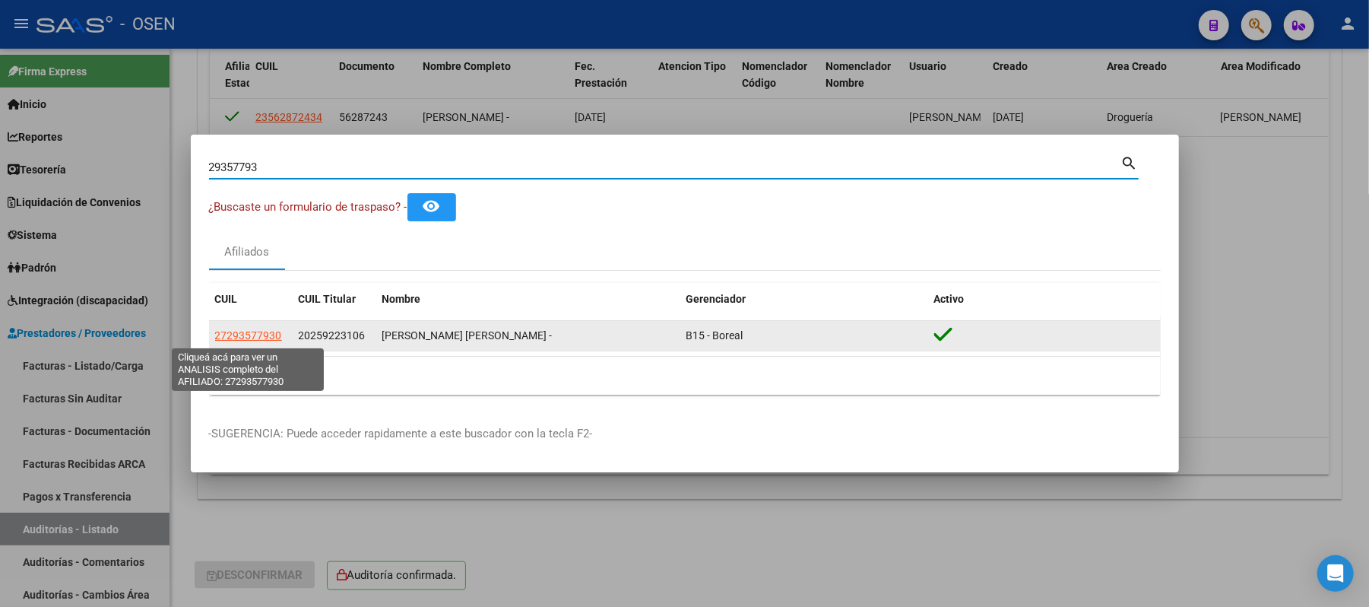
click at [256, 336] on span "27293577930" at bounding box center [248, 335] width 67 height 12
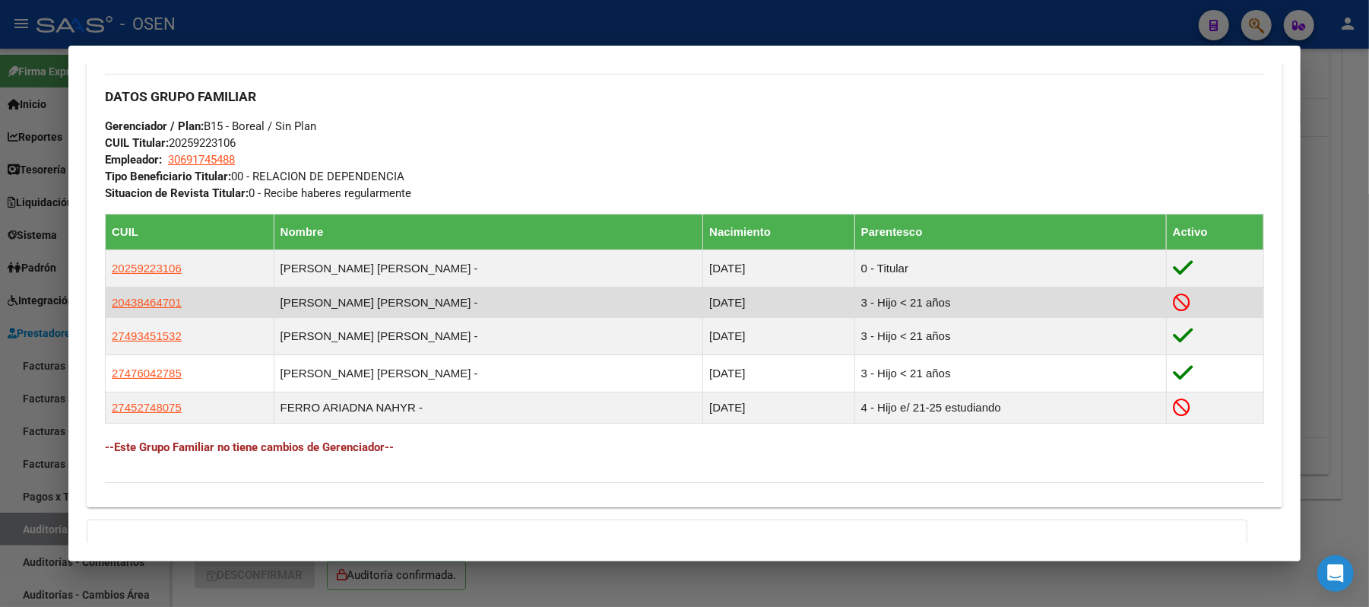
scroll to position [709, 0]
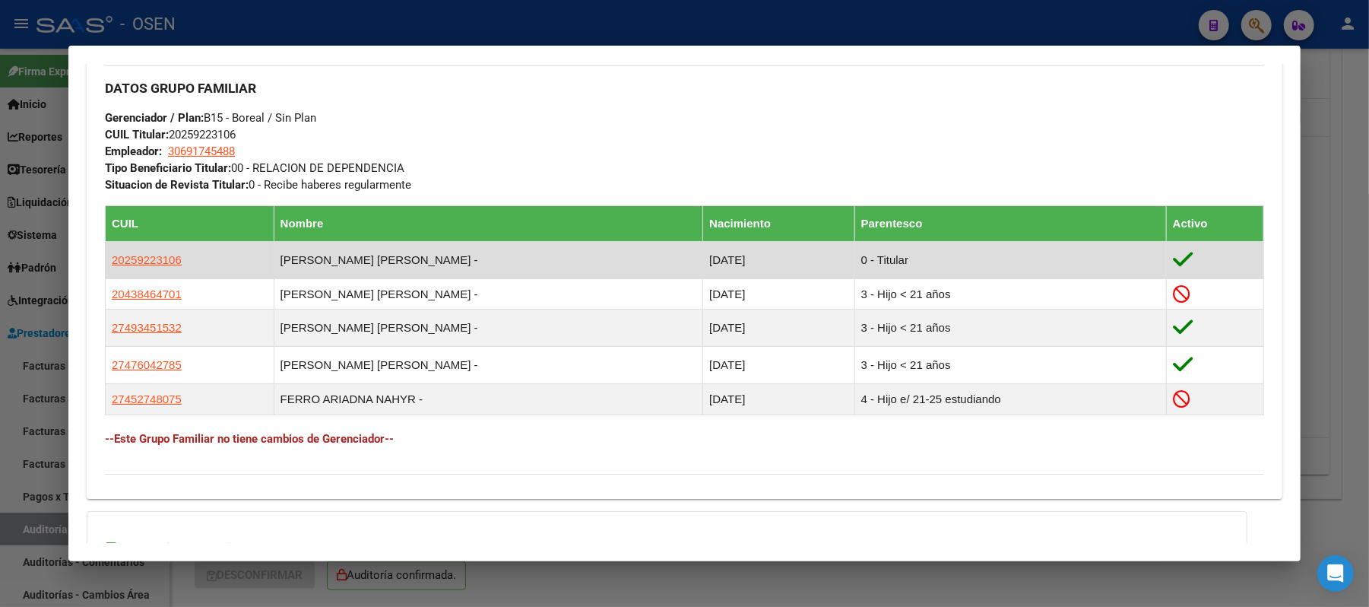
click at [154, 268] on app-link-go-to "20259223106" at bounding box center [147, 260] width 70 height 17
click at [153, 260] on span "20259223106" at bounding box center [147, 259] width 70 height 13
type textarea "20259223106"
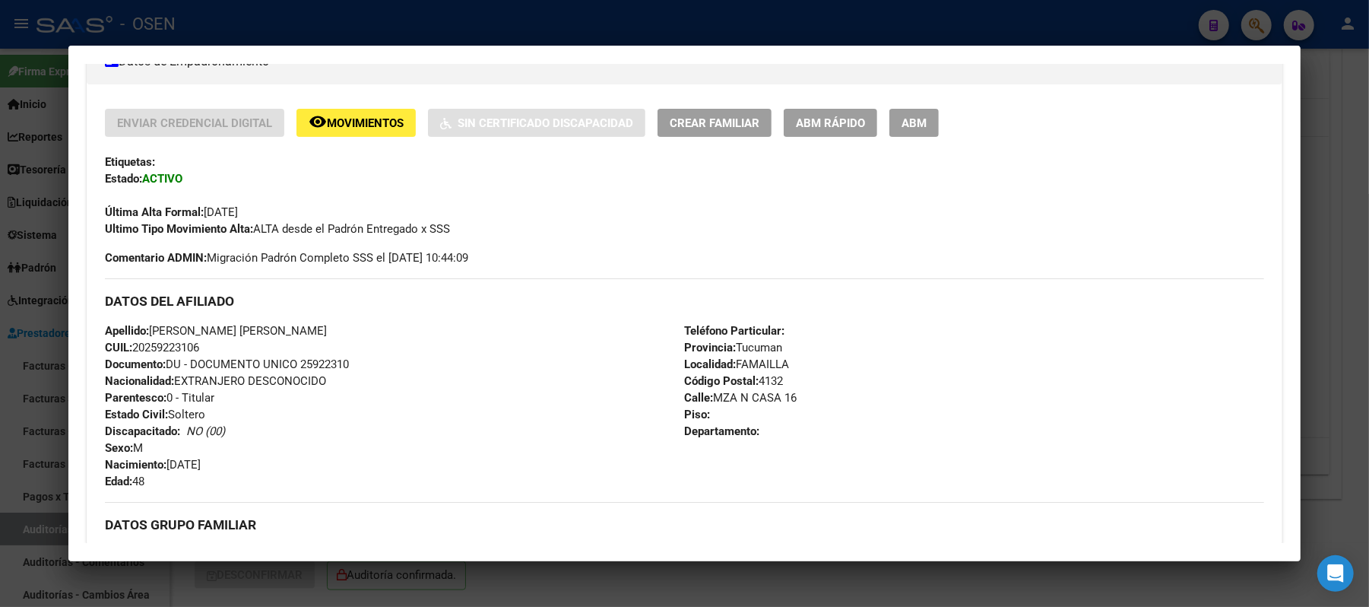
scroll to position [506, 0]
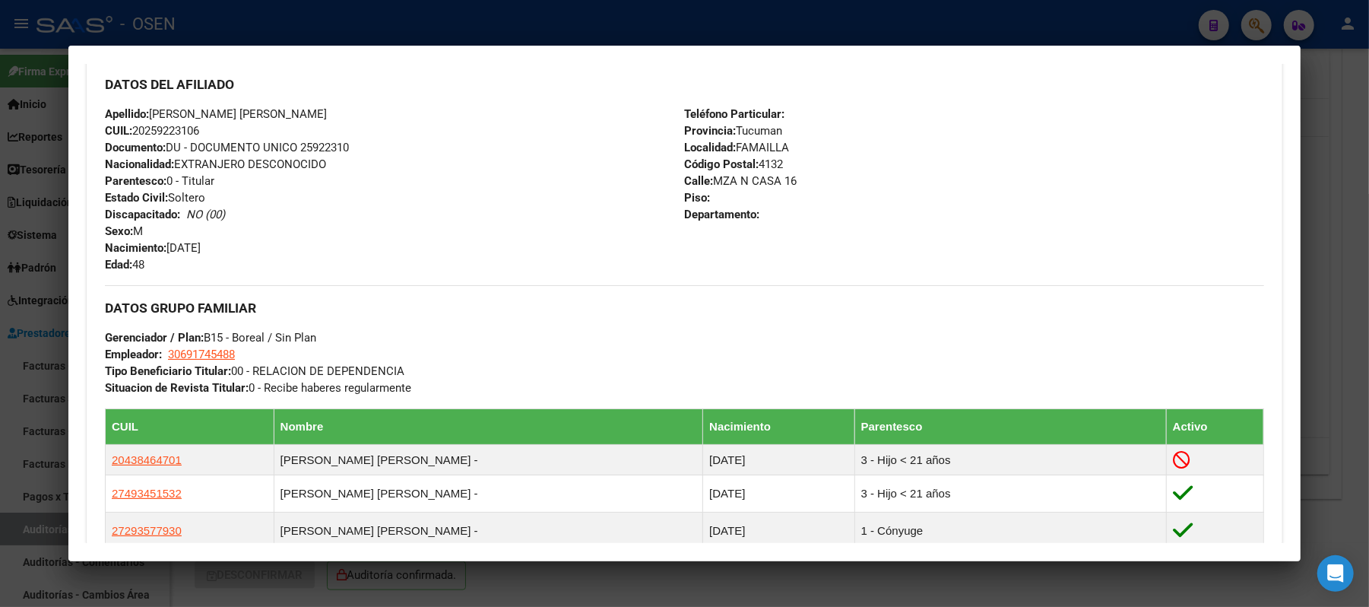
click at [207, 126] on div "Apellido: FERRO JUAN JOSE CUIL: 20259223106 Documento: DU - DOCUMENTO UNICO 259…" at bounding box center [394, 189] width 579 height 167
drag, startPoint x: 205, startPoint y: 129, endPoint x: 138, endPoint y: 129, distance: 66.2
click at [138, 129] on div "Apellido: FERRO JUAN JOSE CUIL: 20259223106 Documento: DU - DOCUMENTO UNICO 259…" at bounding box center [394, 189] width 579 height 167
copy span "20259223106"
click at [440, 268] on div "Apellido: FERRO JUAN JOSE CUIL: 20259223106 Documento: DU - DOCUMENTO UNICO 259…" at bounding box center [394, 189] width 579 height 167
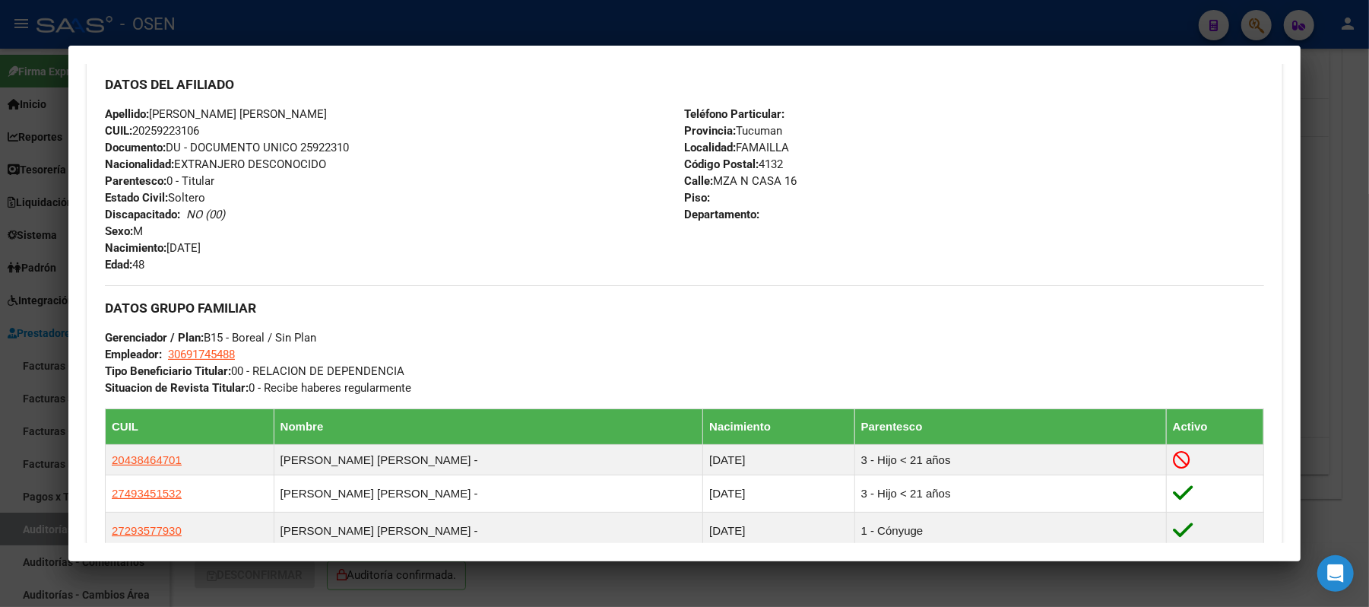
drag, startPoint x: 244, startPoint y: 119, endPoint x: 146, endPoint y: 120, distance: 98.1
click at [146, 120] on div "Apellido: FERRO JUAN JOSE CUIL: 20259223106 Documento: DU - DOCUMENTO UNICO 259…" at bounding box center [394, 189] width 579 height 167
copy span "FERRO JUAN JOSE"
click at [503, 28] on div at bounding box center [684, 303] width 1369 height 607
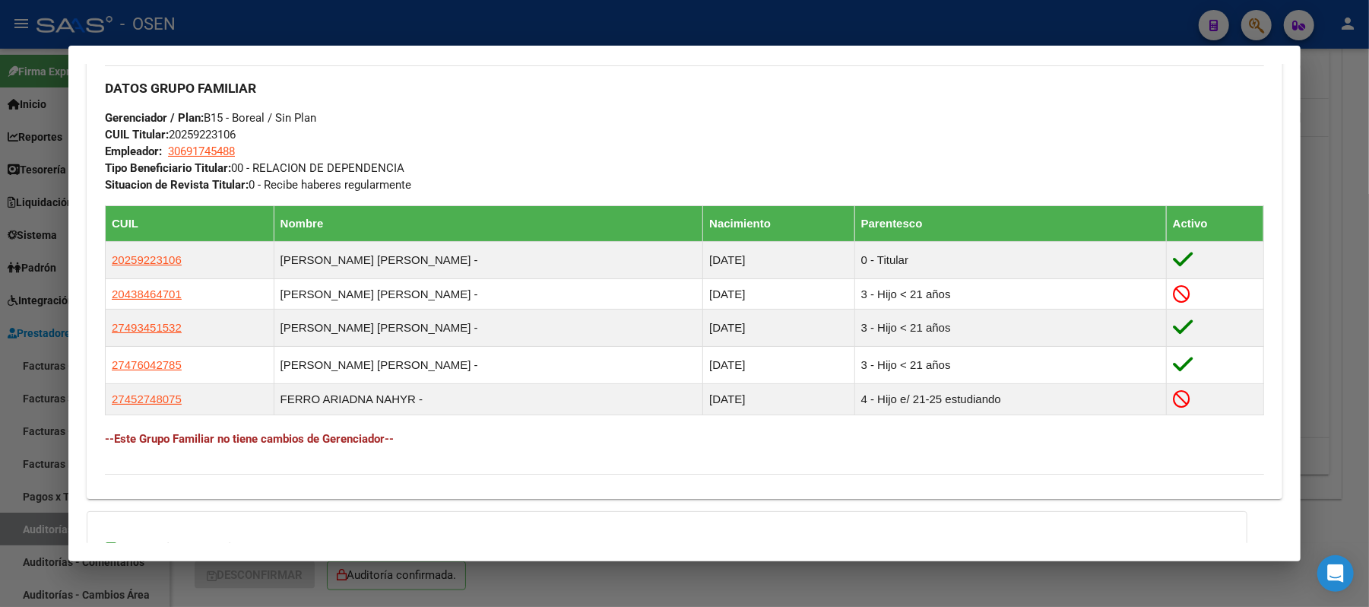
click at [345, 20] on div at bounding box center [684, 303] width 1369 height 607
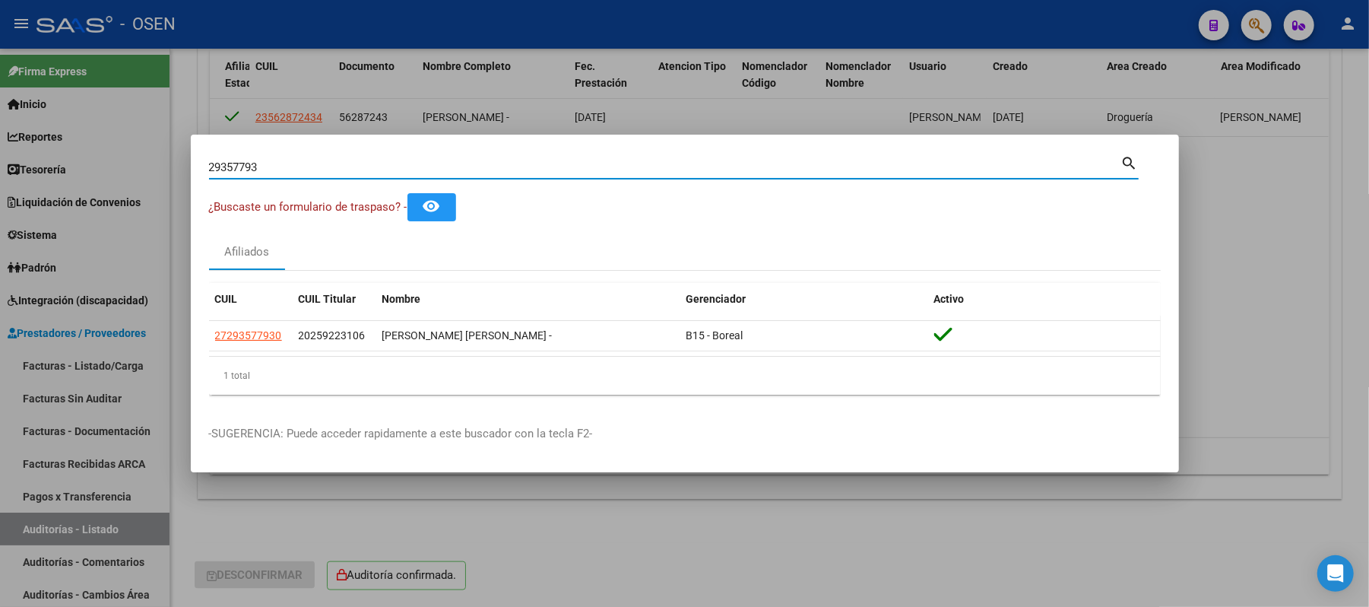
drag, startPoint x: 316, startPoint y: 165, endPoint x: 0, endPoint y: 110, distance: 321.0
click at [0, 146] on div "29357793 Buscar (apellido, dni, cuil, nro traspaso, cuit, obra social) search ¿…" at bounding box center [684, 303] width 1369 height 607
type input "32018754"
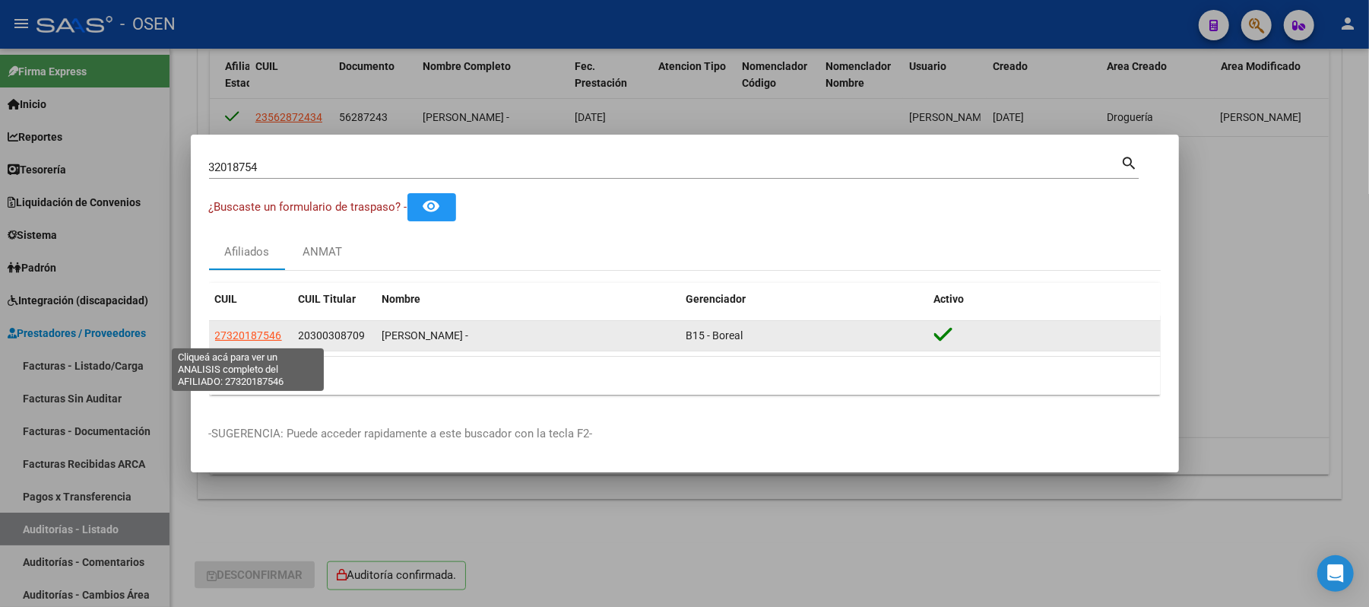
click at [263, 333] on span "27320187546" at bounding box center [248, 335] width 67 height 12
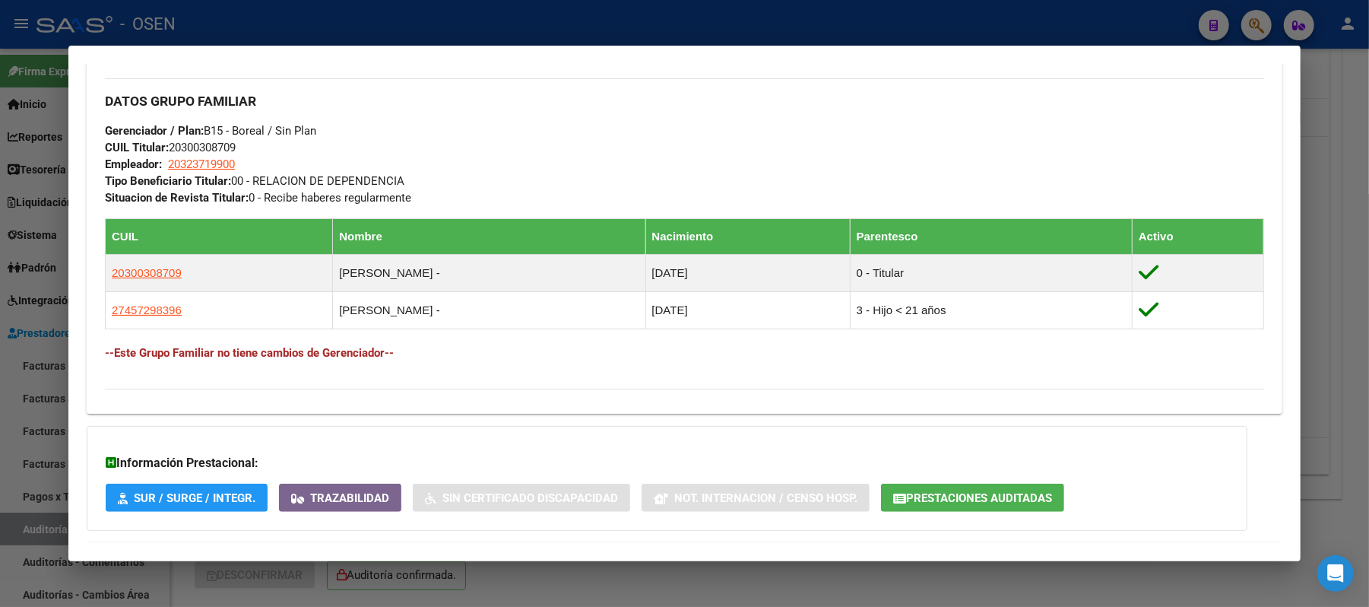
scroll to position [709, 0]
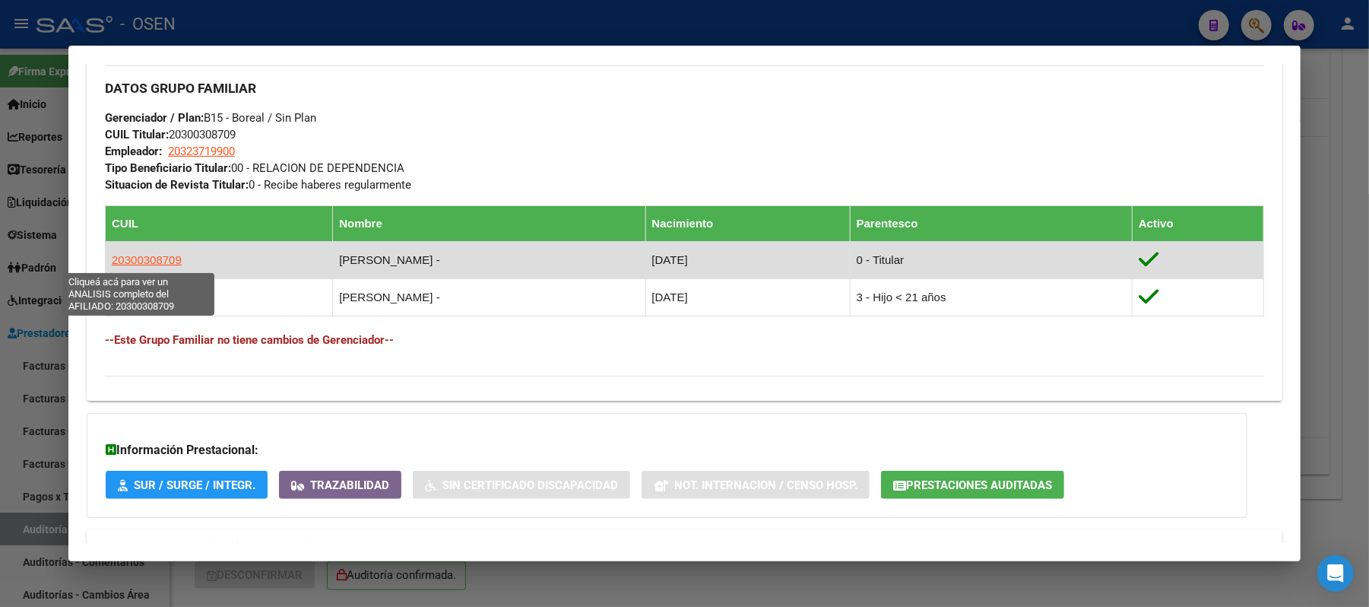
click at [135, 263] on span "20300308709" at bounding box center [147, 259] width 70 height 13
type textarea "20300308709"
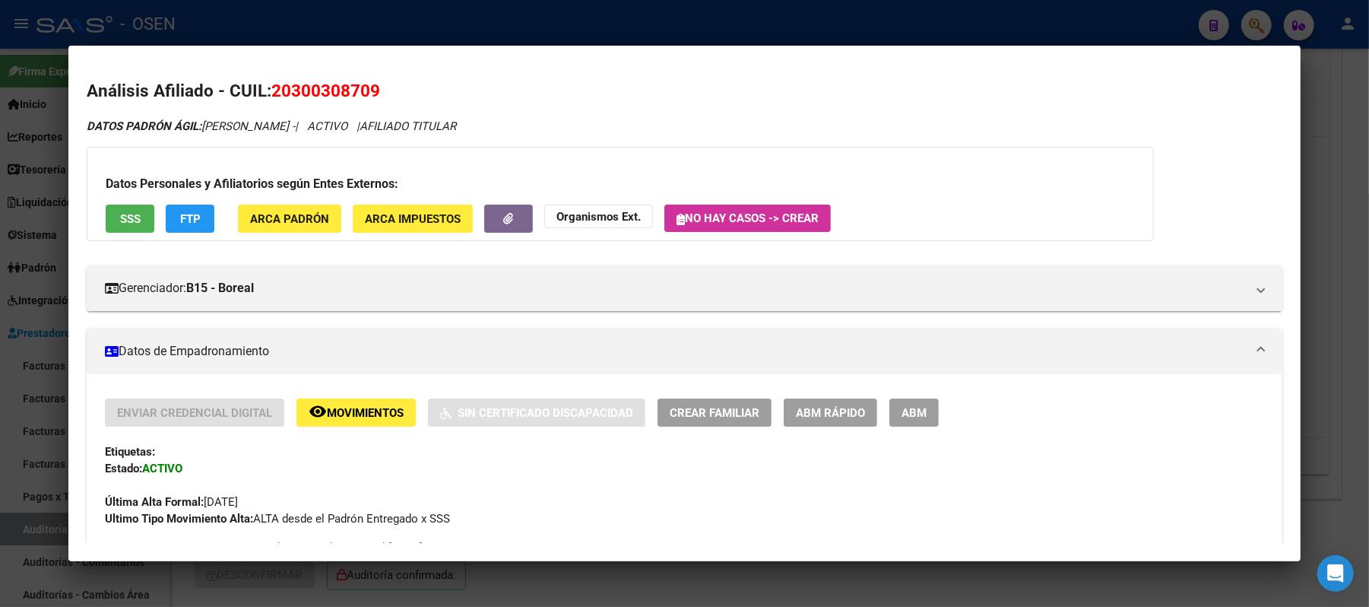
drag, startPoint x: 356, startPoint y: 96, endPoint x: 268, endPoint y: 93, distance: 87.5
click at [268, 93] on h2 "Análisis Afiliado - CUIL: 20300308709" at bounding box center [685, 91] width 1196 height 26
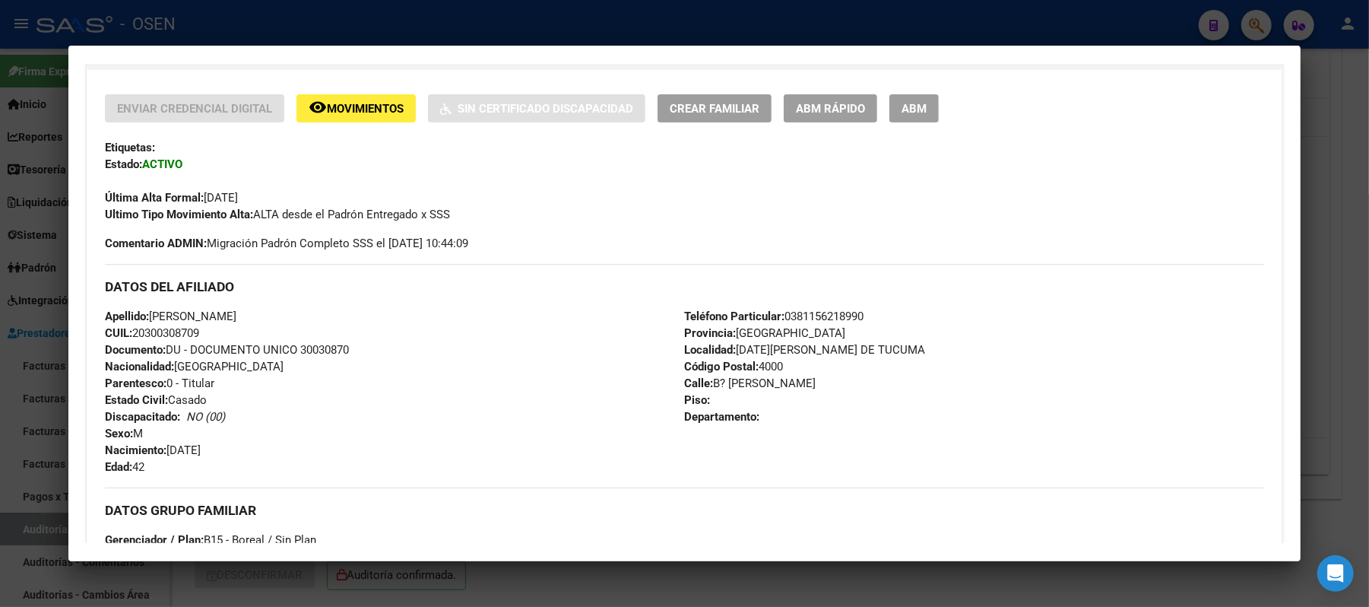
drag, startPoint x: 254, startPoint y: 315, endPoint x: 147, endPoint y: 311, distance: 107.3
click at [147, 311] on div "Apellido: GOMEZ JOSE LUIS CUIL: 20300308709 Documento: DU - DOCUMENTO UNICO 300…" at bounding box center [394, 391] width 579 height 167
copy span "GOMEZ JOSE LUIS"
click at [298, 336] on div "Apellido: GOMEZ JOSE LUIS CUIL: 20300308709 Documento: DU - DOCUMENTO UNICO 300…" at bounding box center [394, 391] width 579 height 167
drag, startPoint x: 211, startPoint y: 332, endPoint x: 129, endPoint y: 332, distance: 82.9
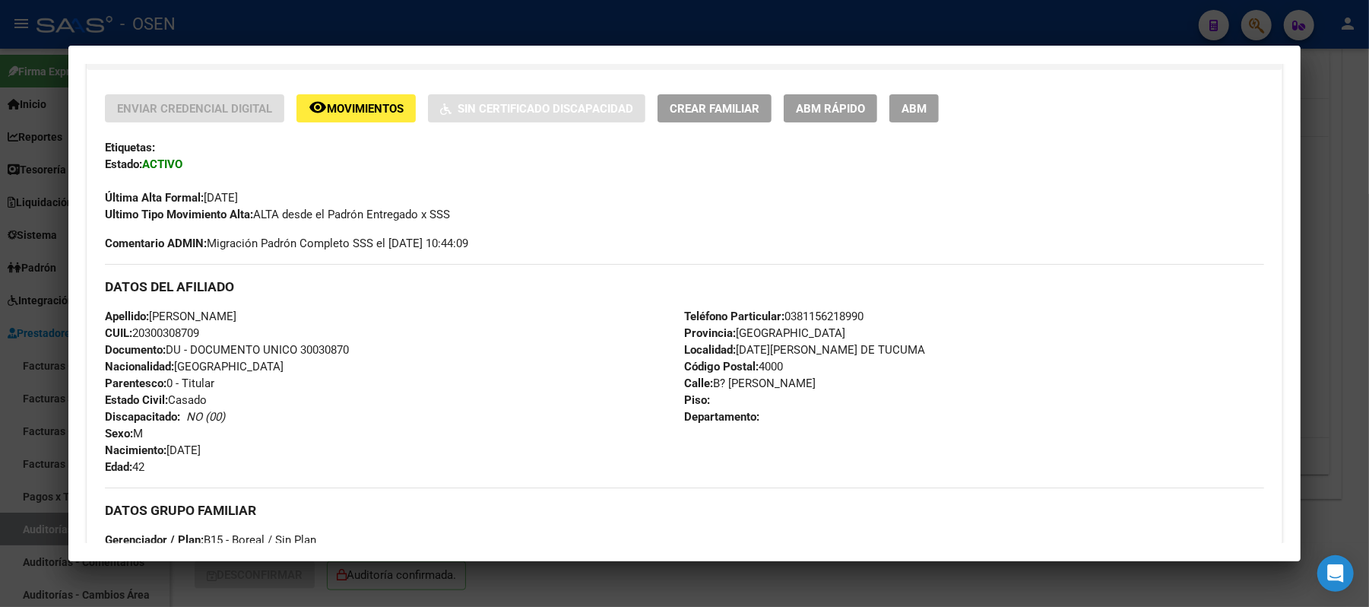
click at [129, 332] on div "Apellido: GOMEZ JOSE LUIS CUIL: 20300308709 Documento: DU - DOCUMENTO UNICO 300…" at bounding box center [394, 391] width 579 height 167
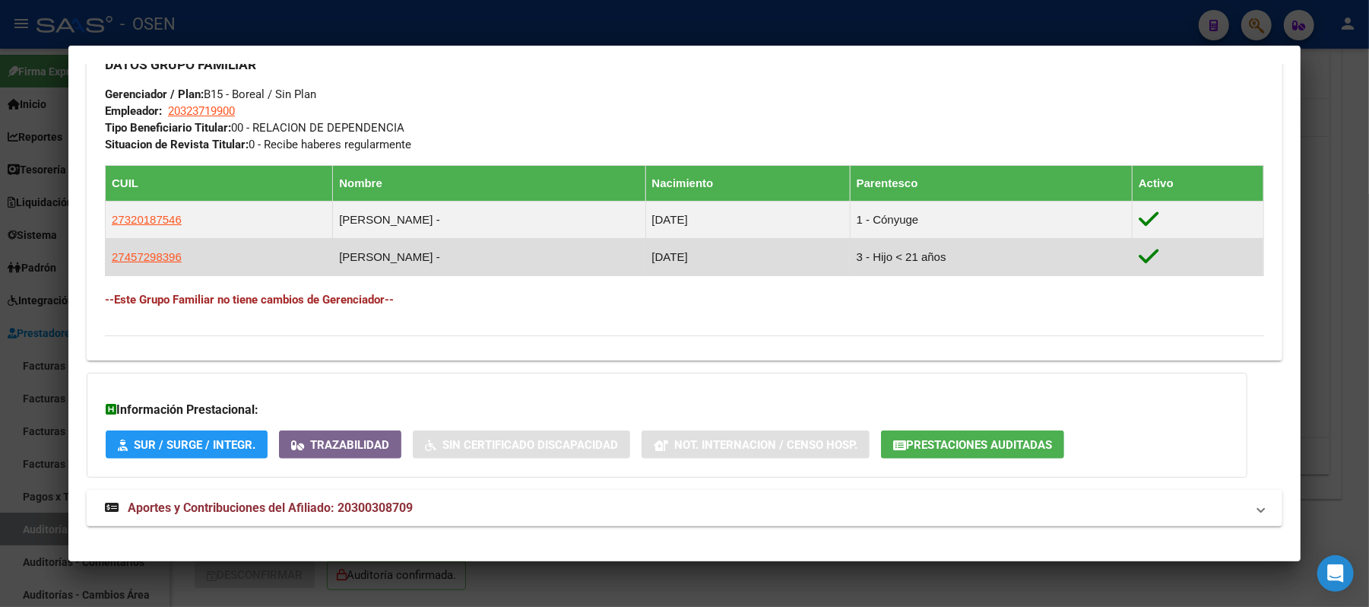
scroll to position [767, 0]
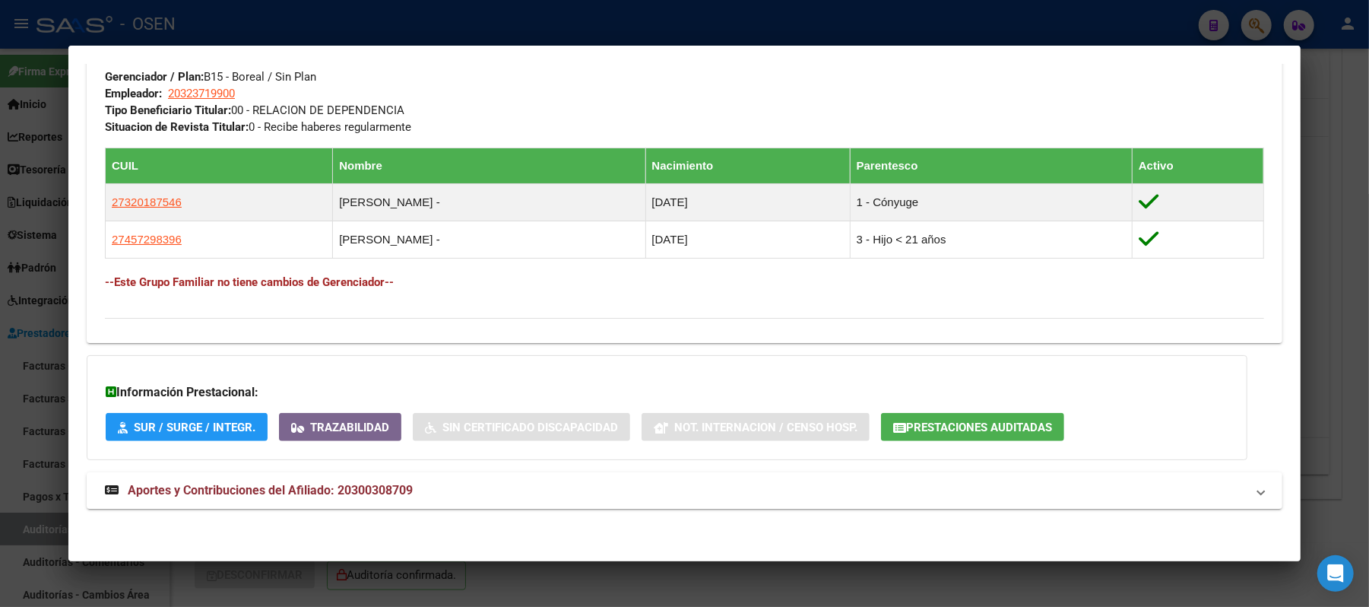
click at [469, 19] on div at bounding box center [684, 303] width 1369 height 607
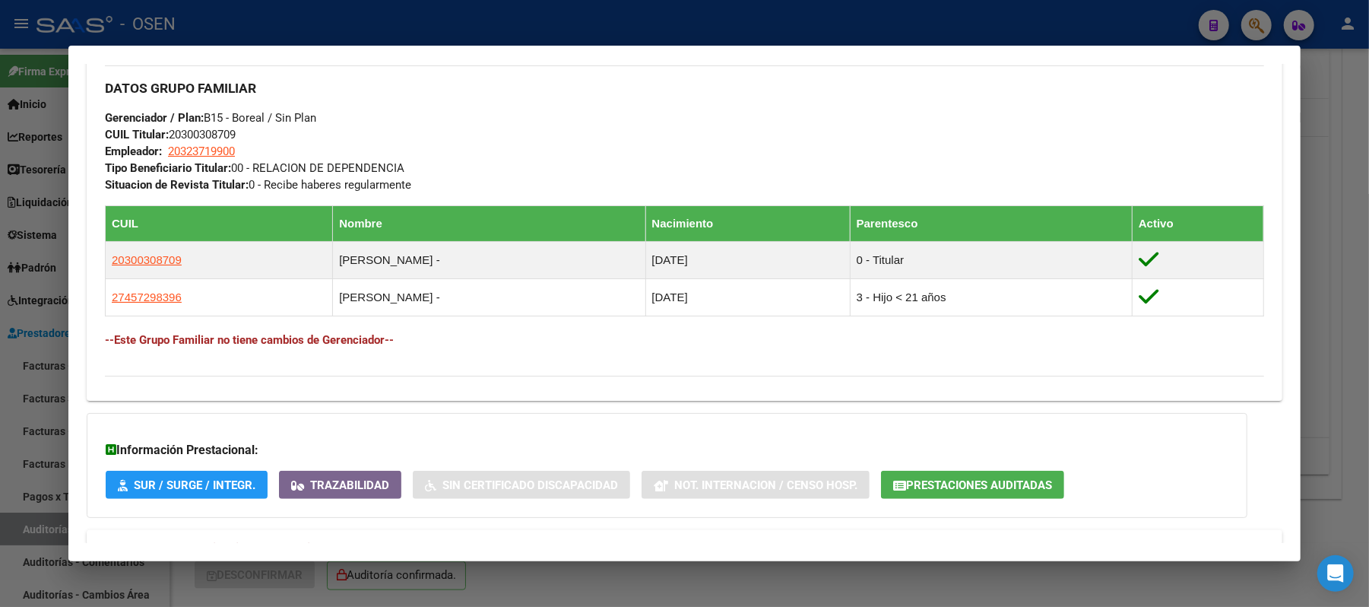
click at [341, 12] on div at bounding box center [684, 303] width 1369 height 607
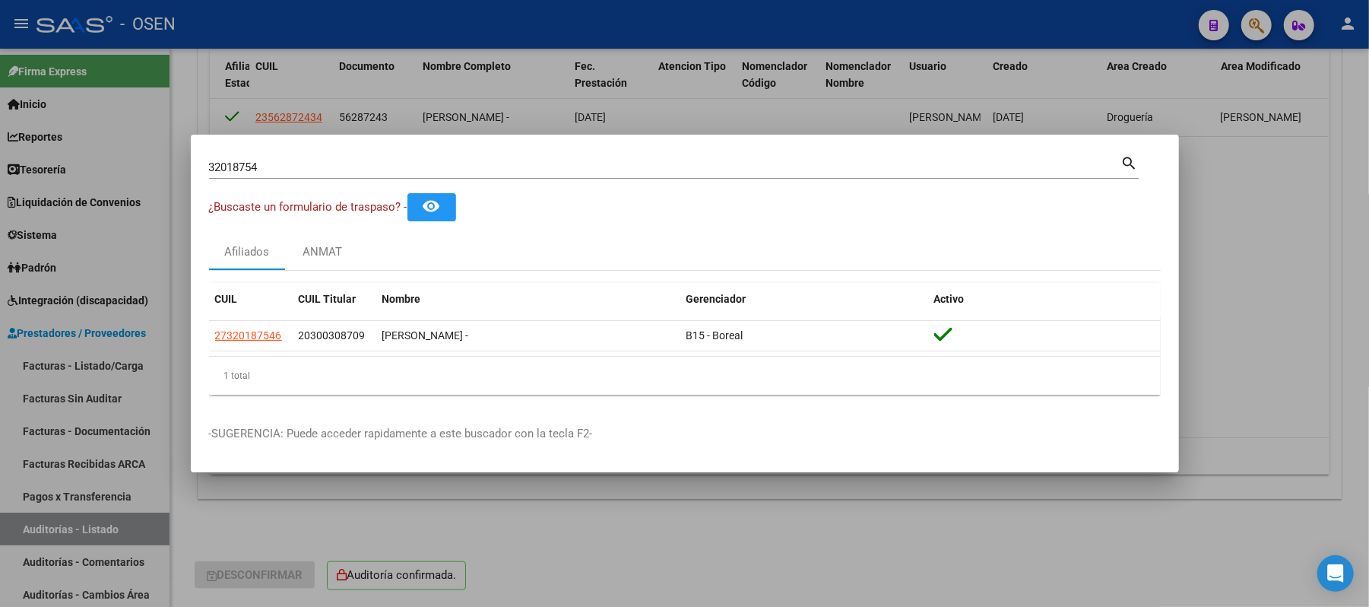
click at [326, 174] on div "32018754 Buscar (apellido, dni, cuil, nro traspaso, cuit, obra social)" at bounding box center [665, 167] width 912 height 23
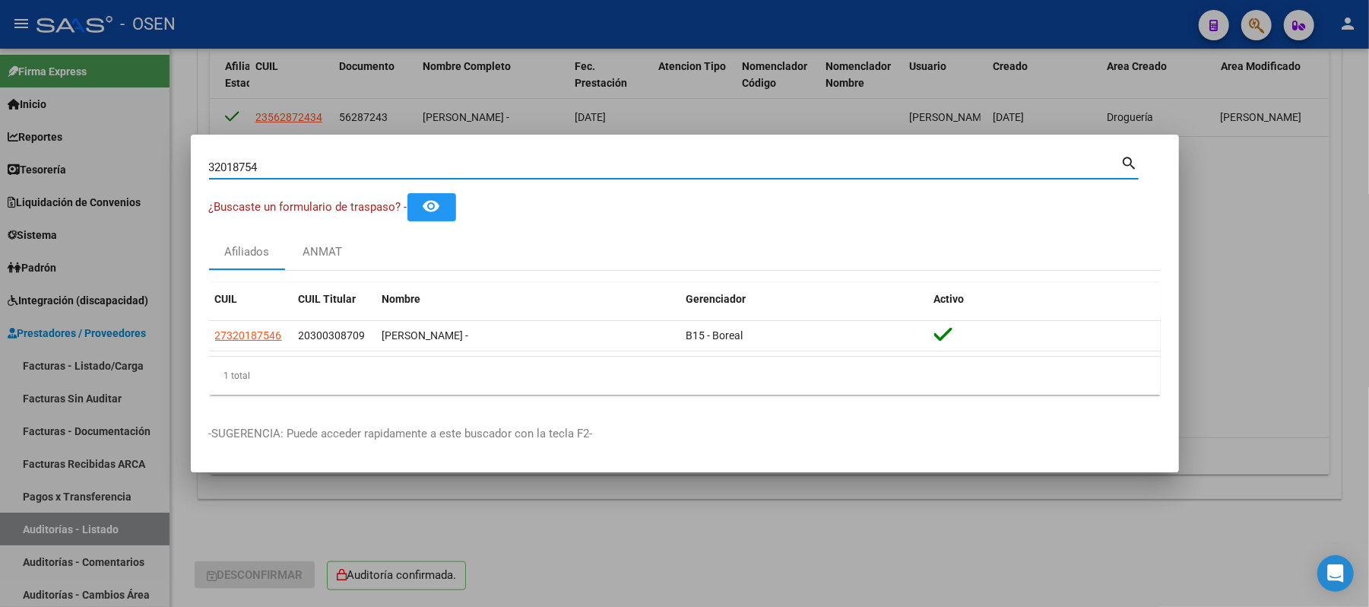
drag, startPoint x: 298, startPoint y: 168, endPoint x: 15, endPoint y: 137, distance: 284.6
click at [0, 160] on div "32018754 Buscar (apellido, dni, cuil, nro traspaso, cuit, obra social) search ¿…" at bounding box center [684, 303] width 1369 height 607
type input "36653588"
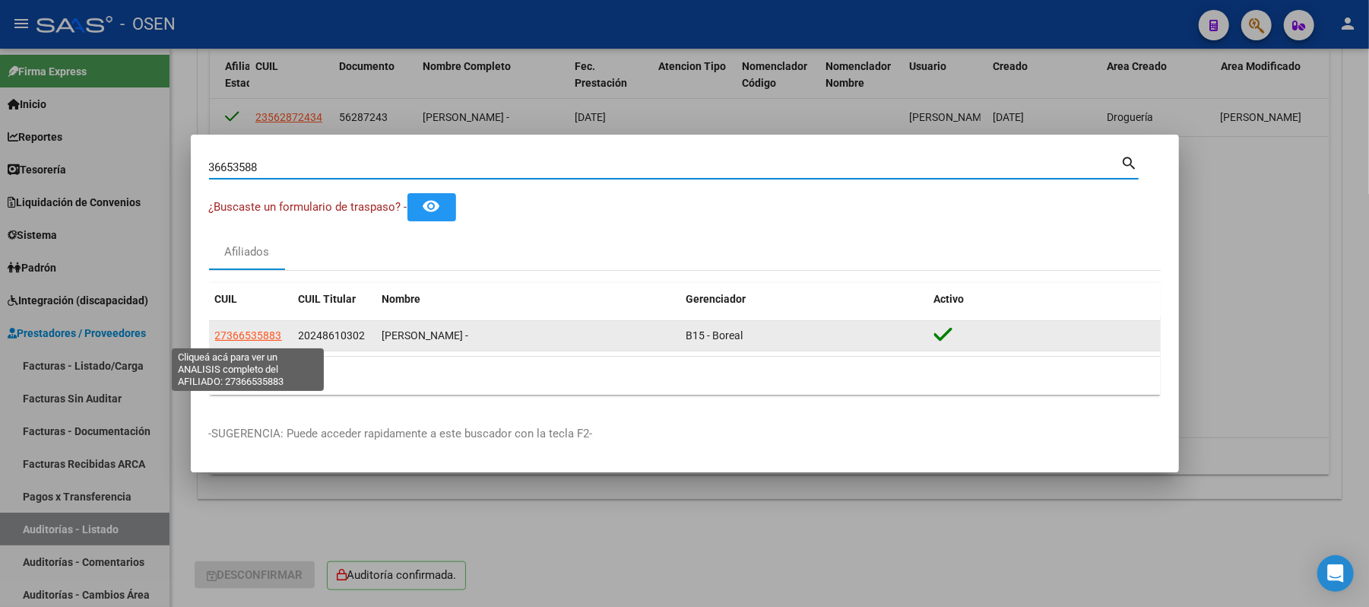
click at [238, 338] on span "27366535883" at bounding box center [248, 335] width 67 height 12
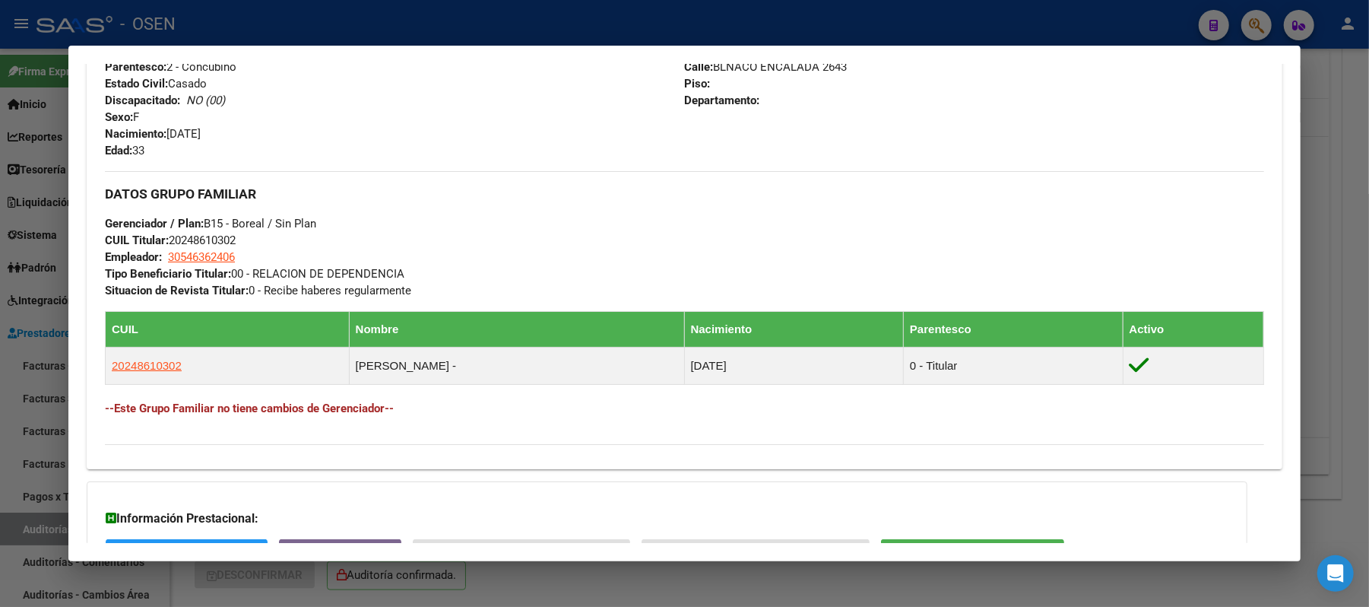
scroll to position [608, 0]
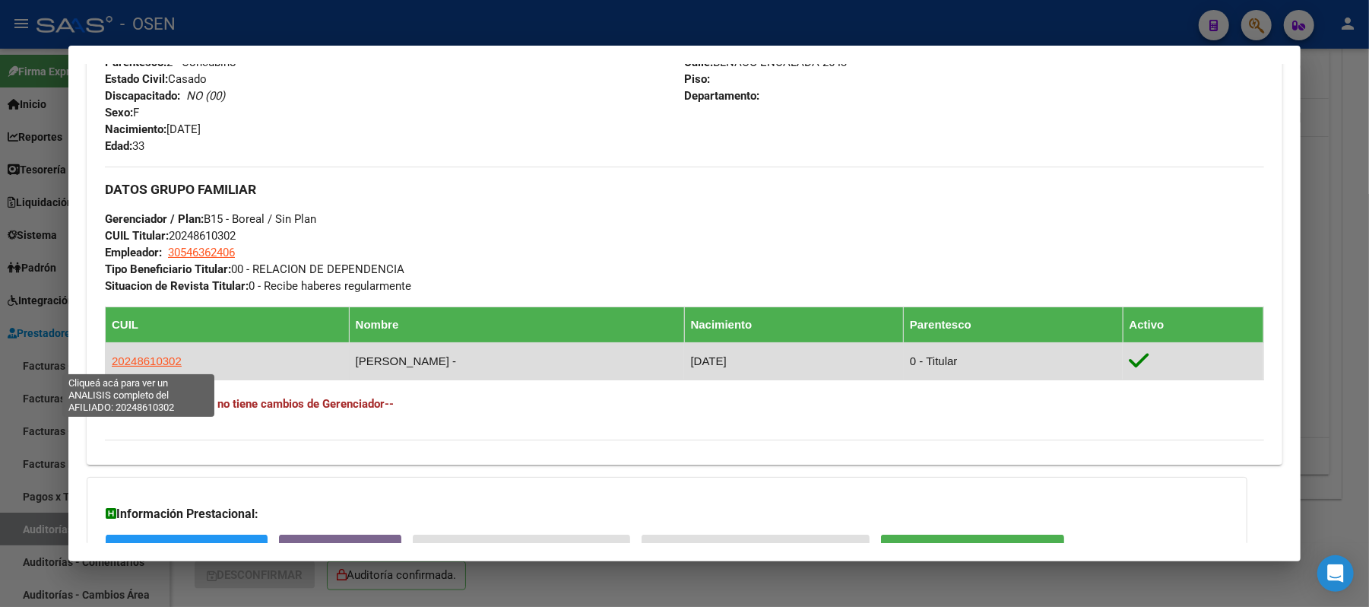
click at [119, 357] on span "20248610302" at bounding box center [147, 360] width 70 height 13
type textarea "20248610302"
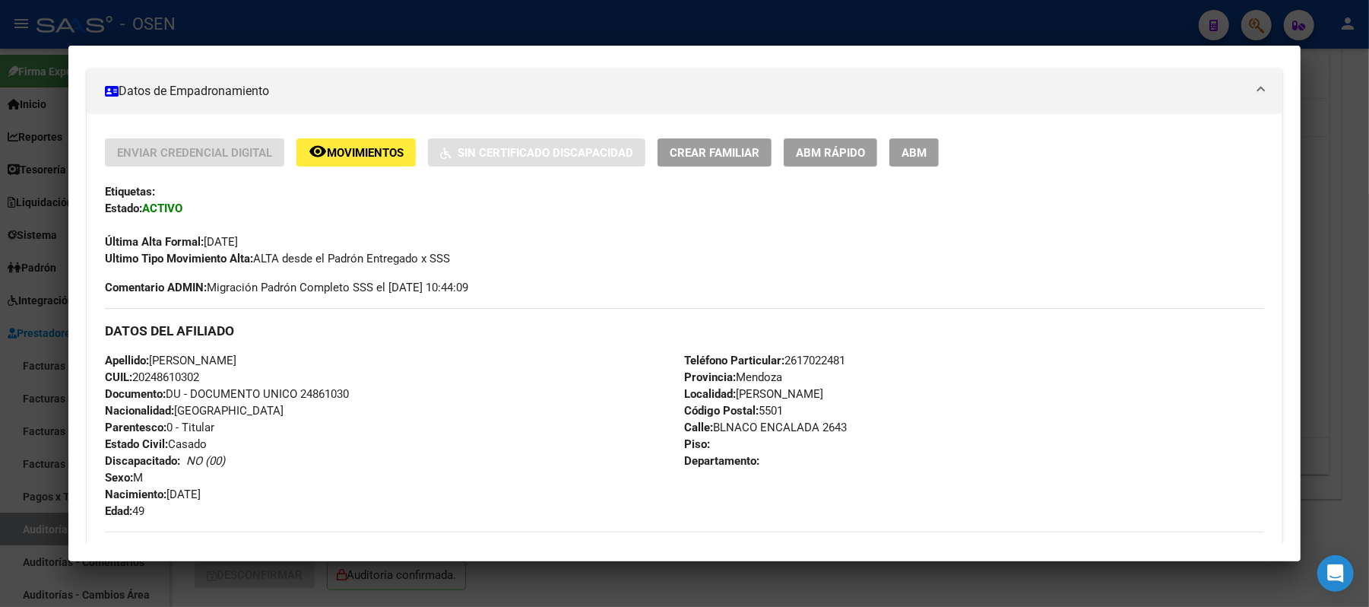
scroll to position [310, 0]
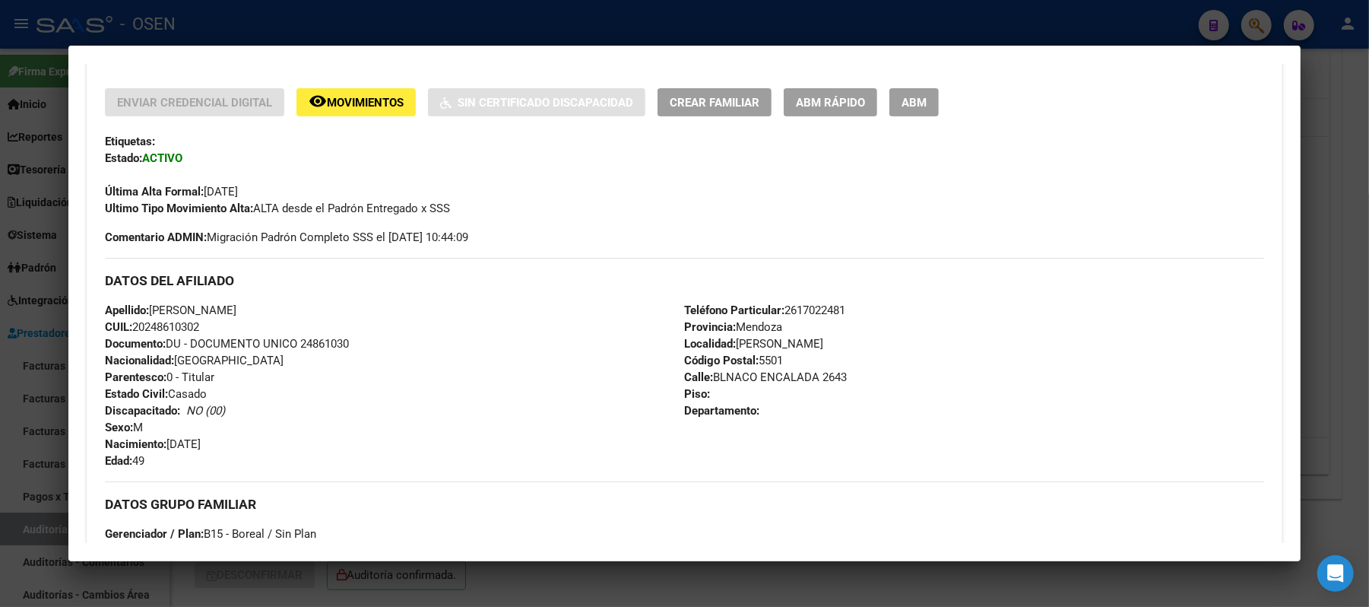
drag, startPoint x: 192, startPoint y: 325, endPoint x: 129, endPoint y: 324, distance: 63.9
click at [129, 324] on div "Apellido: BOTTI MARTIN LEONARDO CUIL: 20248610302 Documento: DU - DOCUMENTO UNI…" at bounding box center [394, 385] width 579 height 167
click at [255, 287] on h3 "DATOS DEL AFILIADO" at bounding box center [685, 280] width 1160 height 17
drag, startPoint x: 310, startPoint y: 309, endPoint x: 148, endPoint y: 307, distance: 162.7
click at [148, 307] on div "Apellido: BOTTI MARTIN LEONARDO CUIL: 20248610302 Documento: DU - DOCUMENTO UNI…" at bounding box center [394, 385] width 579 height 167
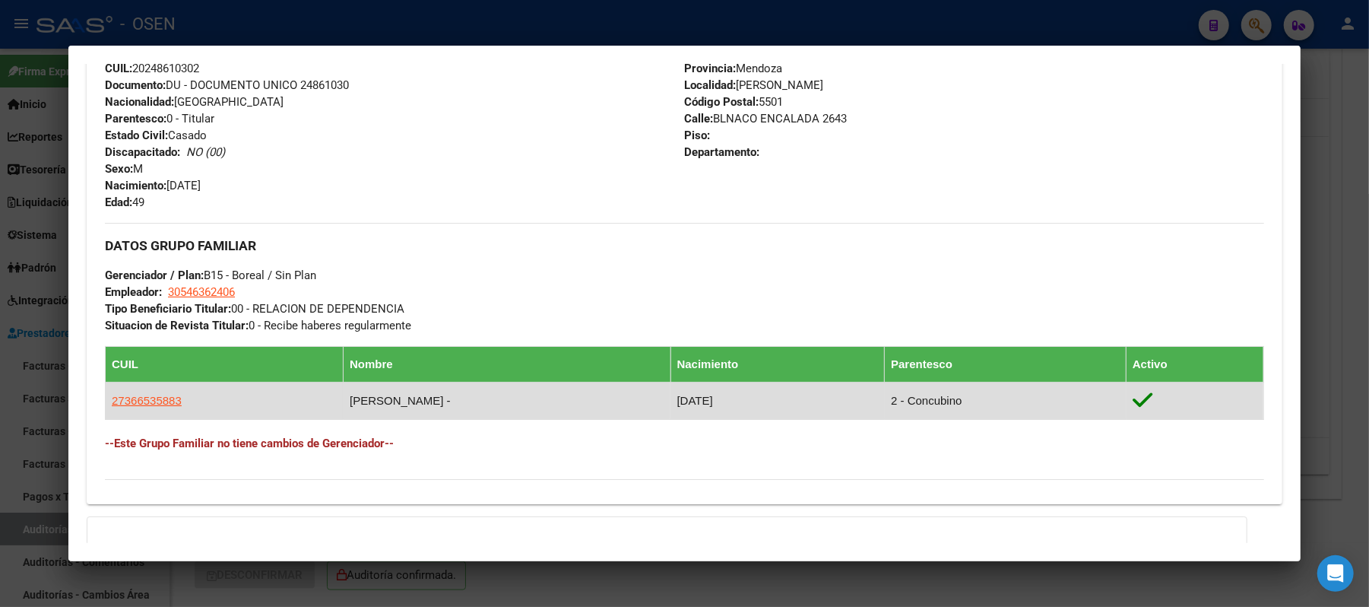
scroll to position [716, 0]
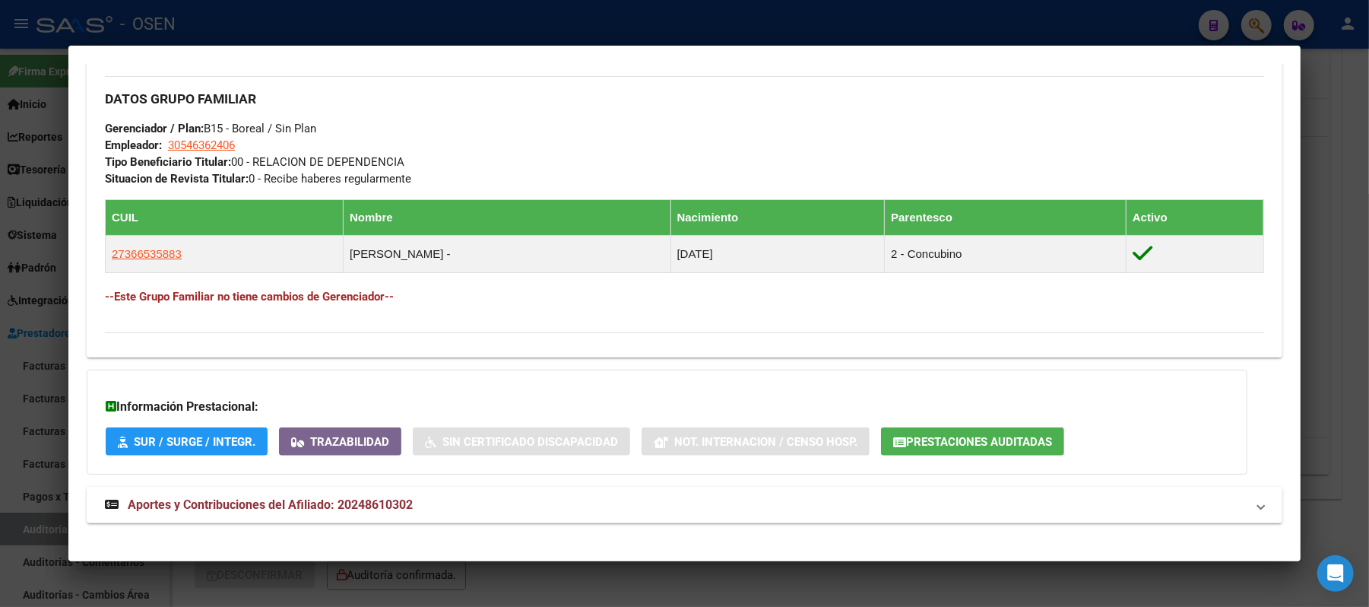
click at [347, 30] on div at bounding box center [684, 303] width 1369 height 607
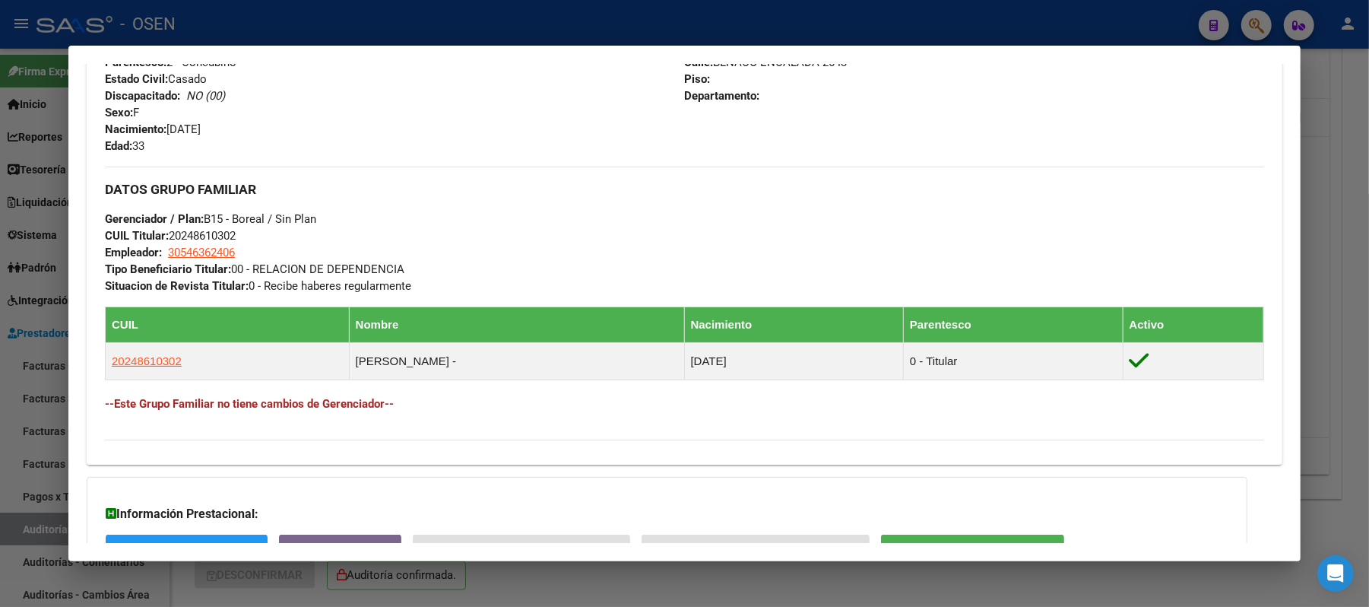
click at [235, 26] on div at bounding box center [684, 303] width 1369 height 607
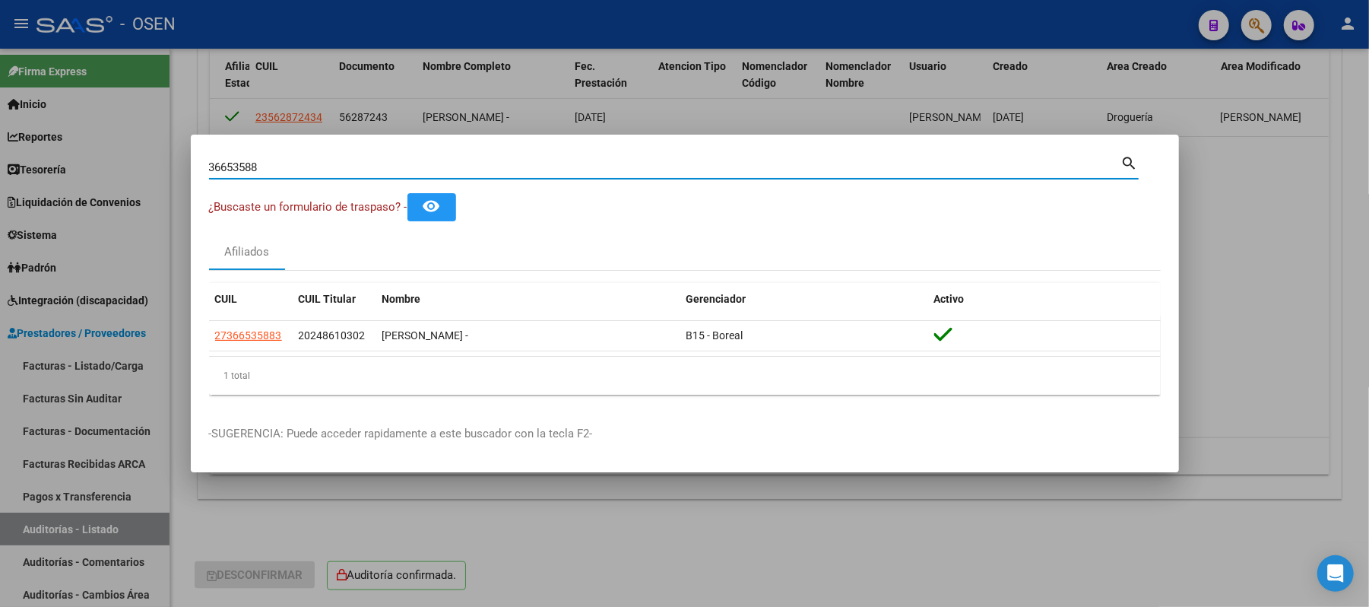
drag, startPoint x: 262, startPoint y: 165, endPoint x: 4, endPoint y: 116, distance: 262.5
click at [0, 144] on div "36653588 Buscar (apellido, dni, cuil, nro traspaso, cuit, obra social) search ¿…" at bounding box center [684, 303] width 1369 height 607
type input "92613092"
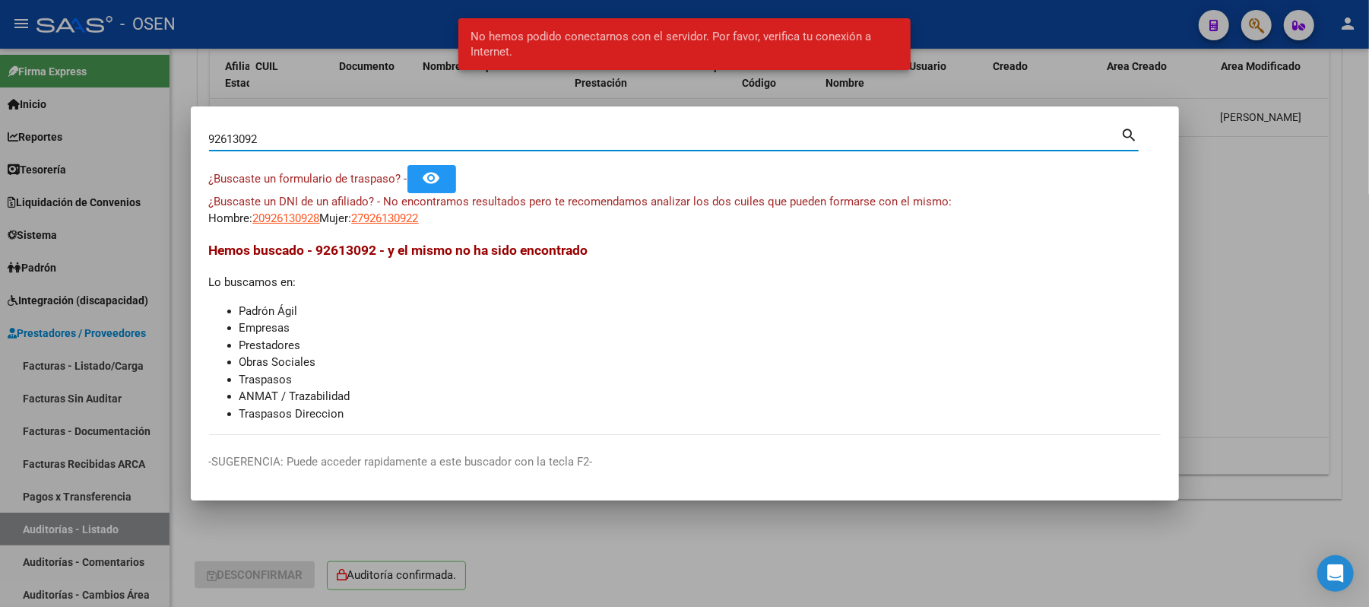
click at [265, 146] on input "92613092" at bounding box center [665, 139] width 912 height 14
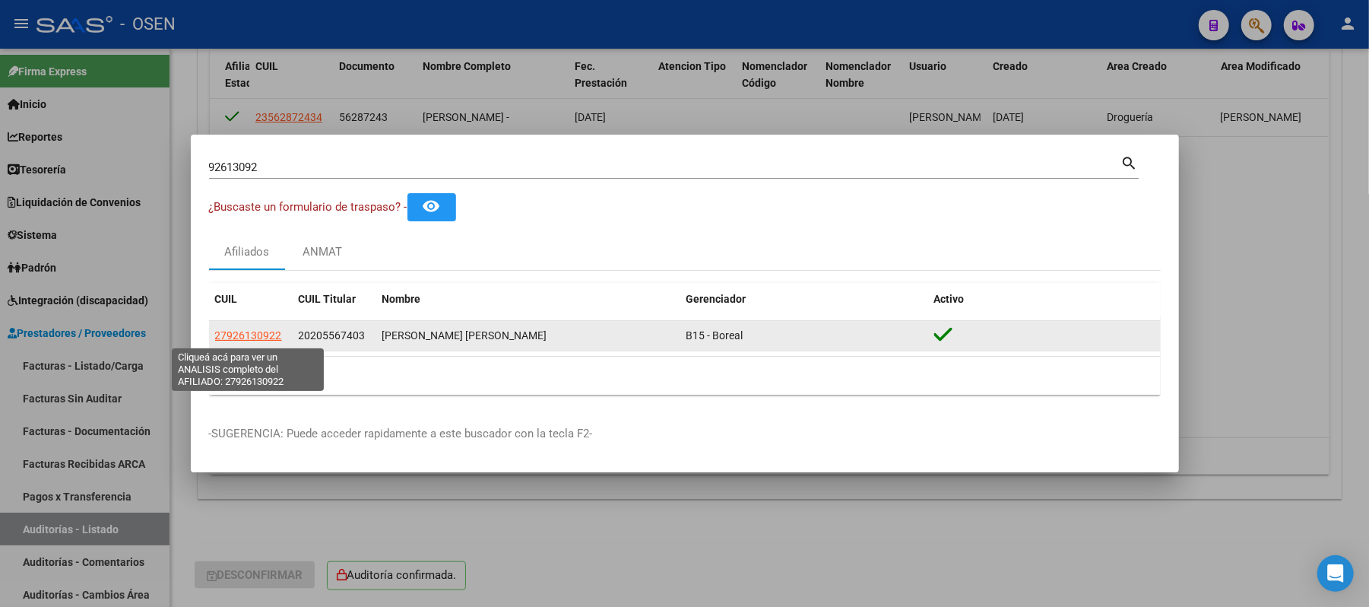
click at [255, 330] on span "27926130922" at bounding box center [248, 335] width 67 height 12
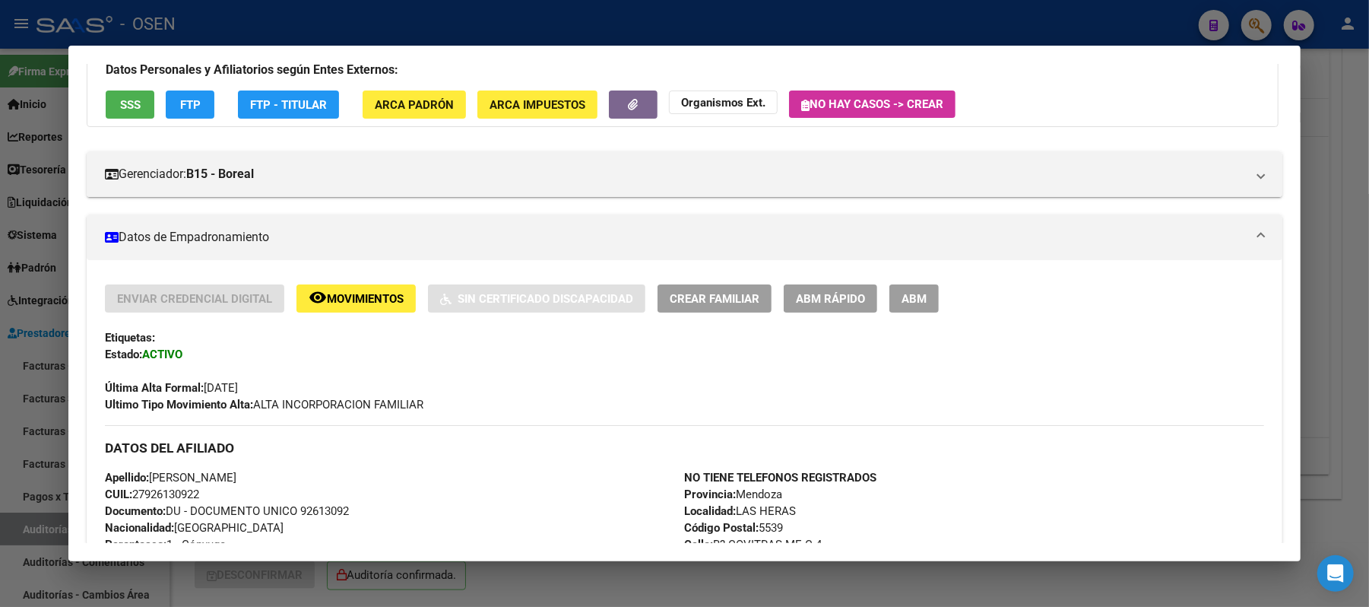
scroll to position [608, 0]
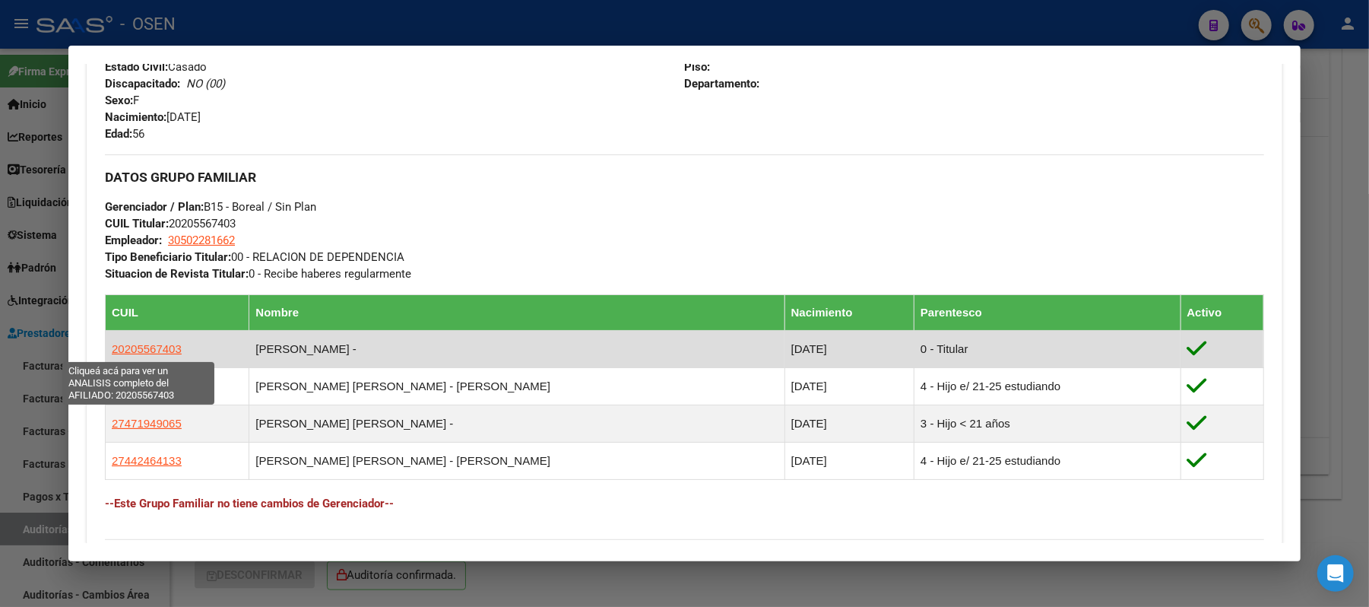
click at [119, 351] on span "20205567403" at bounding box center [147, 348] width 70 height 13
type textarea "20205567403"
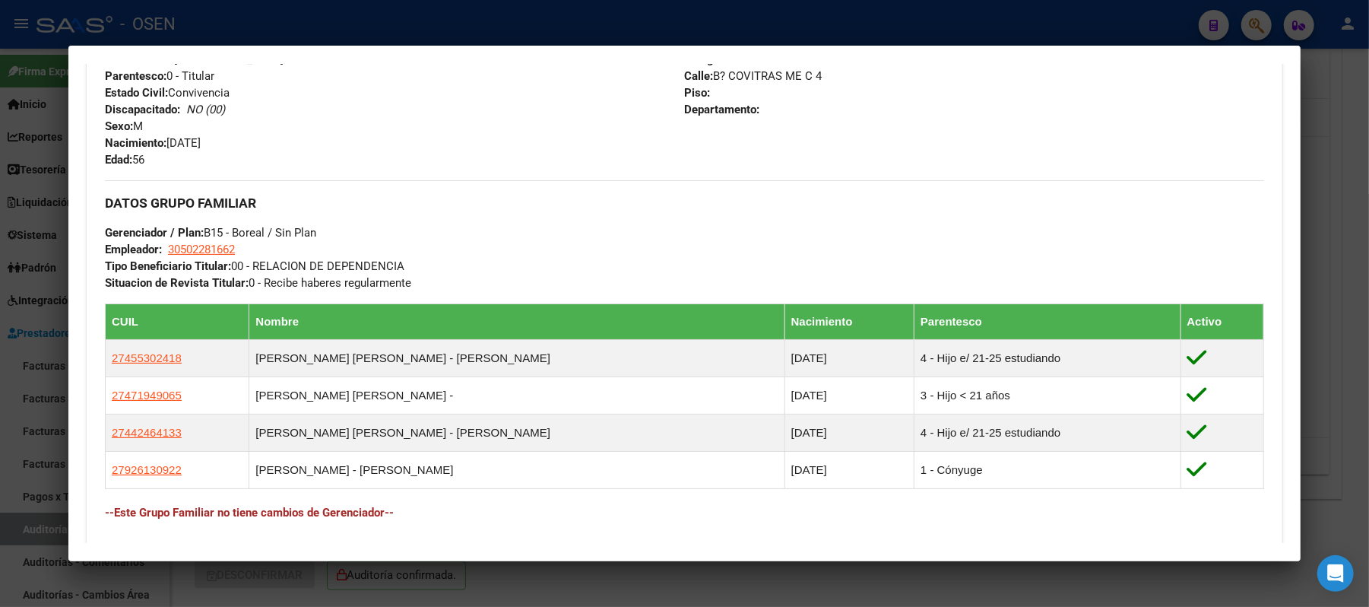
scroll to position [506, 0]
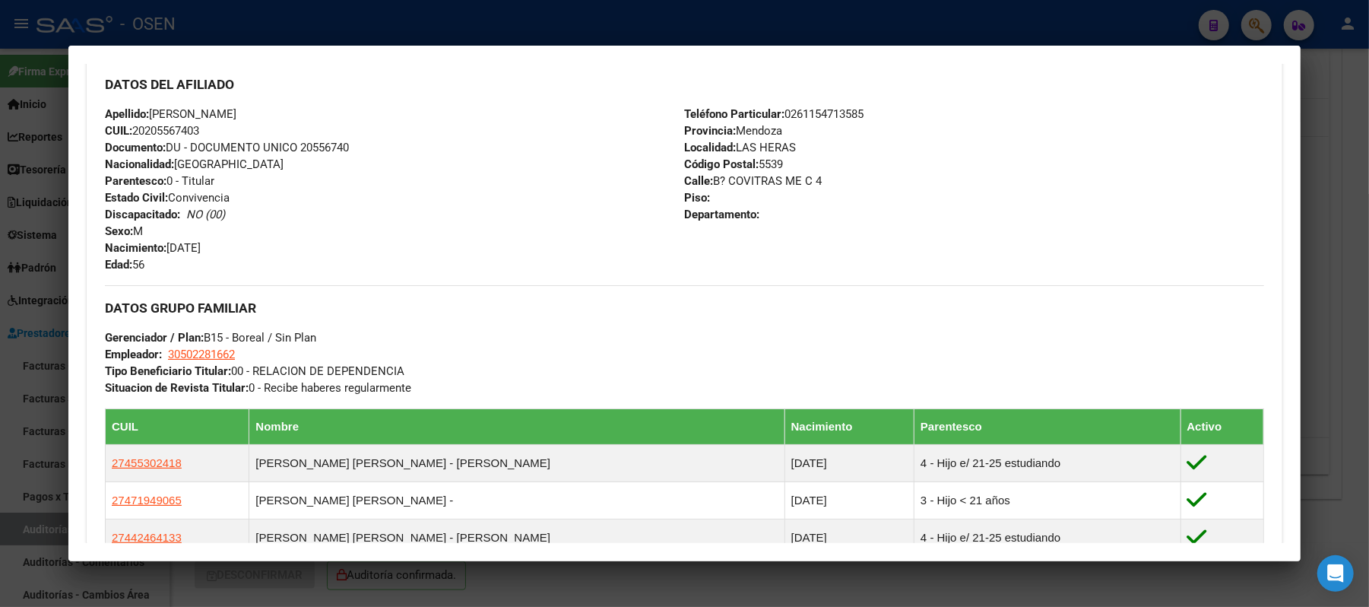
drag, startPoint x: 202, startPoint y: 131, endPoint x: 131, endPoint y: 128, distance: 71.5
click at [131, 128] on div "Apellido: QUIROGA JORGE ALBERTO CUIL: 20205567403 Documento: DU - DOCUMENTO UNI…" at bounding box center [394, 189] width 579 height 167
drag, startPoint x: 307, startPoint y: 103, endPoint x: 175, endPoint y: 103, distance: 132.3
click at [189, 103] on div "DATOS DEL AFILIADO" at bounding box center [685, 84] width 1160 height 44
drag, startPoint x: 175, startPoint y: 103, endPoint x: 157, endPoint y: 103, distance: 18.2
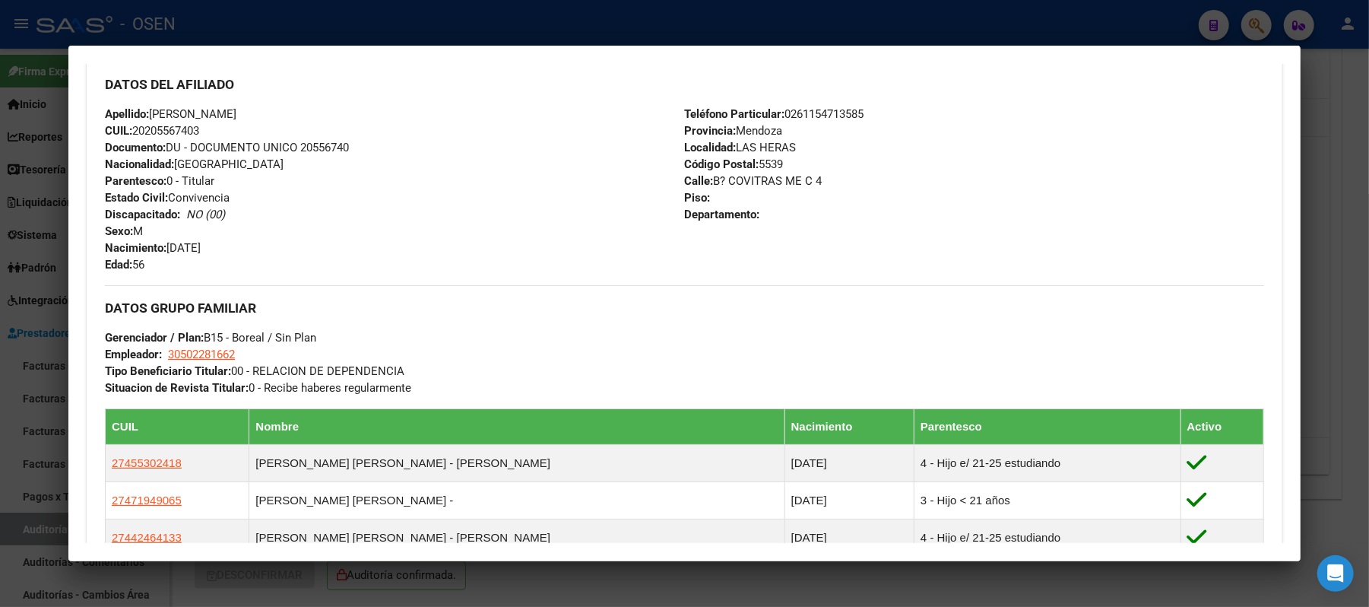
click at [157, 103] on div "DATOS DEL AFILIADO" at bounding box center [685, 84] width 1160 height 44
click at [290, 119] on div "Apellido: QUIROGA JORGE ALBERTO CUIL: 20205567403 Documento: DU - DOCUMENTO UNI…" at bounding box center [394, 189] width 579 height 167
drag, startPoint x: 277, startPoint y: 111, endPoint x: 148, endPoint y: 116, distance: 129.3
click at [148, 116] on span "Apellido: QUIROGA JORGE ALBERTO" at bounding box center [171, 114] width 132 height 14
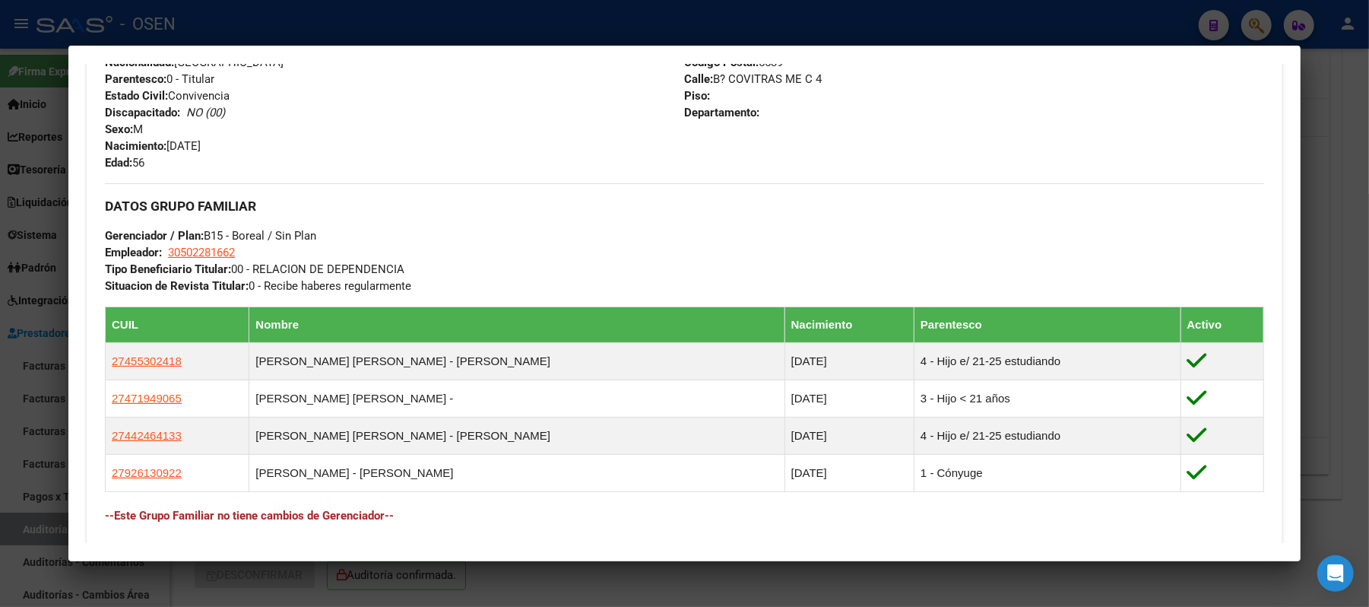
click at [475, 20] on div at bounding box center [684, 303] width 1369 height 607
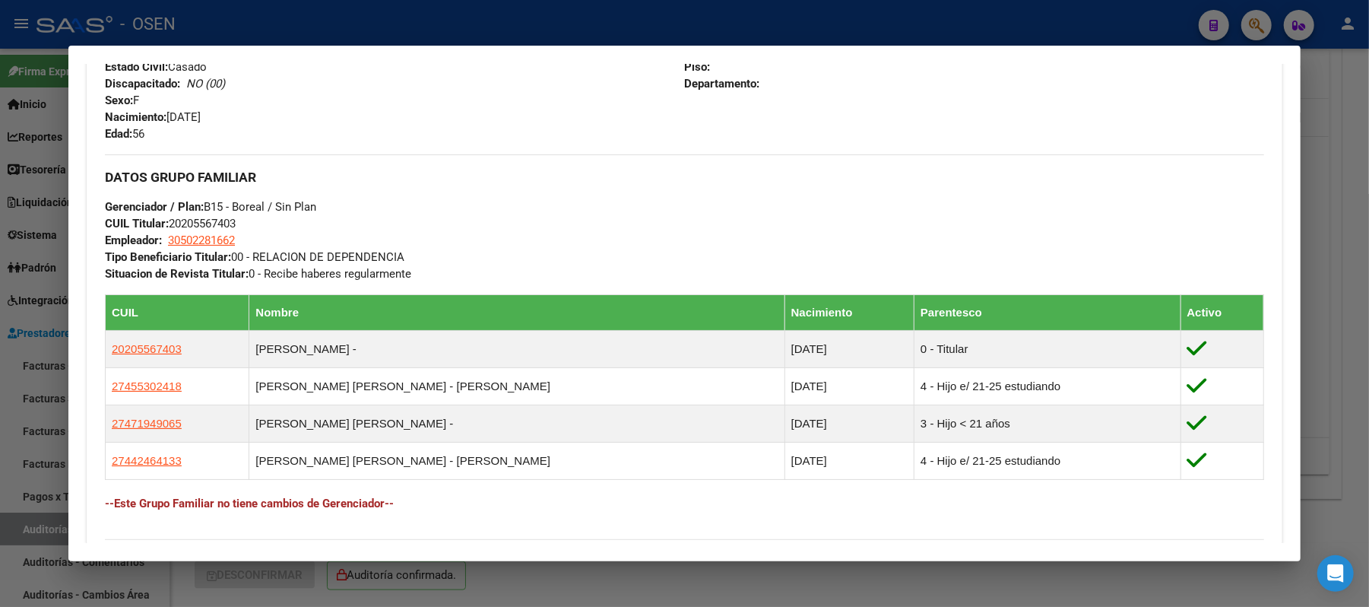
click at [335, 31] on div at bounding box center [684, 303] width 1369 height 607
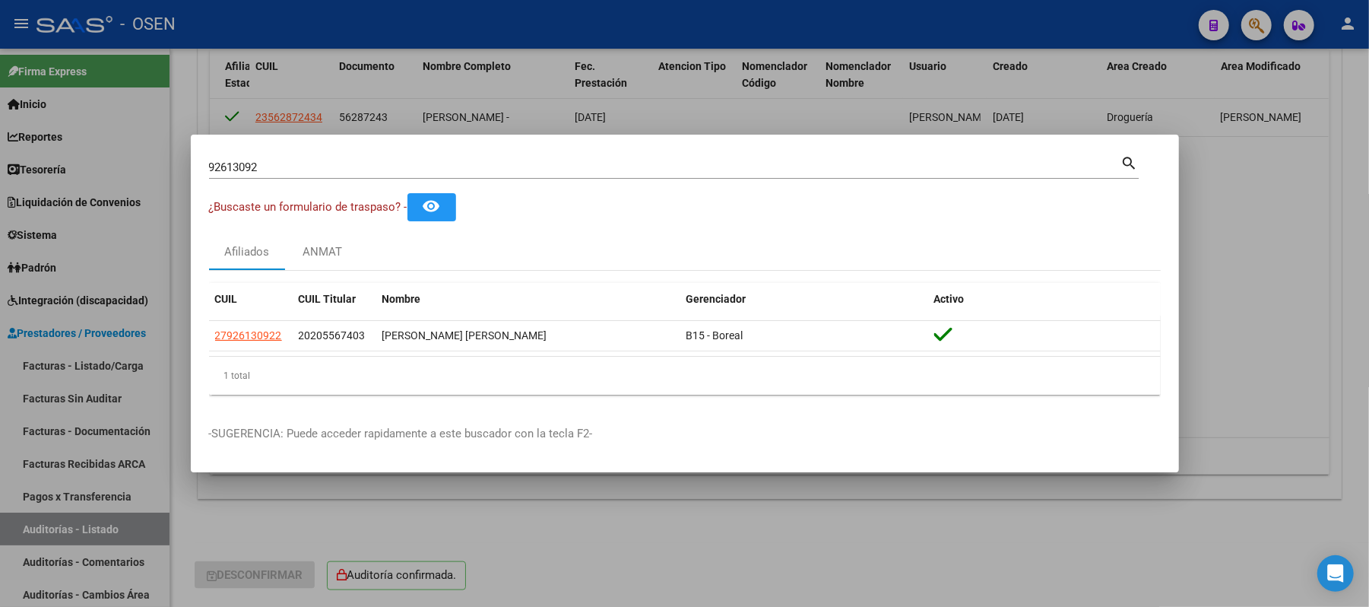
click at [297, 175] on div "92613092 Buscar (apellido, dni, cuil, nro traspaso, cuit, obra social)" at bounding box center [665, 167] width 912 height 23
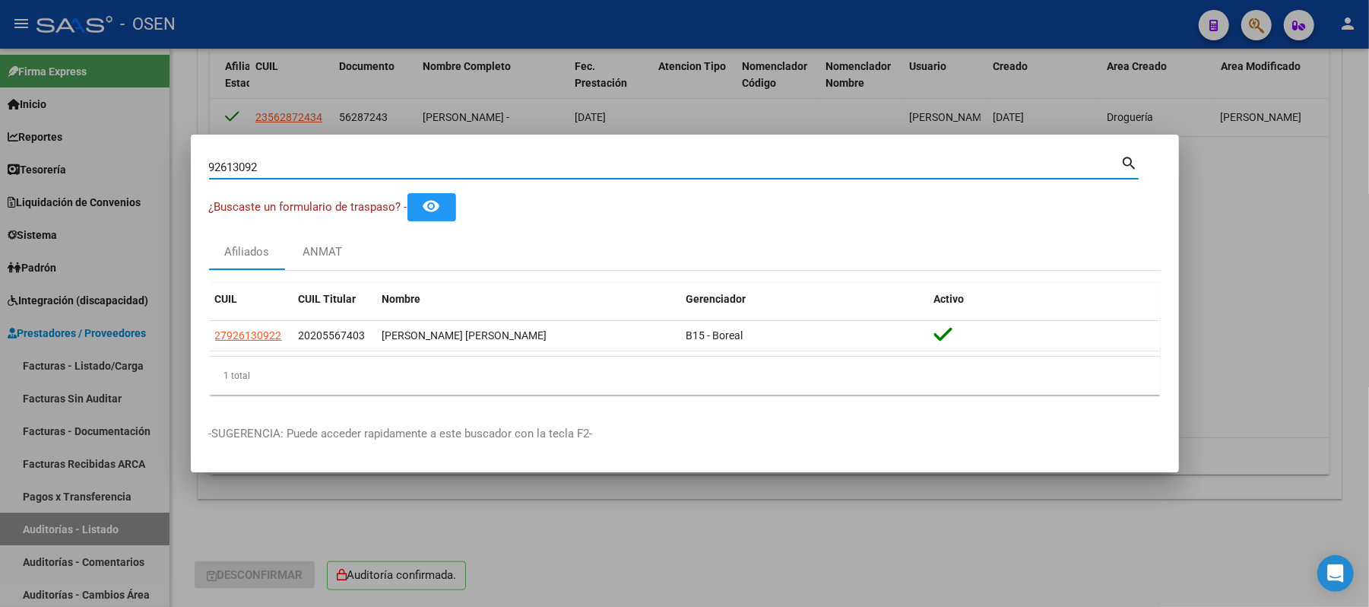
drag, startPoint x: 294, startPoint y: 168, endPoint x: 0, endPoint y: 117, distance: 297.9
click at [32, 140] on div "92613092 Buscar (apellido, dni, cuil, nro traspaso, cuit, obra social) search ¿…" at bounding box center [684, 303] width 1369 height 607
type input "93030089"
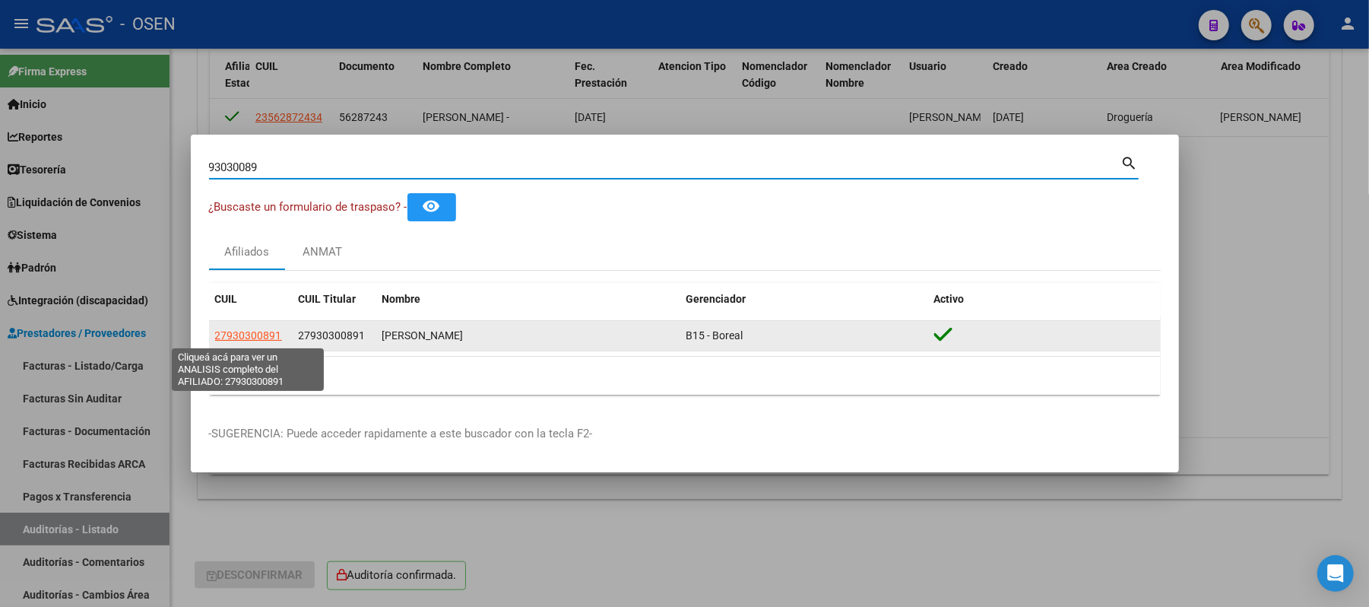
click at [265, 335] on span "27930300891" at bounding box center [248, 335] width 67 height 12
type textarea "27930300891"
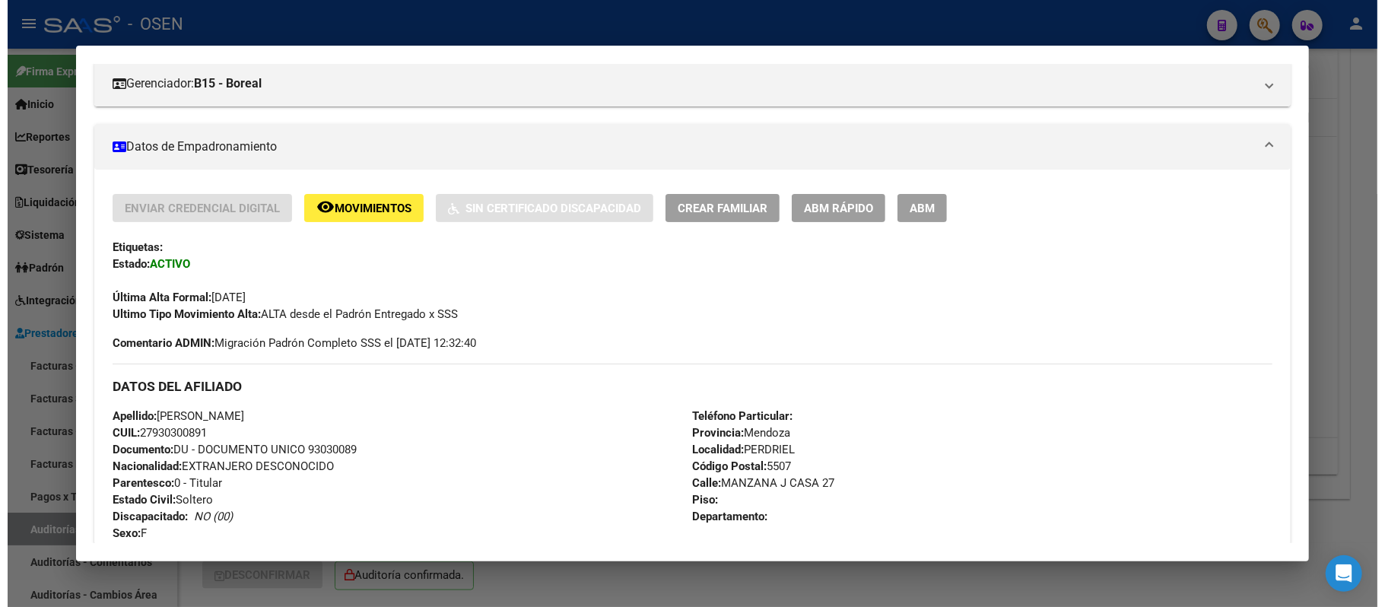
scroll to position [310, 0]
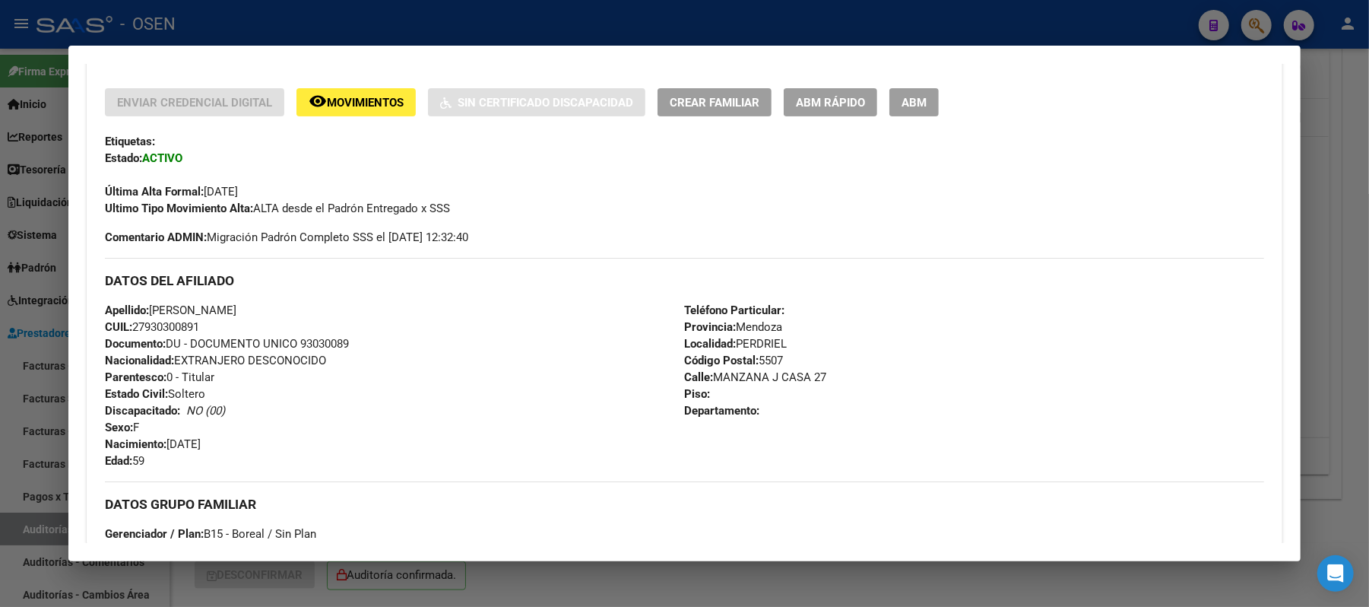
drag, startPoint x: 208, startPoint y: 332, endPoint x: 129, endPoint y: 332, distance: 79.1
click at [129, 332] on div "Apellido: RODRIGUEZ CHOQUE BENIGNA CUIL: 27930300891 Documento: DU - DOCUMENTO …" at bounding box center [394, 385] width 579 height 167
click at [301, 324] on div "Apellido: RODRIGUEZ CHOQUE BENIGNA CUIL: 27930300891 Documento: DU - DOCUMENTO …" at bounding box center [394, 385] width 579 height 167
drag, startPoint x: 315, startPoint y: 312, endPoint x: 146, endPoint y: 315, distance: 168.8
click at [146, 315] on div "Apellido: RODRIGUEZ CHOQUE BENIGNA CUIL: 27930300891 Documento: DU - DOCUMENTO …" at bounding box center [394, 385] width 579 height 167
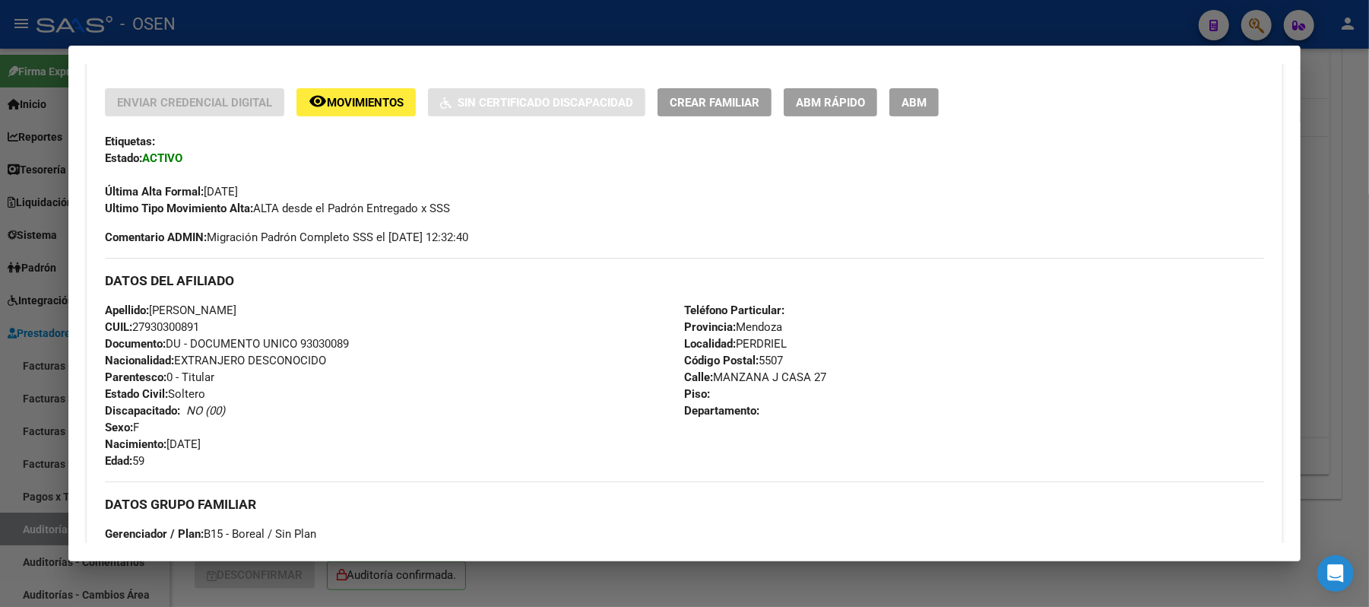
click at [412, 38] on div at bounding box center [684, 303] width 1369 height 607
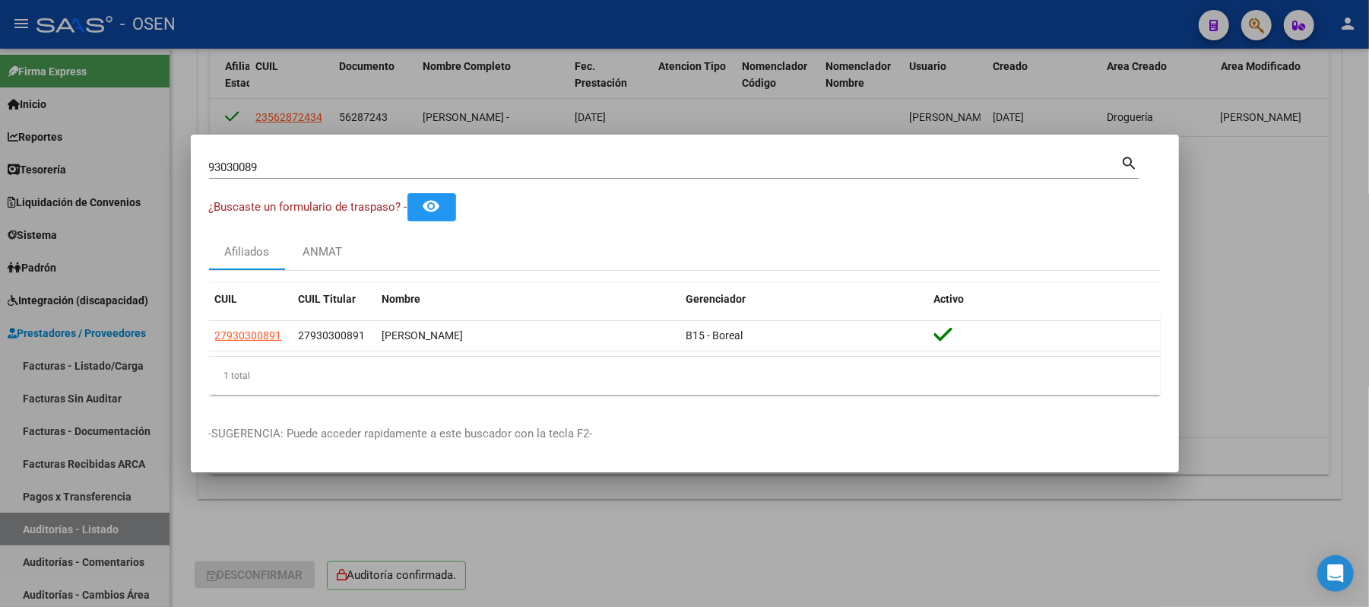
click at [412, 38] on div at bounding box center [684, 303] width 1369 height 607
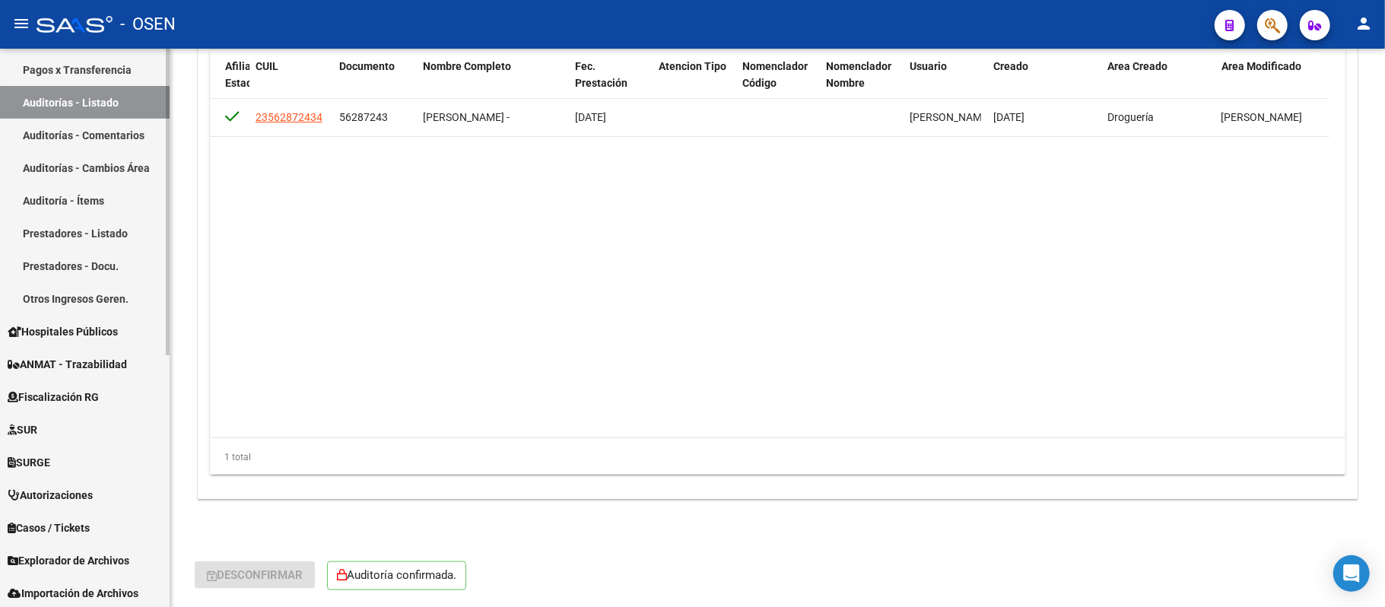
scroll to position [461, 0]
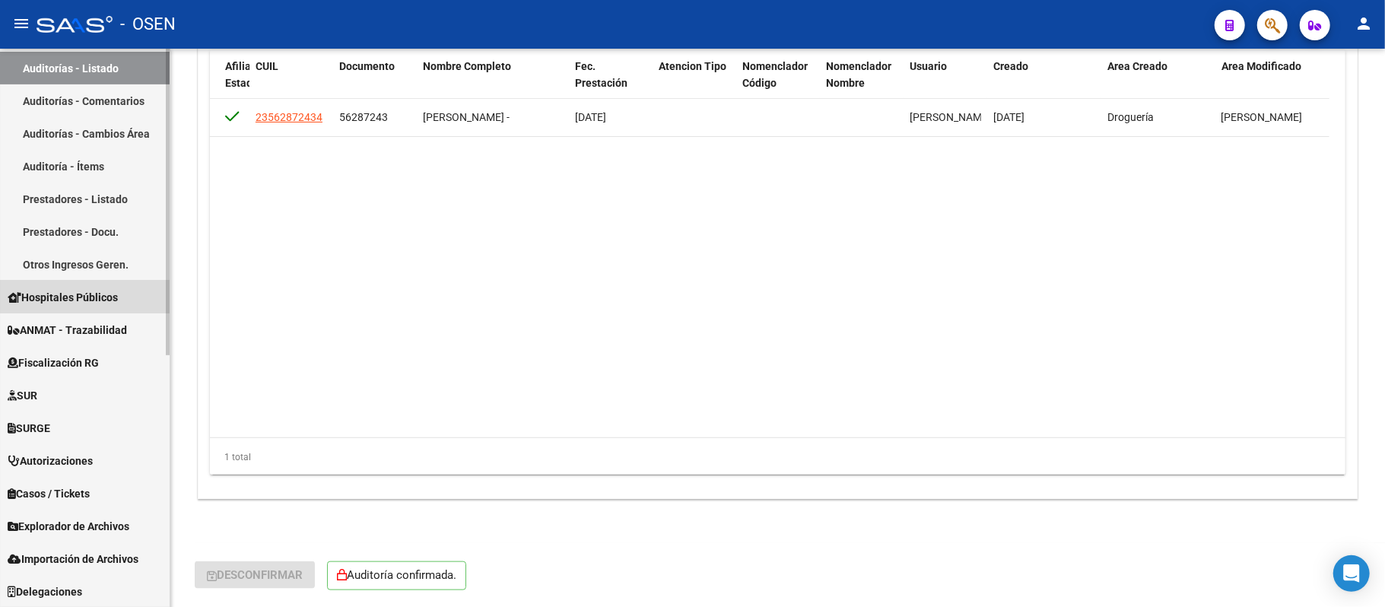
click at [113, 281] on link "Hospitales Públicos" at bounding box center [85, 297] width 170 height 33
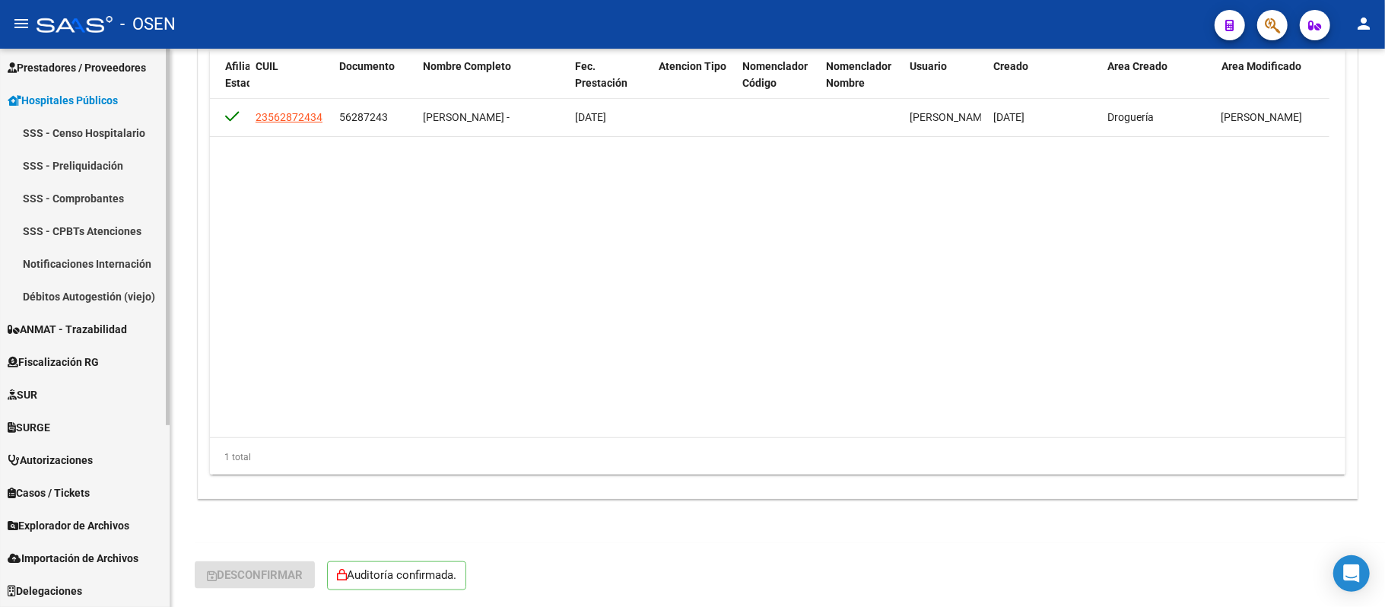
scroll to position [265, 0]
click at [126, 262] on link "Notificaciones Internación" at bounding box center [85, 264] width 170 height 33
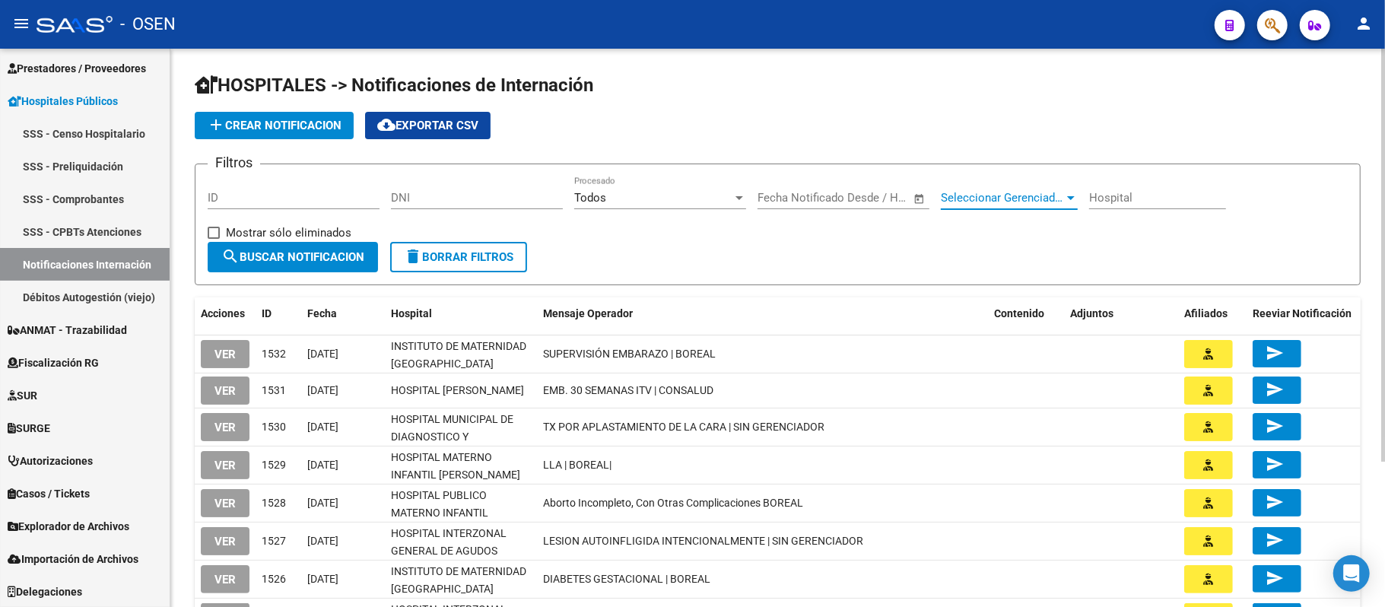
click at [1022, 204] on span "Seleccionar Gerenciador" at bounding box center [1002, 198] width 123 height 14
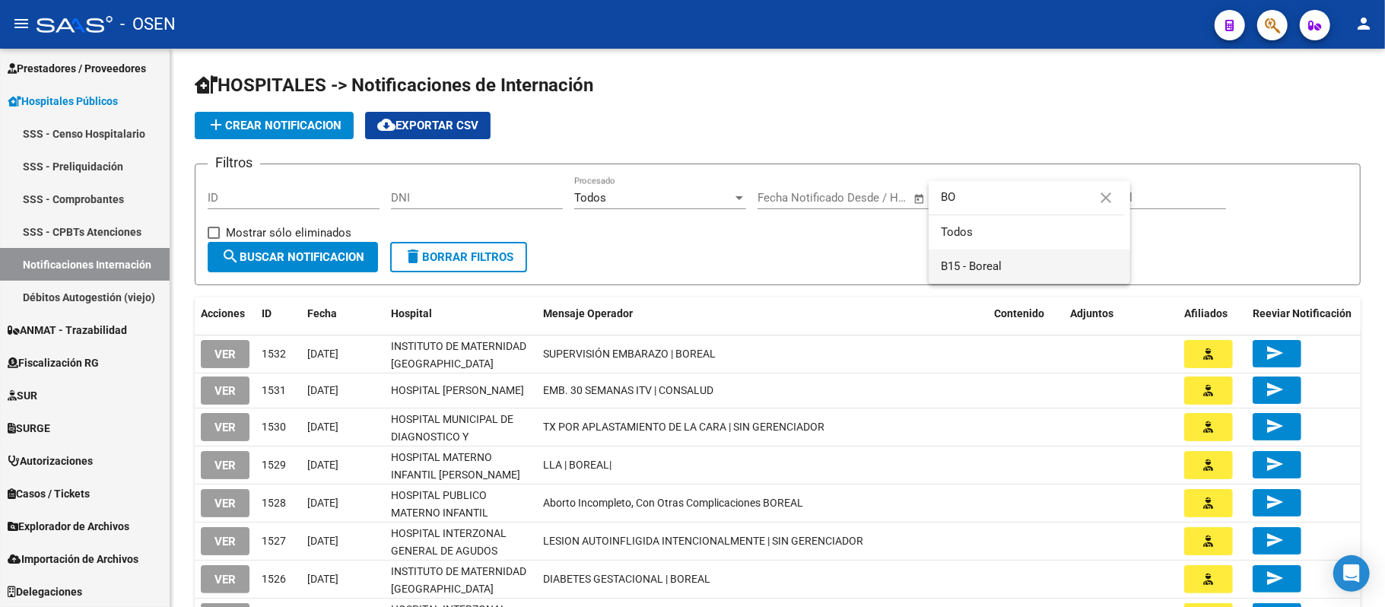
type input "BO"
click at [1022, 268] on span "B15 - Boreal" at bounding box center [1029, 266] width 177 height 34
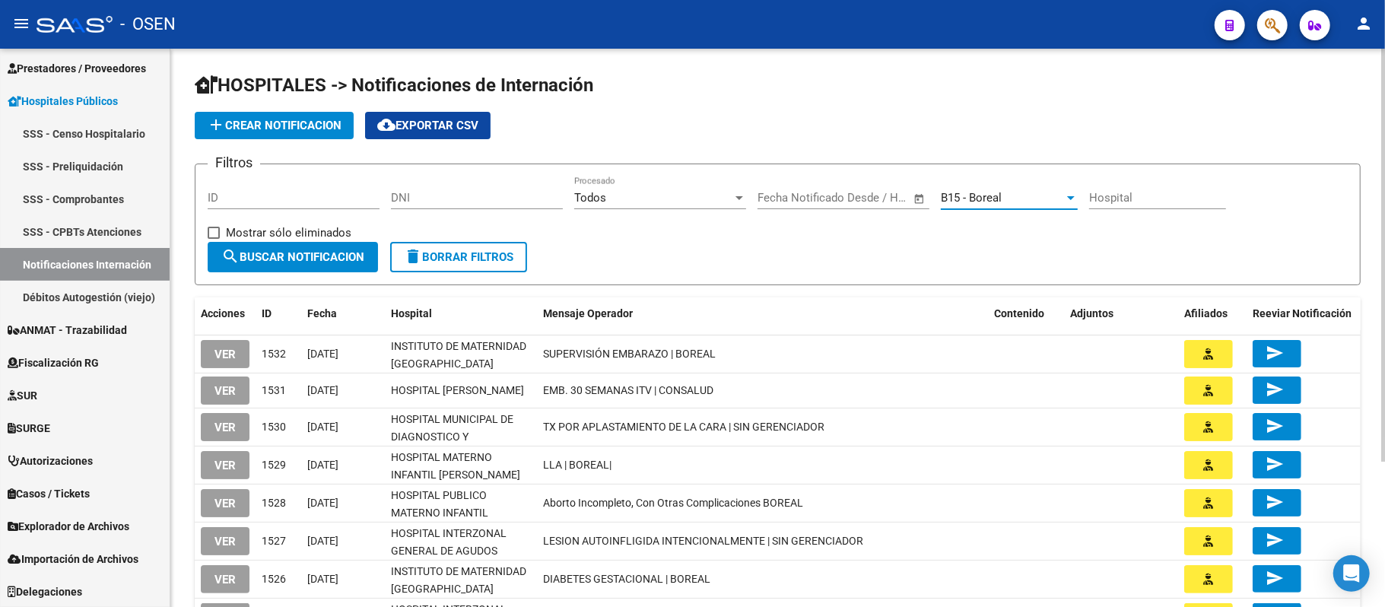
click at [255, 252] on span "search Buscar Notificacion" at bounding box center [292, 257] width 143 height 14
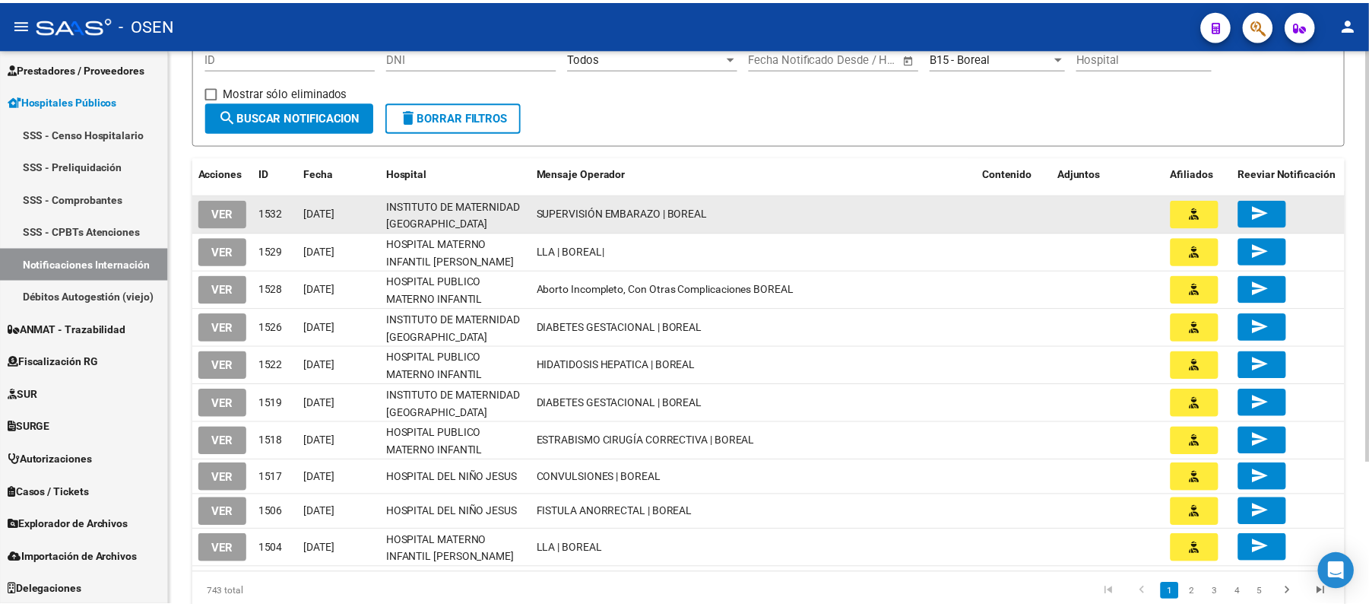
scroll to position [193, 0]
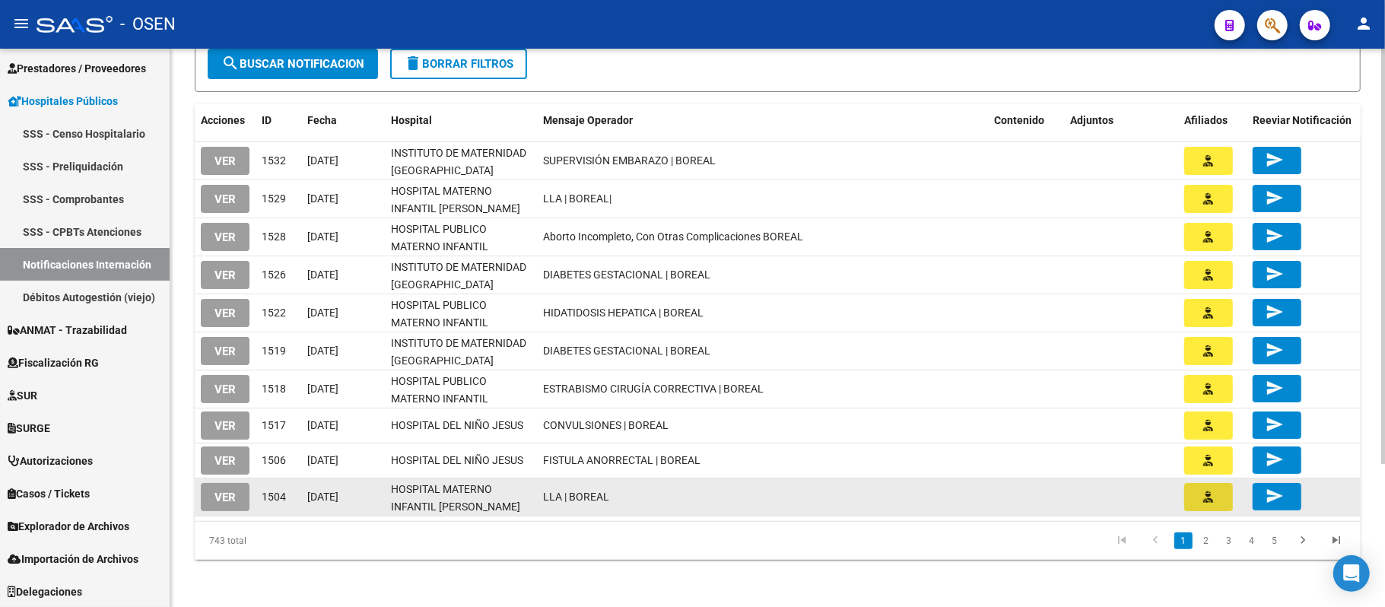
click at [1212, 491] on icon "button" at bounding box center [1209, 496] width 10 height 11
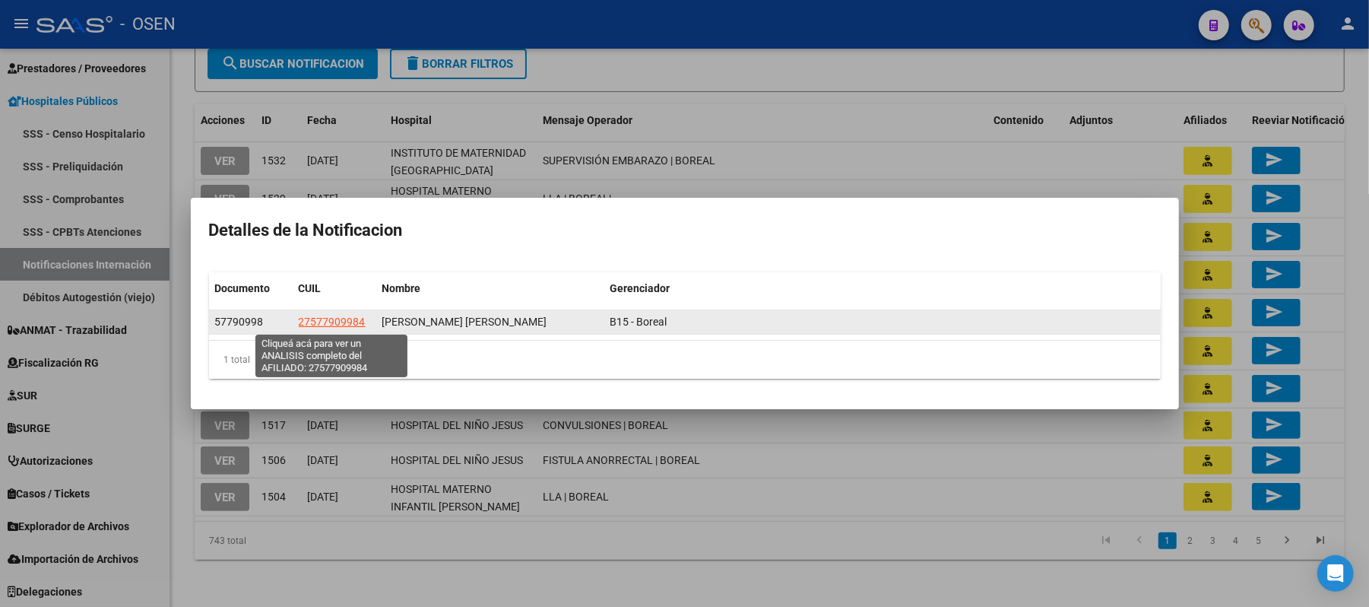
click at [316, 317] on span "27577909984" at bounding box center [332, 322] width 67 height 12
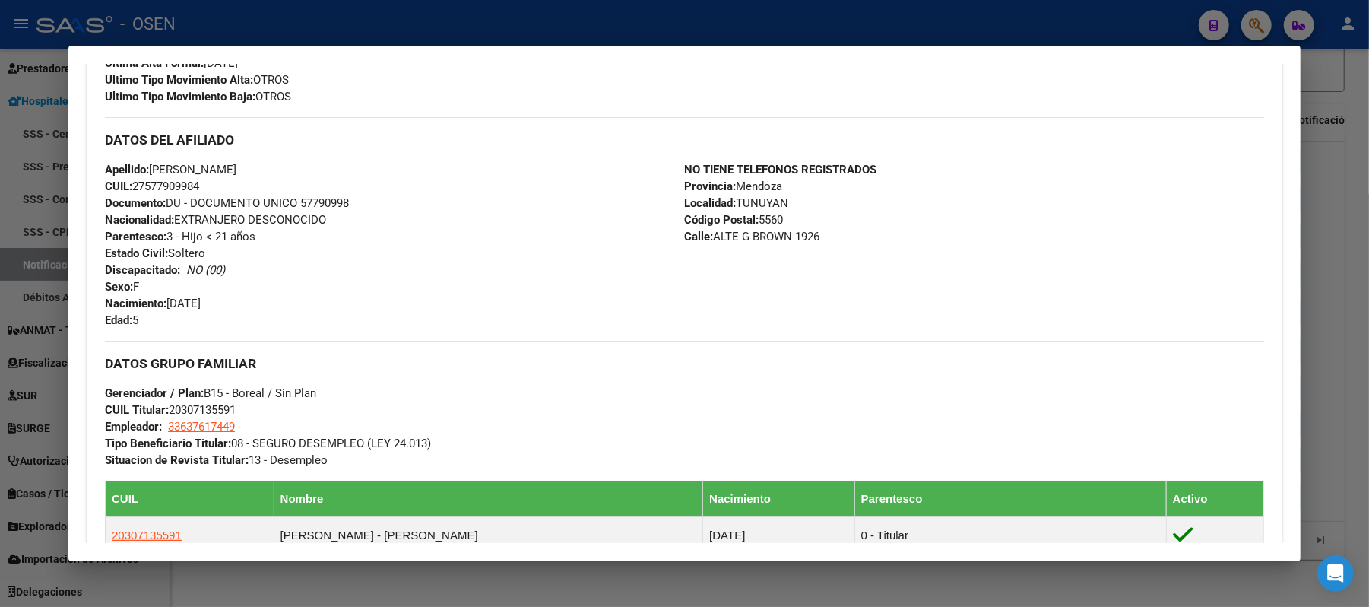
scroll to position [752, 0]
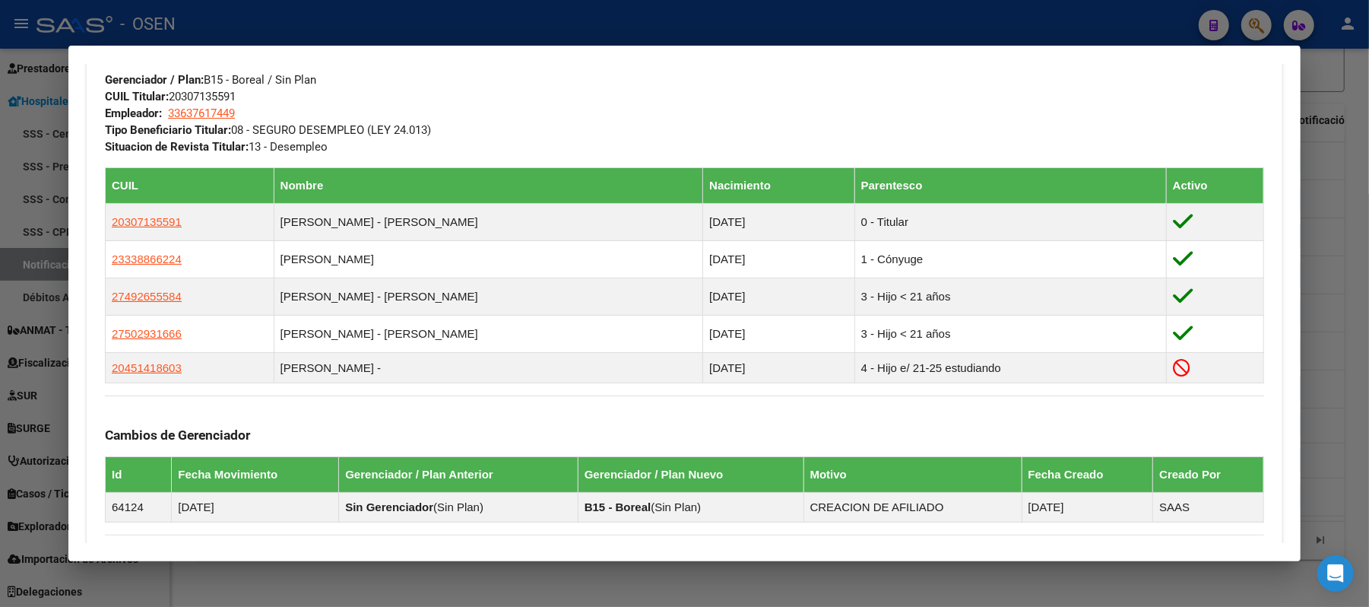
click at [615, 445] on div "Cambios de Gerenciador Id Fecha Movimiento Gerenciador / Plan Anterior Gerencia…" at bounding box center [685, 458] width 1160 height 127
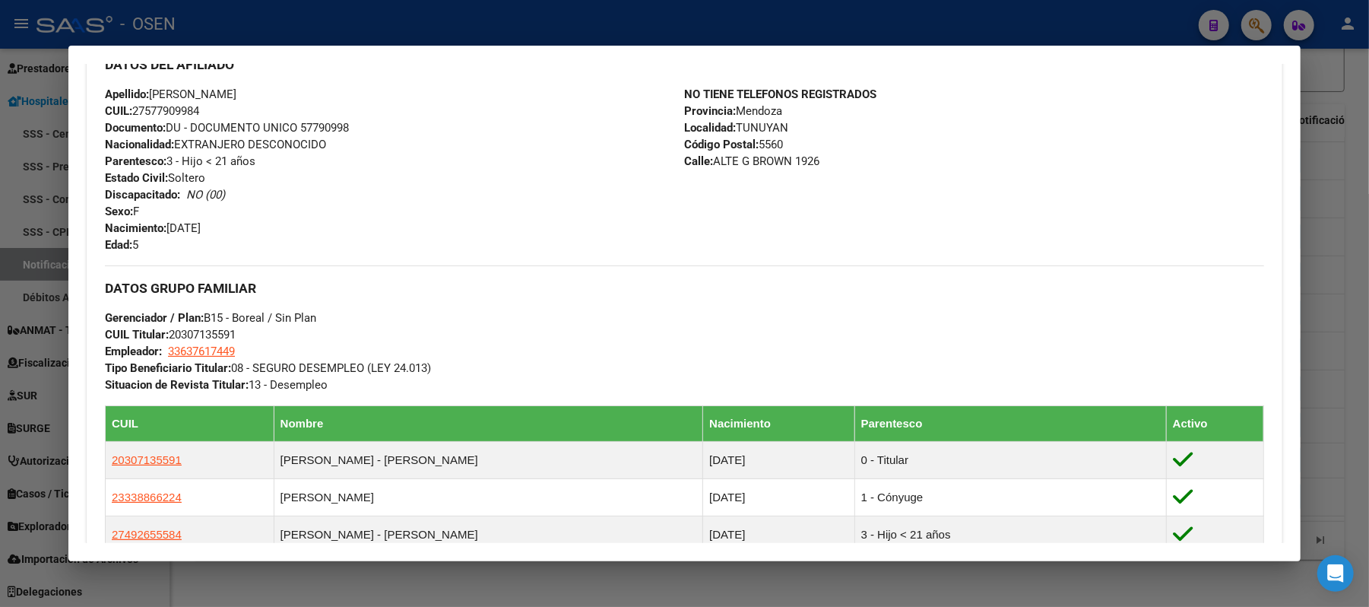
scroll to position [651, 0]
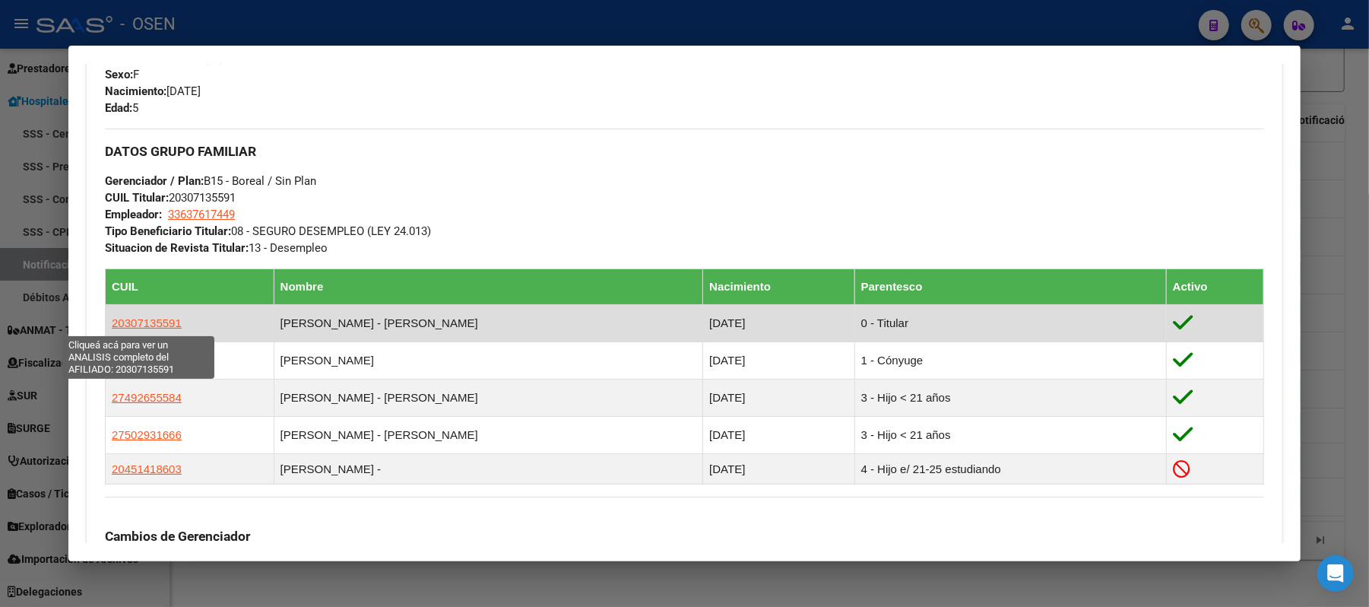
click at [119, 329] on span "20307135591" at bounding box center [147, 322] width 70 height 13
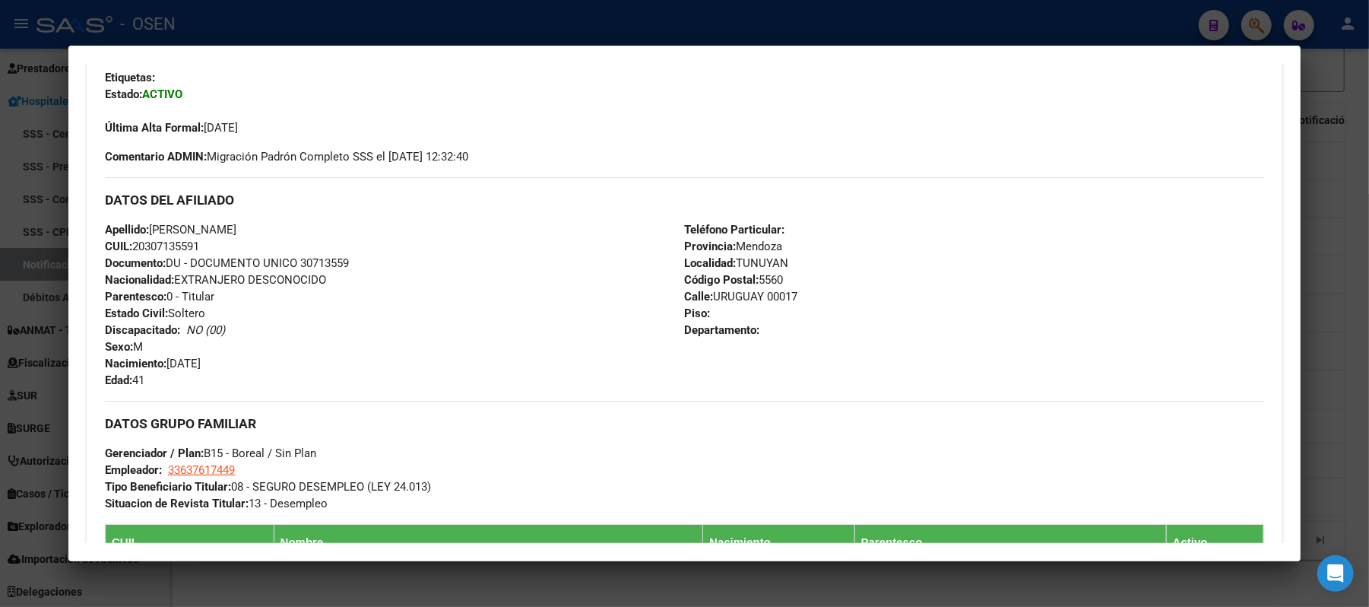
scroll to position [411, 0]
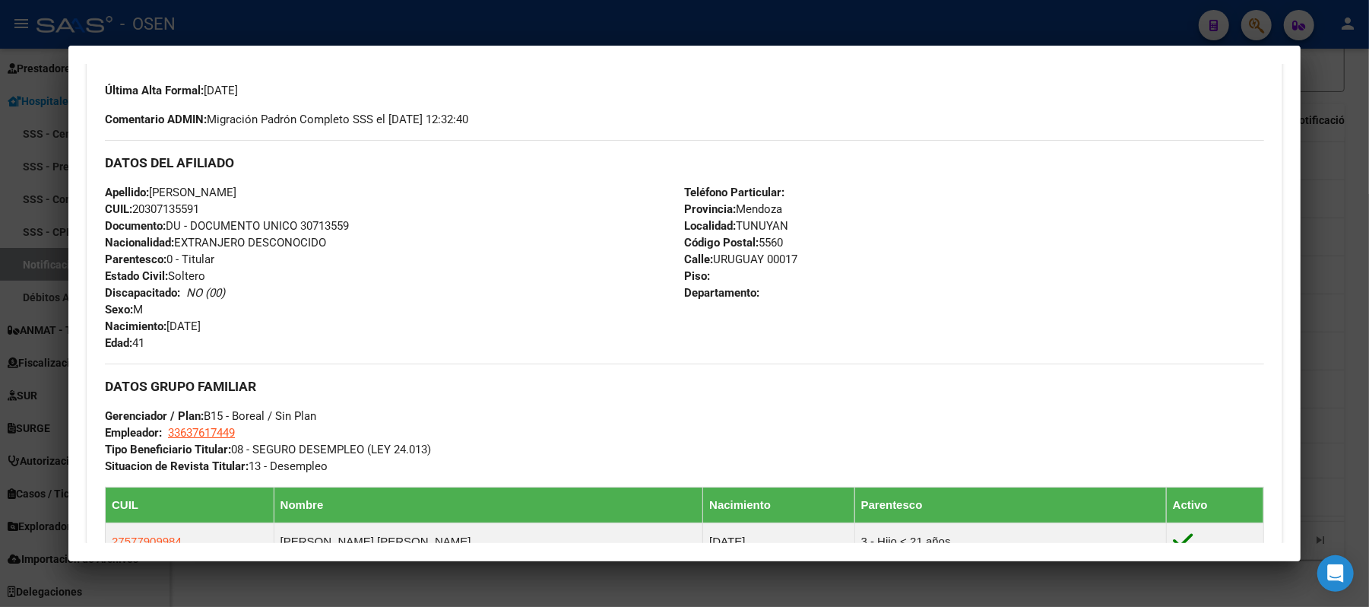
drag, startPoint x: 211, startPoint y: 214, endPoint x: 131, endPoint y: 217, distance: 79.9
click at [131, 217] on div "Apellido: JUAN CARLOS CASTRO CUIL: 20307135591 Documento: DU - DOCUMENTO UNICO …" at bounding box center [394, 267] width 579 height 167
drag, startPoint x: 265, startPoint y: 192, endPoint x: 149, endPoint y: 198, distance: 116.5
click at [149, 198] on span "Apellido: JUAN CARLOS CASTRO" at bounding box center [171, 193] width 132 height 14
click at [689, 22] on div at bounding box center [684, 303] width 1369 height 607
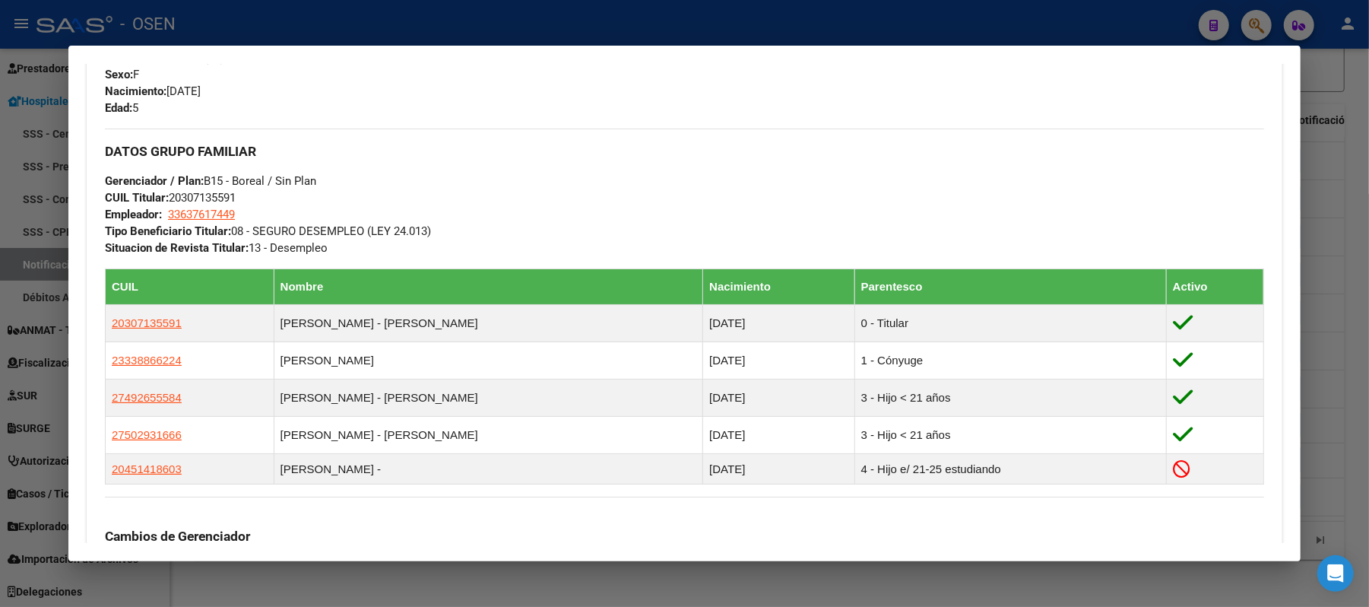
click at [703, 15] on div at bounding box center [684, 303] width 1369 height 607
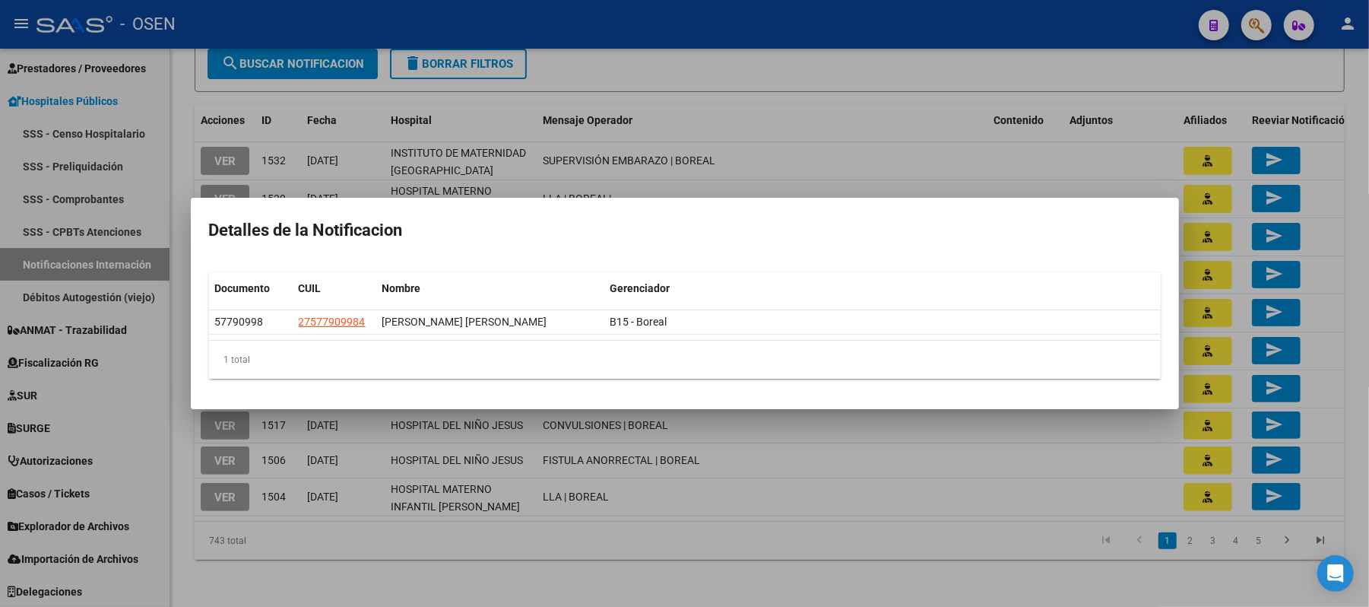
click at [763, 170] on div at bounding box center [684, 303] width 1369 height 607
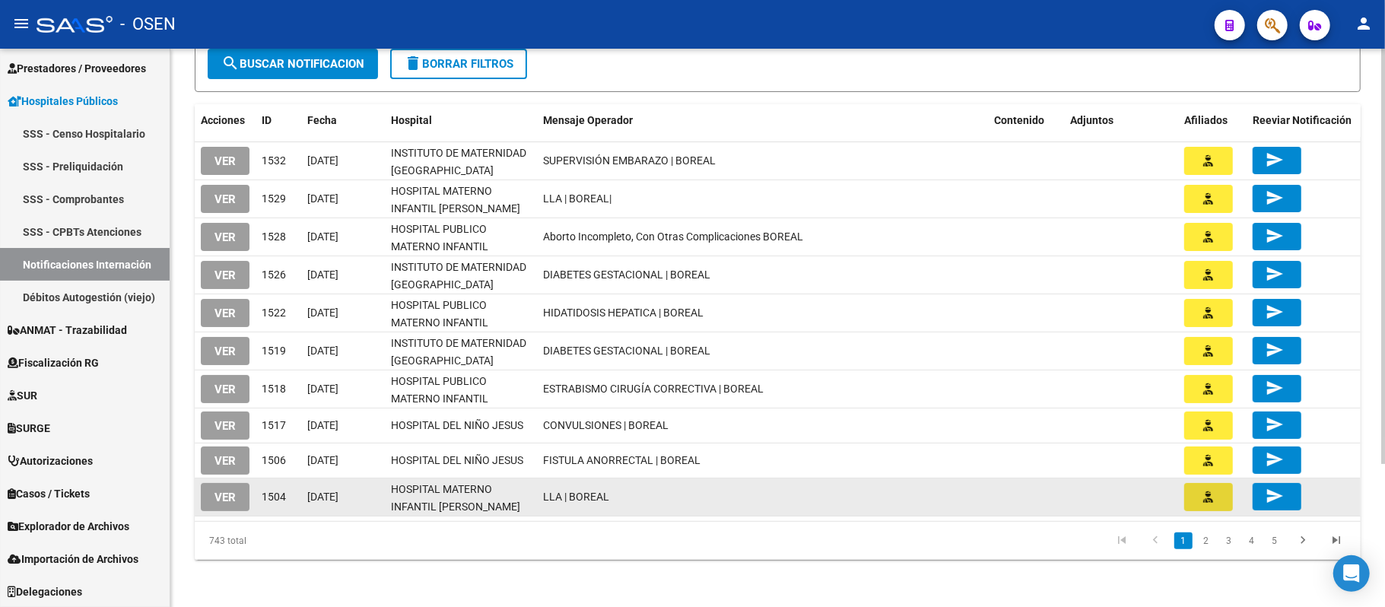
click at [1223, 500] on button "button" at bounding box center [1208, 497] width 49 height 28
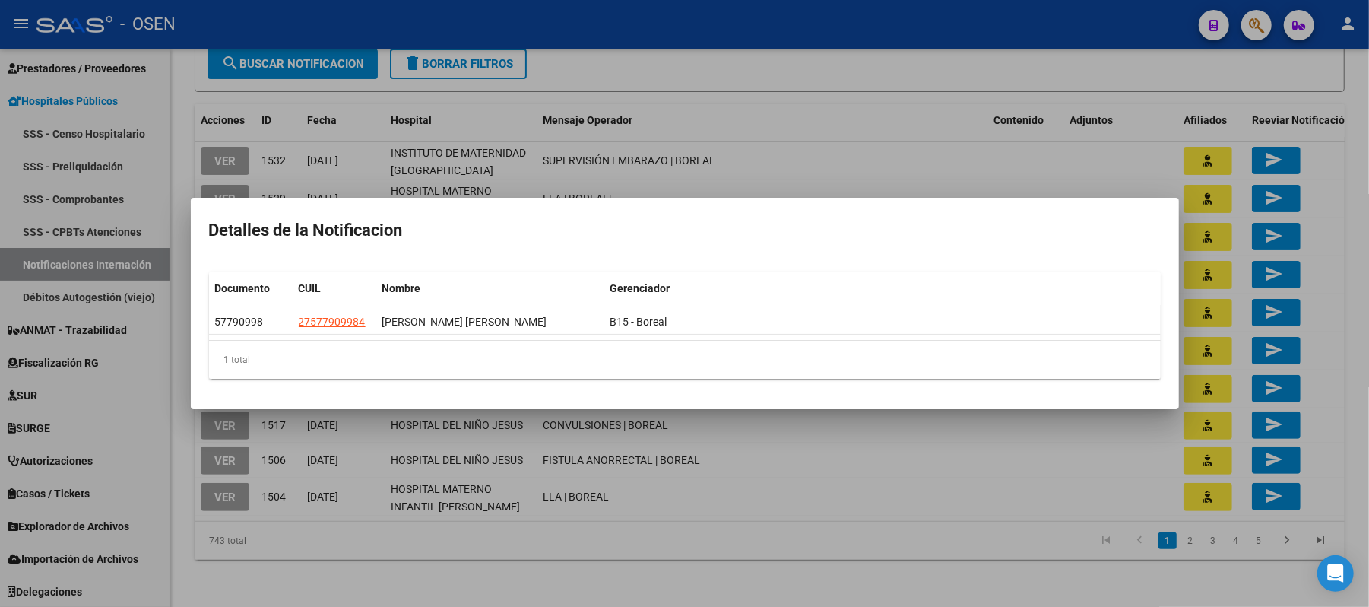
click at [941, 134] on div at bounding box center [684, 303] width 1369 height 607
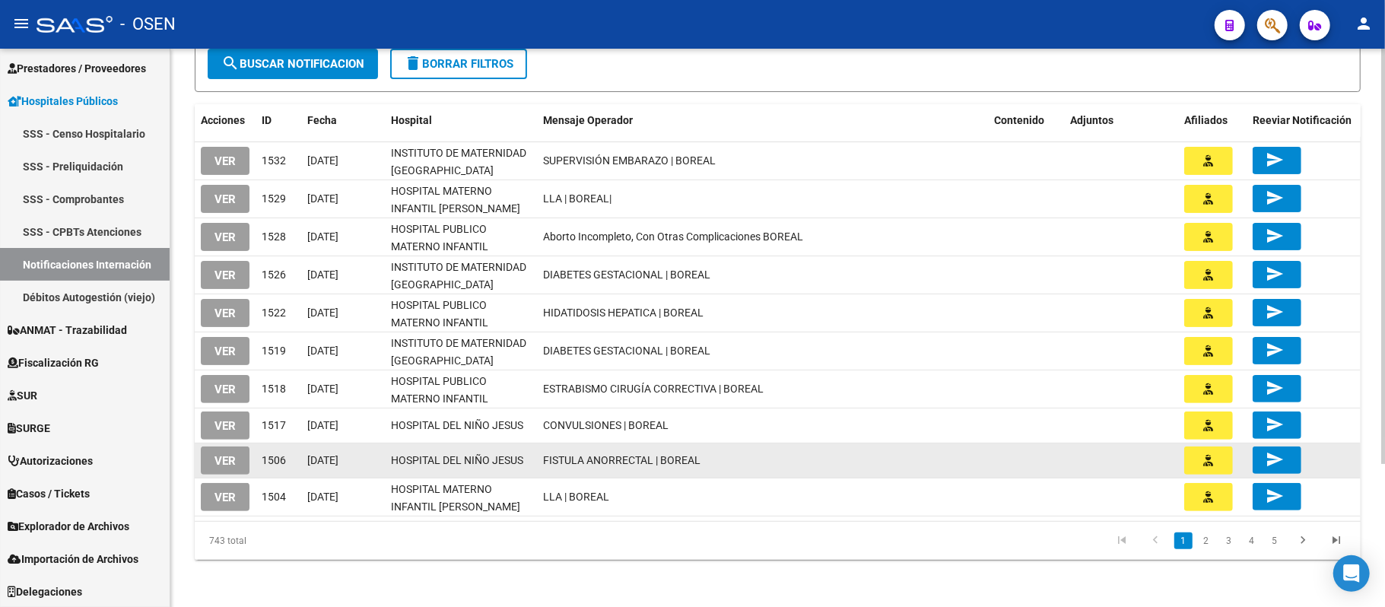
click at [1208, 468] on button "button" at bounding box center [1208, 460] width 49 height 28
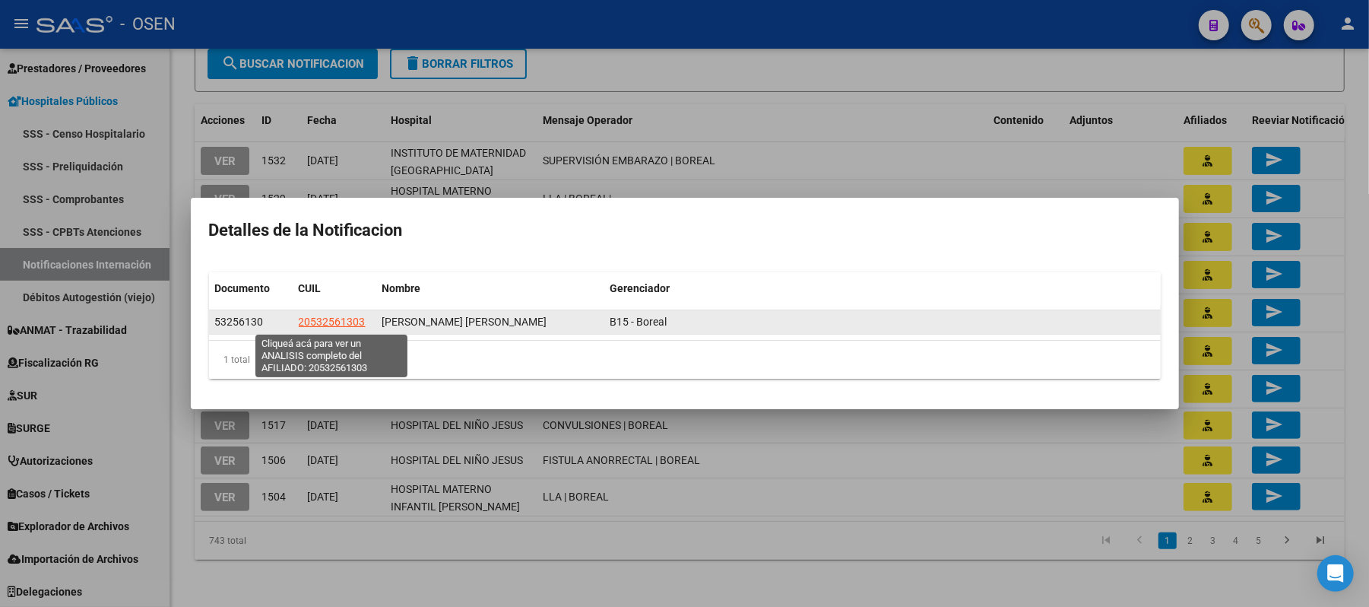
click at [351, 318] on span "20532561303" at bounding box center [332, 322] width 67 height 12
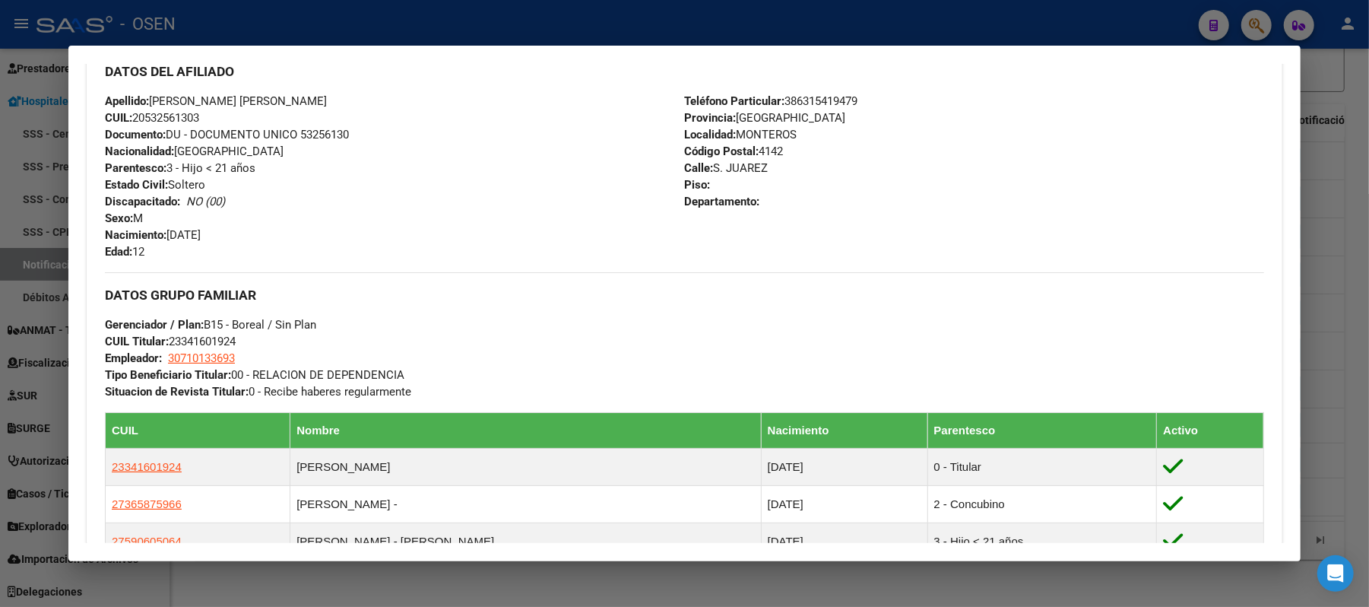
scroll to position [811, 0]
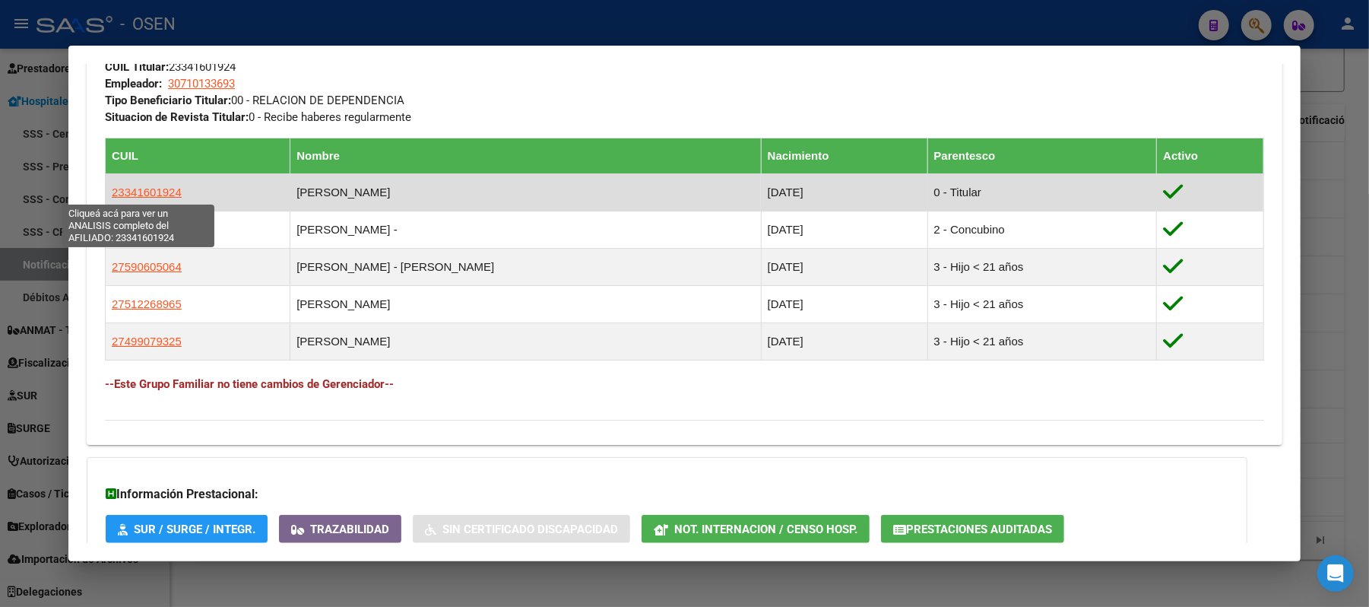
click at [116, 190] on span "23341601924" at bounding box center [147, 192] width 70 height 13
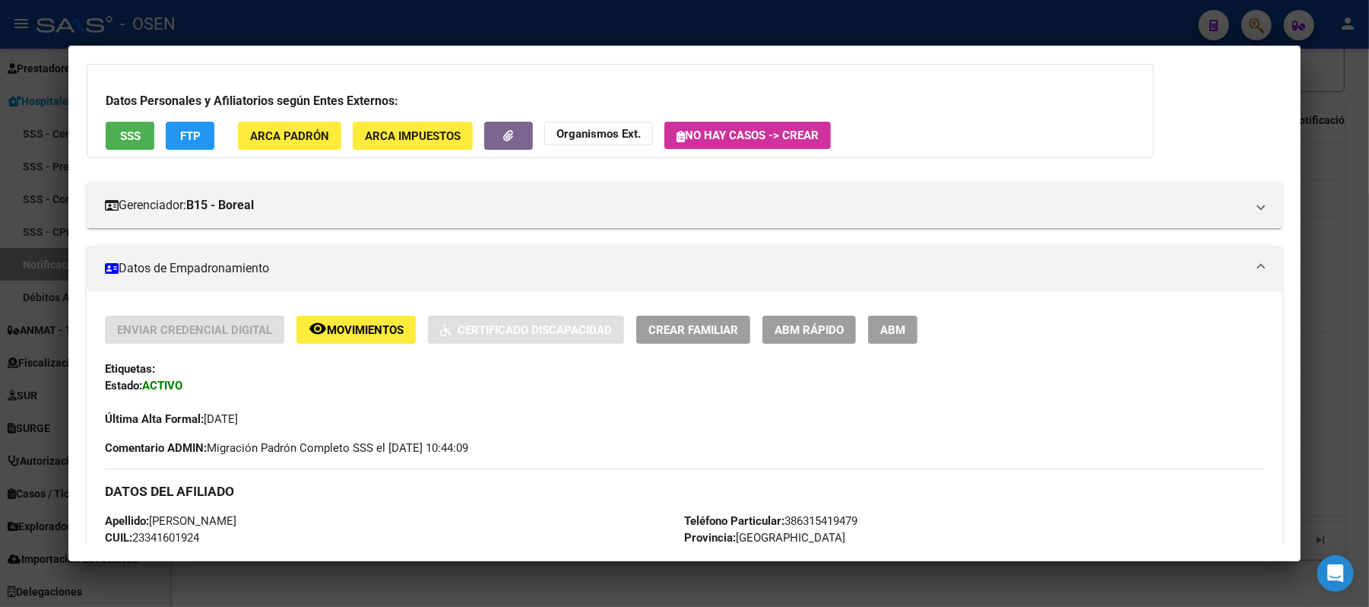
scroll to position [405, 0]
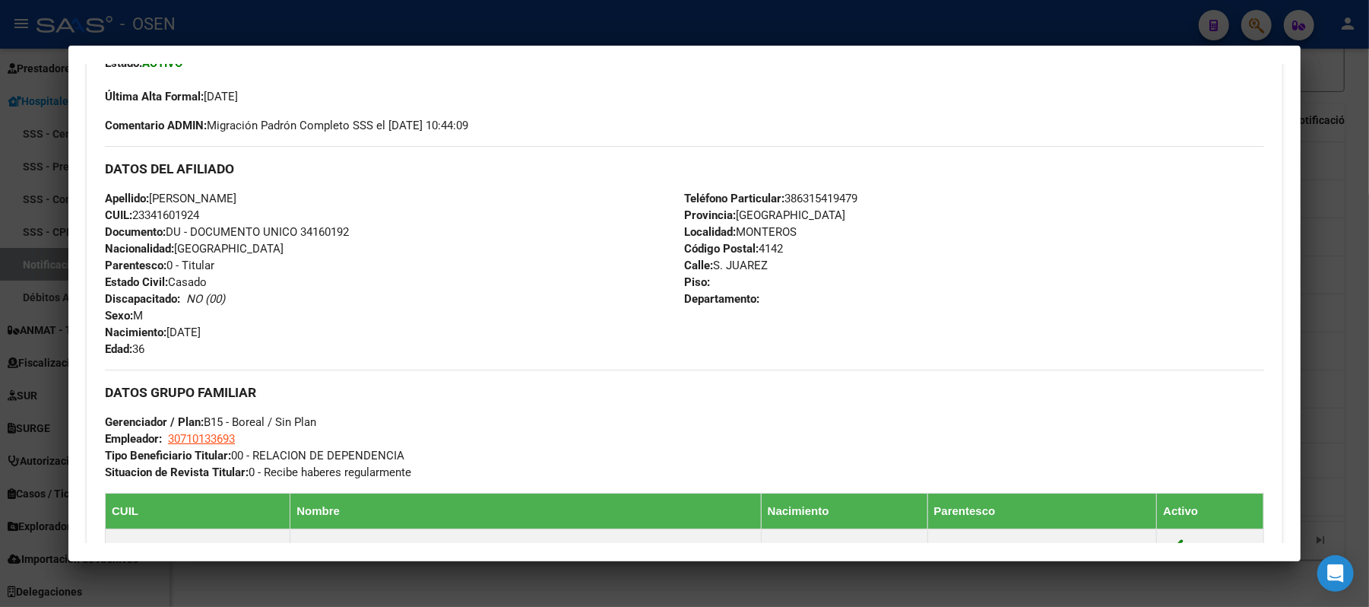
drag, startPoint x: 210, startPoint y: 210, endPoint x: 131, endPoint y: 214, distance: 79.2
click at [131, 214] on div "Apellido: RUBEN FERNANDO RAMIREZ CUIL: 23341601924 Documento: DU - DOCUMENTO UN…" at bounding box center [394, 273] width 579 height 167
click at [398, 24] on div at bounding box center [684, 303] width 1369 height 607
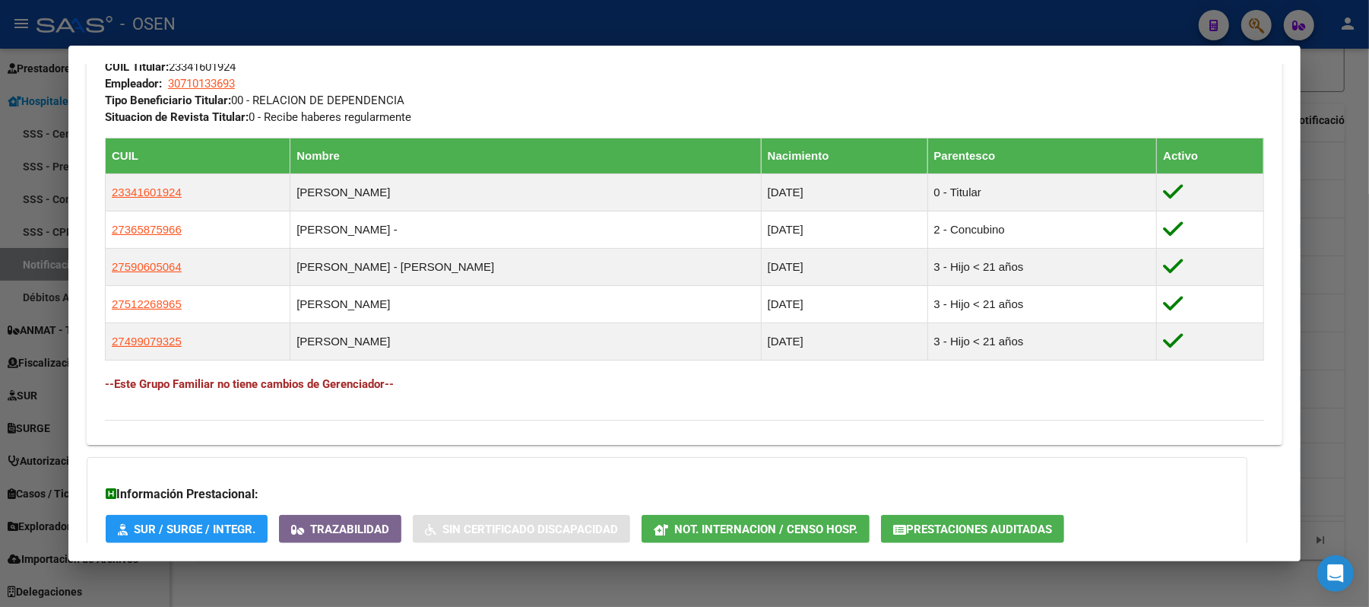
click at [692, 34] on div at bounding box center [684, 303] width 1369 height 607
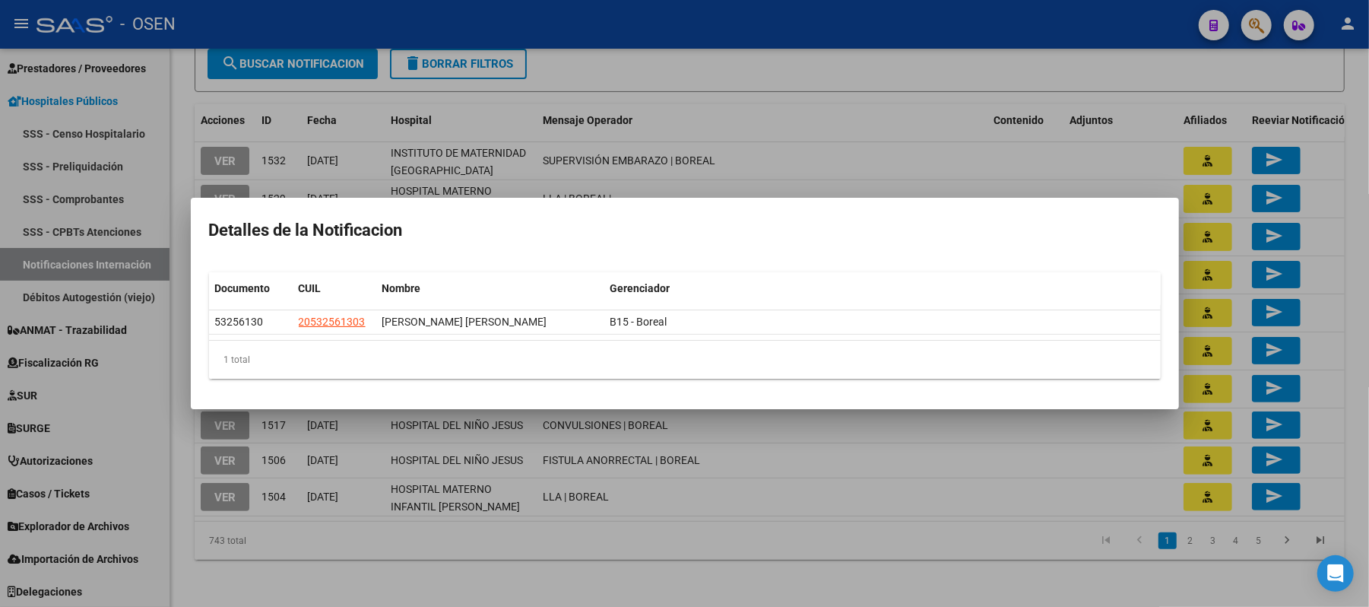
click at [1004, 554] on div at bounding box center [684, 303] width 1369 height 607
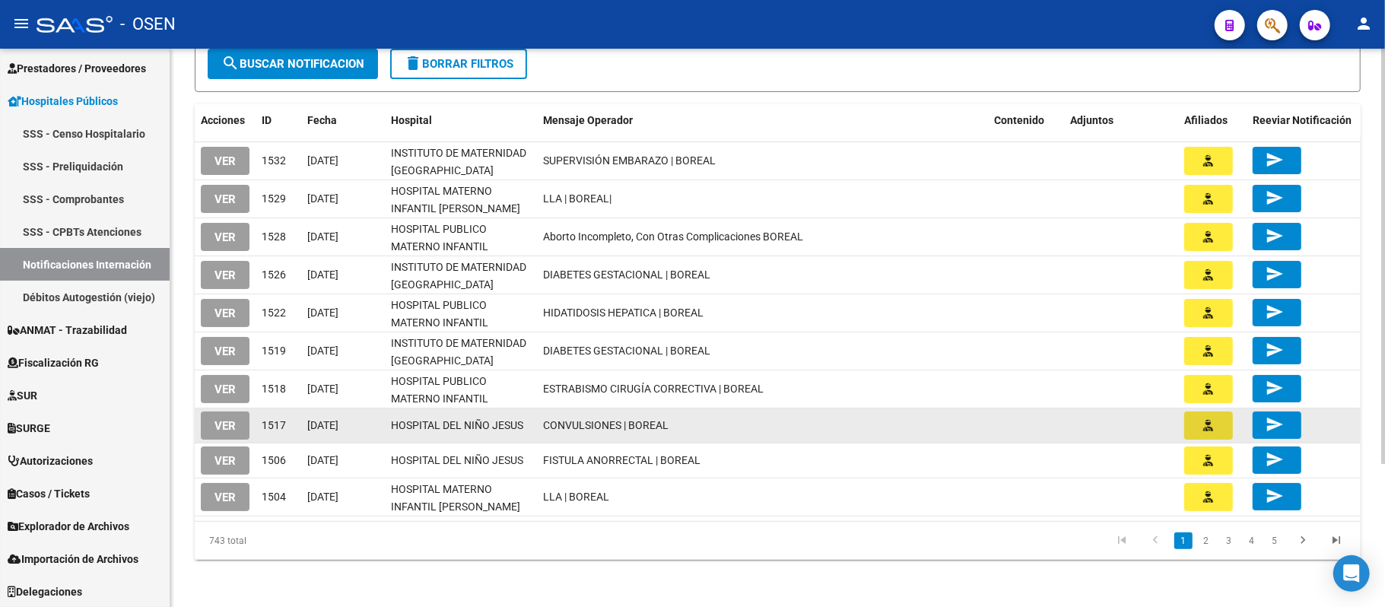
click at [1221, 430] on button "button" at bounding box center [1208, 425] width 49 height 28
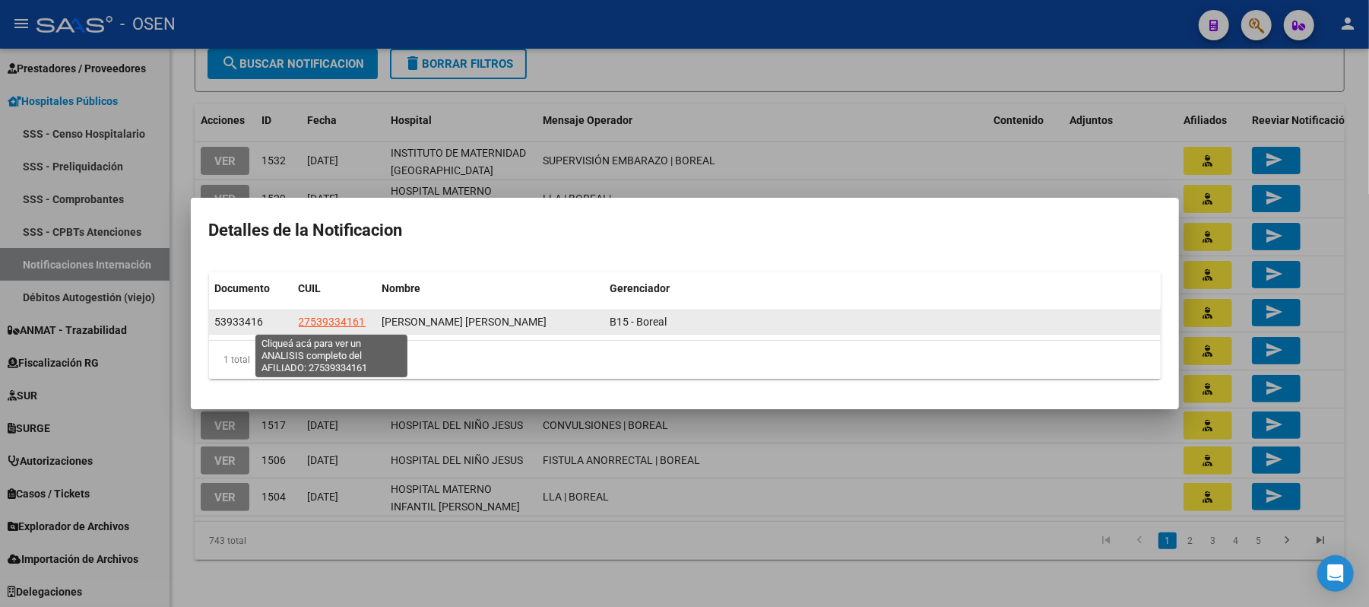
click at [347, 314] on app-link-go-to "27539334161" at bounding box center [332, 321] width 67 height 17
click at [341, 324] on span "27539334161" at bounding box center [332, 322] width 67 height 12
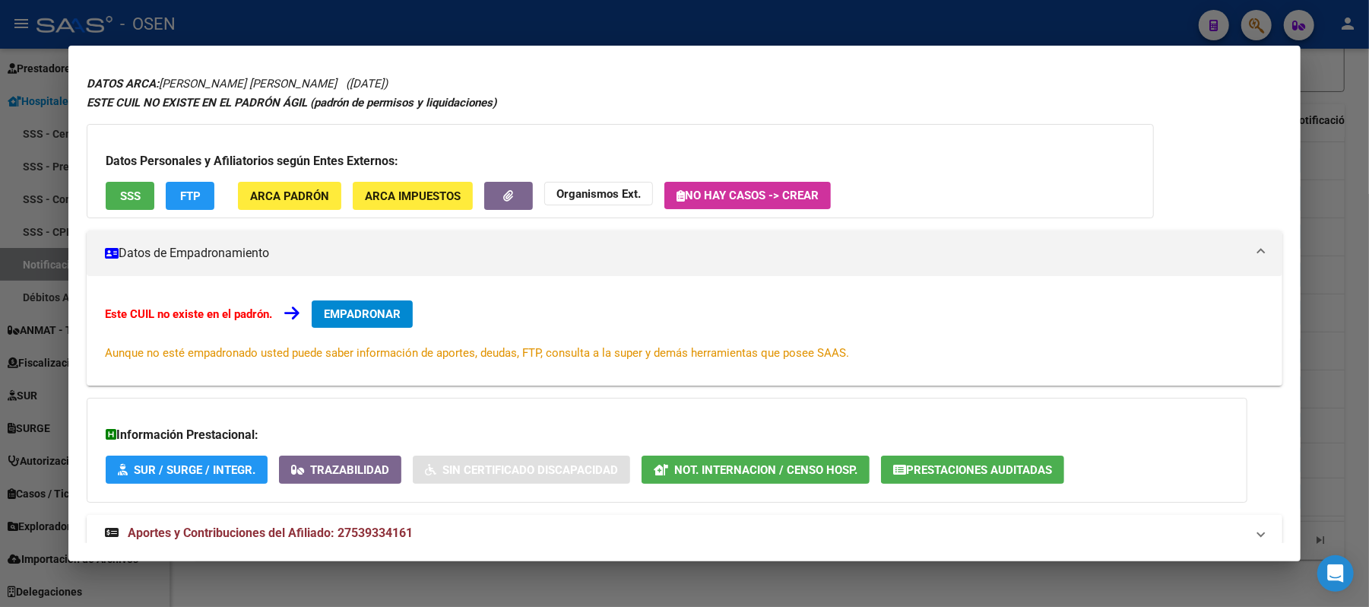
scroll to position [86, 0]
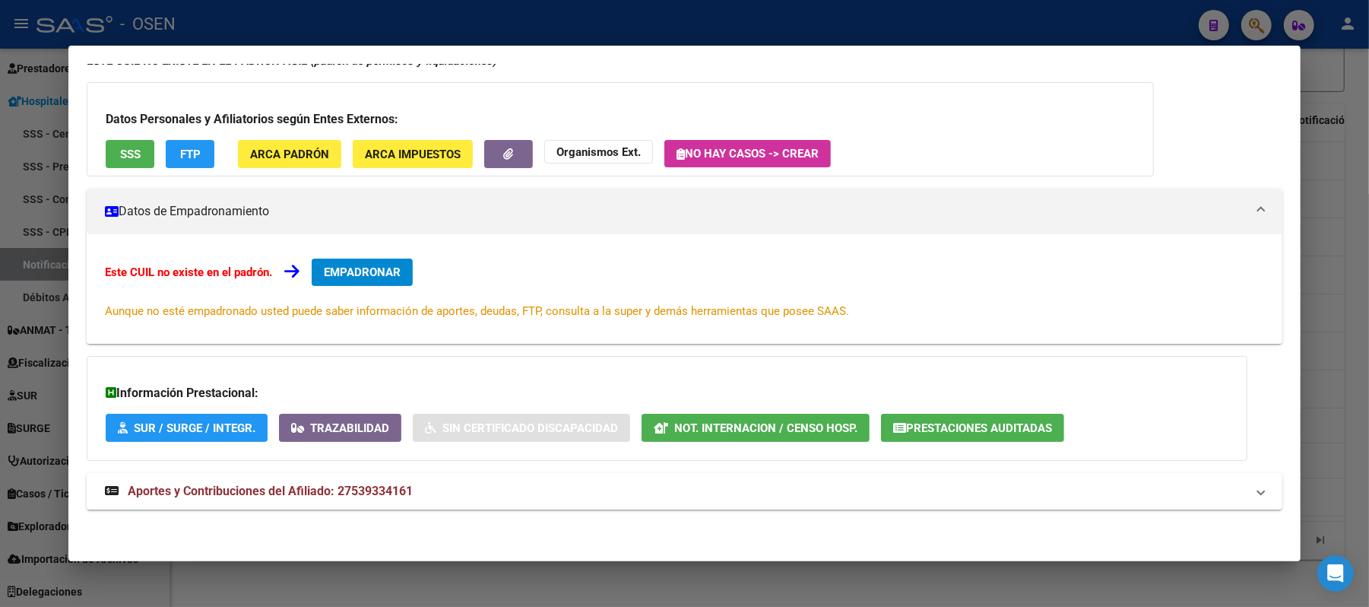
click at [794, 433] on span "Not. Internacion / Censo Hosp." at bounding box center [765, 428] width 183 height 14
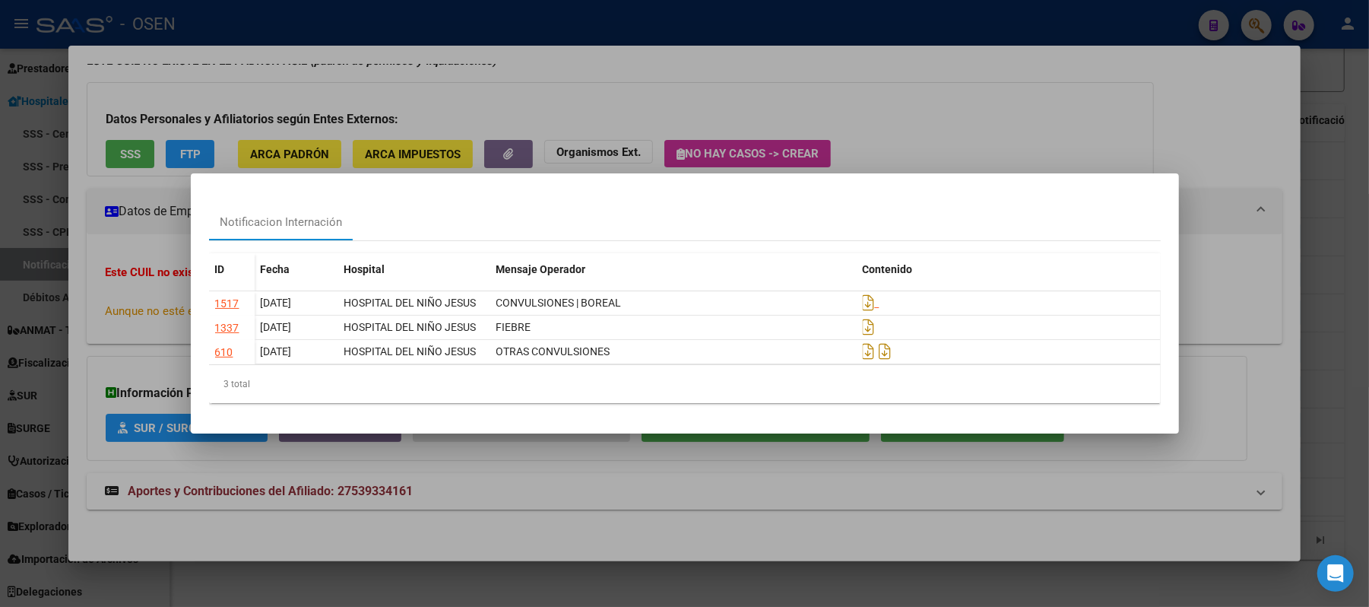
click at [484, 30] on div at bounding box center [684, 303] width 1369 height 607
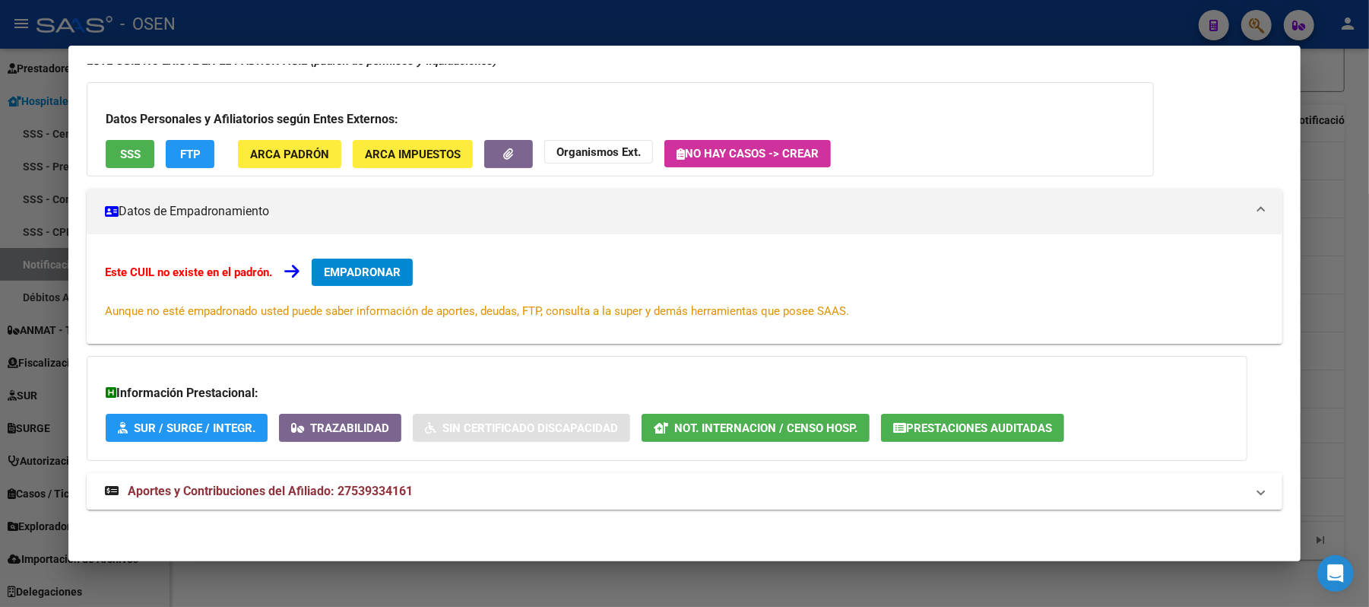
click at [484, 30] on div at bounding box center [684, 303] width 1369 height 607
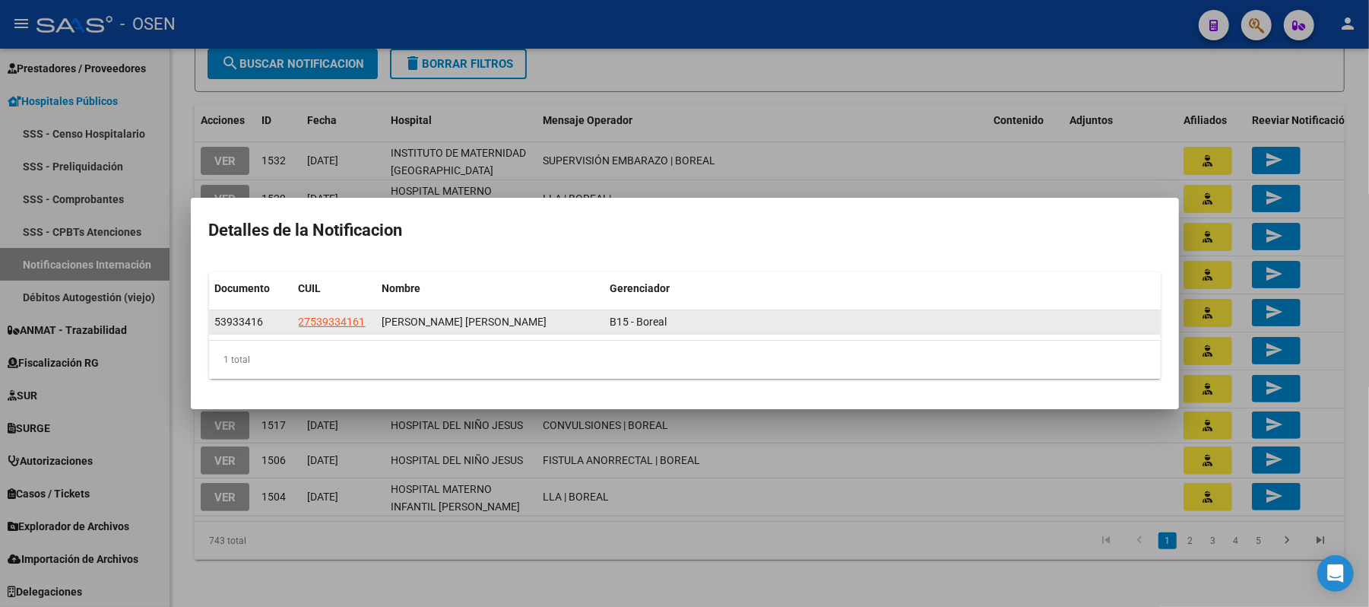
click at [599, 320] on datatable-body-cell "ALBARRACIN PAULA MARTINA" at bounding box center [490, 322] width 228 height 24
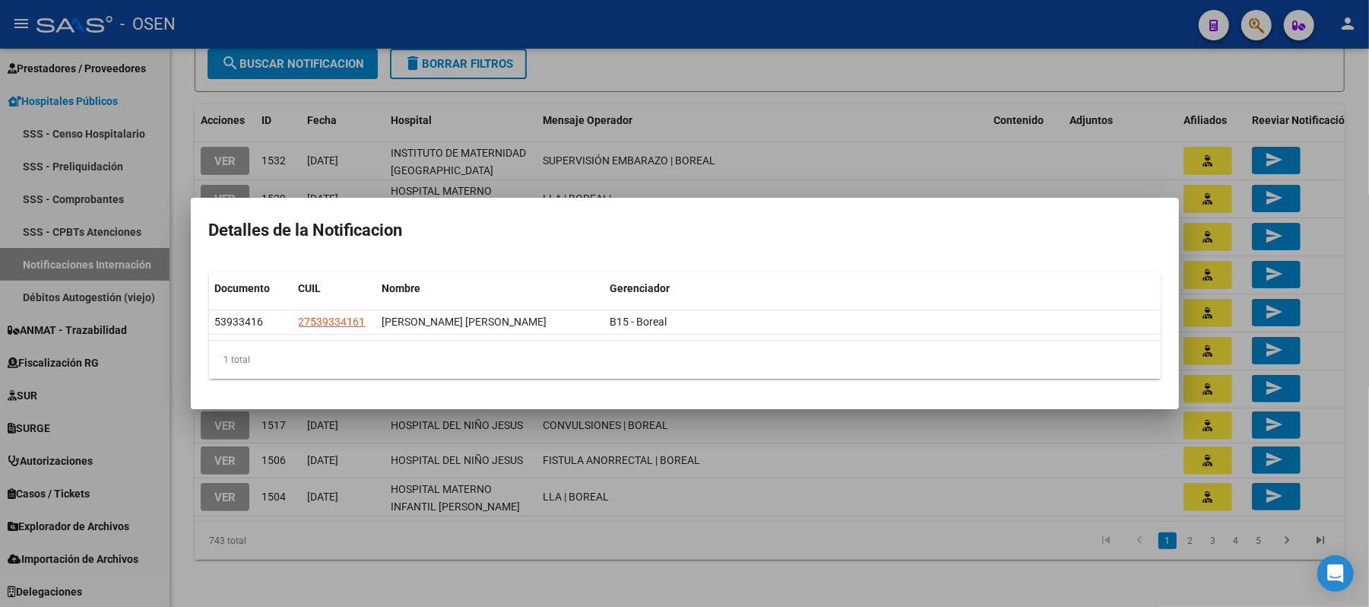
click at [663, 181] on div at bounding box center [684, 303] width 1369 height 607
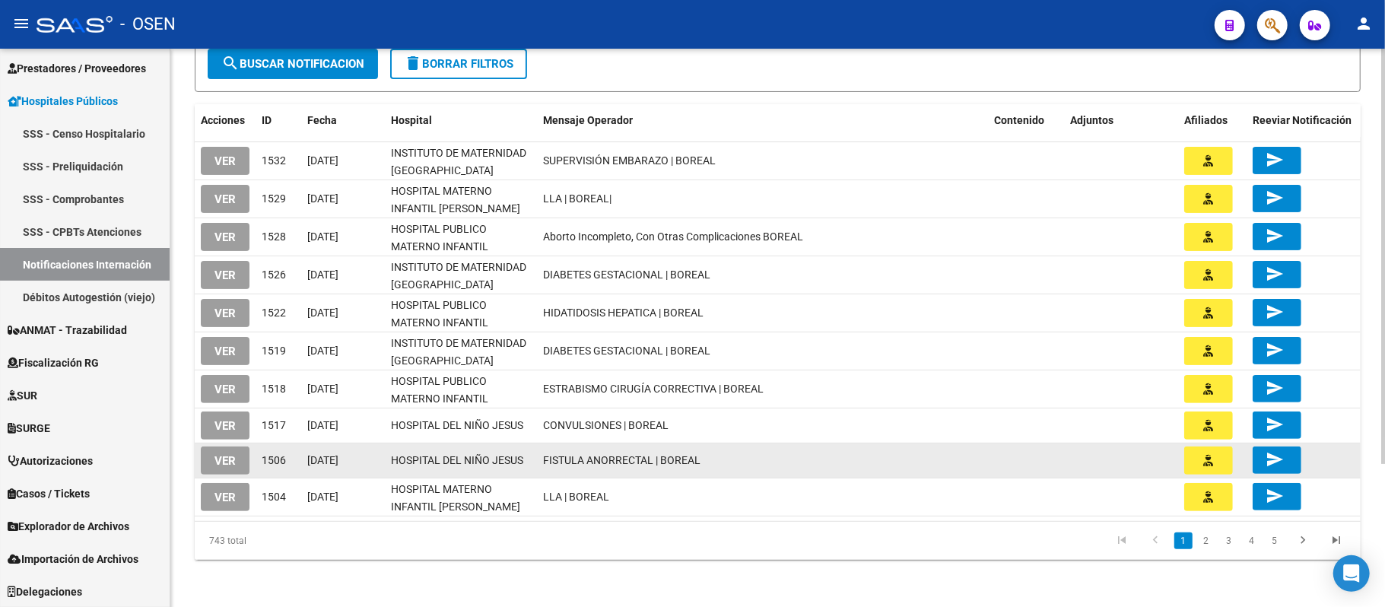
click at [1207, 463] on icon "button" at bounding box center [1209, 460] width 10 height 11
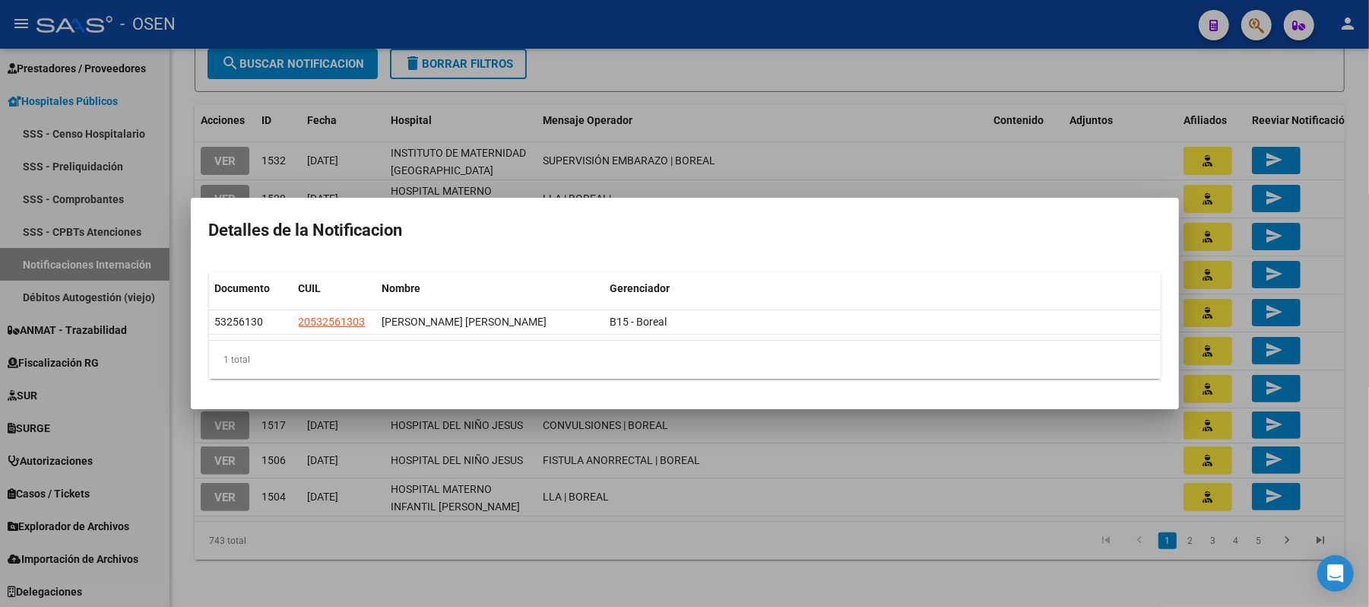
click at [792, 160] on div at bounding box center [684, 303] width 1369 height 607
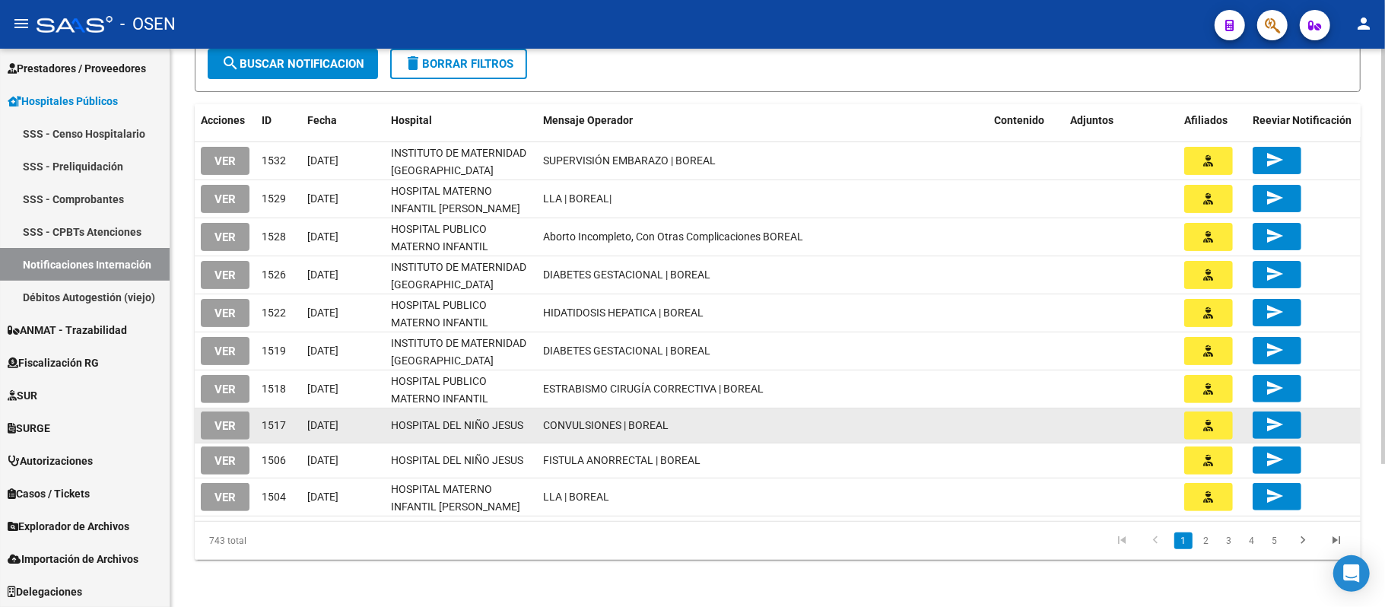
click at [1207, 426] on icon "button" at bounding box center [1209, 425] width 10 height 11
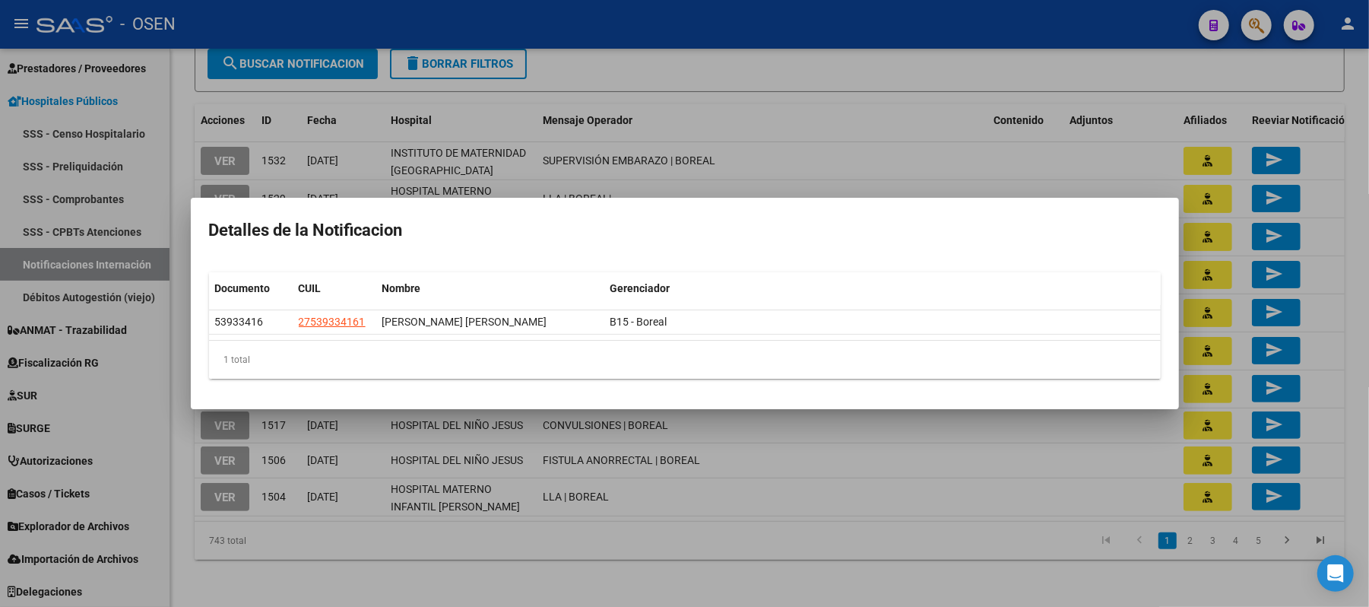
click at [1014, 150] on div at bounding box center [684, 303] width 1369 height 607
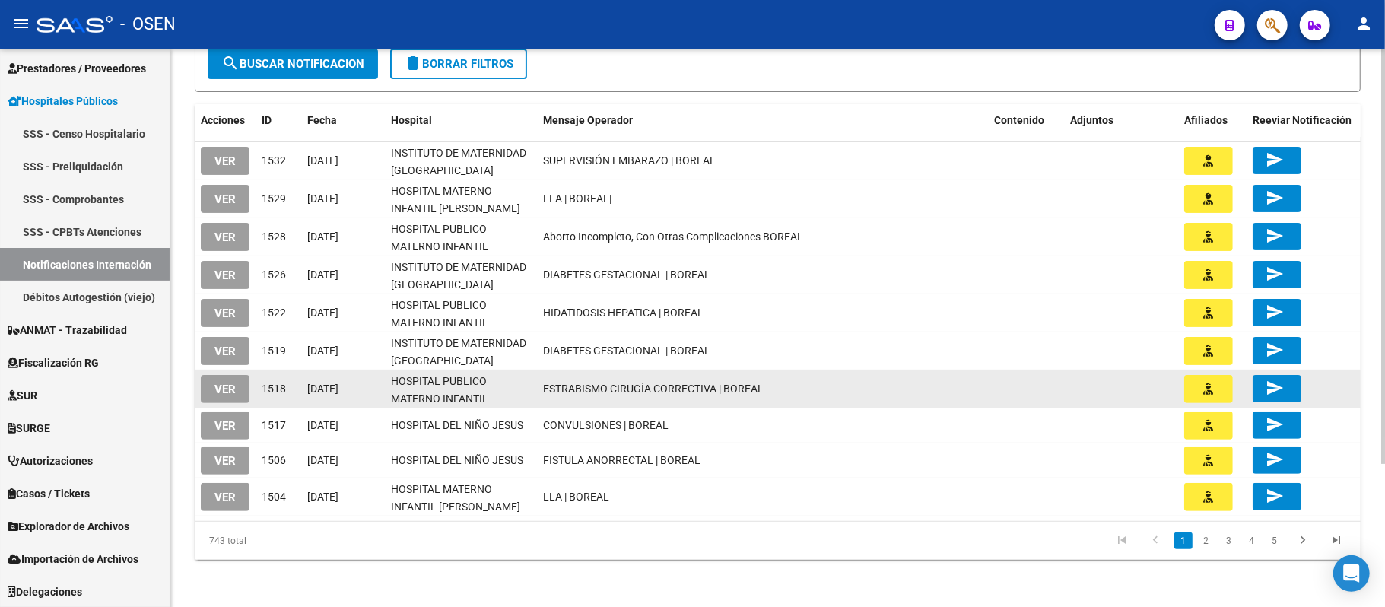
click at [1217, 391] on button "button" at bounding box center [1208, 389] width 49 height 28
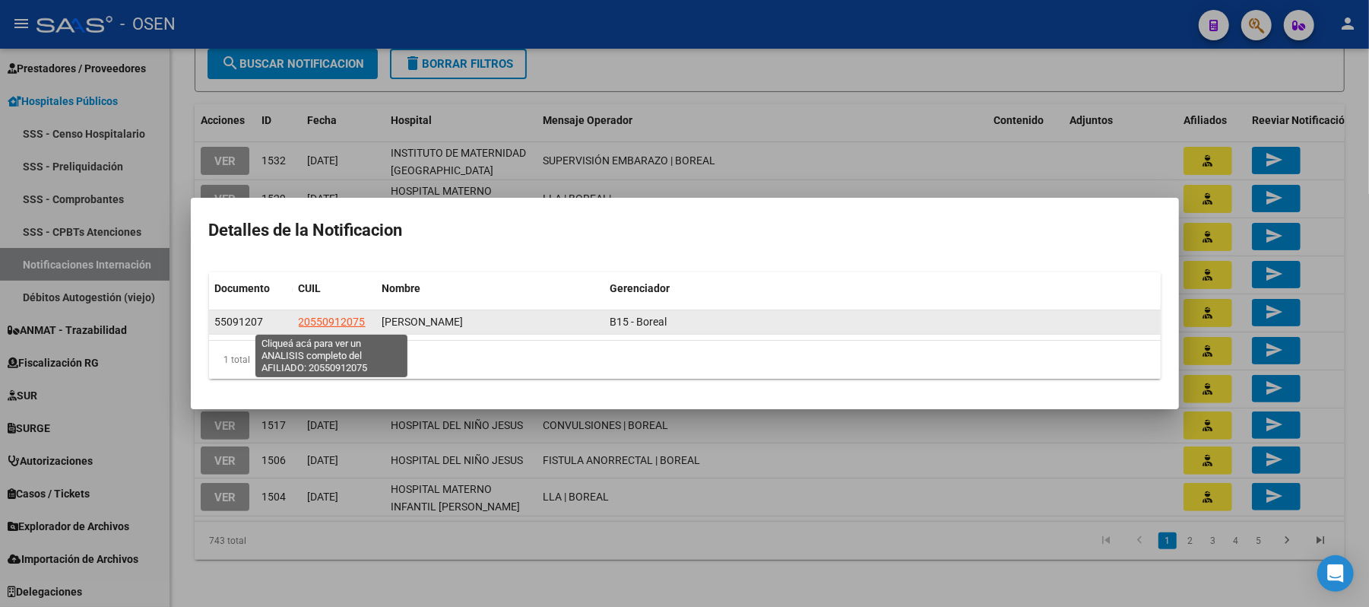
click at [338, 323] on span "20550912075" at bounding box center [332, 322] width 67 height 12
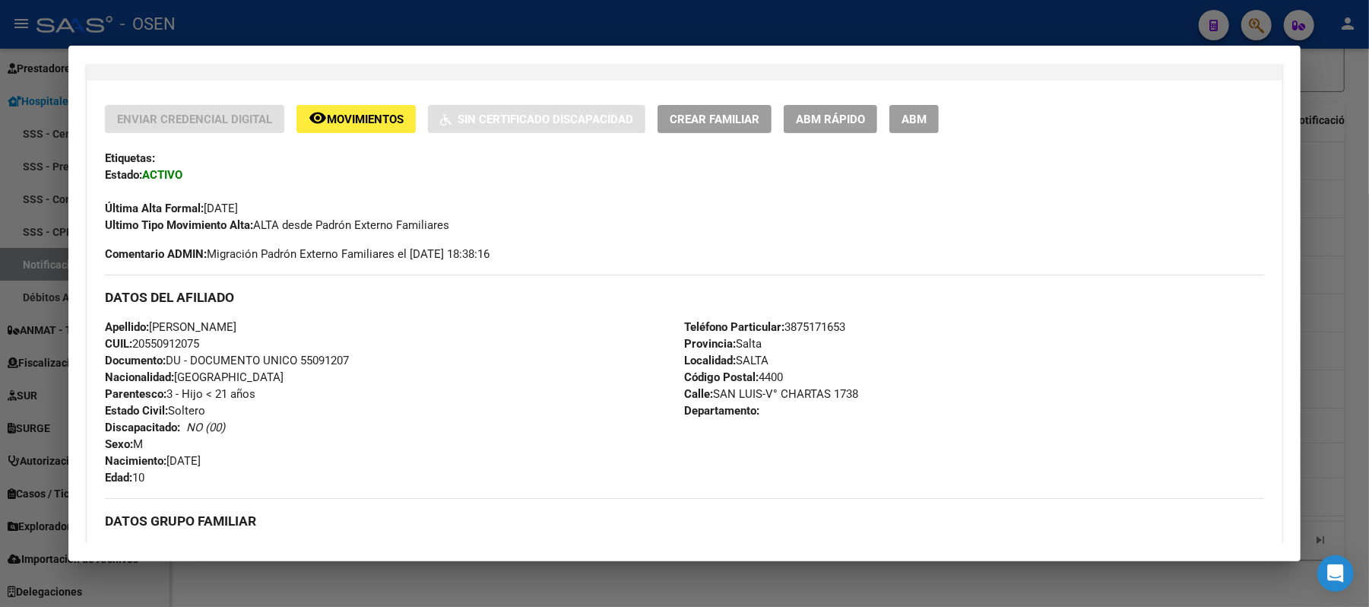
scroll to position [752, 0]
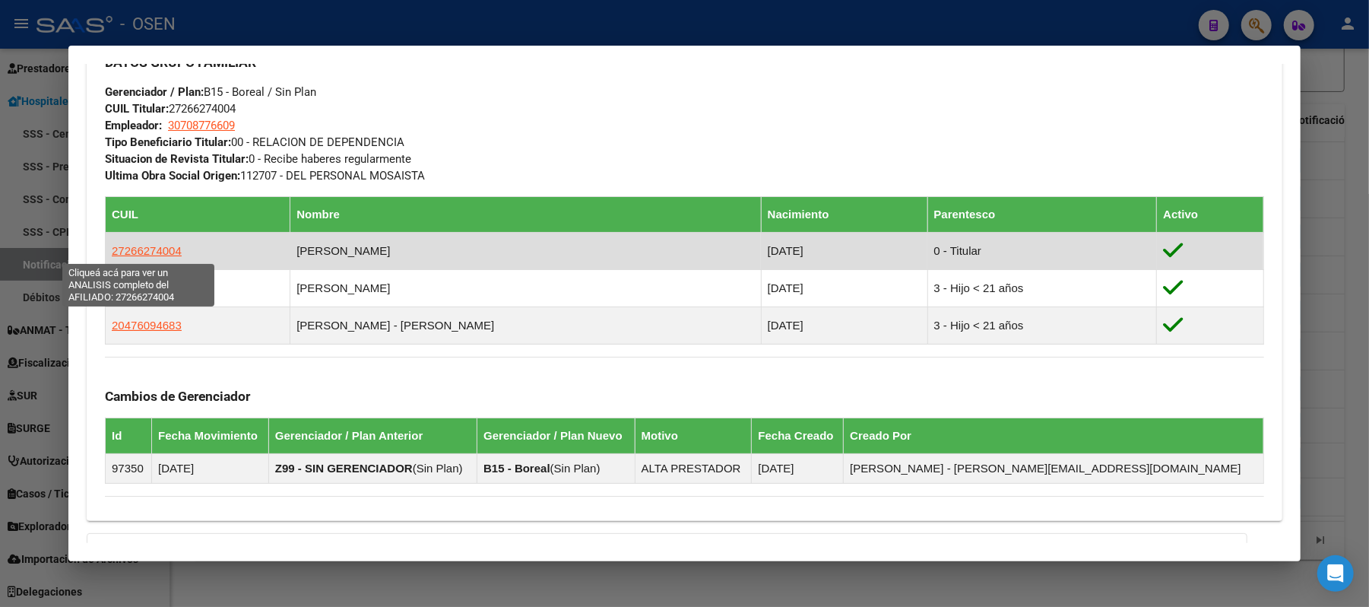
click at [151, 247] on span "27266274004" at bounding box center [147, 250] width 70 height 13
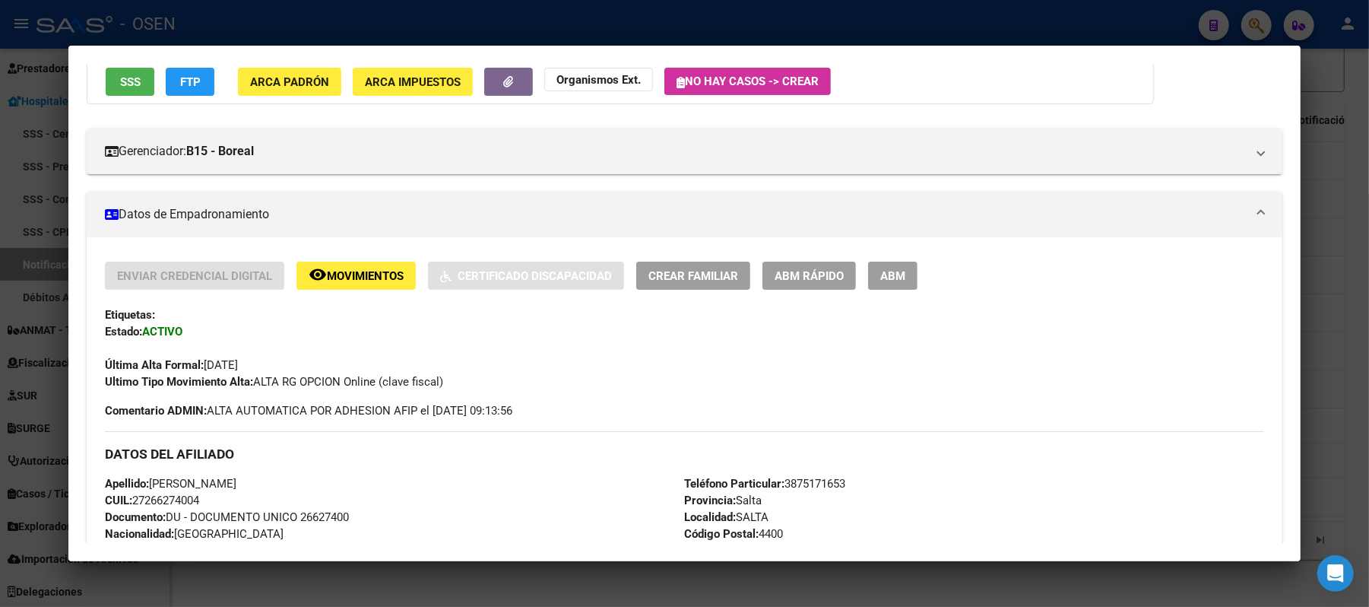
scroll to position [405, 0]
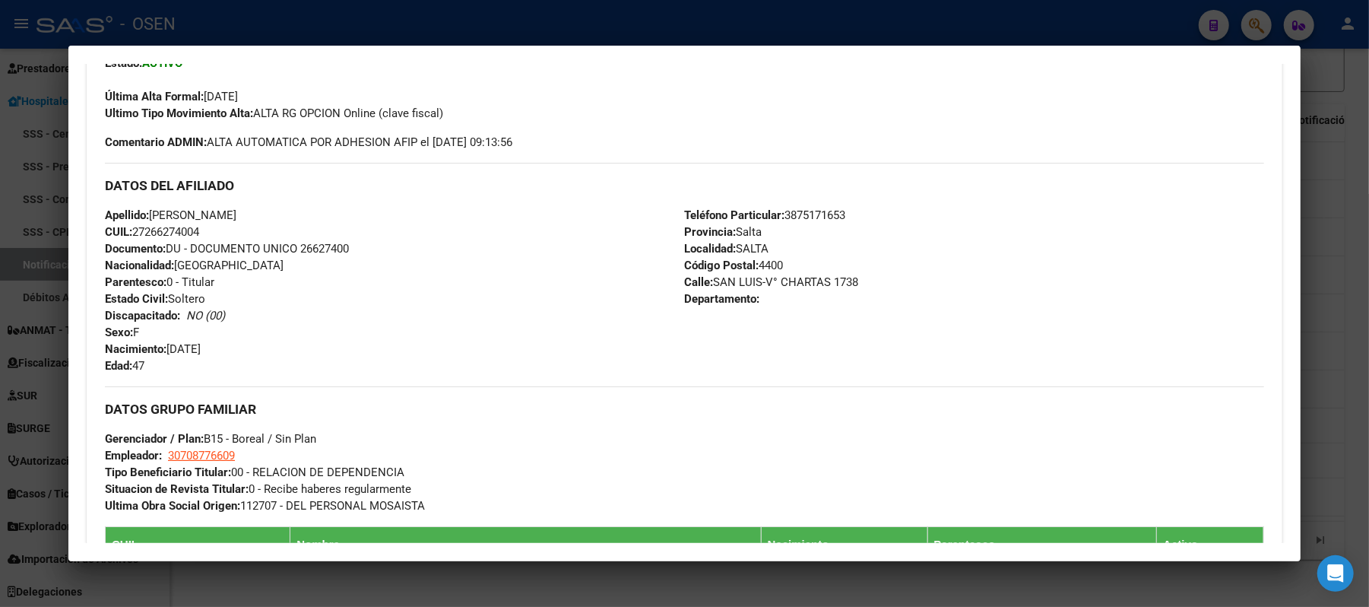
drag, startPoint x: 207, startPoint y: 234, endPoint x: 129, endPoint y: 236, distance: 78.3
click at [129, 236] on div "Apellido: PATRICIA MABEL CASIMIRO CUIL: 27266274004 Documento: DU - DOCUMENTO U…" at bounding box center [394, 290] width 579 height 167
drag, startPoint x: 277, startPoint y: 211, endPoint x: 149, endPoint y: 223, distance: 128.3
click at [149, 223] on div "Apellido: PATRICIA MABEL CASIMIRO CUIL: 27266274004 Documento: DU - DOCUMENTO U…" at bounding box center [394, 290] width 579 height 167
click at [685, 24] on div at bounding box center [684, 303] width 1369 height 607
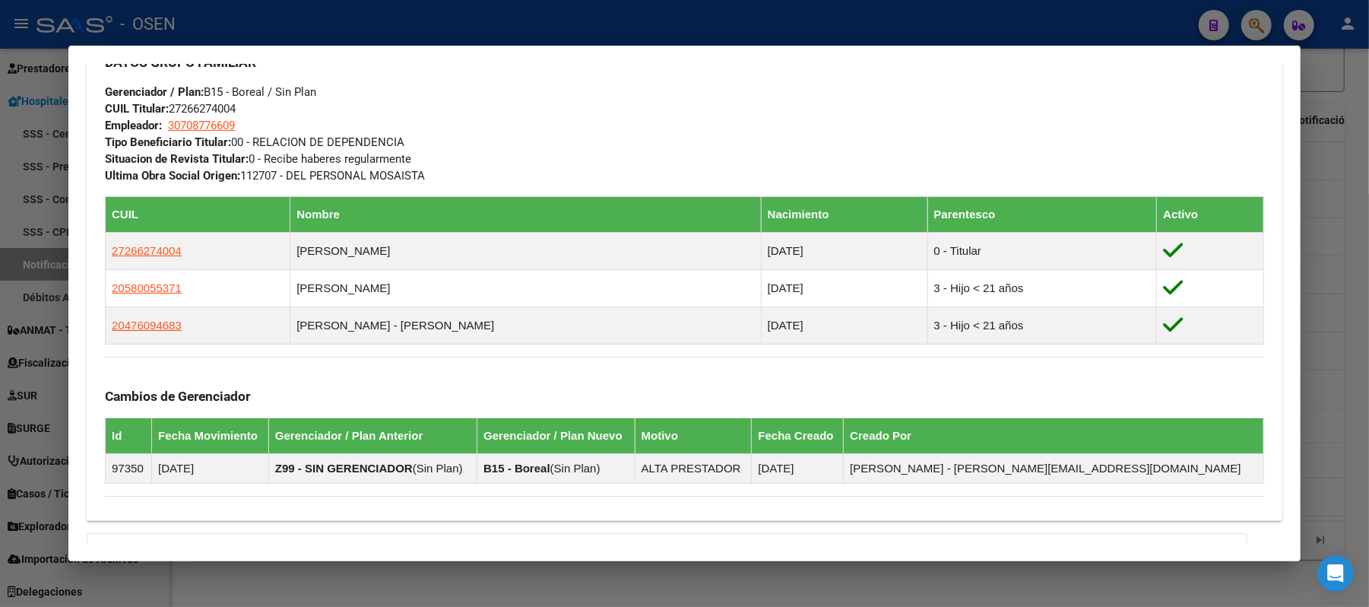
click at [476, 4] on div at bounding box center [684, 303] width 1369 height 607
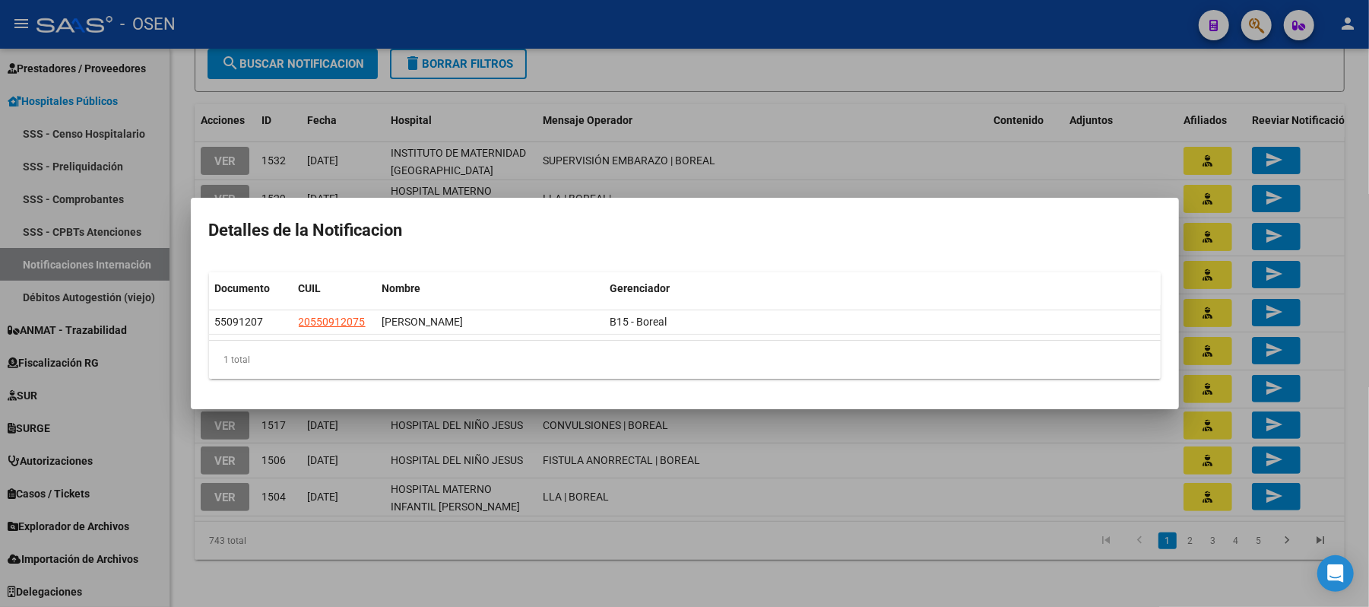
click at [731, 119] on div at bounding box center [684, 303] width 1369 height 607
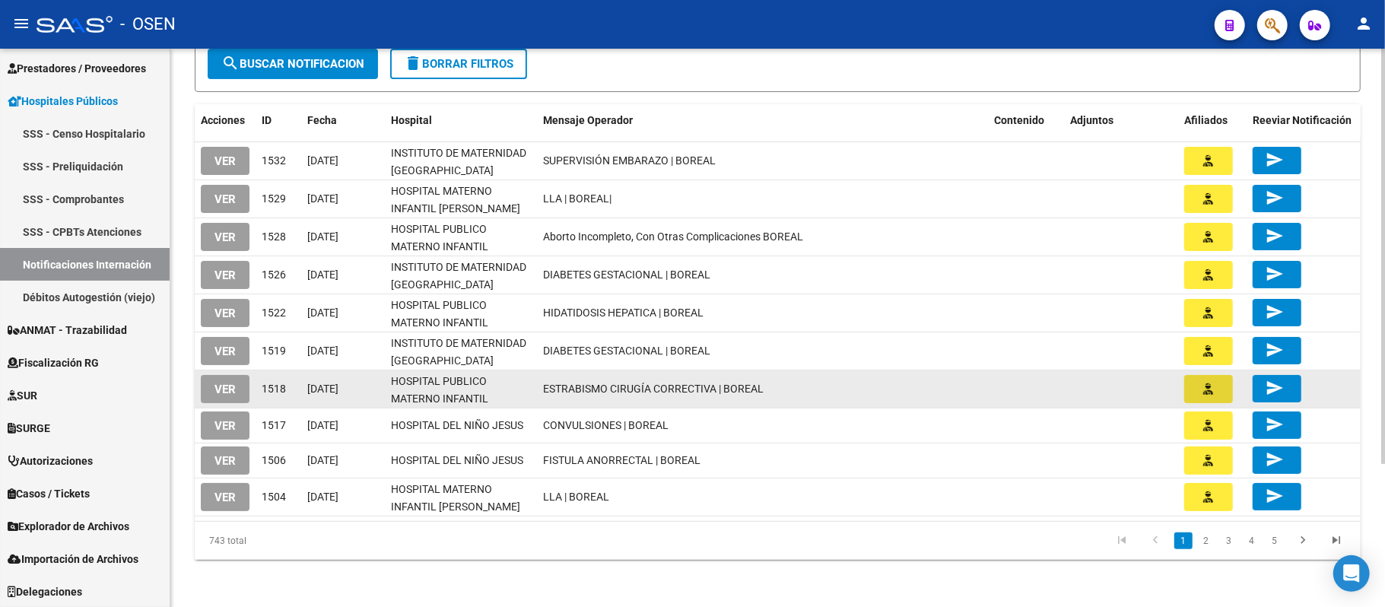
click at [1208, 396] on button "button" at bounding box center [1208, 389] width 49 height 28
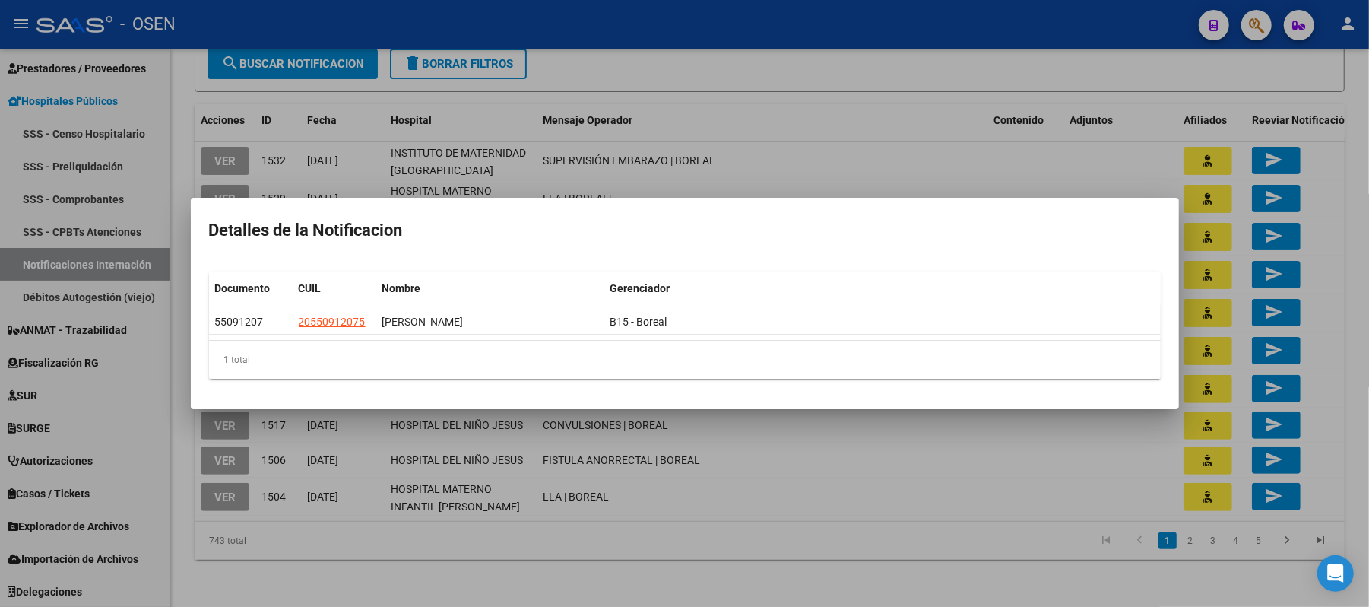
click at [797, 71] on div at bounding box center [684, 303] width 1369 height 607
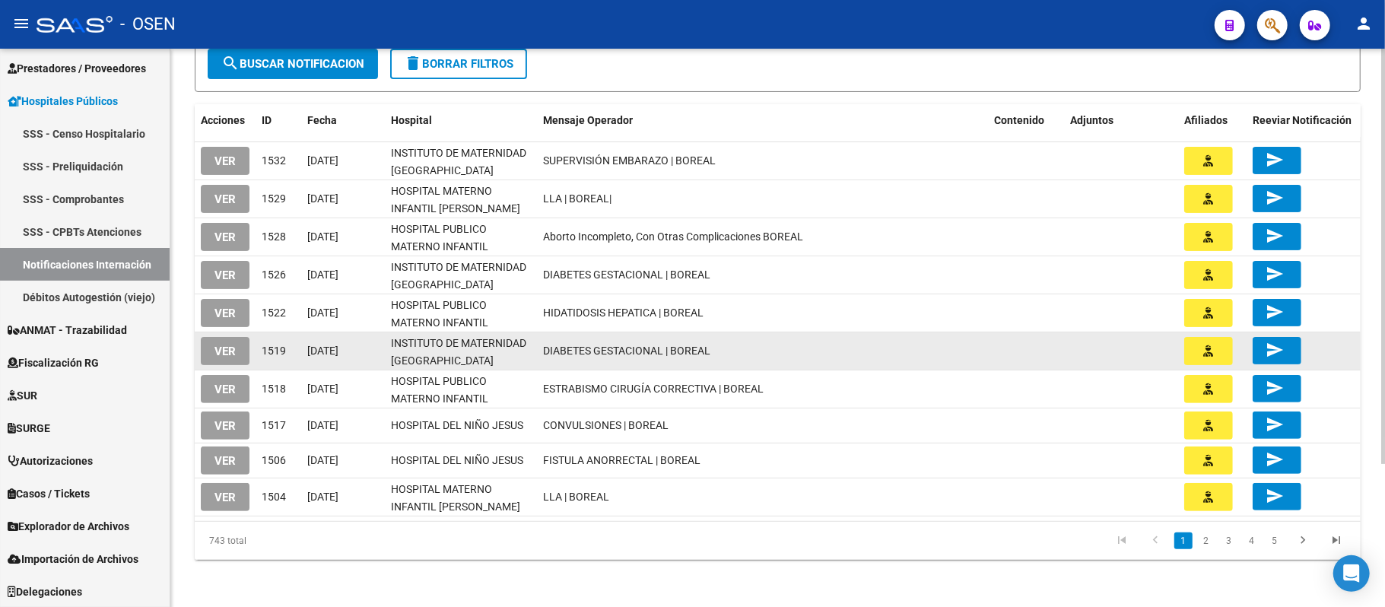
click at [1189, 351] on button "button" at bounding box center [1208, 351] width 49 height 28
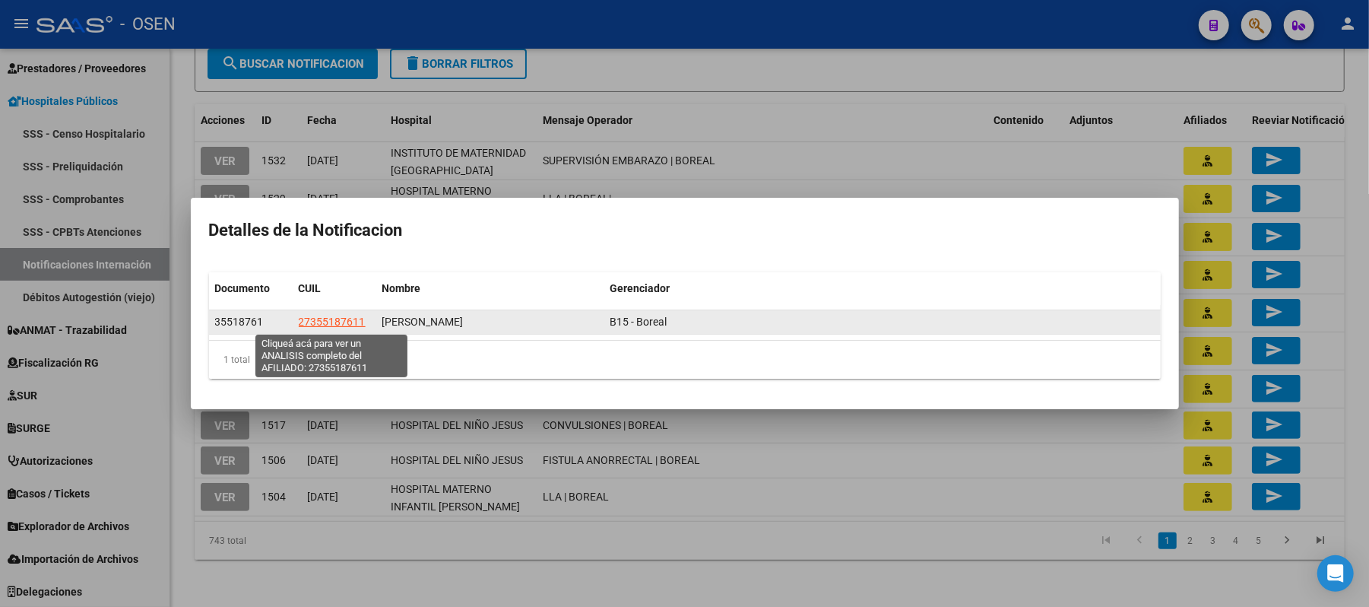
click at [339, 318] on span "27355187611" at bounding box center [332, 322] width 67 height 12
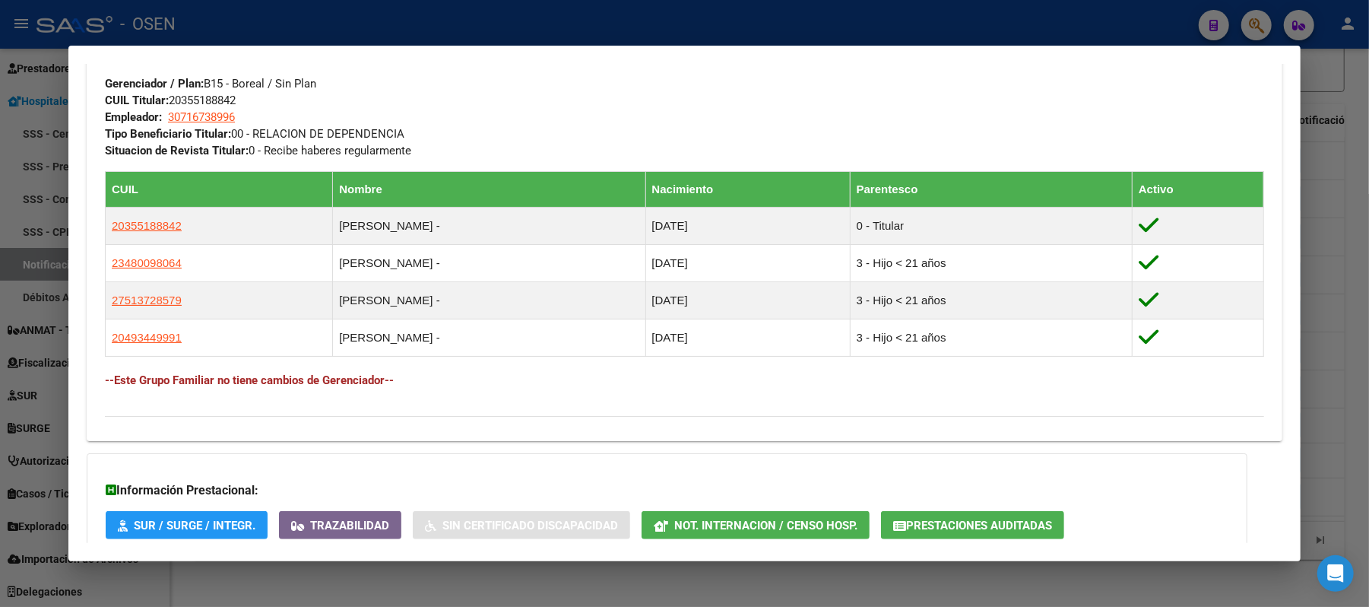
scroll to position [752, 0]
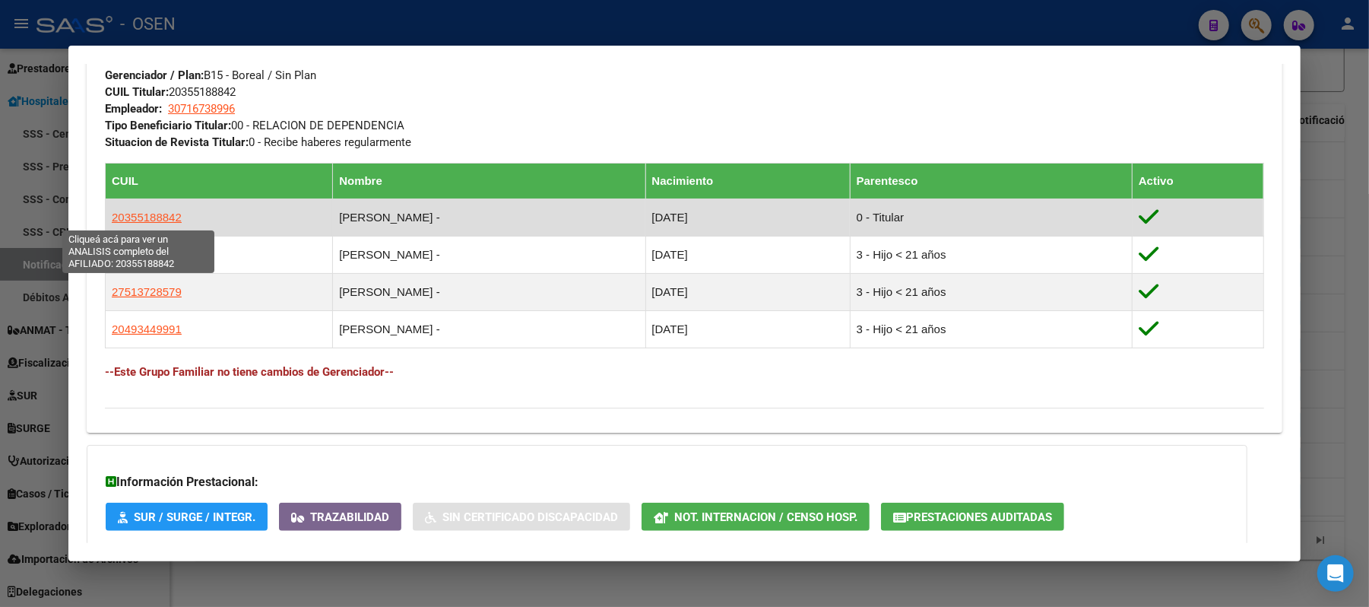
click at [160, 220] on span "20355188842" at bounding box center [147, 217] width 70 height 13
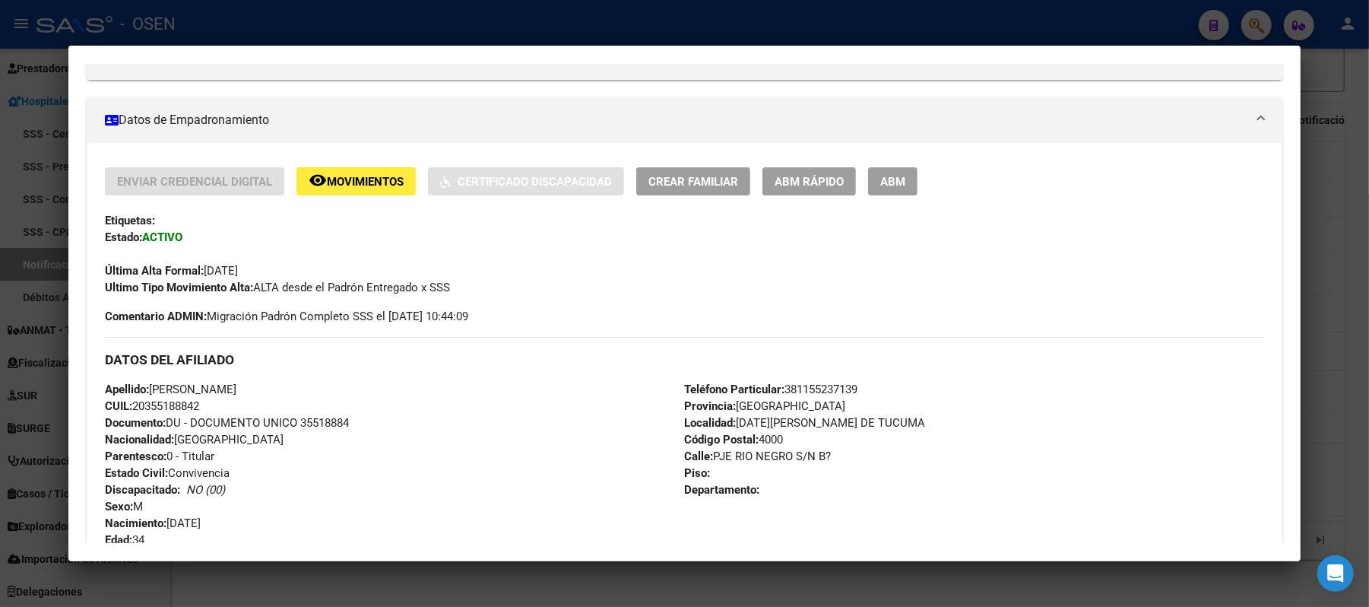
scroll to position [310, 0]
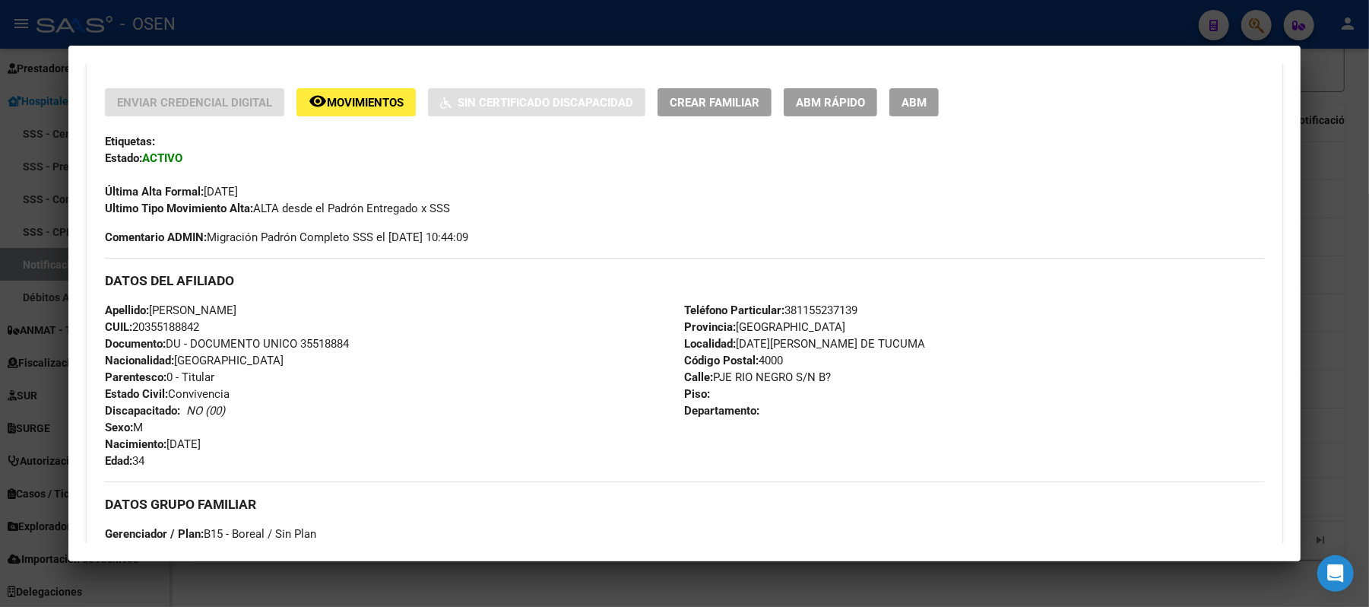
drag, startPoint x: 281, startPoint y: 316, endPoint x: 148, endPoint y: 309, distance: 134.0
click at [148, 309] on div "Apellido: RUIZ WILLIAM MAURICIO CUIL: 20355188842 Documento: DU - DOCUMENTO UNI…" at bounding box center [394, 385] width 579 height 167
click at [236, 363] on div "Apellido: RUIZ WILLIAM MAURICIO CUIL: 20355188842 Documento: DU - DOCUMENTO UNI…" at bounding box center [394, 385] width 579 height 167
drag, startPoint x: 208, startPoint y: 325, endPoint x: 129, endPoint y: 326, distance: 78.3
click at [129, 326] on div "Apellido: RUIZ WILLIAM MAURICIO CUIL: 20355188842 Documento: DU - DOCUMENTO UNI…" at bounding box center [394, 385] width 579 height 167
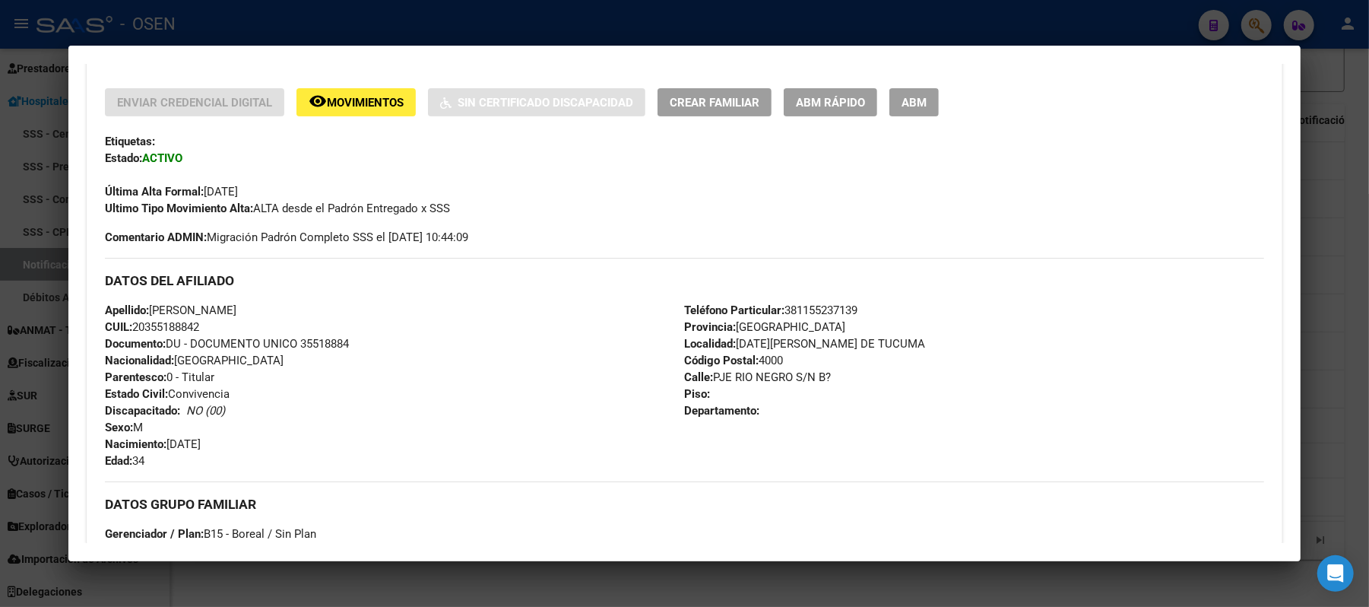
click at [508, 23] on div at bounding box center [684, 303] width 1369 height 607
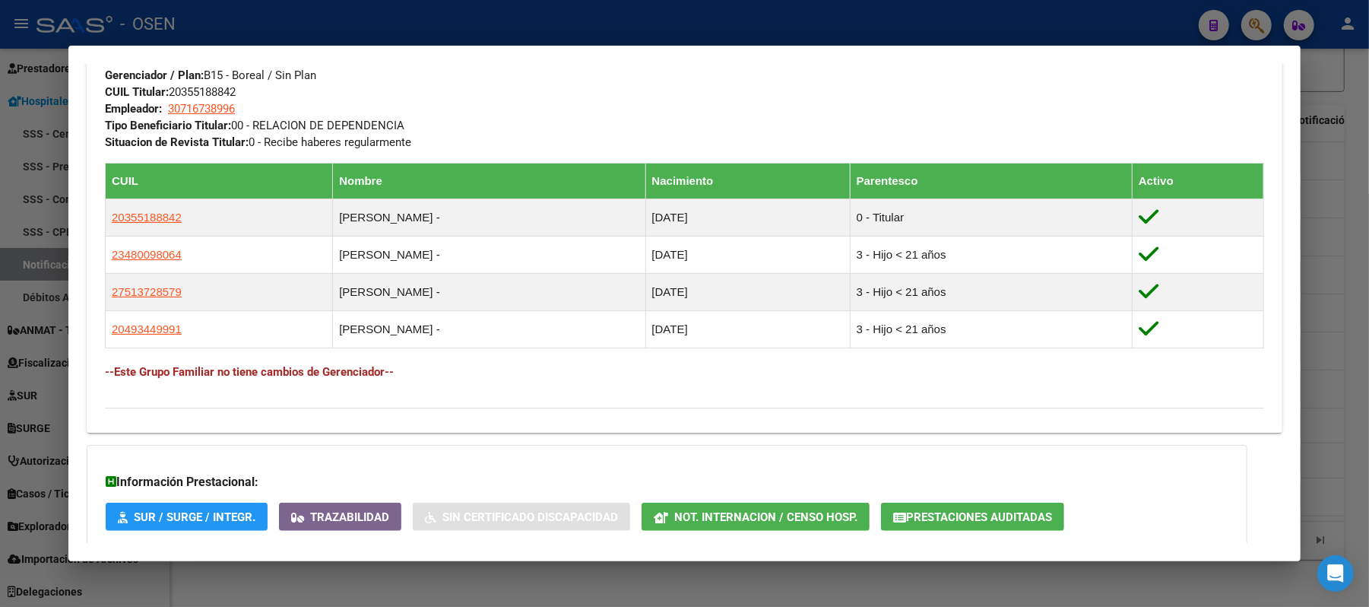
click at [709, 20] on div at bounding box center [684, 303] width 1369 height 607
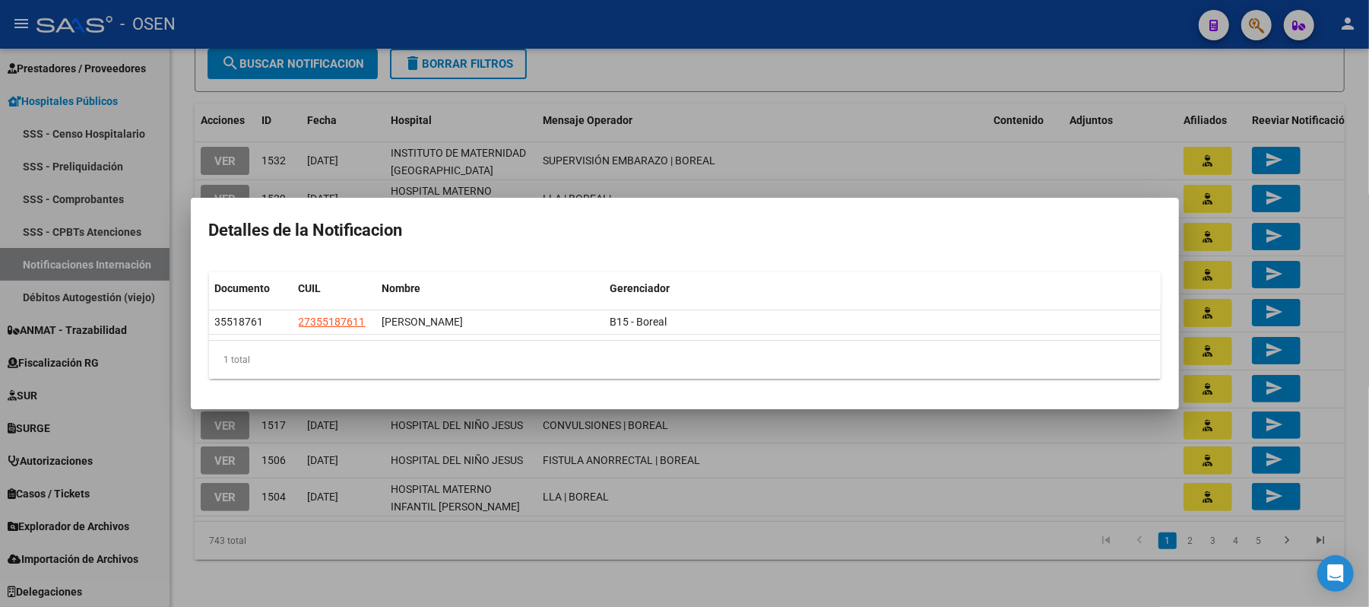
click at [835, 160] on div at bounding box center [684, 303] width 1369 height 607
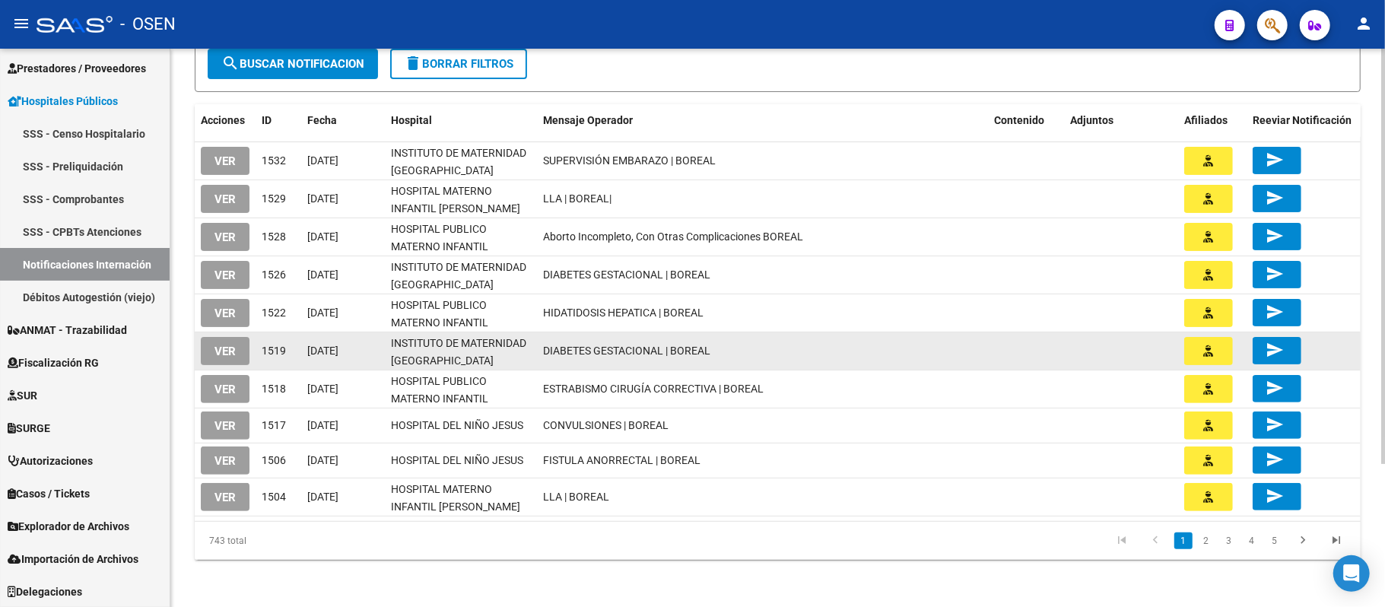
click at [1211, 360] on button "button" at bounding box center [1208, 351] width 49 height 28
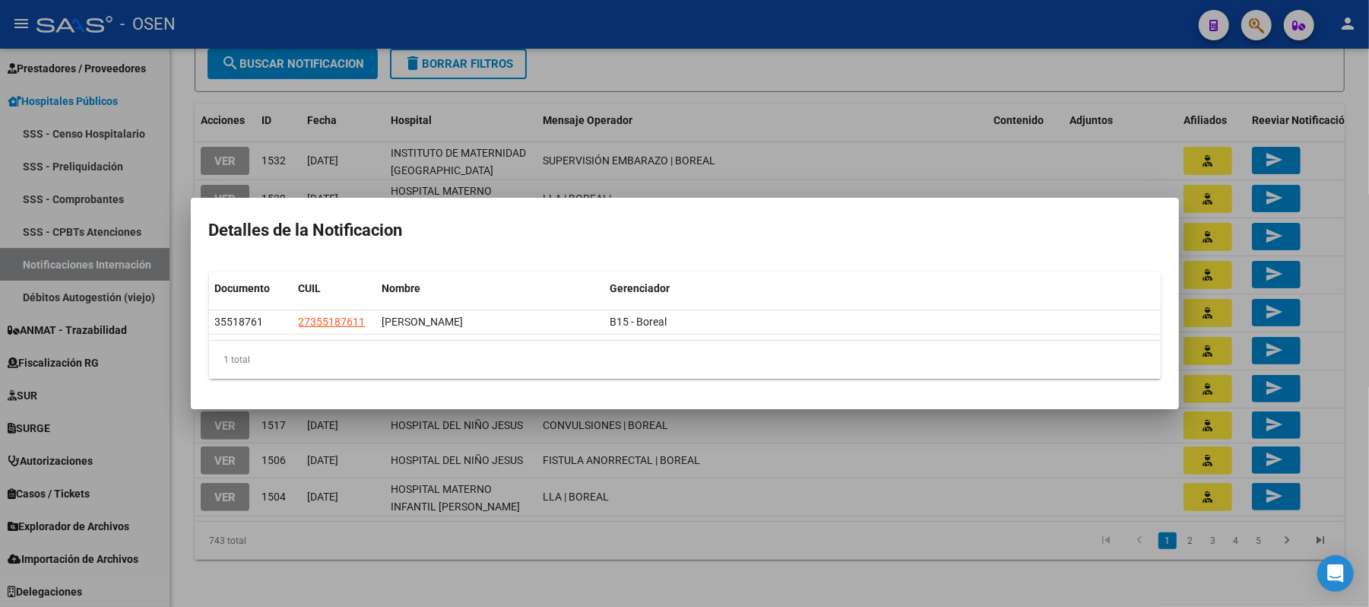
click at [795, 38] on div at bounding box center [684, 303] width 1369 height 607
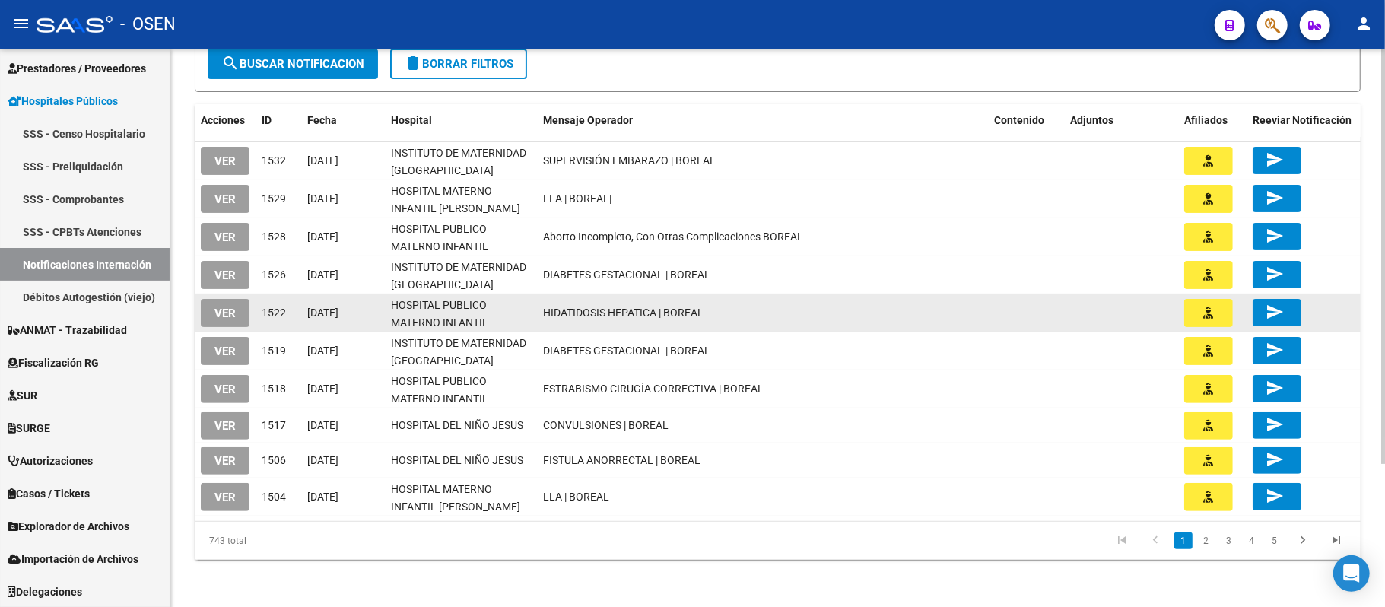
click at [1204, 313] on icon "button" at bounding box center [1209, 312] width 10 height 11
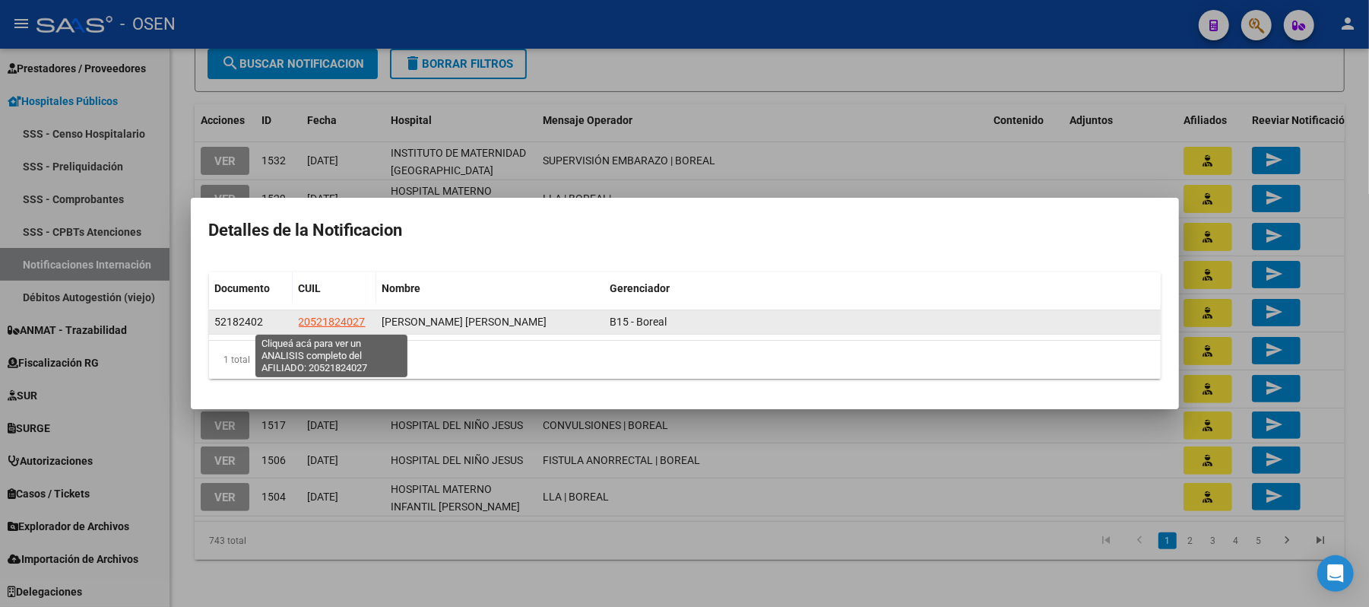
click at [350, 320] on span "20521824027" at bounding box center [332, 322] width 67 height 12
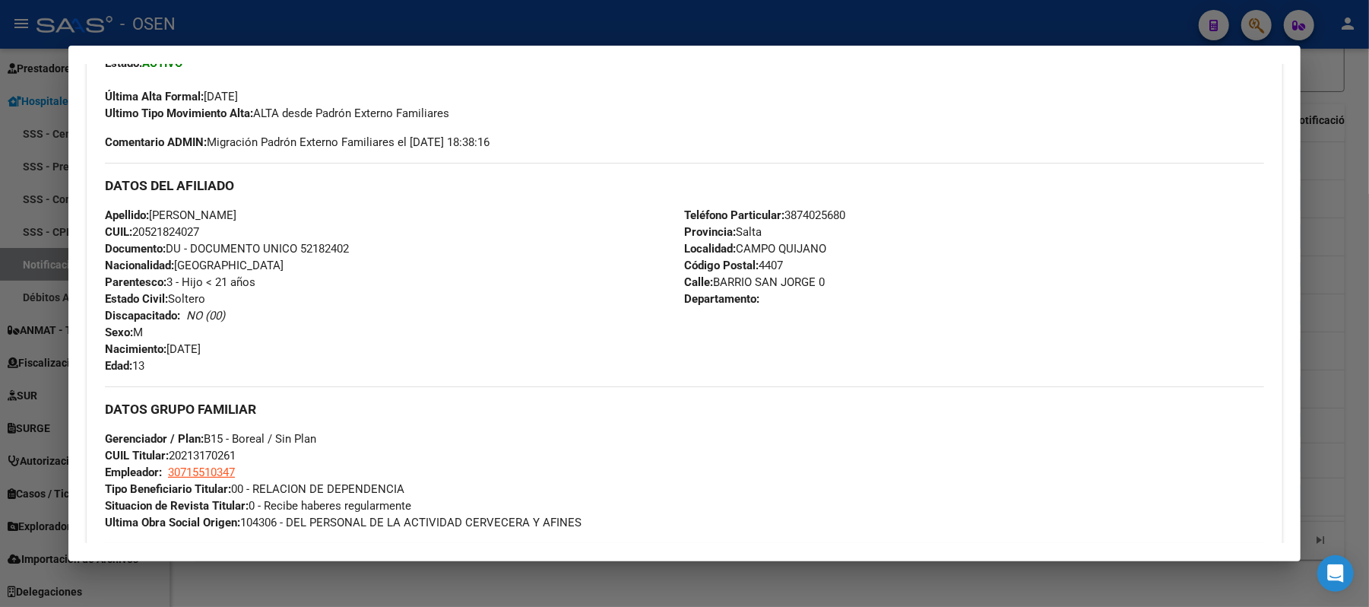
scroll to position [608, 0]
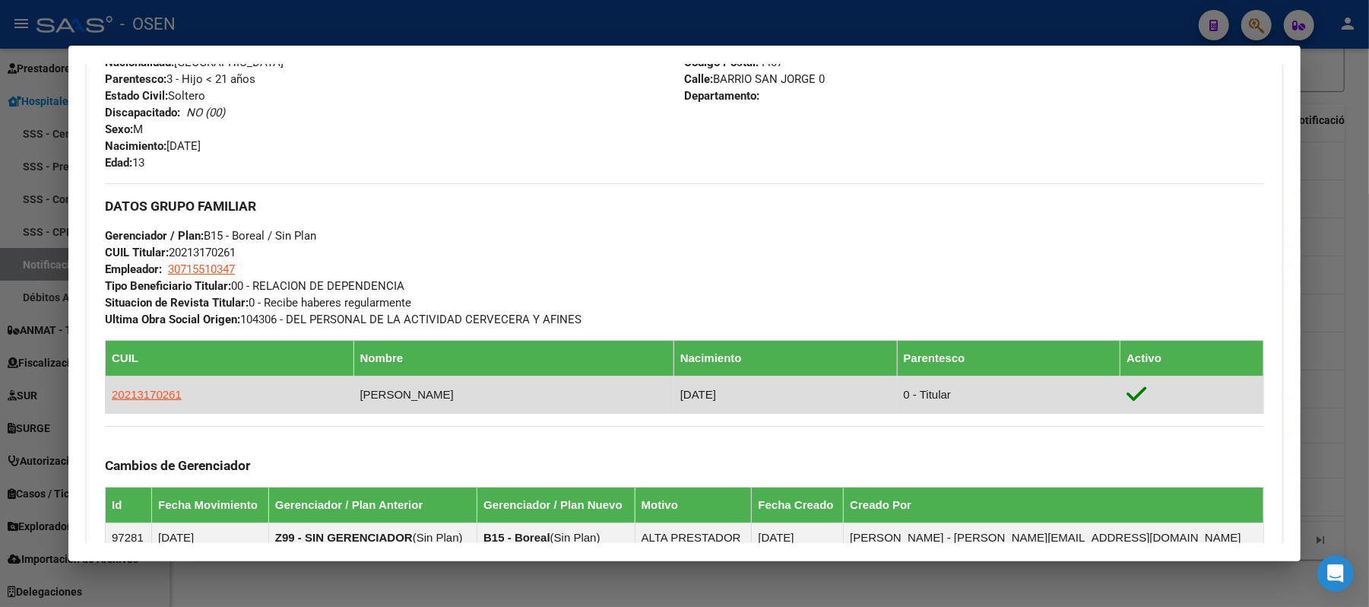
click at [144, 391] on span "20213170261" at bounding box center [147, 394] width 70 height 13
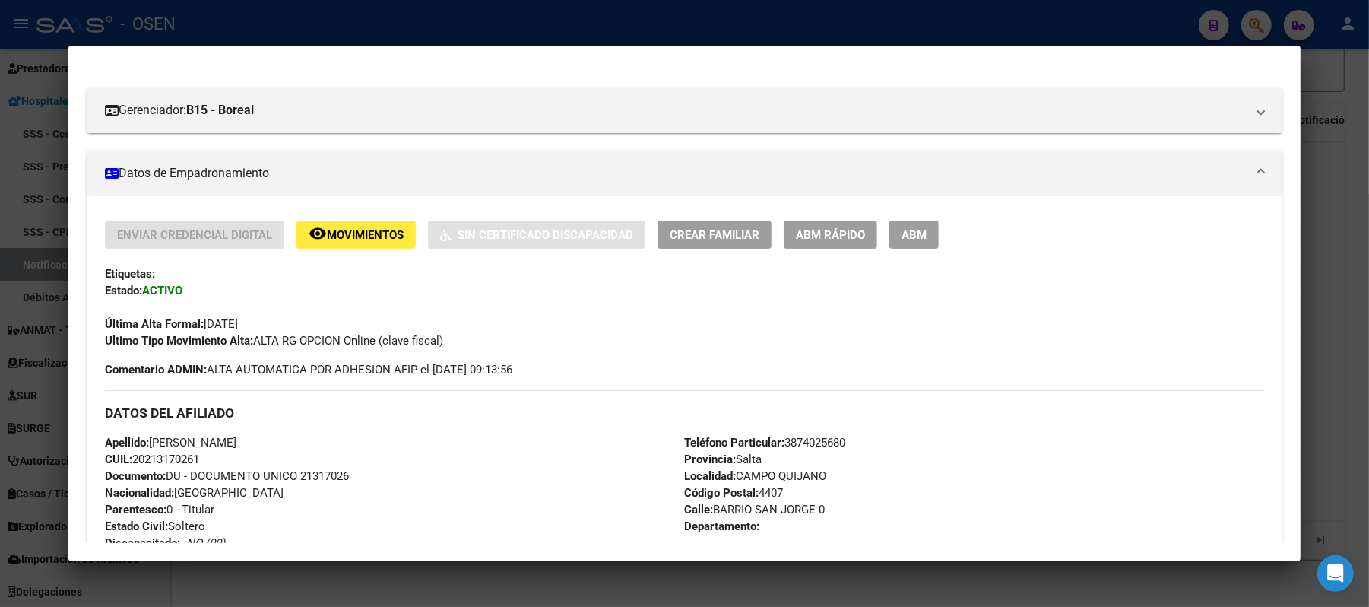
scroll to position [208, 0]
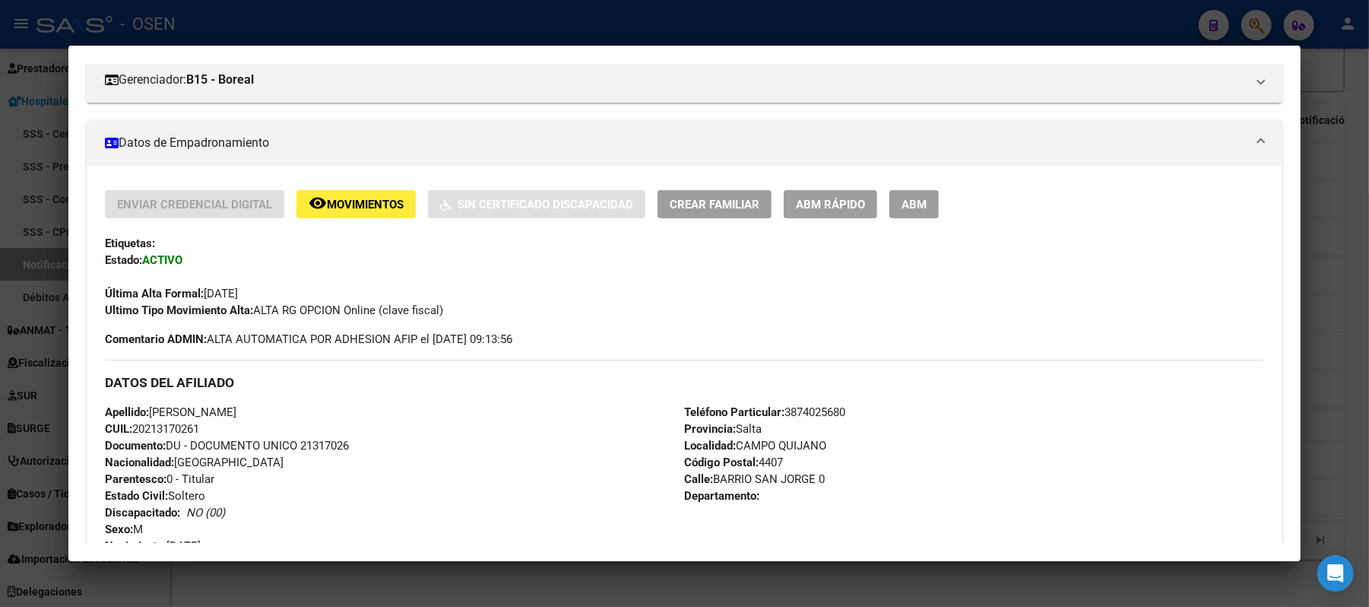
drag, startPoint x: 198, startPoint y: 430, endPoint x: 129, endPoint y: 432, distance: 69.2
click at [129, 432] on span "CUIL: 20213170261" at bounding box center [152, 429] width 94 height 14
drag, startPoint x: 307, startPoint y: 409, endPoint x: 148, endPoint y: 412, distance: 159.7
click at [148, 412] on div "Apellido: WENCESLAO ANGEL SULCA CUIL: 20213170261 Documento: DU - DOCUMENTO UNI…" at bounding box center [394, 487] width 579 height 167
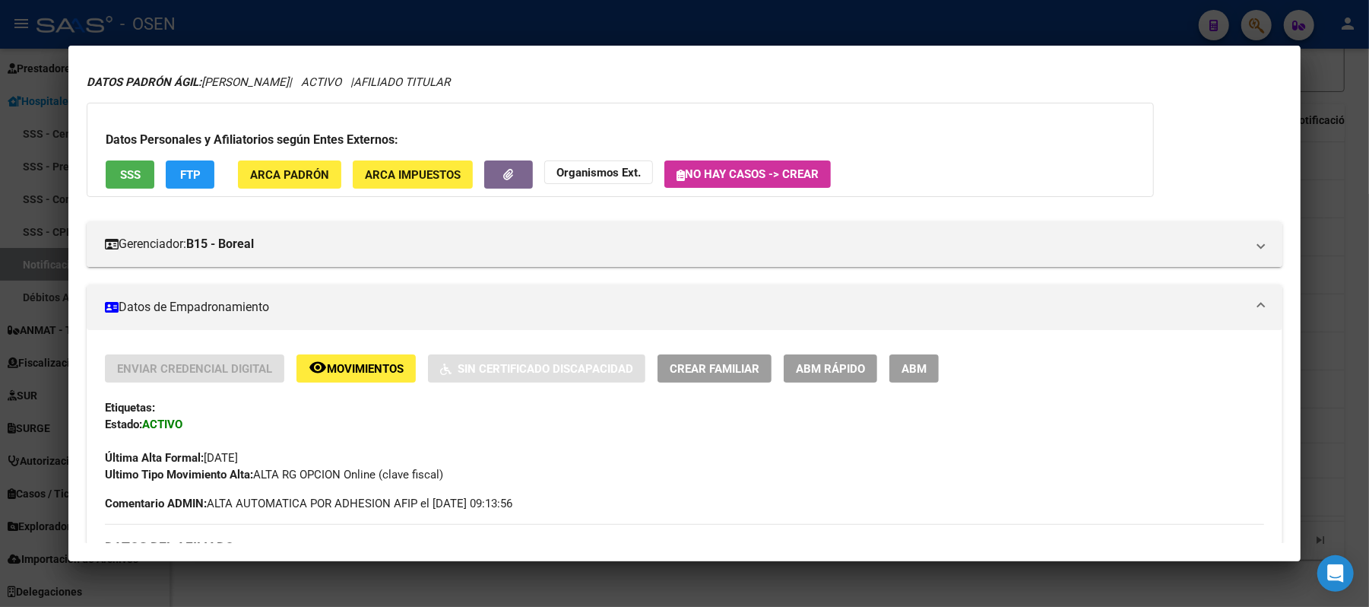
scroll to position [0, 0]
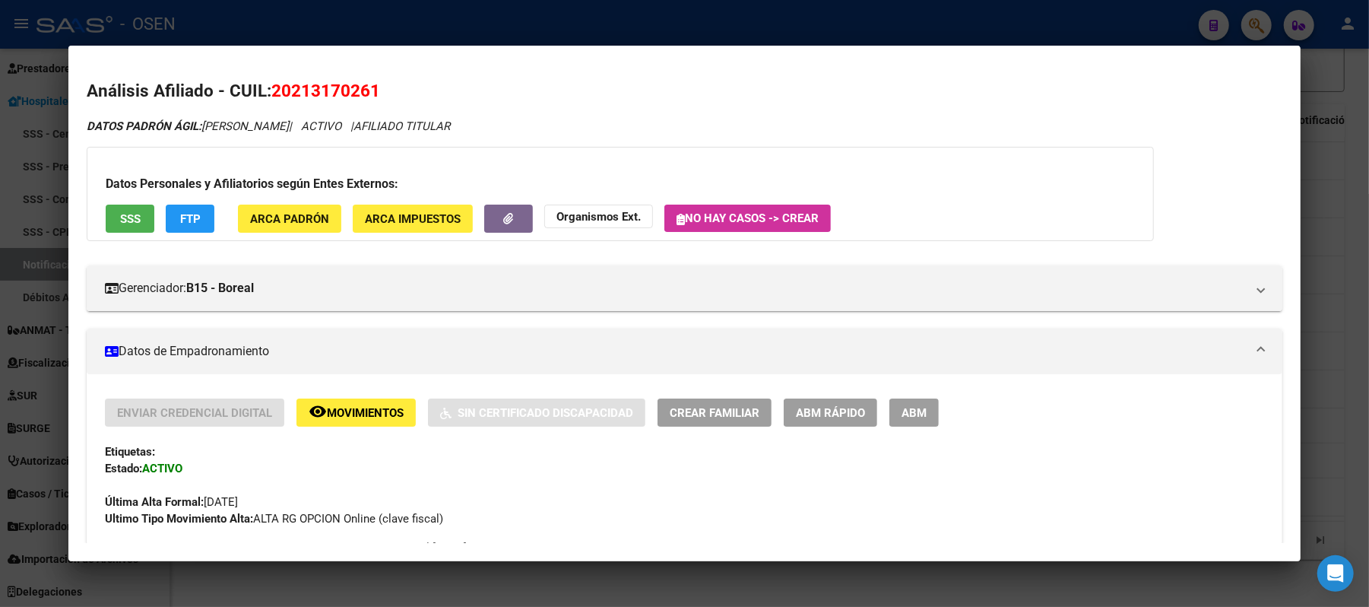
click at [354, 18] on div at bounding box center [684, 303] width 1369 height 607
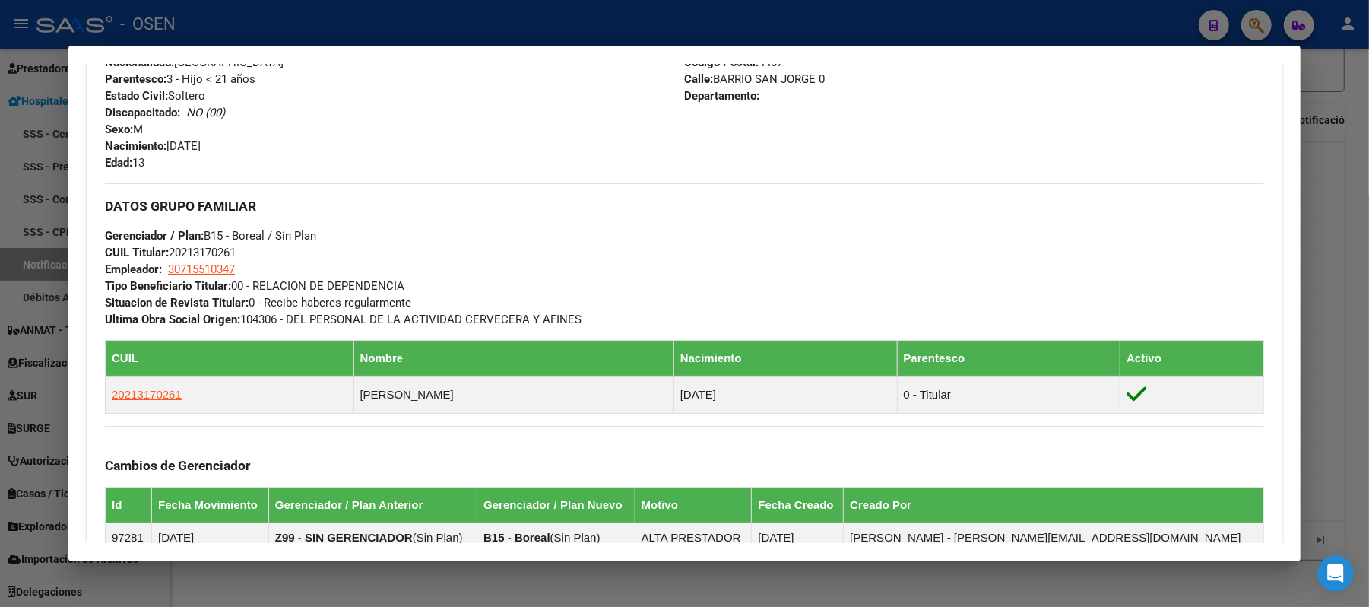
drag, startPoint x: 438, startPoint y: 20, endPoint x: 484, endPoint y: 34, distance: 47.9
click at [439, 20] on div at bounding box center [684, 303] width 1369 height 607
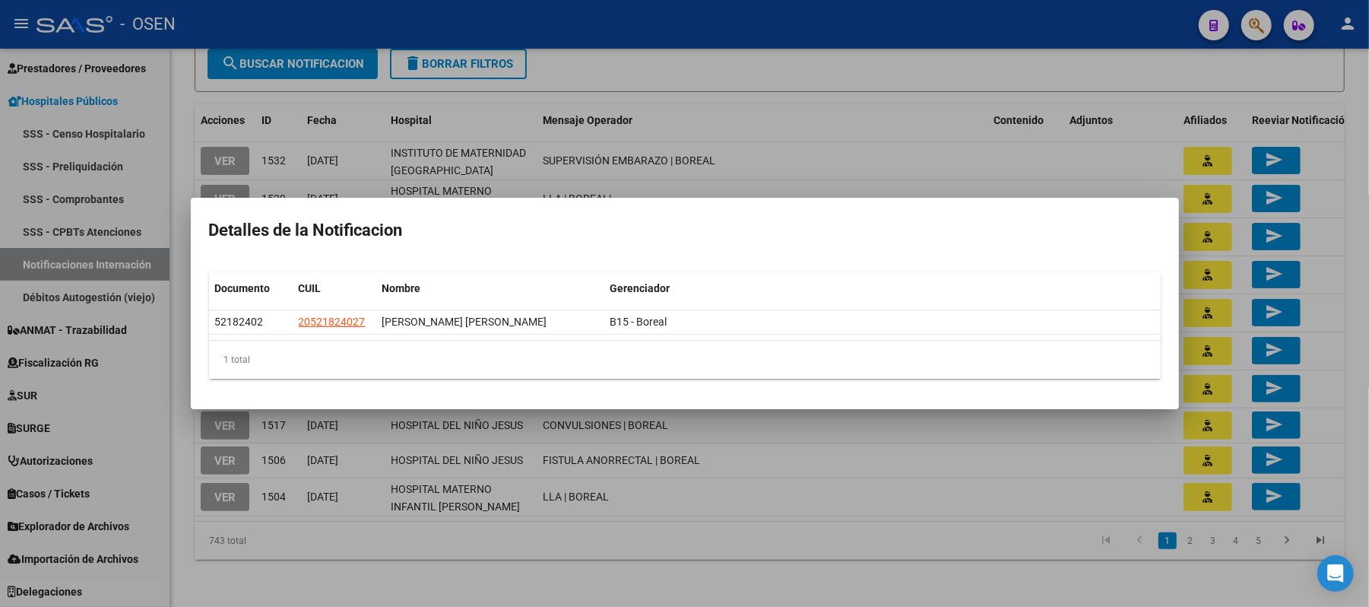
click at [908, 176] on div at bounding box center [684, 303] width 1369 height 607
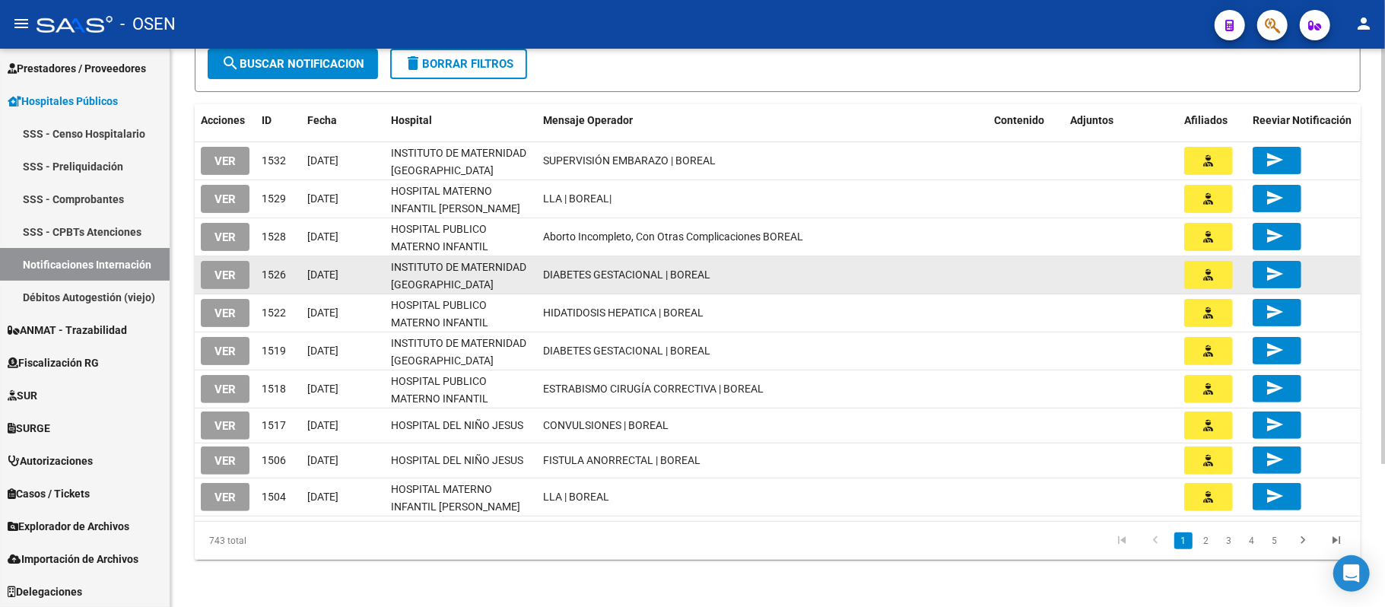
click at [1207, 281] on button "button" at bounding box center [1208, 275] width 49 height 28
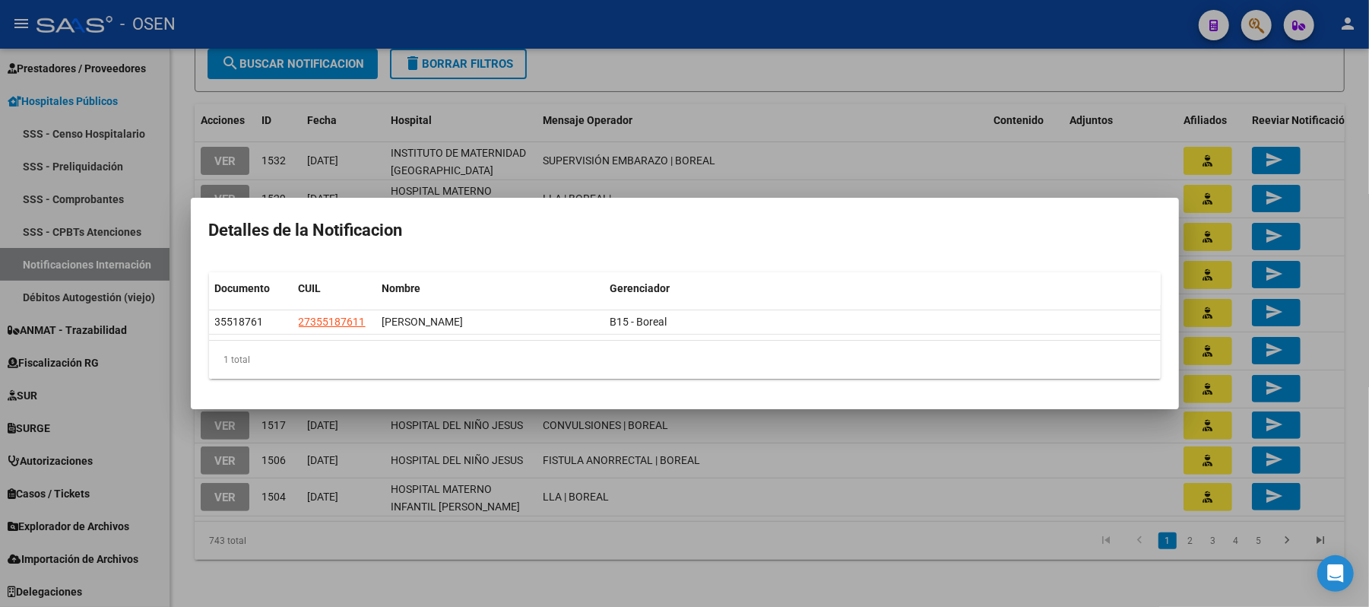
click at [905, 137] on div at bounding box center [684, 303] width 1369 height 607
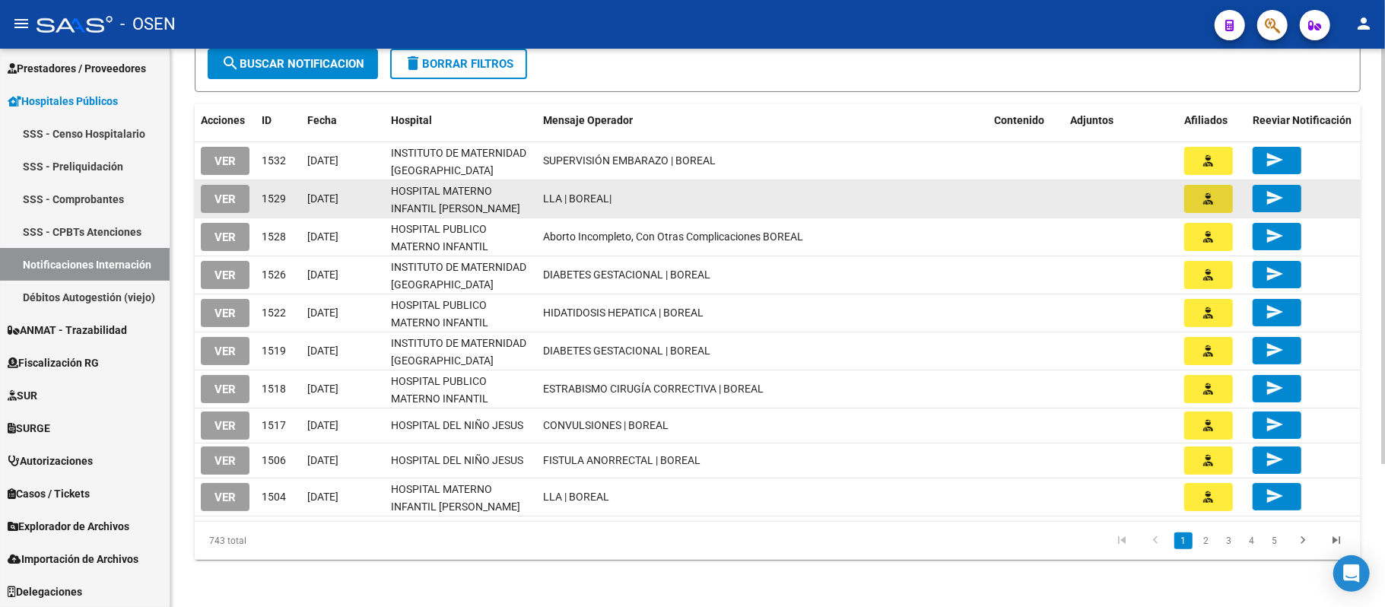
click at [1215, 202] on button "button" at bounding box center [1208, 199] width 49 height 28
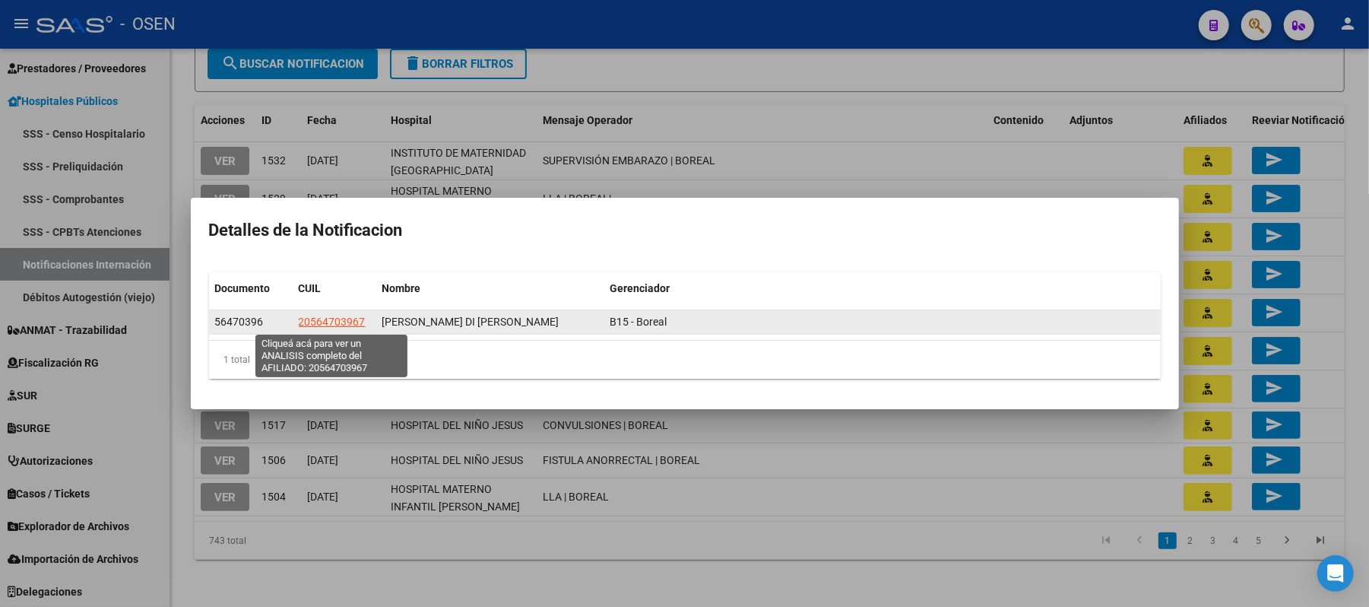
click at [328, 317] on span "20564703967" at bounding box center [332, 322] width 67 height 12
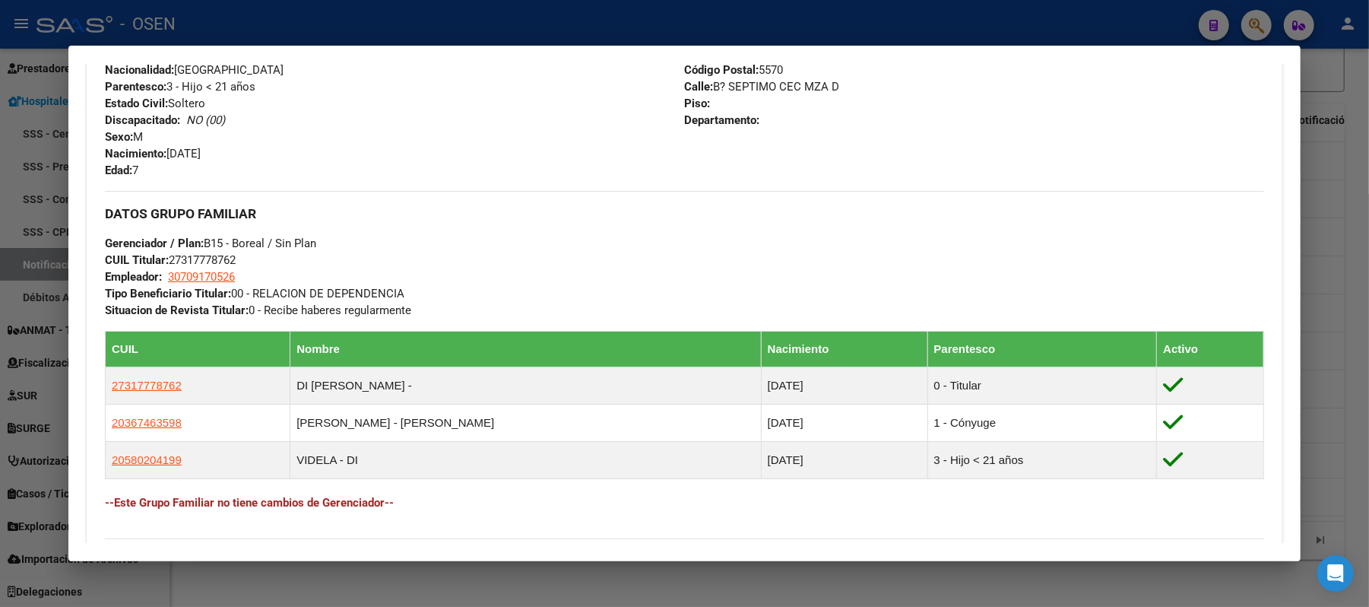
scroll to position [608, 0]
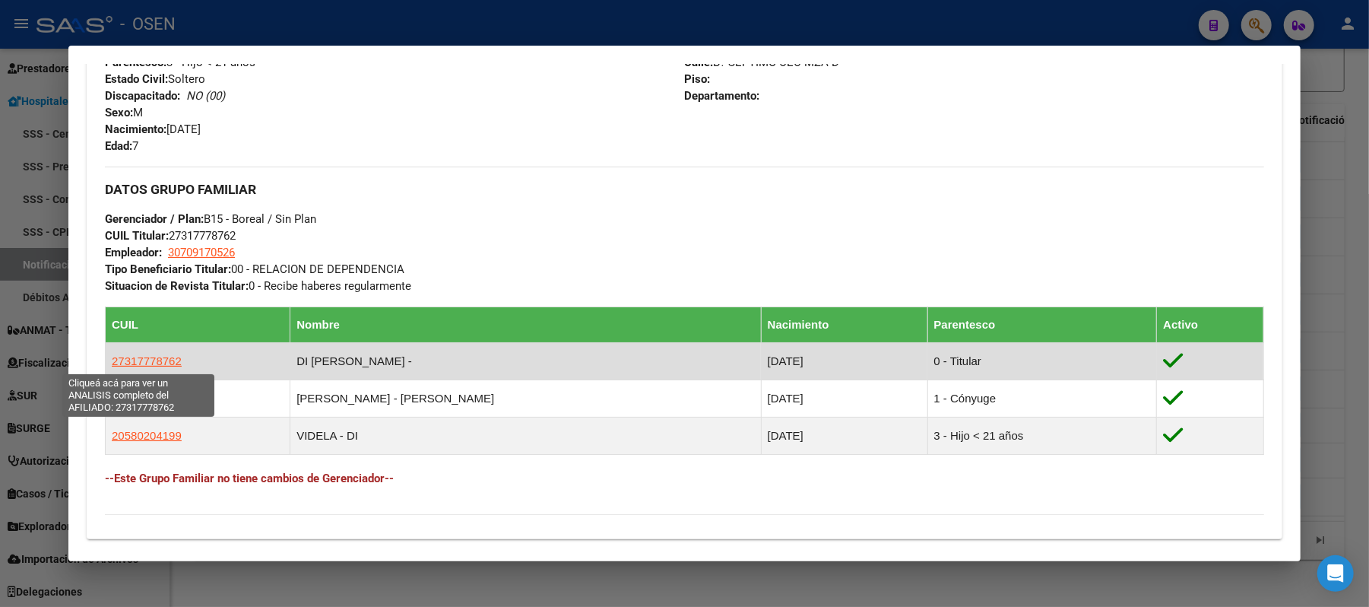
click at [151, 359] on span "27317778762" at bounding box center [147, 360] width 70 height 13
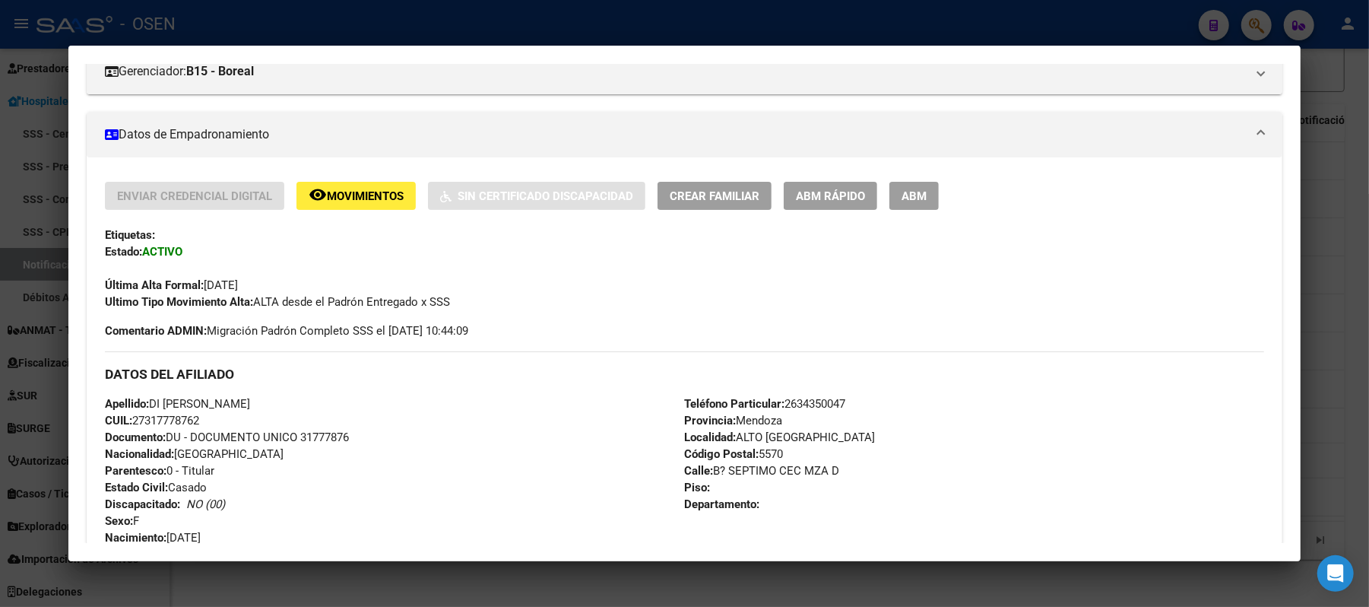
scroll to position [304, 0]
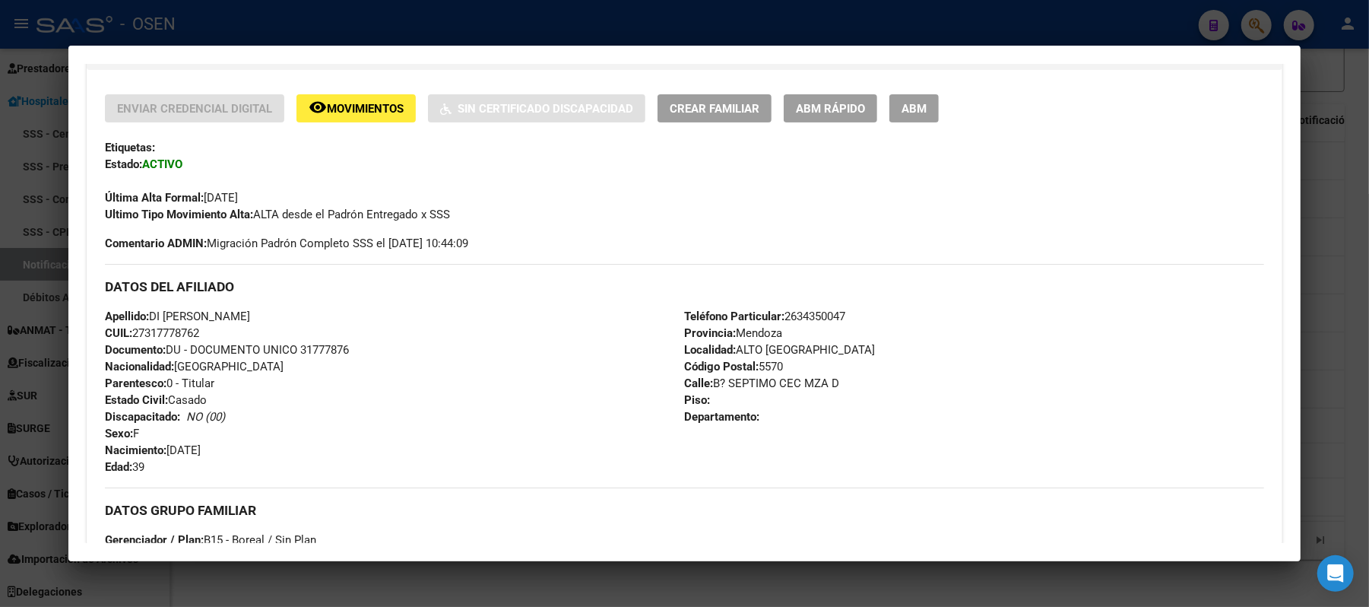
drag, startPoint x: 301, startPoint y: 315, endPoint x: 146, endPoint y: 316, distance: 155.1
click at [146, 316] on div "Apellido: DI SETTIMIO MELISA ESTER CUIL: 27317778762 Documento: DU - DOCUMENTO …" at bounding box center [394, 391] width 579 height 167
click at [274, 345] on span "Documento: DU - DOCUMENTO UNICO 31777876" at bounding box center [227, 350] width 244 height 14
drag, startPoint x: 213, startPoint y: 332, endPoint x: 129, endPoint y: 330, distance: 84.4
click at [129, 330] on div "Apellido: DI SETTIMIO MELISA ESTER CUIL: 27317778762 Documento: DU - DOCUMENTO …" at bounding box center [394, 391] width 579 height 167
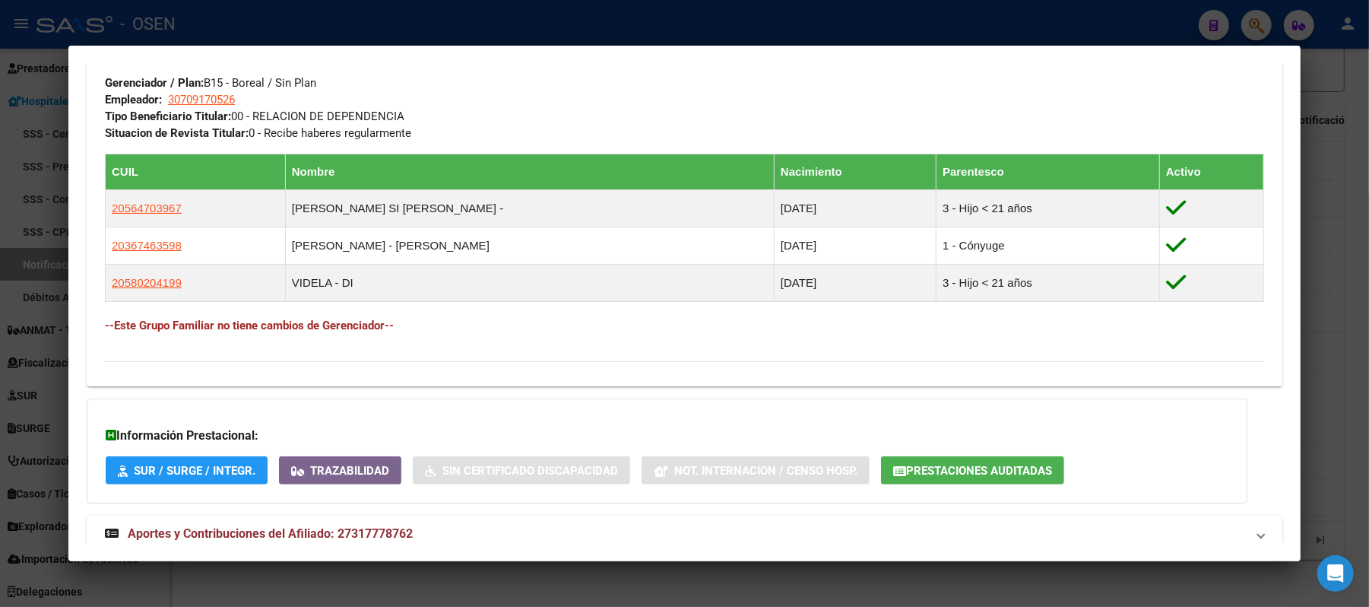
scroll to position [804, 0]
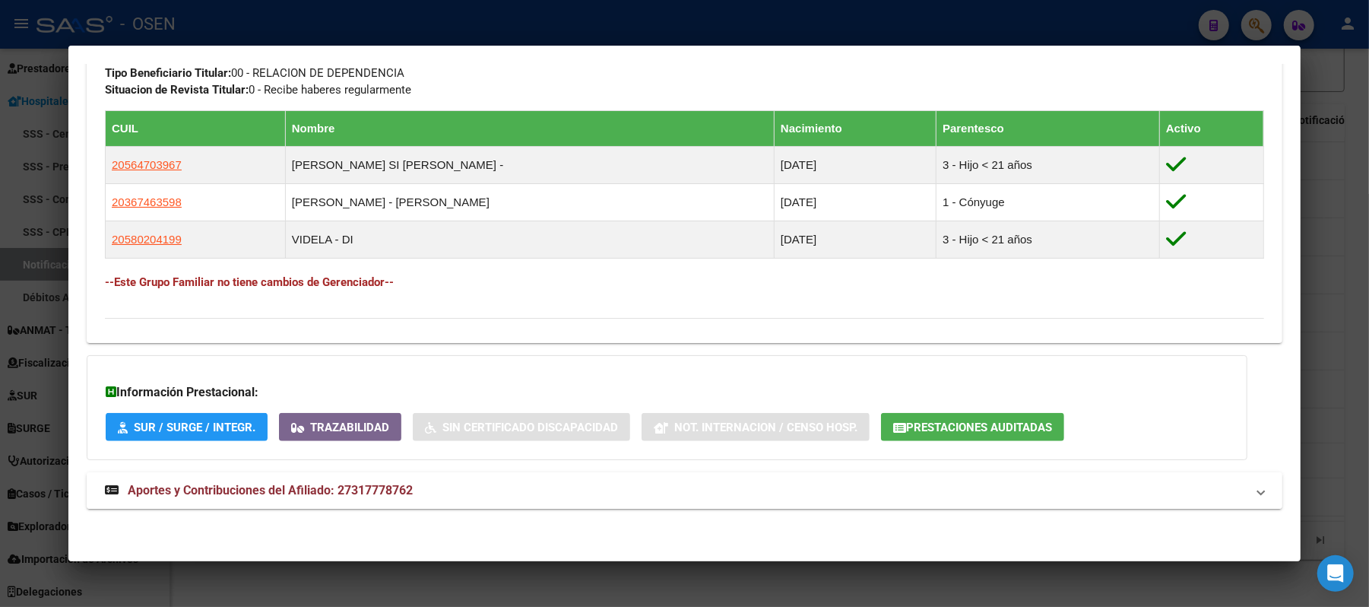
drag, startPoint x: 651, startPoint y: 505, endPoint x: 651, endPoint y: 494, distance: 10.6
click at [651, 500] on mat-expansion-panel-header "Aportes y Contribuciones del Afiliado: 27317778762" at bounding box center [685, 490] width 1196 height 36
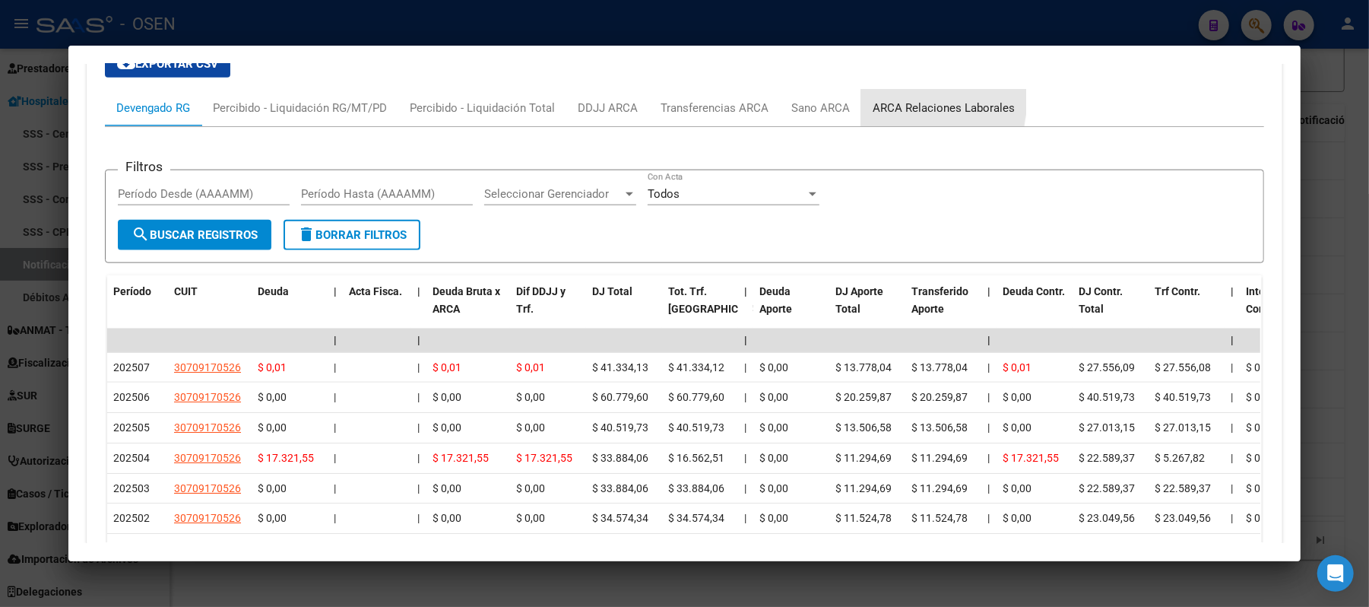
click at [893, 102] on div "ARCA Relaciones Laborales" at bounding box center [944, 108] width 142 height 17
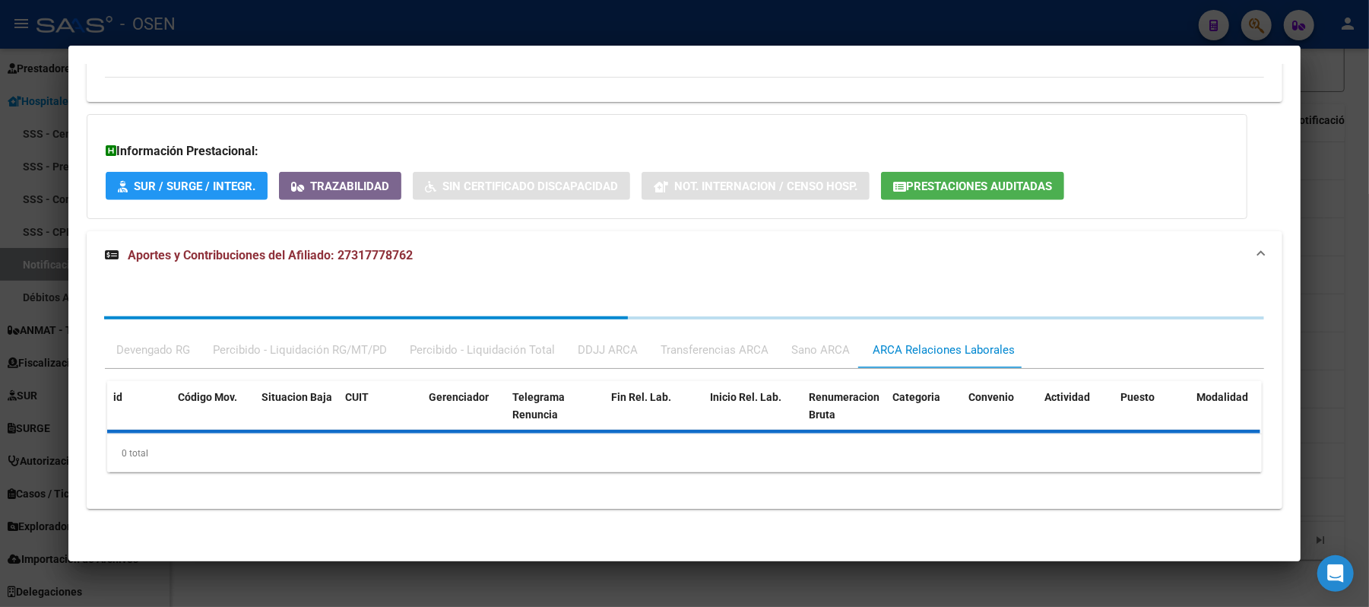
scroll to position [1120, 0]
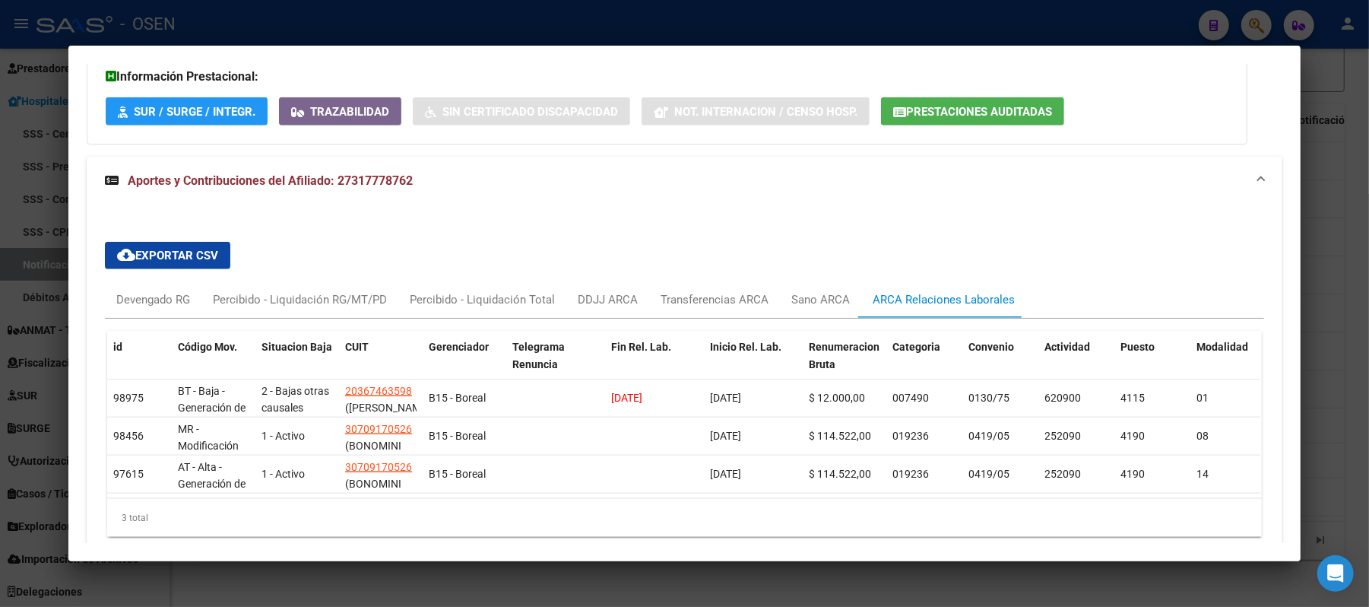
click at [397, 33] on div at bounding box center [684, 303] width 1369 height 607
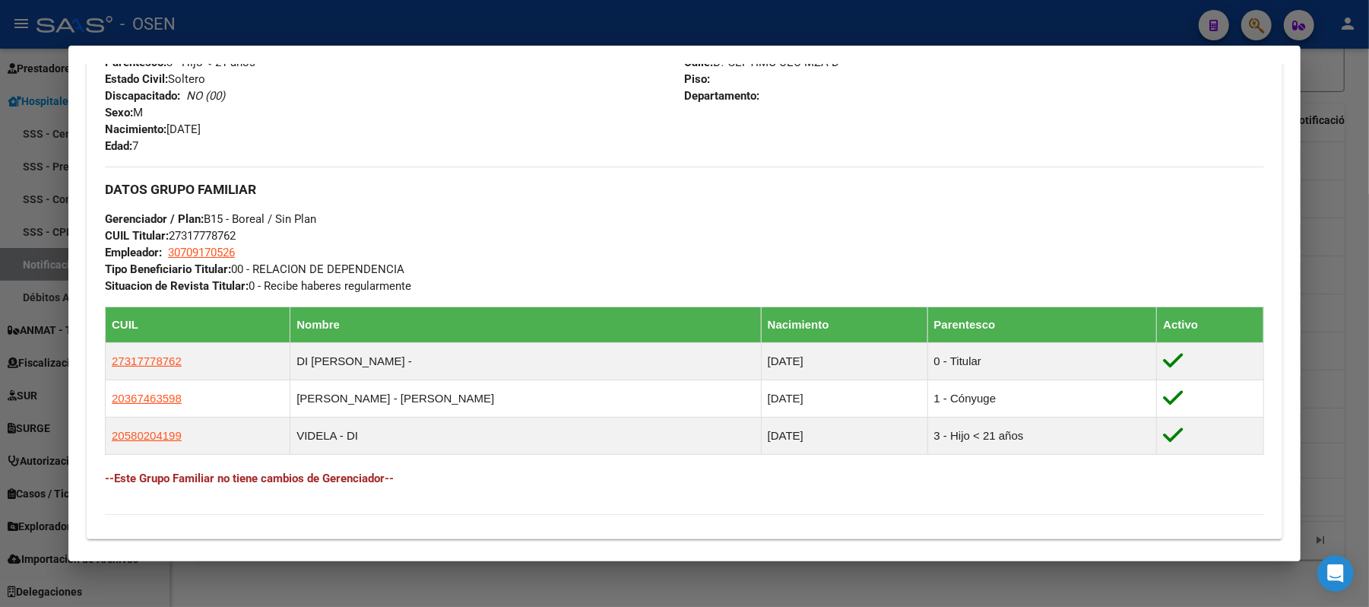
click at [394, 38] on div at bounding box center [684, 303] width 1369 height 607
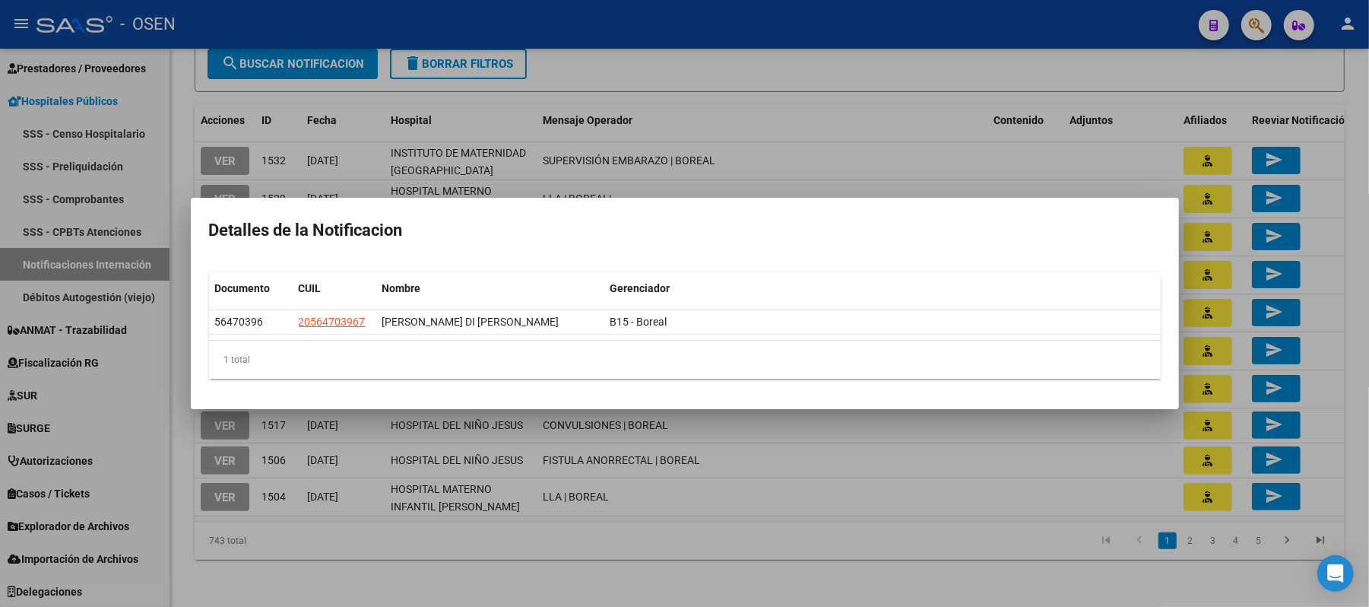
click at [833, 117] on div at bounding box center [684, 303] width 1369 height 607
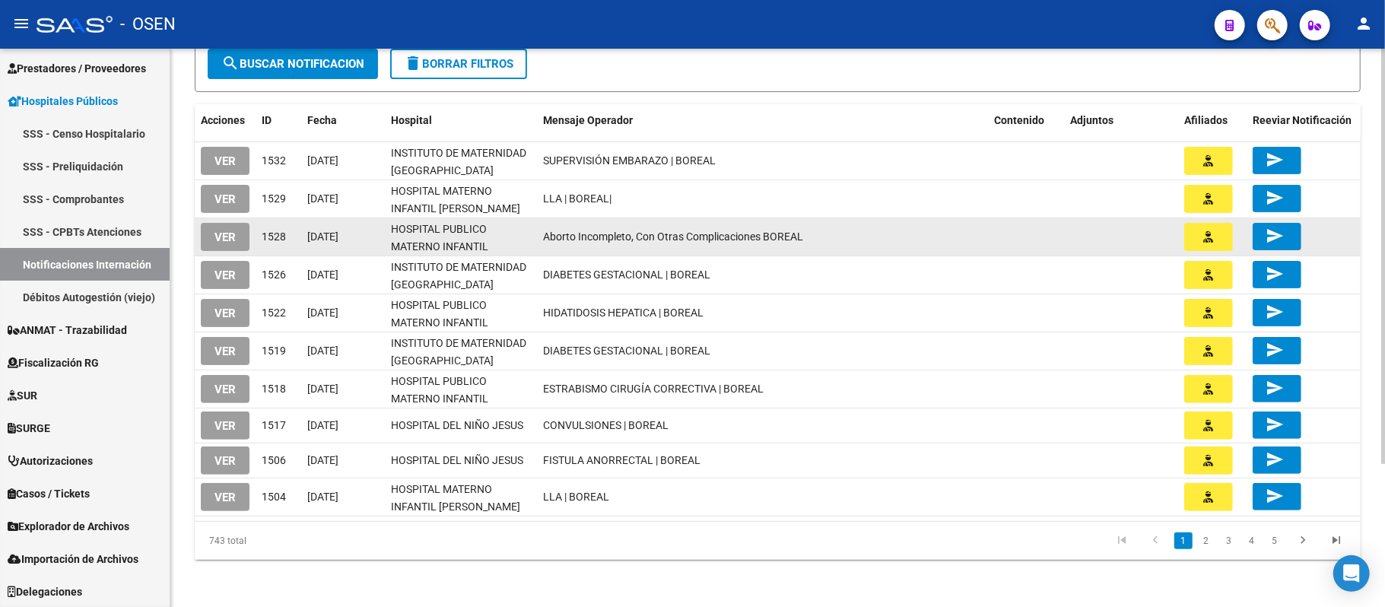
click at [1204, 236] on icon "button" at bounding box center [1209, 236] width 10 height 11
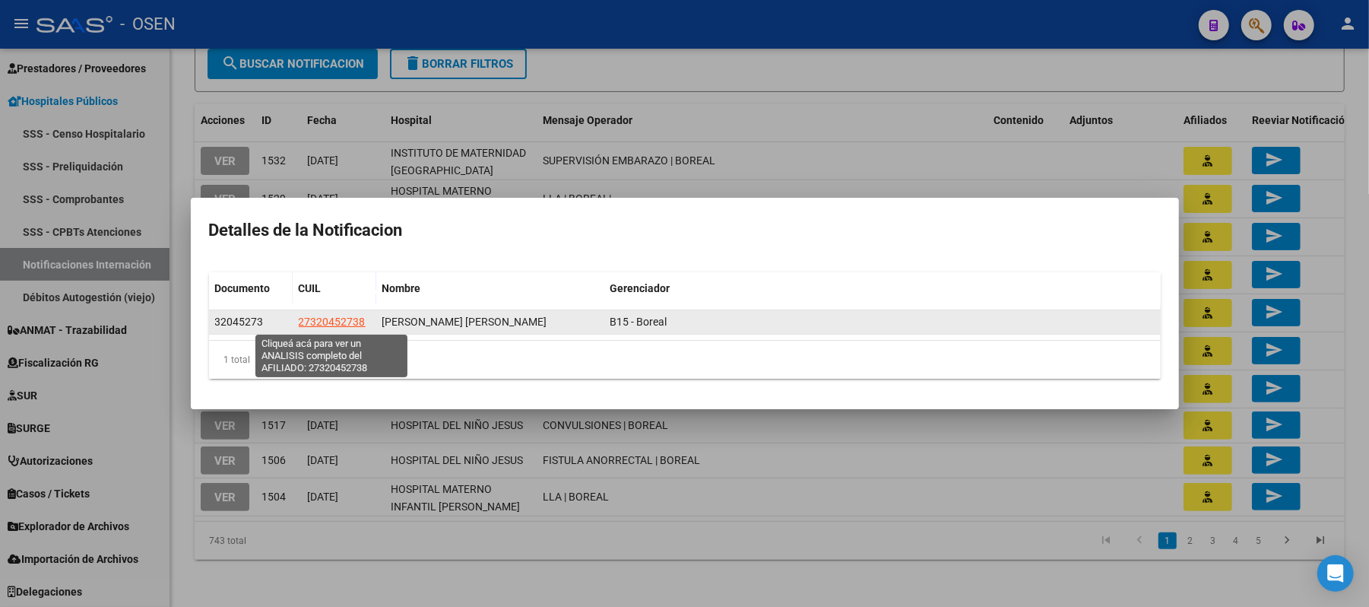
click at [347, 322] on span "27320452738" at bounding box center [332, 322] width 67 height 12
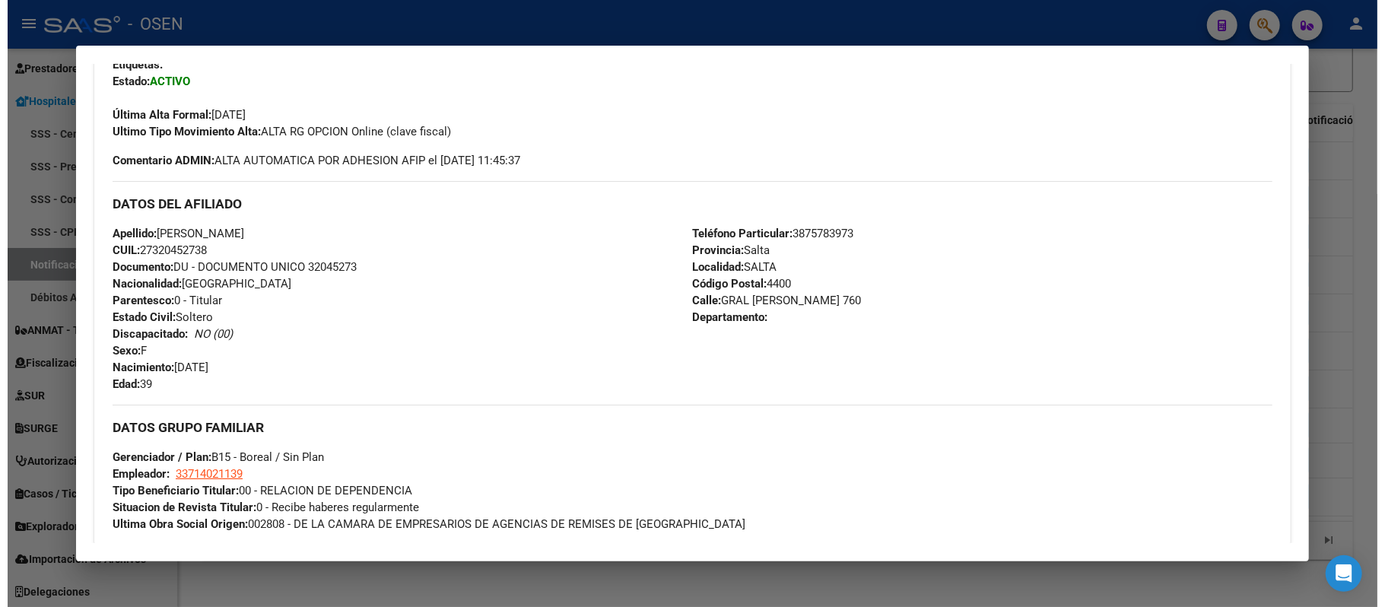
scroll to position [405, 0]
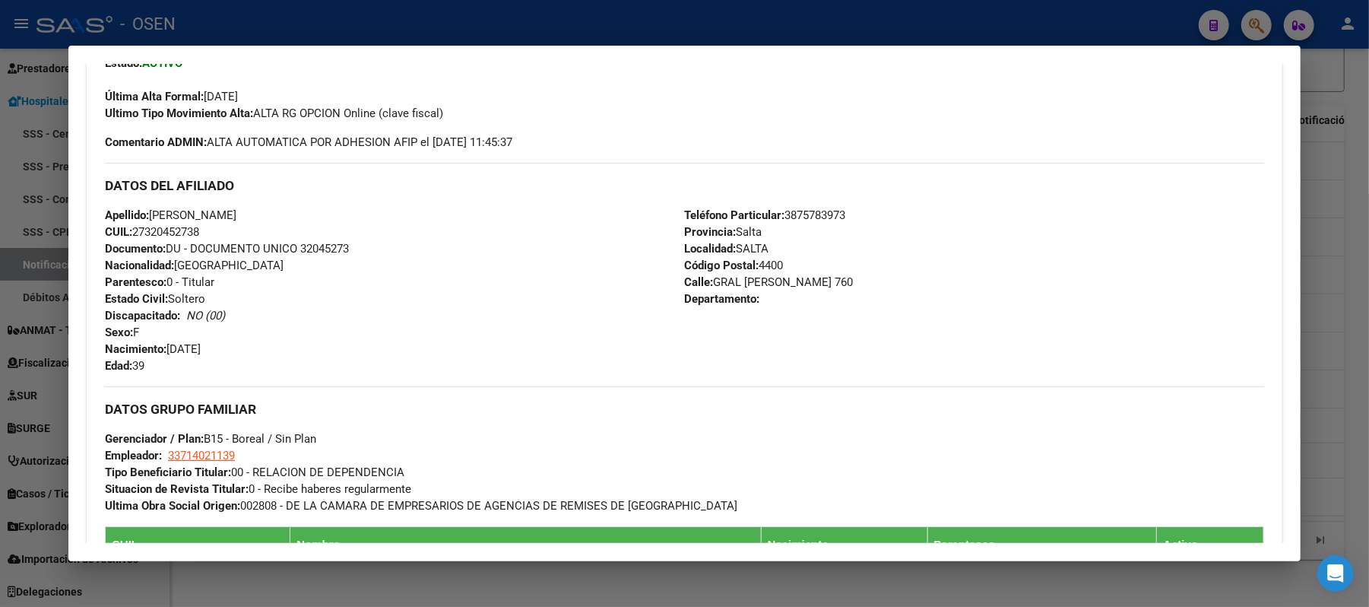
drag, startPoint x: 213, startPoint y: 231, endPoint x: 129, endPoint y: 226, distance: 83.8
click at [129, 226] on div "Apellido: GABRIELA SOLEDAD MARTIN CHAVARRIA CUIL: 27320452738 Documento: DU - D…" at bounding box center [394, 290] width 579 height 167
click at [383, 265] on div "Apellido: GABRIELA SOLEDAD MARTIN CHAVARRIA CUIL: 27320452738 Documento: DU - D…" at bounding box center [394, 290] width 579 height 167
drag, startPoint x: 369, startPoint y: 211, endPoint x: 147, endPoint y: 220, distance: 222.2
click at [147, 220] on div "Apellido: GABRIELA SOLEDAD MARTIN CHAVARRIA CUIL: 27320452738 Documento: DU - D…" at bounding box center [394, 290] width 579 height 167
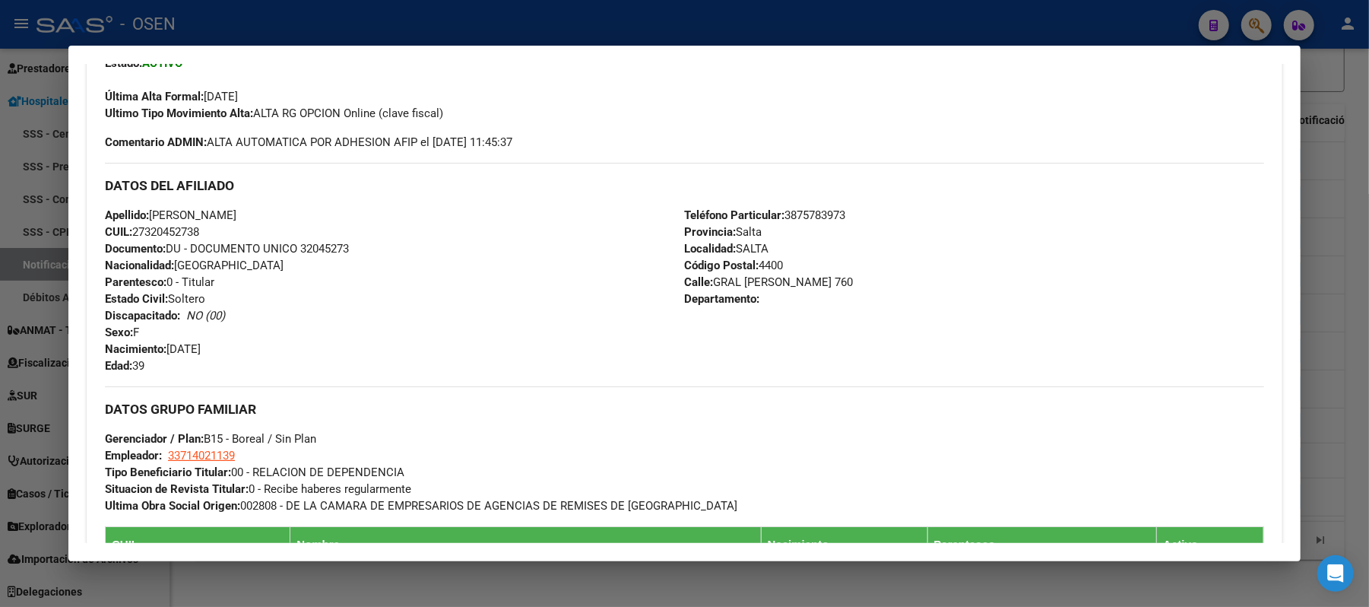
click at [461, 23] on div at bounding box center [684, 303] width 1369 height 607
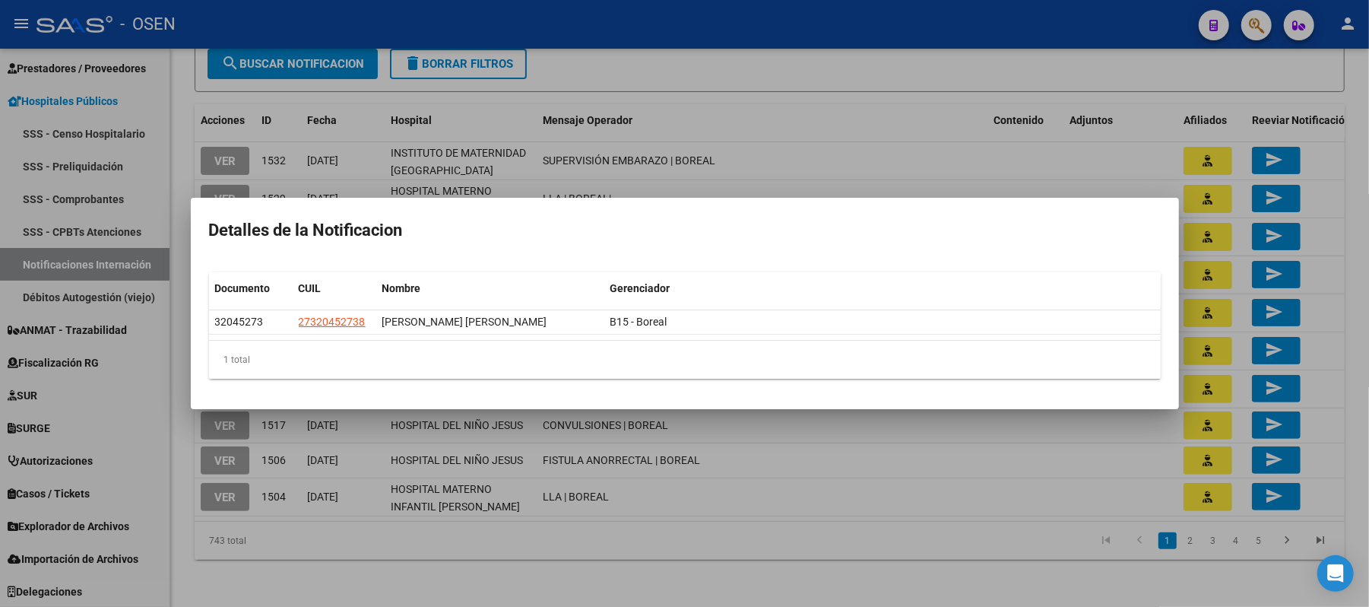
click at [855, 148] on div at bounding box center [684, 303] width 1369 height 607
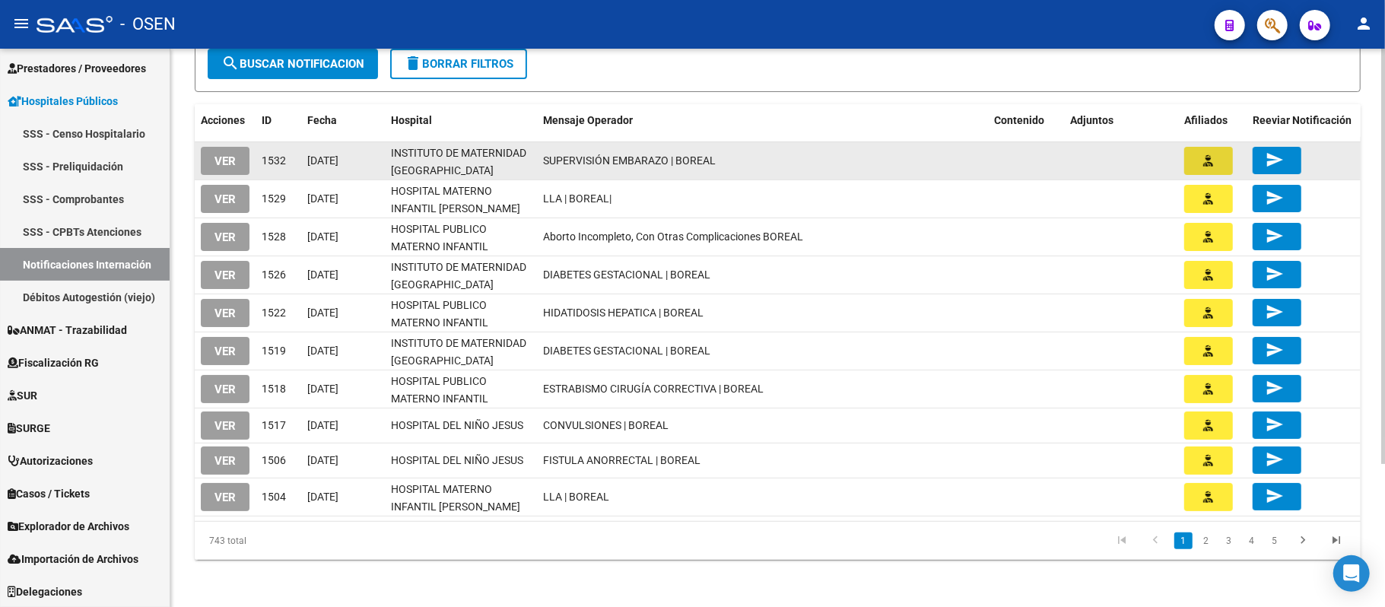
click at [1209, 165] on icon "button" at bounding box center [1209, 160] width 10 height 11
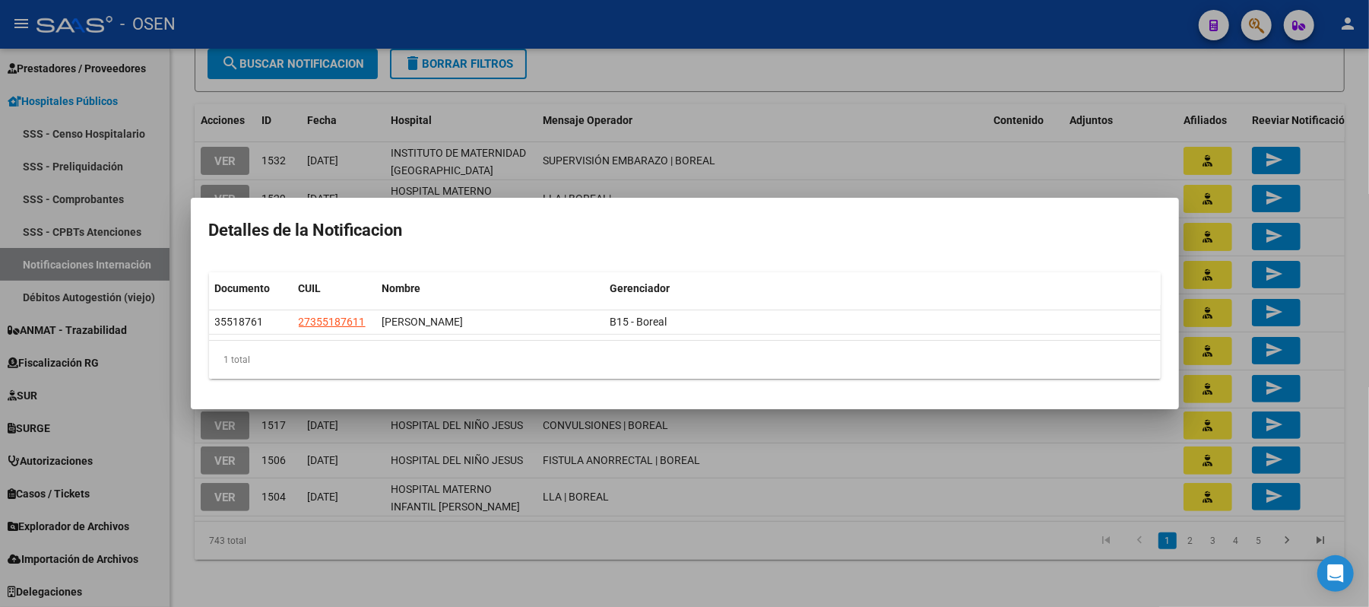
click at [804, 113] on div at bounding box center [684, 303] width 1369 height 607
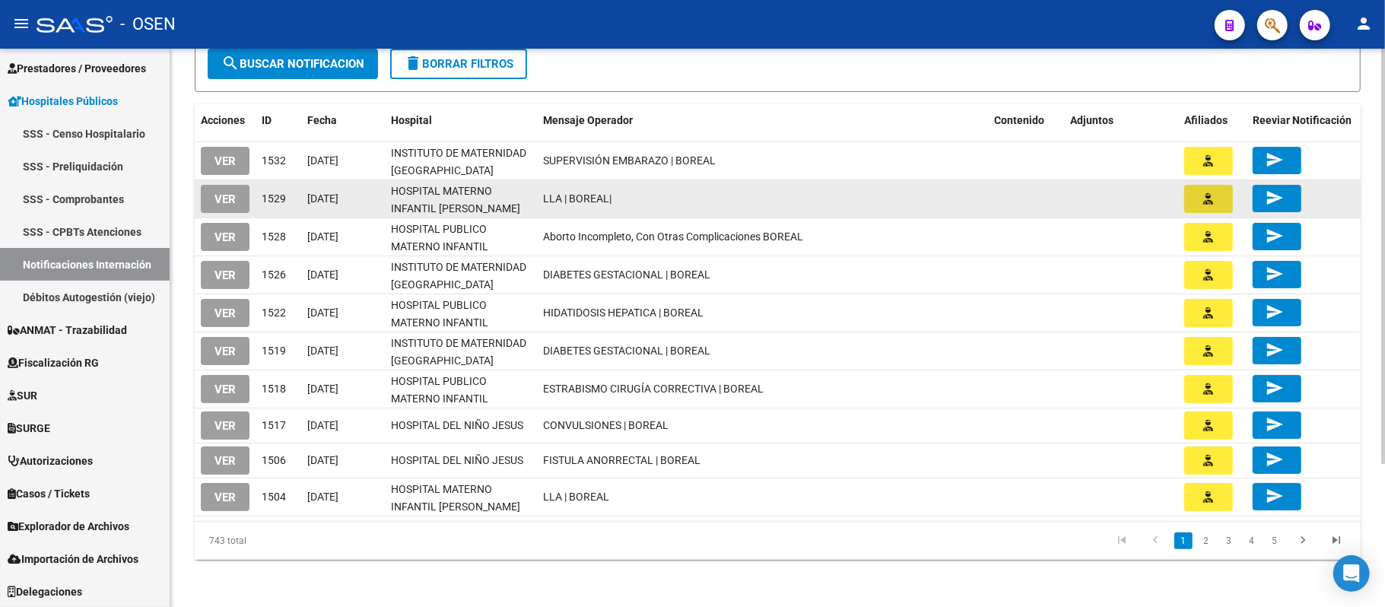
click at [1194, 208] on button "button" at bounding box center [1208, 199] width 49 height 28
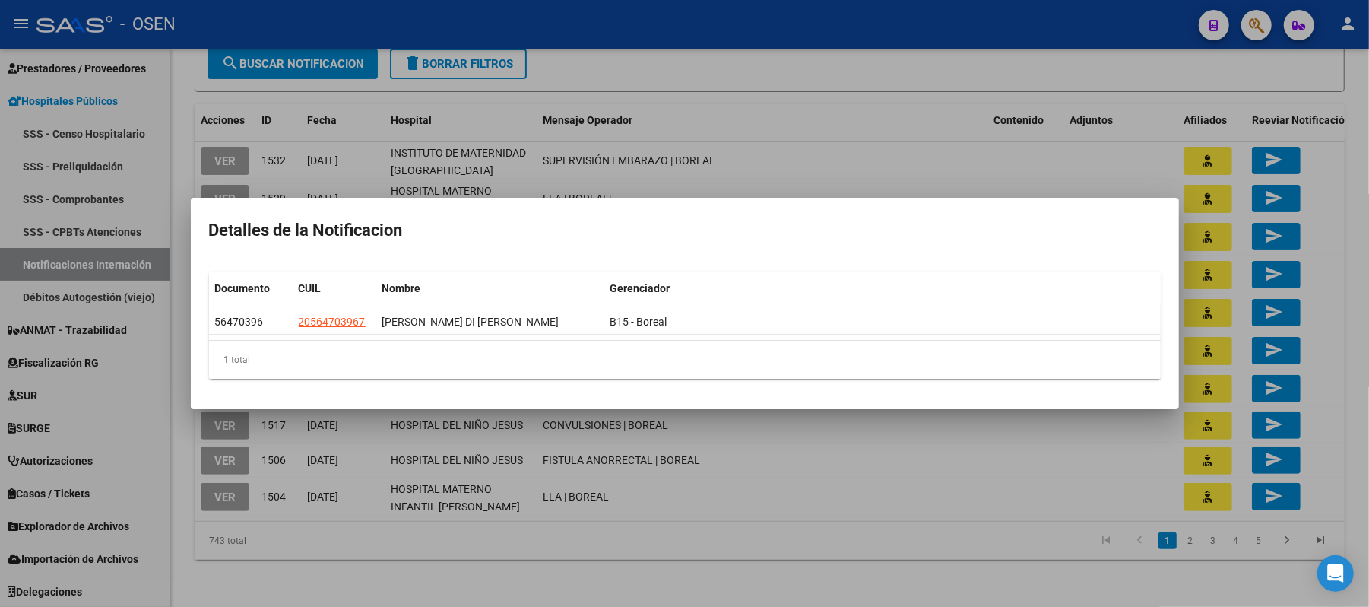
click at [768, 159] on div at bounding box center [684, 303] width 1369 height 607
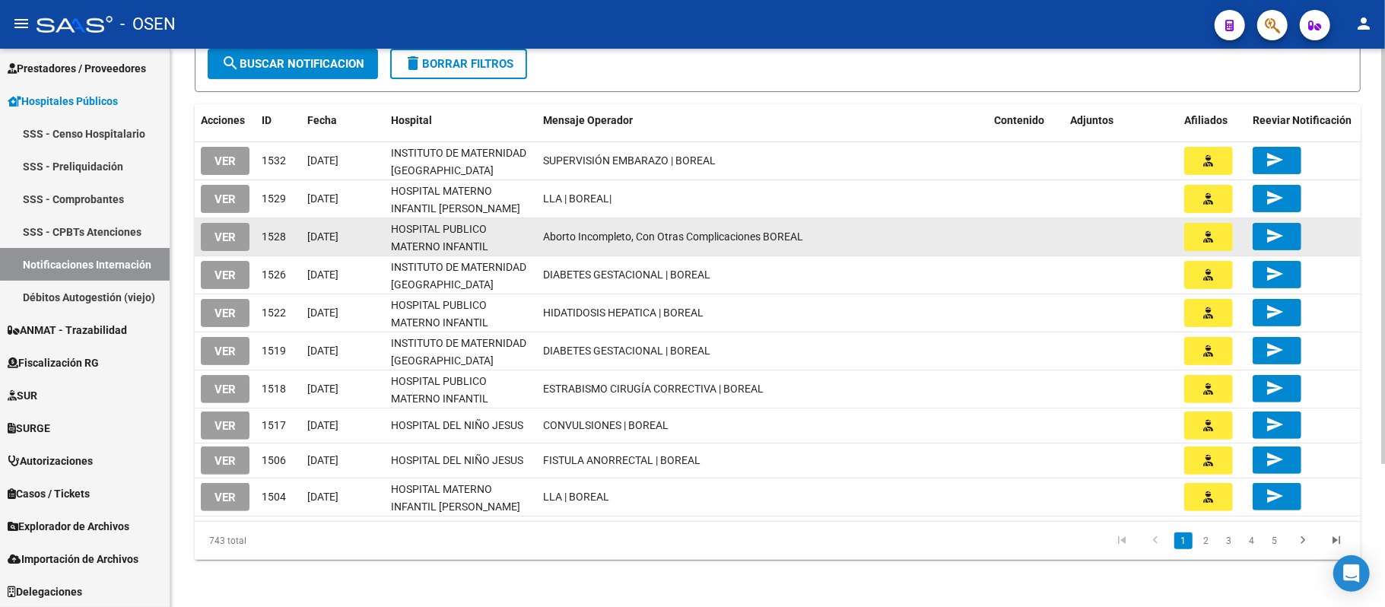
click at [1211, 241] on icon "button" at bounding box center [1209, 236] width 10 height 11
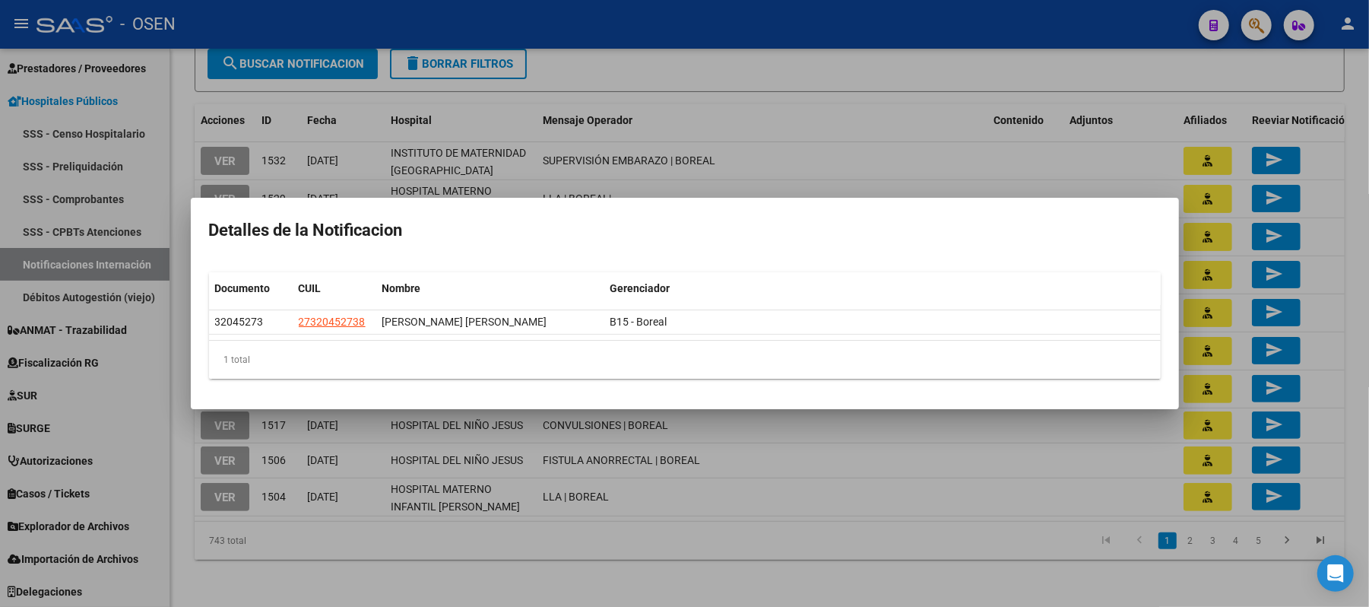
click at [770, 71] on div at bounding box center [684, 303] width 1369 height 607
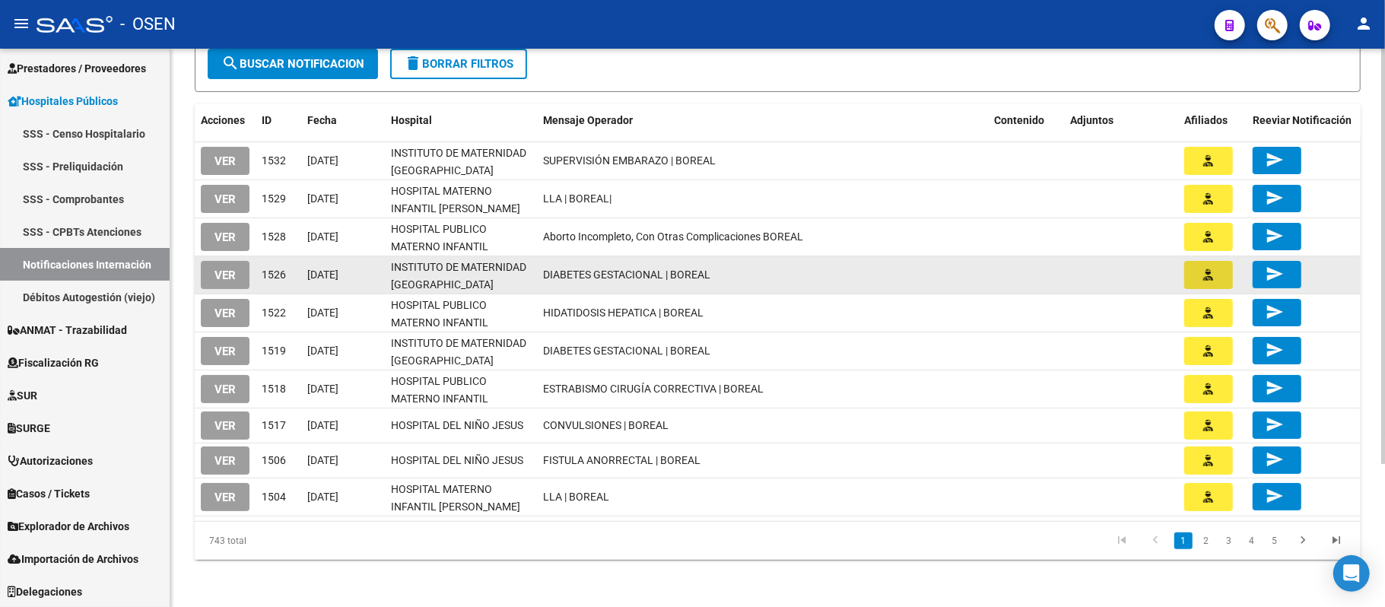
click at [1212, 281] on button "button" at bounding box center [1208, 275] width 49 height 28
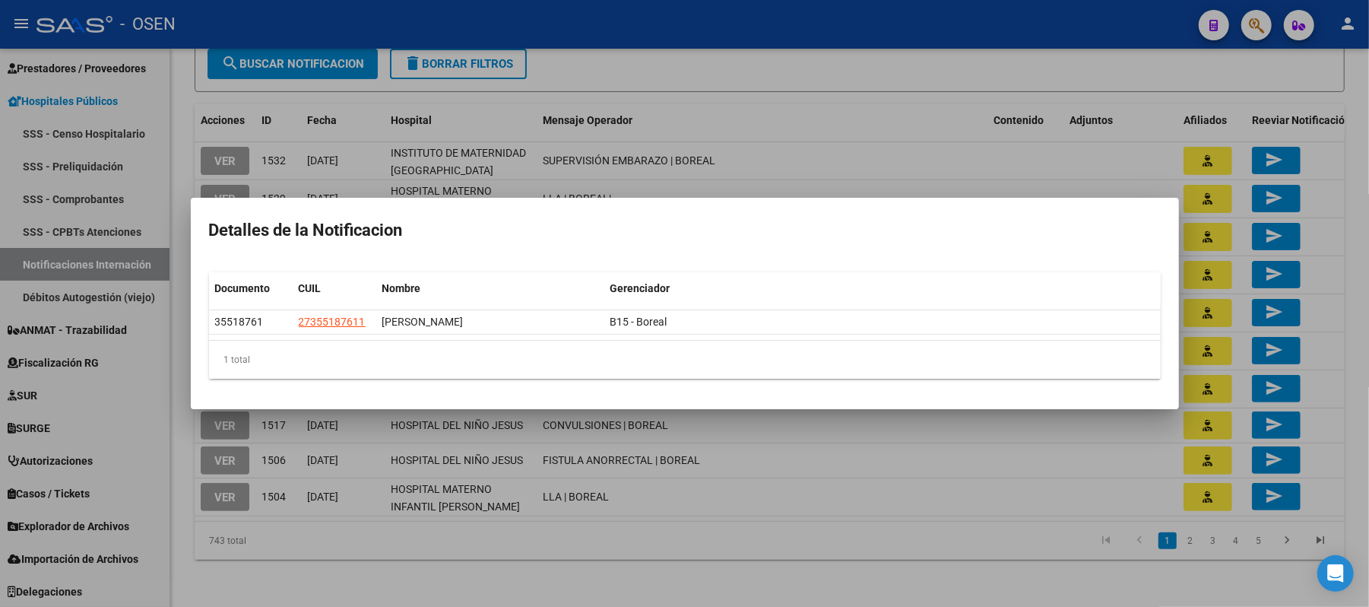
click at [804, 110] on div at bounding box center [684, 303] width 1369 height 607
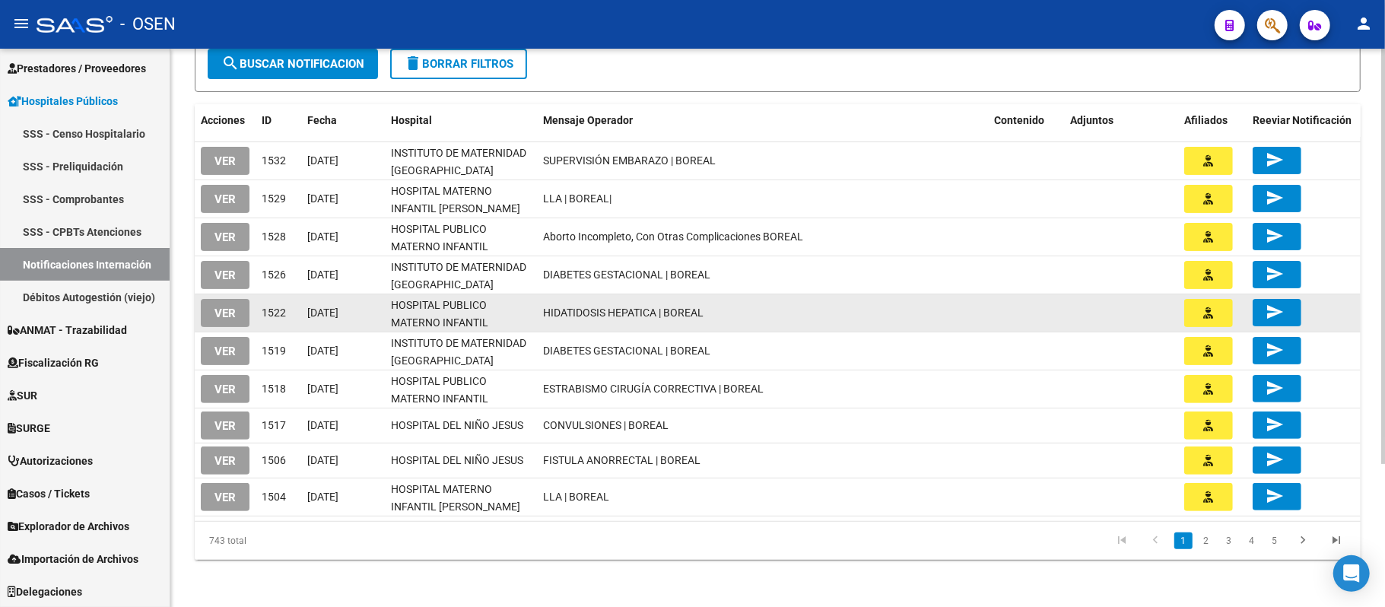
click at [1223, 316] on button "button" at bounding box center [1208, 313] width 49 height 28
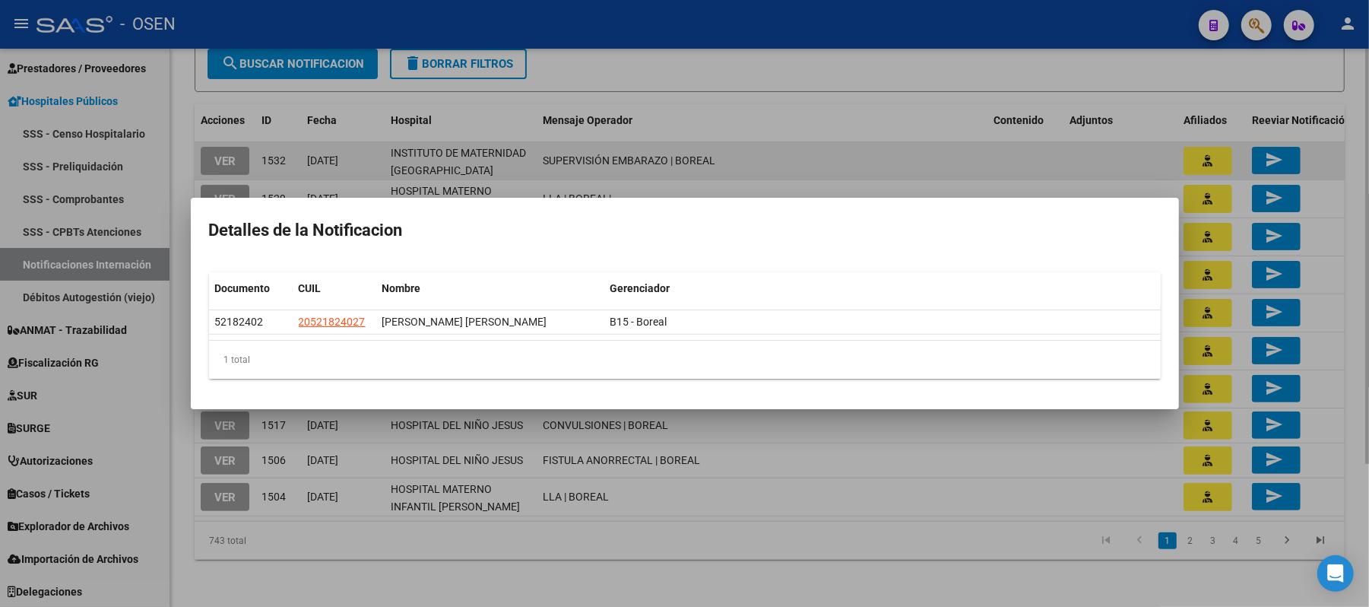
drag, startPoint x: 840, startPoint y: 149, endPoint x: 855, endPoint y: 149, distance: 14.4
click at [843, 149] on div at bounding box center [684, 303] width 1369 height 607
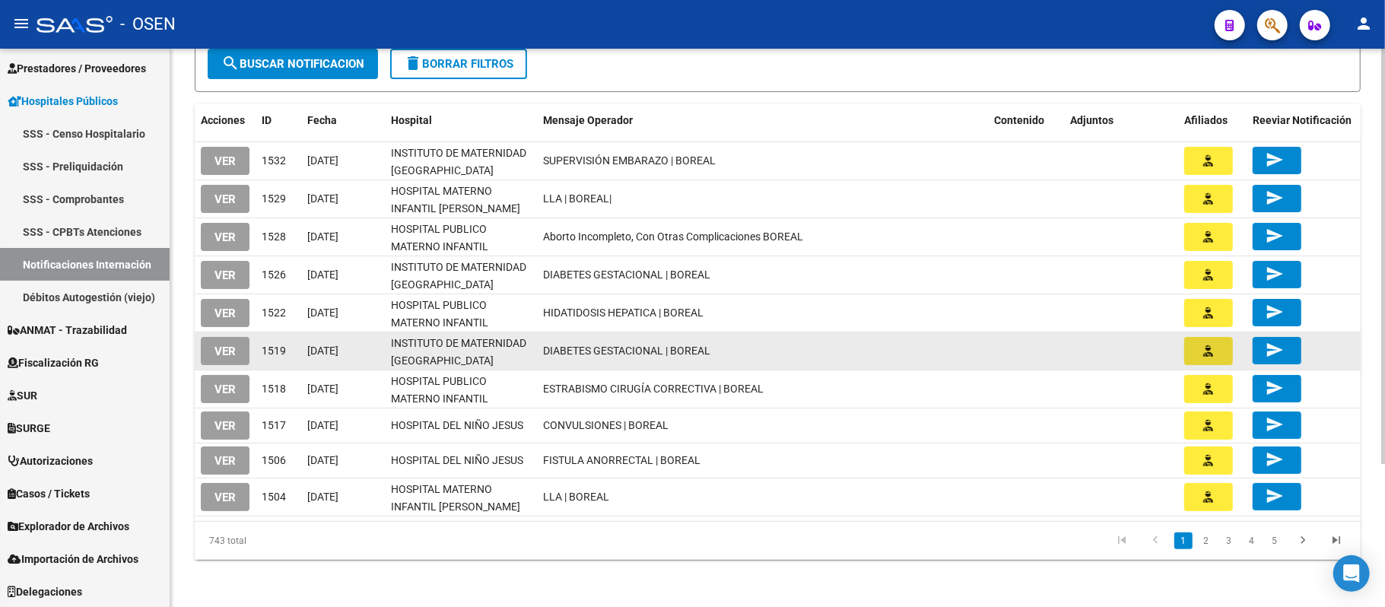
click at [1215, 347] on button "button" at bounding box center [1208, 351] width 49 height 28
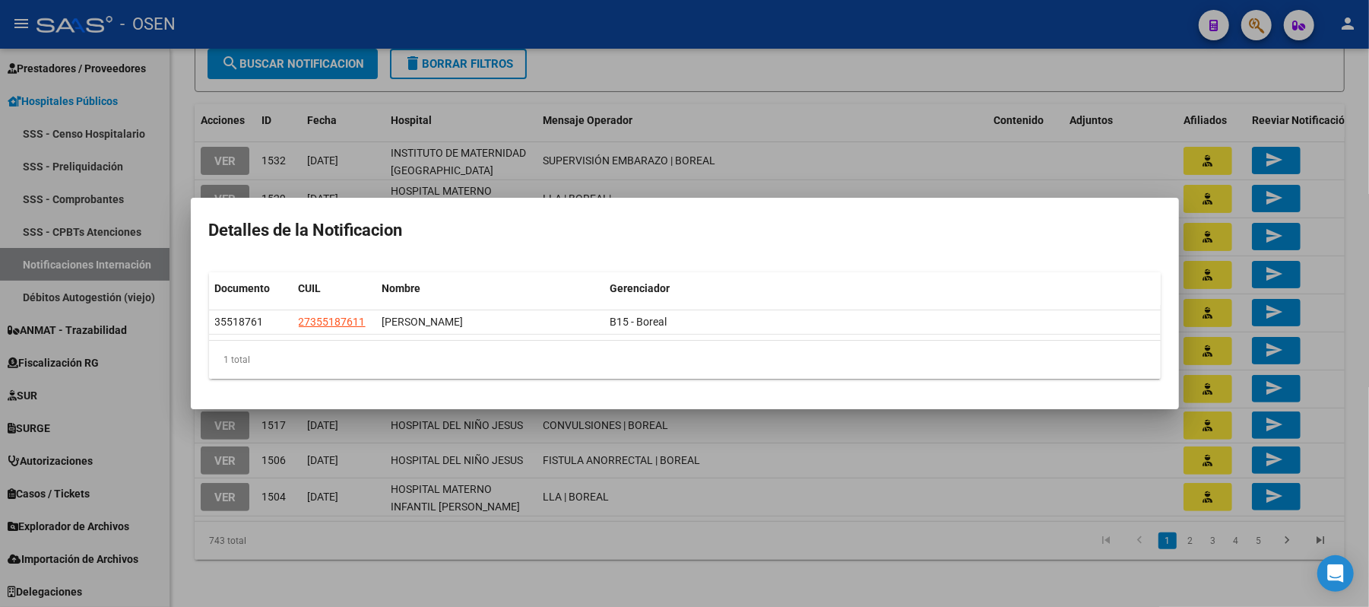
click at [795, 125] on div at bounding box center [684, 303] width 1369 height 607
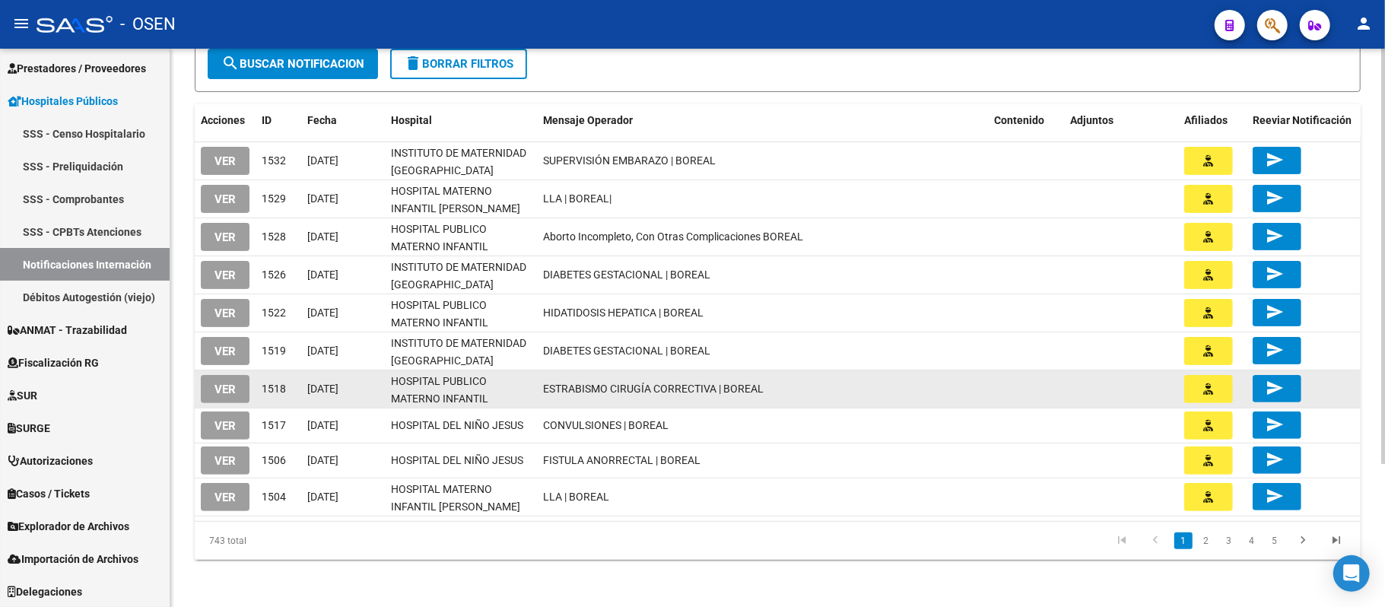
click at [1209, 383] on icon "button" at bounding box center [1209, 388] width 10 height 11
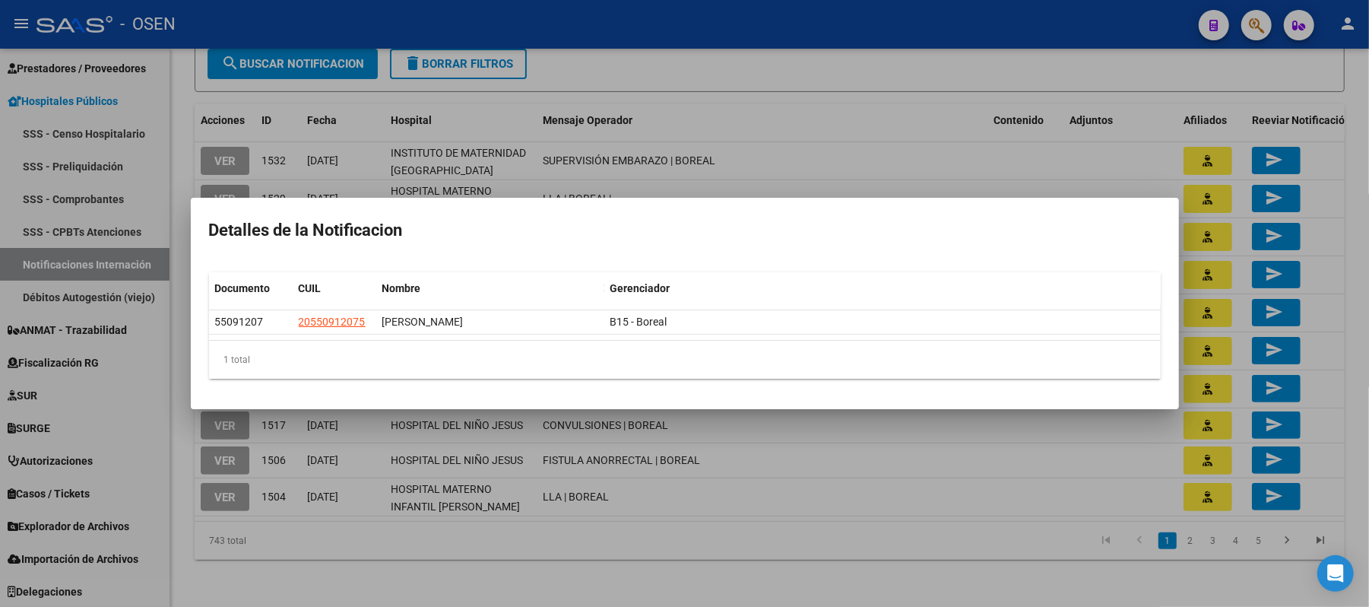
click at [741, 122] on div at bounding box center [684, 303] width 1369 height 607
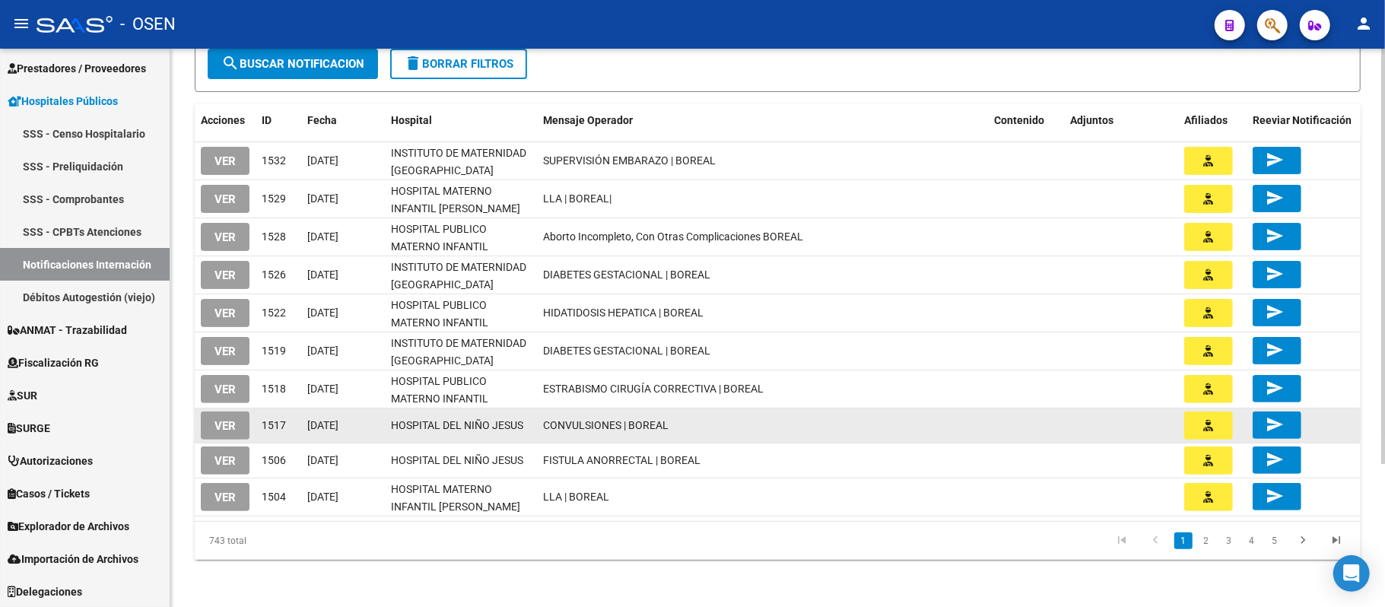
click at [1199, 420] on button "button" at bounding box center [1208, 425] width 49 height 28
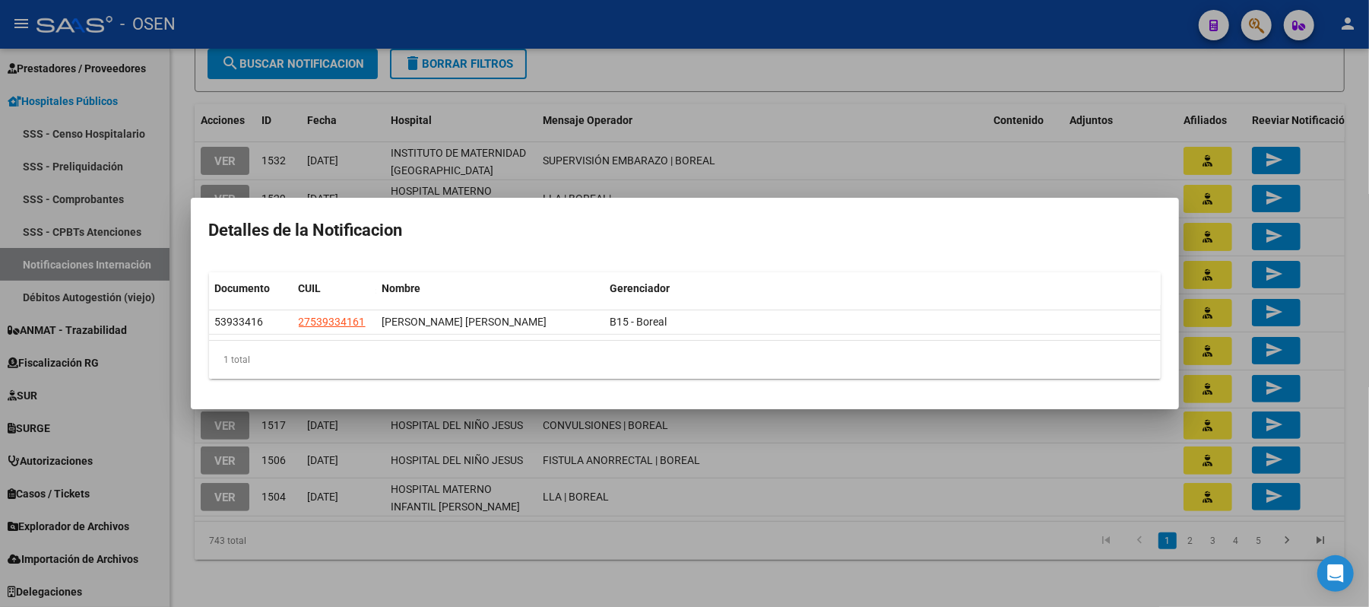
click at [862, 103] on div at bounding box center [684, 303] width 1369 height 607
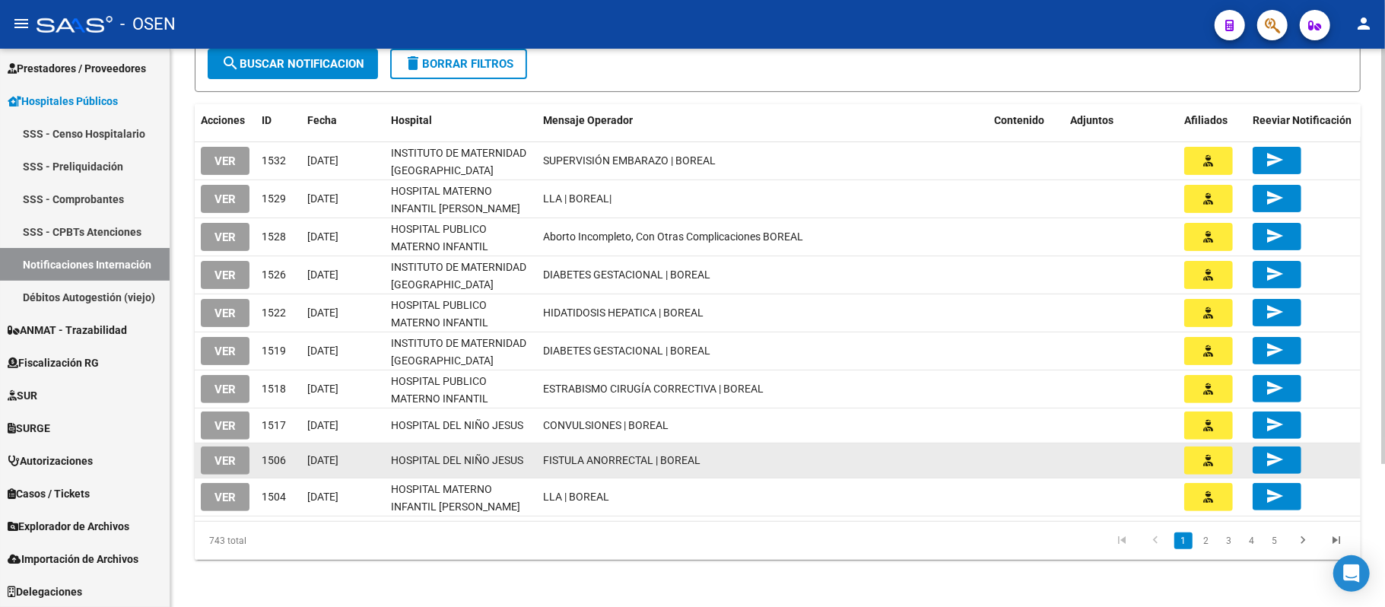
click at [1214, 457] on button "button" at bounding box center [1208, 460] width 49 height 28
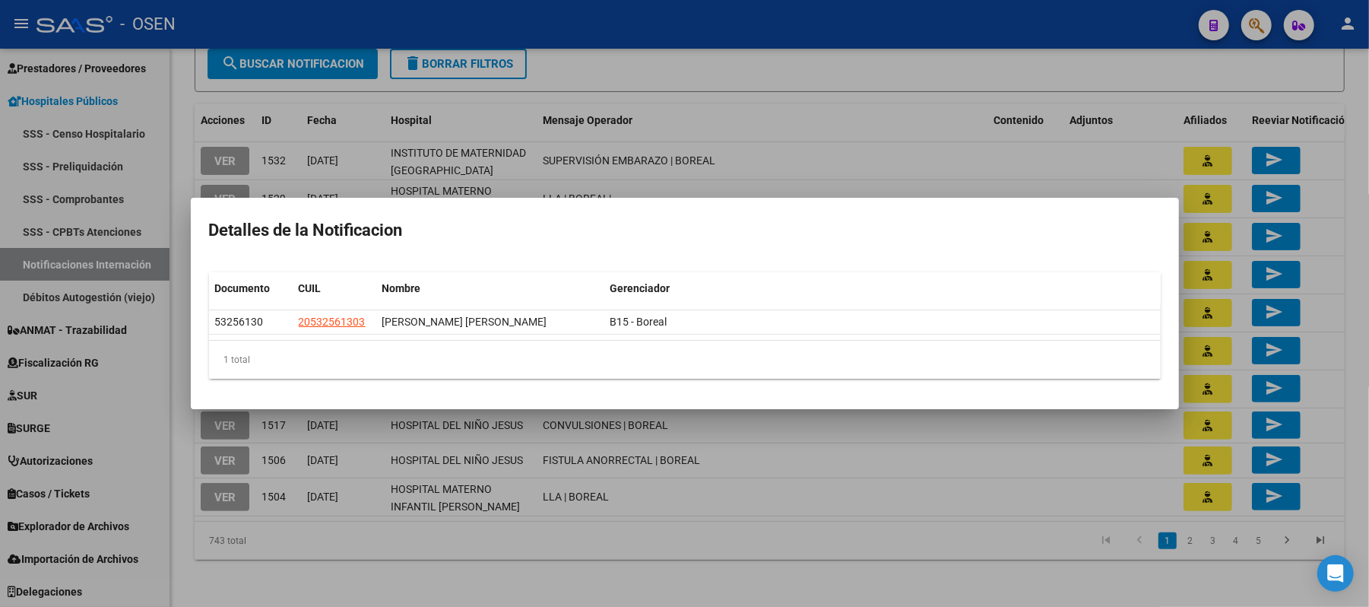
click at [818, 148] on div at bounding box center [684, 303] width 1369 height 607
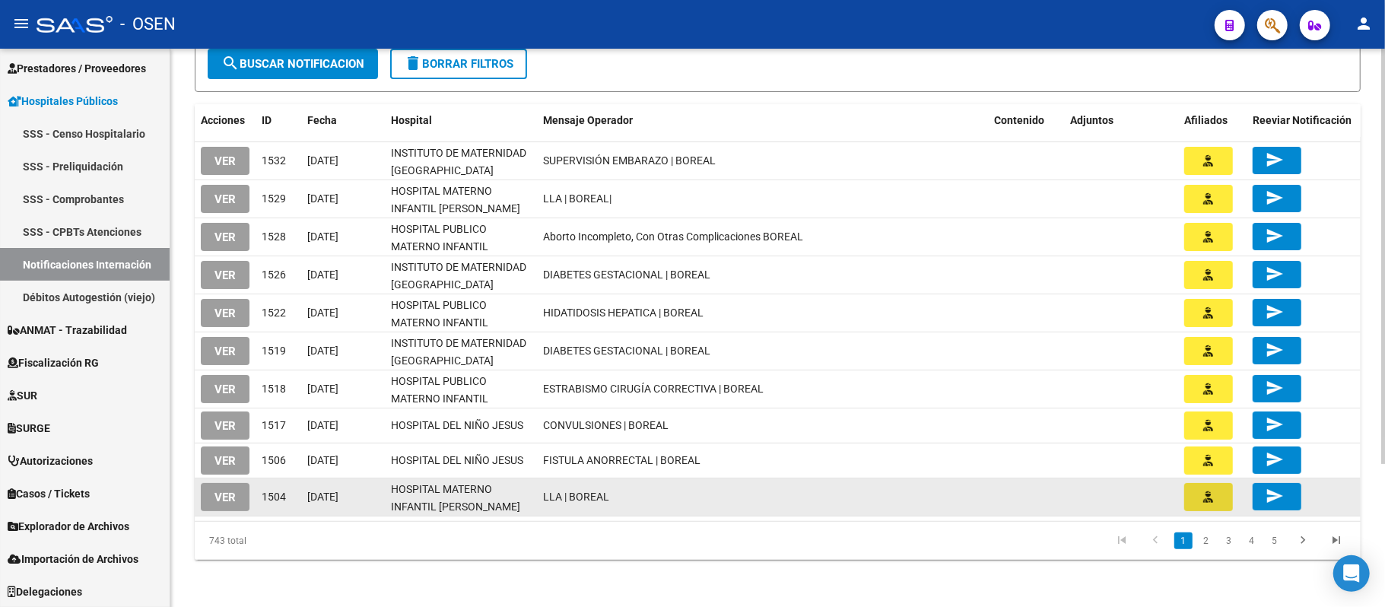
click at [1206, 500] on icon "button" at bounding box center [1209, 496] width 10 height 11
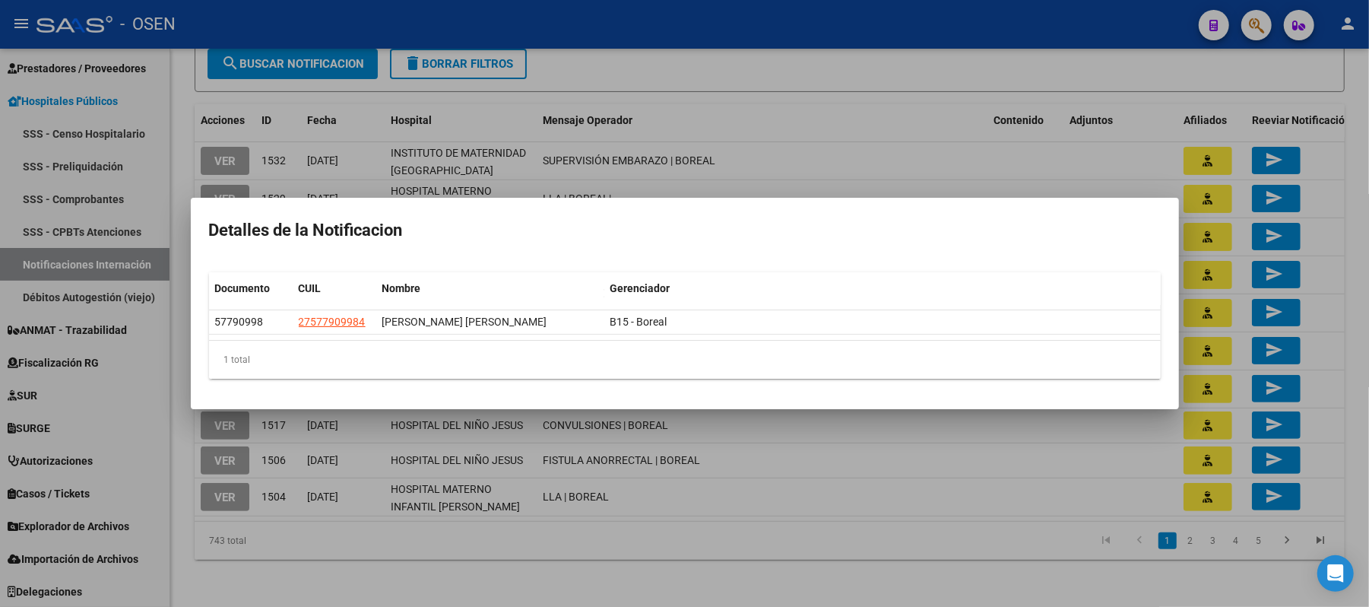
click at [704, 98] on div at bounding box center [684, 303] width 1369 height 607
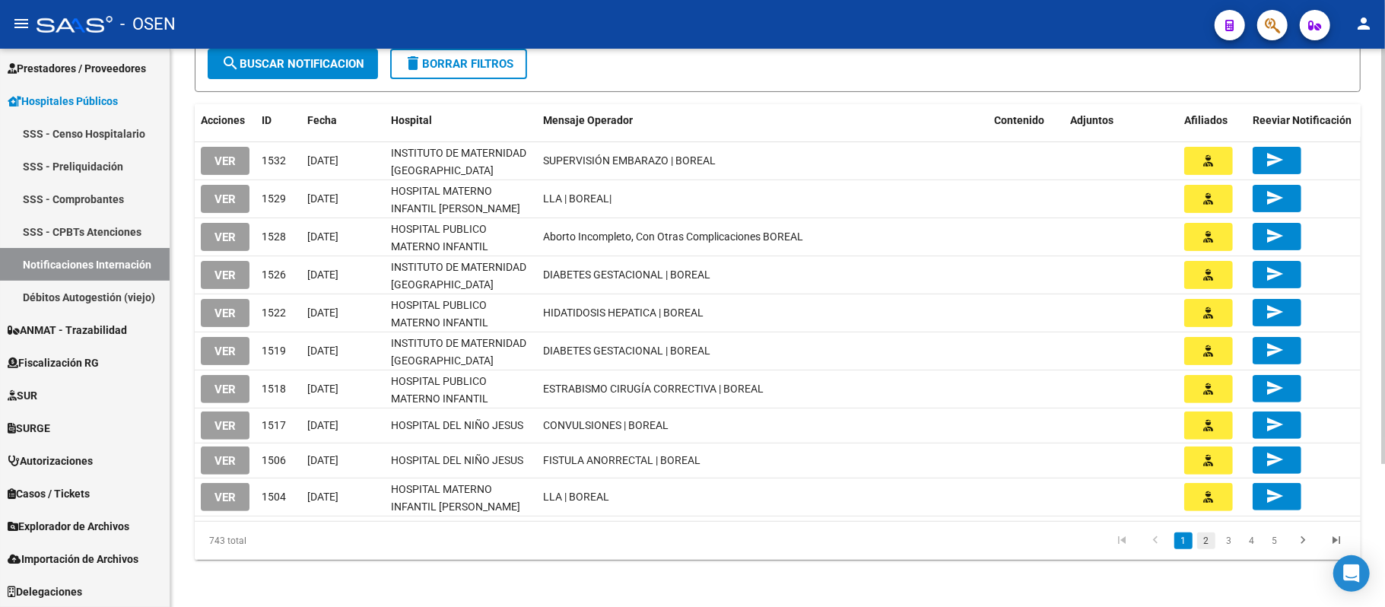
click at [1200, 543] on link "2" at bounding box center [1206, 540] width 18 height 17
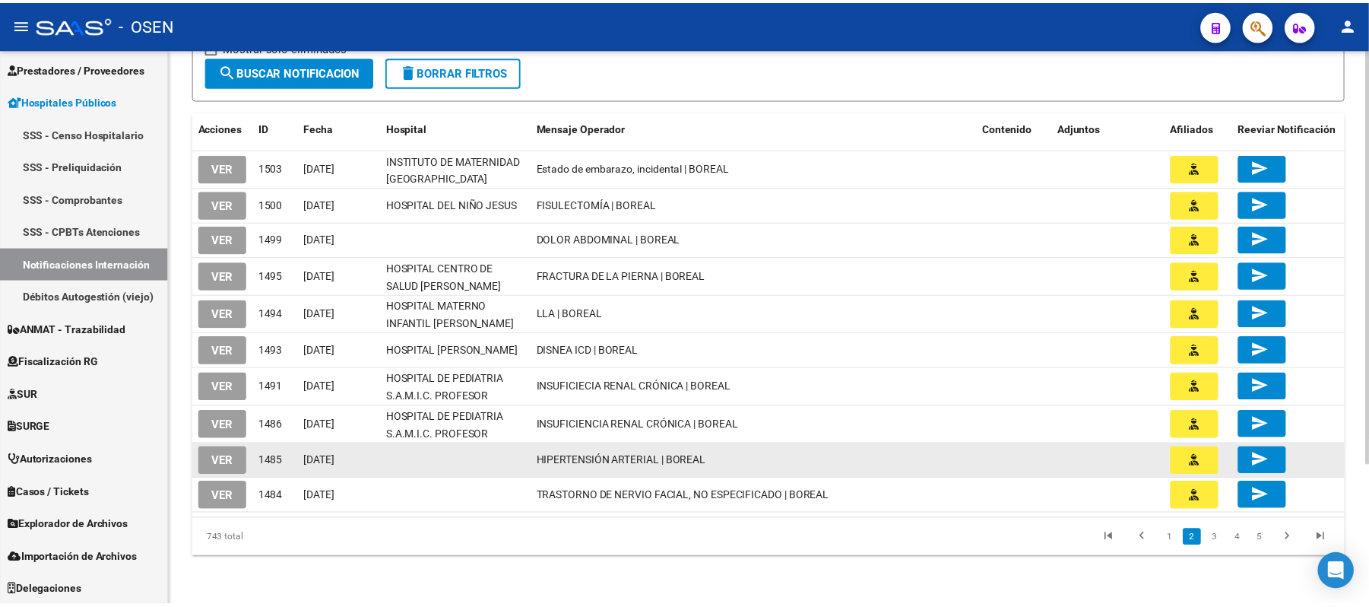
scroll to position [187, 0]
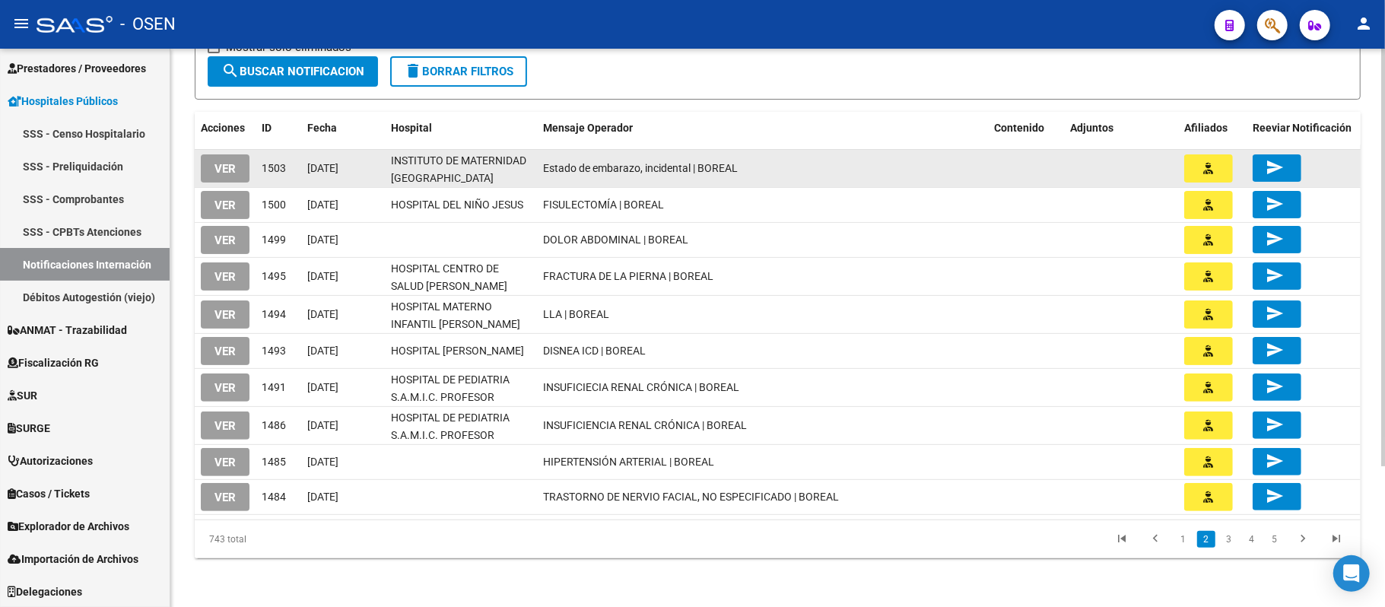
click at [1201, 161] on button "button" at bounding box center [1208, 168] width 49 height 28
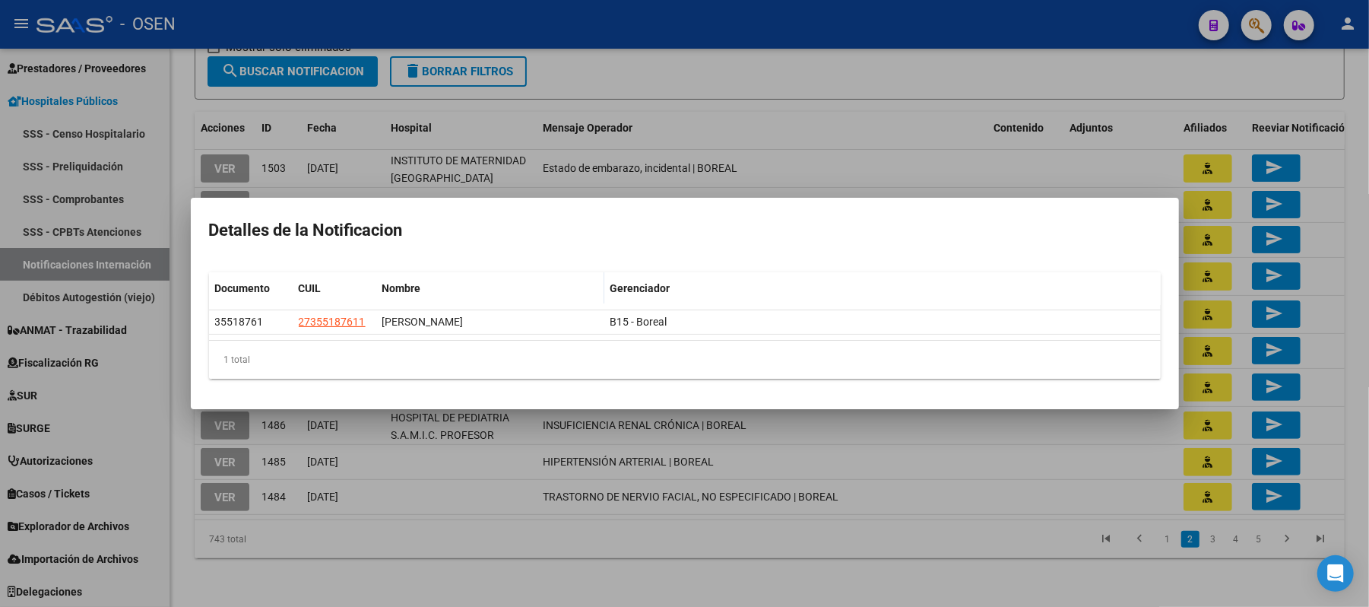
drag, startPoint x: 709, startPoint y: 123, endPoint x: 1241, endPoint y: 254, distance: 547.4
click at [719, 125] on div at bounding box center [684, 303] width 1369 height 607
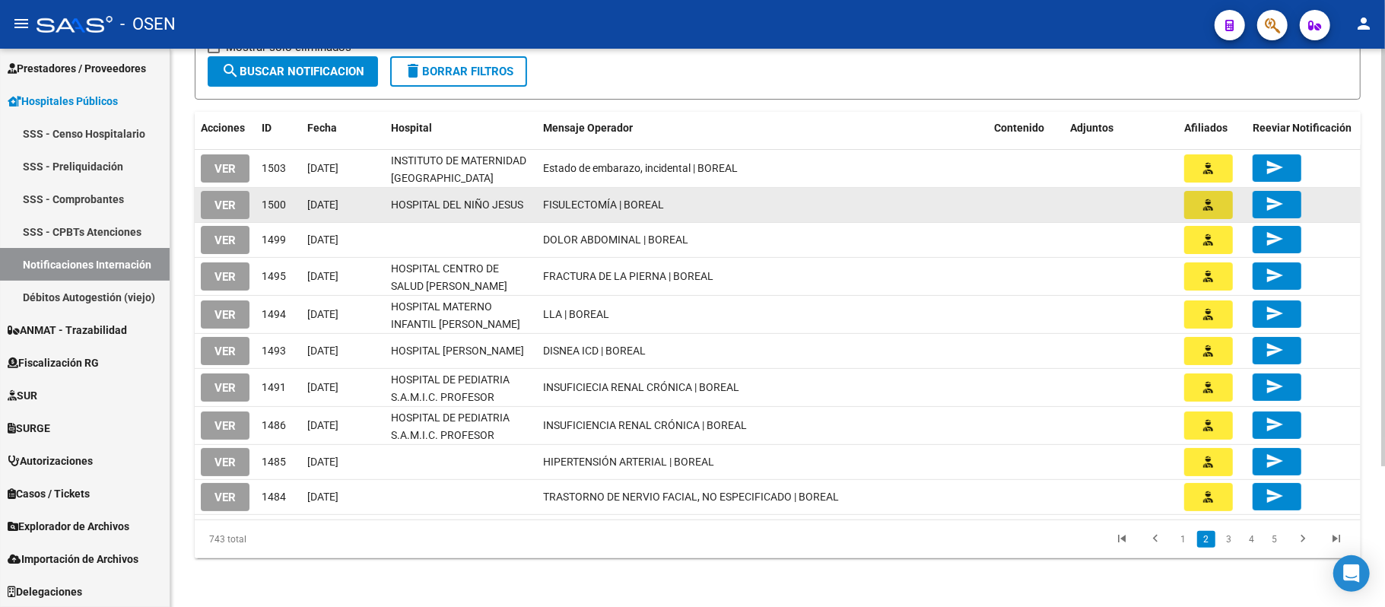
click at [1197, 205] on button "button" at bounding box center [1208, 205] width 49 height 28
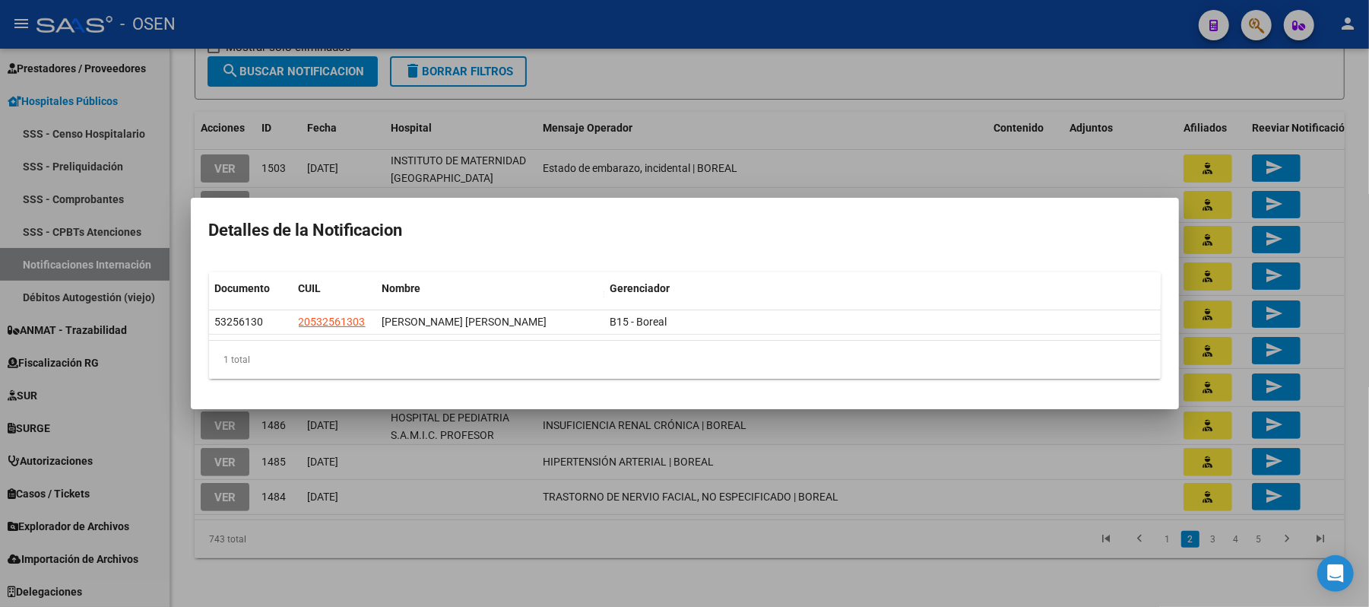
click at [864, 128] on div at bounding box center [684, 303] width 1369 height 607
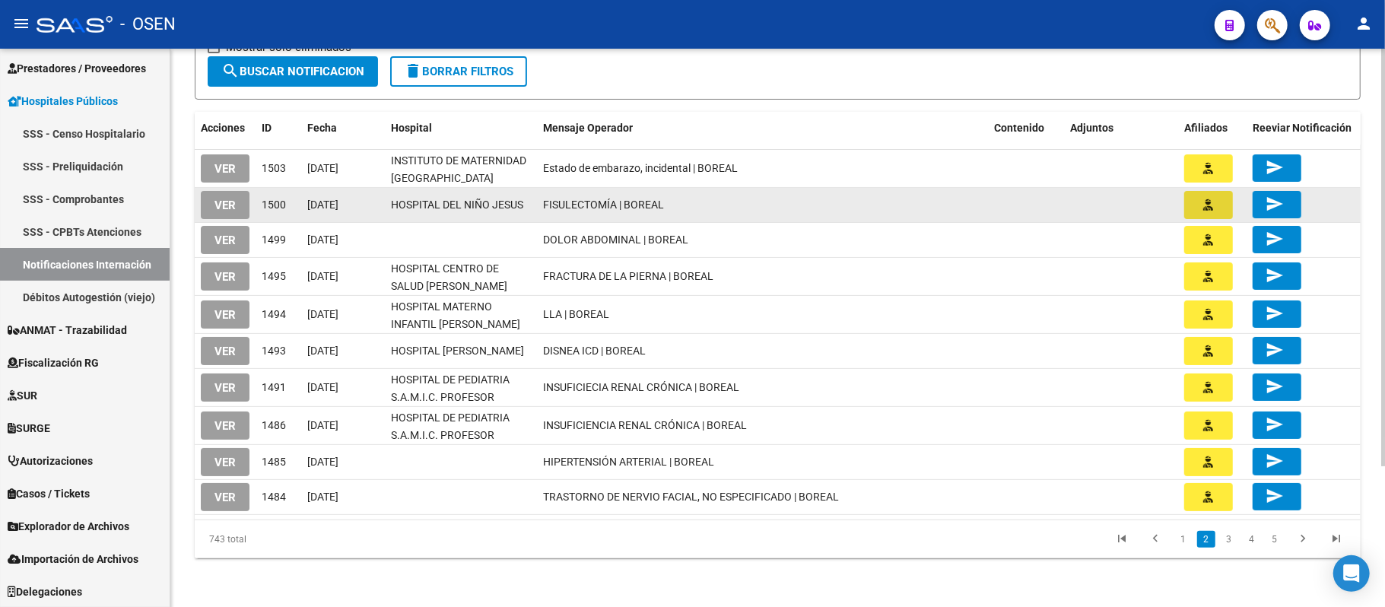
click at [1220, 205] on button "button" at bounding box center [1208, 205] width 49 height 28
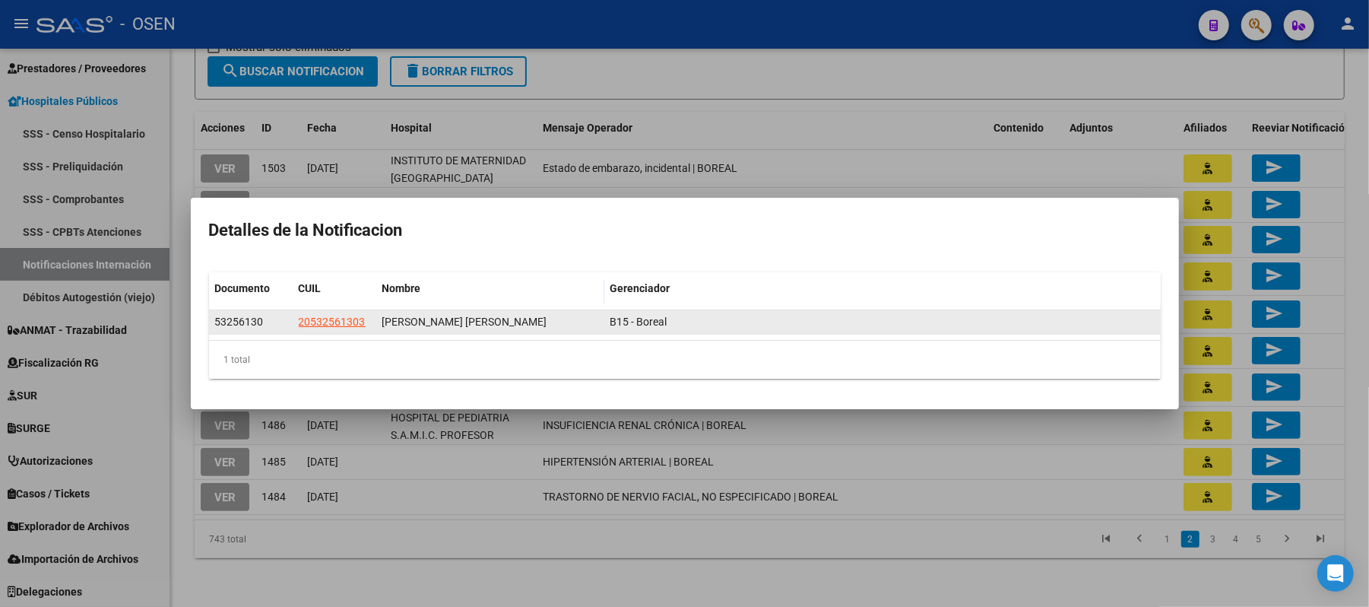
click at [354, 322] on span "20532561303" at bounding box center [332, 322] width 67 height 12
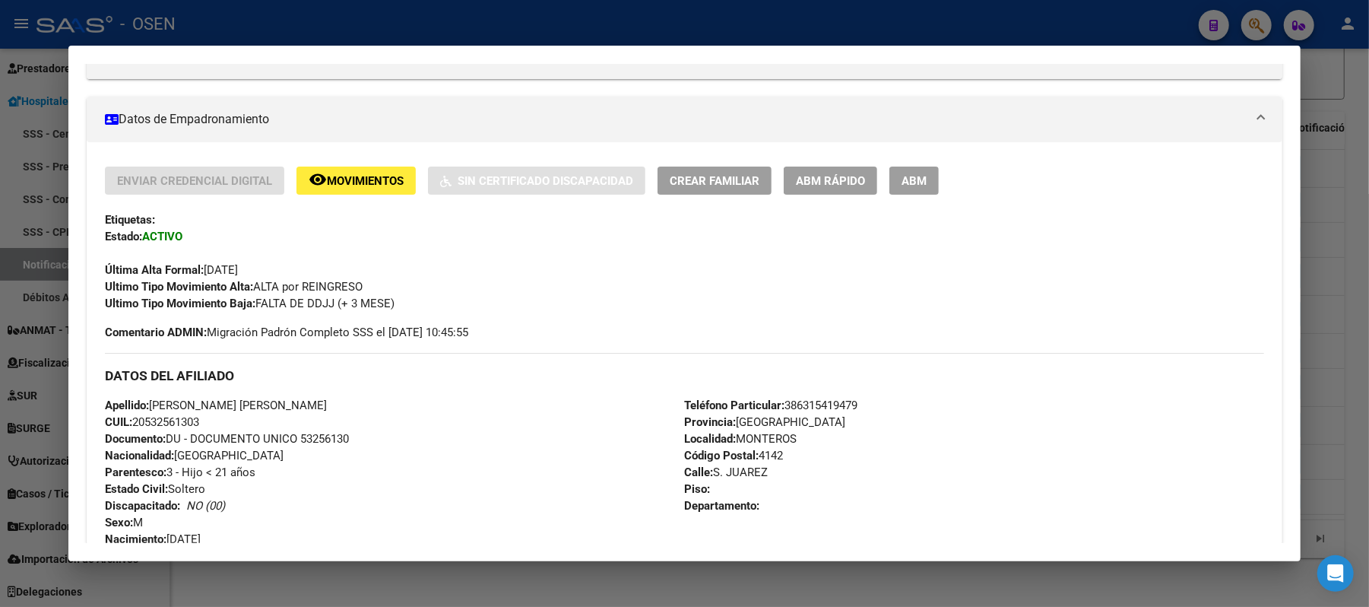
scroll to position [608, 0]
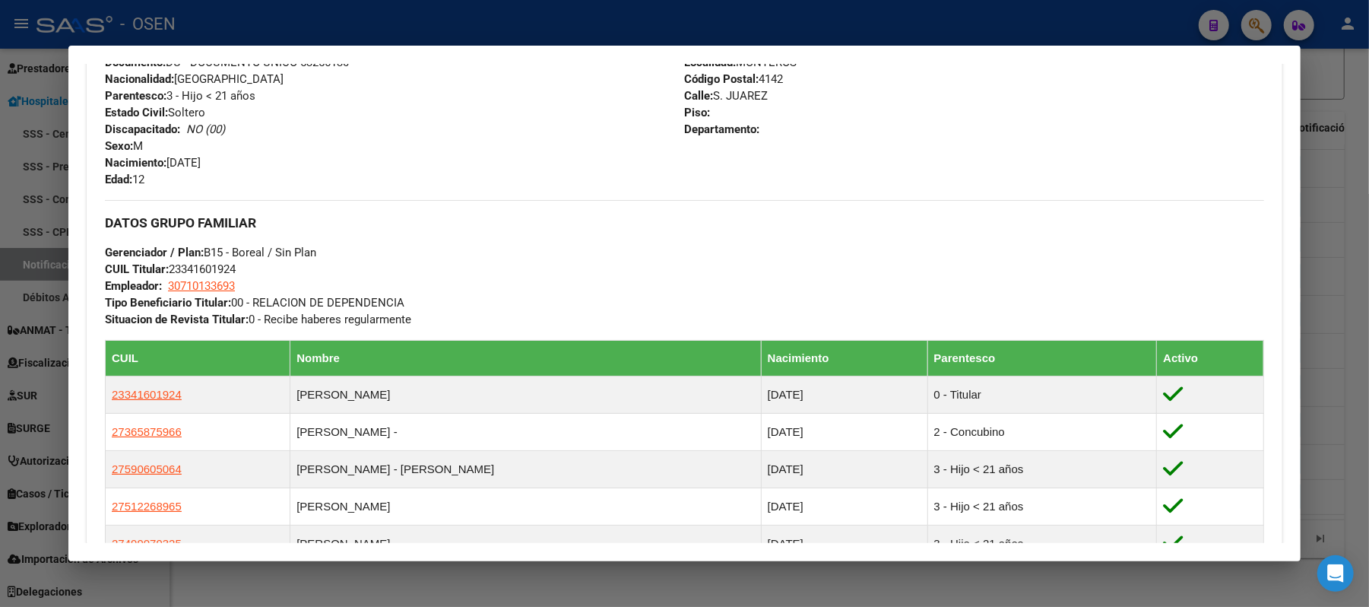
drag, startPoint x: 429, startPoint y: 20, endPoint x: 444, endPoint y: 28, distance: 17.4
click at [430, 21] on div at bounding box center [684, 303] width 1369 height 607
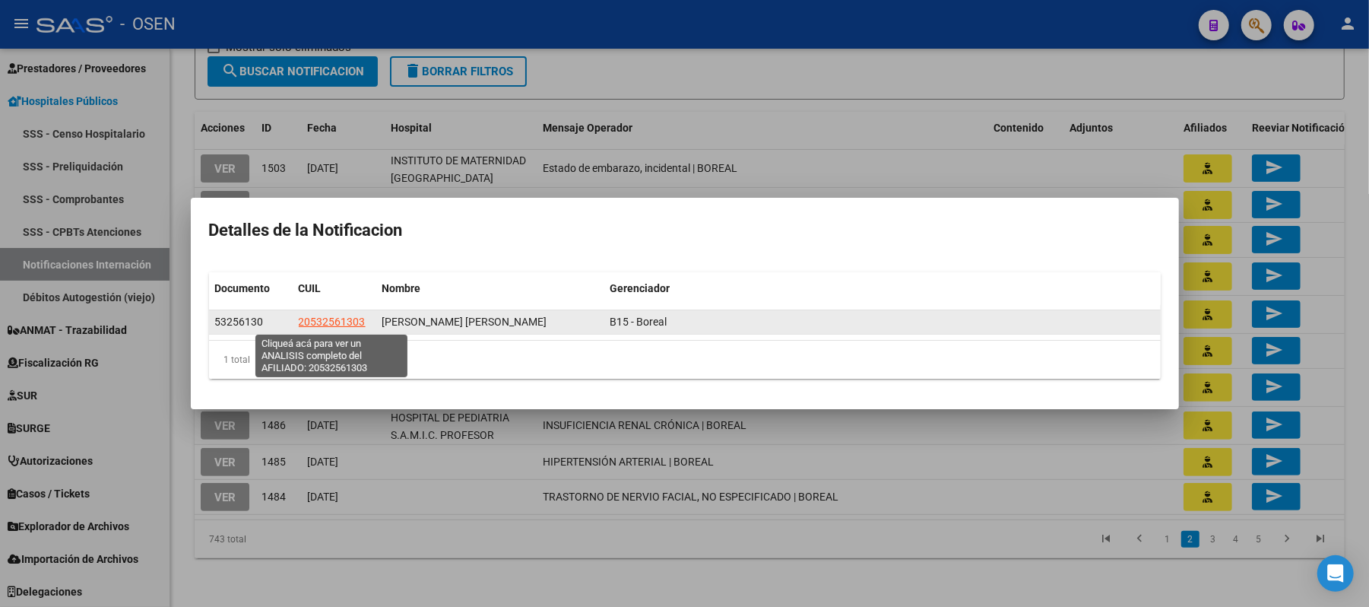
click at [342, 326] on span "20532561303" at bounding box center [332, 322] width 67 height 12
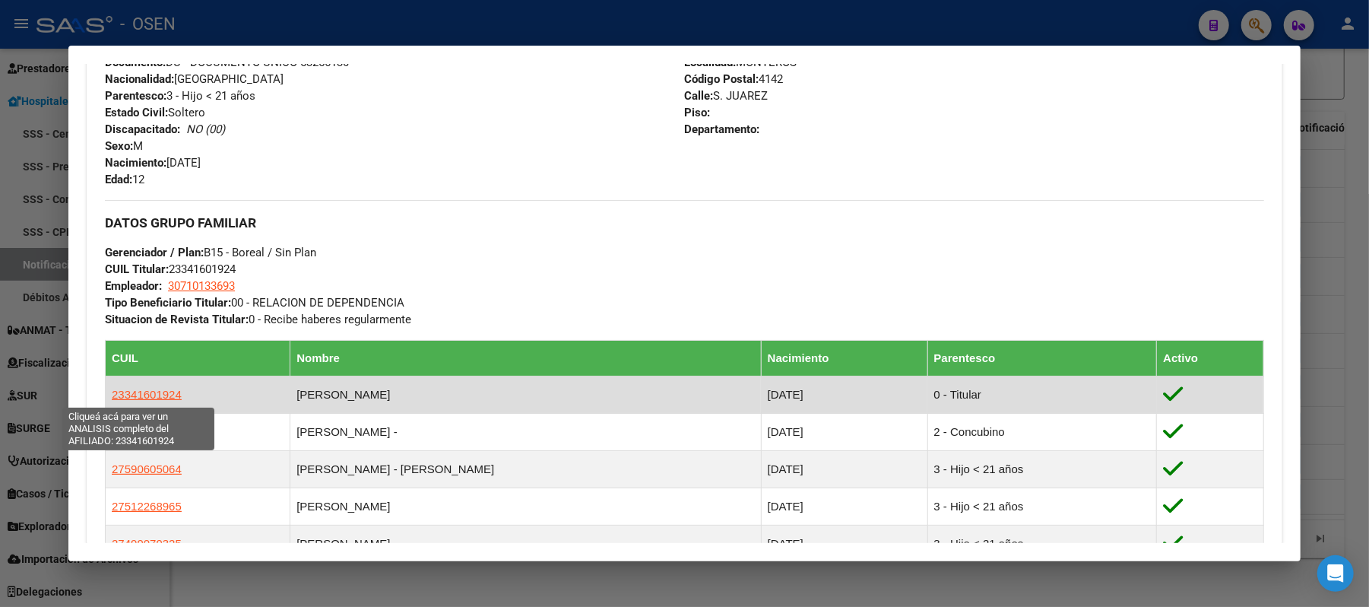
click at [144, 390] on span "23341601924" at bounding box center [147, 394] width 70 height 13
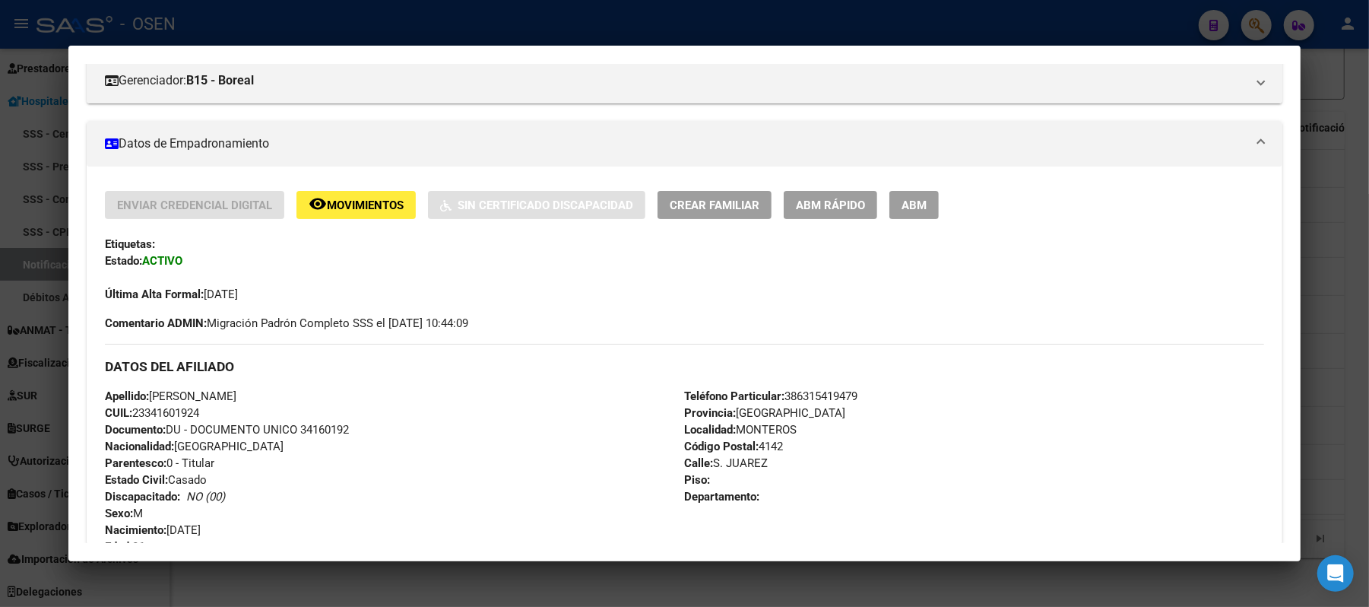
scroll to position [208, 0]
drag, startPoint x: 217, startPoint y: 414, endPoint x: 128, endPoint y: 415, distance: 89.7
click at [128, 415] on div "Apellido: RUBEN FERNANDO RAMIREZ CUIL: 23341601924 Documento: DU - DOCUMENTO UN…" at bounding box center [394, 470] width 579 height 167
click at [224, 365] on h3 "DATOS DEL AFILIADO" at bounding box center [685, 365] width 1160 height 17
drag, startPoint x: 316, startPoint y: 389, endPoint x: 146, endPoint y: 393, distance: 170.4
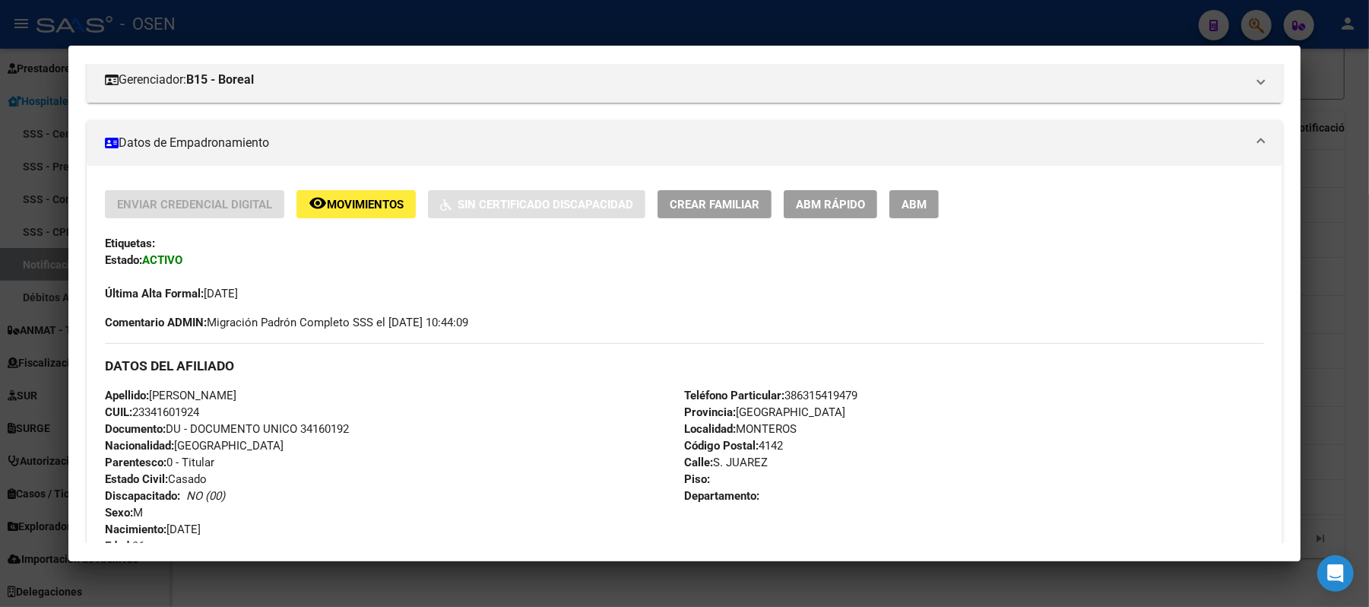
click at [146, 393] on div "Apellido: RUBEN FERNANDO RAMIREZ CUIL: 23341601924 Documento: DU - DOCUMENTO UN…" at bounding box center [394, 470] width 579 height 167
click at [785, 16] on div at bounding box center [684, 303] width 1369 height 607
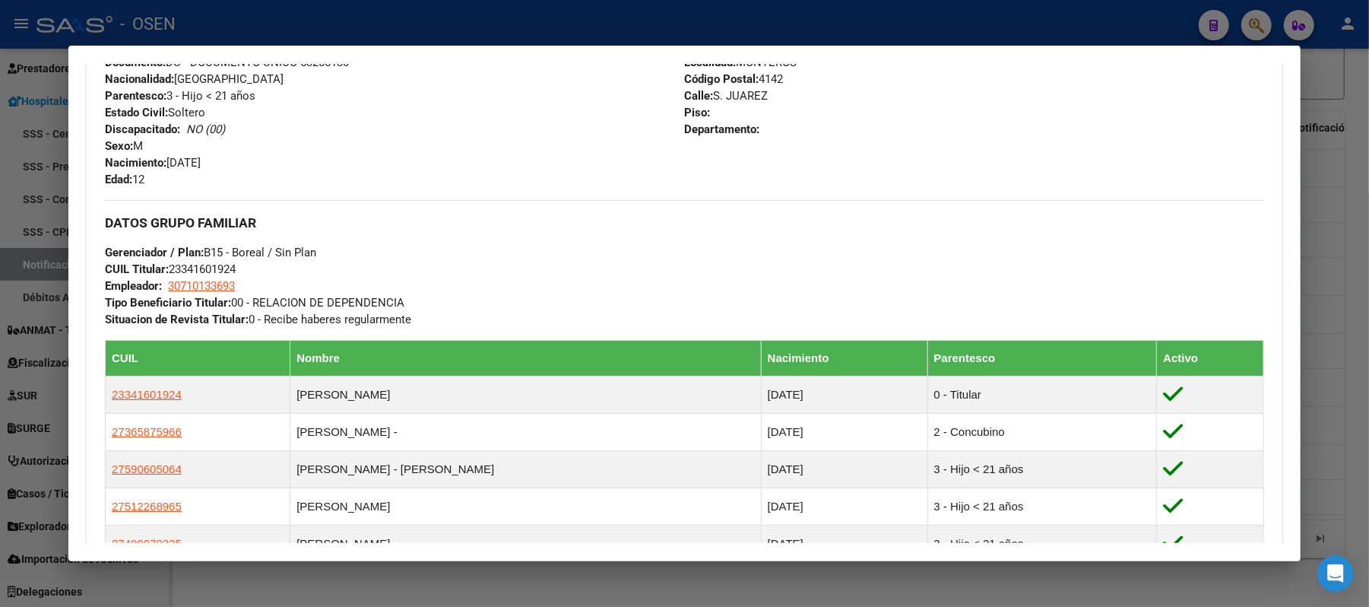
click at [907, 18] on div at bounding box center [684, 303] width 1369 height 607
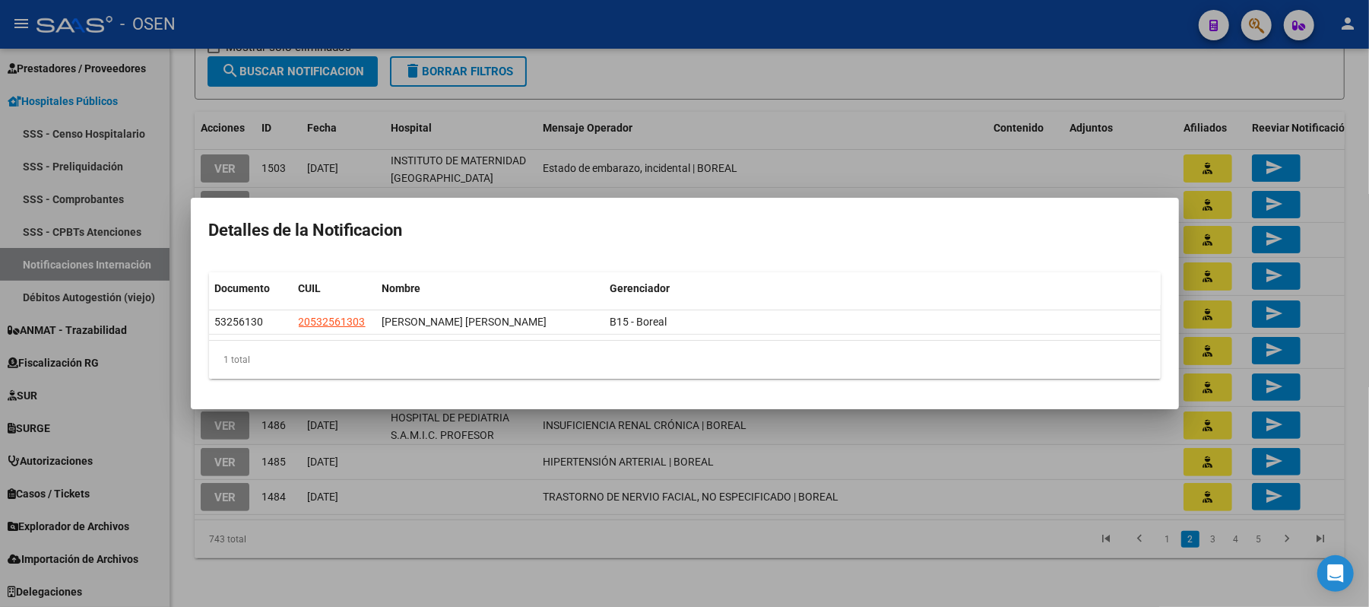
click at [932, 144] on div at bounding box center [684, 303] width 1369 height 607
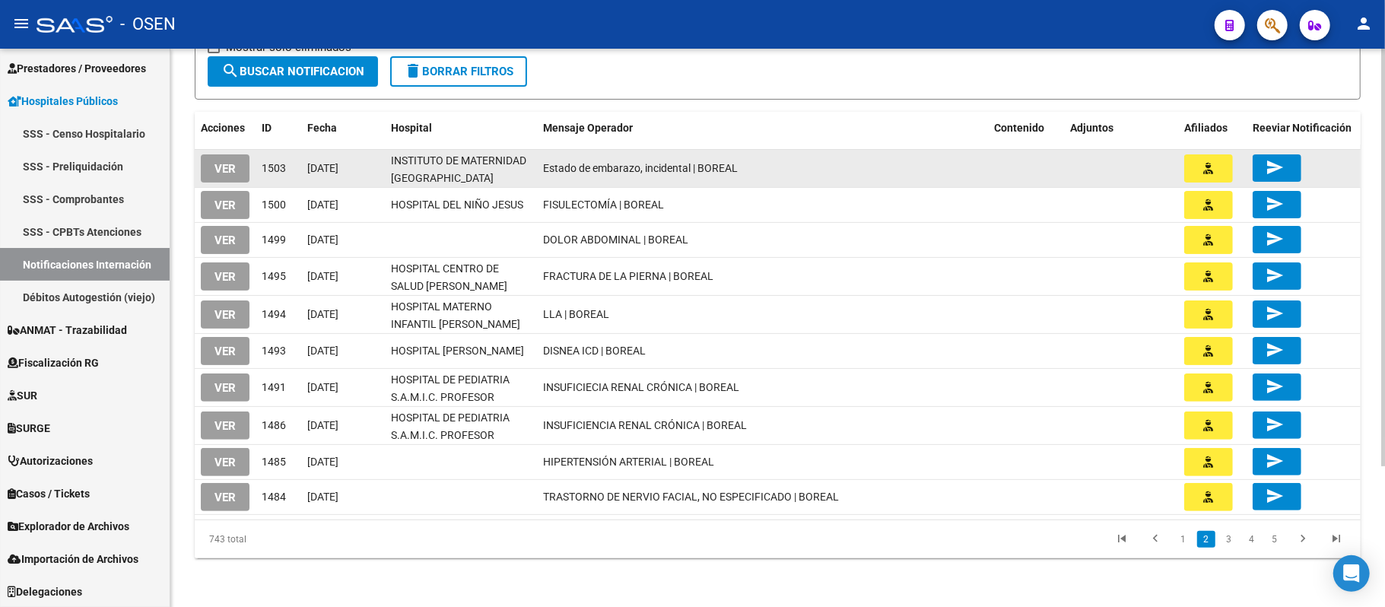
click at [1206, 163] on icon "button" at bounding box center [1209, 168] width 10 height 11
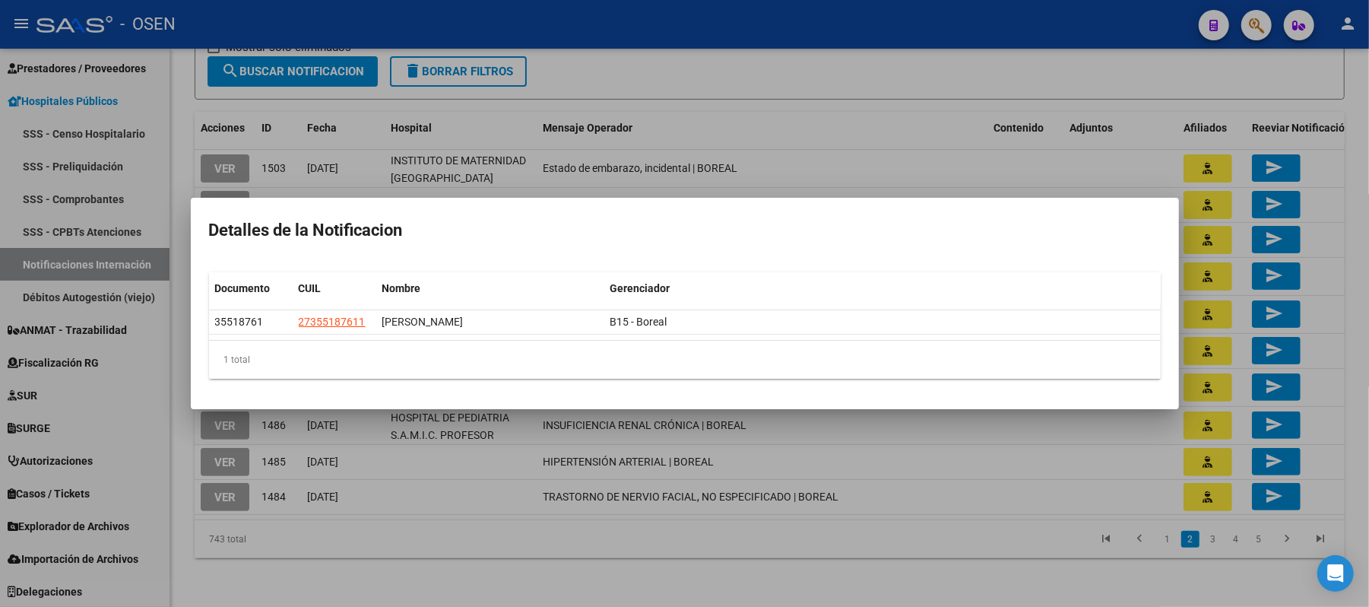
click at [815, 103] on div at bounding box center [684, 303] width 1369 height 607
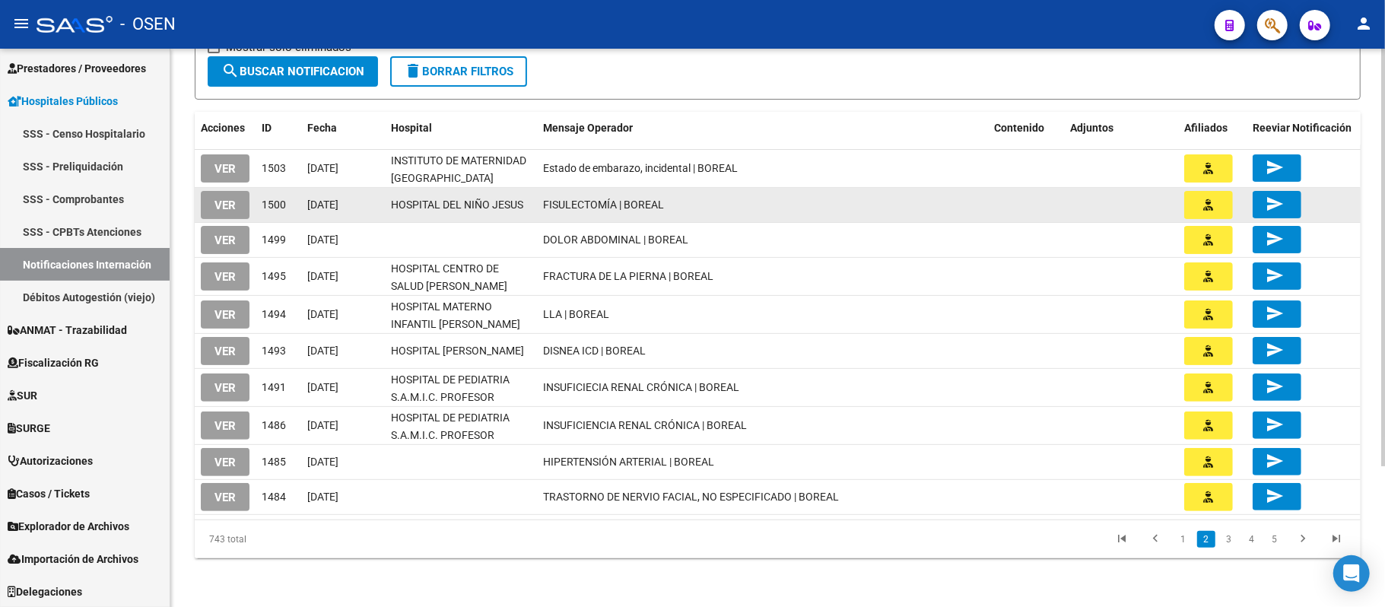
click at [1205, 205] on icon "button" at bounding box center [1209, 204] width 10 height 11
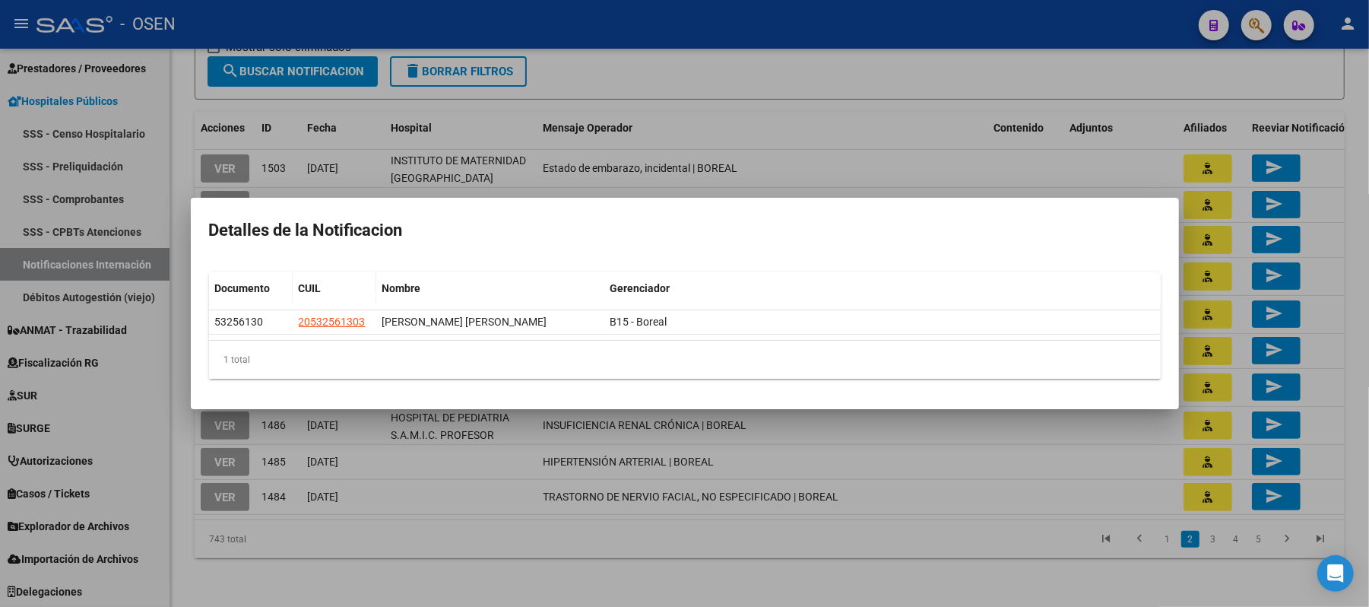
click at [1050, 90] on div at bounding box center [684, 303] width 1369 height 607
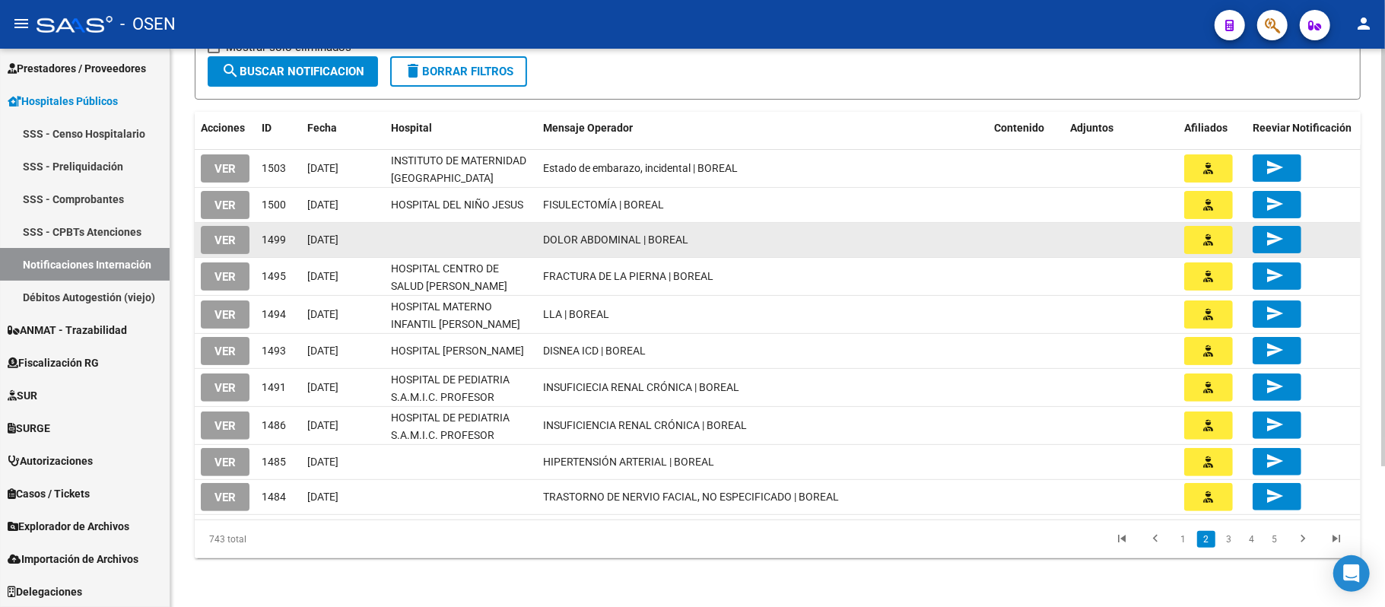
click at [1220, 241] on button "button" at bounding box center [1208, 240] width 49 height 28
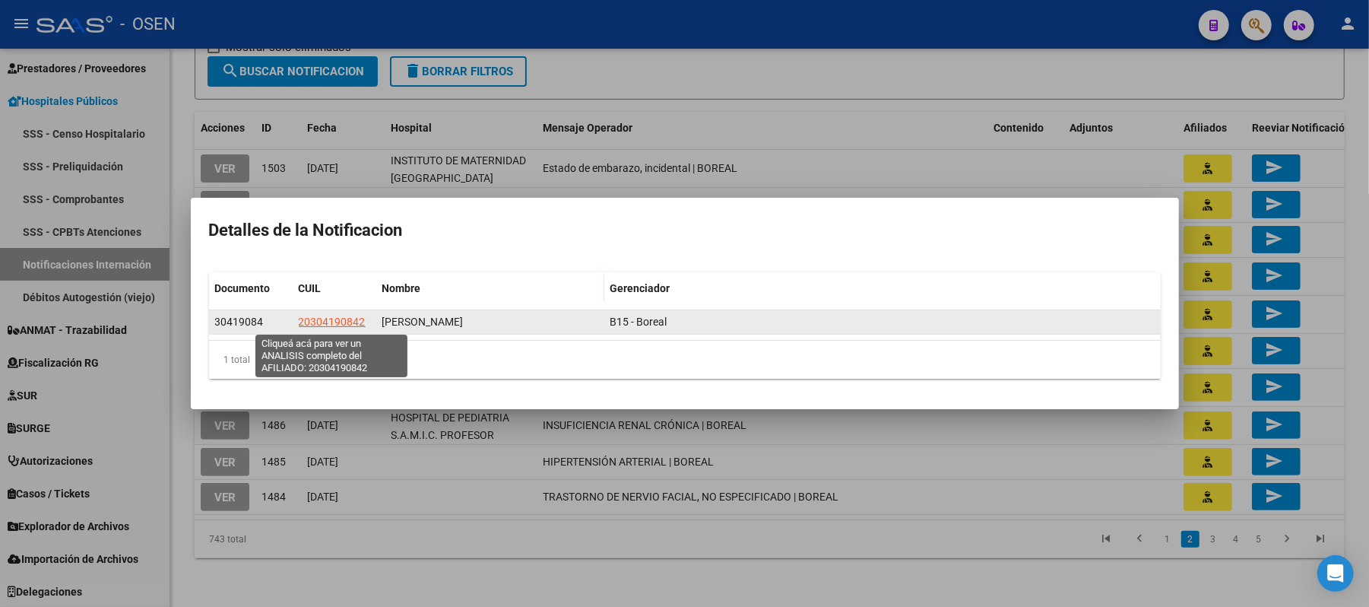
click at [335, 322] on span "20304190842" at bounding box center [332, 322] width 67 height 12
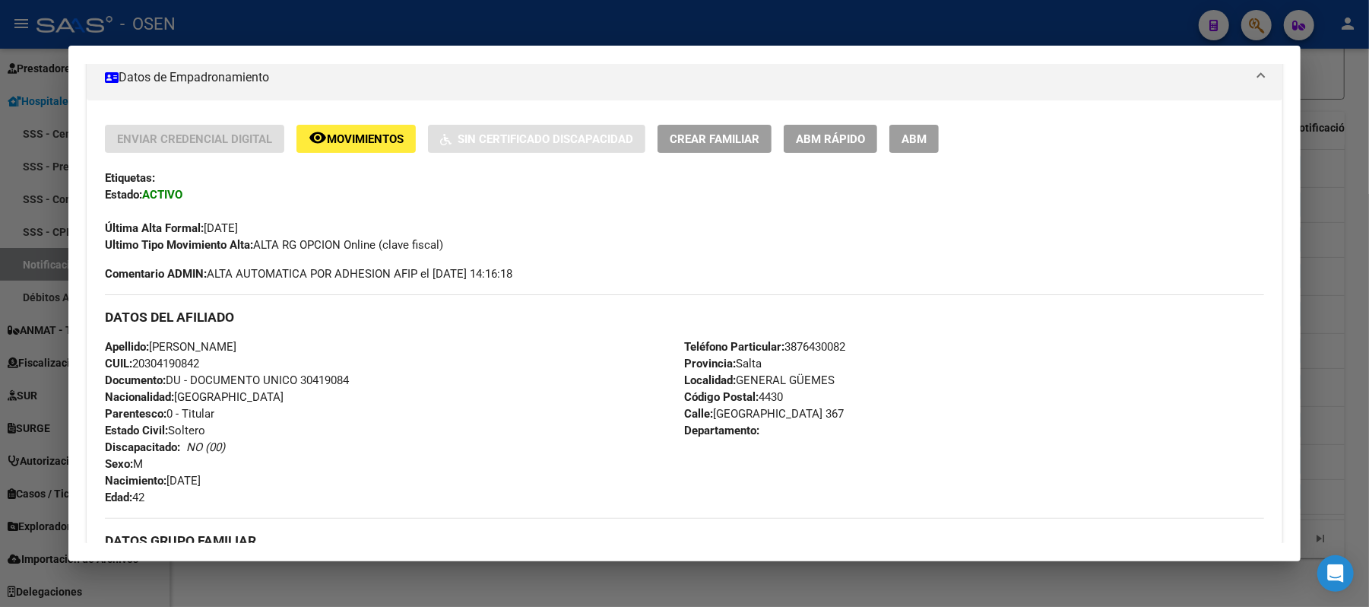
scroll to position [304, 0]
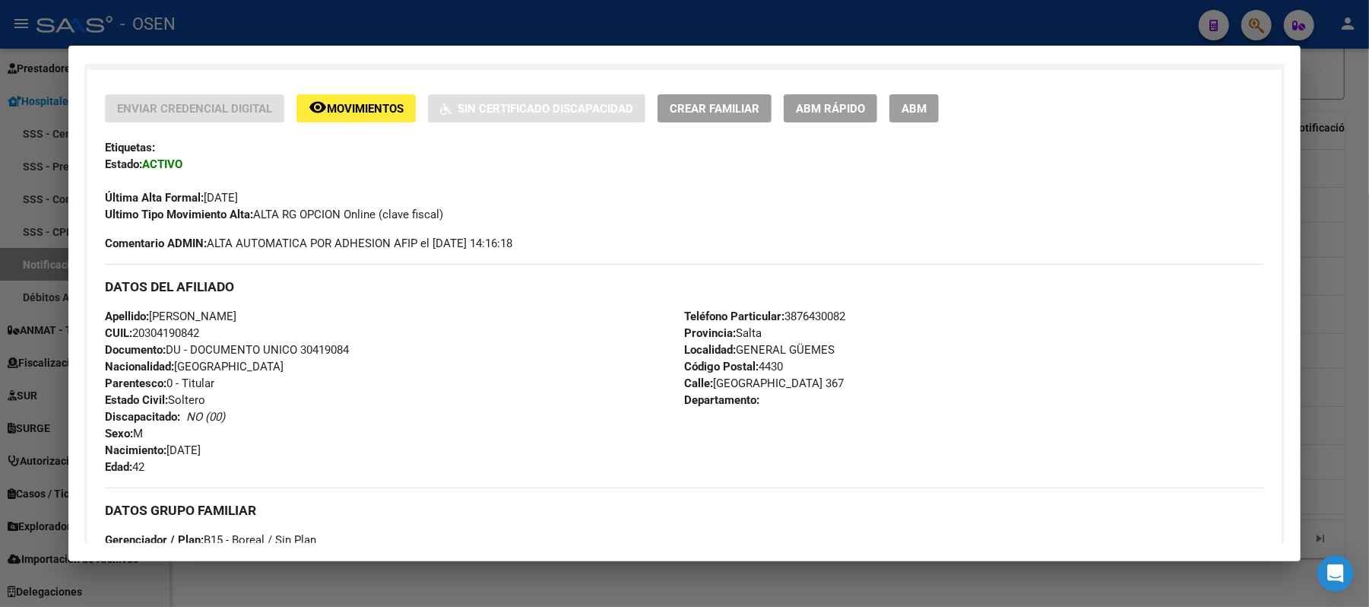
click at [378, 20] on div at bounding box center [684, 303] width 1369 height 607
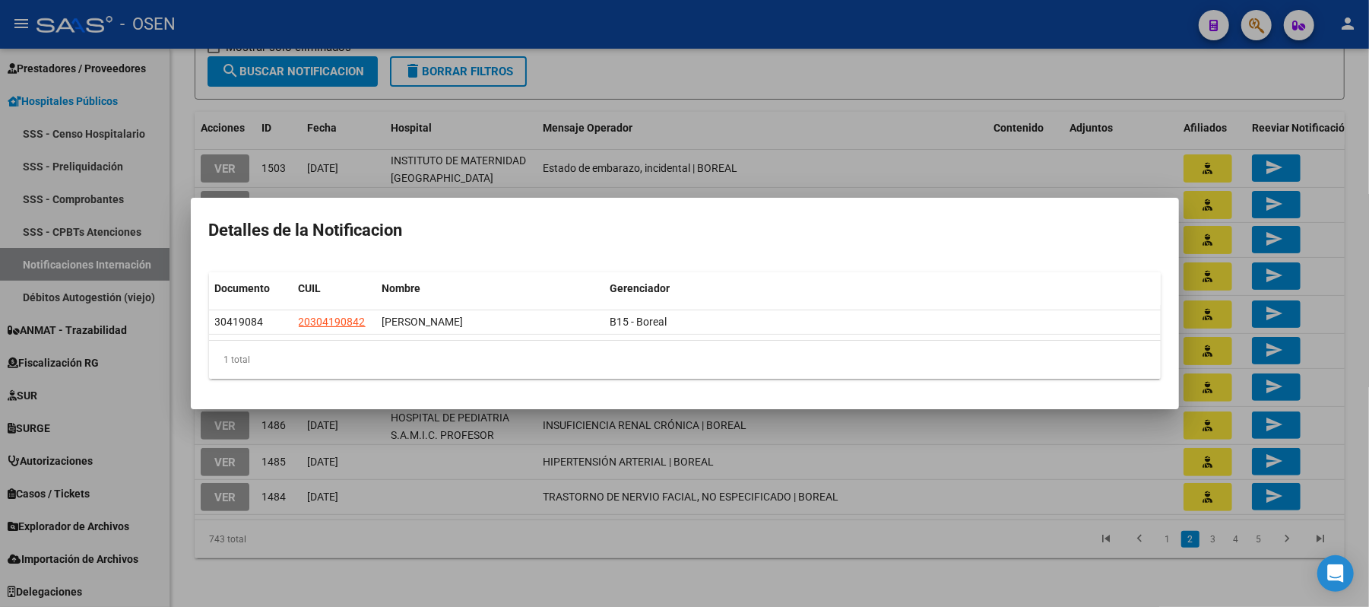
click at [1023, 125] on div at bounding box center [684, 303] width 1369 height 607
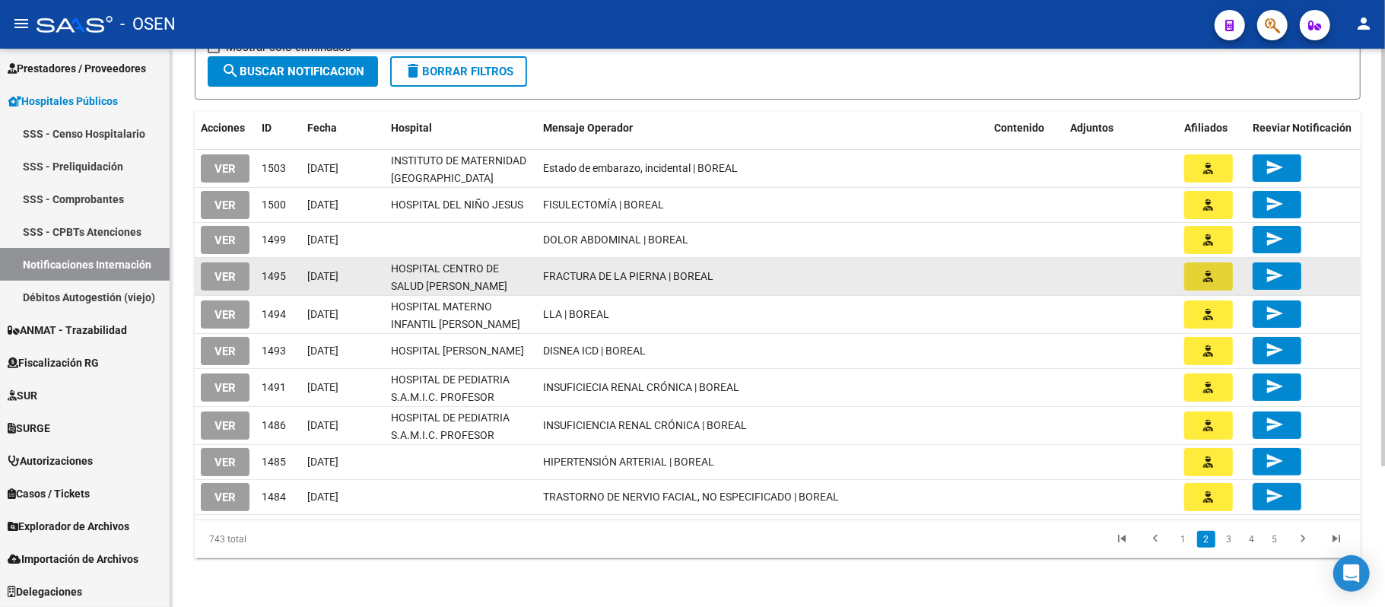
click at [1215, 281] on button "button" at bounding box center [1208, 276] width 49 height 28
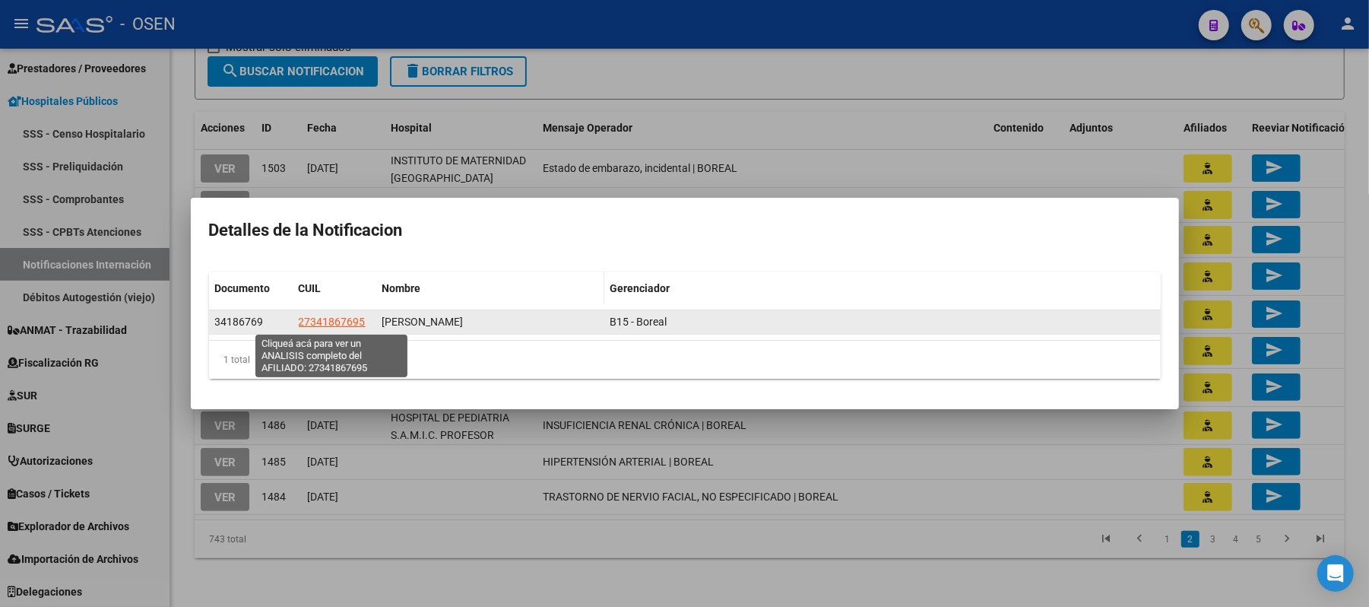
click at [326, 316] on span "27341867695" at bounding box center [332, 322] width 67 height 12
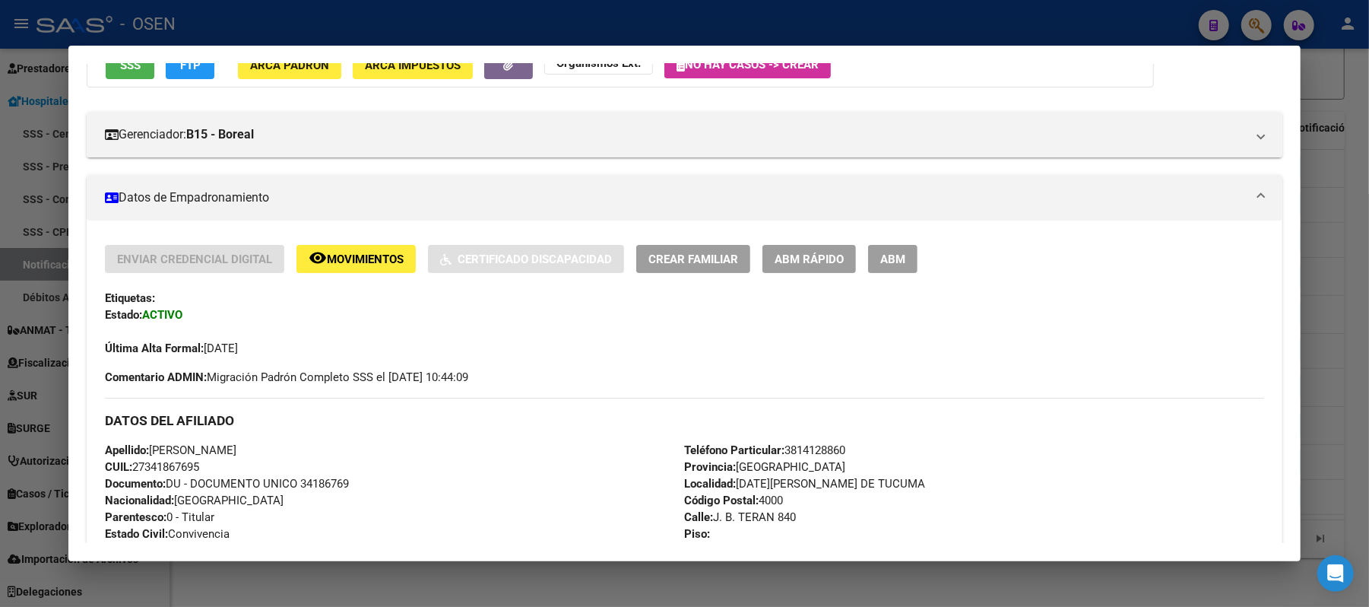
scroll to position [208, 0]
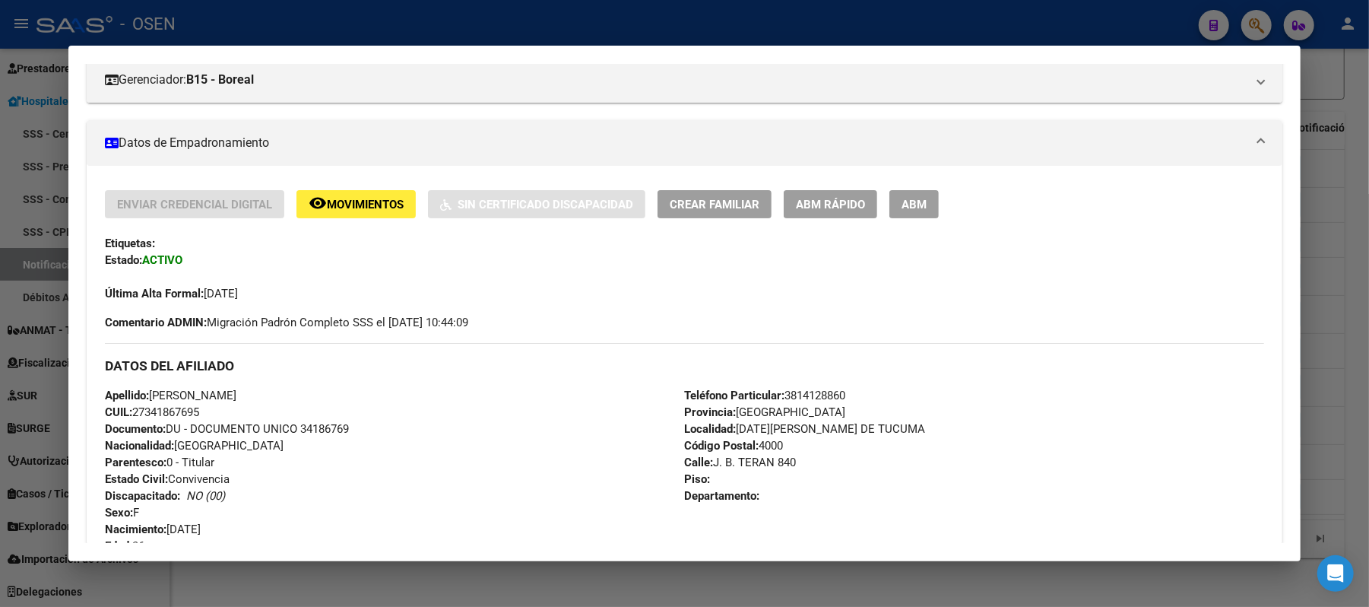
drag, startPoint x: 225, startPoint y: 415, endPoint x: 128, endPoint y: 418, distance: 97.4
click at [128, 418] on div "Apellido: GLORIA JESICA MEDINA CUIL: 27341867695 Documento: DU - DOCUMENTO UNIC…" at bounding box center [394, 470] width 579 height 167
drag, startPoint x: 281, startPoint y: 392, endPoint x: 149, endPoint y: 403, distance: 132.0
click at [149, 403] on div "Apellido: GLORIA JESICA MEDINA CUIL: 27341867695 Documento: DU - DOCUMENTO UNIC…" at bounding box center [394, 470] width 579 height 167
click at [482, 33] on div at bounding box center [684, 303] width 1369 height 607
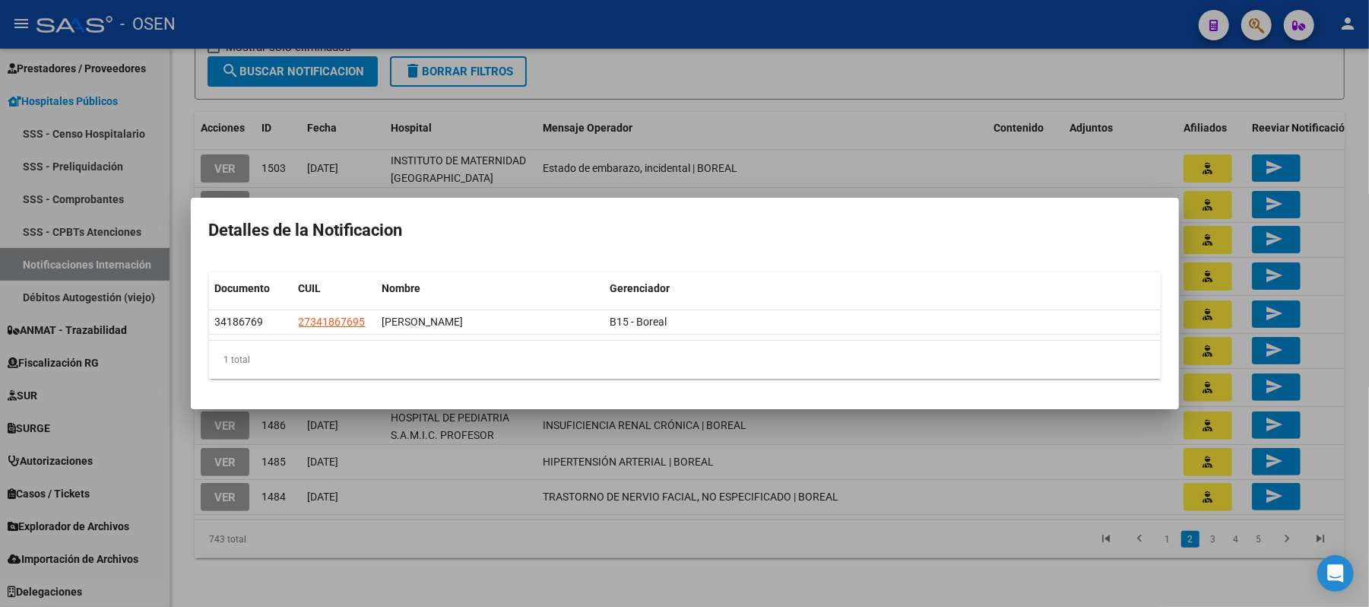
click at [837, 134] on div at bounding box center [684, 303] width 1369 height 607
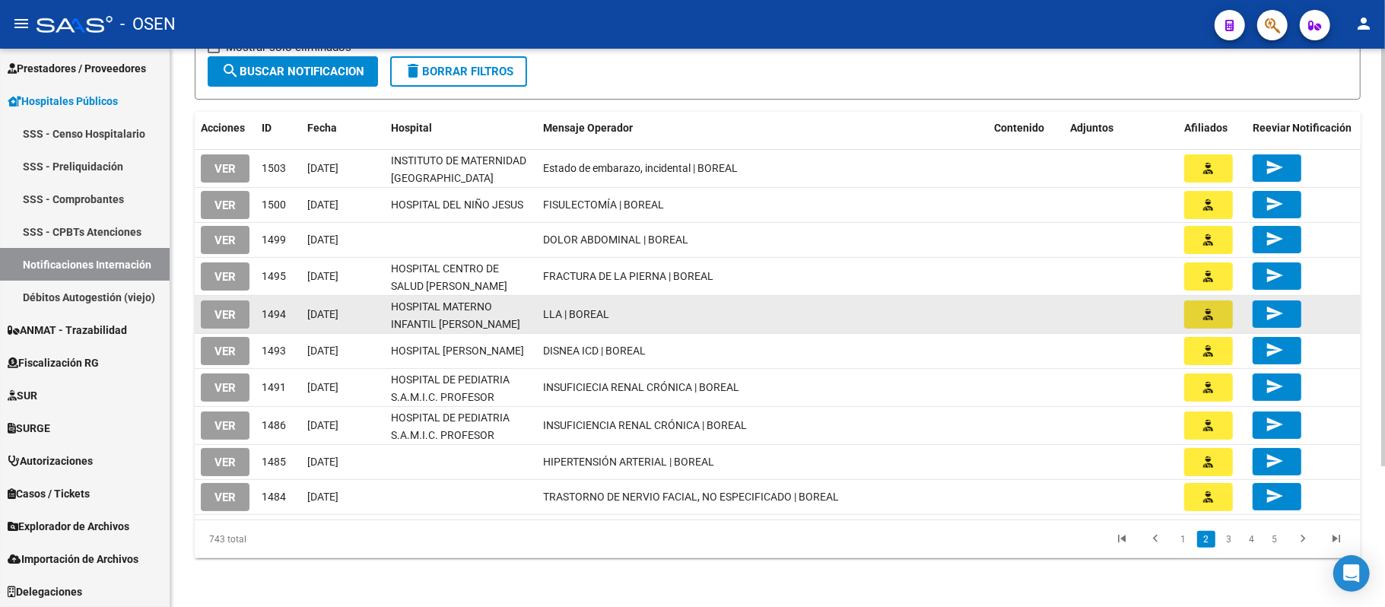
click at [1224, 311] on button "button" at bounding box center [1208, 314] width 49 height 28
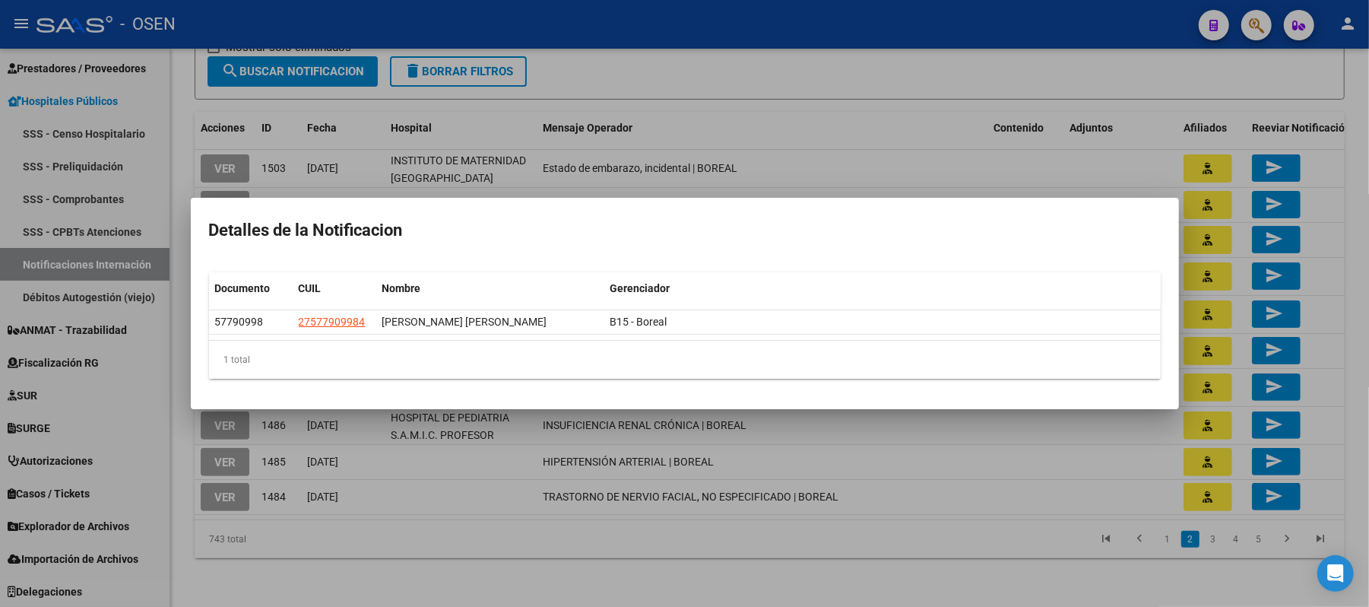
click at [899, 128] on div at bounding box center [684, 303] width 1369 height 607
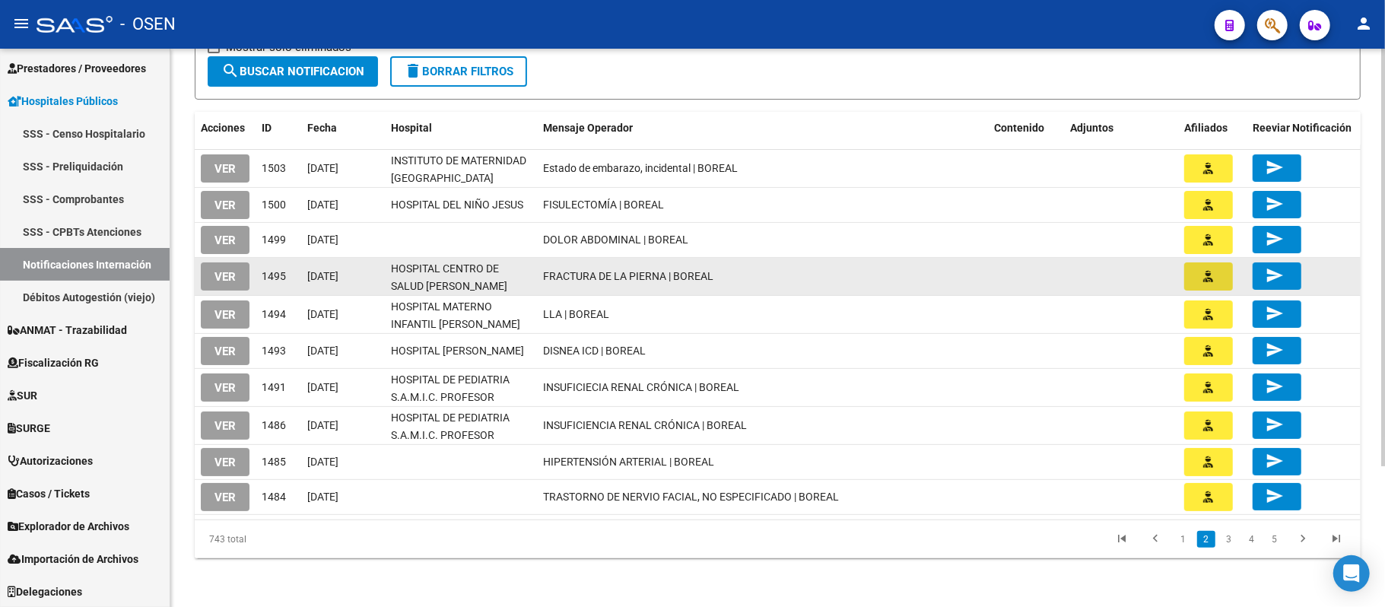
click at [1204, 277] on icon "button" at bounding box center [1209, 276] width 10 height 11
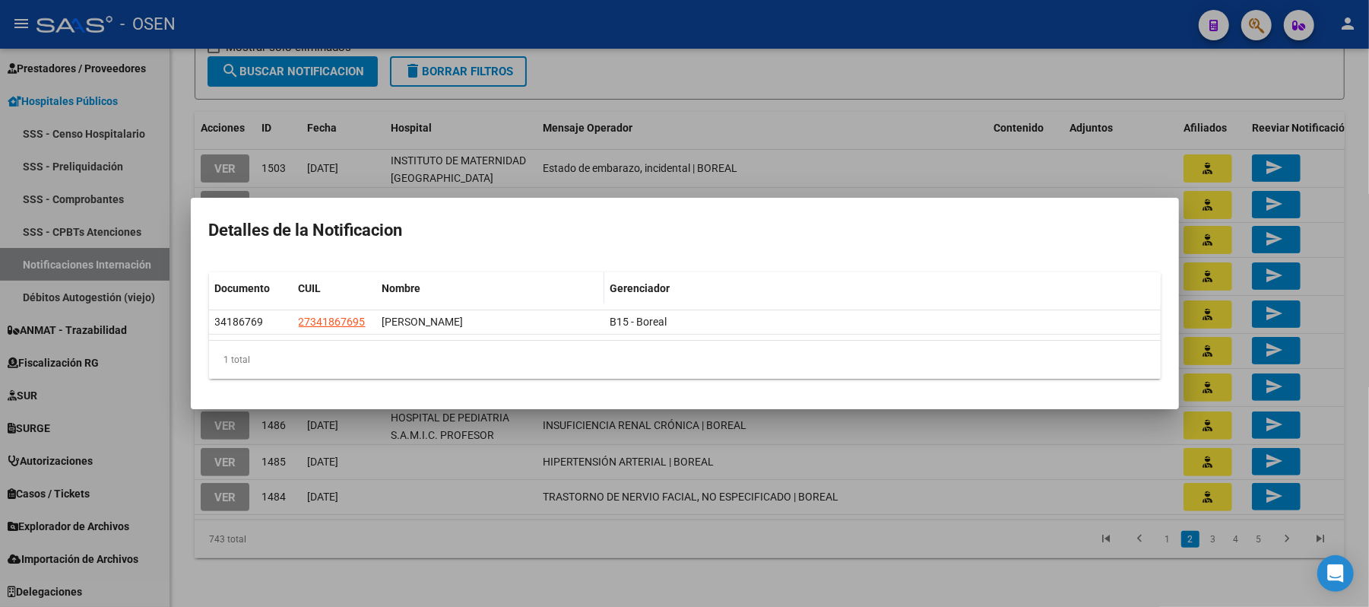
click at [870, 113] on div at bounding box center [684, 303] width 1369 height 607
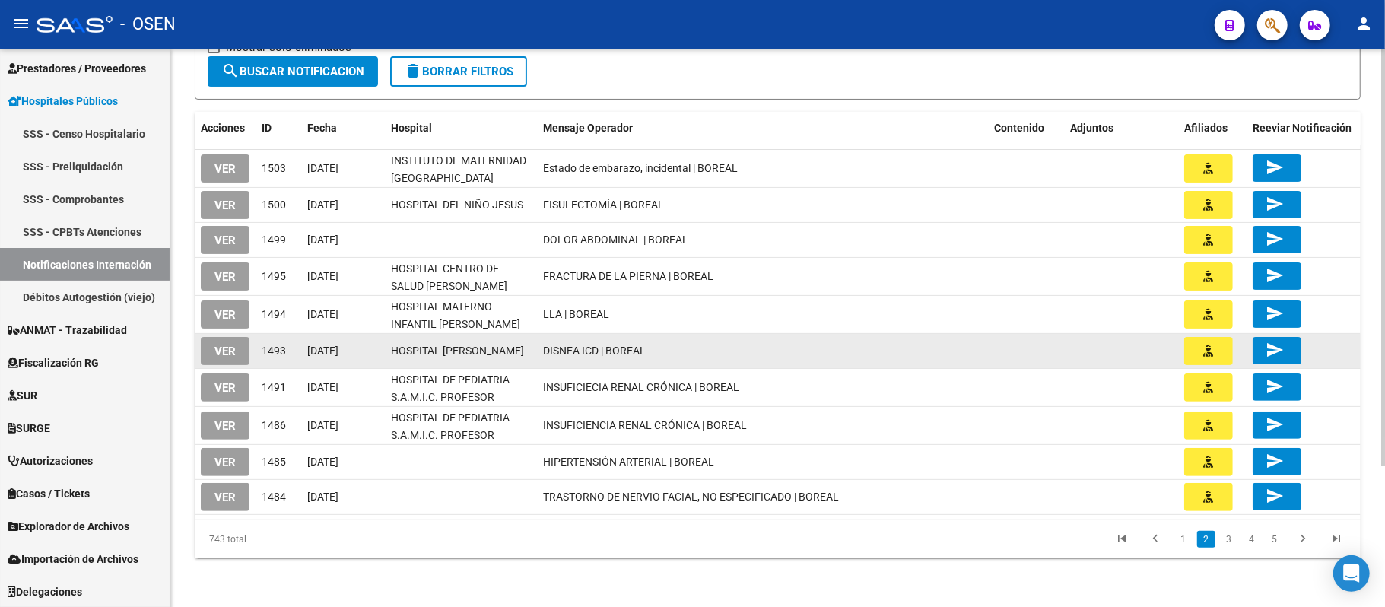
click at [1220, 359] on button "button" at bounding box center [1208, 351] width 49 height 28
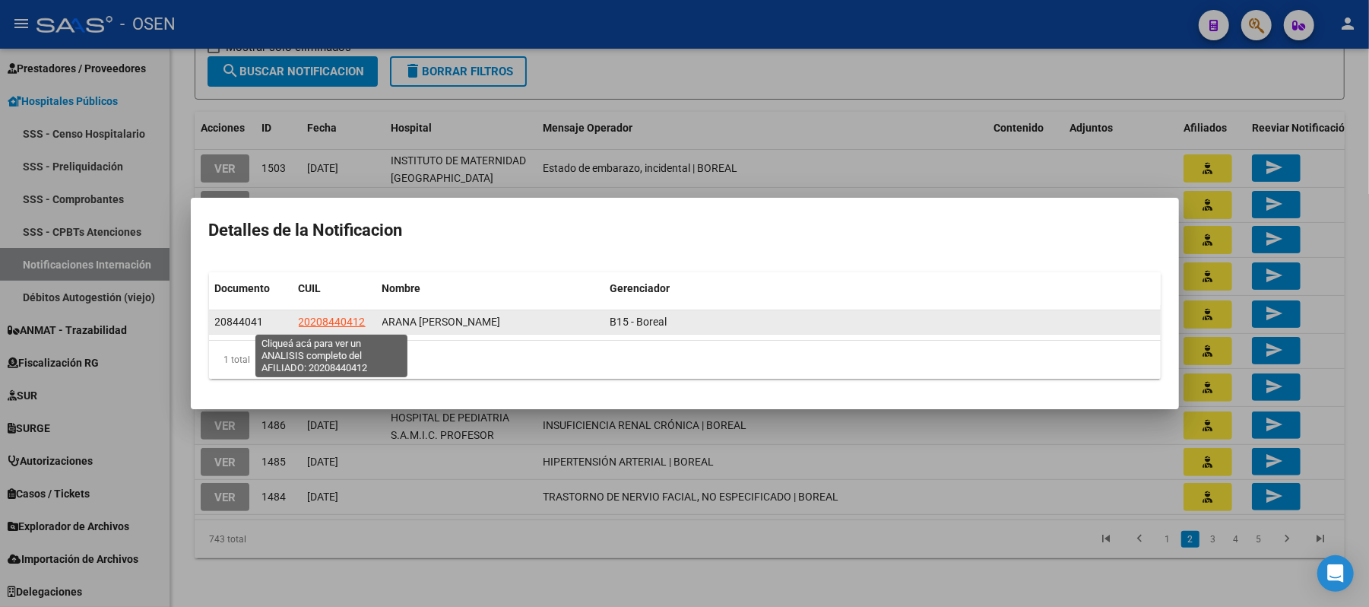
click at [329, 317] on span "20208440412" at bounding box center [332, 322] width 67 height 12
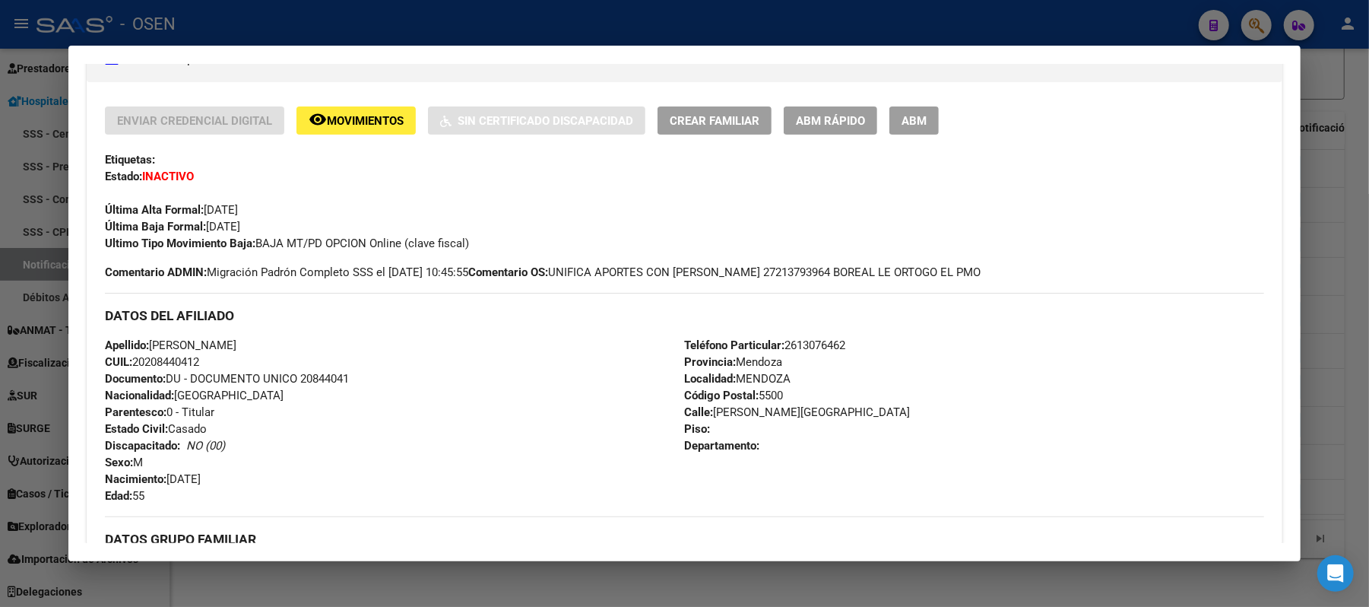
scroll to position [304, 0]
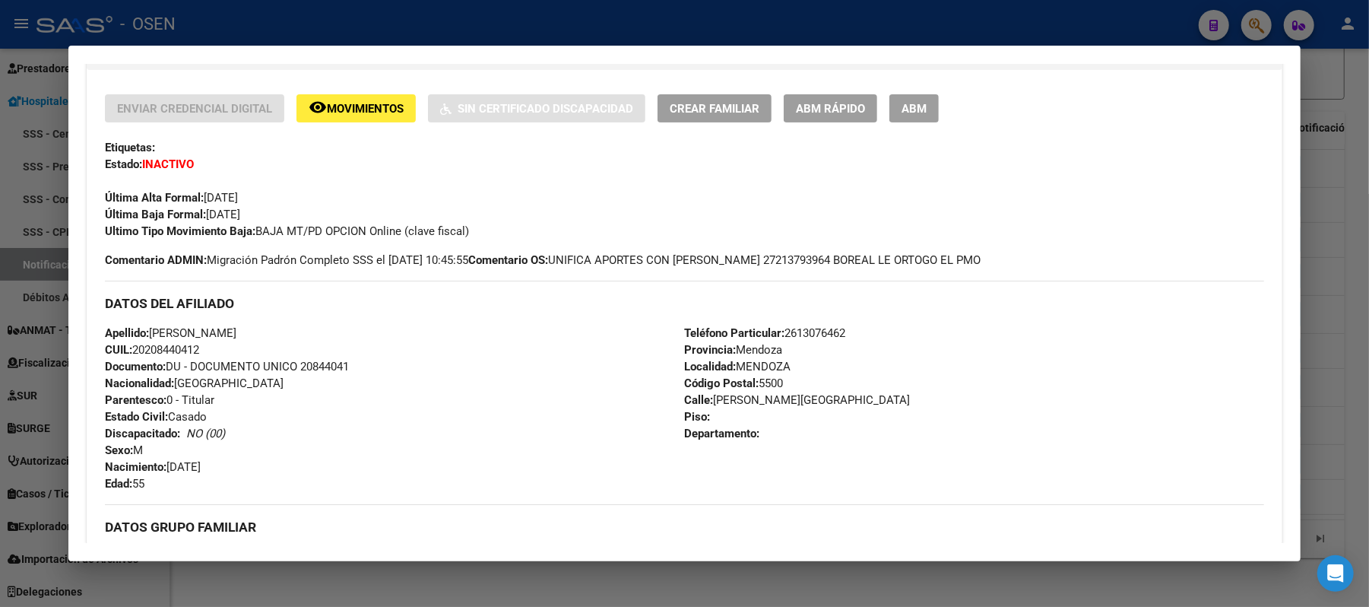
click at [417, 26] on div at bounding box center [684, 303] width 1369 height 607
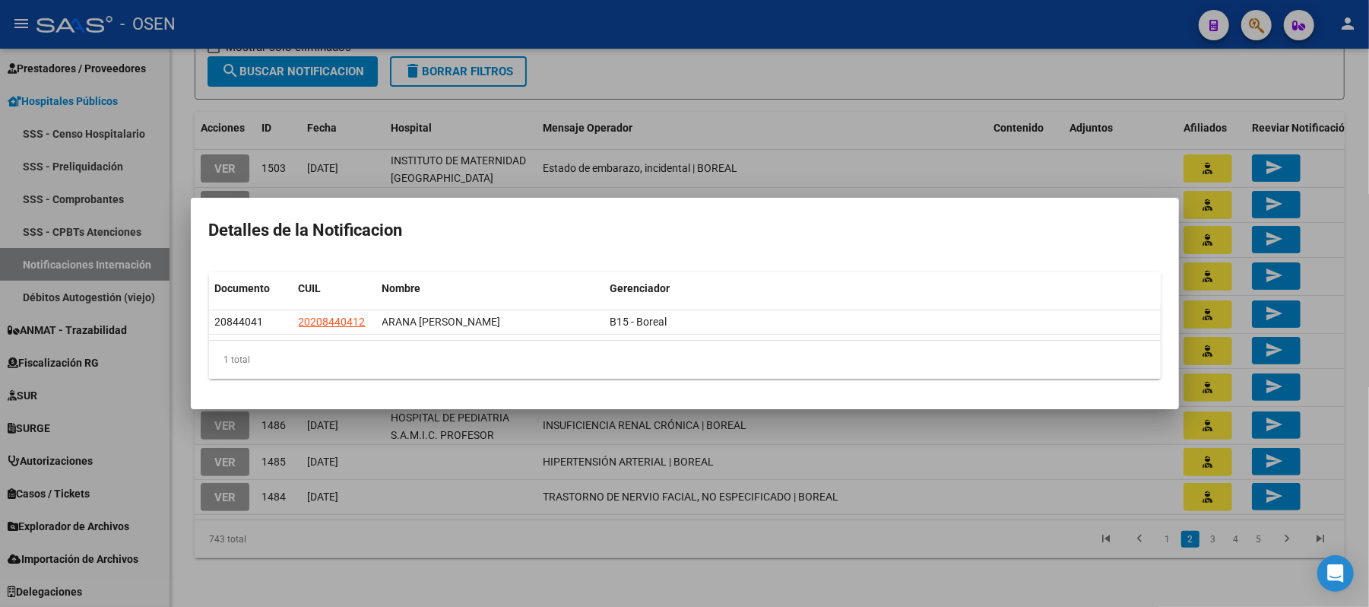
click at [1122, 445] on div at bounding box center [684, 303] width 1369 height 607
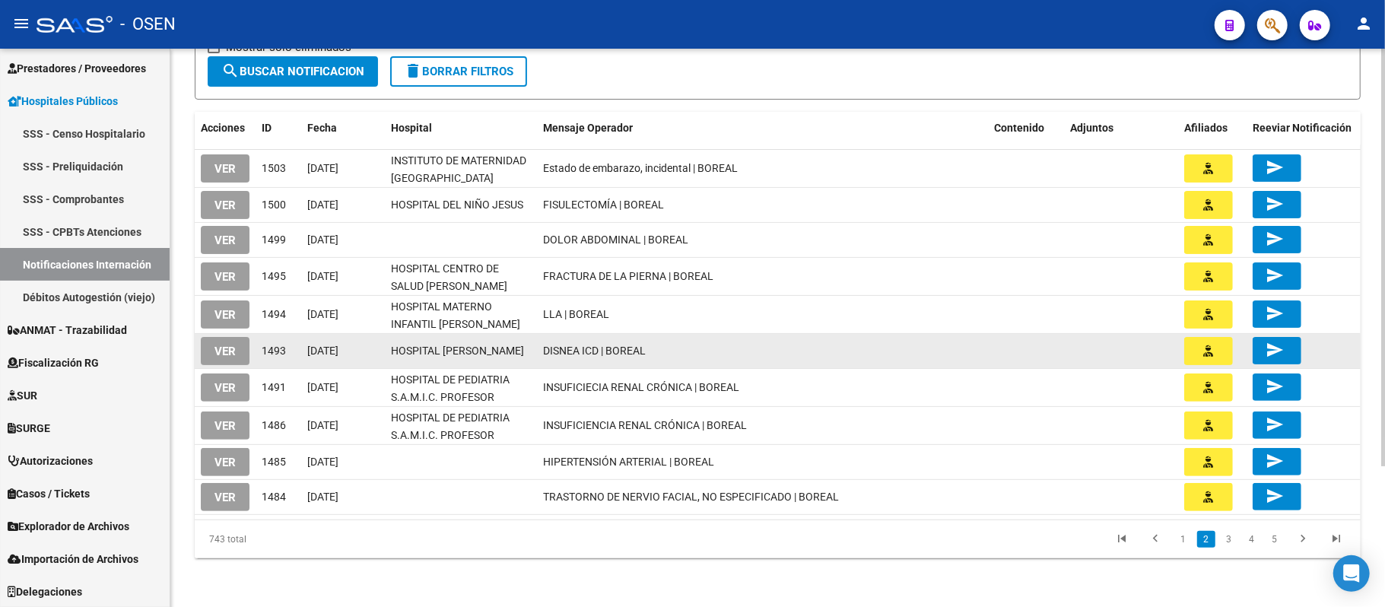
click at [1204, 347] on icon "button" at bounding box center [1209, 350] width 10 height 11
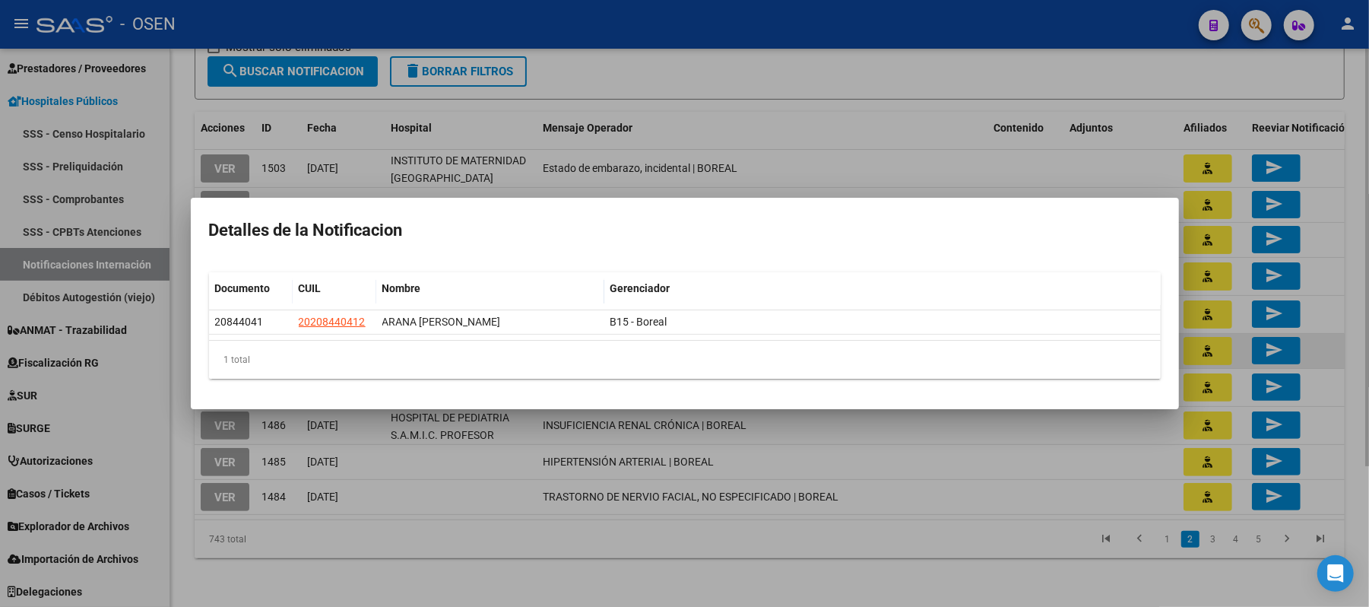
drag, startPoint x: 709, startPoint y: 123, endPoint x: 1220, endPoint y: 360, distance: 562.4
click at [710, 122] on div at bounding box center [684, 303] width 1369 height 607
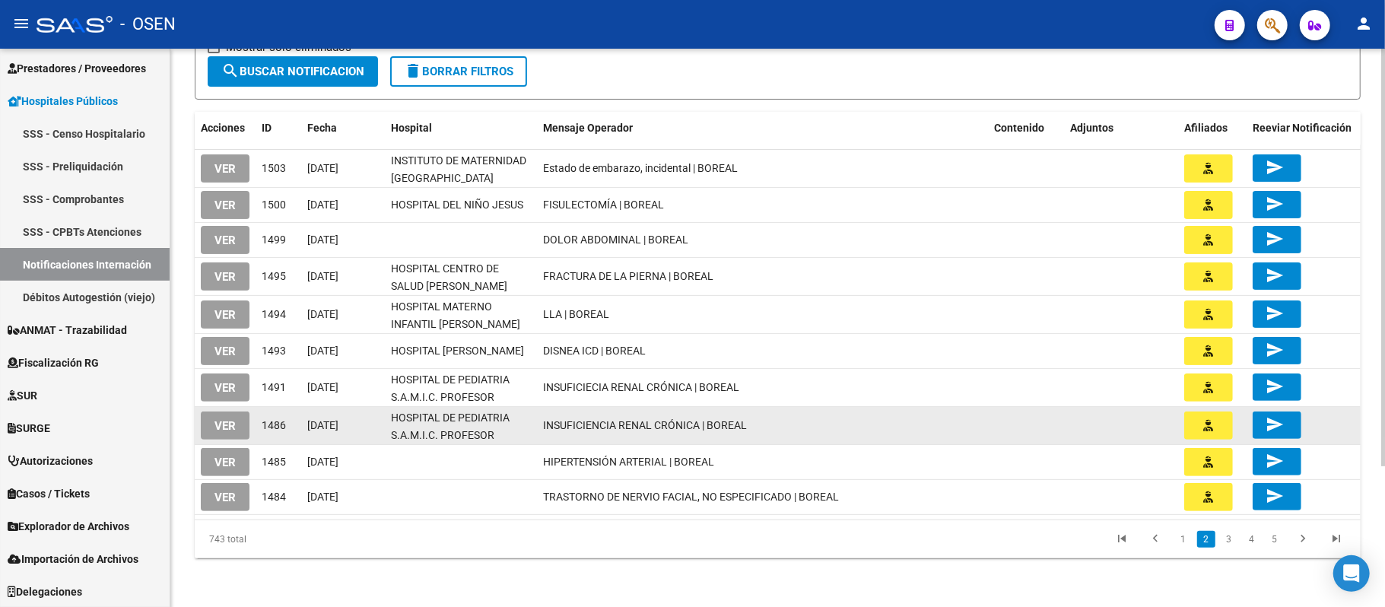
click at [1214, 420] on button "button" at bounding box center [1208, 425] width 49 height 28
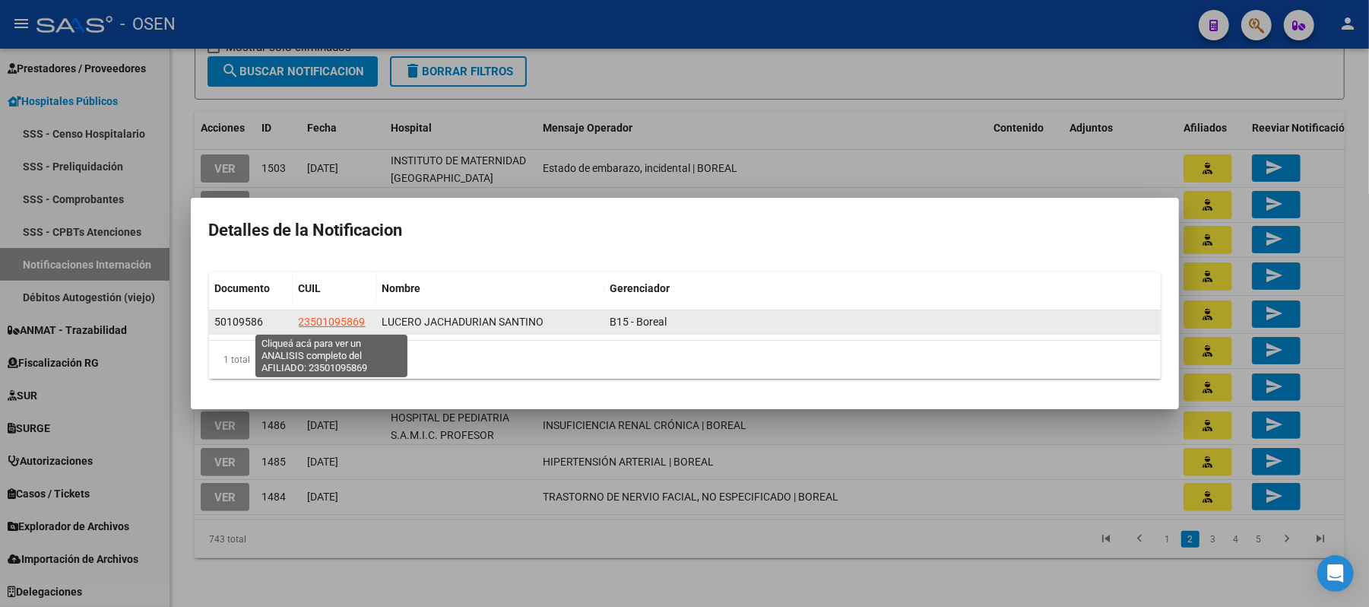
click at [351, 325] on span "23501095869" at bounding box center [332, 322] width 67 height 12
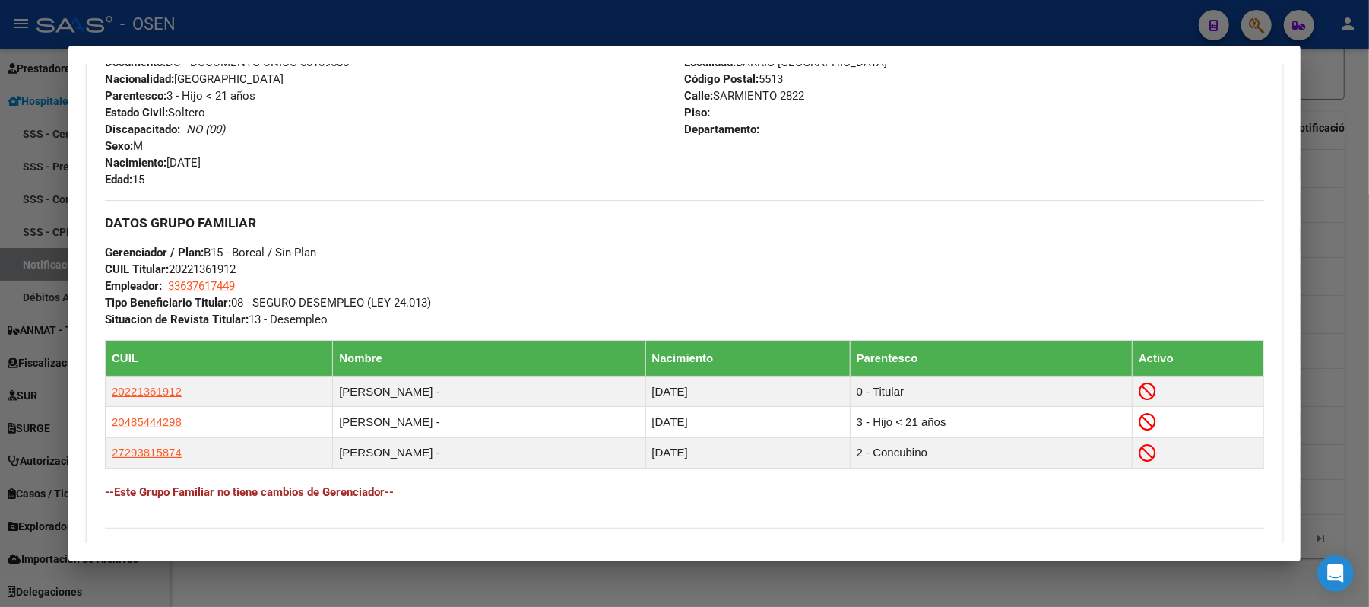
scroll to position [709, 0]
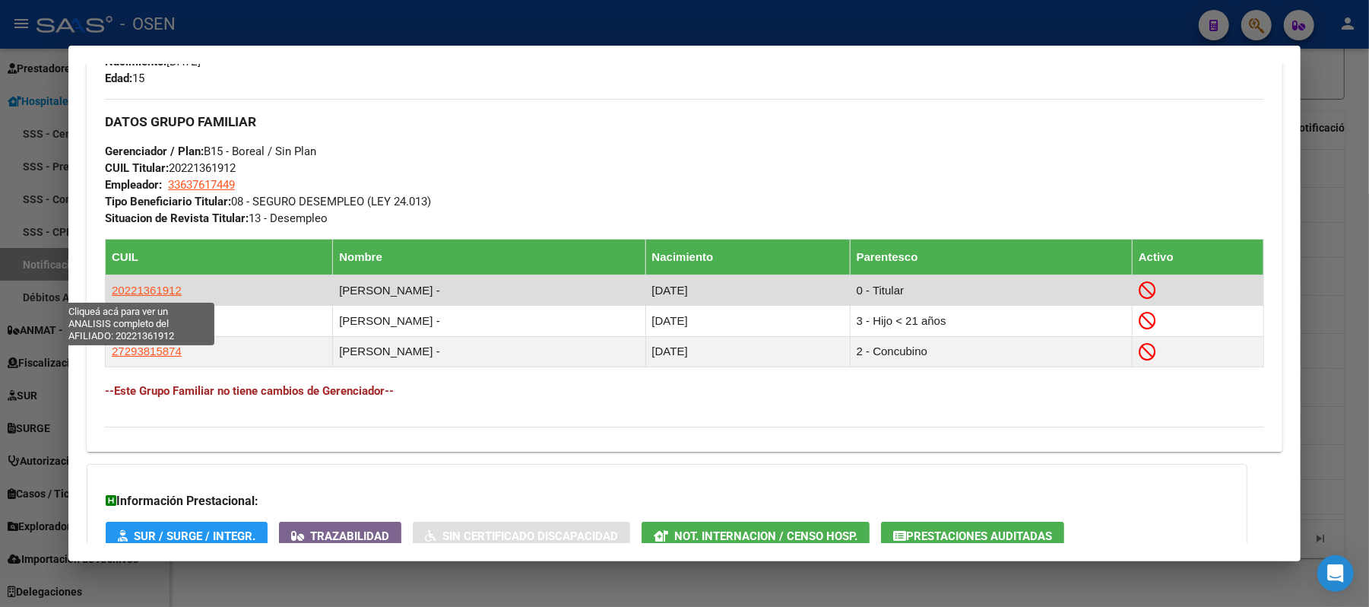
click at [132, 286] on span "20221361912" at bounding box center [147, 290] width 70 height 13
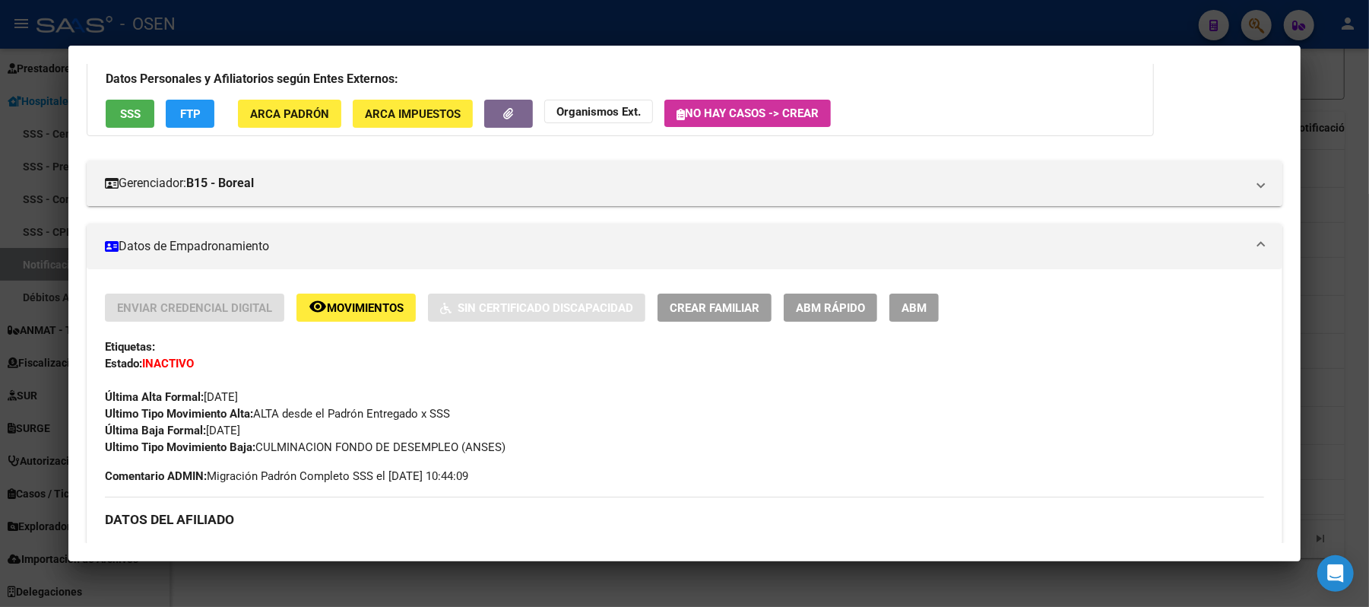
scroll to position [0, 0]
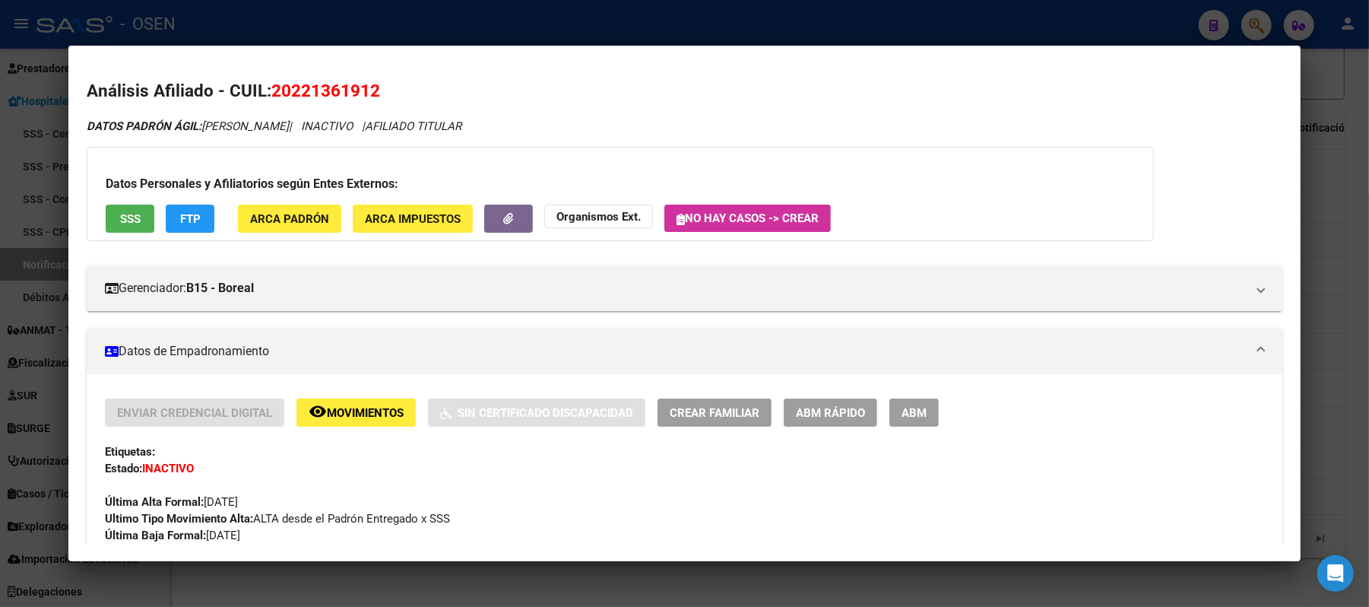
click at [344, 21] on div at bounding box center [684, 303] width 1369 height 607
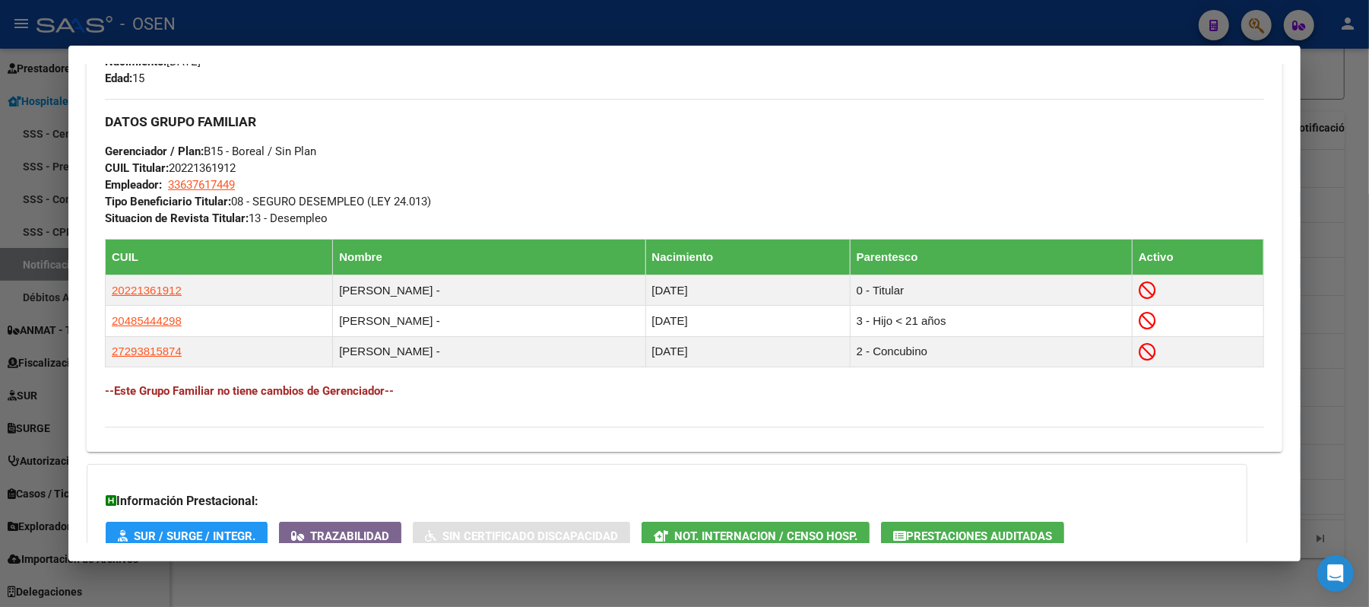
click at [861, 19] on div at bounding box center [684, 303] width 1369 height 607
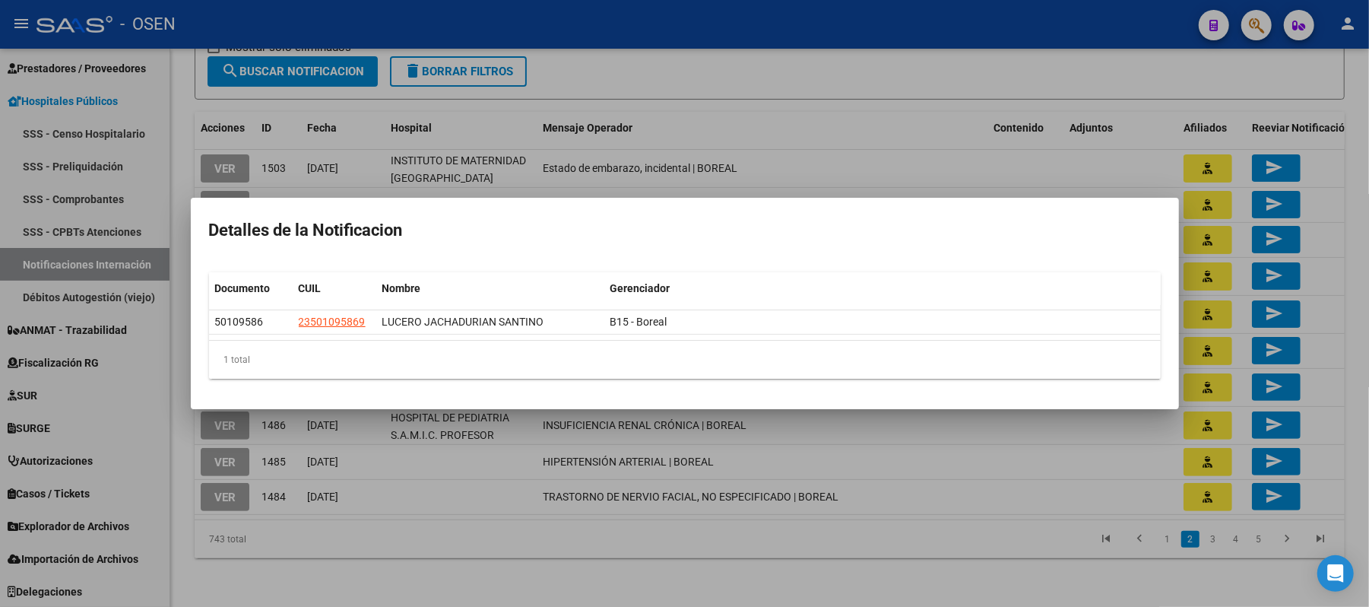
click at [794, 152] on div at bounding box center [684, 303] width 1369 height 607
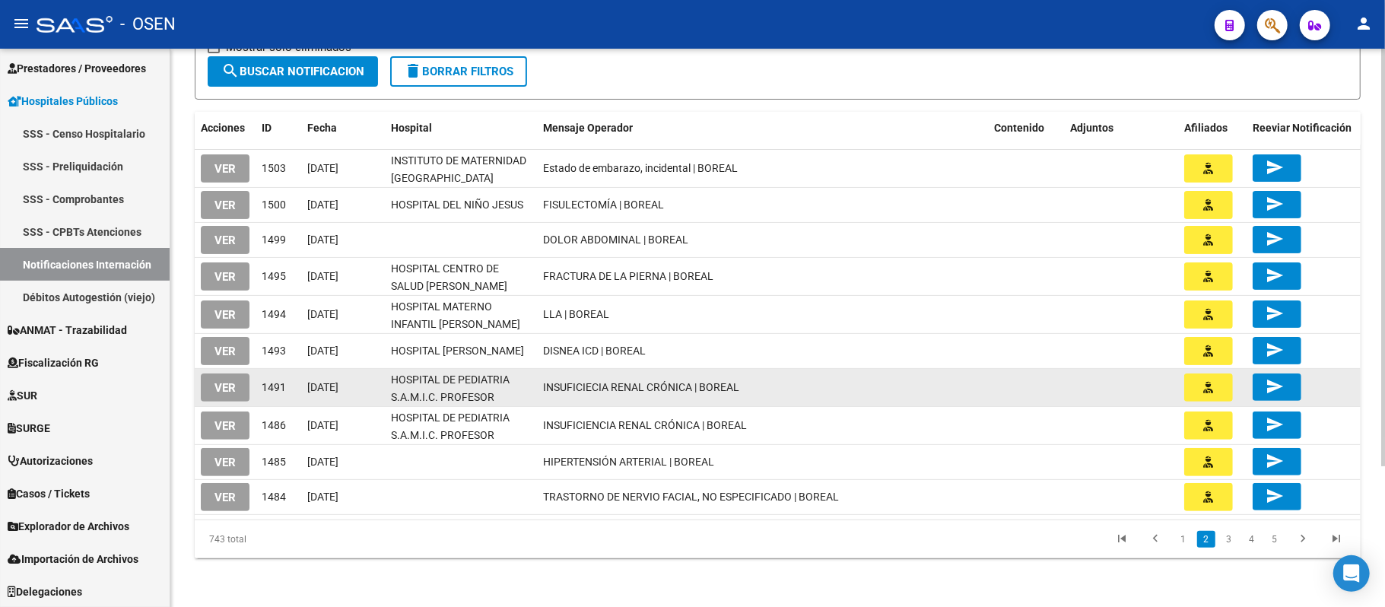
click at [1196, 391] on button "button" at bounding box center [1208, 387] width 49 height 28
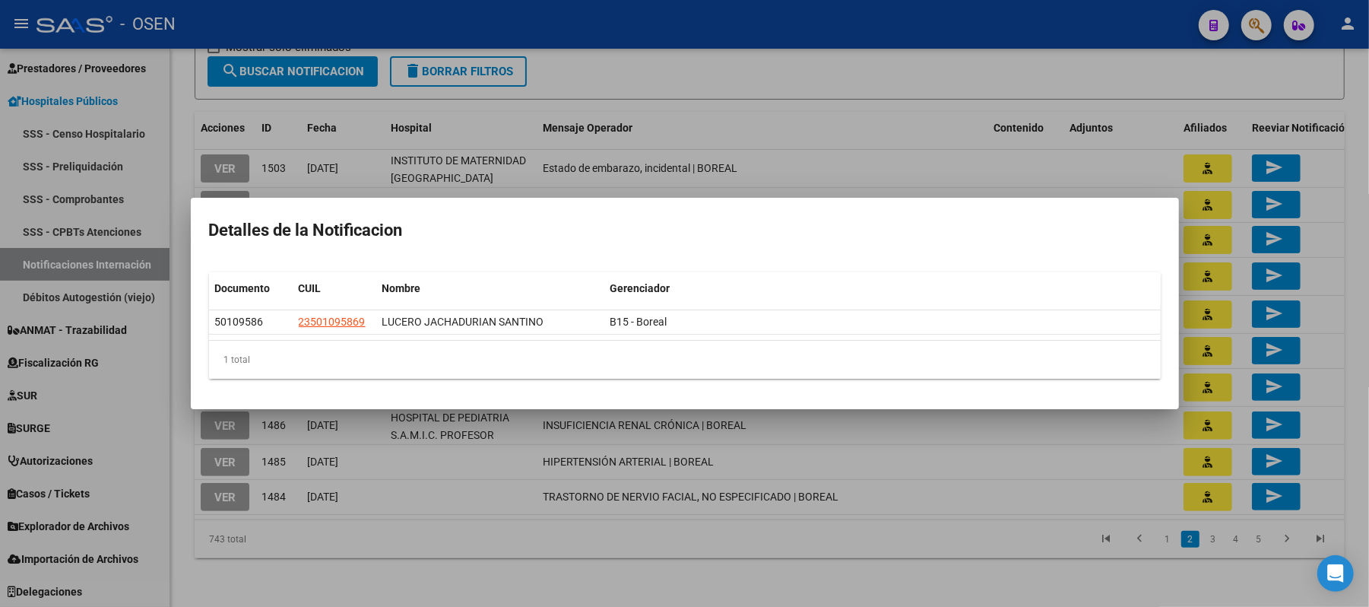
click at [804, 94] on div at bounding box center [684, 303] width 1369 height 607
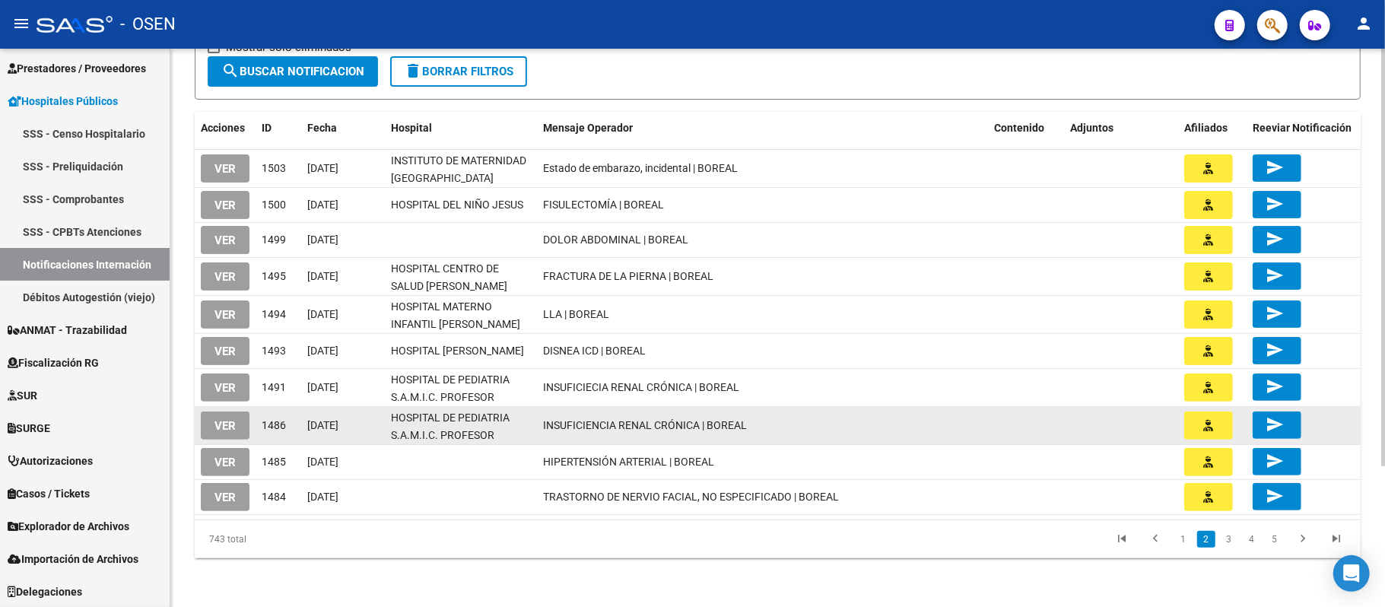
click at [1206, 418] on span "button" at bounding box center [1209, 425] width 10 height 14
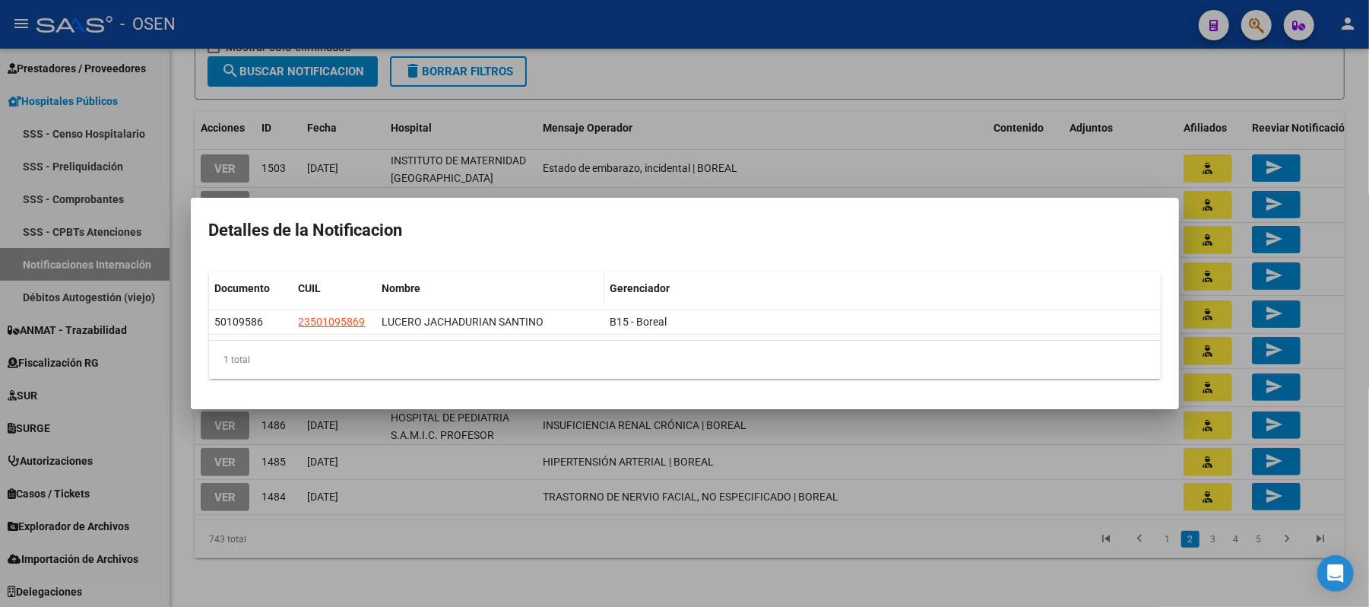
click at [849, 95] on div at bounding box center [684, 303] width 1369 height 607
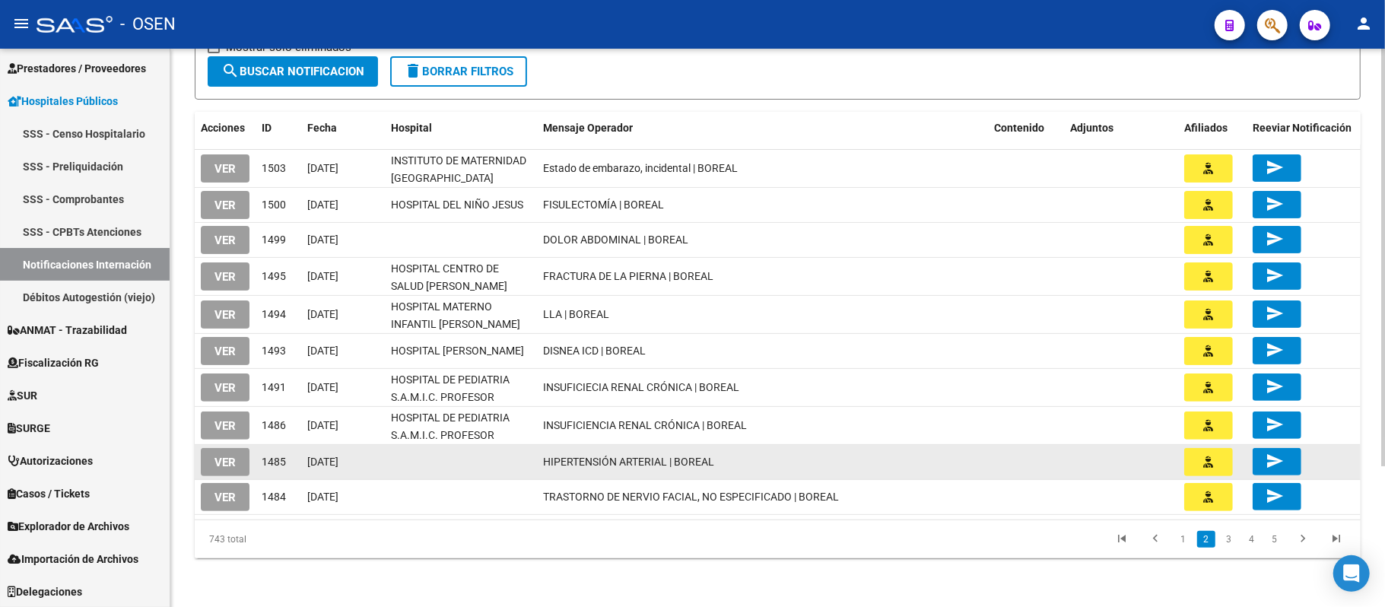
click at [1215, 465] on button "button" at bounding box center [1208, 462] width 49 height 28
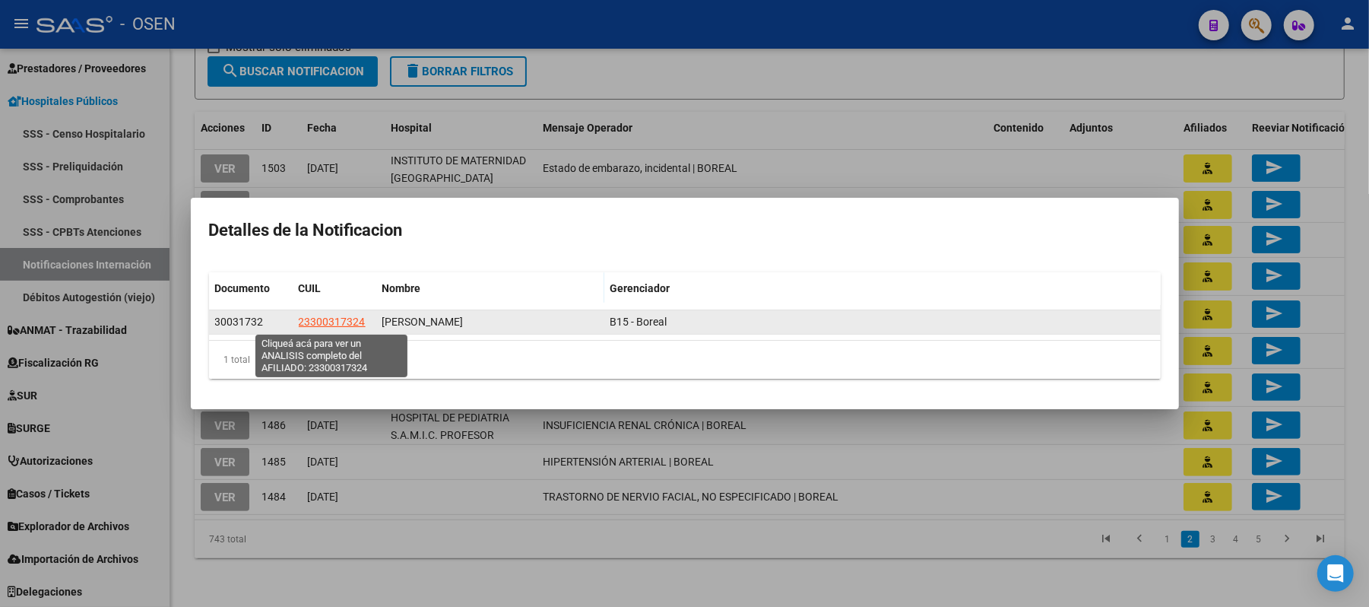
click at [335, 320] on span "23300317324" at bounding box center [332, 322] width 67 height 12
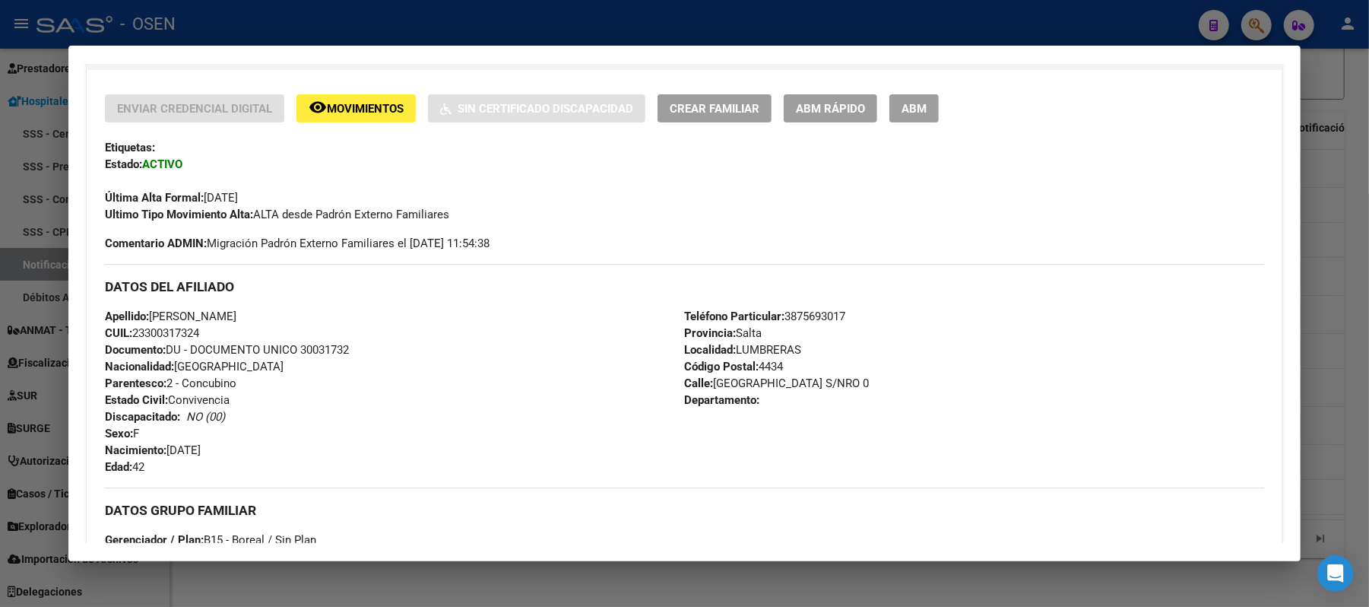
scroll to position [709, 0]
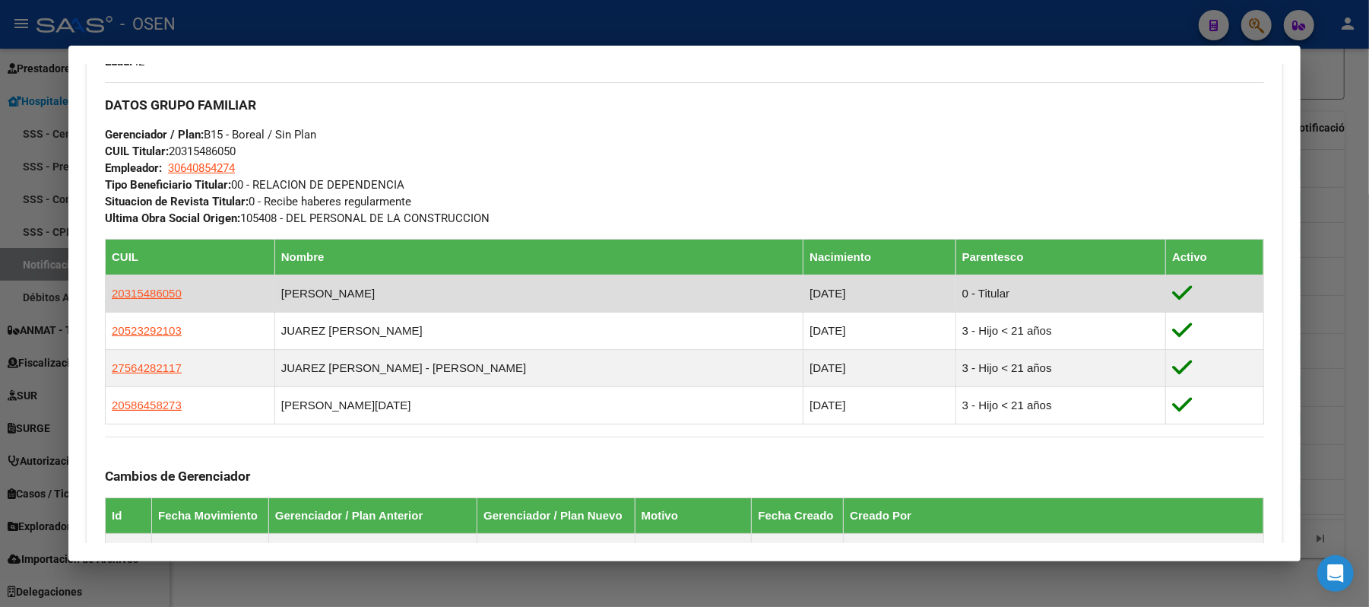
click at [160, 284] on td "20315486050" at bounding box center [191, 293] width 170 height 37
click at [160, 287] on span "20315486050" at bounding box center [147, 293] width 70 height 13
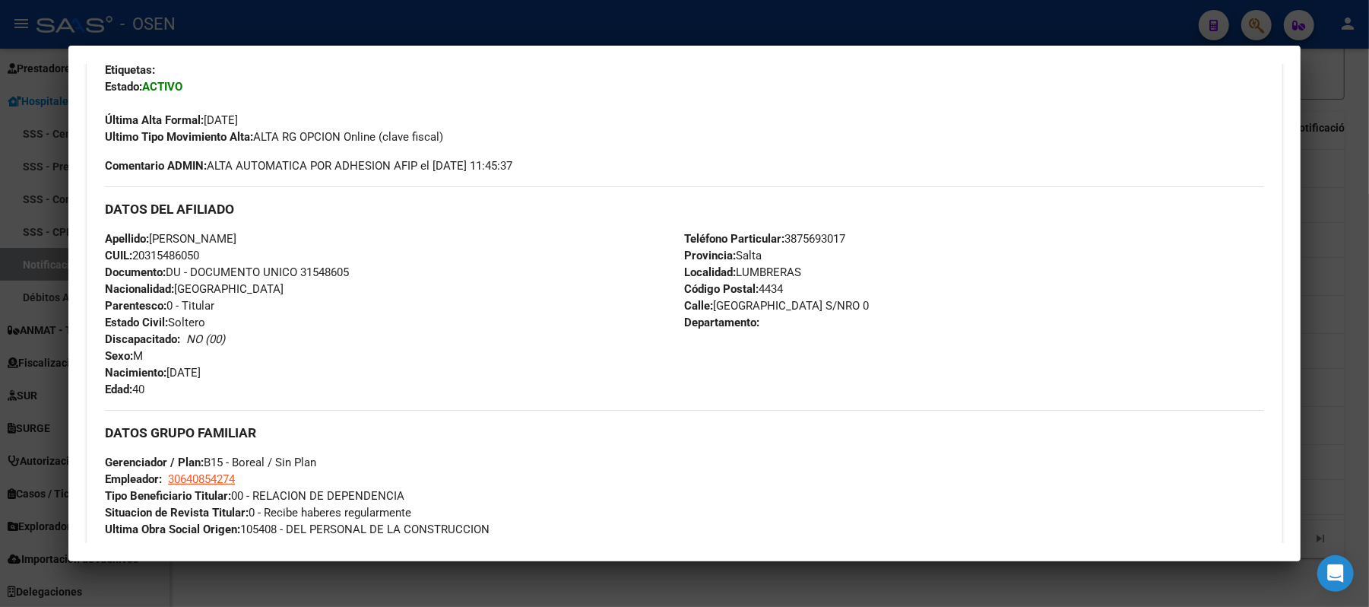
scroll to position [411, 0]
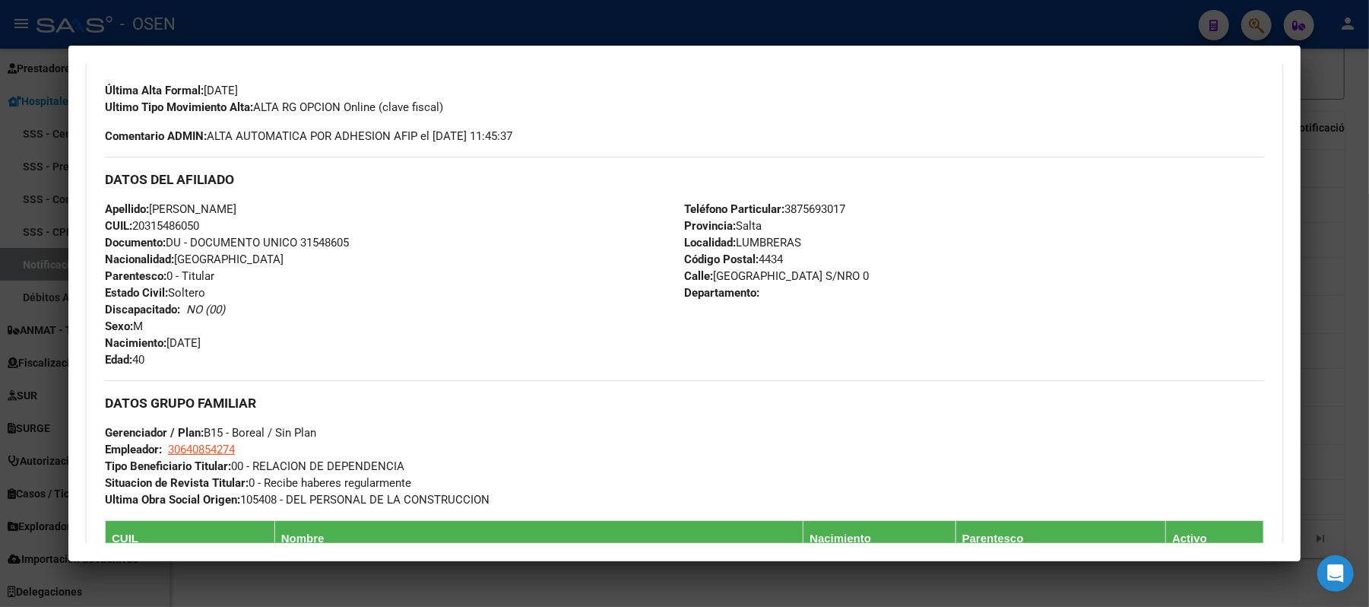
drag, startPoint x: 207, startPoint y: 228, endPoint x: 128, endPoint y: 228, distance: 79.1
click at [128, 228] on div "Apellido: DAMIAN GUSTAVO JUAREZ CUIL: 20315486050 Documento: DU - DOCUMENTO UNI…" at bounding box center [394, 284] width 579 height 167
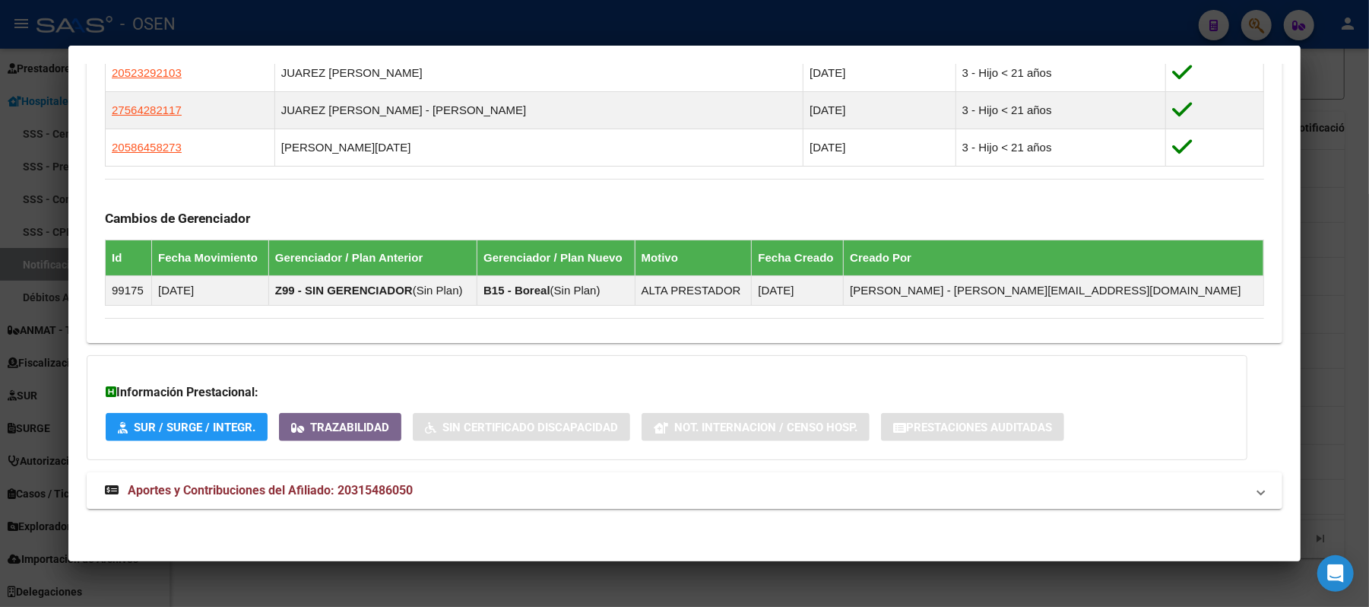
scroll to position [445, 0]
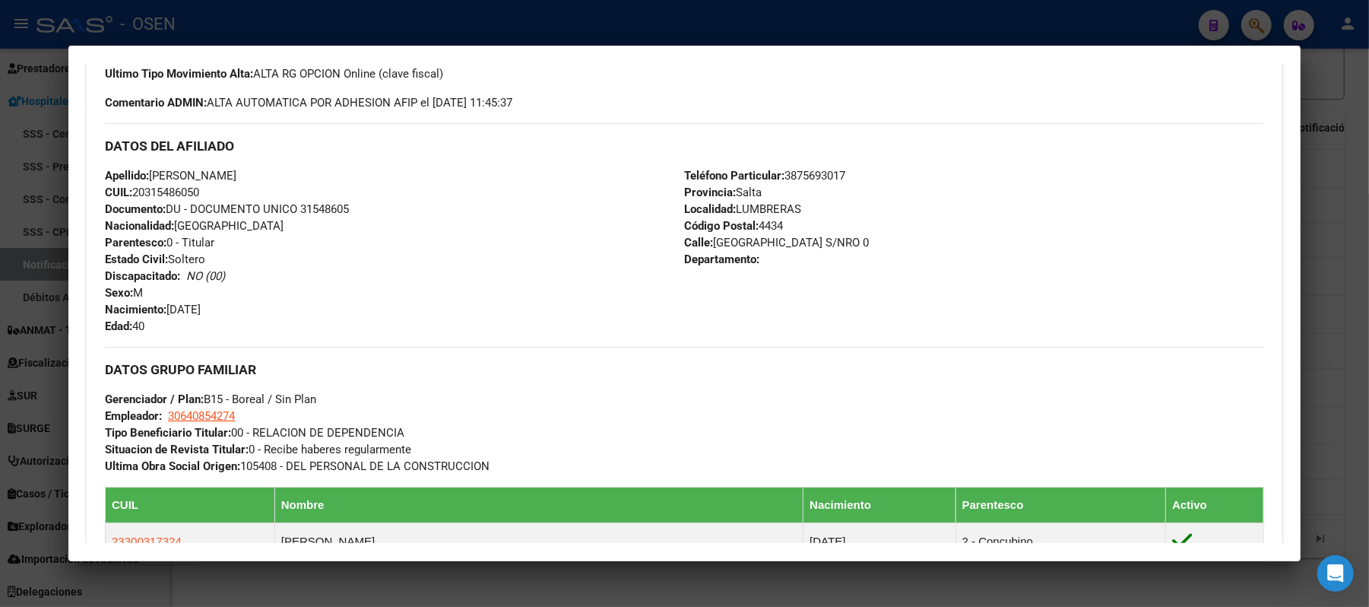
click at [225, 177] on span "Apellido: DAMIAN GUSTAVO JUAREZ" at bounding box center [171, 176] width 132 height 14
drag, startPoint x: 296, startPoint y: 175, endPoint x: 144, endPoint y: 176, distance: 152.1
click at [144, 176] on div "Apellido: DAMIAN GUSTAVO JUAREZ CUIL: 20315486050 Documento: DU - DOCUMENTO UNI…" at bounding box center [394, 250] width 579 height 167
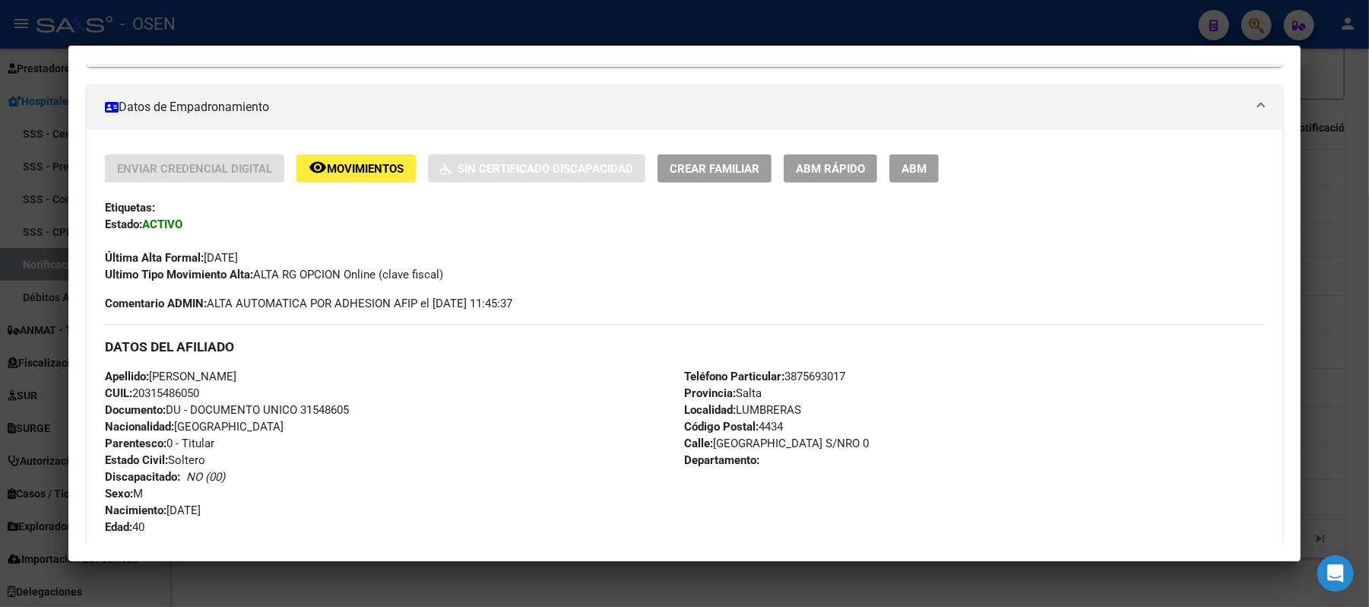
scroll to position [242, 0]
click at [403, 37] on div at bounding box center [684, 303] width 1369 height 607
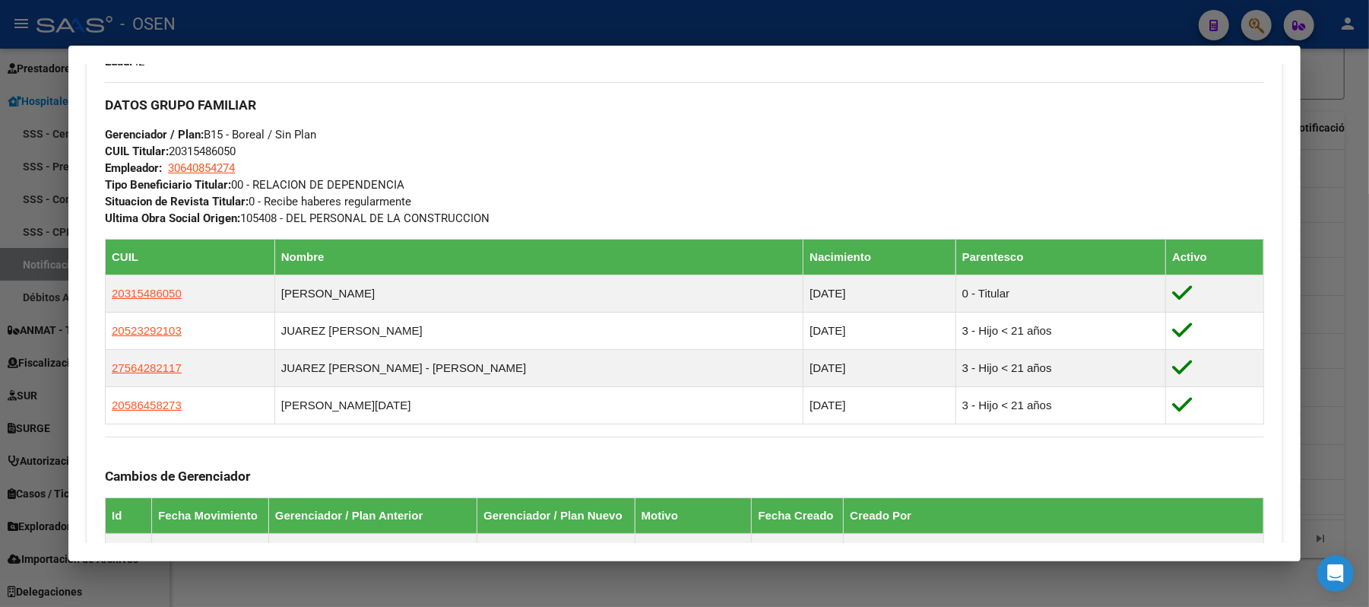
click at [593, 11] on div at bounding box center [684, 303] width 1369 height 607
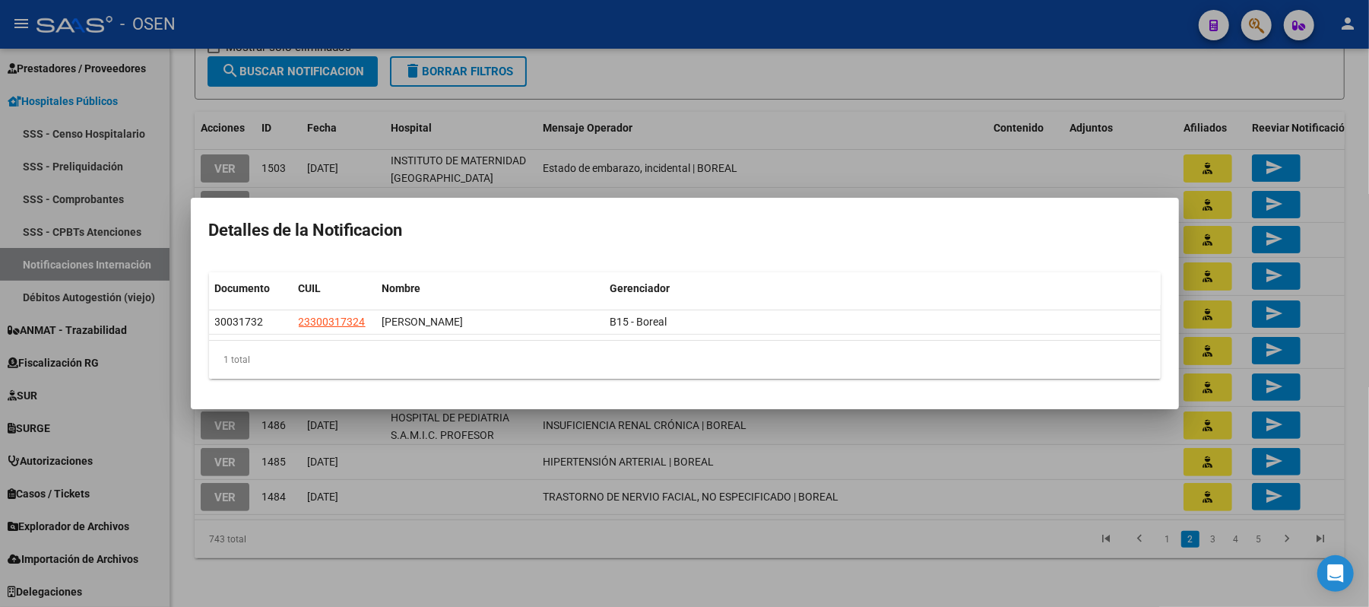
click at [733, 129] on div at bounding box center [684, 303] width 1369 height 607
click at [733, 129] on div "Mensaje Operador" at bounding box center [762, 127] width 439 height 17
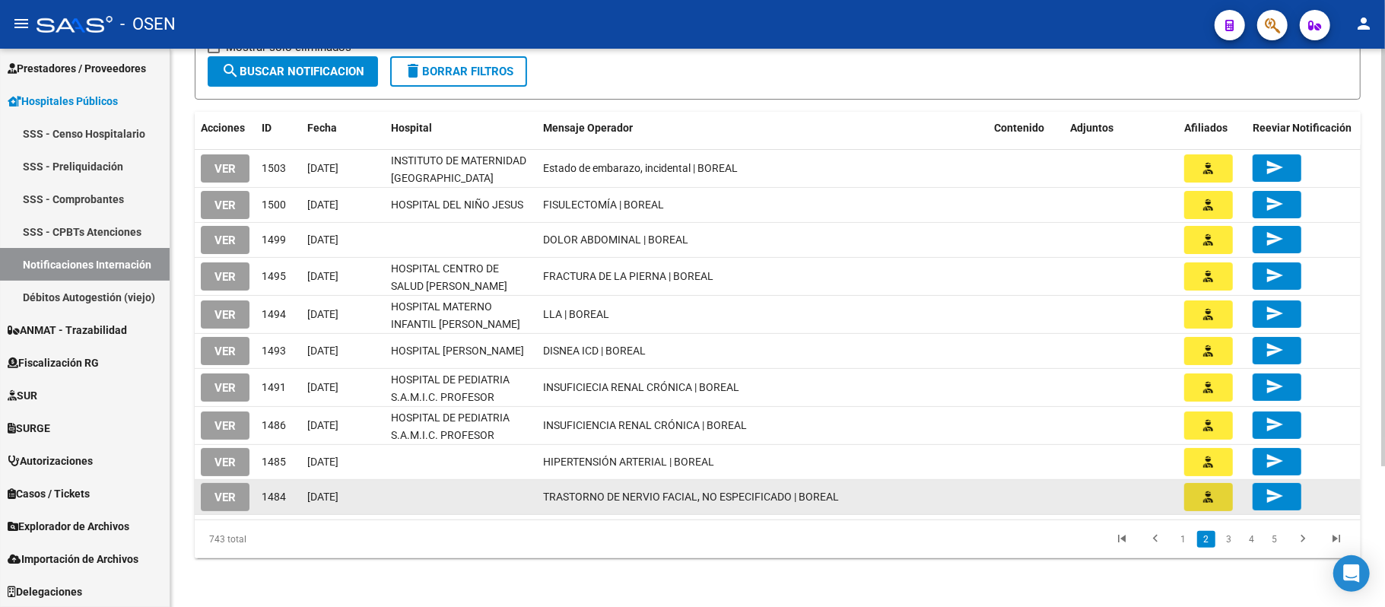
click at [1209, 500] on icon "button" at bounding box center [1209, 496] width 10 height 11
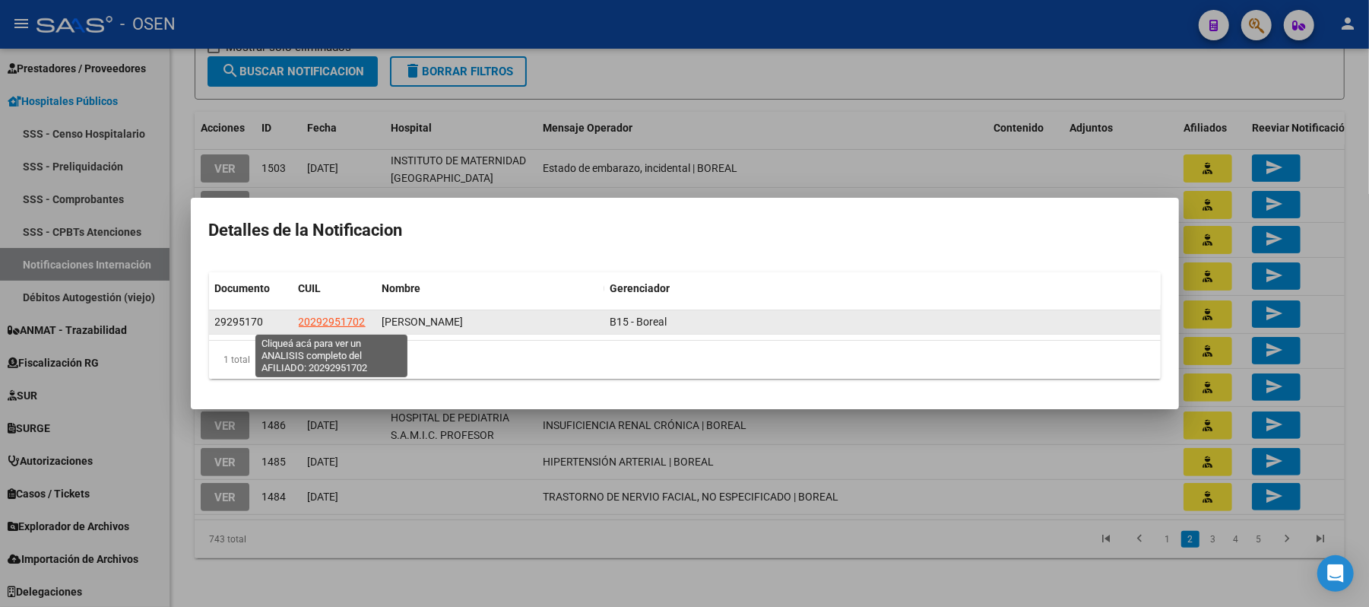
click at [332, 324] on span "20292951702" at bounding box center [332, 322] width 67 height 12
type textarea "20292951702"
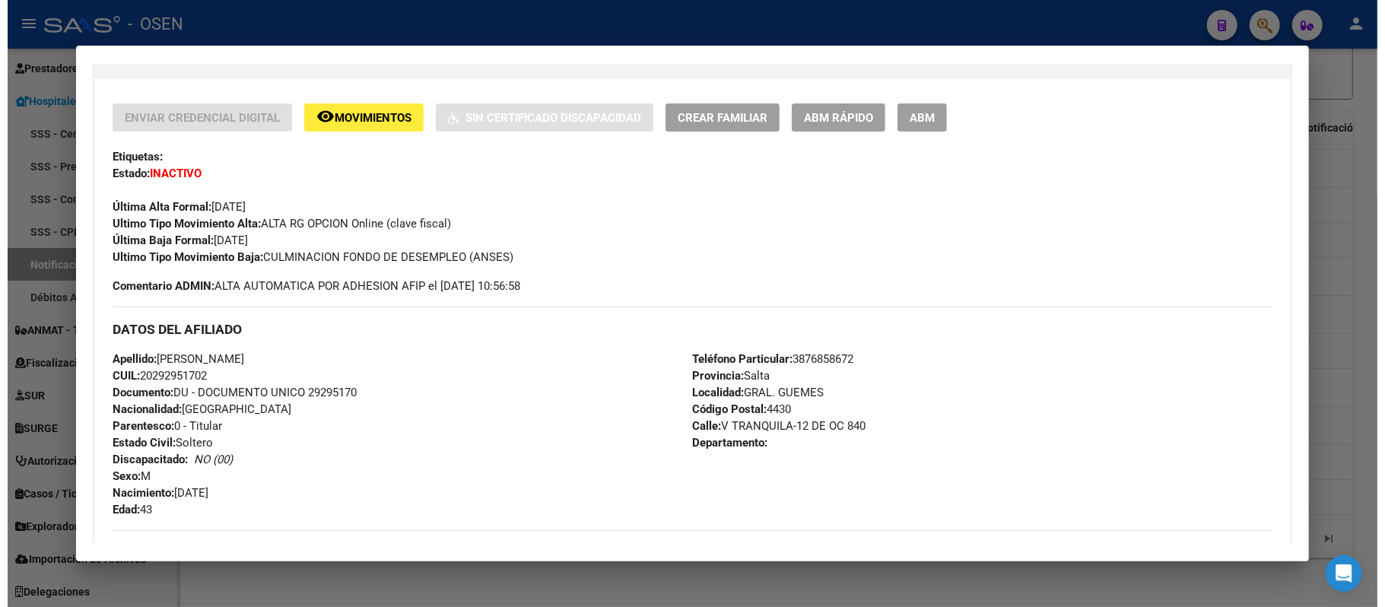
scroll to position [304, 0]
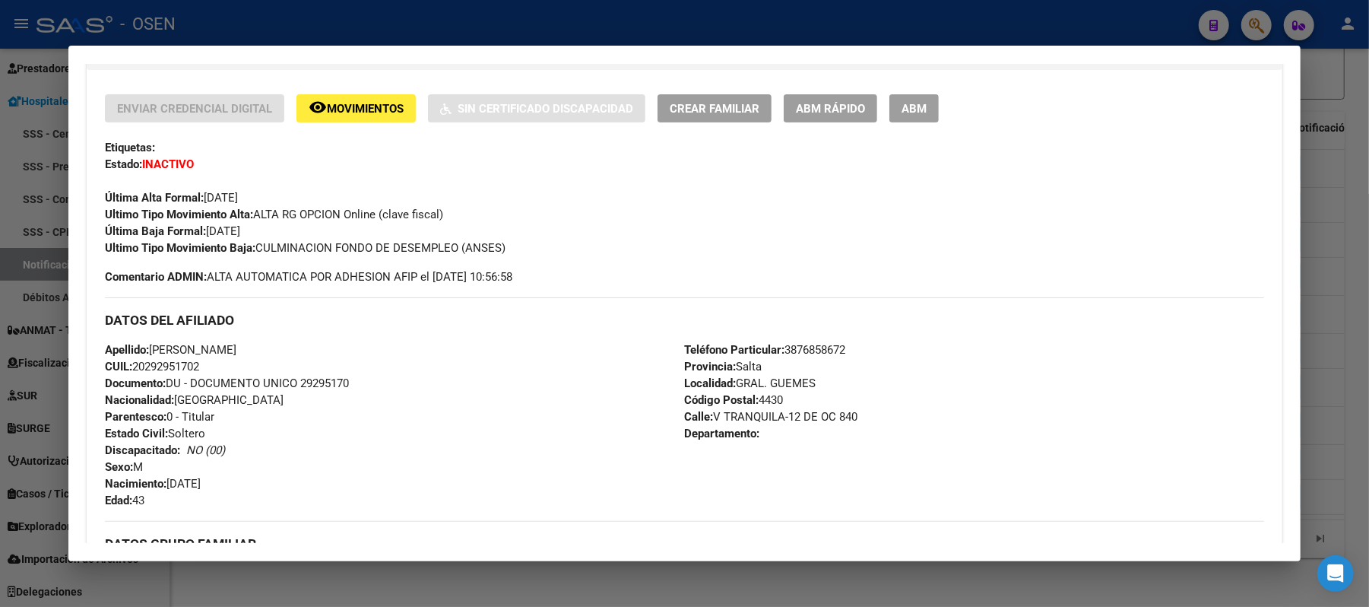
click at [421, 22] on div at bounding box center [684, 303] width 1369 height 607
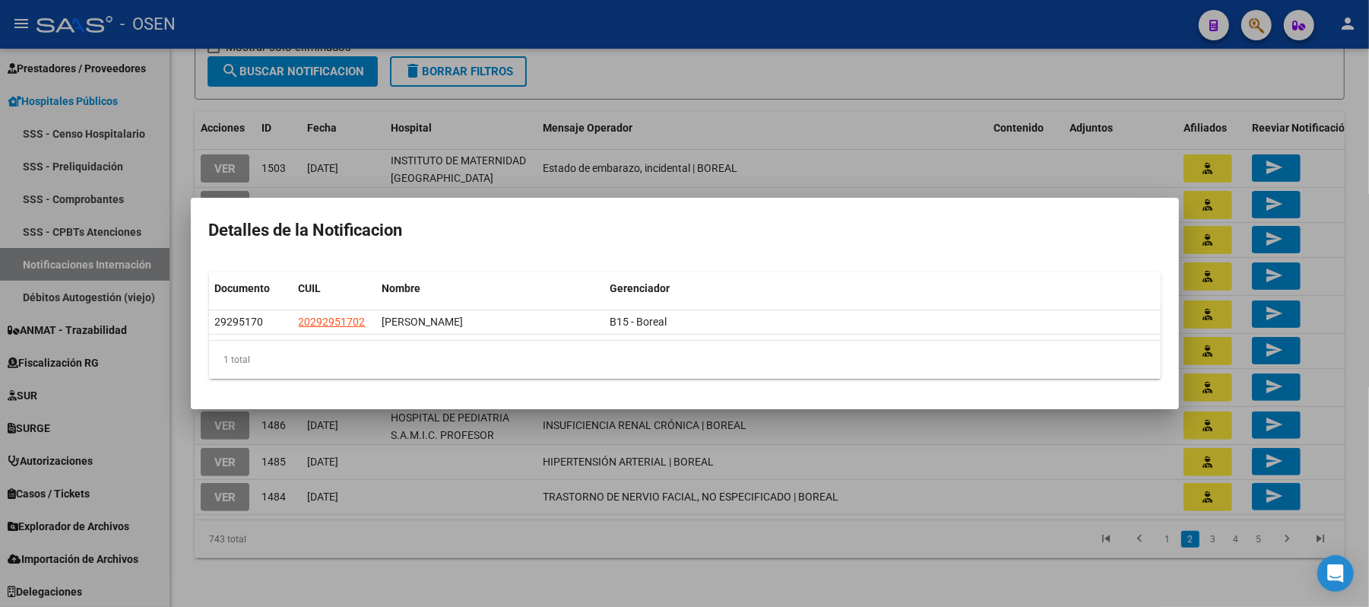
click at [1153, 464] on div at bounding box center [684, 303] width 1369 height 607
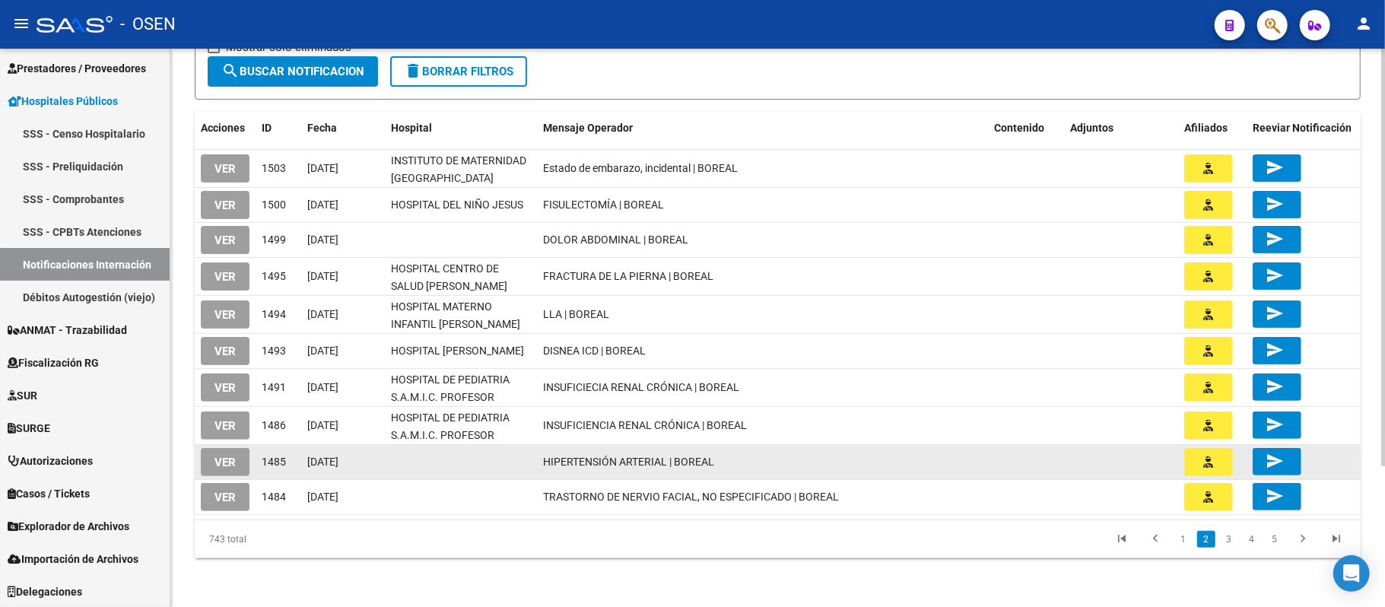
click at [1239, 455] on div at bounding box center [1212, 462] width 56 height 28
click at [1205, 462] on icon "button" at bounding box center [1209, 461] width 10 height 11
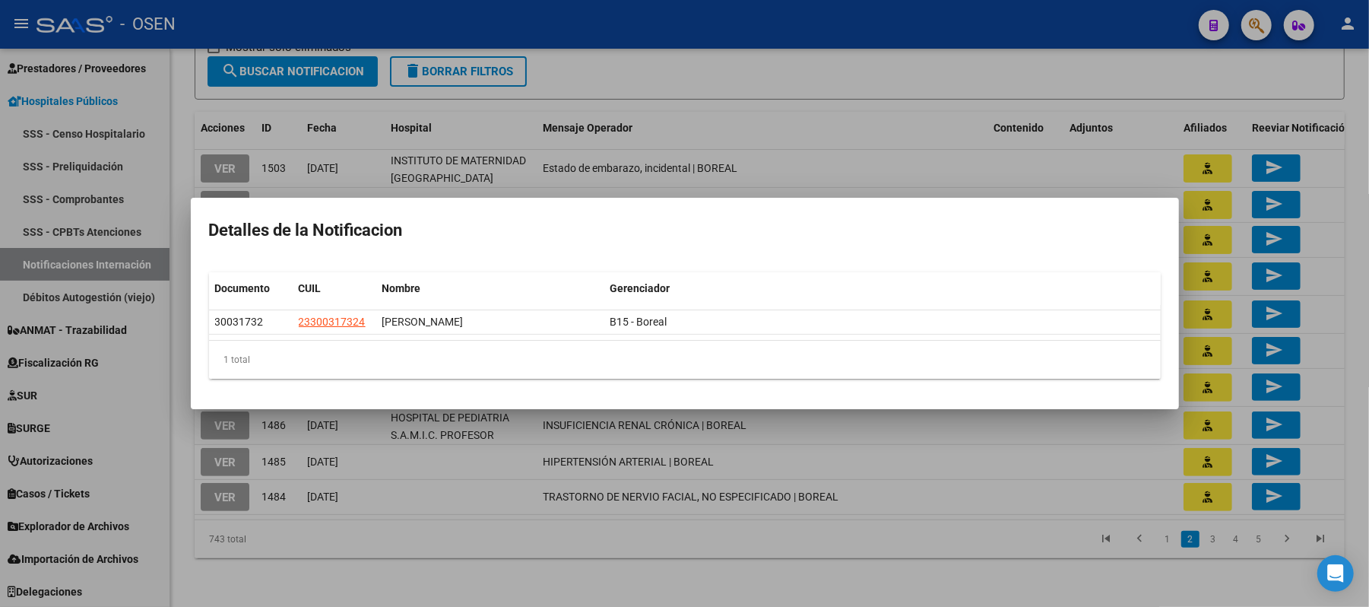
click at [789, 95] on div at bounding box center [684, 303] width 1369 height 607
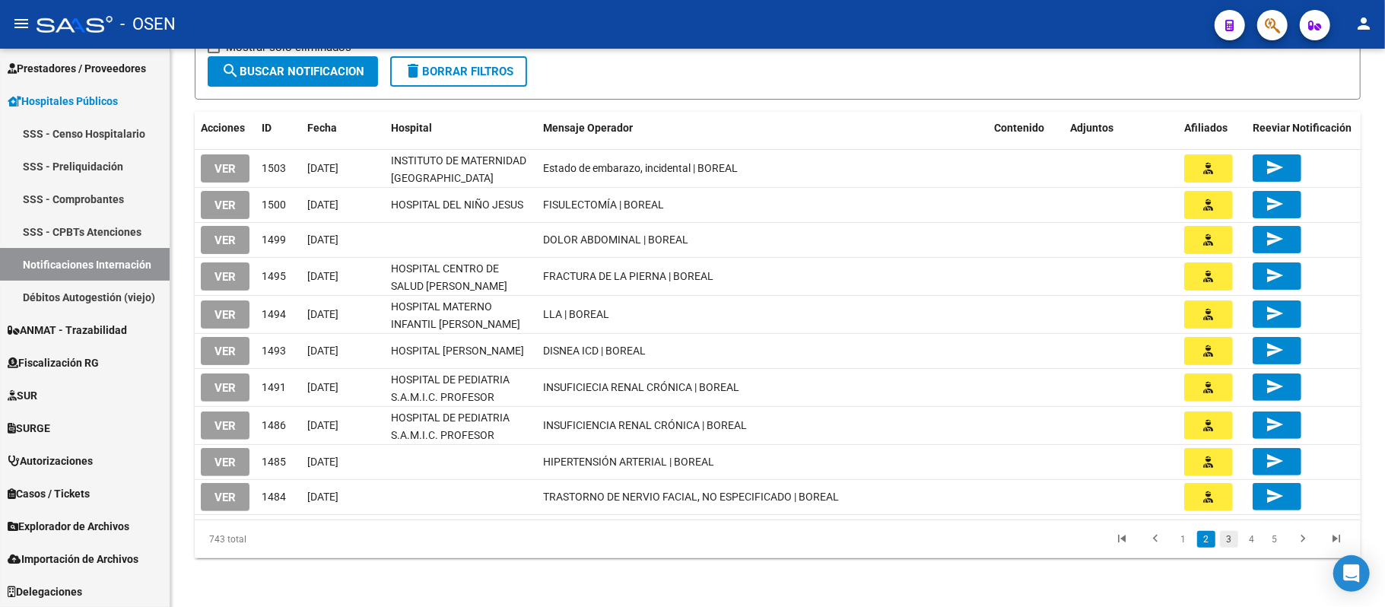
click at [1227, 538] on link "3" at bounding box center [1229, 539] width 18 height 17
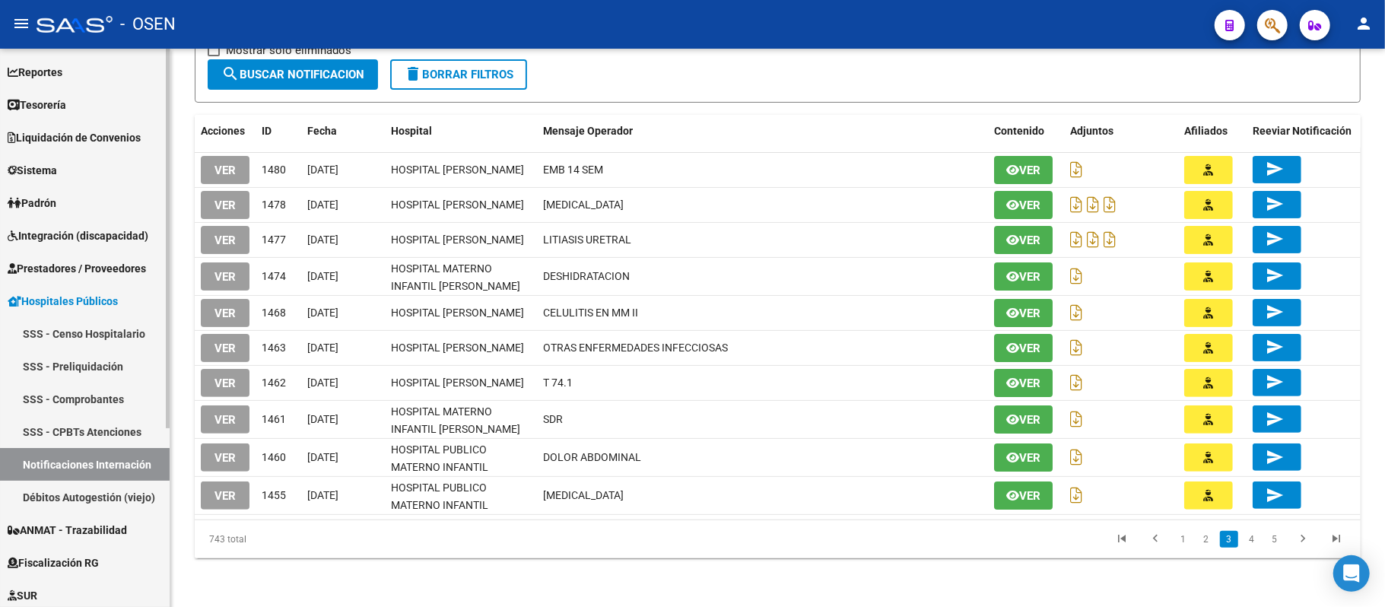
scroll to position [62, 0]
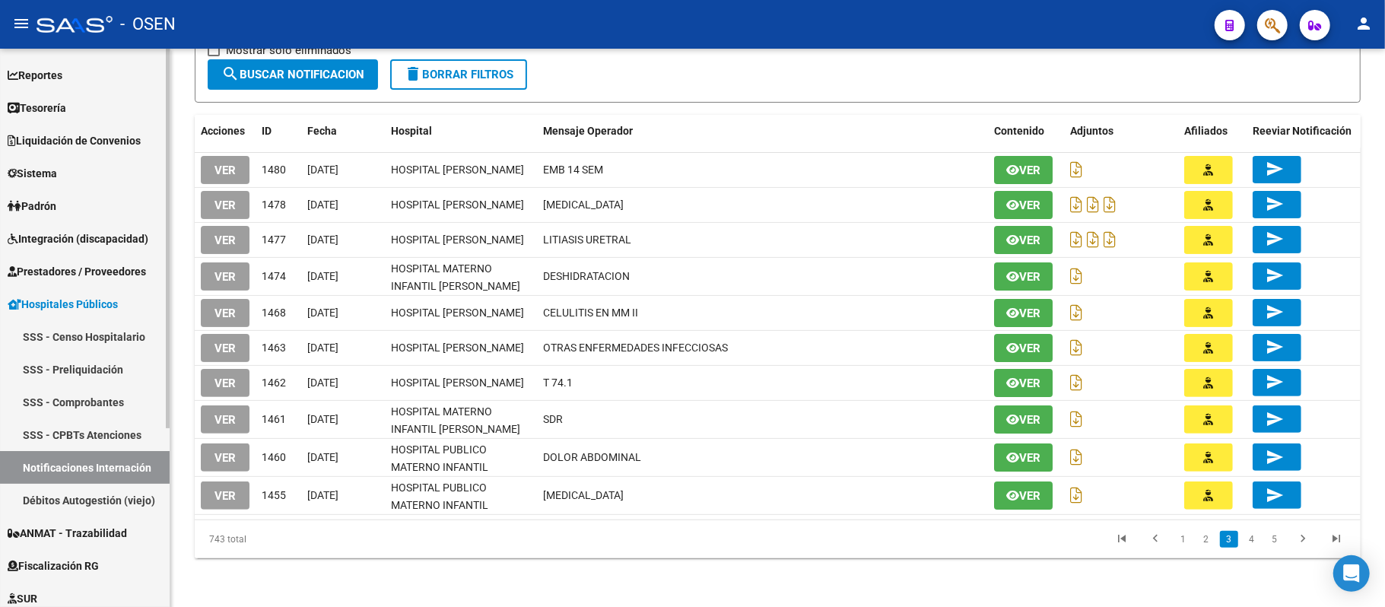
click at [104, 272] on span "Prestadores / Proveedores" at bounding box center [77, 271] width 138 height 17
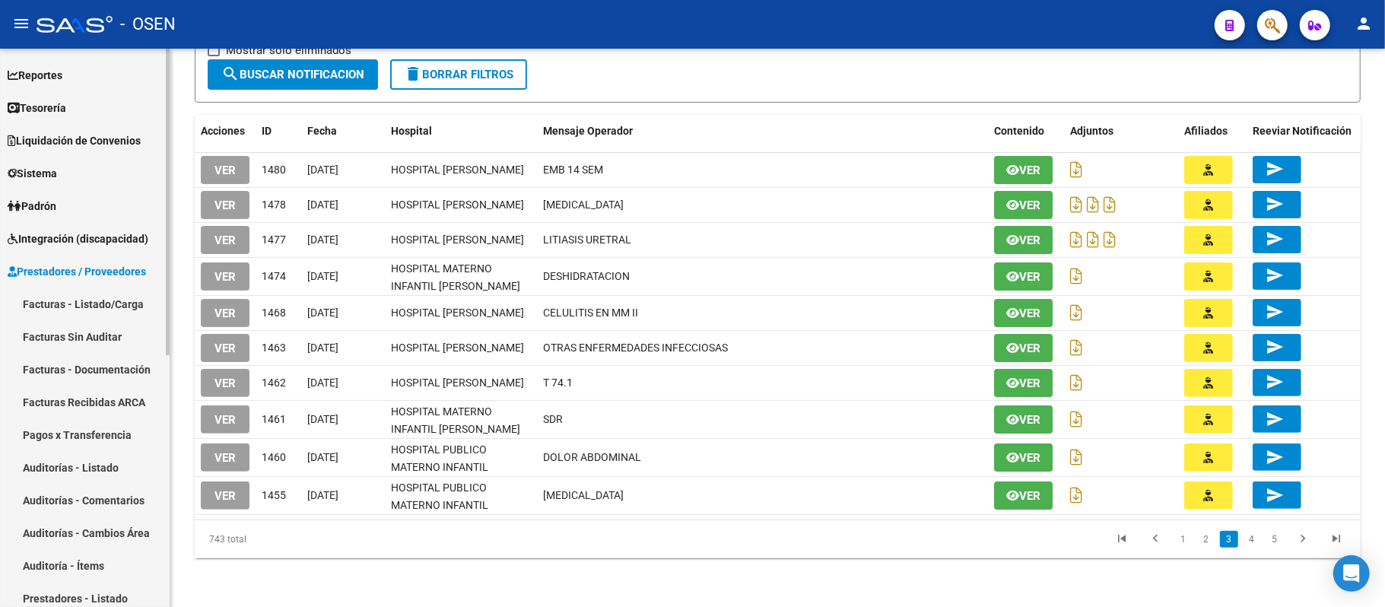
click at [116, 465] on link "Auditorías - Listado" at bounding box center [85, 467] width 170 height 33
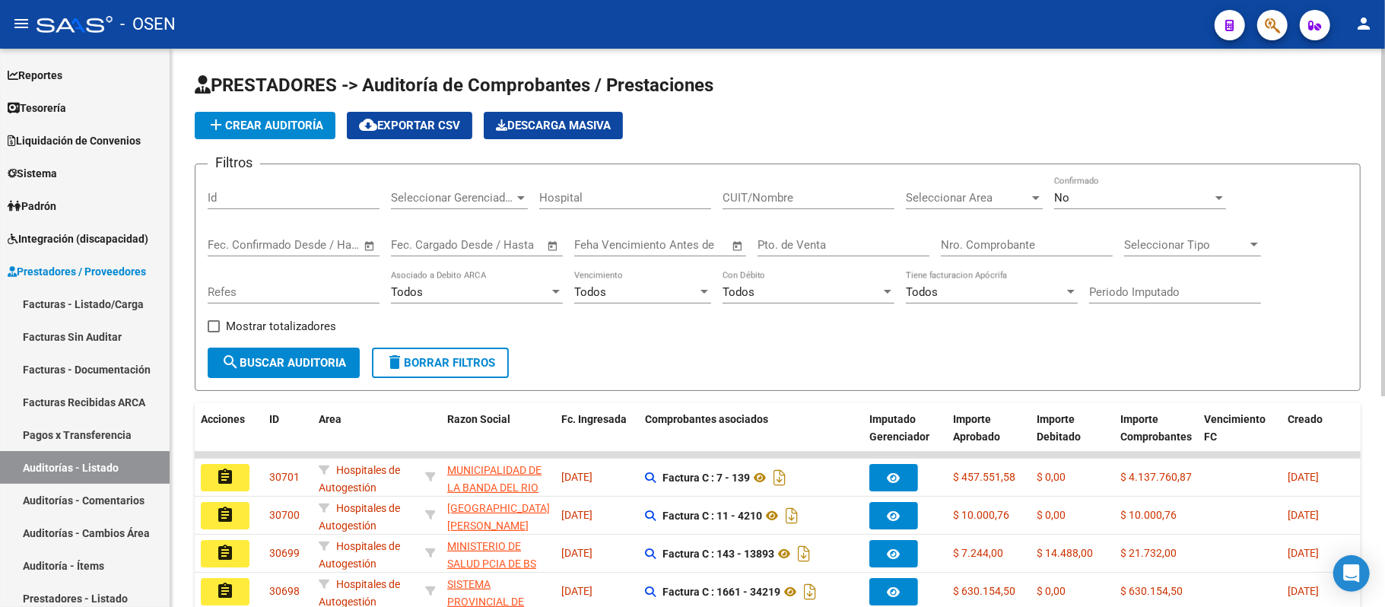
click at [970, 250] on input "Nro. Comprobante" at bounding box center [1027, 245] width 172 height 14
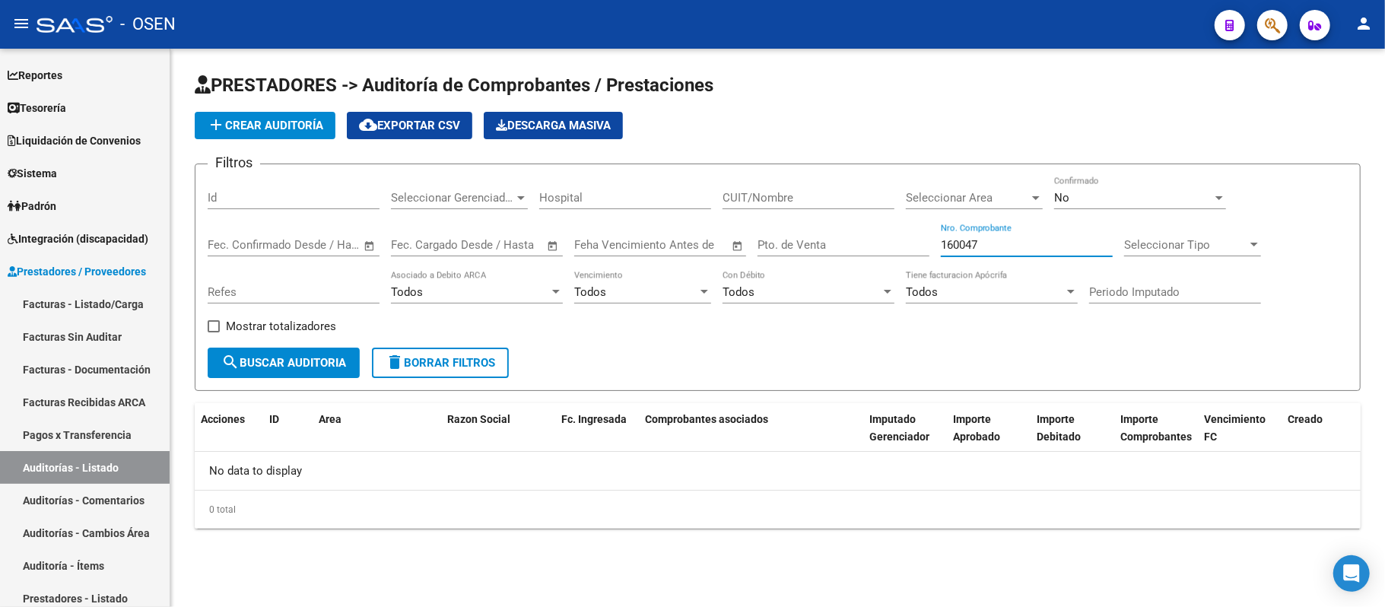
click at [958, 246] on input "160047" at bounding box center [1027, 245] width 172 height 14
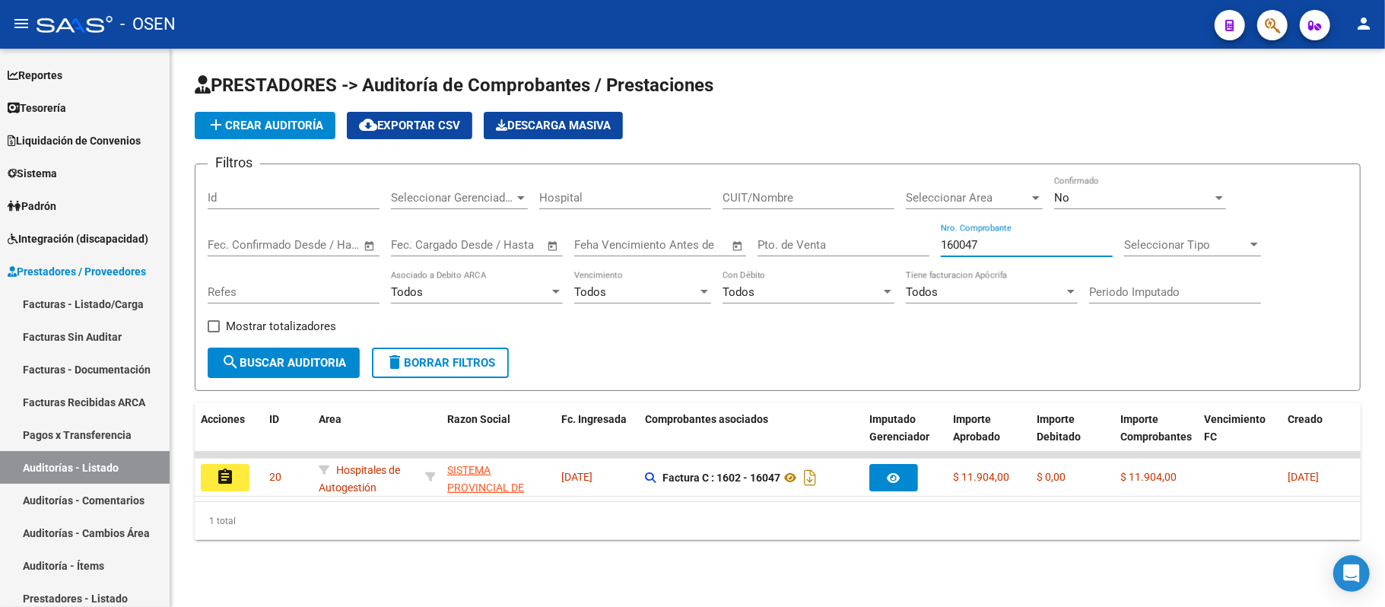
type input "160047"
click at [1201, 201] on div "No" at bounding box center [1133, 198] width 158 height 14
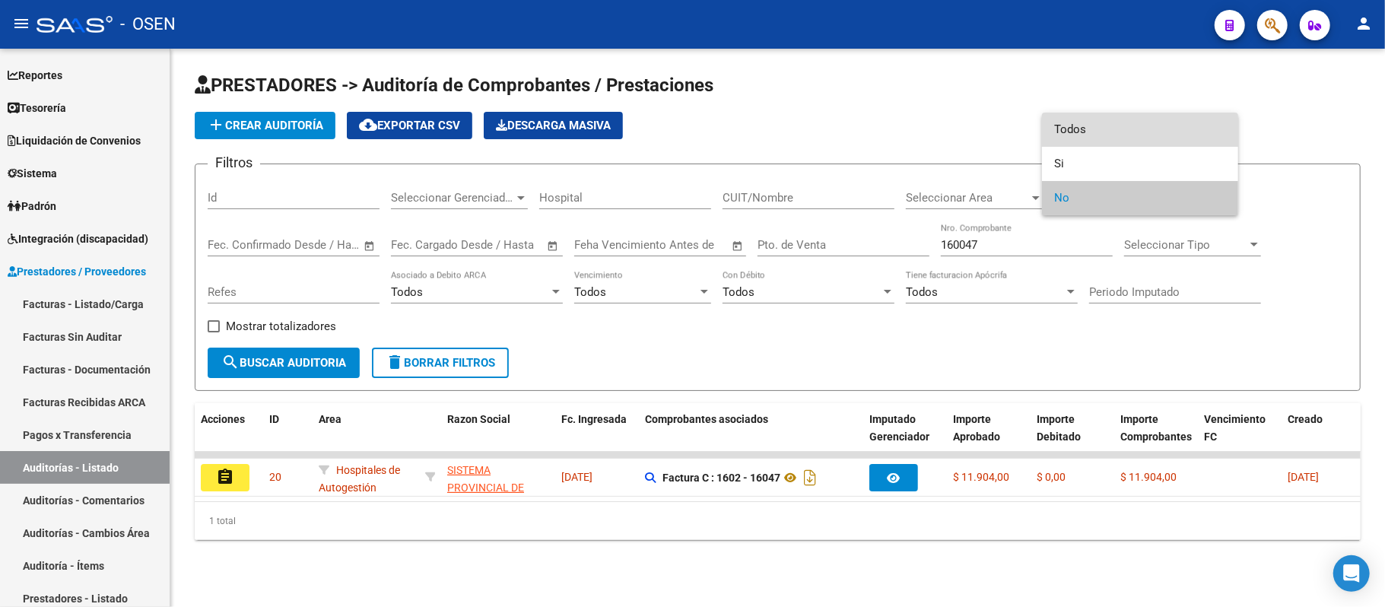
click at [1108, 123] on span "Todos" at bounding box center [1140, 130] width 172 height 34
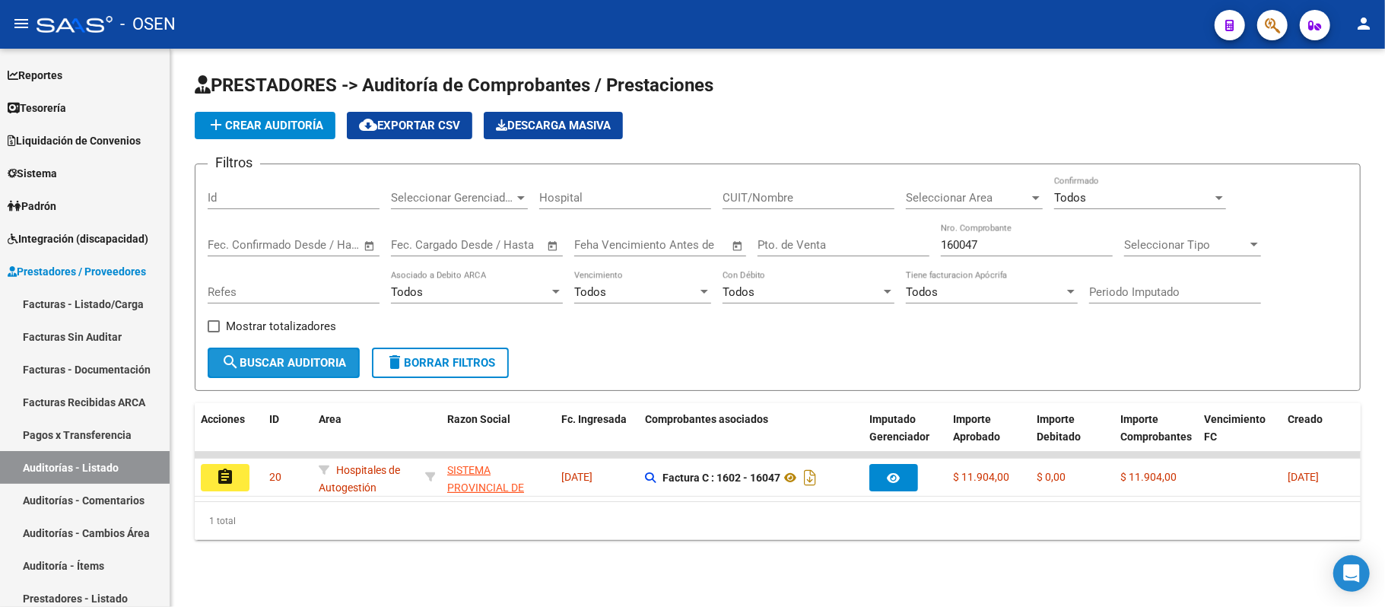
click at [325, 357] on span "search Buscar Auditoria" at bounding box center [283, 363] width 125 height 14
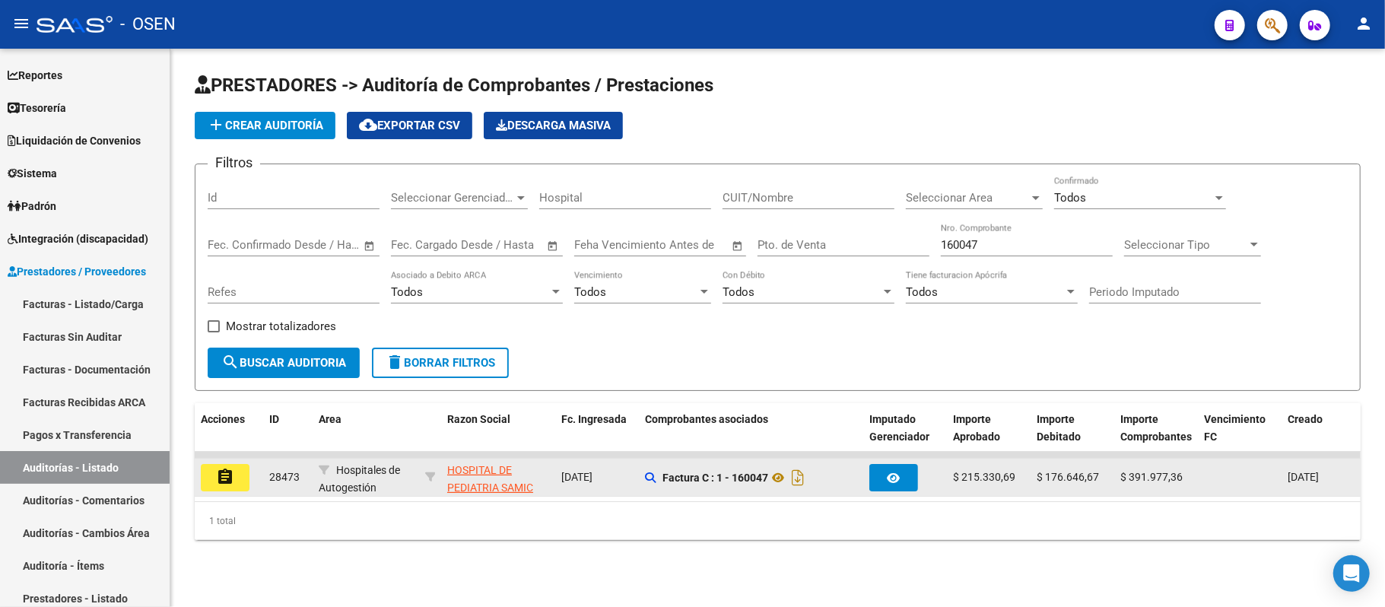
click at [217, 470] on mat-icon "assignment" at bounding box center [225, 477] width 18 height 18
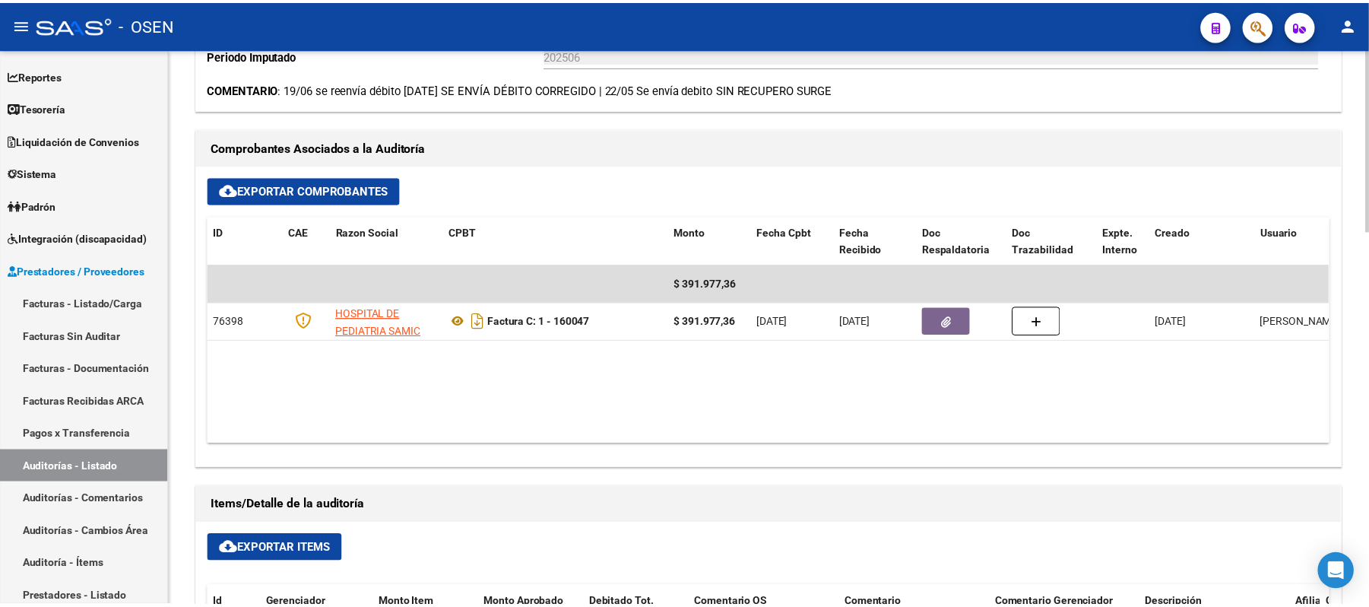
scroll to position [608, 0]
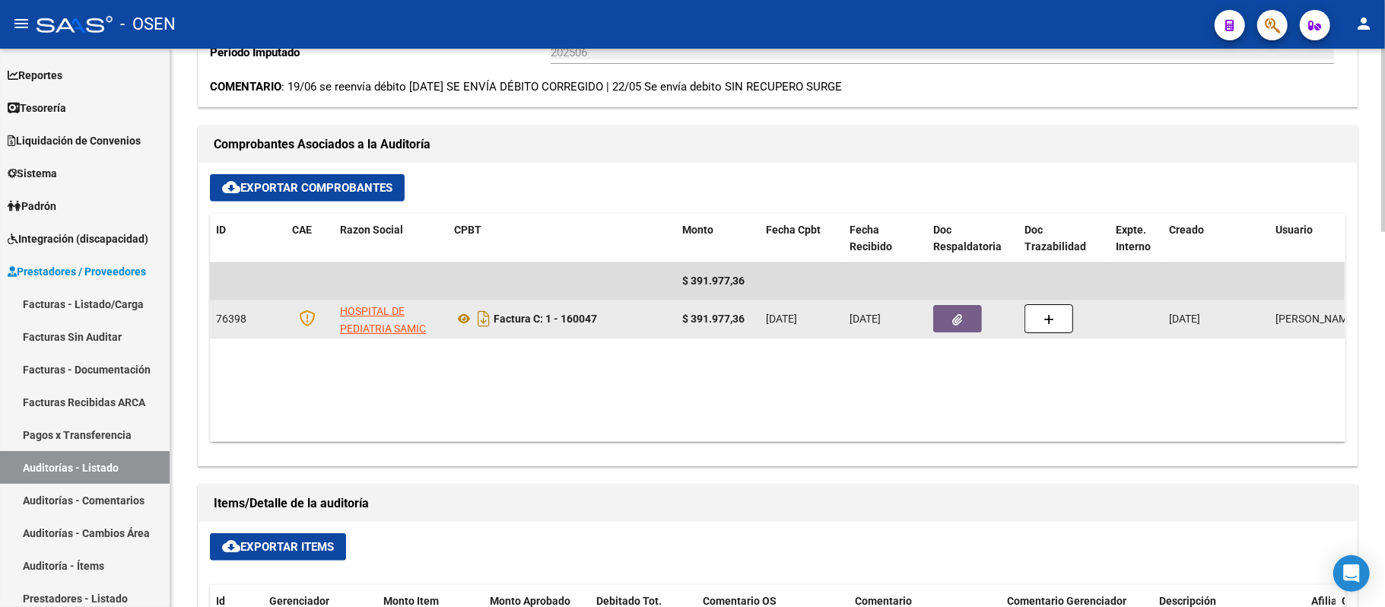
click at [953, 320] on icon "button" at bounding box center [958, 319] width 10 height 11
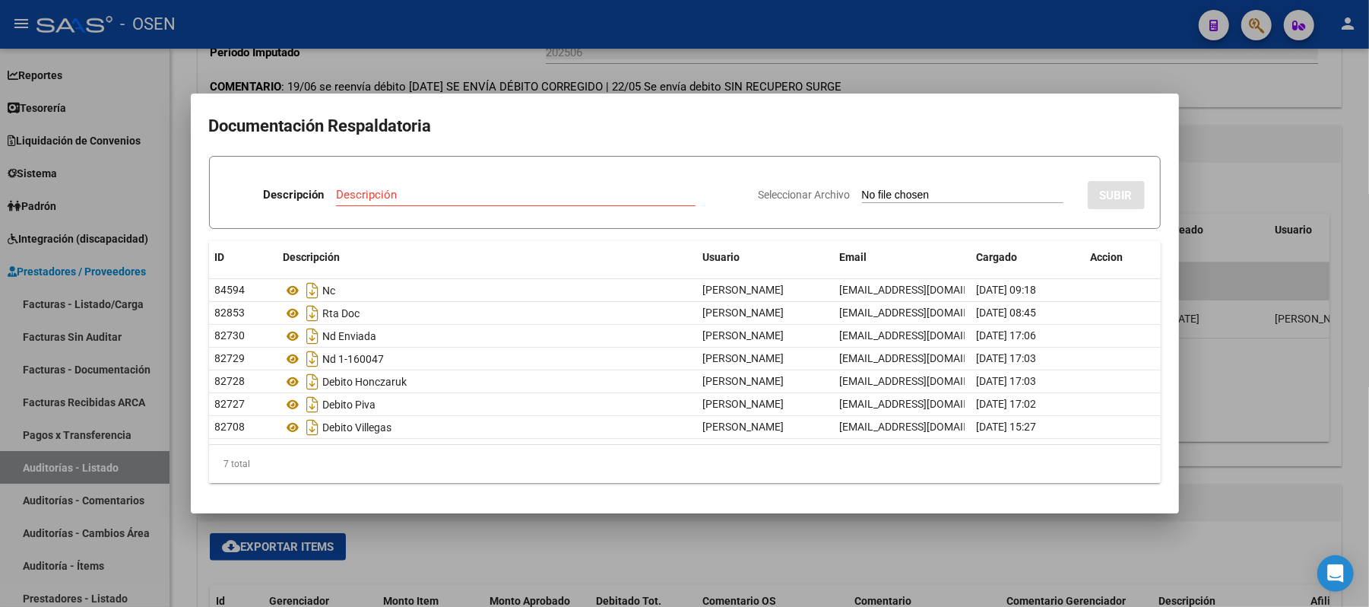
click at [931, 79] on div at bounding box center [684, 303] width 1369 height 607
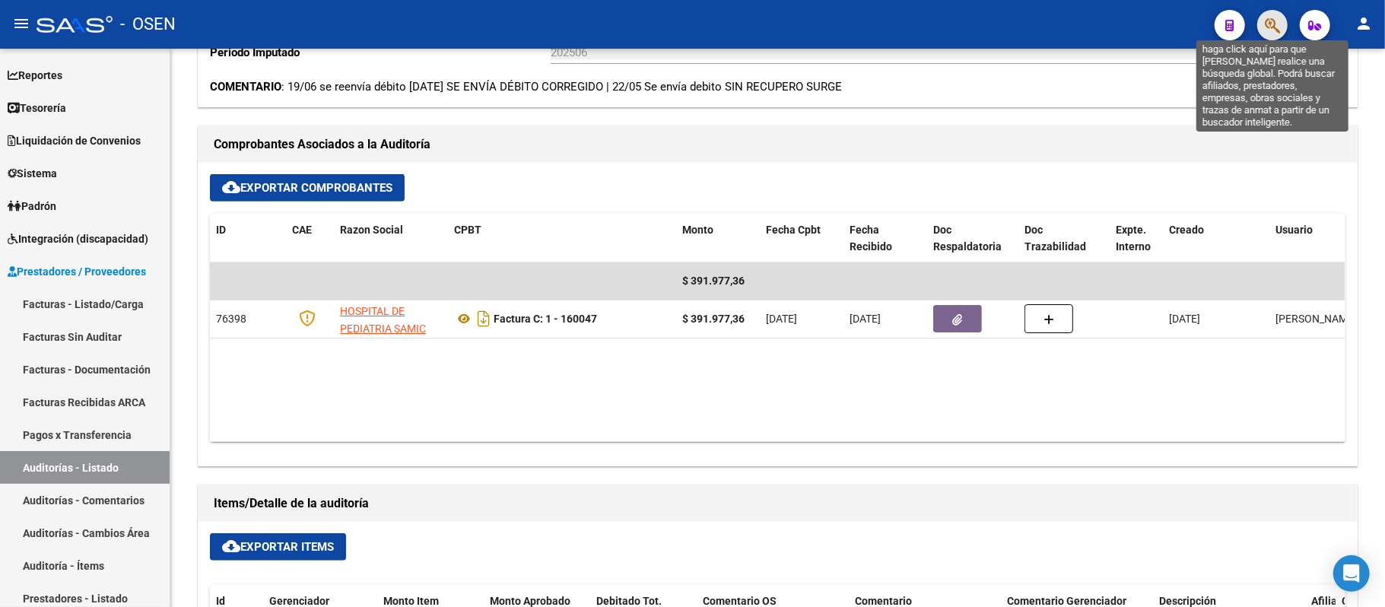
click at [1274, 23] on icon "button" at bounding box center [1272, 25] width 15 height 17
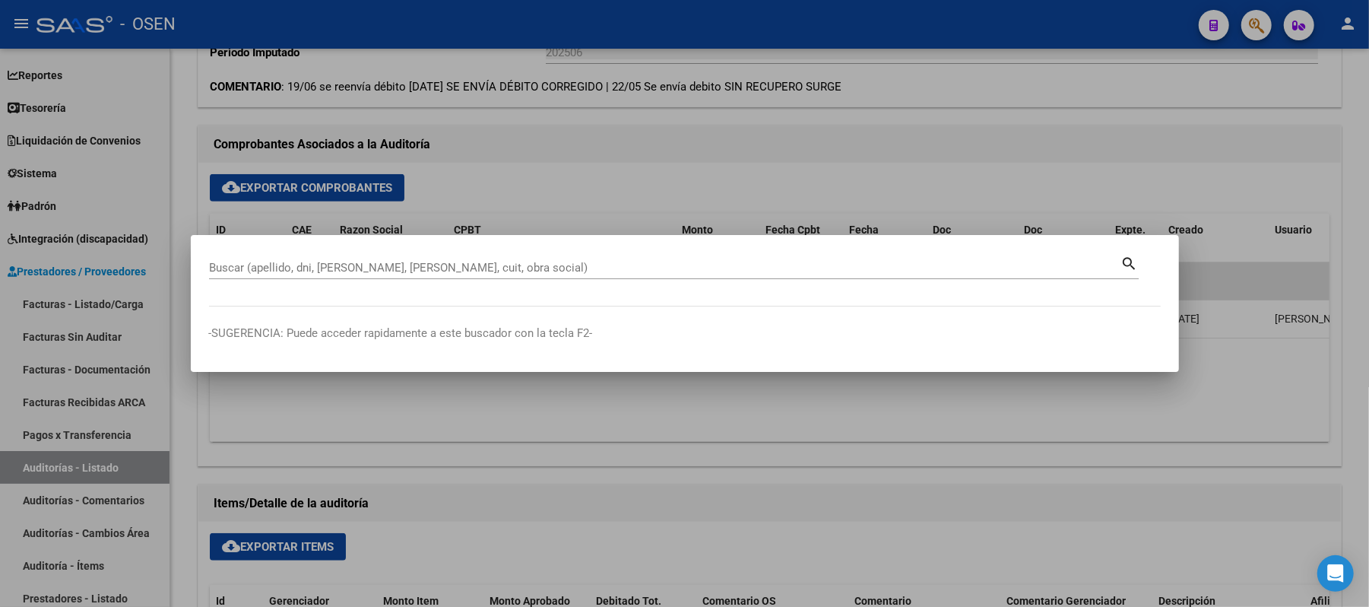
paste input "27-35440881-9."
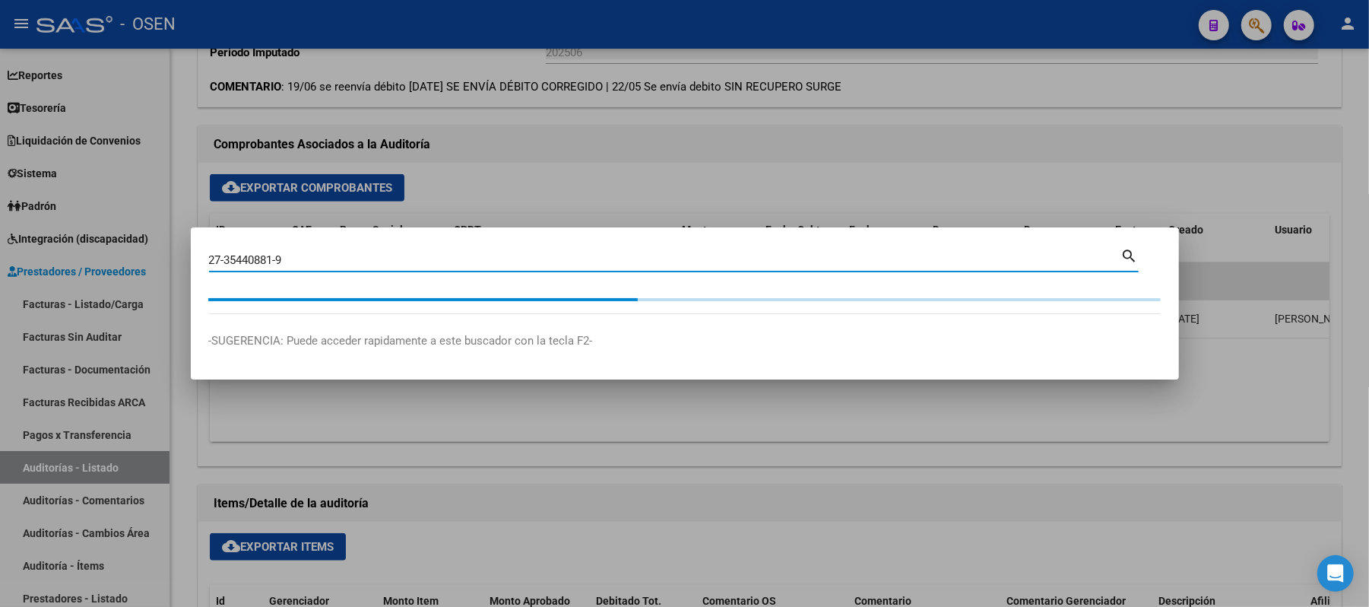
type input "27354408819"
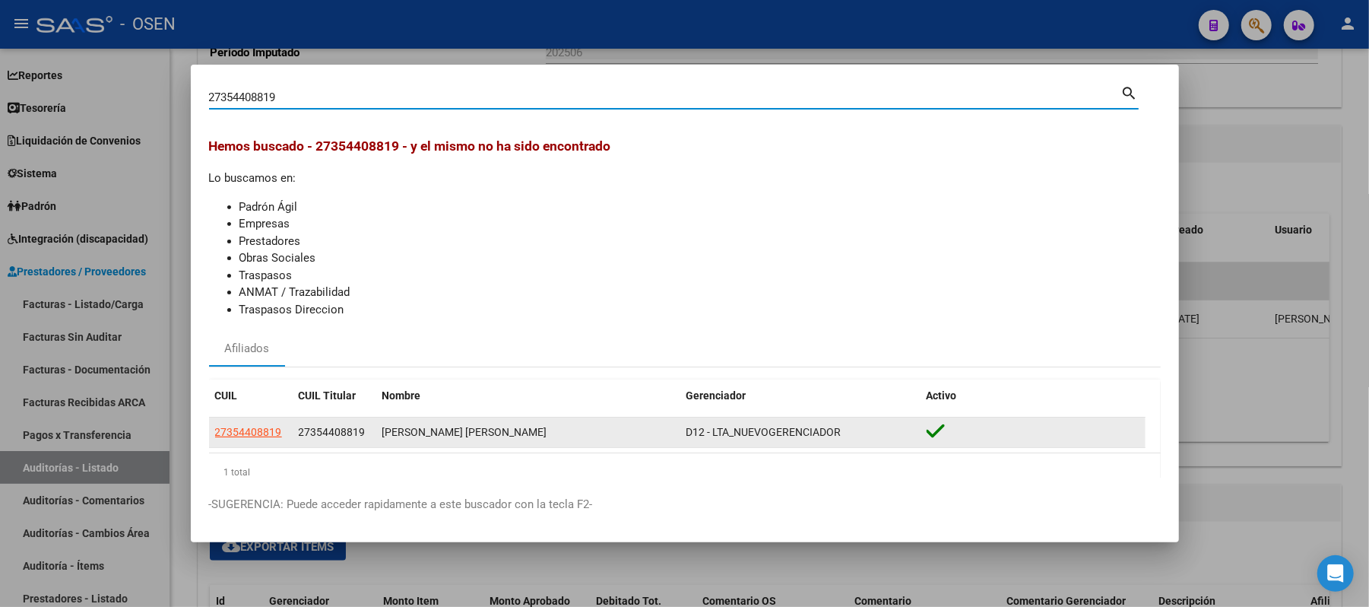
click at [257, 432] on span "27354408819" at bounding box center [248, 432] width 67 height 12
type textarea "27354408819"
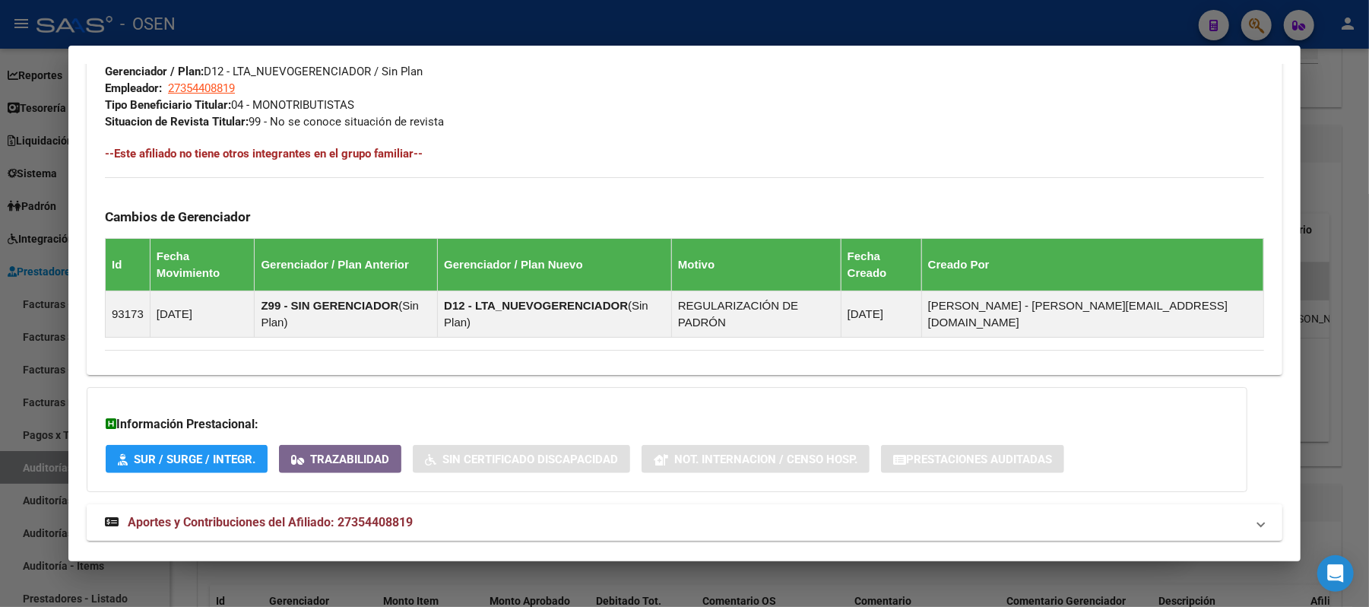
click at [815, 504] on mat-expansion-panel-header "Aportes y Contribuciones del Afiliado: 27354408819" at bounding box center [685, 522] width 1196 height 36
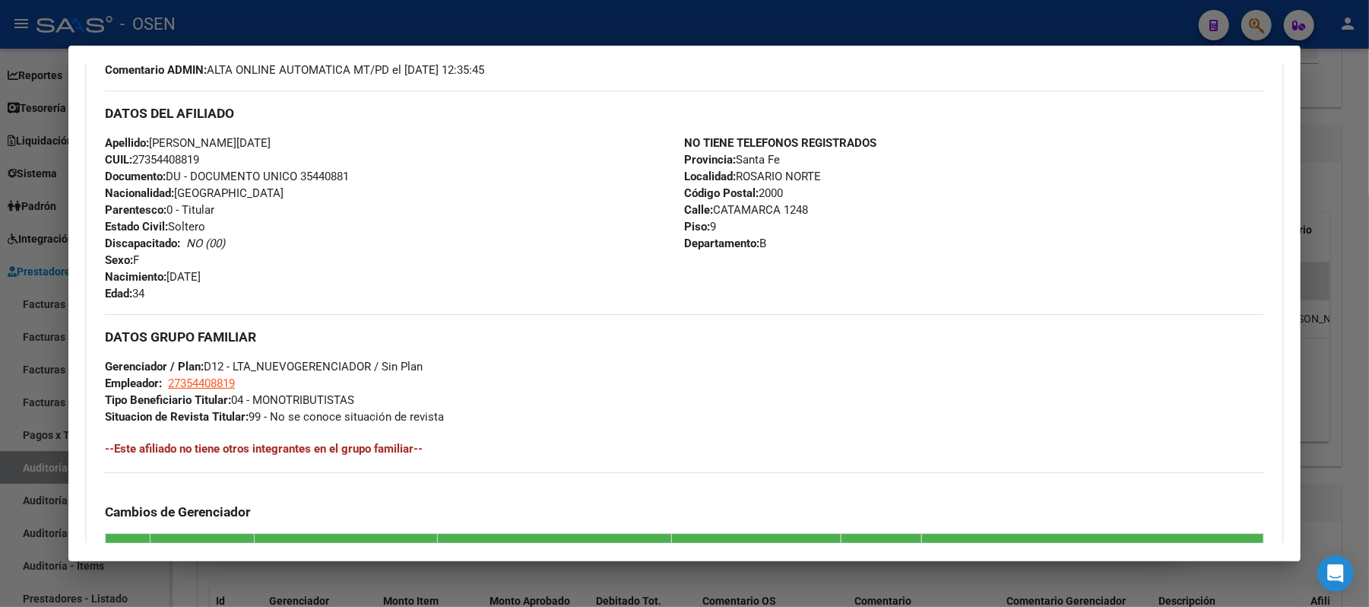
scroll to position [354, 0]
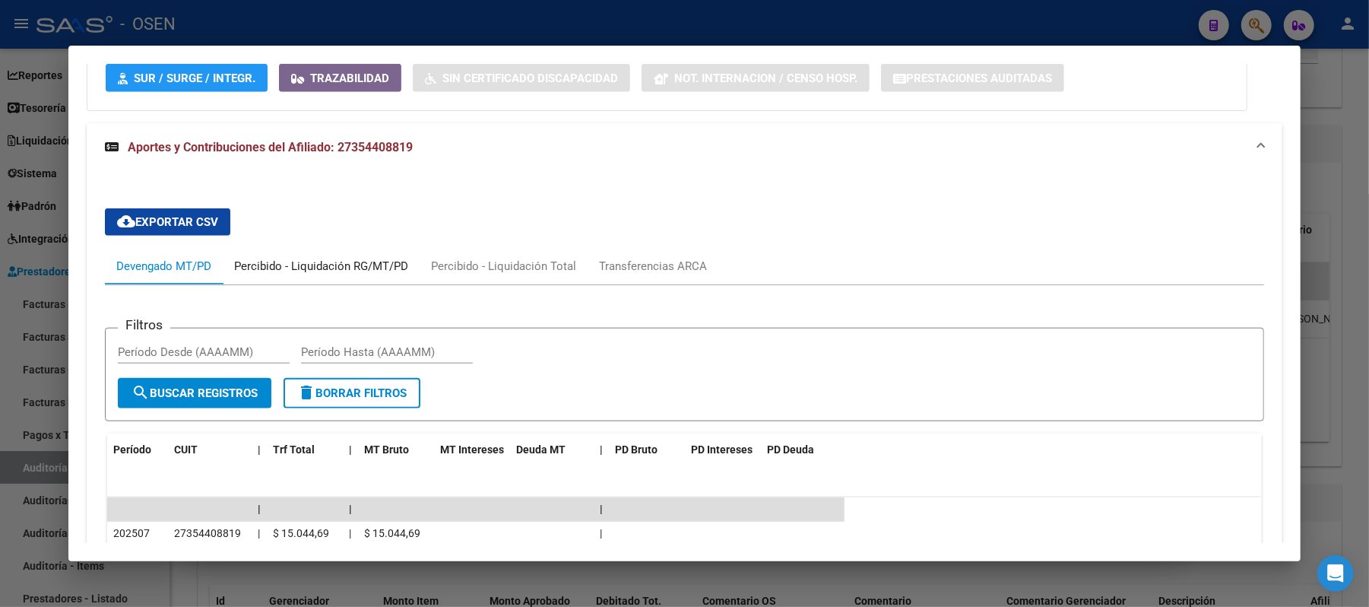
click at [333, 258] on div "Percibido - Liquidación RG/MT/PD" at bounding box center [321, 266] width 174 height 17
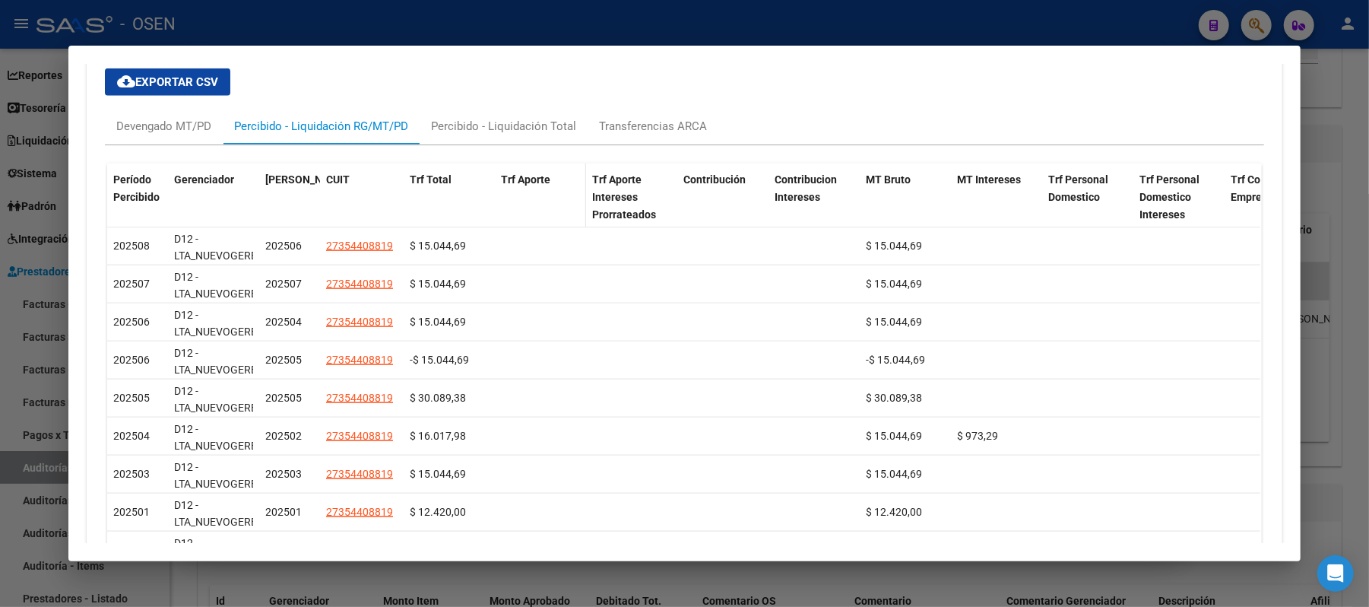
scroll to position [1357, 0]
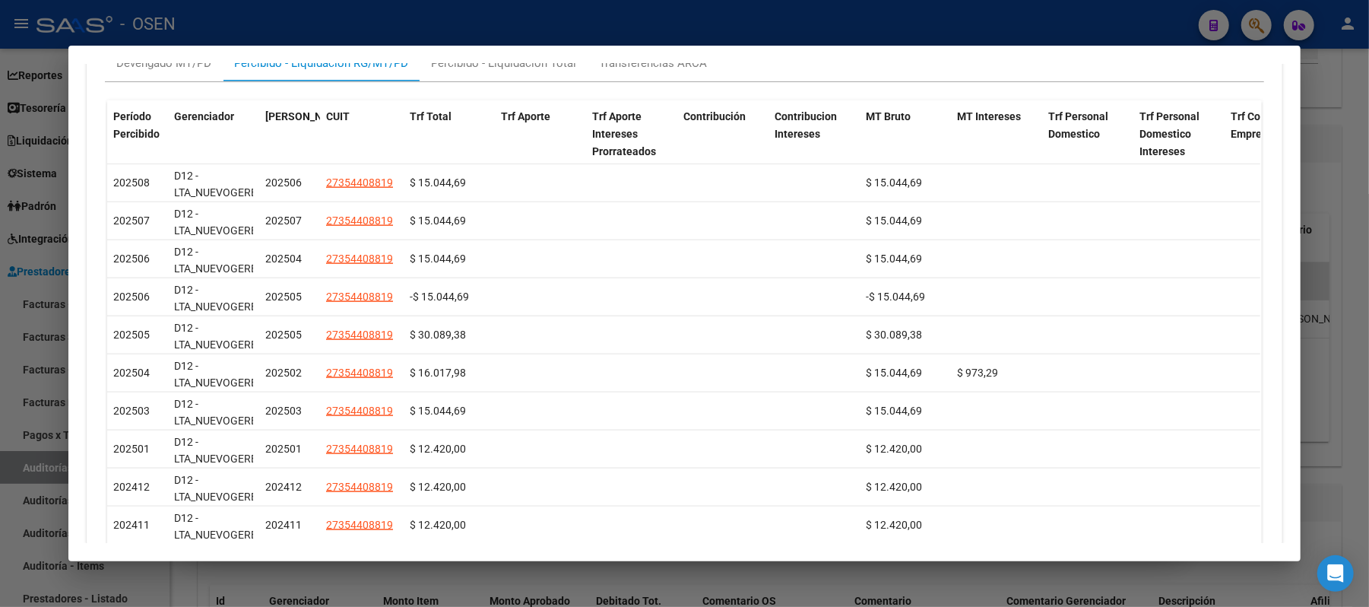
click at [593, 34] on div at bounding box center [684, 303] width 1369 height 607
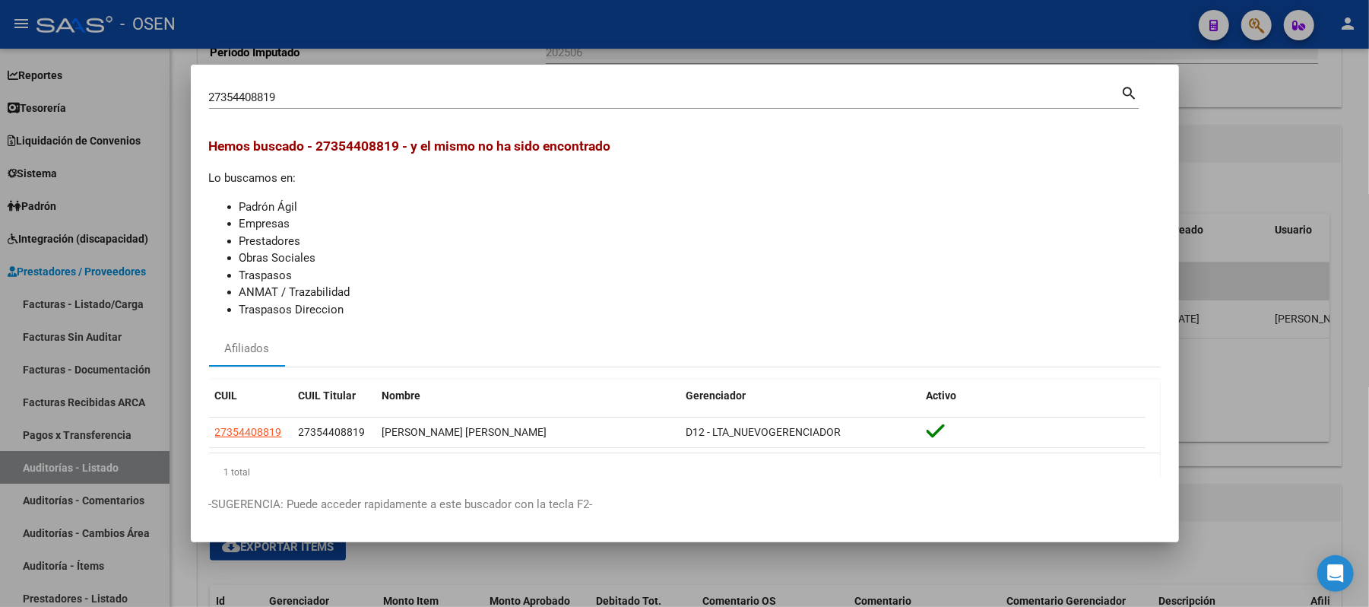
click at [593, 37] on div at bounding box center [684, 303] width 1369 height 607
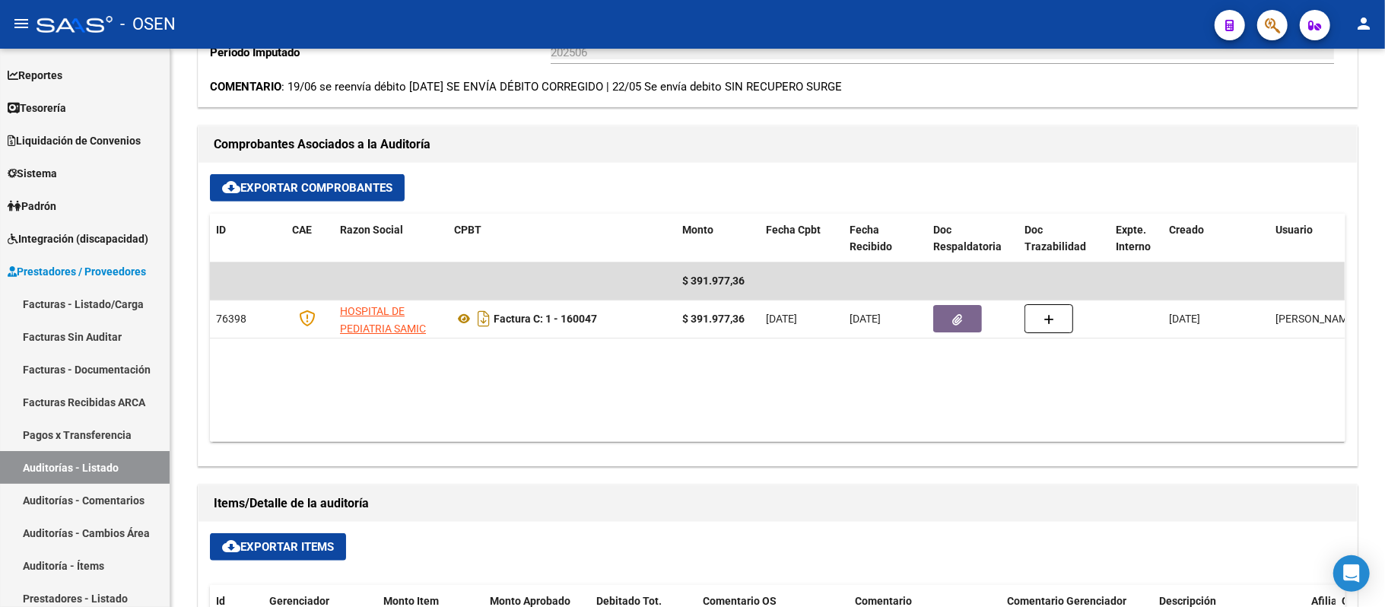
click at [1262, 18] on button "button" at bounding box center [1272, 25] width 30 height 30
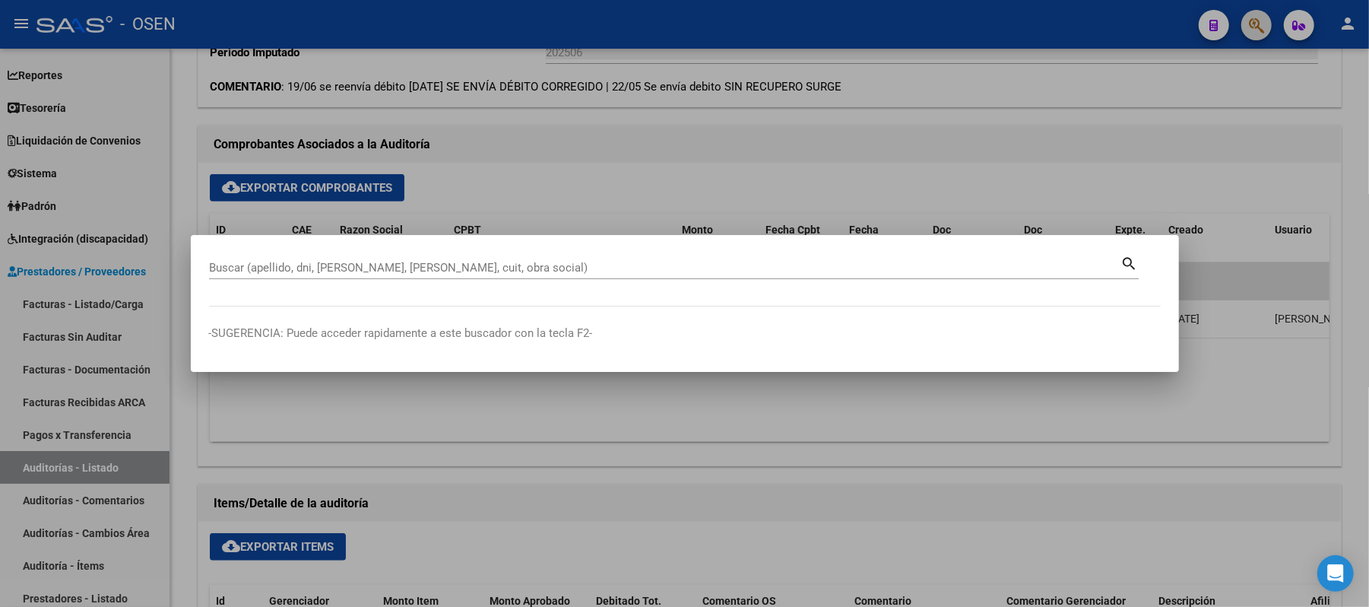
paste input "33155409"
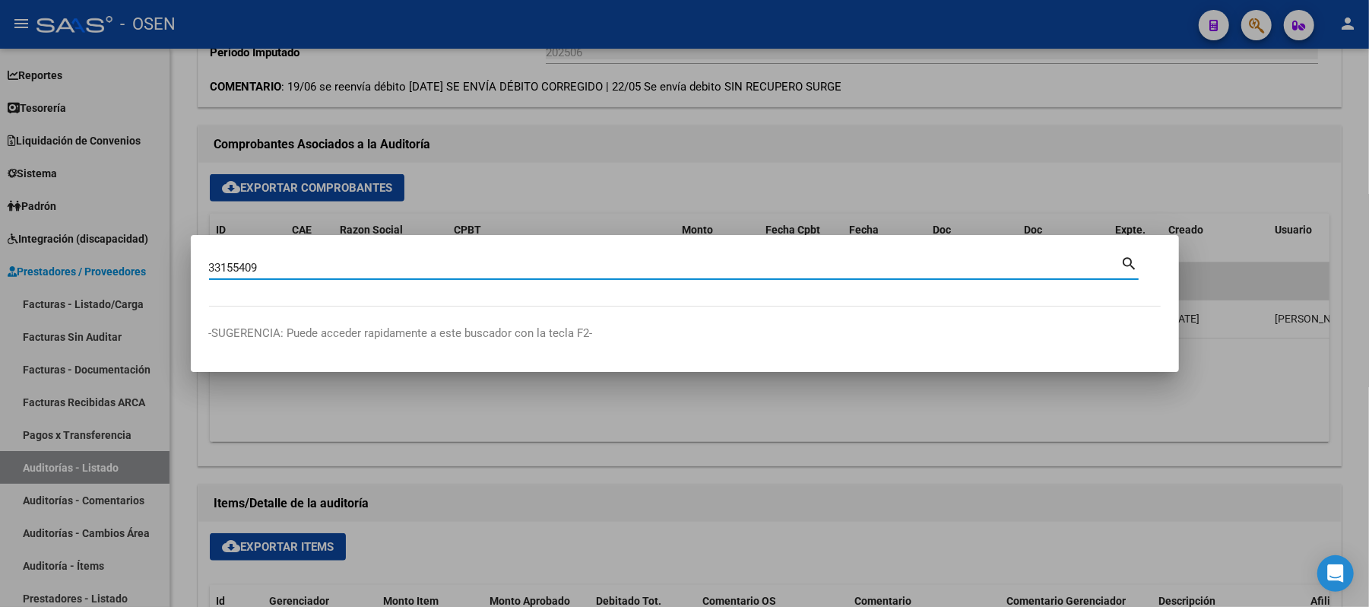
type input "33155409"
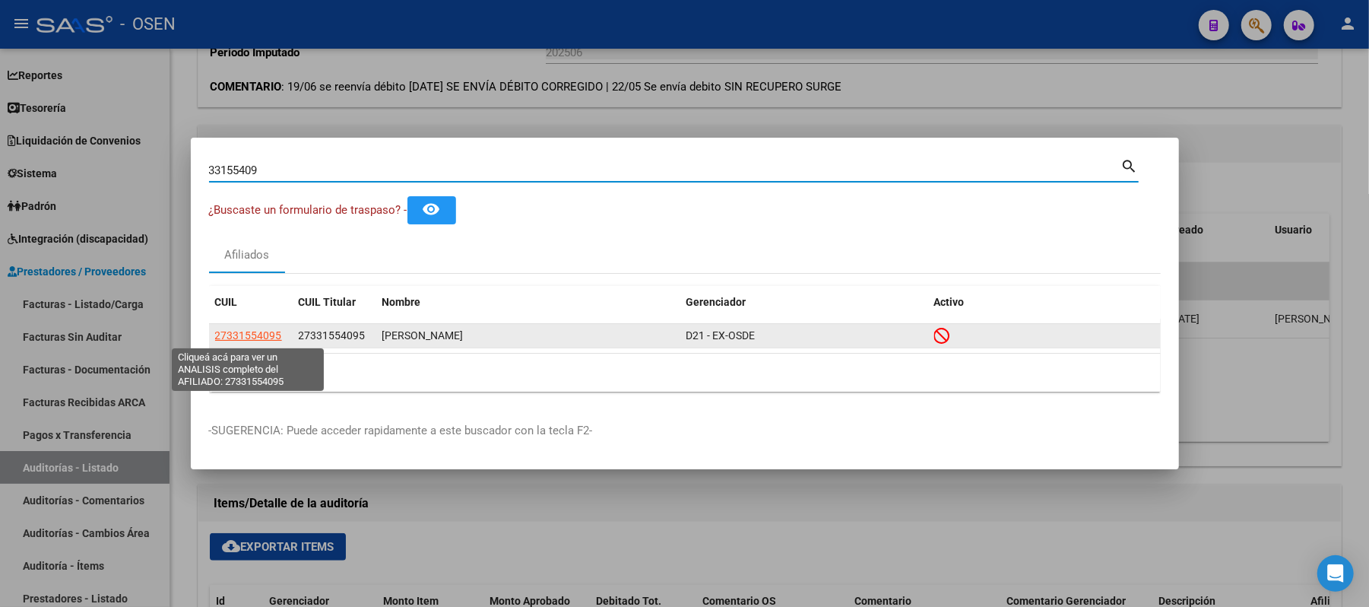
click at [262, 335] on span "27331554095" at bounding box center [248, 335] width 67 height 12
type textarea "27331554095"
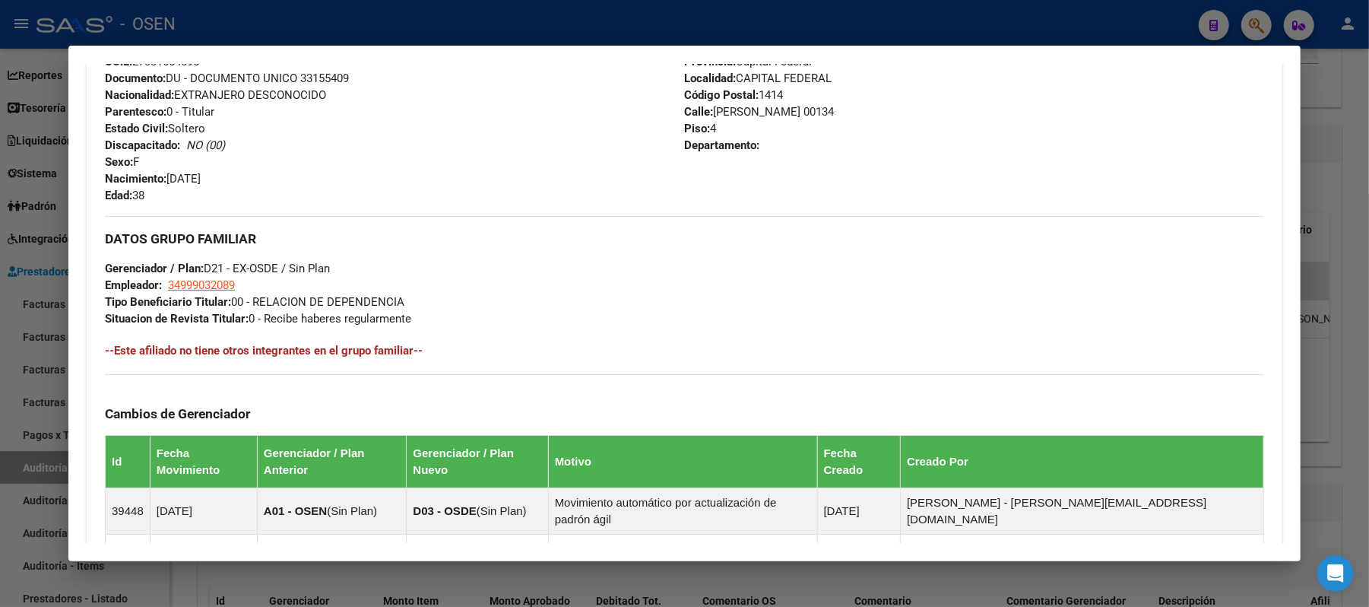
scroll to position [836, 0]
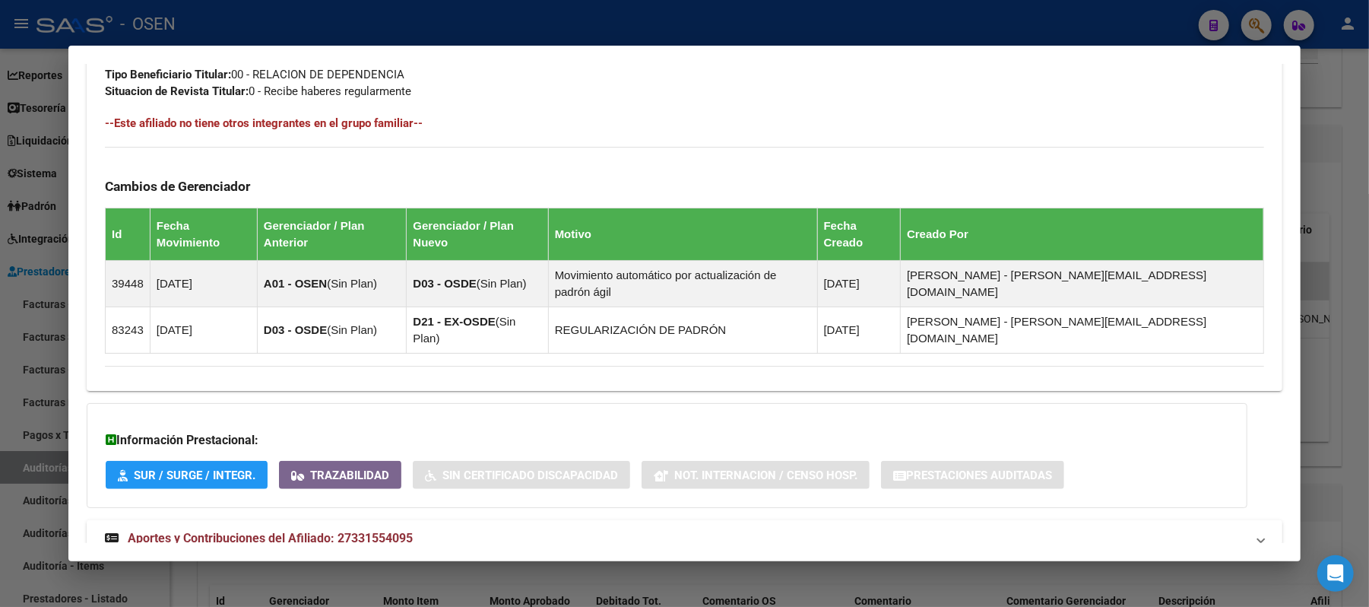
click at [706, 529] on mat-panel-title "Aportes y Contribuciones del Afiliado: 27331554095" at bounding box center [675, 538] width 1141 height 18
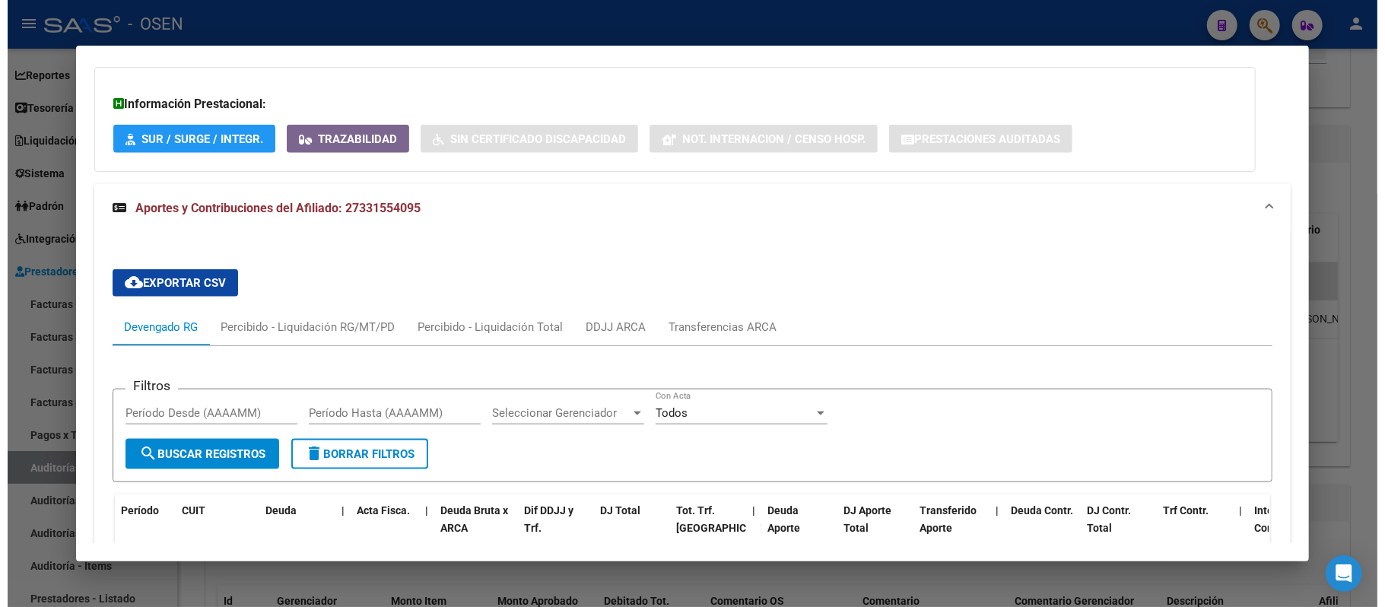
scroll to position [1318, 0]
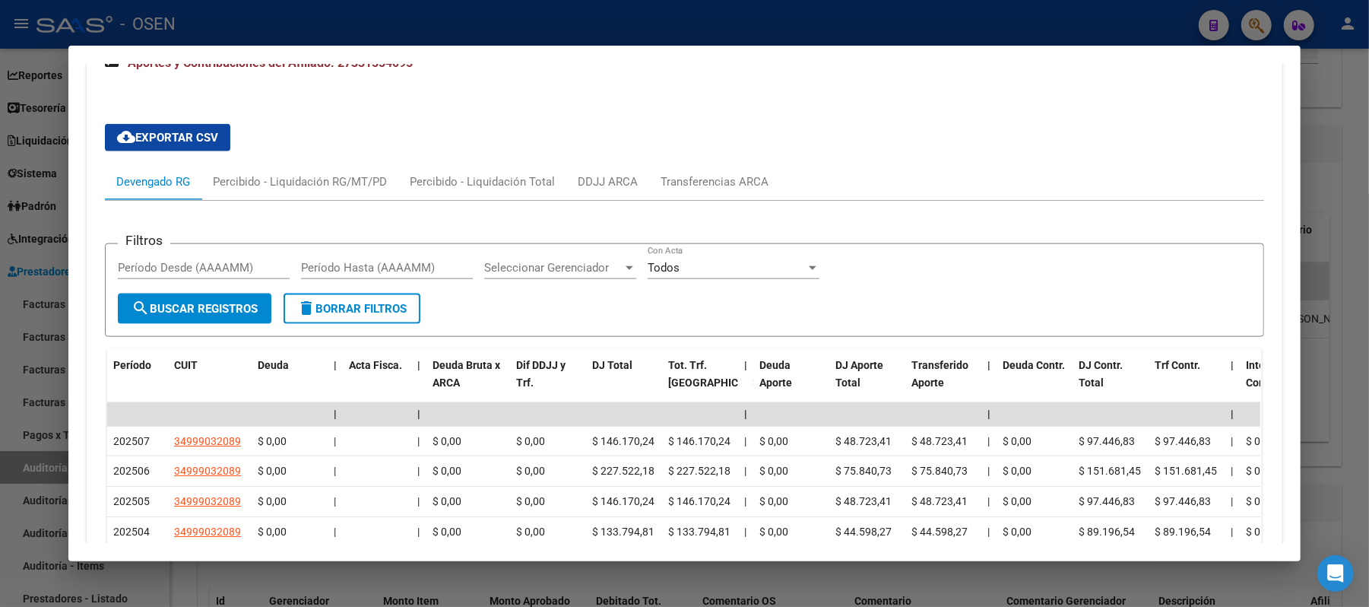
click at [377, 20] on div at bounding box center [684, 303] width 1369 height 607
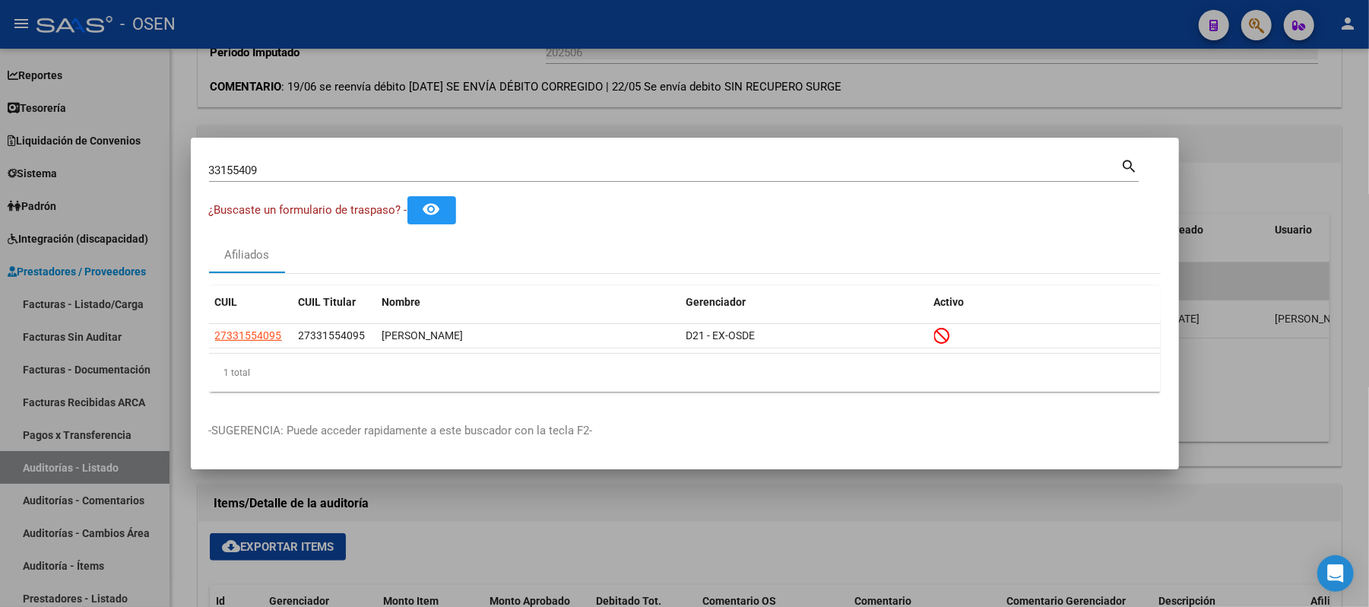
click at [372, 120] on div at bounding box center [684, 303] width 1369 height 607
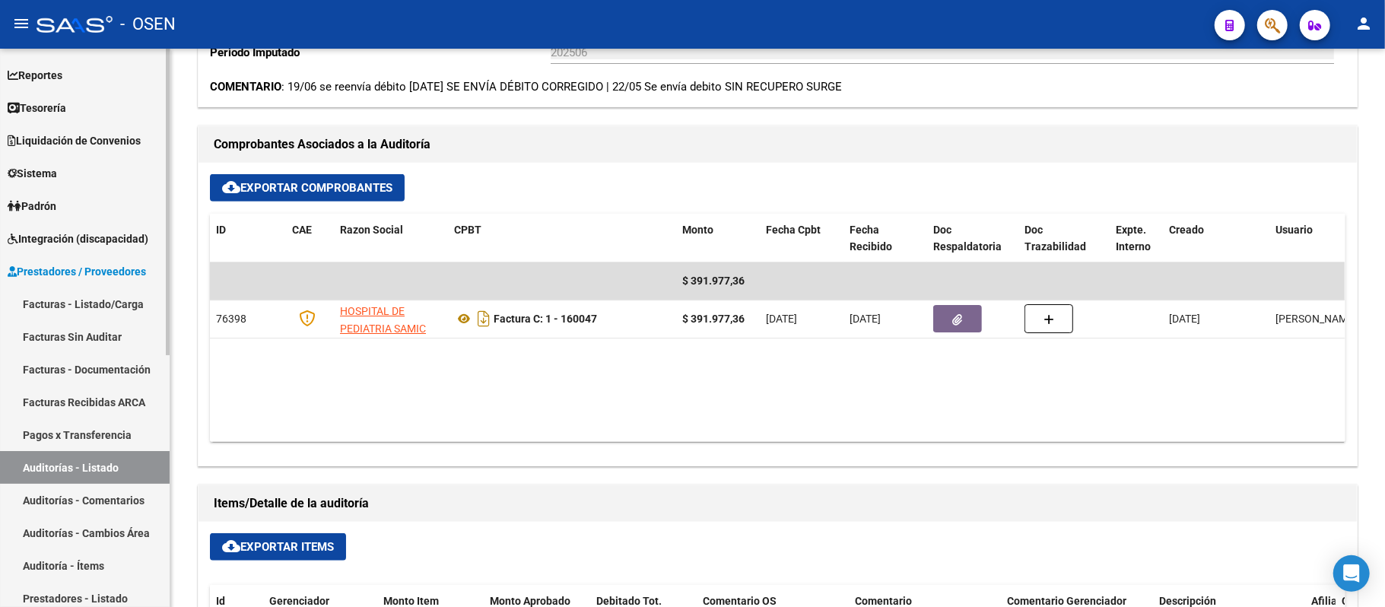
click at [131, 461] on link "Auditorías - Listado" at bounding box center [85, 467] width 170 height 33
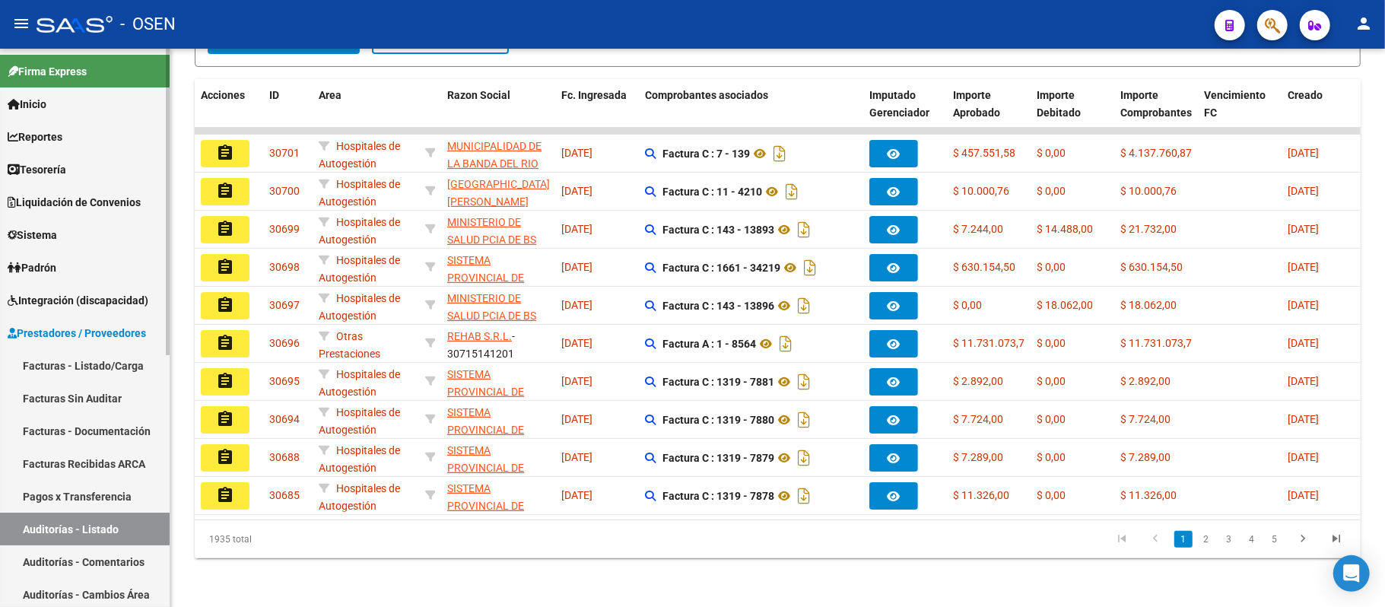
click at [87, 269] on link "Padrón" at bounding box center [85, 267] width 170 height 33
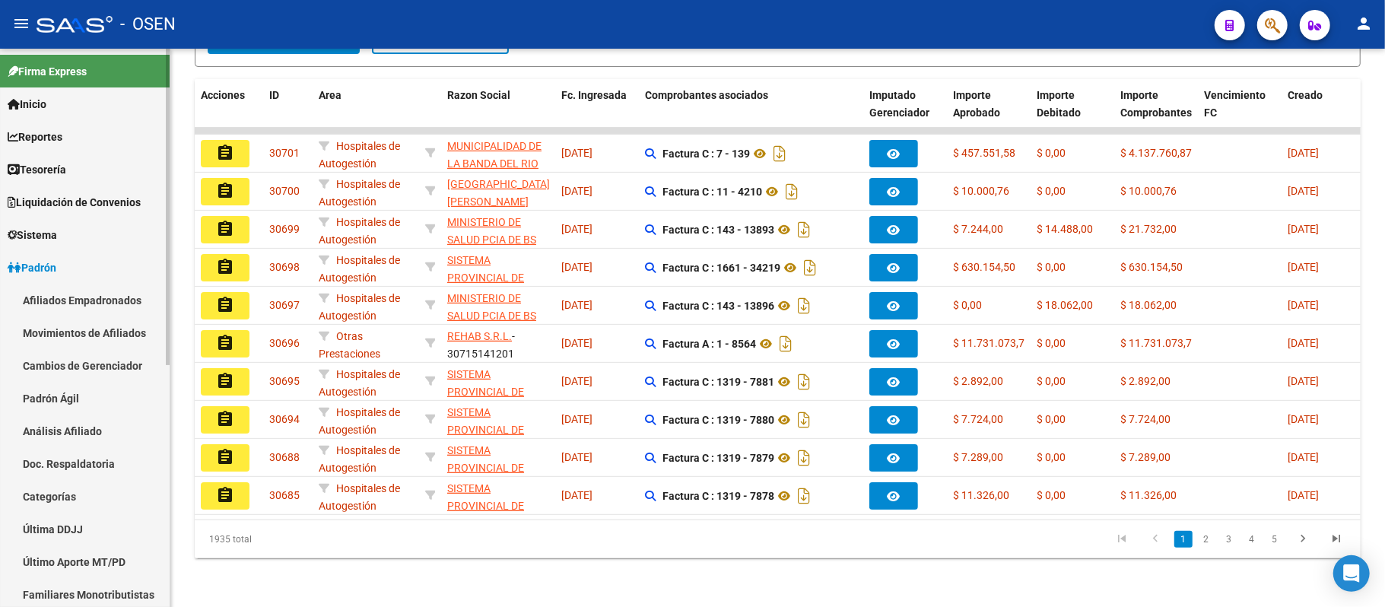
click at [101, 351] on link "Cambios de Gerenciador" at bounding box center [85, 365] width 170 height 33
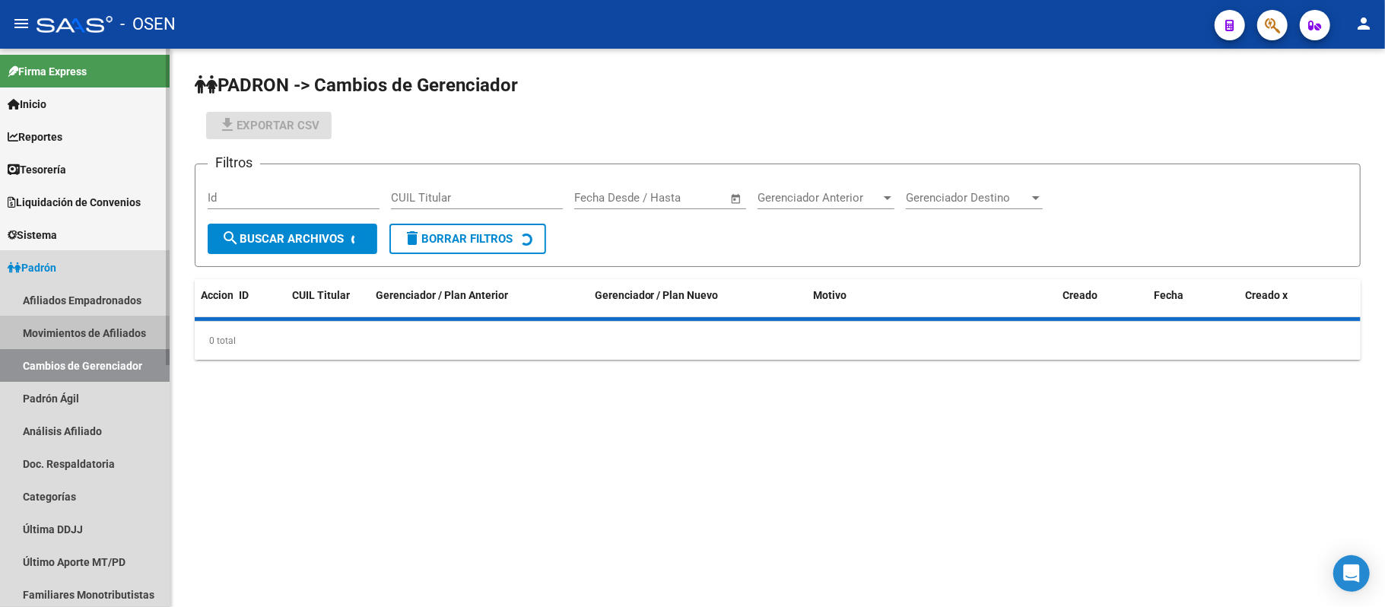
click at [103, 323] on link "Movimientos de Afiliados" at bounding box center [85, 332] width 170 height 33
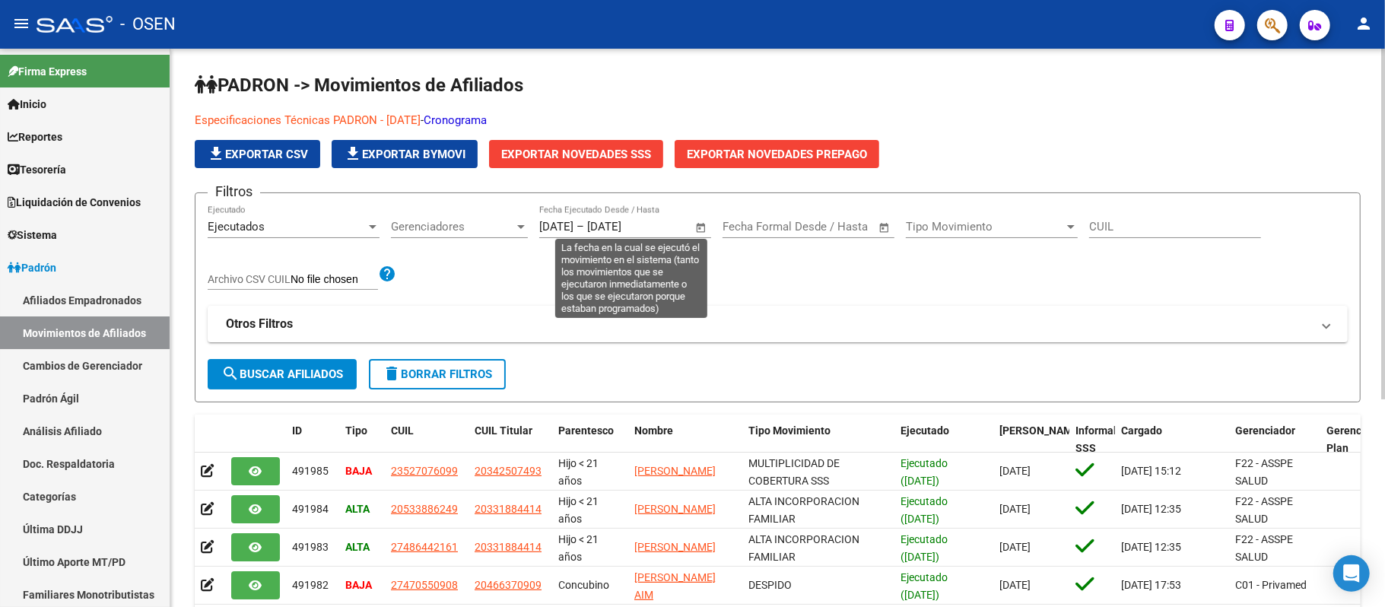
click at [700, 231] on span "Open calendar" at bounding box center [701, 227] width 36 height 36
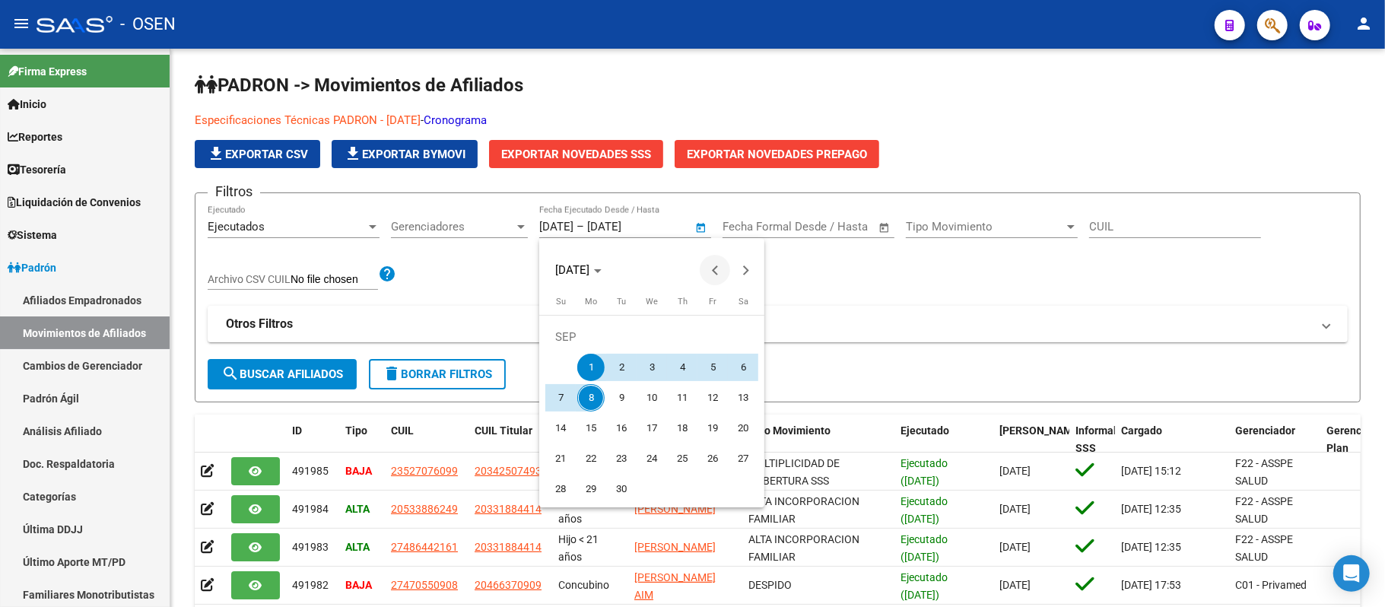
click at [719, 269] on button "Previous month" at bounding box center [715, 270] width 30 height 30
click at [706, 333] on span "1" at bounding box center [712, 336] width 27 height 27
type input "[DATE]"
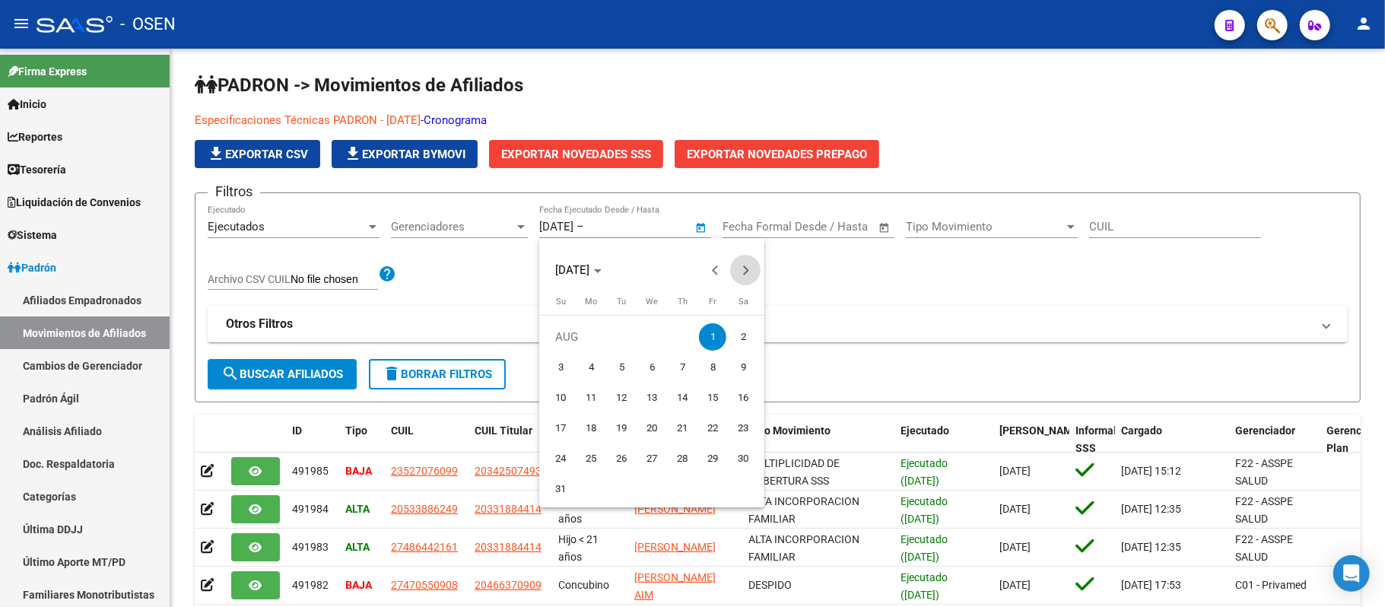
click at [752, 265] on span "Next month" at bounding box center [745, 270] width 30 height 30
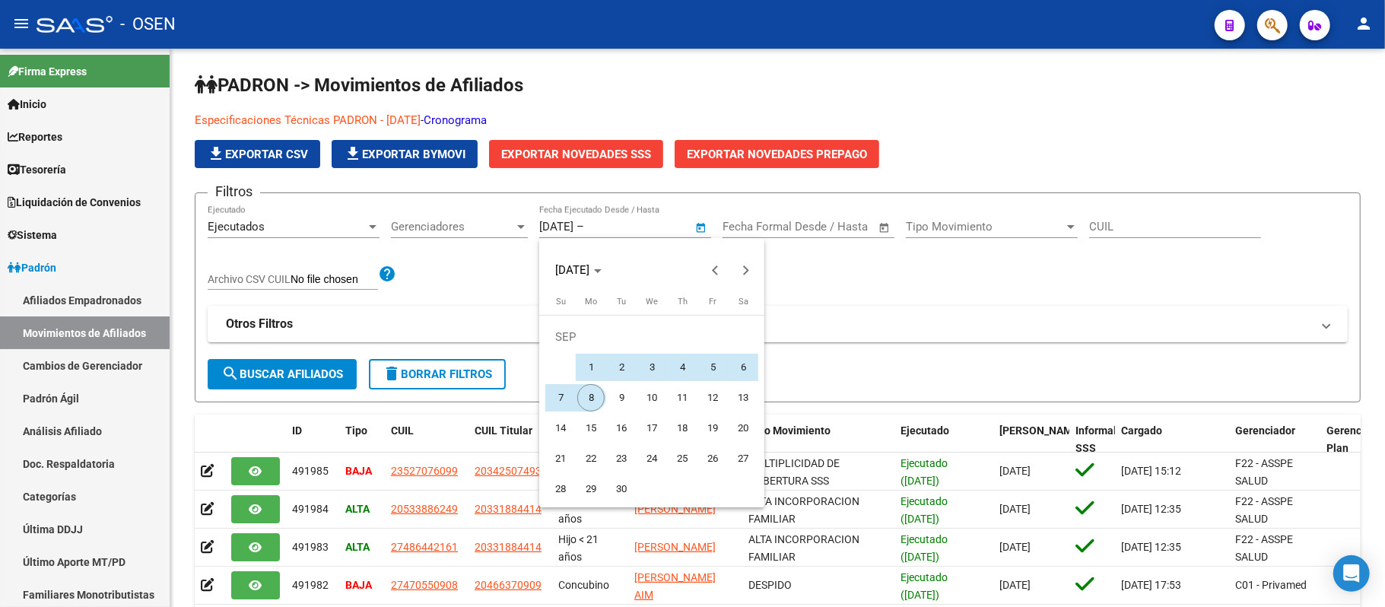
click at [592, 388] on span "8" at bounding box center [590, 397] width 27 height 27
type input "[DATE]"
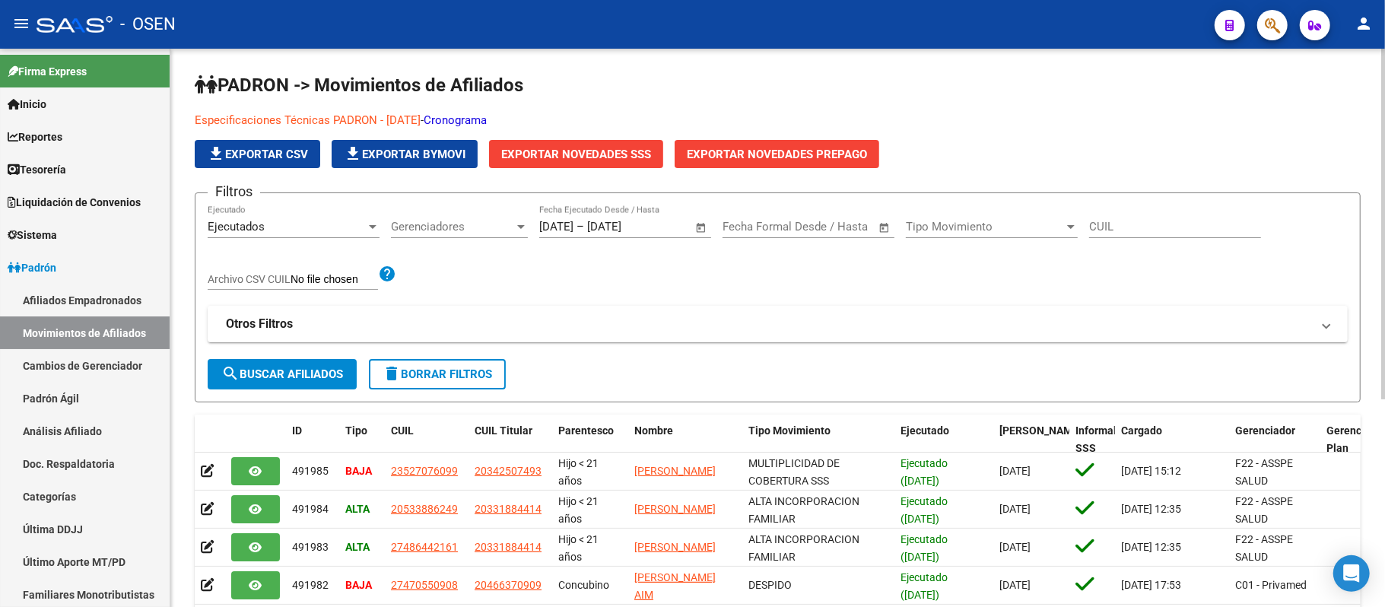
click at [314, 375] on span "search Buscar Afiliados" at bounding box center [282, 374] width 122 height 14
click at [548, 149] on span "Exportar Novedades SSS" at bounding box center [576, 155] width 150 height 14
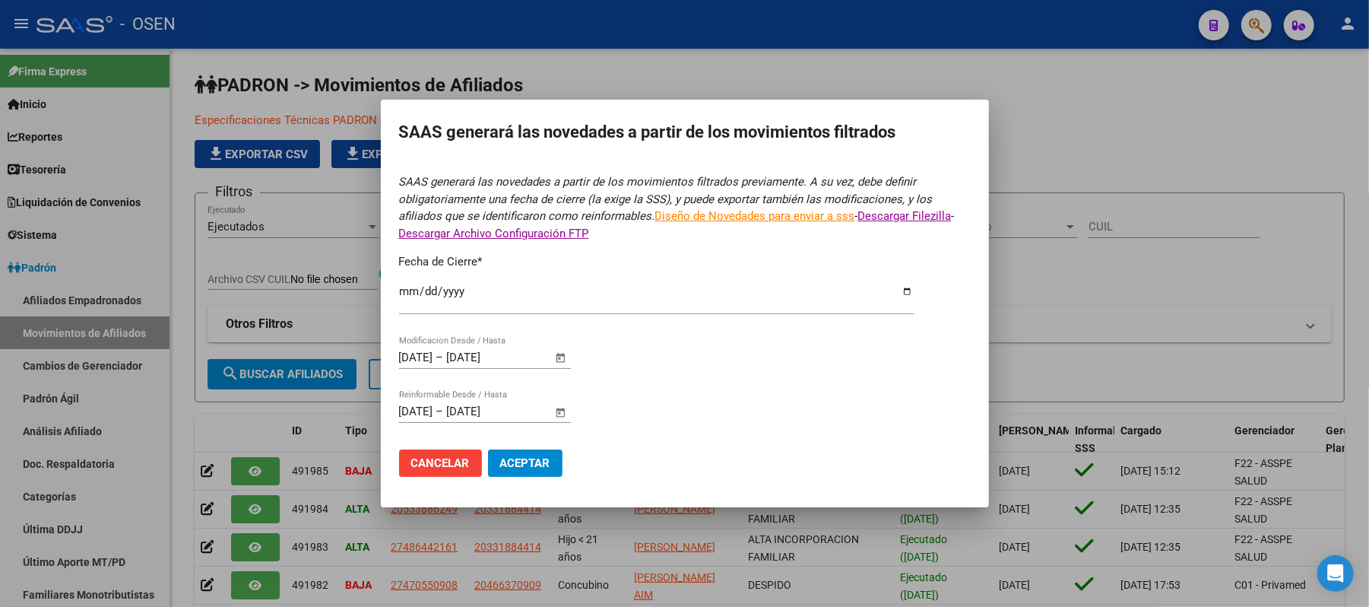
type input "2025-08-31"
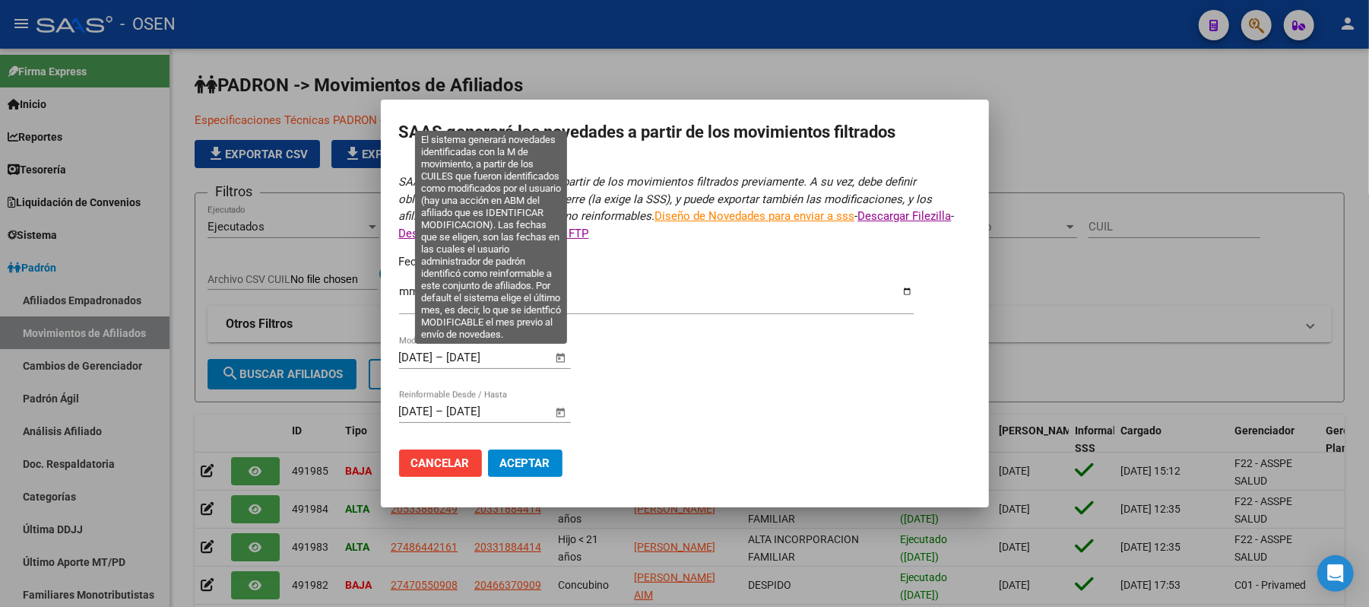
click at [557, 359] on span "Open calendar" at bounding box center [560, 358] width 36 height 36
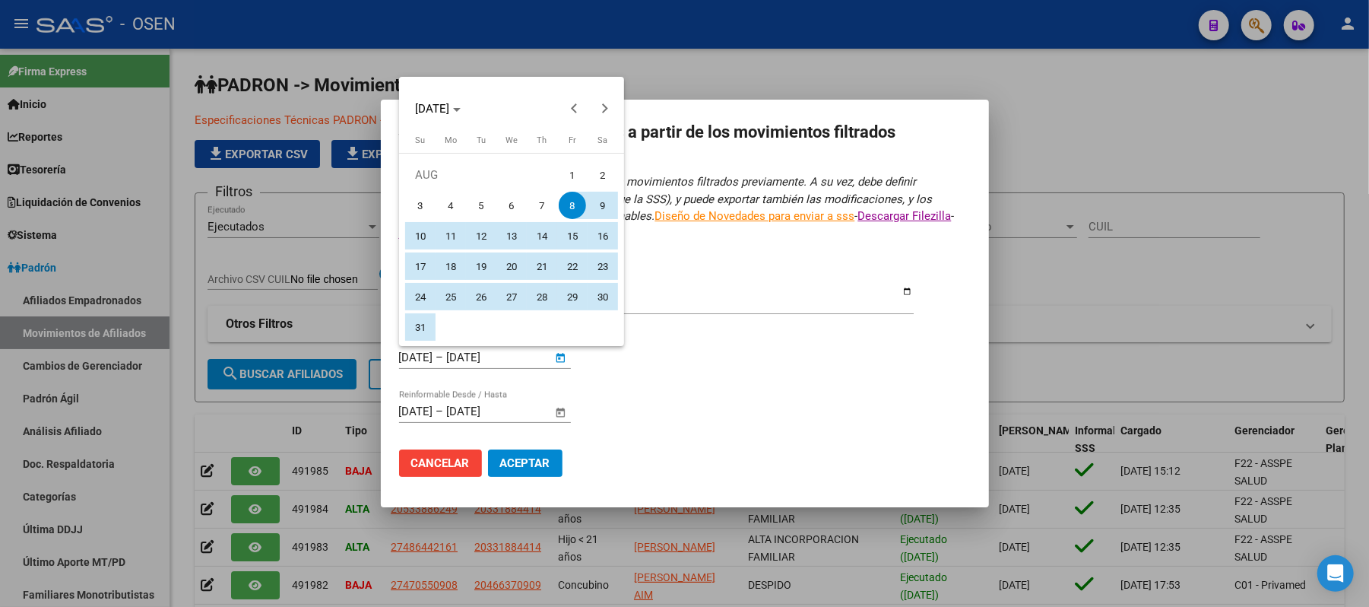
click at [564, 178] on span "1" at bounding box center [572, 174] width 27 height 27
type input "[DATE]"
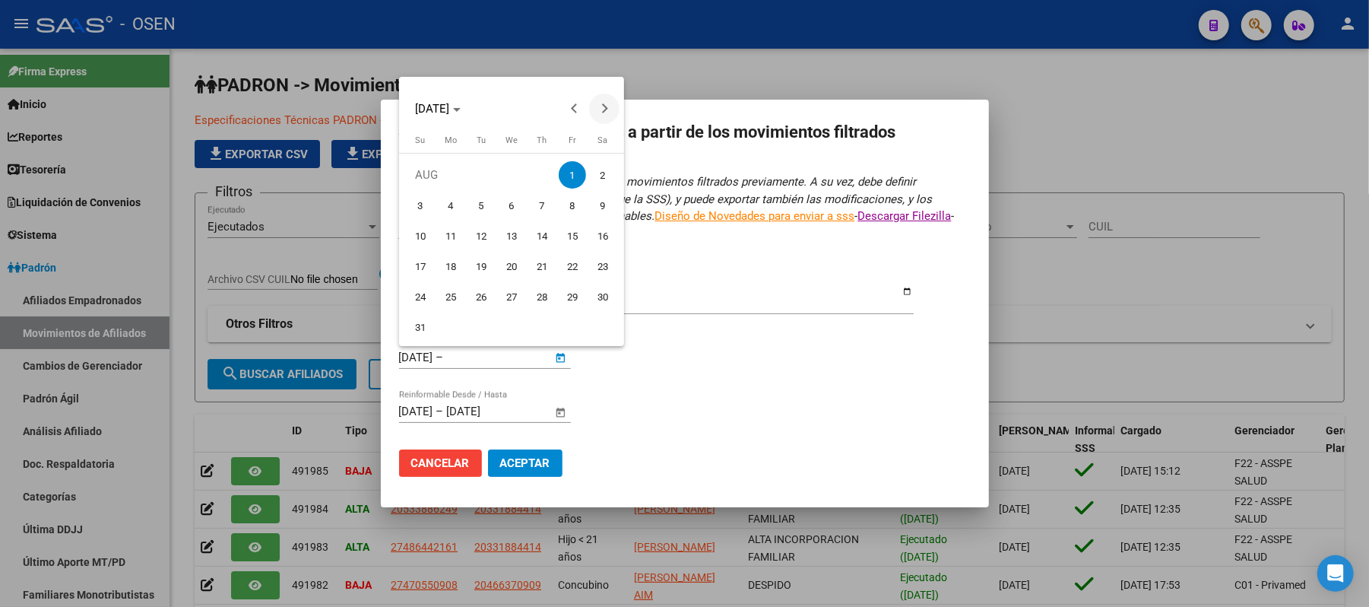
click at [601, 111] on button "Next month" at bounding box center [604, 109] width 30 height 30
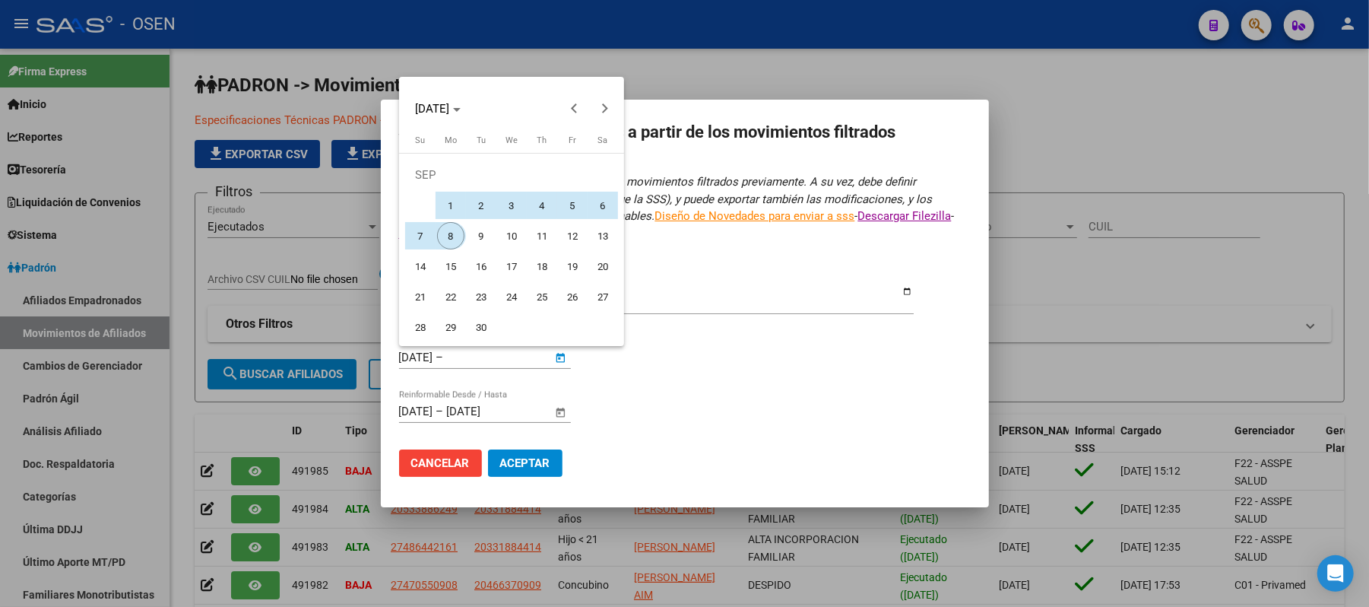
click at [453, 232] on span "8" at bounding box center [450, 235] width 27 height 27
type input "[DATE]"
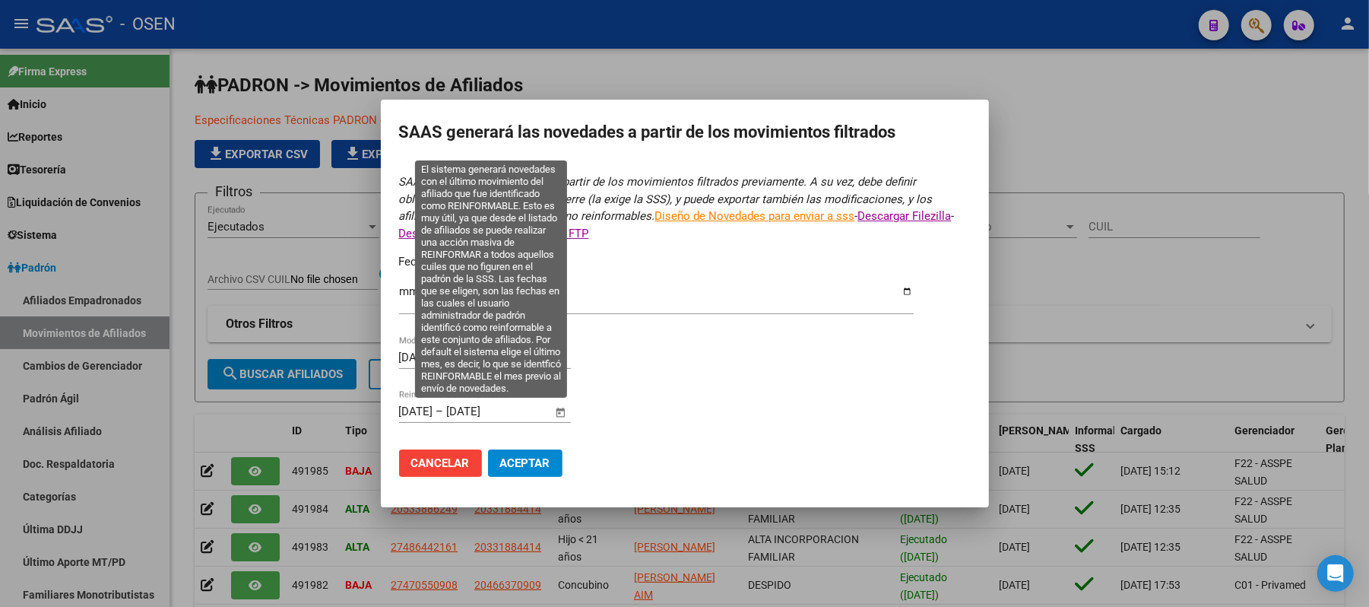
click at [557, 400] on span "Open calendar" at bounding box center [560, 412] width 36 height 36
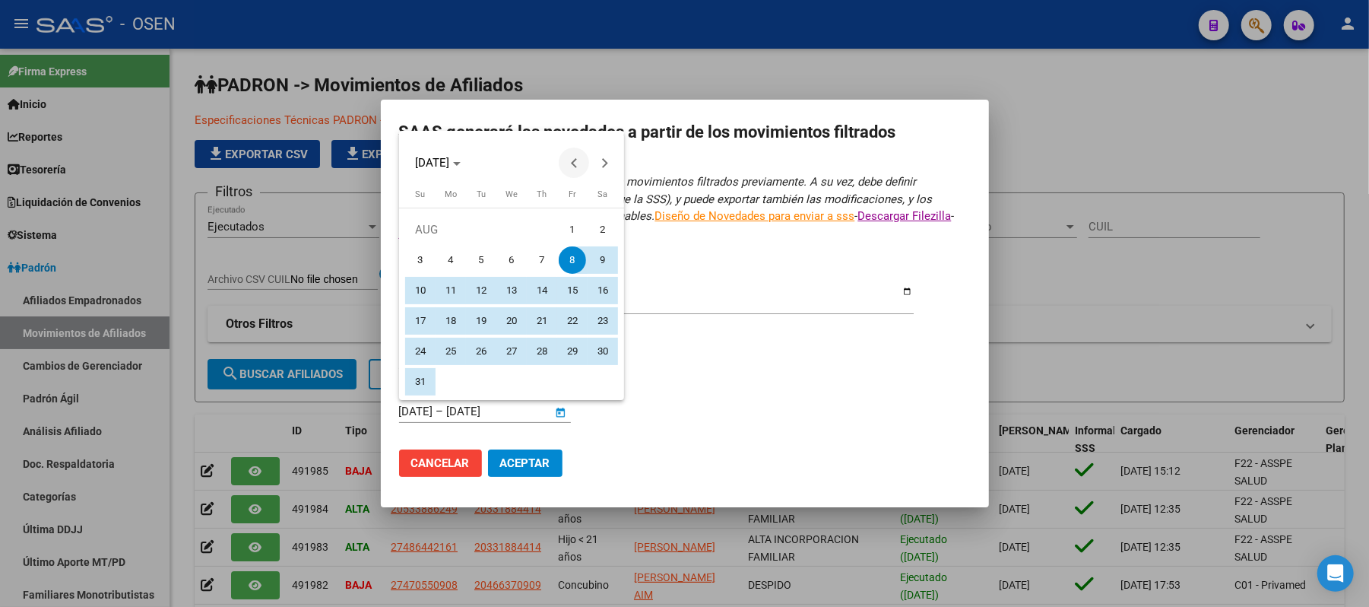
click at [570, 155] on span "Previous month" at bounding box center [574, 163] width 30 height 30
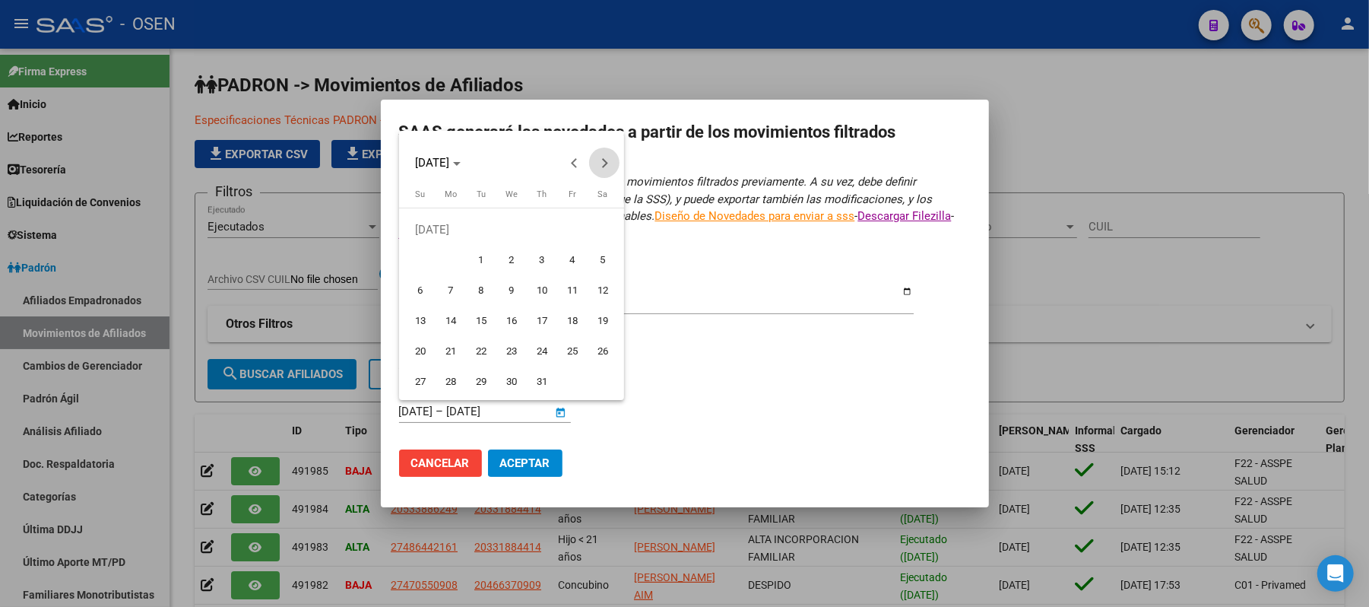
click at [598, 169] on span "Next month" at bounding box center [604, 163] width 30 height 30
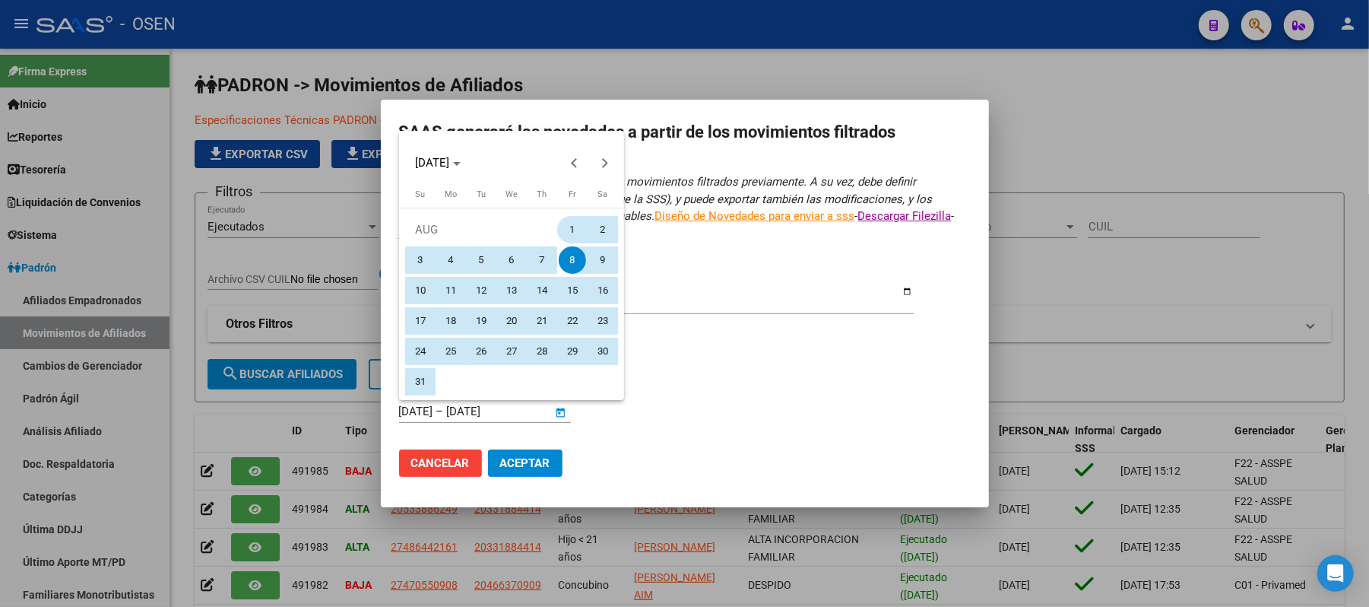
drag, startPoint x: 573, startPoint y: 259, endPoint x: 570, endPoint y: 238, distance: 21.5
click at [570, 238] on tbody "AUG 1 2 3 4 5 6 7 8 9 10 11 12 13 14 15 16 17 18 19 20 21 22 23 24 25 26 27 28 …" at bounding box center [511, 305] width 213 height 182
type input "[DATE]"
click at [570, 236] on span "1" at bounding box center [572, 229] width 27 height 27
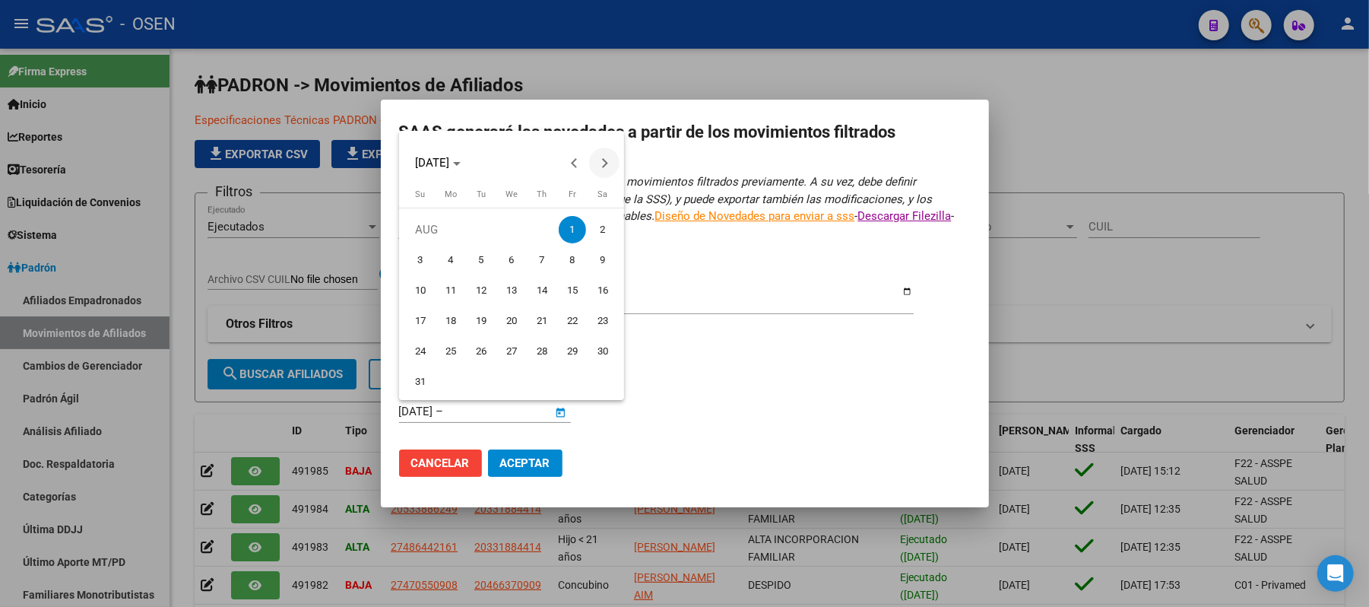
click at [601, 164] on button "Next month" at bounding box center [604, 163] width 30 height 30
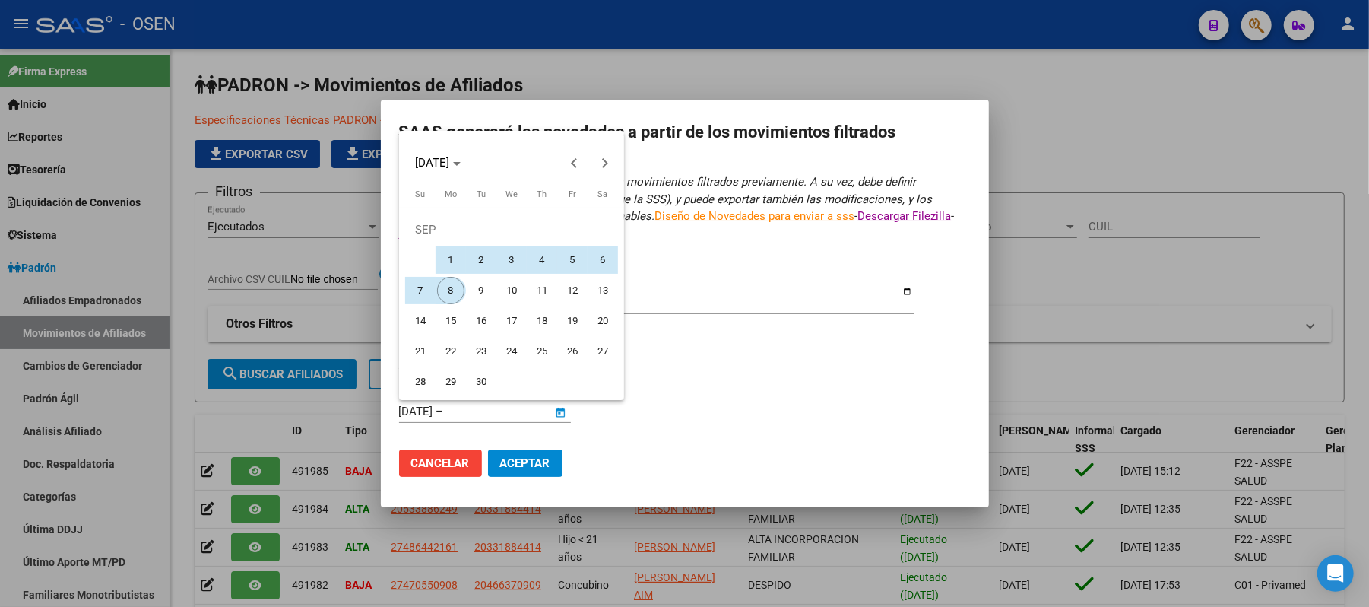
click at [443, 294] on span "8" at bounding box center [450, 290] width 27 height 27
type input "[DATE]"
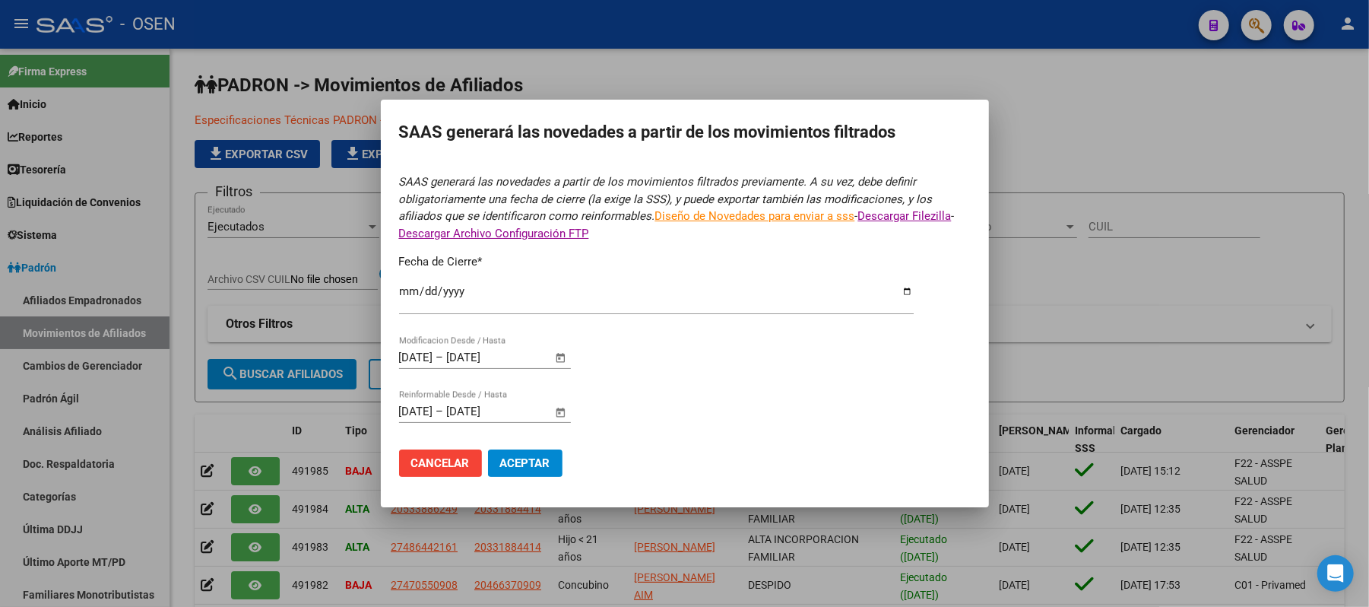
click at [521, 462] on span "Aceptar" at bounding box center [525, 463] width 50 height 14
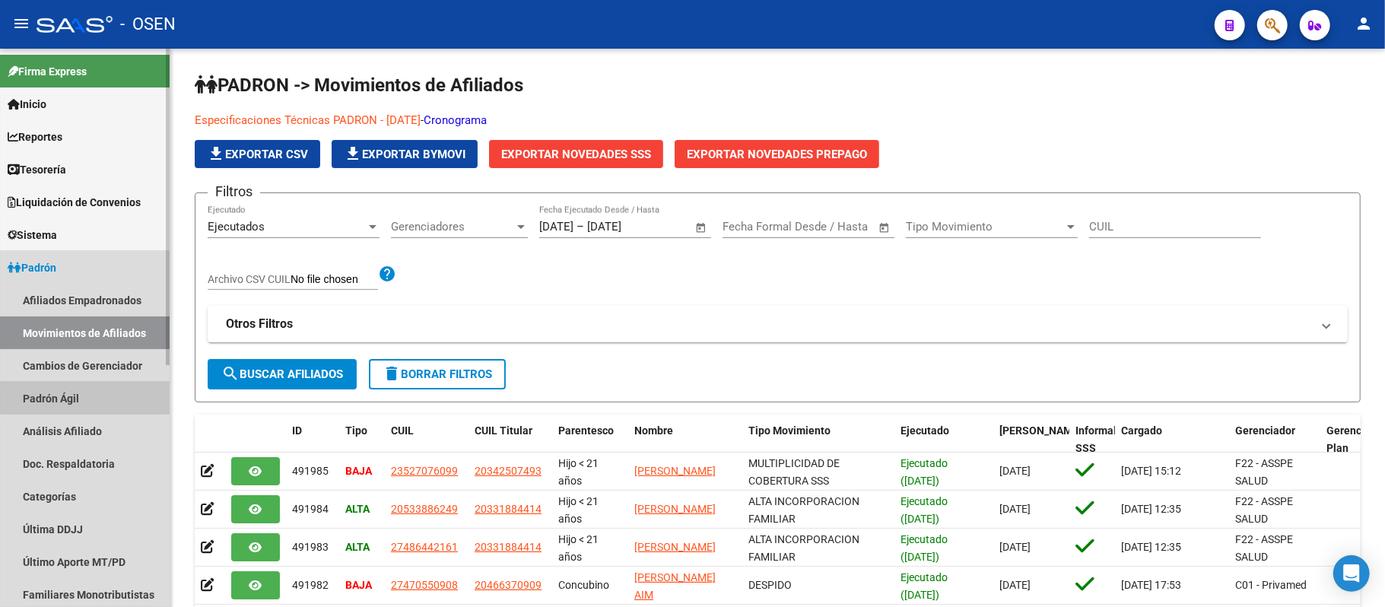
click at [99, 397] on link "Padrón Ágil" at bounding box center [85, 398] width 170 height 33
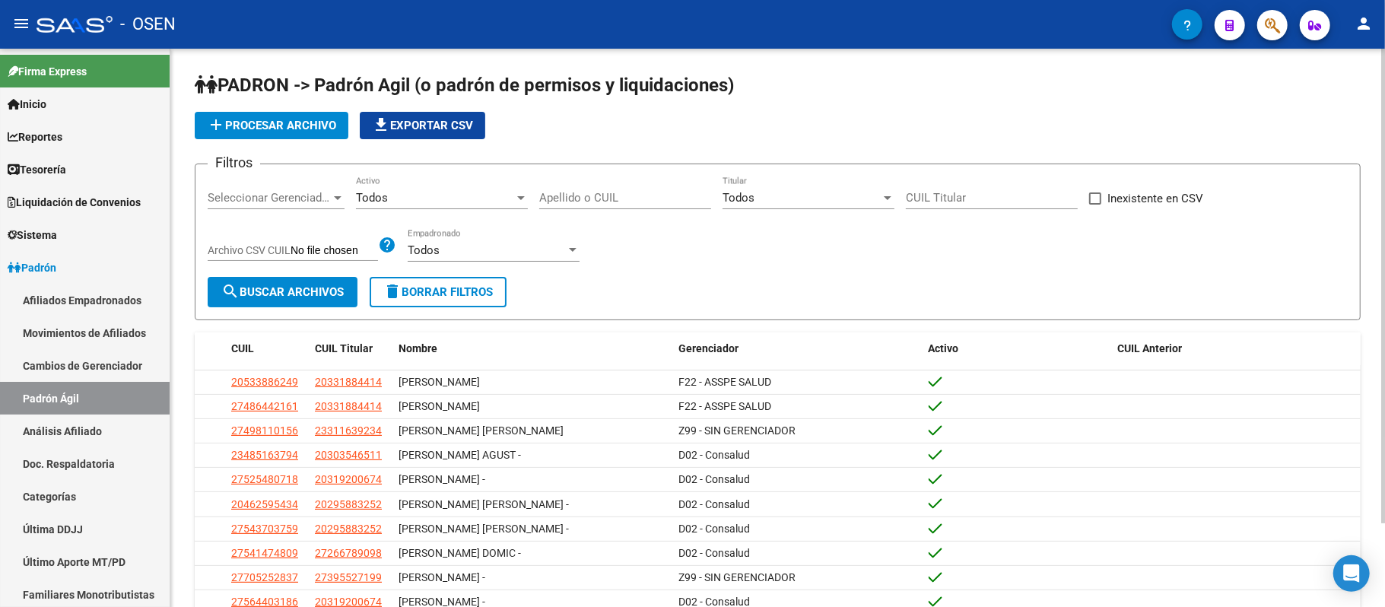
click at [289, 125] on span "add Procesar archivo" at bounding box center [271, 126] width 129 height 14
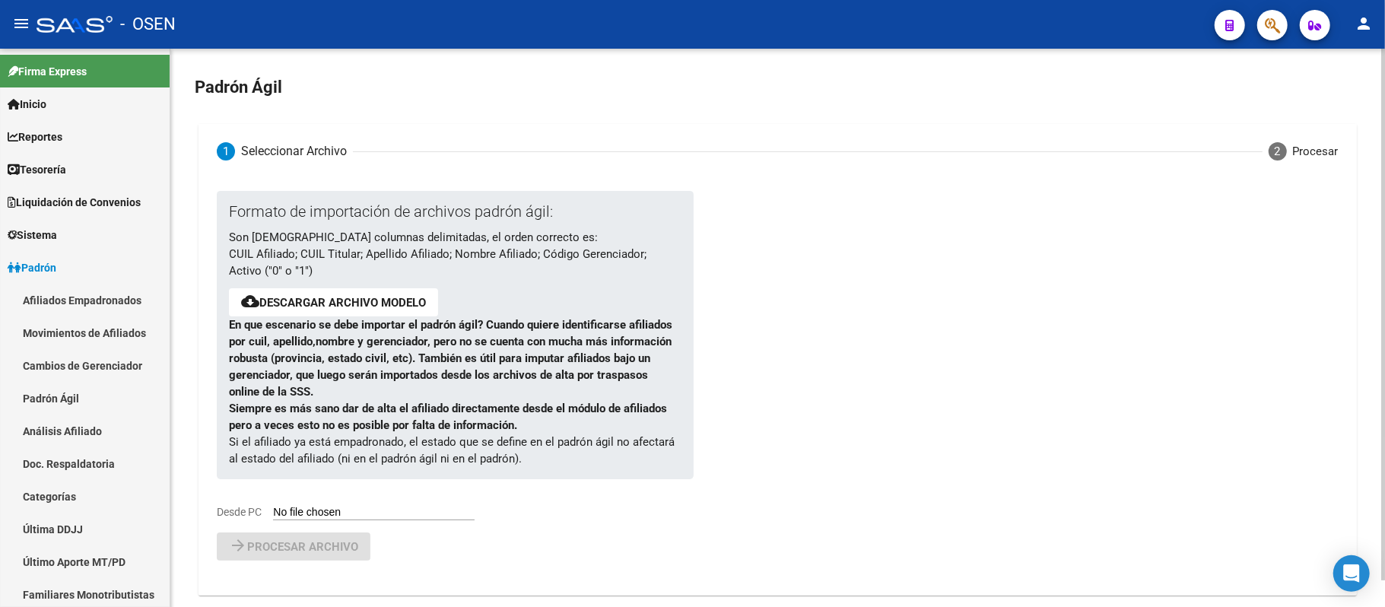
click at [319, 302] on link "Descargar archivo modelo" at bounding box center [342, 303] width 167 height 14
click at [336, 512] on input "Desde PC" at bounding box center [374, 513] width 202 height 14
type input "C:\fakepath\padron-agil.csv"
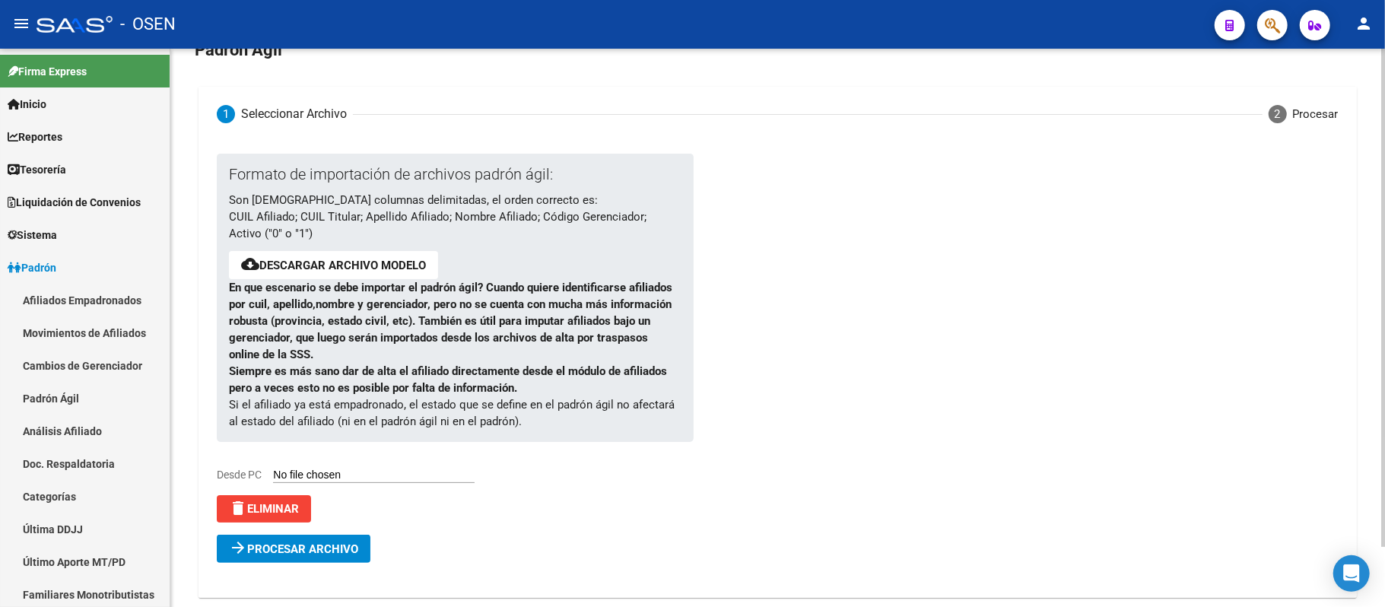
scroll to position [68, 0]
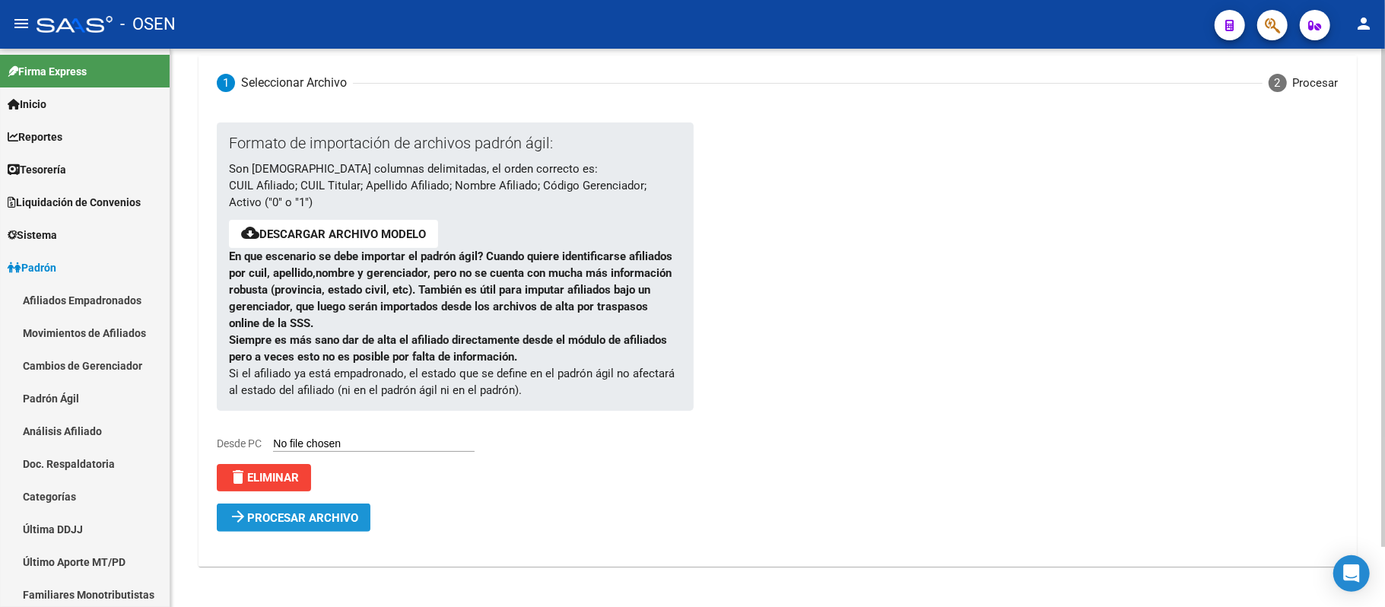
click at [329, 521] on span "Procesar archivo" at bounding box center [302, 518] width 111 height 14
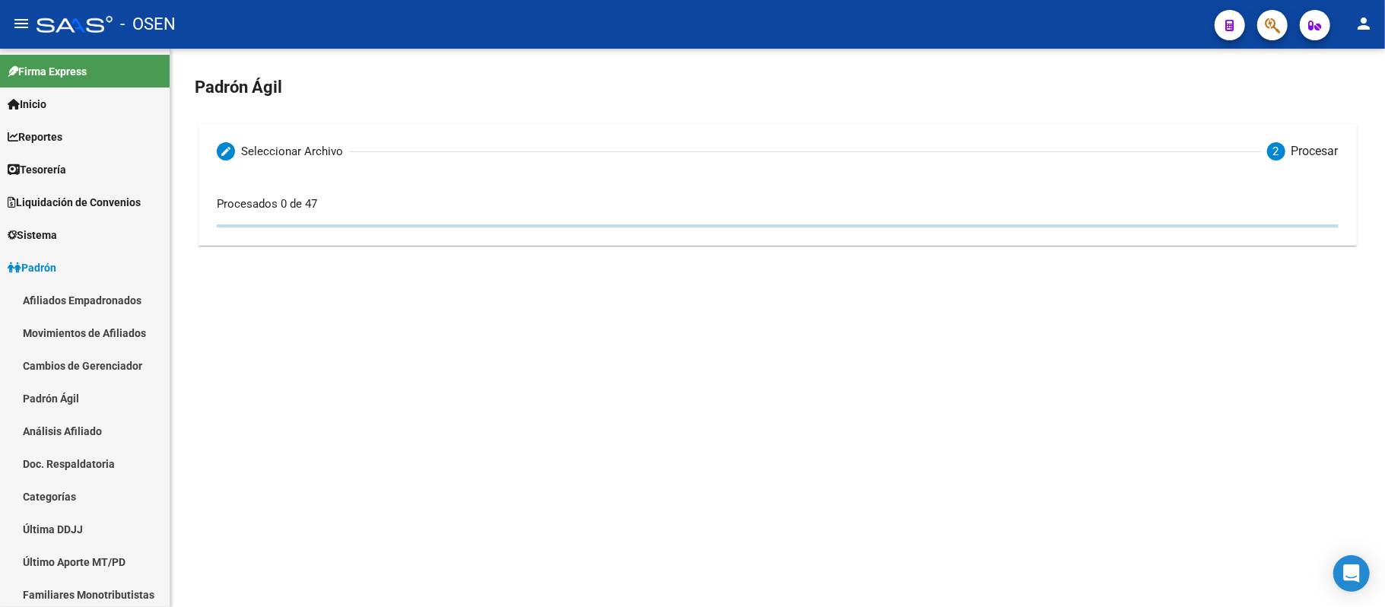
scroll to position [0, 0]
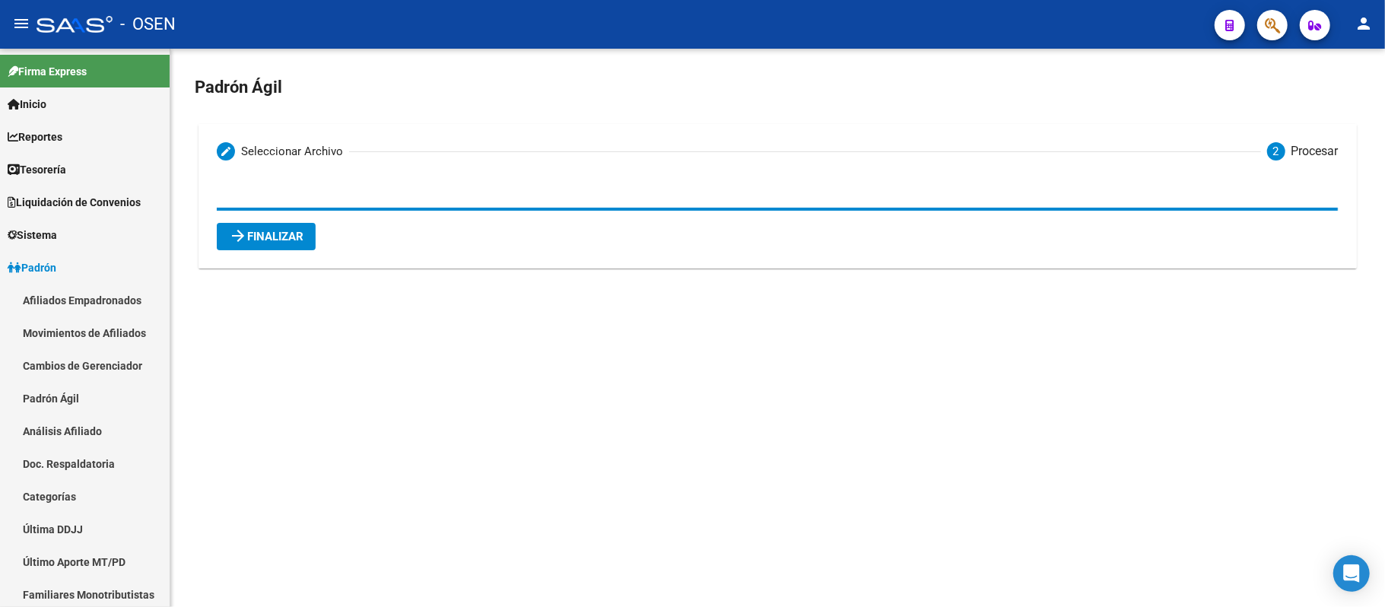
click at [271, 243] on button "arrow_forward Finalizar" at bounding box center [266, 236] width 99 height 27
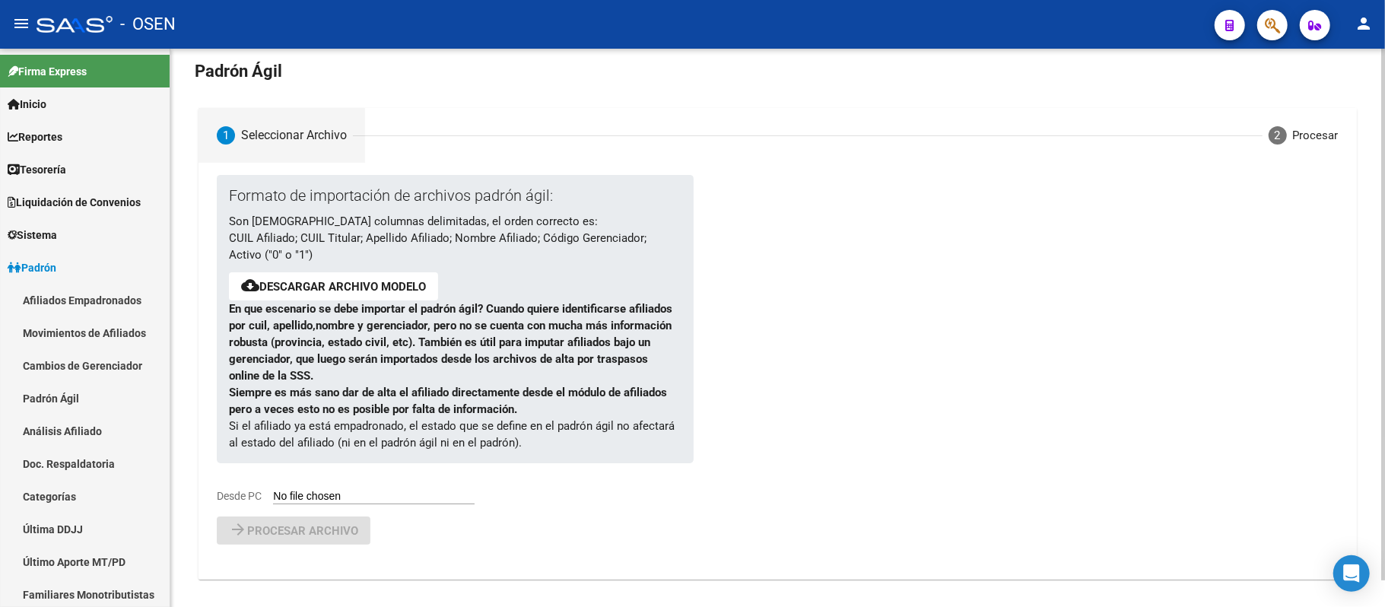
scroll to position [29, 0]
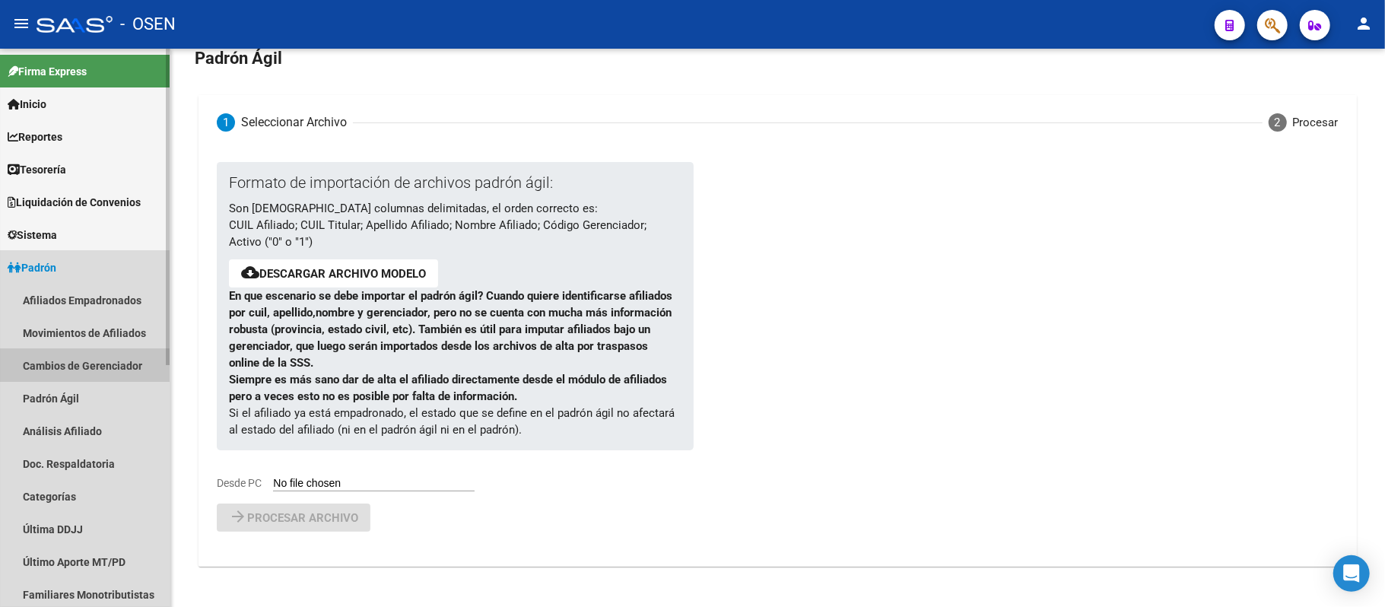
click at [79, 380] on link "Cambios de Gerenciador" at bounding box center [85, 365] width 170 height 33
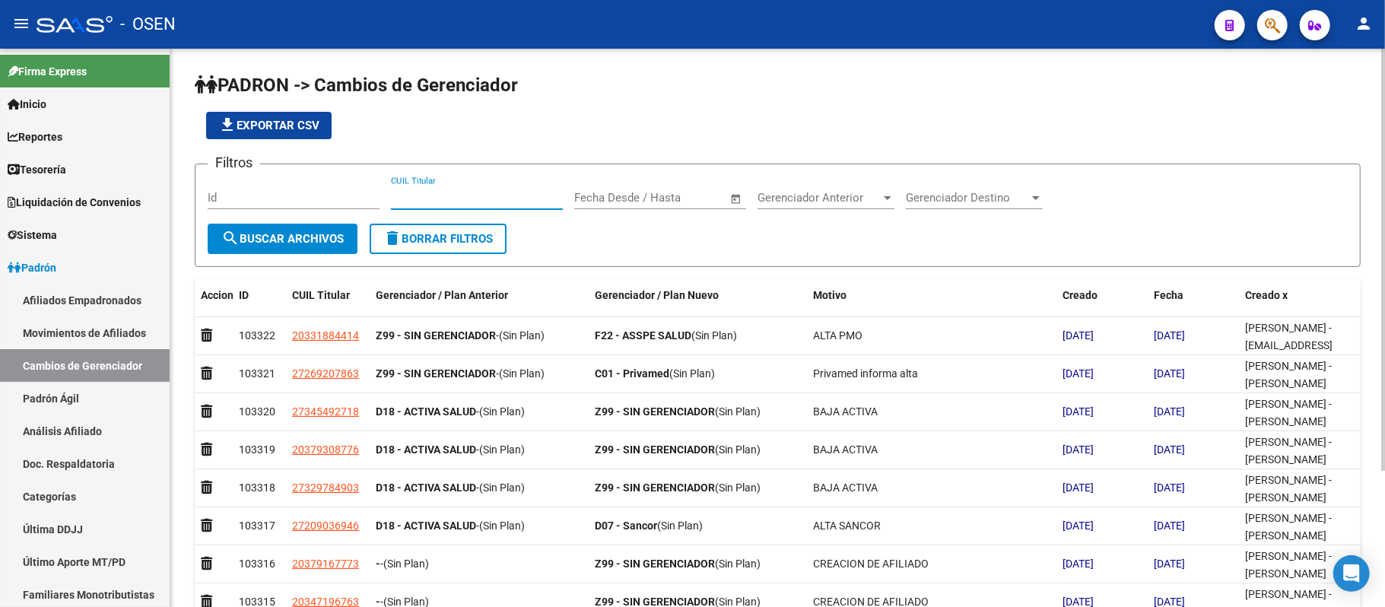
click at [478, 196] on input "CUIL Titular" at bounding box center [477, 198] width 172 height 14
paste input "23365440069"
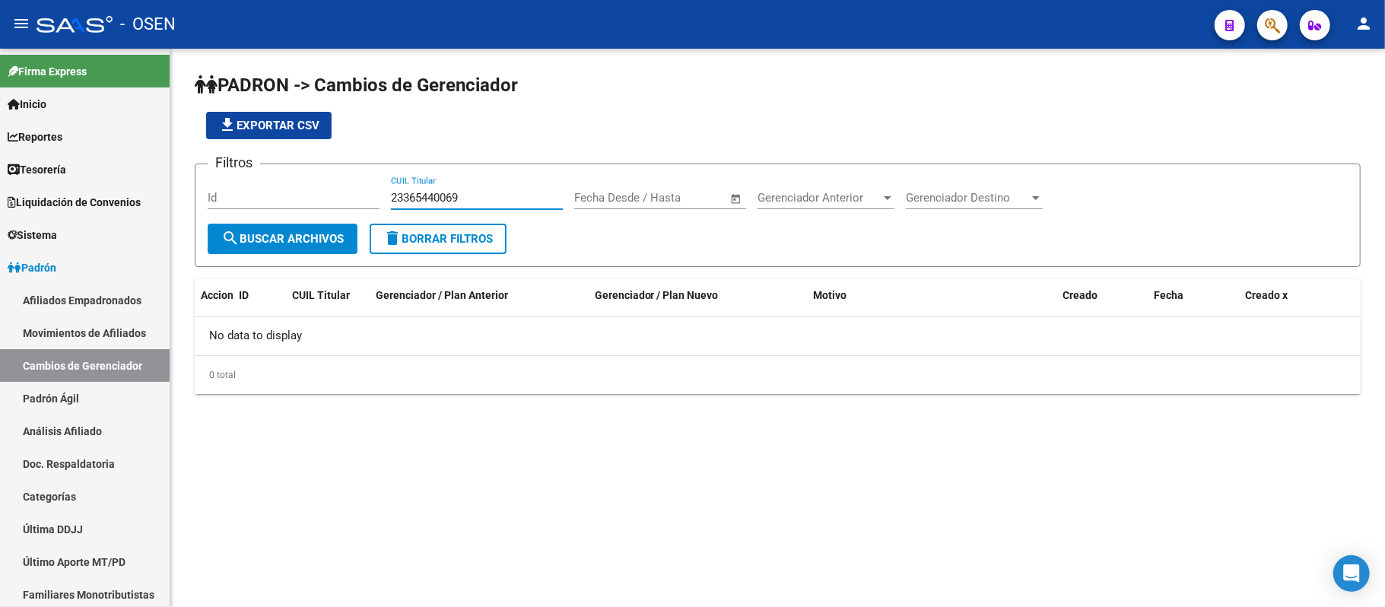
type input "23365440069"
click at [296, 229] on button "search Buscar Archivos" at bounding box center [283, 239] width 150 height 30
click at [75, 398] on link "Padrón Ágil" at bounding box center [85, 398] width 170 height 33
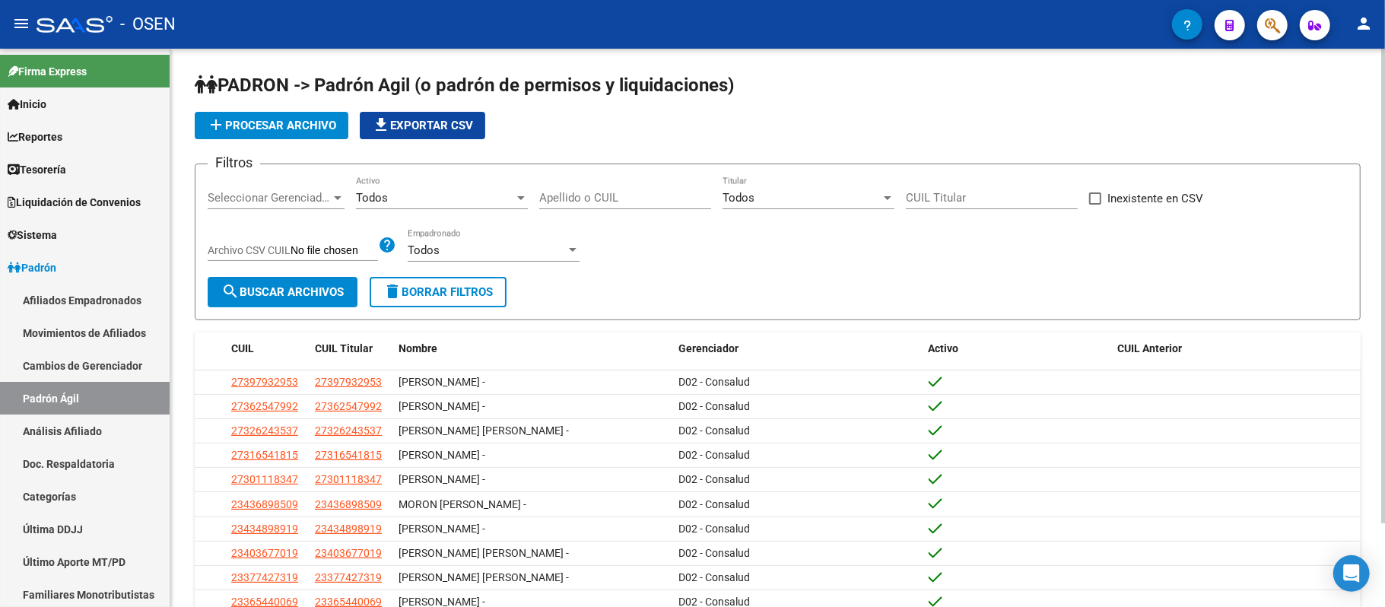
click at [619, 195] on input "Apellido o CUIL" at bounding box center [625, 198] width 172 height 14
paste input "23365440069"
type input "23365440069"
click at [289, 293] on span "search Buscar Archivos" at bounding box center [282, 292] width 122 height 14
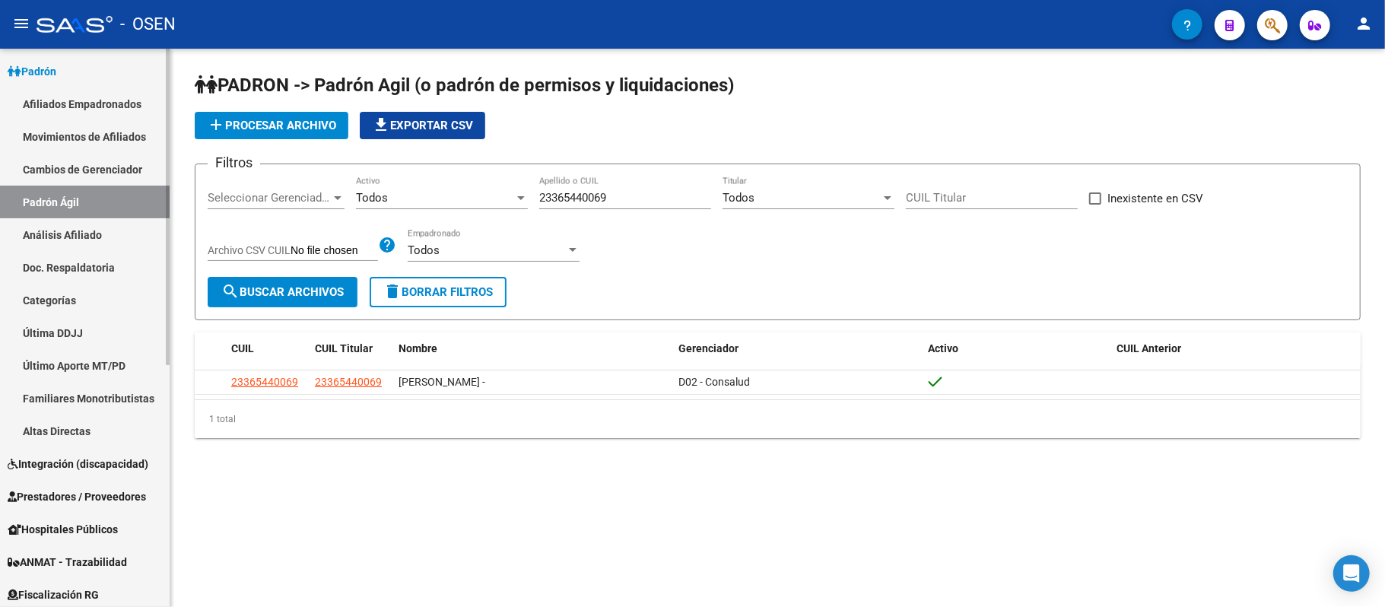
scroll to position [429, 0]
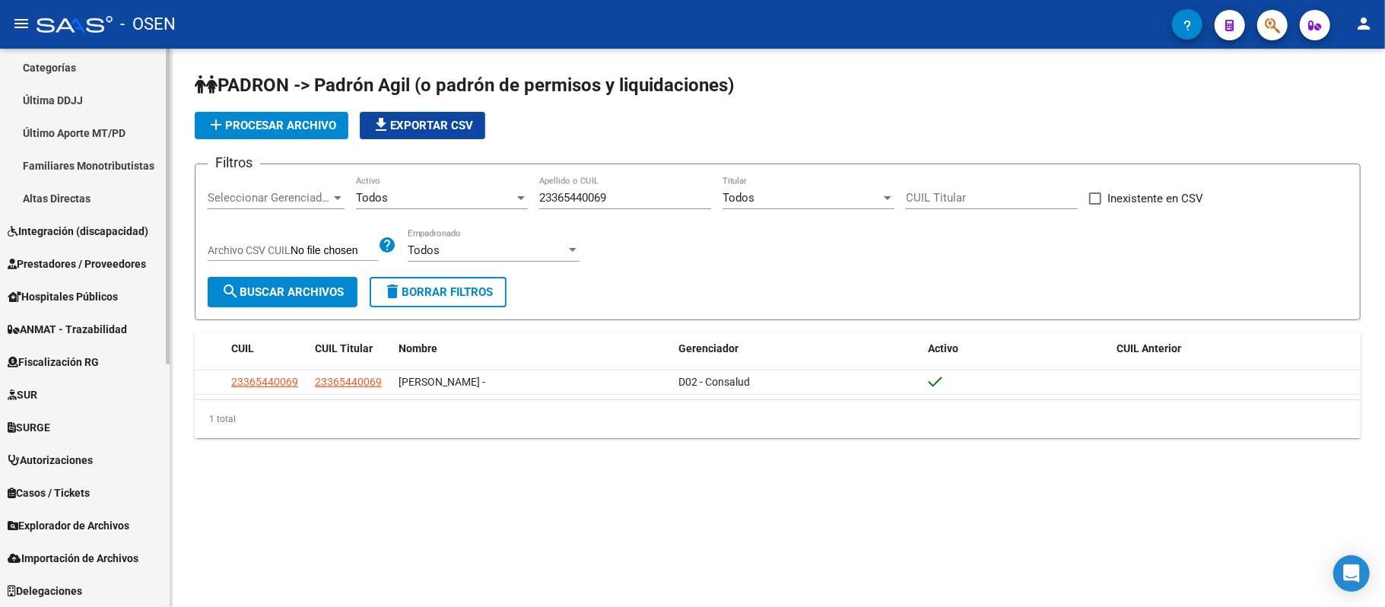
click at [99, 529] on span "Explorador de Archivos" at bounding box center [69, 525] width 122 height 17
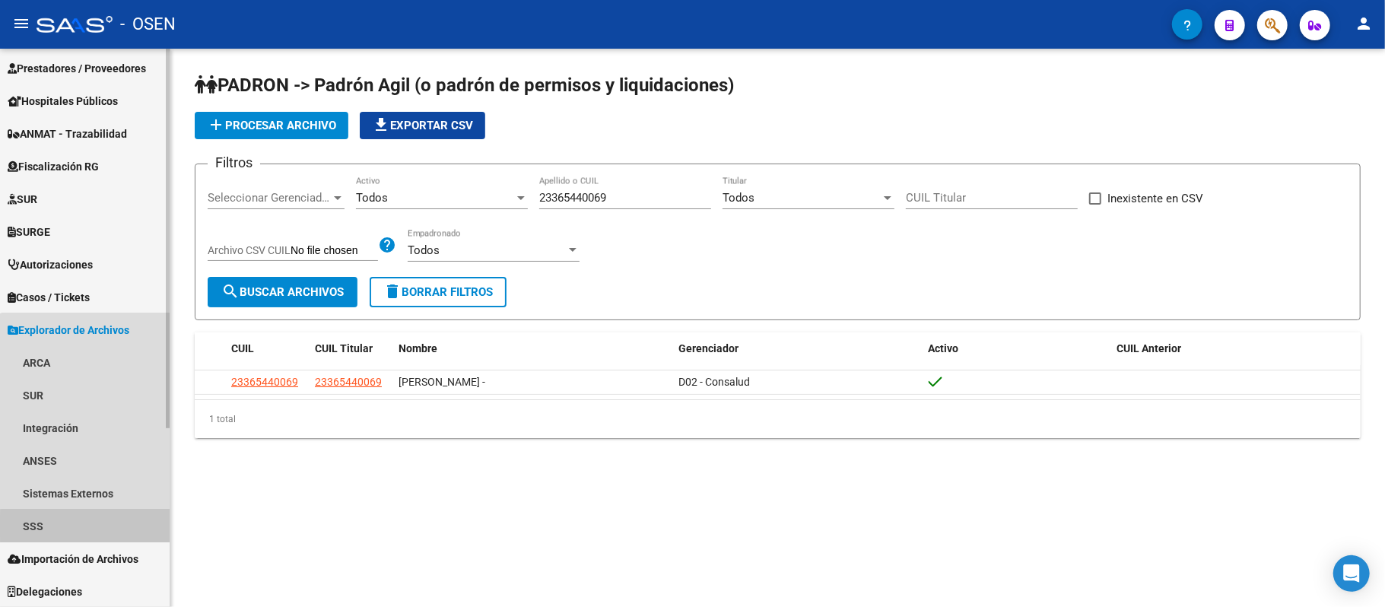
click at [92, 526] on link "SSS" at bounding box center [85, 525] width 170 height 33
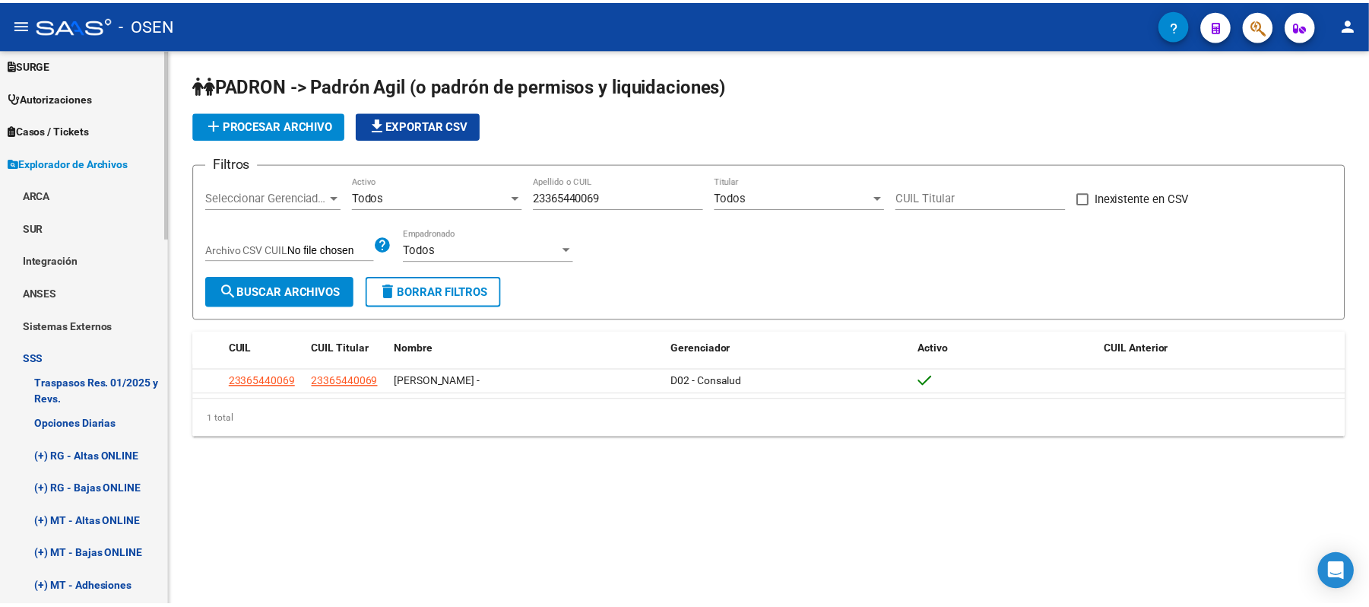
scroll to position [467, 0]
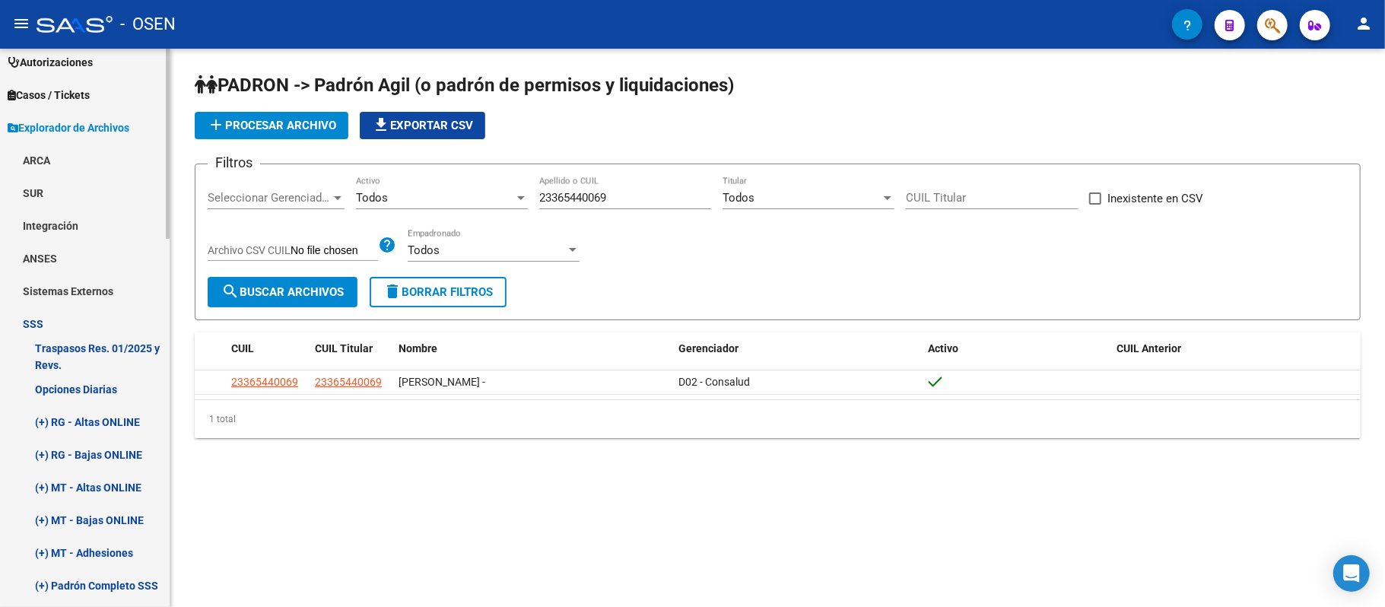
click at [110, 424] on link "(+) RG - Altas ONLINE" at bounding box center [85, 421] width 170 height 33
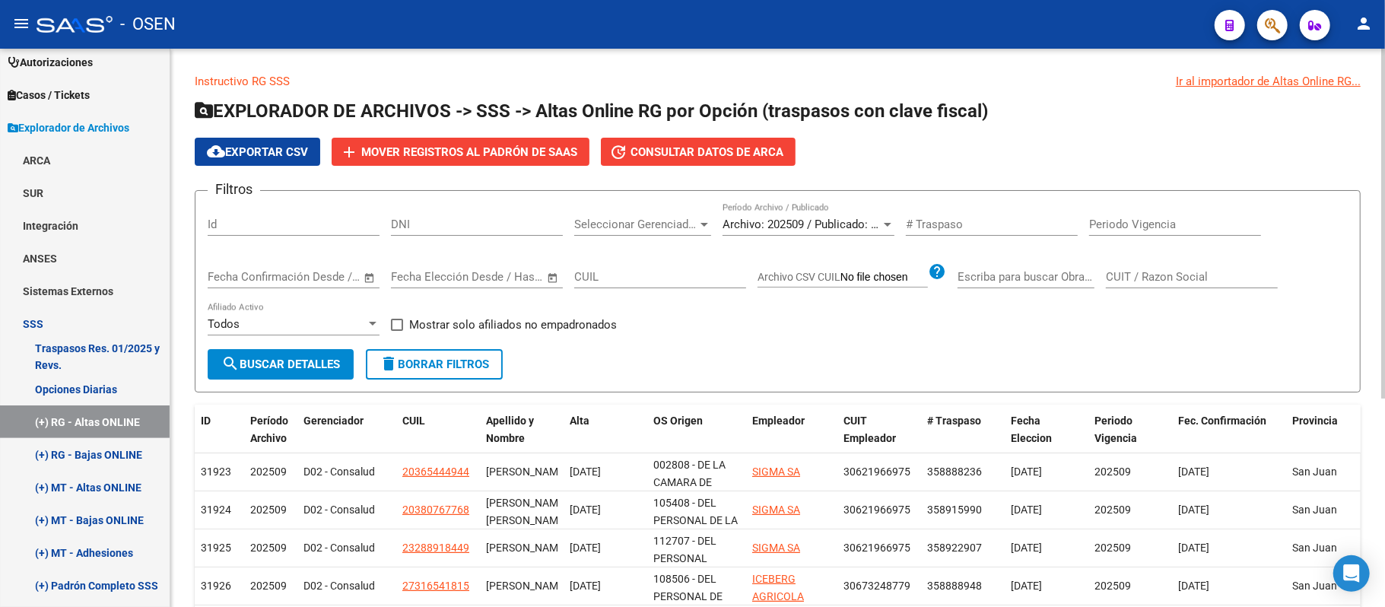
click at [666, 148] on span "Consultar datos de ARCA" at bounding box center [706, 152] width 153 height 14
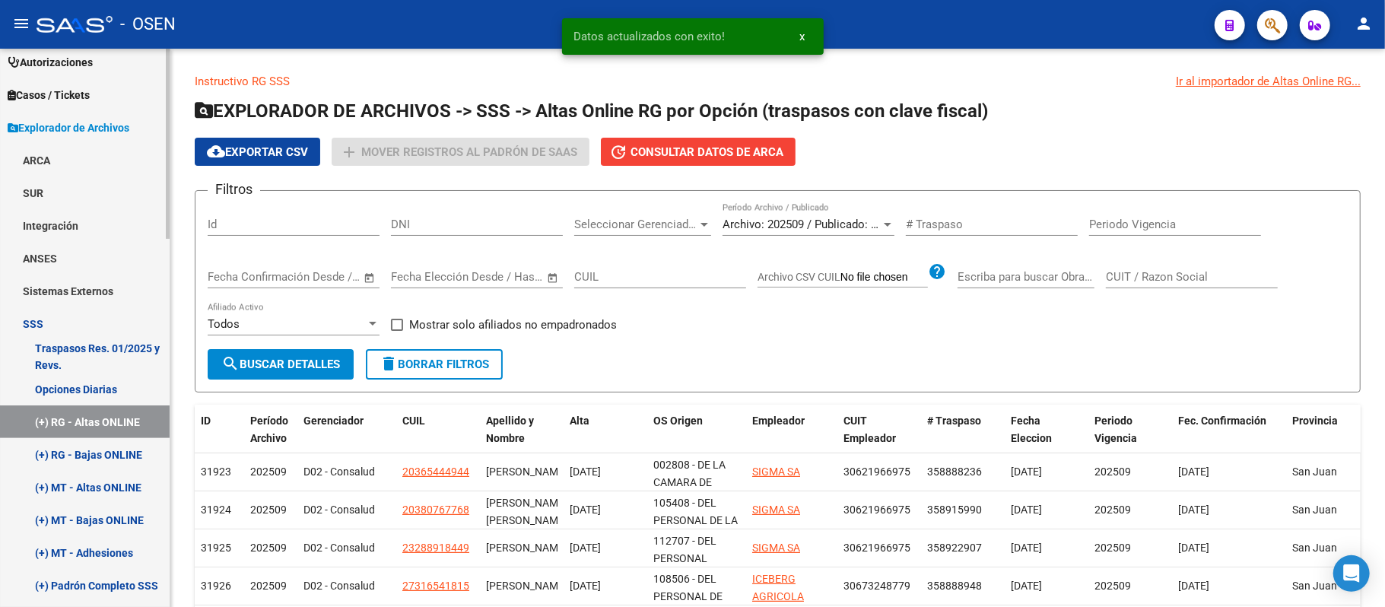
click at [86, 427] on link "(+) RG - Altas ONLINE" at bounding box center [85, 421] width 170 height 33
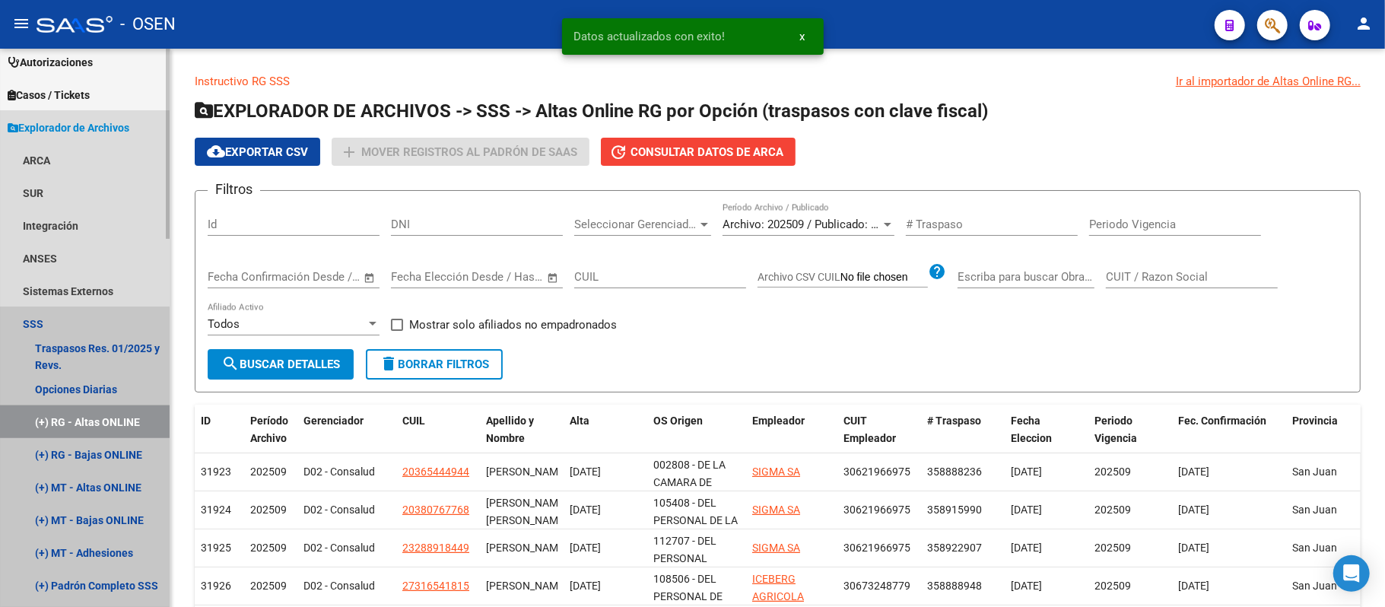
click at [77, 421] on link "(+) RG - Altas ONLINE" at bounding box center [85, 421] width 170 height 33
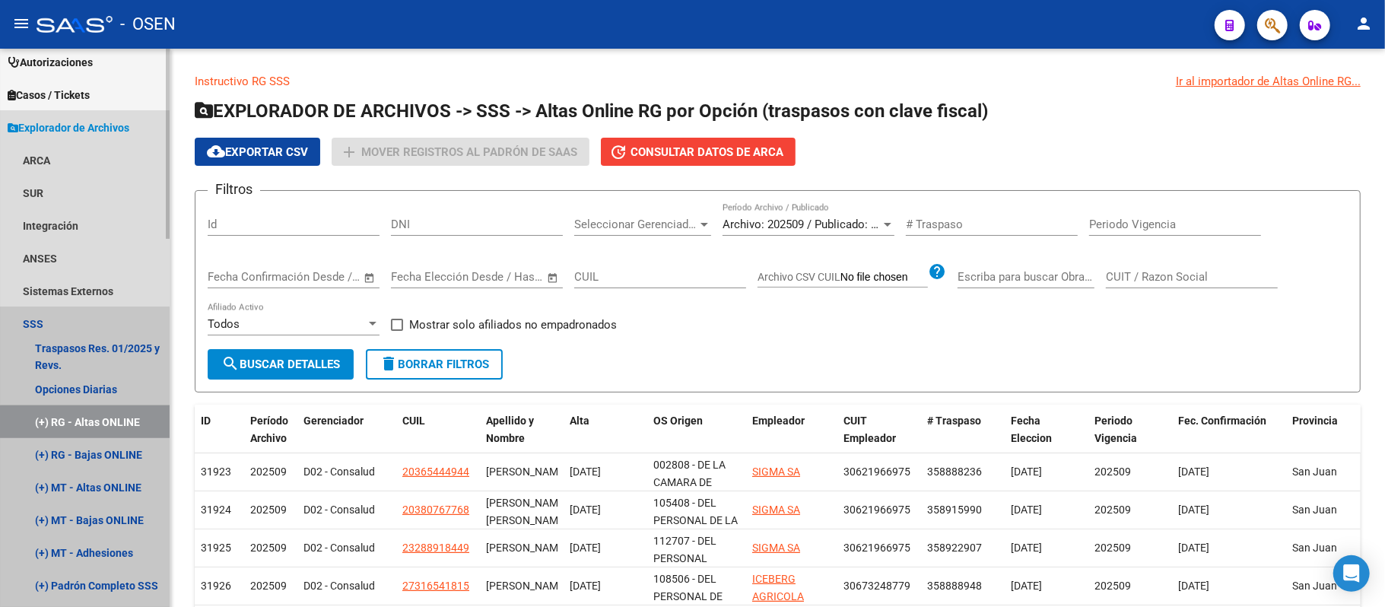
click at [106, 427] on link "(+) RG - Altas ONLINE" at bounding box center [85, 421] width 170 height 33
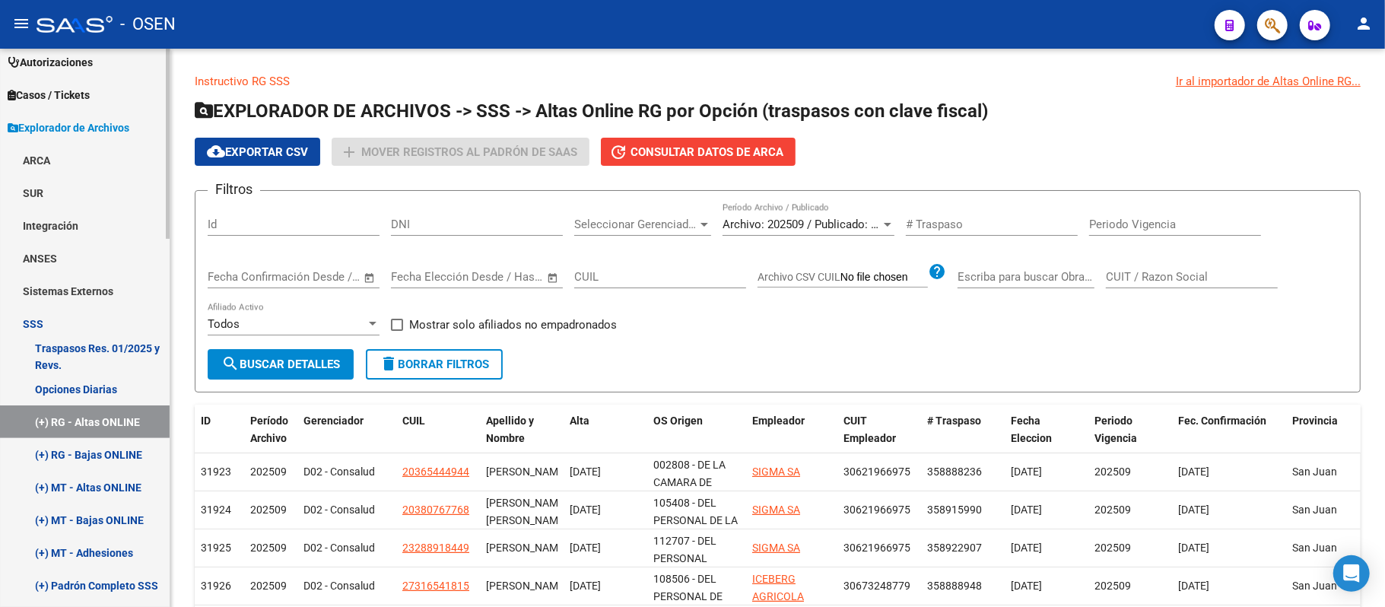
click at [116, 482] on link "(+) MT - Altas ONLINE" at bounding box center [85, 487] width 170 height 33
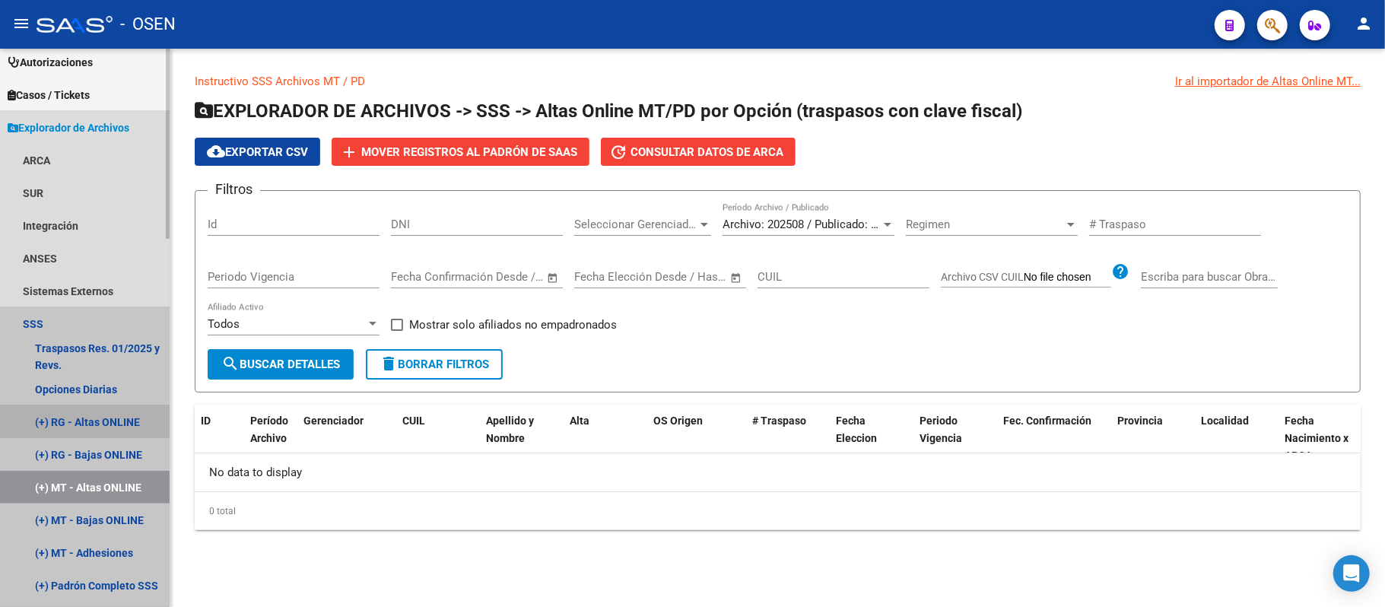
click at [111, 421] on link "(+) RG - Altas ONLINE" at bounding box center [85, 421] width 170 height 33
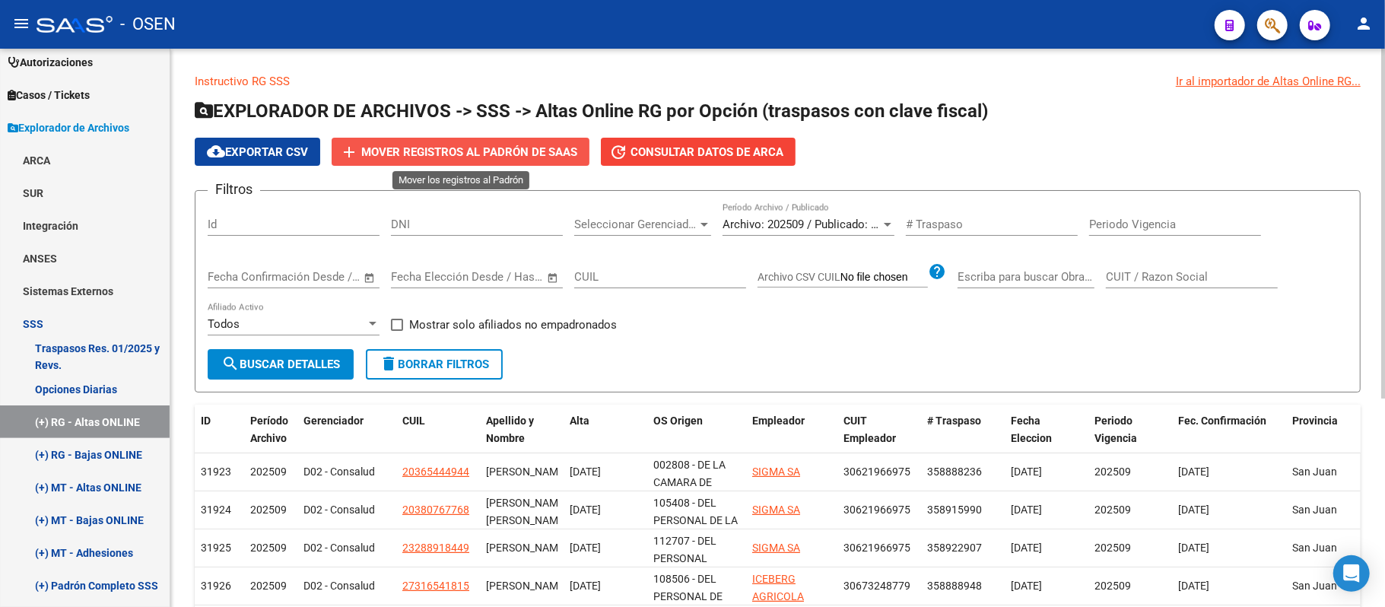
click at [549, 138] on button "add Mover registros al PADRÓN de SAAS" at bounding box center [461, 152] width 258 height 28
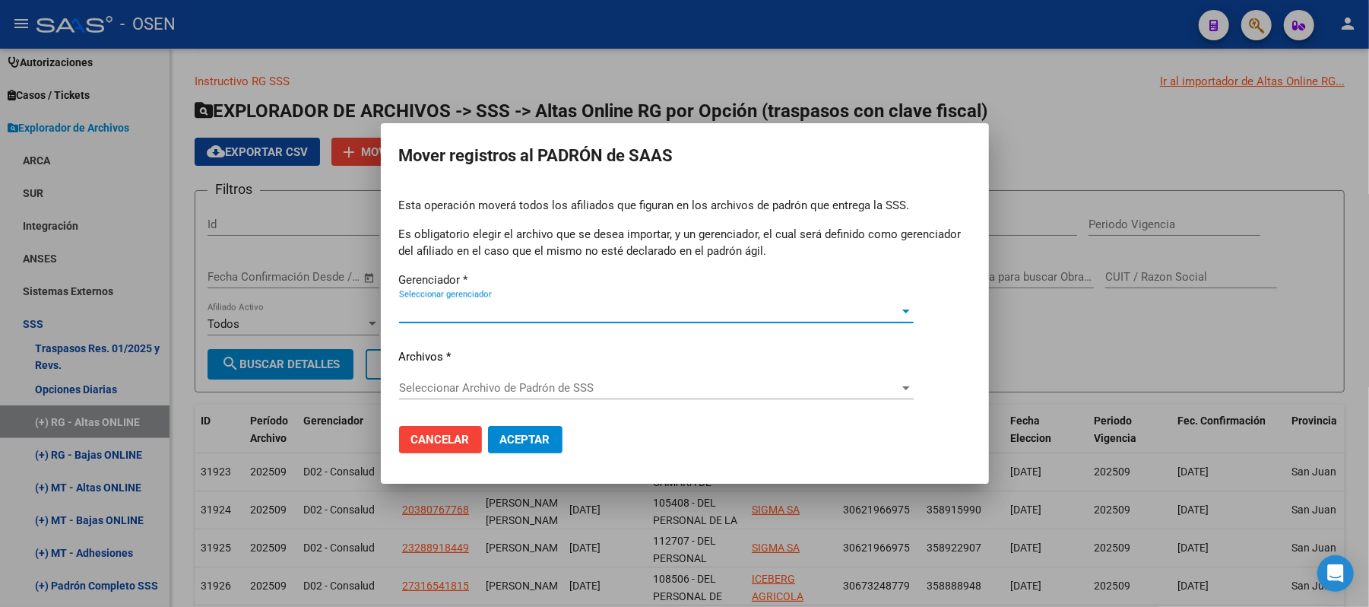
click at [529, 294] on div "Esta operación moverá todos los afiliados que figuran en los archivos de padrón…" at bounding box center [685, 305] width 572 height 217
click at [529, 306] on span "Seleccionar gerenciador" at bounding box center [649, 311] width 501 height 14
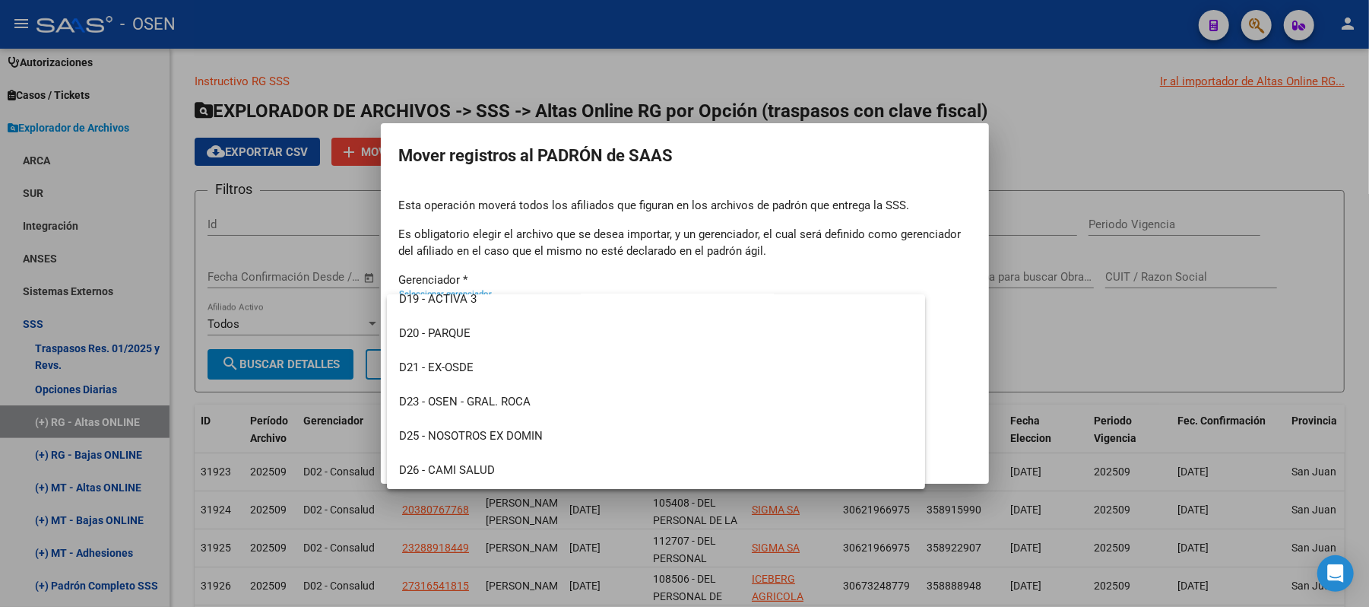
scroll to position [900, 0]
click at [497, 482] on span "Z99 - SIN GERENCIADOR" at bounding box center [656, 472] width 515 height 34
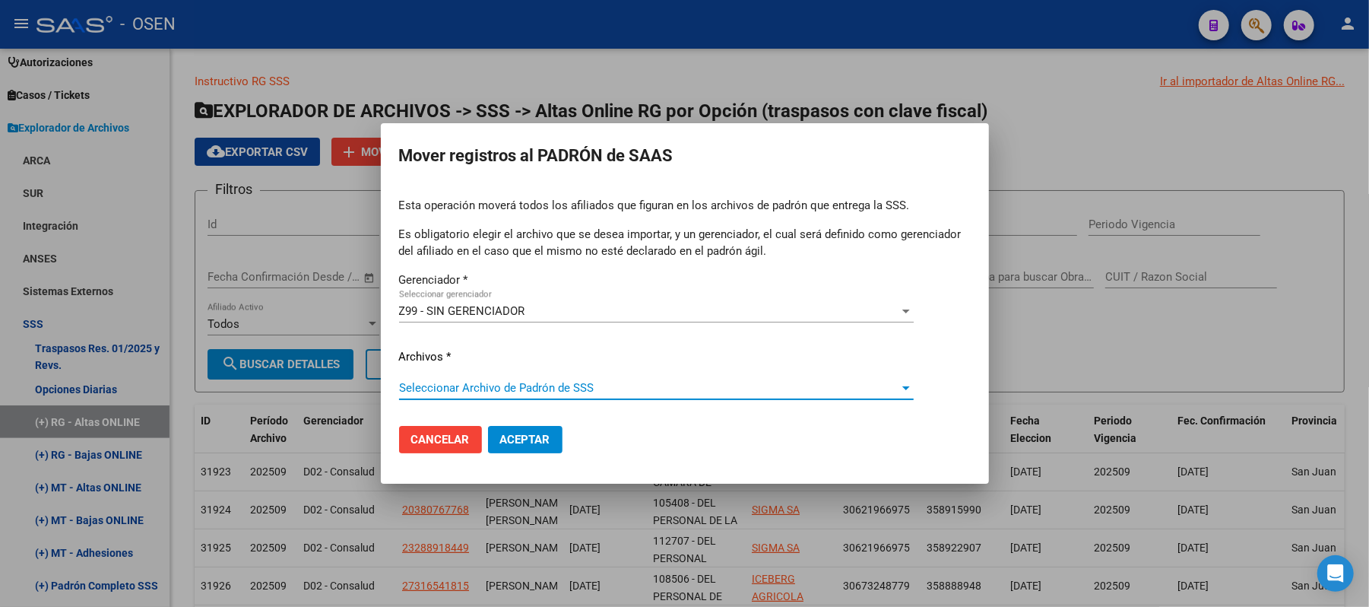
click at [493, 389] on span "Seleccionar Archivo de Padrón de SSS" at bounding box center [649, 388] width 501 height 14
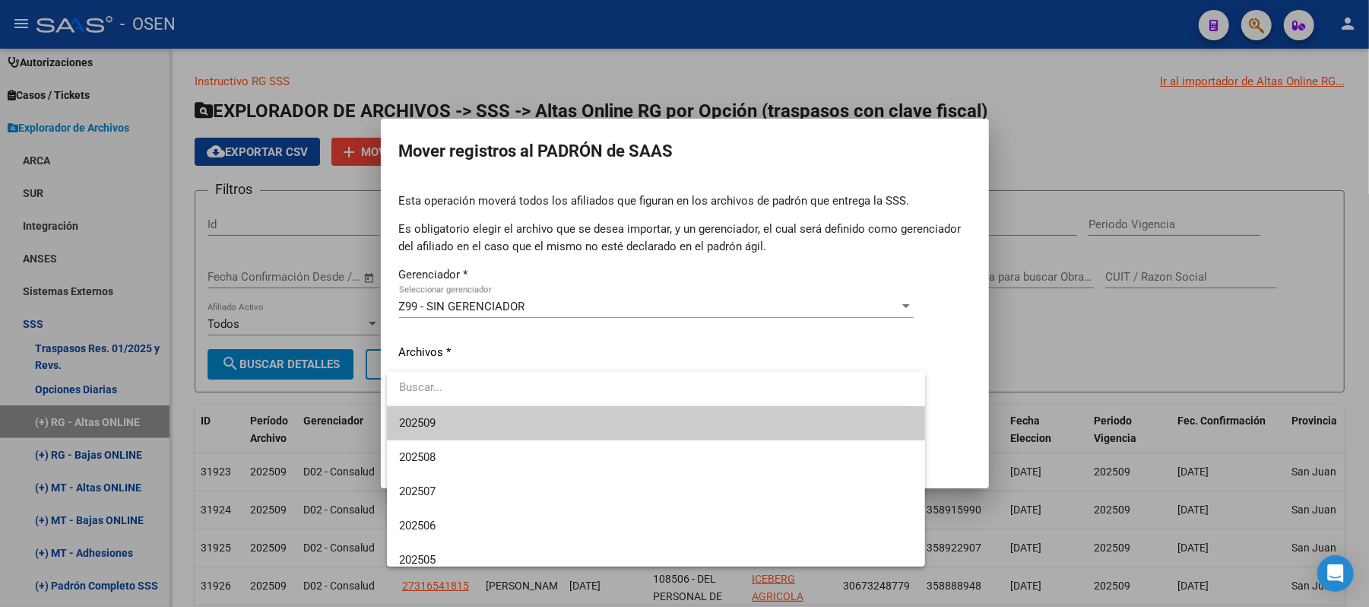
click at [466, 427] on span "202509" at bounding box center [656, 423] width 515 height 34
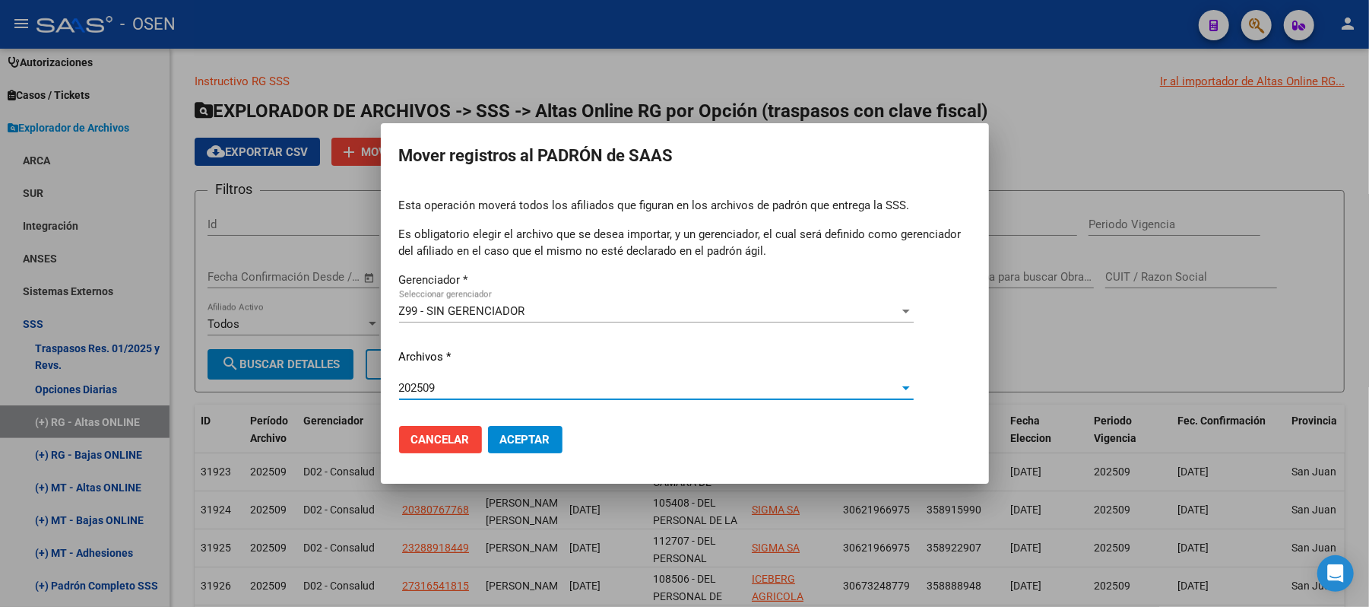
click at [536, 435] on span "Aceptar" at bounding box center [525, 440] width 50 height 14
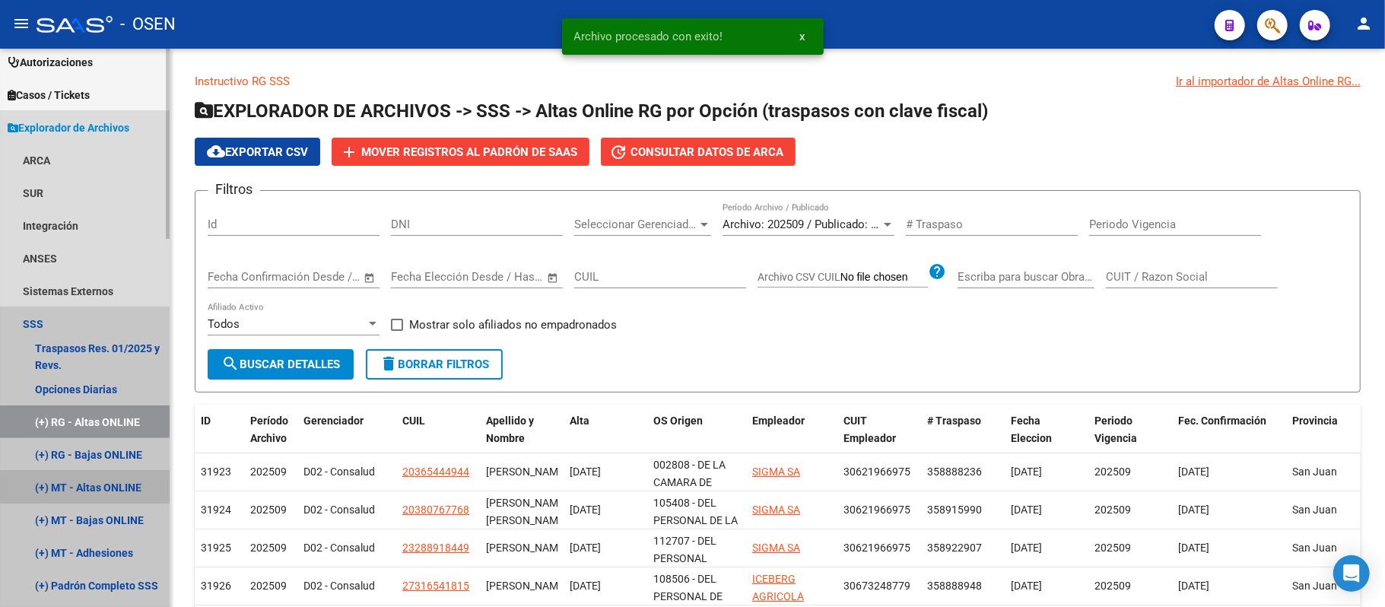
click at [116, 484] on link "(+) MT - Altas ONLINE" at bounding box center [85, 487] width 170 height 33
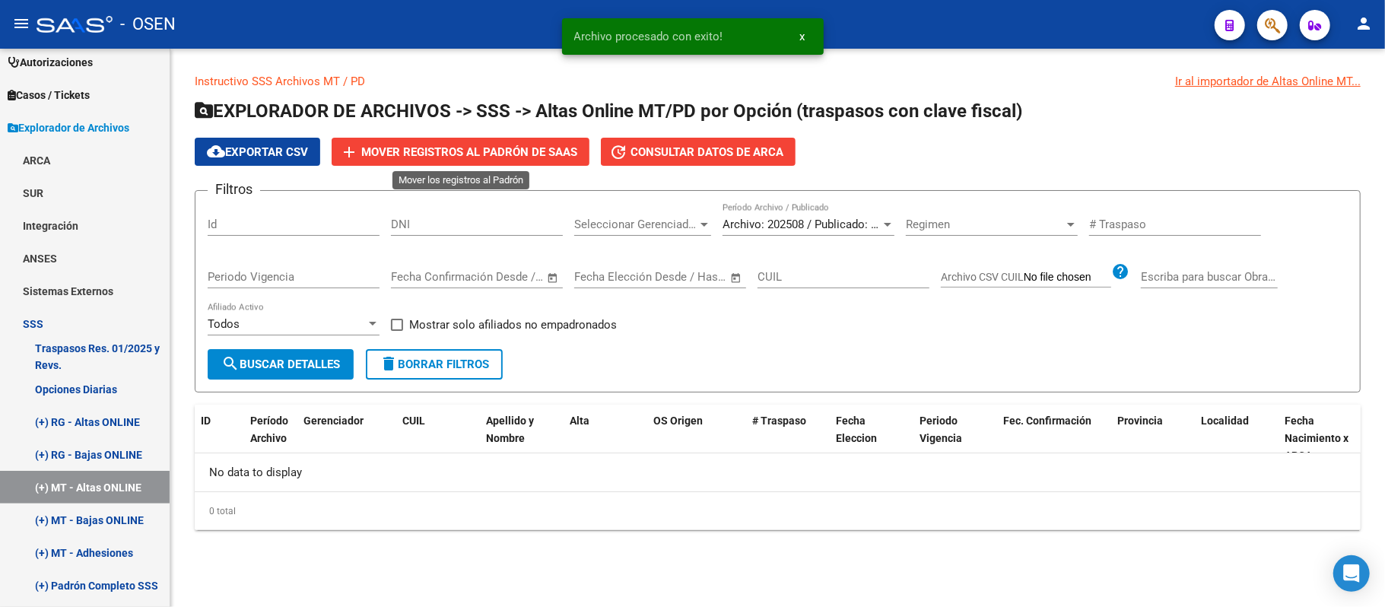
click at [537, 153] on span "Mover registros al PADRÓN de SAAS" at bounding box center [469, 152] width 216 height 14
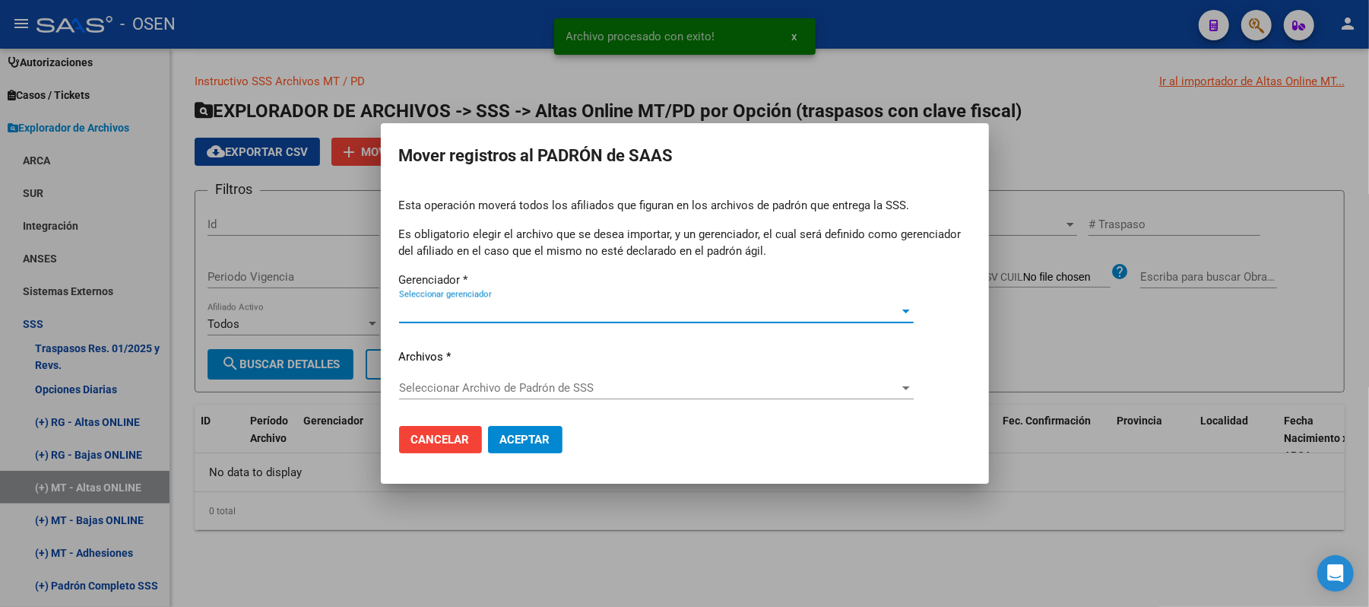
click at [534, 304] on span "Seleccionar gerenciador" at bounding box center [649, 311] width 501 height 14
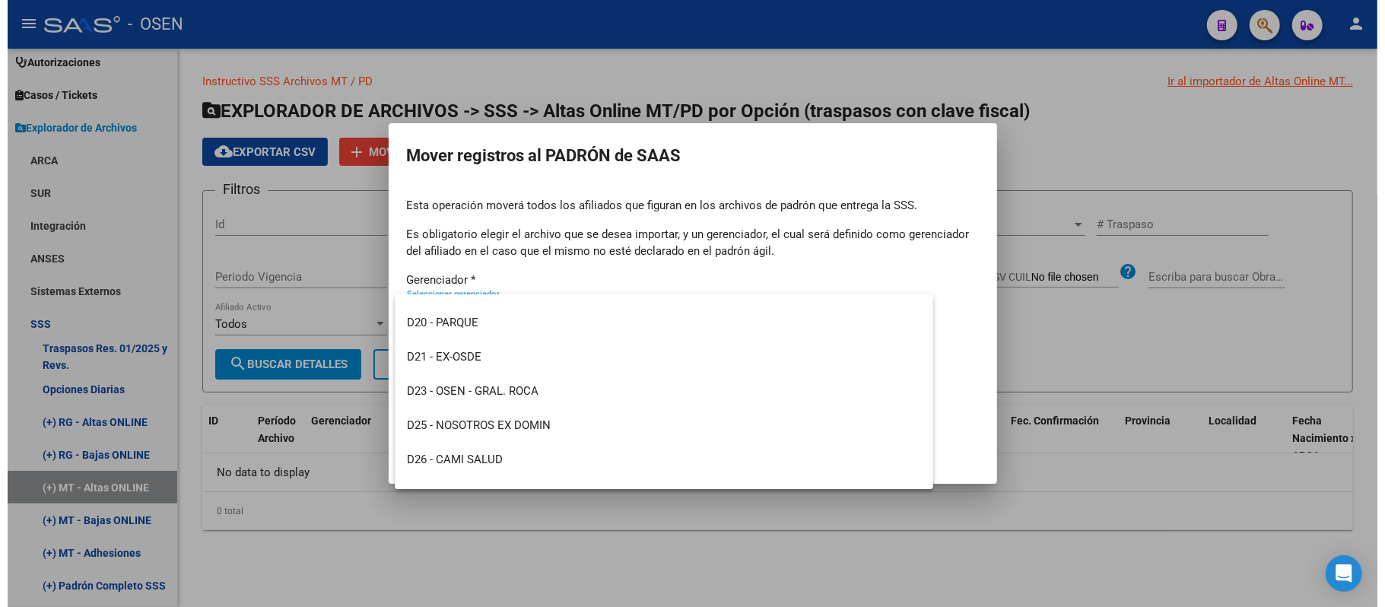
scroll to position [900, 0]
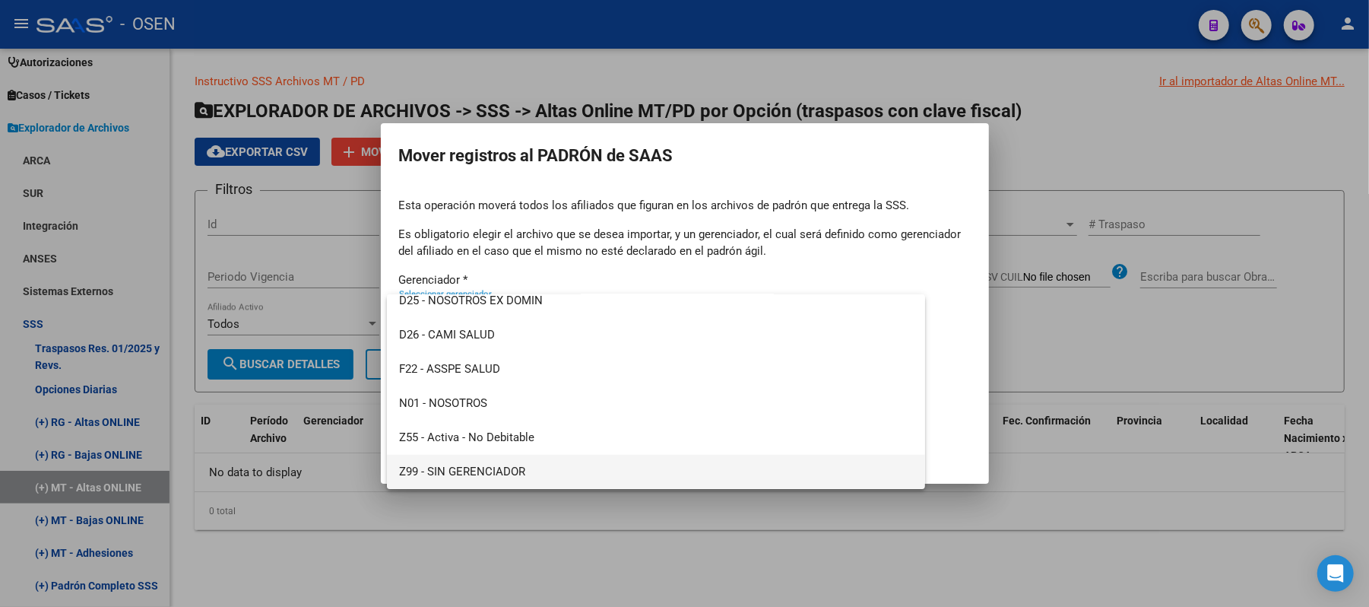
click at [563, 465] on span "Z99 - SIN GERENCIADOR" at bounding box center [656, 472] width 515 height 34
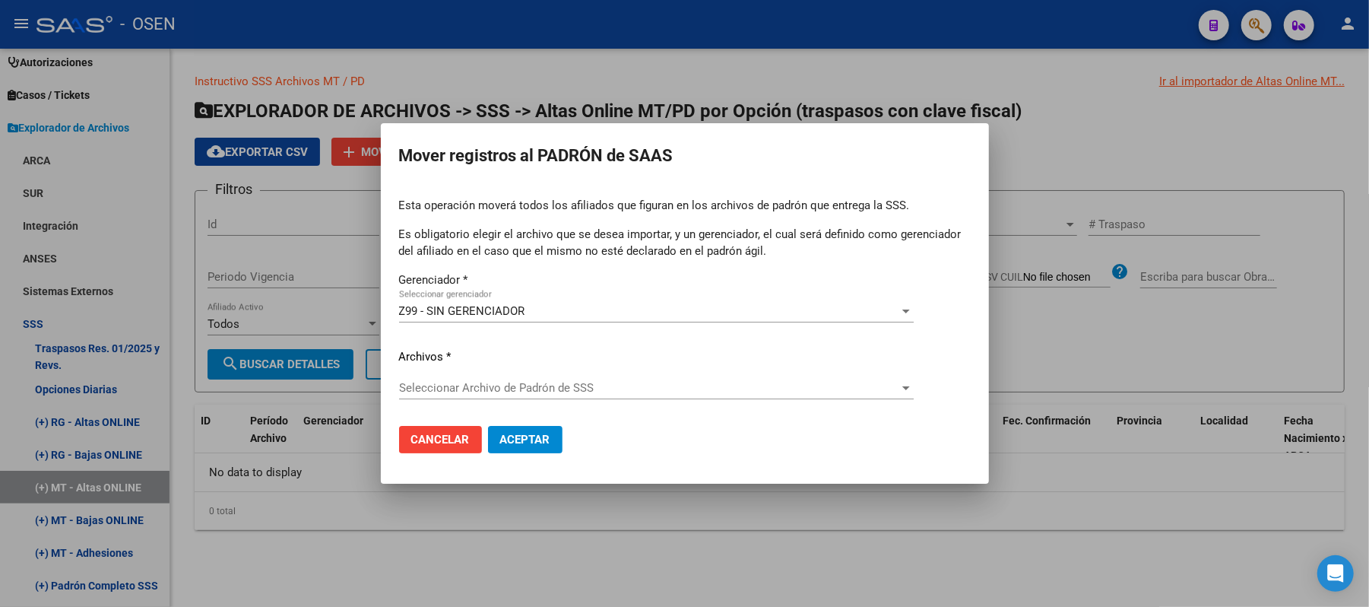
click at [524, 375] on div "Esta operación moverá todos los afiliados que figuran en los archivos de padrón…" at bounding box center [685, 305] width 572 height 217
click at [524, 381] on span "Seleccionar Archivo de Padrón de SSS" at bounding box center [649, 388] width 501 height 14
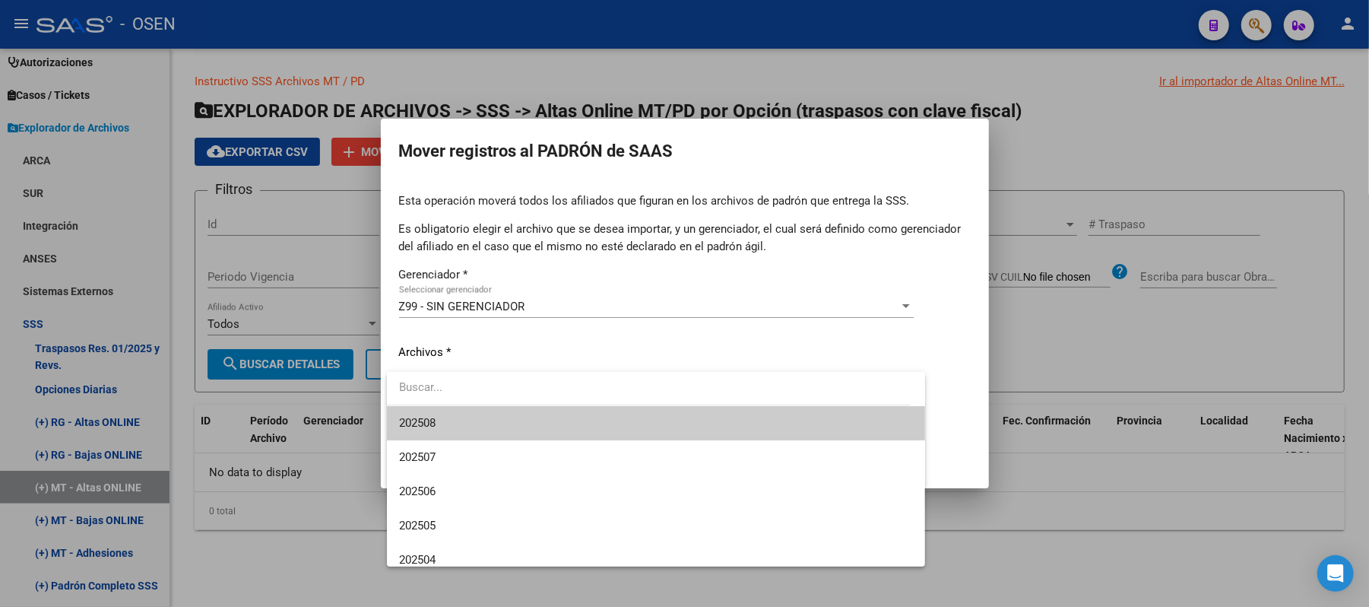
click at [522, 417] on span "202508" at bounding box center [656, 423] width 515 height 34
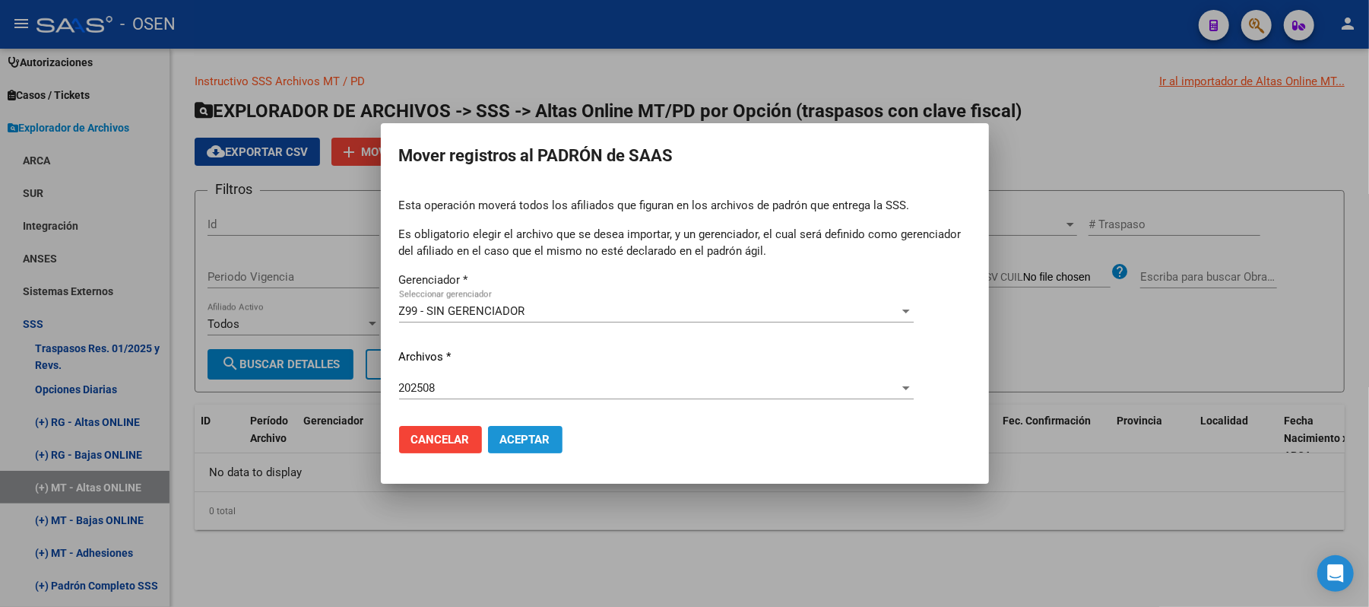
click at [547, 436] on span "Aceptar" at bounding box center [525, 440] width 50 height 14
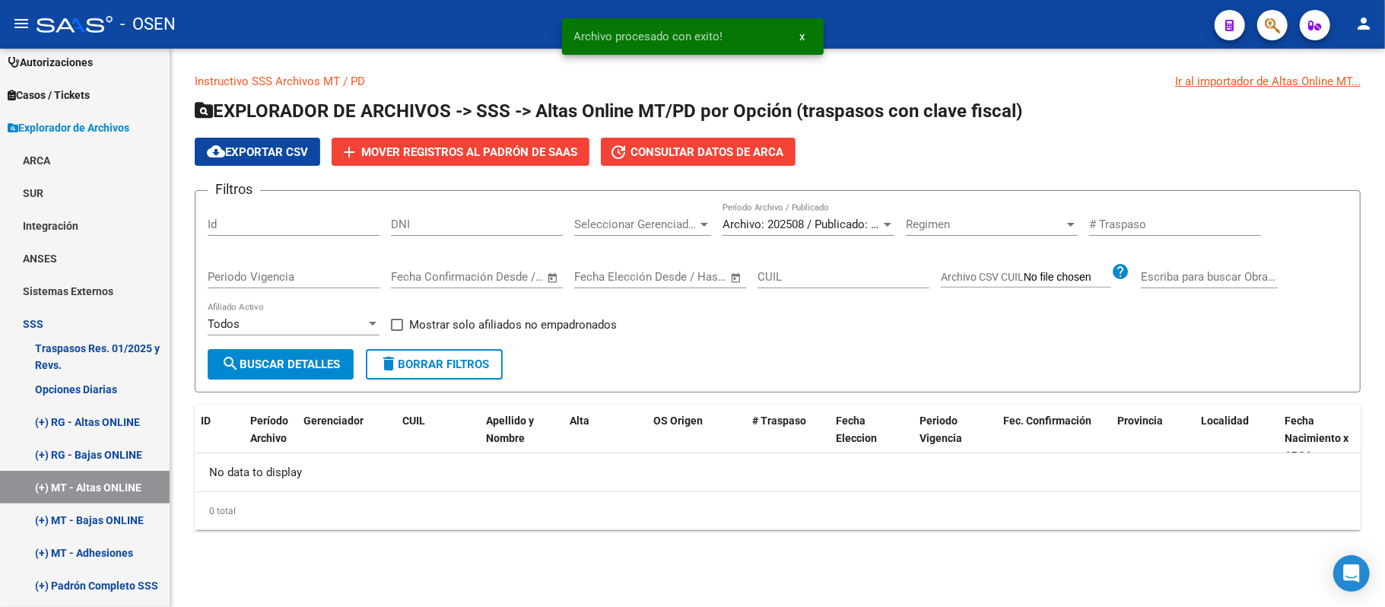
click at [1039, 306] on div "Filtros Id DNI Seleccionar Gerenciador Seleccionar Gerenciador Archivo: 202508 …" at bounding box center [778, 276] width 1140 height 146
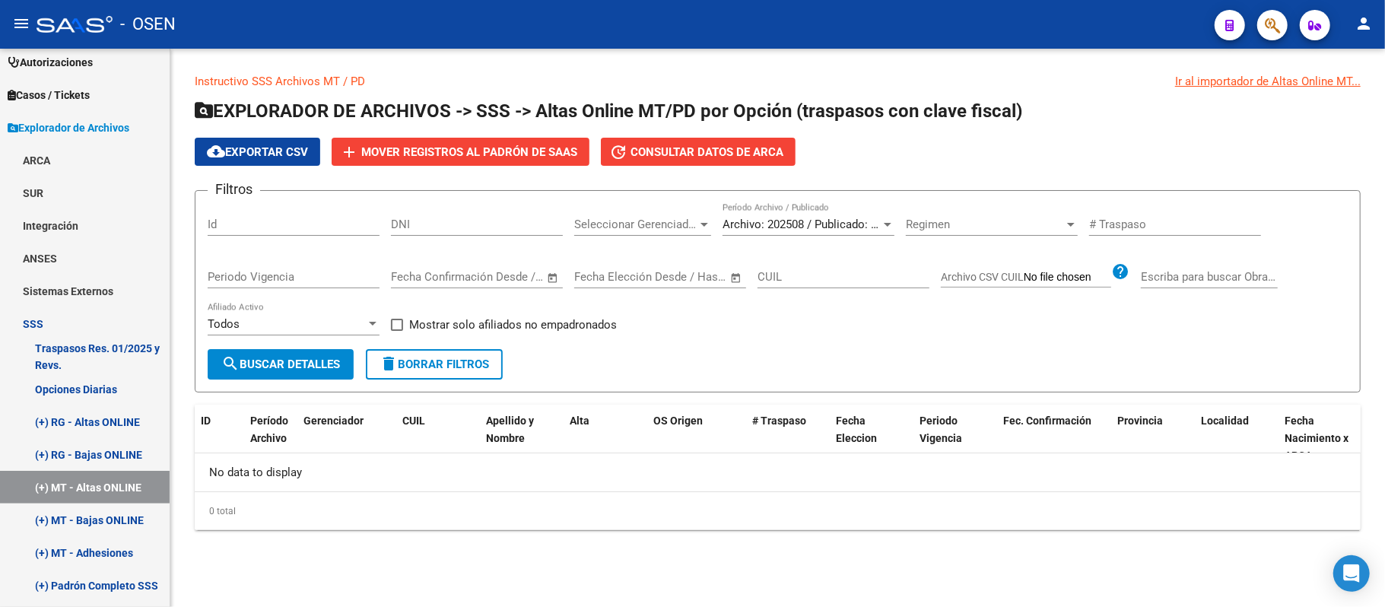
click at [995, 125] on app-list-header "EXPLORADOR DE ARCHIVOS -> SSS -> Altas Online MT/PD por Opción (traspasos con c…" at bounding box center [778, 246] width 1166 height 294
click at [704, 101] on span "EXPLORADOR DE ARCHIVOS -> SSS -> Altas Online MT/PD por Opción (traspasos con c…" at bounding box center [608, 110] width 827 height 21
click at [903, 49] on div "Instructivo SSS Archivos MT / PD Ir al importador de Altas Online MT... EXPLORA…" at bounding box center [777, 314] width 1214 height 530
click at [263, 372] on button "search Buscar Detalles" at bounding box center [281, 364] width 146 height 30
click at [888, 213] on div "Archivo: 202508 / Publicado: 202507 Período Archivo / Publicado" at bounding box center [808, 219] width 172 height 33
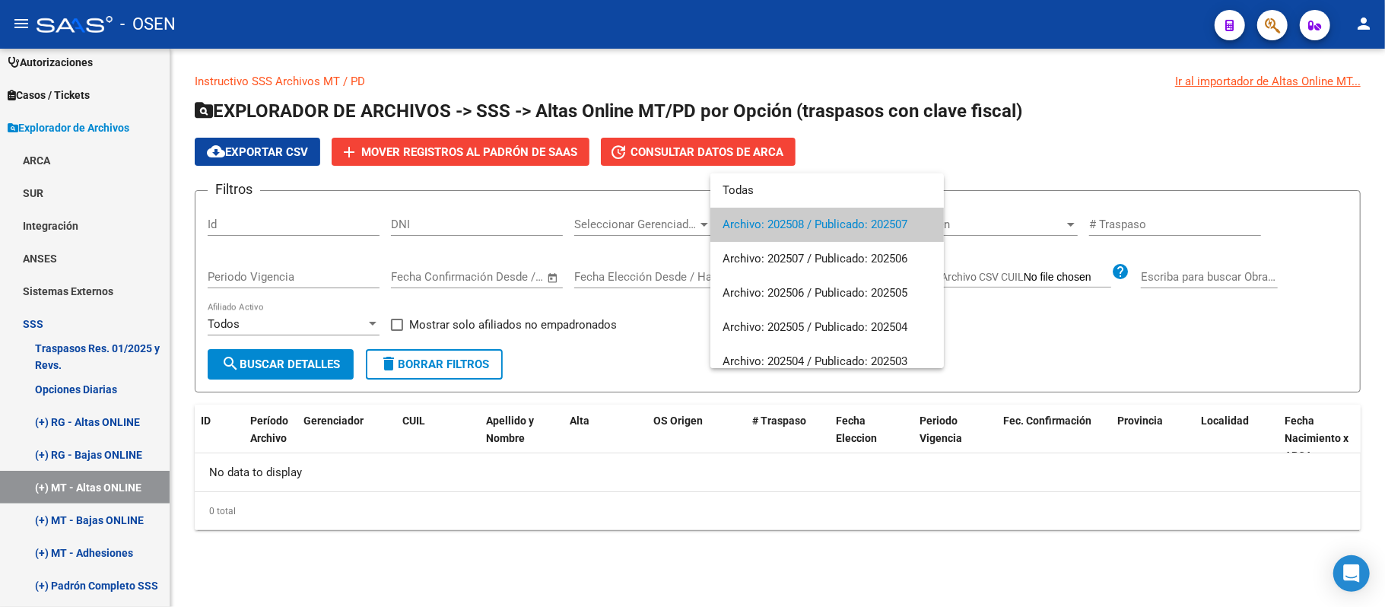
click at [941, 143] on div at bounding box center [692, 303] width 1385 height 607
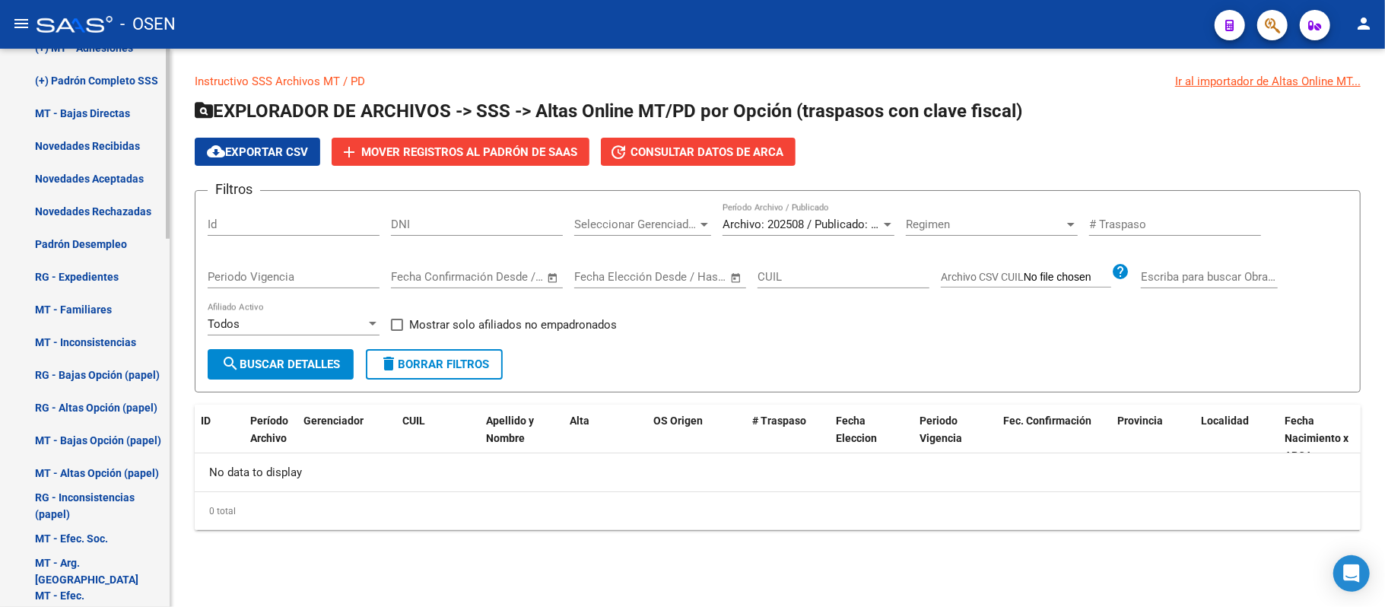
scroll to position [1083, 0]
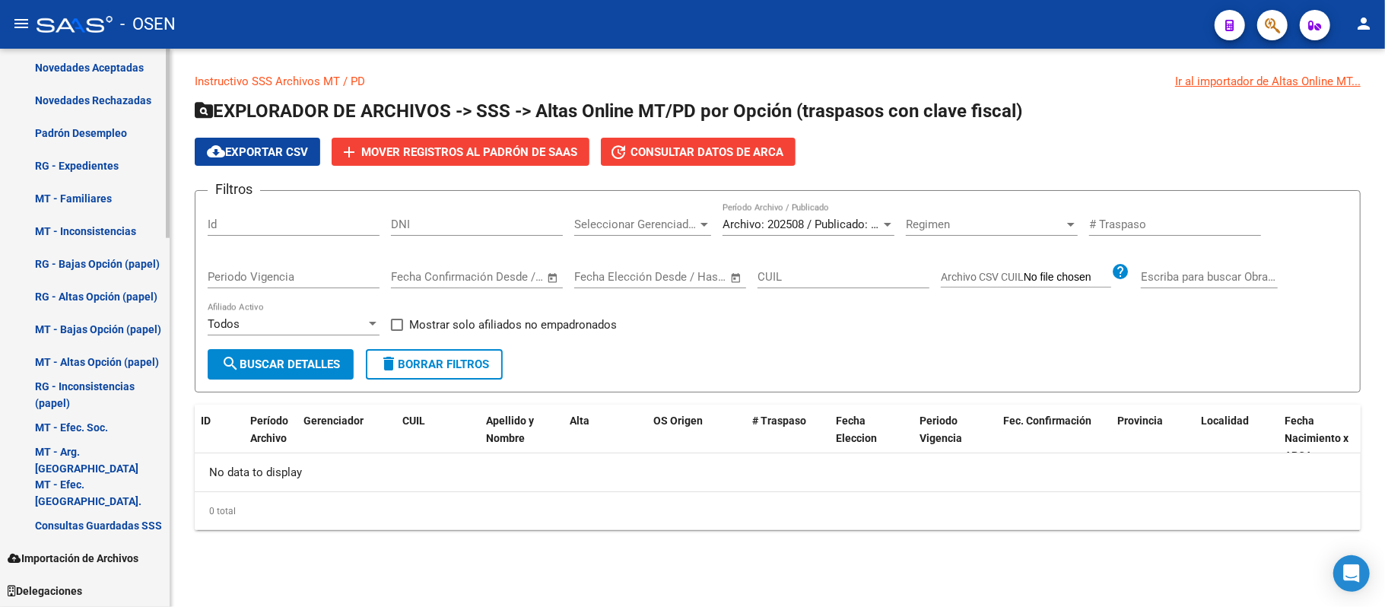
click at [113, 557] on span "Importación de Archivos" at bounding box center [73, 558] width 131 height 17
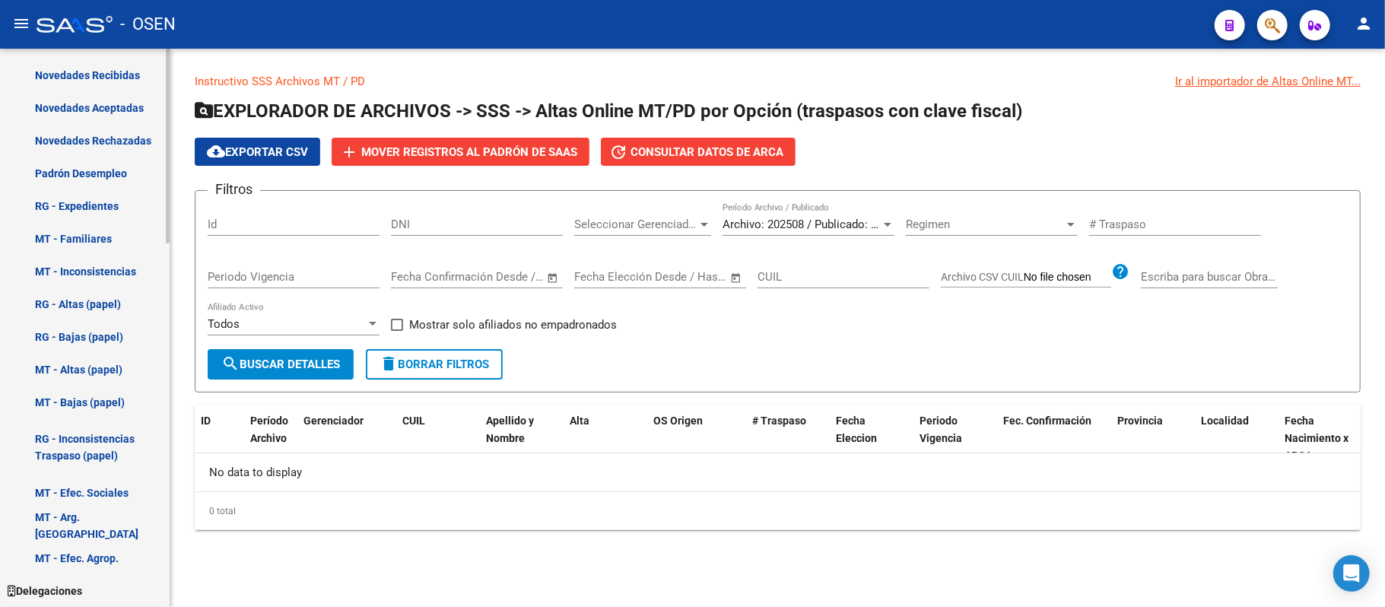
scroll to position [1008, 0]
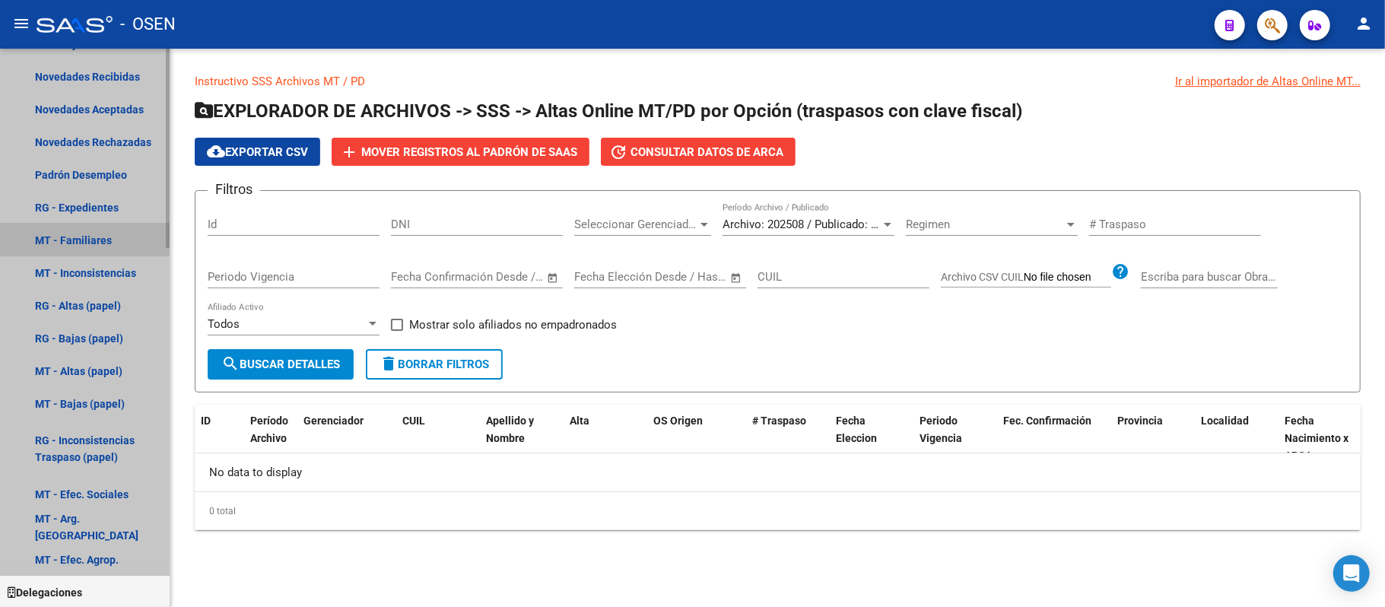
click at [103, 233] on link "MT - Familiares" at bounding box center [85, 240] width 170 height 33
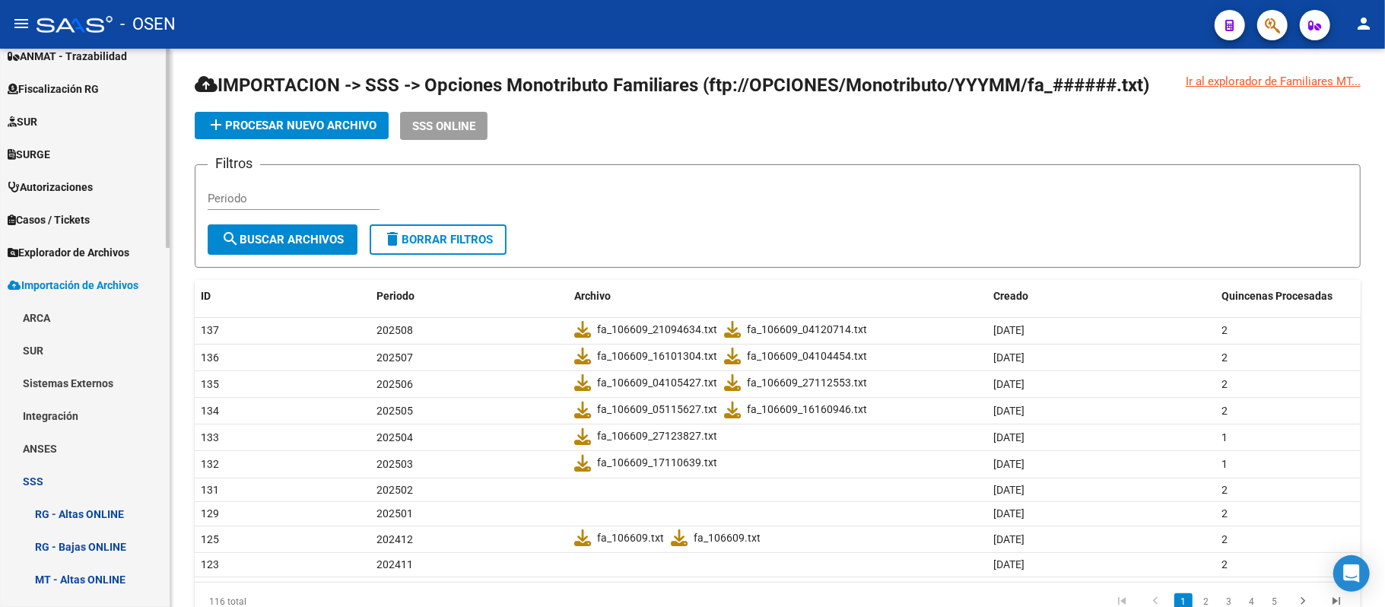
scroll to position [299, 0]
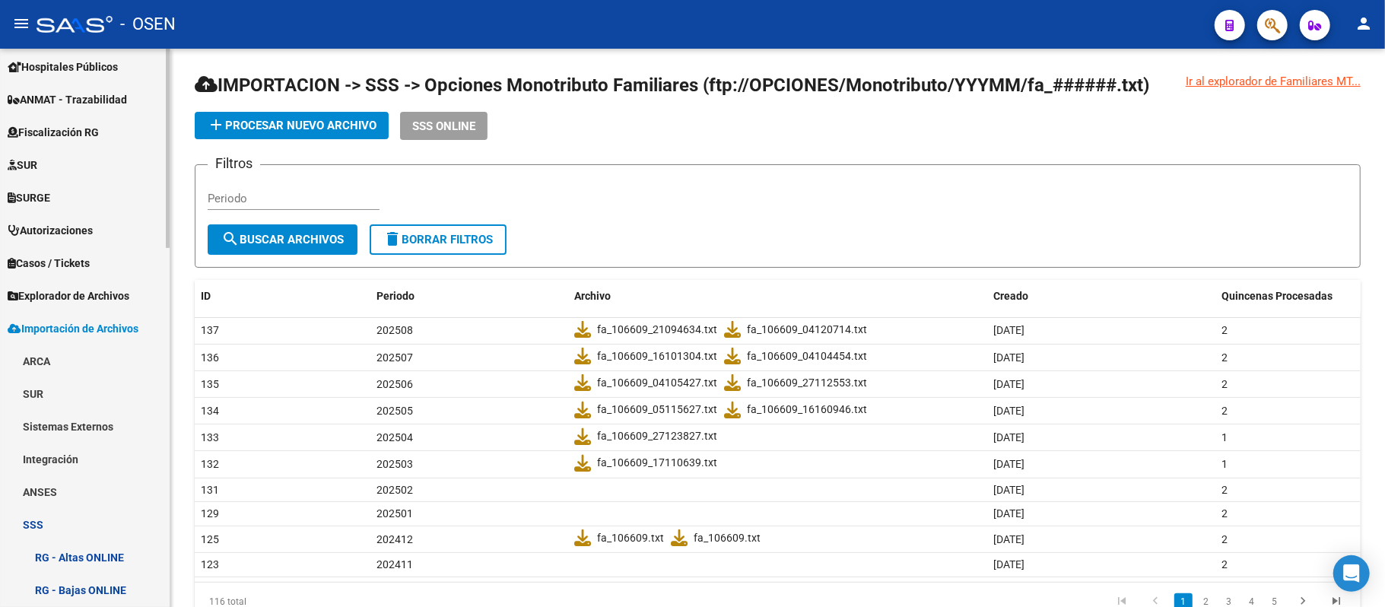
click at [104, 320] on span "Importación de Archivos" at bounding box center [73, 328] width 131 height 17
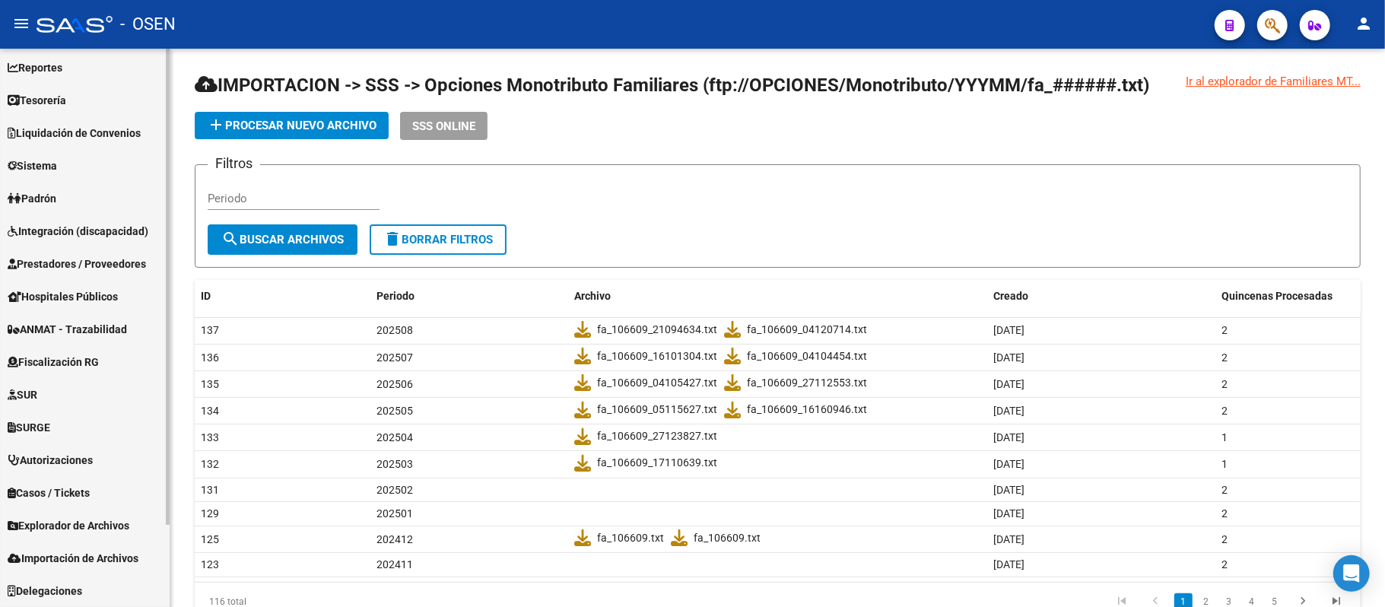
scroll to position [68, 0]
click at [84, 551] on span "Importación de Archivos" at bounding box center [73, 559] width 131 height 17
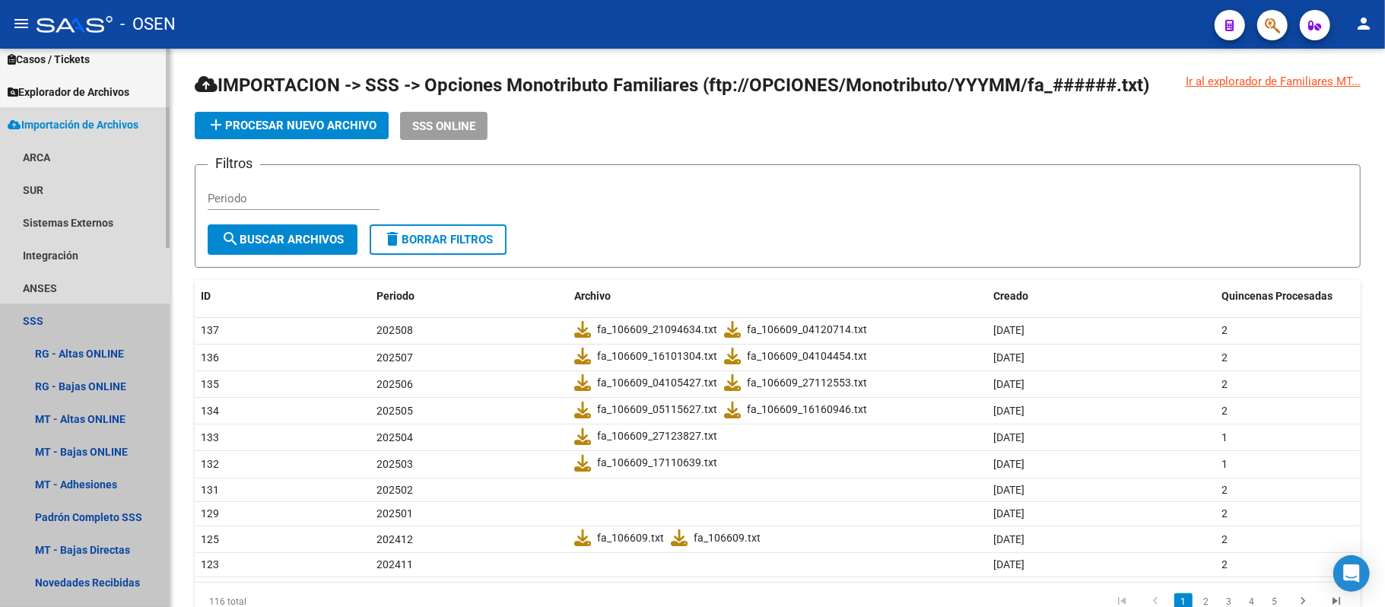
click at [56, 320] on link "SSS" at bounding box center [85, 320] width 170 height 33
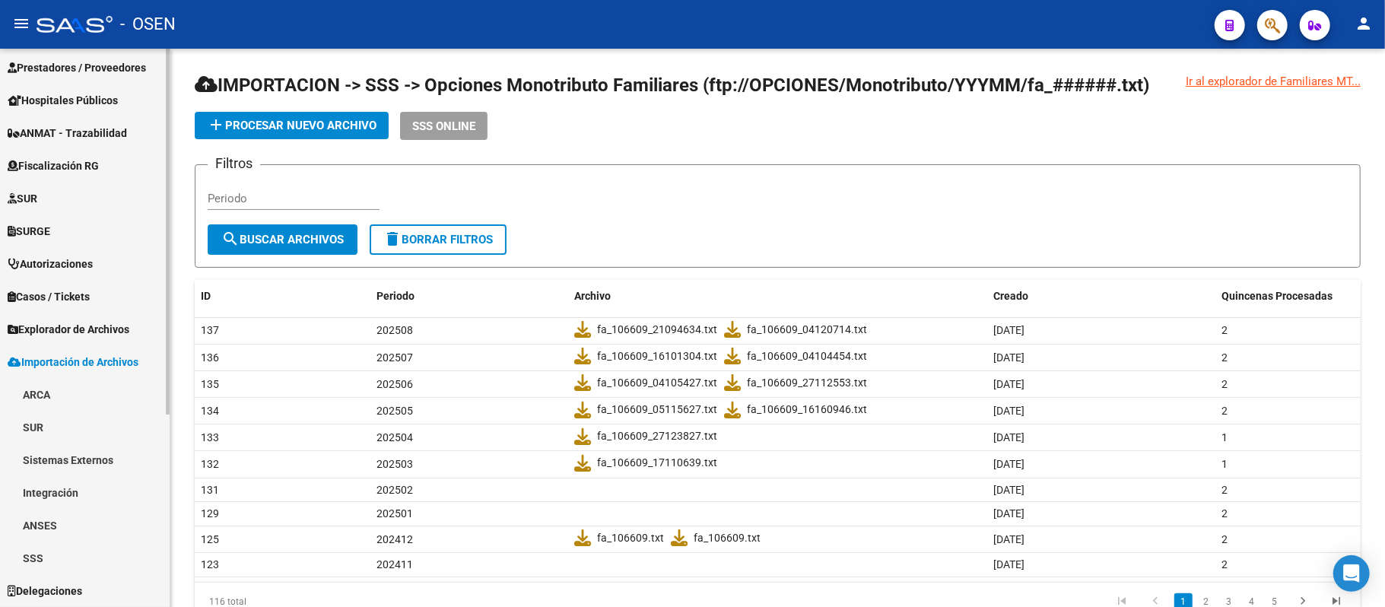
scroll to position [265, 0]
click at [97, 451] on link "Sistemas Externos" at bounding box center [85, 460] width 170 height 33
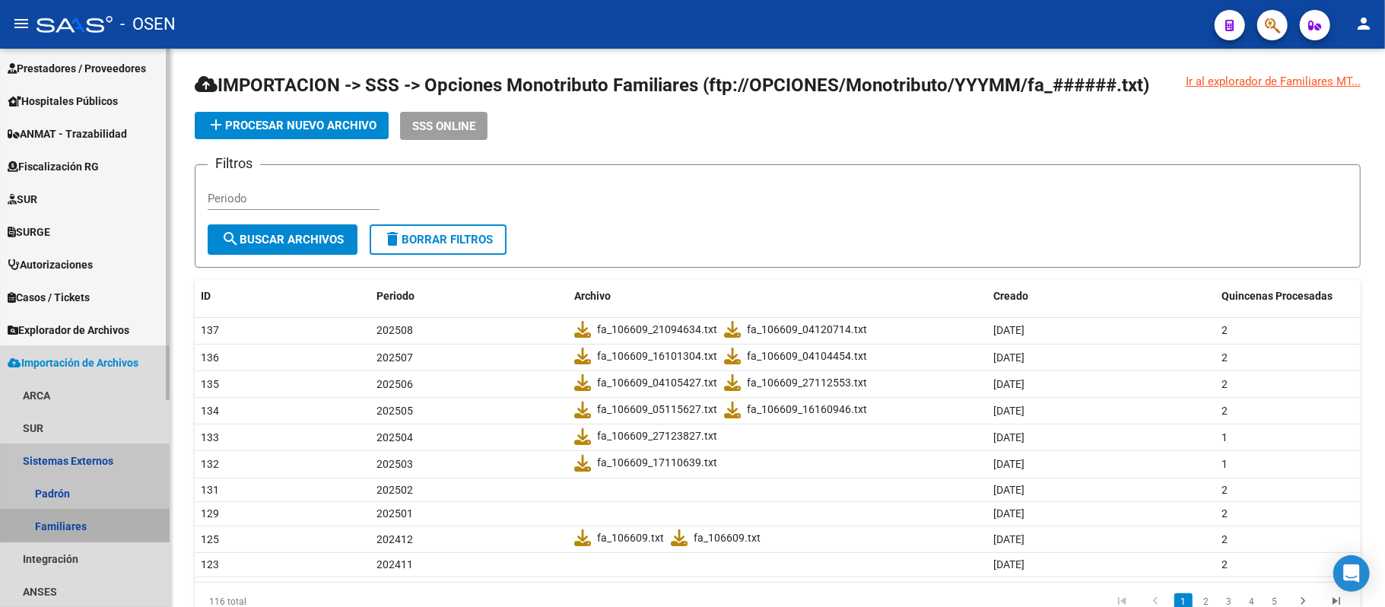
click at [53, 524] on link "Familiares" at bounding box center [85, 525] width 170 height 33
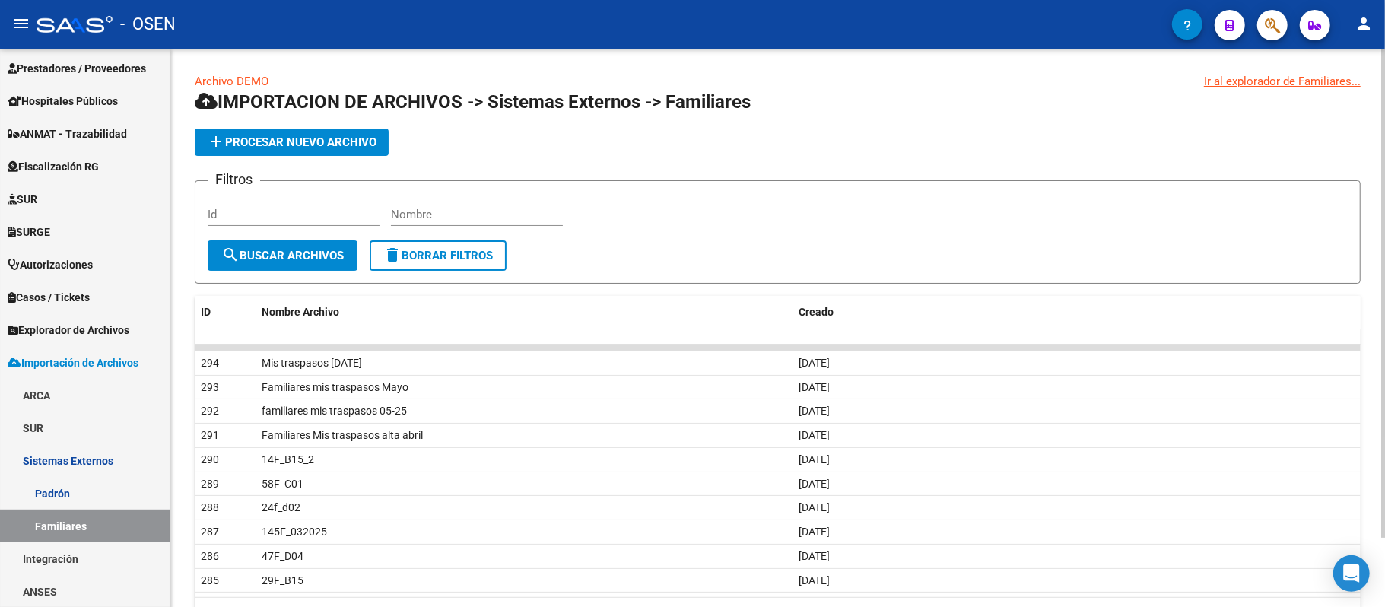
click at [265, 141] on span "add Procesar nuevo archivo" at bounding box center [292, 142] width 170 height 14
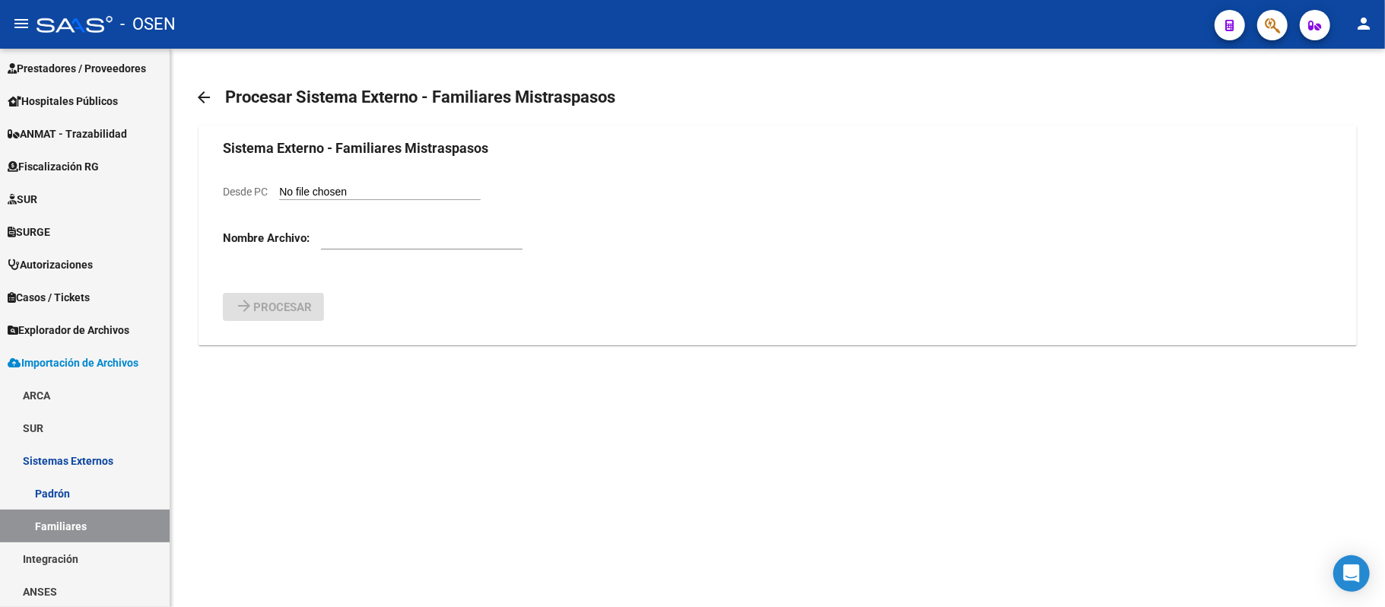
click at [341, 186] on input "Desde PC" at bounding box center [380, 193] width 202 height 14
type input "C:\fakepath\familiares.csv"
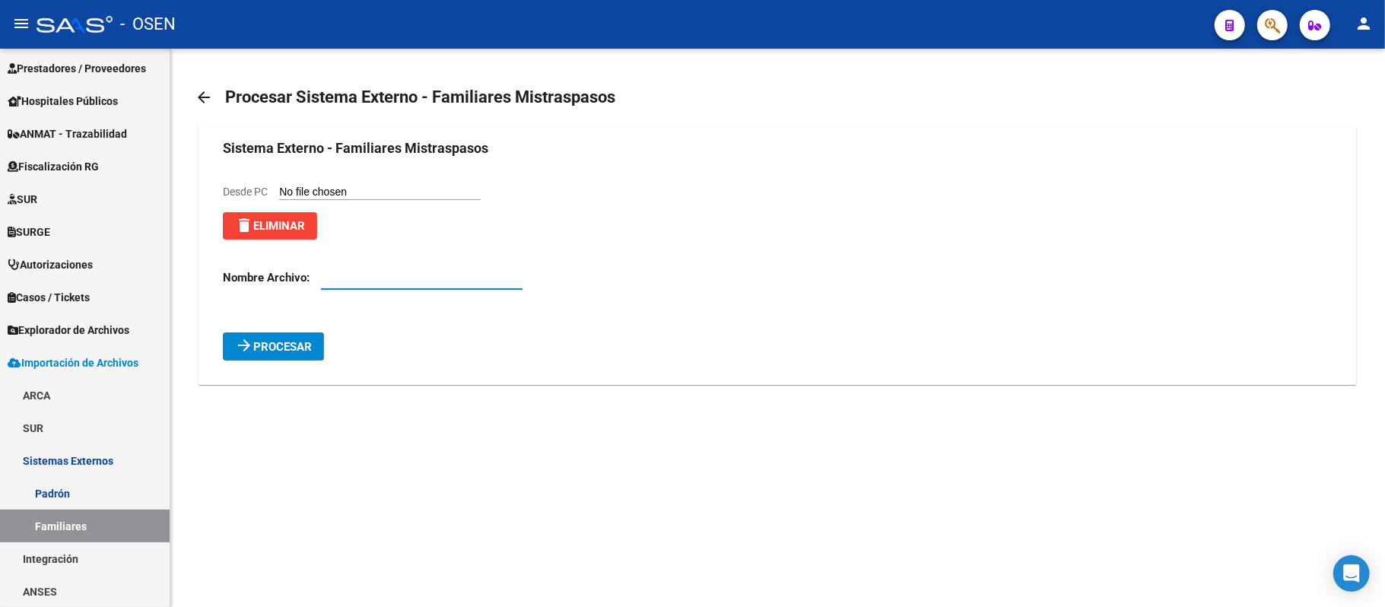
click at [341, 284] on input "text" at bounding box center [422, 278] width 202 height 14
type input "Familiares Consalud 08-25"
click at [286, 357] on button "arrow_forward Procesar" at bounding box center [273, 346] width 101 height 28
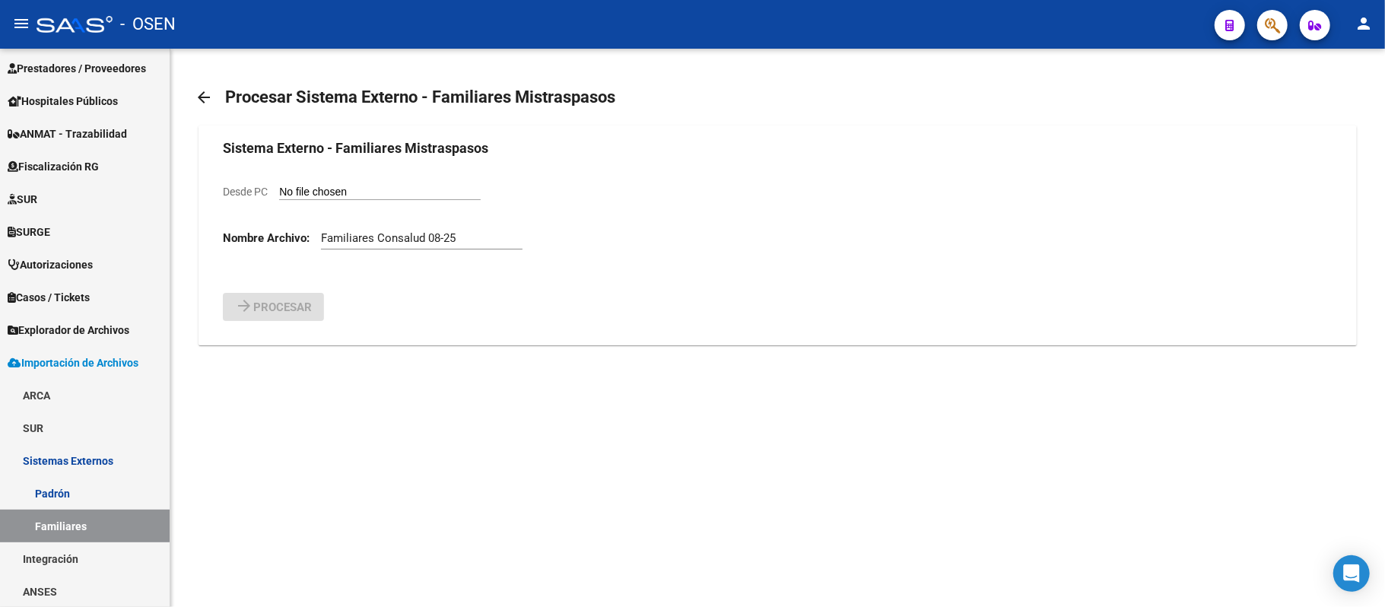
click at [374, 192] on input "Desde PC" at bounding box center [380, 193] width 202 height 14
type input "C:\fakepath\familiares.csv"
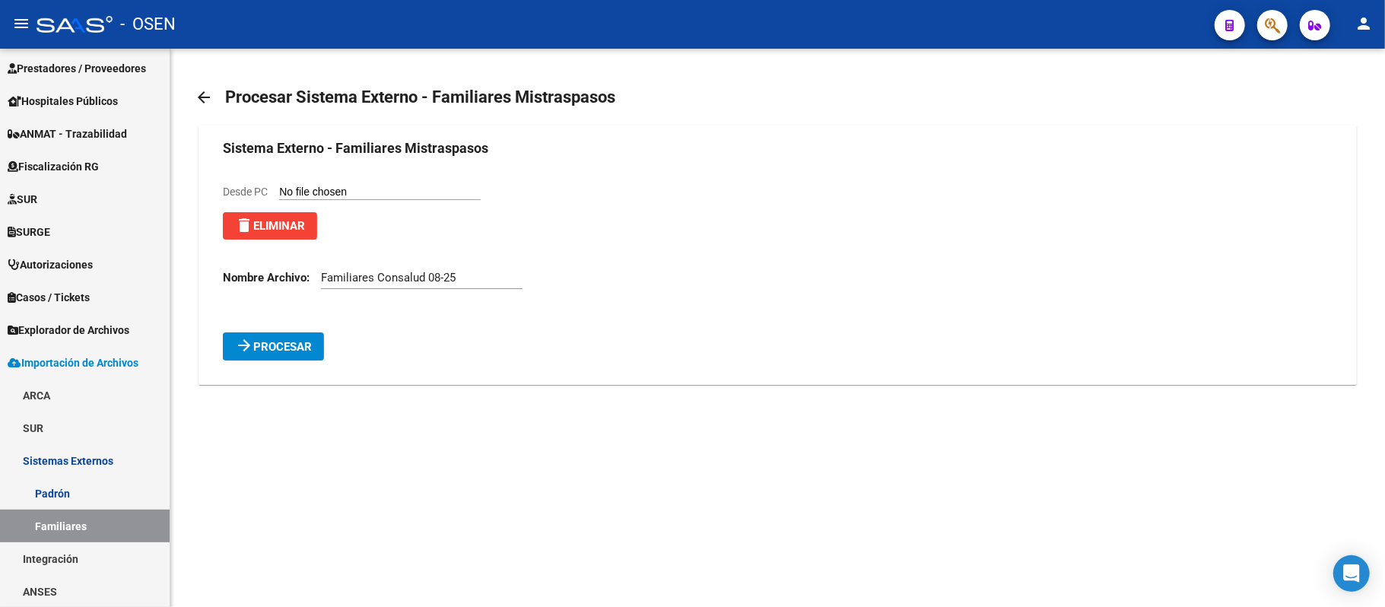
click at [308, 348] on span "Procesar" at bounding box center [282, 347] width 59 height 14
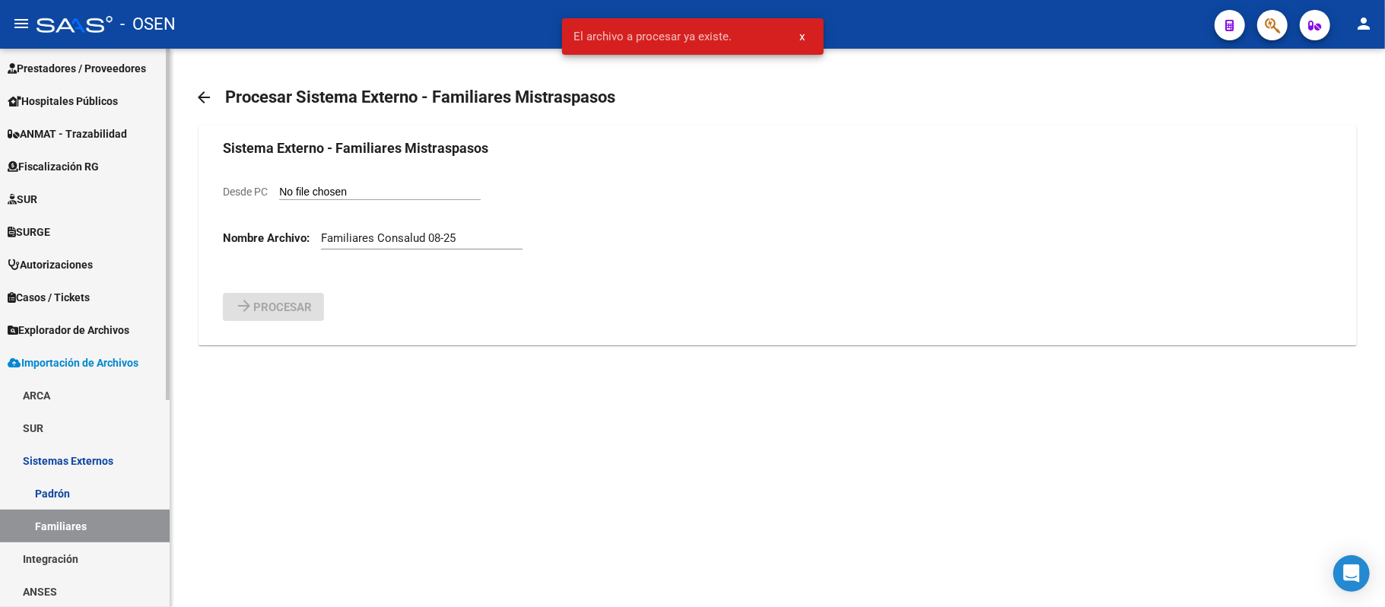
click at [96, 327] on span "Explorador de Archivos" at bounding box center [69, 330] width 122 height 17
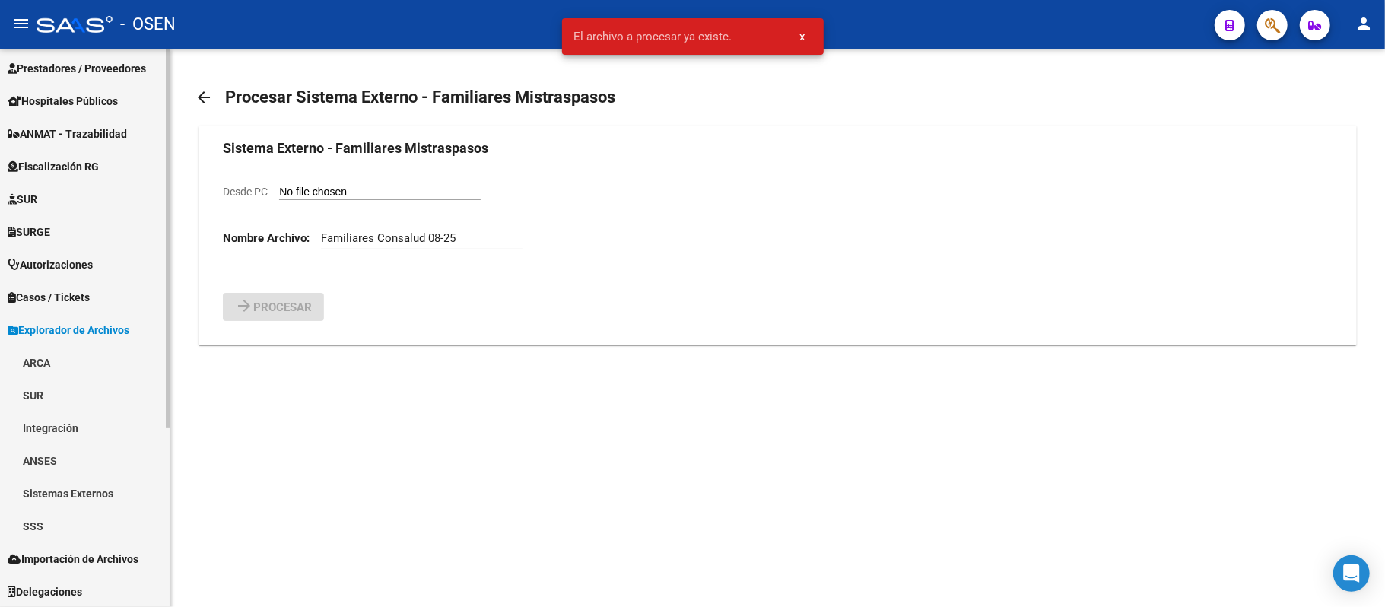
click at [88, 484] on link "Sistemas Externos" at bounding box center [85, 493] width 170 height 33
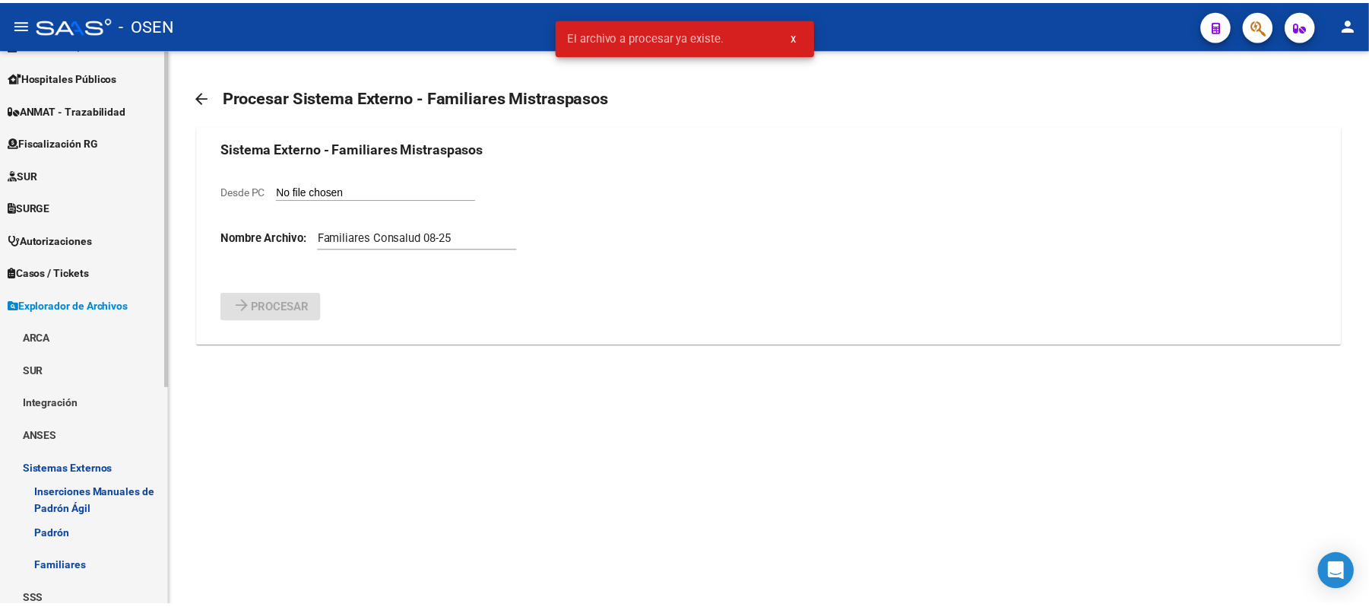
scroll to position [363, 0]
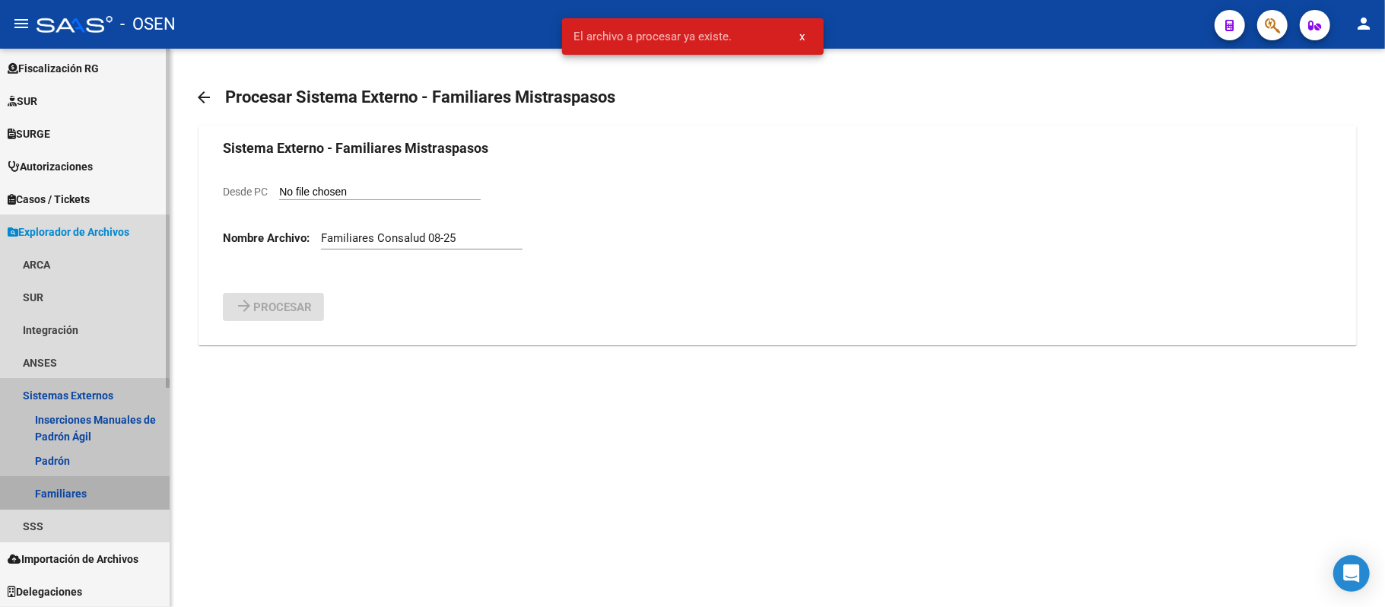
click at [62, 487] on link "Familiares" at bounding box center [85, 493] width 170 height 33
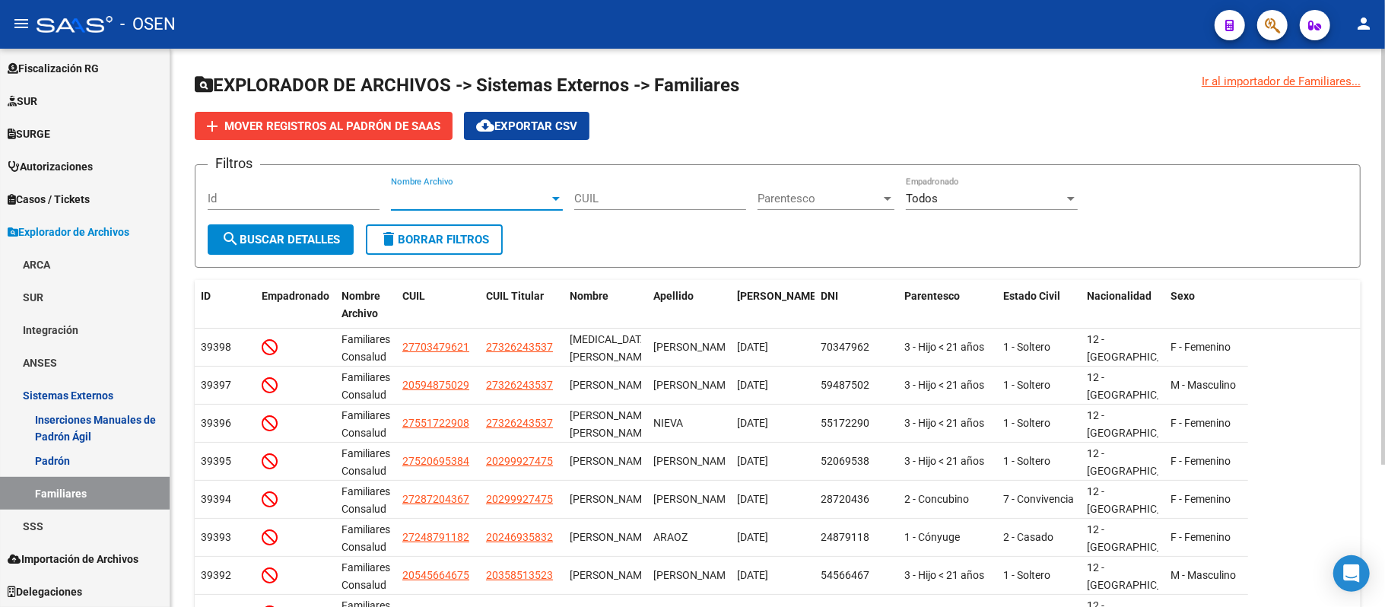
click at [506, 196] on span "Nombre Archivo" at bounding box center [470, 199] width 158 height 14
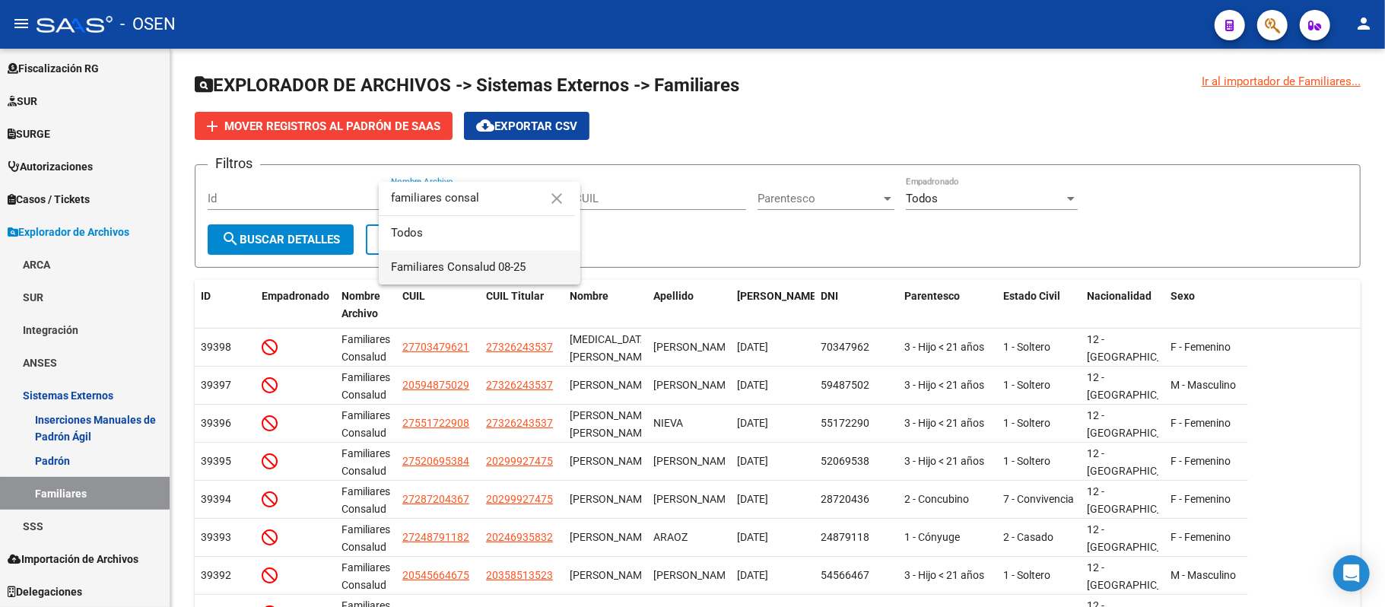
type input "familiares consal"
click at [497, 262] on span "Familiares Consalud 08-25" at bounding box center [479, 267] width 177 height 34
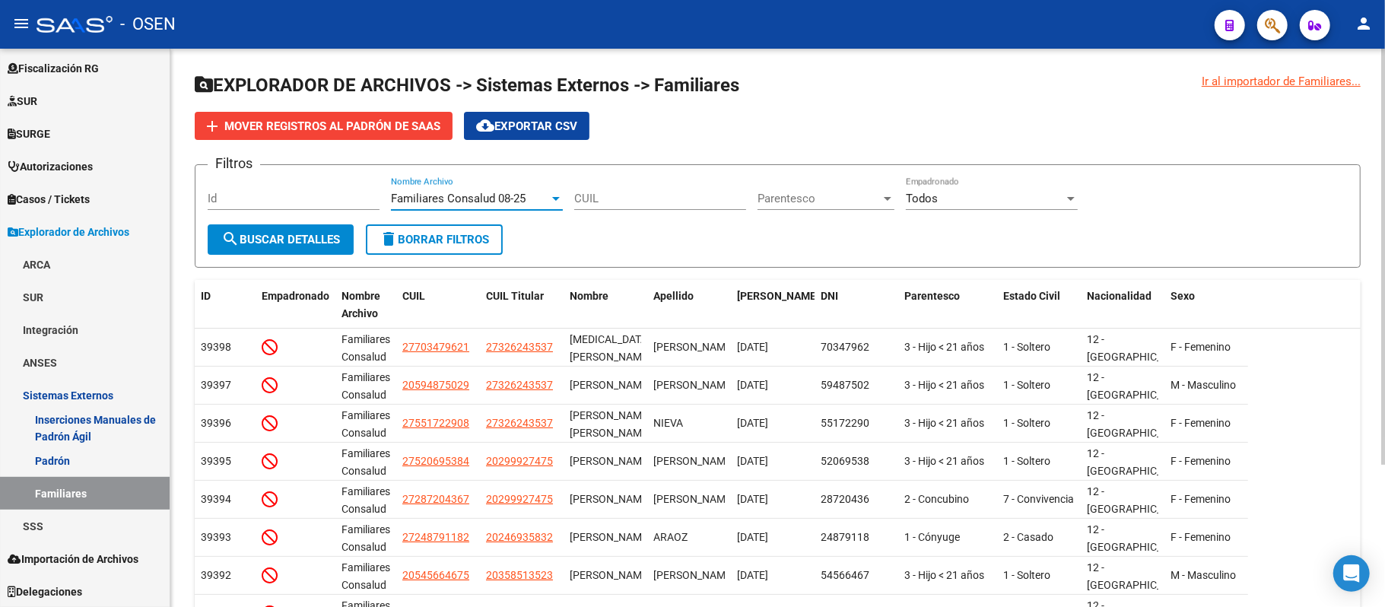
click at [318, 244] on span "search Buscar Detalles" at bounding box center [280, 240] width 119 height 14
click at [311, 141] on app-list-header "EXPLORADOR DE ARCHIVOS -> Sistemas Externos -> Familiares add Mover registros a…" at bounding box center [778, 170] width 1166 height 195
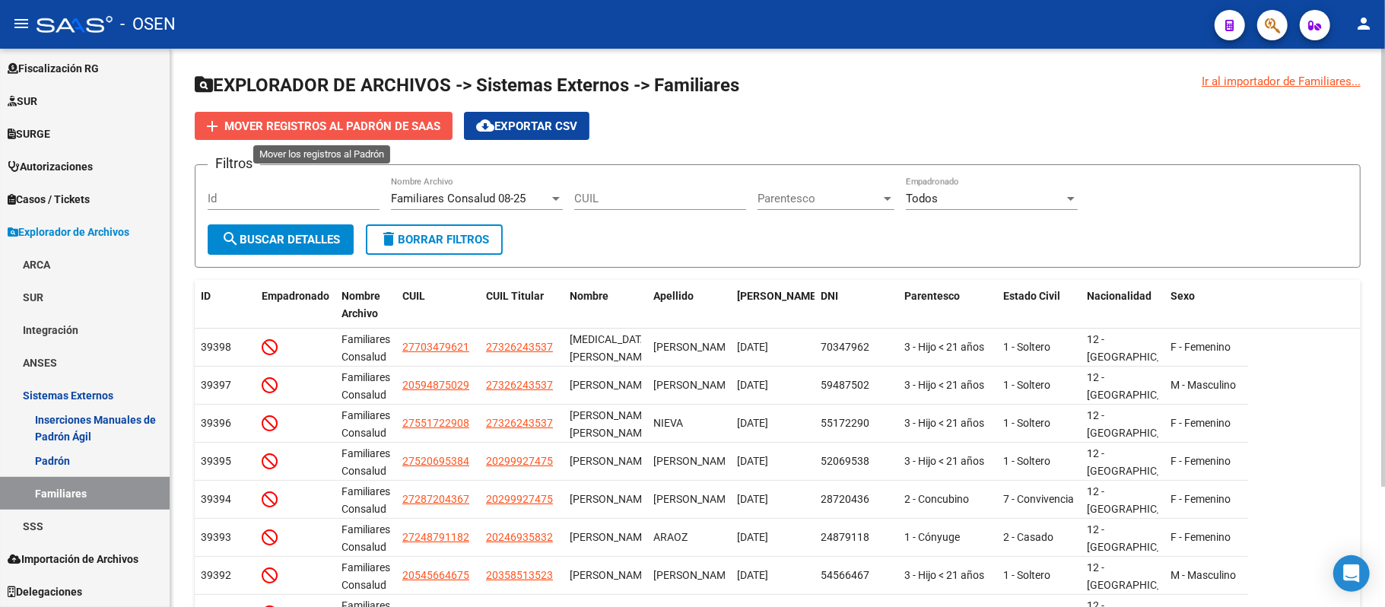
click at [322, 122] on span "Mover registros al PADRÓN de SAAS" at bounding box center [332, 126] width 216 height 14
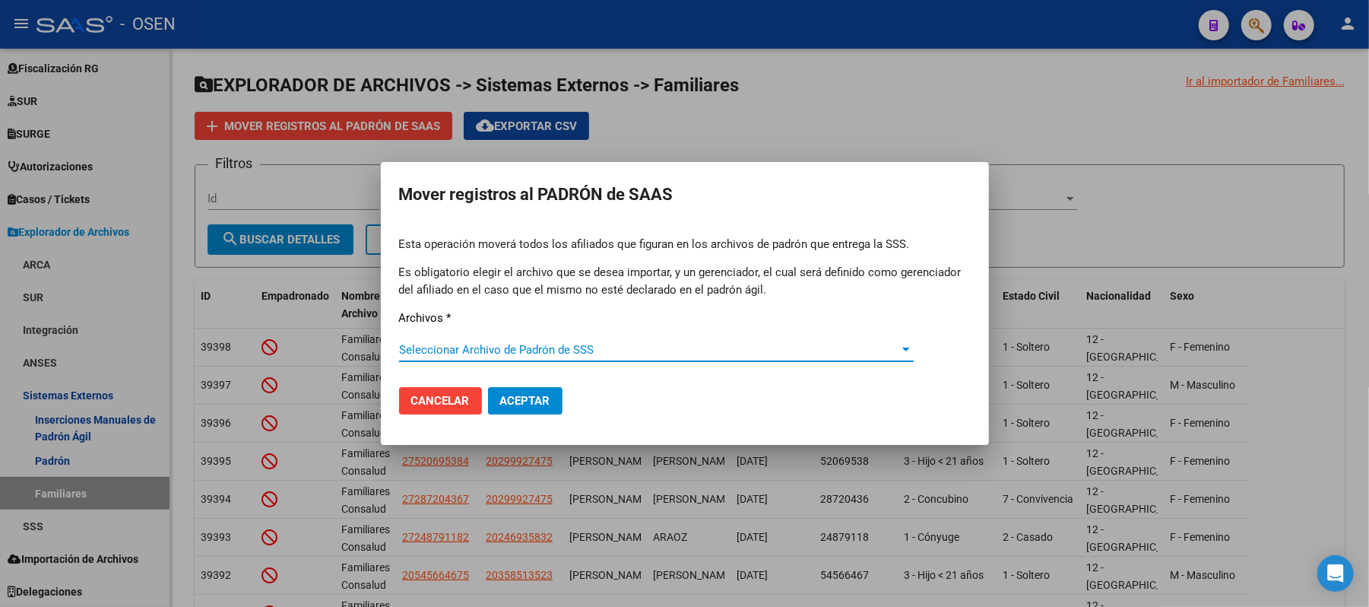
click at [503, 354] on span "Seleccionar Archivo de Padrón de SSS" at bounding box center [649, 350] width 501 height 14
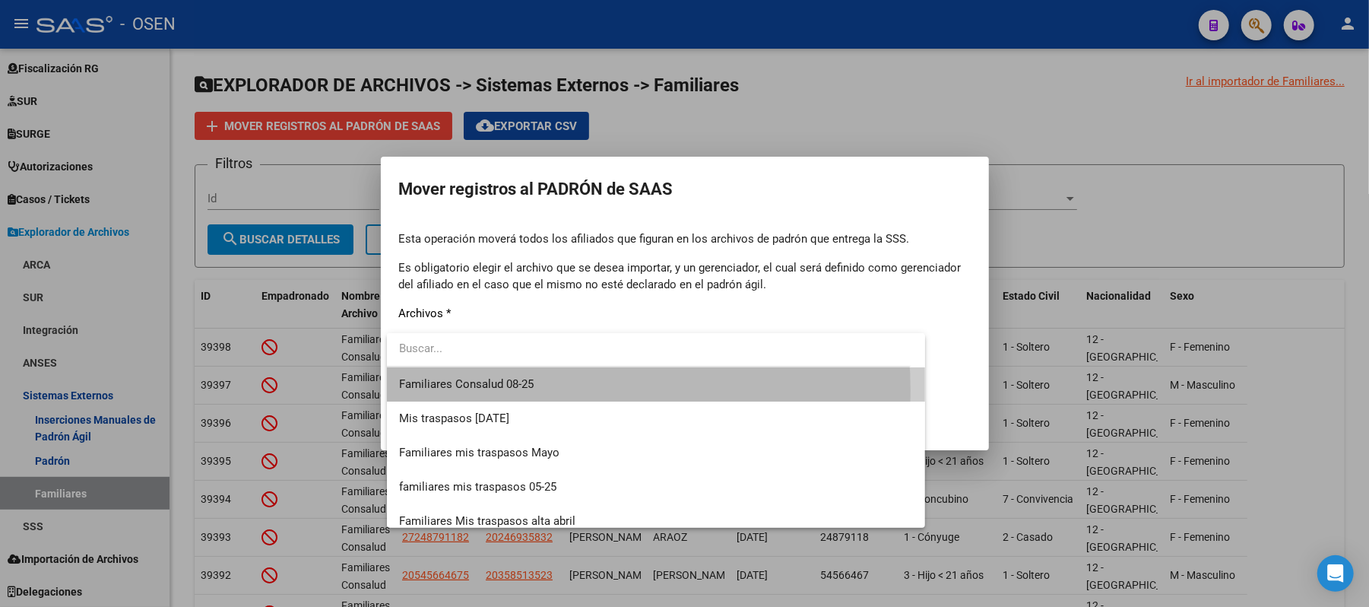
click at [534, 390] on span "Familiares Consalud 08-25" at bounding box center [656, 384] width 515 height 34
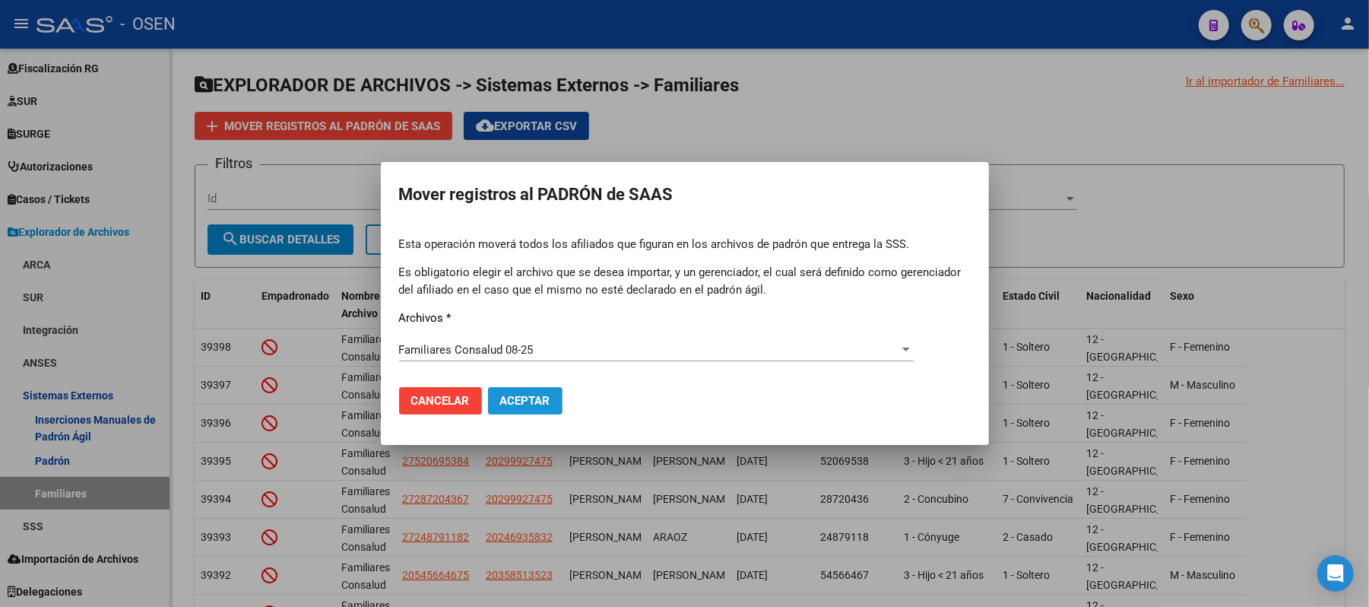
click at [532, 394] on span "Aceptar" at bounding box center [525, 401] width 50 height 14
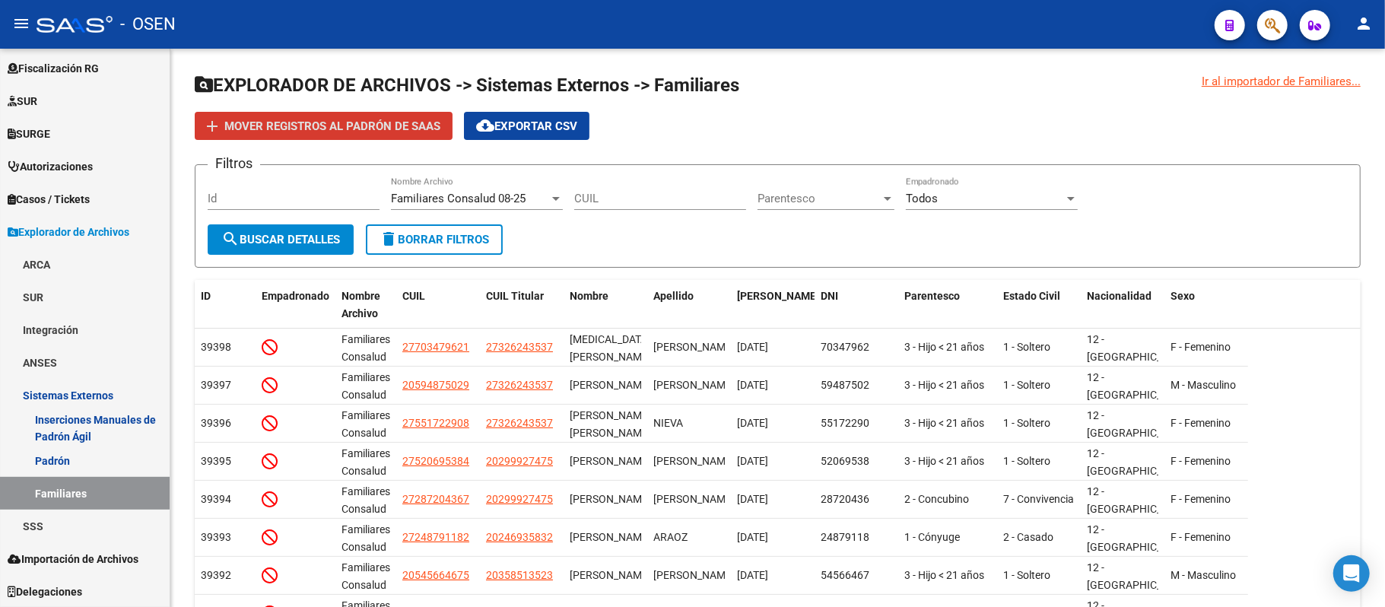
click at [1279, 31] on icon "button" at bounding box center [1272, 25] width 15 height 17
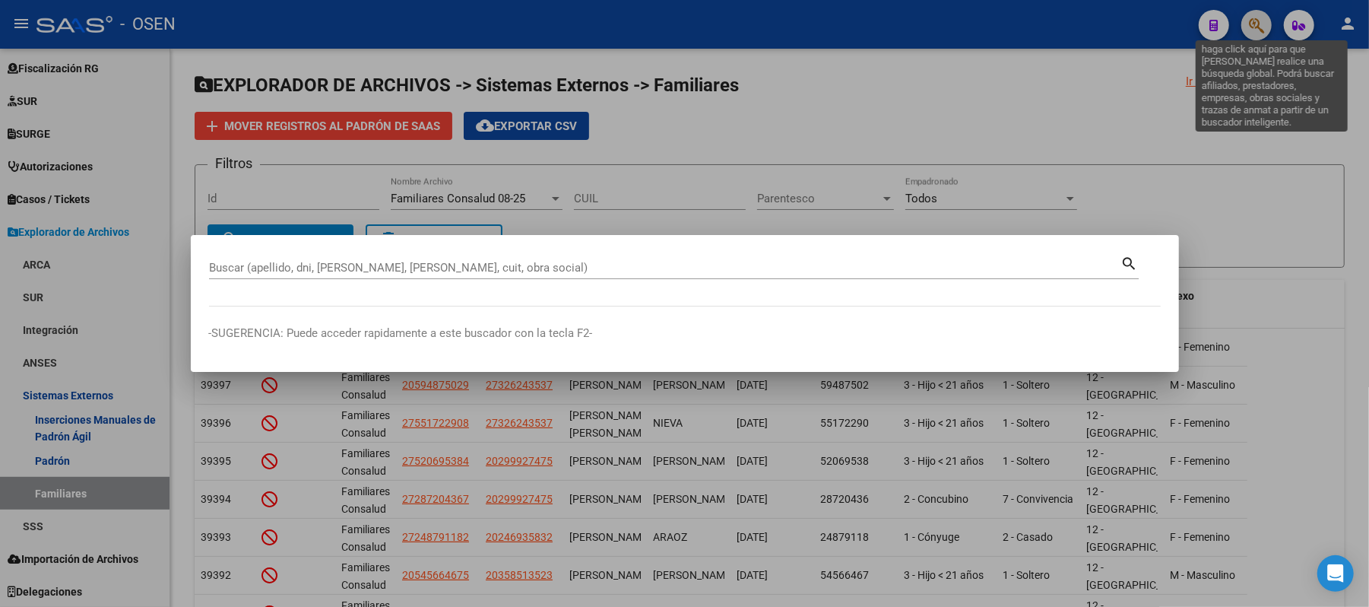
paste input "26.095.926"
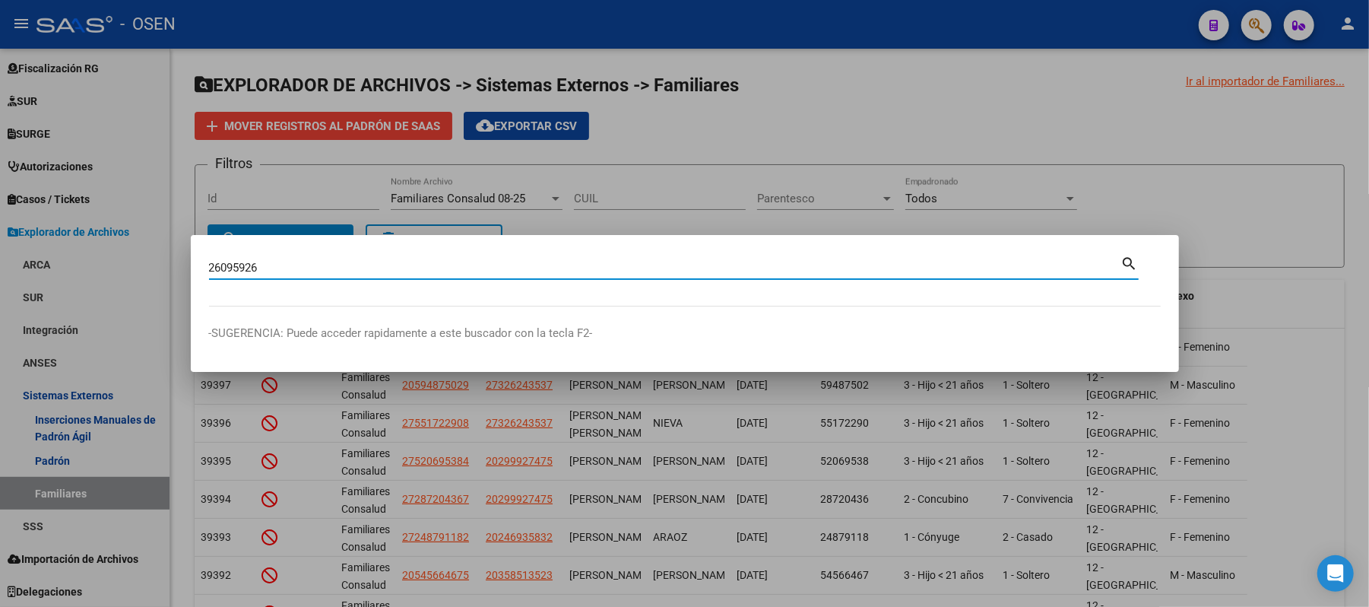
type input "26095926"
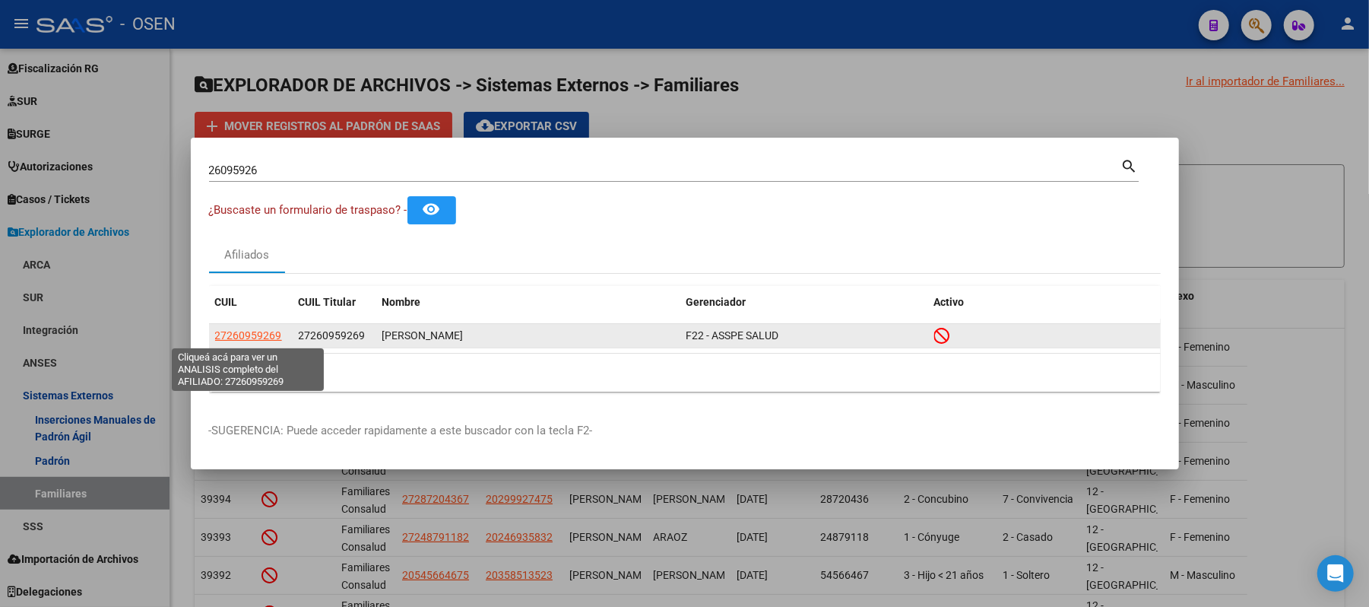
click at [254, 335] on span "27260959269" at bounding box center [248, 335] width 67 height 12
type textarea "27260959269"
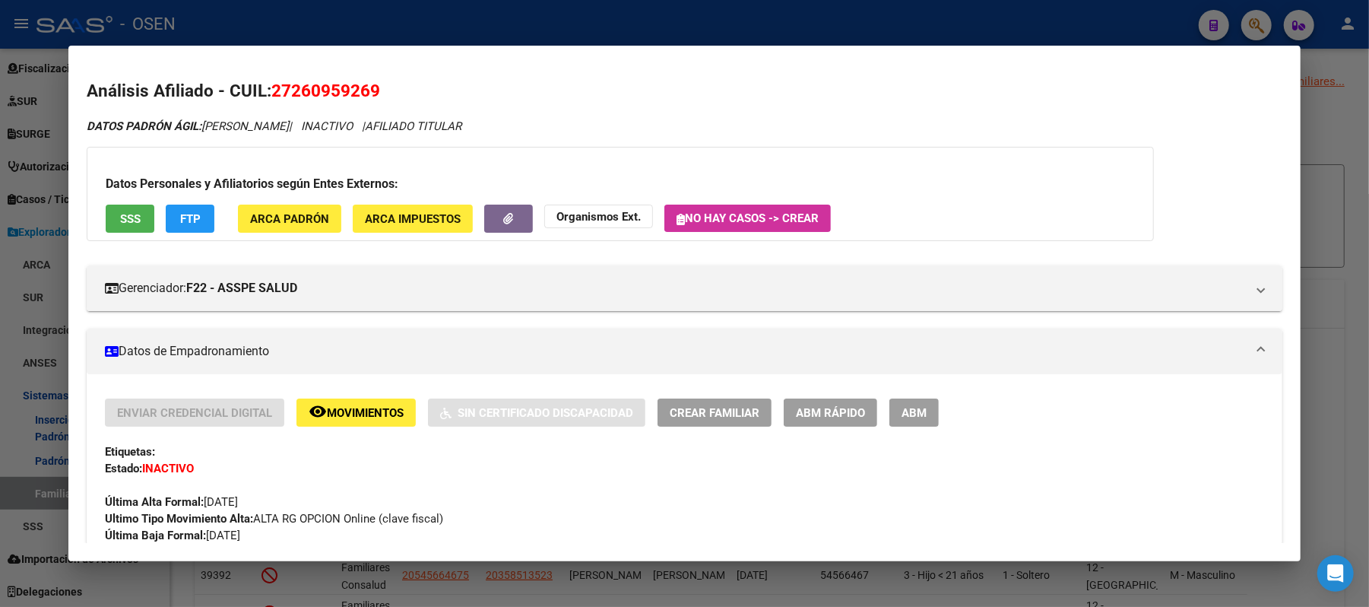
click at [125, 212] on span "SSS" at bounding box center [130, 219] width 21 height 14
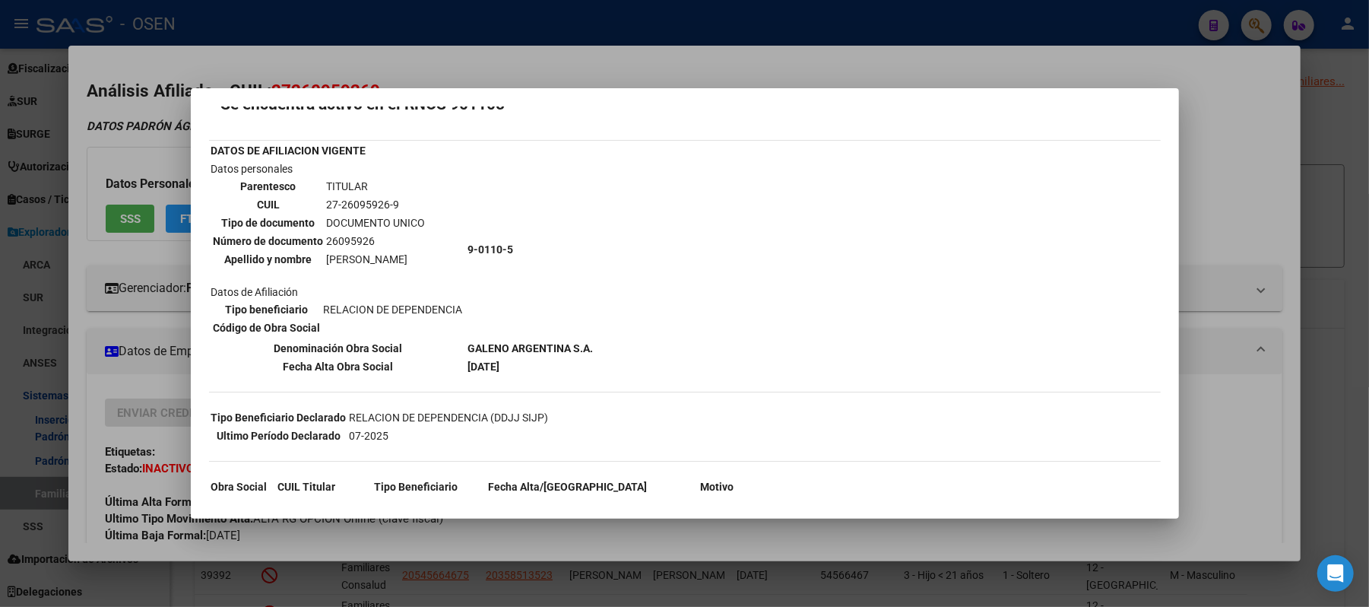
scroll to position [101, 0]
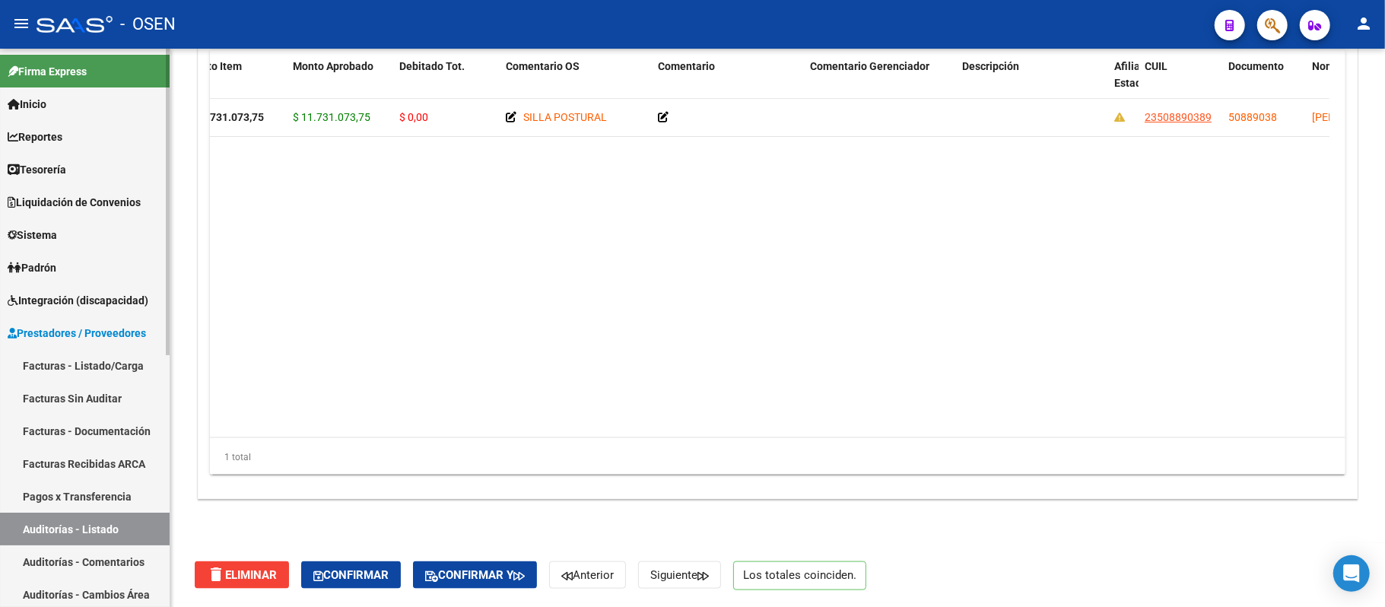
click at [50, 271] on span "Padrón" at bounding box center [32, 267] width 49 height 17
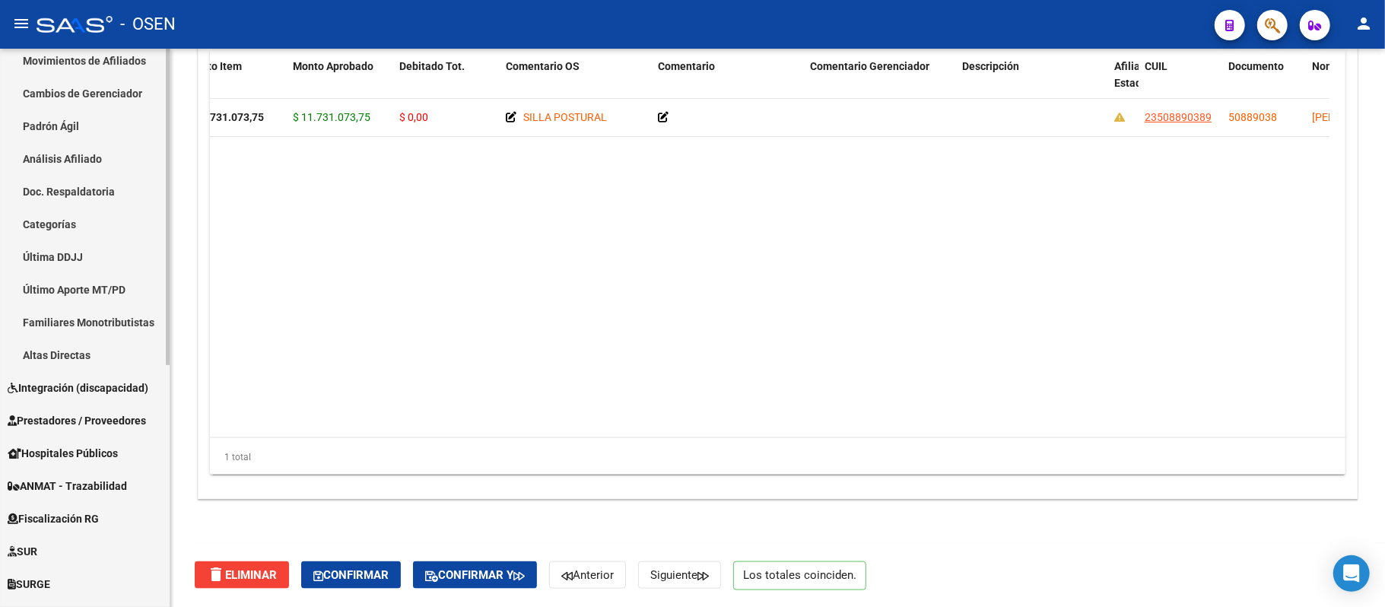
scroll to position [429, 0]
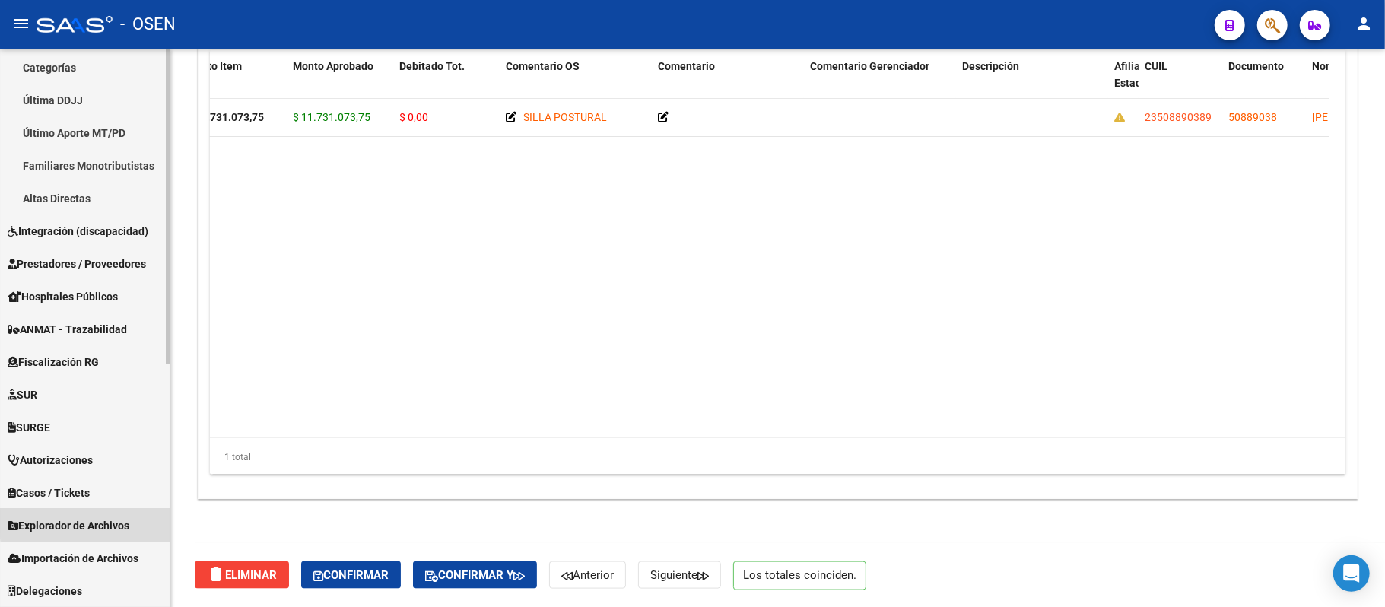
click at [103, 522] on span "Explorador de Archivos" at bounding box center [69, 525] width 122 height 17
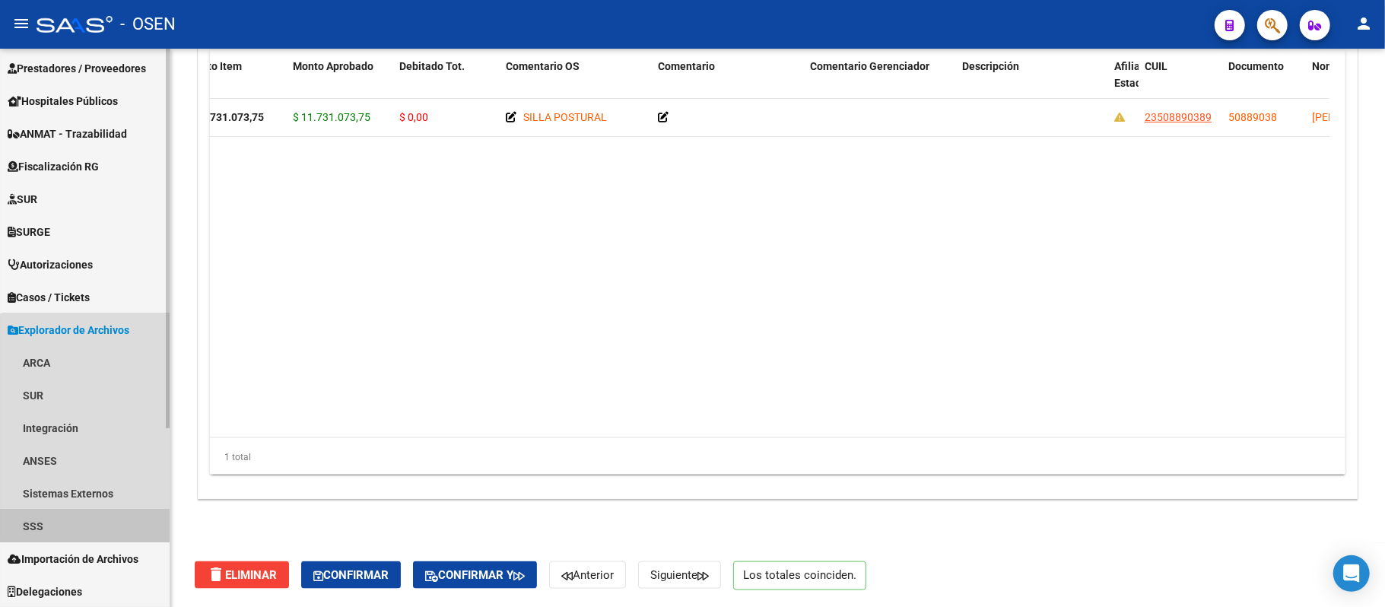
click at [96, 524] on link "SSS" at bounding box center [85, 525] width 170 height 33
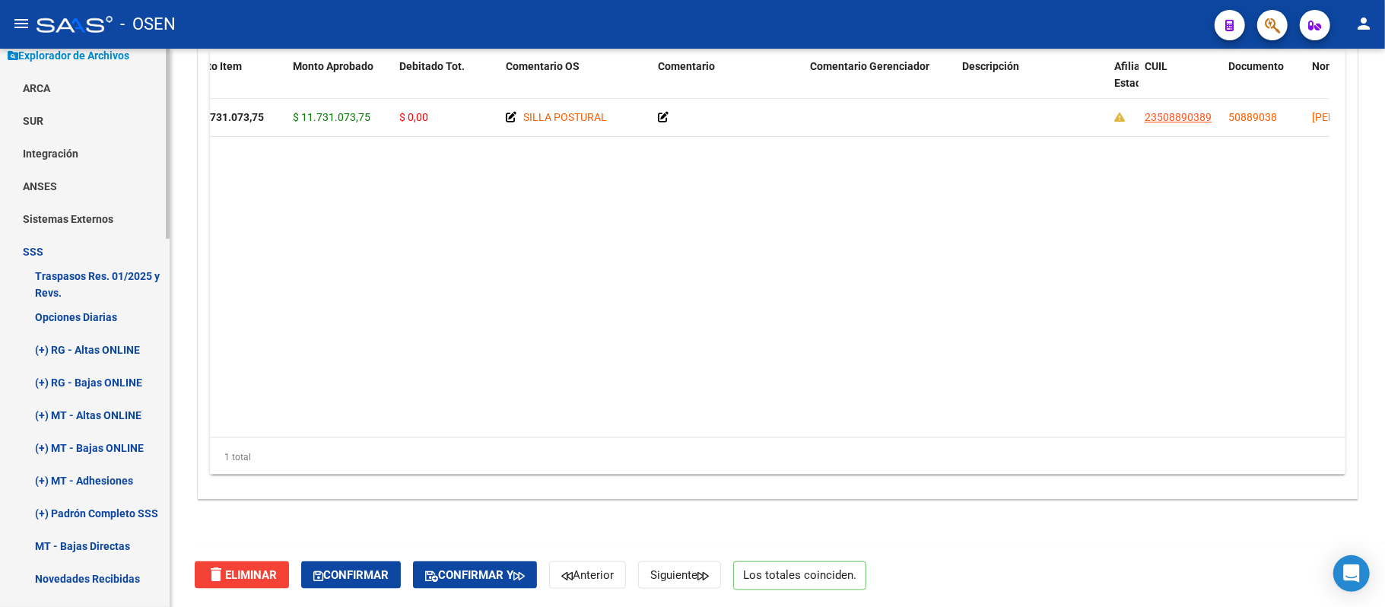
scroll to position [569, 0]
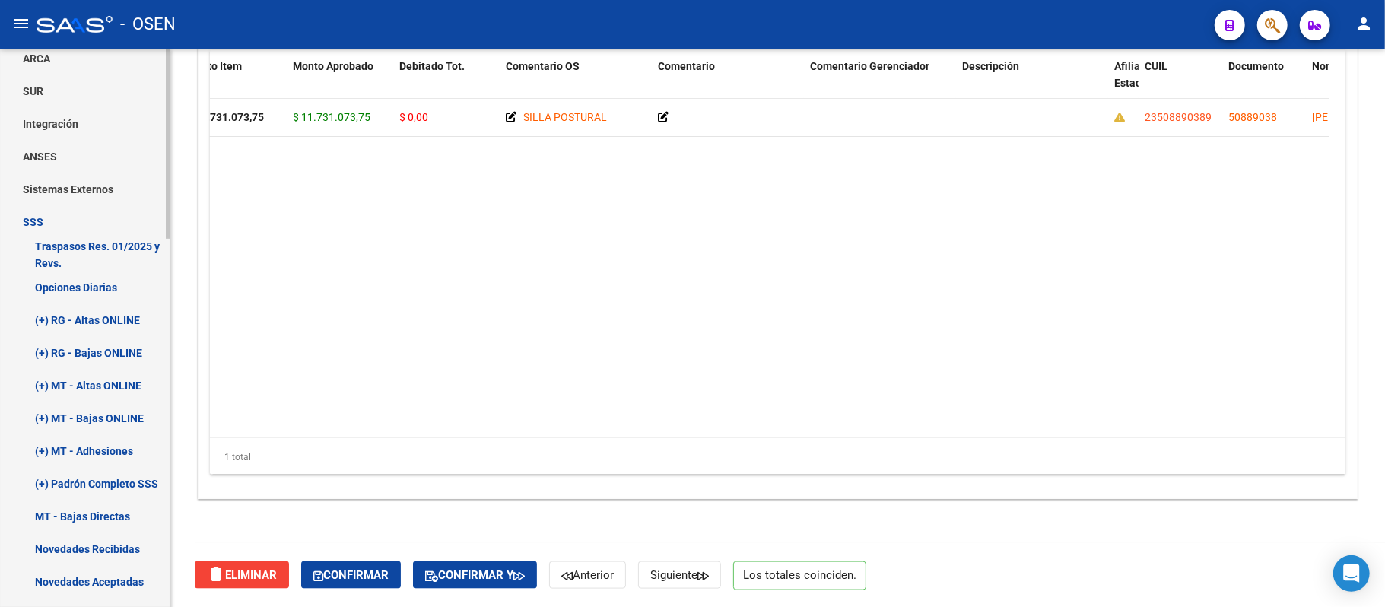
click at [107, 316] on link "(+) RG - Altas ONLINE" at bounding box center [85, 319] width 170 height 33
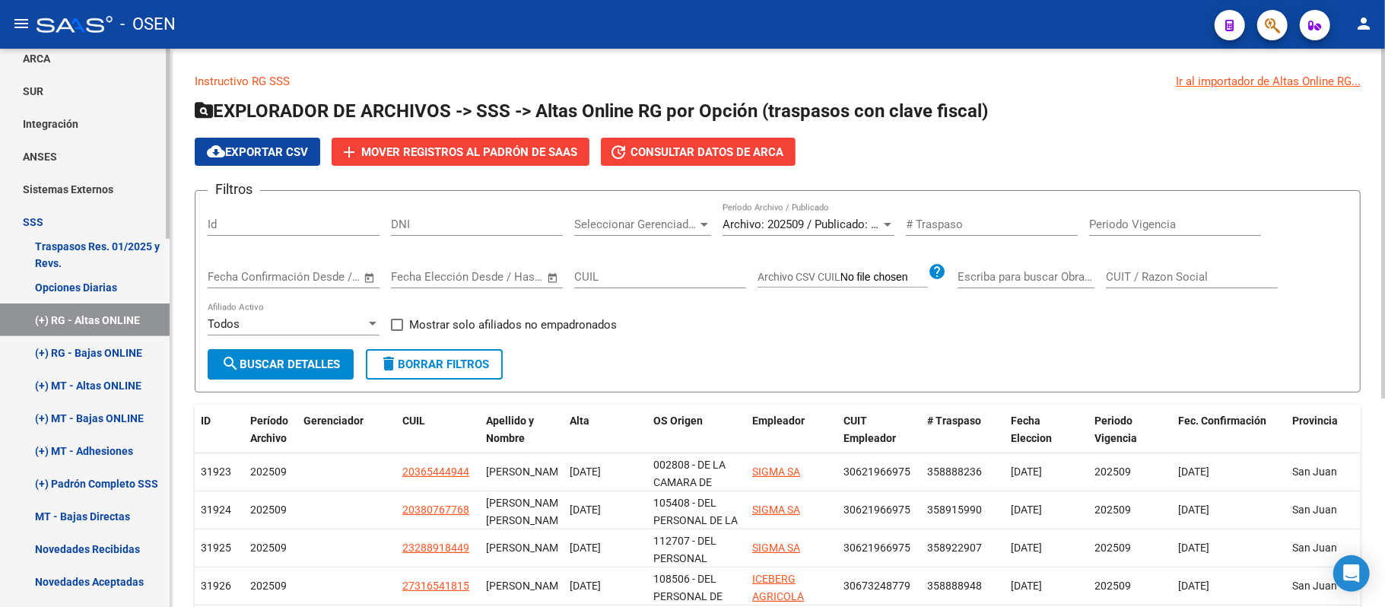
click at [100, 341] on link "(+) RG - Bajas ONLINE" at bounding box center [85, 352] width 170 height 33
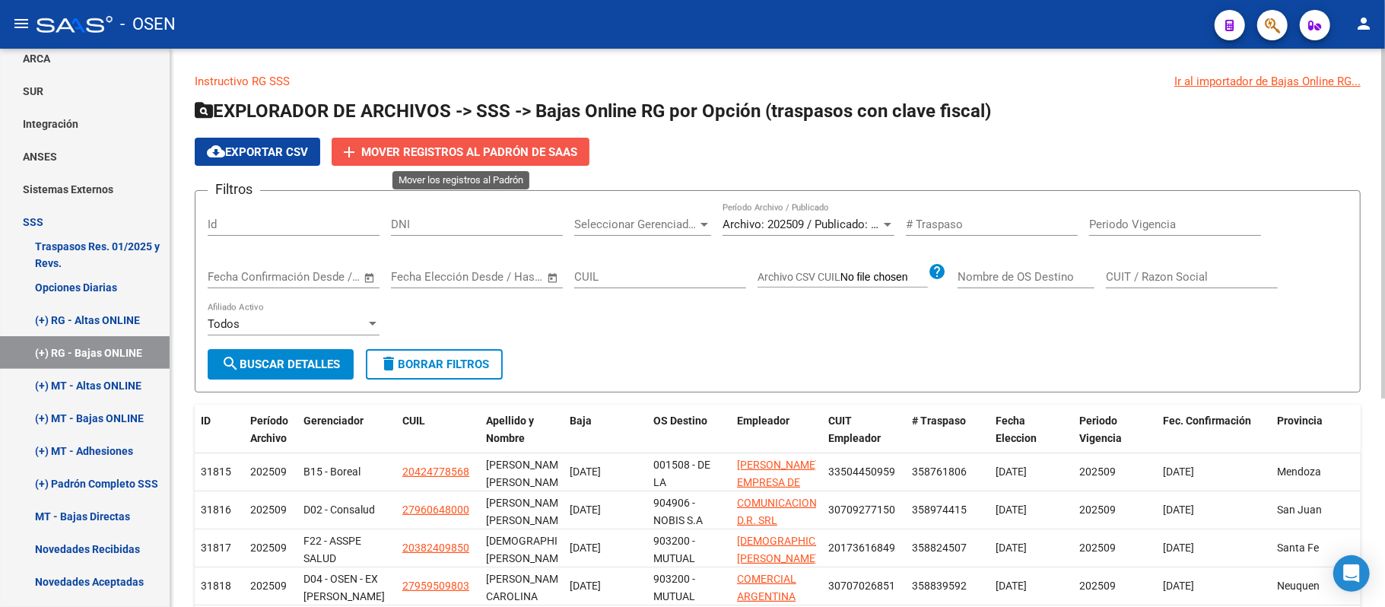
click at [462, 150] on span "Mover registros al PADRÓN de SAAS" at bounding box center [469, 152] width 216 height 14
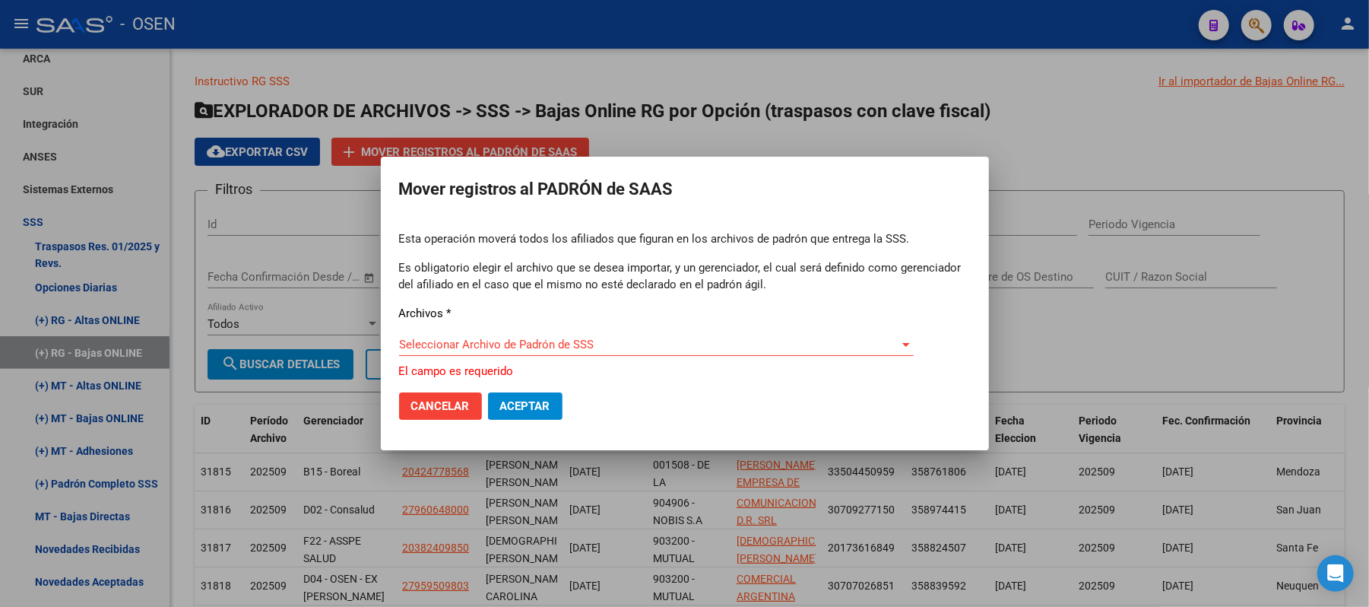
click at [512, 341] on div "Seleccionar Archivo de Padrón de SSS Seleccionar Archivo de Padrón de SSS" at bounding box center [656, 344] width 515 height 23
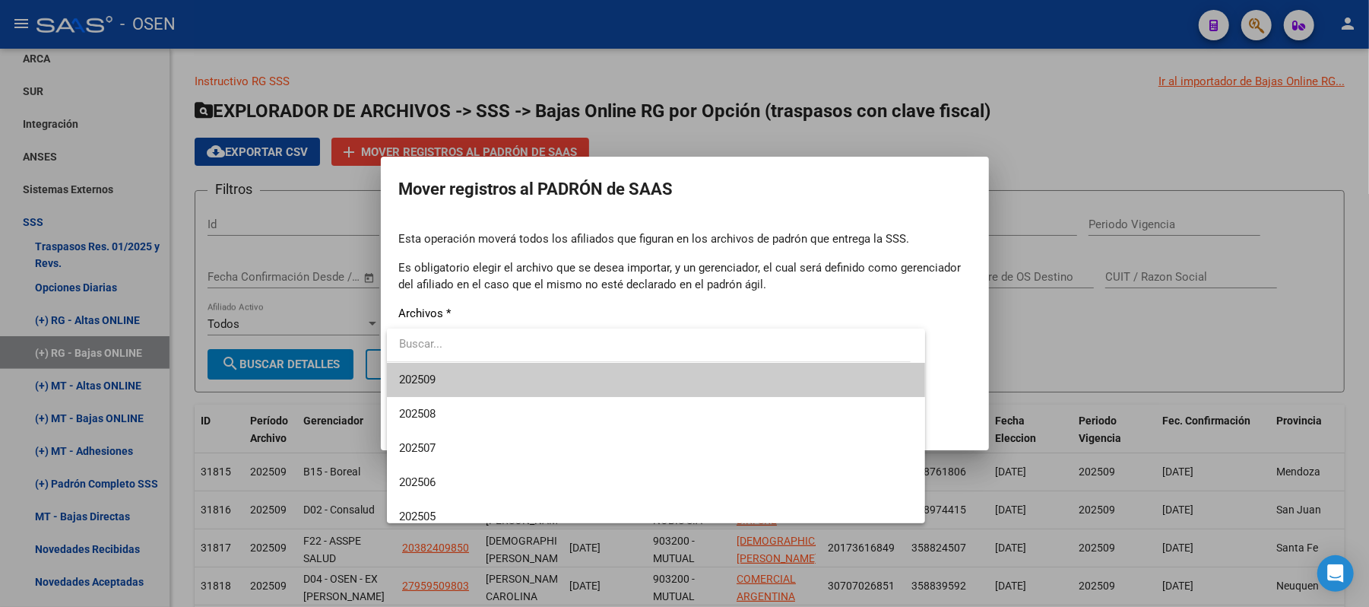
click at [476, 381] on span "202509" at bounding box center [656, 380] width 515 height 34
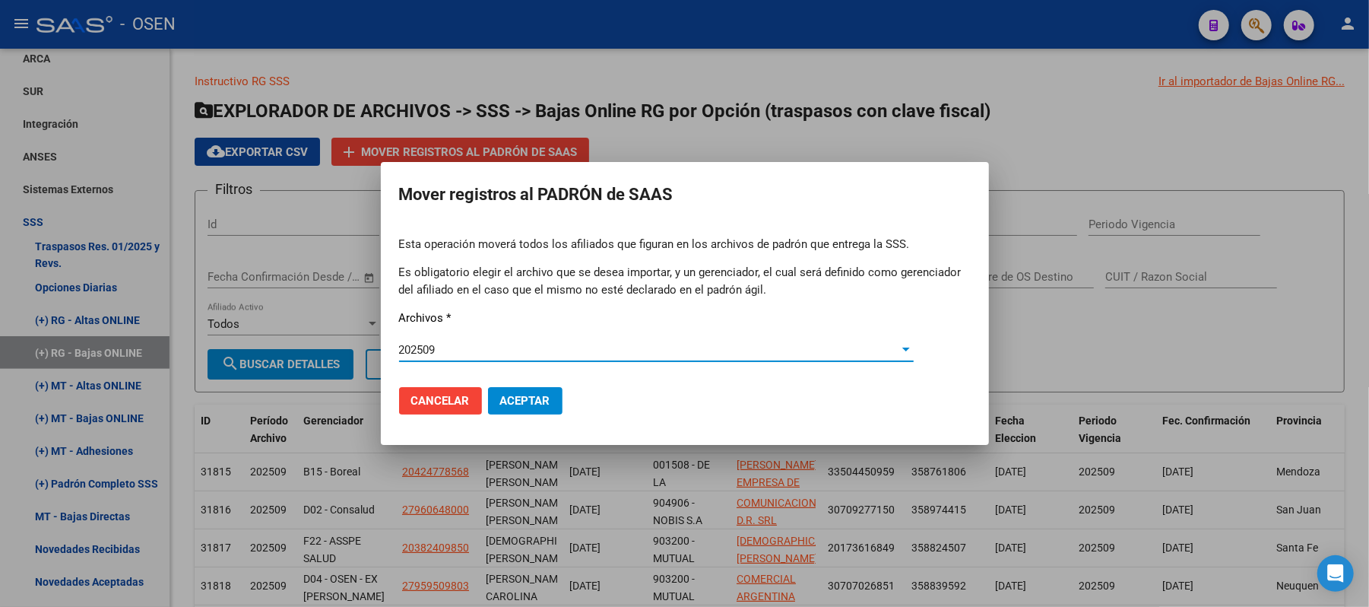
click at [525, 390] on button "Aceptar" at bounding box center [525, 400] width 75 height 27
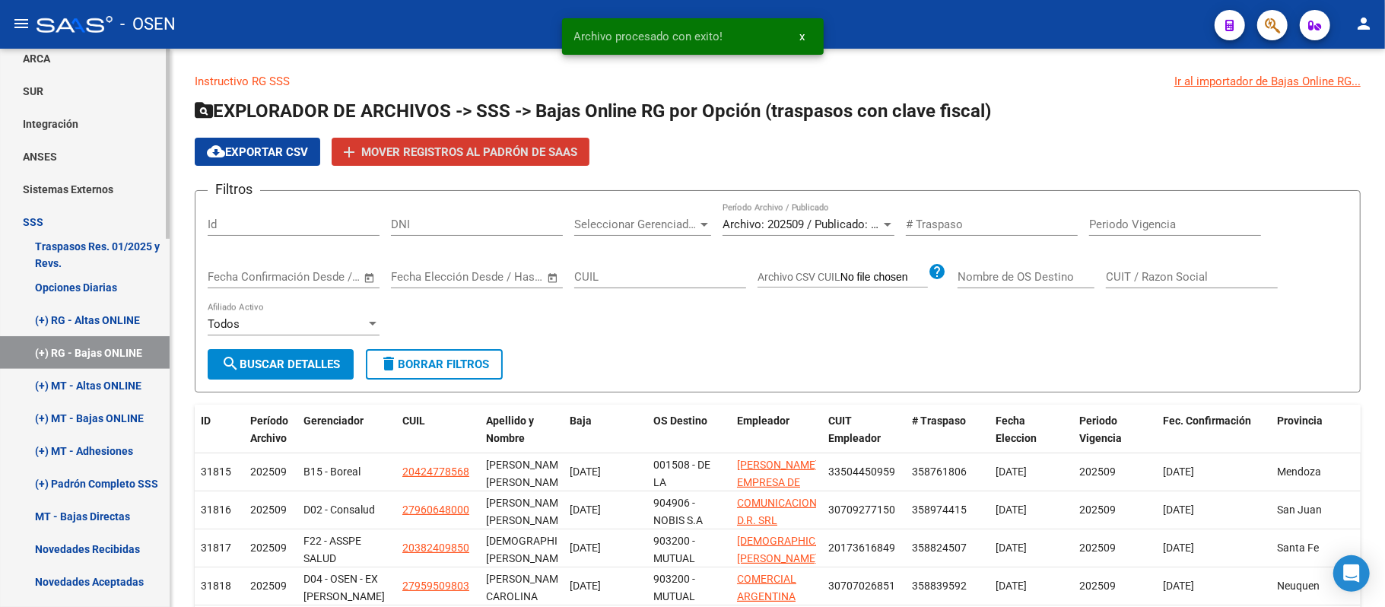
click at [114, 417] on link "(+) MT - Bajas ONLINE" at bounding box center [85, 417] width 170 height 33
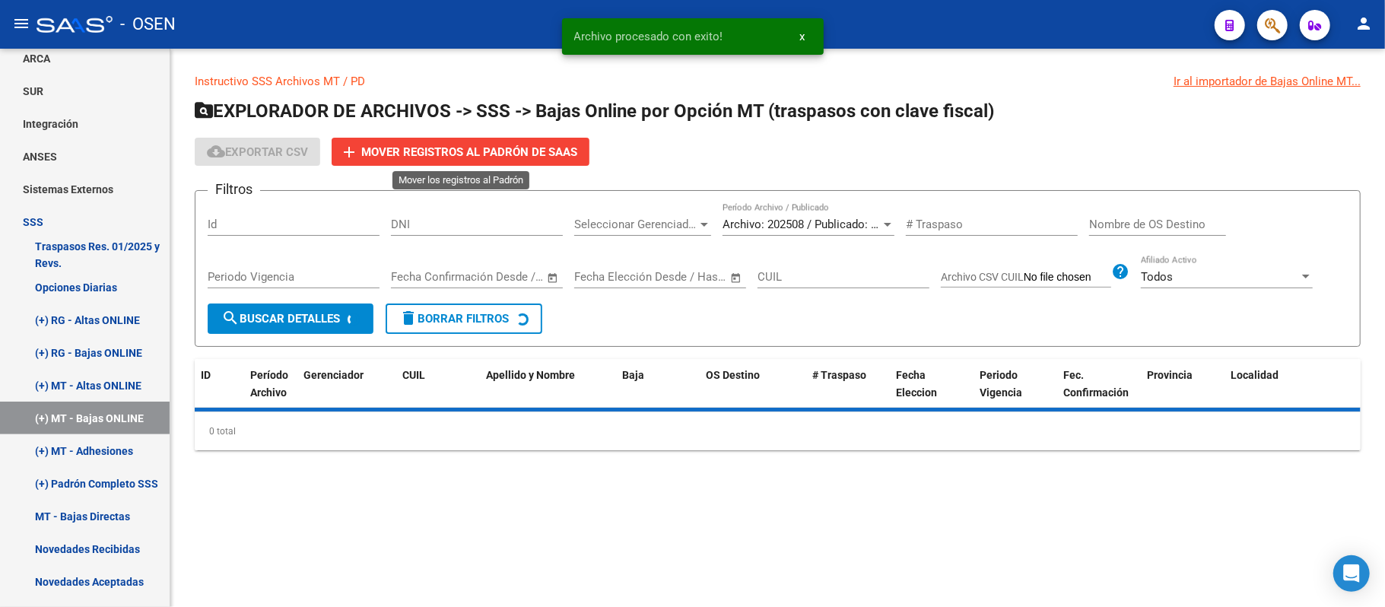
click at [515, 153] on span "Mover registros al PADRÓN de SAAS" at bounding box center [469, 152] width 216 height 14
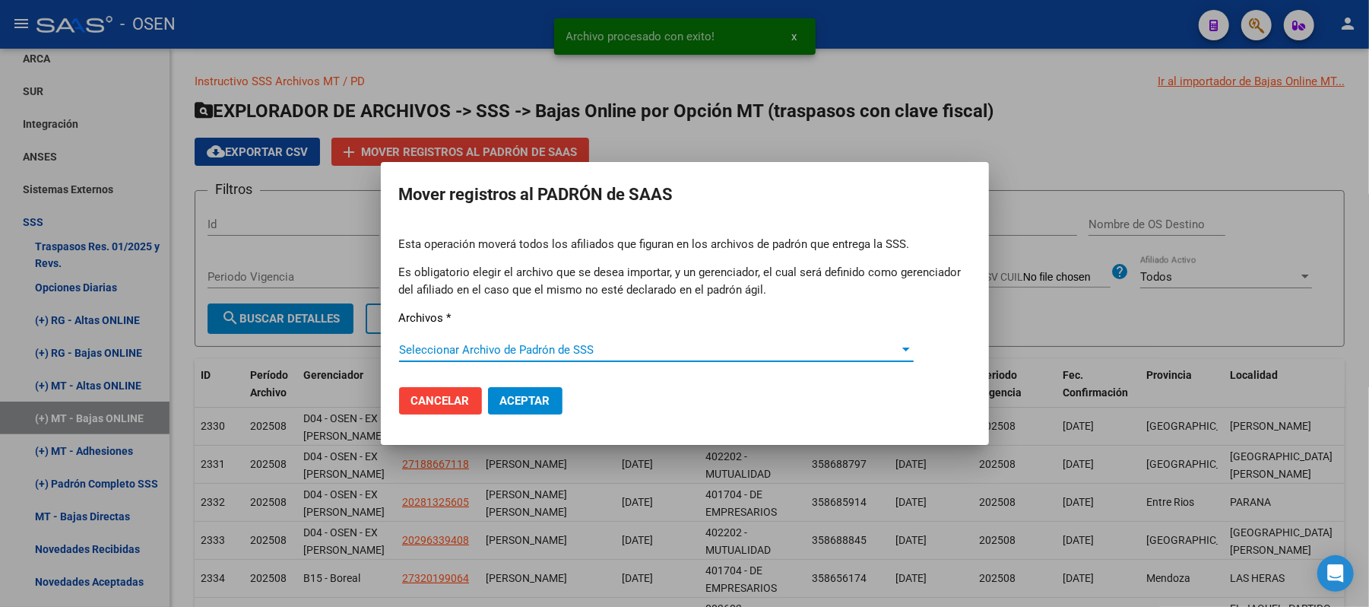
click at [516, 353] on span "Seleccionar Archivo de Padrón de SSS" at bounding box center [649, 350] width 501 height 14
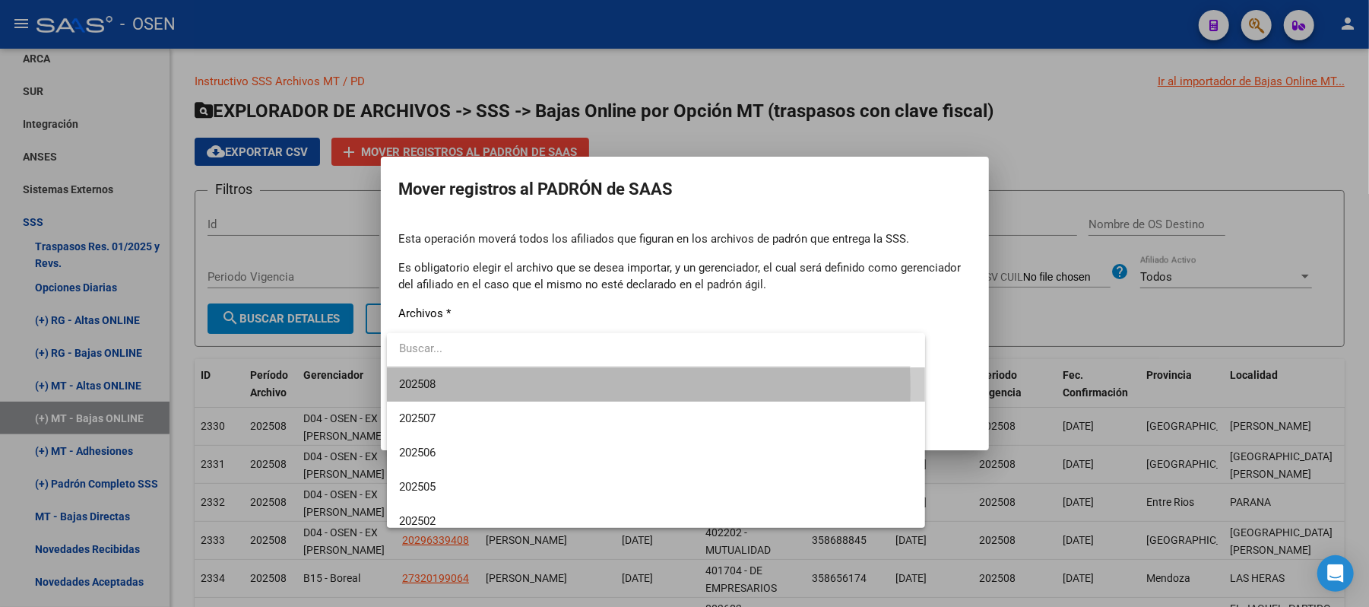
click at [500, 390] on span "202508" at bounding box center [656, 384] width 515 height 34
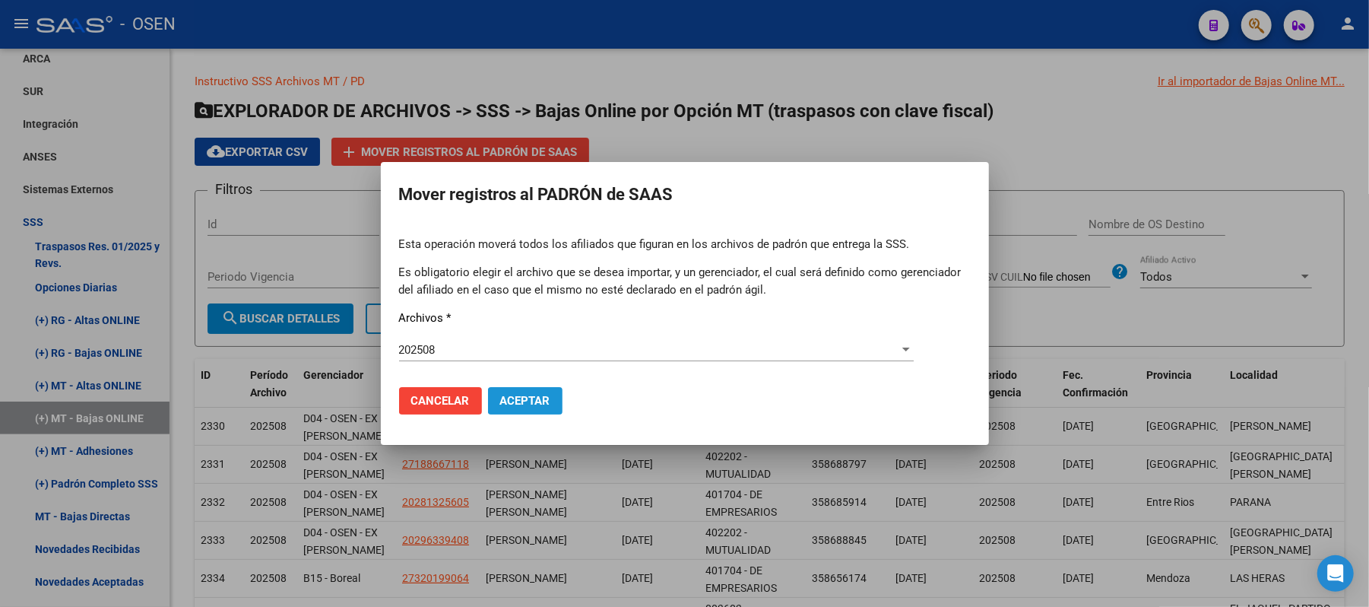
click at [516, 396] on span "Aceptar" at bounding box center [525, 401] width 50 height 14
